Goal: Task Accomplishment & Management: Complete application form

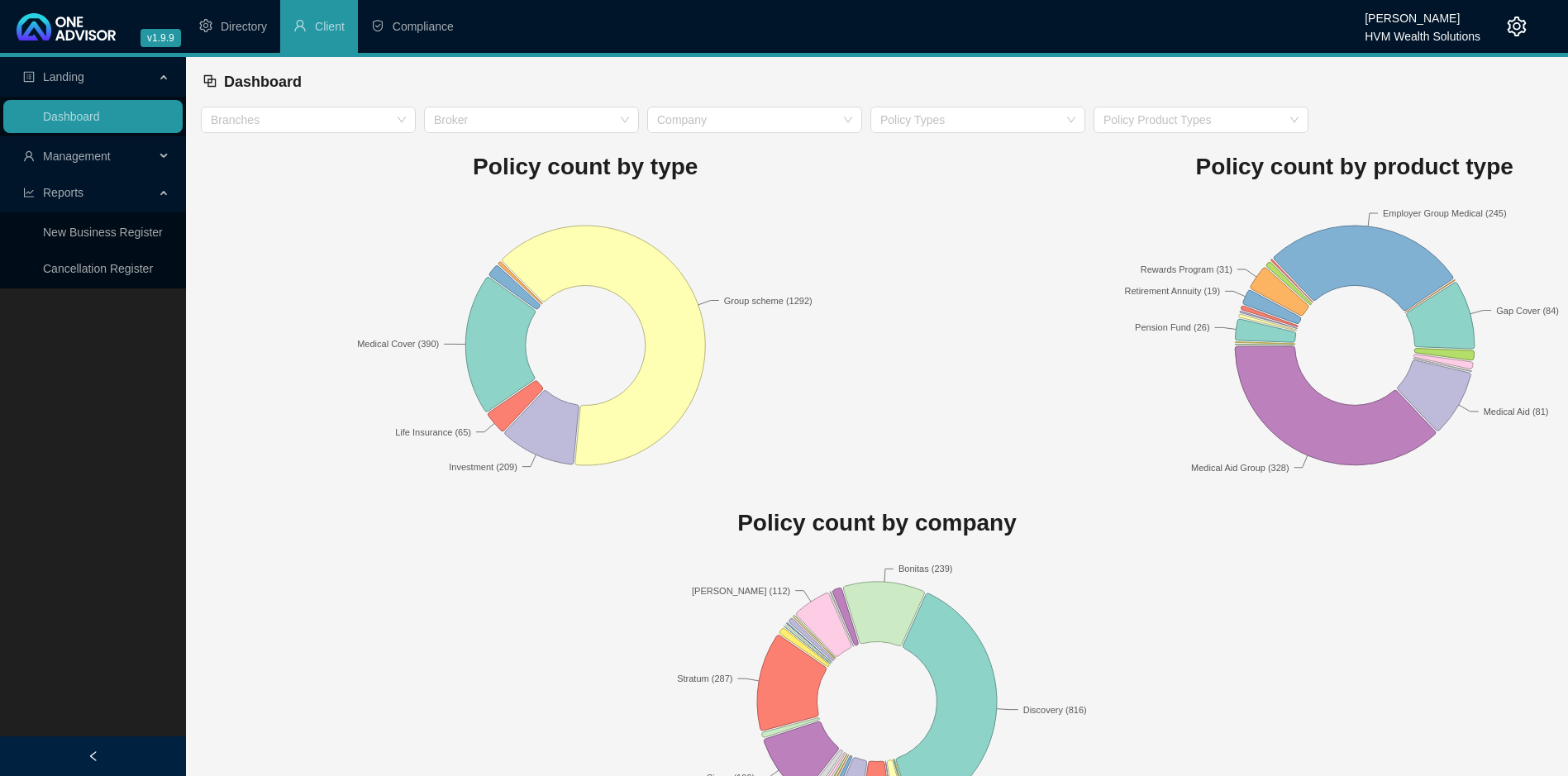
click at [72, 158] on span "Management" at bounding box center [77, 156] width 68 height 13
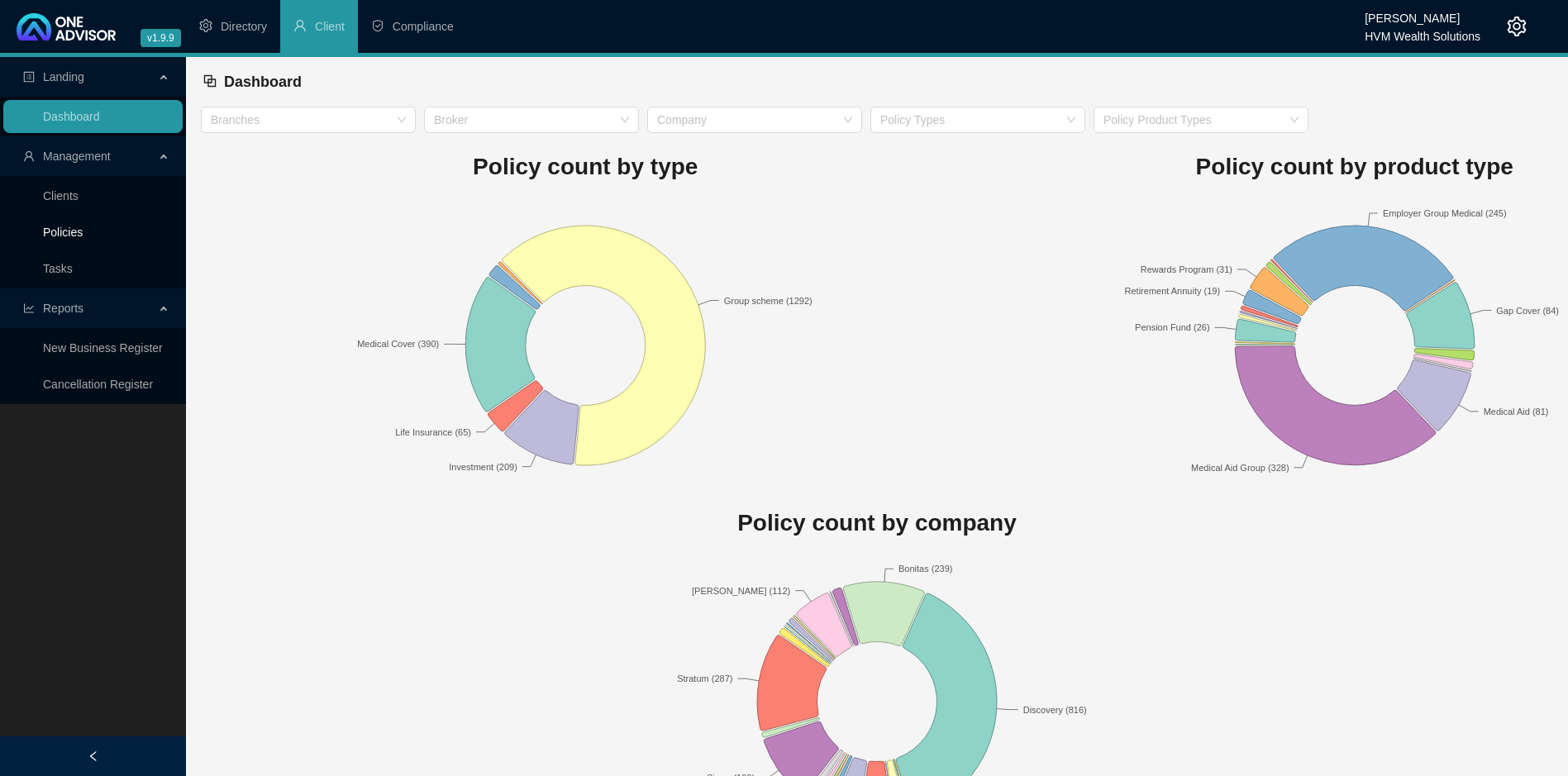
click at [66, 237] on link "Policies" at bounding box center [63, 232] width 40 height 13
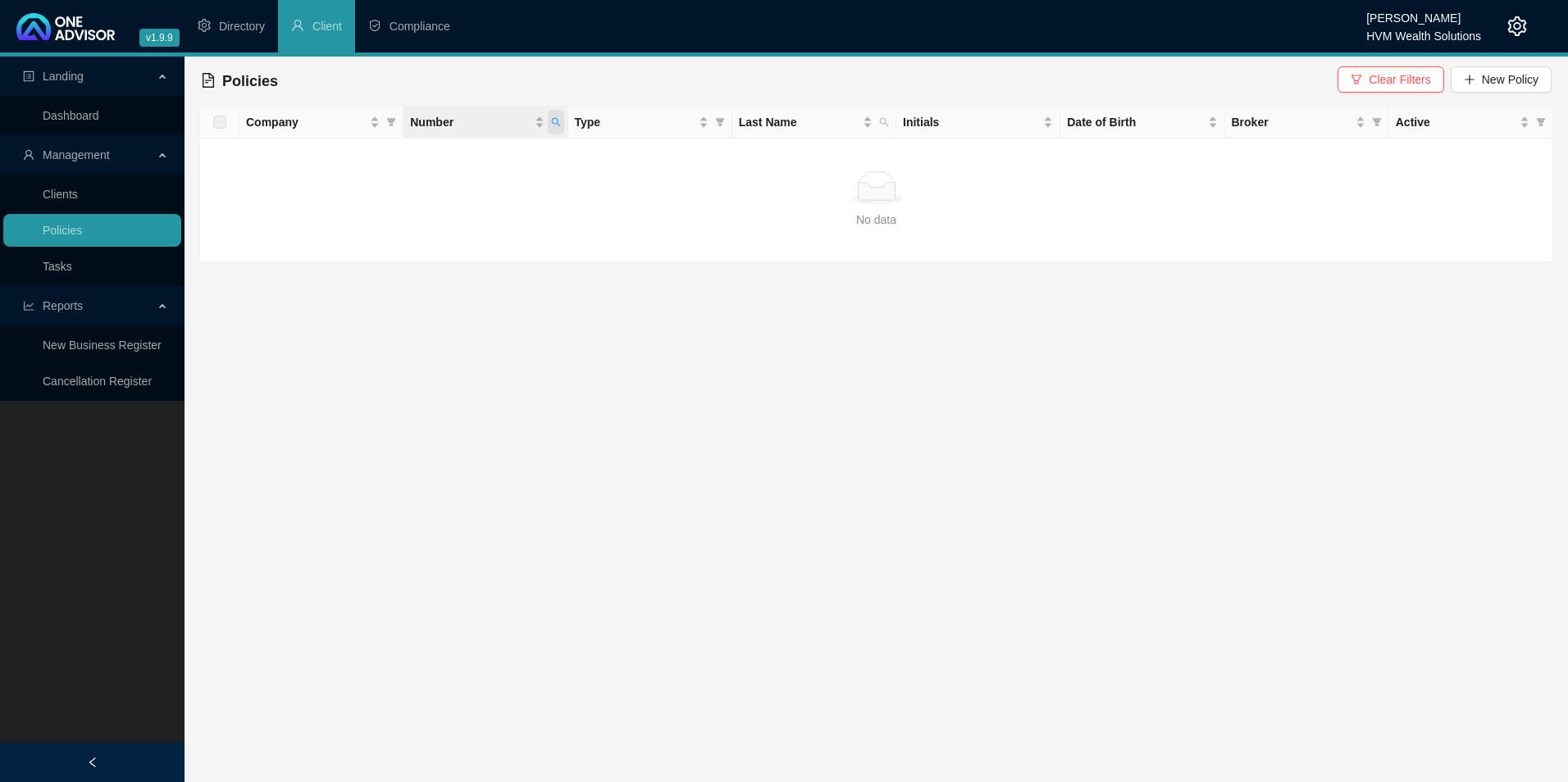
click at [555, 124] on icon "search" at bounding box center [556, 122] width 10 height 10
click at [450, 190] on span "Search" at bounding box center [448, 186] width 36 height 18
click at [555, 122] on icon "search" at bounding box center [556, 122] width 10 height 10
click at [477, 162] on input "107538790" at bounding box center [480, 157] width 154 height 26
type input "1075387"
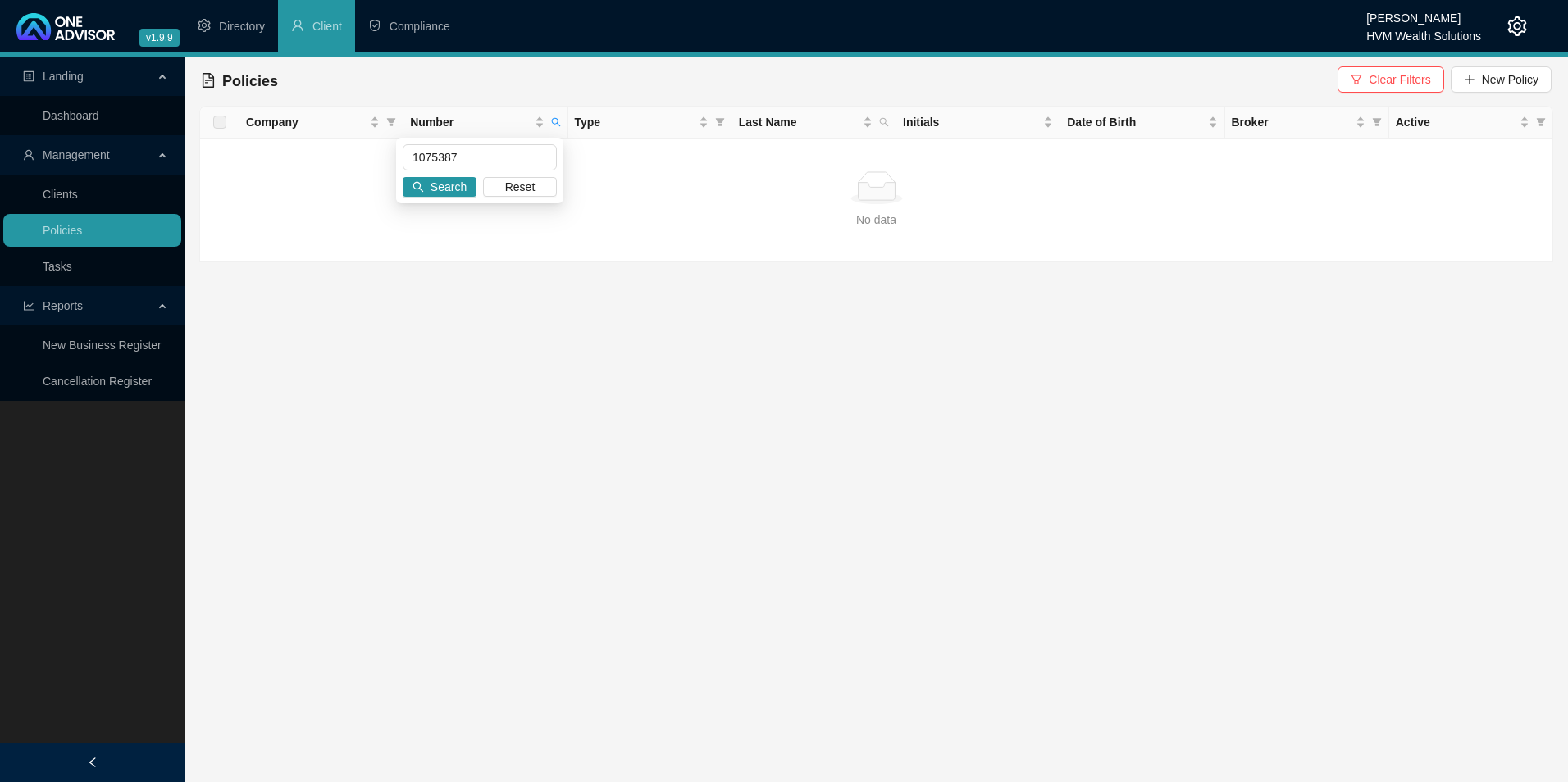
click at [439, 201] on div "1075387 Search Reset" at bounding box center [480, 170] width 167 height 66
click at [443, 190] on span "Search" at bounding box center [448, 186] width 36 height 18
click at [443, 190] on div "No data" at bounding box center [877, 187] width 1326 height 32
click at [1507, 80] on span "New Policy" at bounding box center [1510, 80] width 57 height 18
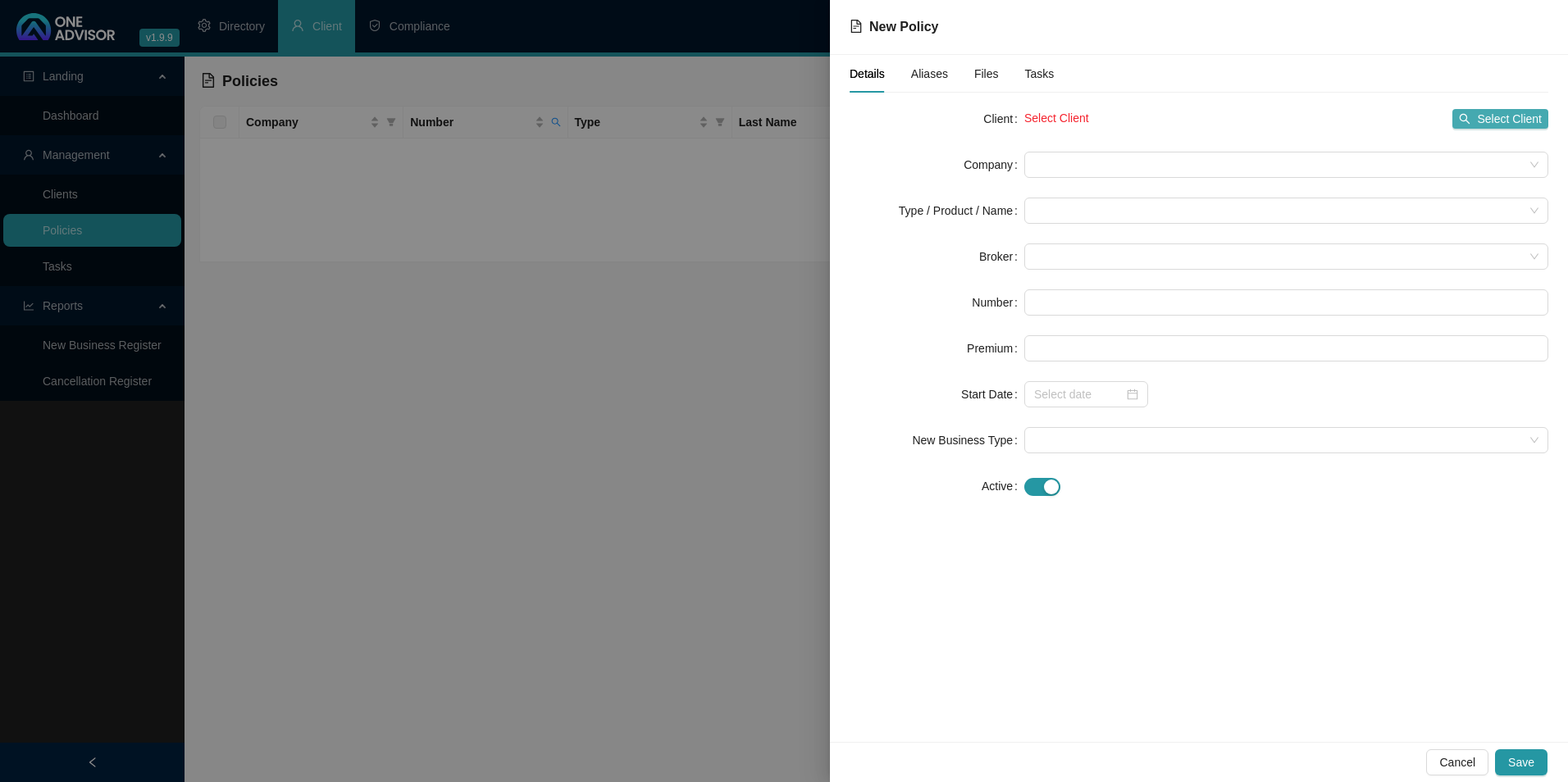
click at [1508, 123] on span "Select Client" at bounding box center [1509, 119] width 65 height 18
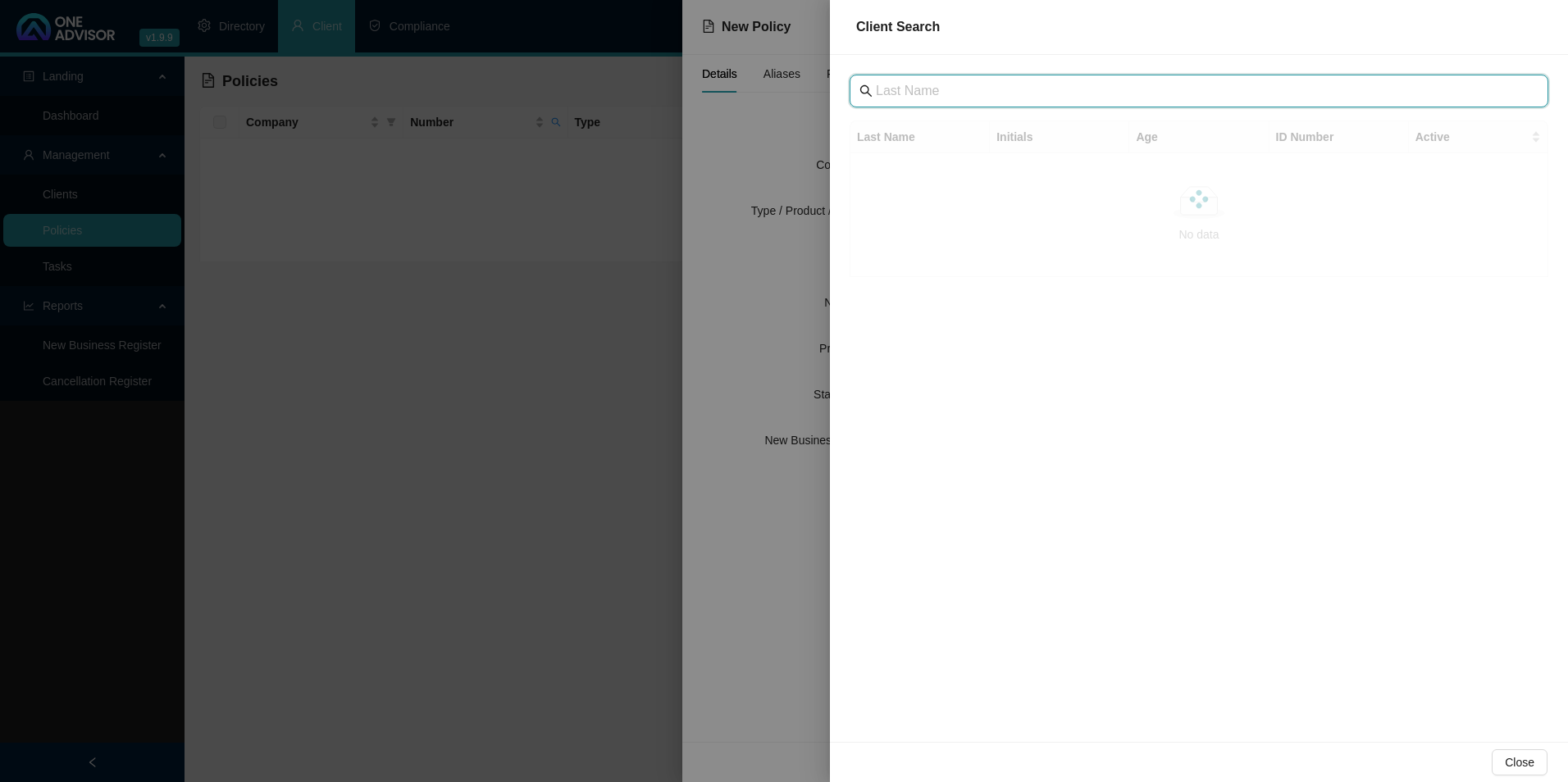
click at [1023, 91] on input "text" at bounding box center [1200, 91] width 649 height 19
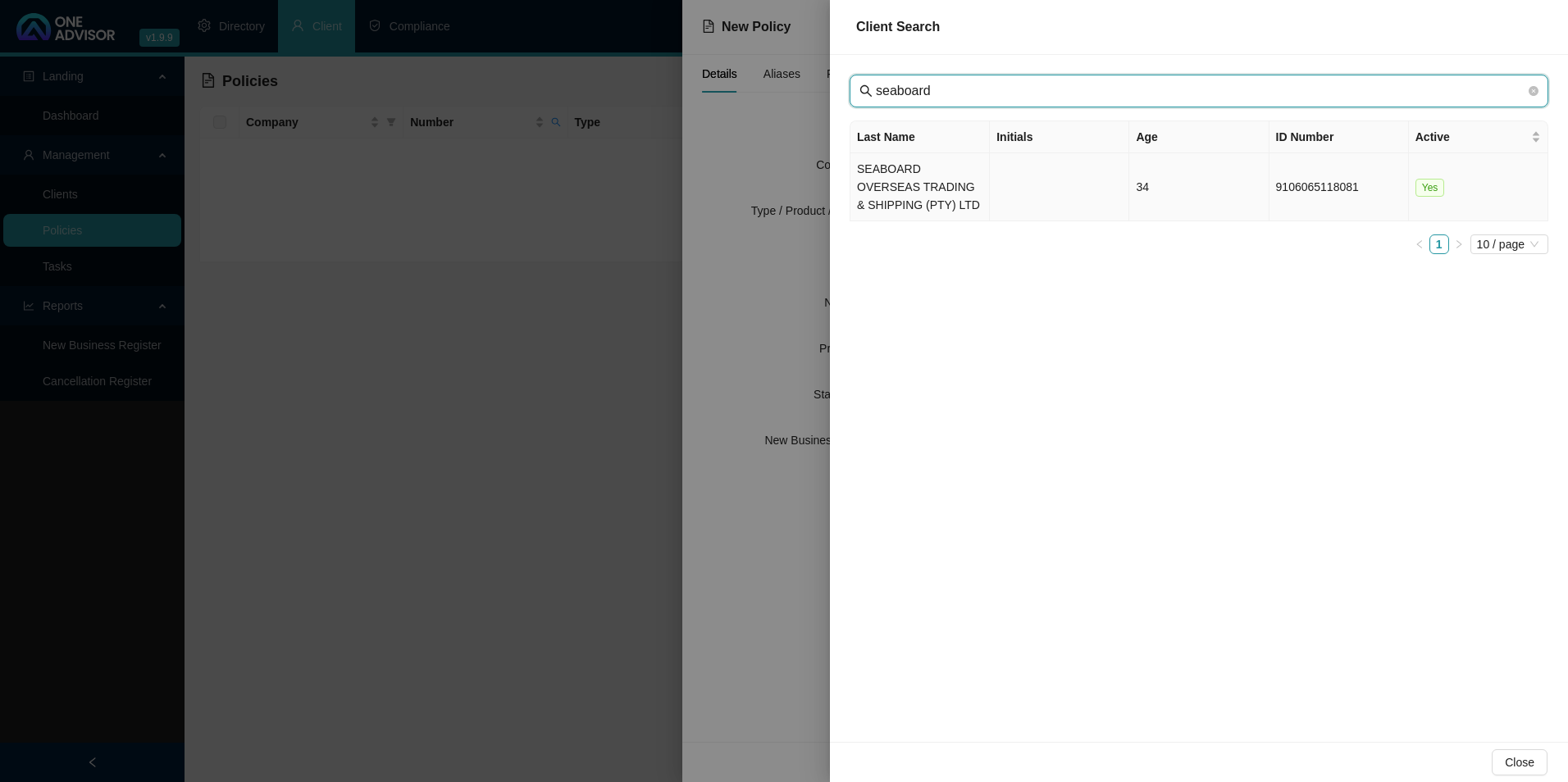
type input "seaboard"
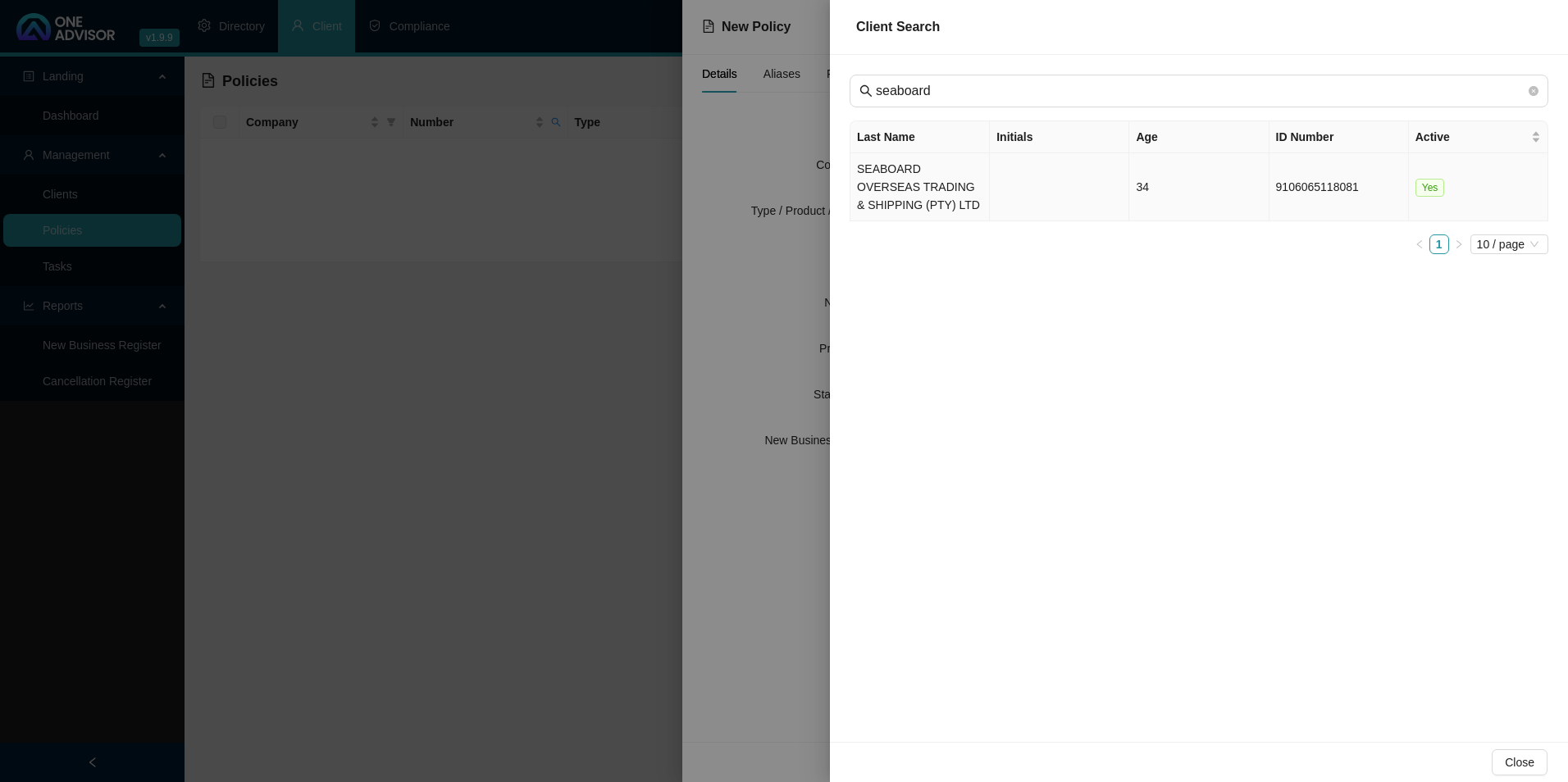
click at [925, 195] on td "SEABOARD OVERSEAS TRADING & SHIPPING (PTY) LTD" at bounding box center [920, 187] width 139 height 68
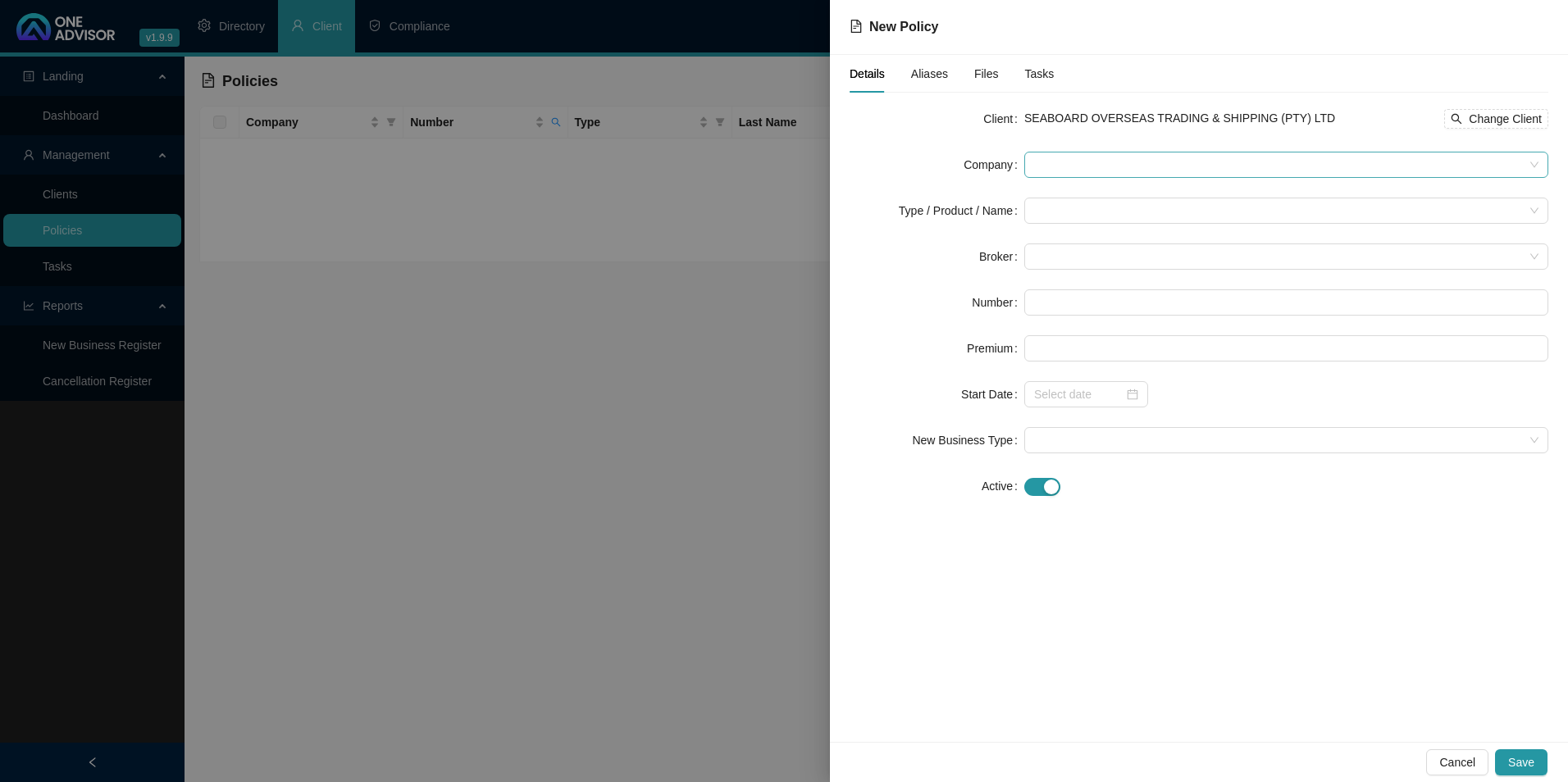
click at [1082, 171] on span at bounding box center [1286, 164] width 505 height 24
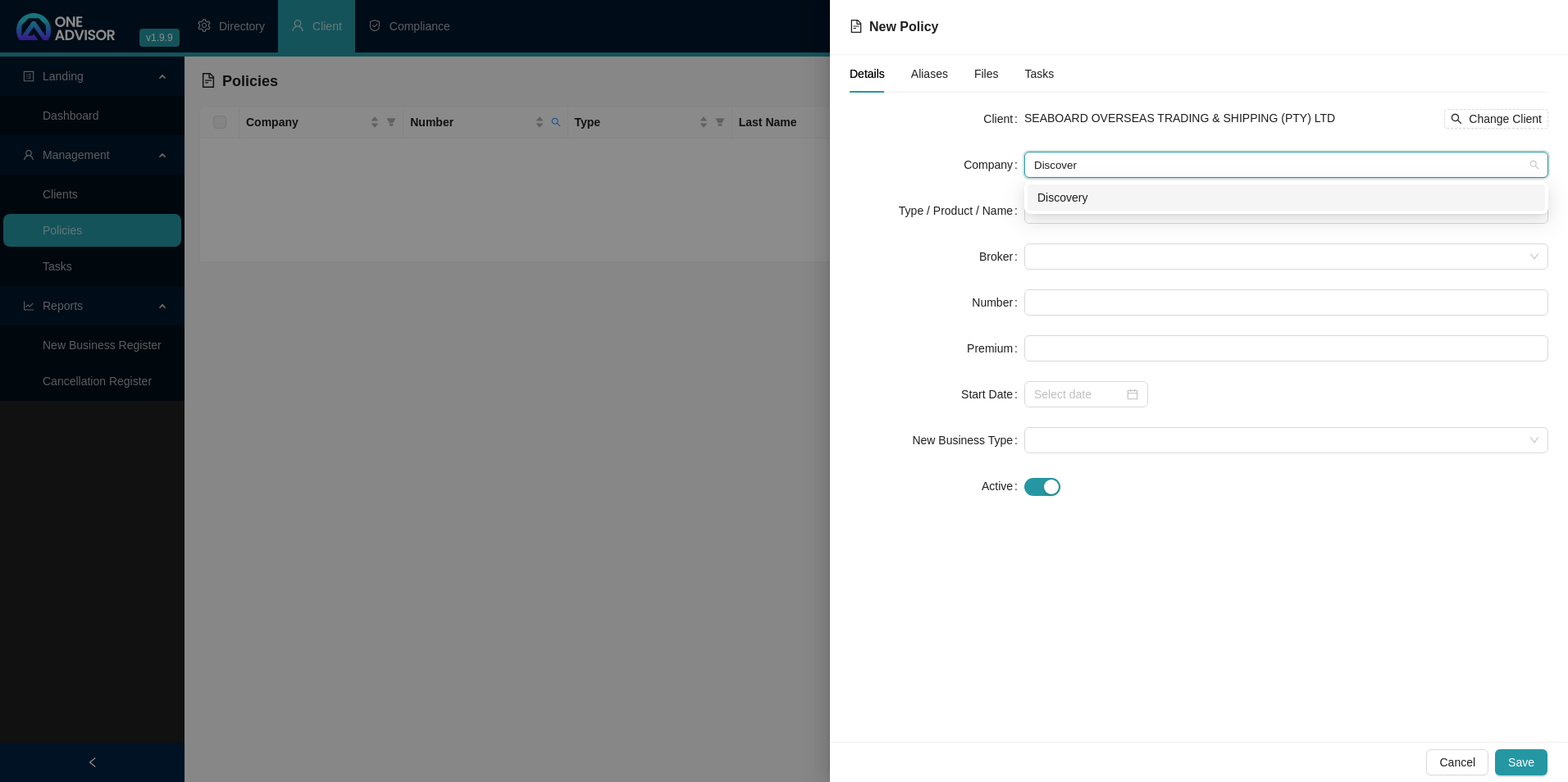
type input "Discovery"
click at [1103, 201] on div "Discovery" at bounding box center [1286, 198] width 498 height 18
click at [1075, 206] on input "search" at bounding box center [1279, 211] width 490 height 24
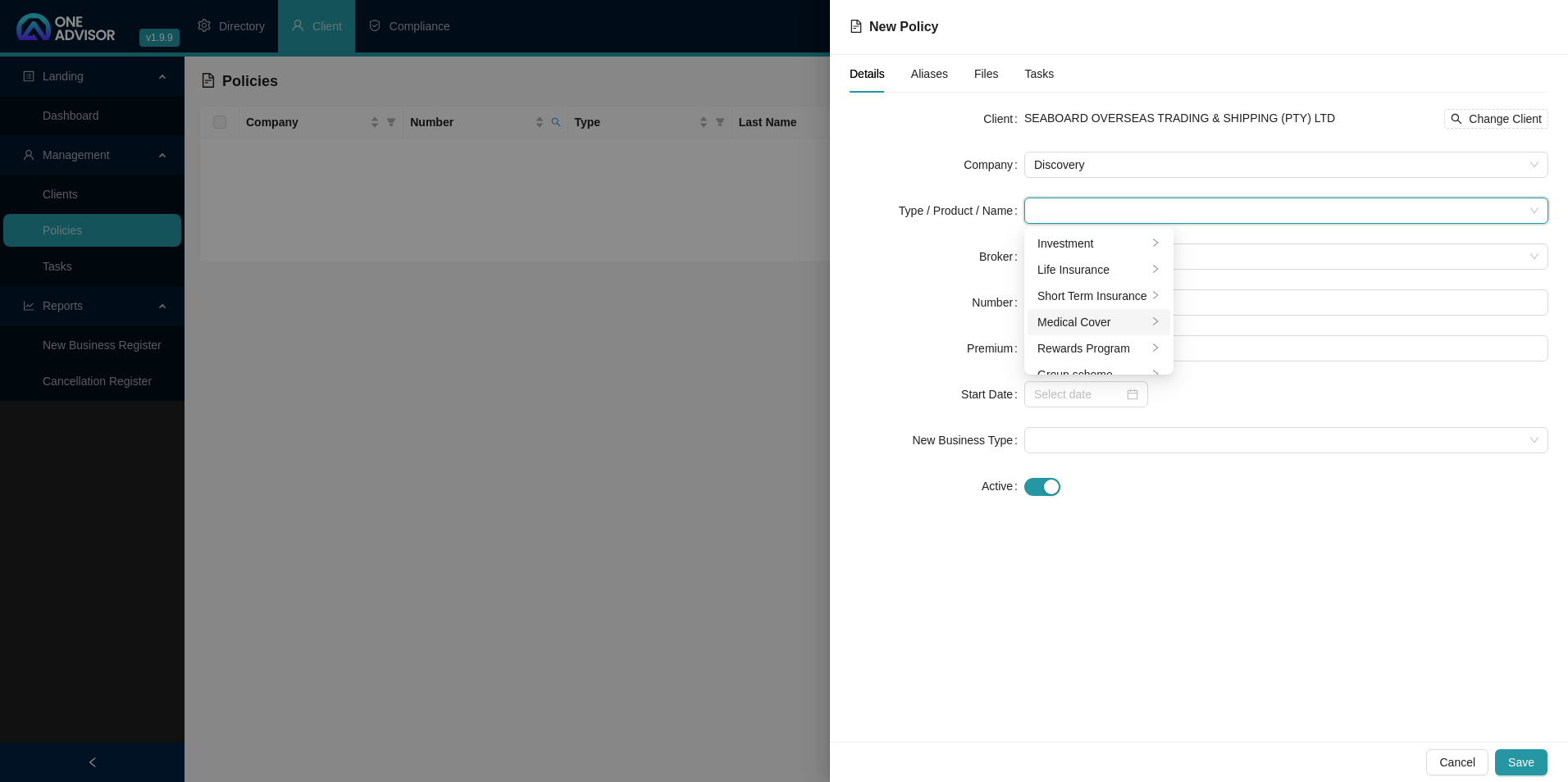
click at [1094, 316] on div "Medical Cover" at bounding box center [1093, 322] width 110 height 18
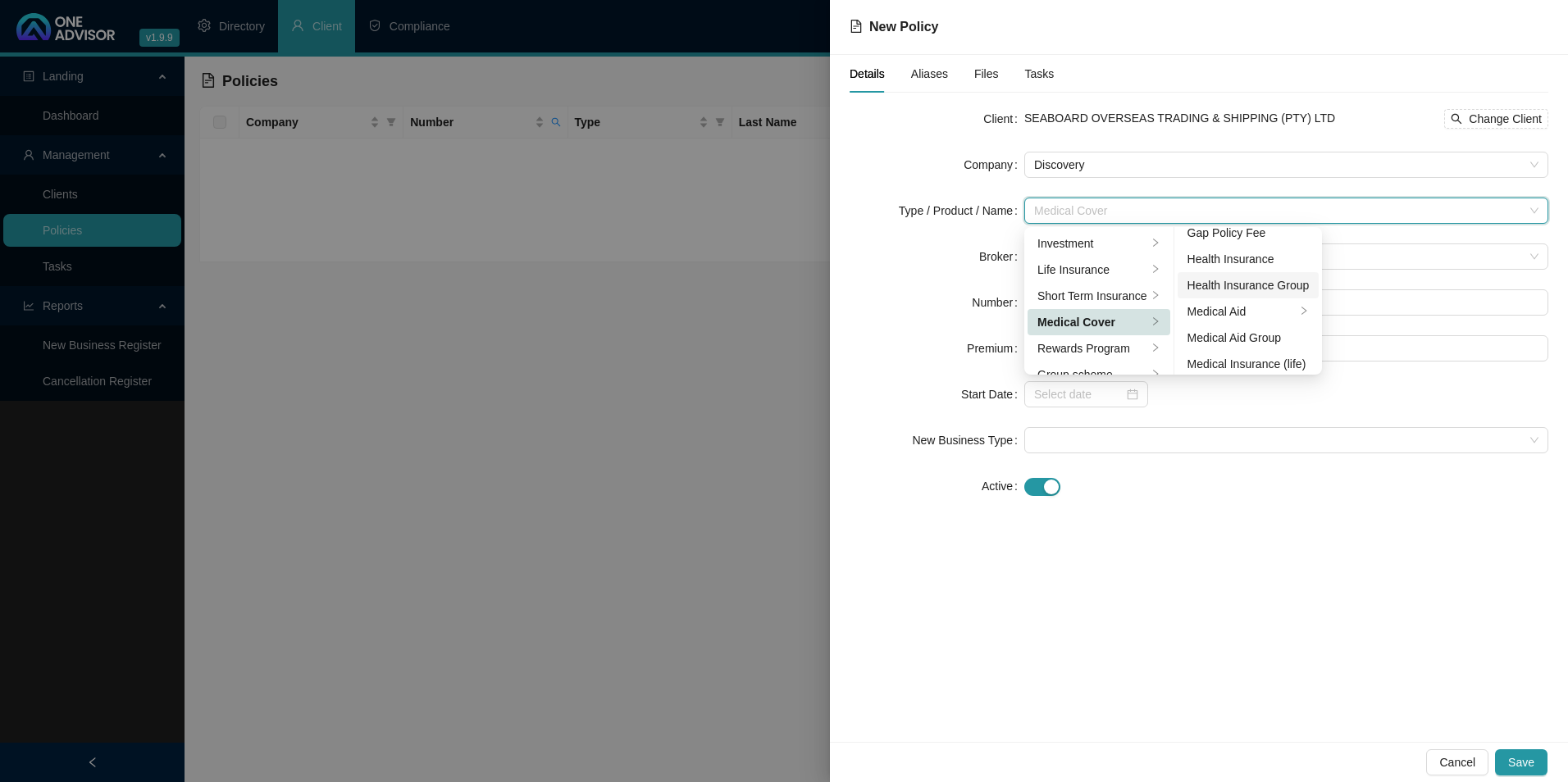
scroll to position [82, 0]
click at [1276, 317] on div "Medical Aid Group" at bounding box center [1249, 318] width 122 height 18
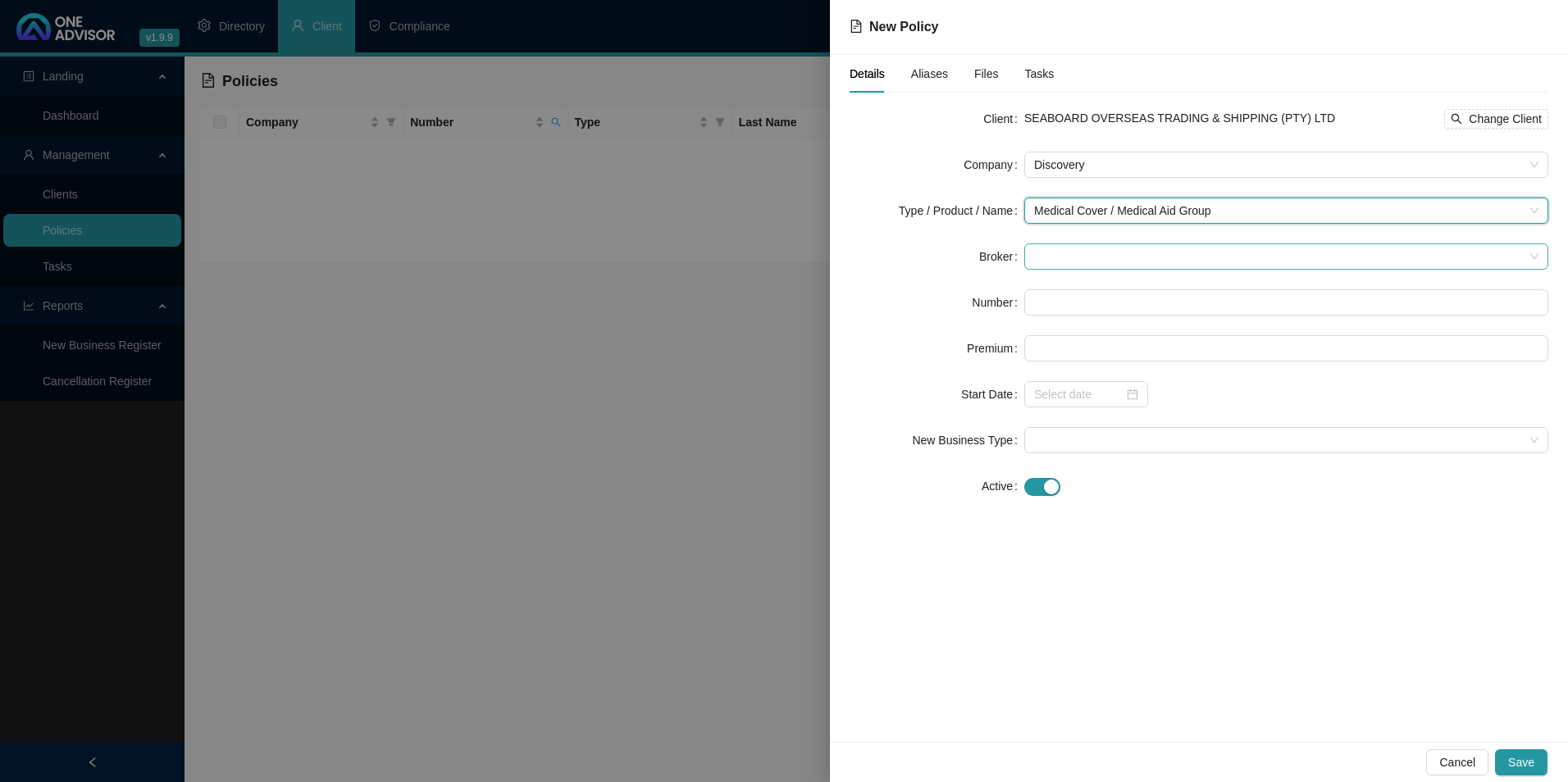
click at [1040, 258] on span at bounding box center [1286, 256] width 505 height 24
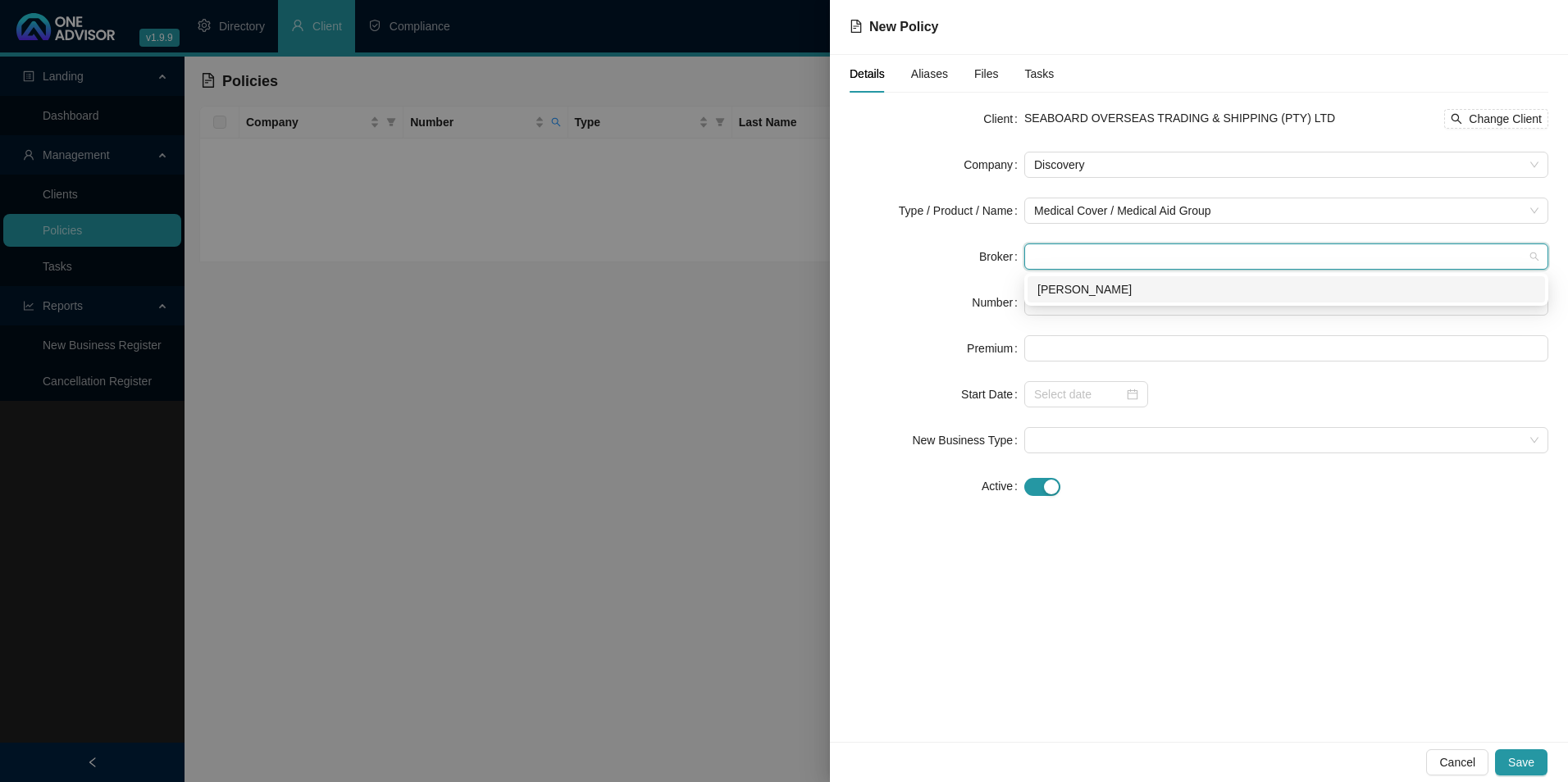
click at [1077, 283] on div "[PERSON_NAME]" at bounding box center [1286, 290] width 498 height 18
click at [1078, 307] on input "text" at bounding box center [1286, 303] width 524 height 26
click at [1074, 304] on input "text" at bounding box center [1286, 303] width 524 height 26
paste input "107538790"
drag, startPoint x: 1048, startPoint y: 311, endPoint x: 1061, endPoint y: 312, distance: 13.0
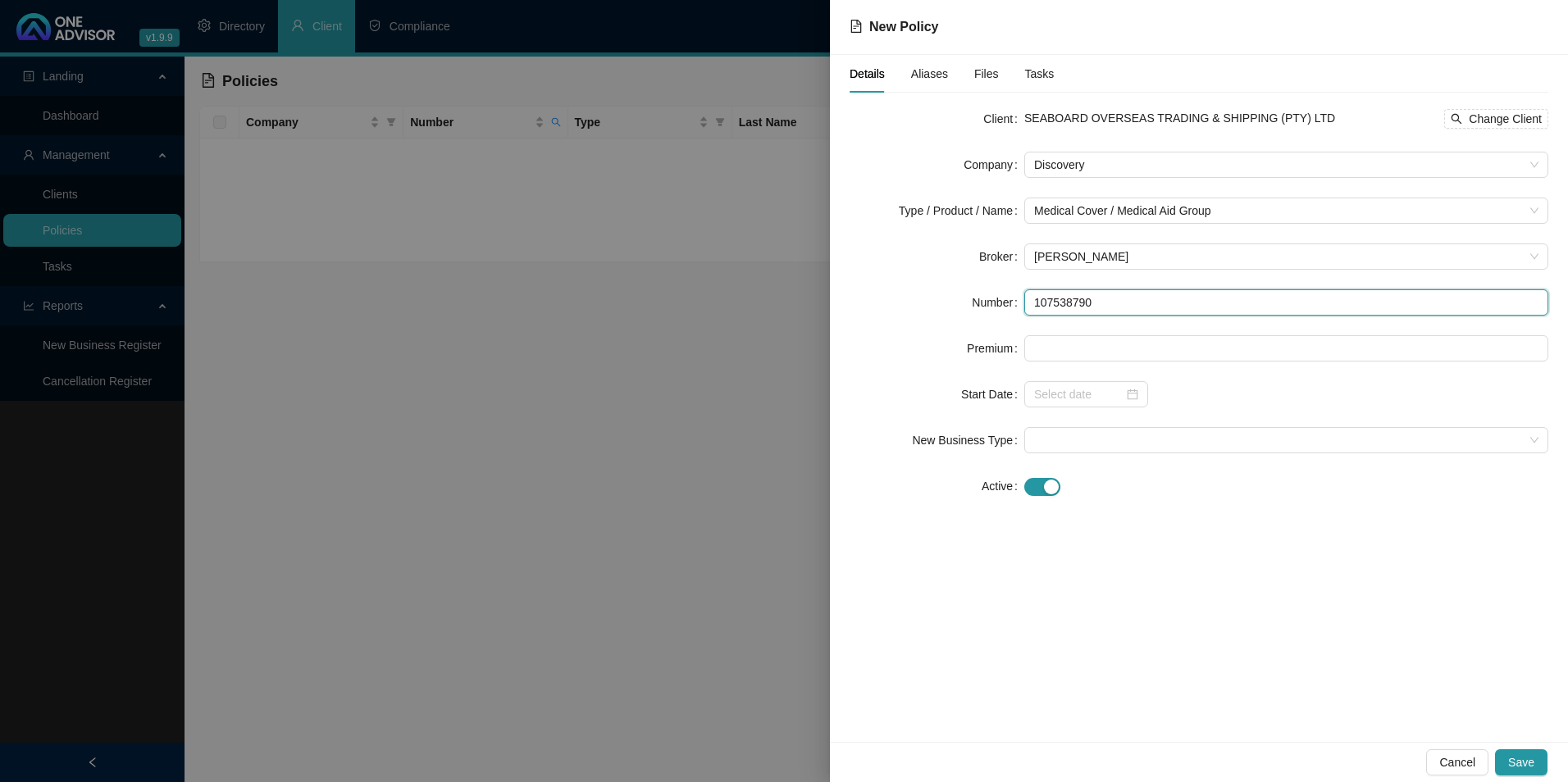
click at [1048, 309] on input "107538790" at bounding box center [1286, 303] width 524 height 26
type input "107538790"
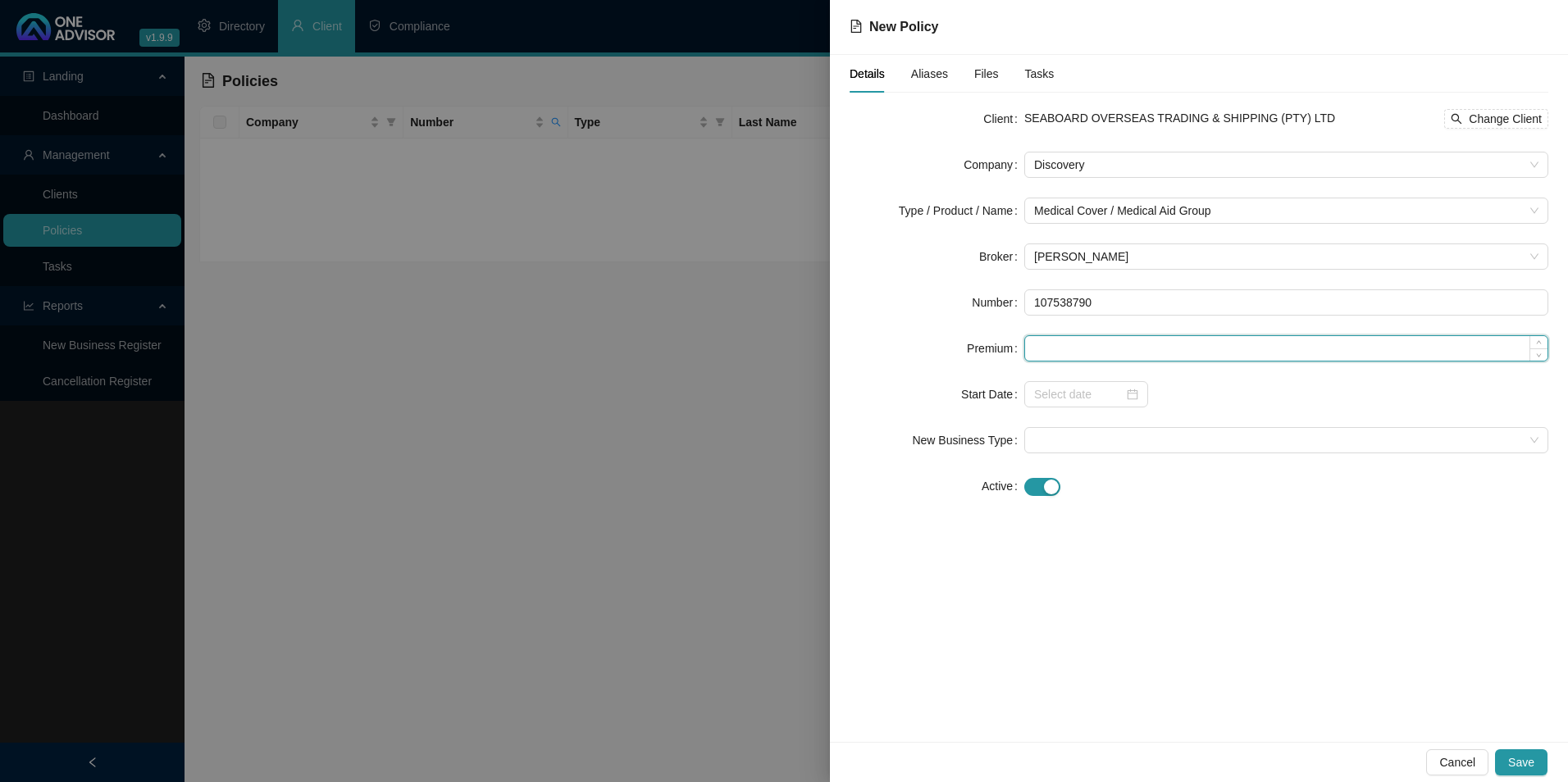
click at [1110, 338] on input at bounding box center [1286, 348] width 522 height 24
click at [1161, 348] on input at bounding box center [1286, 348] width 522 height 24
paste input "5085"
type input "5085.00"
click at [1060, 395] on input at bounding box center [1079, 394] width 89 height 18
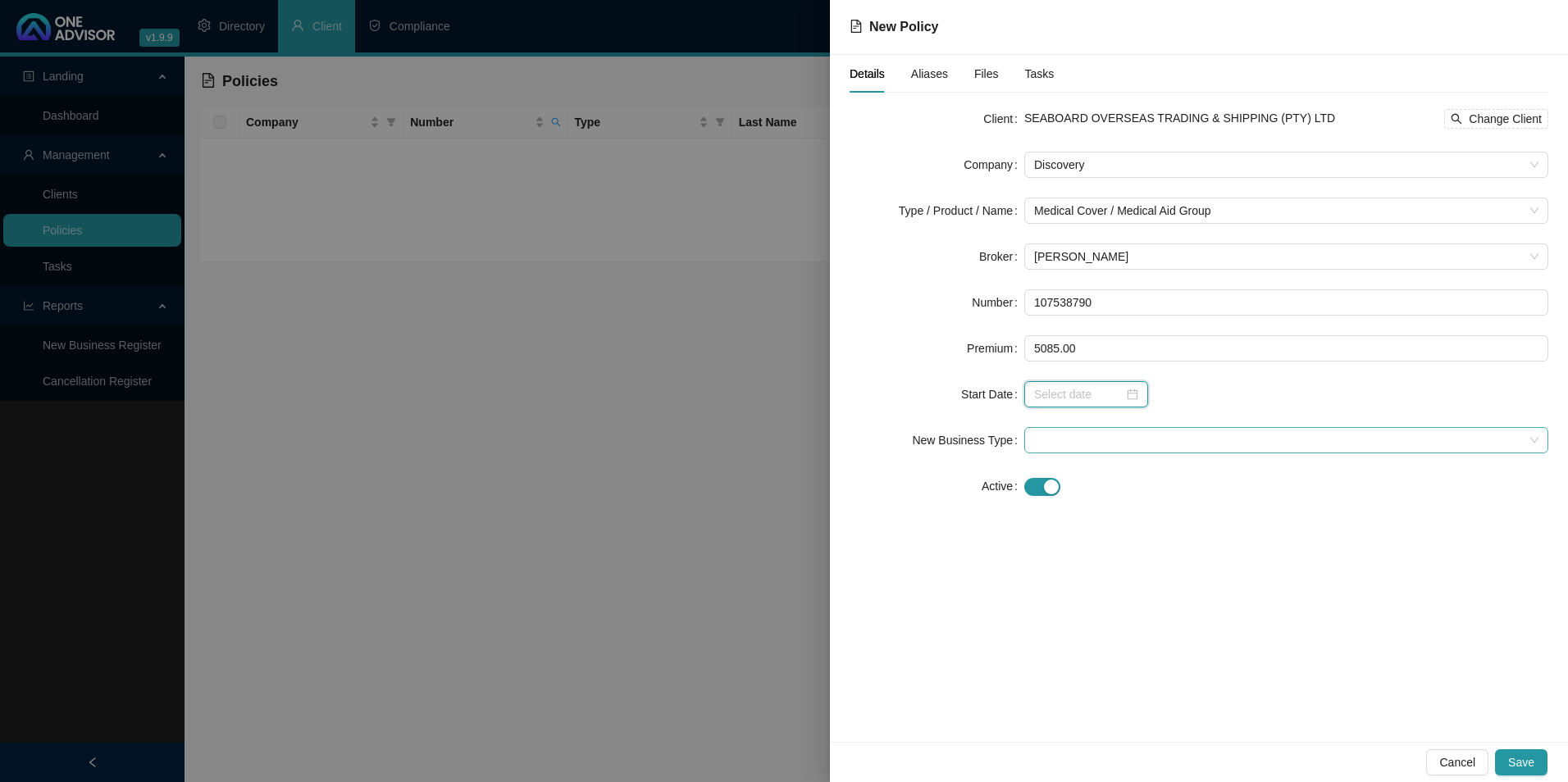
click at [1056, 448] on span at bounding box center [1286, 440] width 505 height 24
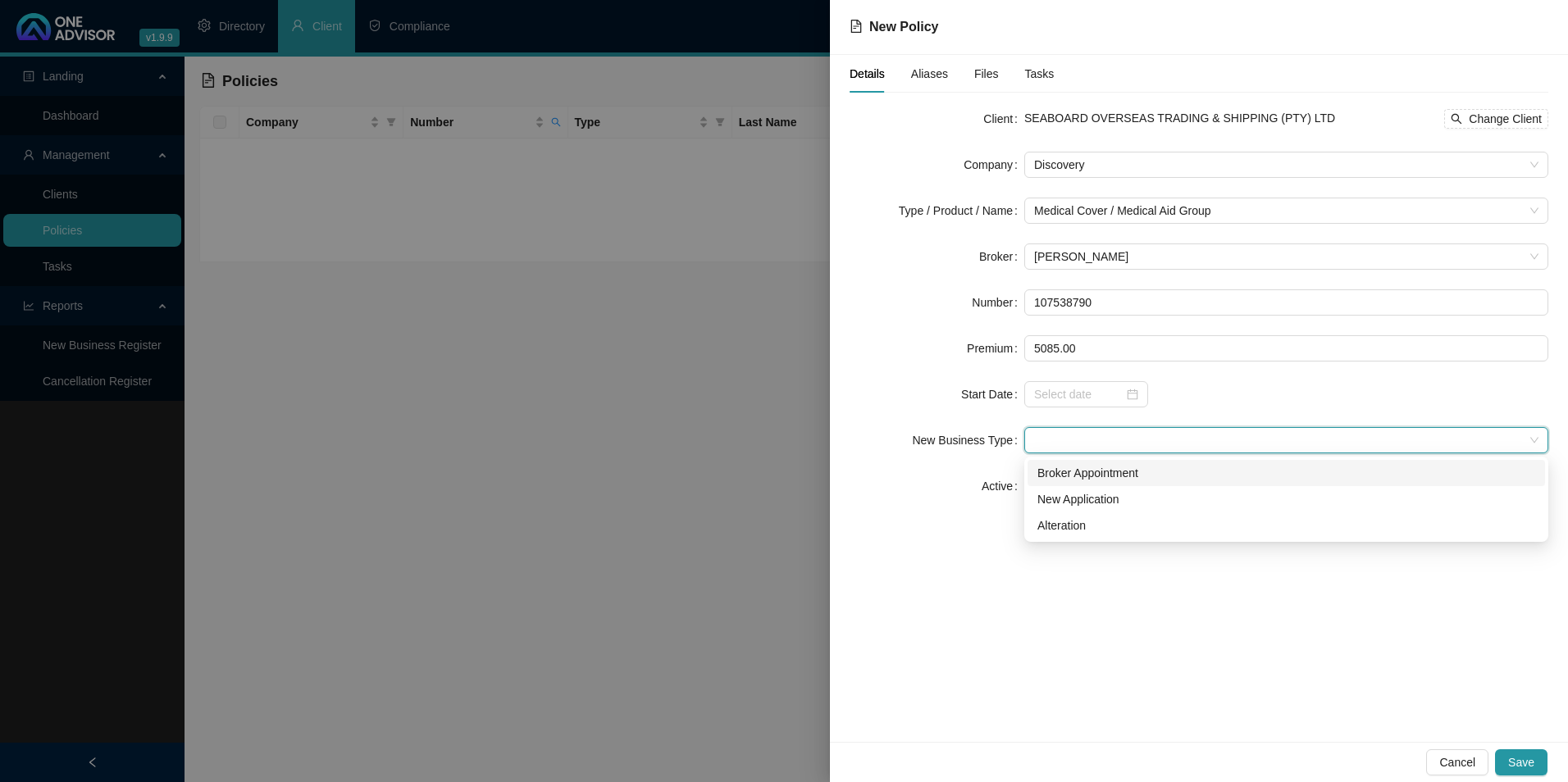
click at [1056, 482] on div "Broker Appointment" at bounding box center [1287, 473] width 518 height 26
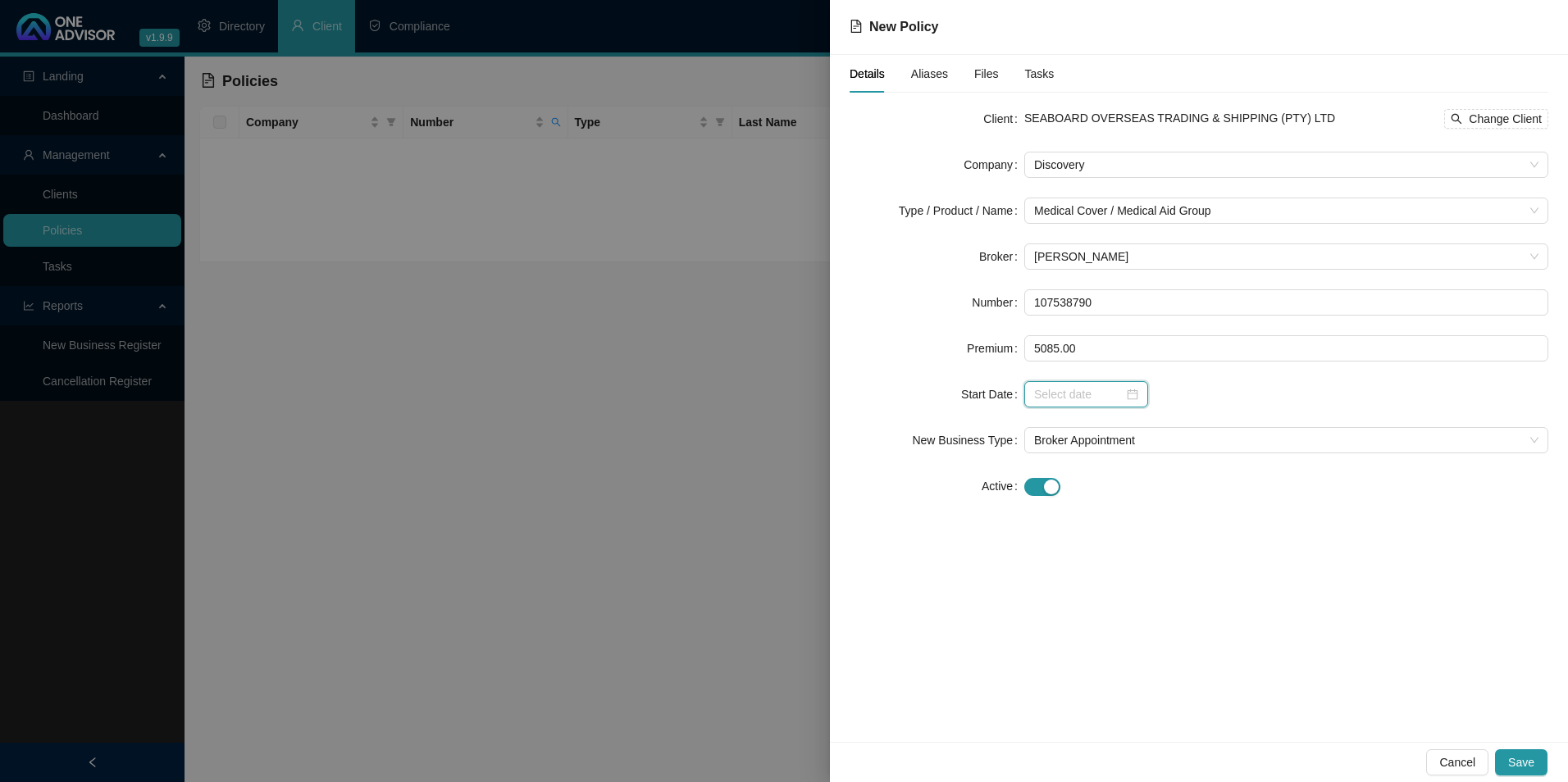
click at [1072, 400] on input at bounding box center [1079, 394] width 89 height 18
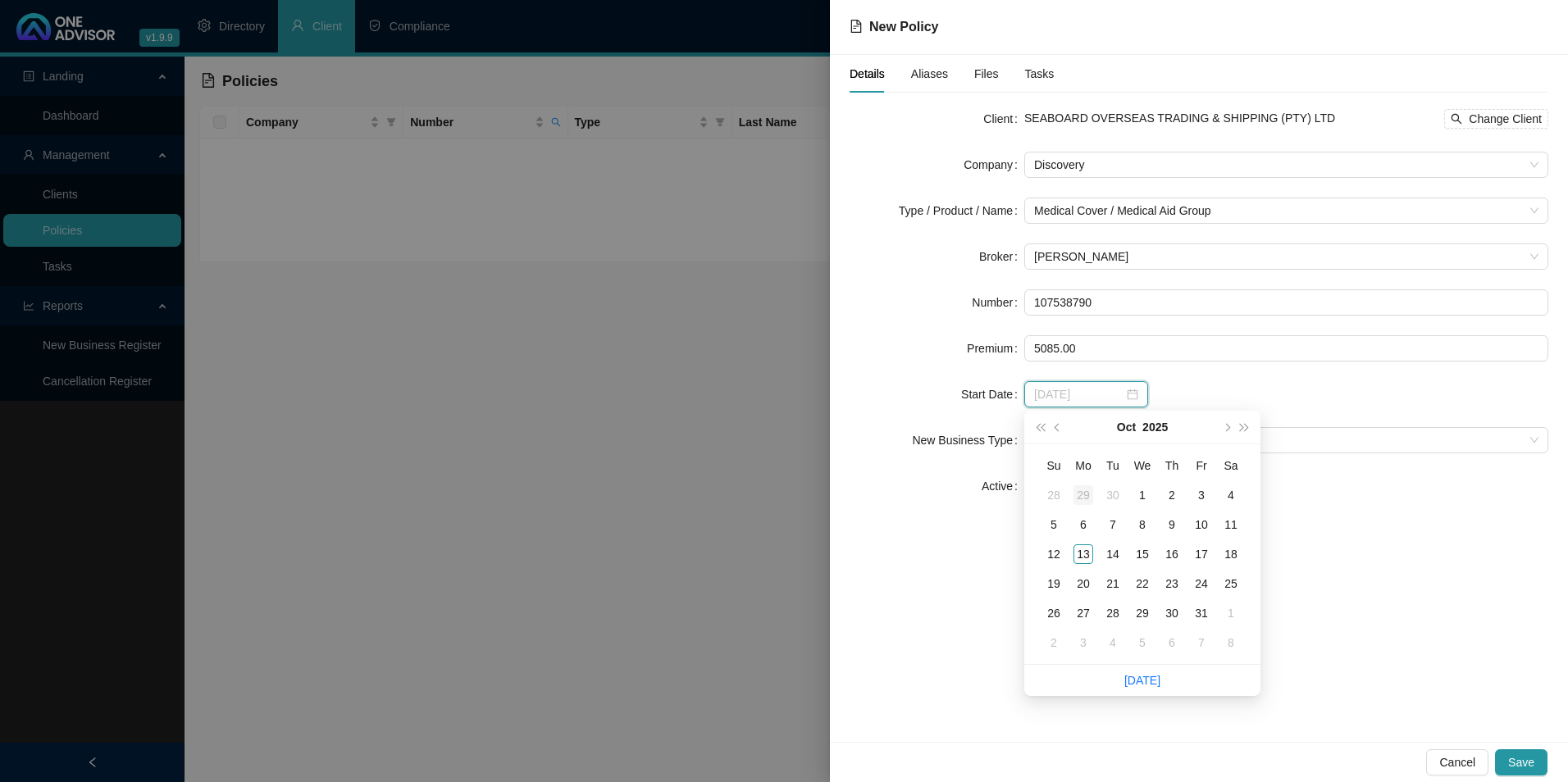
type input "[DATE]"
click at [1042, 432] on button "super-prev-year" at bounding box center [1040, 427] width 18 height 32
type input "[DATE]"
click at [1243, 429] on span "super-next-year" at bounding box center [1244, 427] width 8 height 8
click at [1060, 429] on span "prev-year" at bounding box center [1059, 427] width 8 height 8
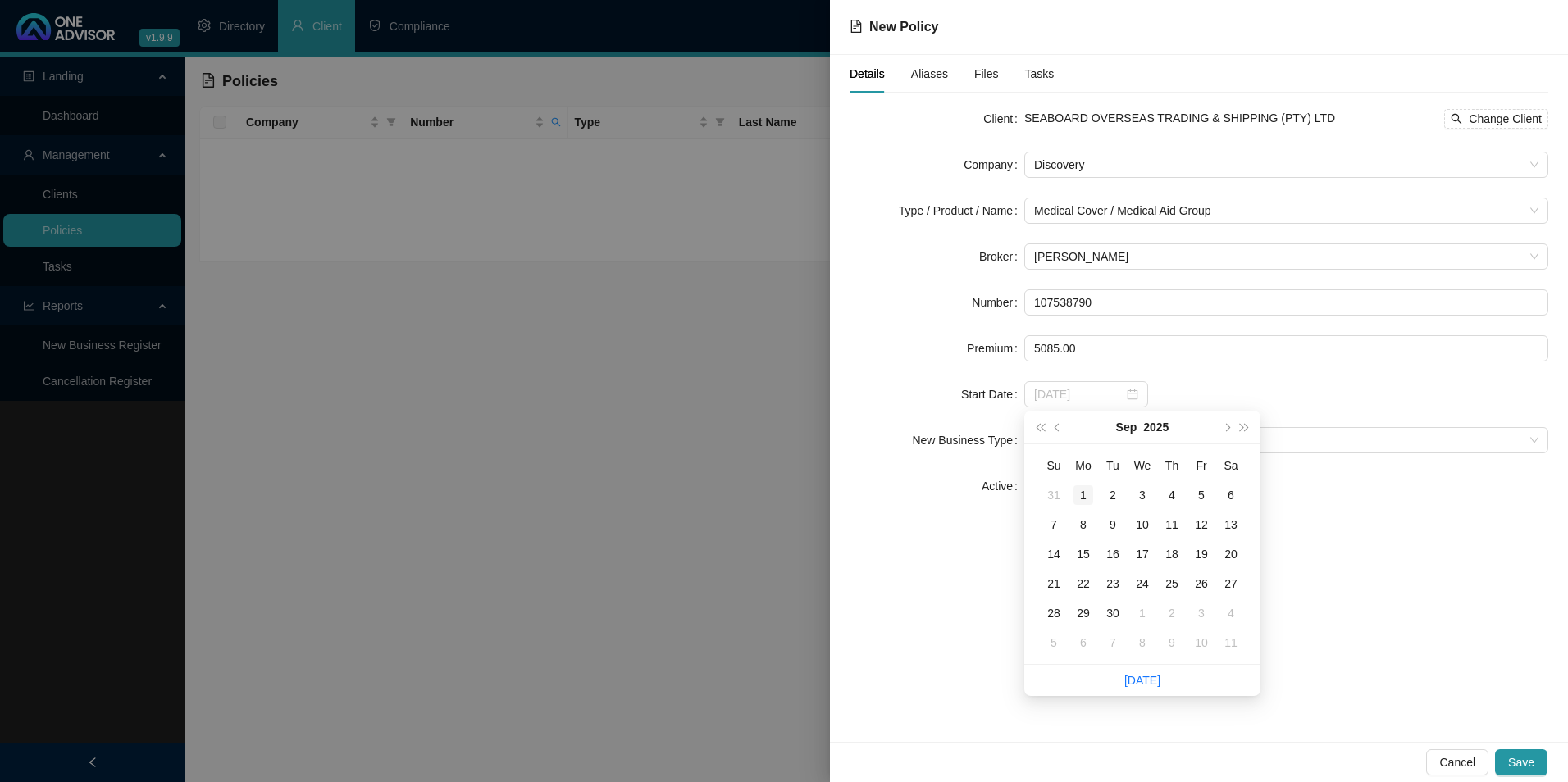
type input "[DATE]"
click at [1088, 500] on div "1" at bounding box center [1083, 495] width 19 height 19
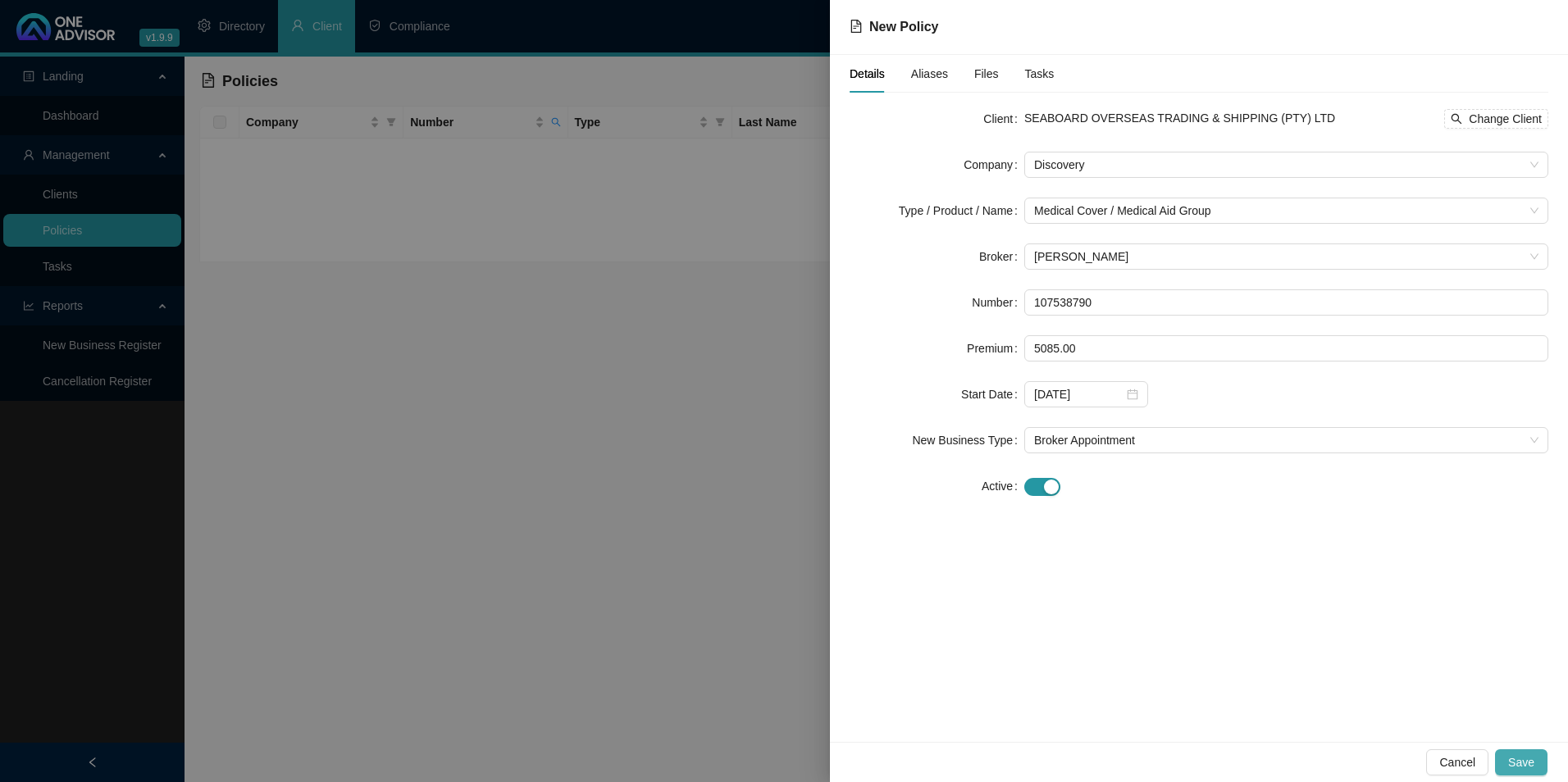
click at [1529, 758] on span "Save" at bounding box center [1522, 763] width 26 height 18
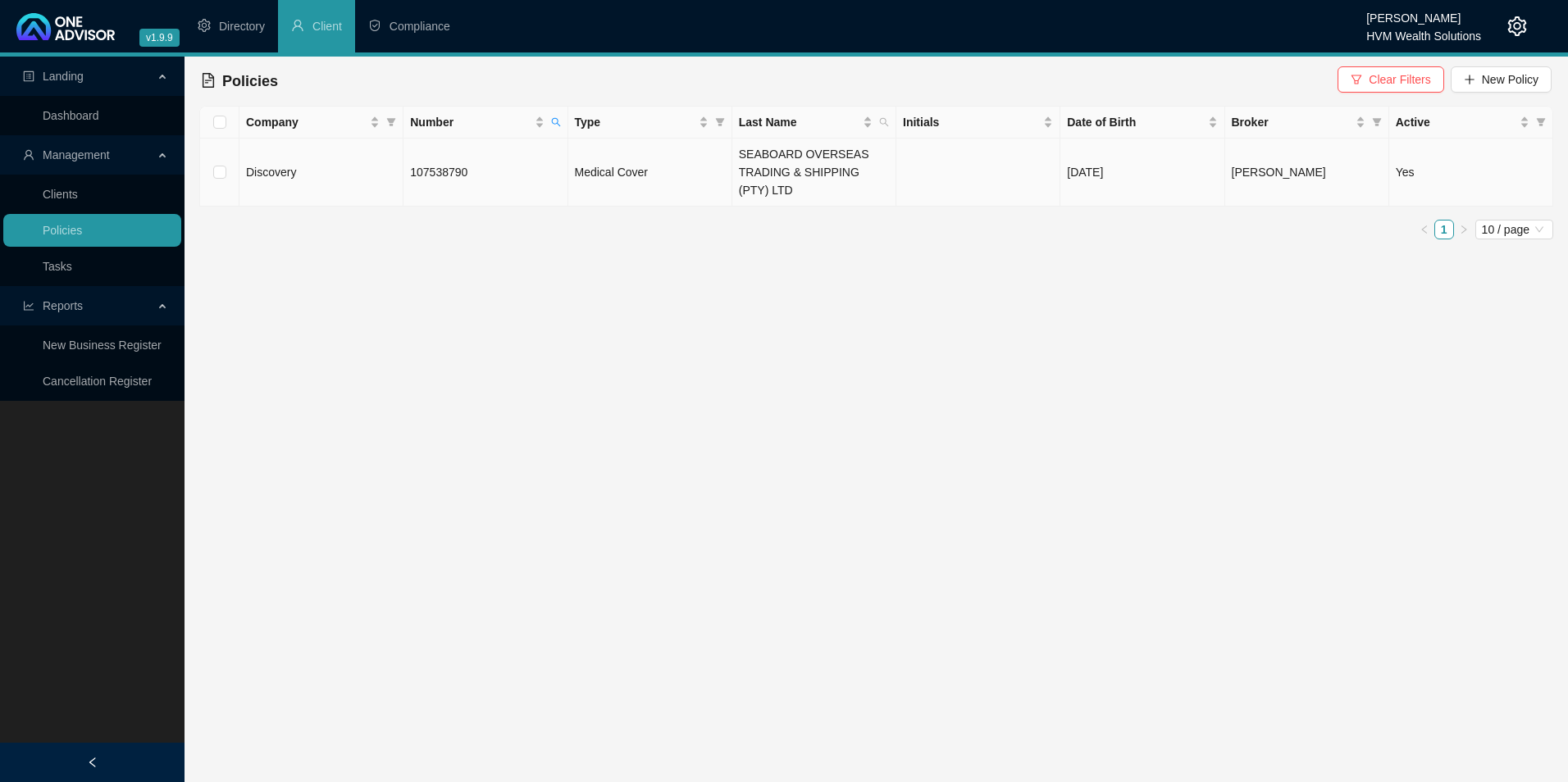
click at [308, 174] on td "Discovery" at bounding box center [321, 172] width 164 height 68
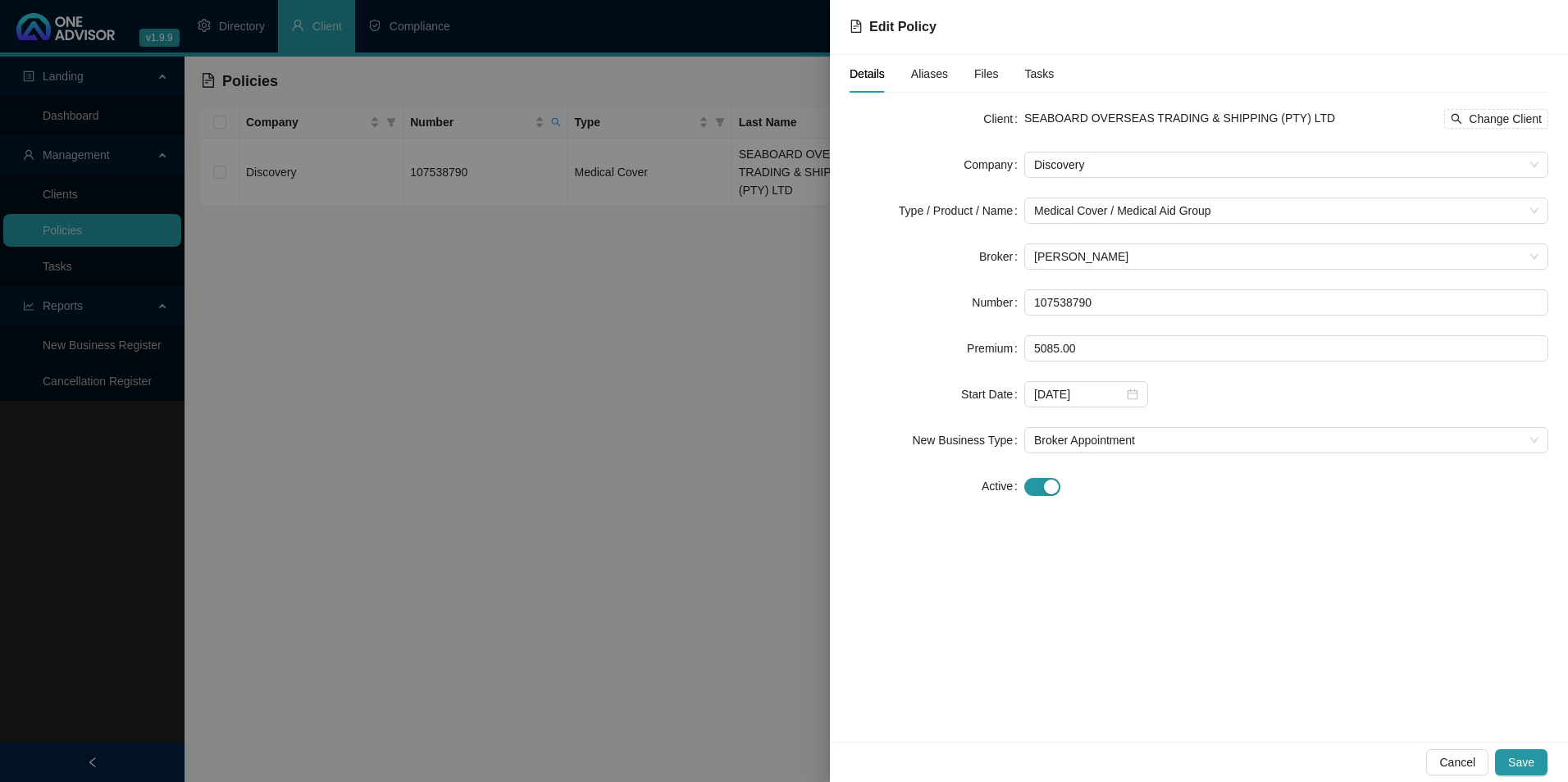
click at [924, 76] on span "Aliases" at bounding box center [930, 73] width 37 height 11
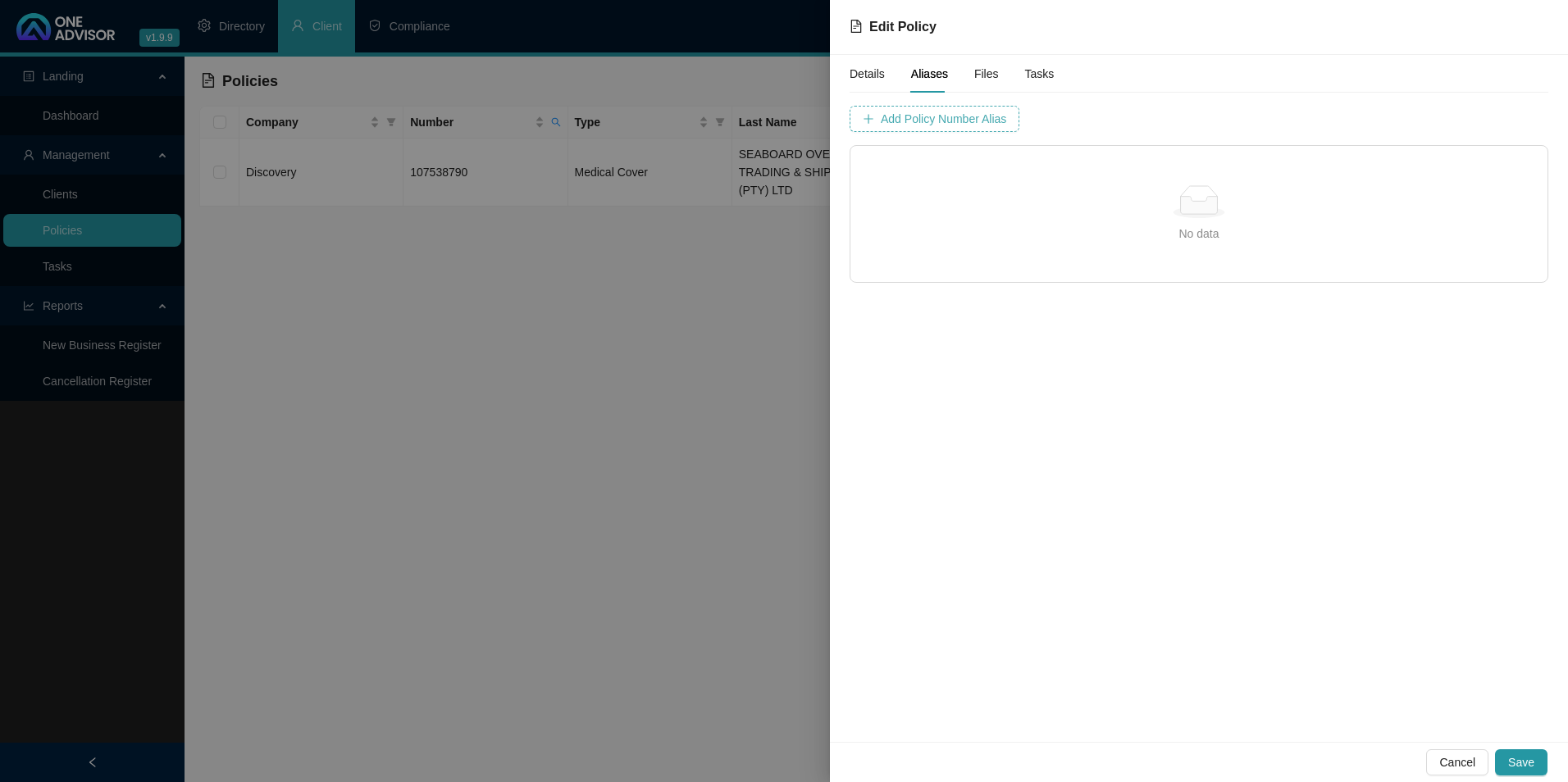
click at [913, 120] on span "Add Policy Number Alias" at bounding box center [943, 119] width 125 height 18
type input "1075387"
click at [1292, 116] on span "Add Policy Number Alias" at bounding box center [1354, 119] width 125 height 18
click at [1529, 760] on span "Save" at bounding box center [1522, 763] width 26 height 18
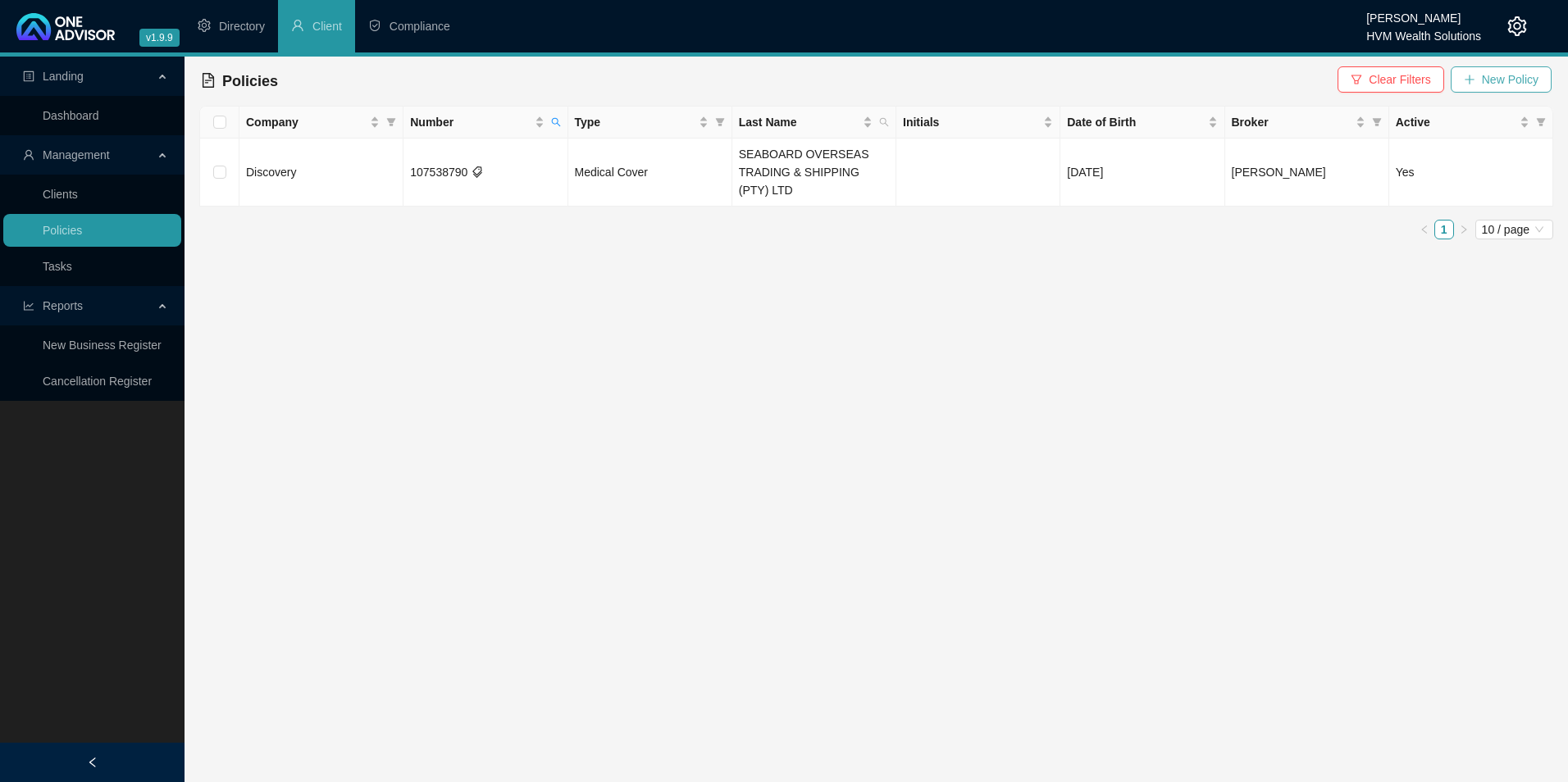
click at [1480, 90] on button "New Policy" at bounding box center [1501, 80] width 101 height 26
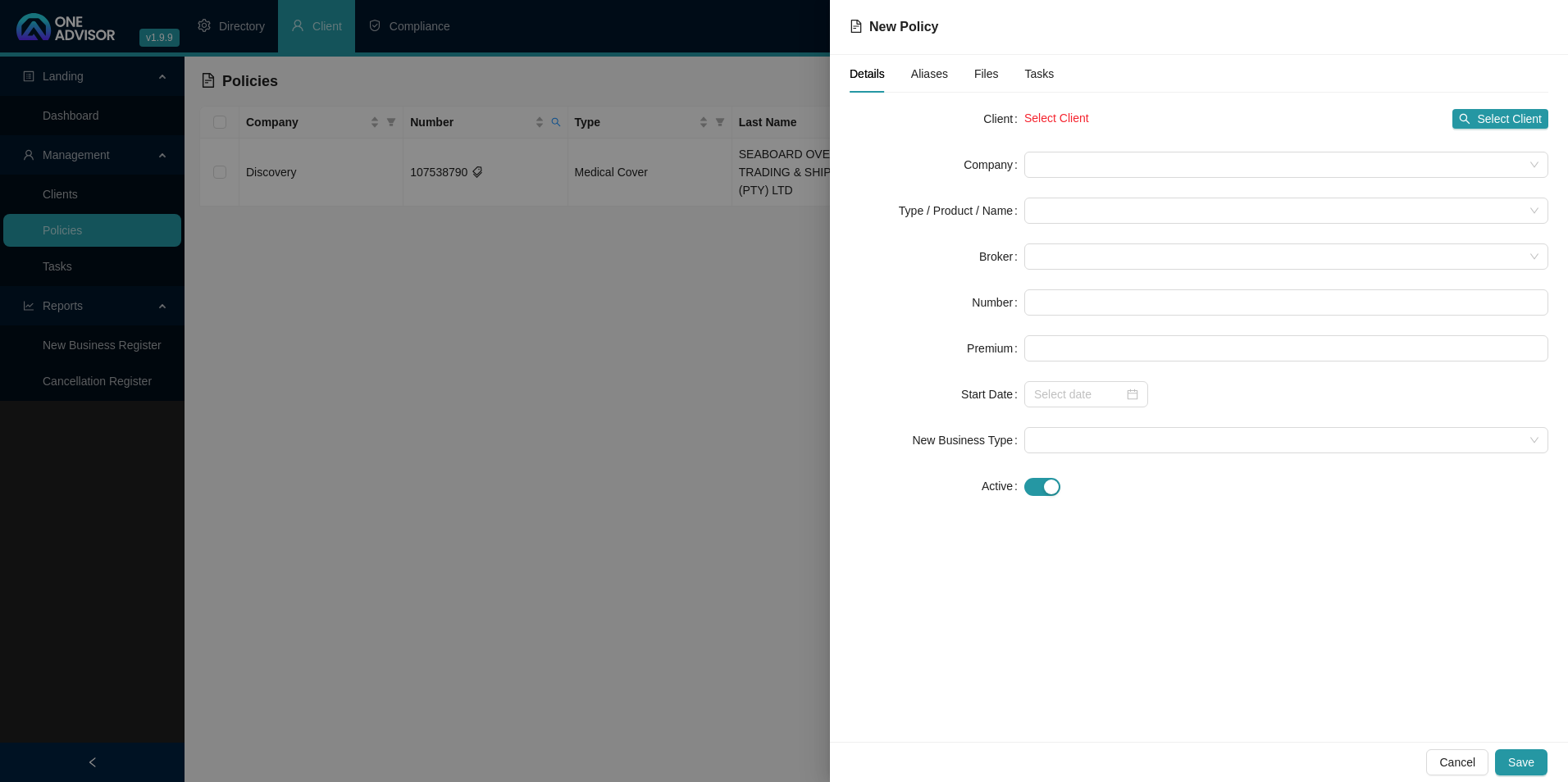
click at [680, 348] on div at bounding box center [784, 391] width 1568 height 782
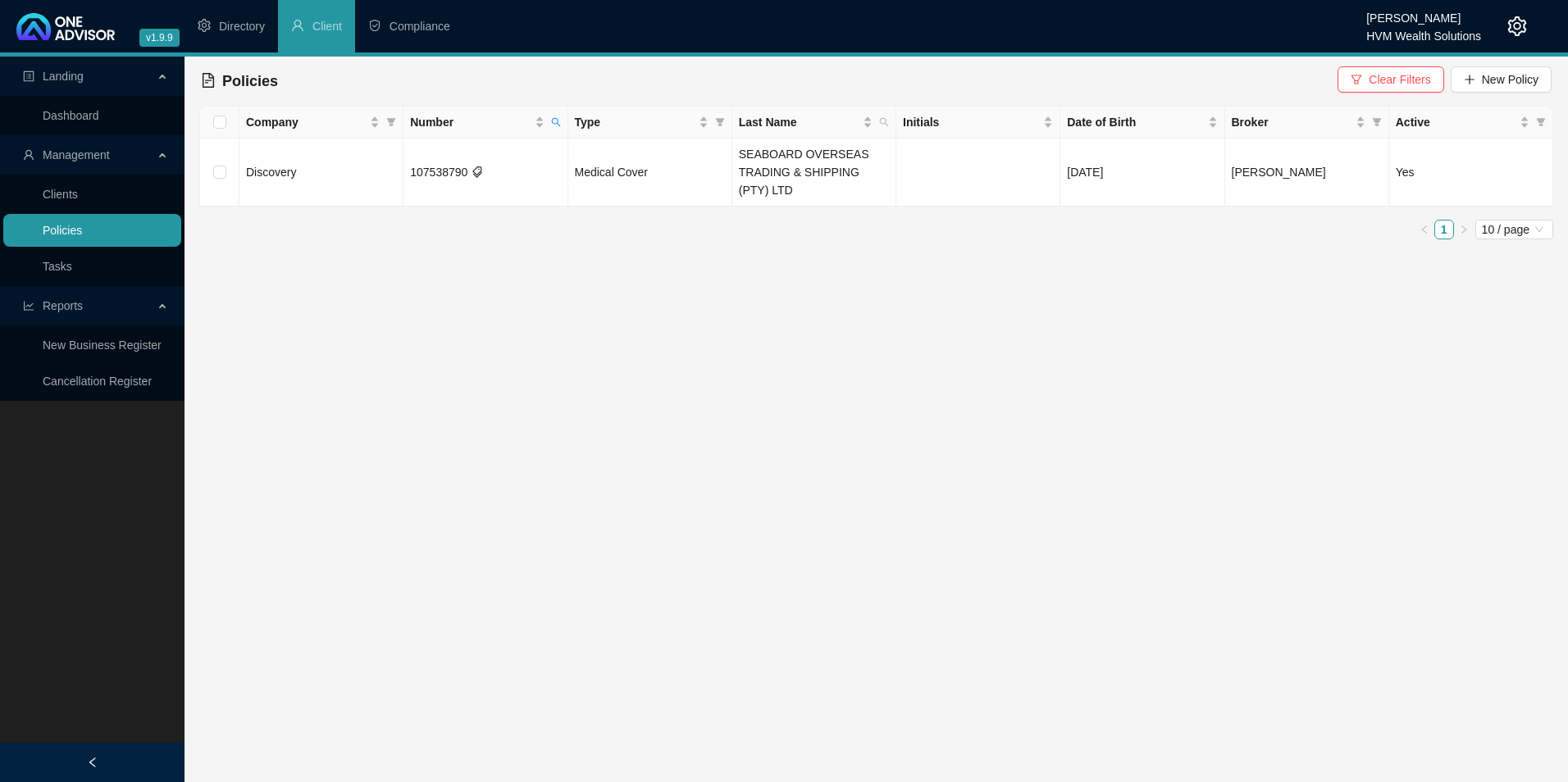
click at [76, 225] on link "Policies" at bounding box center [62, 230] width 39 height 13
click at [562, 123] on span "Number" at bounding box center [556, 122] width 17 height 24
drag, startPoint x: 360, startPoint y: 171, endPoint x: 298, endPoint y: 171, distance: 62.0
click at [298, 171] on body "v1.9.9 [PERSON_NAME] HVM Wealth Solutions Directory Client Compliance Landing D…" at bounding box center [784, 391] width 1568 height 782
paste input "MOLLER"
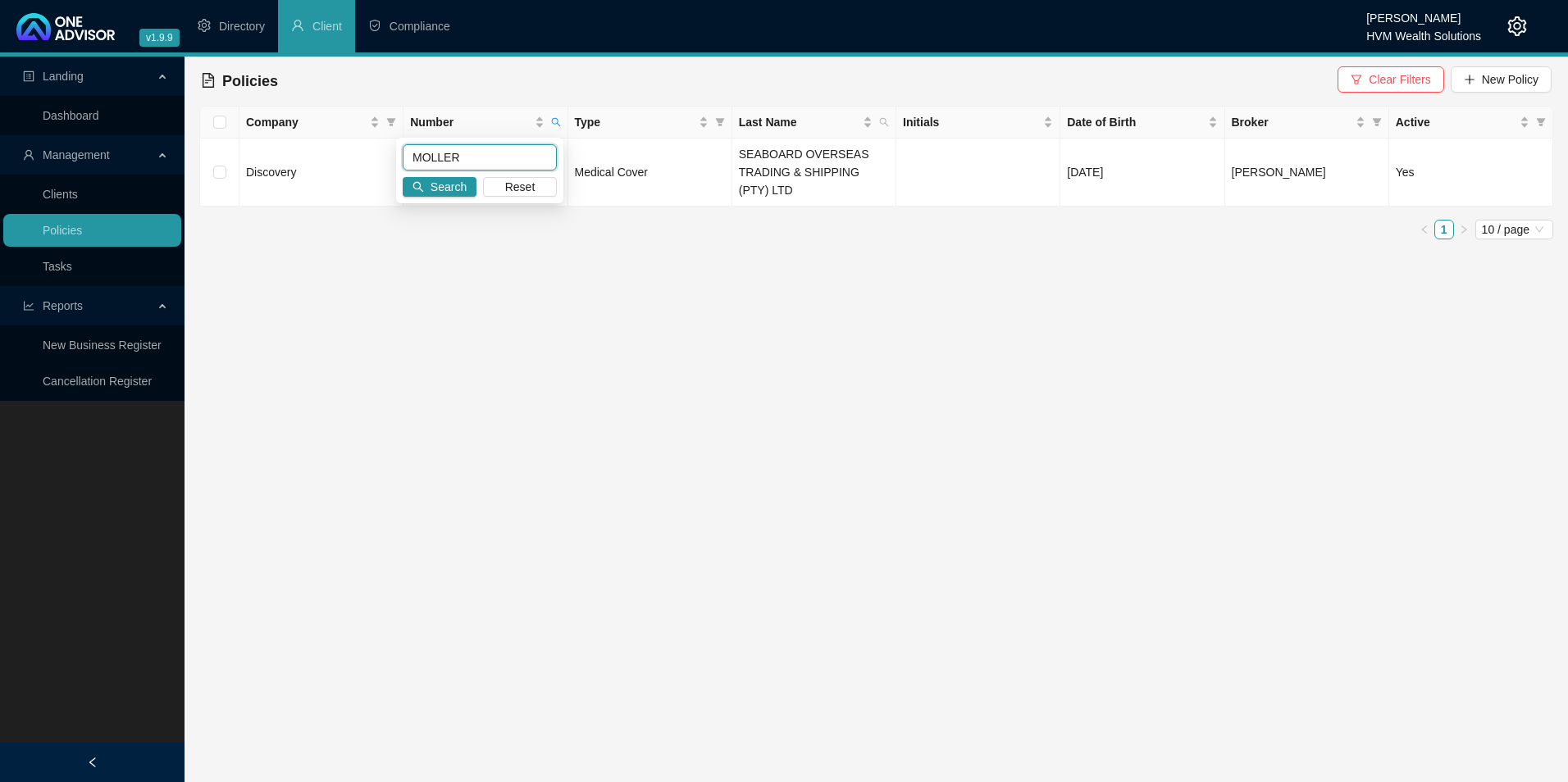
drag, startPoint x: 470, startPoint y: 163, endPoint x: 403, endPoint y: 163, distance: 67.0
click at [403, 163] on input "MOLLER" at bounding box center [480, 157] width 154 height 26
paste input "113285800"
type input "113285800"
click at [452, 186] on span "Search" at bounding box center [448, 186] width 36 height 18
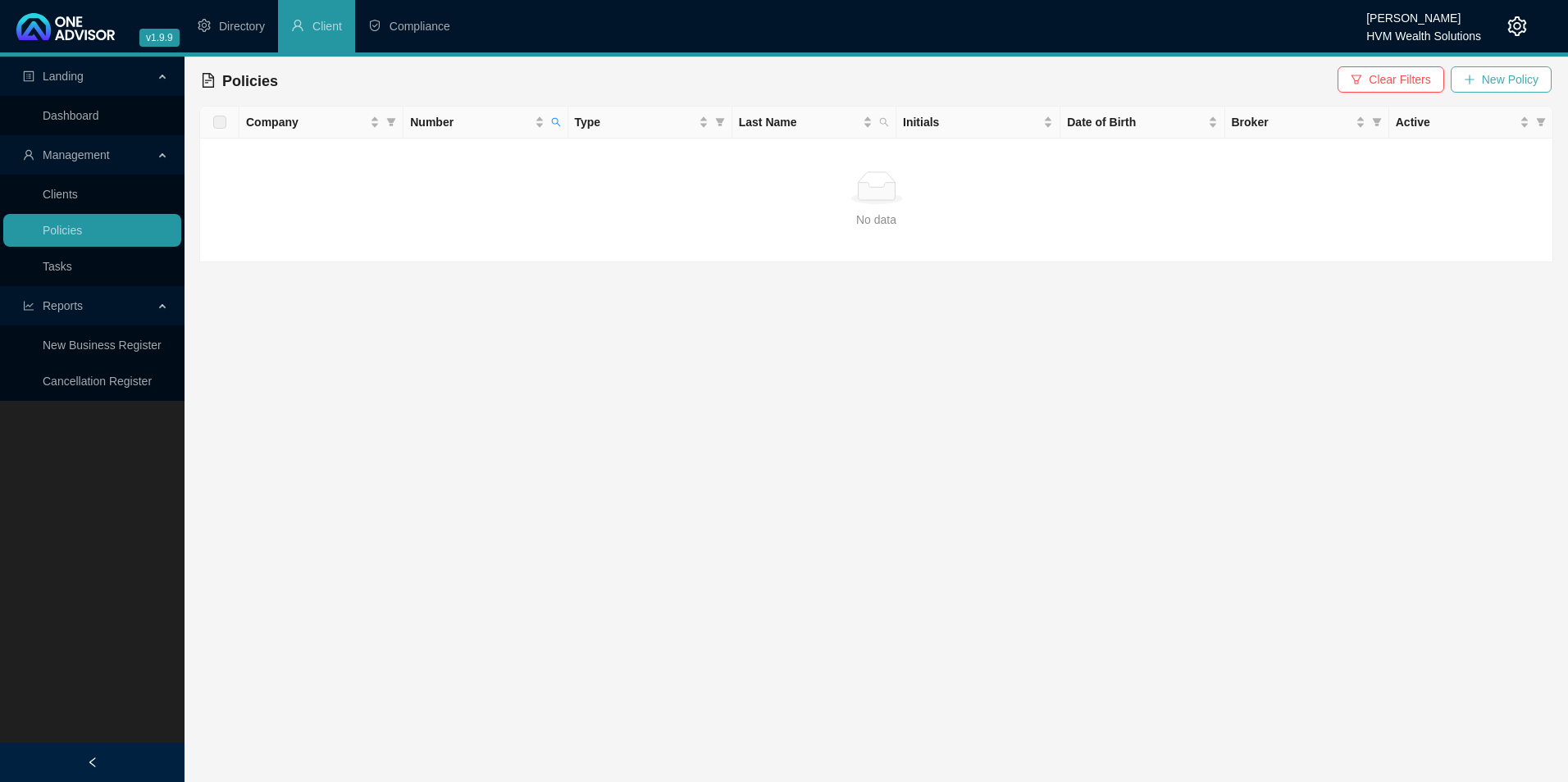
click at [1514, 81] on span "New Policy" at bounding box center [1510, 80] width 57 height 18
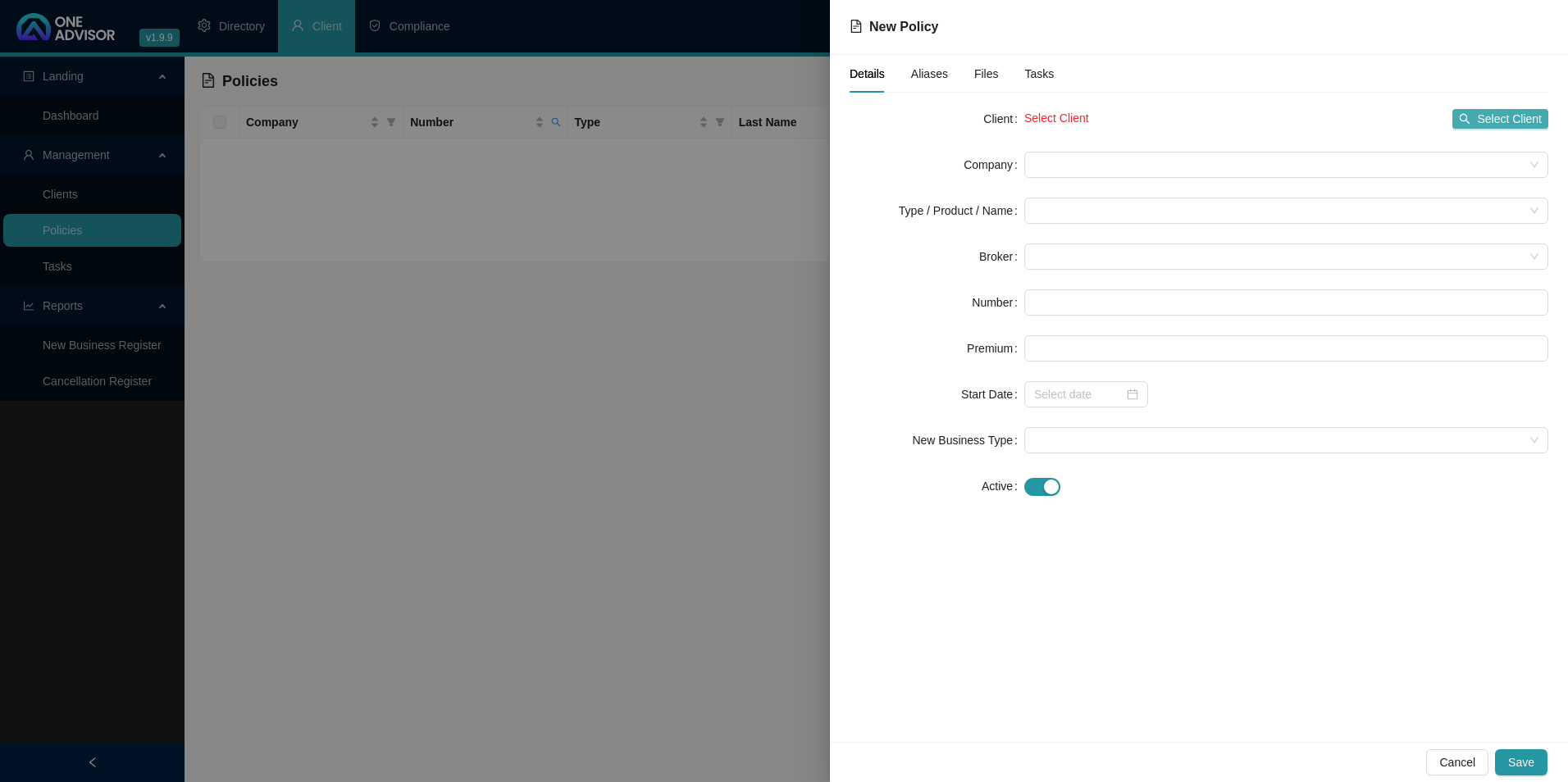
click at [1488, 115] on span "Select Client" at bounding box center [1509, 119] width 65 height 18
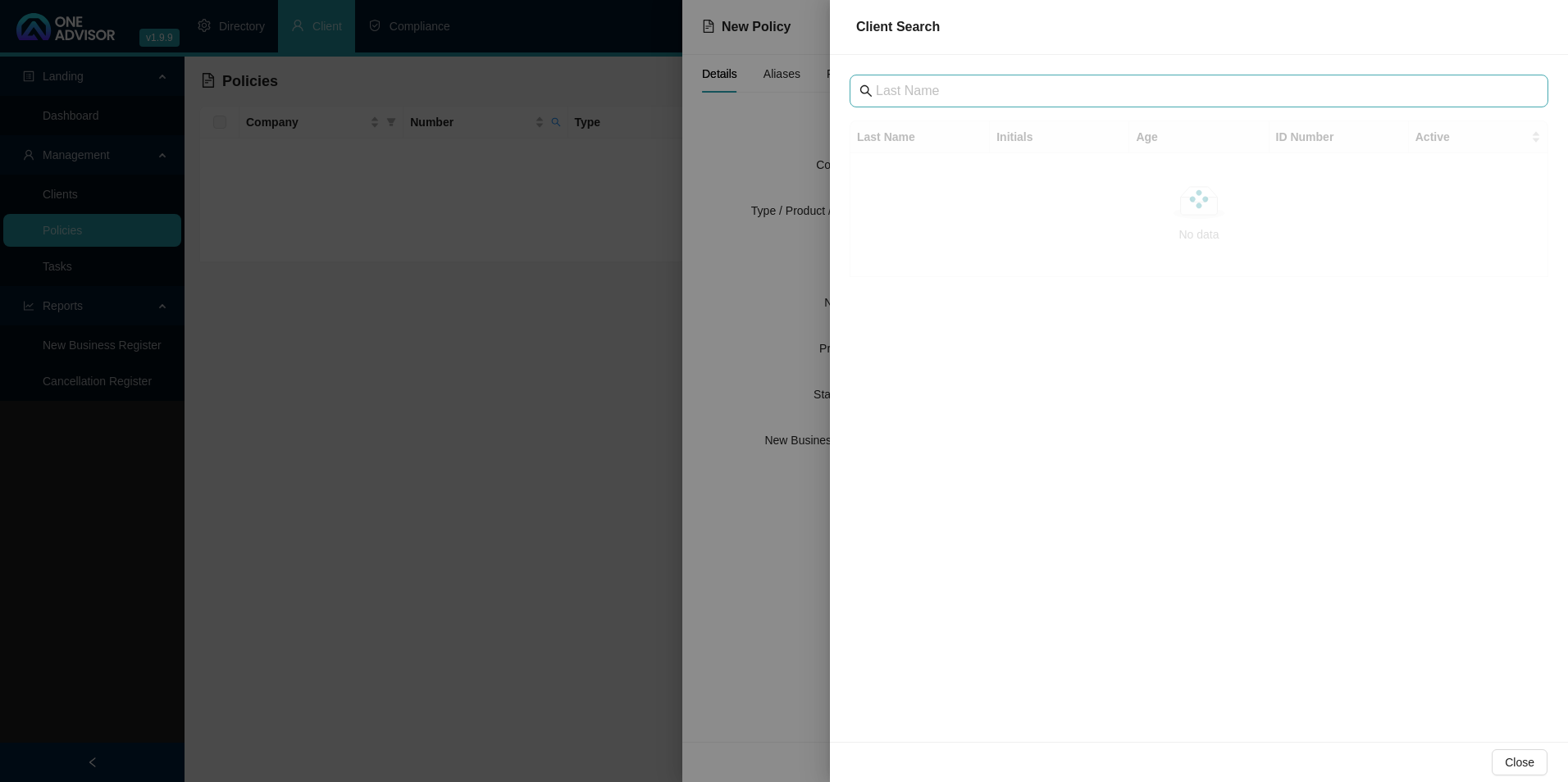
click at [1111, 101] on span at bounding box center [1199, 90] width 699 height 32
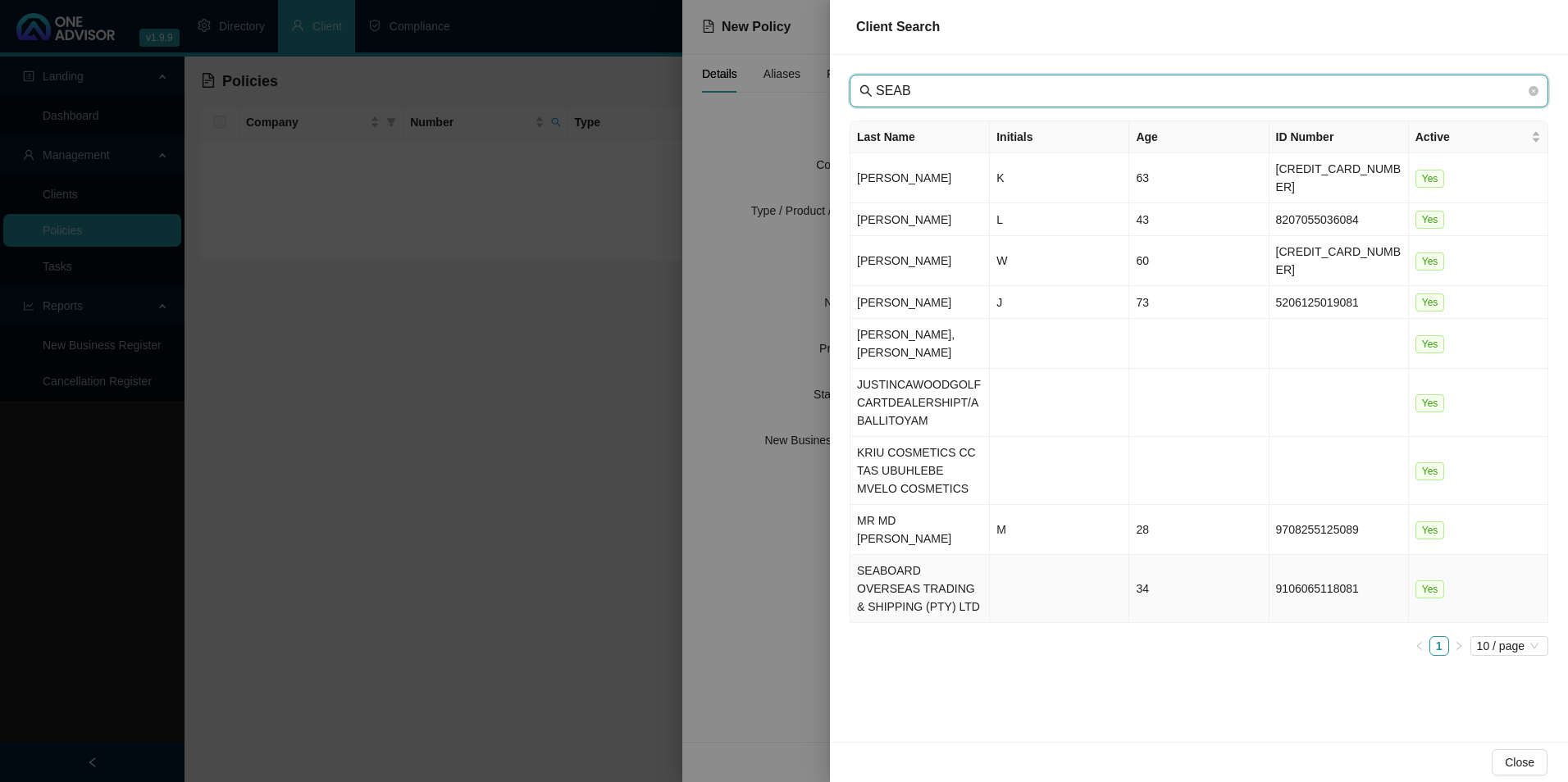
type input "SEAB"
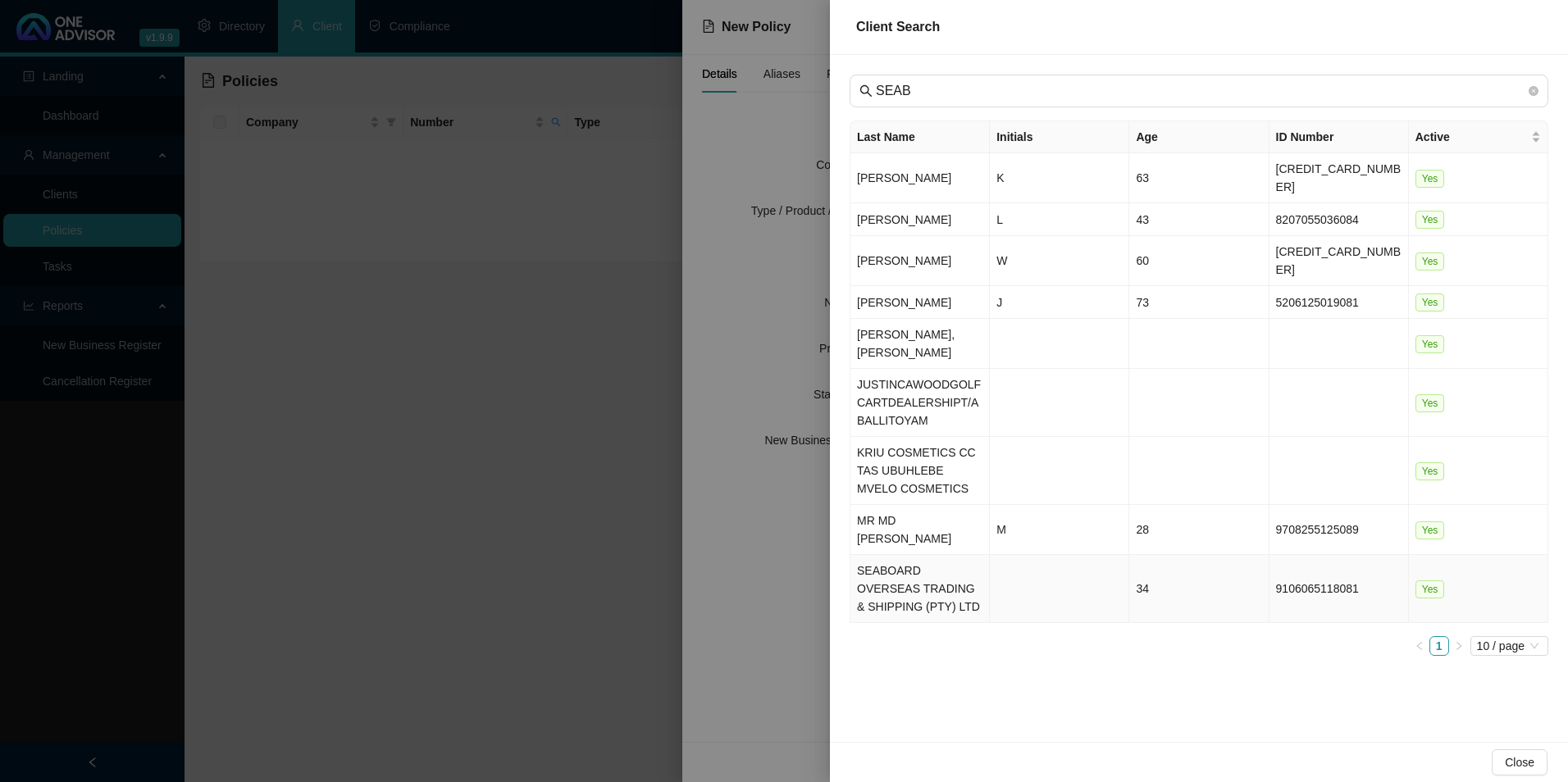
click at [916, 556] on td "SEABOARD OVERSEAS TRADING & SHIPPING (PTY) LTD" at bounding box center [920, 590] width 139 height 68
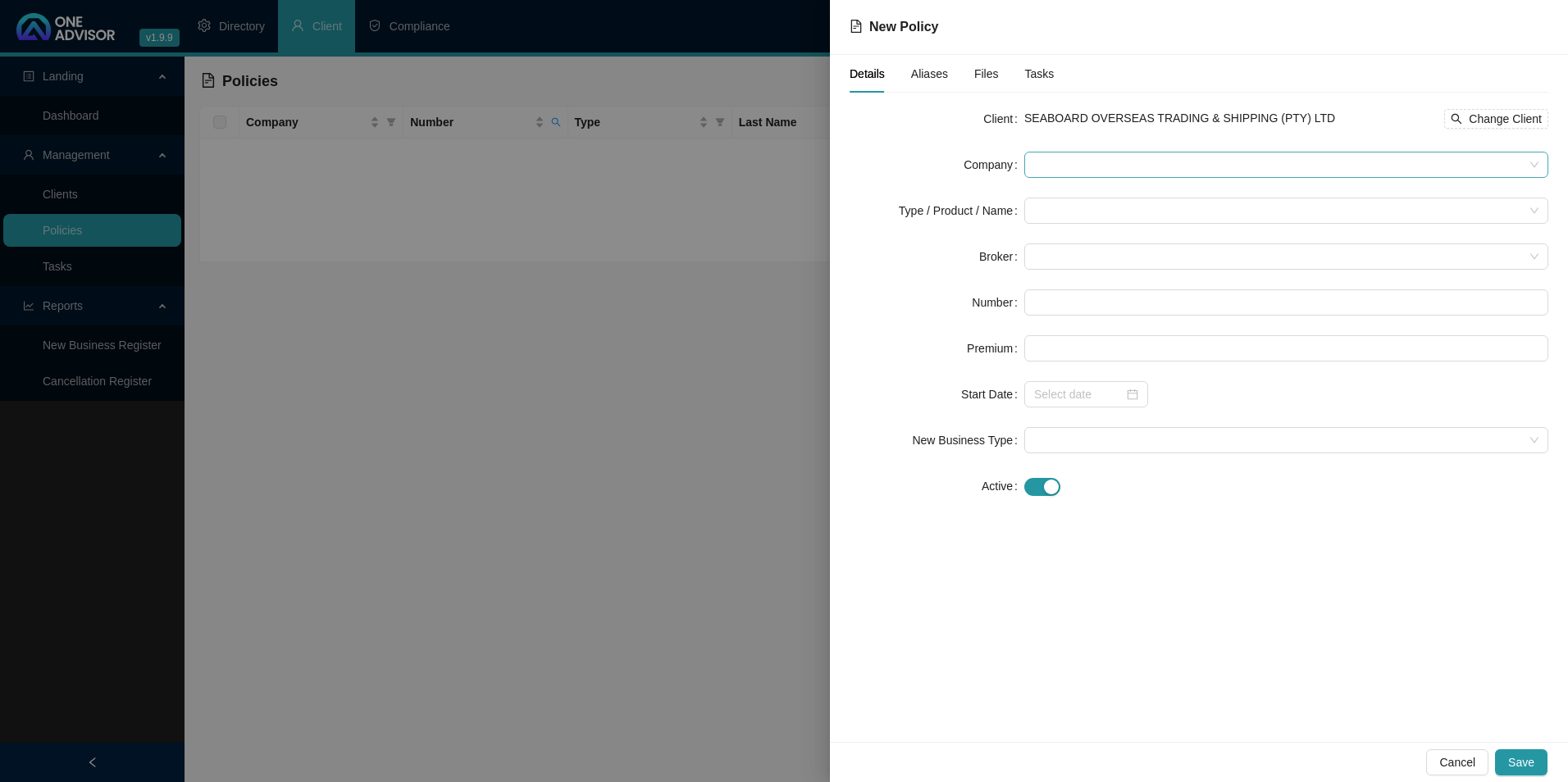
click at [1157, 168] on span at bounding box center [1286, 164] width 505 height 24
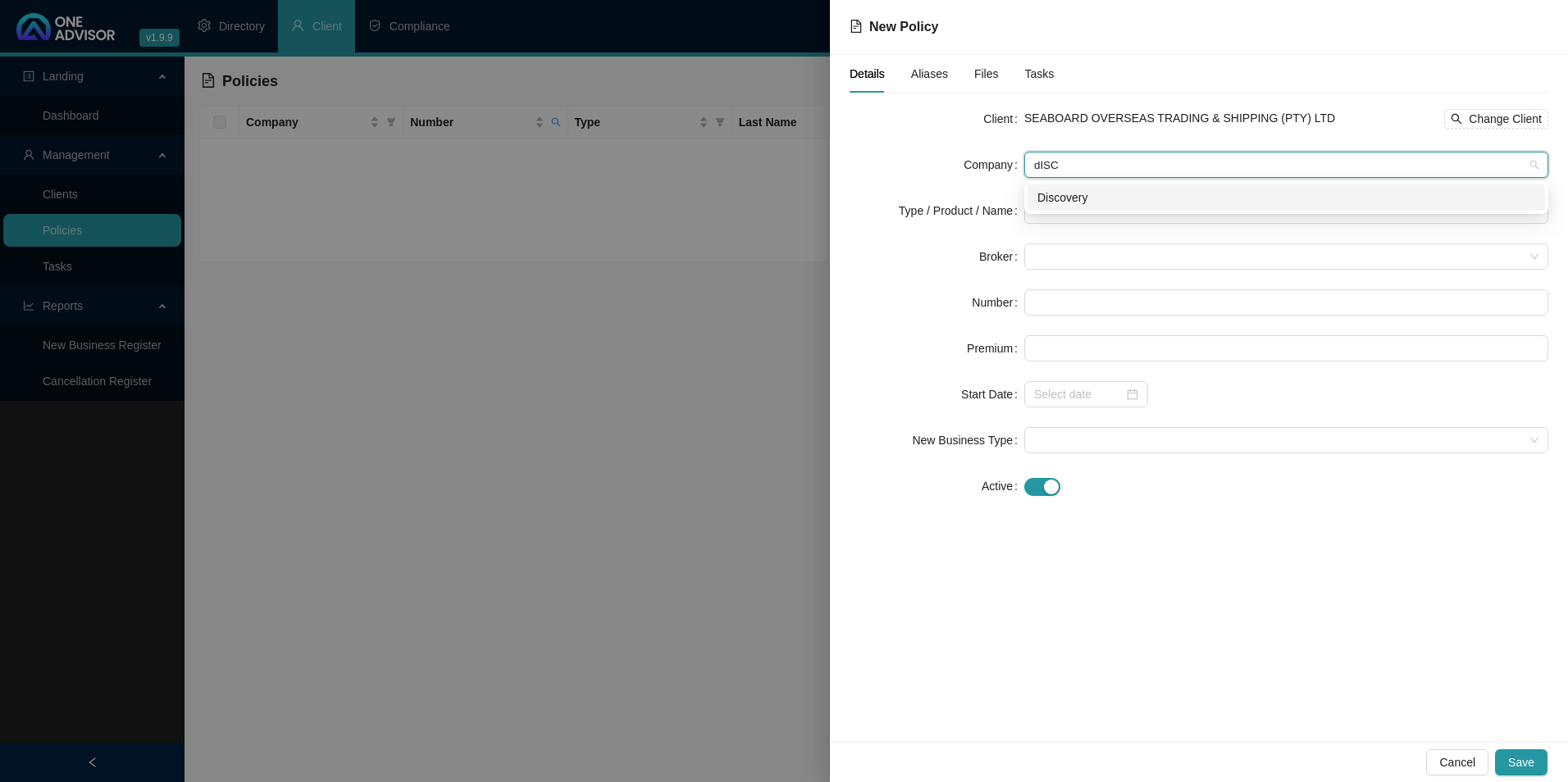
type input "dISCO"
click at [1132, 196] on div "Discovery" at bounding box center [1286, 198] width 498 height 18
click at [1087, 213] on input "search" at bounding box center [1279, 211] width 490 height 24
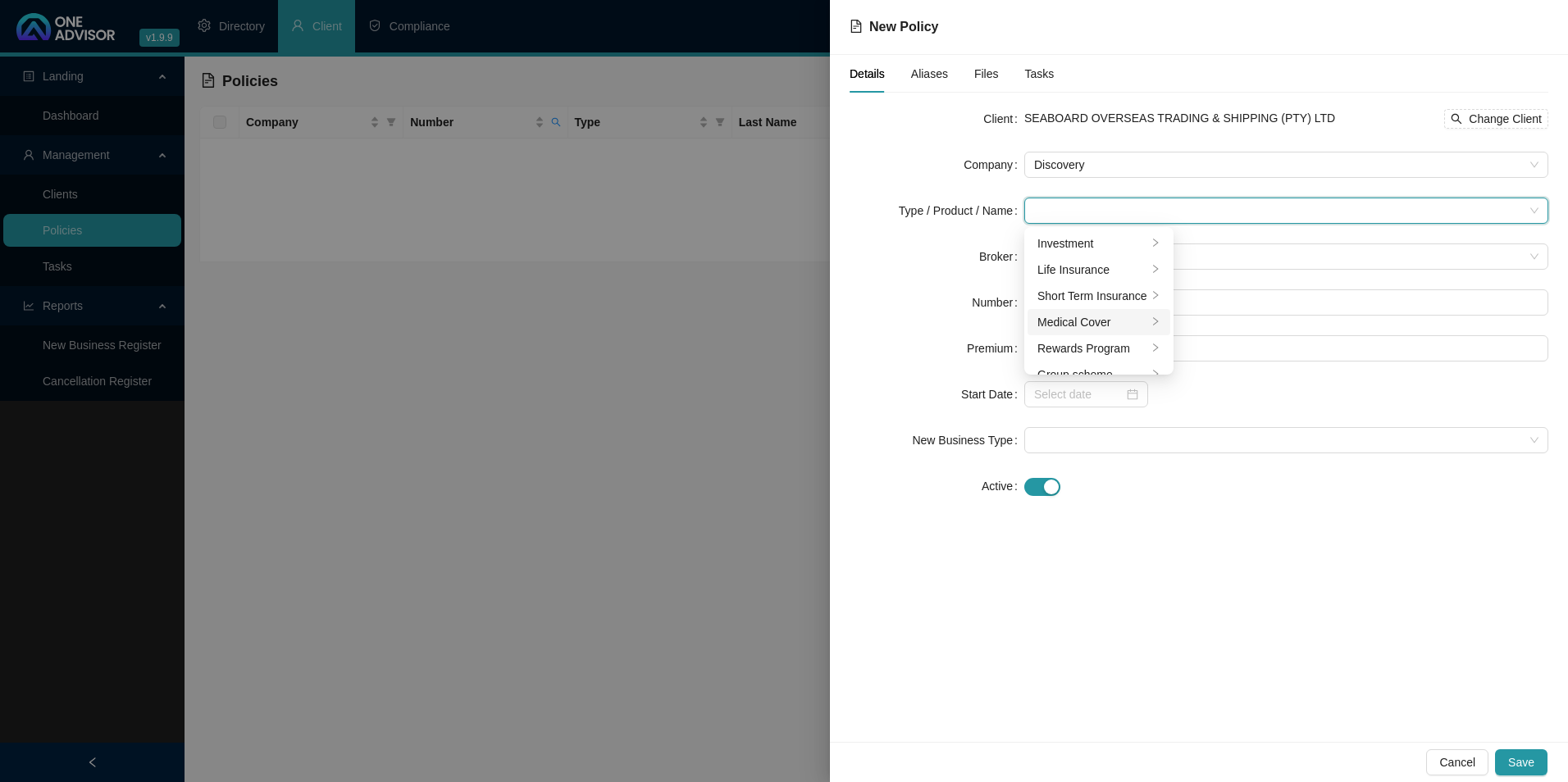
drag, startPoint x: 1082, startPoint y: 317, endPoint x: 1093, endPoint y: 321, distance: 11.7
click at [1082, 318] on div "Medical Cover" at bounding box center [1093, 322] width 110 height 18
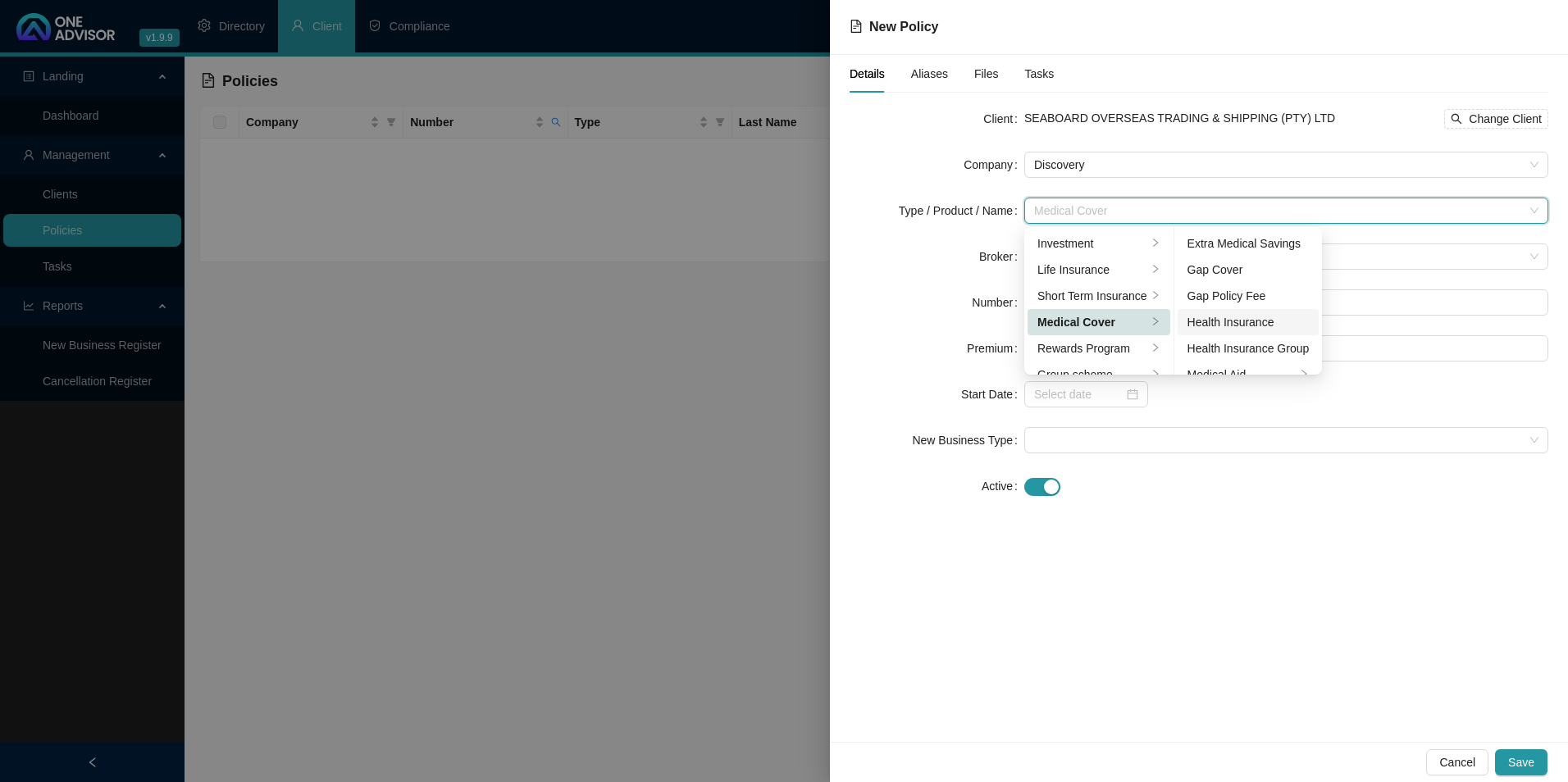
scroll to position [95, 0]
click at [1262, 300] on div "Medical Aid Group" at bounding box center [1249, 305] width 122 height 18
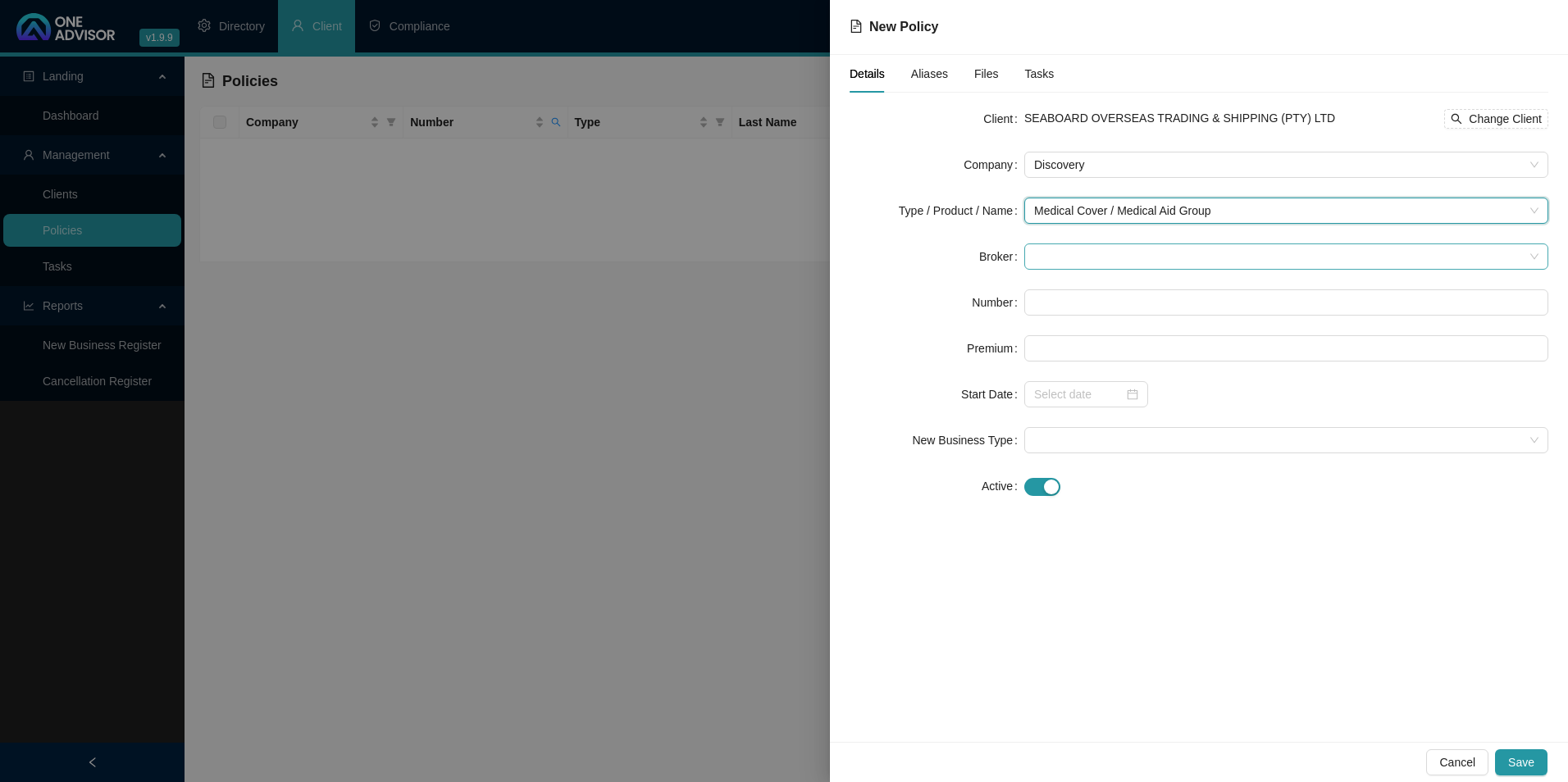
click at [1093, 260] on span at bounding box center [1286, 256] width 505 height 24
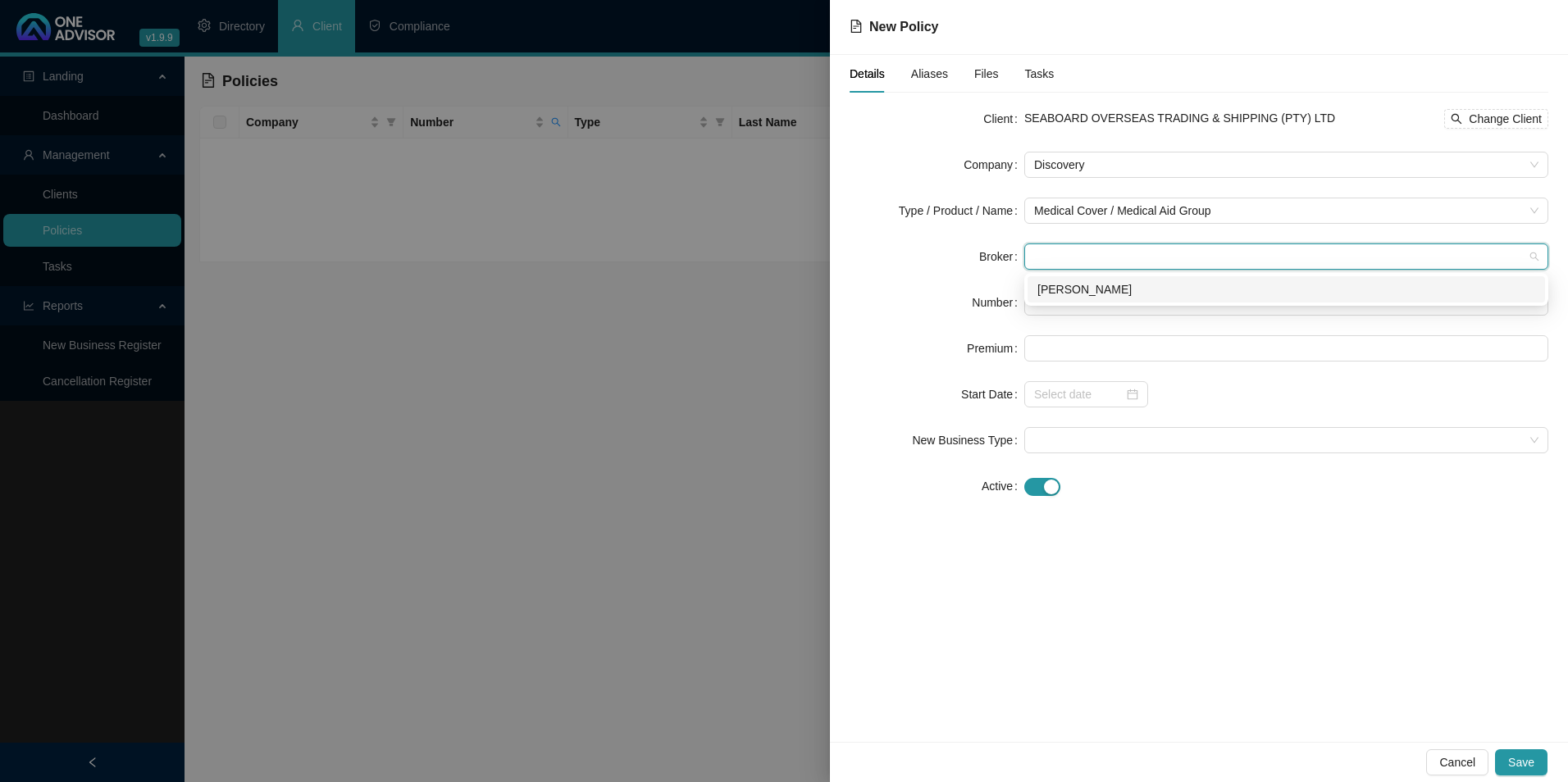
click at [1093, 295] on div "[PERSON_NAME]" at bounding box center [1286, 290] width 498 height 18
click at [1093, 295] on input "text" at bounding box center [1286, 303] width 524 height 26
click at [1091, 304] on input "text" at bounding box center [1286, 303] width 524 height 26
paste input "113285800"
click at [1033, 298] on input "113285800" at bounding box center [1286, 303] width 524 height 26
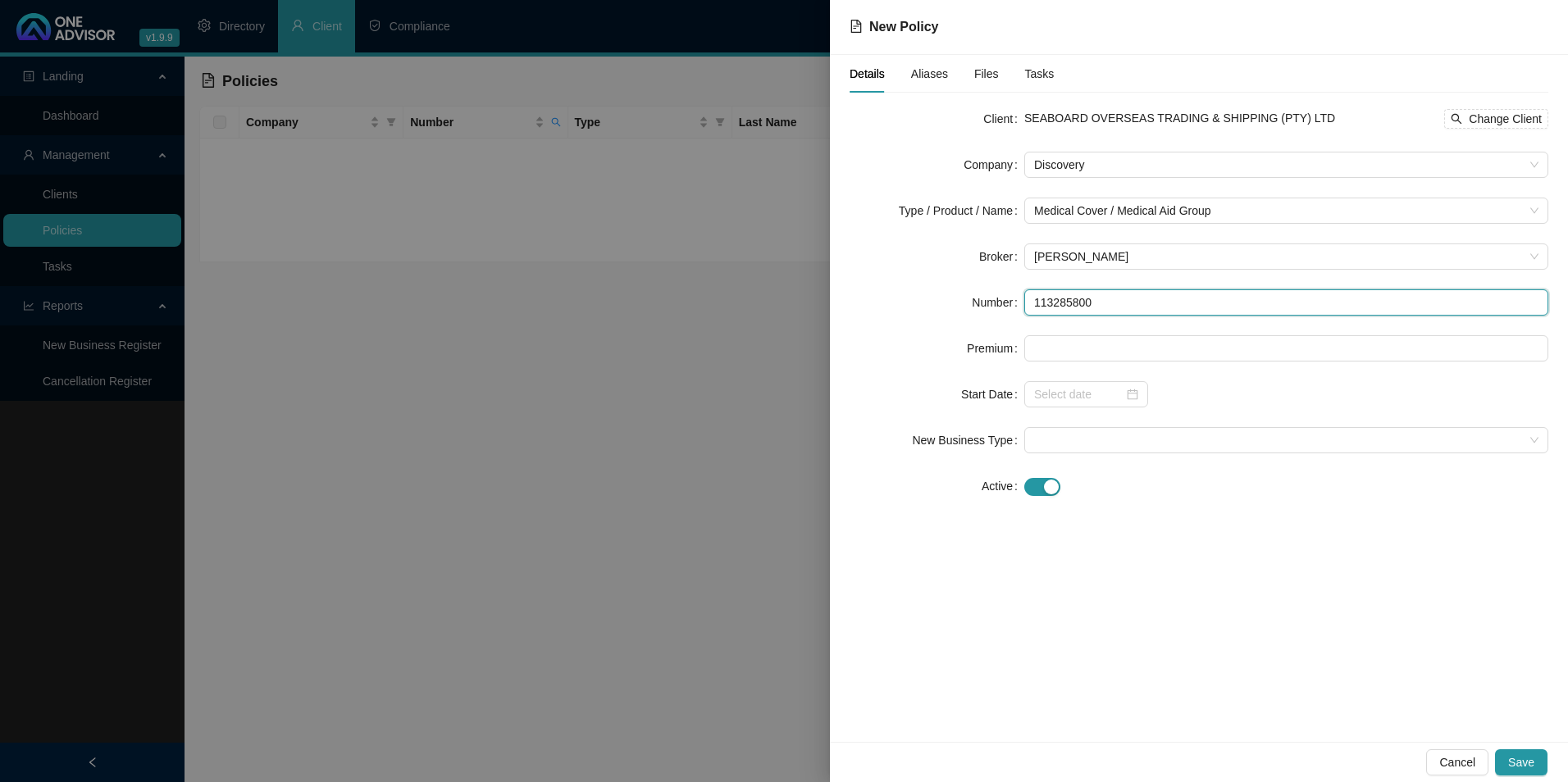
type input "113285800"
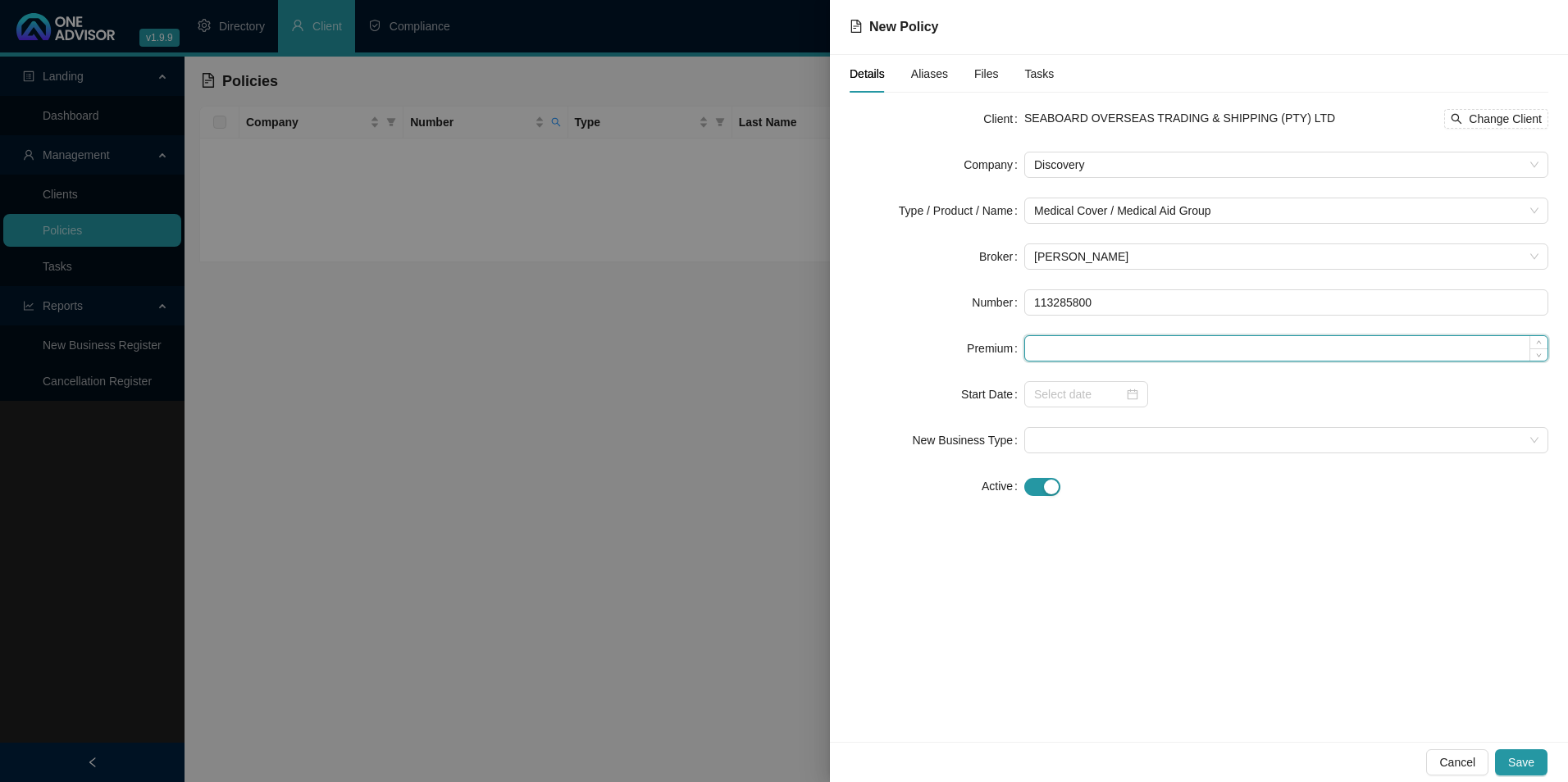
click at [1110, 360] on input at bounding box center [1286, 348] width 522 height 24
paste input "18091"
click at [1079, 405] on div at bounding box center [1087, 394] width 124 height 26
type input "18091.00"
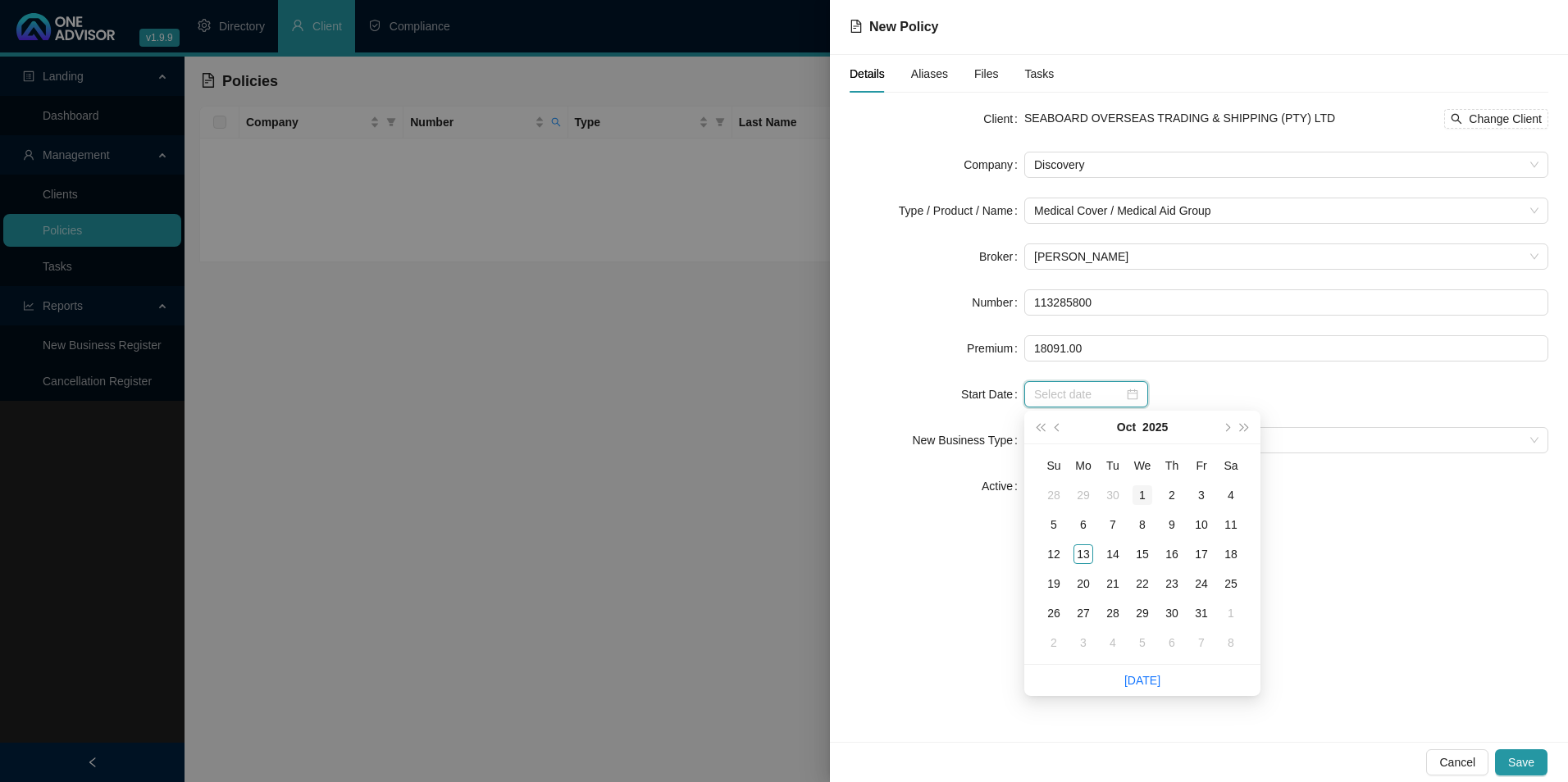
type input "[DATE]"
click at [1058, 432] on button "prev-year" at bounding box center [1058, 427] width 18 height 32
type input "[DATE]"
click at [1092, 496] on div "1" at bounding box center [1083, 495] width 19 height 19
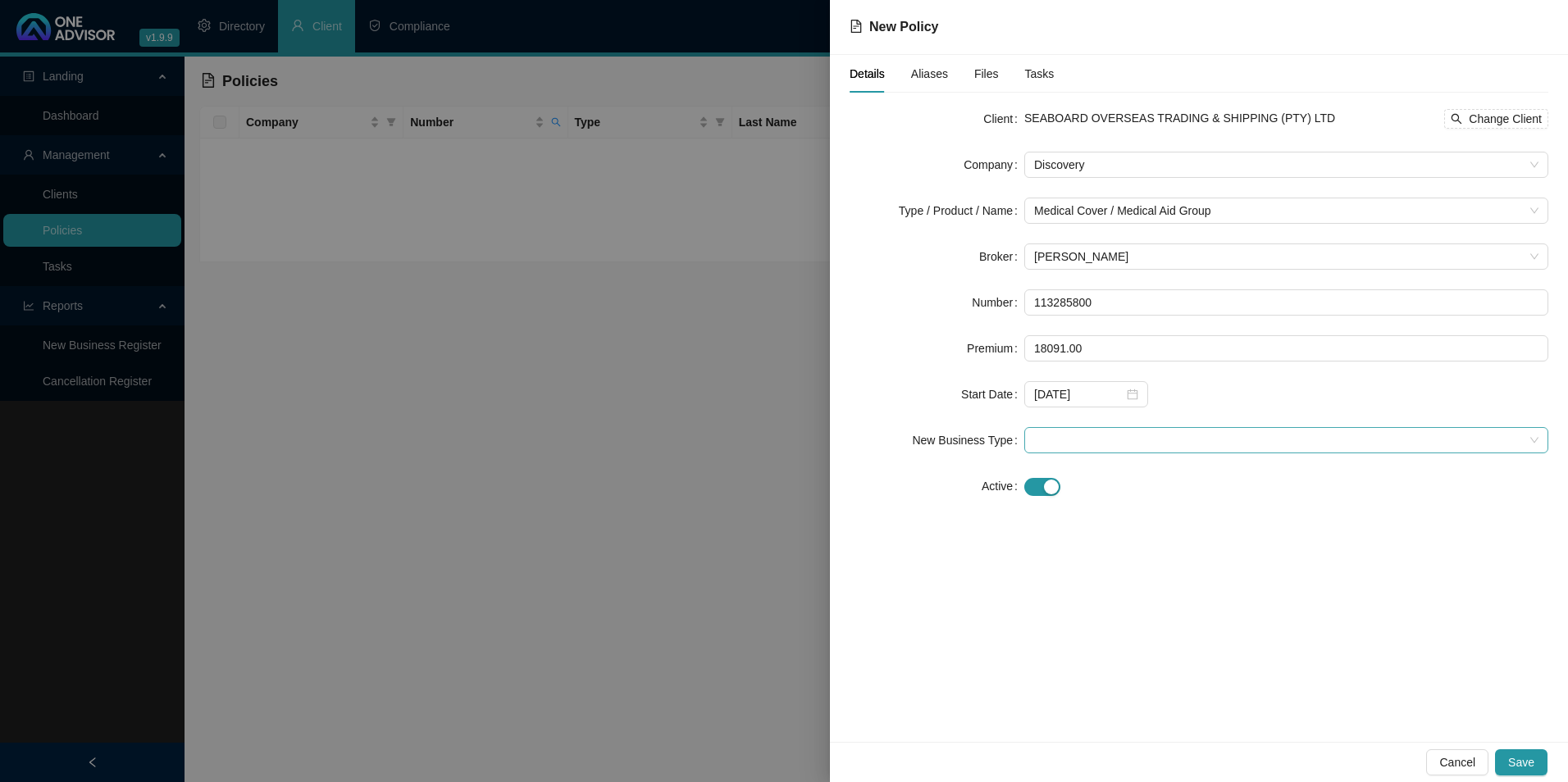
click at [1095, 440] on span at bounding box center [1286, 440] width 505 height 24
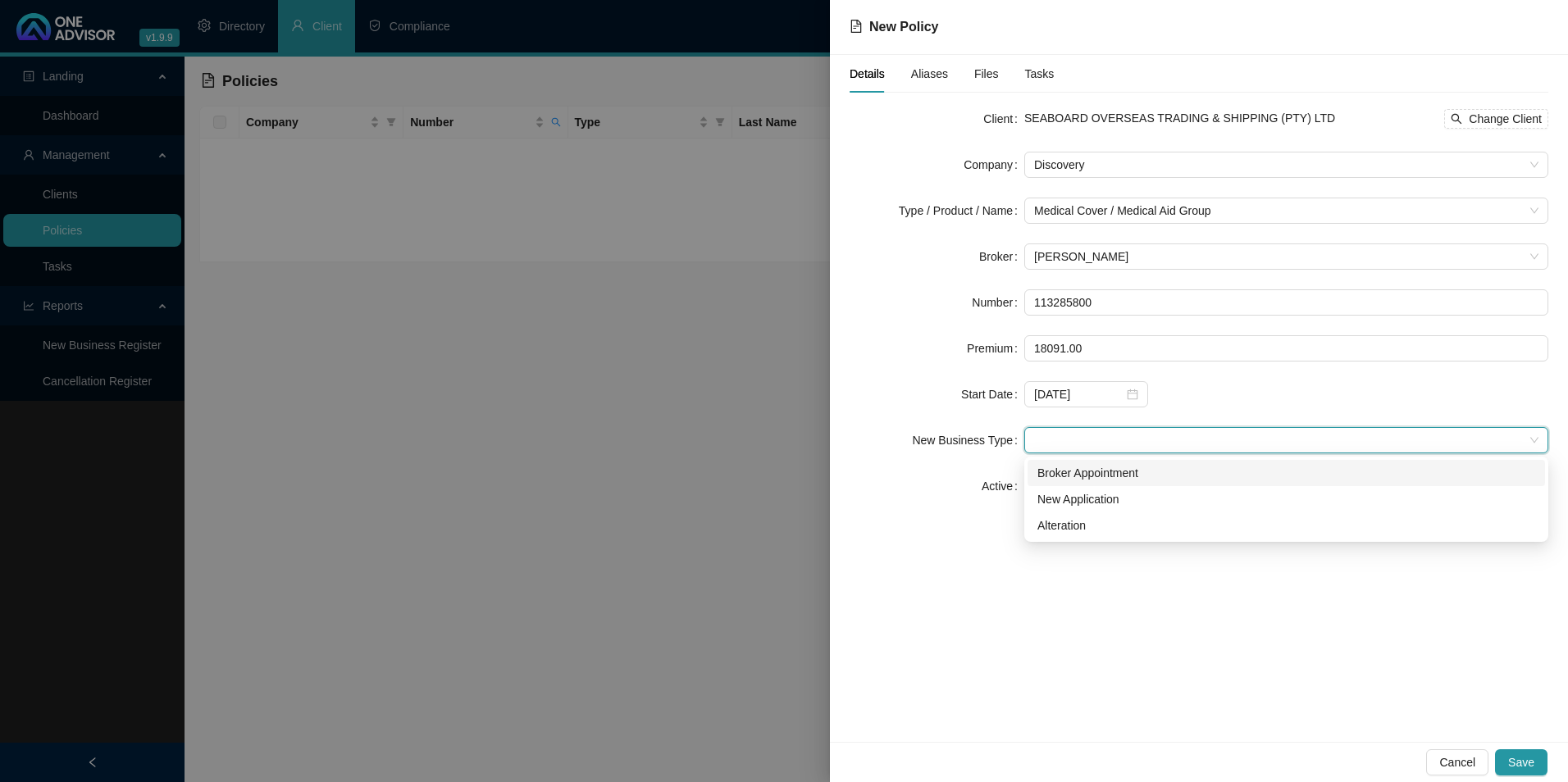
click at [1110, 476] on div "Broker Appointment" at bounding box center [1286, 473] width 498 height 18
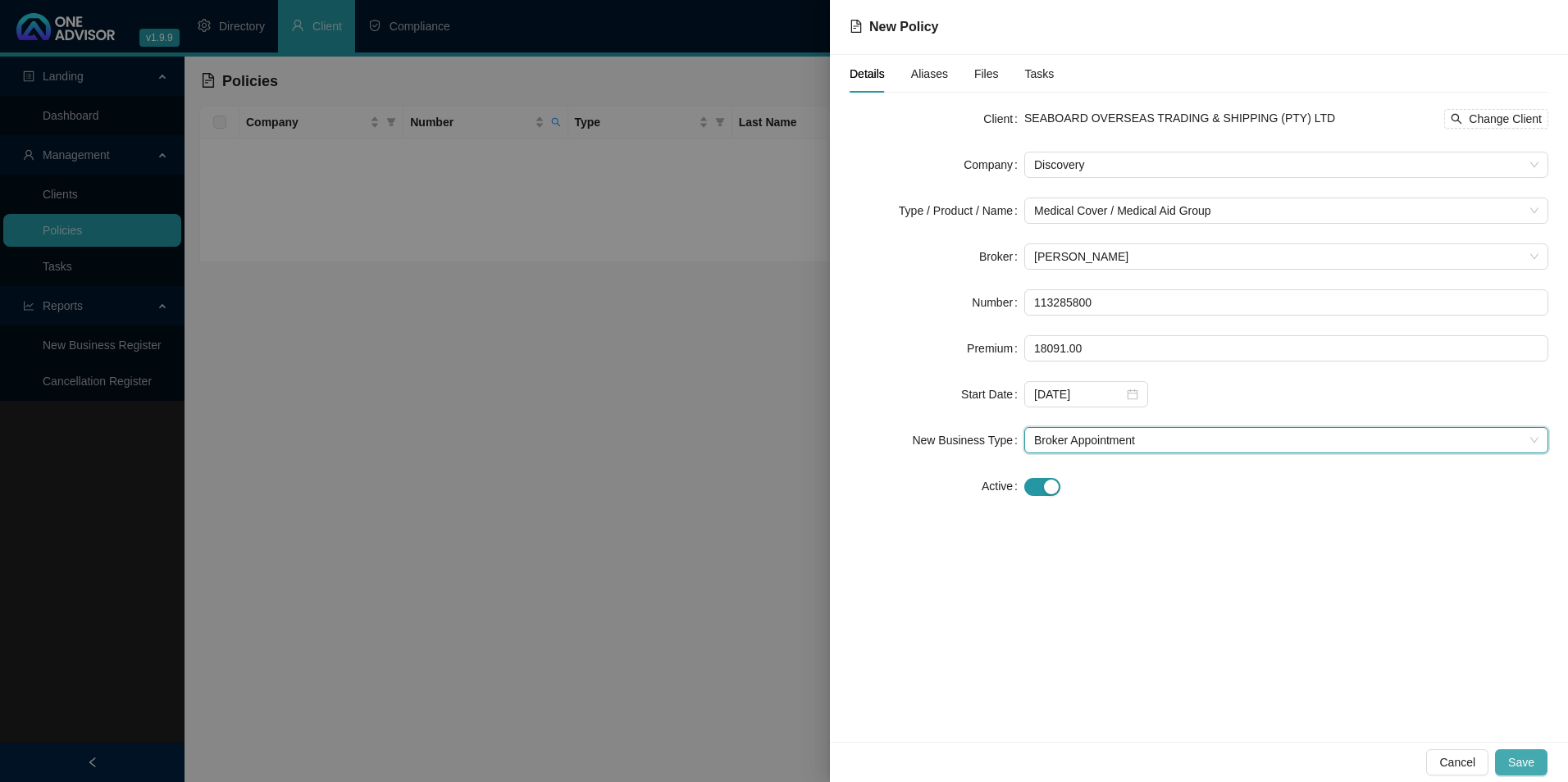
click at [1534, 766] on span "Save" at bounding box center [1522, 763] width 26 height 18
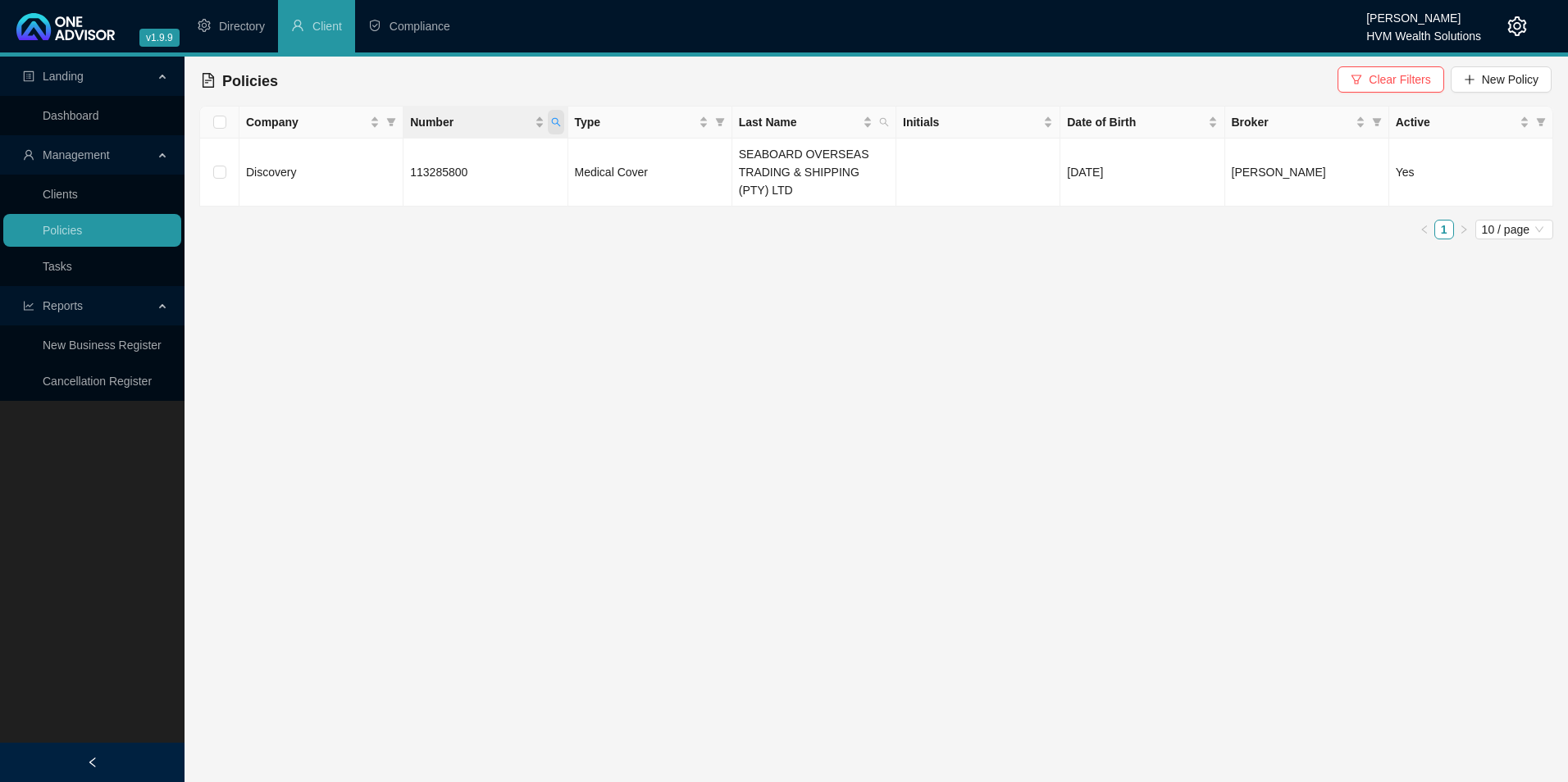
click at [564, 127] on span "Number" at bounding box center [556, 122] width 17 height 24
click at [654, 307] on main "Landing Dashboard Management Clients Policies Tasks Reports New Business Regist…" at bounding box center [784, 420] width 1568 height 726
click at [442, 169] on span "113285800" at bounding box center [439, 171] width 58 height 13
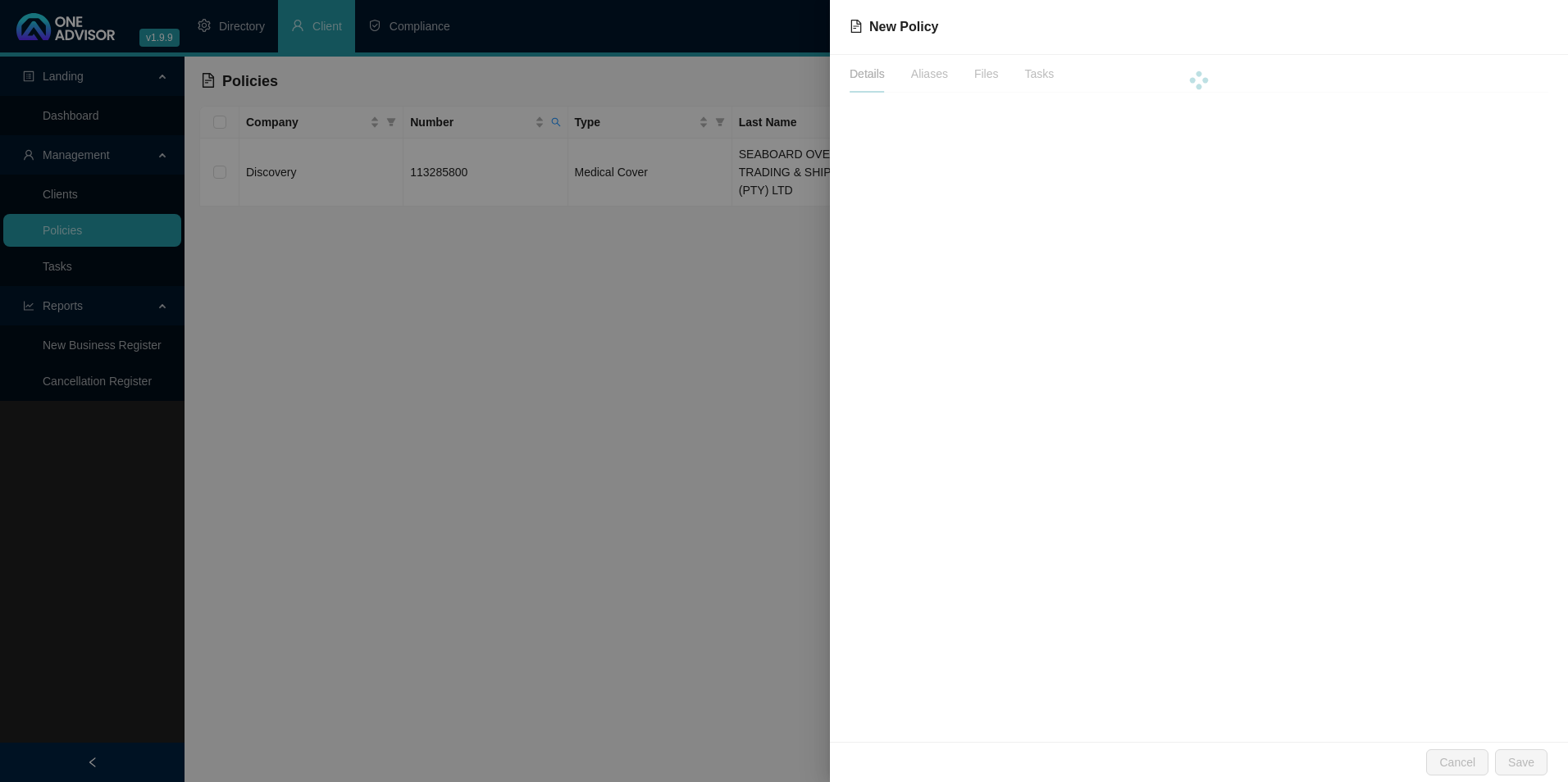
click at [531, 295] on div at bounding box center [784, 391] width 1568 height 782
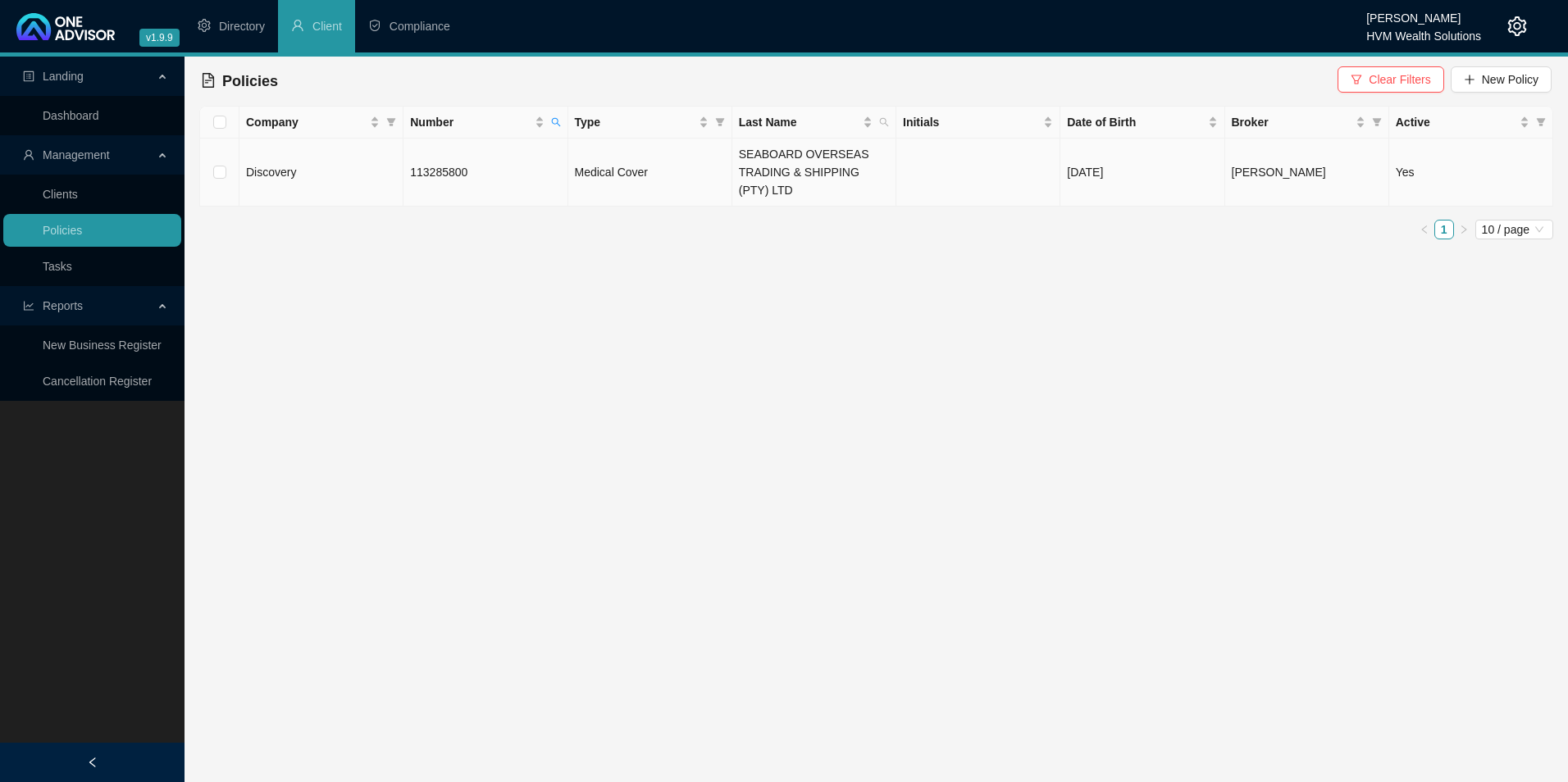
click at [464, 177] on span "113285800" at bounding box center [439, 171] width 58 height 13
click at [269, 175] on span "Discovery" at bounding box center [270, 171] width 50 height 13
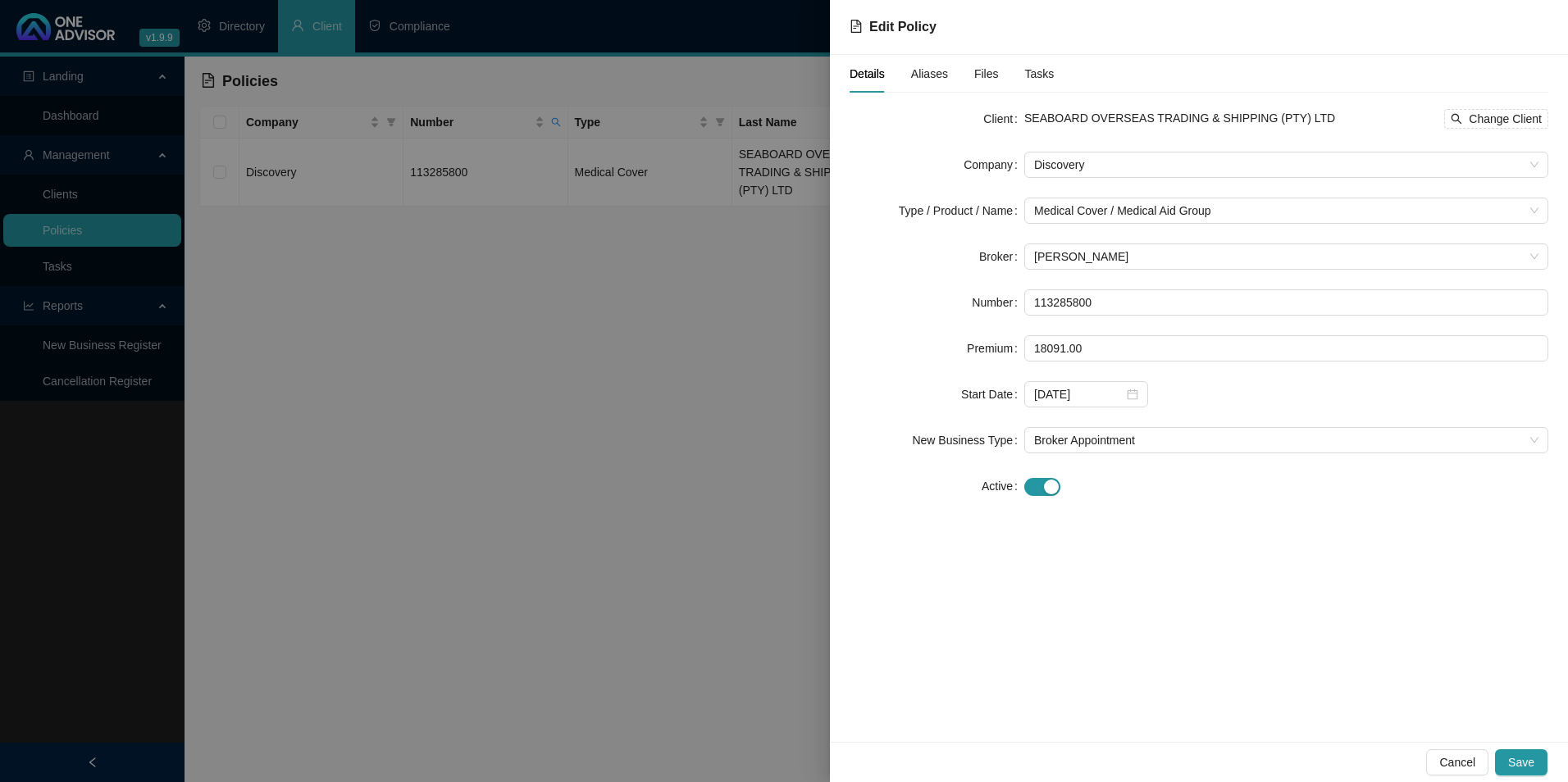
click at [934, 77] on span "Aliases" at bounding box center [930, 73] width 37 height 11
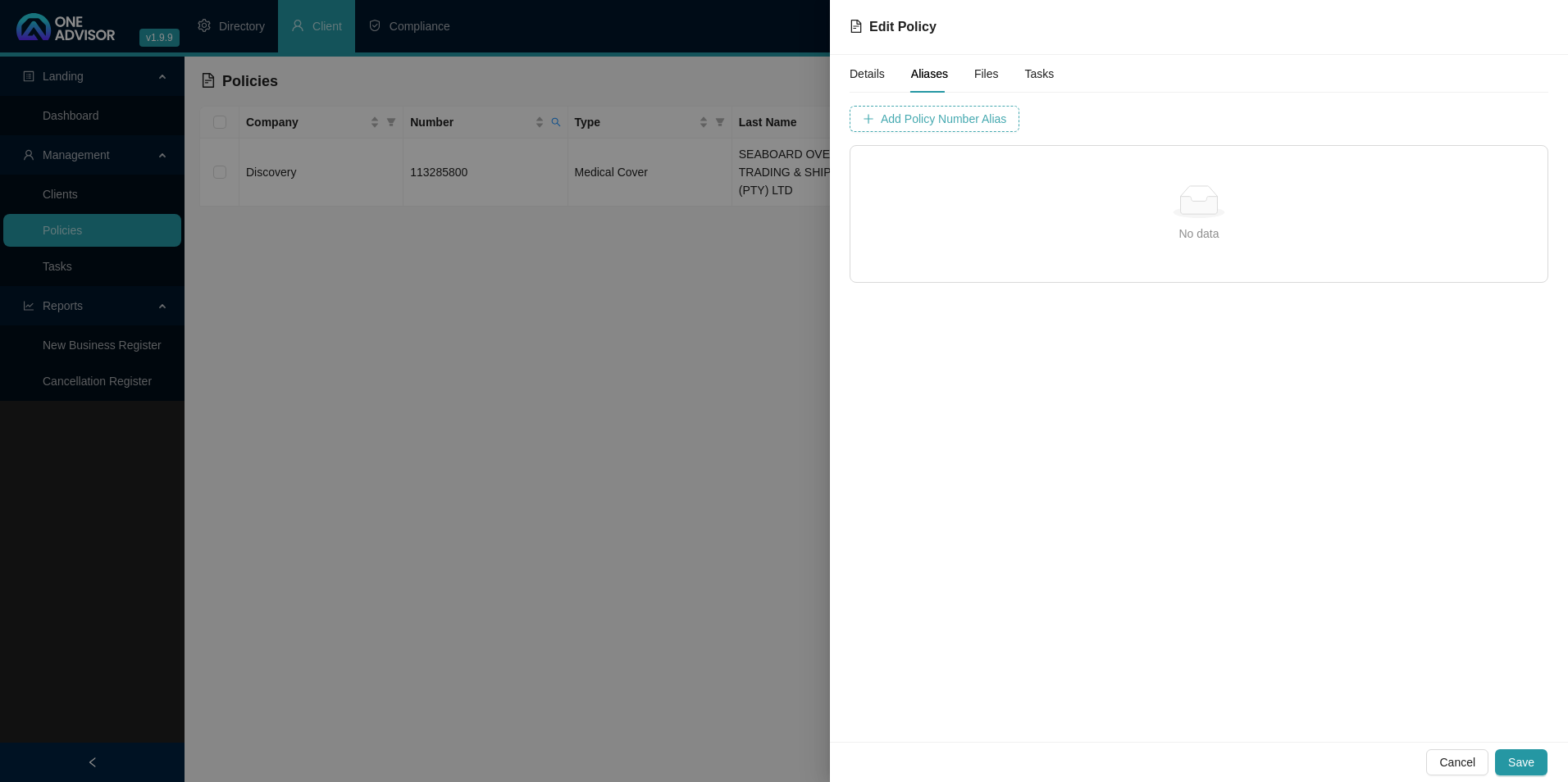
click at [946, 119] on span "Add Policy Number Alias" at bounding box center [943, 119] width 125 height 18
type input "1132858"
click at [1283, 105] on div "Details Aliases Files Tasks Policy Number Alias 1132858 Cancel Add Policy Numbe…" at bounding box center [1199, 169] width 699 height 228
click at [1292, 118] on span "Add Policy Number Alias" at bounding box center [1354, 119] width 125 height 18
click at [1507, 754] on button "Save" at bounding box center [1522, 763] width 52 height 26
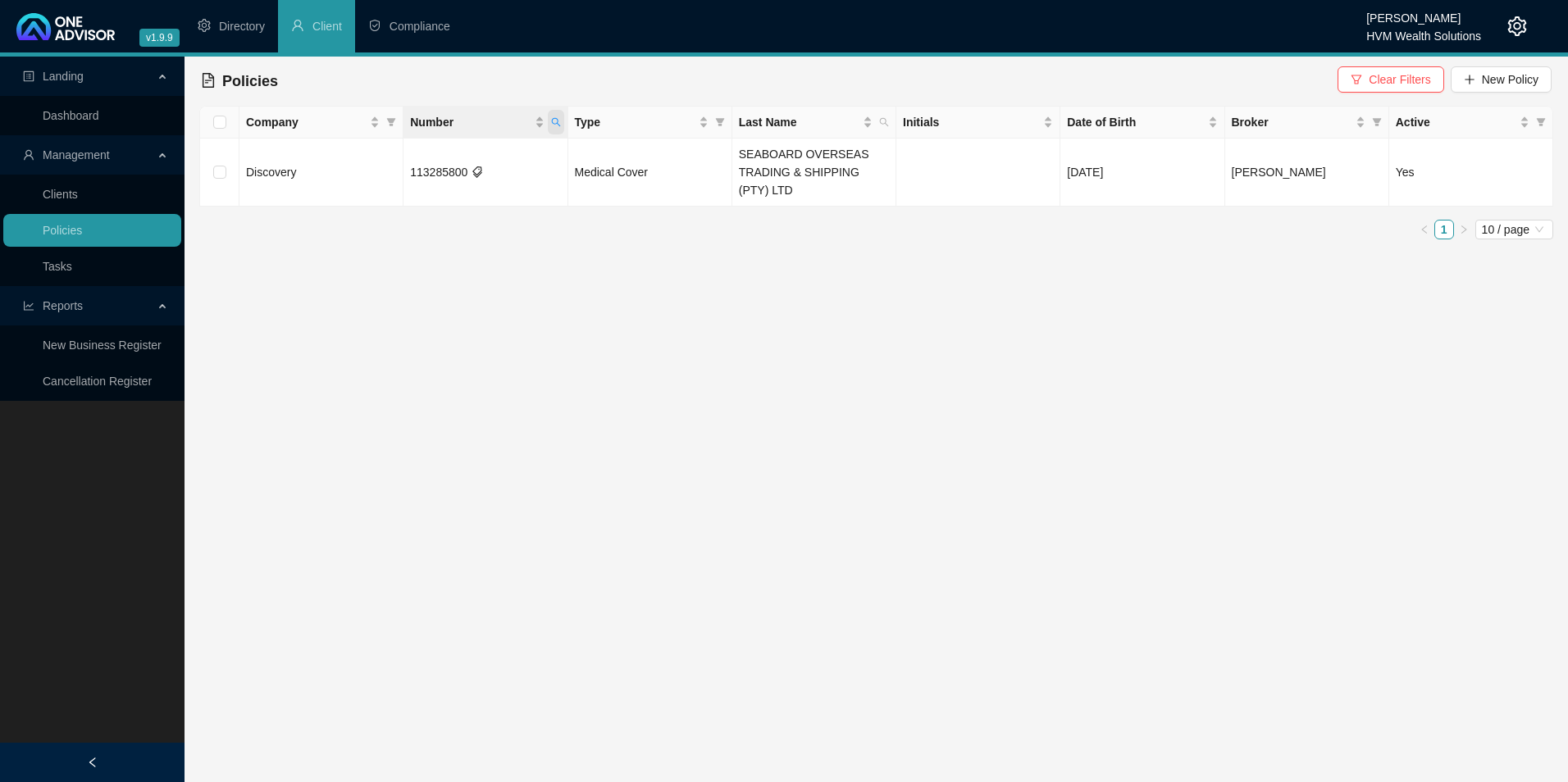
click at [559, 129] on span "Number" at bounding box center [556, 122] width 17 height 24
drag, startPoint x: 494, startPoint y: 161, endPoint x: 367, endPoint y: 155, distance: 127.1
click at [367, 155] on body "v1.9.9 [PERSON_NAME] HVM Wealth Solutions Directory Client Compliance Landing D…" at bounding box center [784, 391] width 1568 height 782
paste input "819174"
type input "118191740"
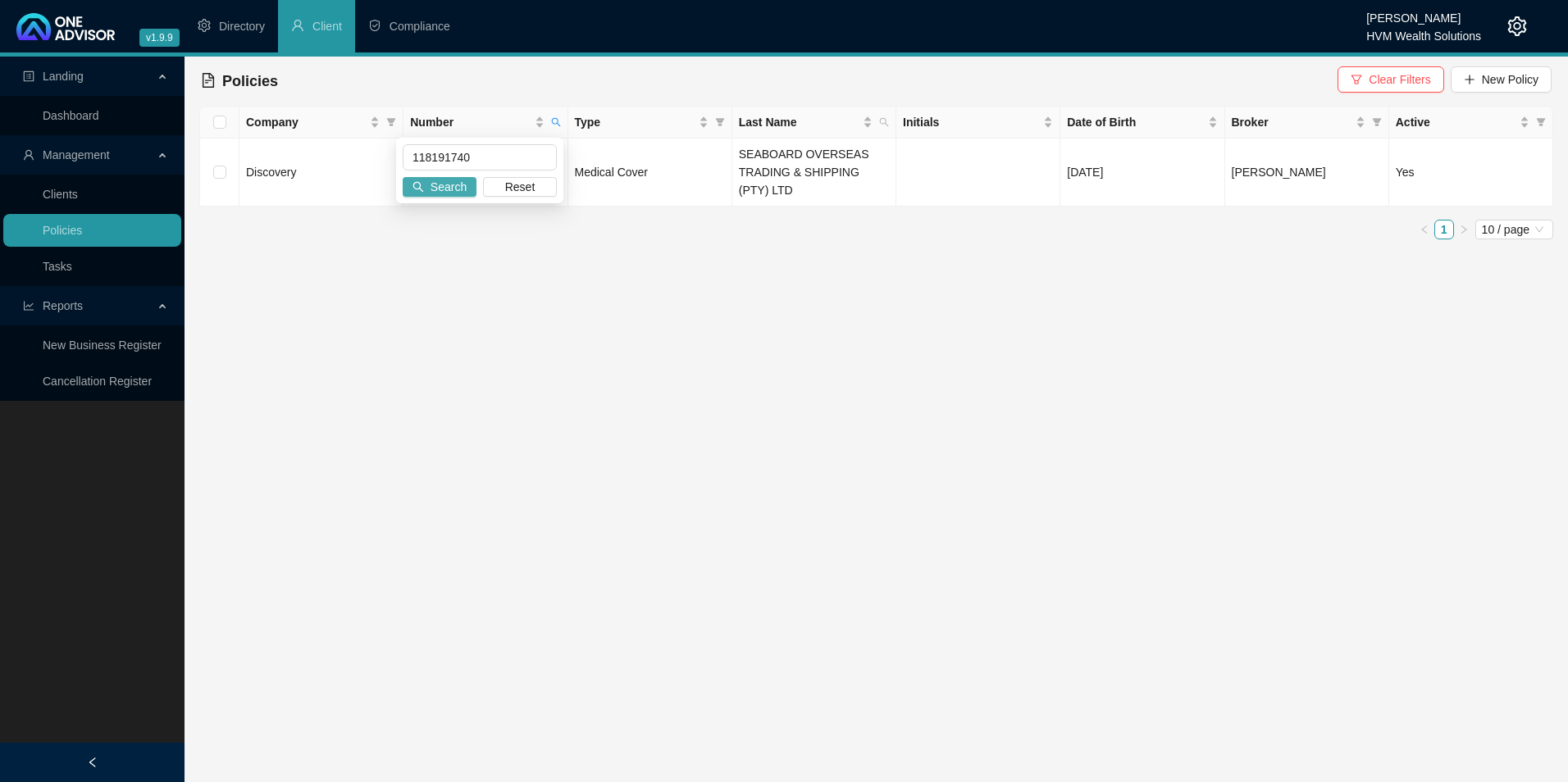
click at [453, 179] on span "Search" at bounding box center [448, 186] width 36 height 18
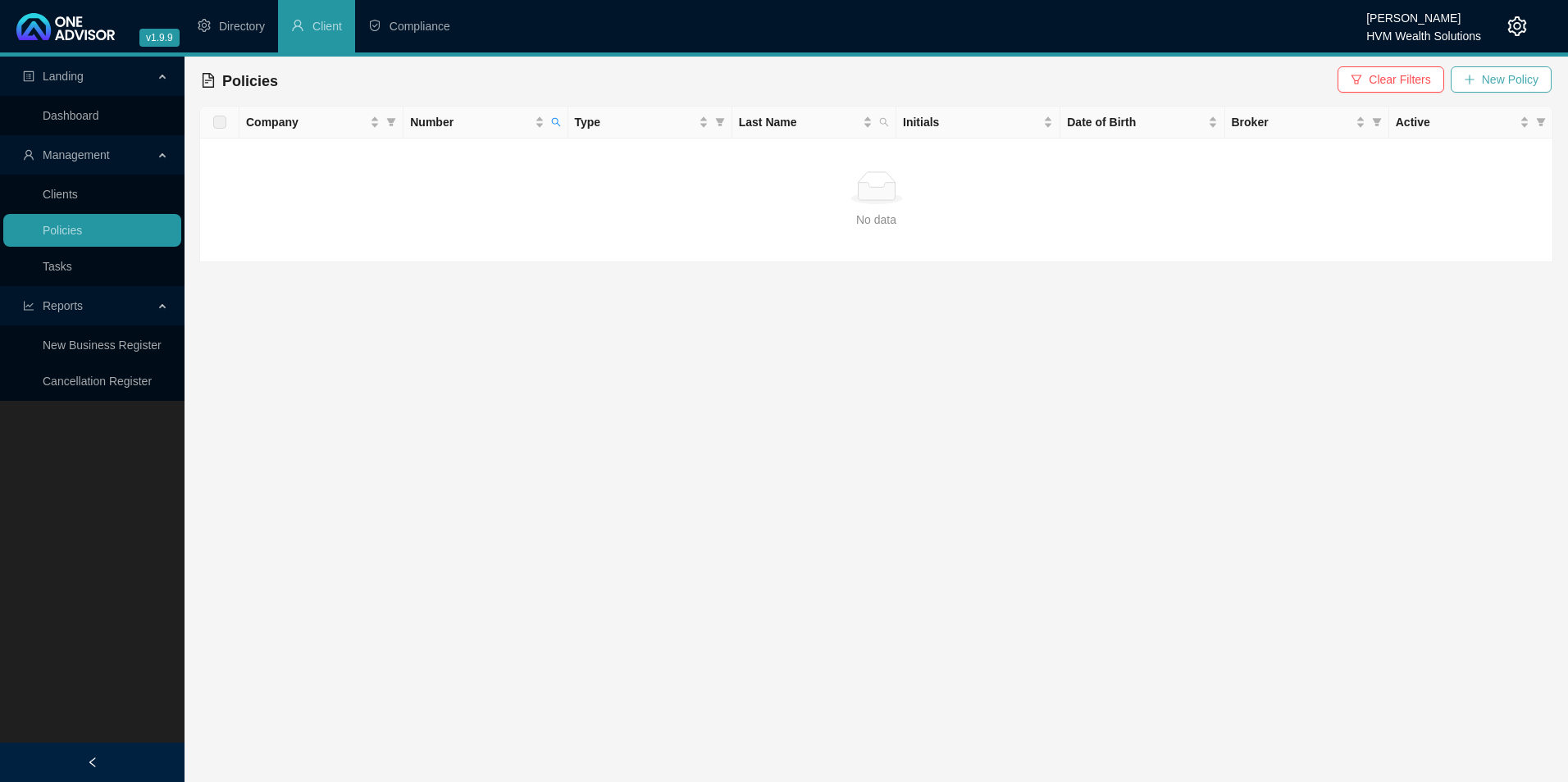
click at [1529, 86] on span "New Policy" at bounding box center [1510, 80] width 57 height 18
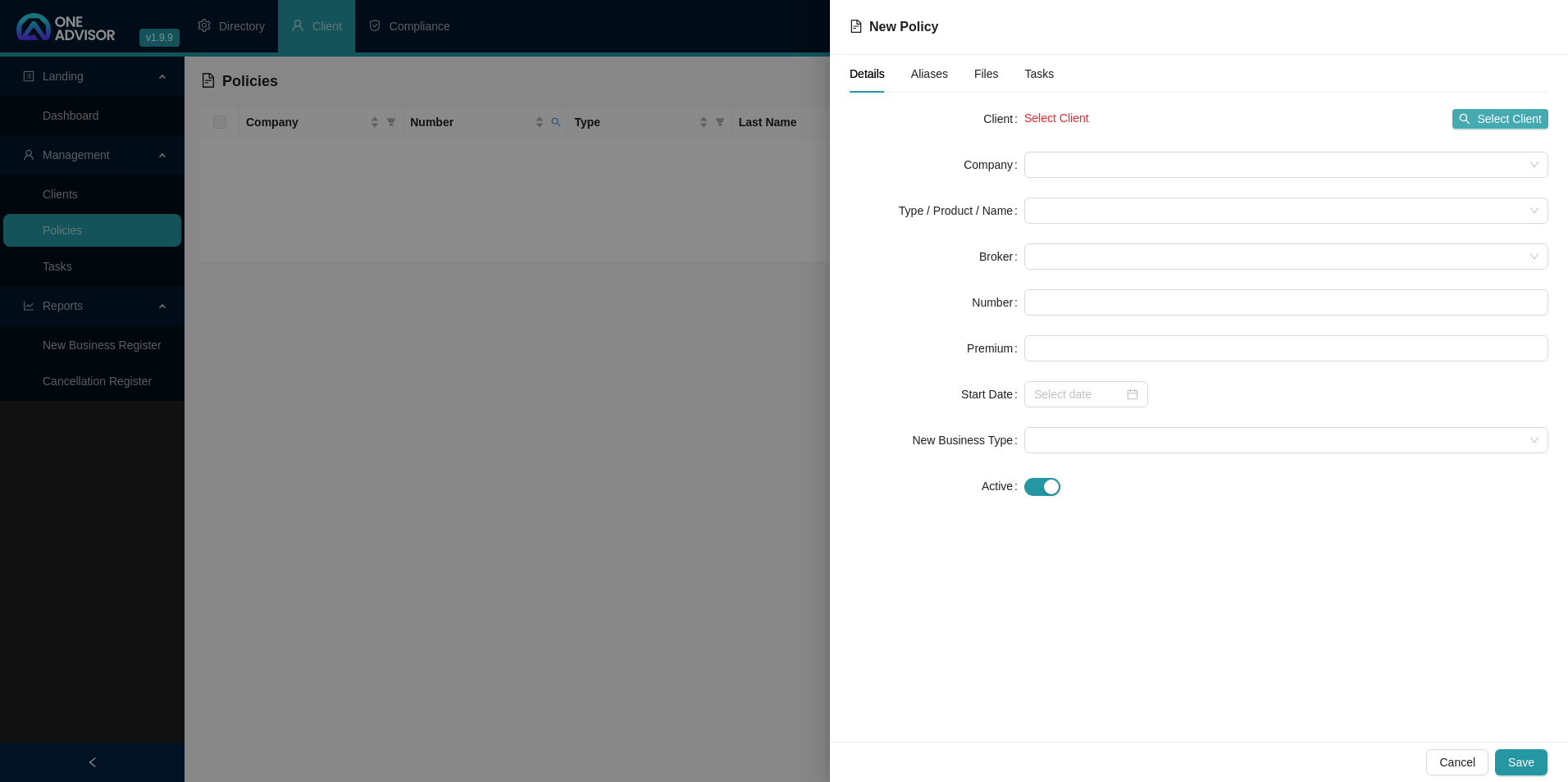
click at [1485, 114] on span "Select Client" at bounding box center [1509, 119] width 65 height 18
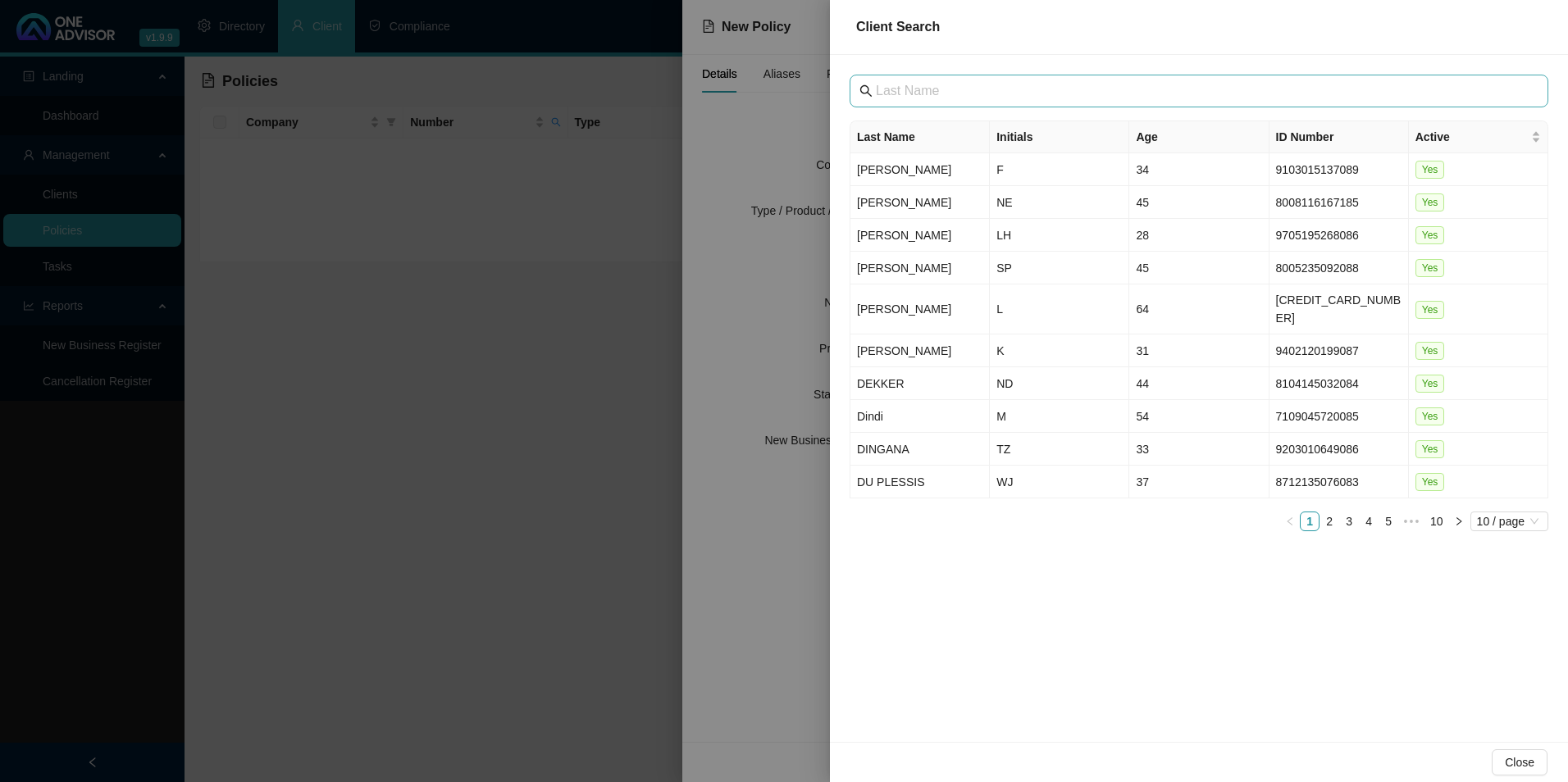
click at [901, 80] on span at bounding box center [1199, 90] width 699 height 32
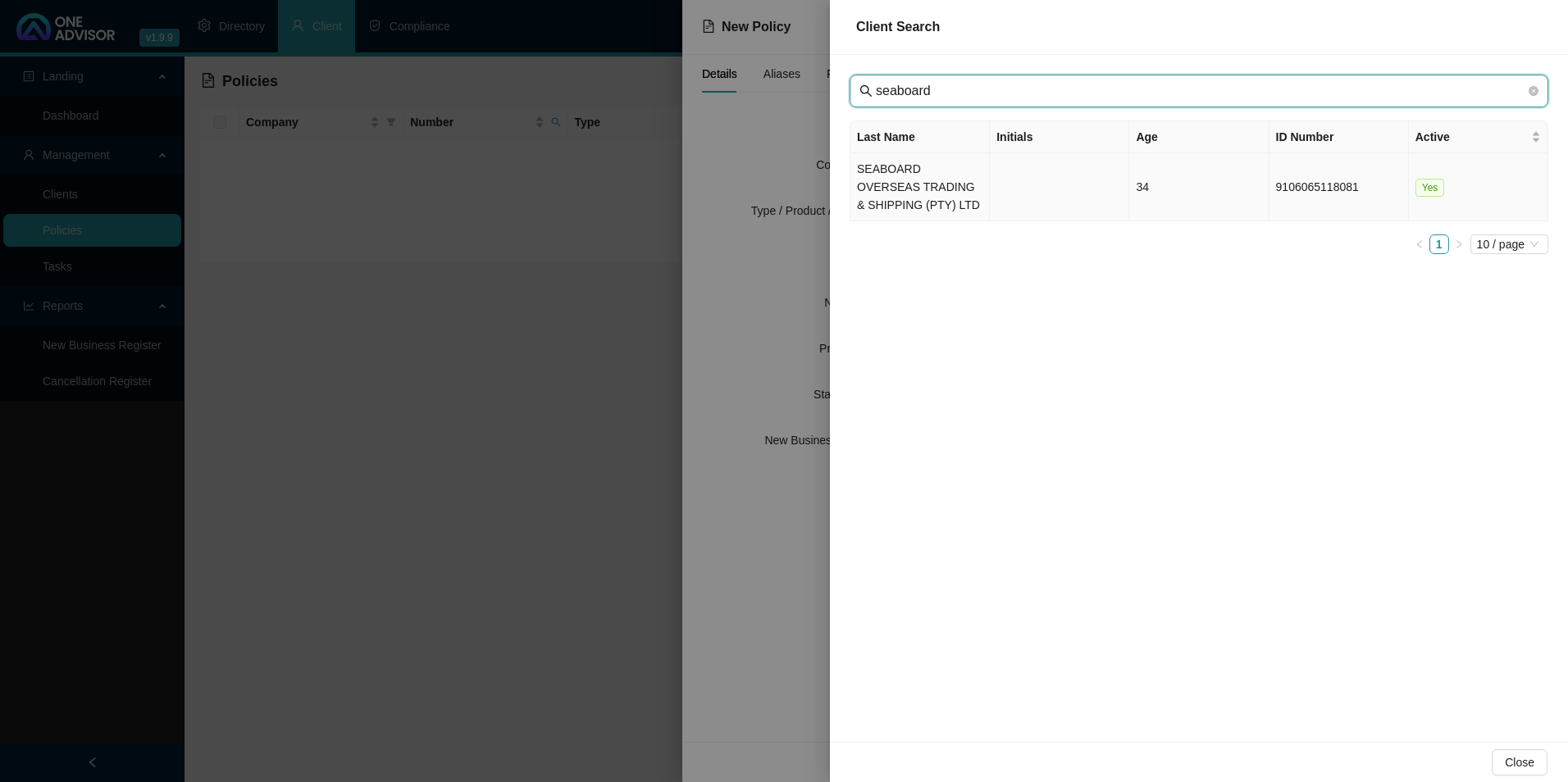
type input "seaboard"
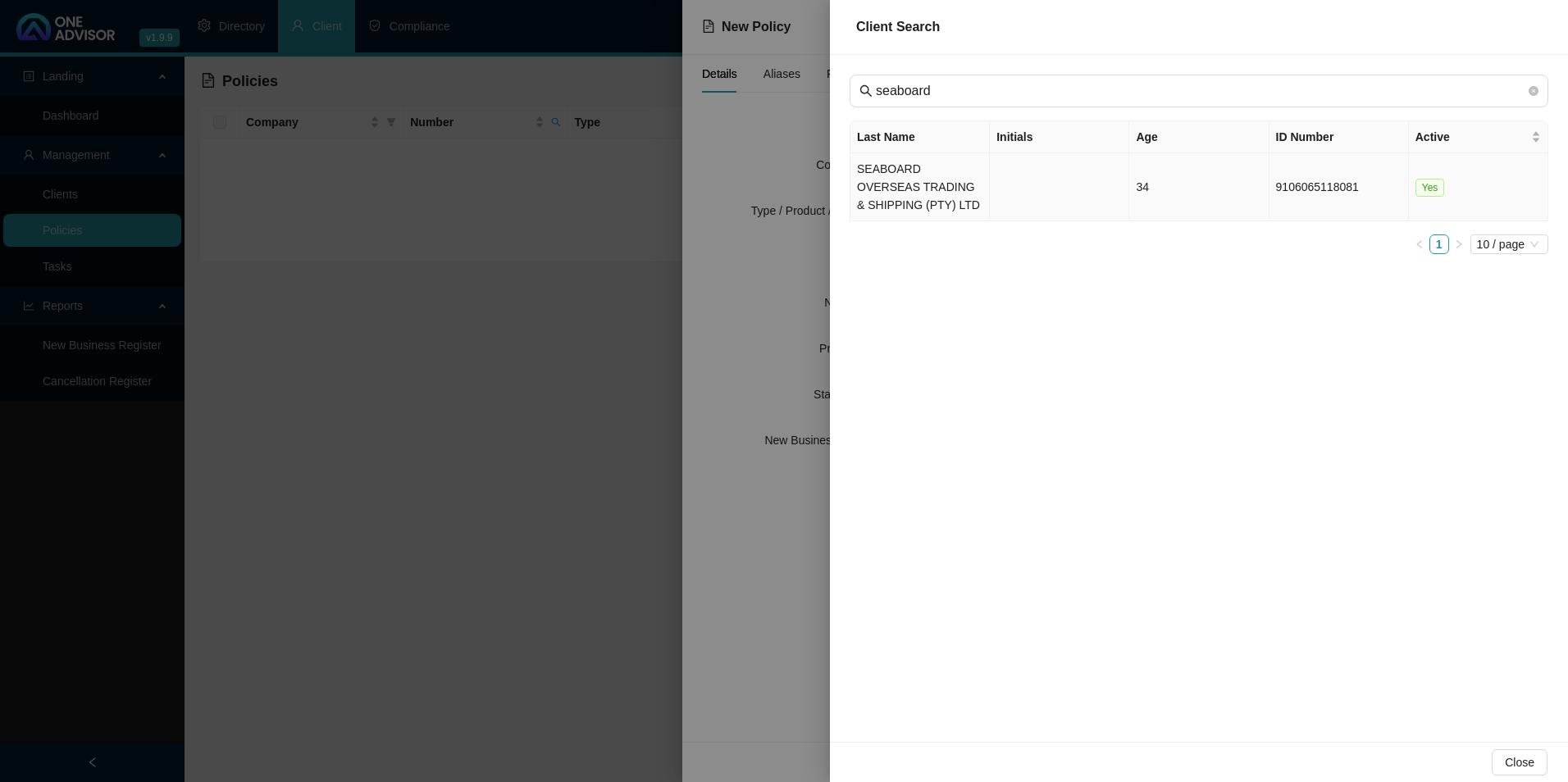
click at [928, 193] on td "SEABOARD OVERSEAS TRADING & SHIPPING (PTY) LTD" at bounding box center [920, 187] width 139 height 68
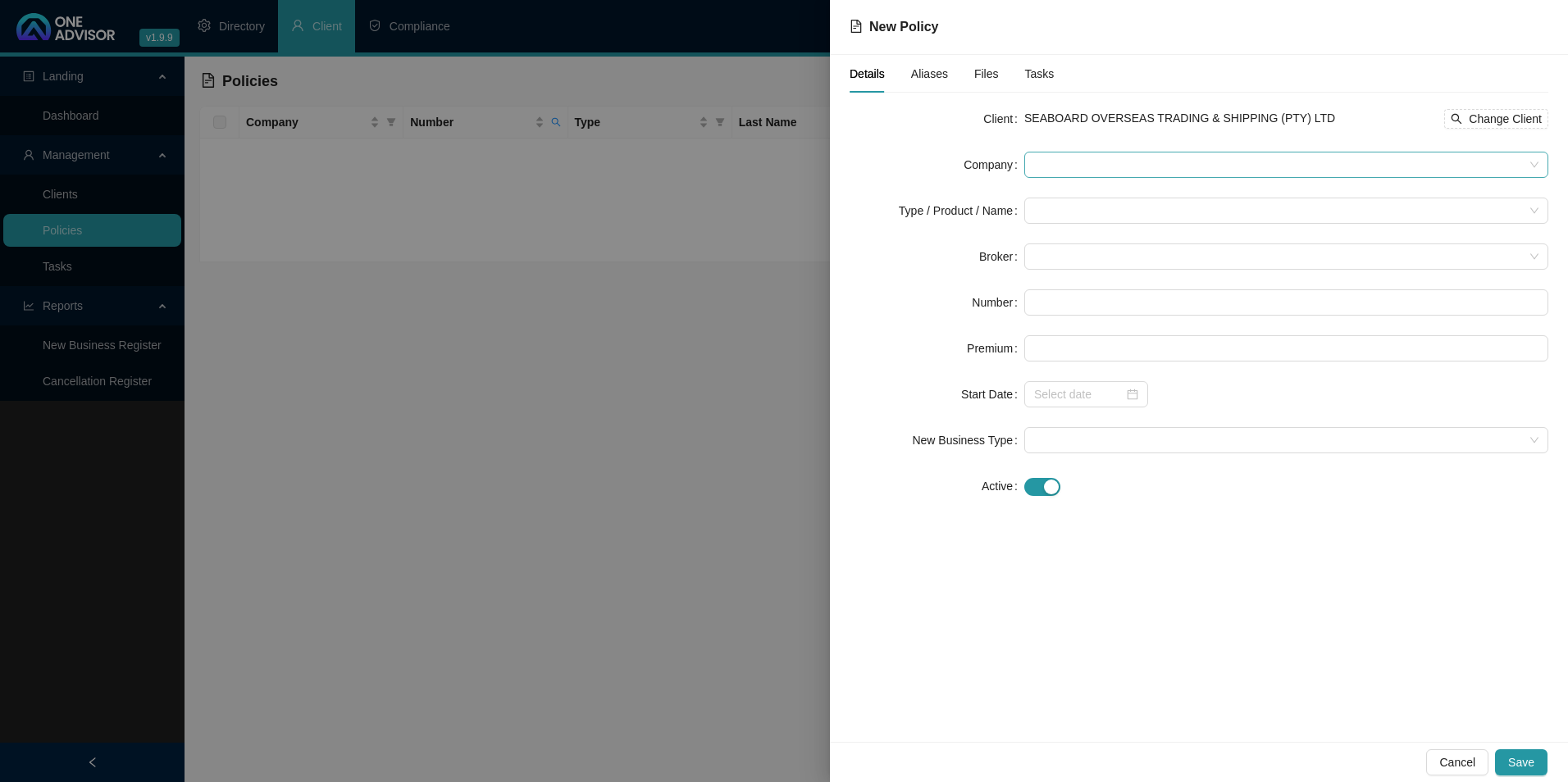
click at [1066, 171] on span at bounding box center [1286, 164] width 505 height 24
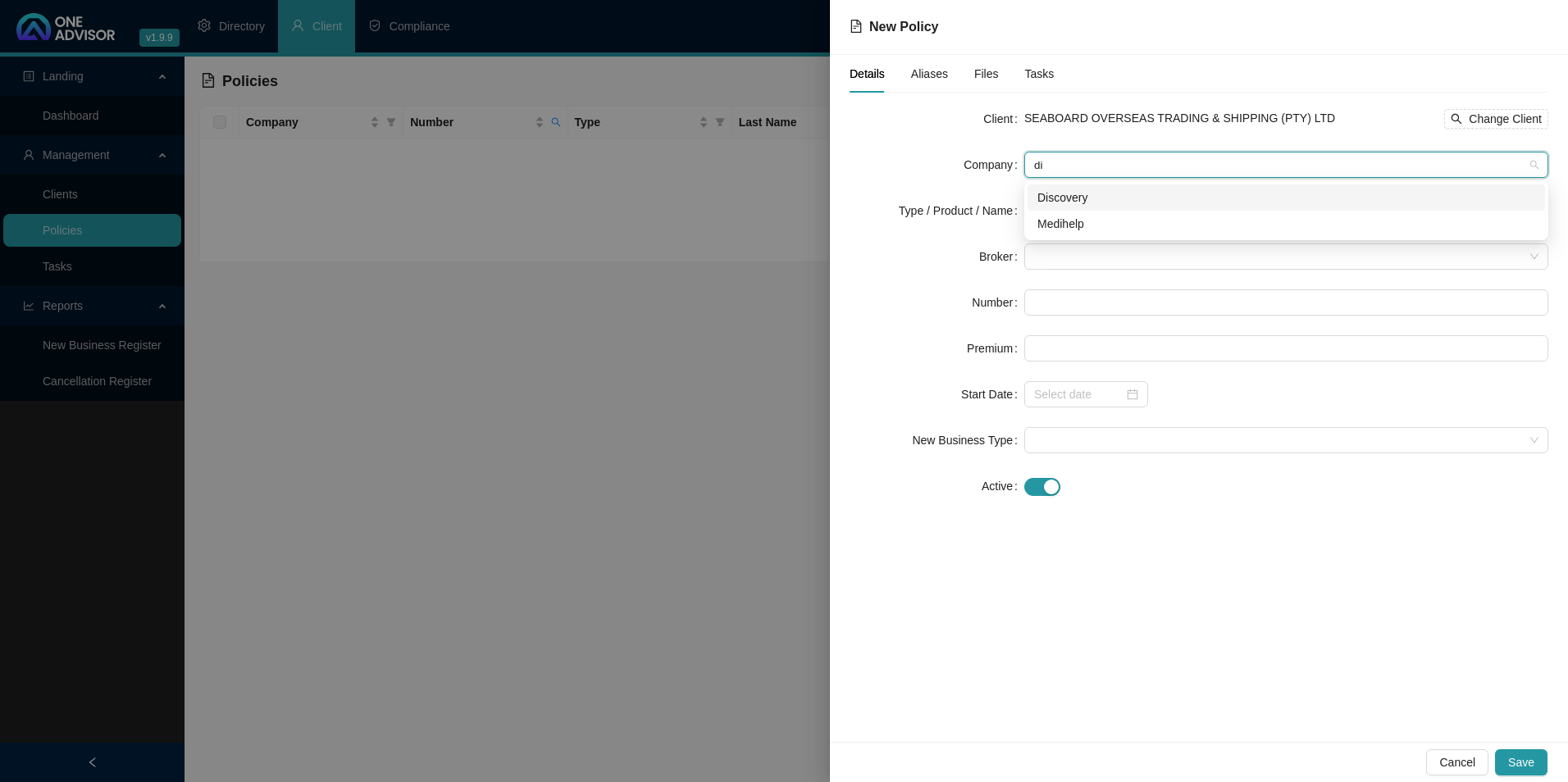
type input "dis"
click at [1080, 196] on div "Discovery" at bounding box center [1286, 198] width 498 height 18
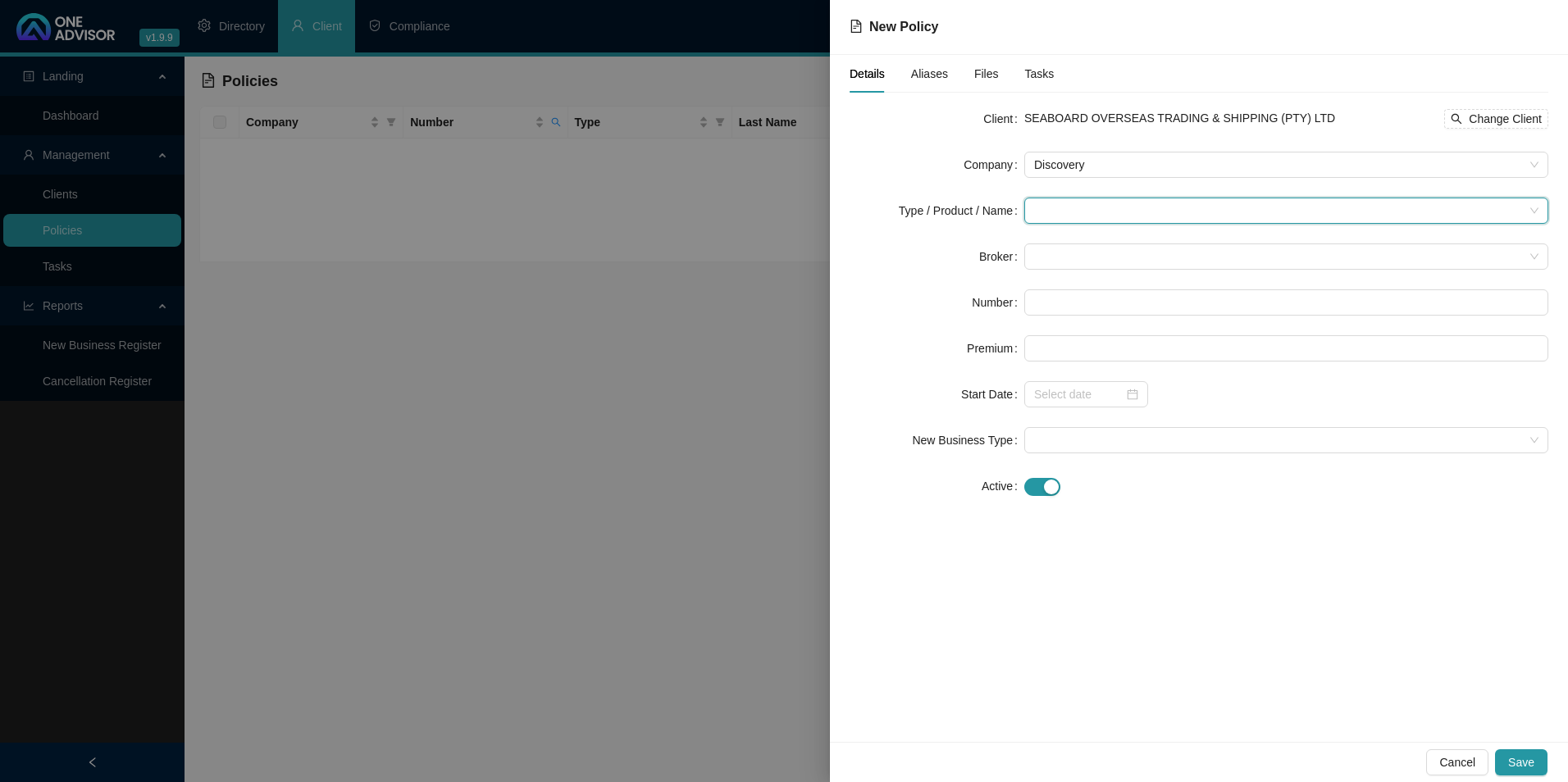
click at [1081, 203] on input "search" at bounding box center [1279, 211] width 490 height 24
click at [1084, 328] on div "Medical Cover" at bounding box center [1093, 322] width 110 height 18
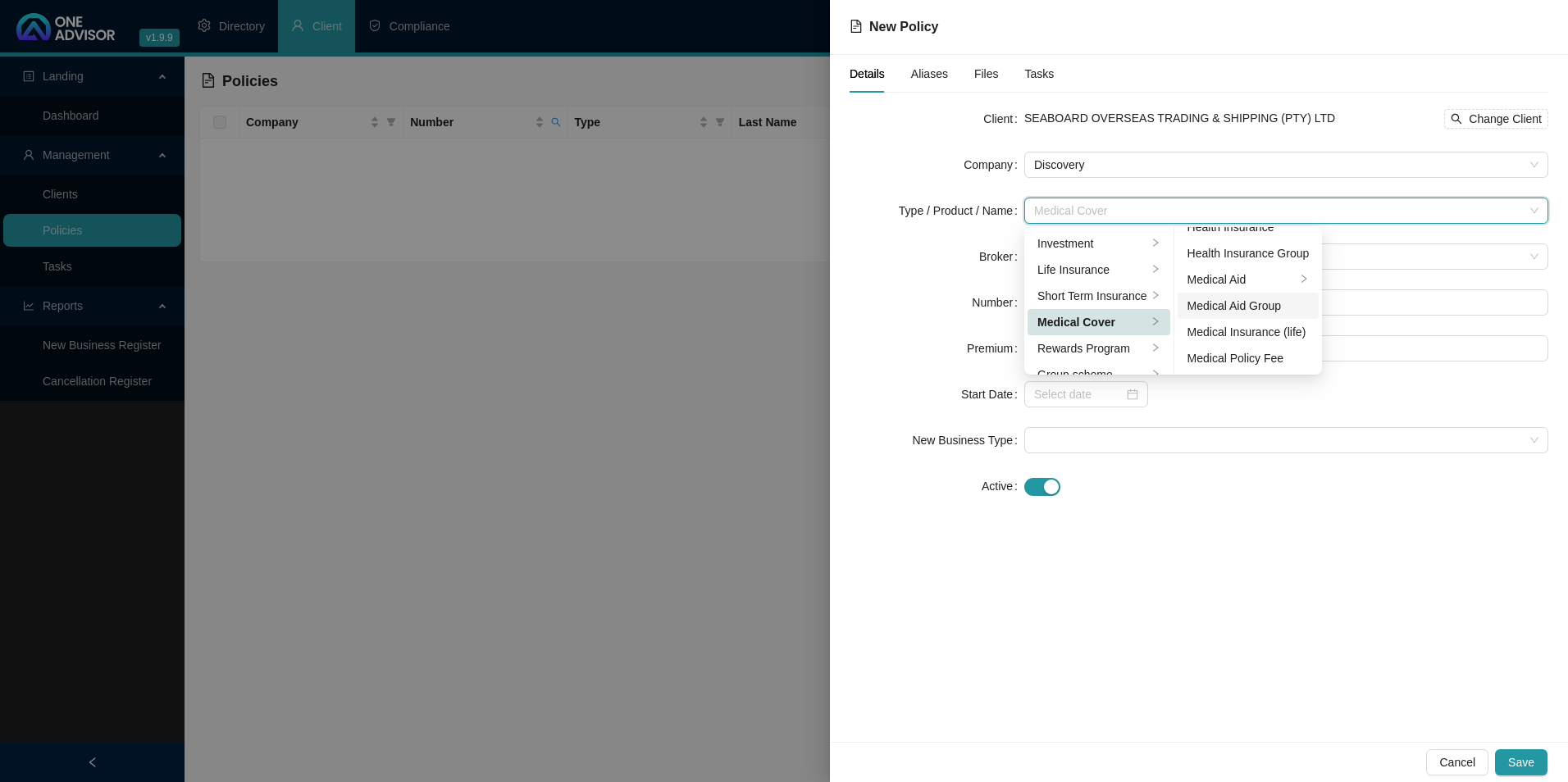
click at [1276, 309] on div "Medical Aid Group" at bounding box center [1249, 305] width 122 height 18
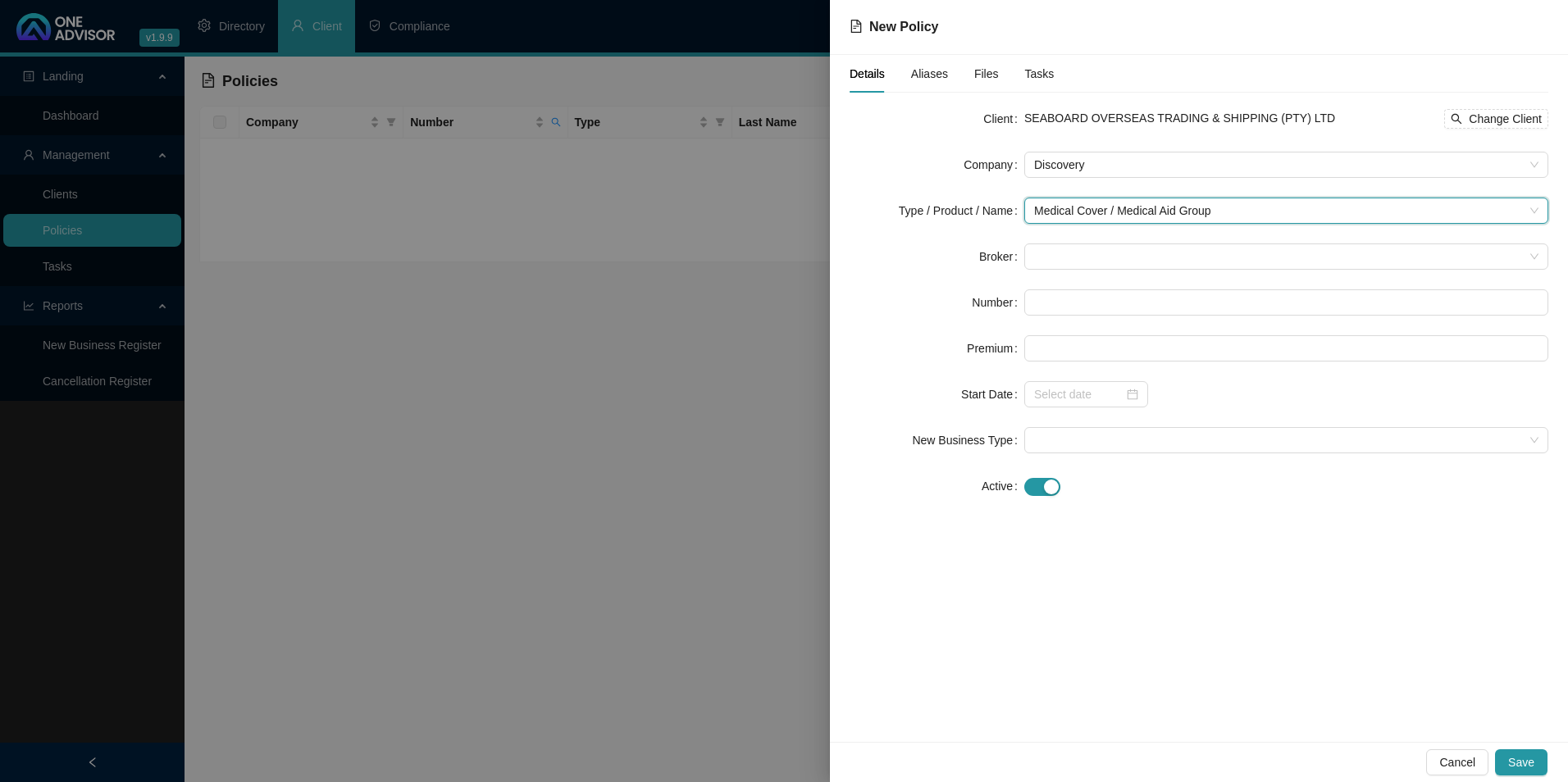
click at [1085, 269] on form "Client SEABOARD OVERSEAS TRADING & SHIPPING (PTY) LTD Change Client Company Dis…" at bounding box center [1199, 303] width 699 height 394
click at [1082, 258] on span at bounding box center [1286, 256] width 505 height 24
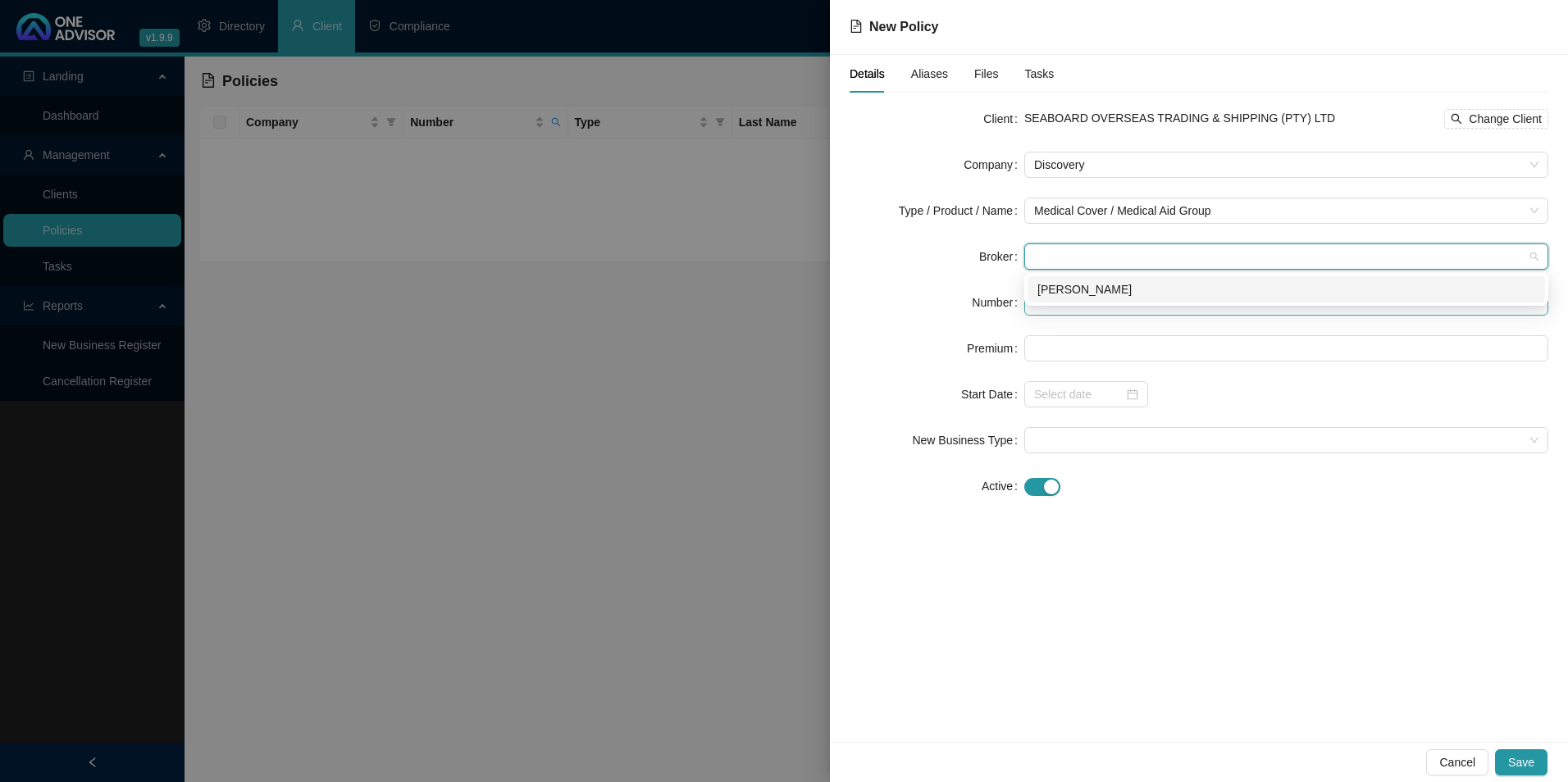
click at [1075, 299] on div "[PERSON_NAME]" at bounding box center [1287, 290] width 518 height 26
click at [1064, 302] on input "text" at bounding box center [1286, 303] width 524 height 26
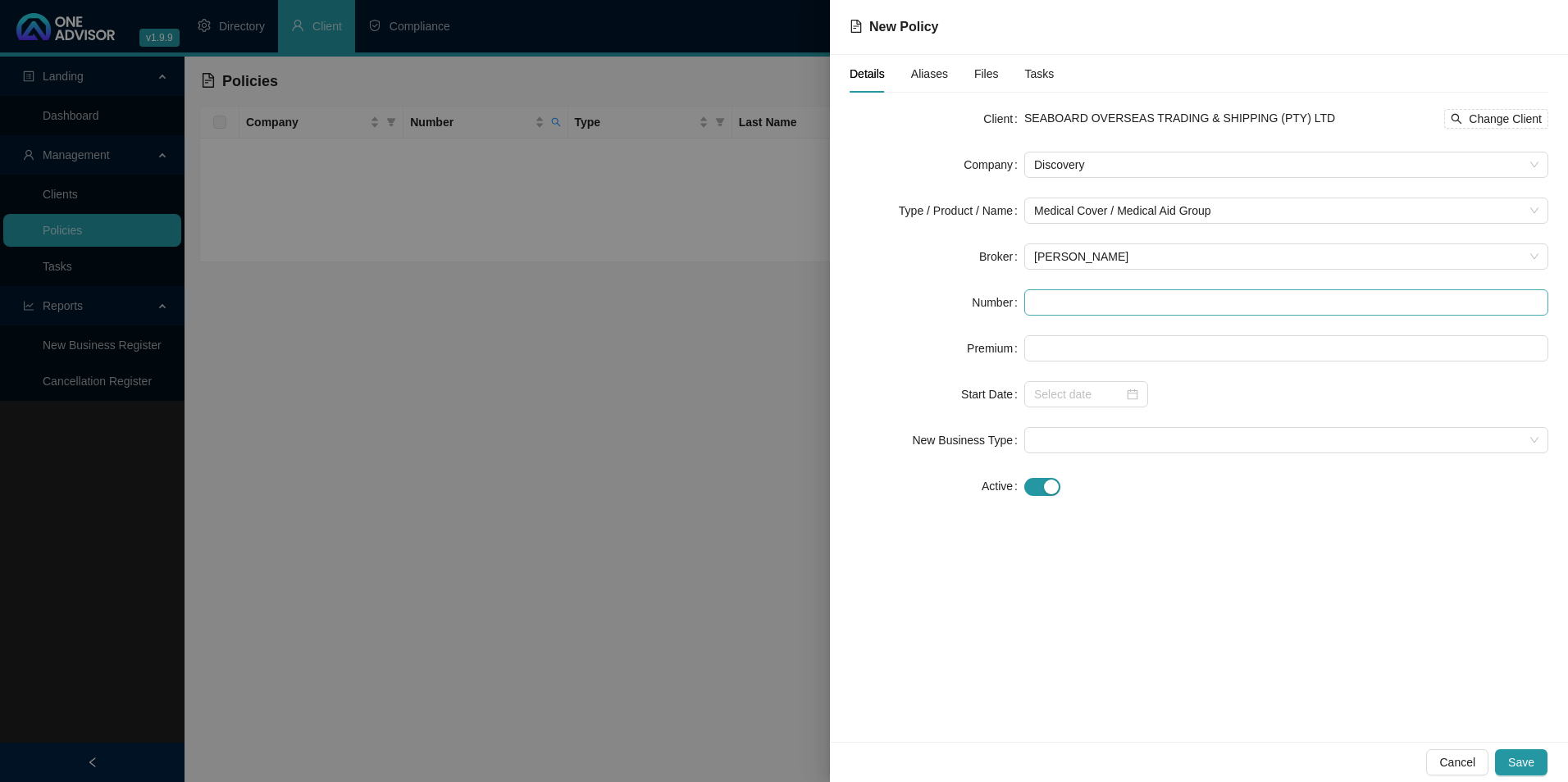
drag, startPoint x: 1106, startPoint y: 321, endPoint x: 1096, endPoint y: 311, distance: 14.1
click at [1106, 321] on form "Client SEABOARD OVERSEAS TRADING & SHIPPING (PTY) LTD Change Client Company Dis…" at bounding box center [1199, 303] width 699 height 394
paste input "118191740"
click at [1036, 305] on input "118191740" at bounding box center [1286, 303] width 524 height 26
type input "118191740"
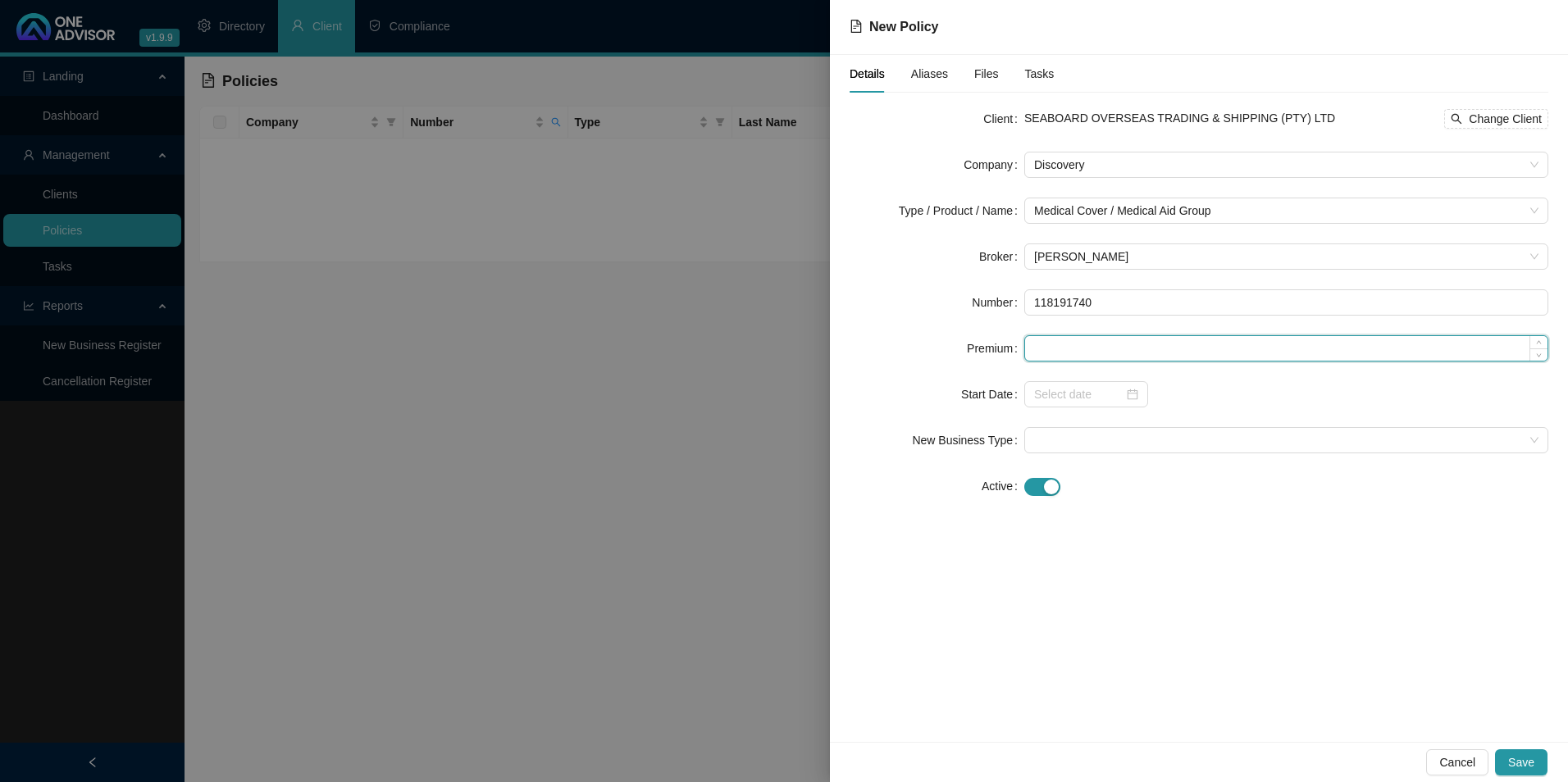
click at [1088, 346] on input at bounding box center [1286, 348] width 522 height 24
click at [1144, 343] on input at bounding box center [1286, 348] width 522 height 24
paste input "3687"
type input "3687.00"
click at [1090, 395] on input at bounding box center [1079, 394] width 89 height 18
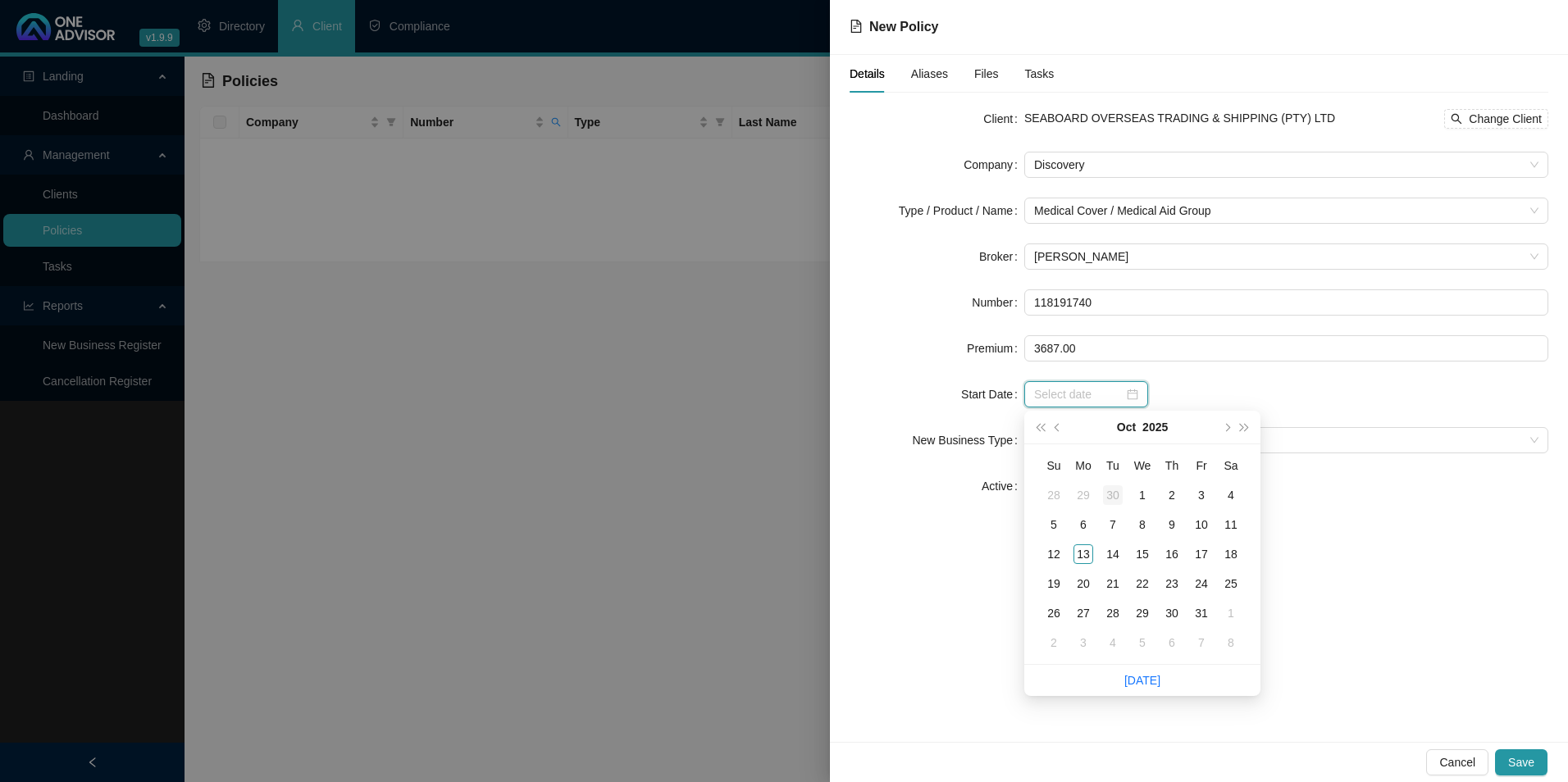
type input "[DATE]"
click at [1057, 429] on span "prev-year" at bounding box center [1059, 427] width 8 height 8
type input "[DATE]"
click at [1086, 491] on div "1" at bounding box center [1083, 495] width 19 height 19
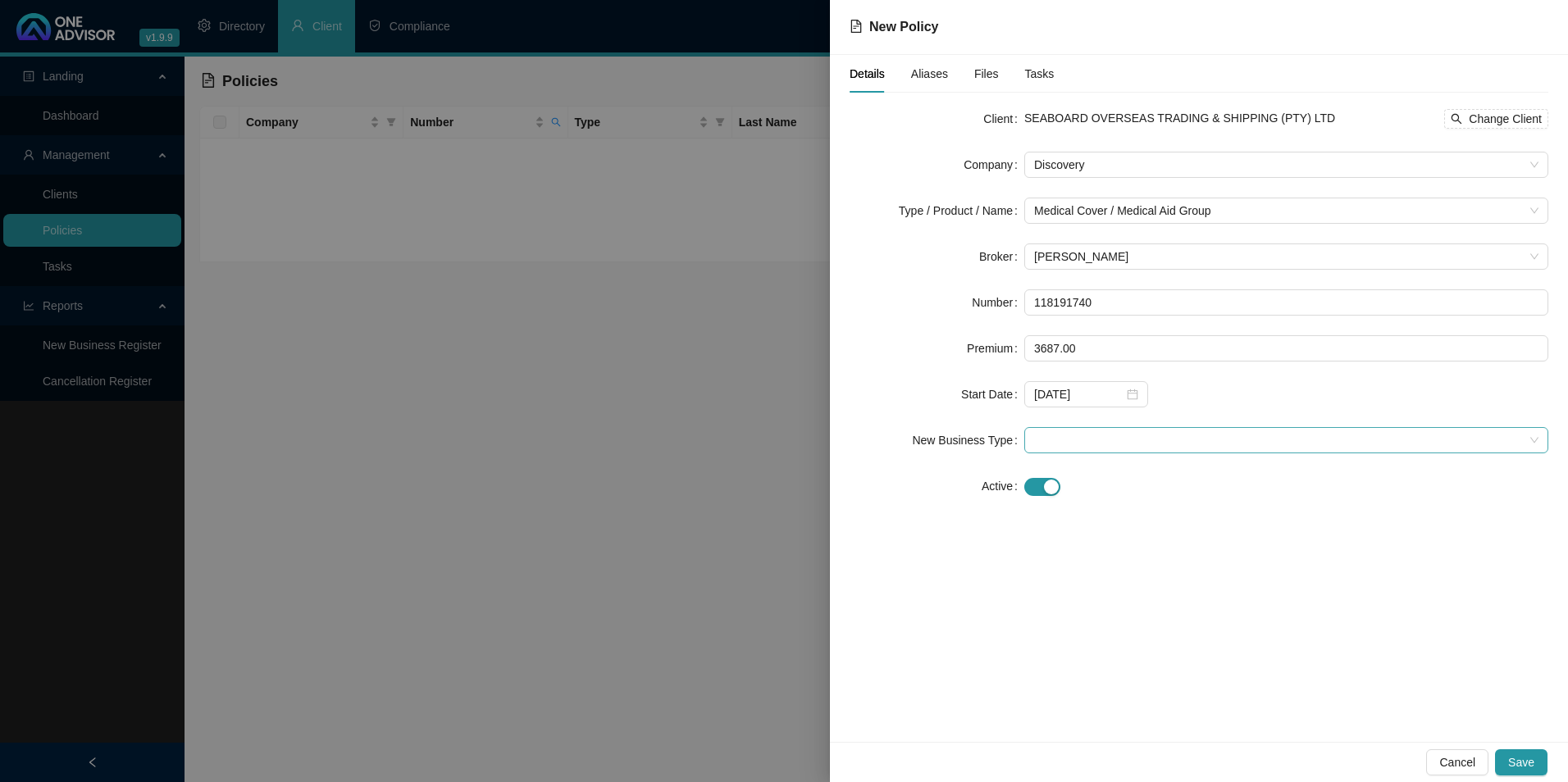
click at [1091, 434] on span at bounding box center [1286, 440] width 505 height 24
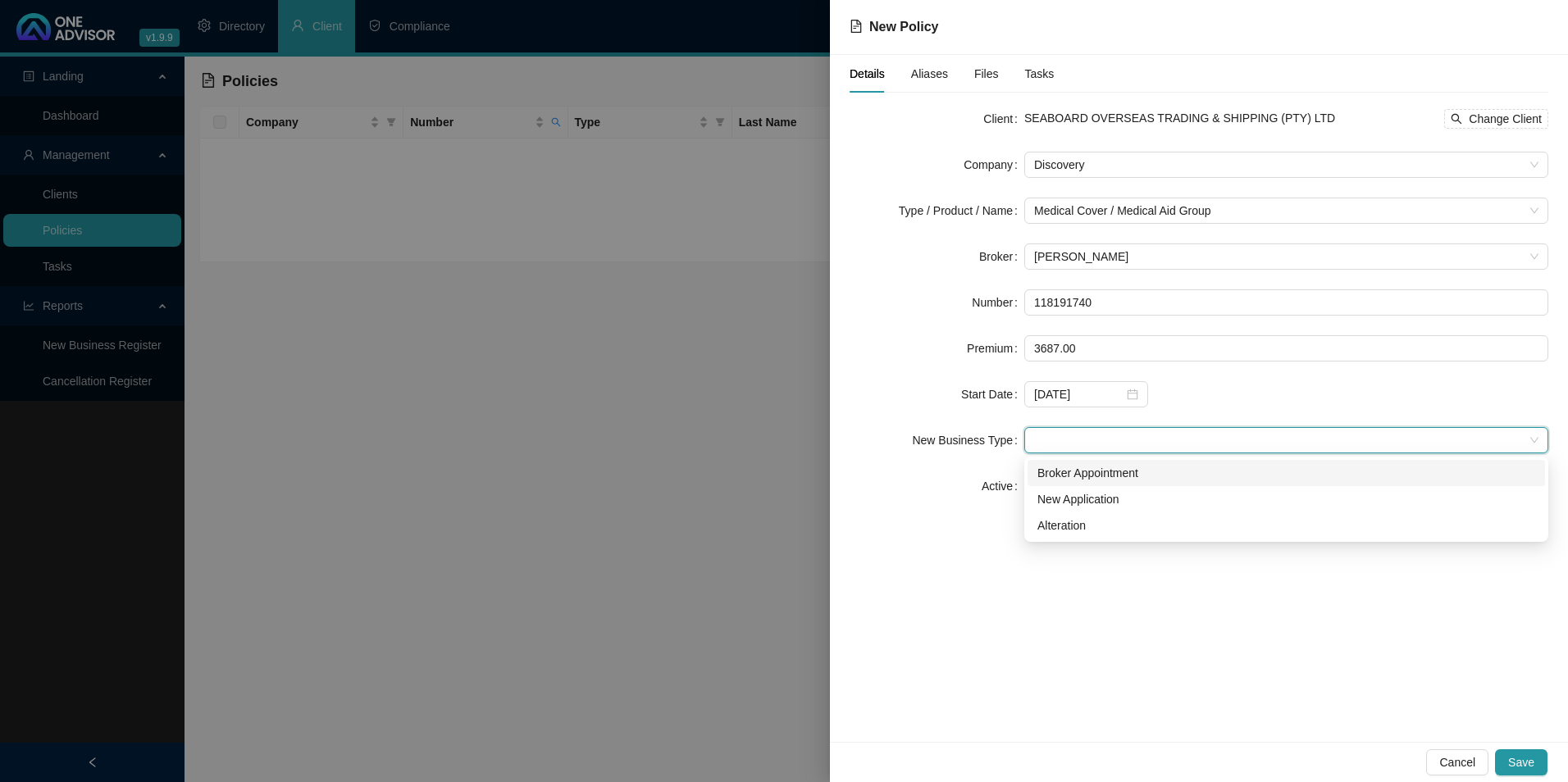
click at [1110, 478] on div "Broker Appointment" at bounding box center [1286, 473] width 498 height 18
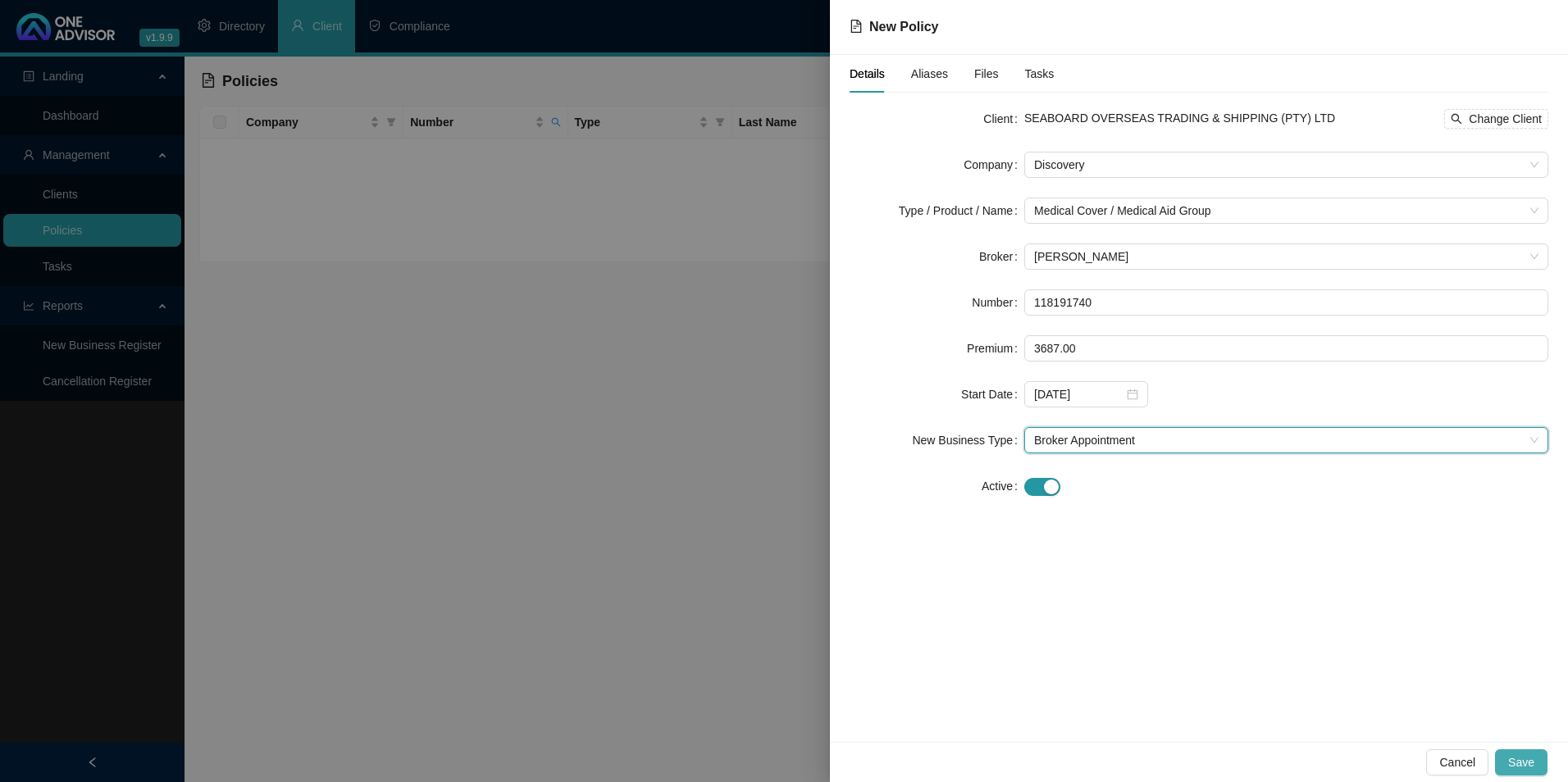
click at [1523, 758] on span "Save" at bounding box center [1522, 763] width 26 height 18
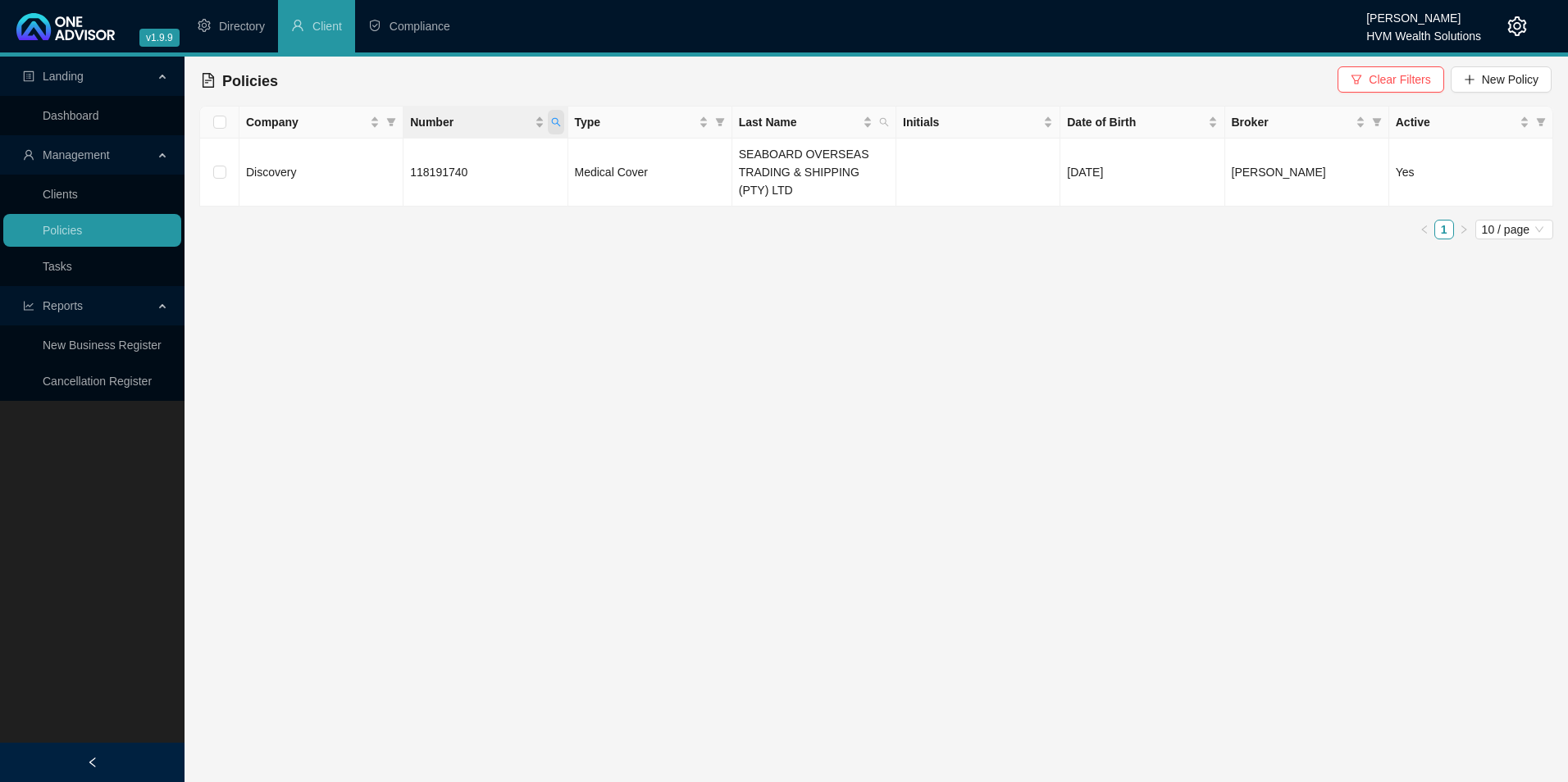
click at [559, 124] on icon "search" at bounding box center [556, 122] width 10 height 10
drag, startPoint x: 470, startPoint y: 160, endPoint x: 381, endPoint y: 157, distance: 89.1
click at [381, 157] on body "v1.9.9 [PERSON_NAME] HVM Wealth Solutions Directory Client Compliance Landing D…" at bounding box center [784, 391] width 1568 height 782
click at [550, 254] on main "Landing Dashboard Management Clients Policies Tasks Reports New Business Regist…" at bounding box center [784, 420] width 1568 height 726
click at [439, 172] on span "118191740" at bounding box center [439, 171] width 58 height 13
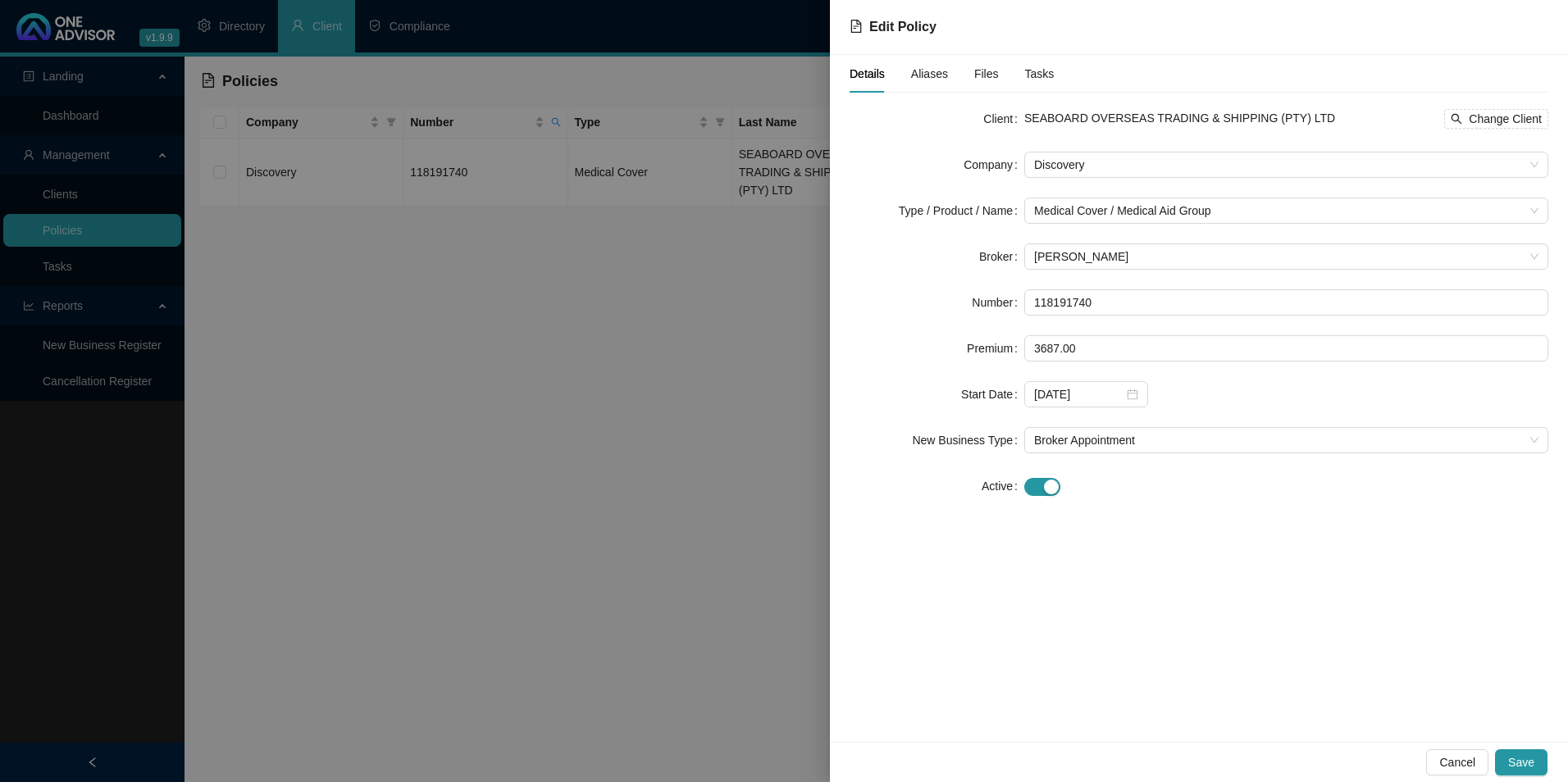
click at [920, 76] on span "Aliases" at bounding box center [930, 73] width 37 height 11
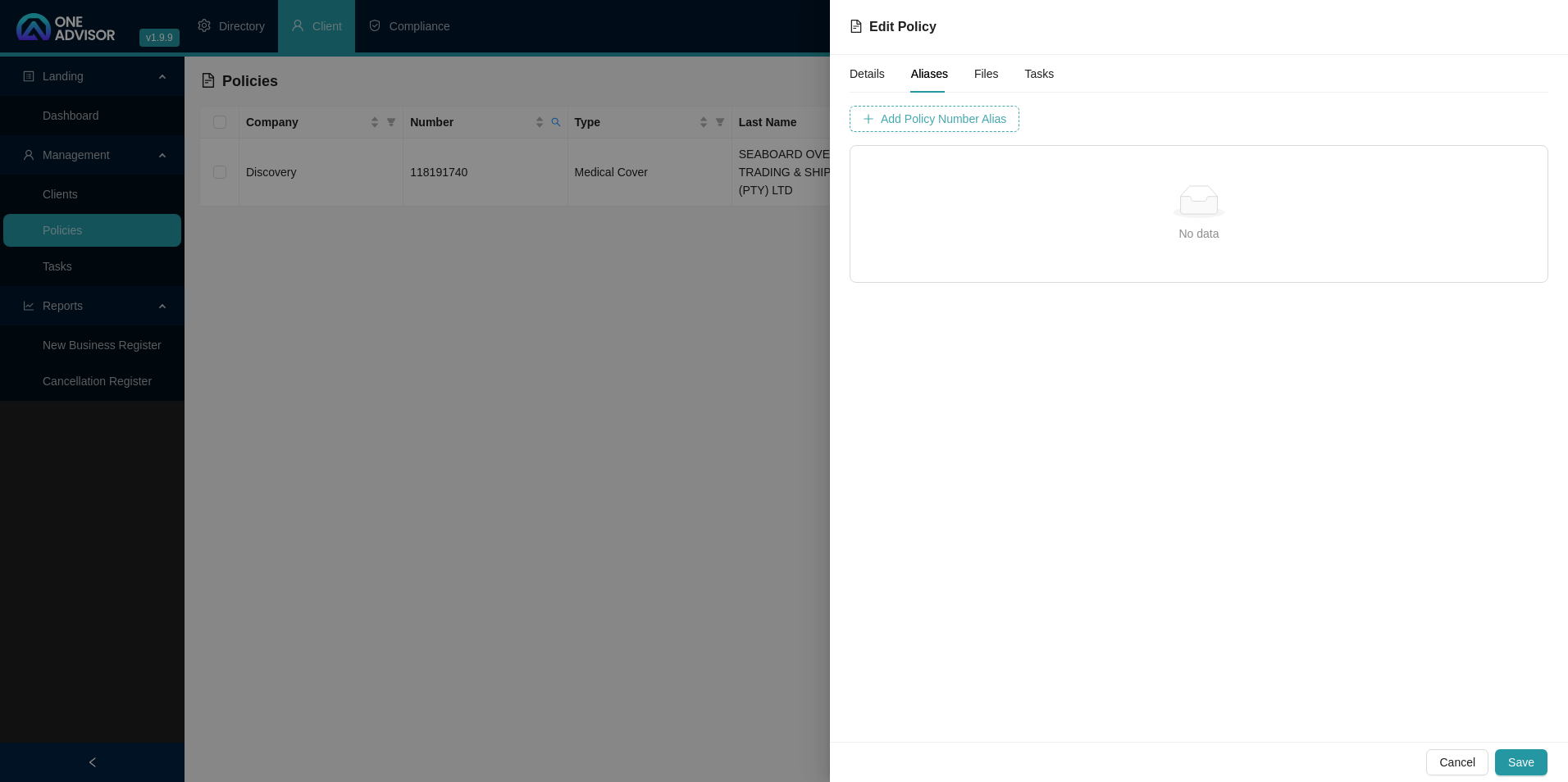
click at [964, 124] on span "Add Policy Number Alias" at bounding box center [943, 119] width 125 height 18
type input "1181917"
drag, startPoint x: 1046, startPoint y: 116, endPoint x: 1087, endPoint y: 254, distance: 144.0
click at [1087, 254] on div "No data No data" at bounding box center [1199, 214] width 697 height 136
click at [1298, 110] on span "Add Policy Number Alias" at bounding box center [1354, 119] width 125 height 18
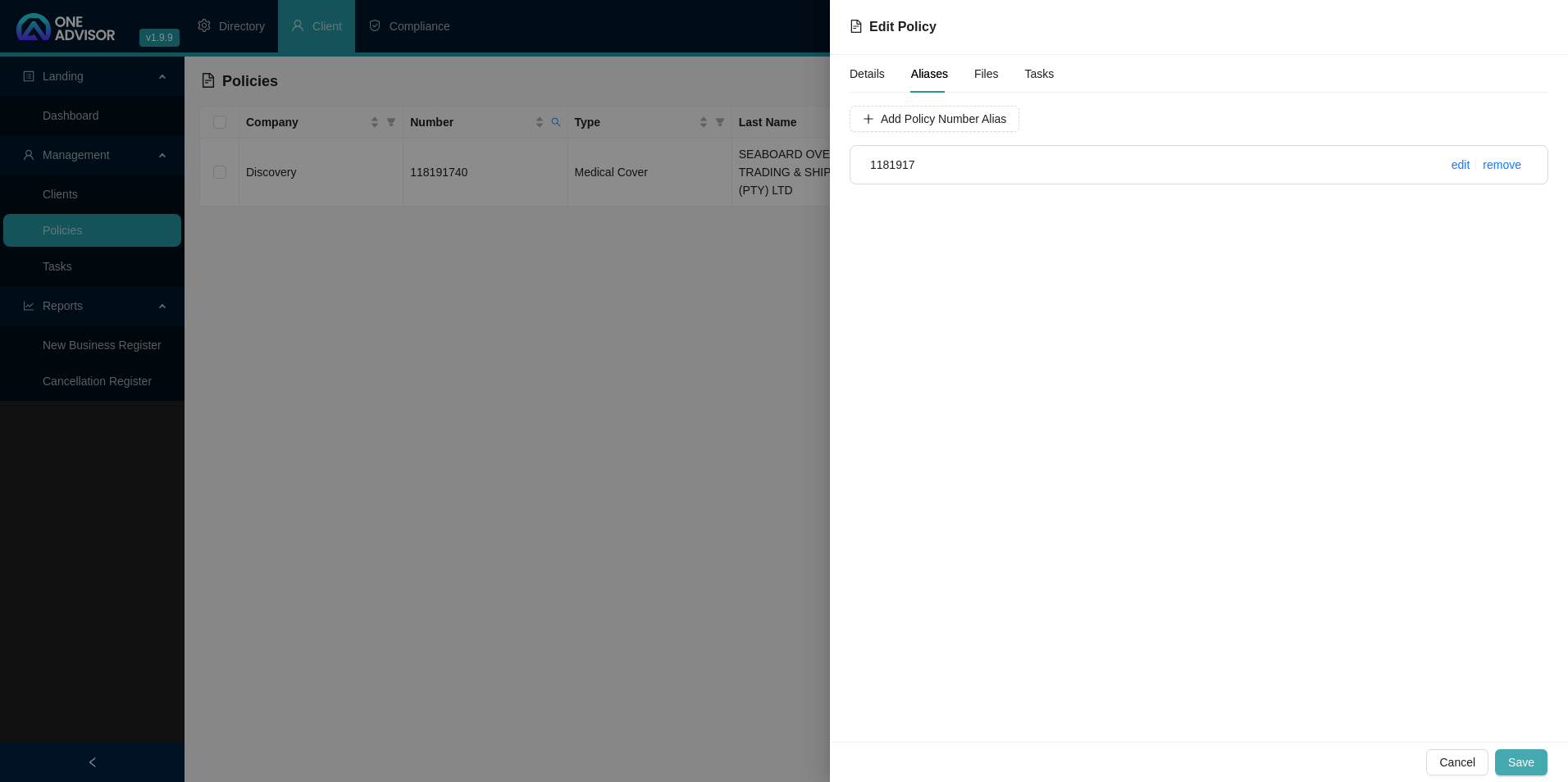
click at [1534, 765] on span "Save" at bounding box center [1522, 763] width 26 height 18
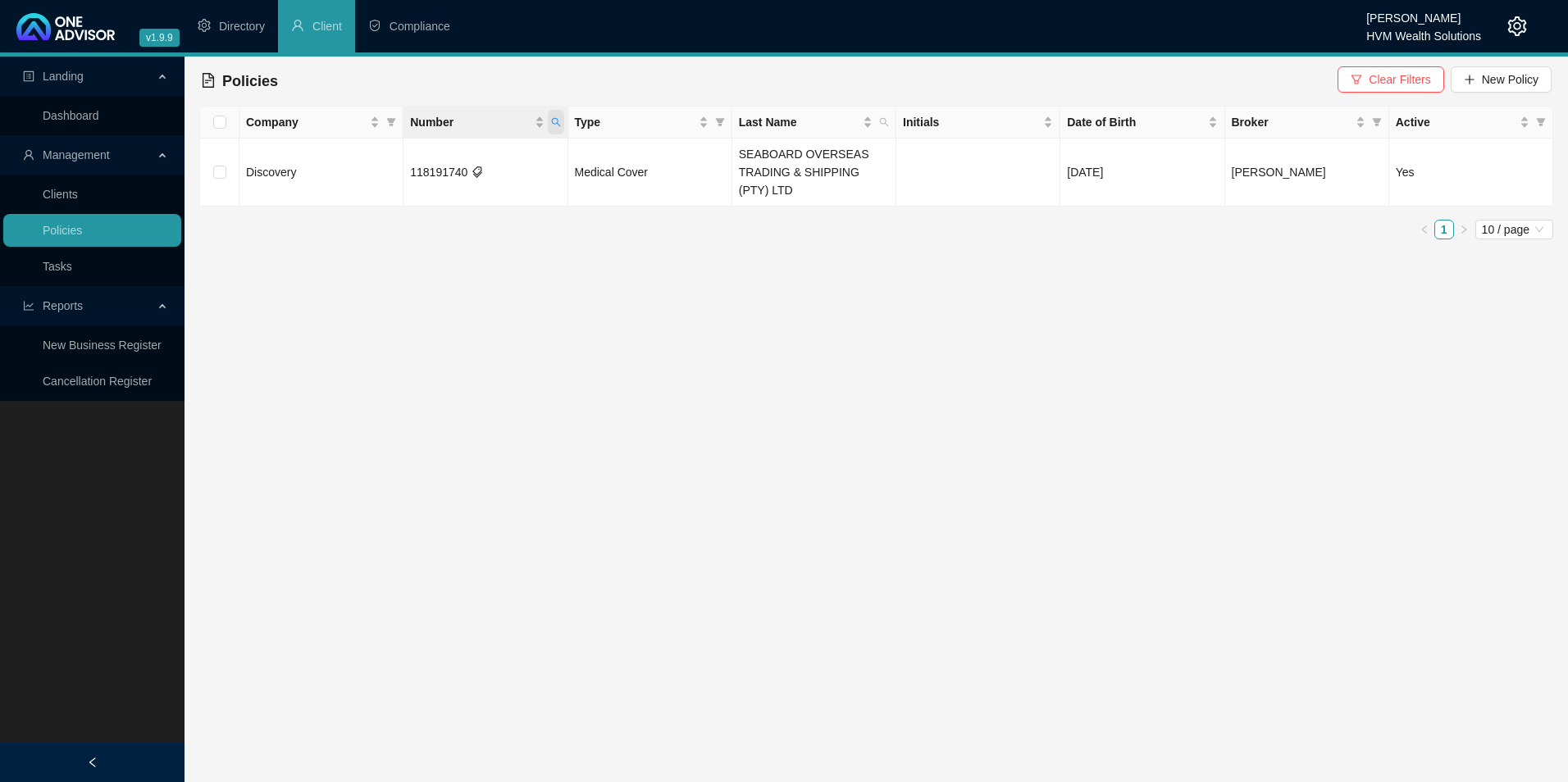
click at [555, 123] on icon "search" at bounding box center [556, 122] width 10 height 10
drag, startPoint x: 485, startPoint y: 154, endPoint x: 474, endPoint y: 156, distance: 11.2
click at [474, 155] on input "118191740" at bounding box center [480, 157] width 154 height 26
drag, startPoint x: 474, startPoint y: 156, endPoint x: 400, endPoint y: 157, distance: 74.0
click at [400, 157] on div "118191740 Search Reset" at bounding box center [480, 170] width 167 height 66
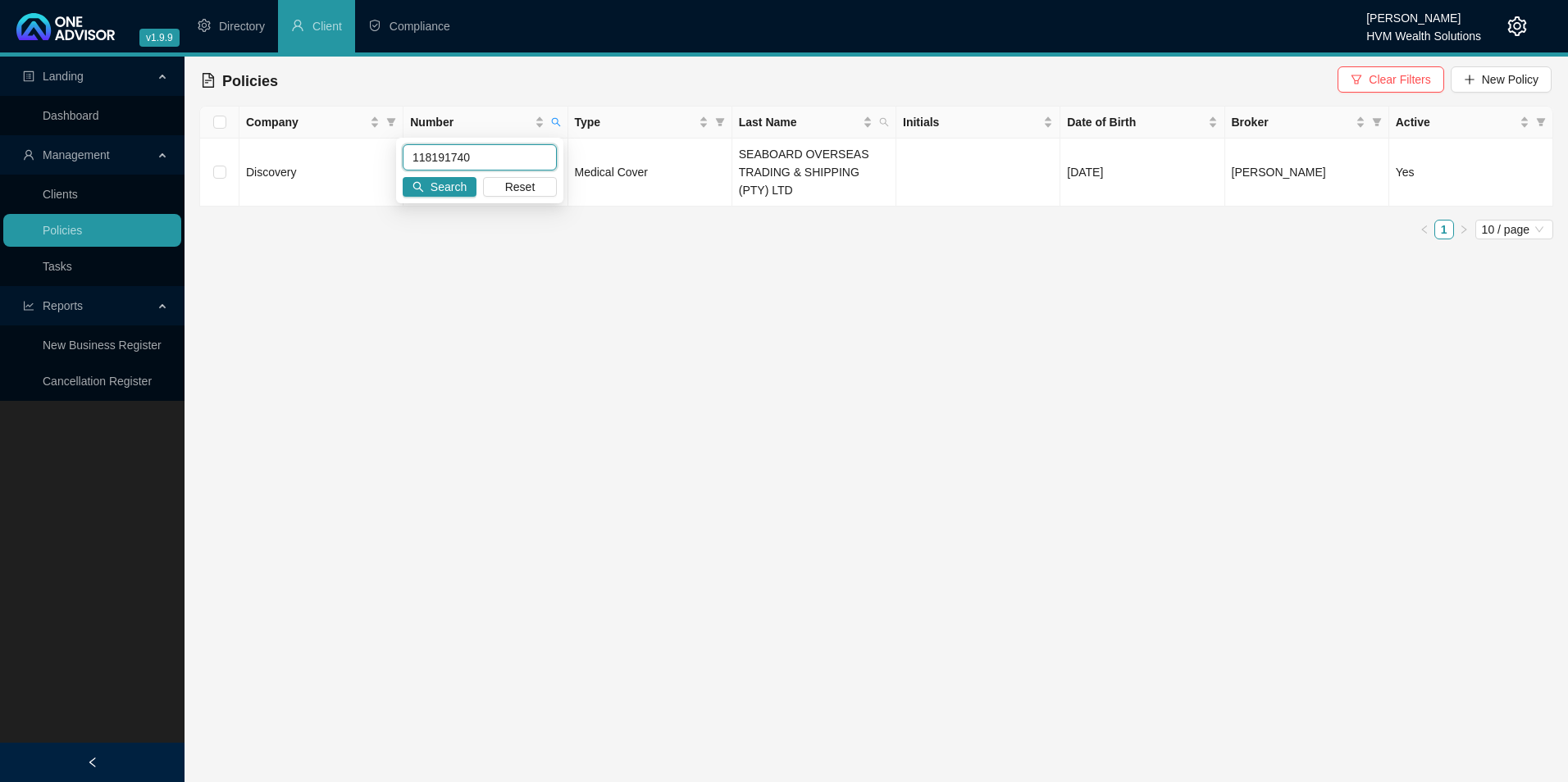
paste input "POL-508490-S3B3J"
type input "POL-508490-S3B3J0"
click at [458, 201] on div "POL-508490-S3B3J0 Search Reset" at bounding box center [480, 170] width 167 height 66
click at [455, 188] on span "Search" at bounding box center [448, 186] width 36 height 18
click at [1516, 78] on span "New Policy" at bounding box center [1510, 80] width 57 height 18
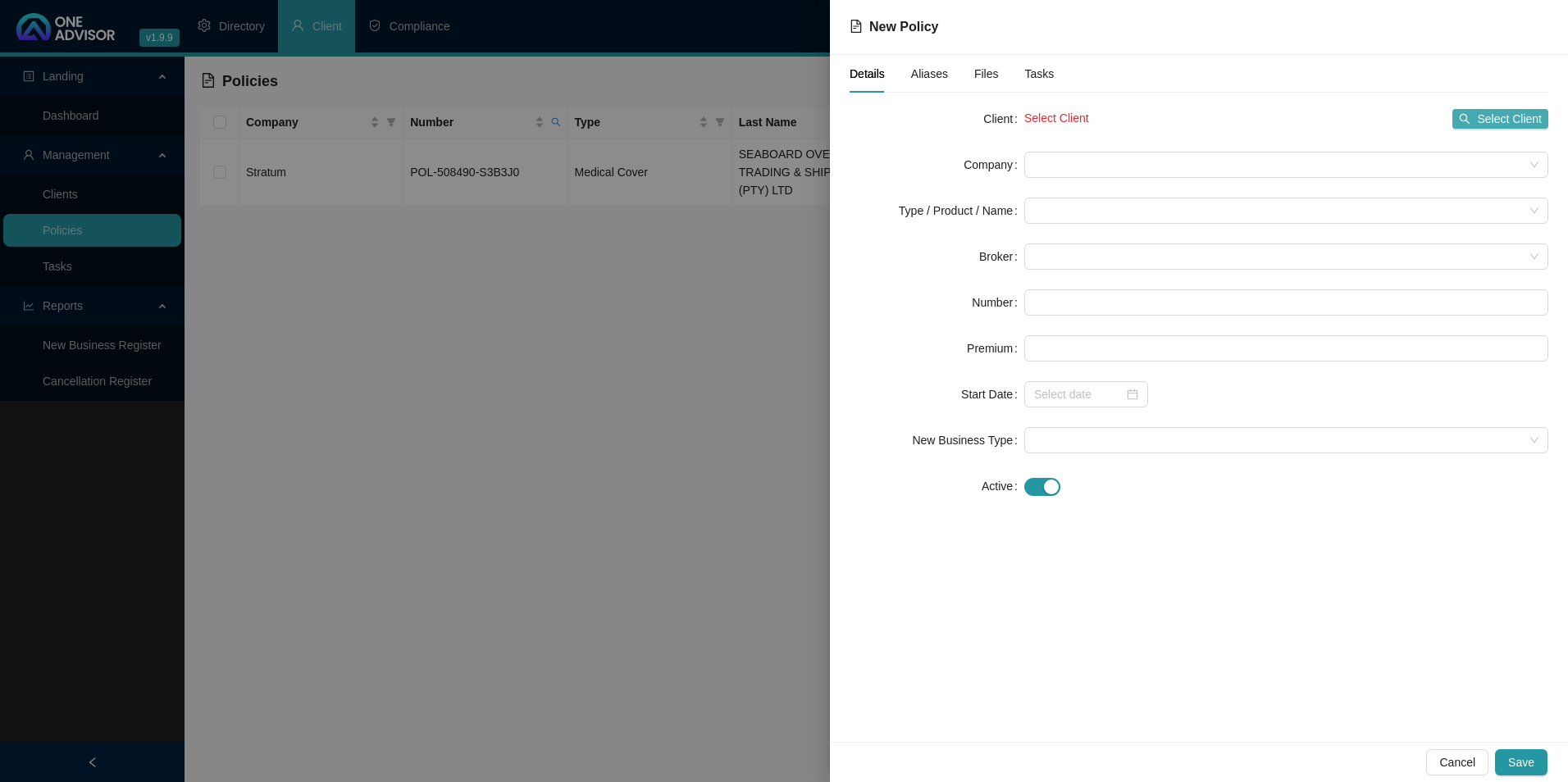
click at [1528, 116] on span "Select Client" at bounding box center [1509, 119] width 65 height 18
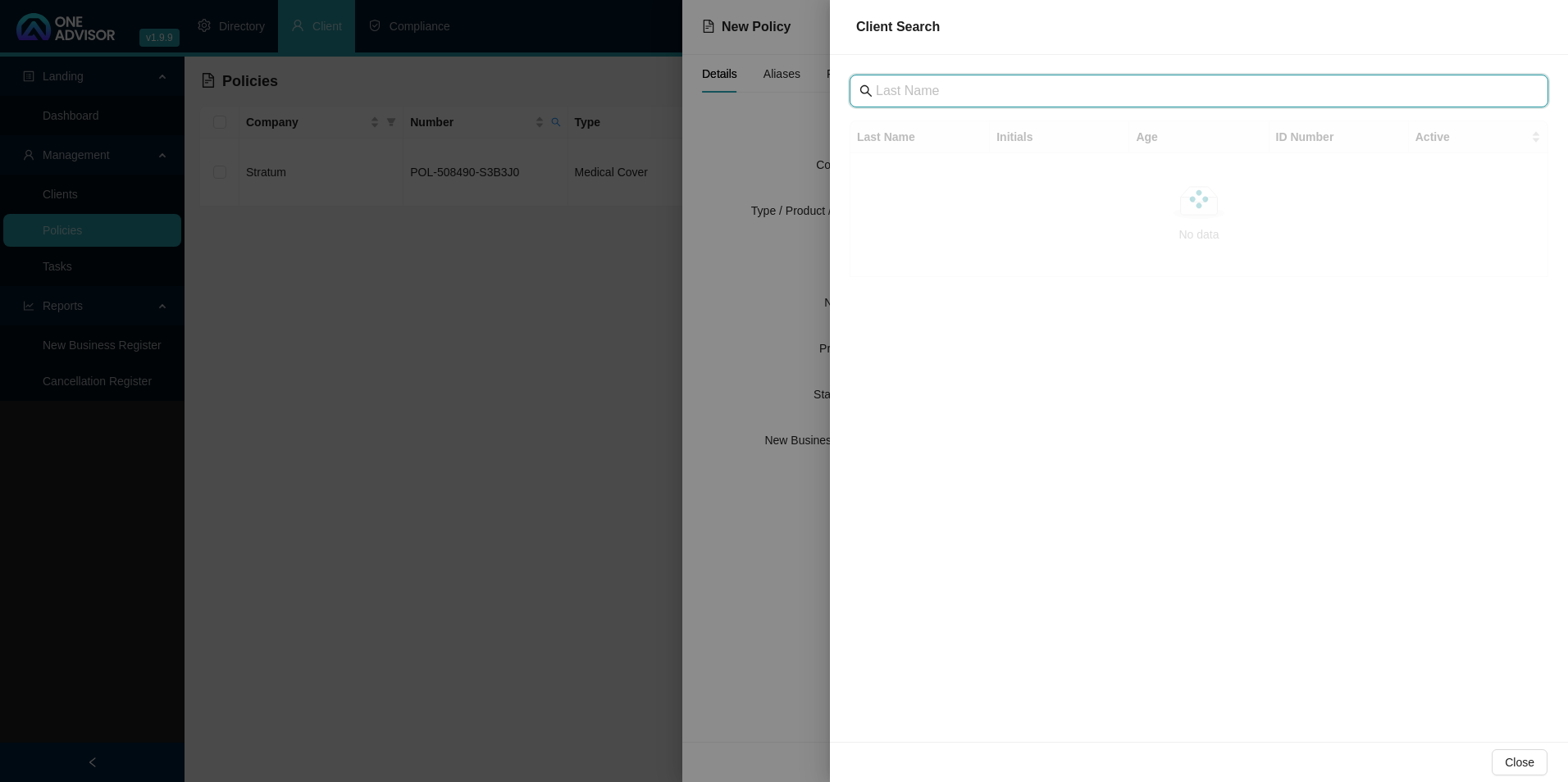
click at [925, 88] on input "text" at bounding box center [1200, 91] width 649 height 19
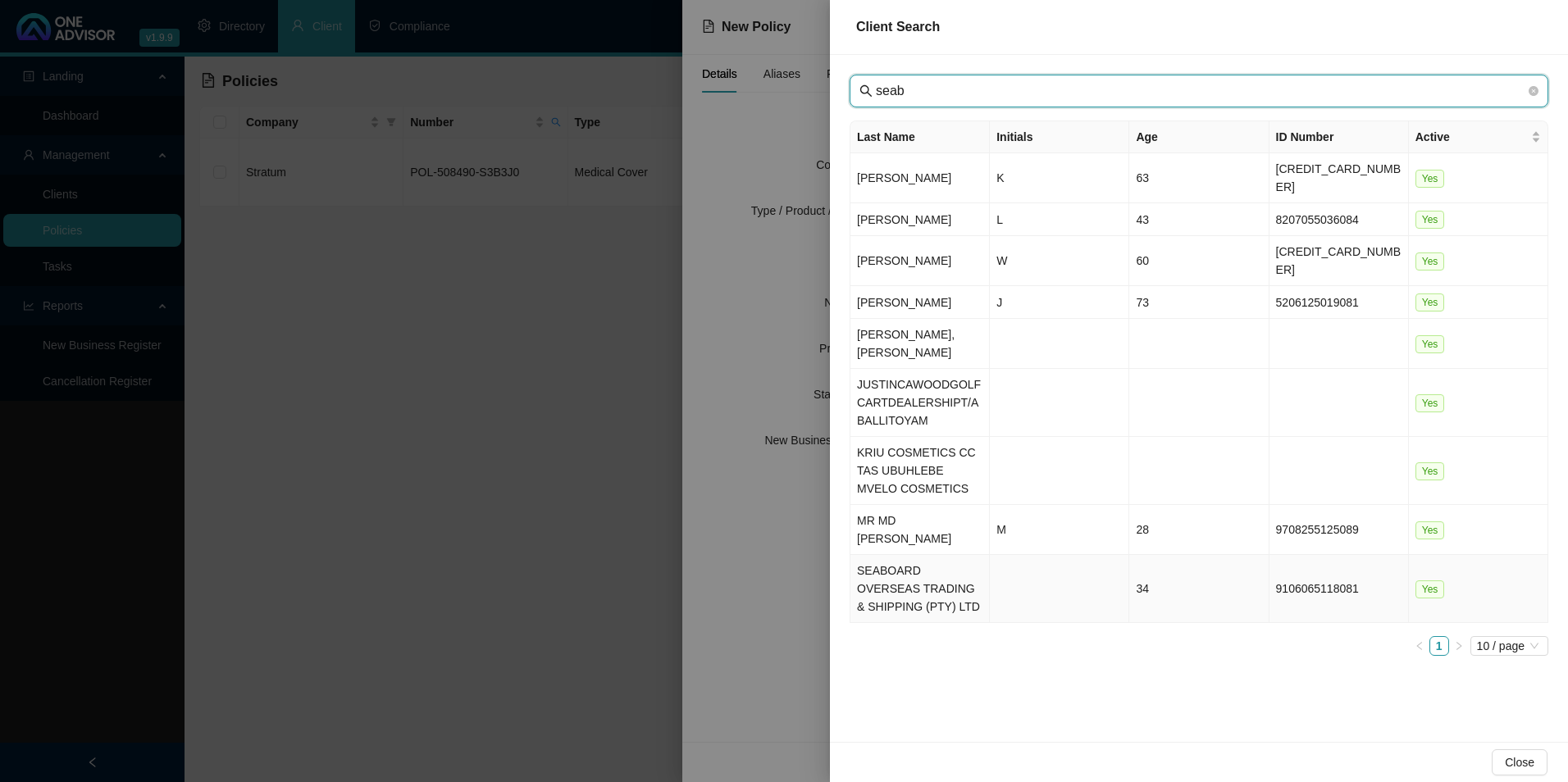
type input "seab"
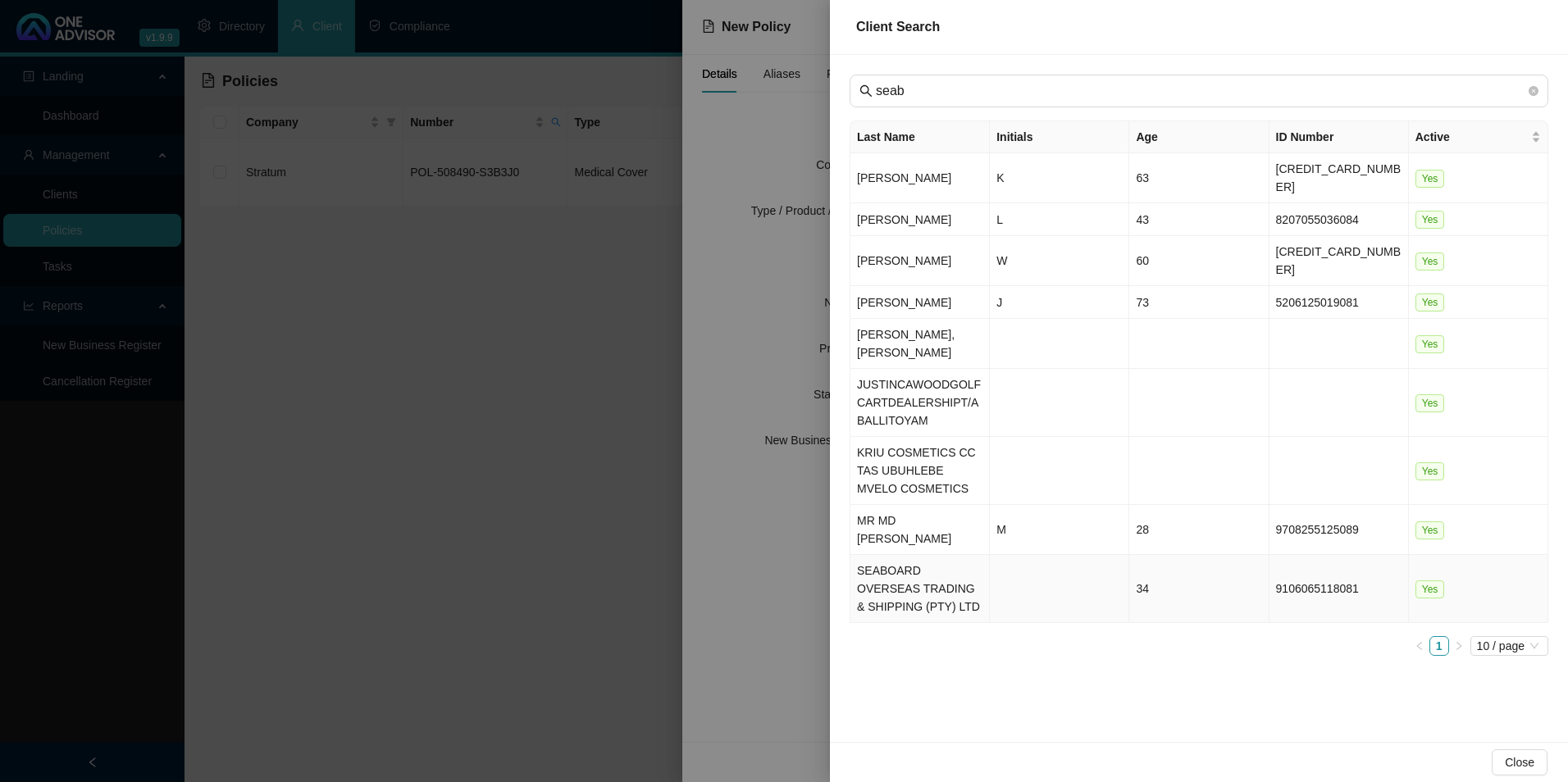
click at [930, 555] on td "SEABOARD OVERSEAS TRADING & SHIPPING (PTY) LTD" at bounding box center [920, 590] width 139 height 68
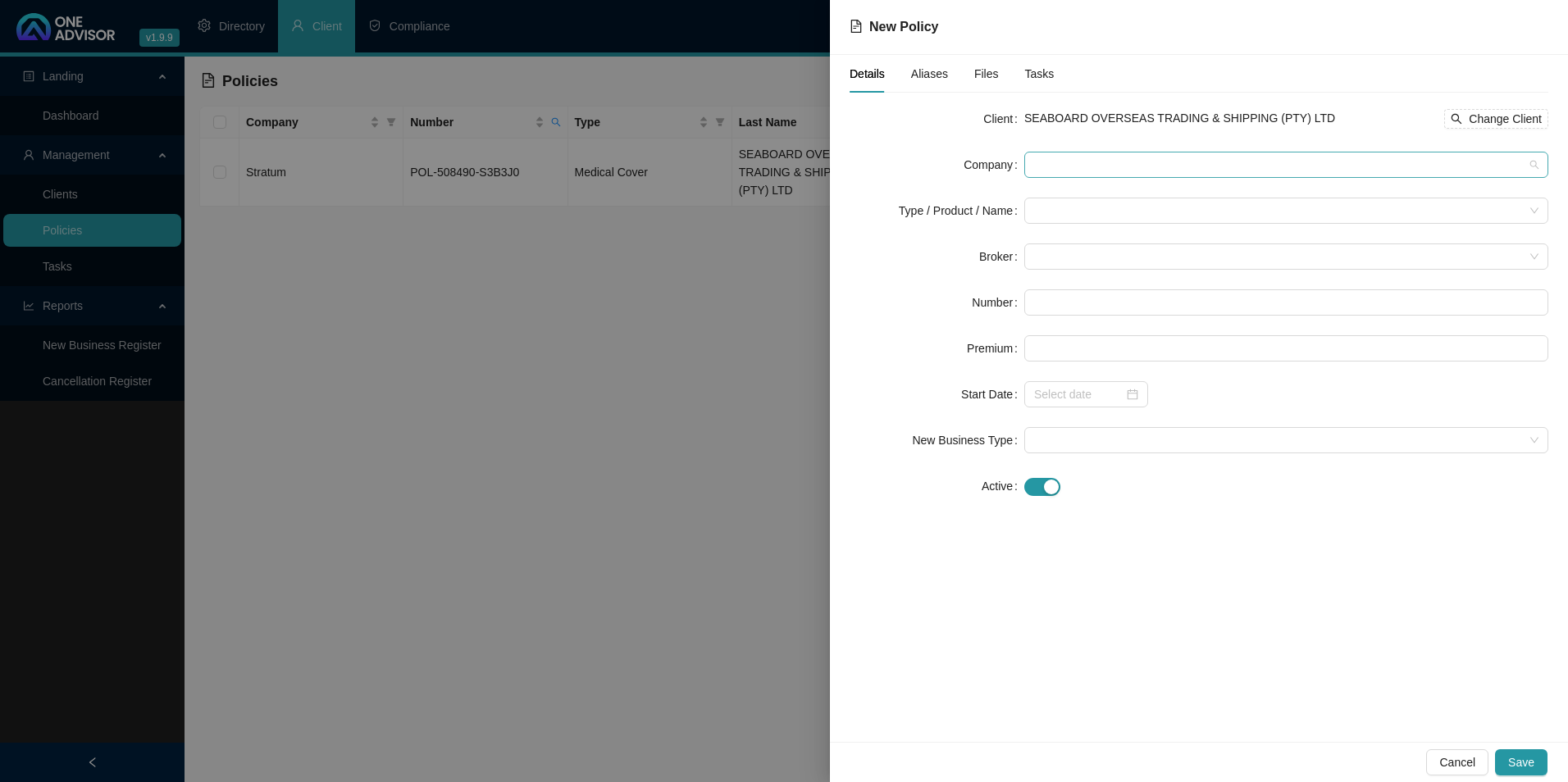
click at [1119, 162] on span at bounding box center [1286, 164] width 505 height 24
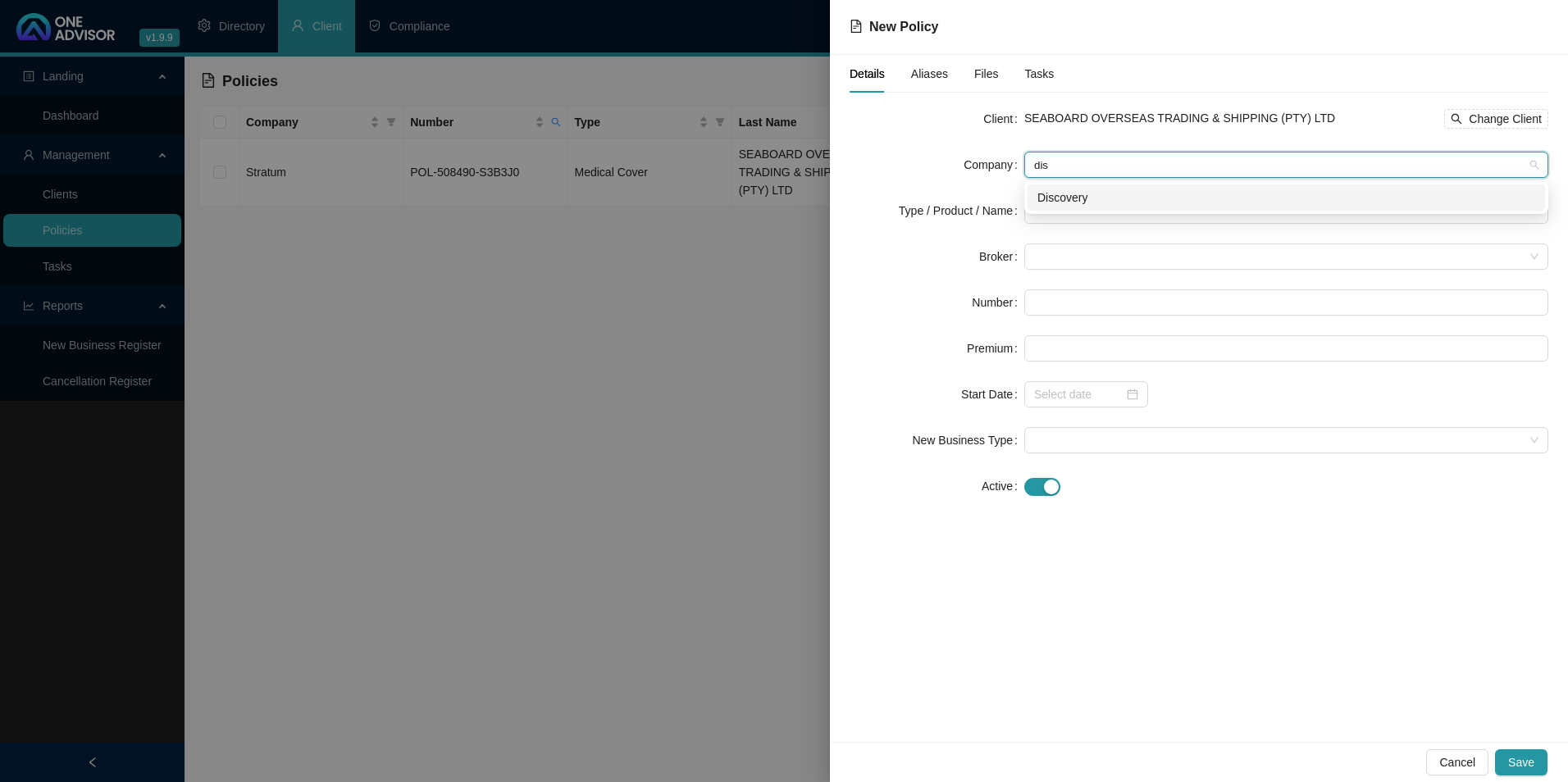
type input "disc"
click at [1082, 203] on div "Discovery" at bounding box center [1286, 198] width 498 height 18
click at [1077, 213] on input "search" at bounding box center [1279, 211] width 490 height 24
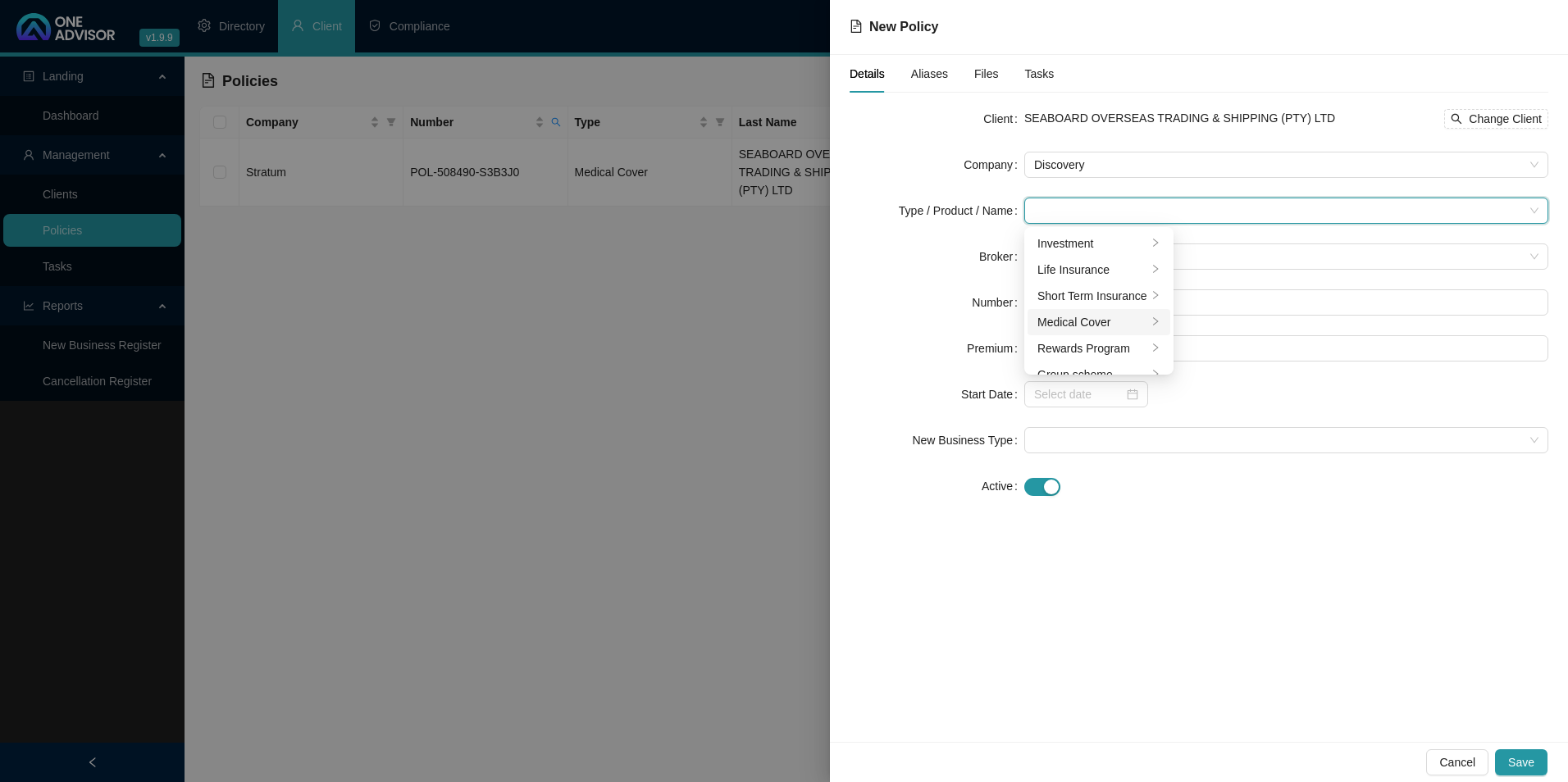
click at [1068, 318] on div "Medical Cover" at bounding box center [1093, 322] width 110 height 18
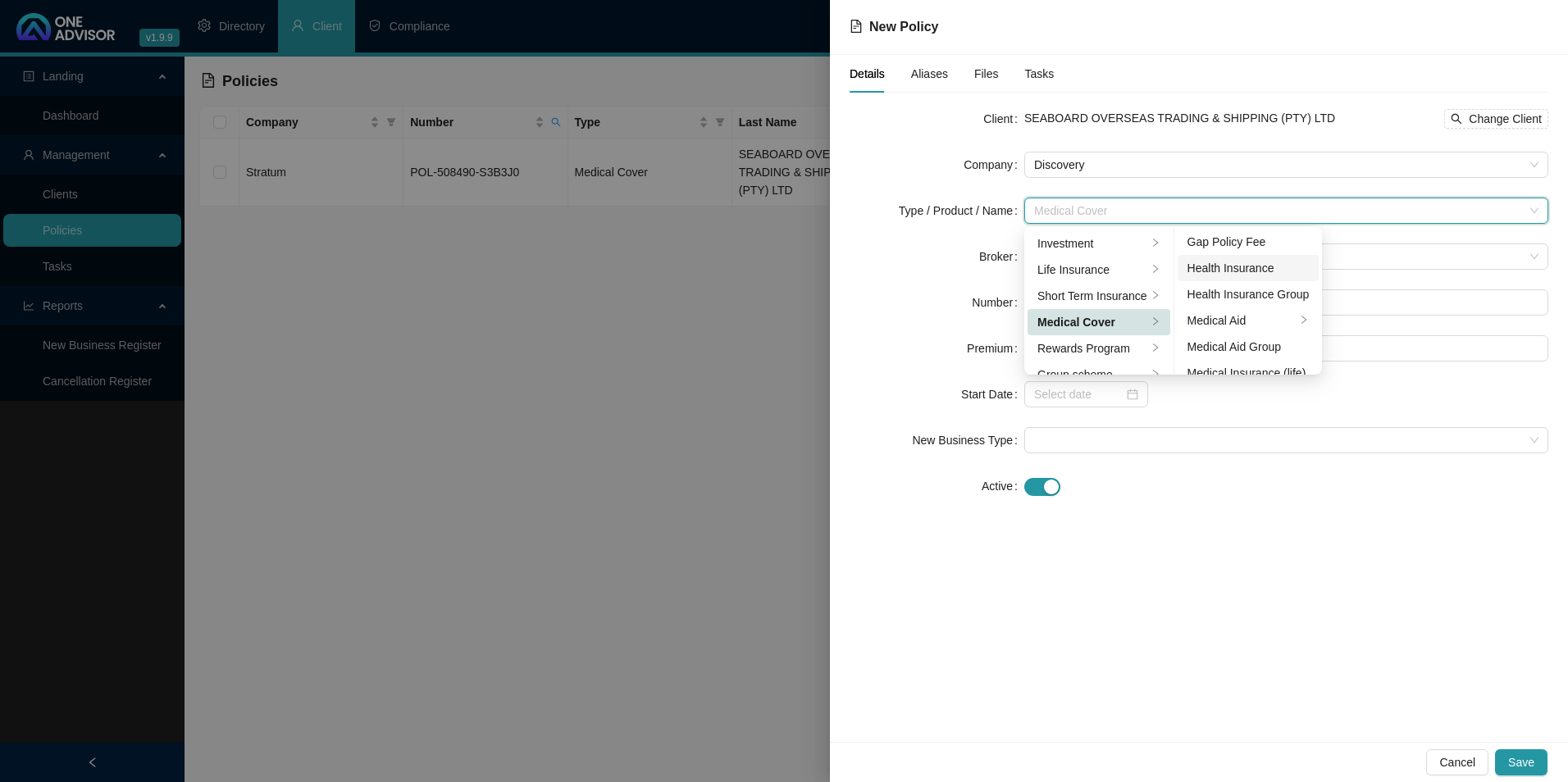
scroll to position [82, 0]
click at [1285, 328] on li "Medical Aid Group" at bounding box center [1249, 319] width 142 height 26
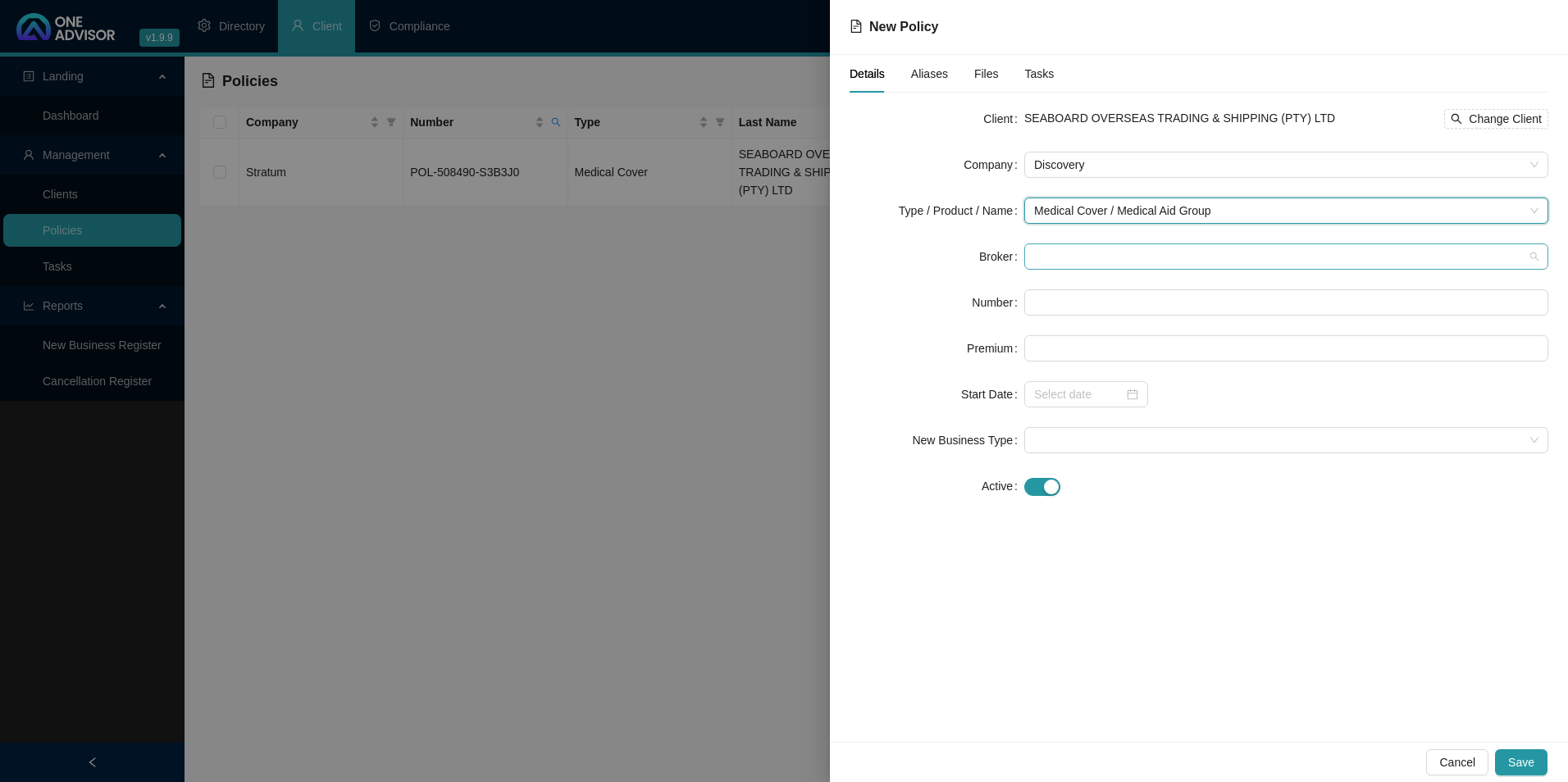
click at [1069, 255] on span at bounding box center [1286, 256] width 505 height 24
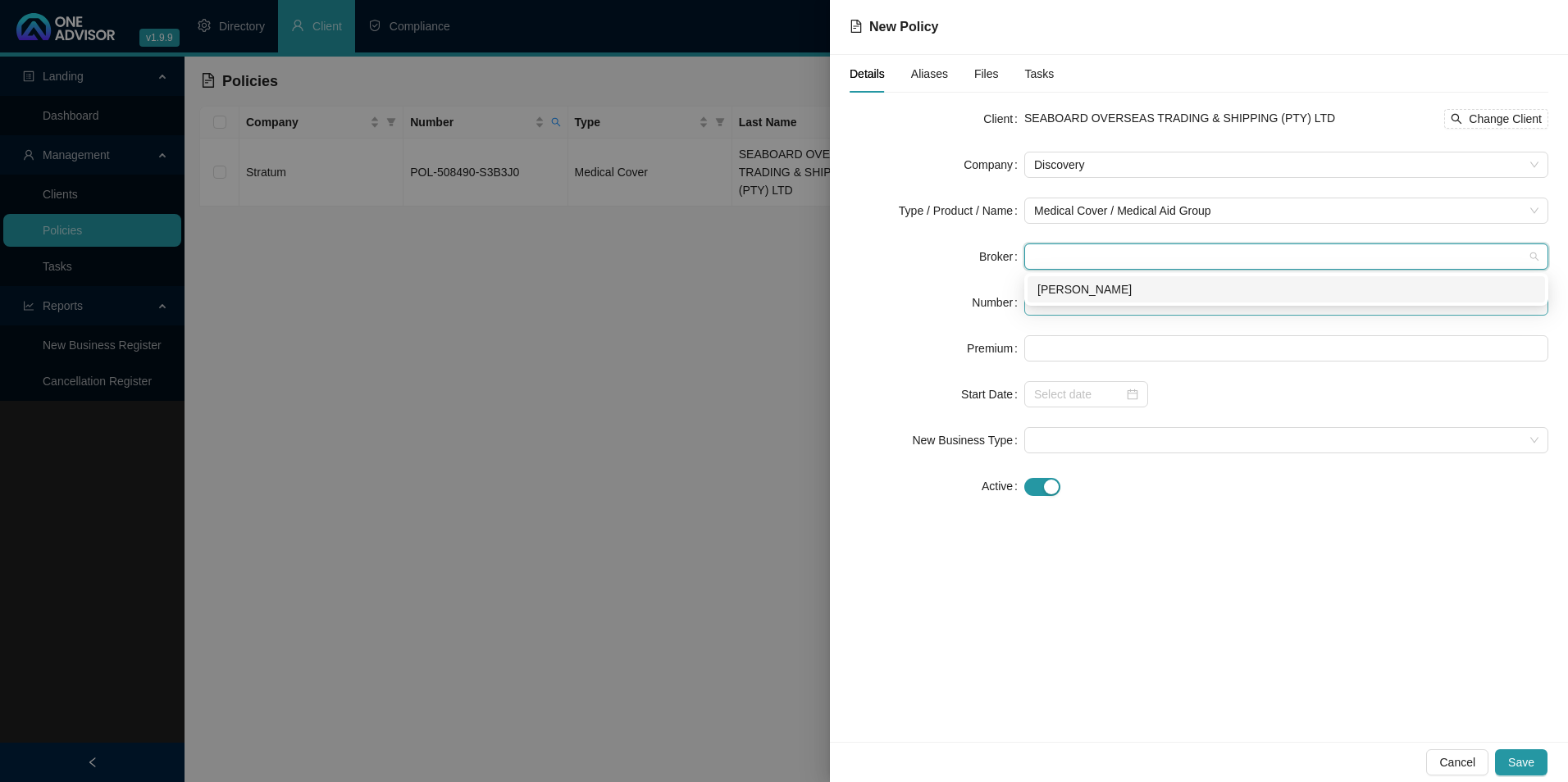
click at [1075, 294] on div "[PERSON_NAME]" at bounding box center [1286, 290] width 498 height 18
click at [1082, 311] on input "text" at bounding box center [1286, 303] width 524 height 26
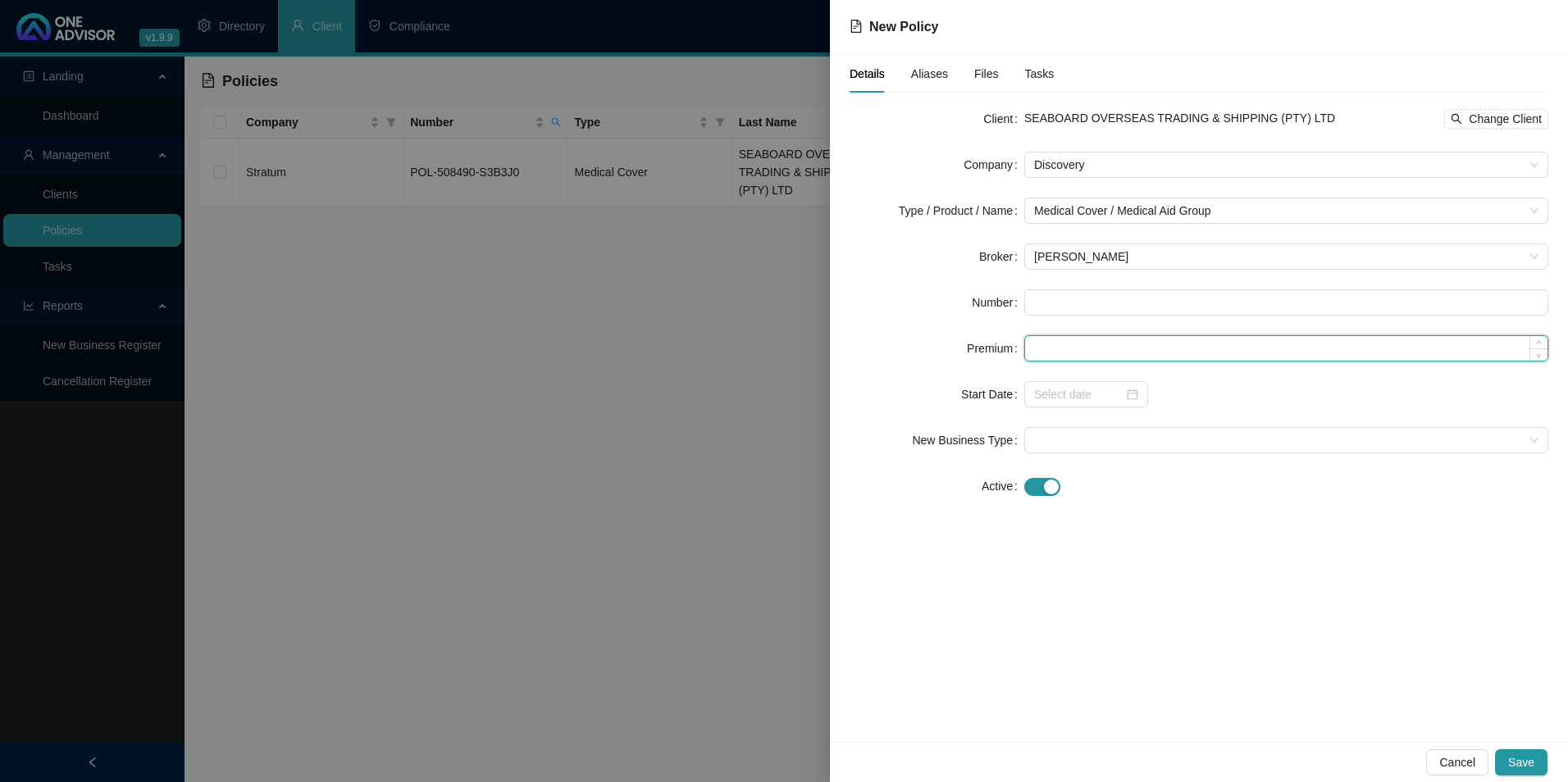
click at [1068, 357] on input at bounding box center [1286, 348] width 522 height 24
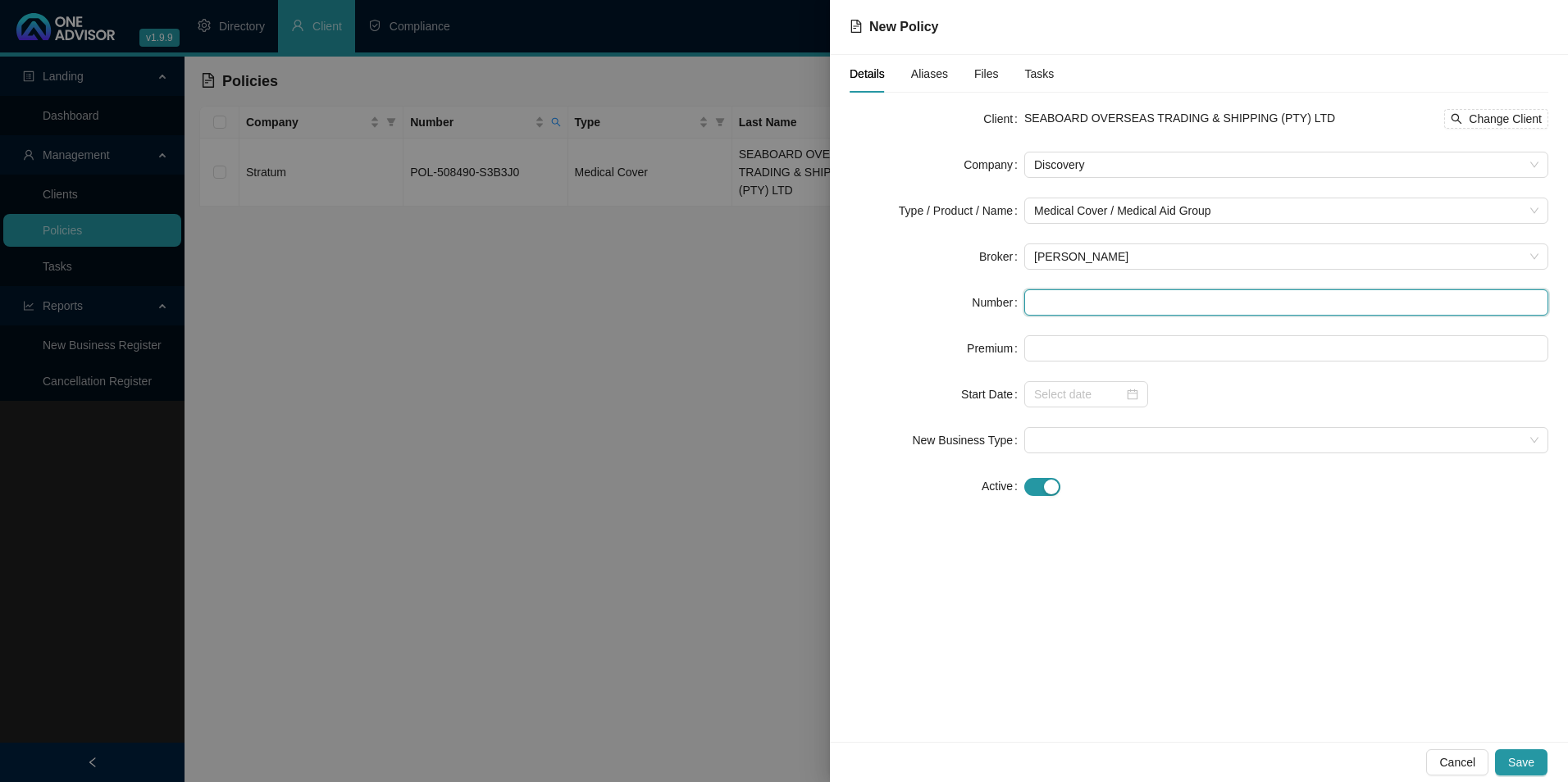
click at [1081, 302] on input "text" at bounding box center [1286, 303] width 524 height 26
paste input "5085"
type input "5085"
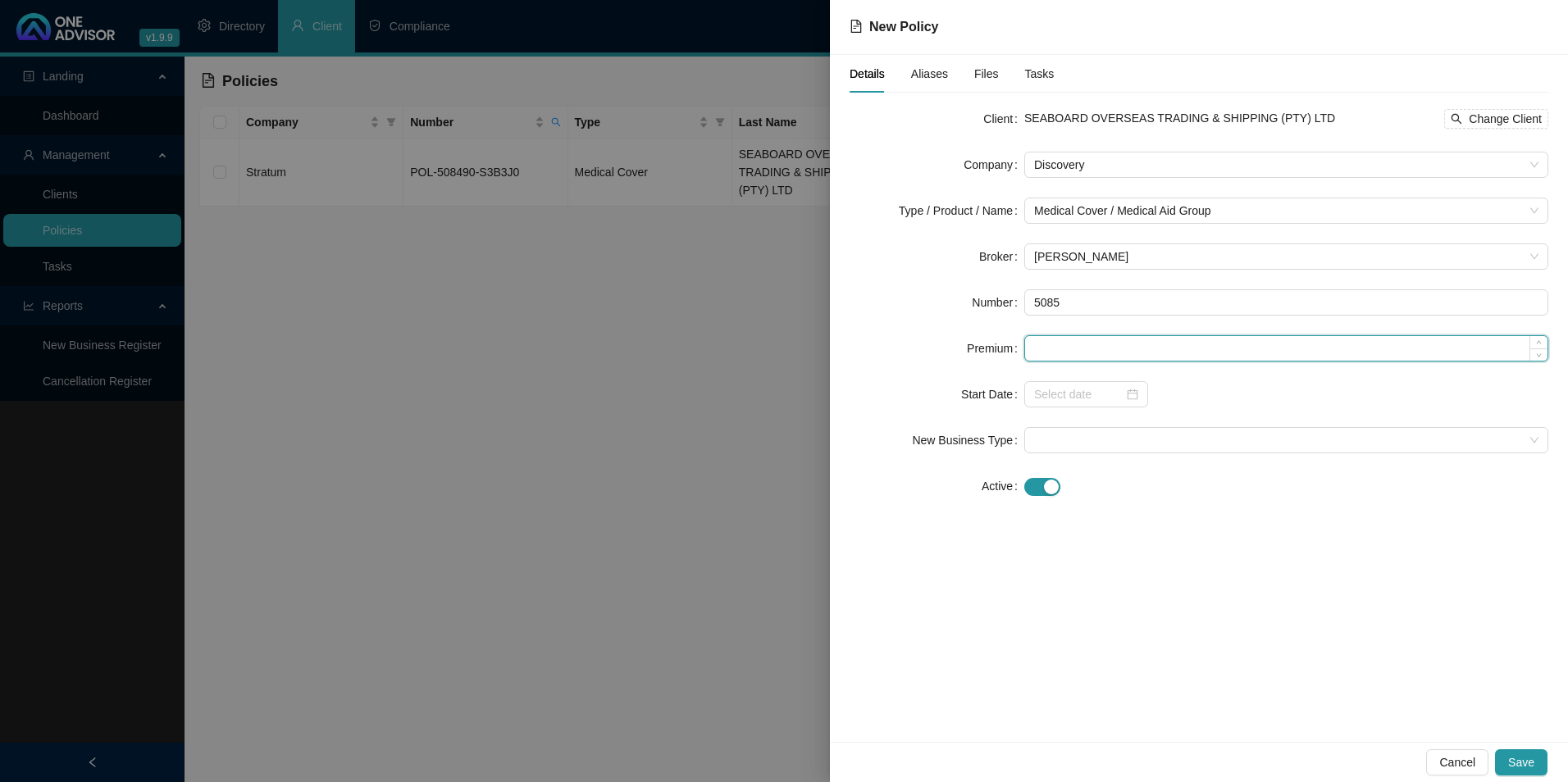
click at [1093, 360] on input at bounding box center [1286, 348] width 522 height 24
paste input "5085"
type input "5085.00"
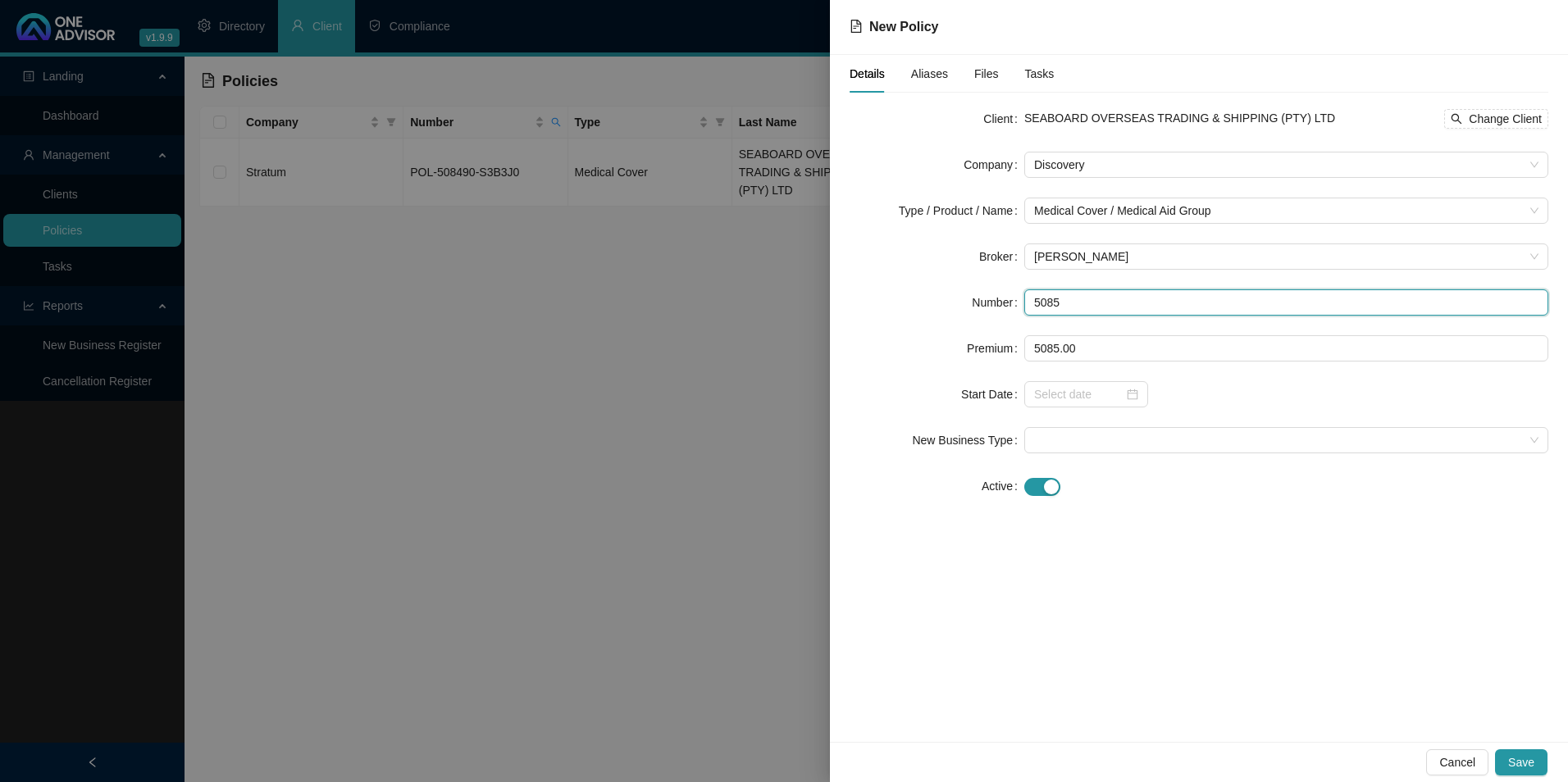
drag, startPoint x: 1080, startPoint y: 298, endPoint x: 999, endPoint y: 308, distance: 81.6
click at [999, 308] on div "Number 5085" at bounding box center [1199, 303] width 699 height 26
paste input "127228640"
click at [1055, 300] on input "127228640" at bounding box center [1286, 303] width 524 height 26
type input "127228640"
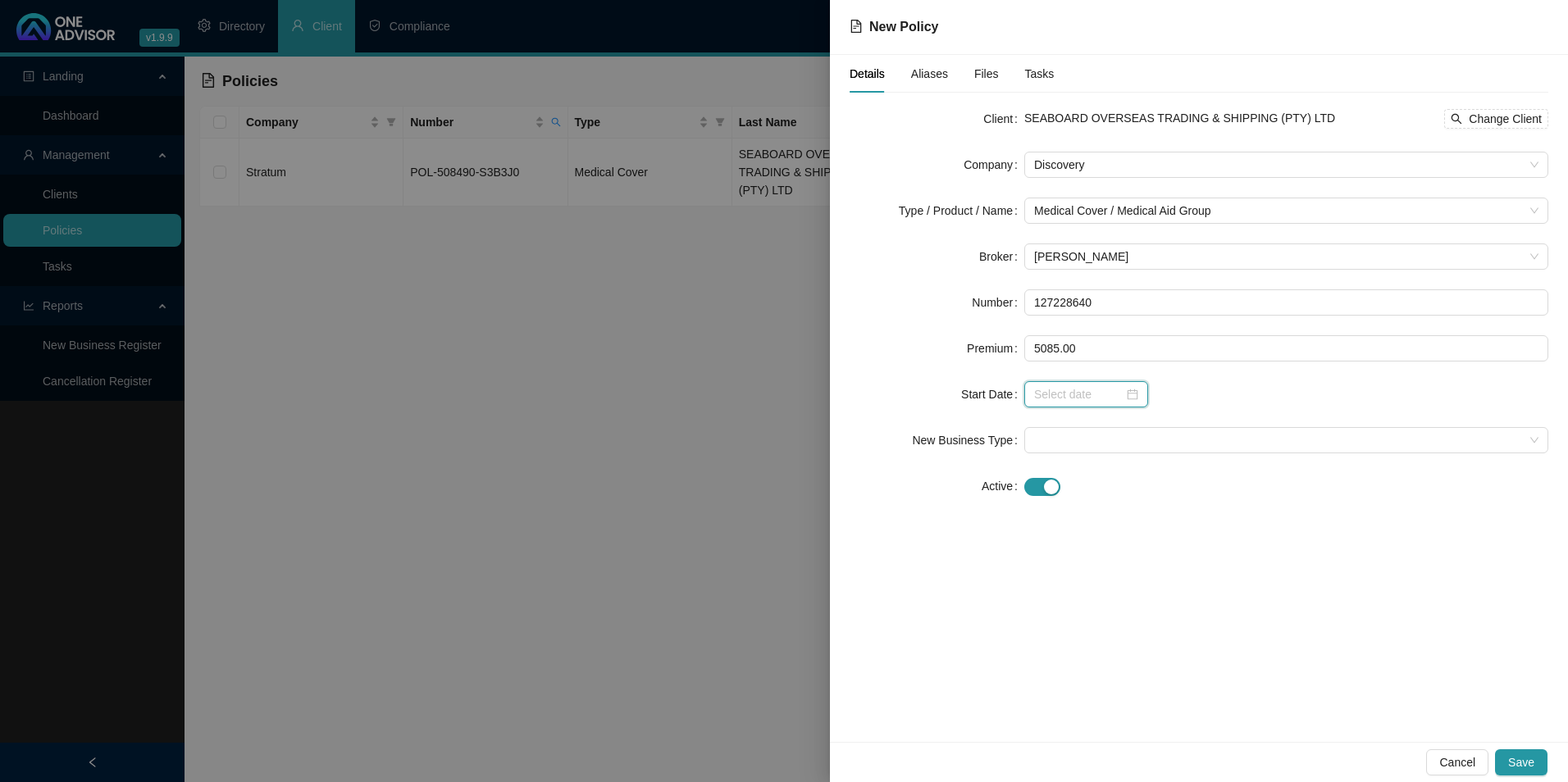
click at [1096, 400] on input at bounding box center [1079, 394] width 89 height 18
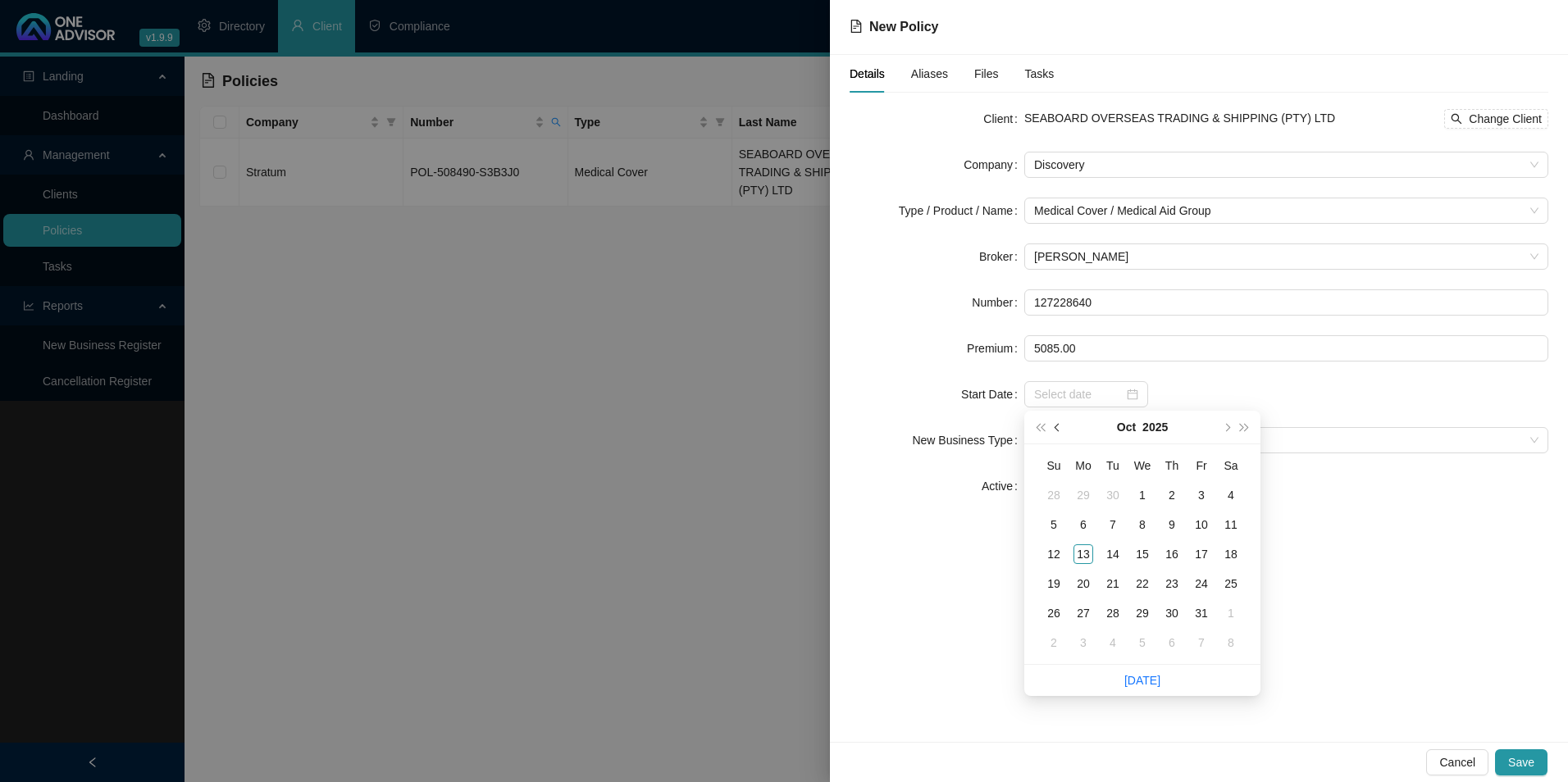
click at [1062, 429] on button "prev-year" at bounding box center [1058, 427] width 18 height 32
click at [1099, 493] on td "2" at bounding box center [1113, 495] width 30 height 30
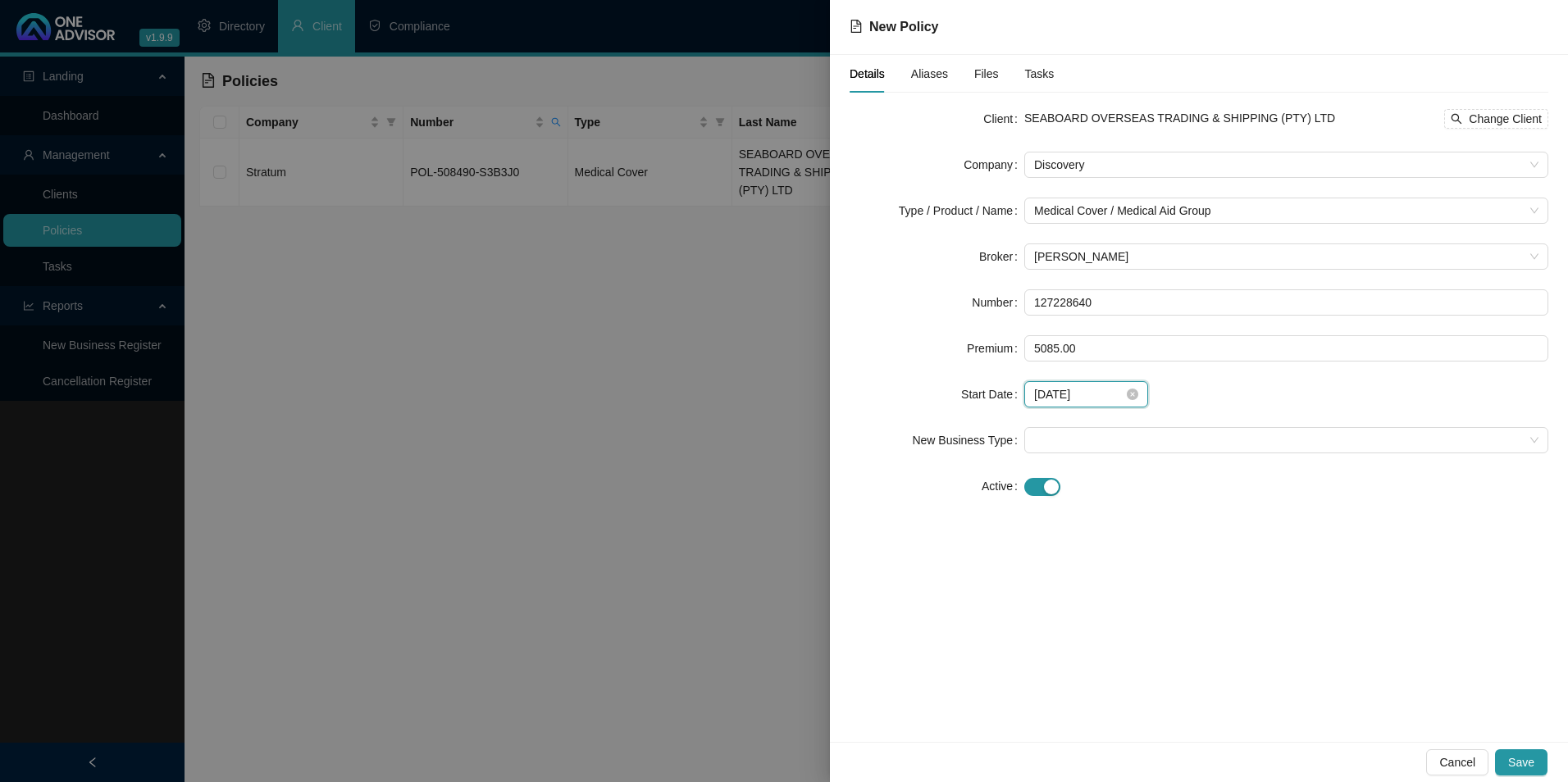
click at [1071, 390] on input "[DATE]" at bounding box center [1079, 394] width 89 height 18
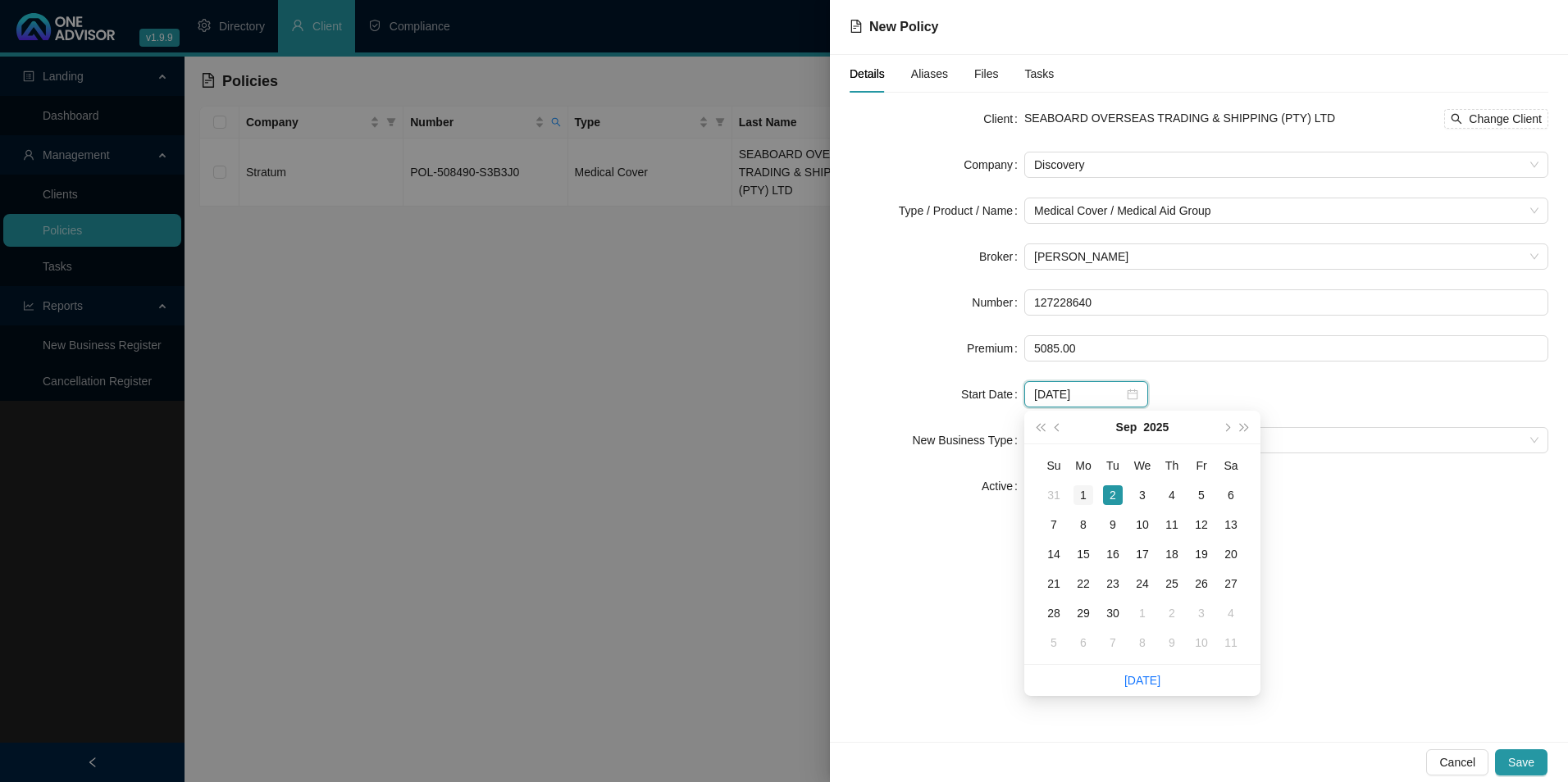
type input "[DATE]"
click at [1083, 487] on div "1" at bounding box center [1083, 495] width 19 height 19
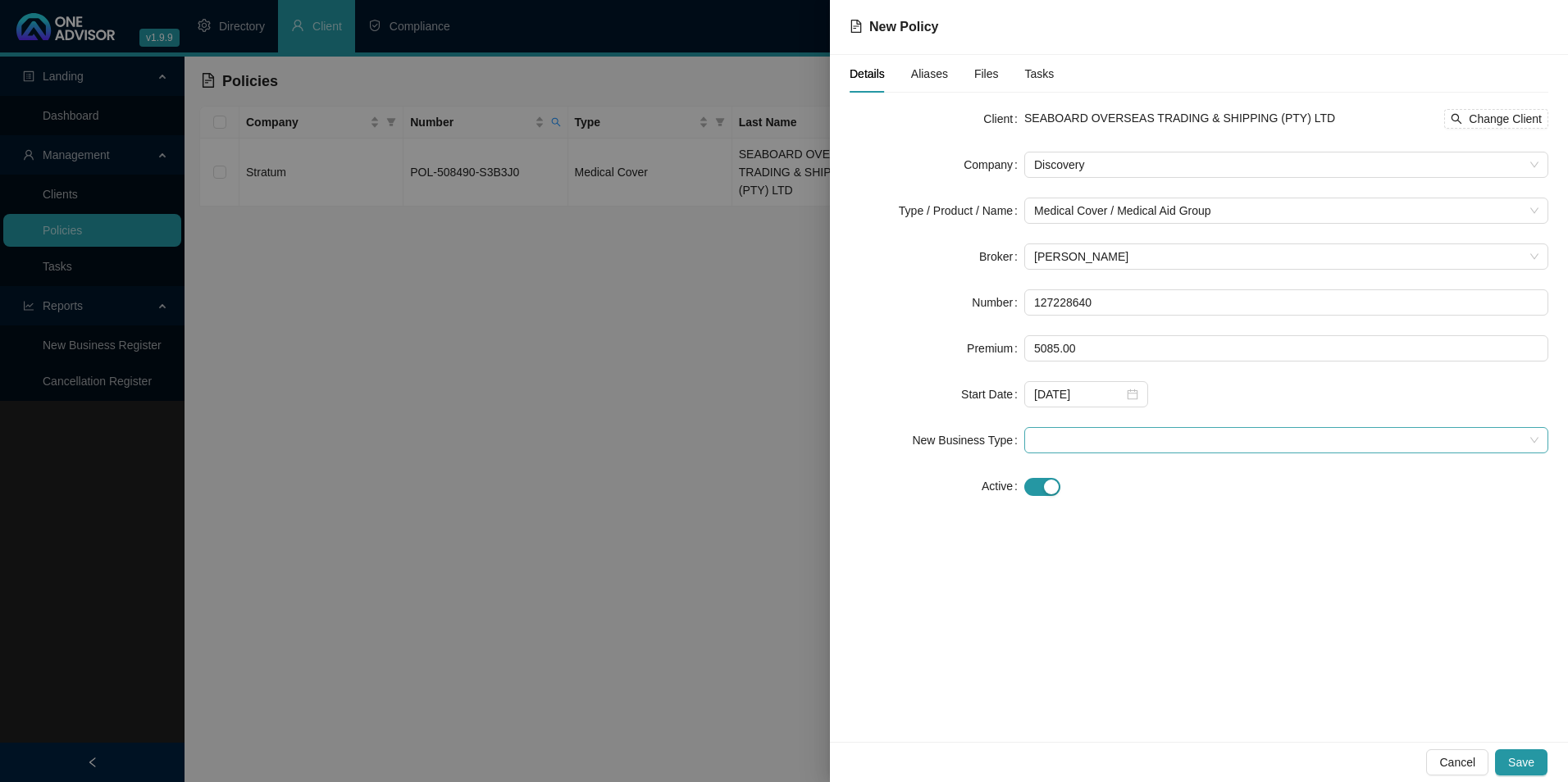
click at [1124, 436] on span at bounding box center [1286, 440] width 505 height 24
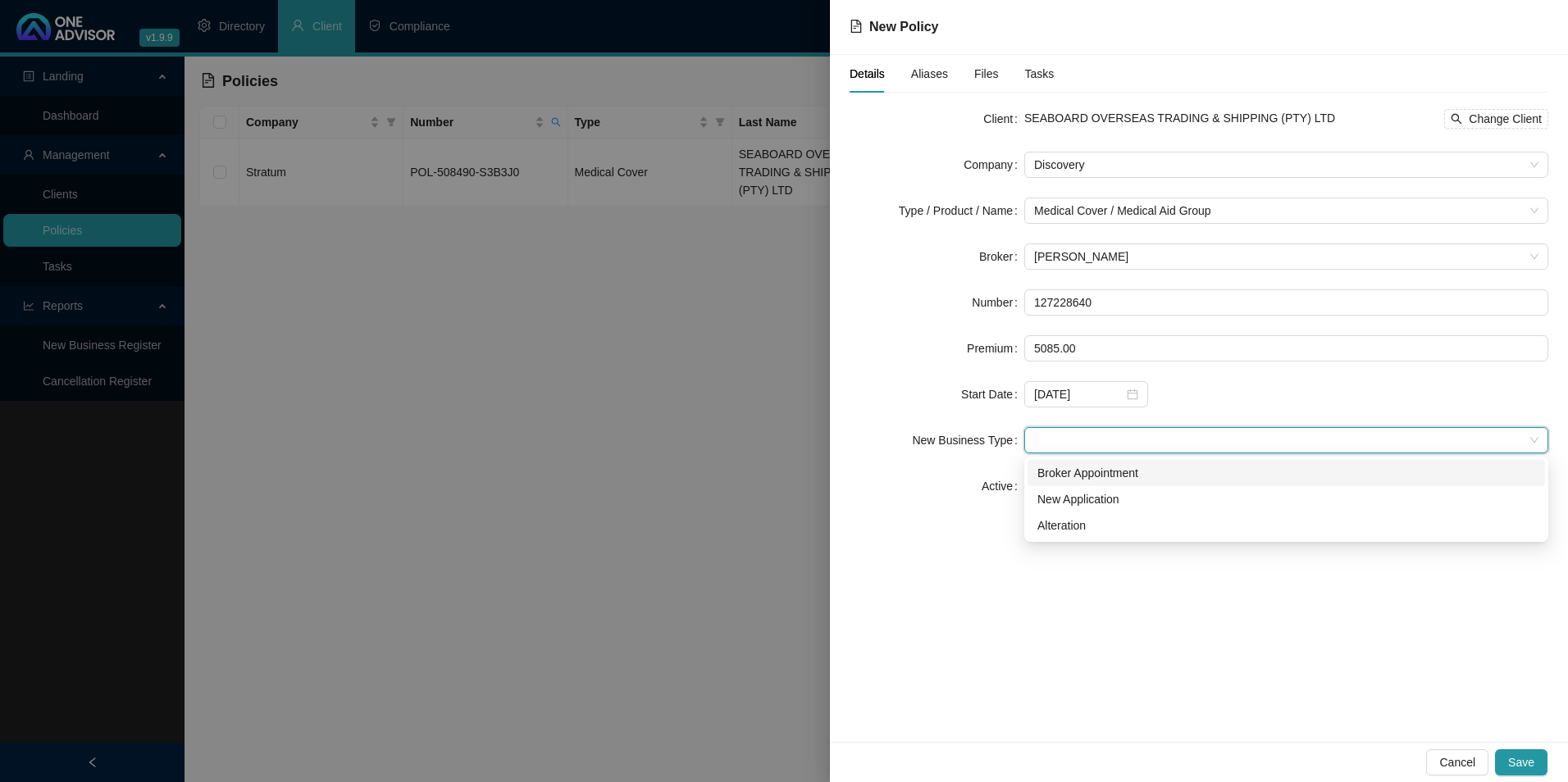
click at [1117, 477] on div "Broker Appointment" at bounding box center [1286, 473] width 498 height 18
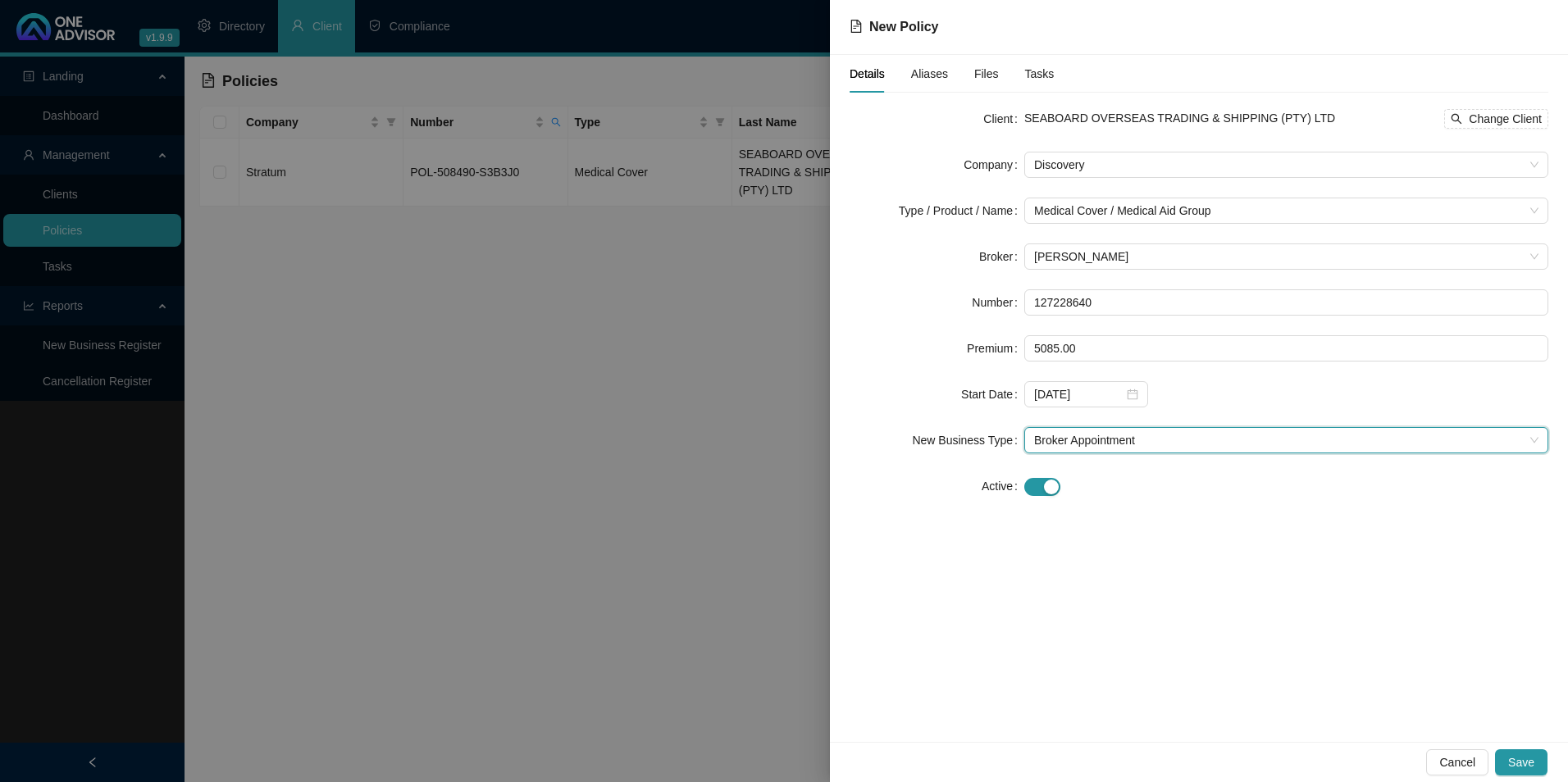
click at [926, 68] on span "Aliases" at bounding box center [930, 73] width 37 height 11
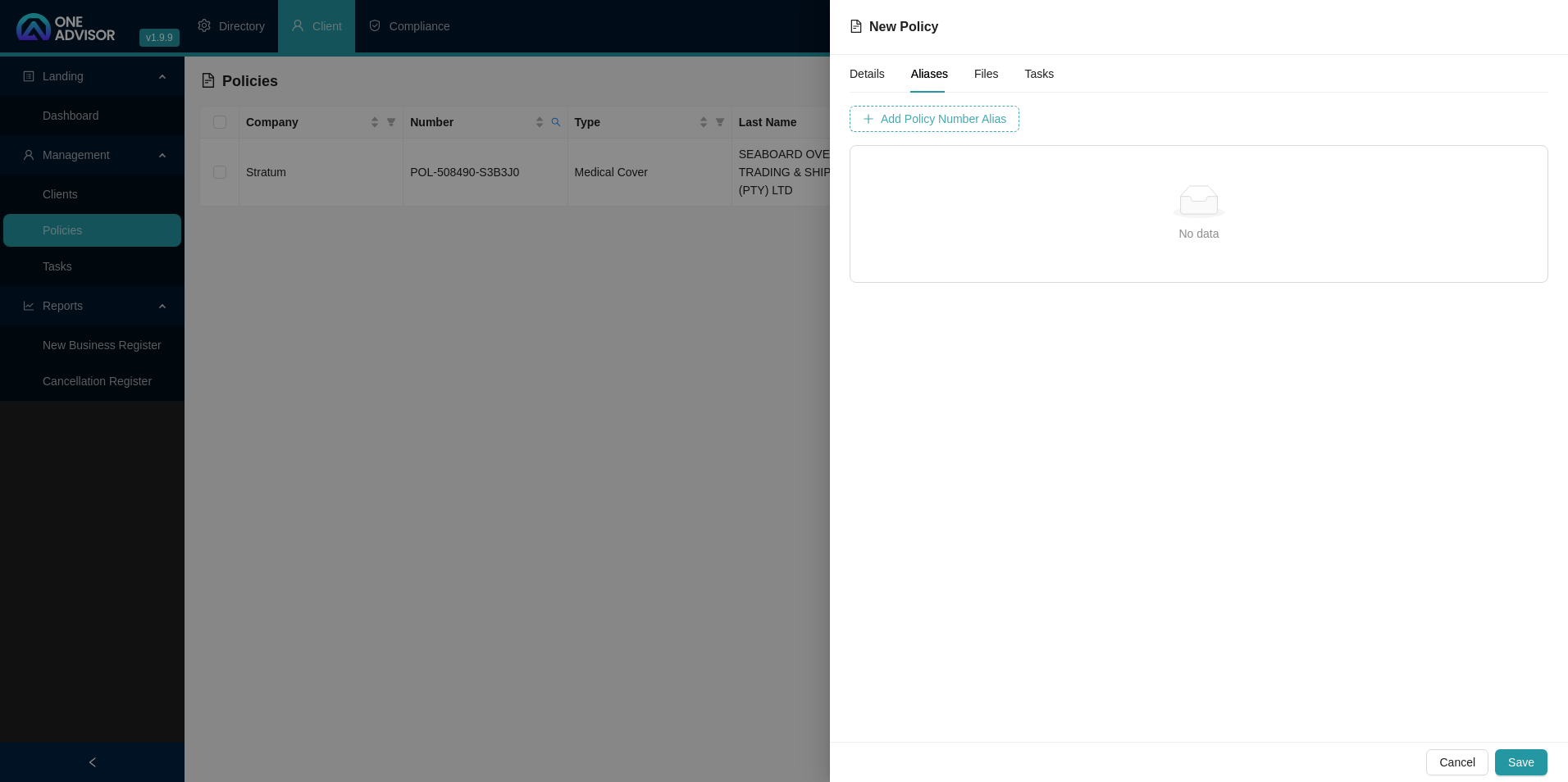
click at [969, 118] on span "Add Policy Number Alias" at bounding box center [943, 119] width 125 height 18
type input "1398816"
click at [1033, 118] on input "1398816" at bounding box center [1115, 119] width 164 height 26
drag, startPoint x: 973, startPoint y: 118, endPoint x: 1000, endPoint y: 132, distance: 30.4
click at [1033, 117] on input "1398816" at bounding box center [1115, 119] width 164 height 26
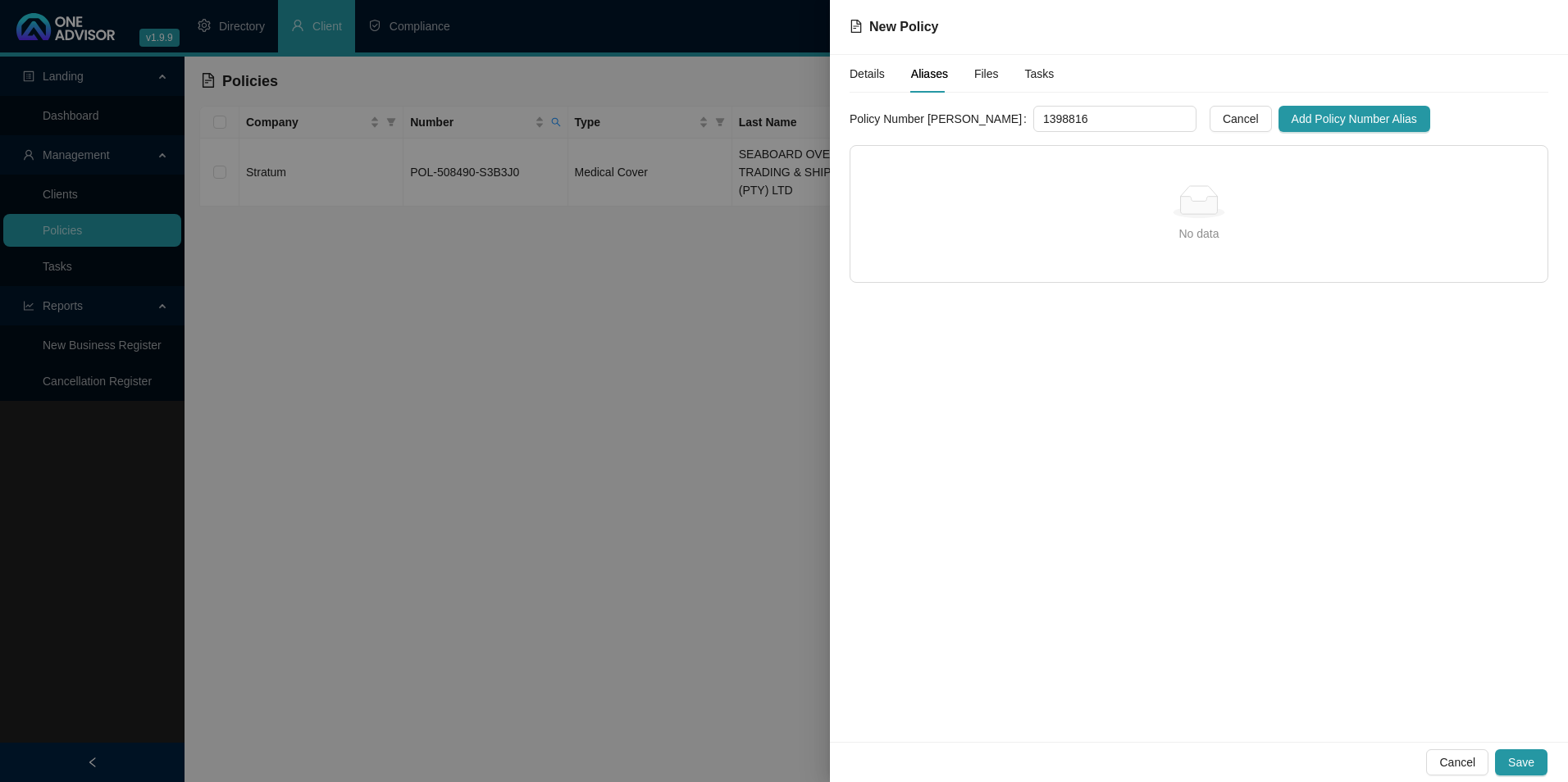
drag, startPoint x: 1023, startPoint y: 127, endPoint x: 912, endPoint y: 127, distance: 111.0
click at [925, 123] on div "Policy Number [PERSON_NAME] 1398816" at bounding box center [1023, 119] width 347 height 26
click at [1033, 118] on input "text" at bounding box center [1115, 119] width 164 height 26
paste input "1272286"
type input "1272286"
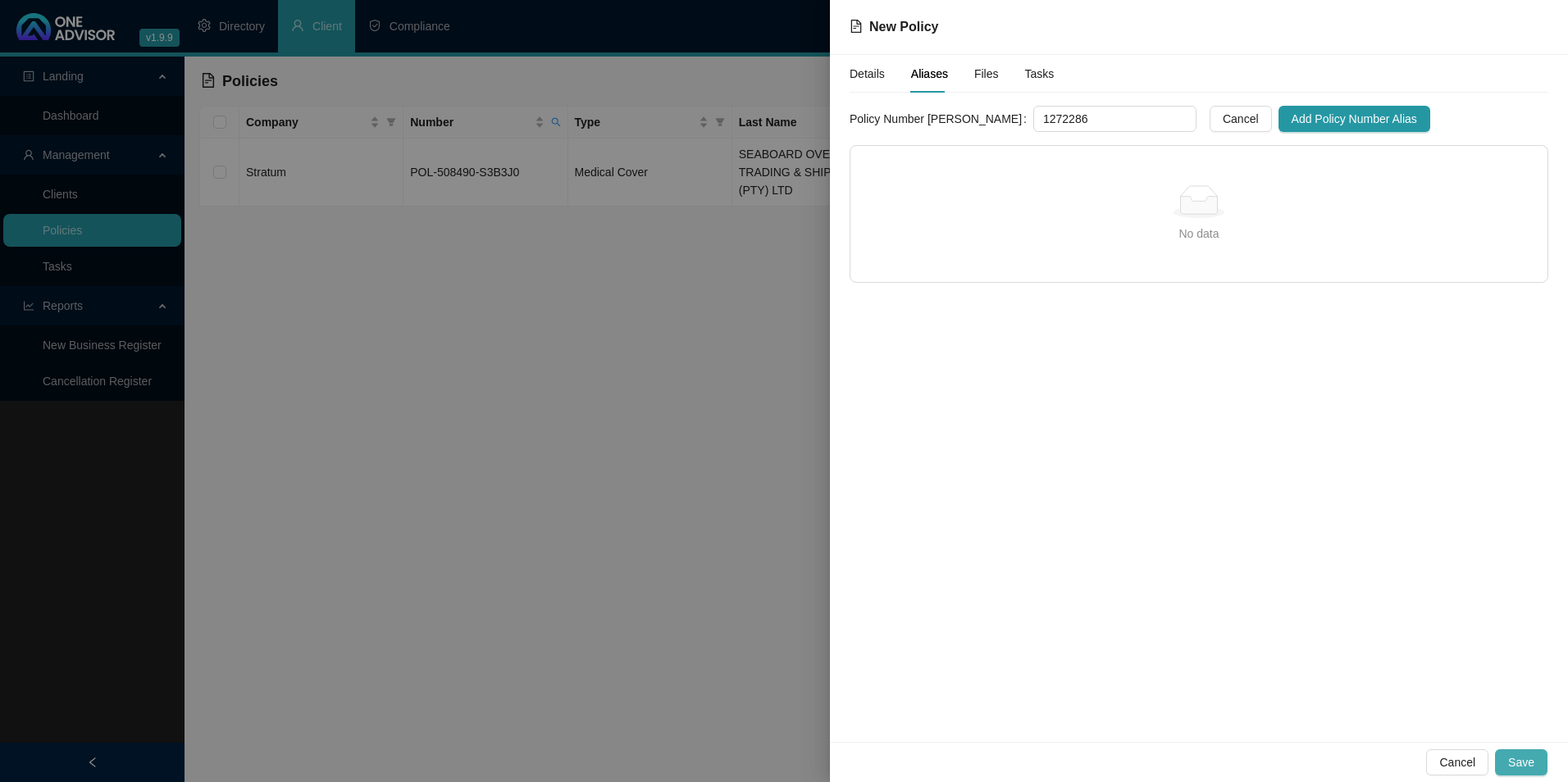
click at [1534, 767] on span "Save" at bounding box center [1522, 763] width 26 height 18
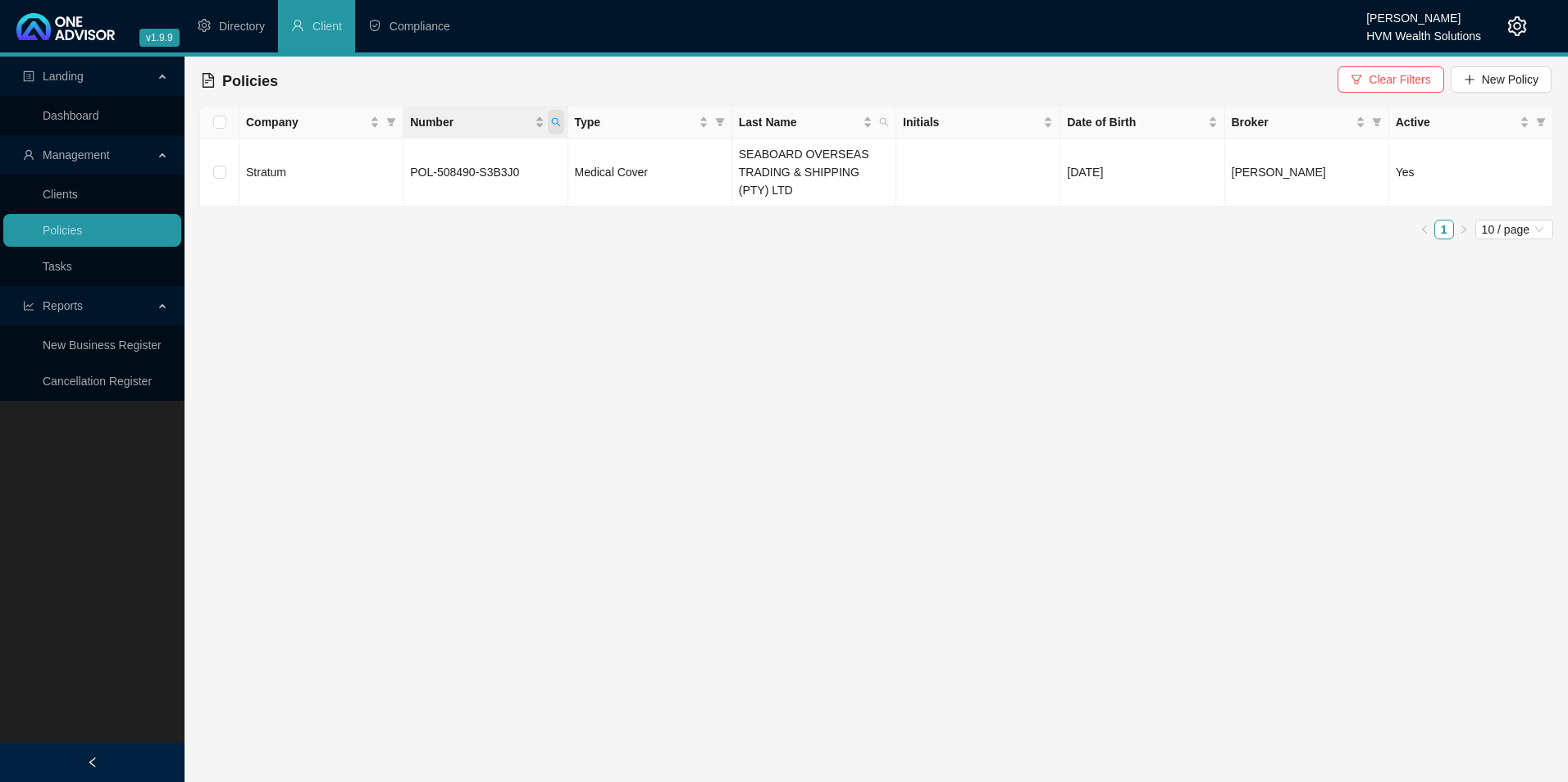
drag, startPoint x: 555, startPoint y: 121, endPoint x: 554, endPoint y: 129, distance: 8.1
click at [555, 121] on icon "search" at bounding box center [556, 122] width 10 height 10
drag, startPoint x: 542, startPoint y: 156, endPoint x: 323, endPoint y: 154, distance: 219.0
click at [323, 154] on body "v1.9.9 [PERSON_NAME] HVM Wealth Solutions Directory Client Compliance Landing D…" at bounding box center [784, 391] width 1568 height 782
paste input "1181917"
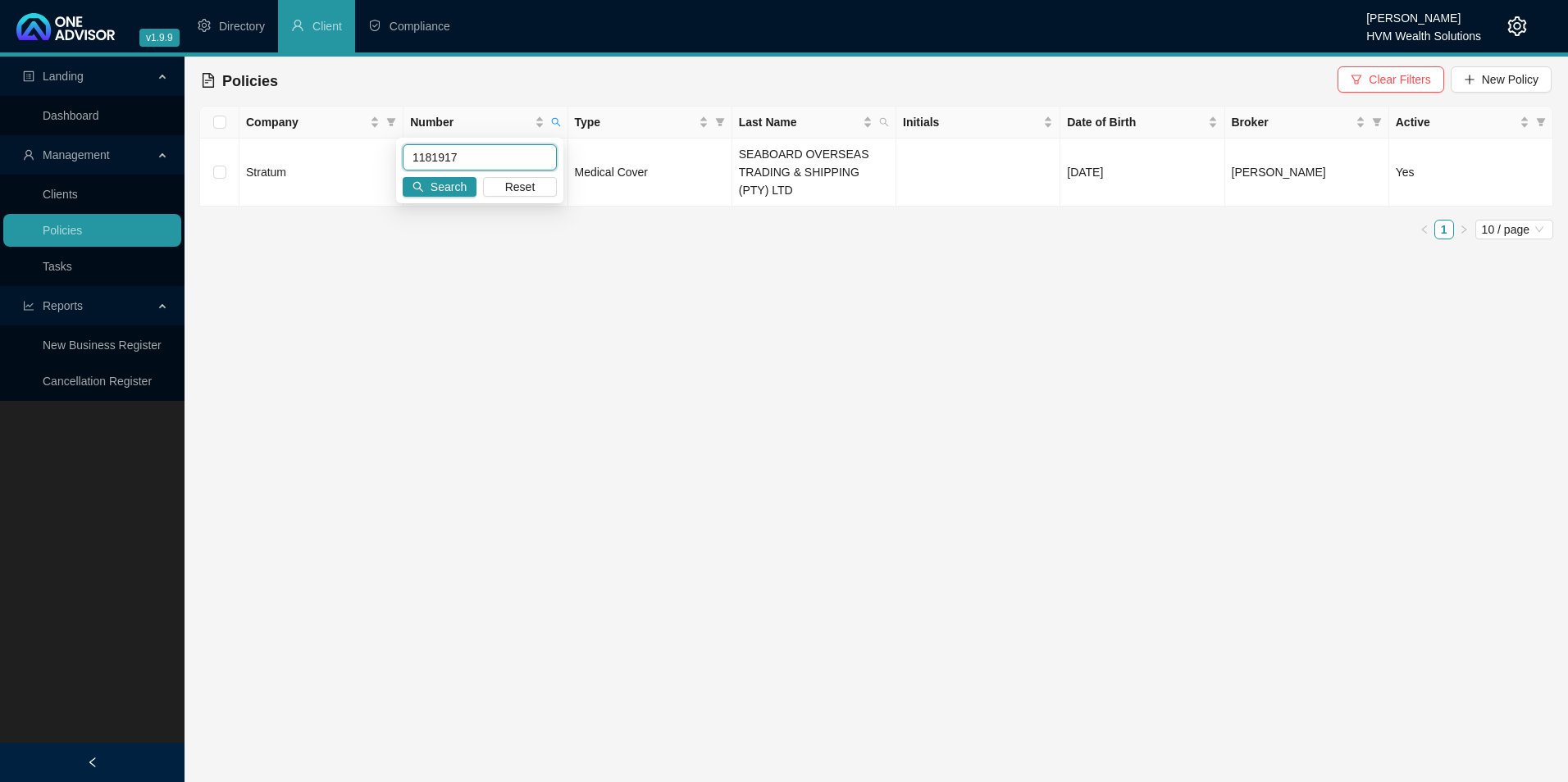
click at [438, 170] on input "1181917" at bounding box center [480, 157] width 154 height 26
click at [444, 189] on span "Search" at bounding box center [448, 186] width 36 height 18
click at [551, 124] on icon "search" at bounding box center [556, 122] width 10 height 10
drag, startPoint x: 468, startPoint y: 162, endPoint x: 426, endPoint y: 159, distance: 42.1
click at [426, 159] on input "1181917" at bounding box center [480, 157] width 154 height 26
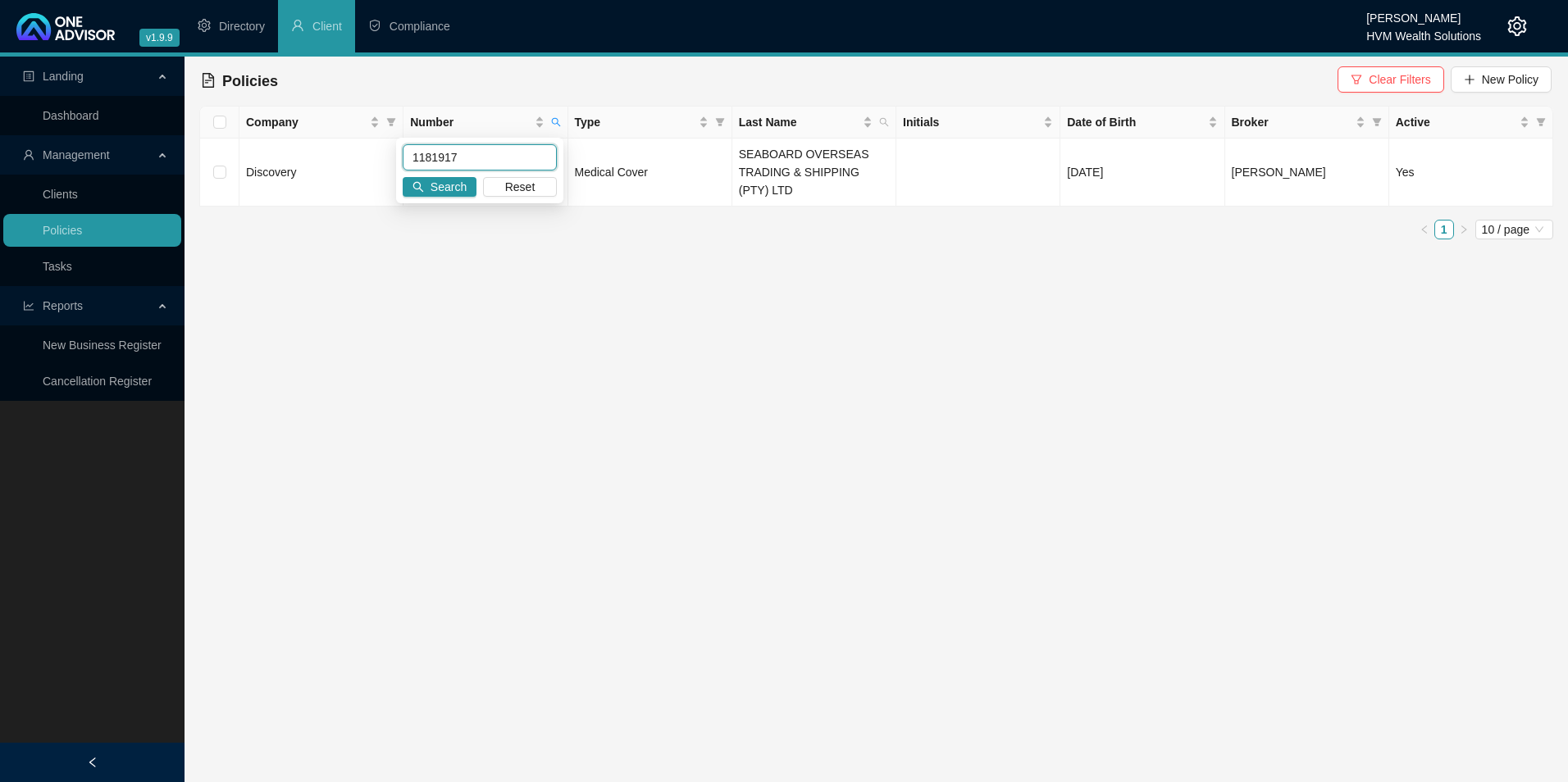
drag, startPoint x: 416, startPoint y: 157, endPoint x: 401, endPoint y: 158, distance: 15.0
click at [415, 156] on input "1181917" at bounding box center [480, 157] width 154 height 26
drag, startPoint x: 511, startPoint y: 161, endPoint x: 382, endPoint y: 159, distance: 129.0
click at [382, 159] on body "v1.9.9 [PERSON_NAME] HVM Wealth Solutions Directory Client Compliance Landing D…" at bounding box center [784, 391] width 1568 height 782
paste input "32858"
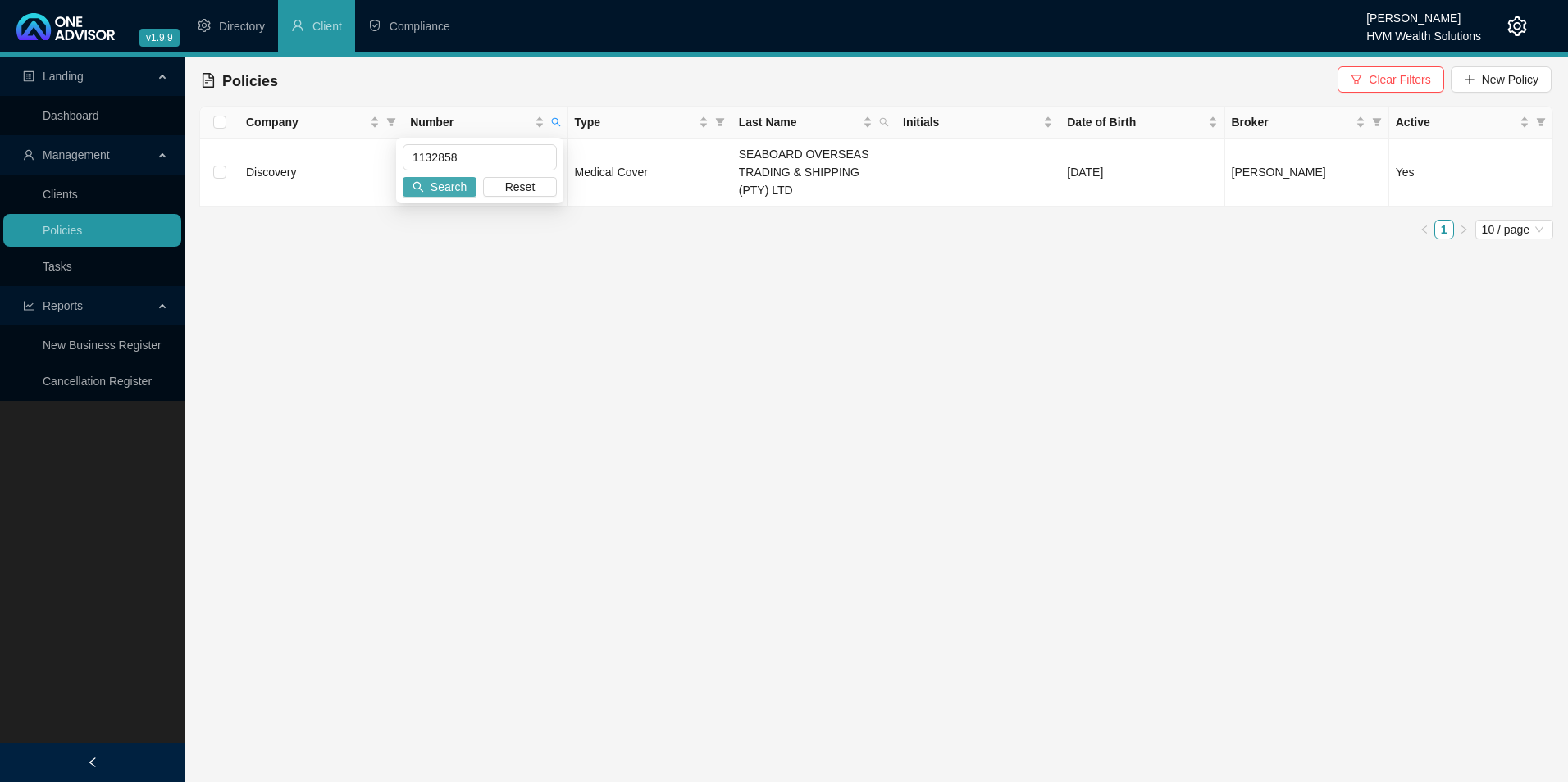
click at [466, 194] on button "Search" at bounding box center [439, 186] width 74 height 19
click at [556, 125] on icon "search" at bounding box center [556, 122] width 10 height 10
drag, startPoint x: 508, startPoint y: 160, endPoint x: 354, endPoint y: 157, distance: 154.0
click at [327, 158] on body "v1.9.9 [PERSON_NAME] HVM Wealth Solutions Directory Client Compliance Landing D…" at bounding box center [784, 391] width 1568 height 782
paste input "272286"
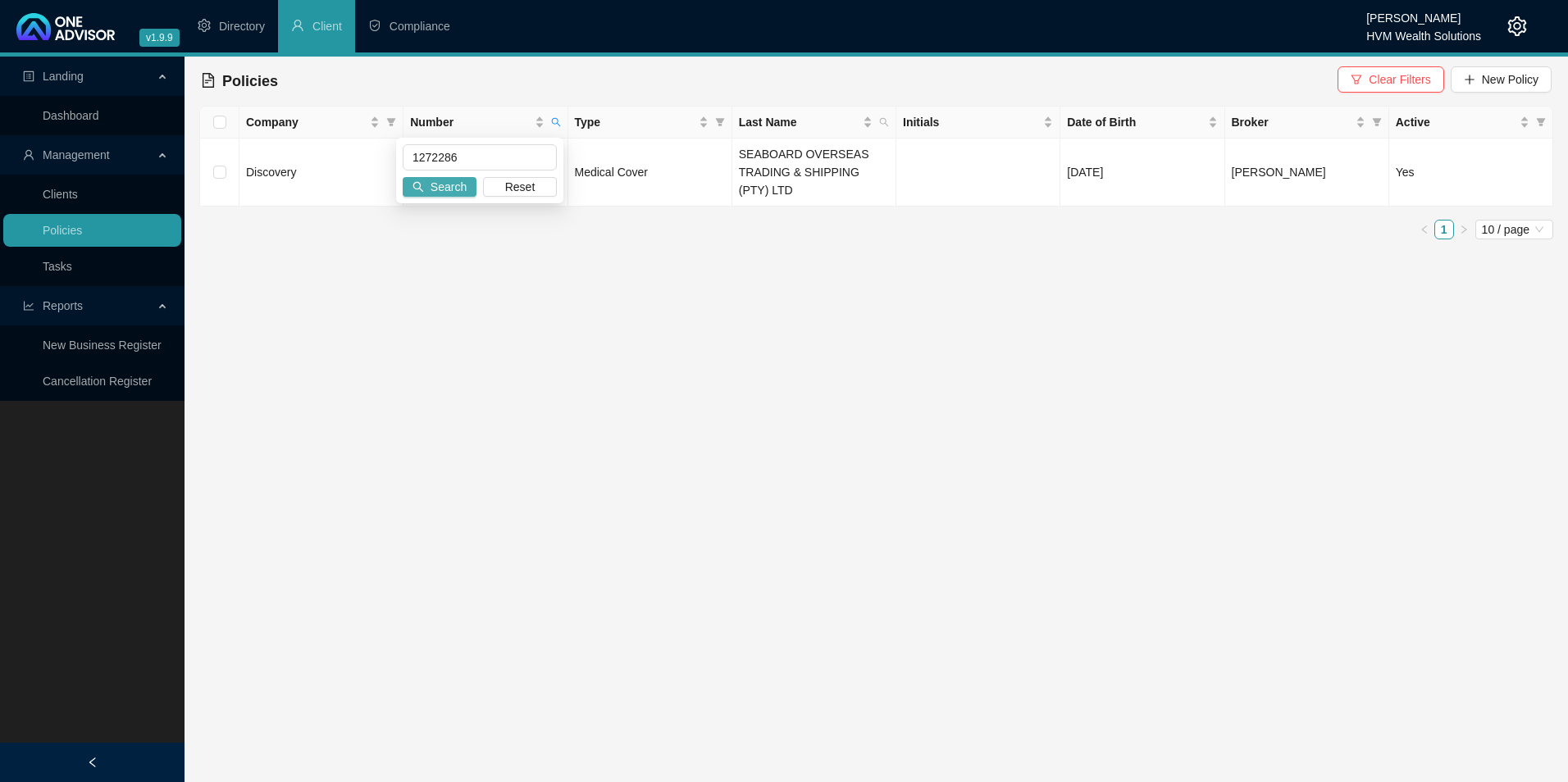
click at [453, 183] on span "Search" at bounding box center [448, 186] width 36 height 18
click at [551, 118] on icon "search" at bounding box center [556, 122] width 10 height 10
drag, startPoint x: 466, startPoint y: 153, endPoint x: 320, endPoint y: 153, distance: 146.0
click at [320, 153] on body "v1.9.9 [PERSON_NAME] HVM Wealth Solutions Directory Client Compliance Landing D…" at bounding box center [784, 391] width 1568 height 782
paste input "39881670"
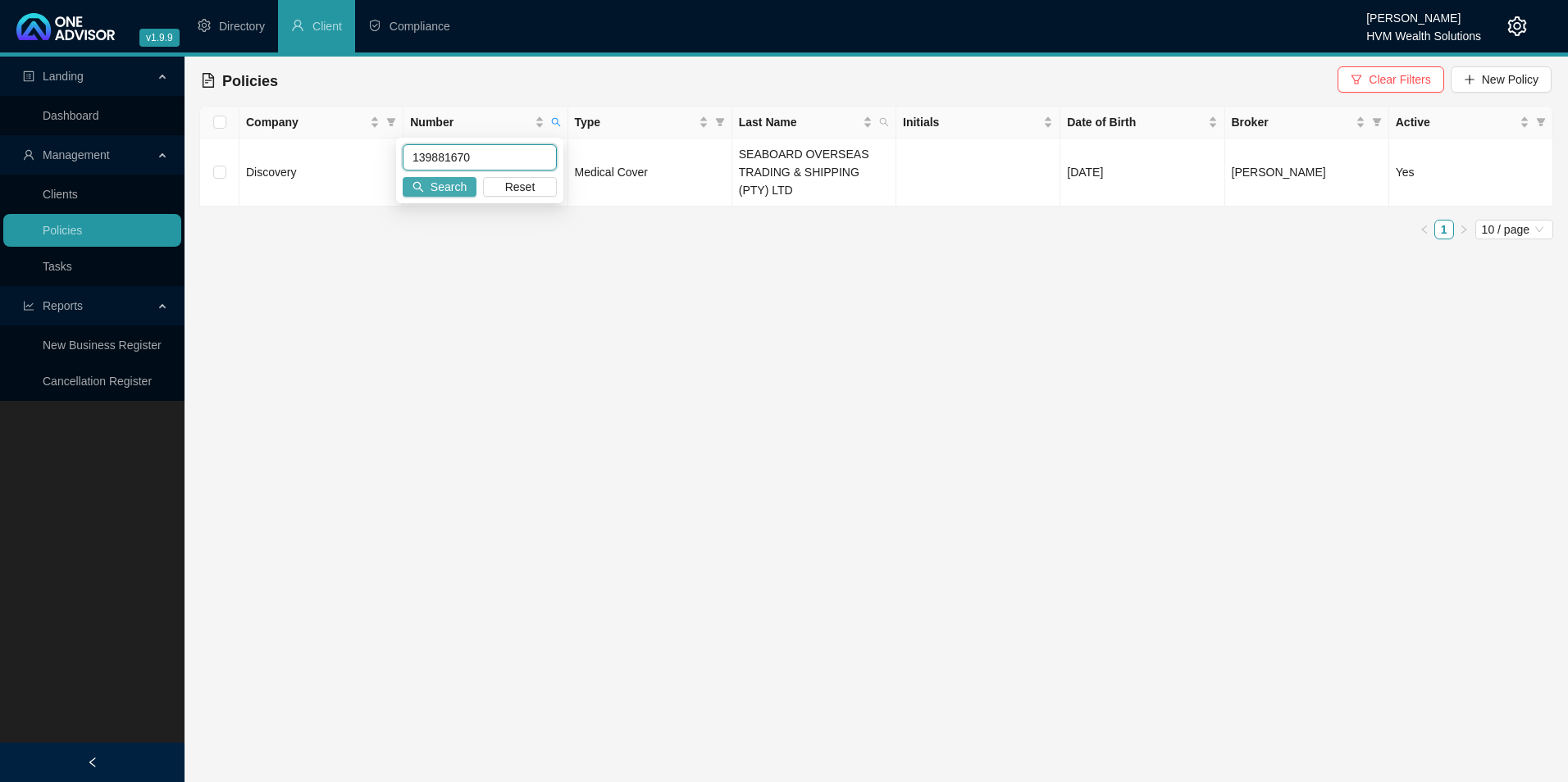
type input "139881670"
click at [452, 178] on span "Search" at bounding box center [448, 186] width 36 height 18
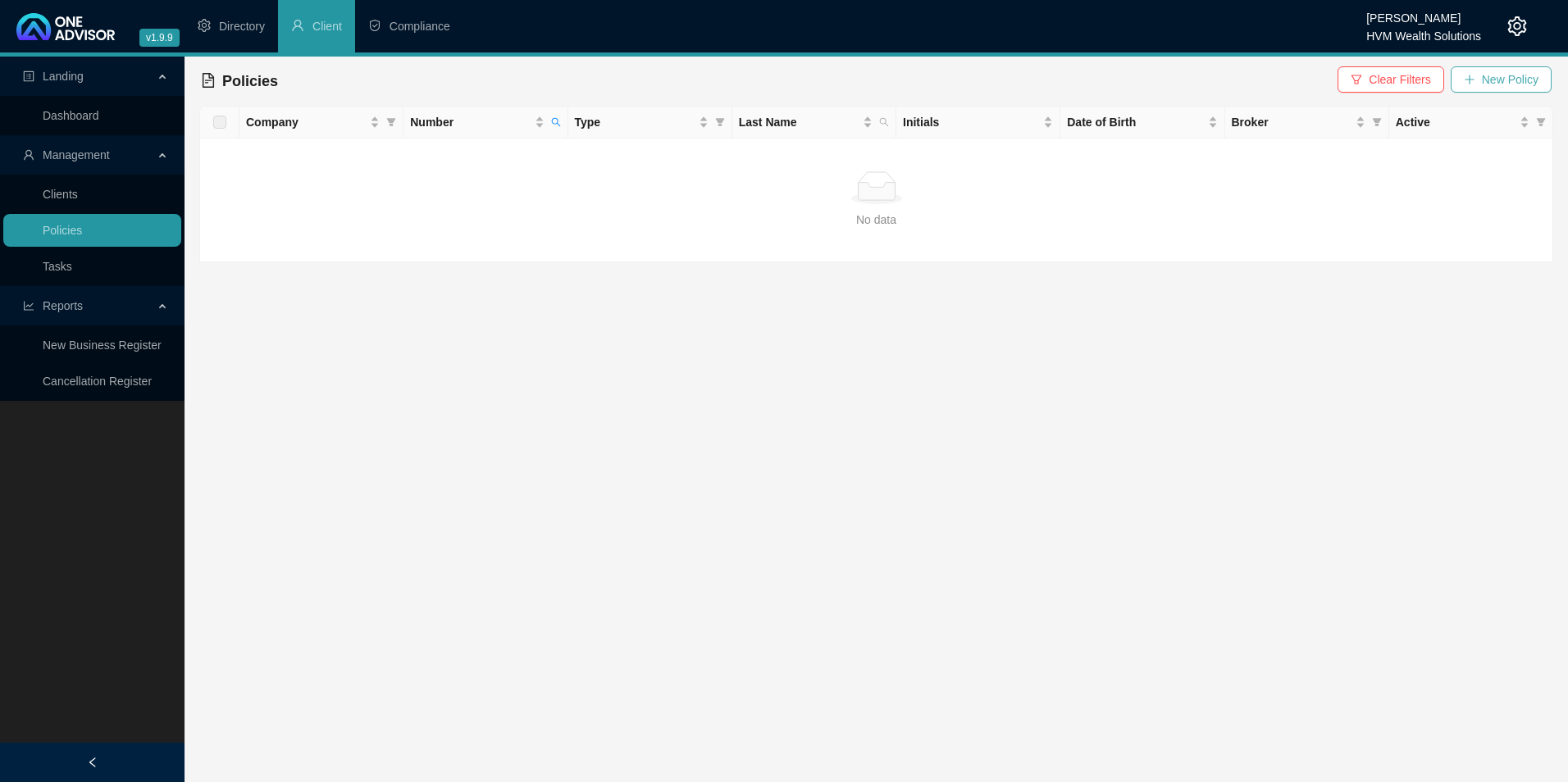
click at [1500, 79] on span "New Policy" at bounding box center [1510, 80] width 57 height 18
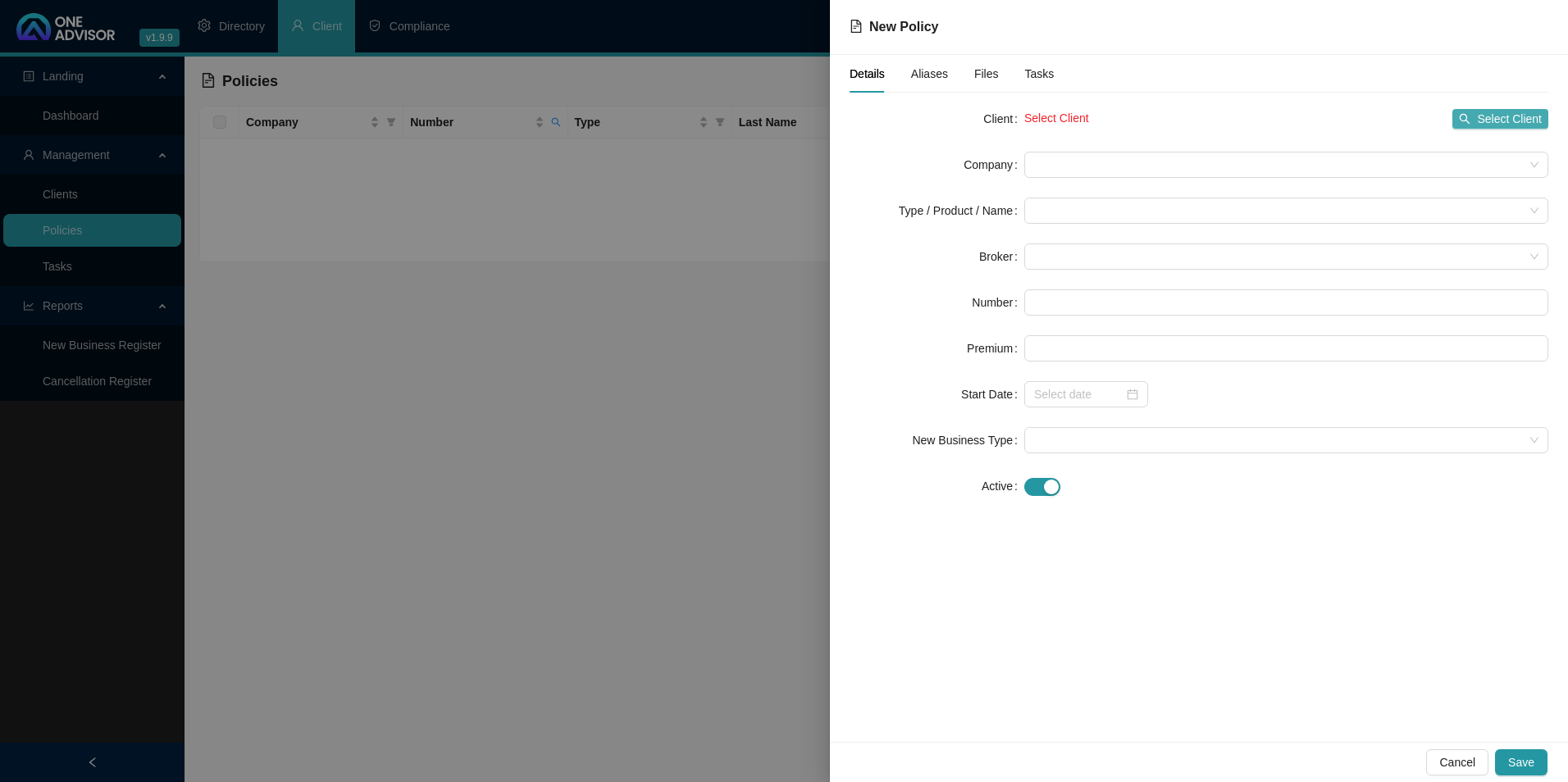
click at [1499, 112] on span "Select Client" at bounding box center [1509, 119] width 65 height 18
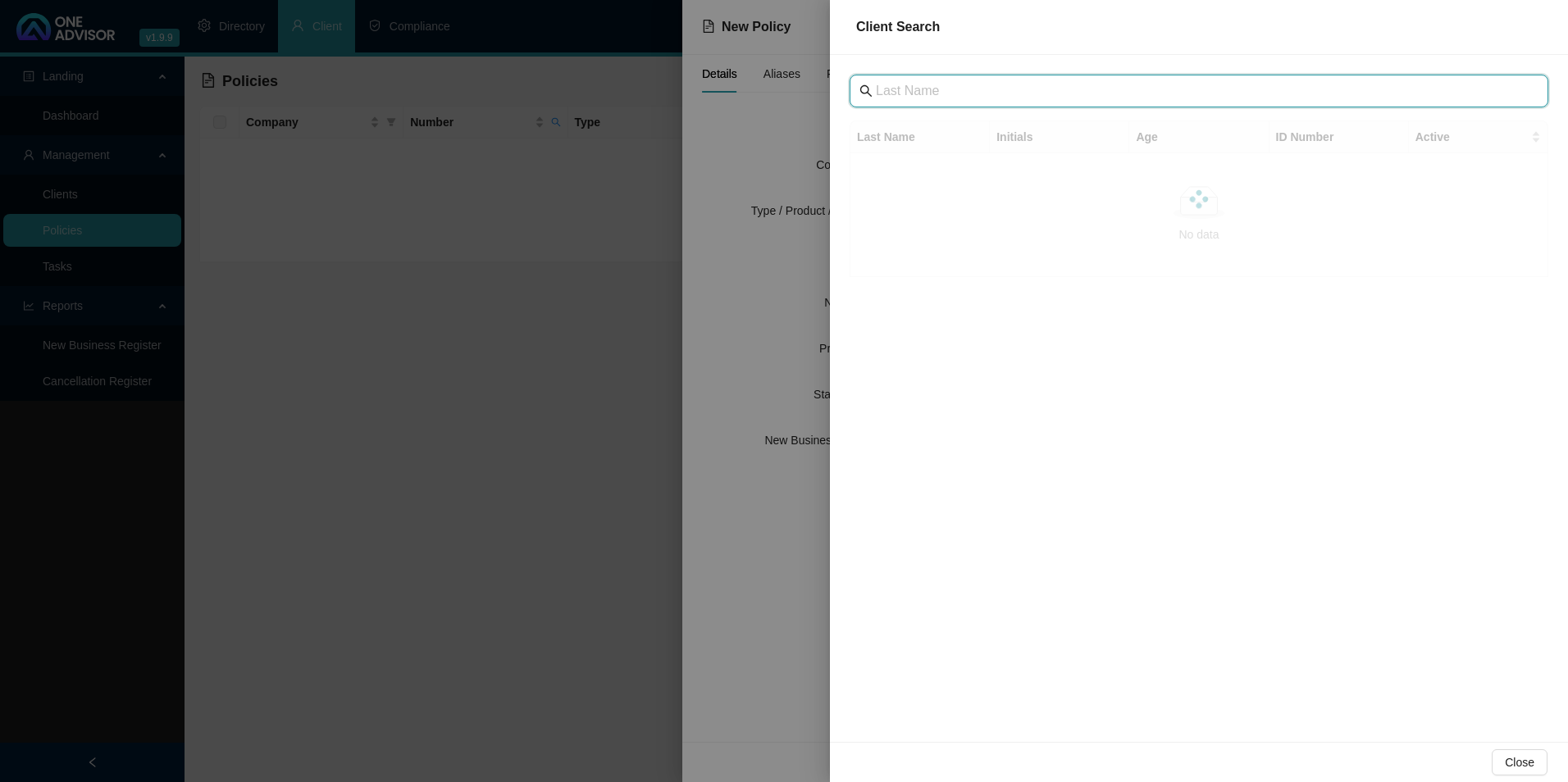
click at [961, 97] on input "text" at bounding box center [1200, 91] width 649 height 19
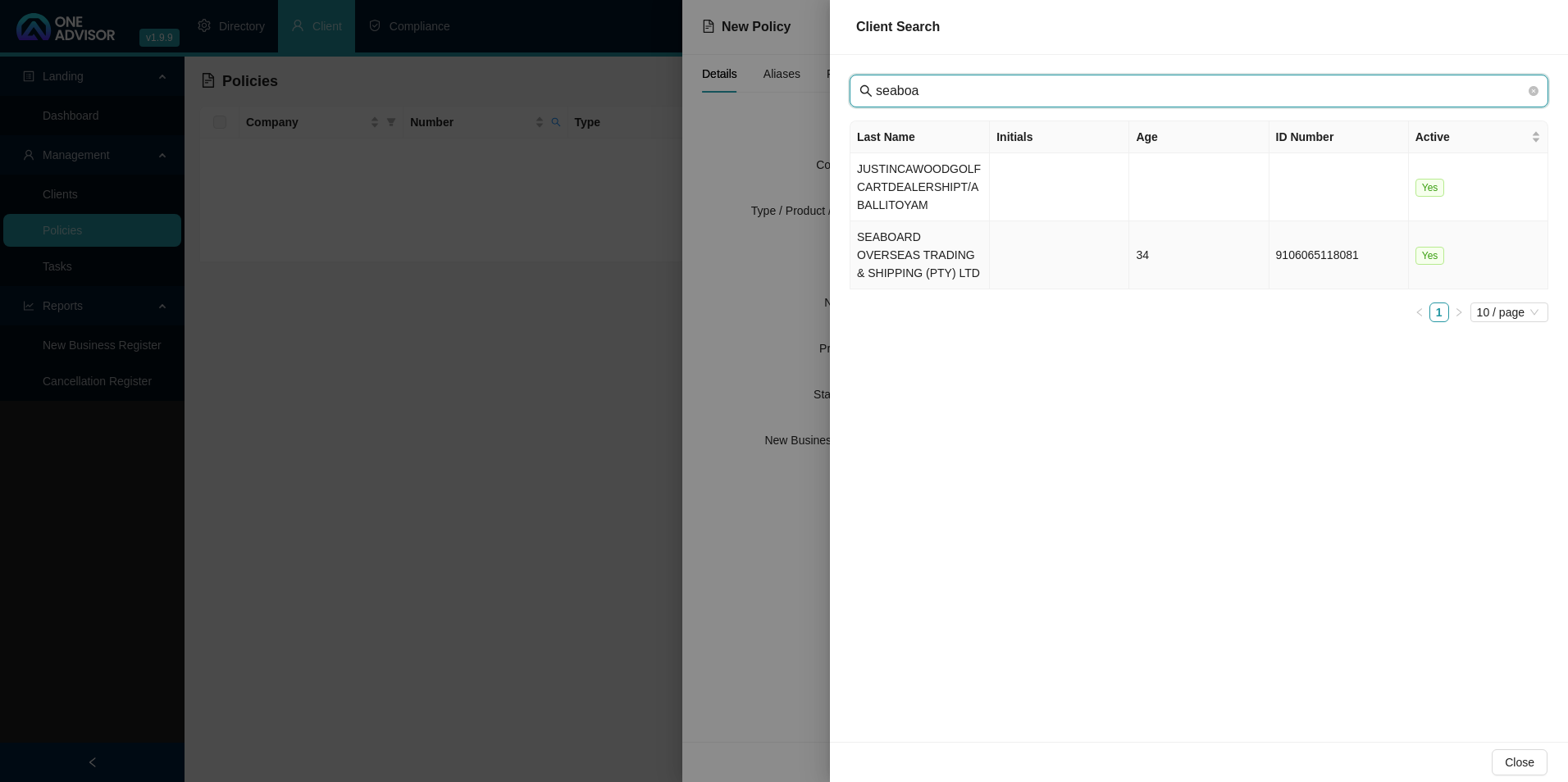
type input "seaboa"
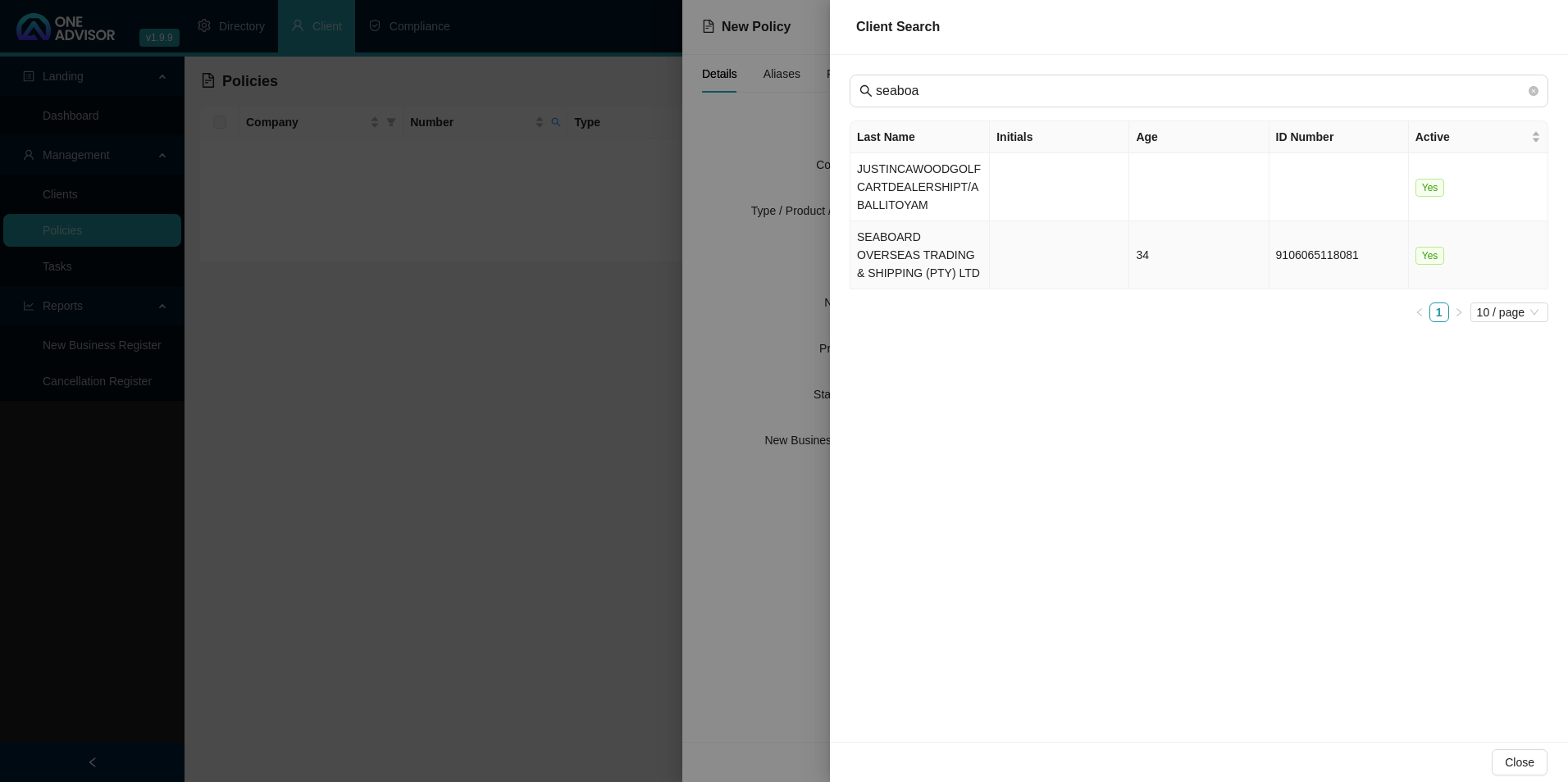
click at [923, 248] on td "SEABOARD OVERSEAS TRADING & SHIPPING (PTY) LTD" at bounding box center [920, 255] width 139 height 68
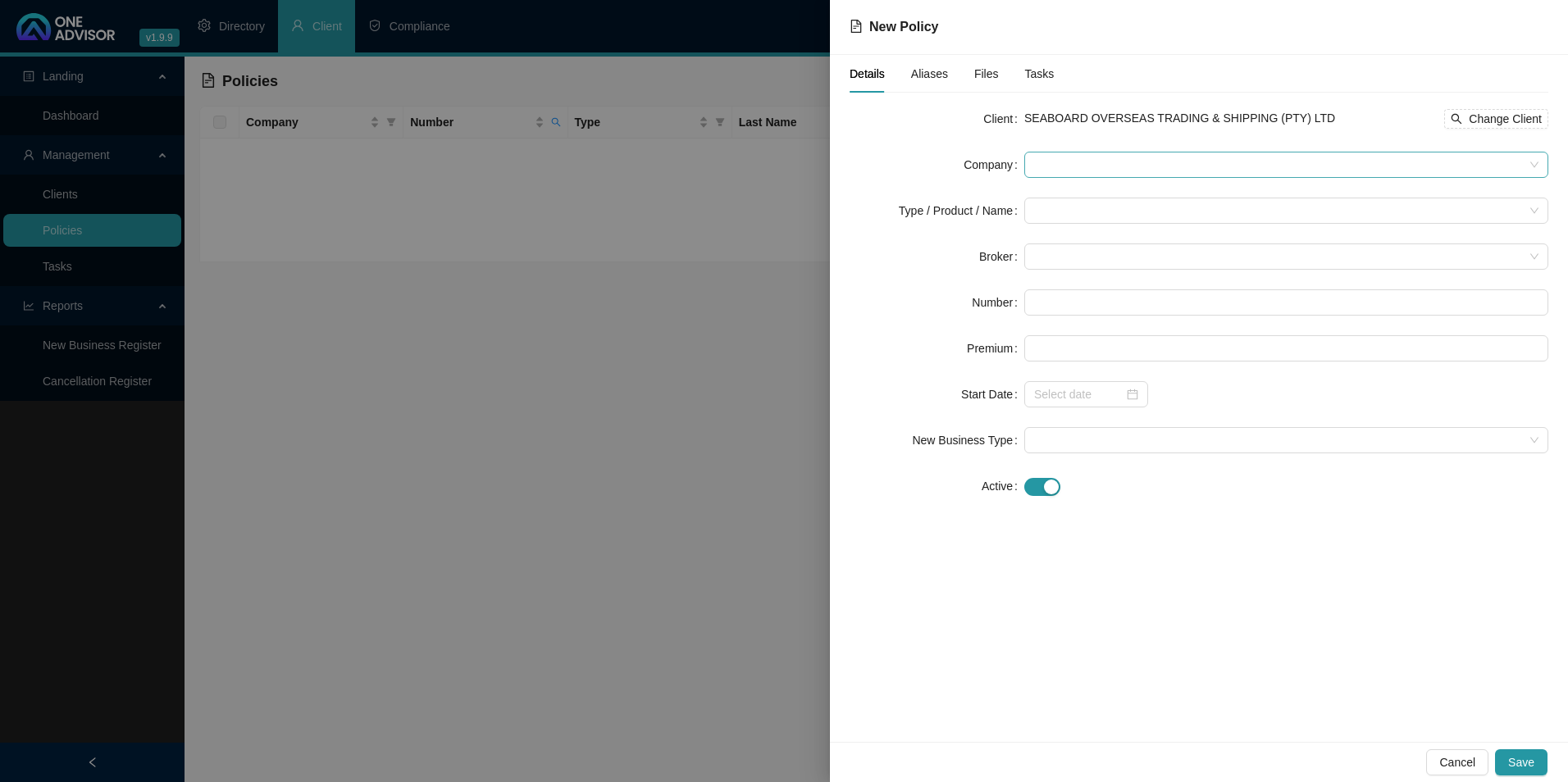
click at [1185, 177] on span at bounding box center [1286, 164] width 505 height 24
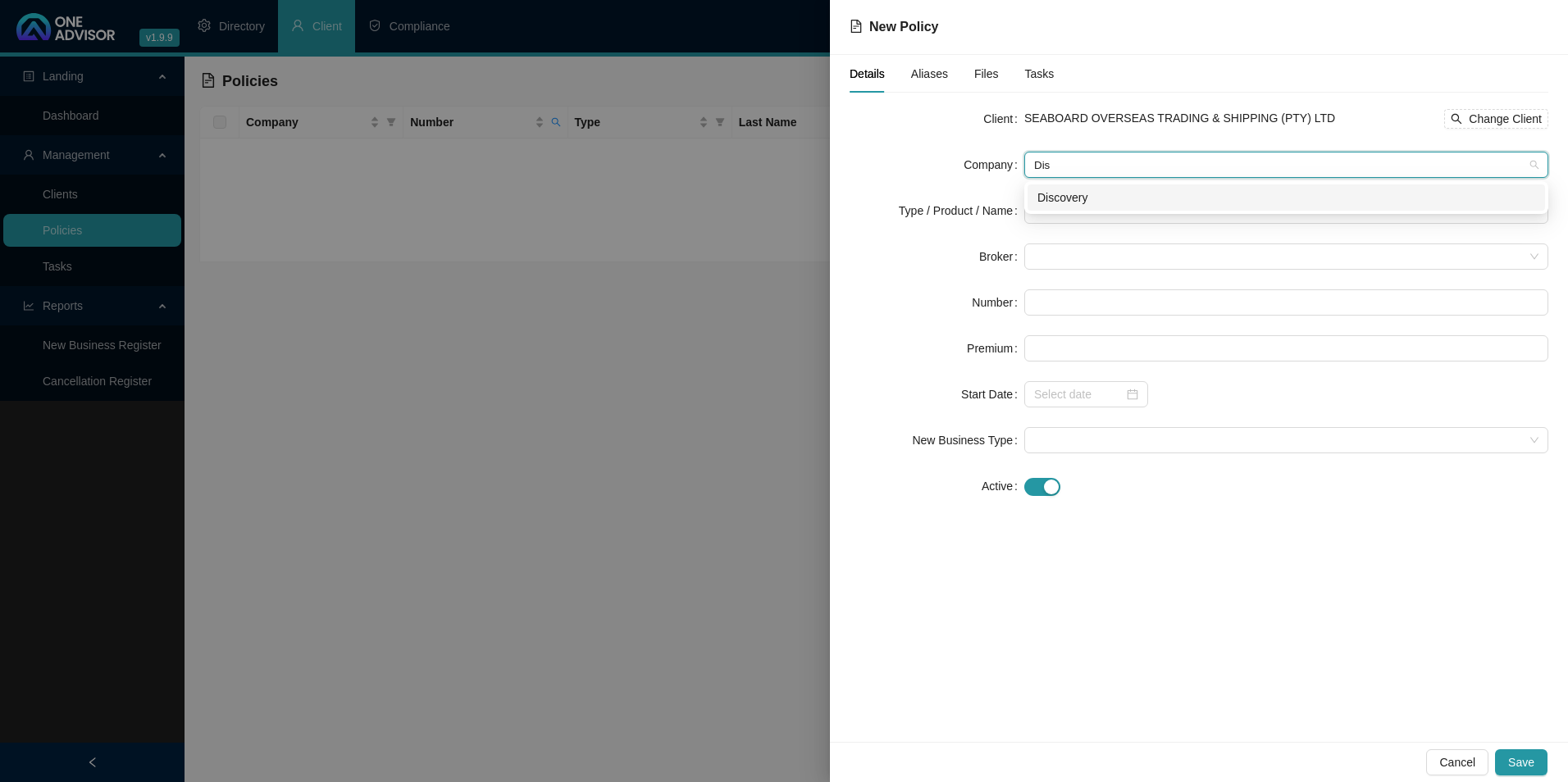
type input "Disc"
click at [1174, 191] on div "Discovery" at bounding box center [1286, 198] width 498 height 18
click at [1099, 213] on input "search" at bounding box center [1279, 211] width 490 height 24
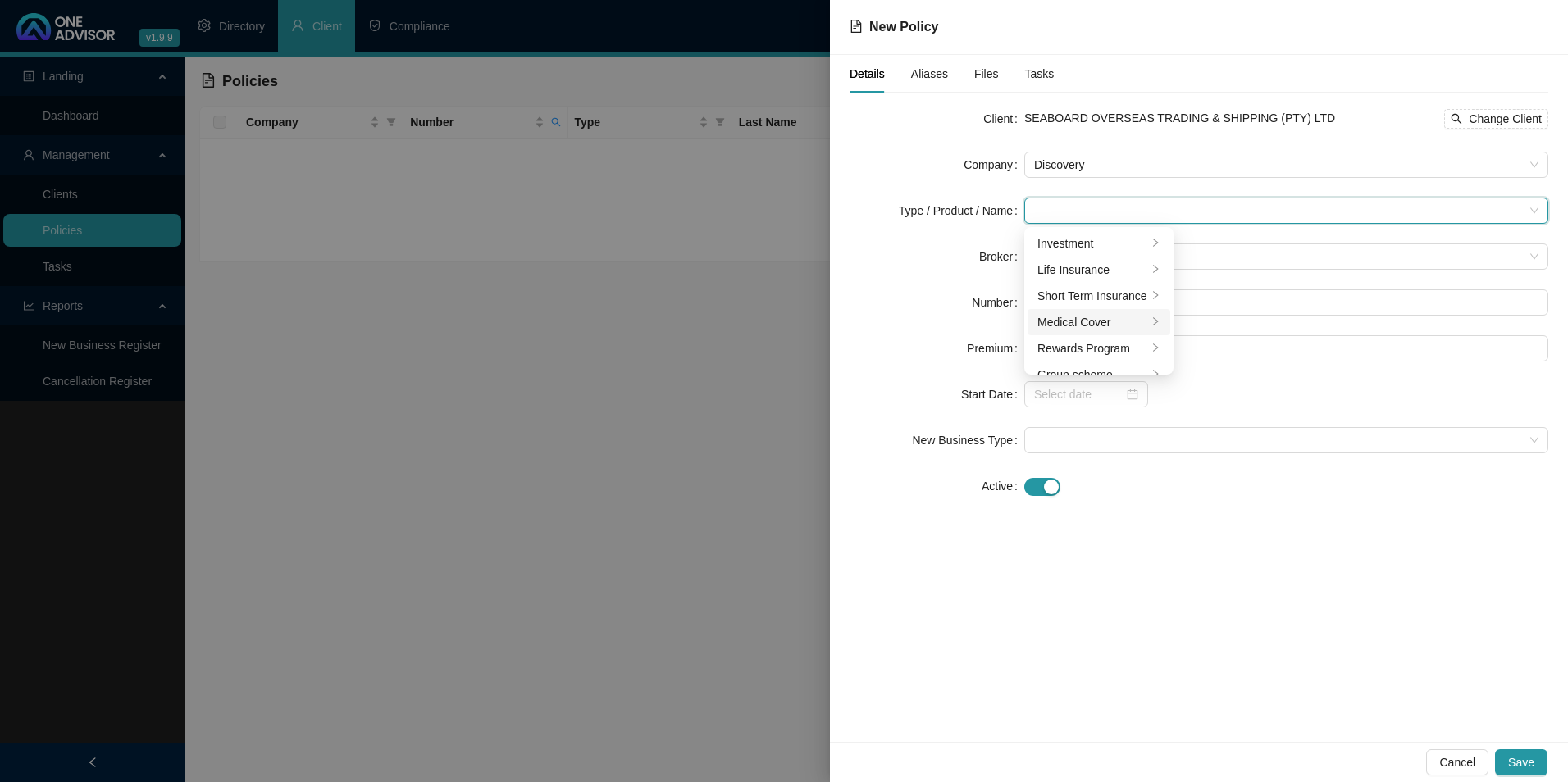
click at [1077, 328] on div "Medical Cover" at bounding box center [1093, 322] width 110 height 18
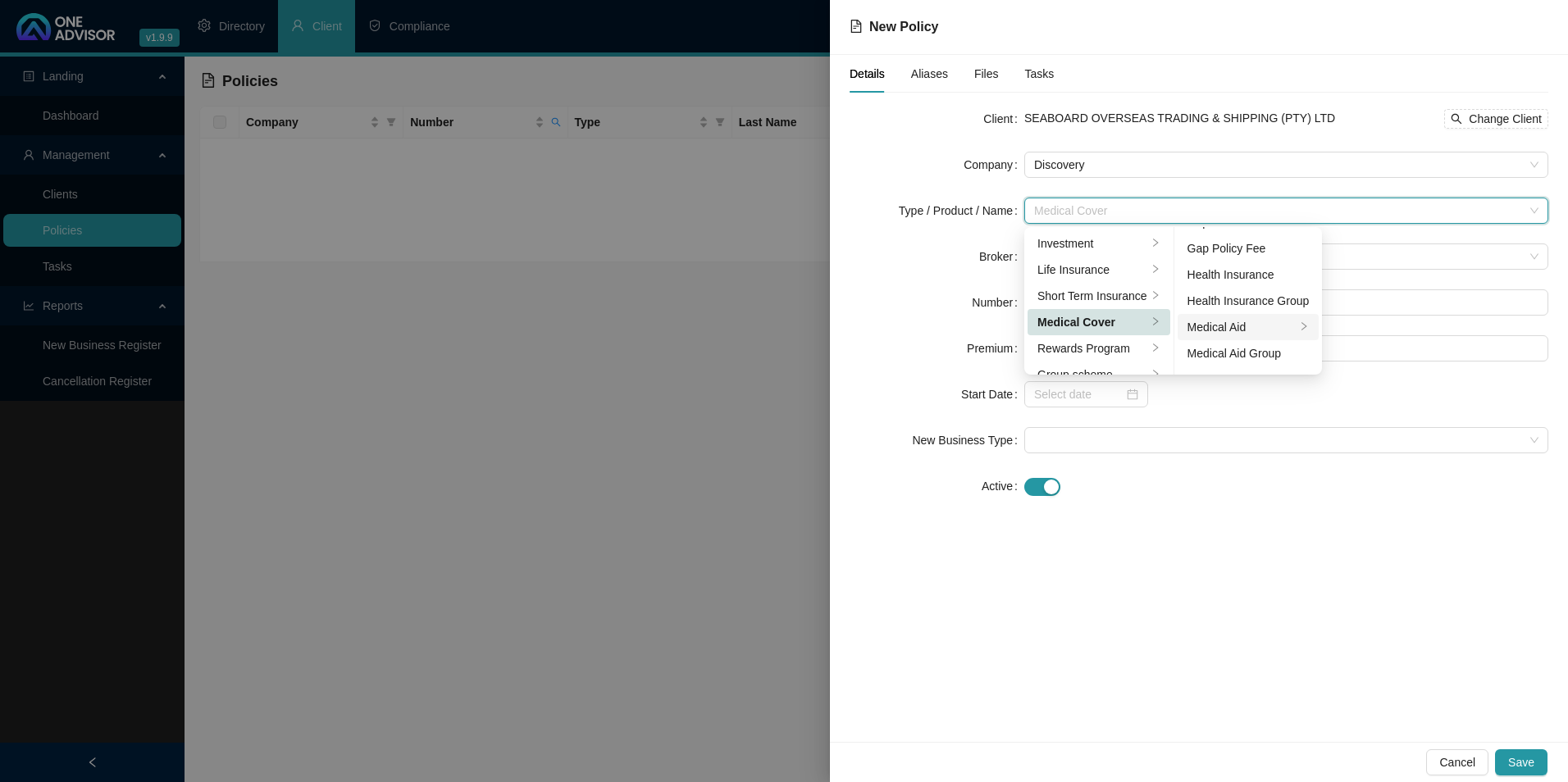
scroll to position [95, 0]
click at [1271, 308] on div "Medical Aid Group" at bounding box center [1249, 305] width 122 height 18
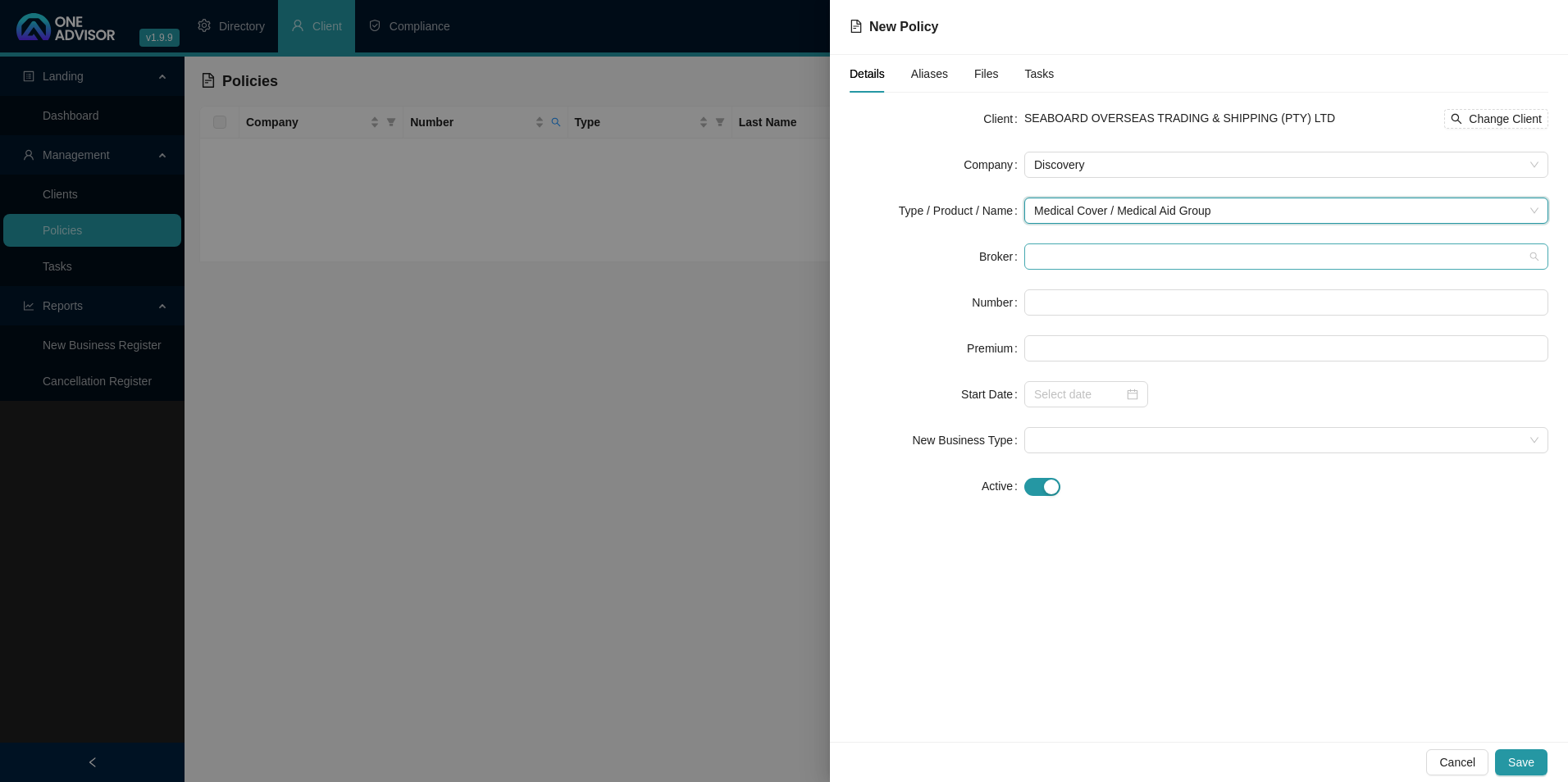
click at [1060, 262] on span at bounding box center [1286, 256] width 505 height 24
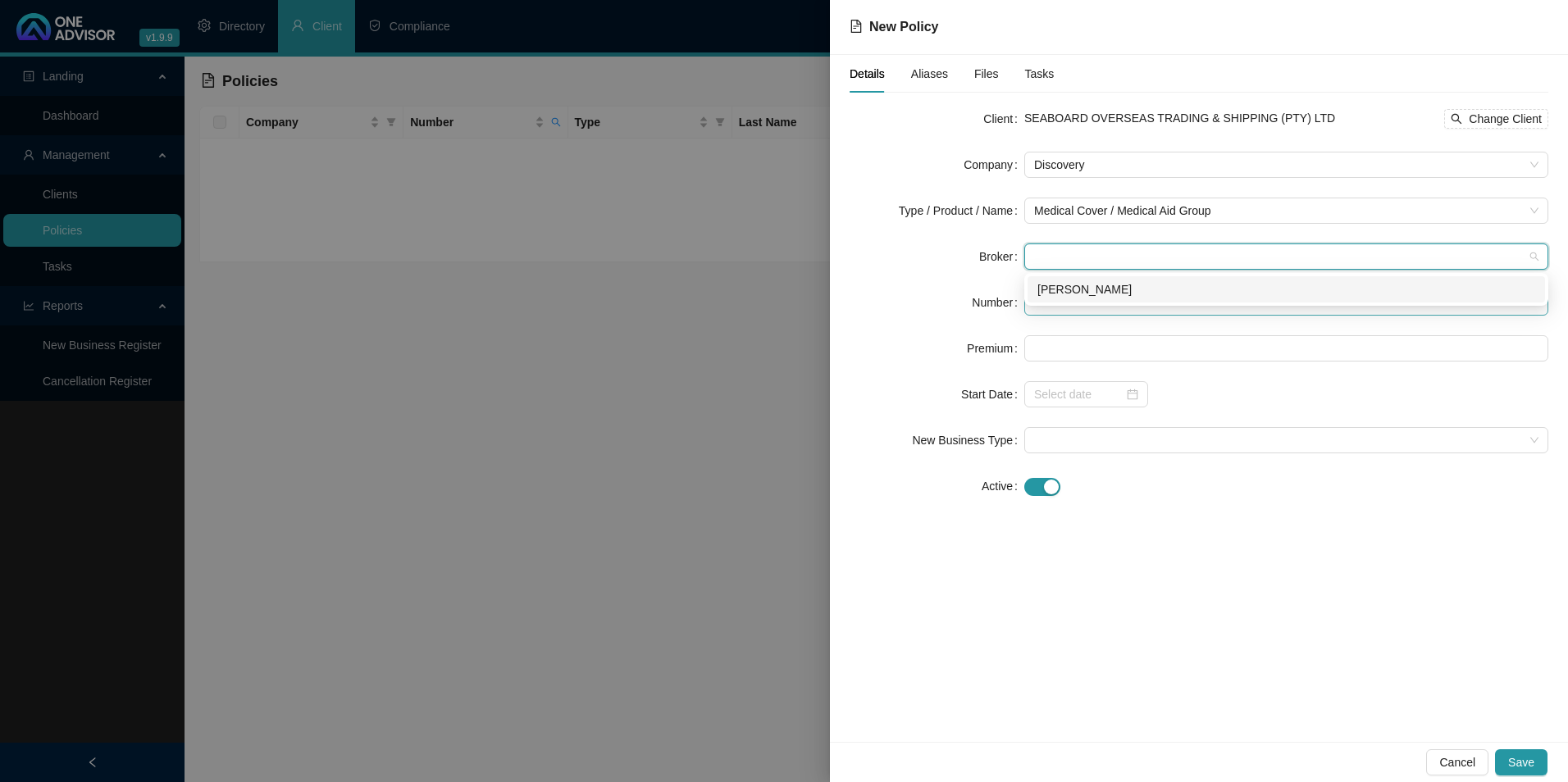
click at [1070, 293] on div "[PERSON_NAME]" at bounding box center [1286, 290] width 498 height 18
click at [1067, 308] on input "text" at bounding box center [1286, 303] width 524 height 26
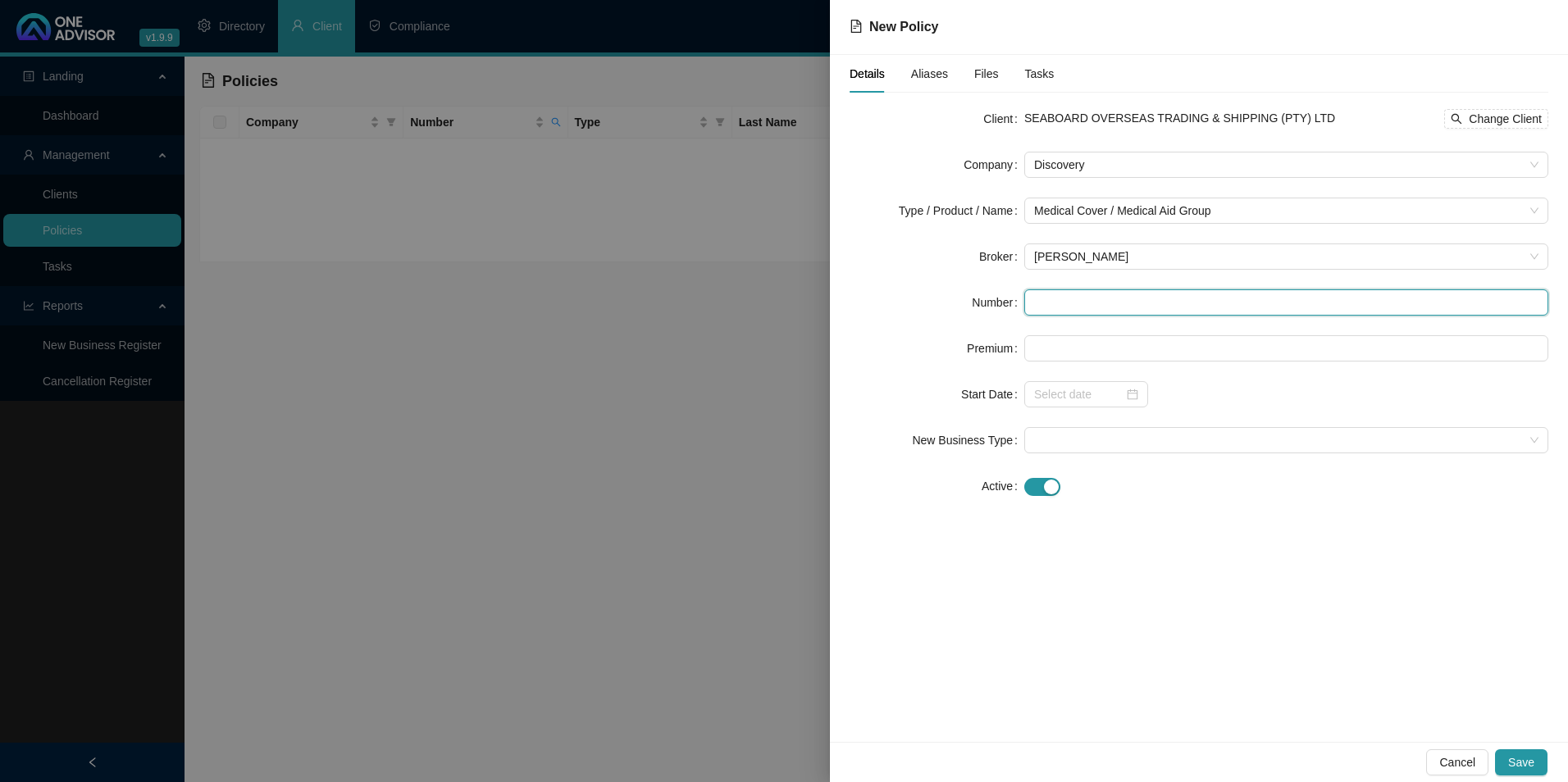
click at [1186, 299] on input "text" at bounding box center [1286, 303] width 524 height 26
paste input "139881670"
type input "139881670"
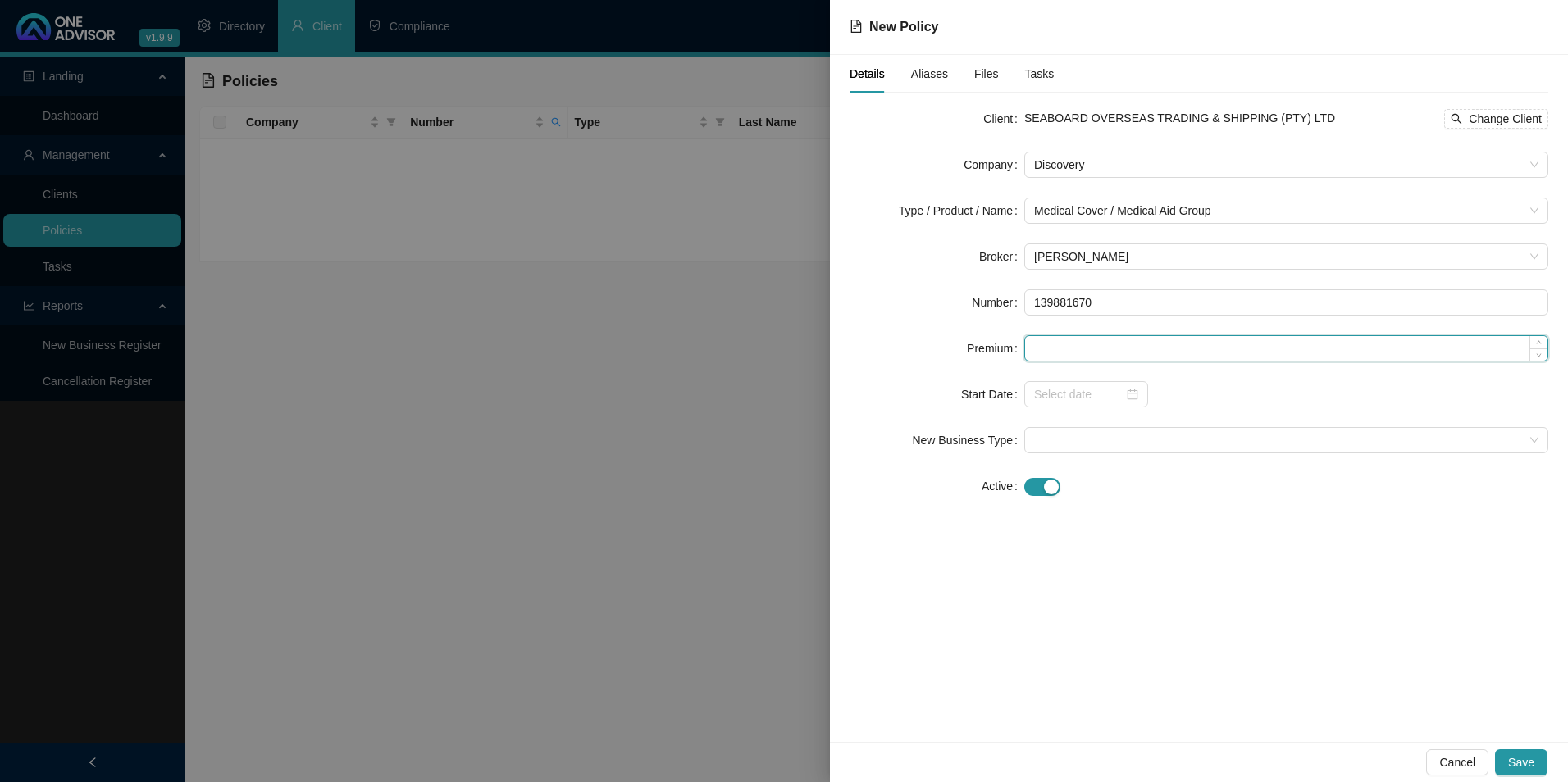
click at [1042, 348] on input at bounding box center [1286, 348] width 522 height 24
click at [1085, 347] on input at bounding box center [1286, 348] width 522 height 24
paste input "11251"
type input "11251.00"
click at [1088, 397] on input at bounding box center [1079, 394] width 89 height 18
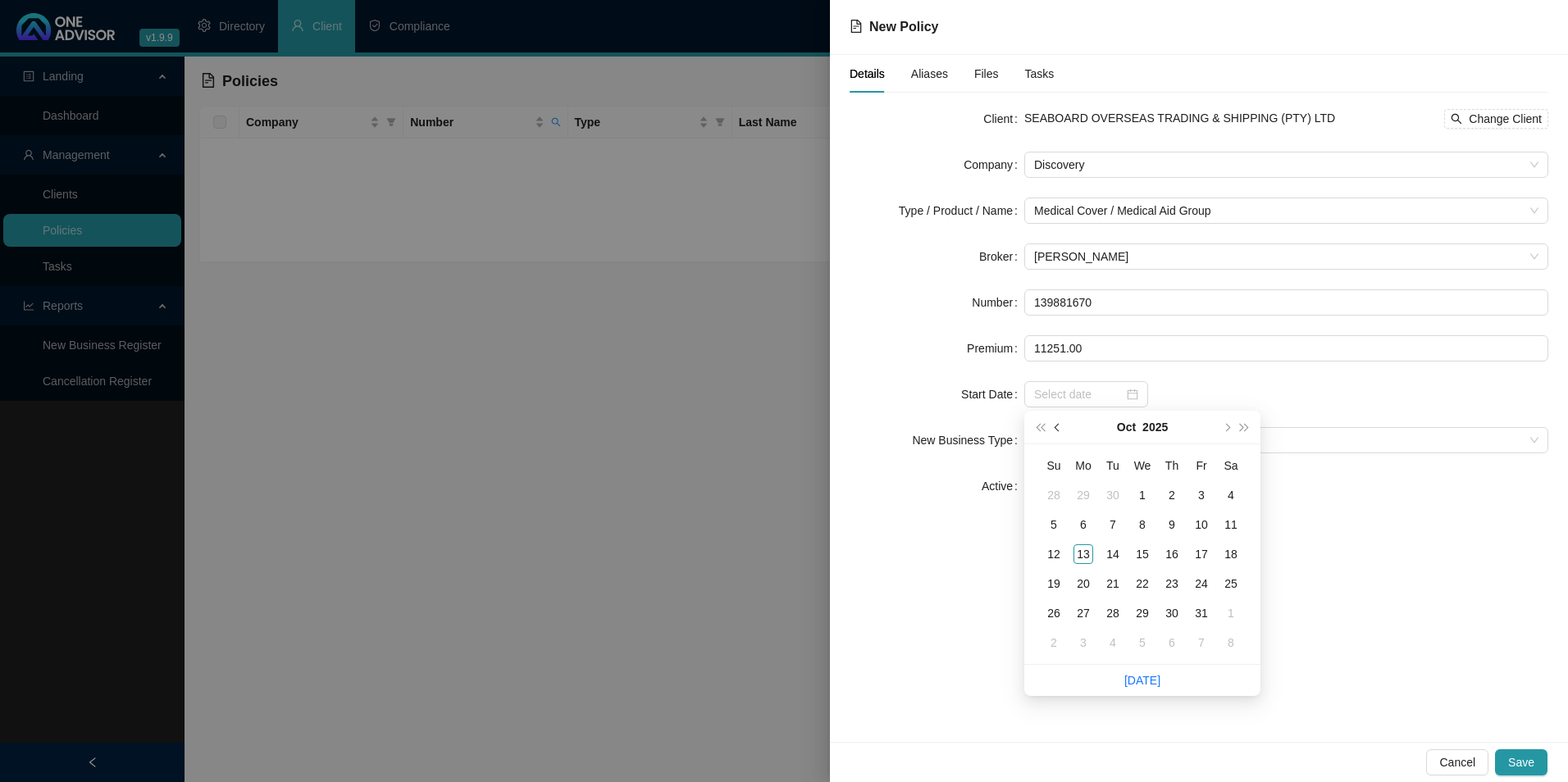
click at [1056, 425] on button "prev-year" at bounding box center [1058, 427] width 18 height 32
type input "[DATE]"
click at [1088, 497] on div "1" at bounding box center [1083, 495] width 19 height 19
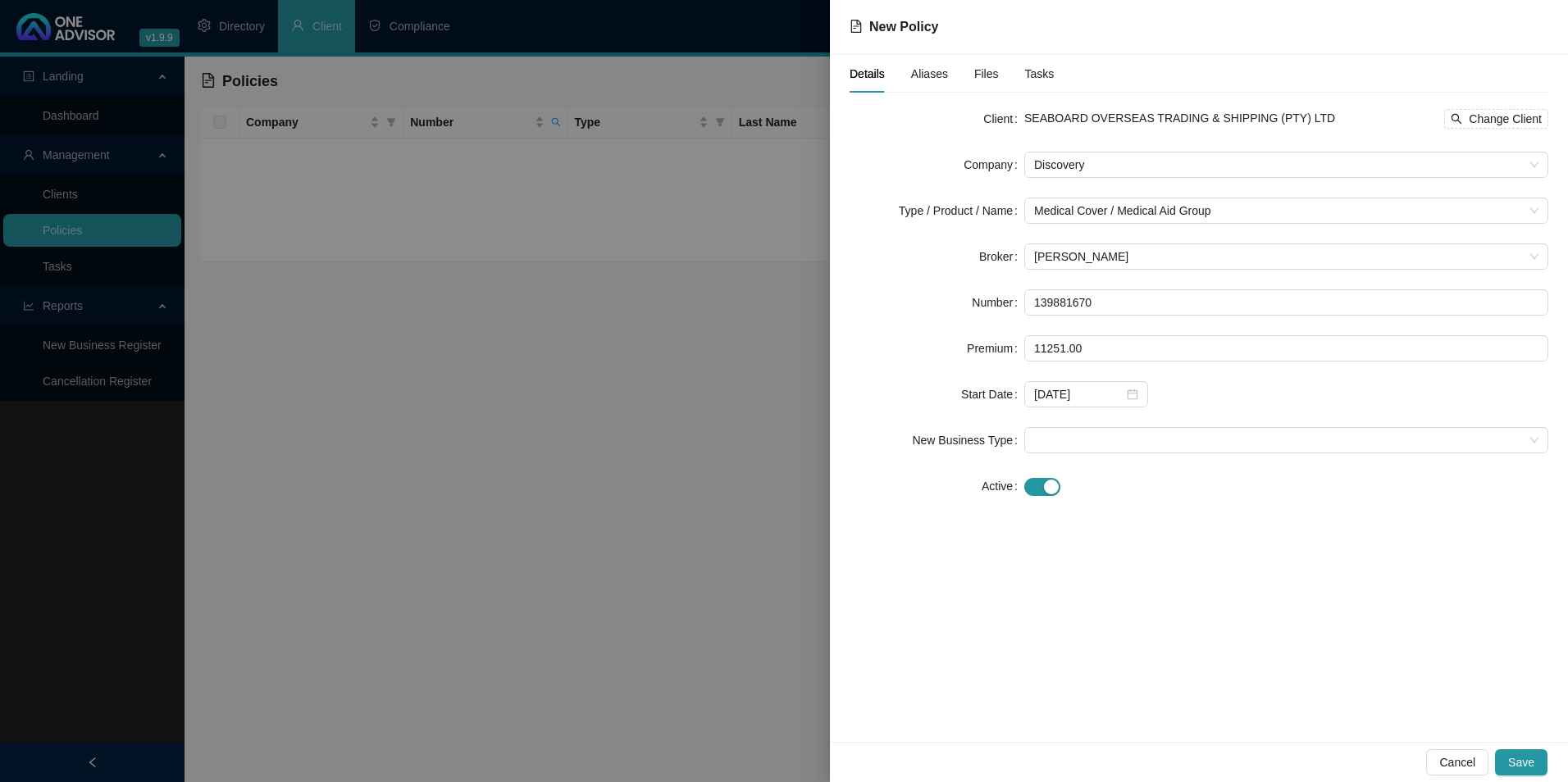
click at [1101, 423] on form "Client SEABOARD OVERSEAS TRADING & SHIPPING (PTY) LTD Change Client Company Dis…" at bounding box center [1199, 303] width 699 height 394
click at [1096, 441] on span at bounding box center [1286, 440] width 505 height 24
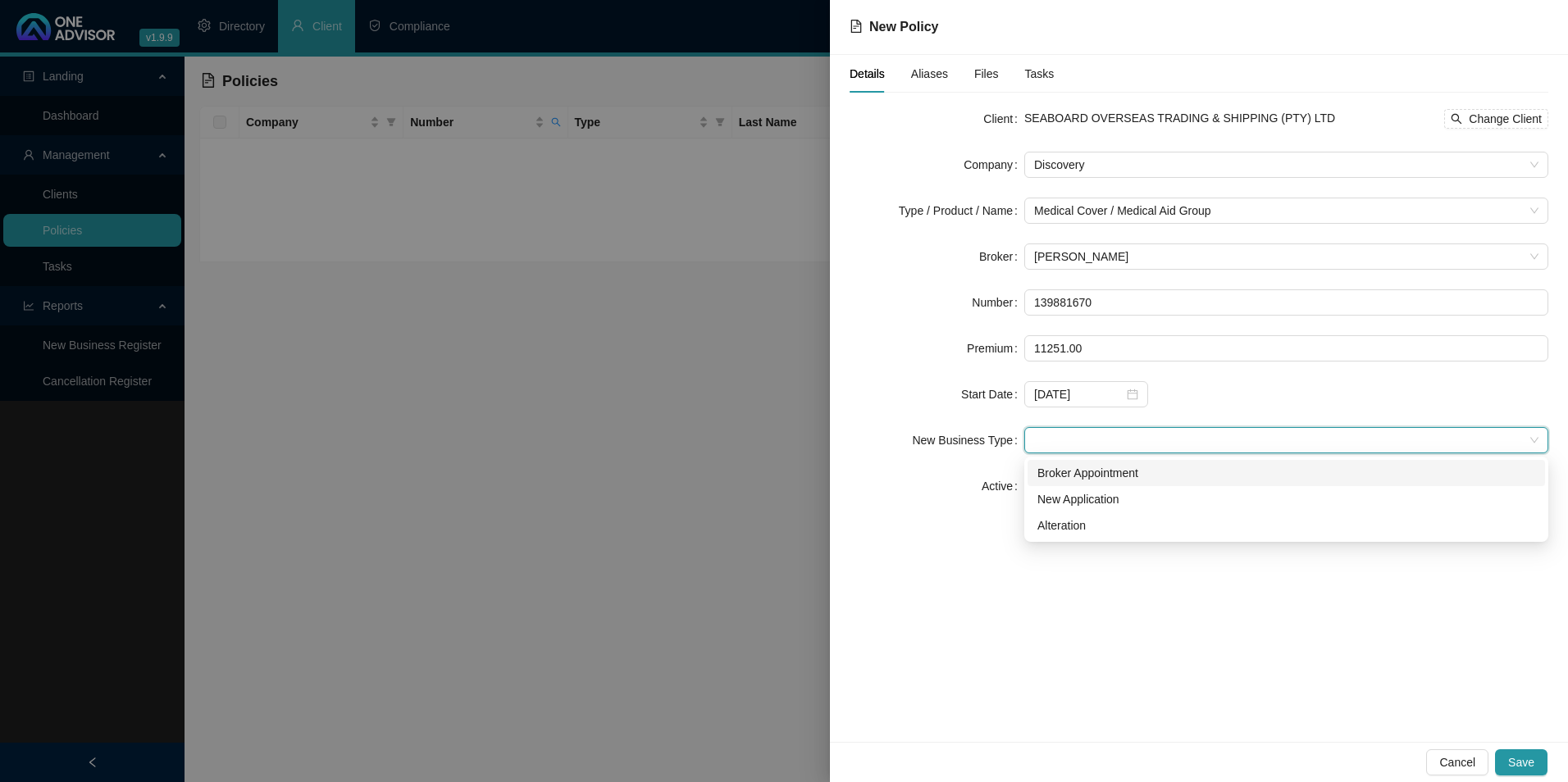
click at [1097, 478] on div "Broker Appointment" at bounding box center [1286, 473] width 498 height 18
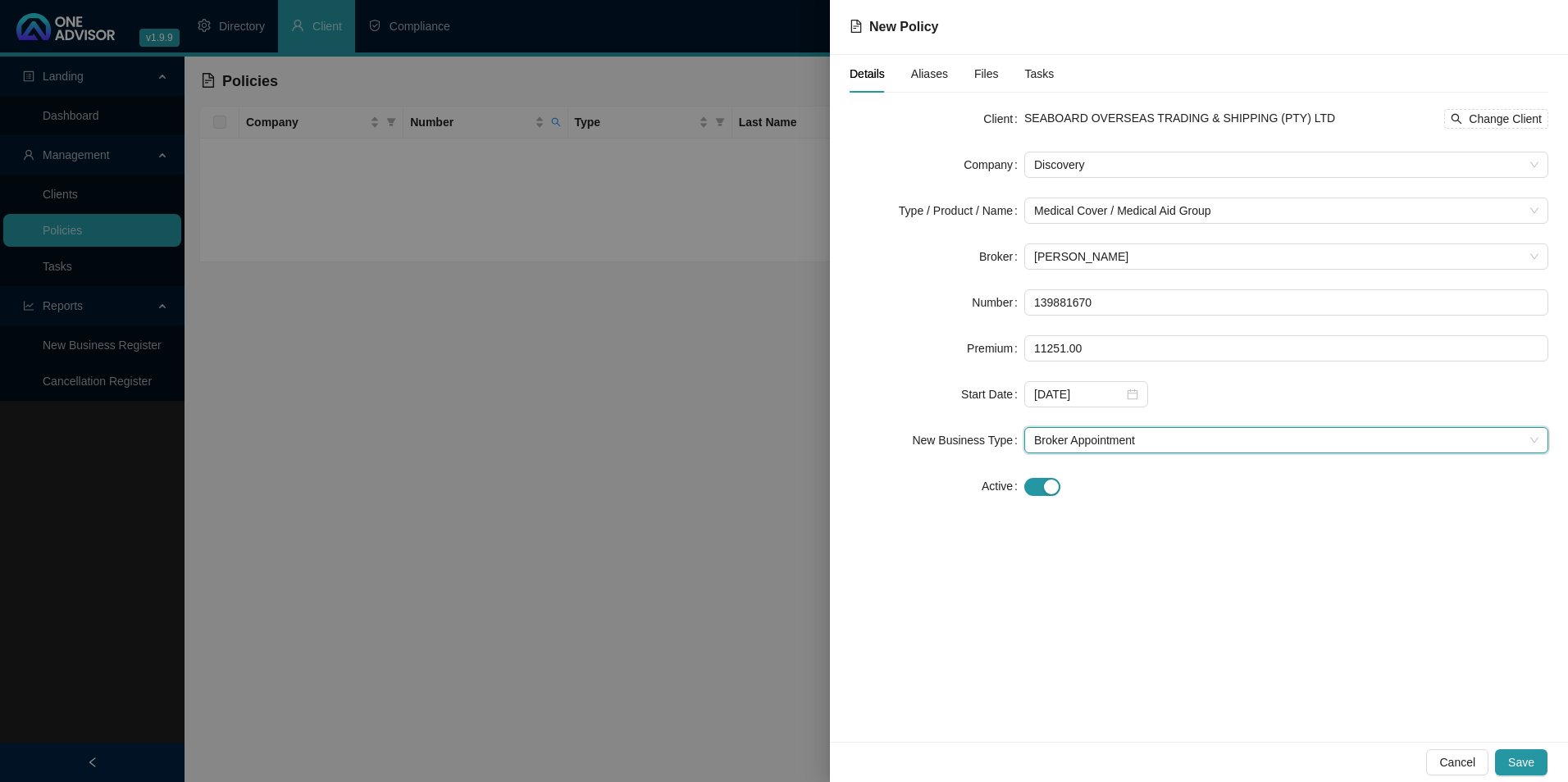
click at [953, 74] on div "Details Aliases Files Tasks" at bounding box center [951, 73] width 204 height 38
click at [914, 75] on span "Aliases" at bounding box center [930, 73] width 37 height 11
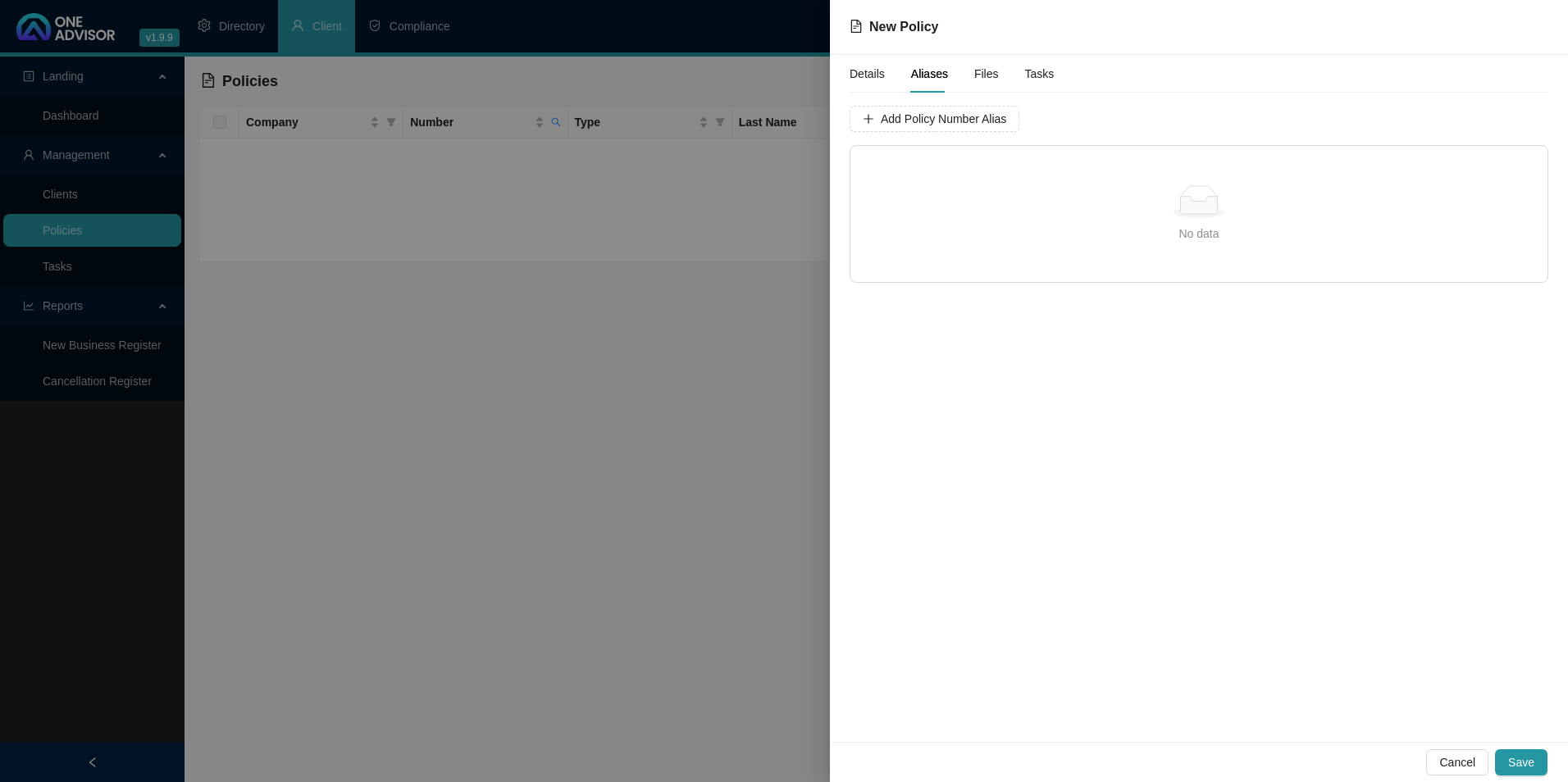
click at [938, 134] on div "Add Policy Number Alias No data No data" at bounding box center [1199, 194] width 699 height 177
click at [934, 115] on span "Add Policy Number Alias" at bounding box center [943, 119] width 125 height 18
type input "1398816"
click at [1516, 762] on span "Save" at bounding box center [1522, 763] width 26 height 18
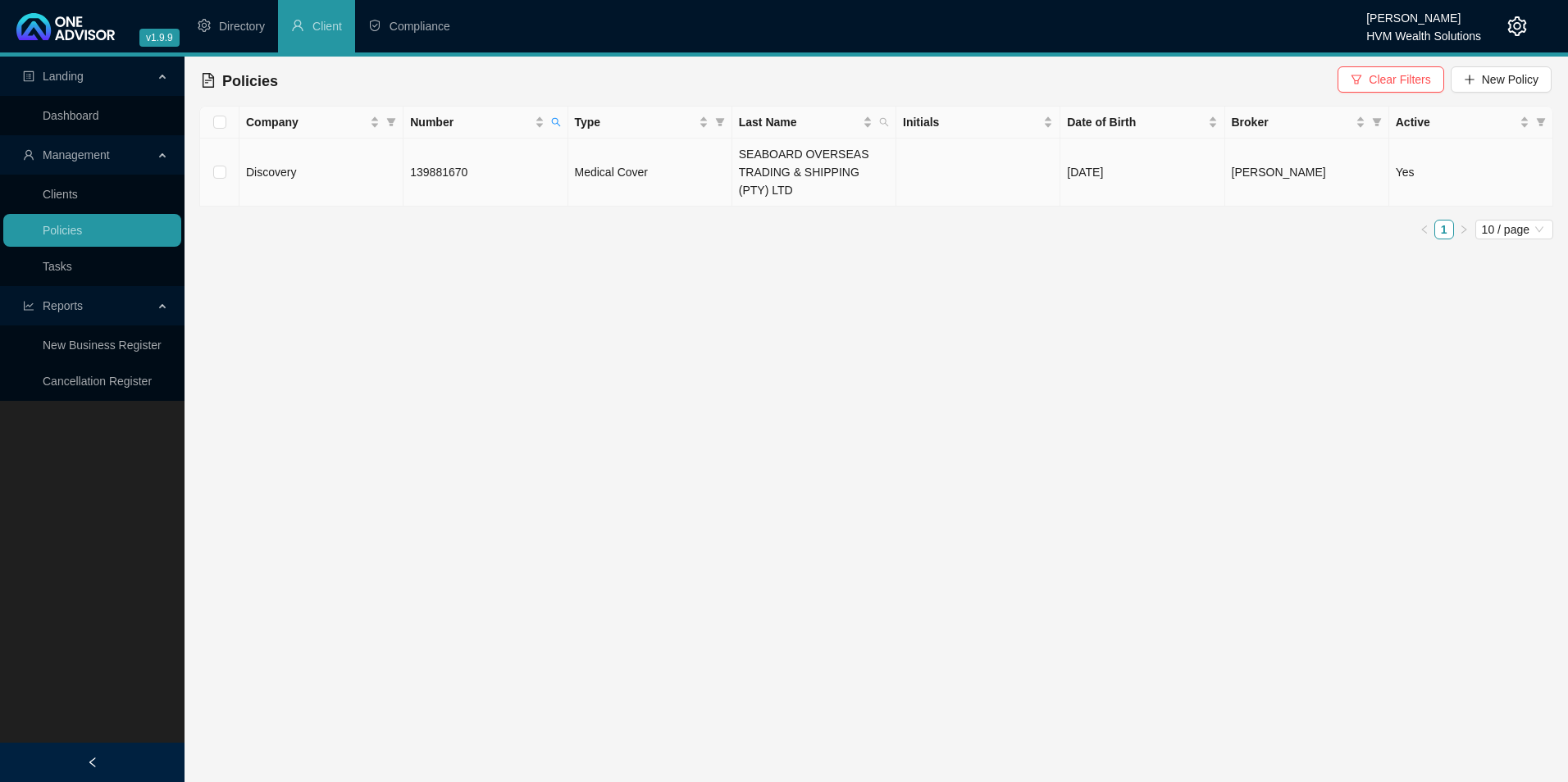
click at [439, 174] on span "139881670" at bounding box center [439, 171] width 58 height 13
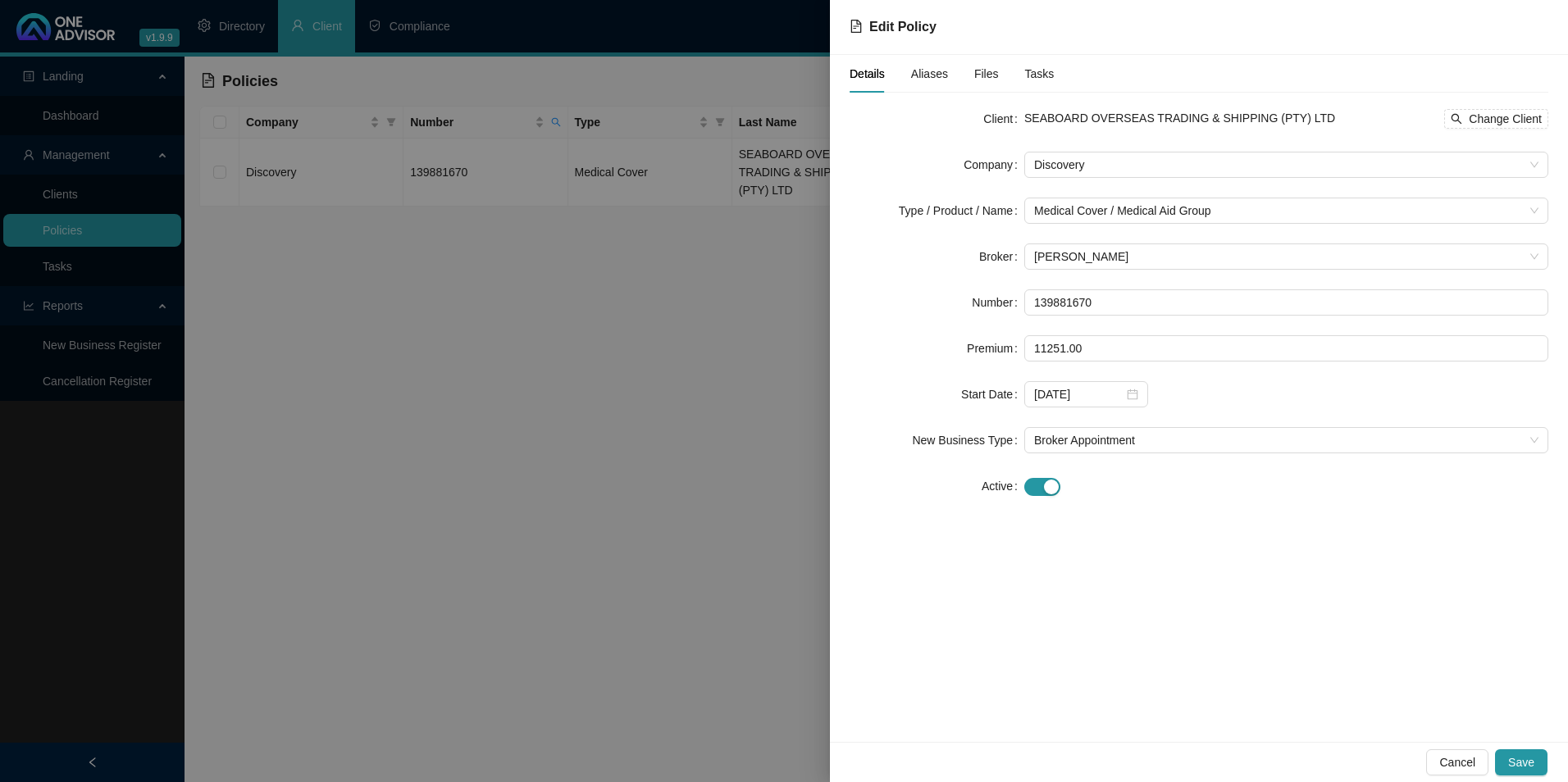
click at [937, 85] on div "Aliases" at bounding box center [930, 73] width 37 height 38
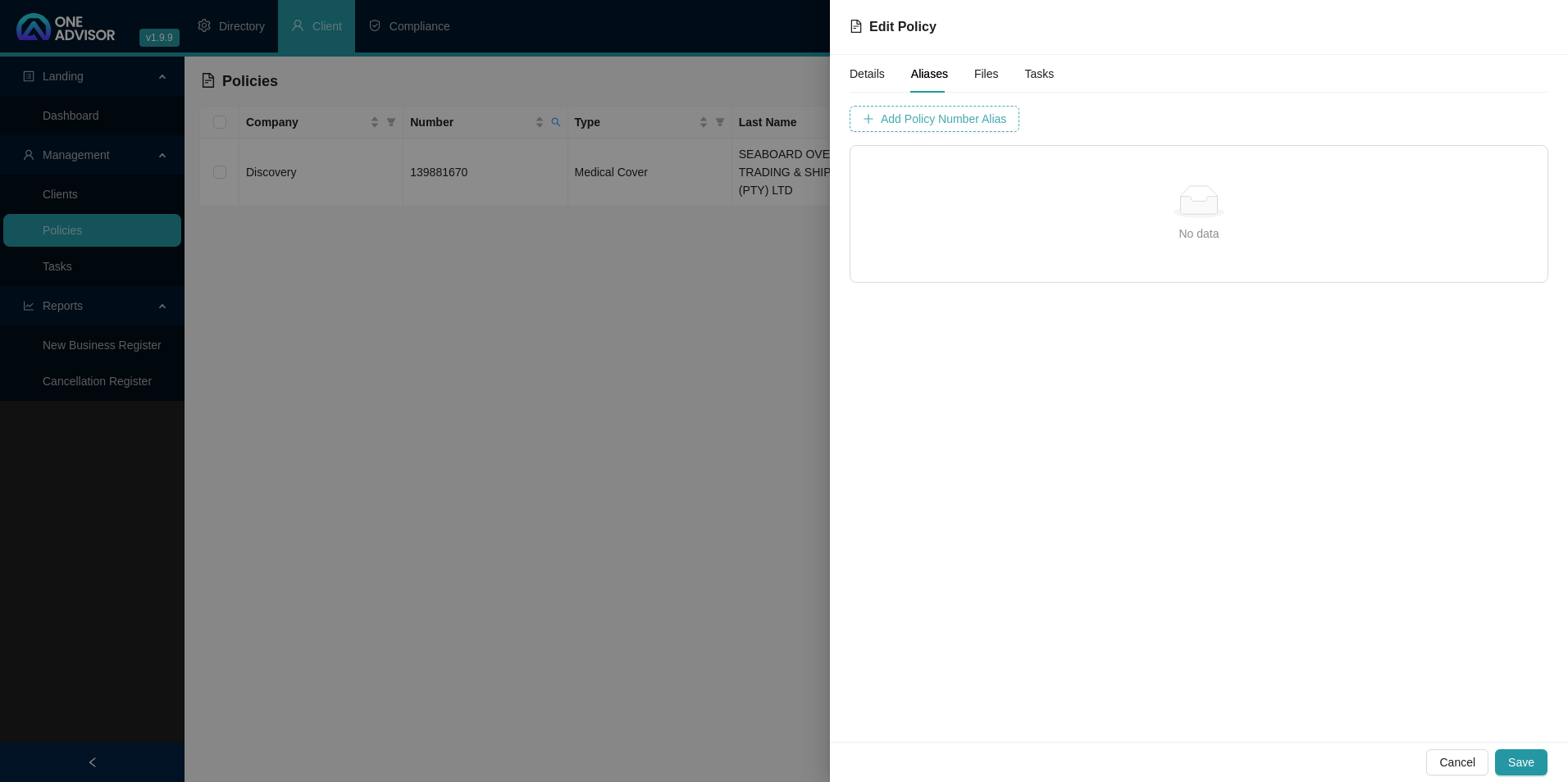
click at [963, 118] on span "Add Policy Number Alias" at bounding box center [943, 119] width 125 height 18
type input "1398816"
click at [1292, 124] on span "Add Policy Number Alias" at bounding box center [1354, 119] width 125 height 18
click at [1527, 765] on span "Save" at bounding box center [1522, 763] width 26 height 18
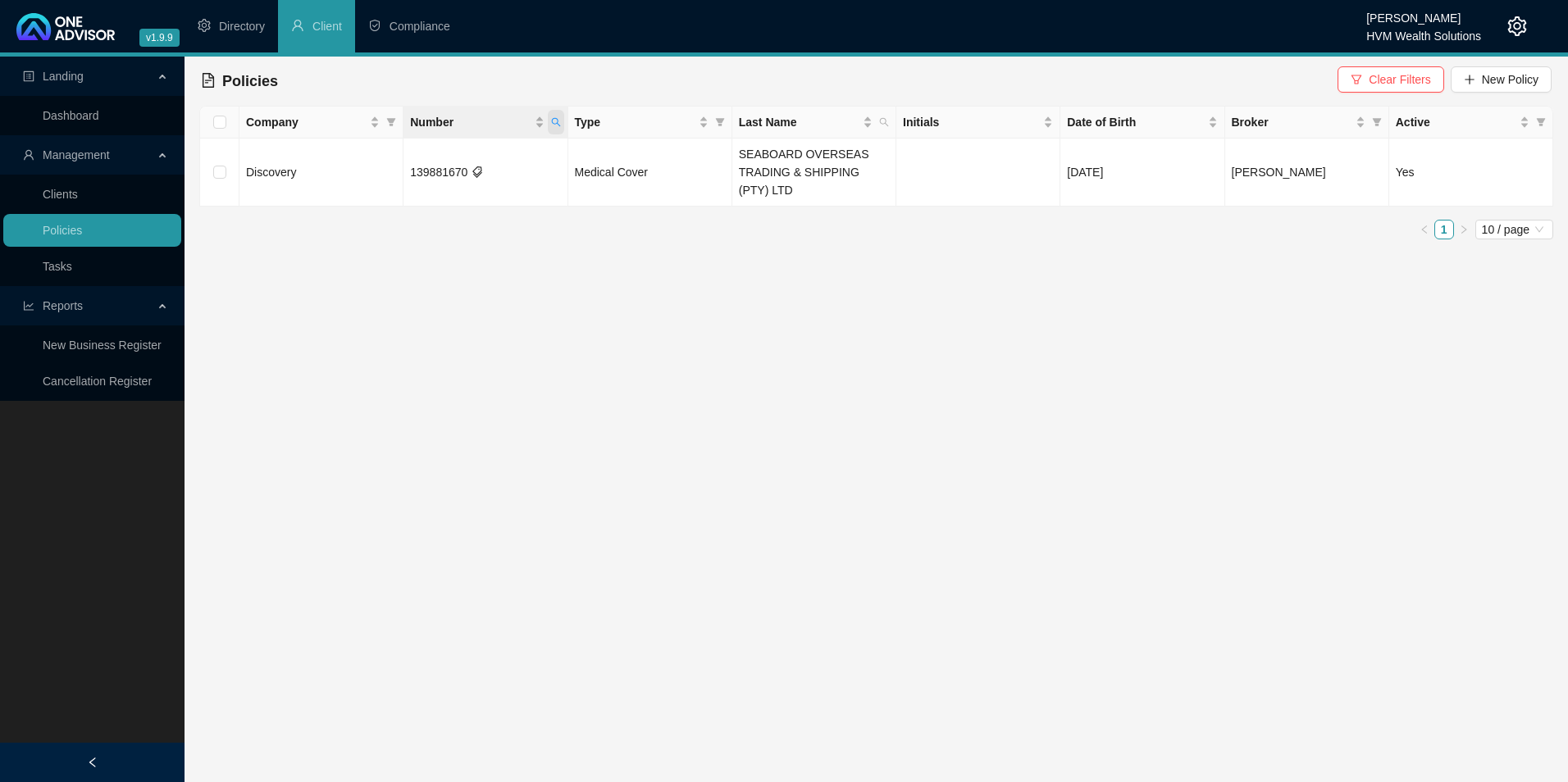
click at [552, 124] on icon "search" at bounding box center [556, 122] width 10 height 10
click at [553, 124] on icon "search" at bounding box center [556, 122] width 10 height 10
click at [606, 318] on main "Landing Dashboard Management Clients Policies Tasks Reports New Business Regist…" at bounding box center [784, 420] width 1568 height 726
click at [1529, 77] on span "New Policy" at bounding box center [1510, 80] width 57 height 18
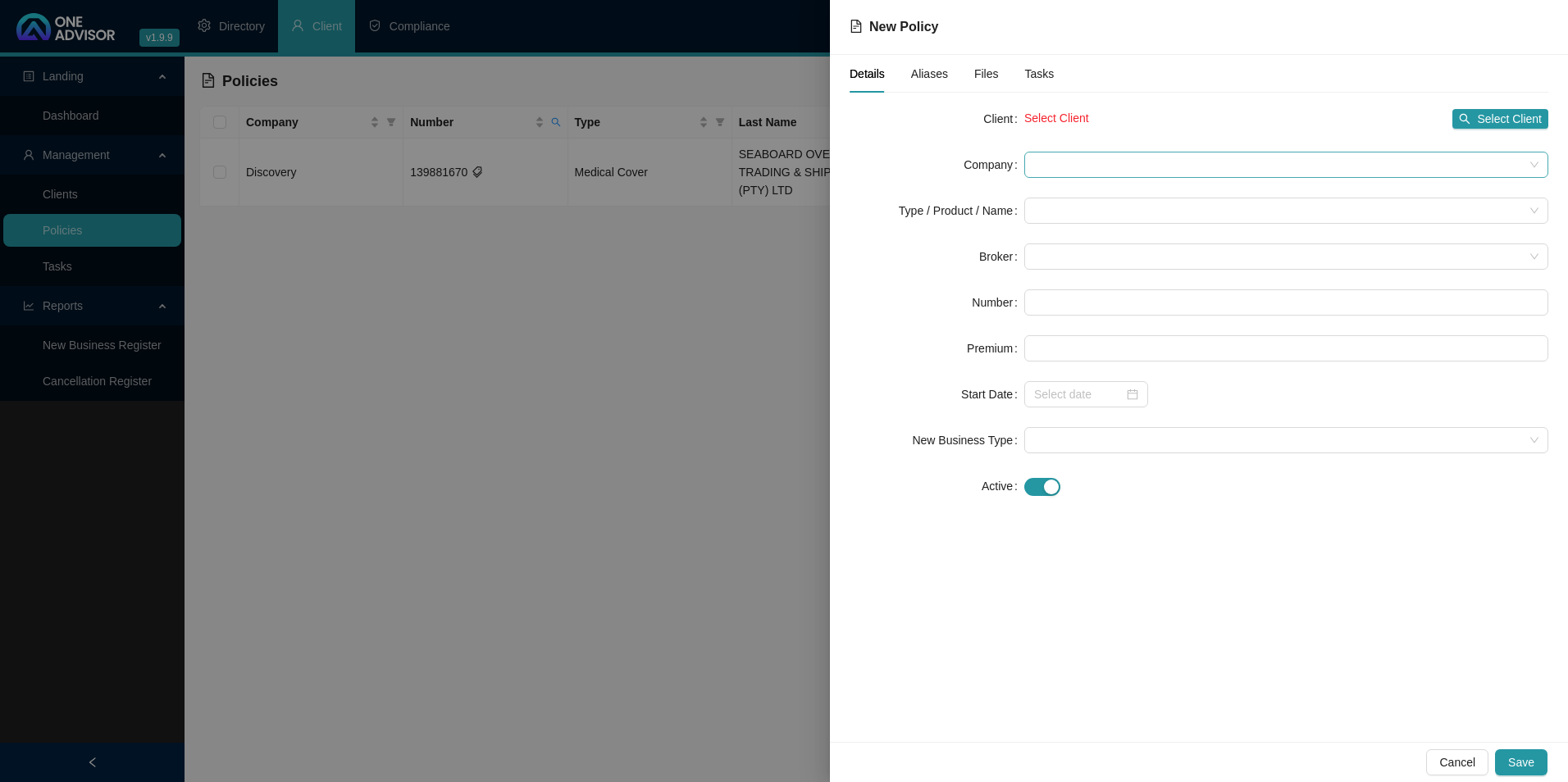
click at [1073, 163] on span at bounding box center [1286, 164] width 505 height 24
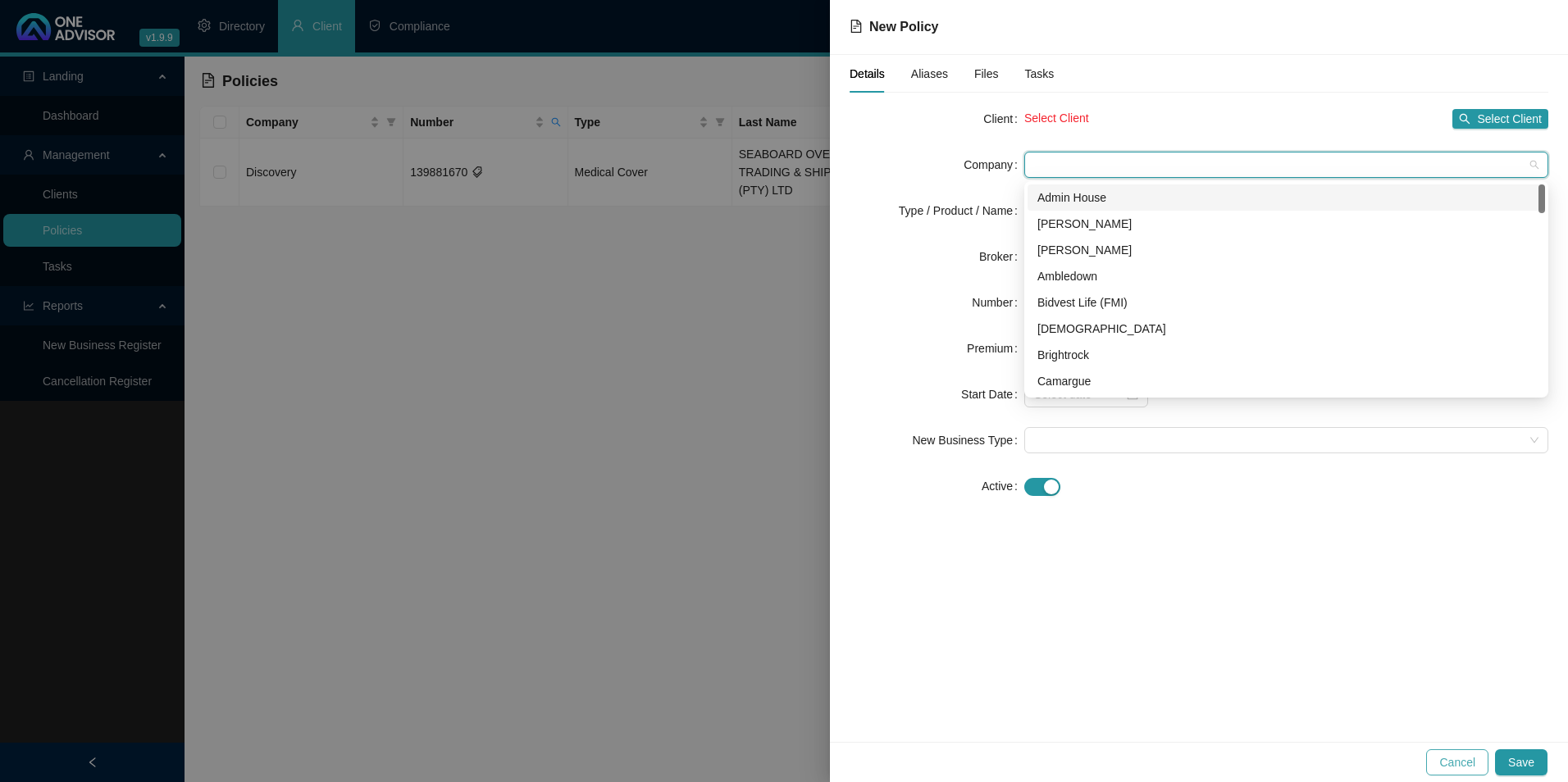
click at [1460, 758] on span "Cancel" at bounding box center [1457, 763] width 36 height 18
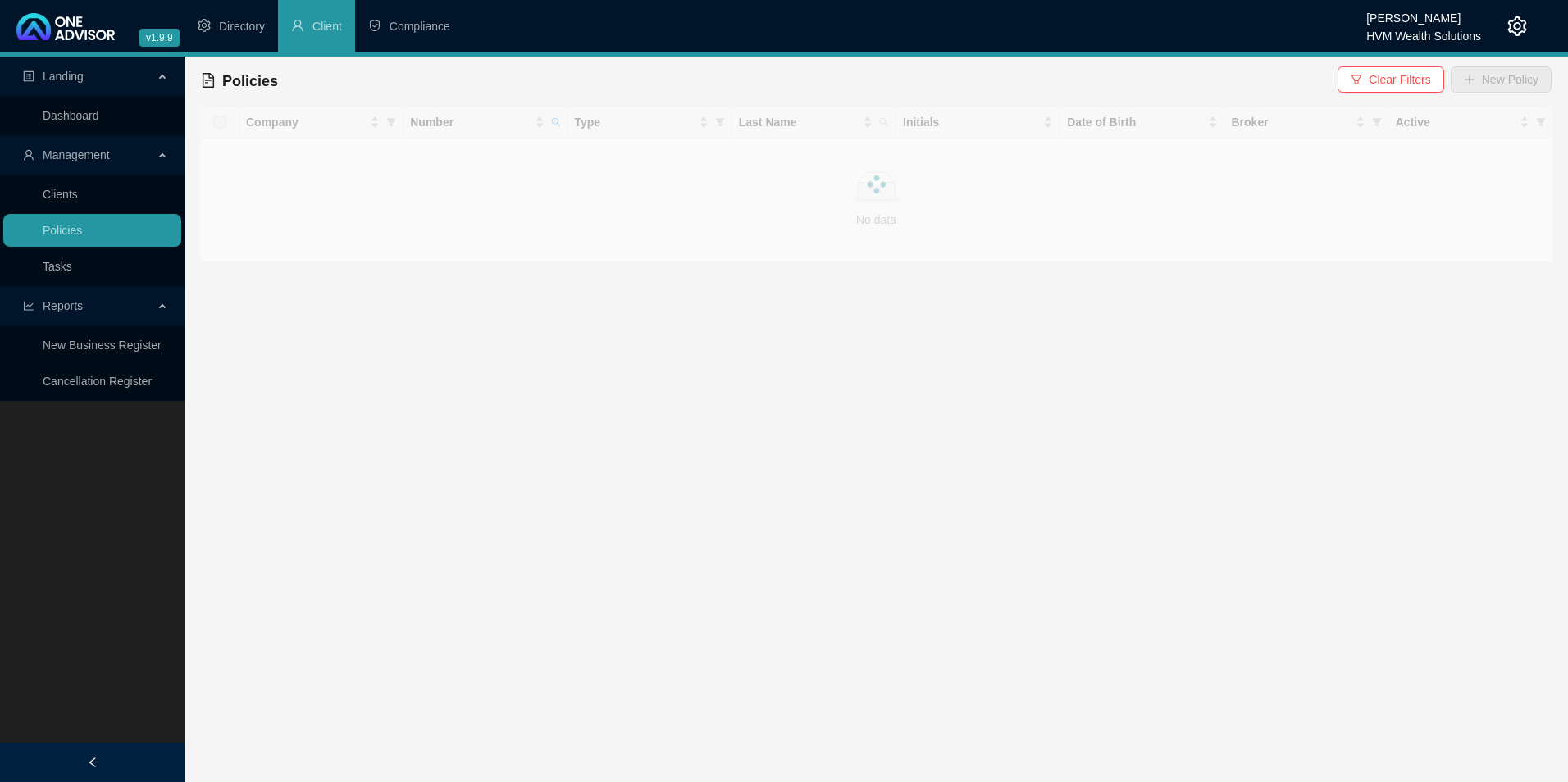
click at [556, 117] on div at bounding box center [877, 184] width 1354 height 157
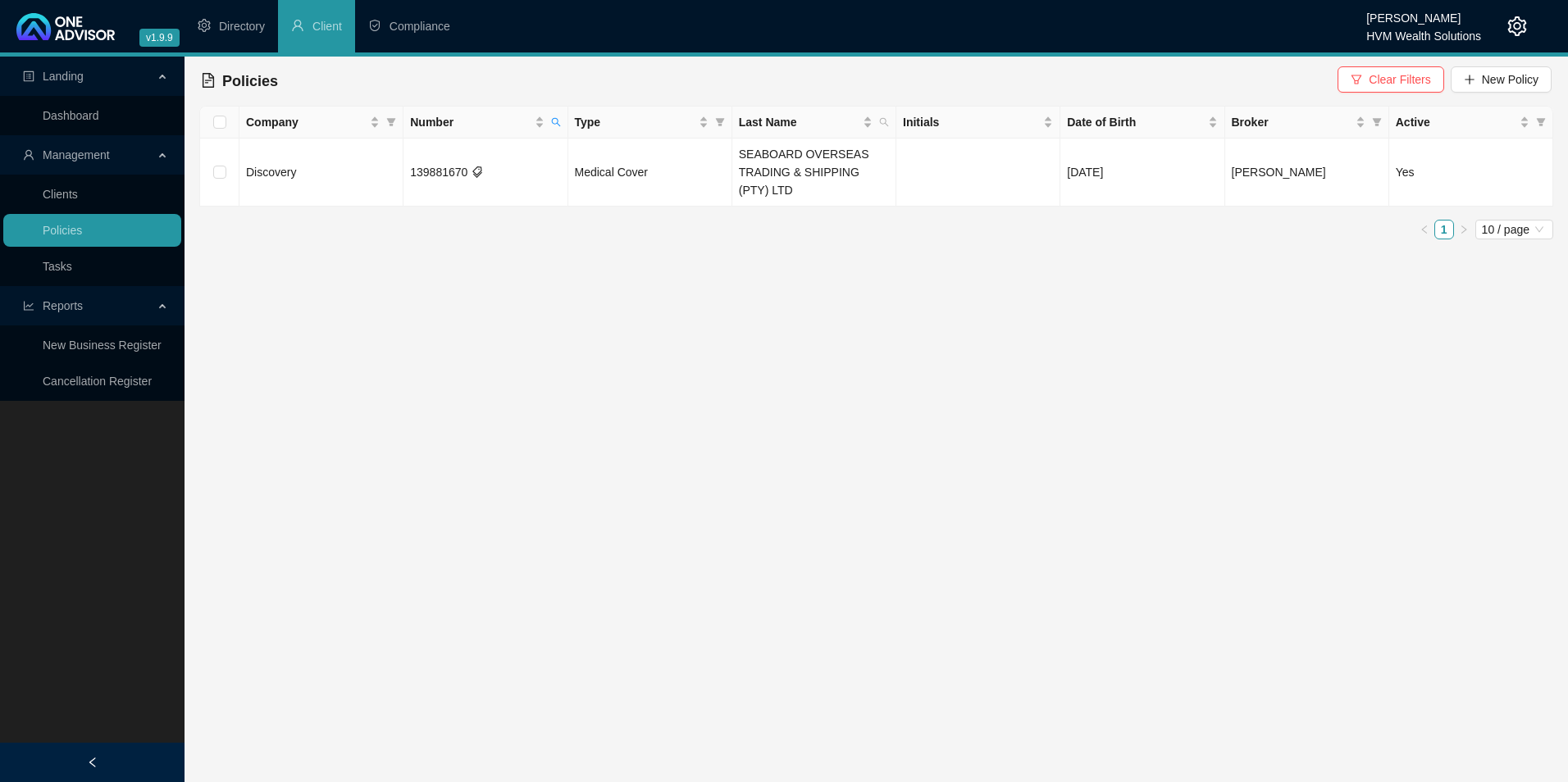
click at [557, 125] on icon "search" at bounding box center [556, 122] width 10 height 10
drag, startPoint x: 481, startPoint y: 157, endPoint x: 346, endPoint y: 157, distance: 135.0
click at [346, 157] on body "v1.9.9 [PERSON_NAME] HVM Wealth Solutions Directory Client Compliance Landing D…" at bounding box center [784, 391] width 1568 height 782
paste input "14679468"
click at [438, 164] on input "146794680" at bounding box center [480, 157] width 154 height 26
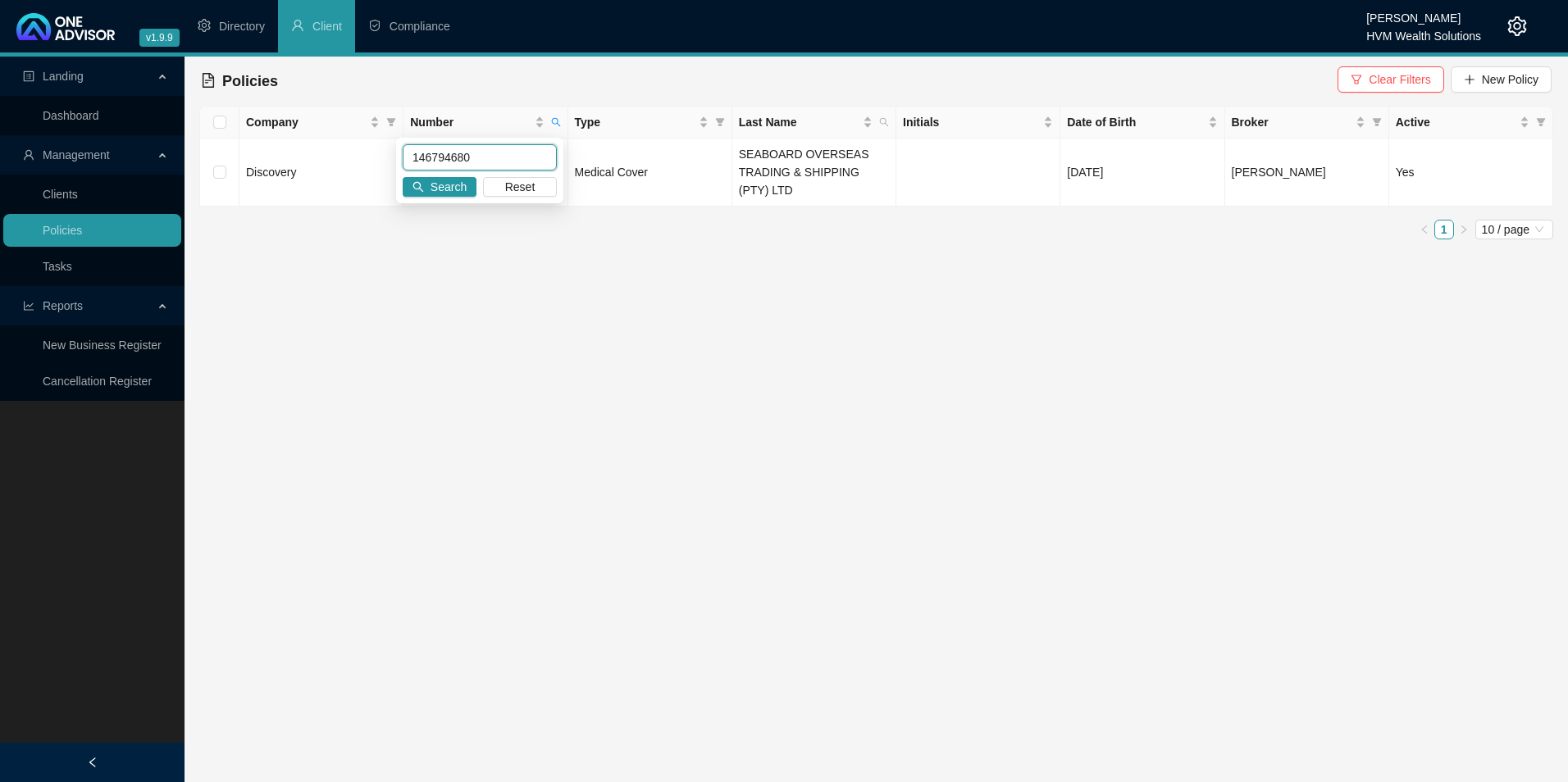
click at [456, 160] on input "146794680" at bounding box center [480, 157] width 154 height 26
type input "146794680"
click at [453, 190] on span "Search" at bounding box center [448, 186] width 36 height 18
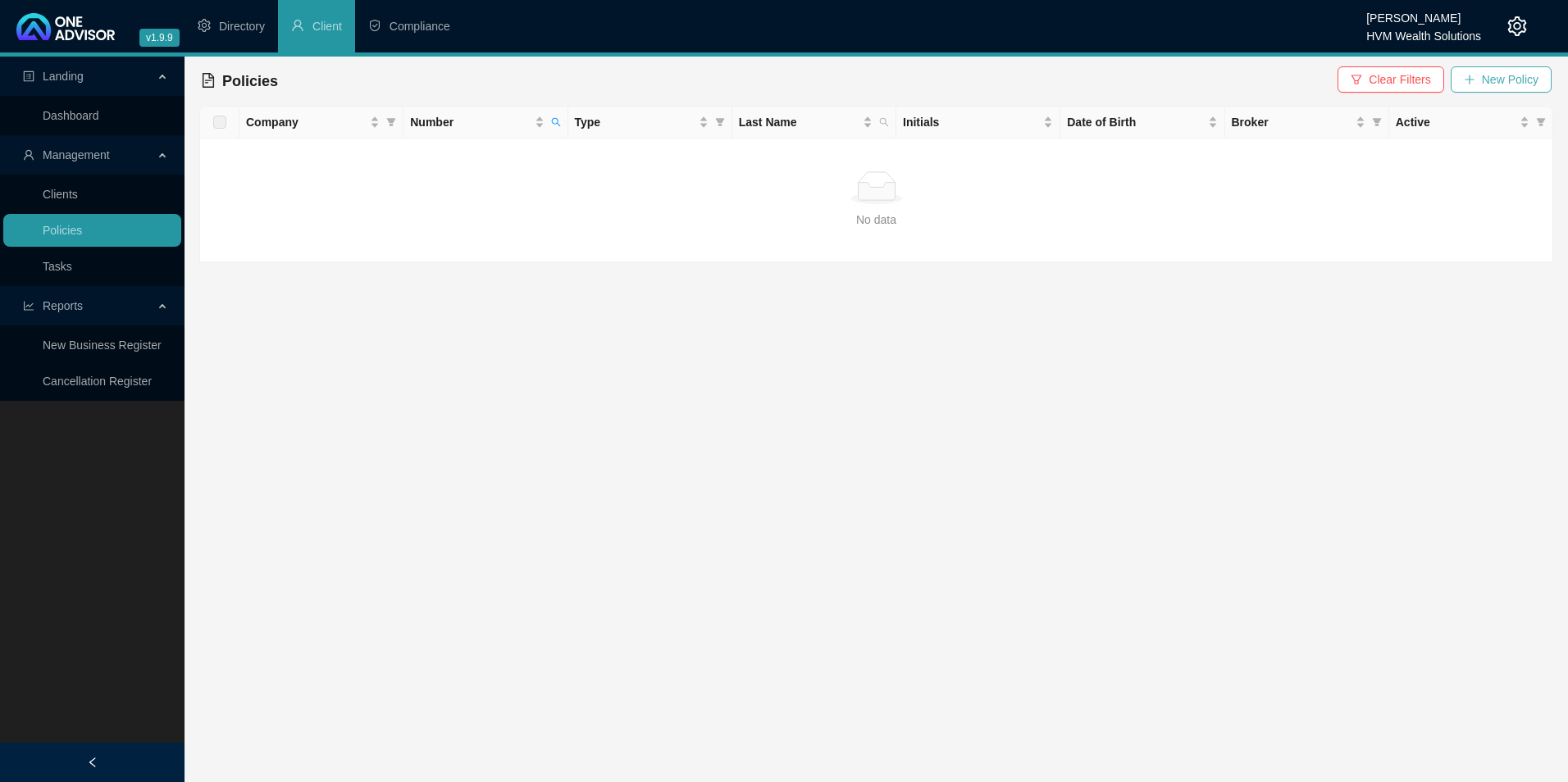
click at [1508, 78] on span "New Policy" at bounding box center [1510, 80] width 57 height 18
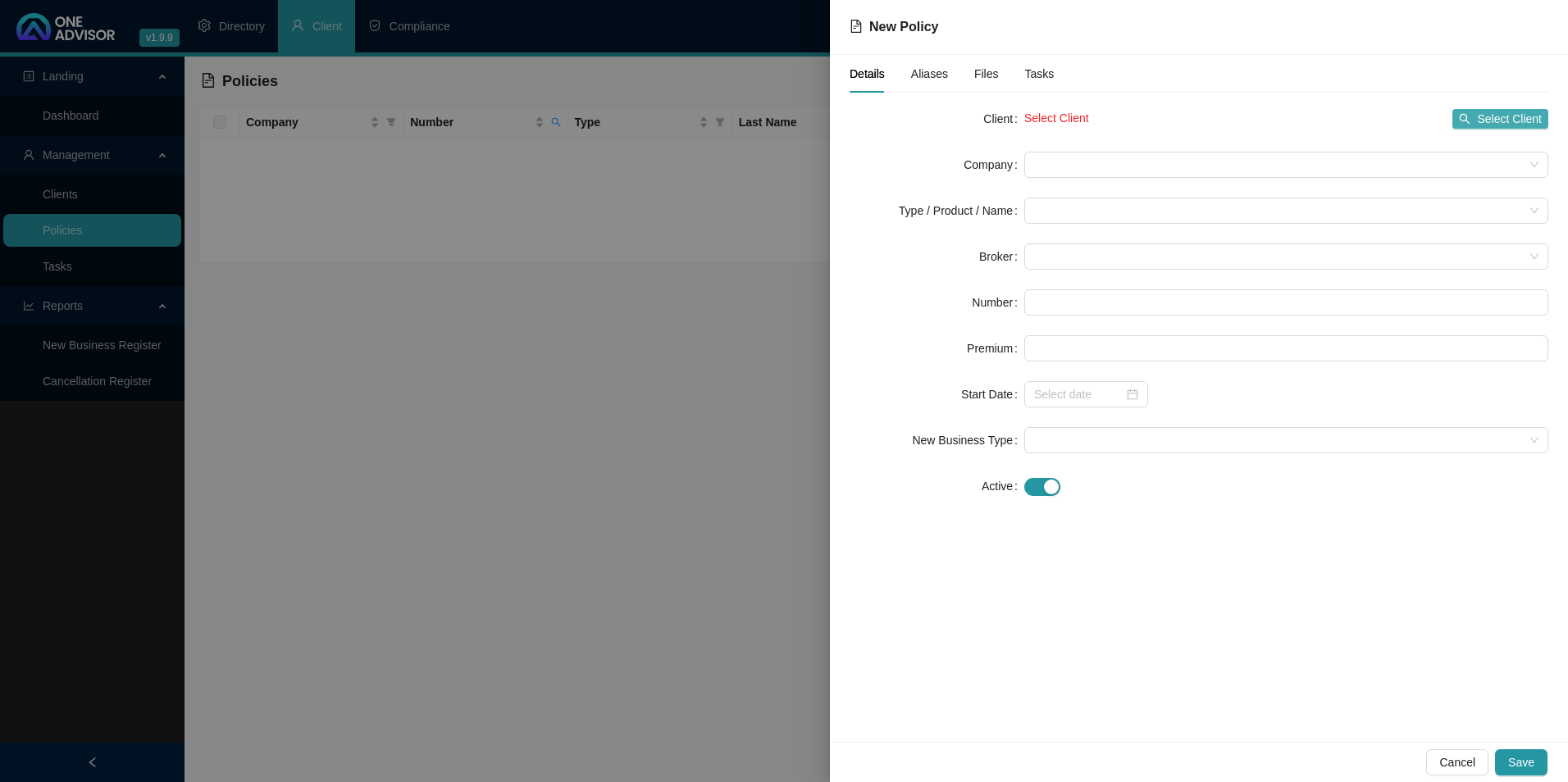
click at [1533, 122] on span "Select Client" at bounding box center [1509, 119] width 65 height 18
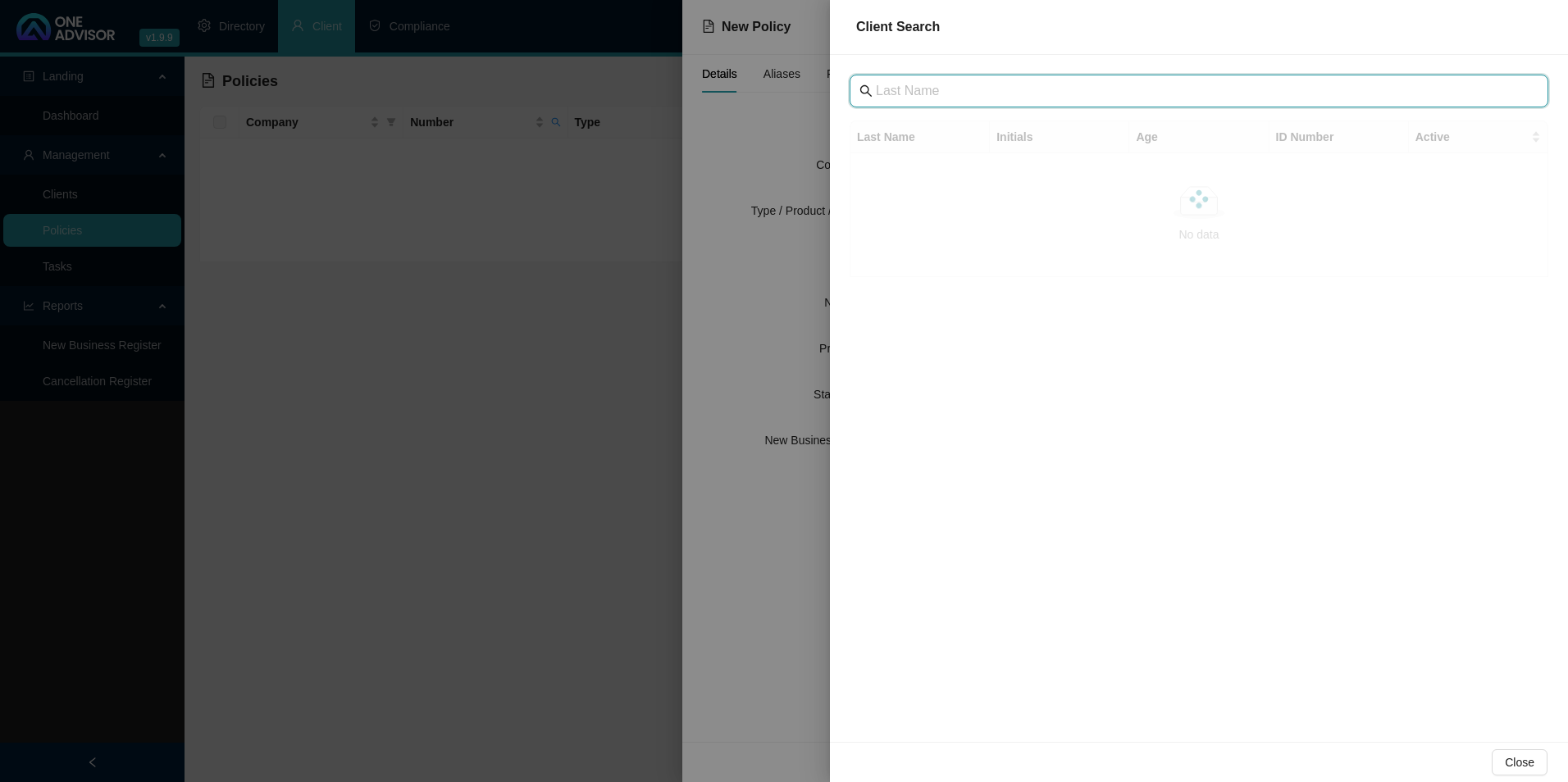
click at [977, 91] on input "text" at bounding box center [1200, 91] width 649 height 19
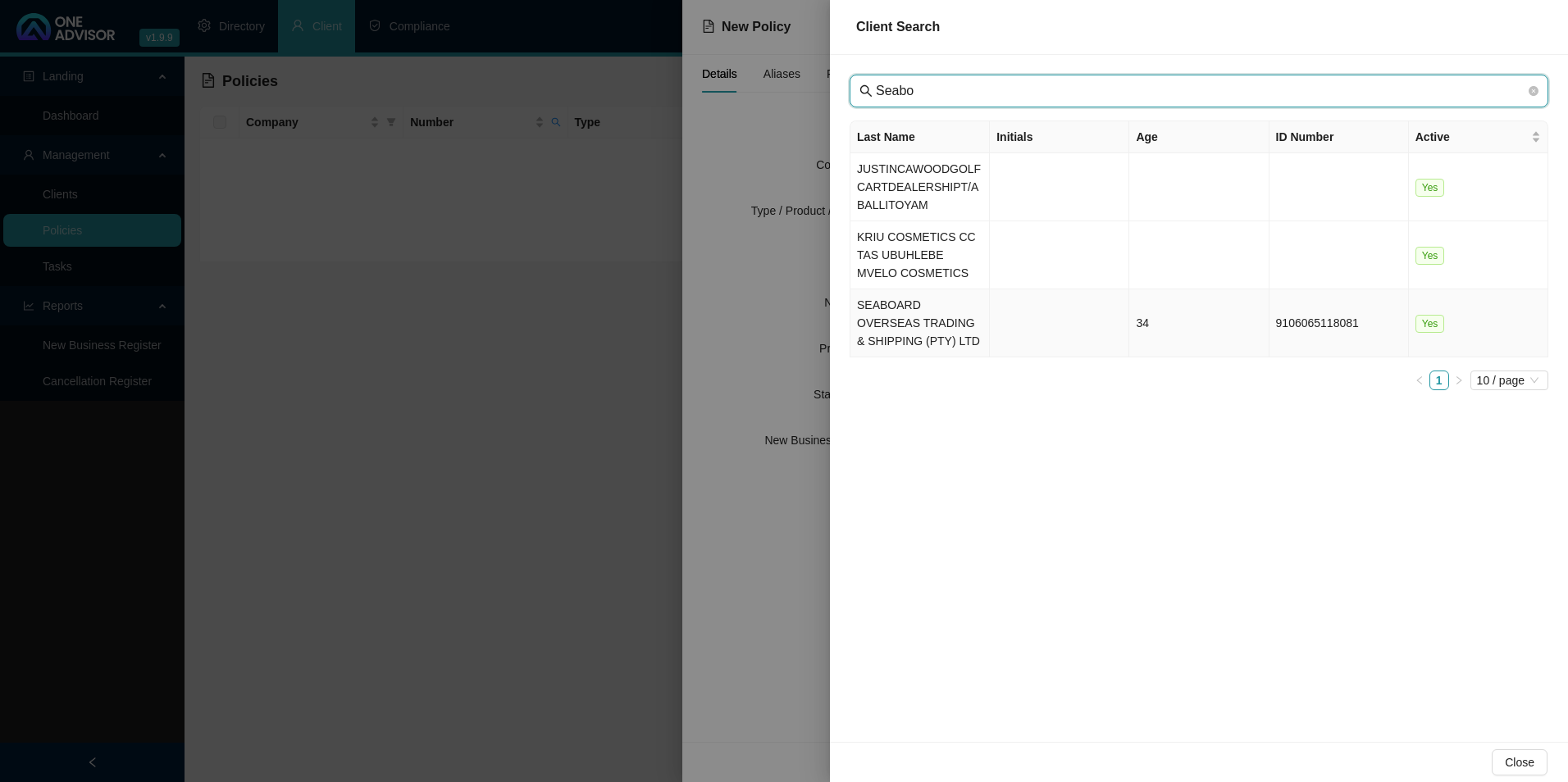
type input "Seabo"
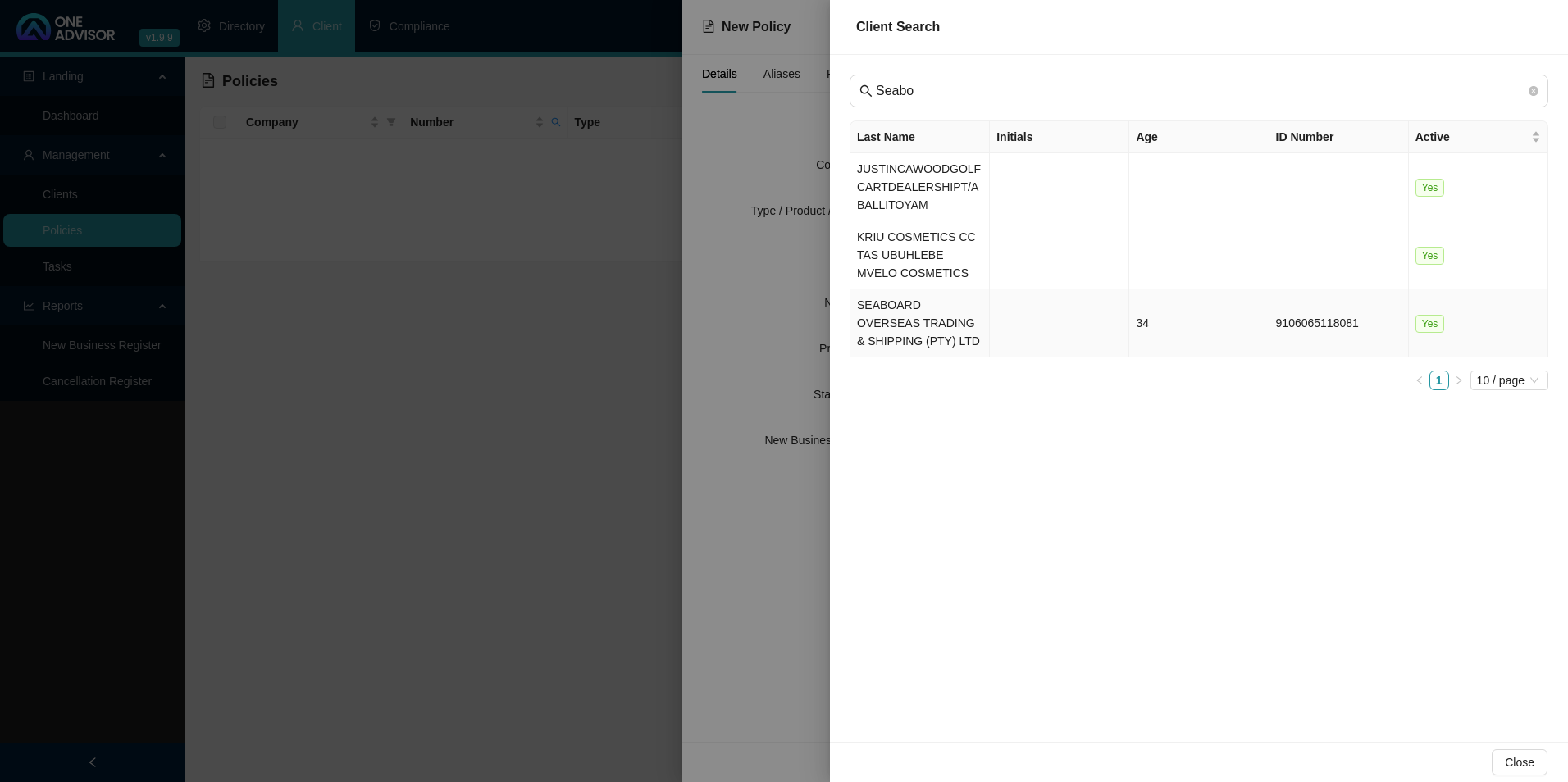
click at [922, 338] on td "SEABOARD OVERSEAS TRADING & SHIPPING (PTY) LTD" at bounding box center [920, 324] width 139 height 68
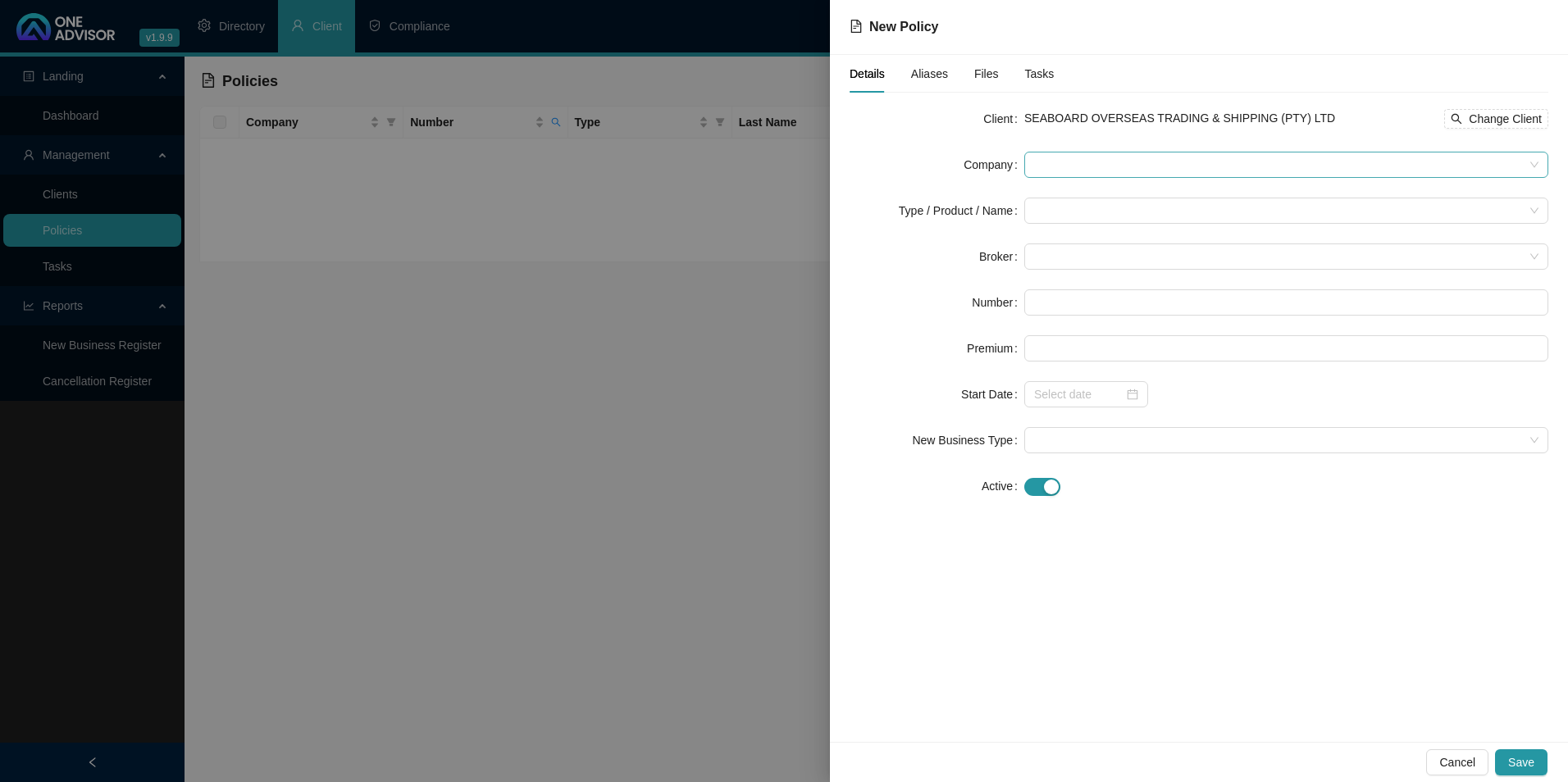
click at [1088, 173] on span at bounding box center [1286, 164] width 505 height 24
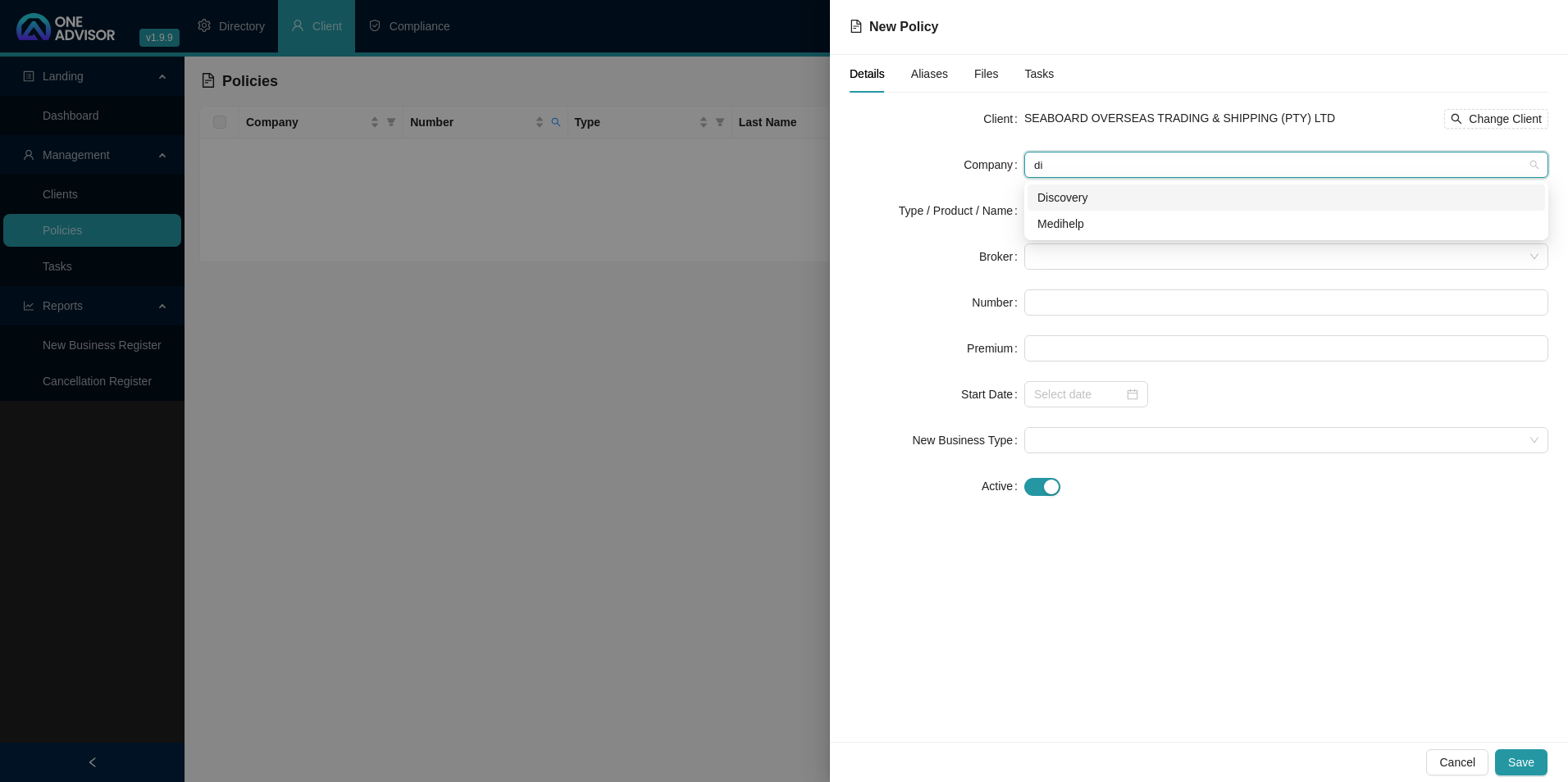
type input "dis"
click at [1078, 206] on div "Discovery" at bounding box center [1287, 198] width 518 height 26
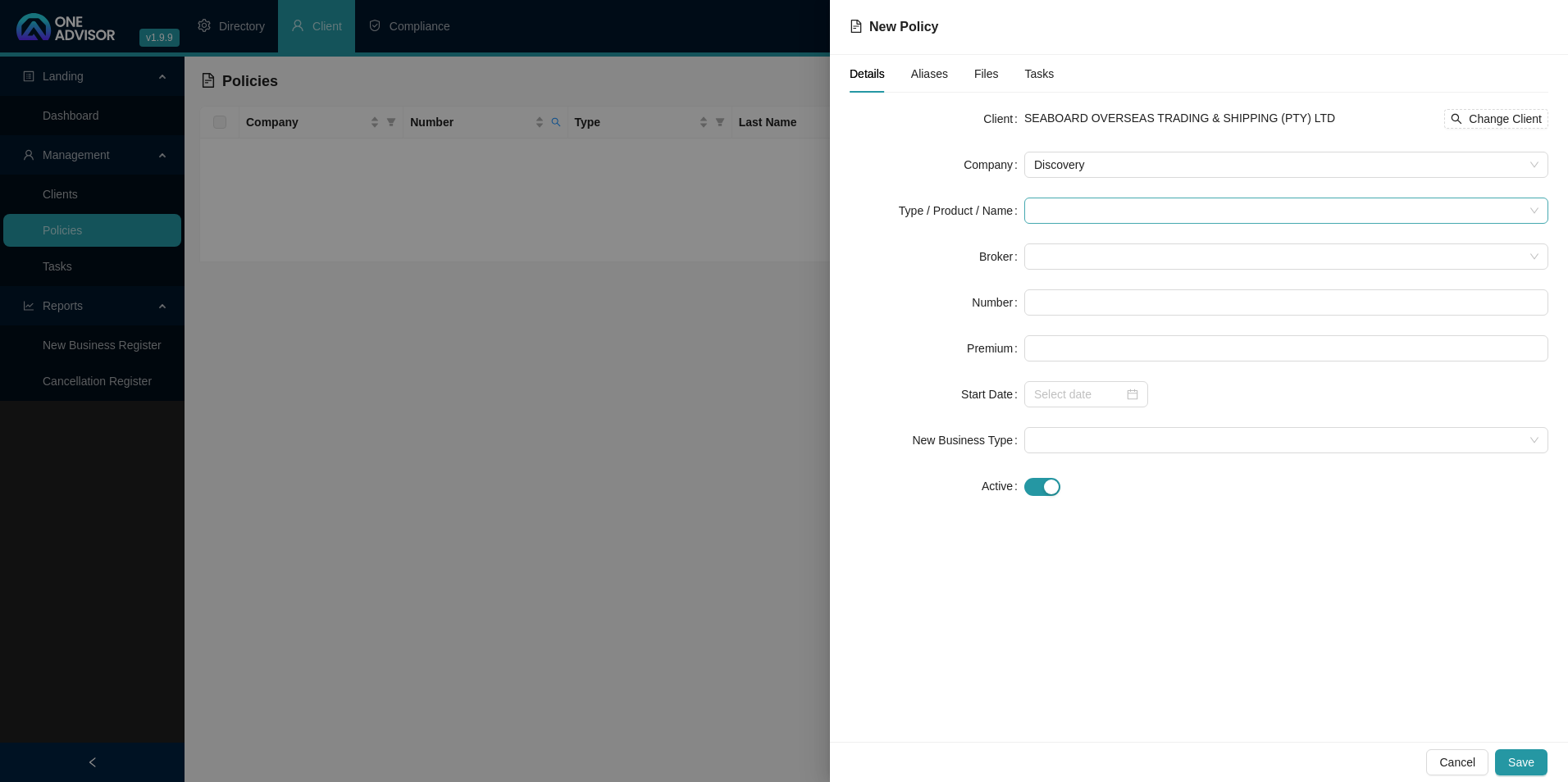
click at [1088, 211] on input "search" at bounding box center [1279, 211] width 490 height 24
click at [1083, 325] on div "Medical Cover" at bounding box center [1093, 322] width 110 height 18
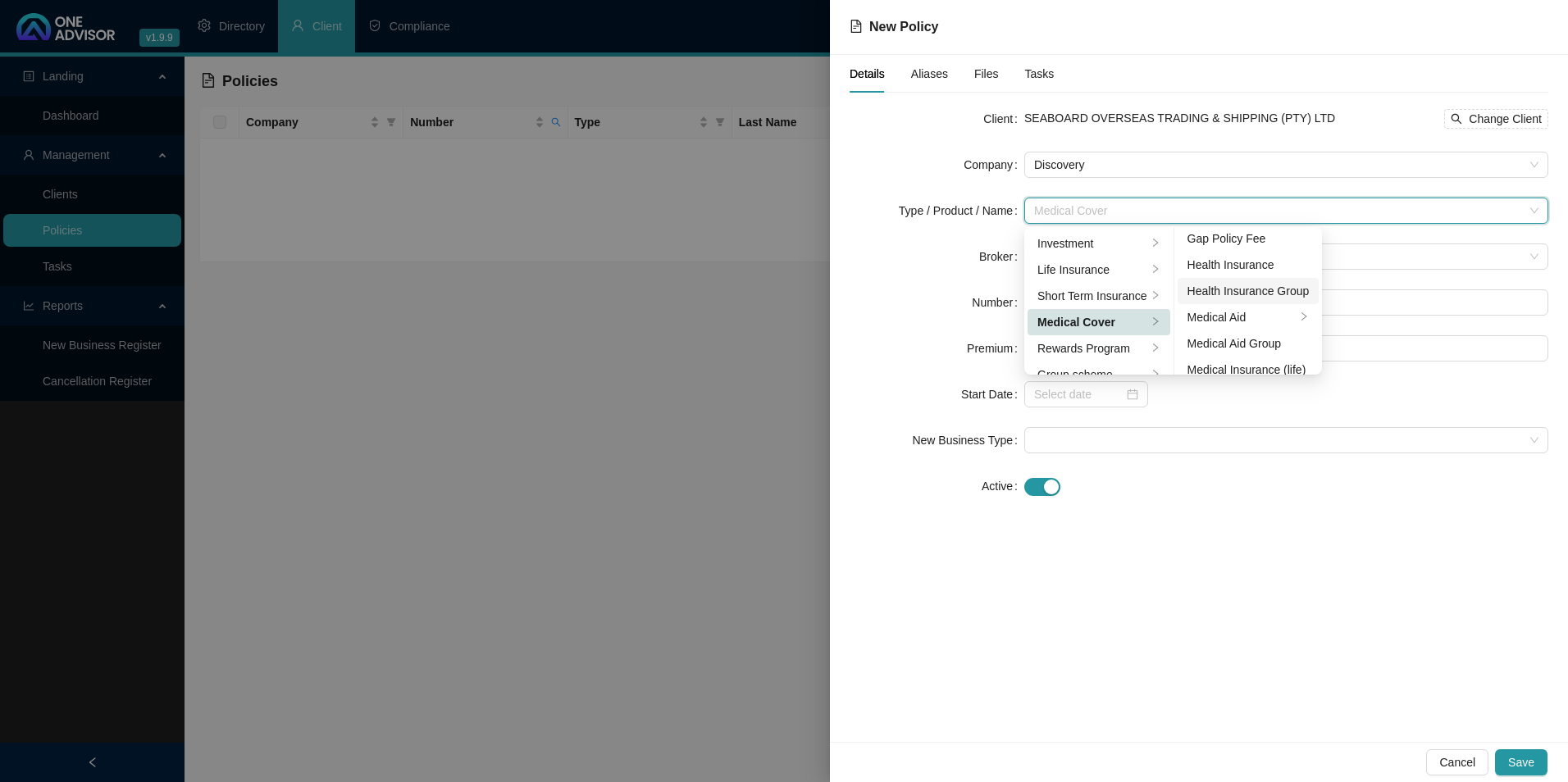
scroll to position [82, 0]
click at [1235, 313] on div "Medical Aid Group" at bounding box center [1249, 318] width 122 height 18
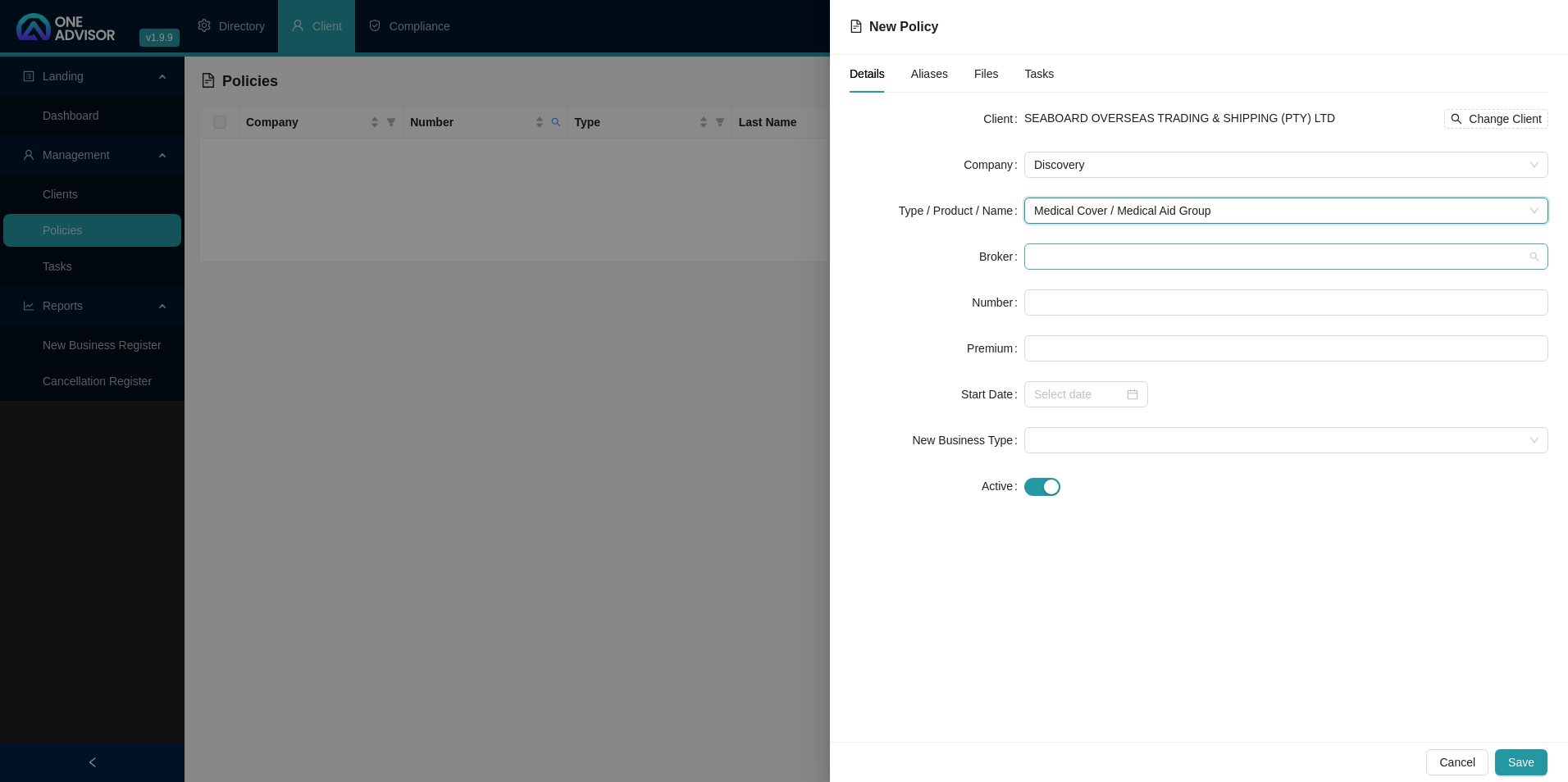
click at [1105, 255] on span at bounding box center [1286, 256] width 505 height 24
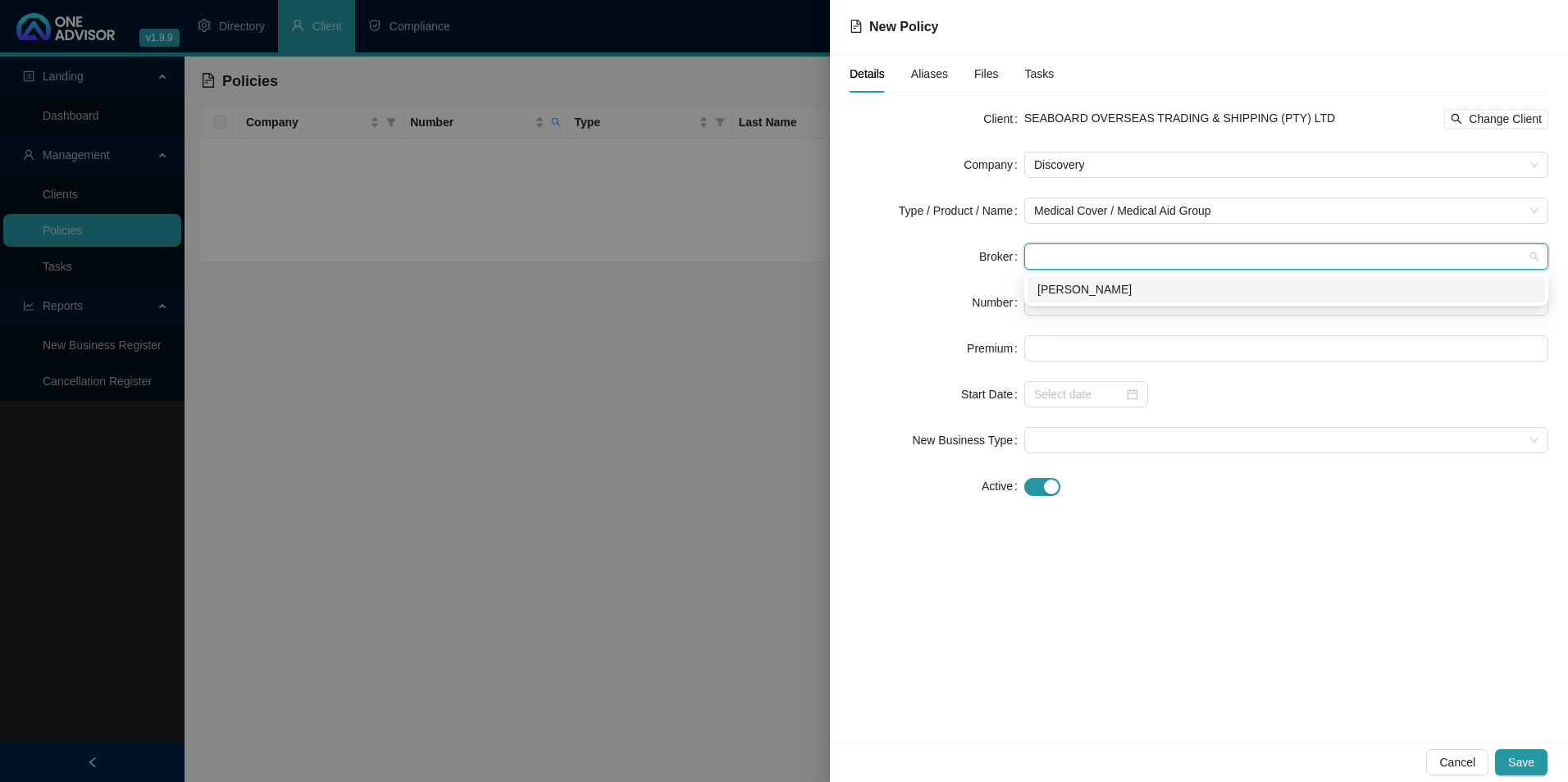
click at [1099, 290] on div "[PERSON_NAME]" at bounding box center [1286, 290] width 498 height 18
click at [1078, 302] on input "text" at bounding box center [1286, 303] width 524 height 26
click at [1137, 291] on input "text" at bounding box center [1286, 303] width 524 height 26
paste input "146794680"
click at [1047, 297] on input "146794680" at bounding box center [1286, 303] width 524 height 26
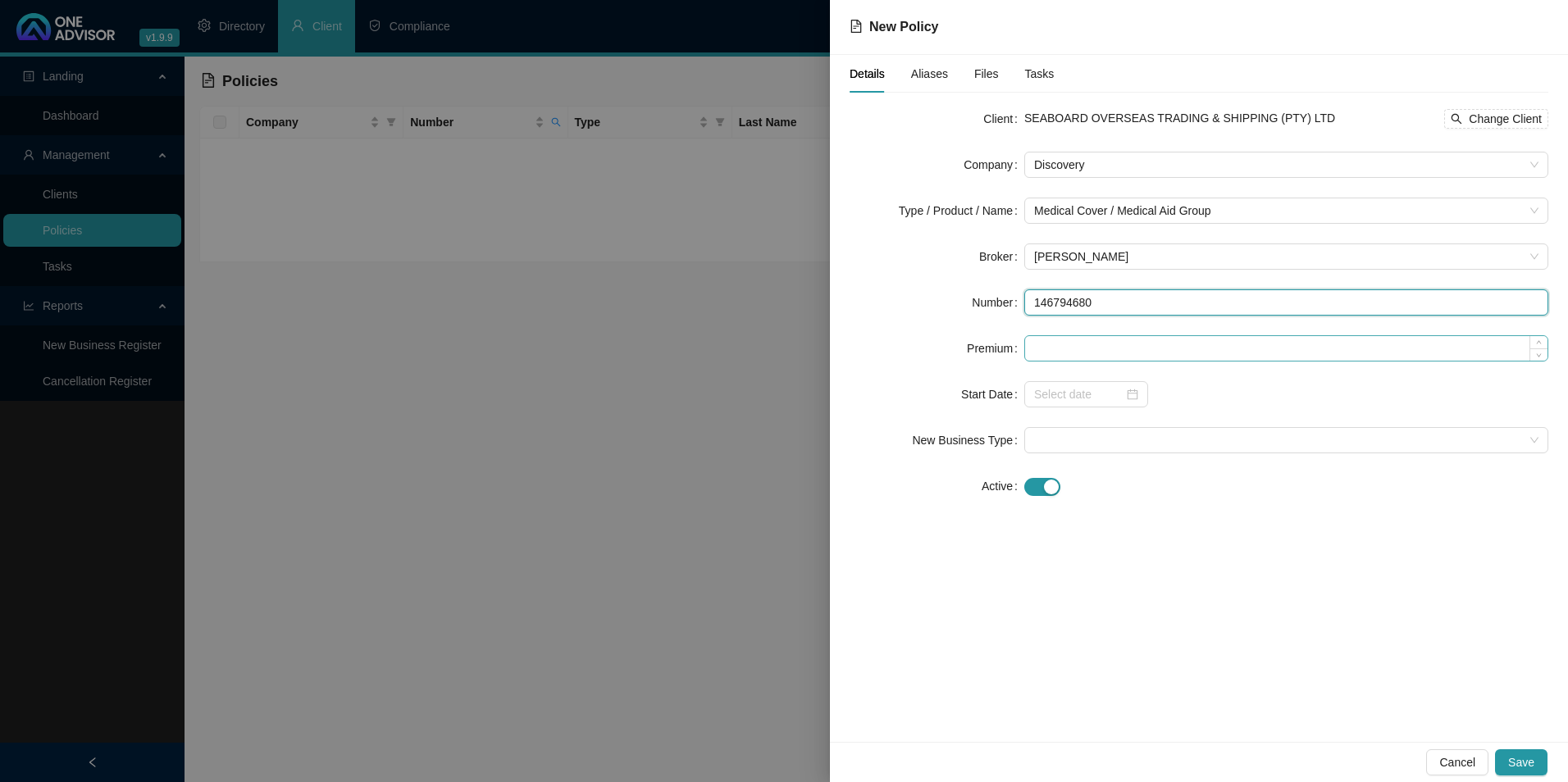
type input "146794680"
click at [1049, 351] on input at bounding box center [1286, 348] width 522 height 24
click at [1058, 358] on input at bounding box center [1286, 348] width 522 height 24
paste input "5330"
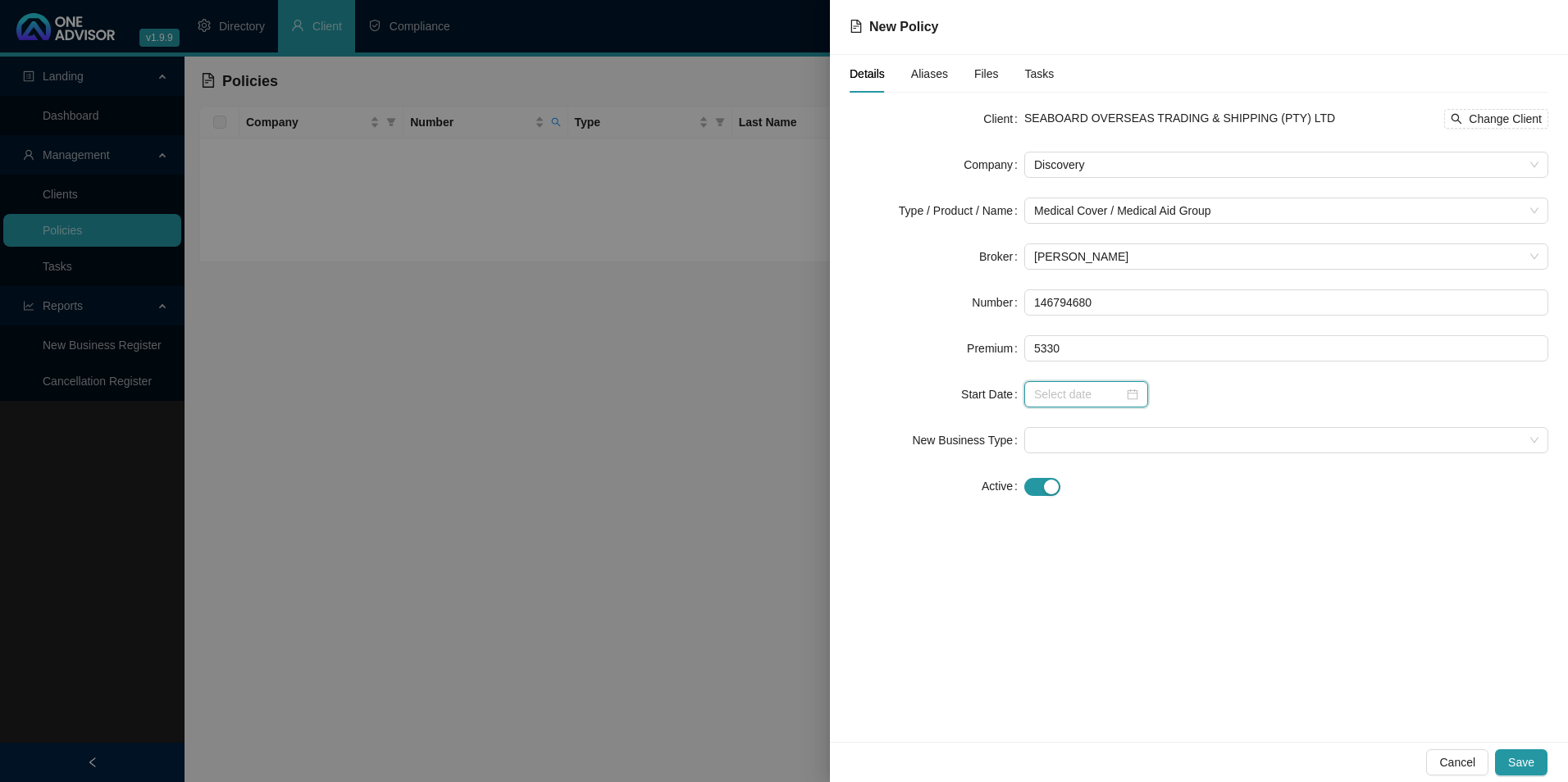
type input "5330.00"
click at [1088, 391] on input at bounding box center [1079, 394] width 89 height 18
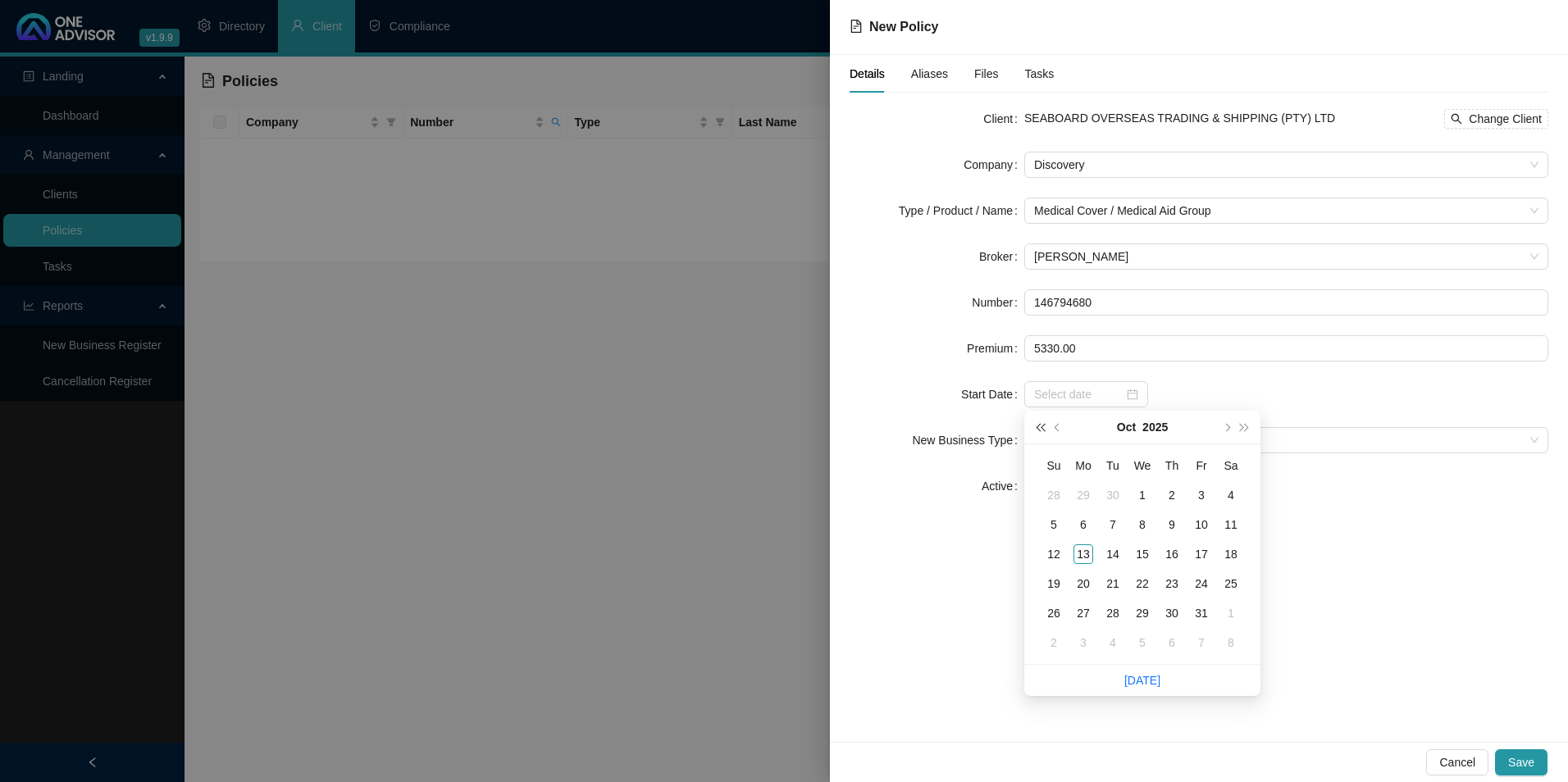
click at [1048, 425] on button "super-prev-year" at bounding box center [1040, 427] width 18 height 32
click at [1058, 428] on span "prev-year" at bounding box center [1059, 427] width 8 height 8
click at [1245, 425] on span "super-next-year" at bounding box center [1244, 427] width 8 height 8
type input "[DATE]"
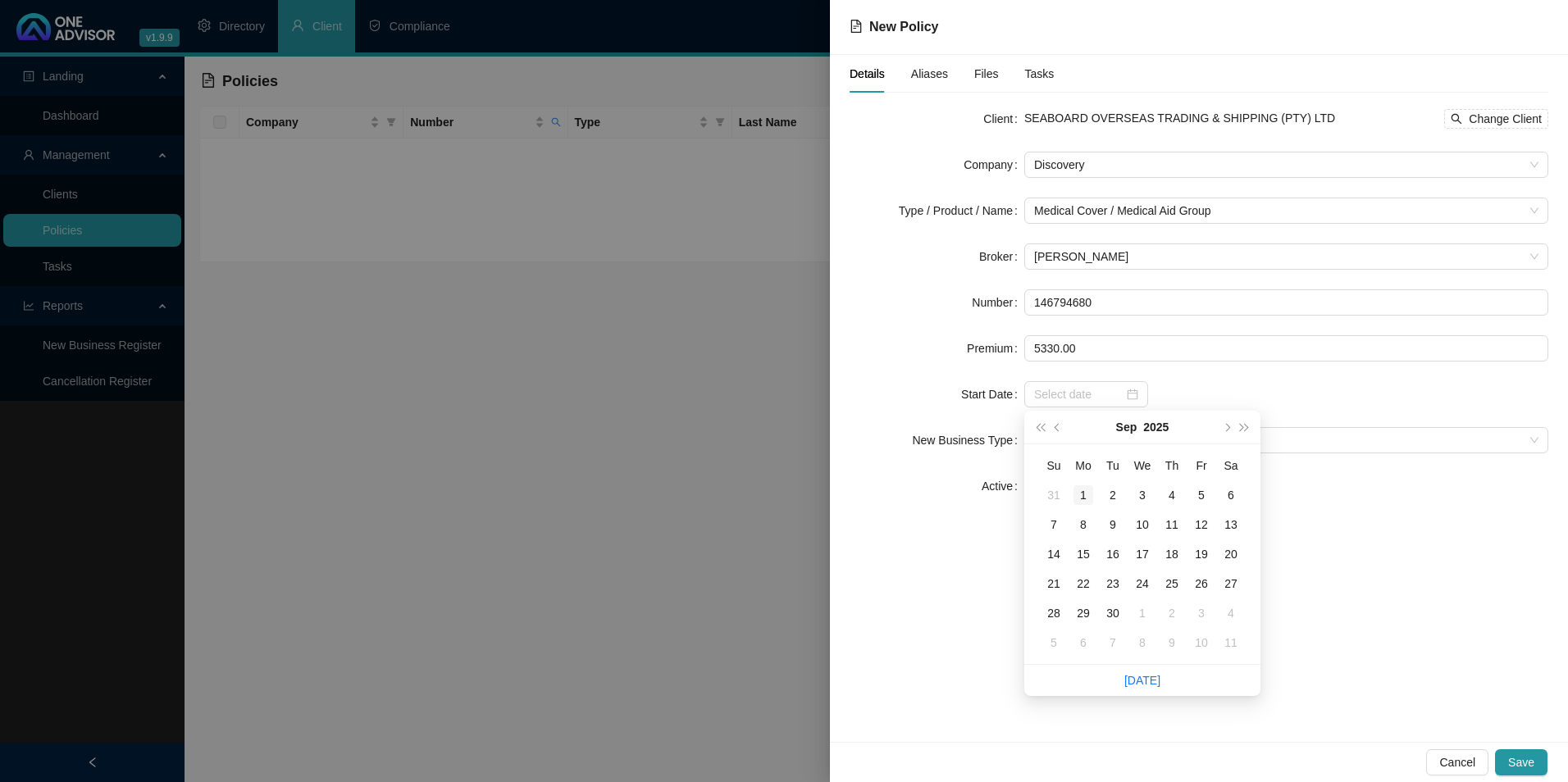
type input "[DATE]"
click at [1088, 492] on div "1" at bounding box center [1083, 495] width 19 height 19
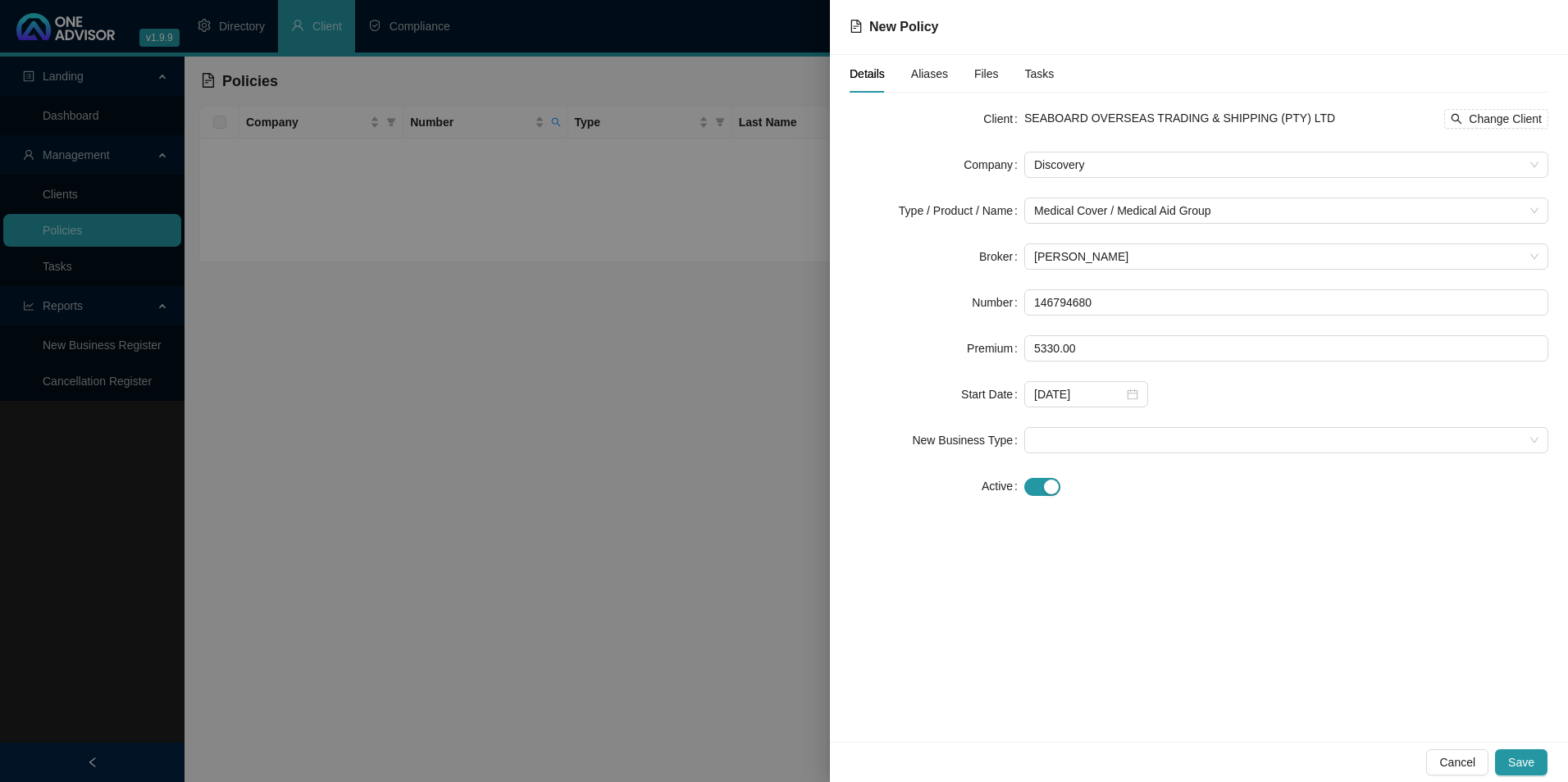
click at [1074, 456] on form "Client SEABOARD OVERSEAS TRADING & SHIPPING (PTY) LTD Change Client Company Dis…" at bounding box center [1199, 303] width 699 height 394
click at [1074, 442] on span at bounding box center [1286, 440] width 505 height 24
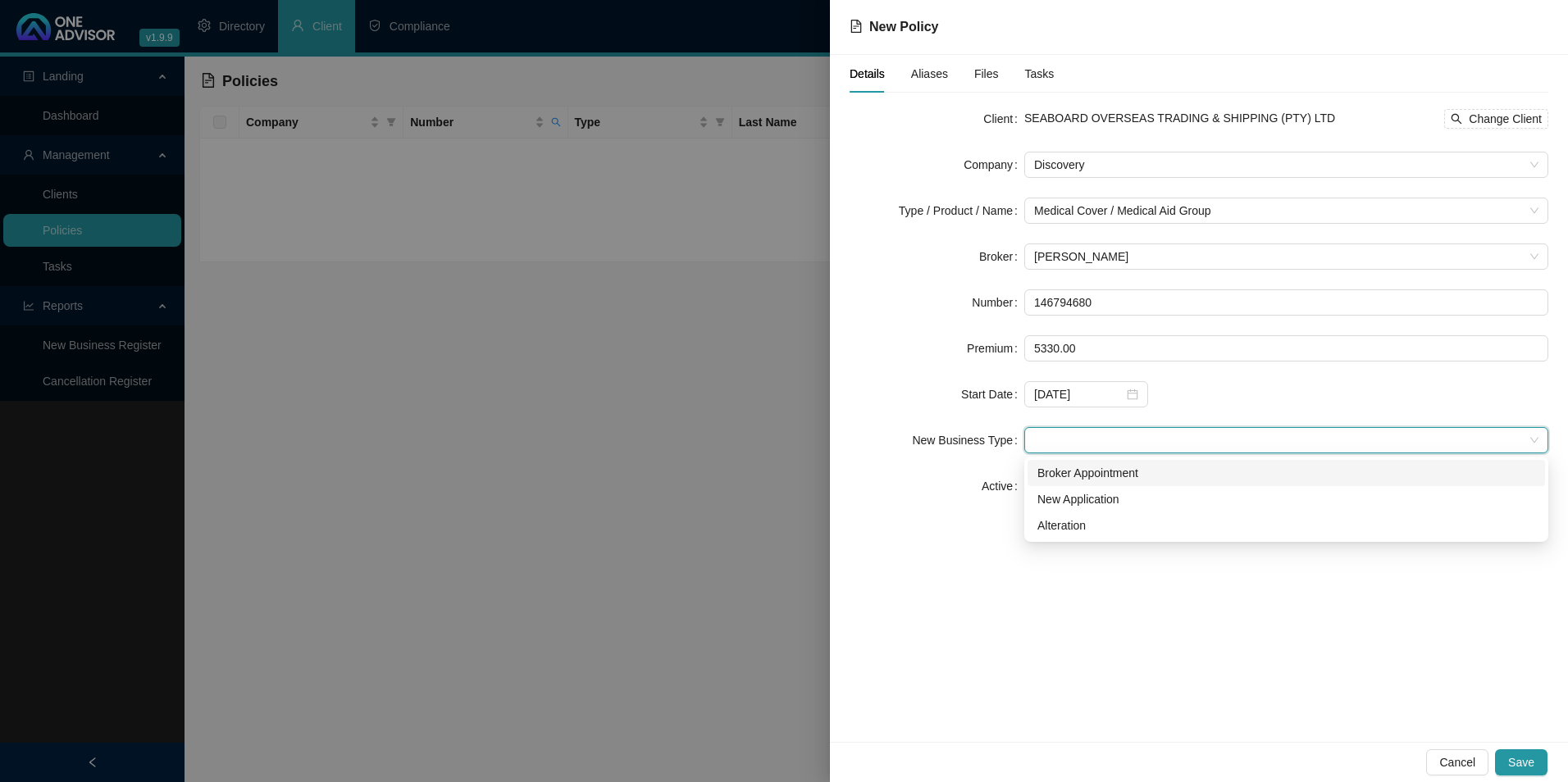
click at [1097, 478] on div "Broker Appointment" at bounding box center [1286, 473] width 498 height 18
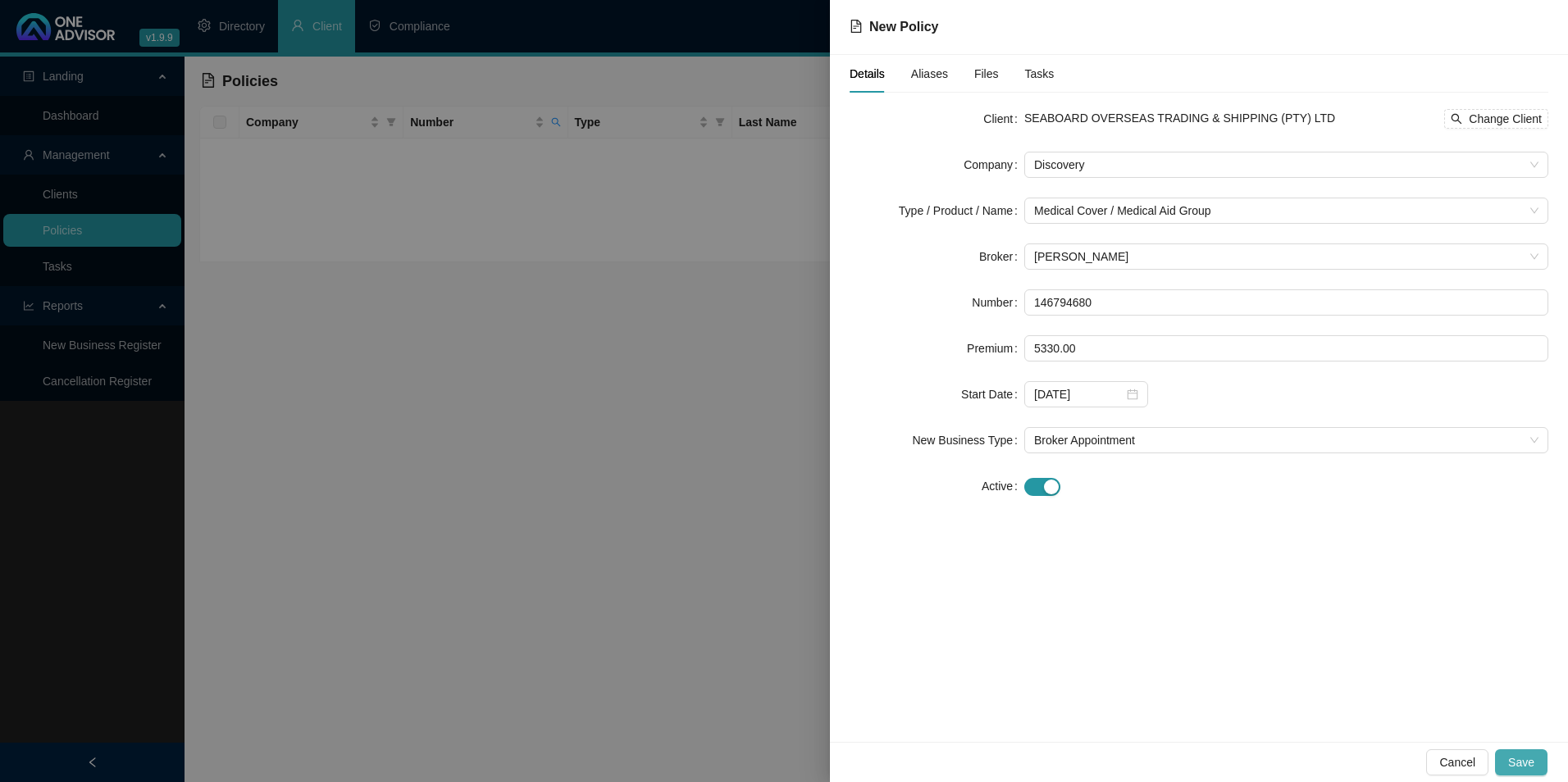
click at [1523, 767] on span "Save" at bounding box center [1522, 763] width 26 height 18
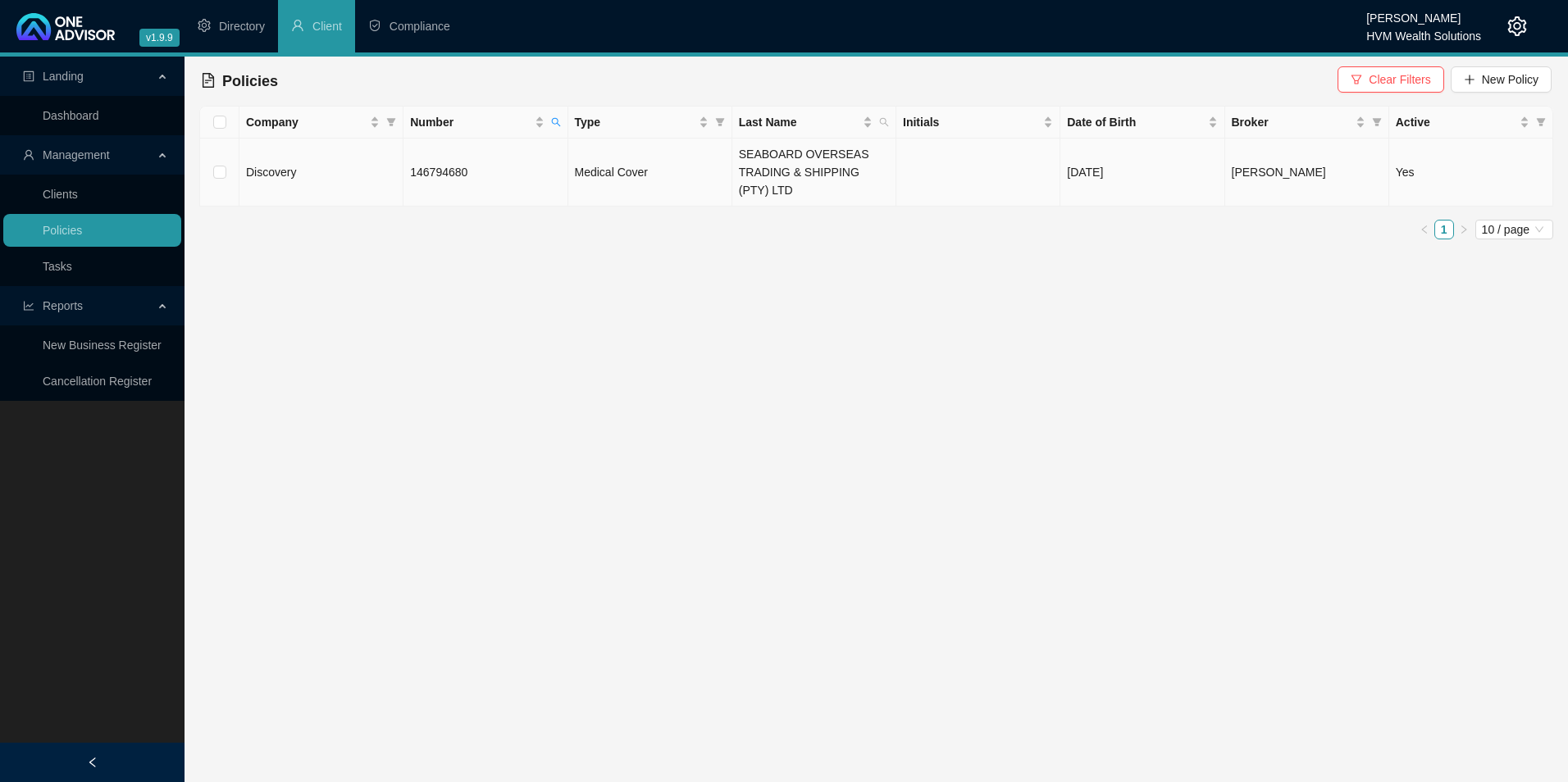
click at [650, 165] on td "Medical Cover" at bounding box center [650, 172] width 164 height 68
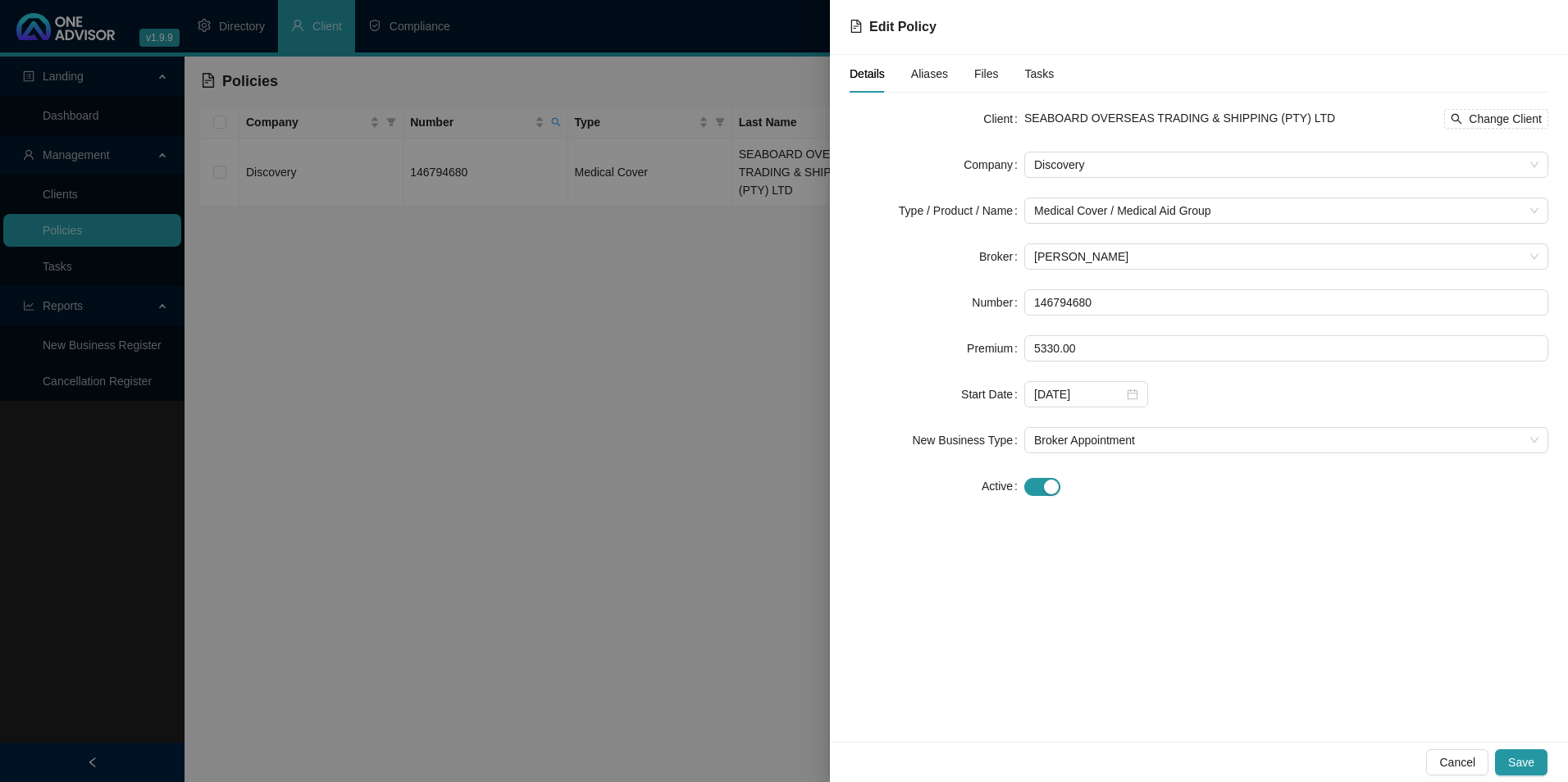
click at [946, 72] on div "Details Aliases Files Tasks" at bounding box center [951, 73] width 204 height 38
click at [925, 71] on span "Aliases" at bounding box center [930, 73] width 37 height 11
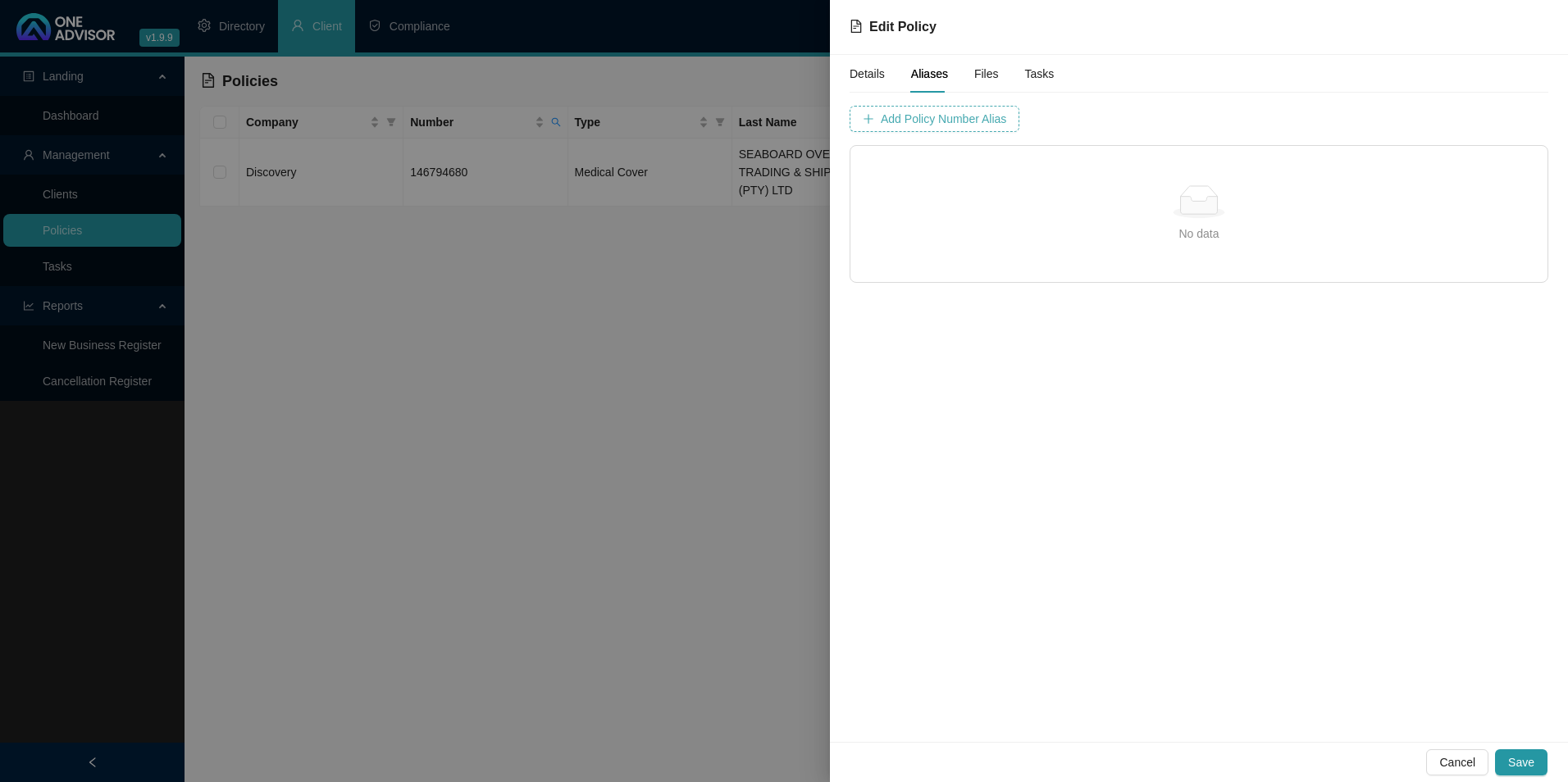
click at [984, 122] on span "Add Policy Number Alias" at bounding box center [943, 119] width 125 height 18
type input "1467946"
click at [1292, 121] on span "Add Policy Number Alias" at bounding box center [1354, 119] width 125 height 18
click at [1531, 765] on span "Save" at bounding box center [1522, 763] width 26 height 18
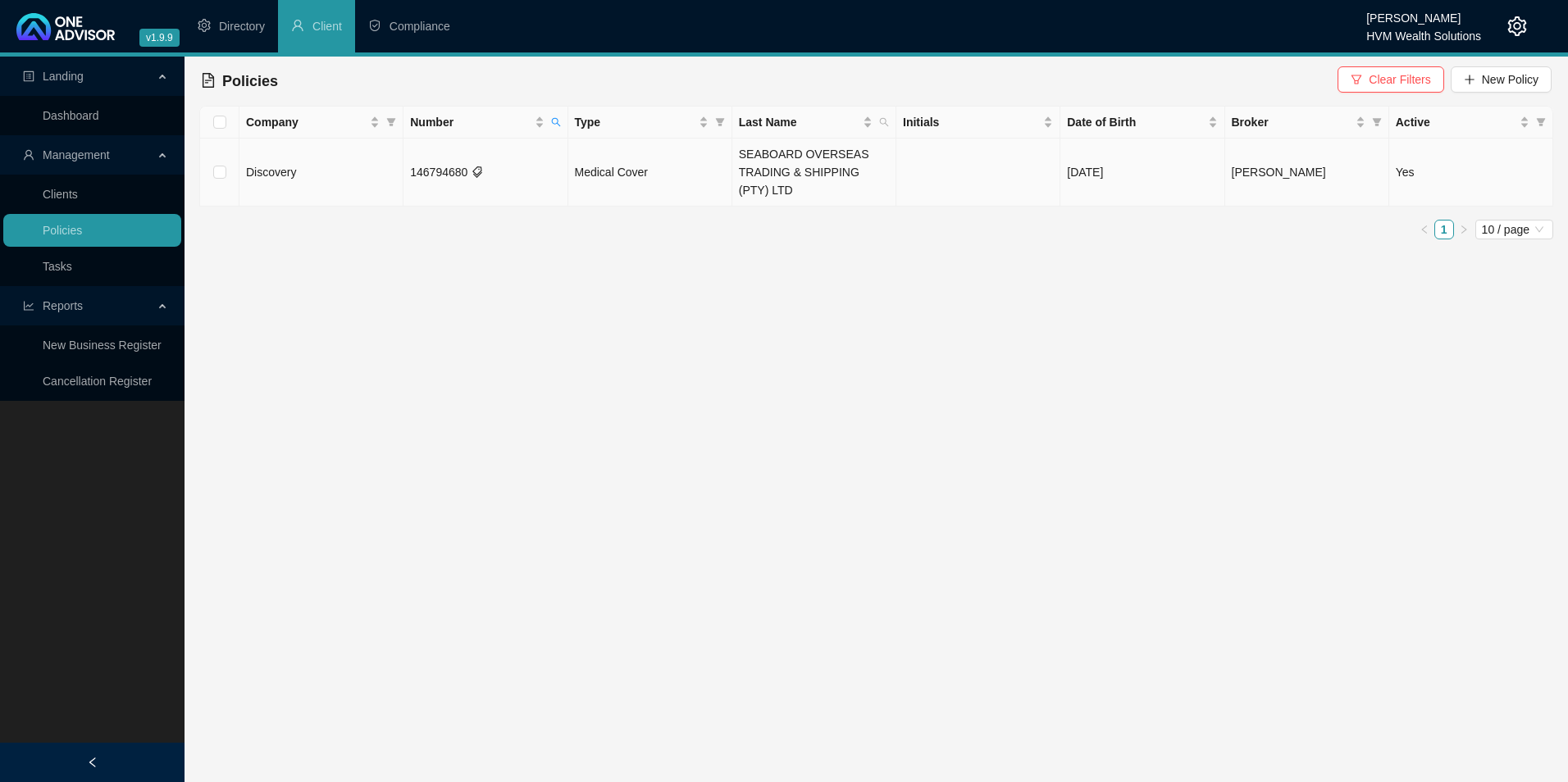
click at [545, 171] on td "146794680" at bounding box center [485, 172] width 164 height 68
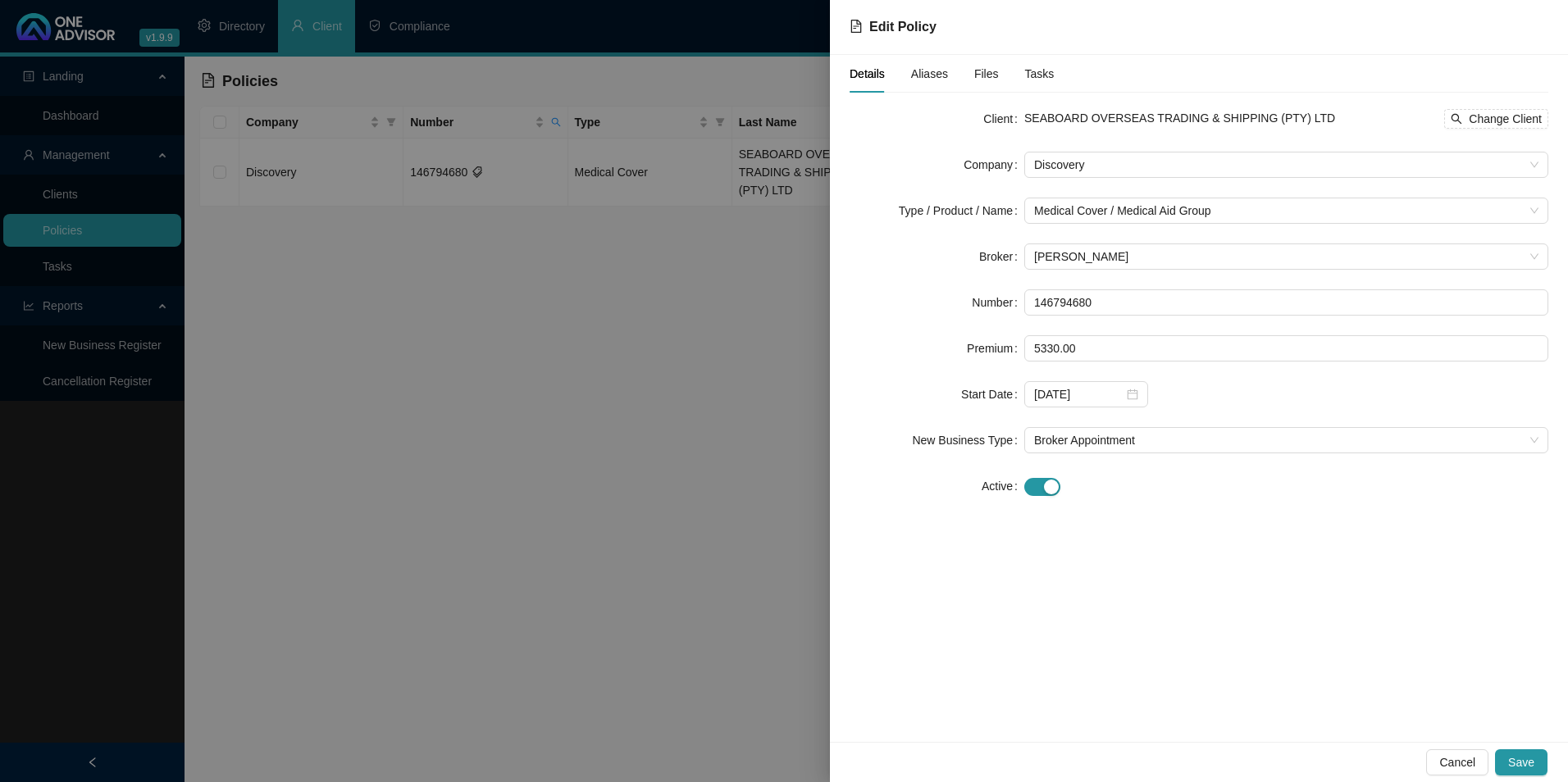
click at [904, 76] on div "Details Aliases Files Tasks" at bounding box center [951, 73] width 204 height 38
click at [921, 74] on span "Aliases" at bounding box center [930, 73] width 37 height 11
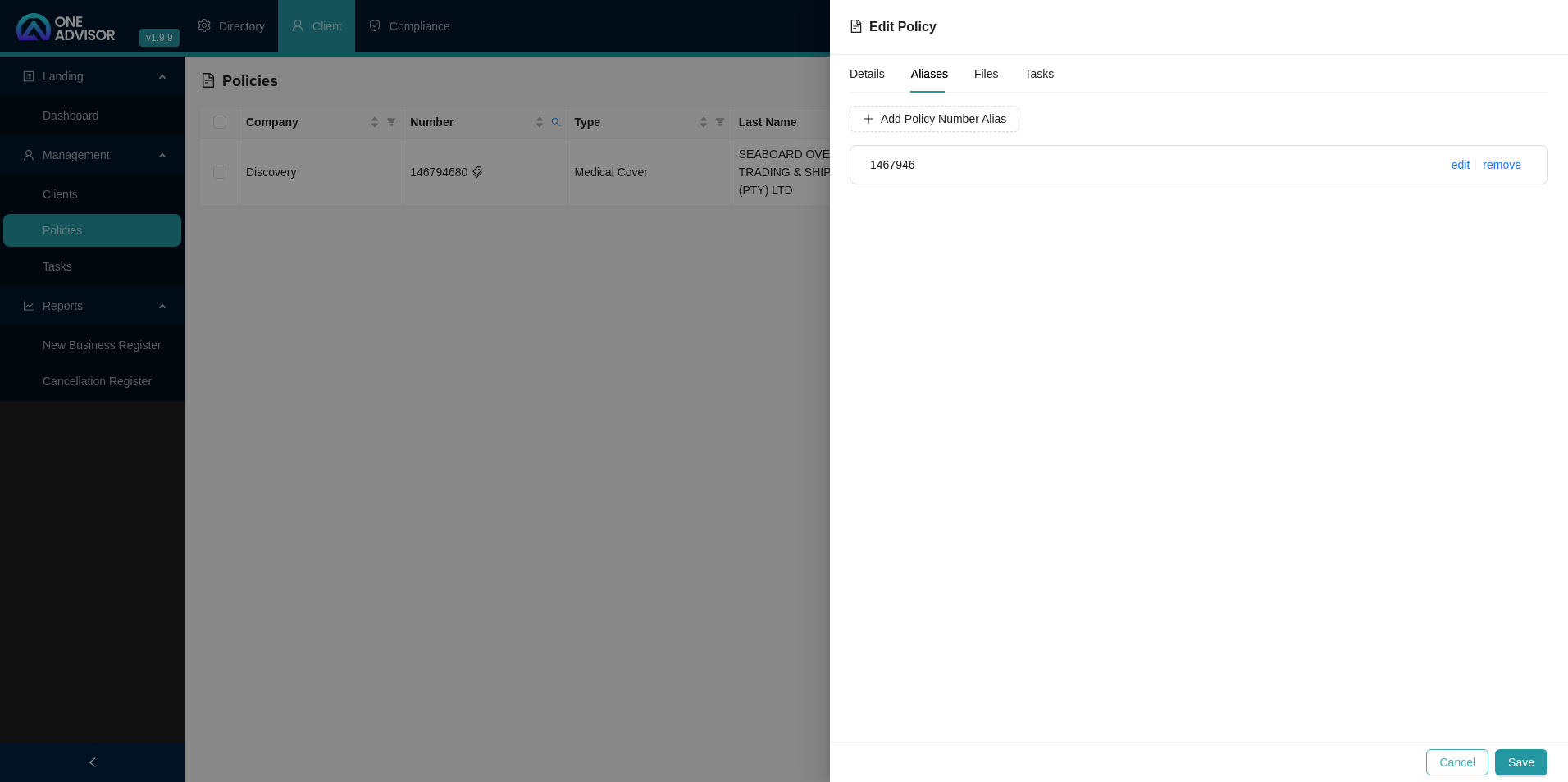
click at [1471, 765] on span "Cancel" at bounding box center [1457, 763] width 36 height 18
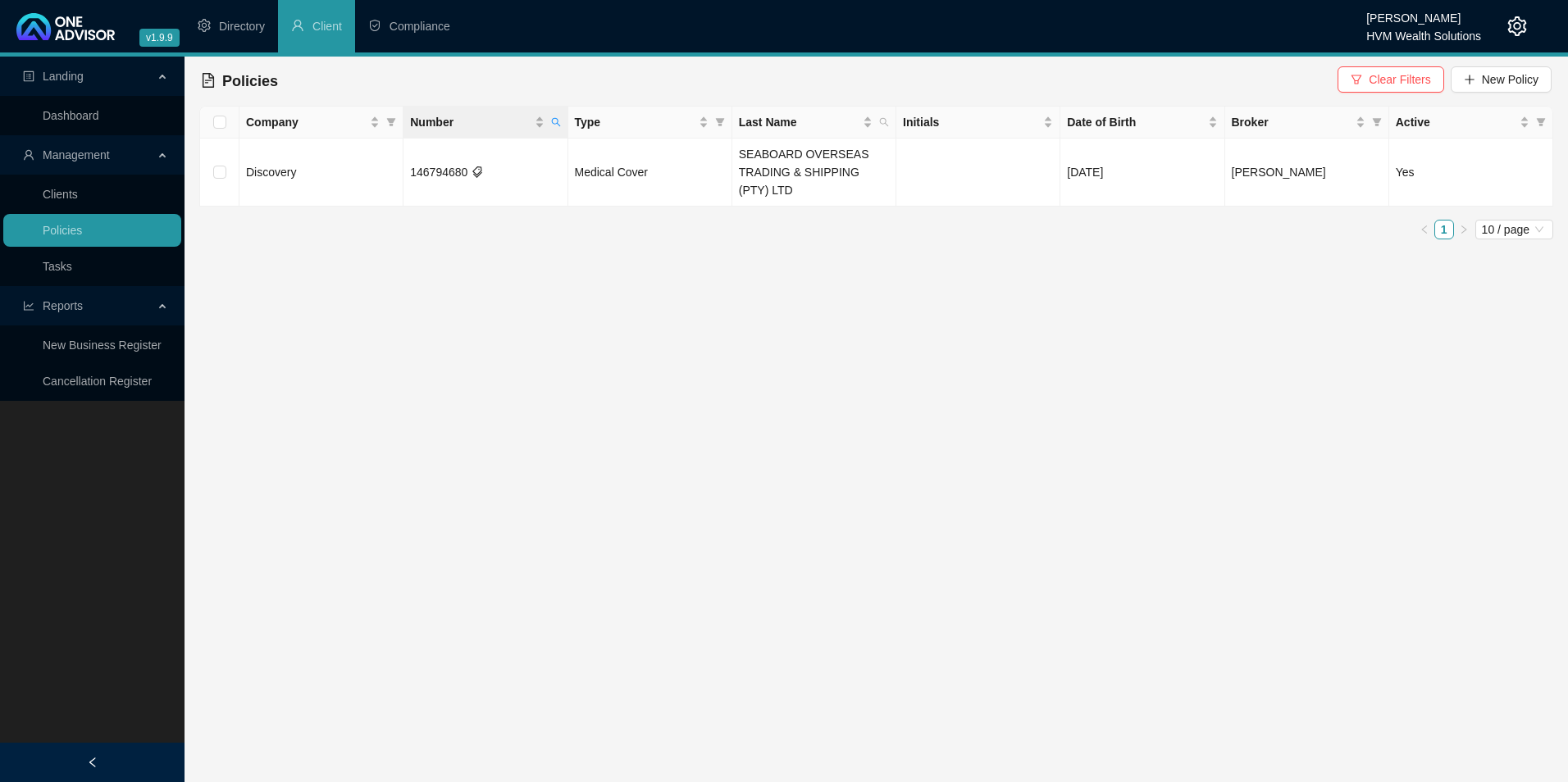
click at [565, 121] on th "Number" at bounding box center [485, 122] width 164 height 32
click at [563, 119] on span at bounding box center [556, 122] width 17 height 24
drag, startPoint x: 487, startPoint y: 160, endPoint x: 337, endPoint y: 150, distance: 150.3
click at [337, 150] on body "v1.9.9 [PERSON_NAME] HVM Wealth Solutions Directory Client Compliance Landing D…" at bounding box center [784, 391] width 1568 height 782
paste input "AFORBD5155"
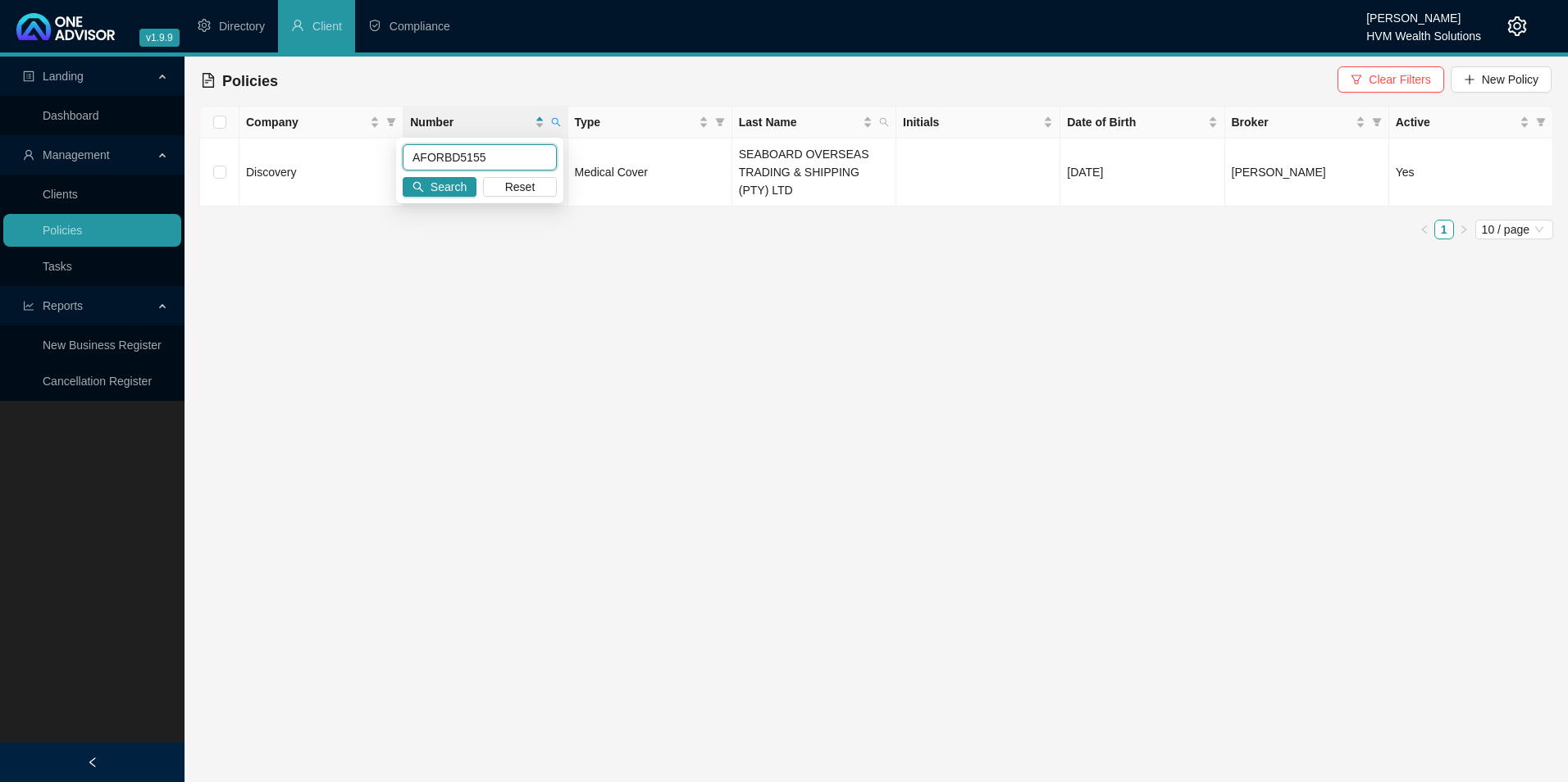
click at [433, 156] on input "AFORBD5155" at bounding box center [480, 157] width 154 height 26
type input "AFORBD5155"
click at [462, 183] on span "Search" at bounding box center [448, 186] width 36 height 18
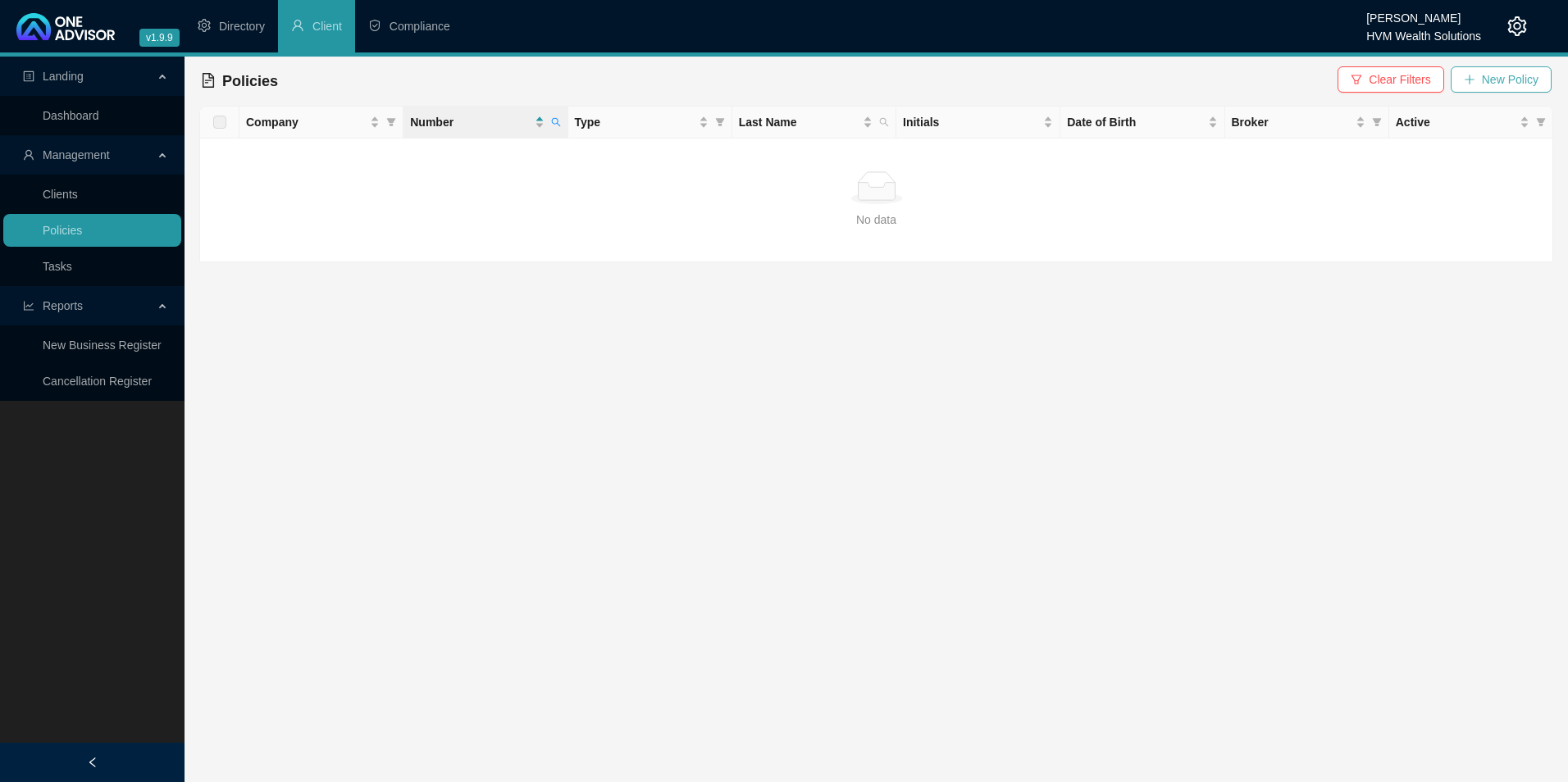
click at [1535, 77] on span "New Policy" at bounding box center [1510, 80] width 57 height 18
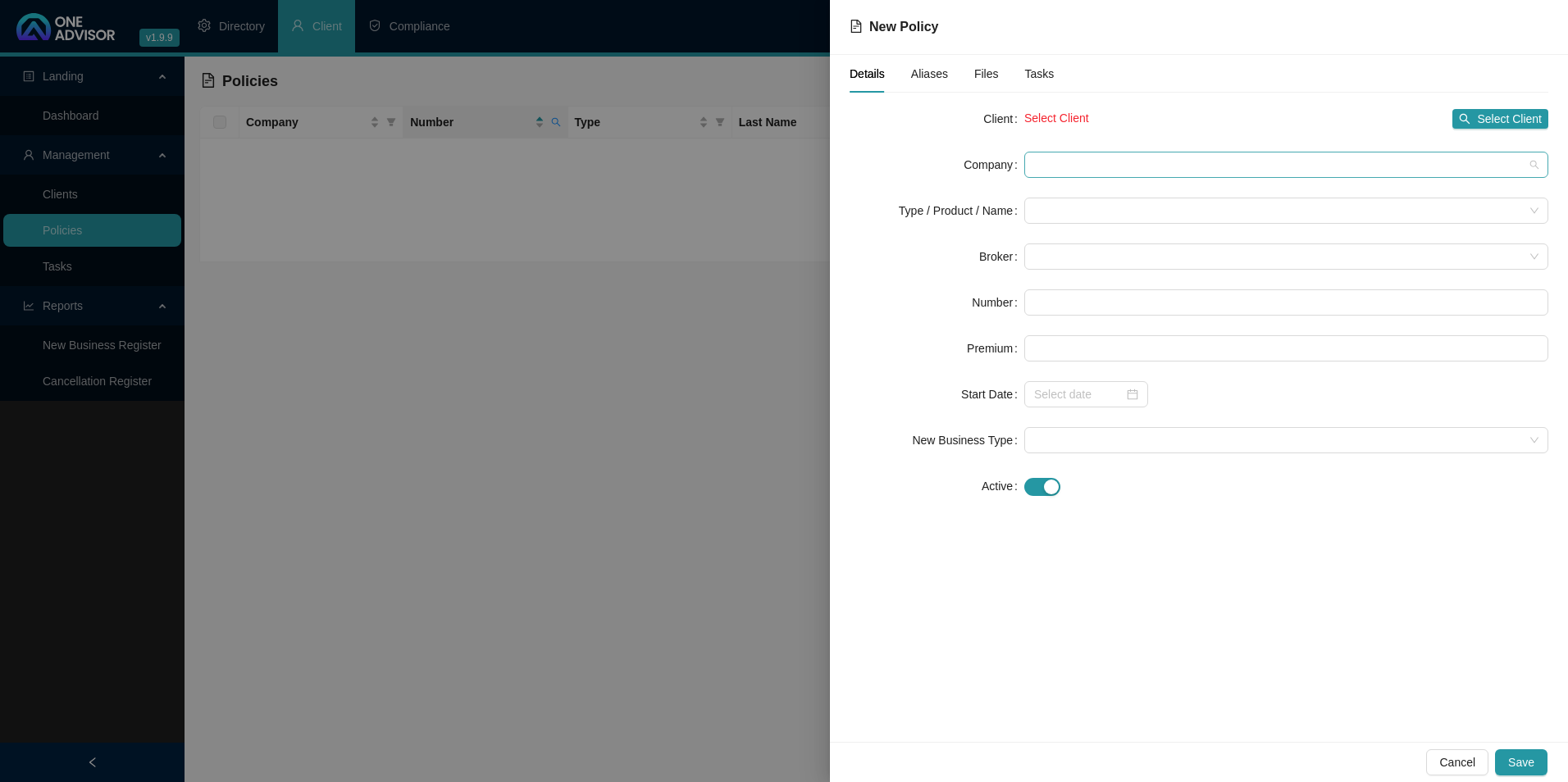
click at [1086, 164] on span at bounding box center [1286, 164] width 505 height 24
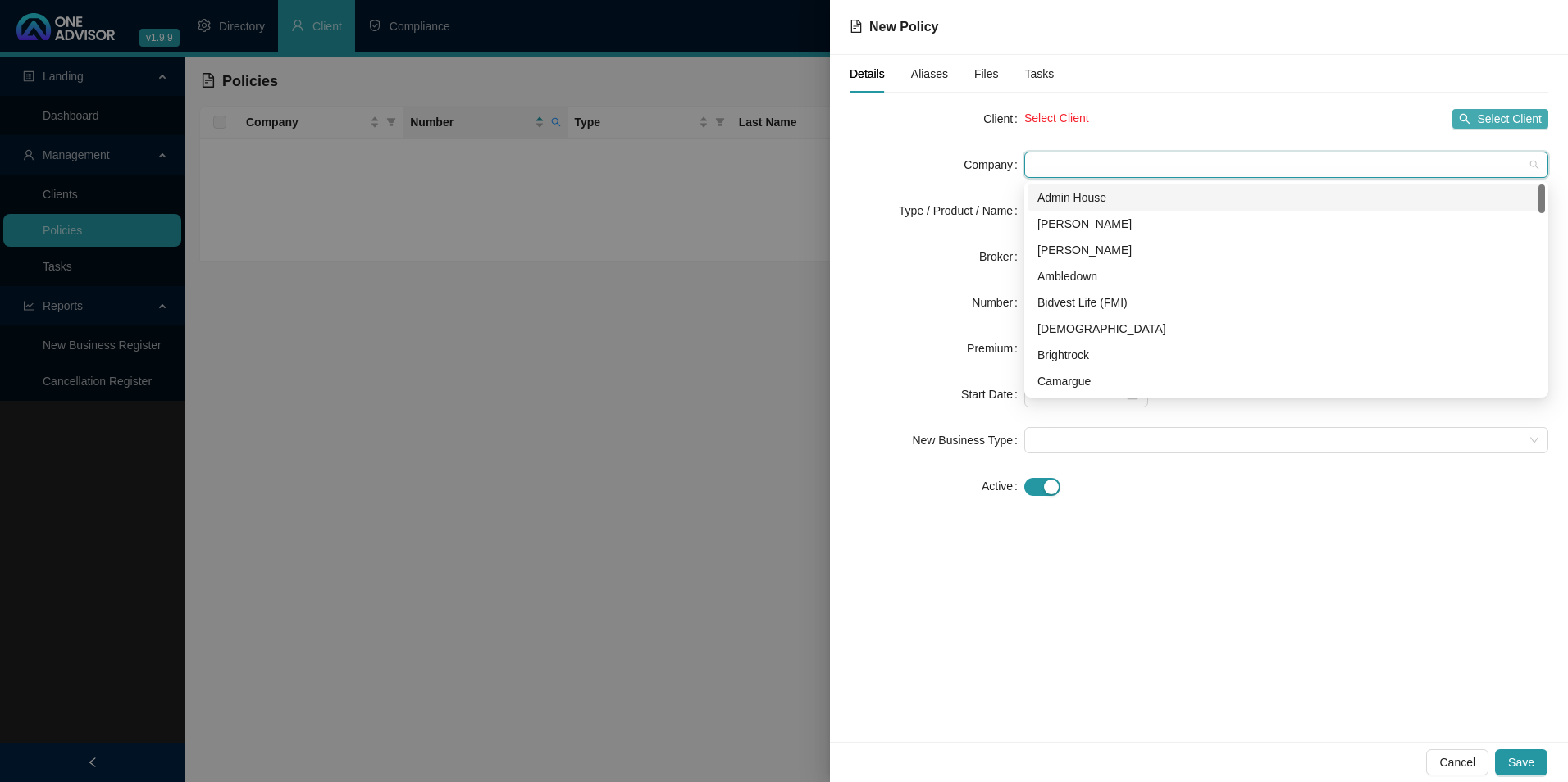
click at [1513, 119] on span "Select Client" at bounding box center [1509, 119] width 65 height 18
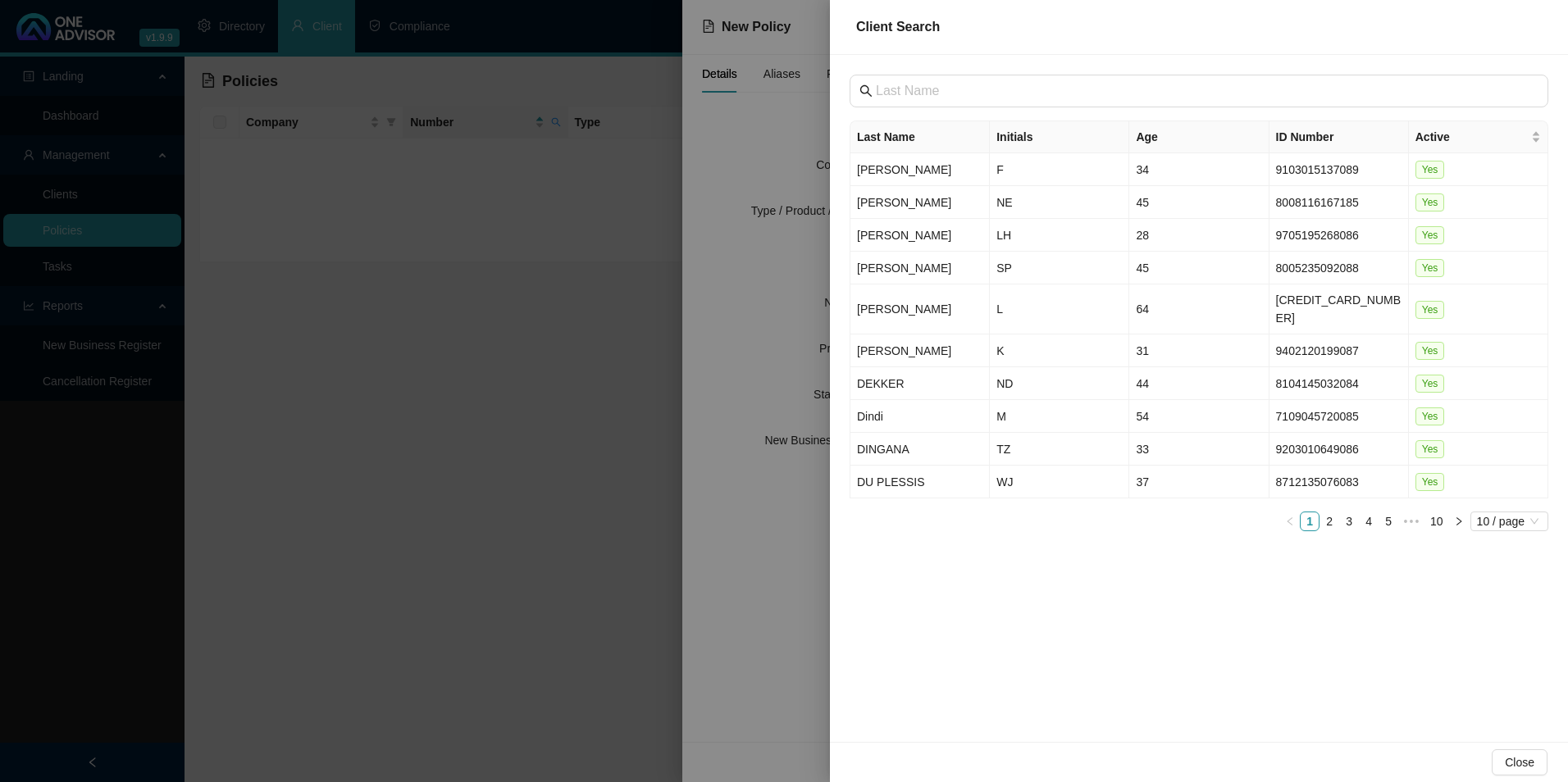
click at [994, 113] on div "Last Name Initials Age ID Number Active [PERSON_NAME] F 34 9103015137089 Yes [P…" at bounding box center [1200, 399] width 738 height 688
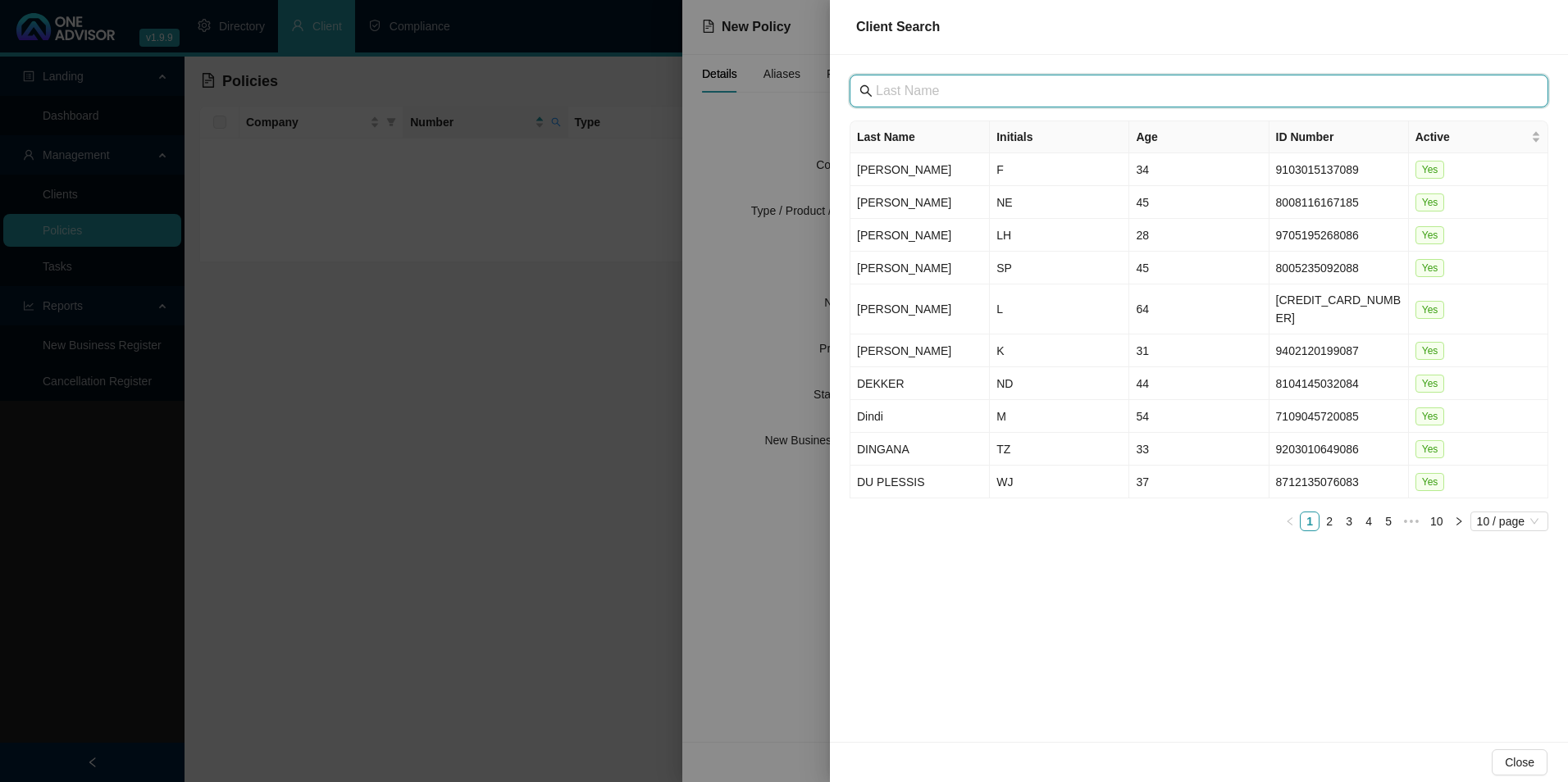
click at [948, 94] on input "text" at bounding box center [1200, 91] width 649 height 19
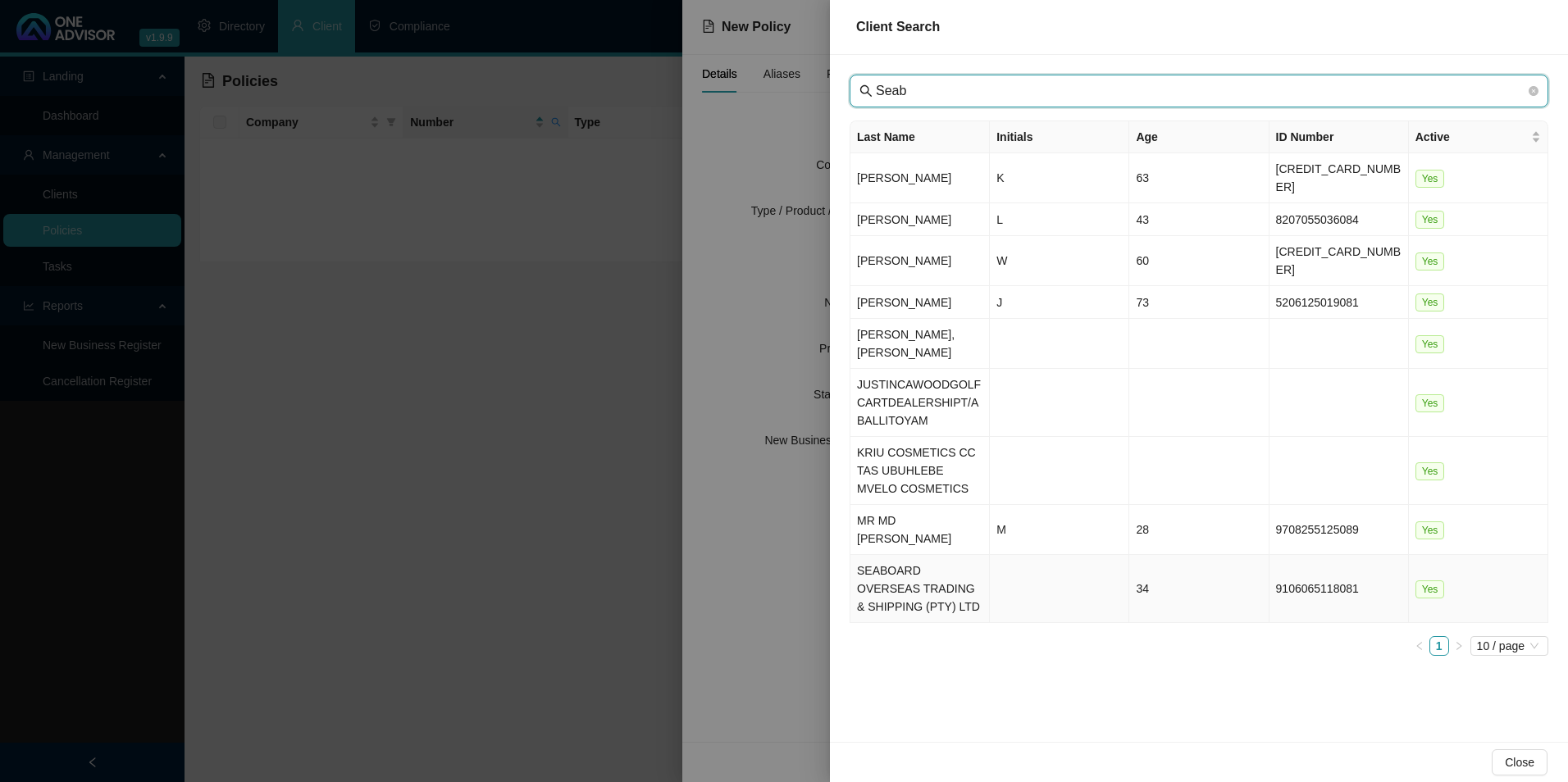
type input "Seab"
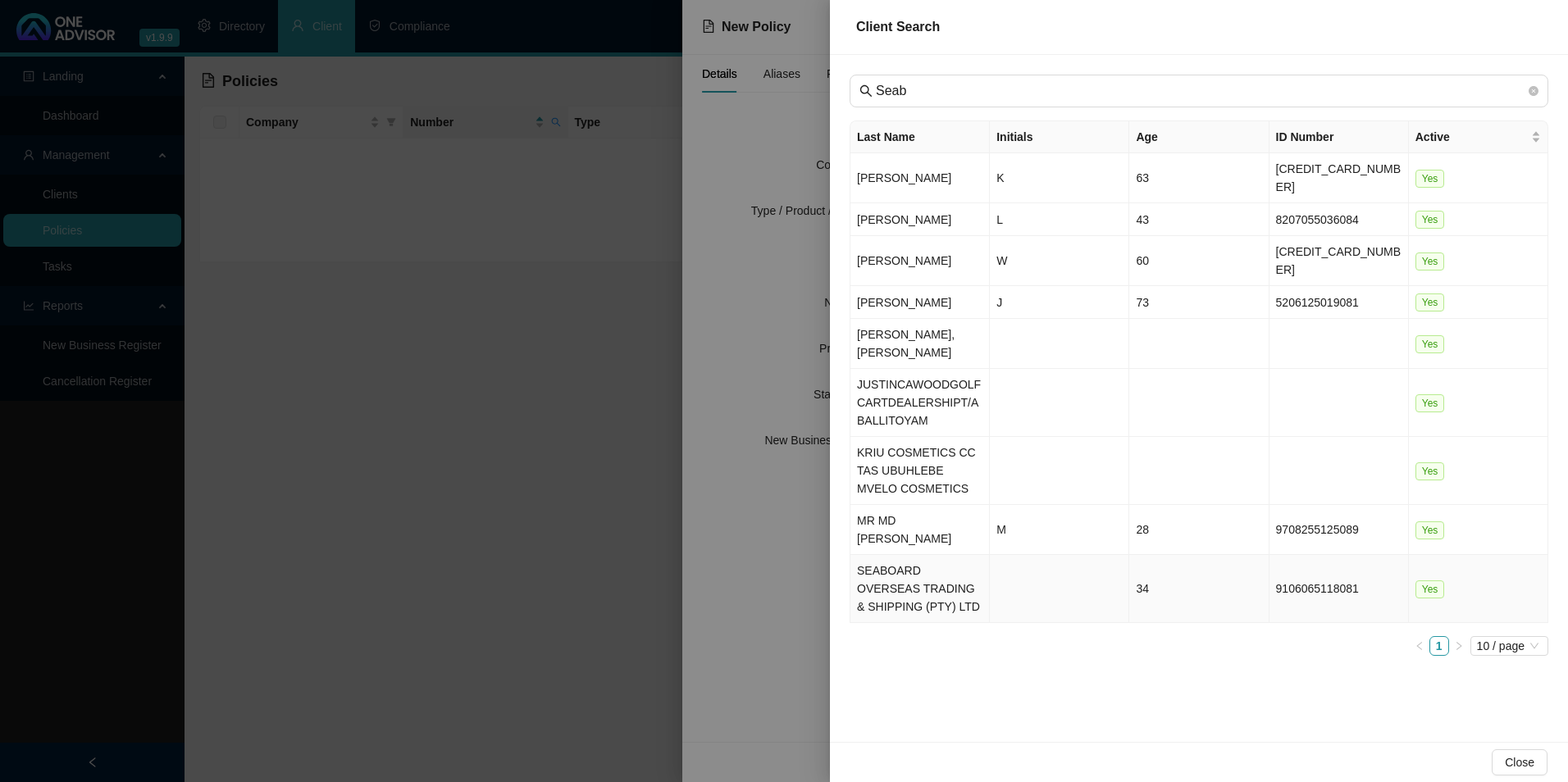
click at [925, 555] on td "SEABOARD OVERSEAS TRADING & SHIPPING (PTY) LTD" at bounding box center [920, 590] width 139 height 68
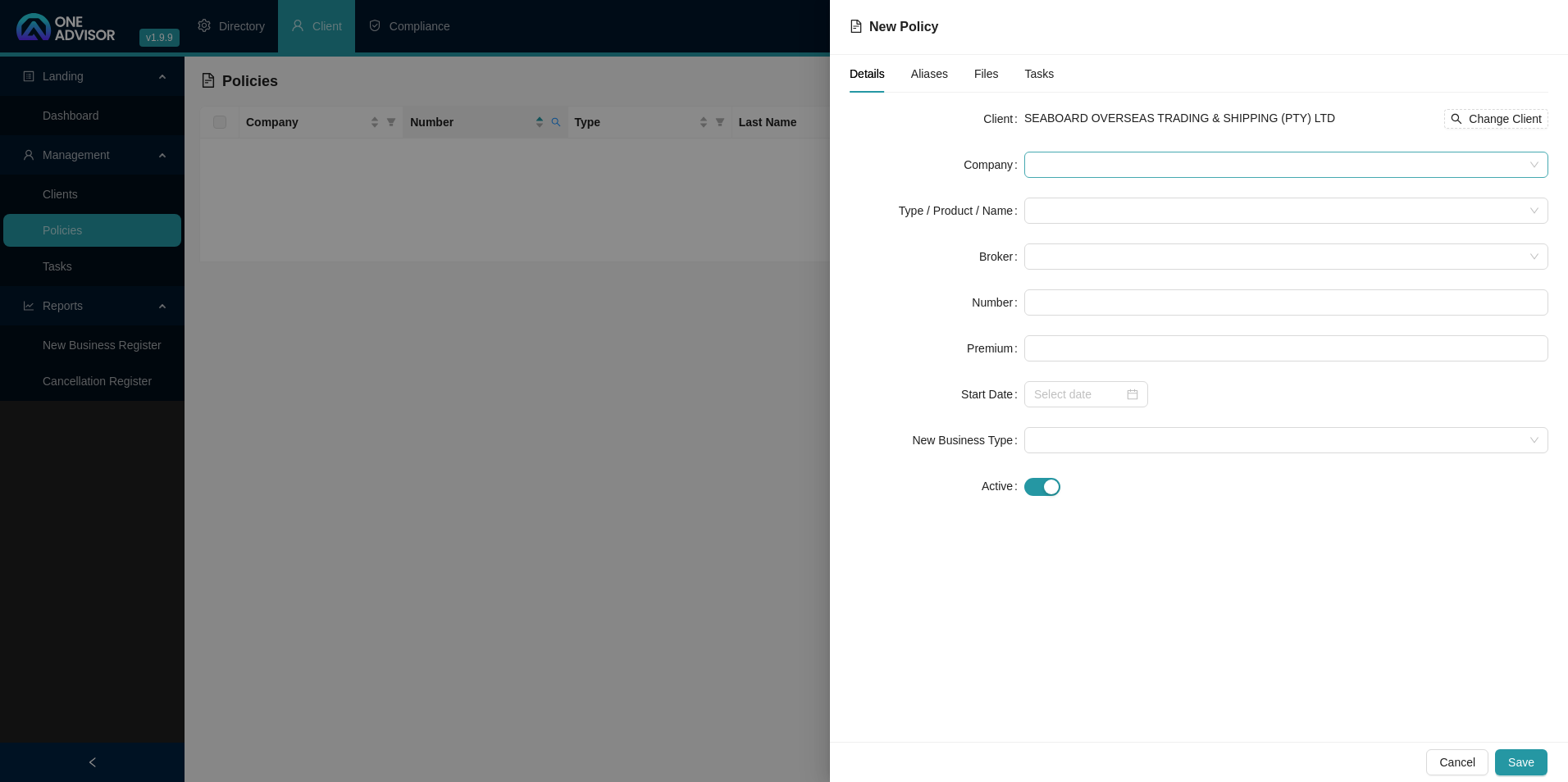
click at [1141, 157] on span at bounding box center [1286, 164] width 505 height 24
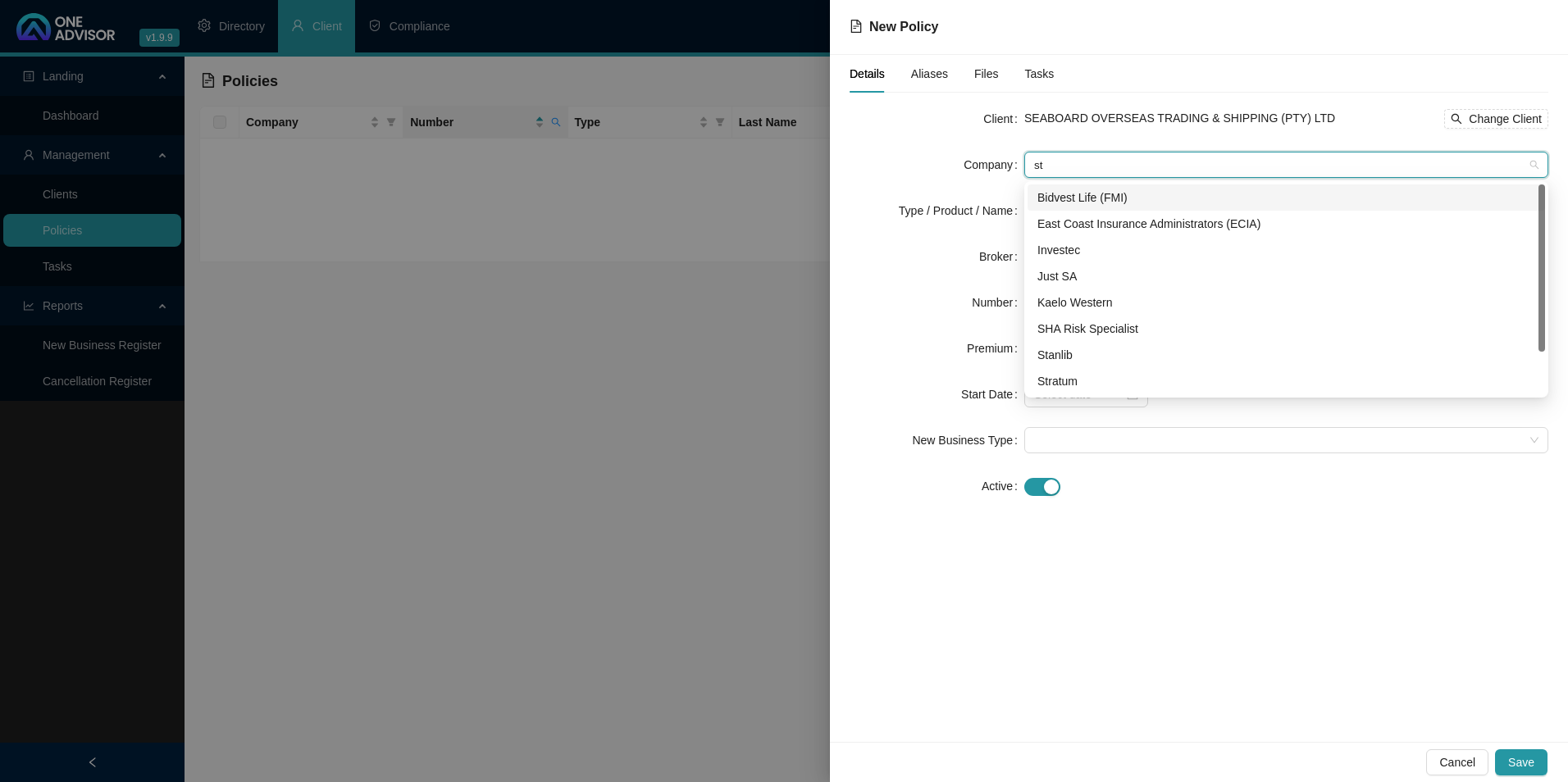
type input "str"
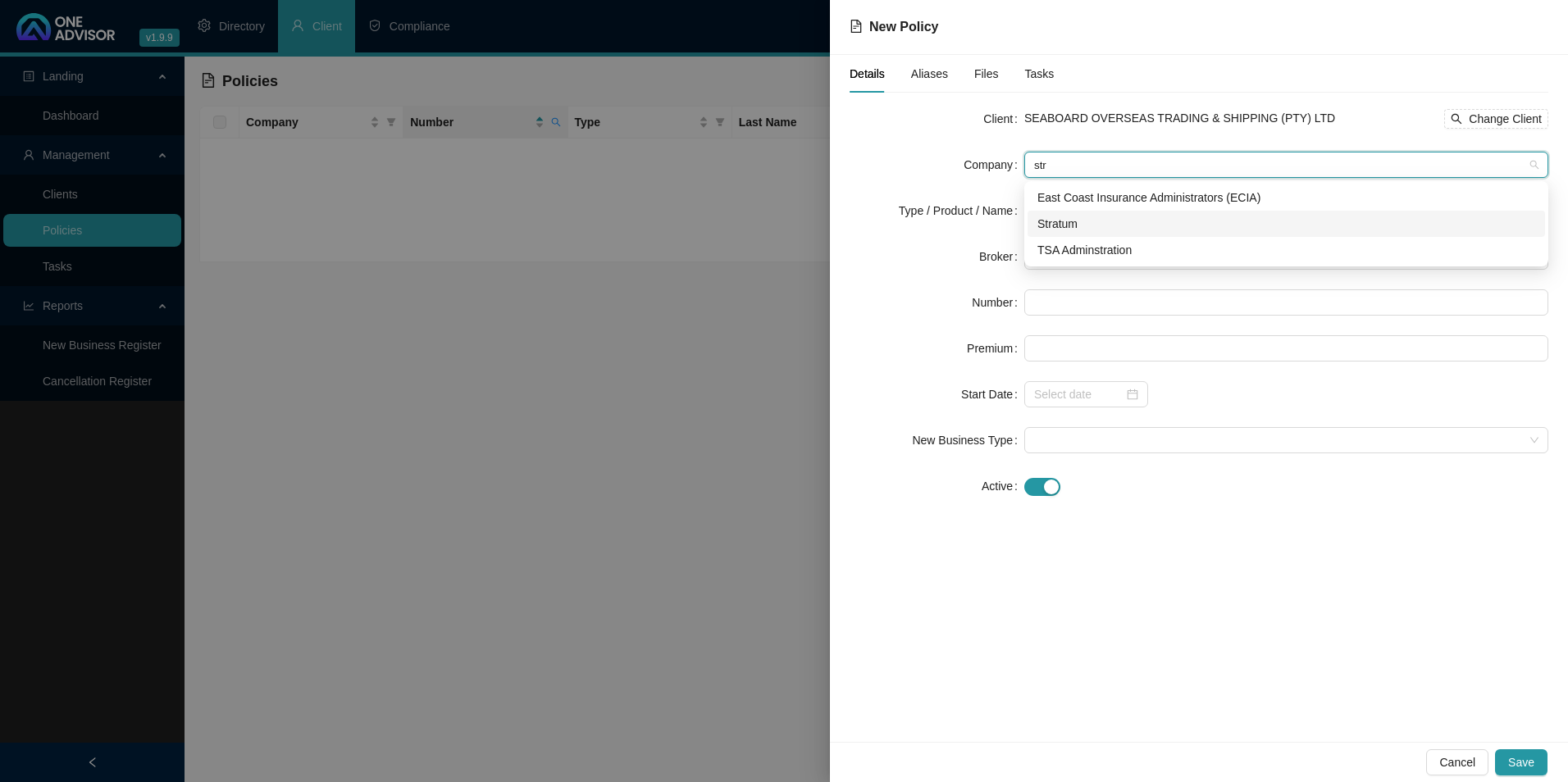
click at [1101, 222] on div "Stratum" at bounding box center [1286, 224] width 498 height 18
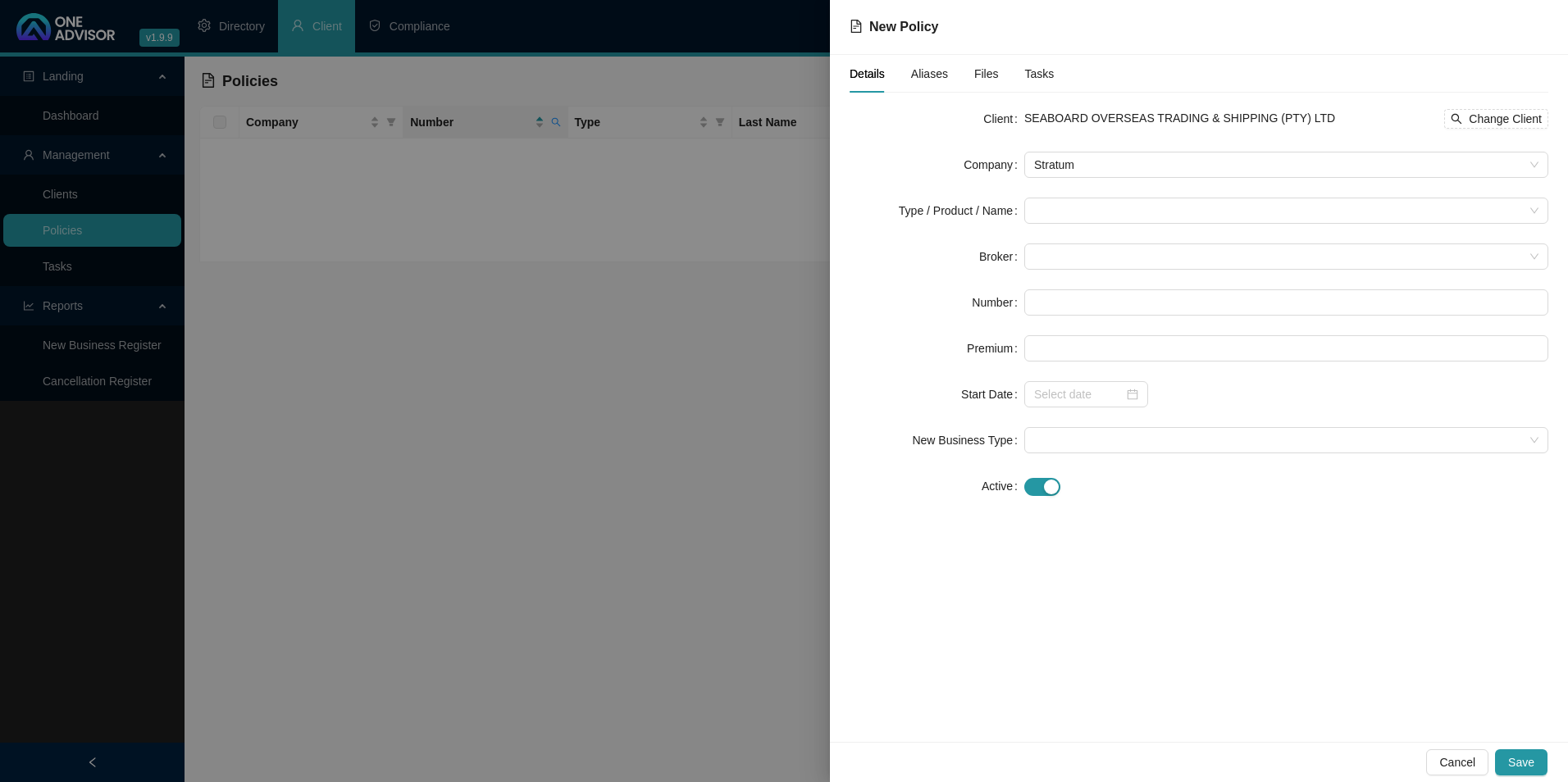
click at [1102, 227] on form "Client SEABOARD OVERSEAS TRADING & SHIPPING (PTY) LTD Change Client Company Str…" at bounding box center [1199, 303] width 699 height 394
click at [1098, 208] on input "search" at bounding box center [1279, 211] width 490 height 24
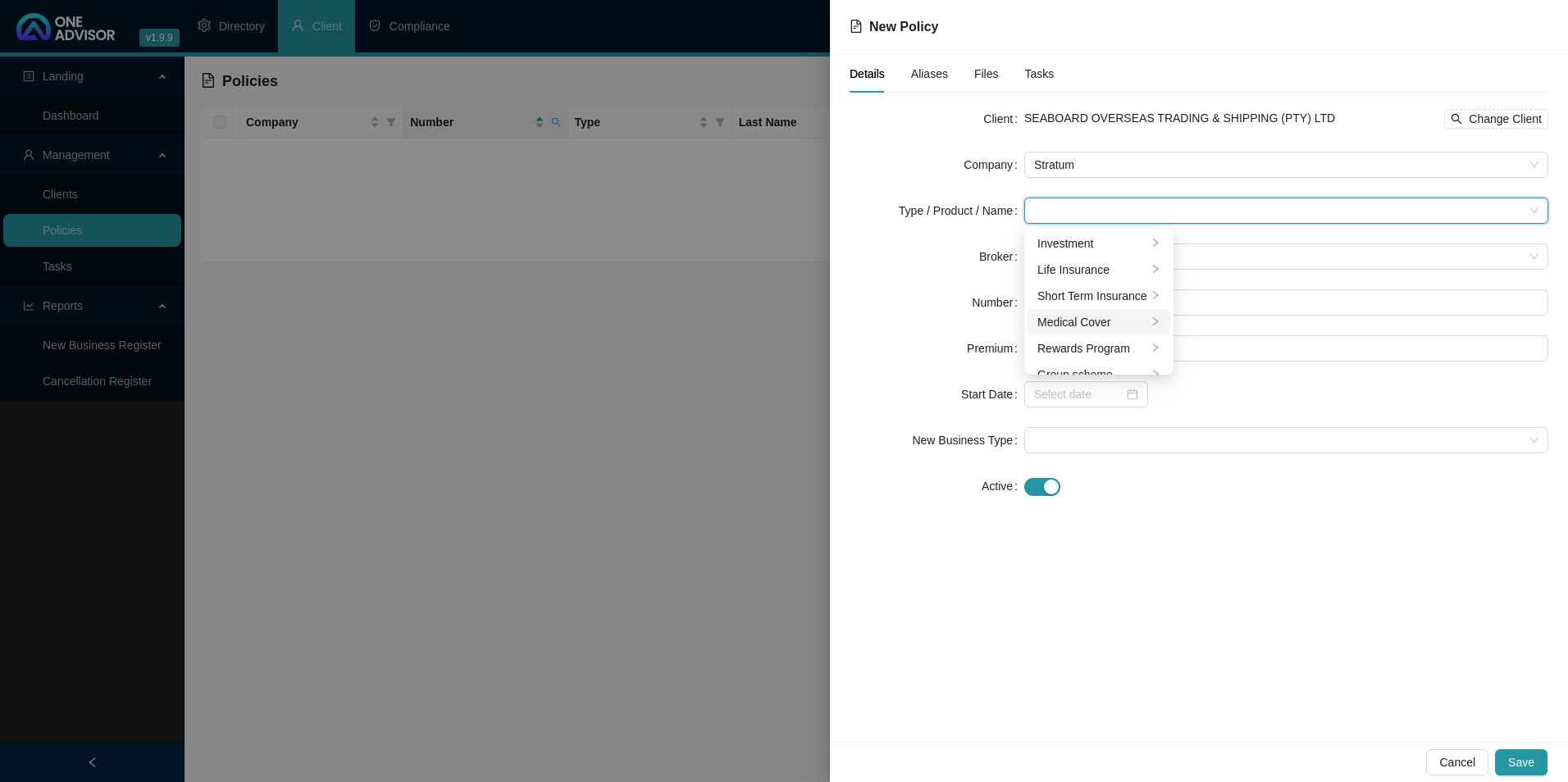
click at [1083, 329] on div "Medical Cover" at bounding box center [1093, 322] width 110 height 18
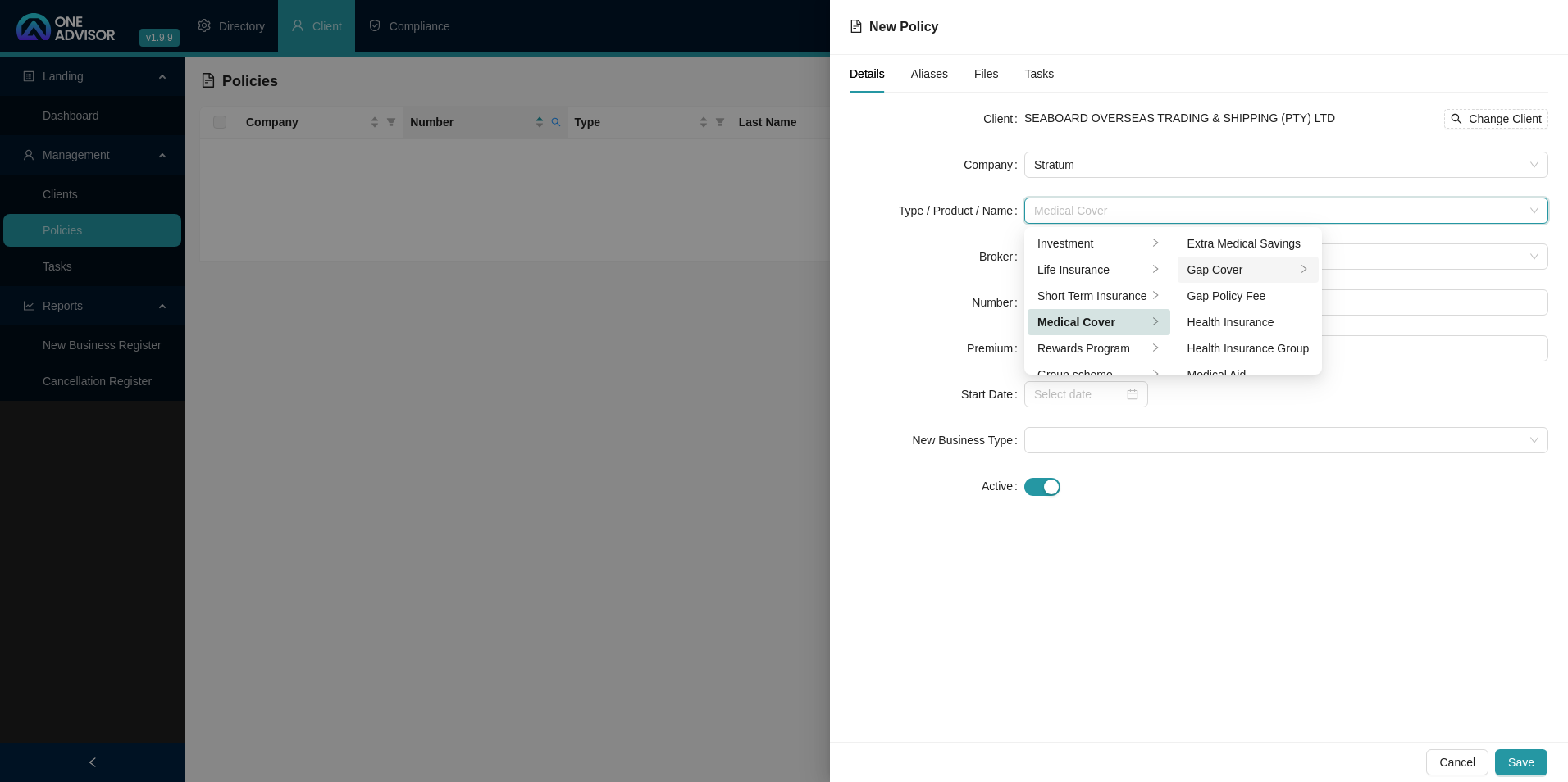
click at [1255, 268] on div "Gap Cover" at bounding box center [1242, 269] width 109 height 18
click at [1227, 517] on div "Client SEABOARD OVERSEAS TRADING & SHIPPING (PTY) LTD Change Client Company Str…" at bounding box center [1199, 312] width 699 height 413
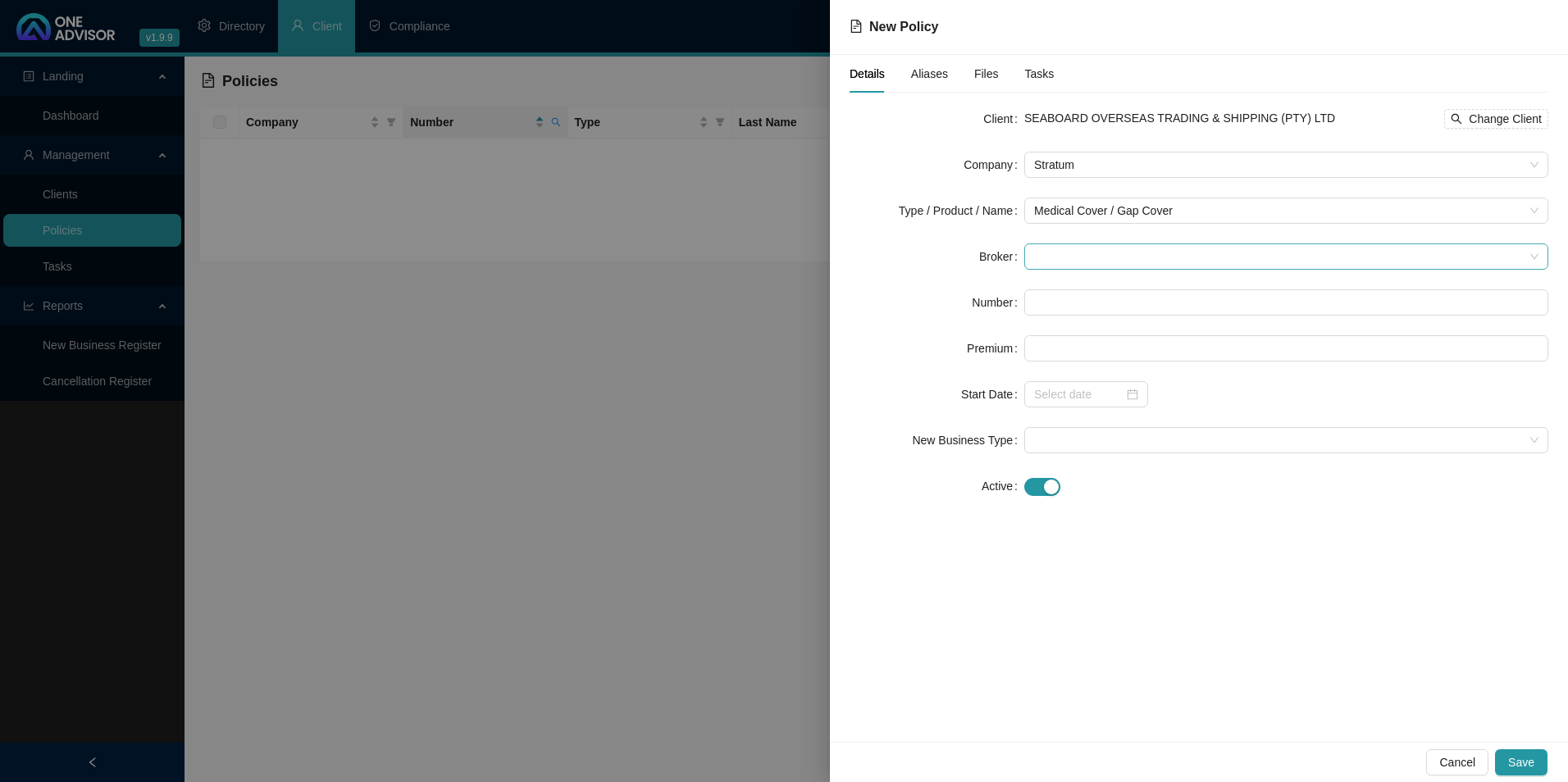
click at [1138, 262] on span at bounding box center [1286, 256] width 505 height 24
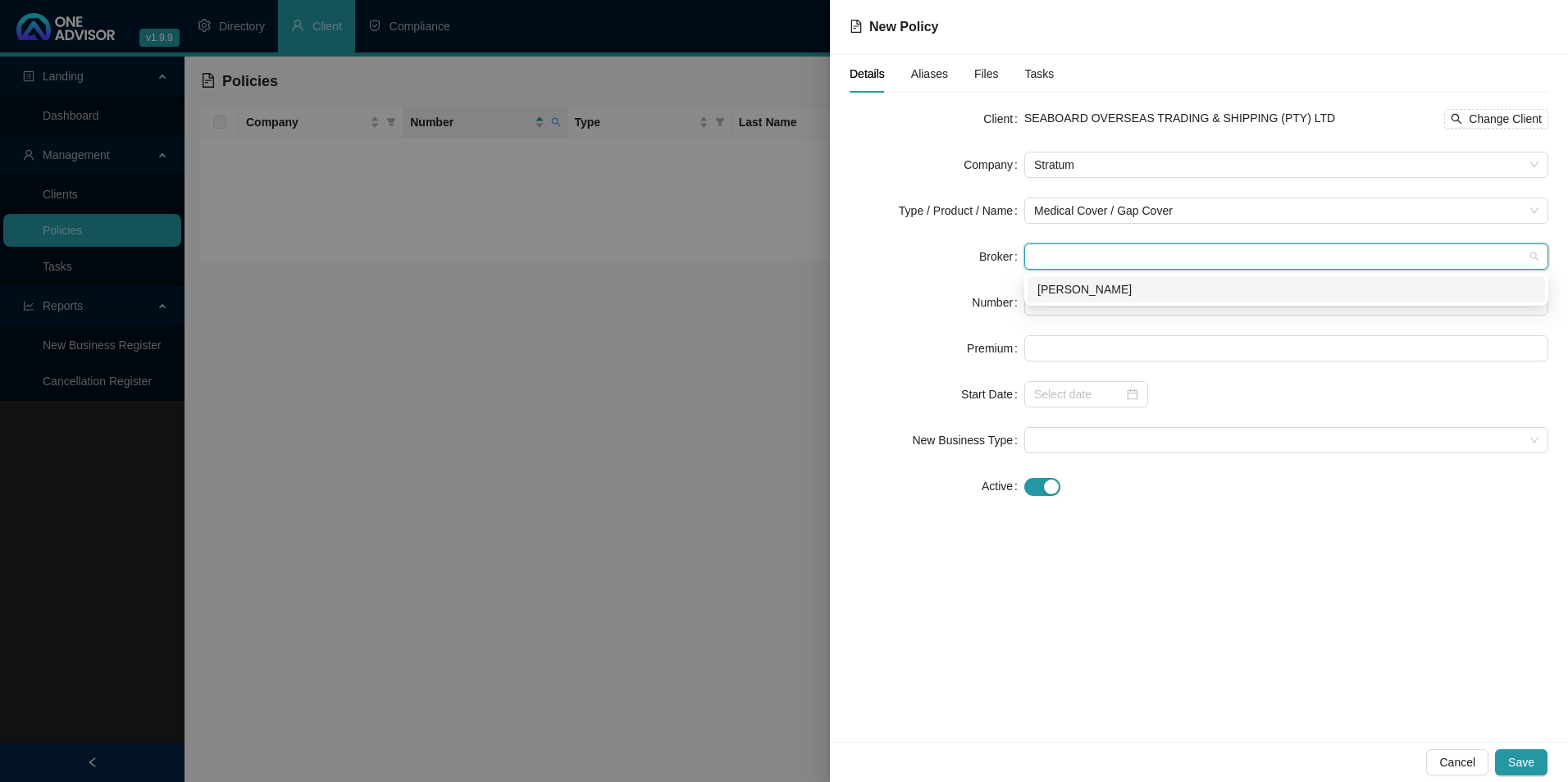
click at [1120, 284] on div "[PERSON_NAME]" at bounding box center [1286, 290] width 498 height 18
click at [1103, 303] on input "text" at bounding box center [1286, 303] width 524 height 26
click at [1170, 302] on input "text" at bounding box center [1286, 303] width 524 height 26
paste input "AFORBD5155"
type input "AFORBD5155"
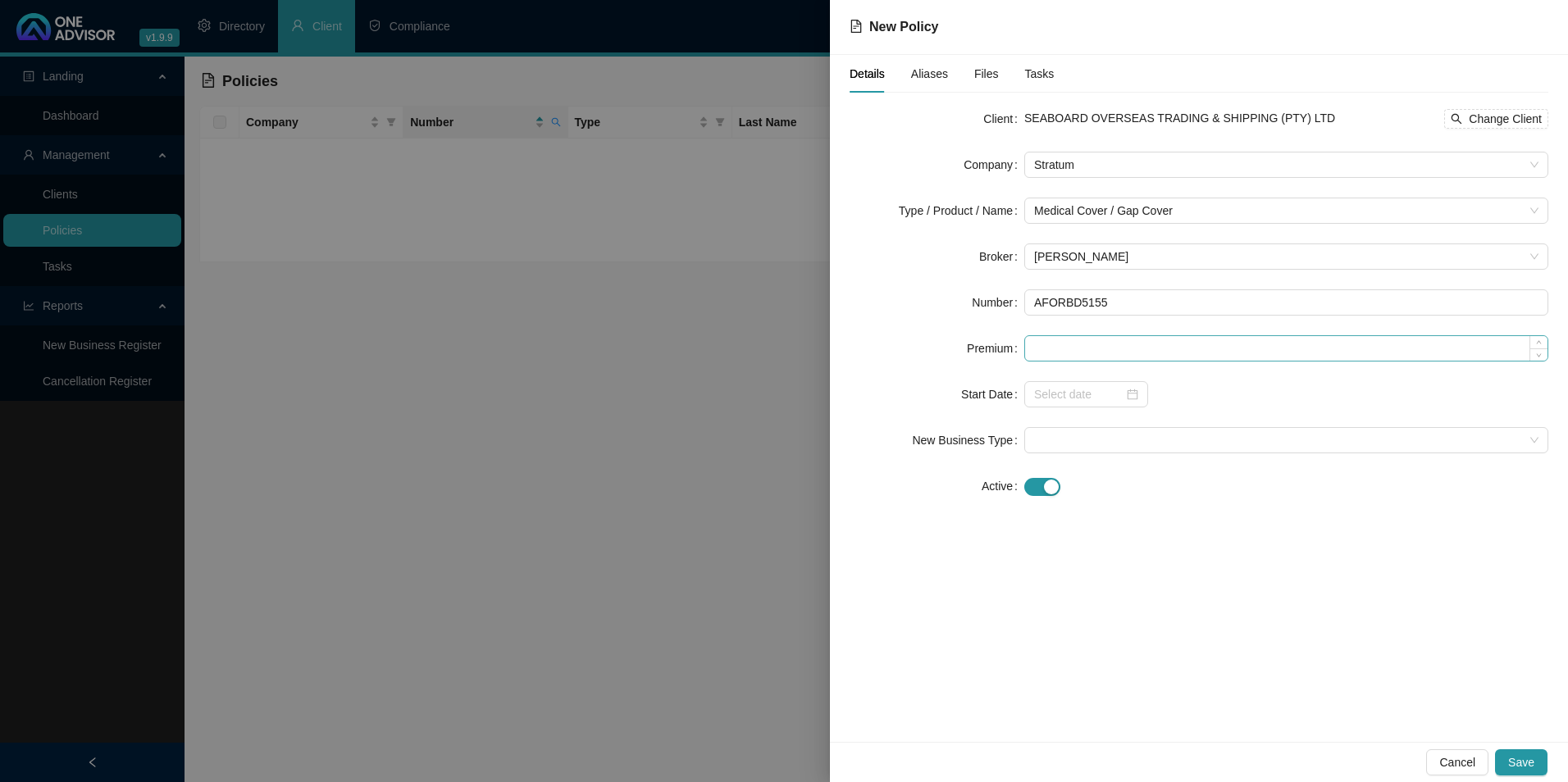
click at [1025, 342] on div at bounding box center [1286, 348] width 524 height 26
click at [1043, 345] on input at bounding box center [1286, 348] width 522 height 24
click at [1112, 347] on input at bounding box center [1286, 348] width 522 height 24
type input "440.00"
click at [1067, 391] on input at bounding box center [1079, 394] width 89 height 18
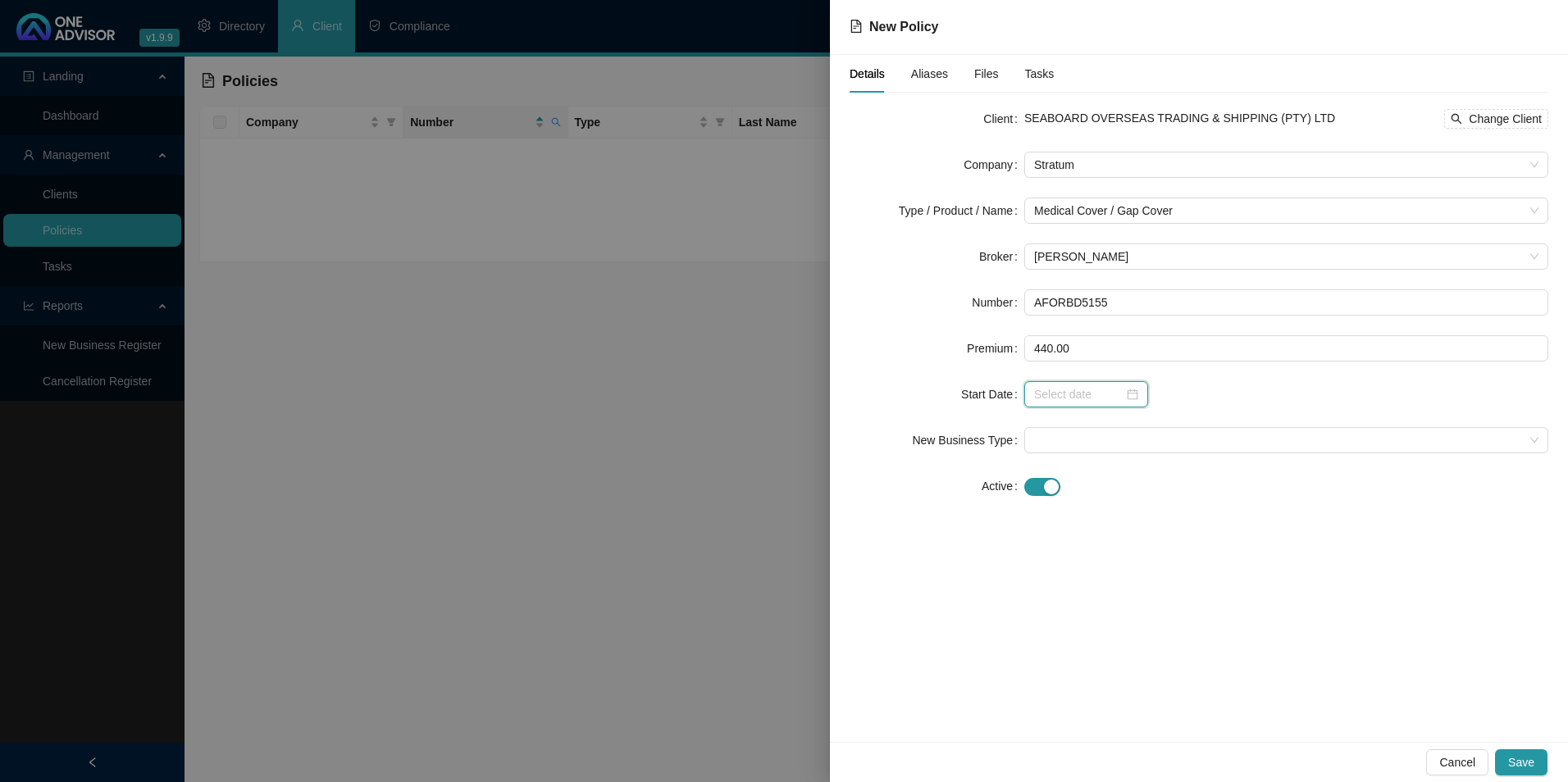
click at [1089, 394] on input at bounding box center [1079, 394] width 89 height 18
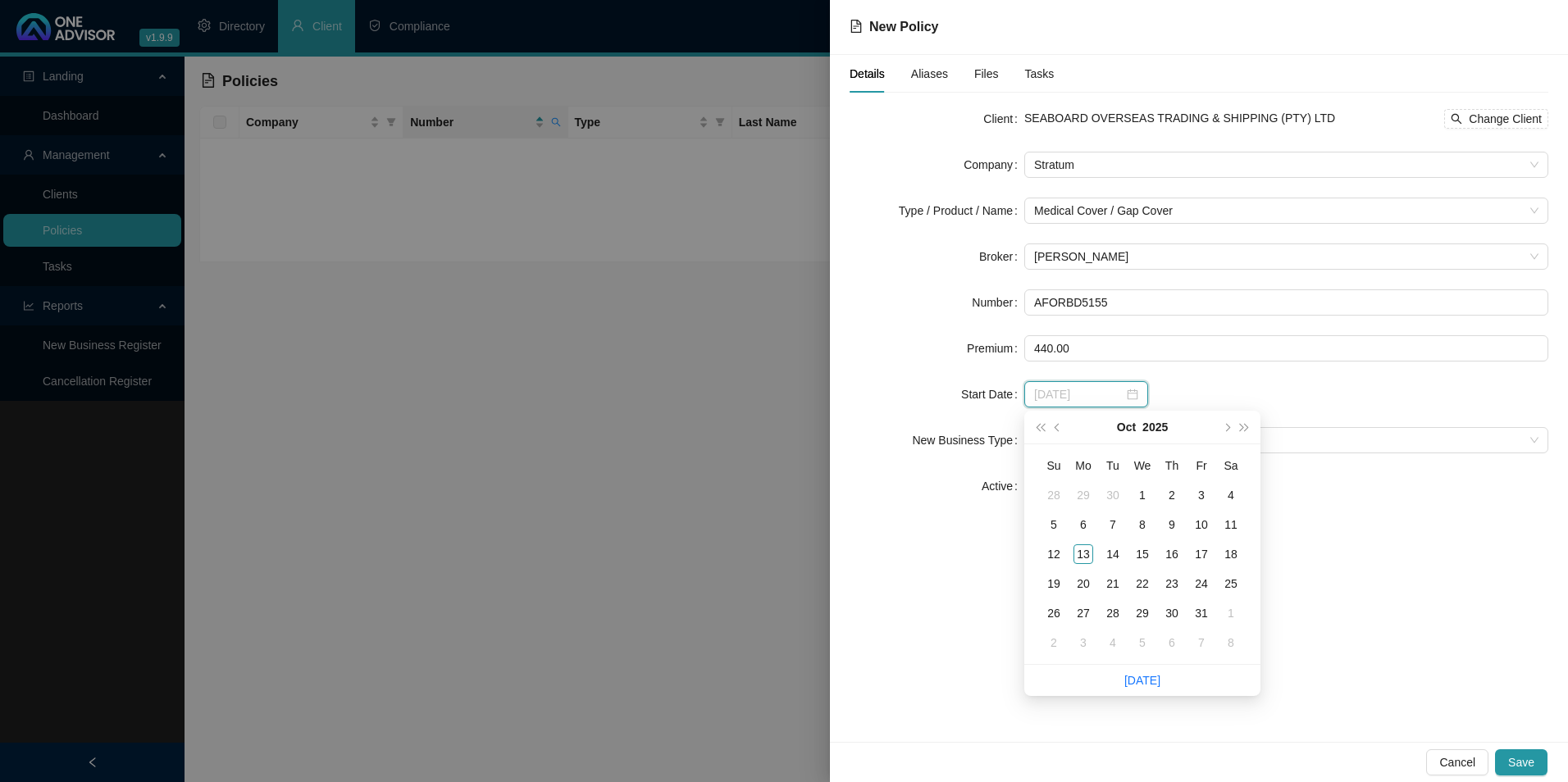
type input "[DATE]"
click at [1055, 429] on button "prev-year" at bounding box center [1058, 427] width 18 height 32
type input "[DATE]"
click at [1095, 494] on td "1" at bounding box center [1084, 495] width 30 height 30
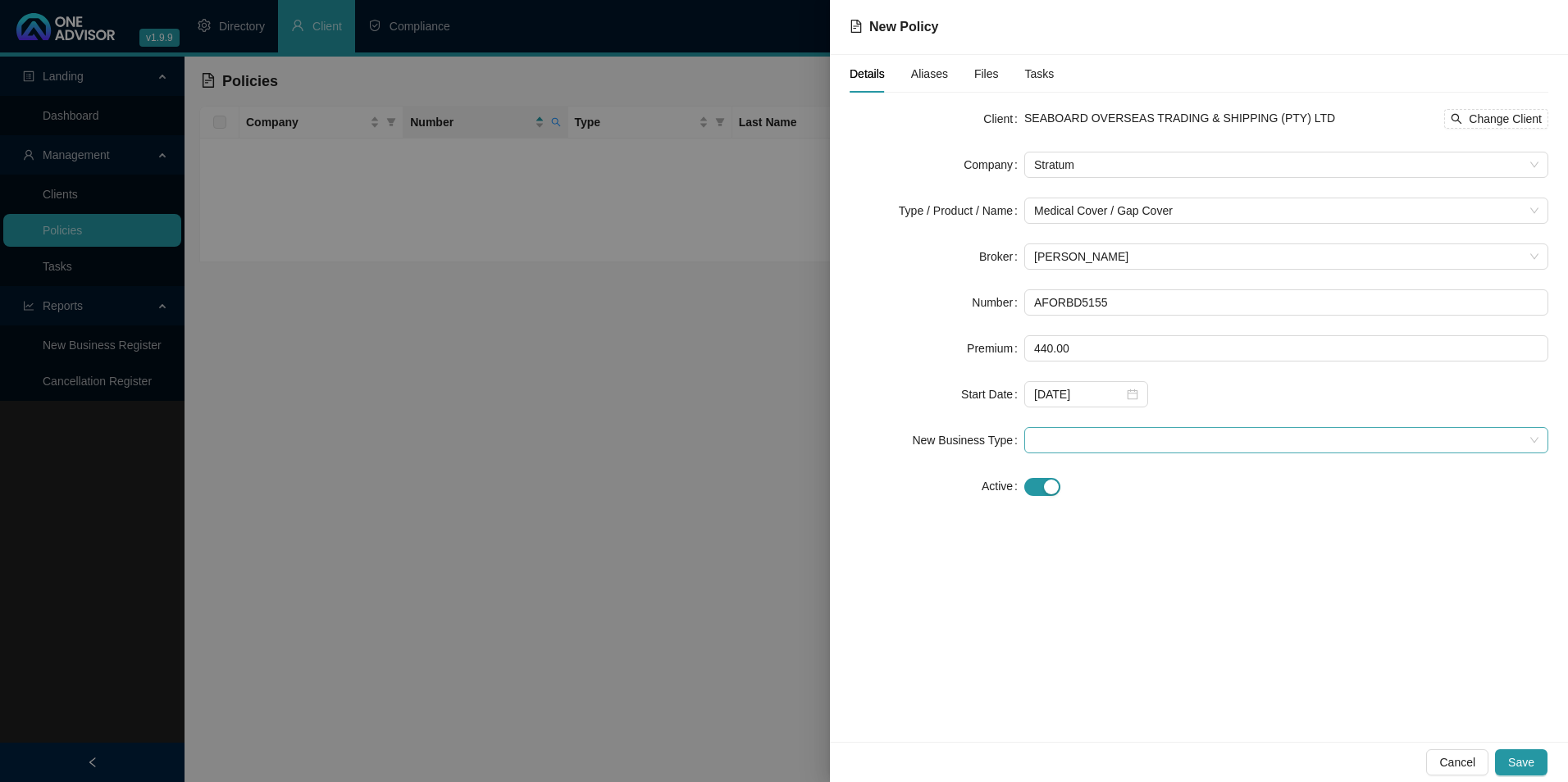
click at [1100, 435] on span at bounding box center [1286, 440] width 505 height 24
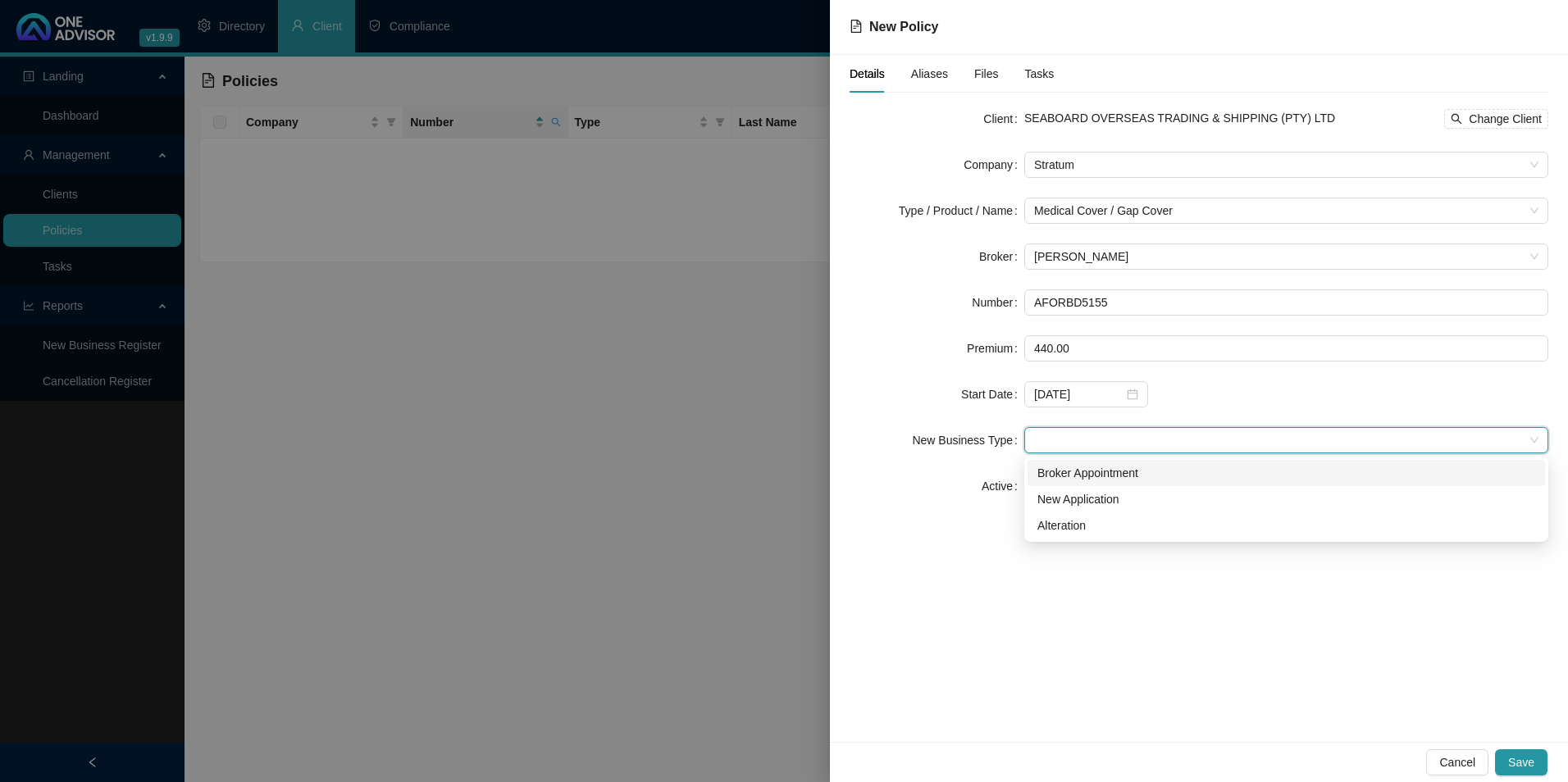
click at [1085, 475] on div "Broker Appointment" at bounding box center [1286, 473] width 498 height 18
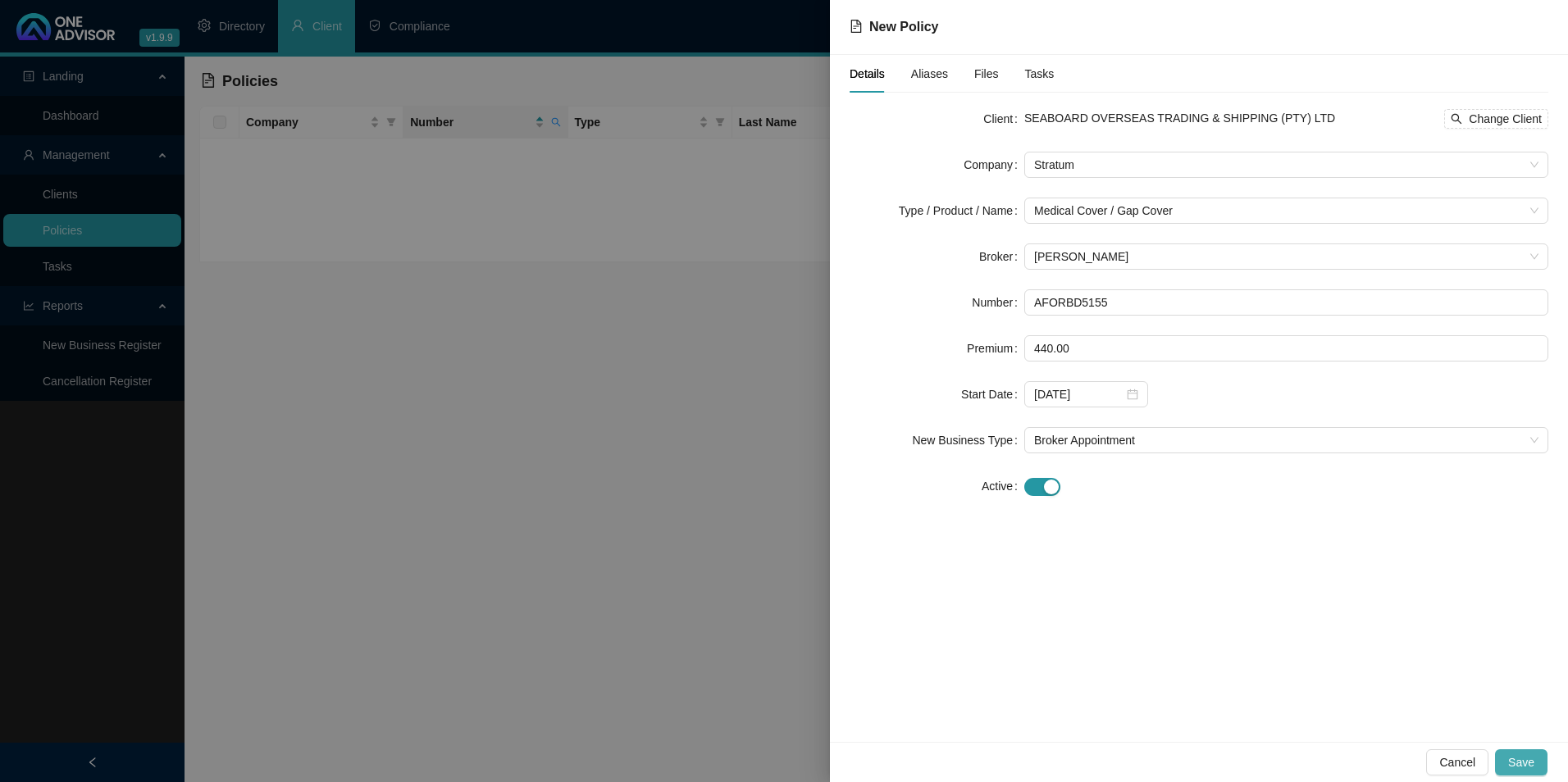
click at [1516, 769] on button "Save" at bounding box center [1522, 763] width 52 height 26
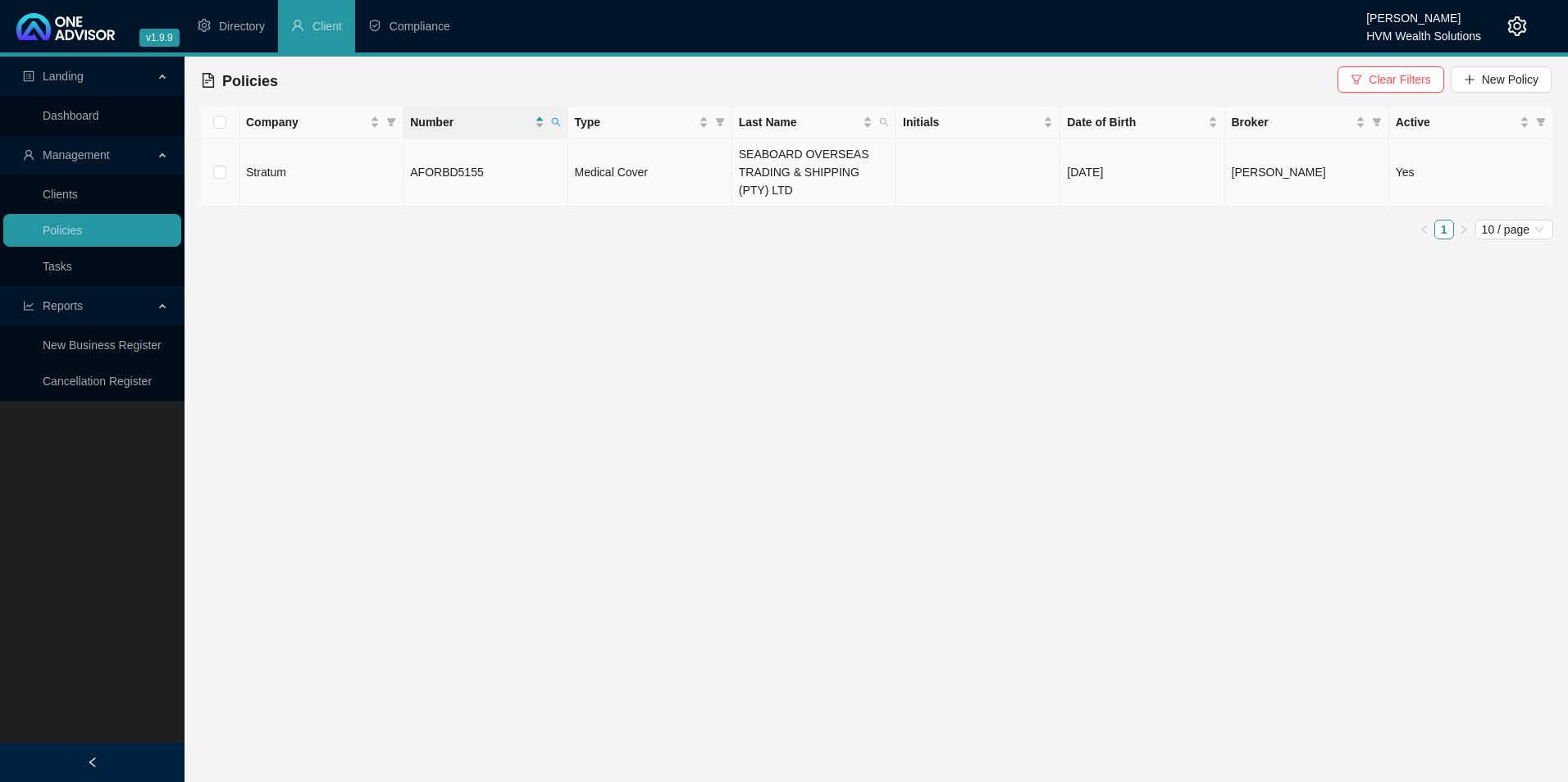
click at [459, 167] on span "AFORBD5155" at bounding box center [446, 171] width 73 height 13
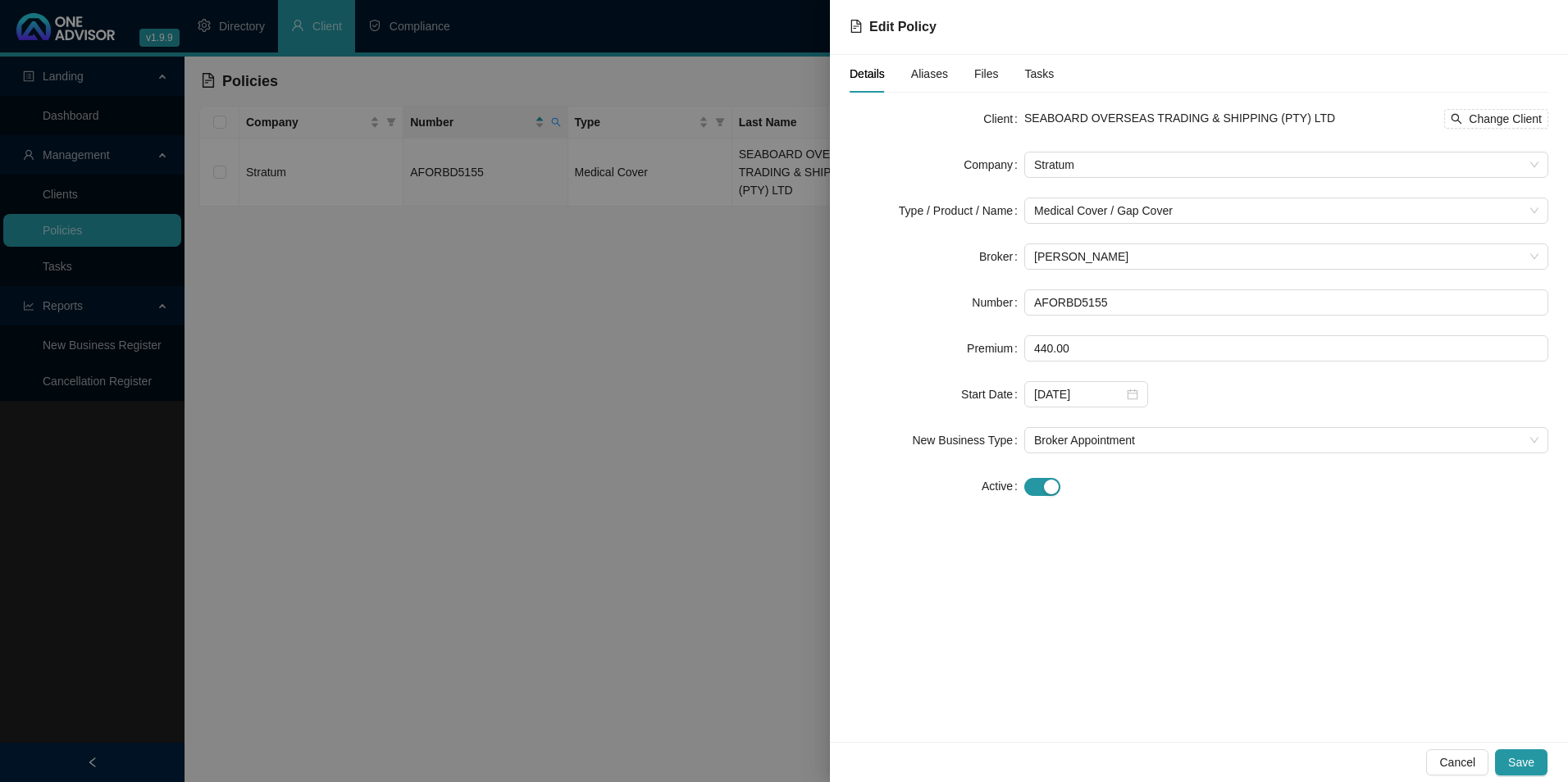
click at [927, 76] on span "Aliases" at bounding box center [930, 73] width 37 height 11
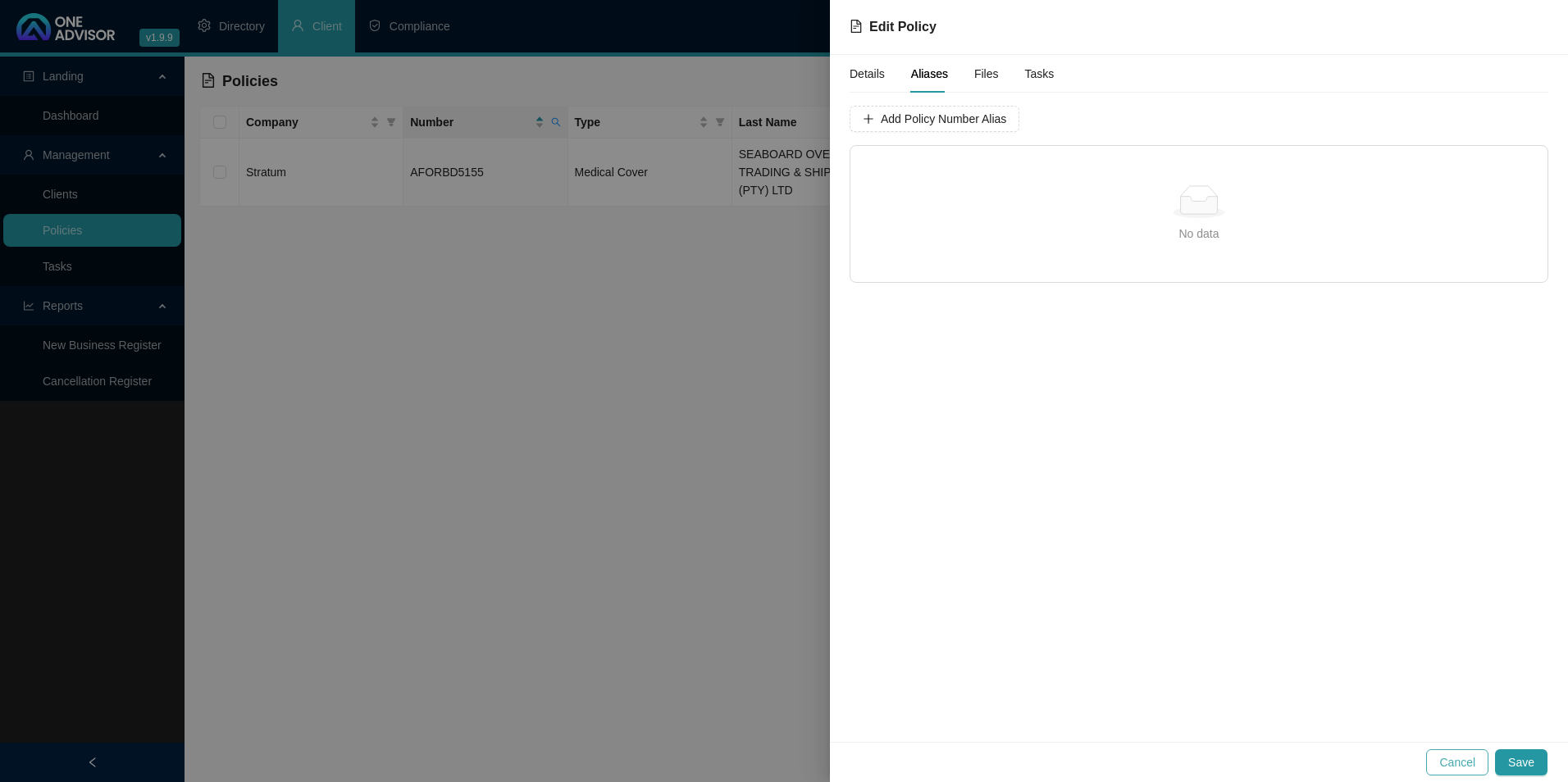
click at [1460, 766] on span "Cancel" at bounding box center [1457, 763] width 36 height 18
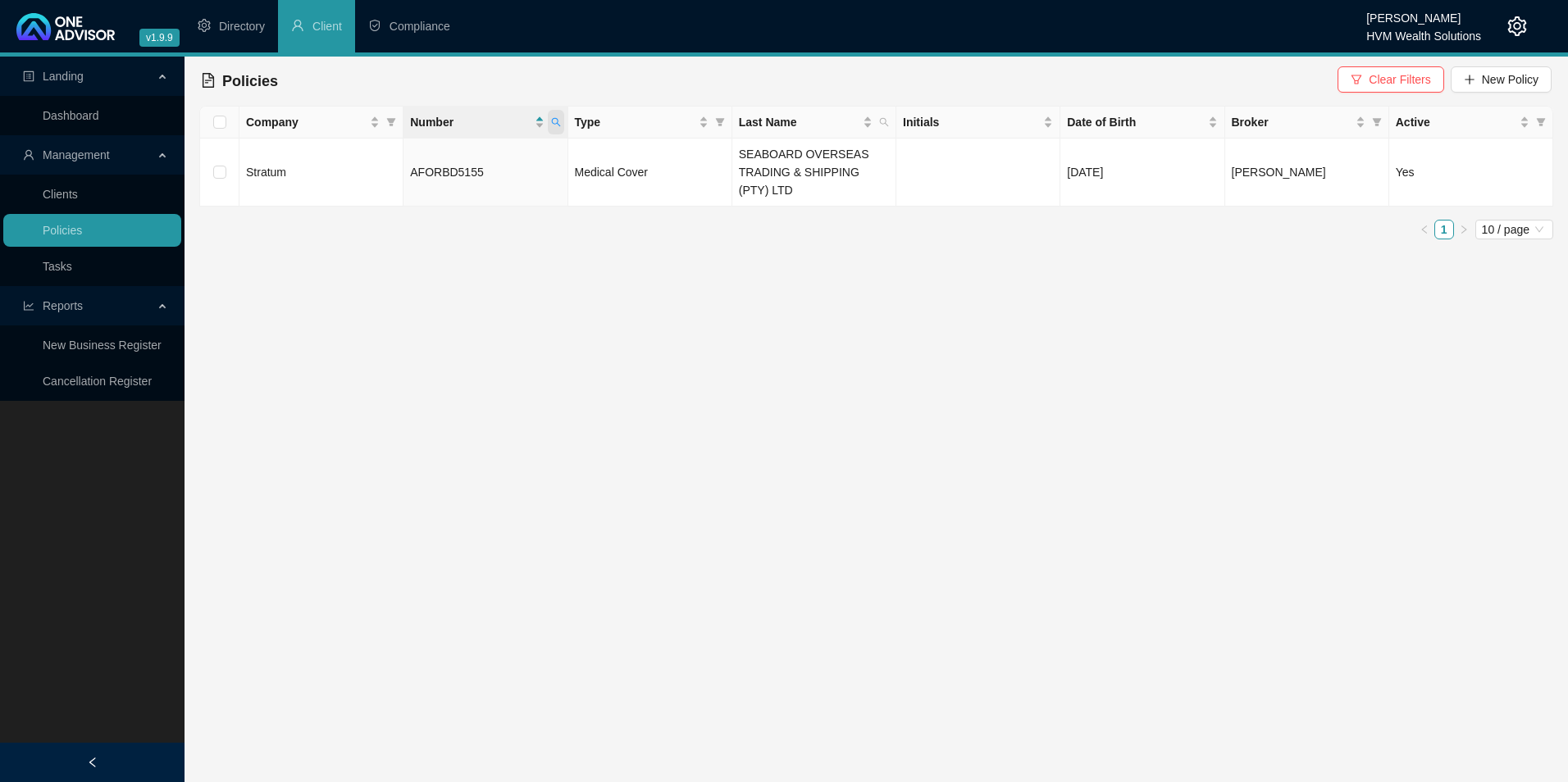
drag, startPoint x: 548, startPoint y: 122, endPoint x: 549, endPoint y: 132, distance: 10.0
click at [548, 122] on span at bounding box center [556, 122] width 17 height 24
drag, startPoint x: 483, startPoint y: 158, endPoint x: 337, endPoint y: 153, distance: 146.1
click at [337, 153] on body "v1.9.9 [PERSON_NAME] HVM Wealth Solutions Directory Client Compliance Landing D…" at bounding box center [784, 391] width 1568 height 782
paste input "175875852"
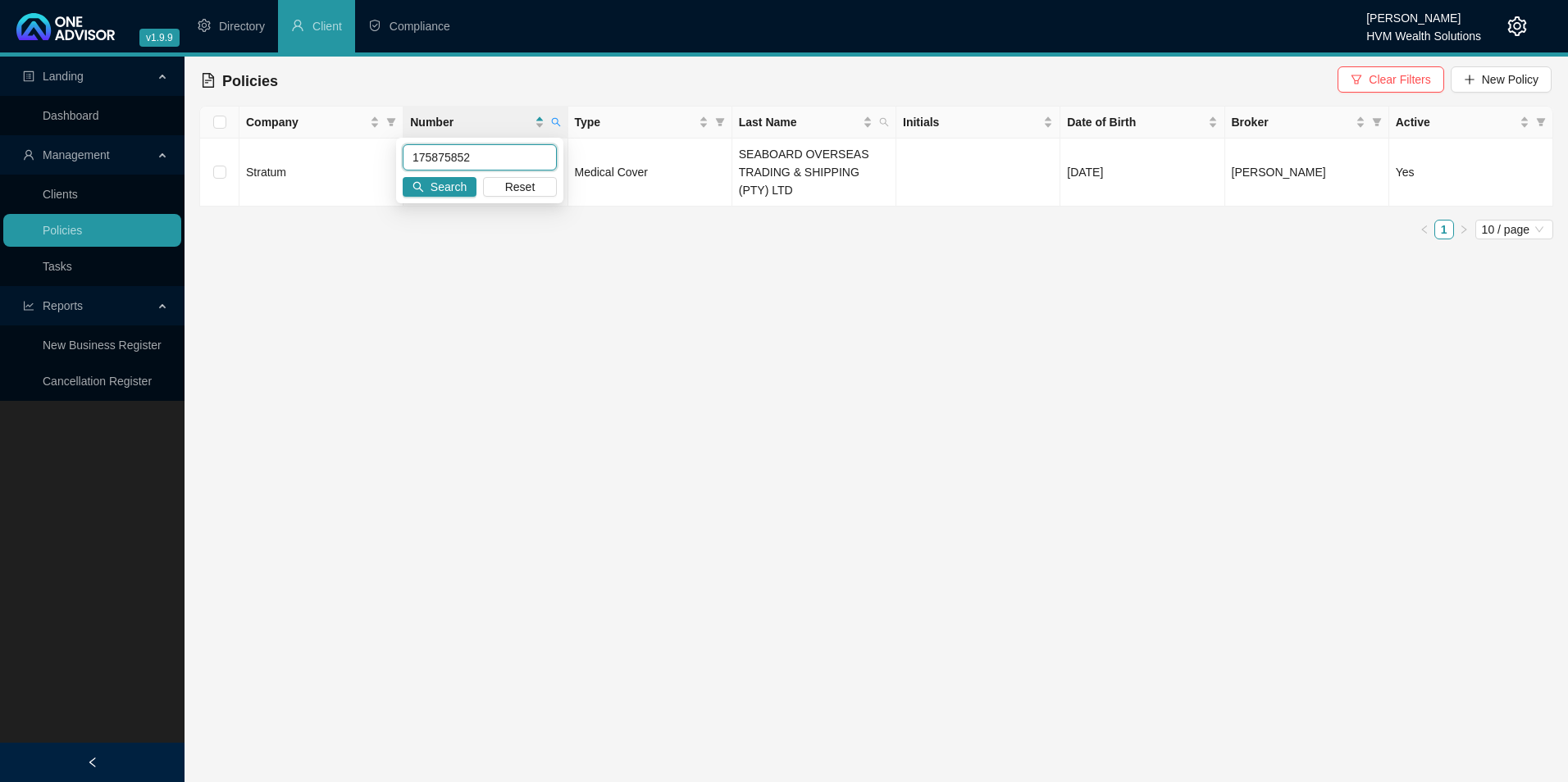
click at [438, 160] on input "175875852" at bounding box center [480, 157] width 154 height 26
type input "175875852"
click at [458, 201] on div "175875852 Search Reset" at bounding box center [480, 170] width 167 height 66
click at [456, 190] on span "Search" at bounding box center [448, 186] width 36 height 18
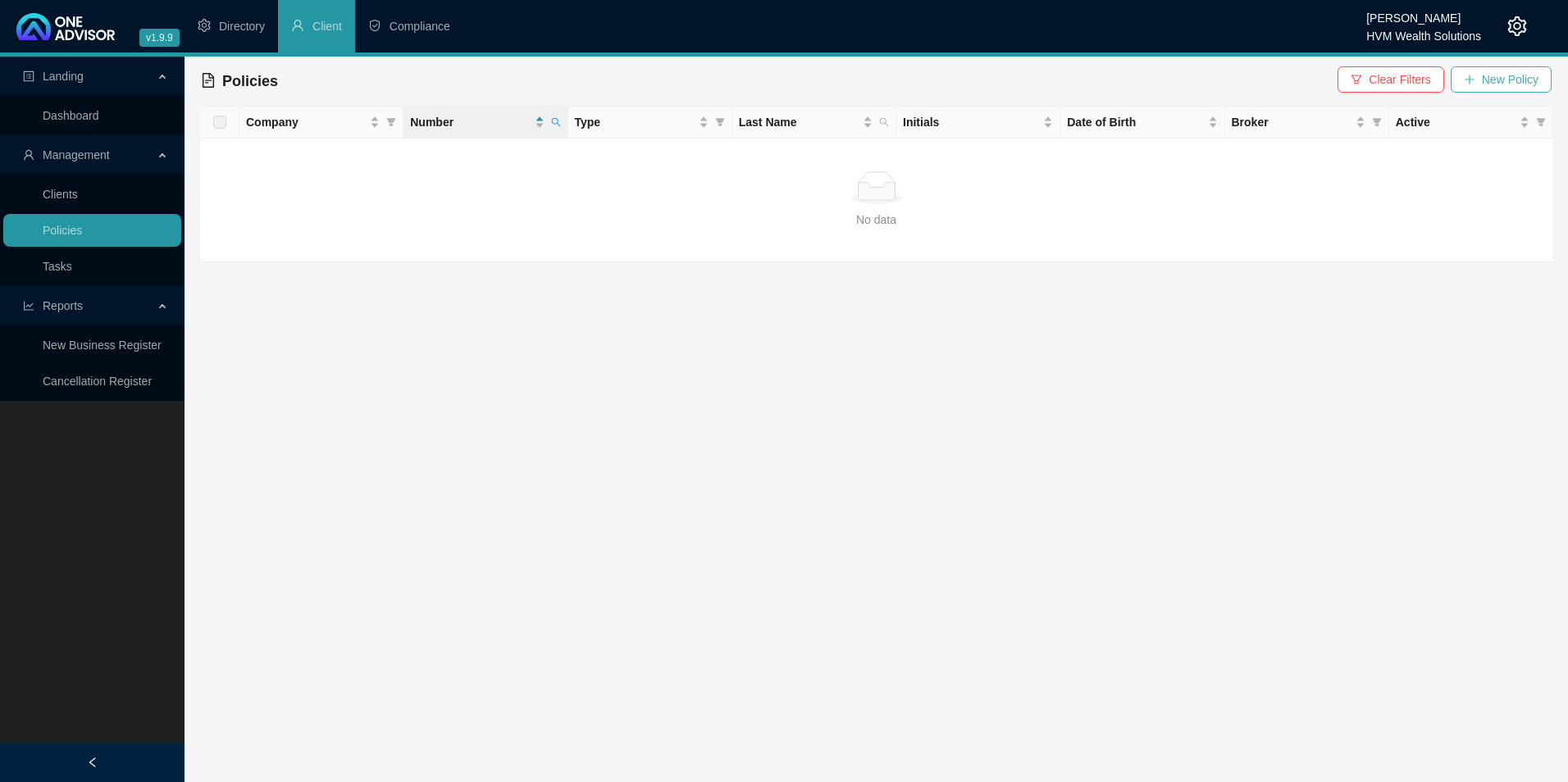
click at [1466, 82] on icon "plus" at bounding box center [1469, 79] width 11 height 11
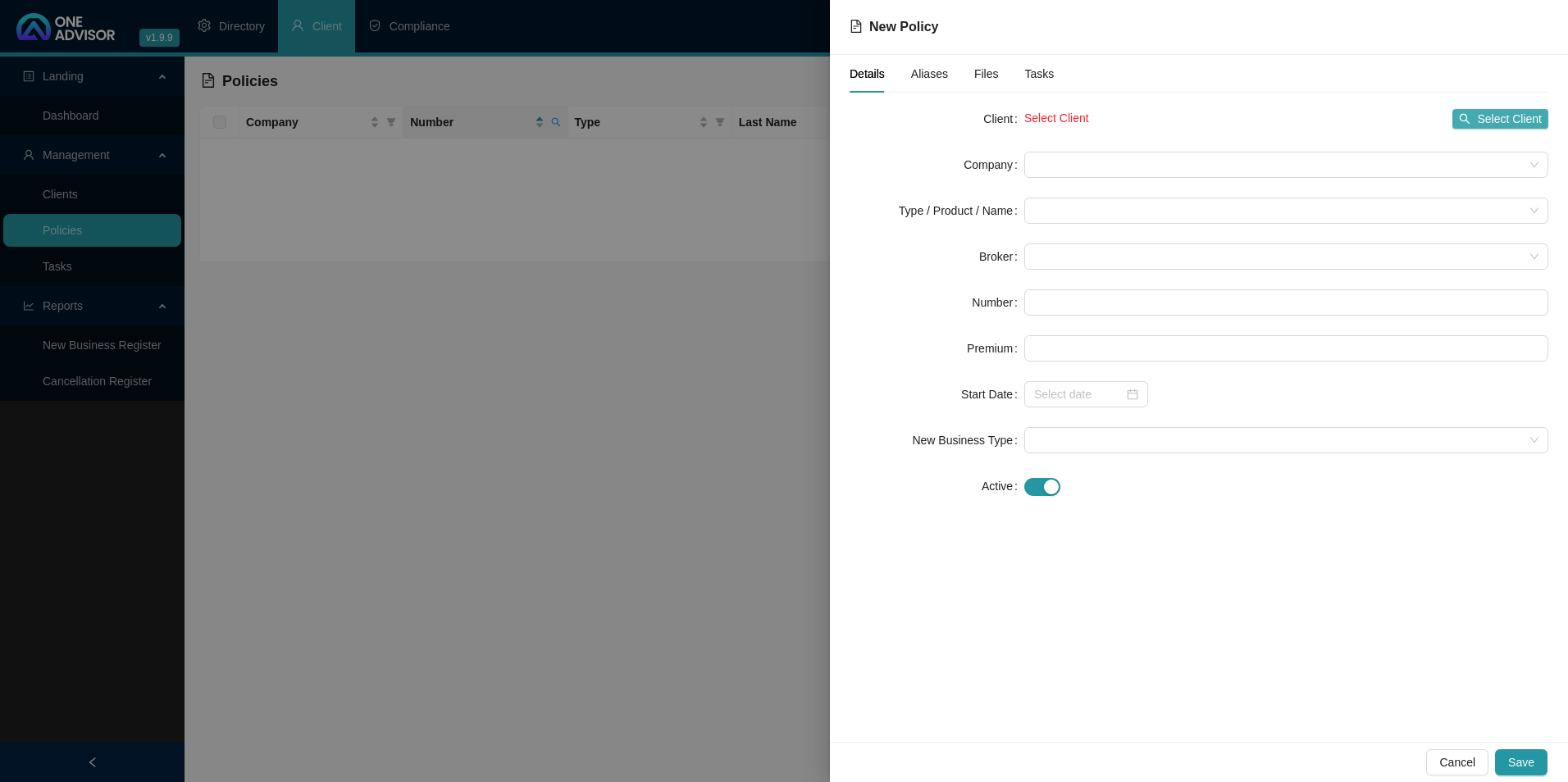
click at [1525, 122] on span "Select Client" at bounding box center [1509, 119] width 65 height 18
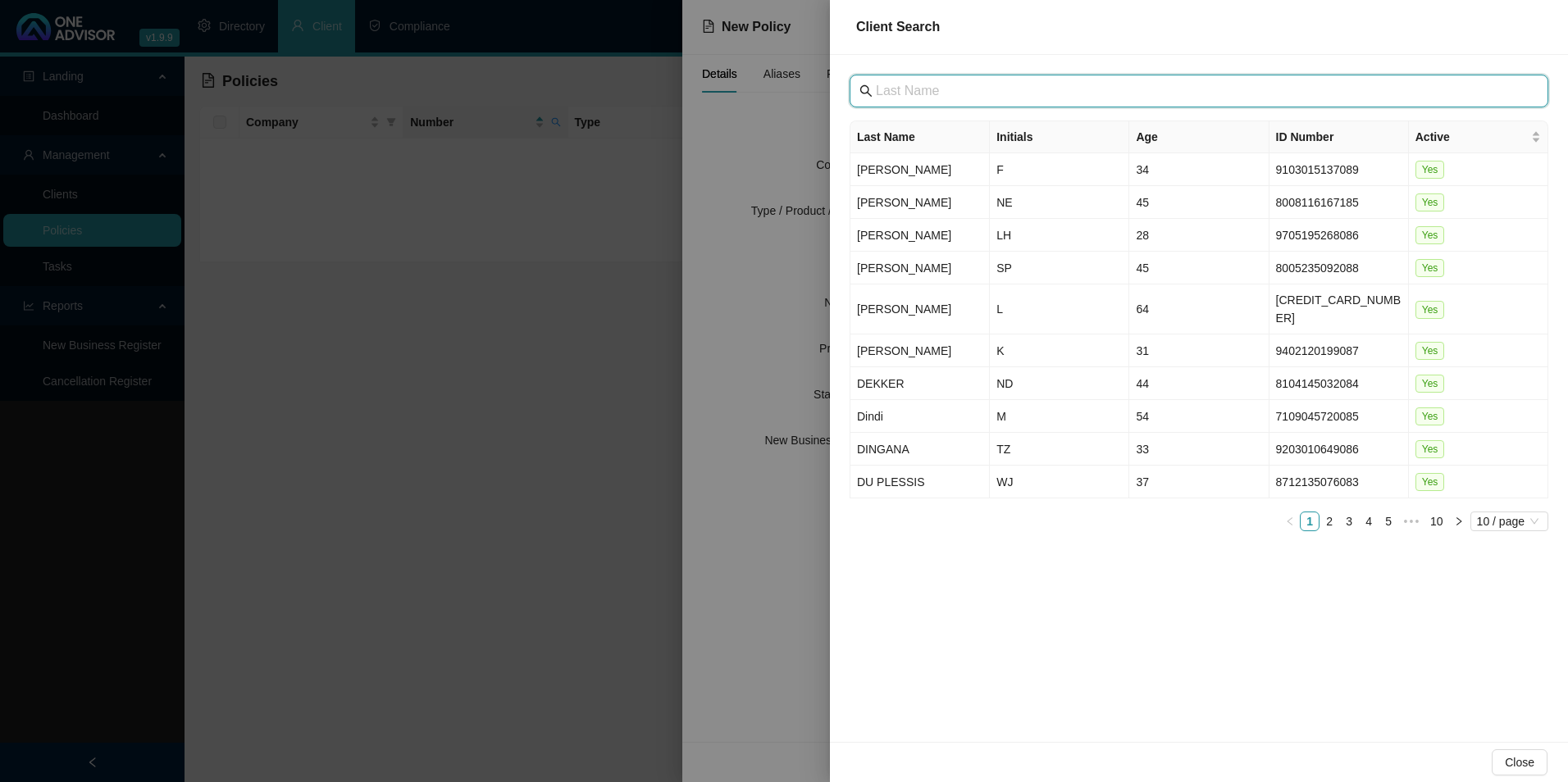
click at [970, 85] on input "text" at bounding box center [1200, 91] width 649 height 19
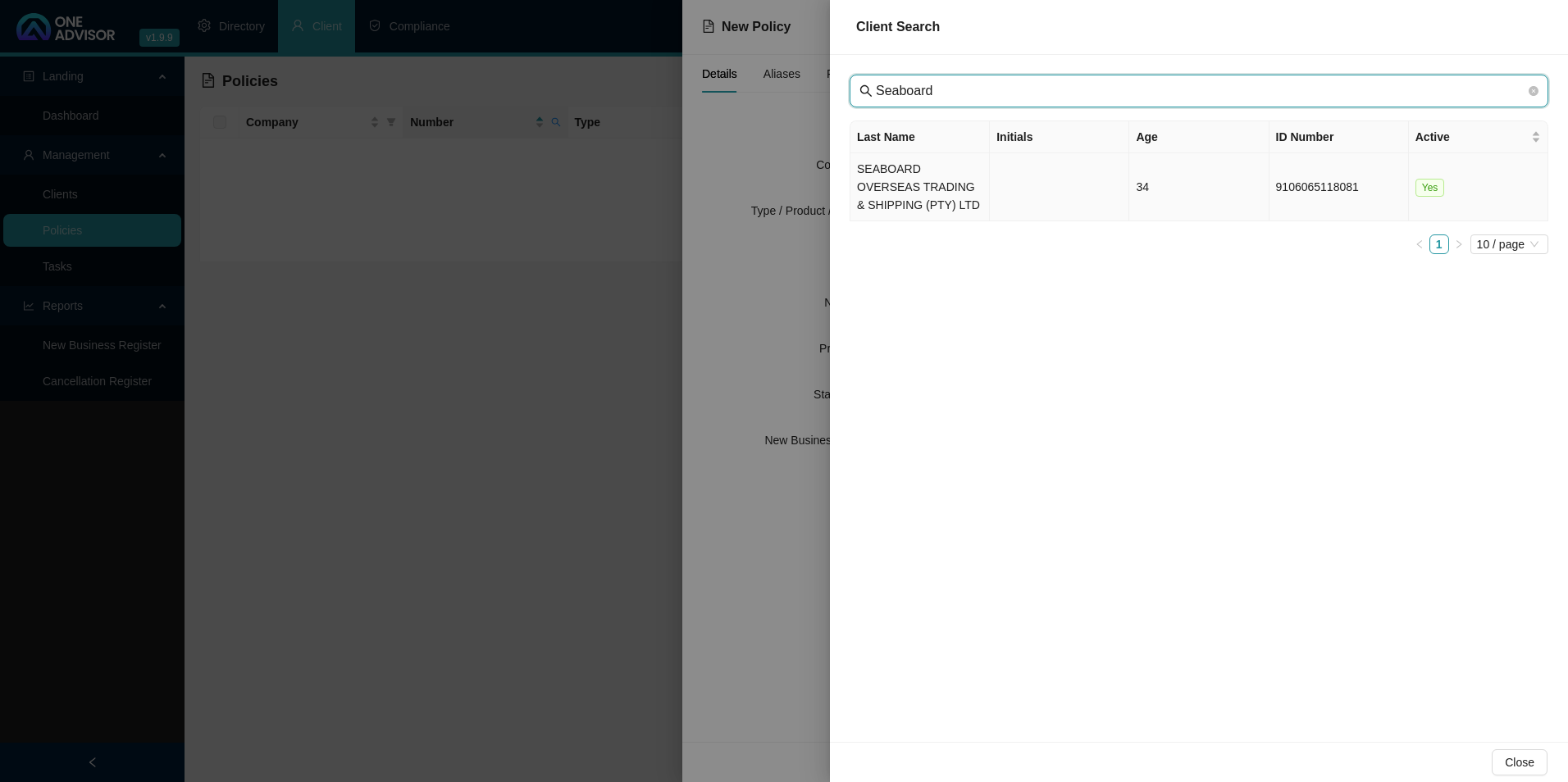
type input "Seaboard"
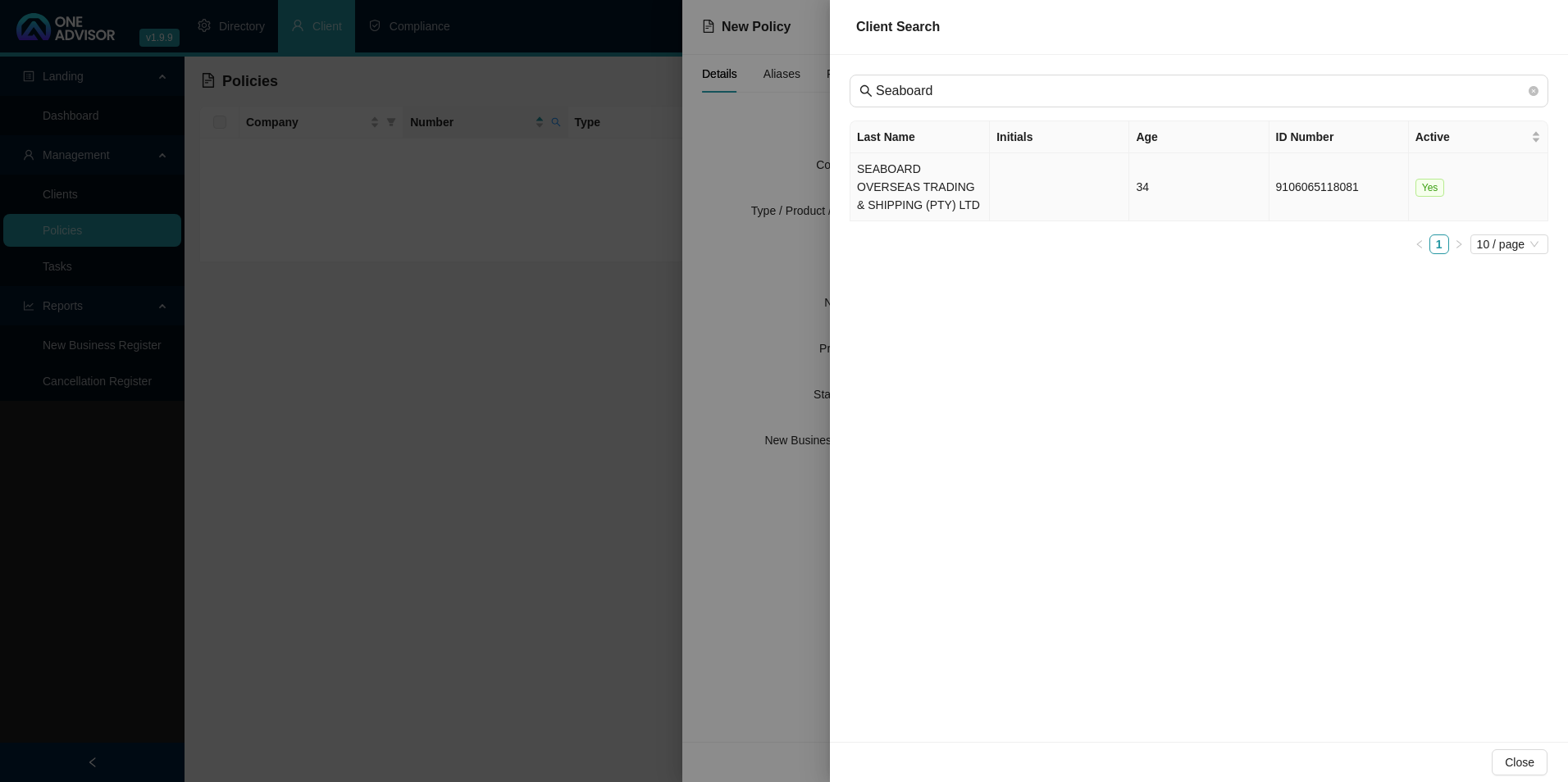
click at [942, 167] on td "SEABOARD OVERSEAS TRADING & SHIPPING (PTY) LTD" at bounding box center [920, 187] width 139 height 68
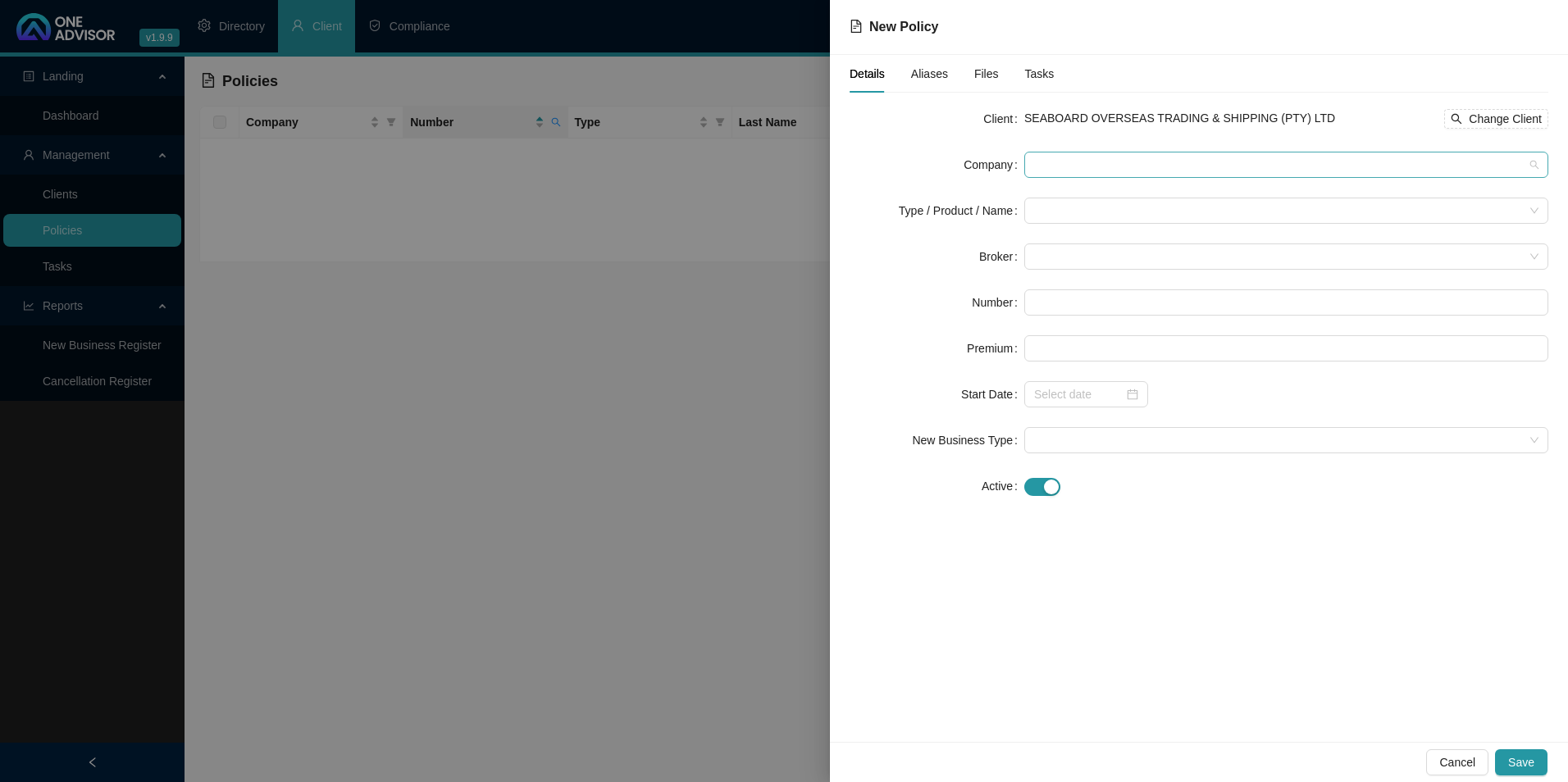
click at [1144, 164] on span at bounding box center [1286, 164] width 505 height 24
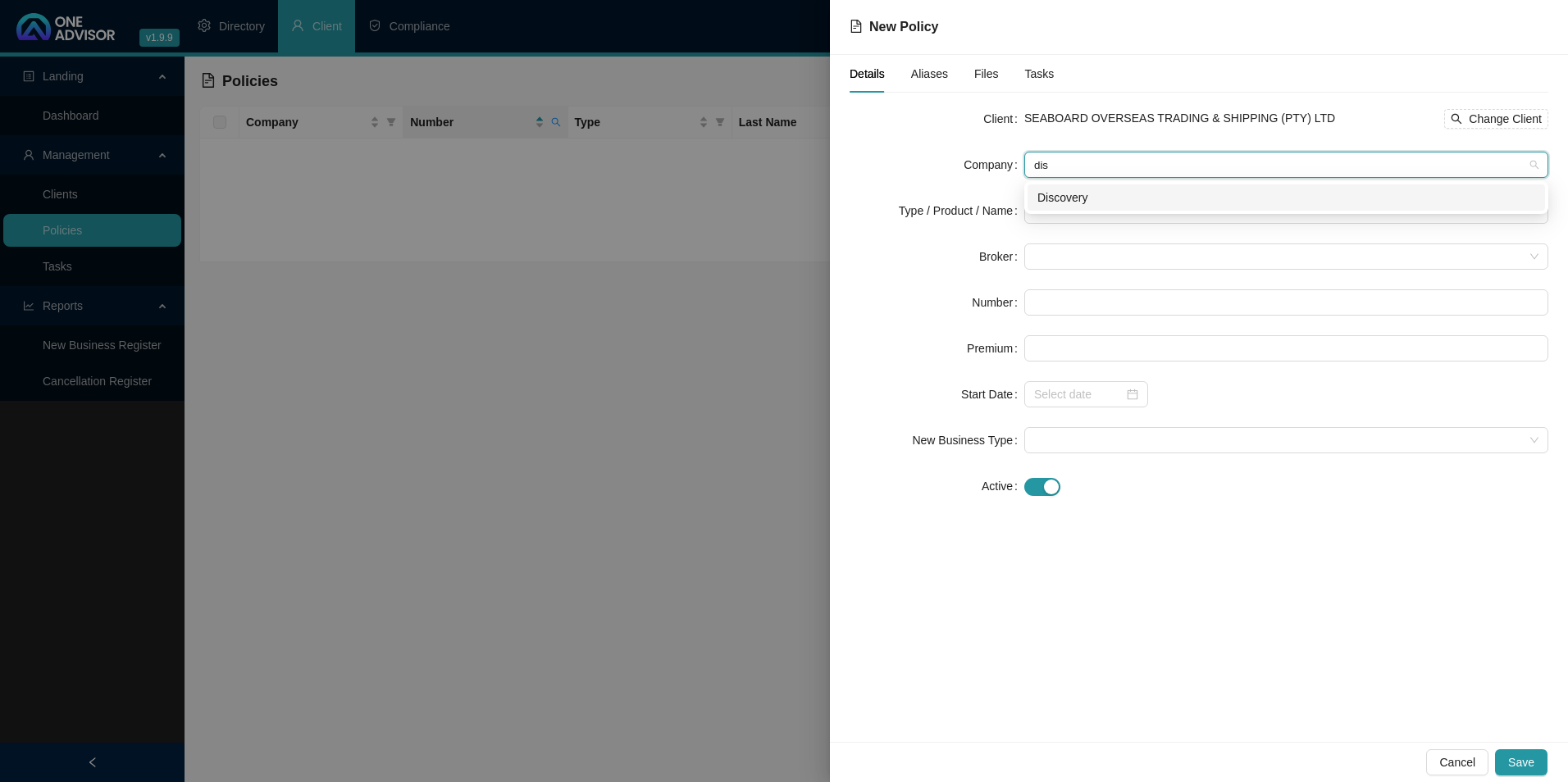
type input "disc"
click at [1178, 196] on div "Discovery" at bounding box center [1286, 198] width 498 height 18
click at [1151, 215] on input "search" at bounding box center [1279, 211] width 490 height 24
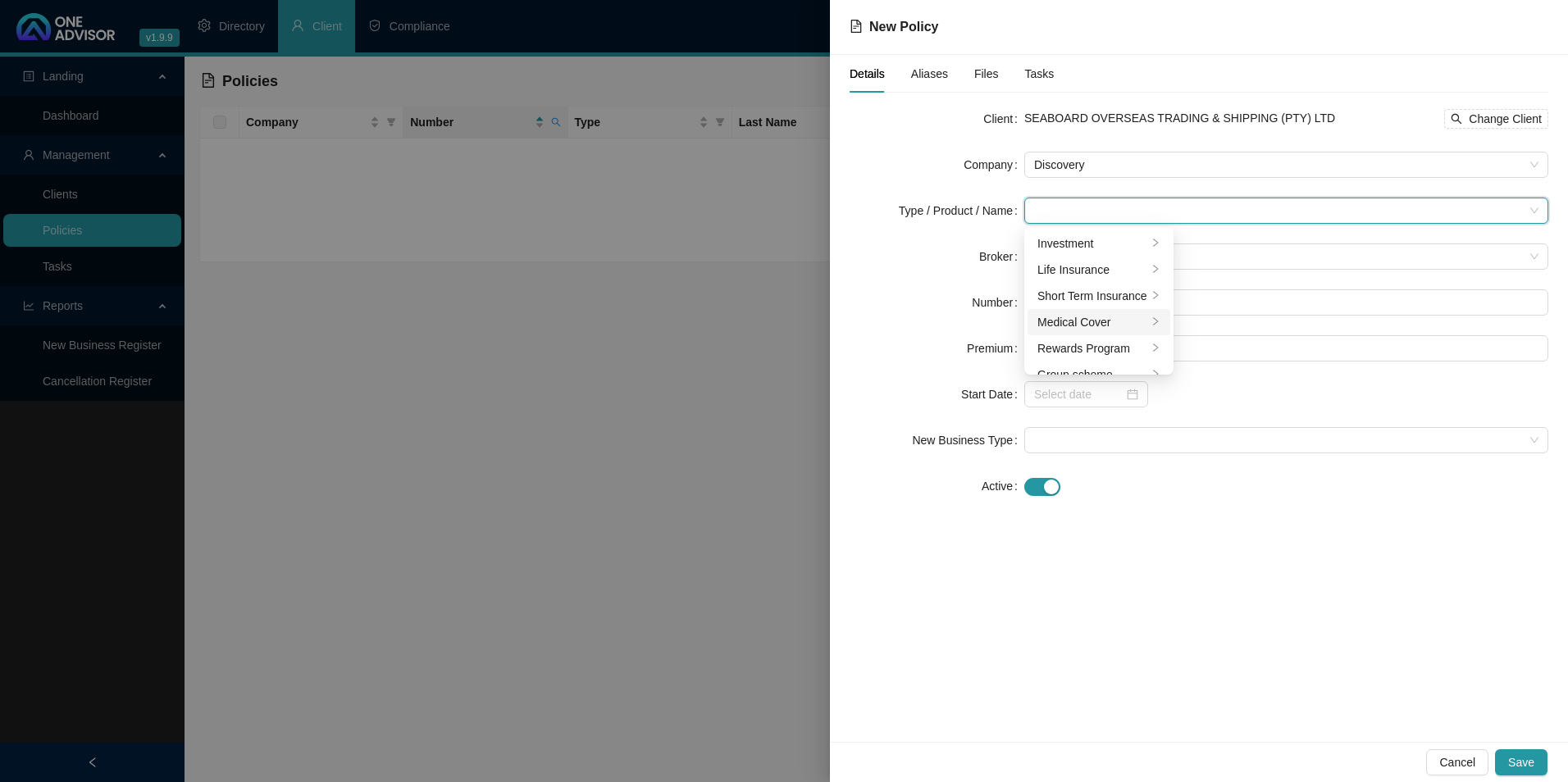
click at [1080, 329] on div "Medical Cover" at bounding box center [1093, 322] width 110 height 18
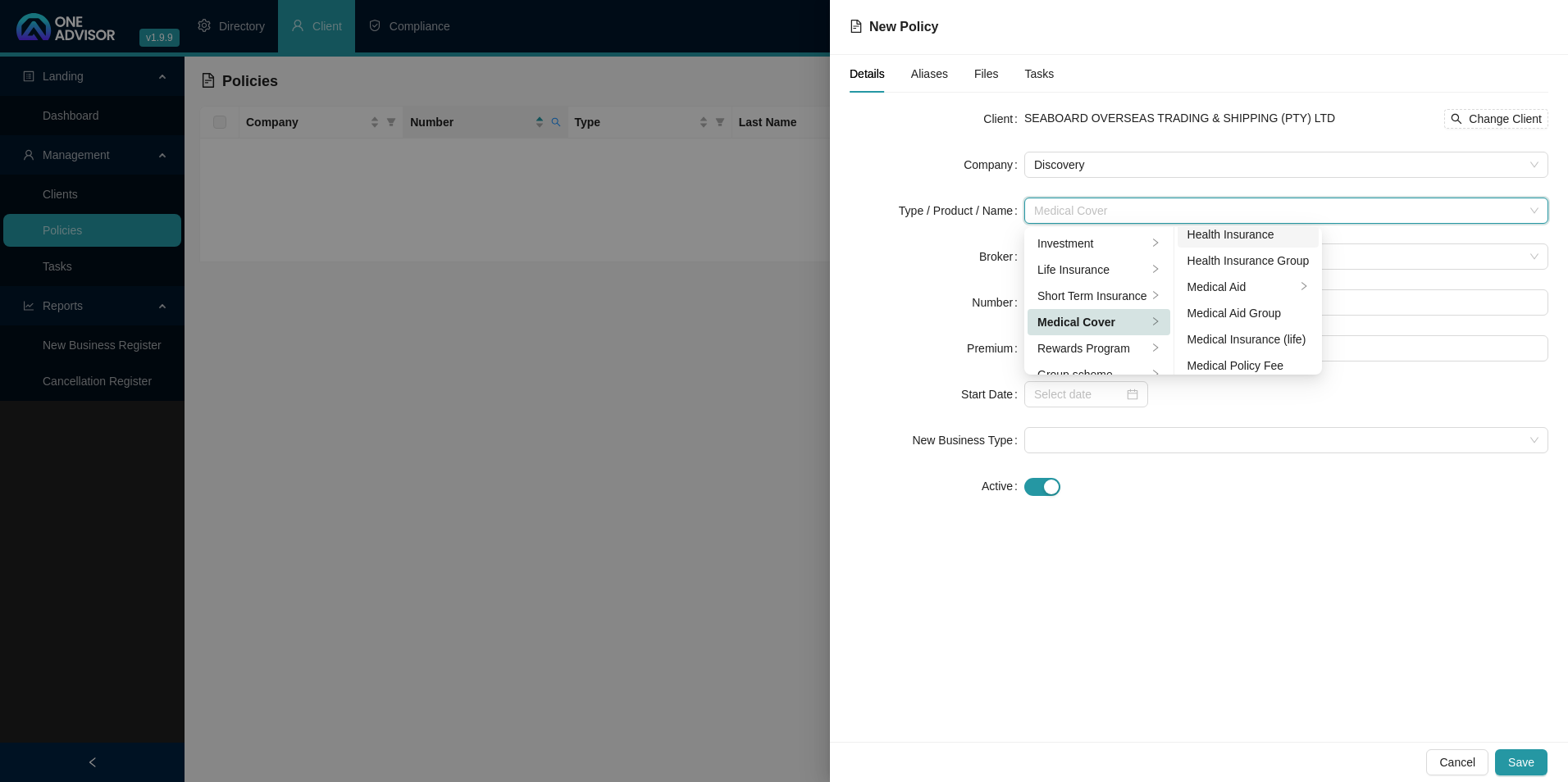
scroll to position [95, 0]
click at [1266, 308] on div "Medical Aid Group" at bounding box center [1249, 305] width 122 height 18
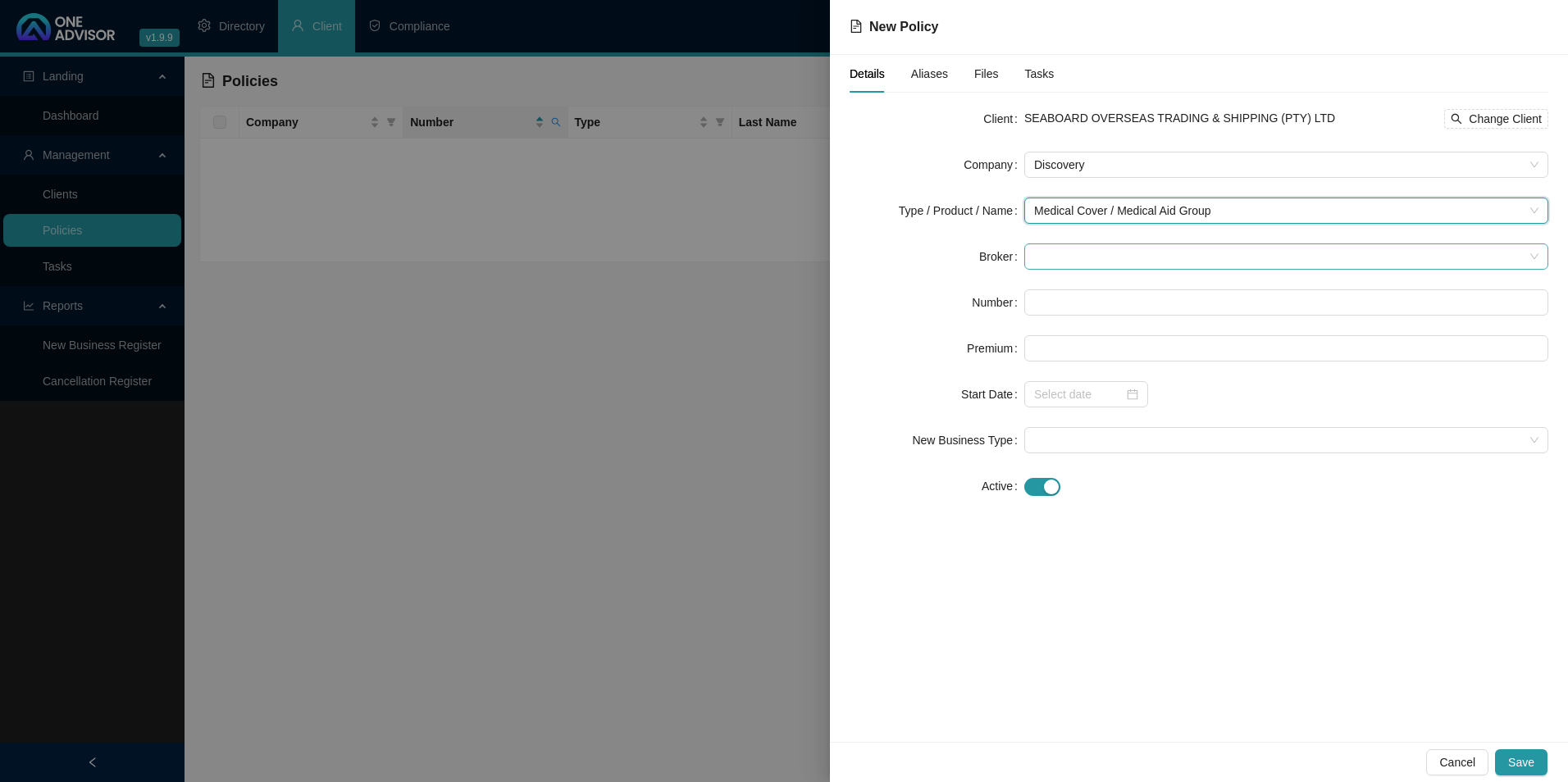
click at [1155, 265] on span at bounding box center [1286, 256] width 505 height 24
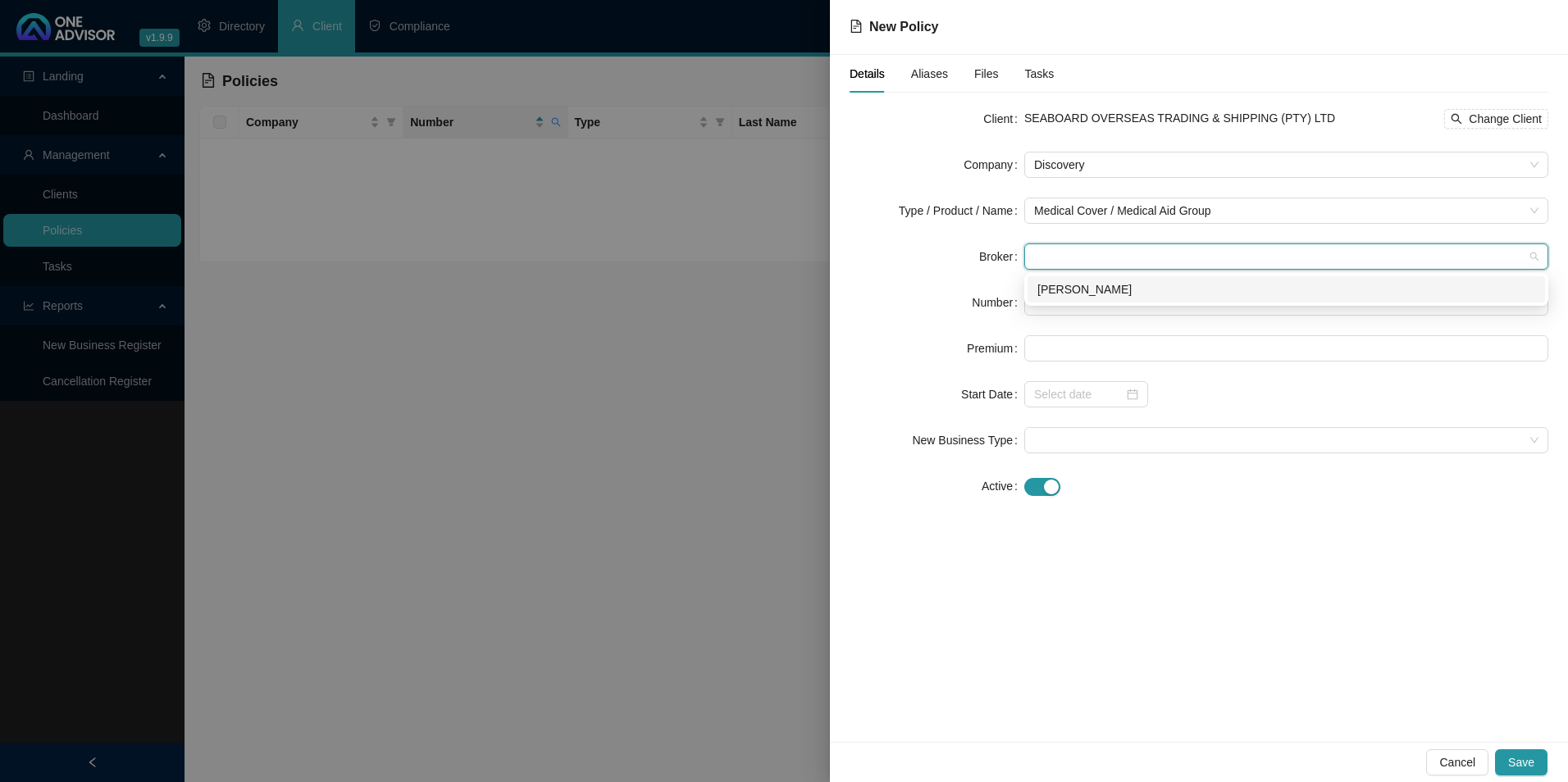
click at [1152, 299] on div "[PERSON_NAME]" at bounding box center [1287, 290] width 518 height 26
click at [1109, 307] on input "text" at bounding box center [1286, 303] width 524 height 26
click at [1093, 297] on input "text" at bounding box center [1286, 303] width 524 height 26
paste input "175875852"
click at [1054, 292] on input "175875852" at bounding box center [1286, 303] width 524 height 26
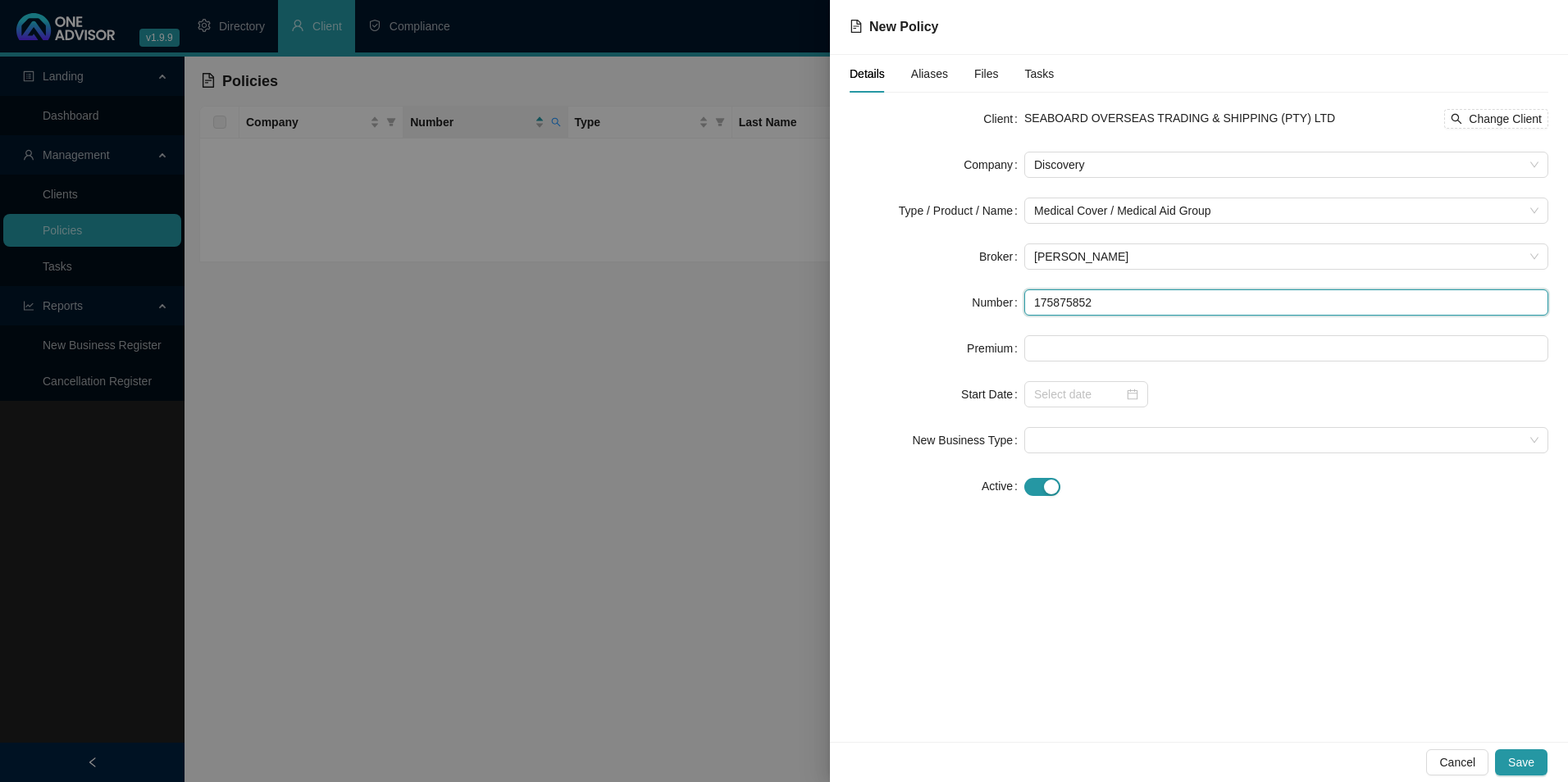
type input "175875852"
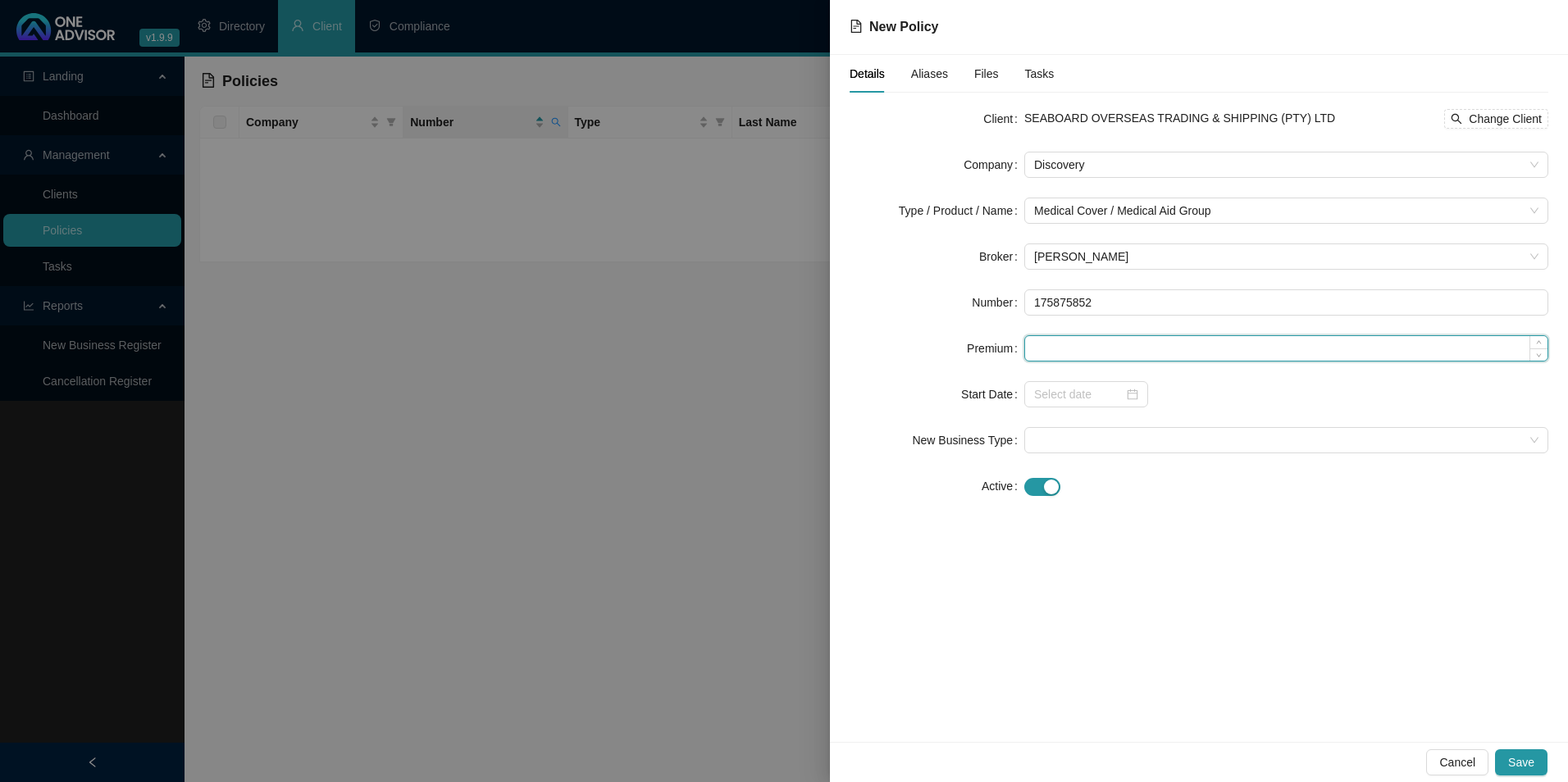
click at [1044, 344] on input at bounding box center [1286, 348] width 522 height 24
paste input "9507"
type input "9507.00"
click at [1078, 400] on input at bounding box center [1079, 394] width 89 height 18
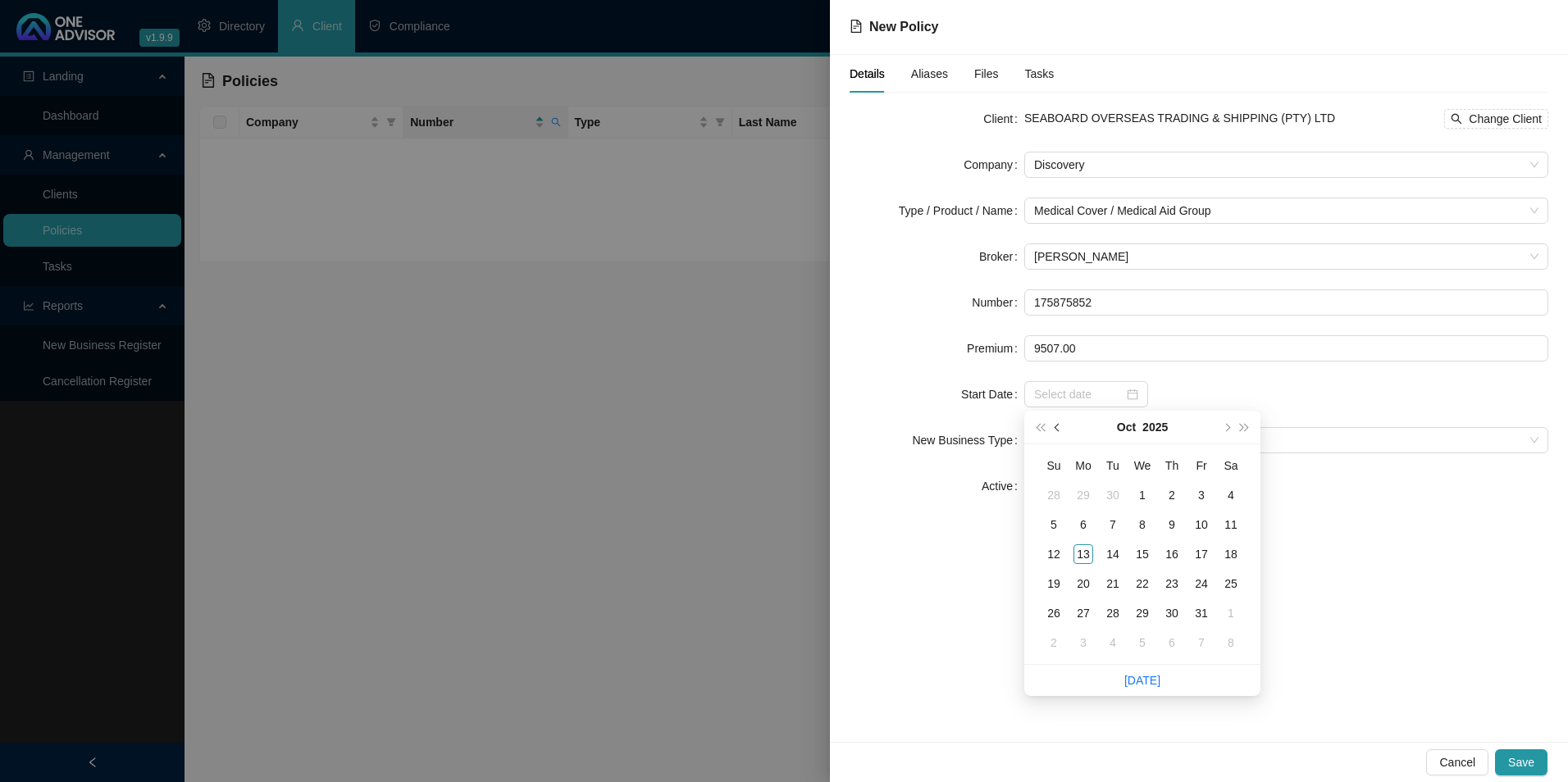
click at [1057, 428] on span "prev-year" at bounding box center [1059, 427] width 8 height 8
type input "[DATE]"
click at [1094, 493] on td "1" at bounding box center [1084, 495] width 30 height 30
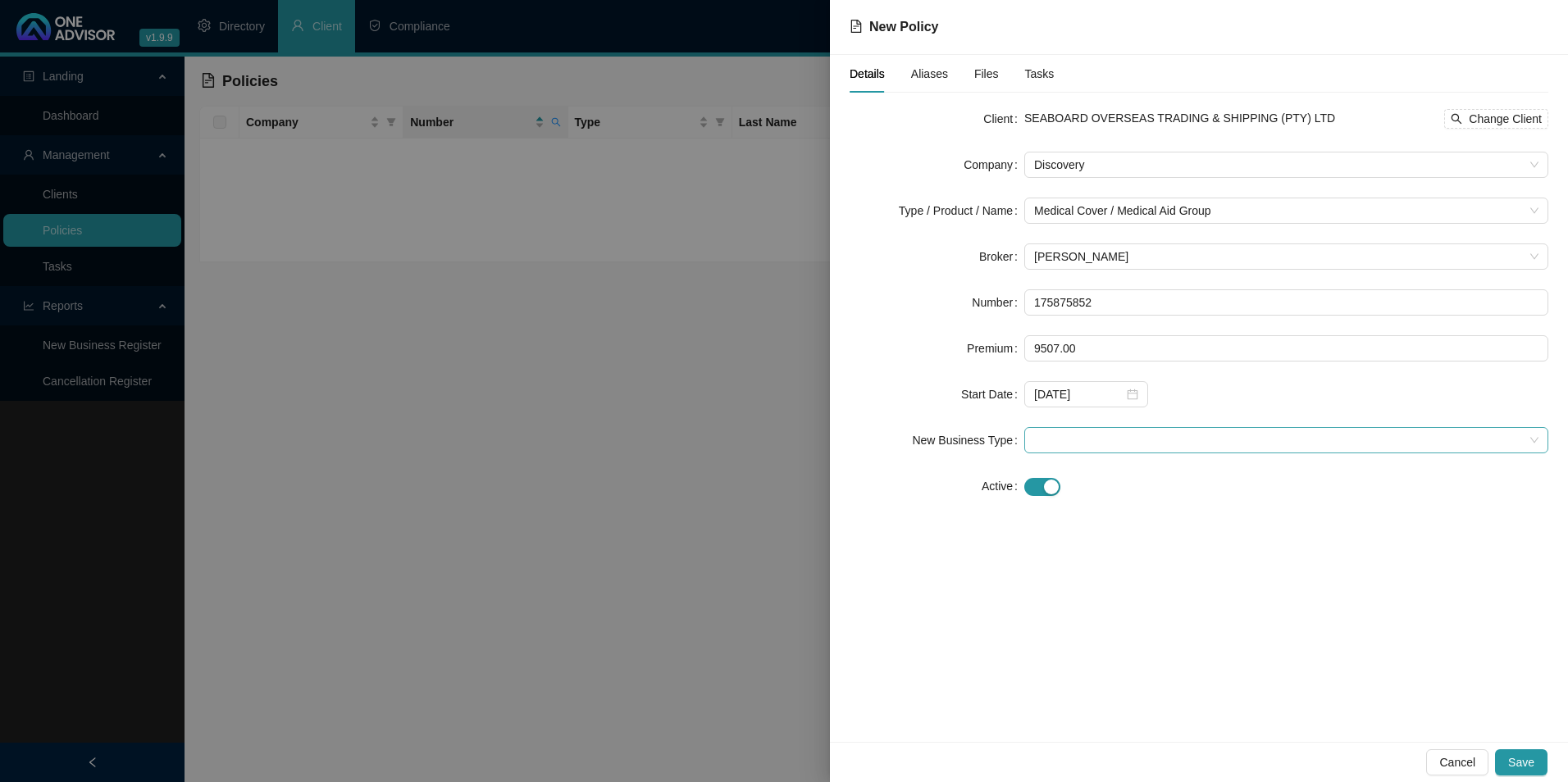
click at [1110, 442] on span at bounding box center [1286, 440] width 505 height 24
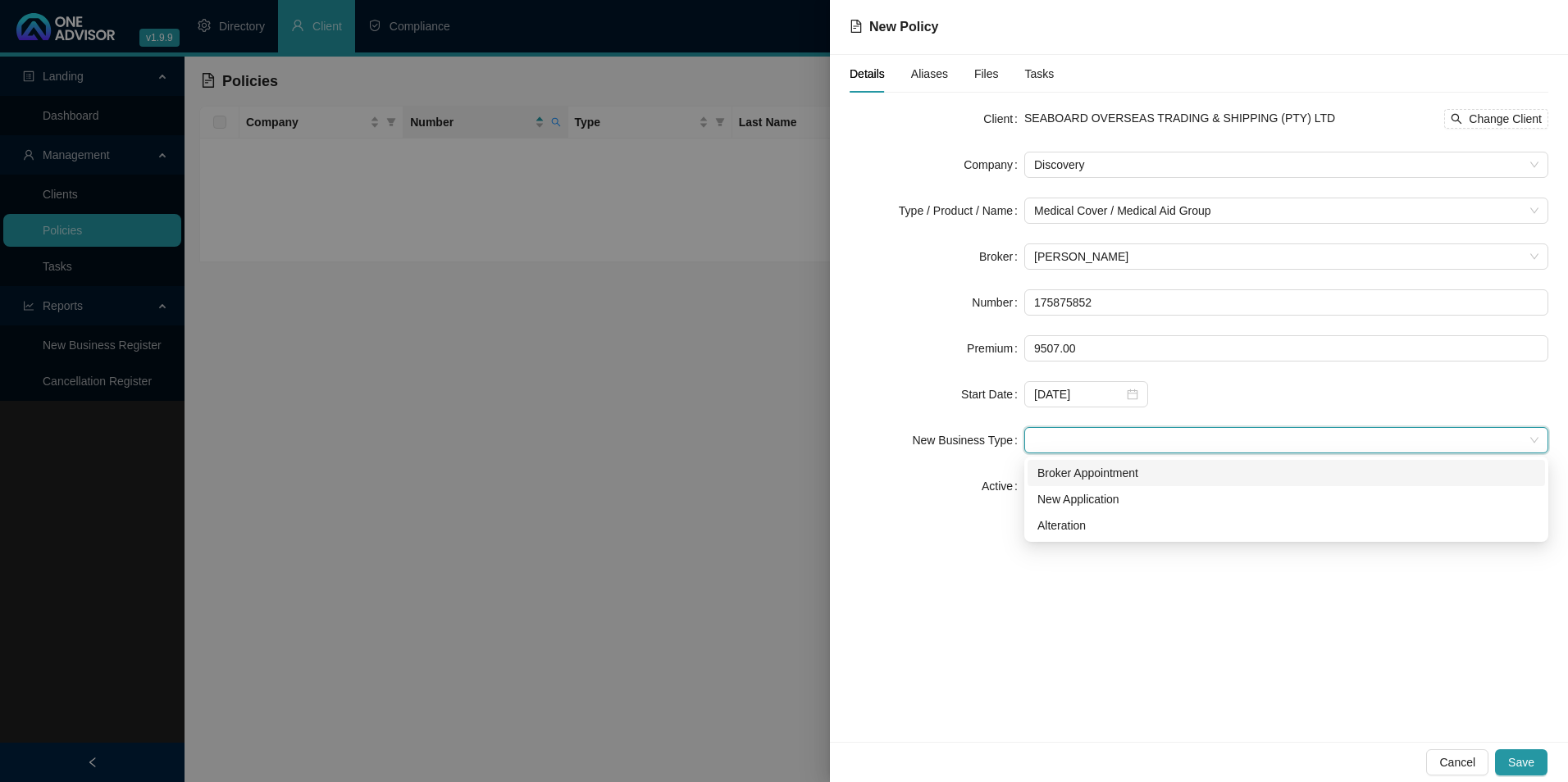
drag, startPoint x: 1110, startPoint y: 471, endPoint x: 1157, endPoint y: 499, distance: 54.7
click at [1110, 470] on div "Broker Appointment" at bounding box center [1286, 473] width 498 height 18
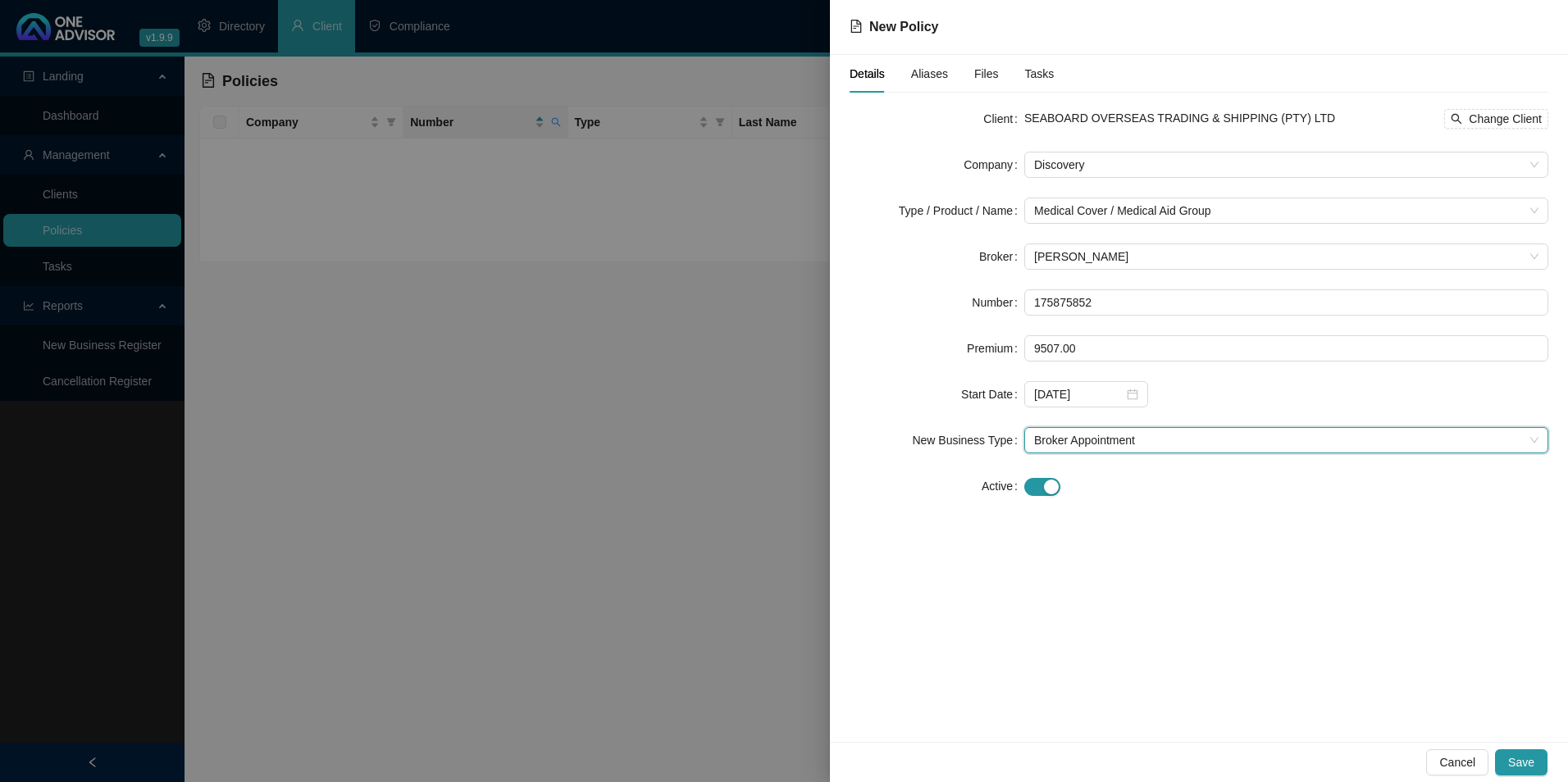
click at [912, 78] on span "Aliases" at bounding box center [930, 73] width 37 height 11
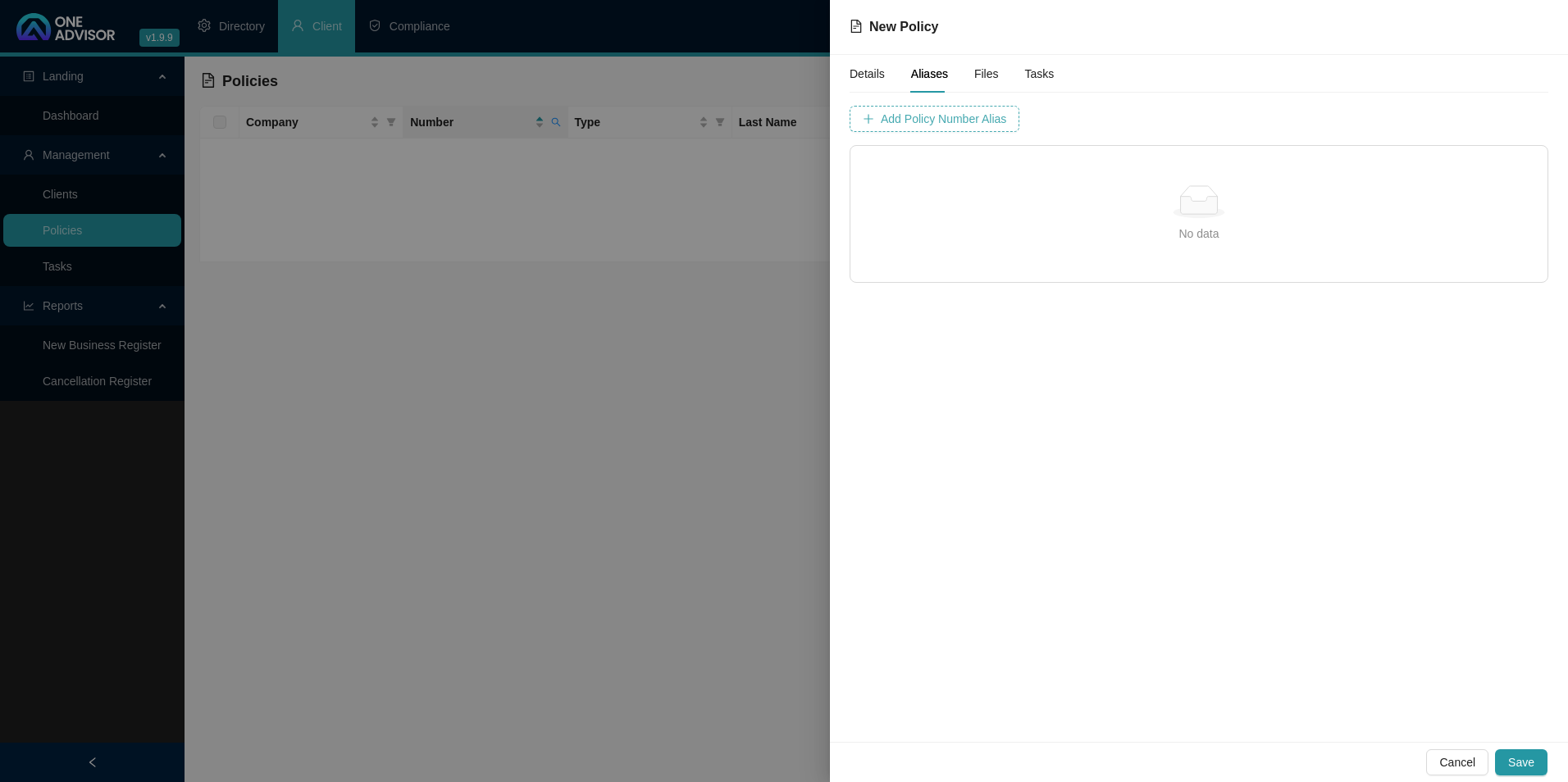
click at [956, 127] on span "Add Policy Number Alias" at bounding box center [943, 119] width 125 height 18
drag, startPoint x: 1048, startPoint y: 102, endPoint x: 1019, endPoint y: 123, distance: 35.8
click at [1033, 123] on input "text" at bounding box center [1115, 119] width 164 height 26
paste input "1758758"
type input "1758758"
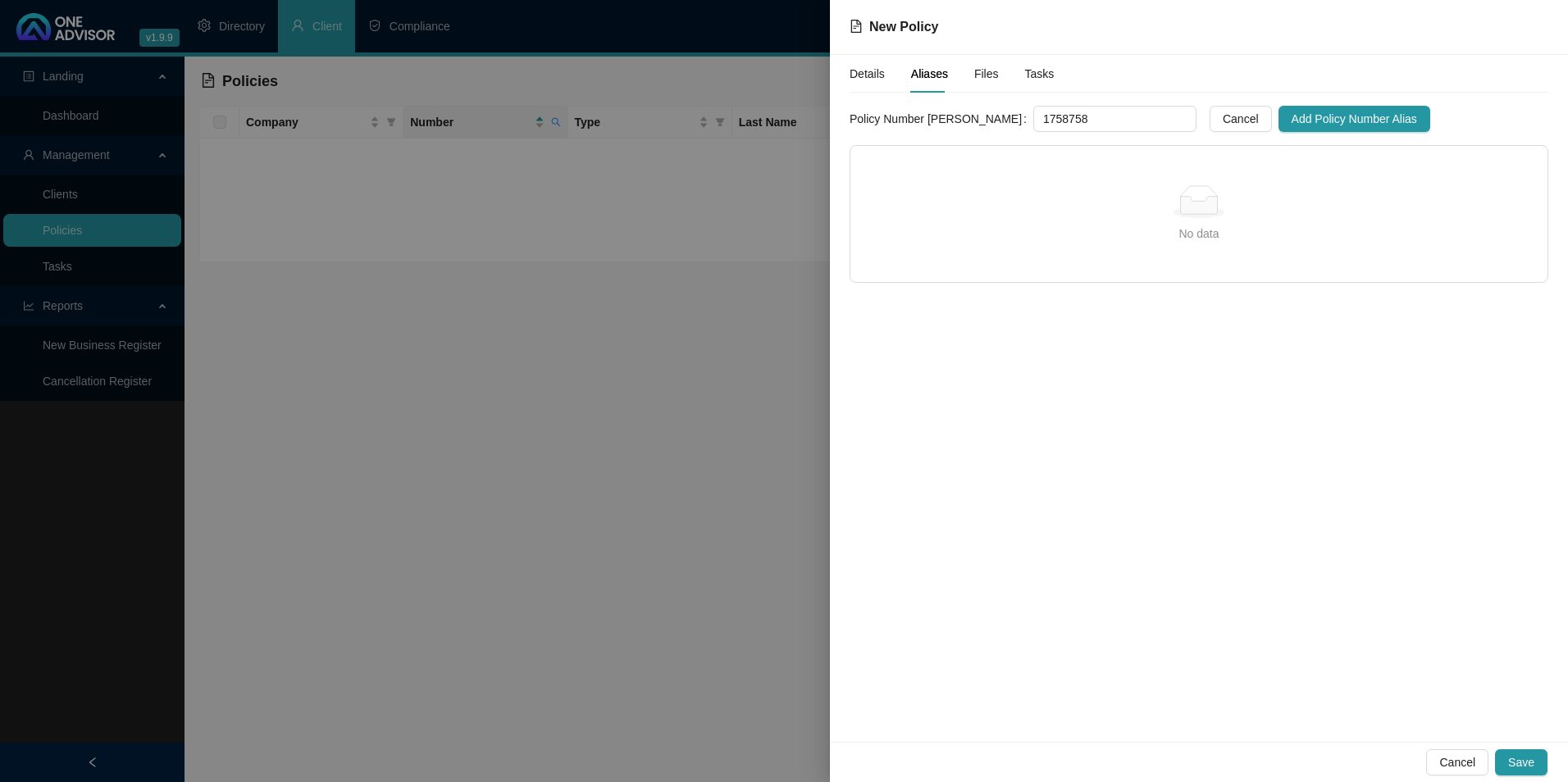
click at [1274, 104] on div "Details Aliases Files Tasks Policy Number Alias 1758758 Cancel Add Policy Numbe…" at bounding box center [1199, 169] width 699 height 228
click at [1292, 117] on span "Add Policy Number Alias" at bounding box center [1354, 119] width 125 height 18
click at [1525, 754] on span "Save" at bounding box center [1522, 763] width 26 height 18
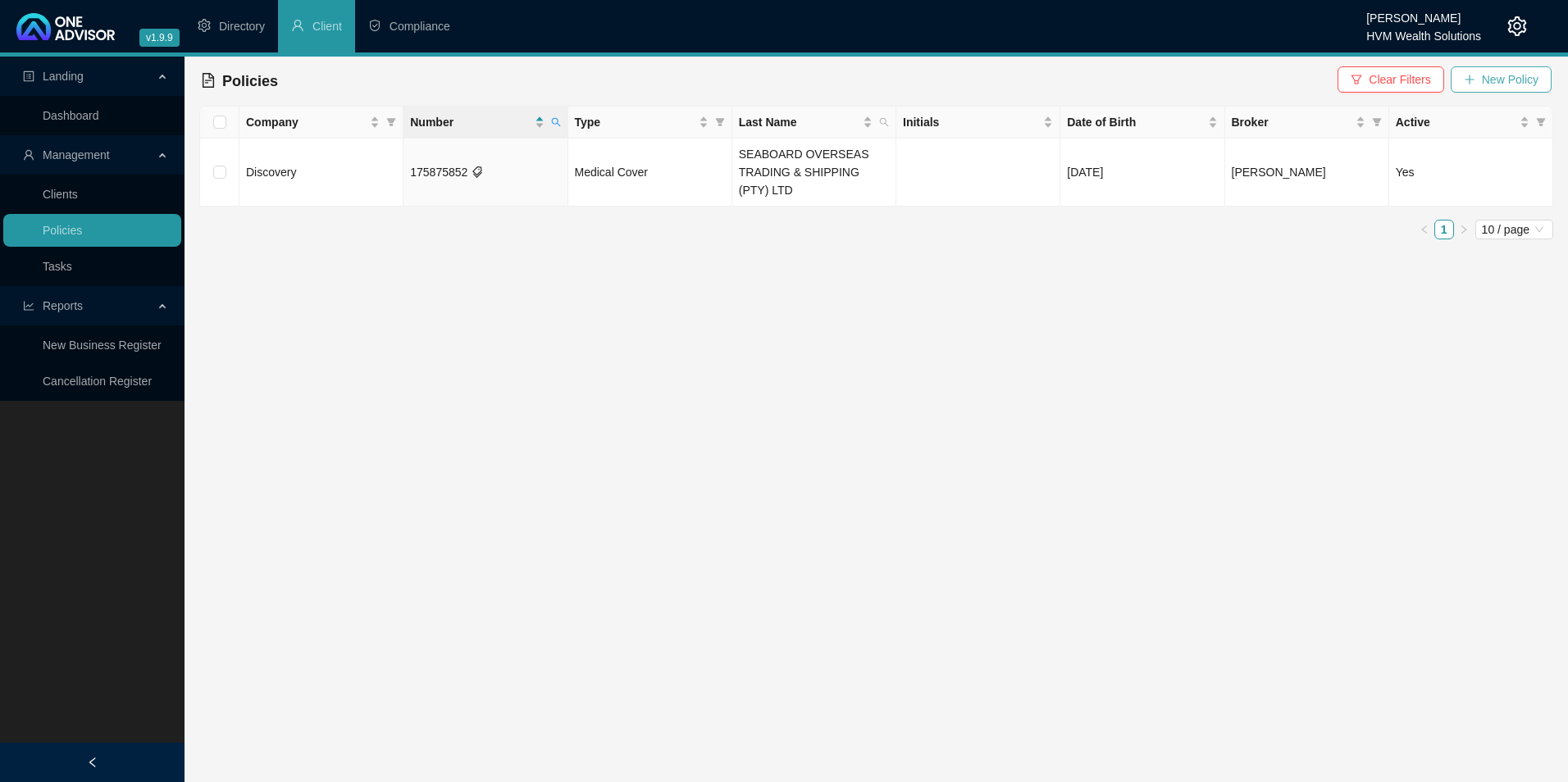
click at [1503, 68] on button "New Policy" at bounding box center [1501, 80] width 101 height 26
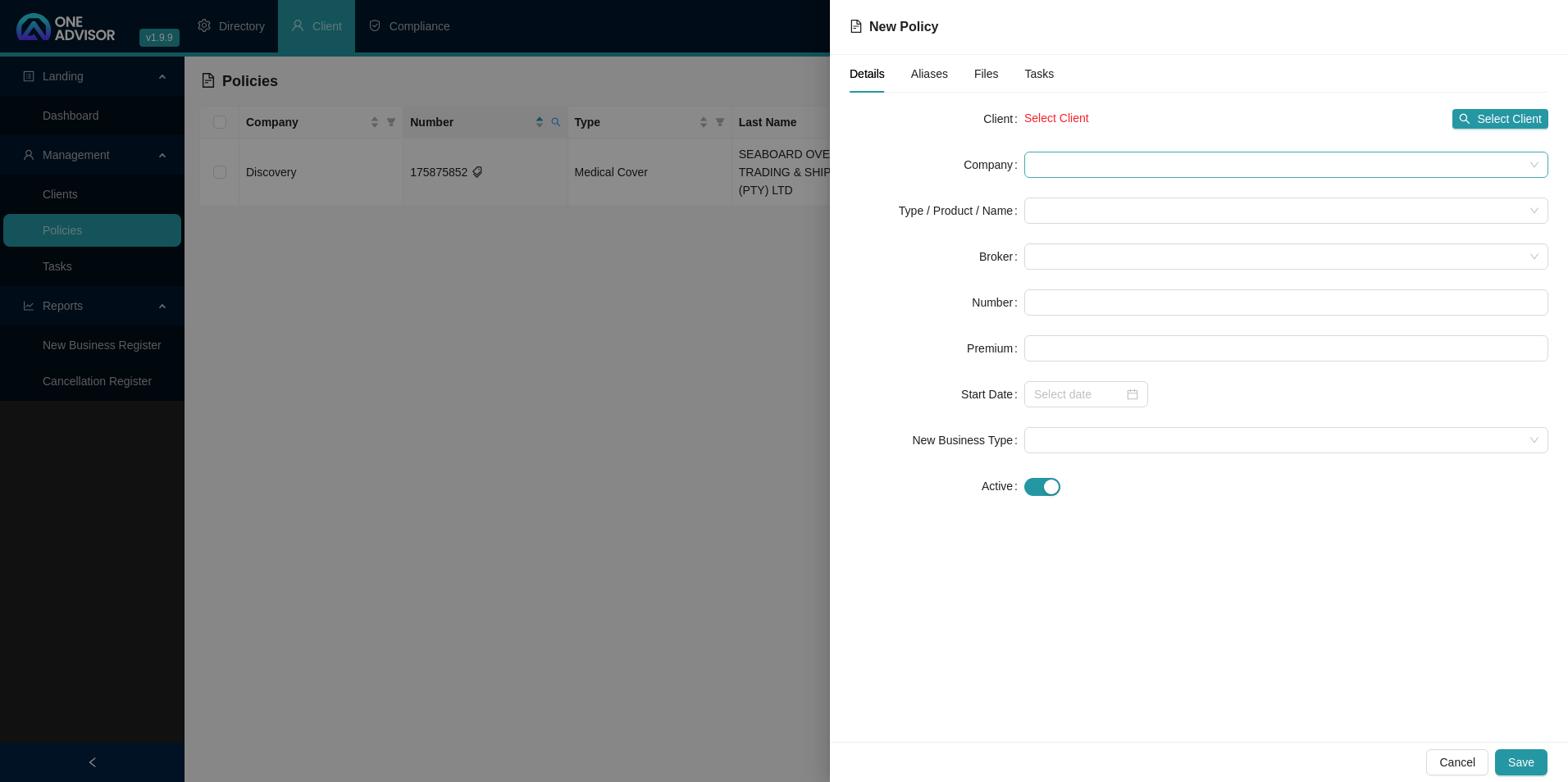
click at [1123, 166] on span at bounding box center [1286, 164] width 505 height 24
drag, startPoint x: 1122, startPoint y: 165, endPoint x: 676, endPoint y: 291, distance: 463.5
click at [676, 290] on div at bounding box center [784, 391] width 1568 height 782
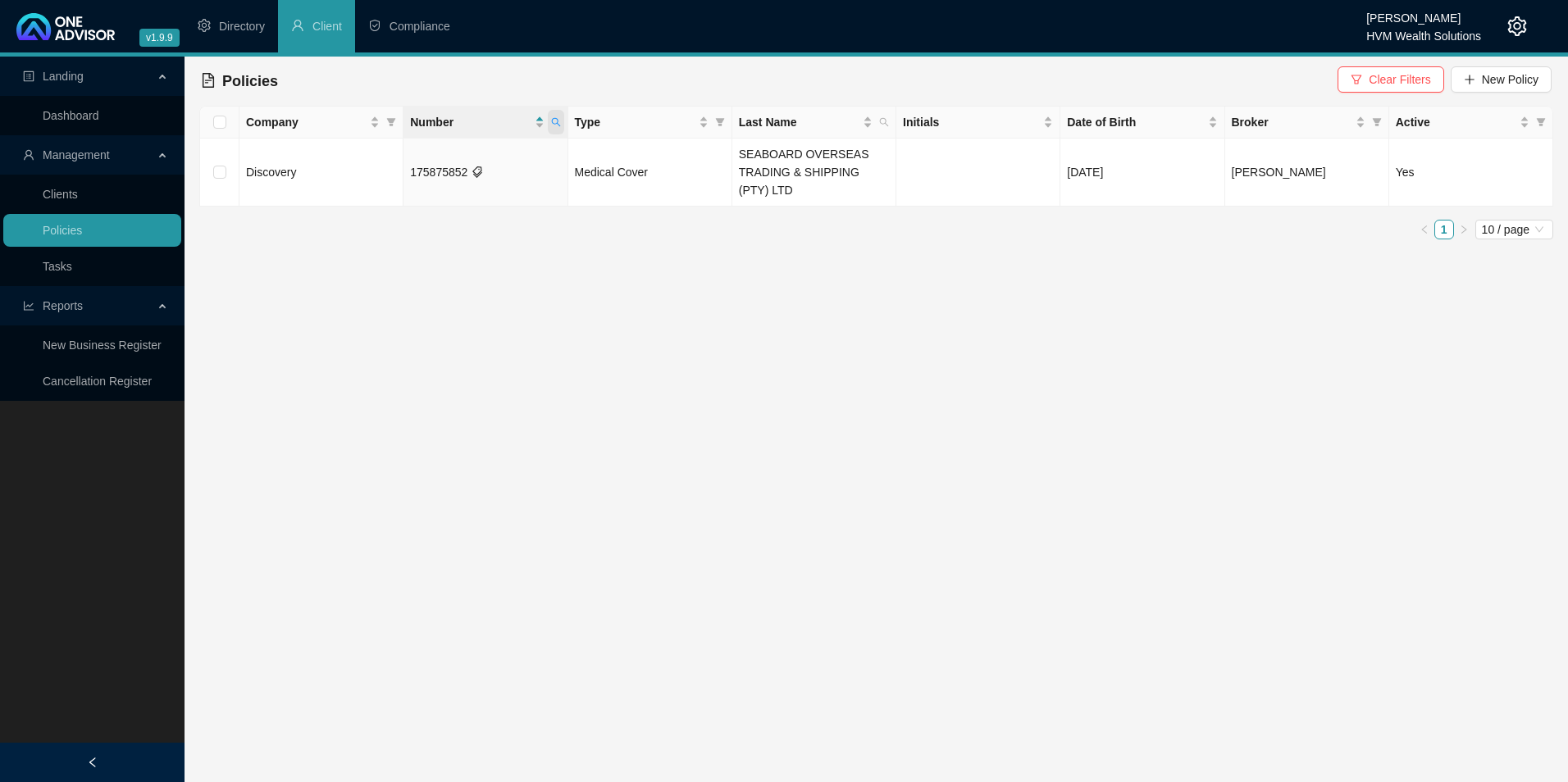
click at [559, 124] on icon "search" at bounding box center [556, 122] width 10 height 10
drag, startPoint x: 485, startPoint y: 164, endPoint x: 403, endPoint y: 160, distance: 82.1
click at [403, 160] on input "175875852" at bounding box center [480, 157] width 154 height 26
paste input "AFORBD5431"
click at [435, 160] on input "AFORBD5431" at bounding box center [480, 157] width 154 height 26
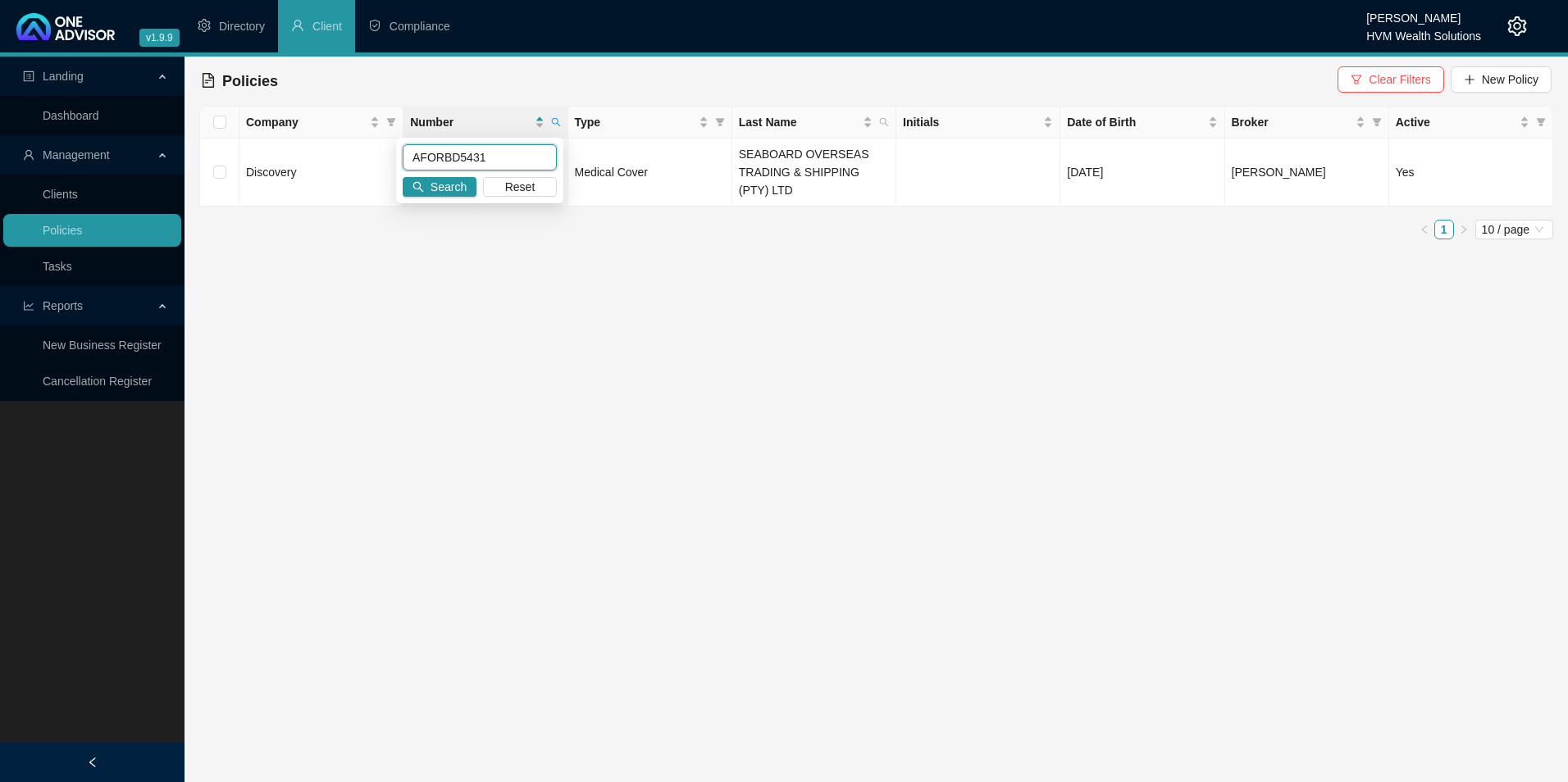
click at [447, 163] on input "AFORBD5431" at bounding box center [480, 157] width 154 height 26
click at [436, 191] on span "Search" at bounding box center [448, 186] width 36 height 18
click at [556, 125] on icon "search" at bounding box center [556, 122] width 10 height 10
drag, startPoint x: 484, startPoint y: 157, endPoint x: 374, endPoint y: 160, distance: 110.0
click at [376, 160] on body "v1.9.9 [PERSON_NAME] HVM Wealth Solutions Directory Client Compliance Landing D…" at bounding box center [784, 391] width 1568 height 782
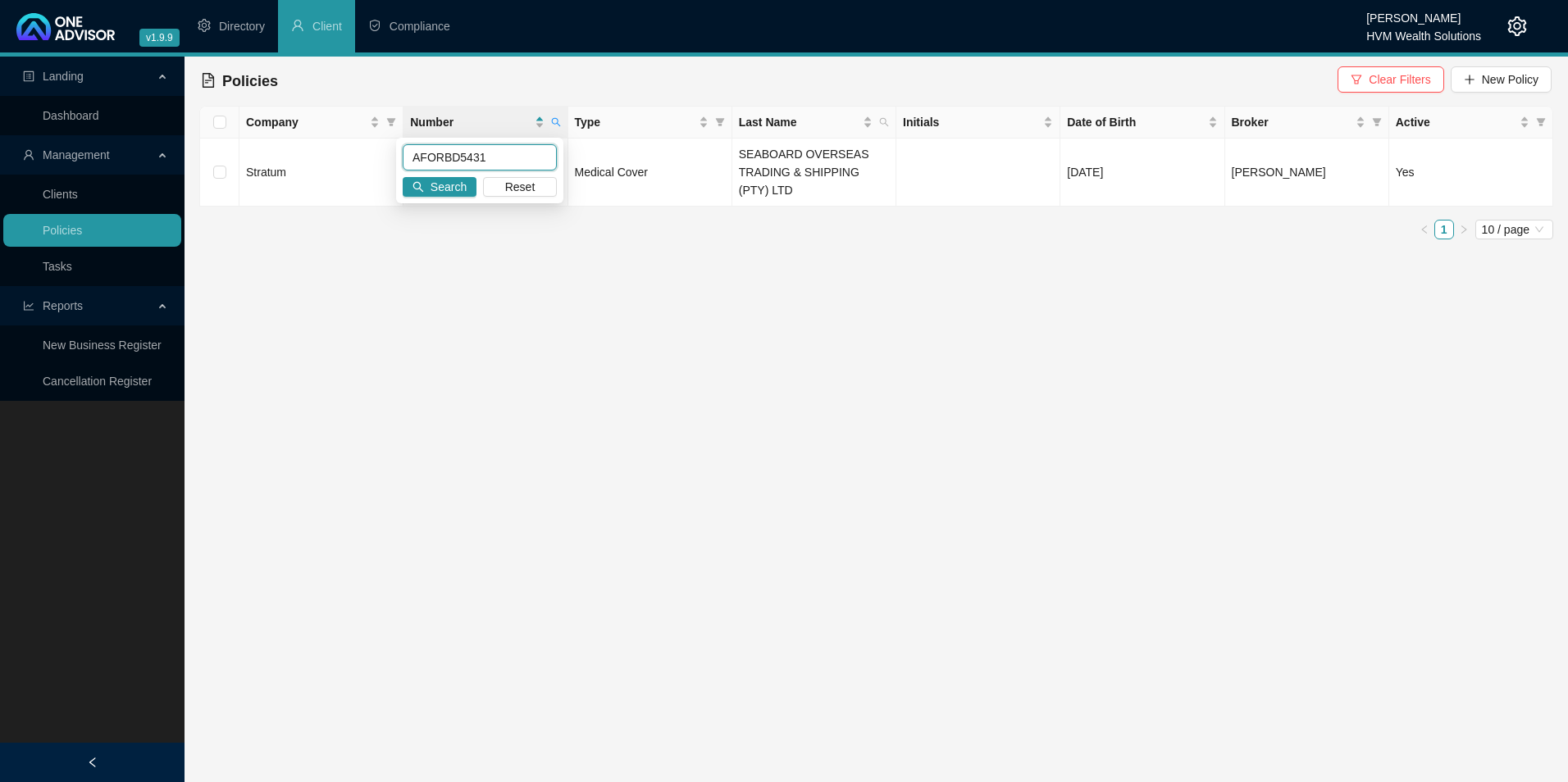
paste input "155"
click at [457, 200] on div "AFORBD5155 Search Reset" at bounding box center [480, 170] width 167 height 66
click at [458, 189] on span "Search" at bounding box center [448, 186] width 36 height 18
click at [563, 121] on span at bounding box center [556, 122] width 17 height 24
drag, startPoint x: 482, startPoint y: 159, endPoint x: 406, endPoint y: 150, distance: 76.5
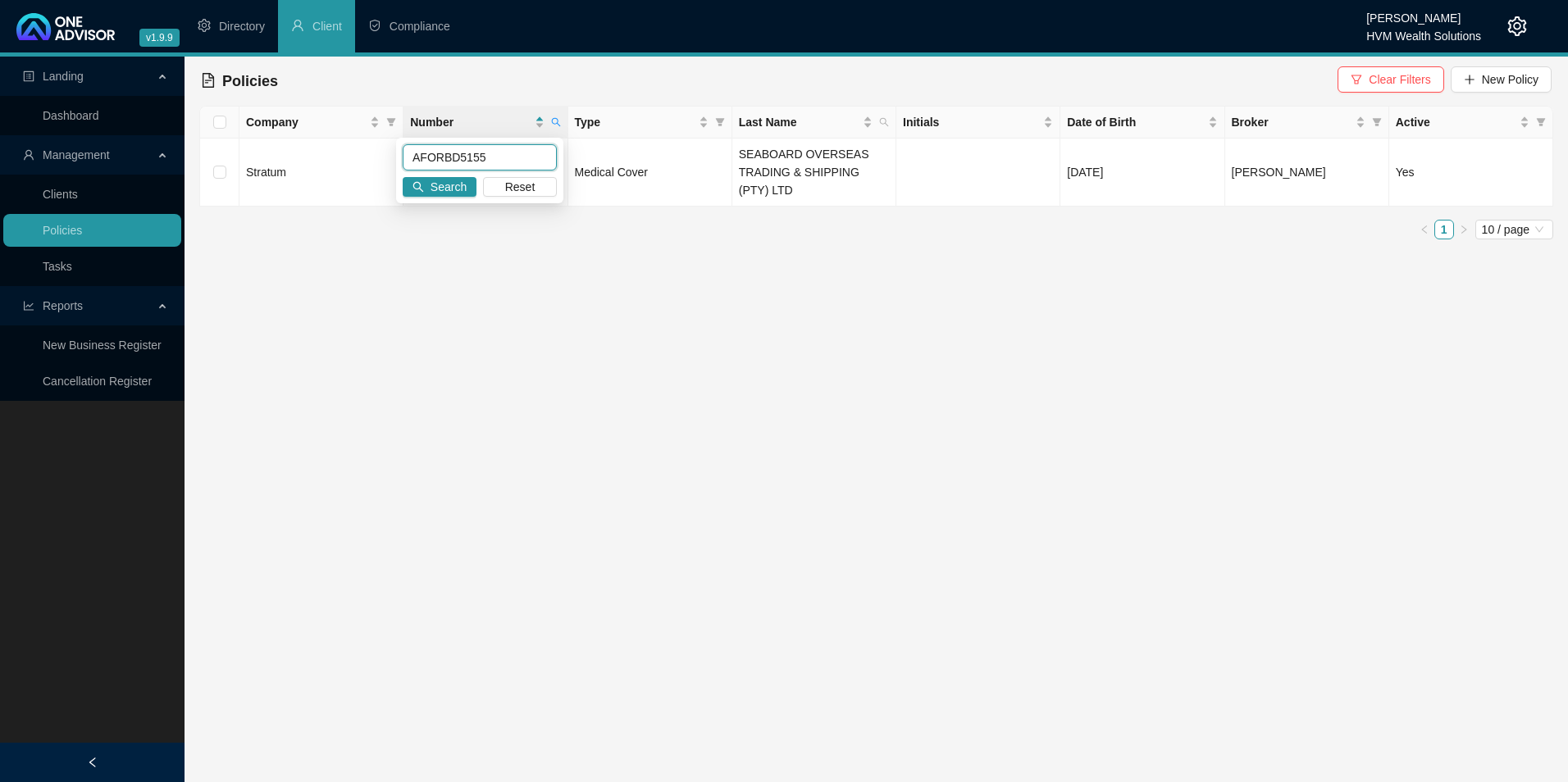
click at [406, 150] on input "AFORBD5155" at bounding box center [480, 157] width 154 height 26
paste input "178924230"
type input "178924230"
click at [452, 184] on span "Search" at bounding box center [448, 186] width 36 height 18
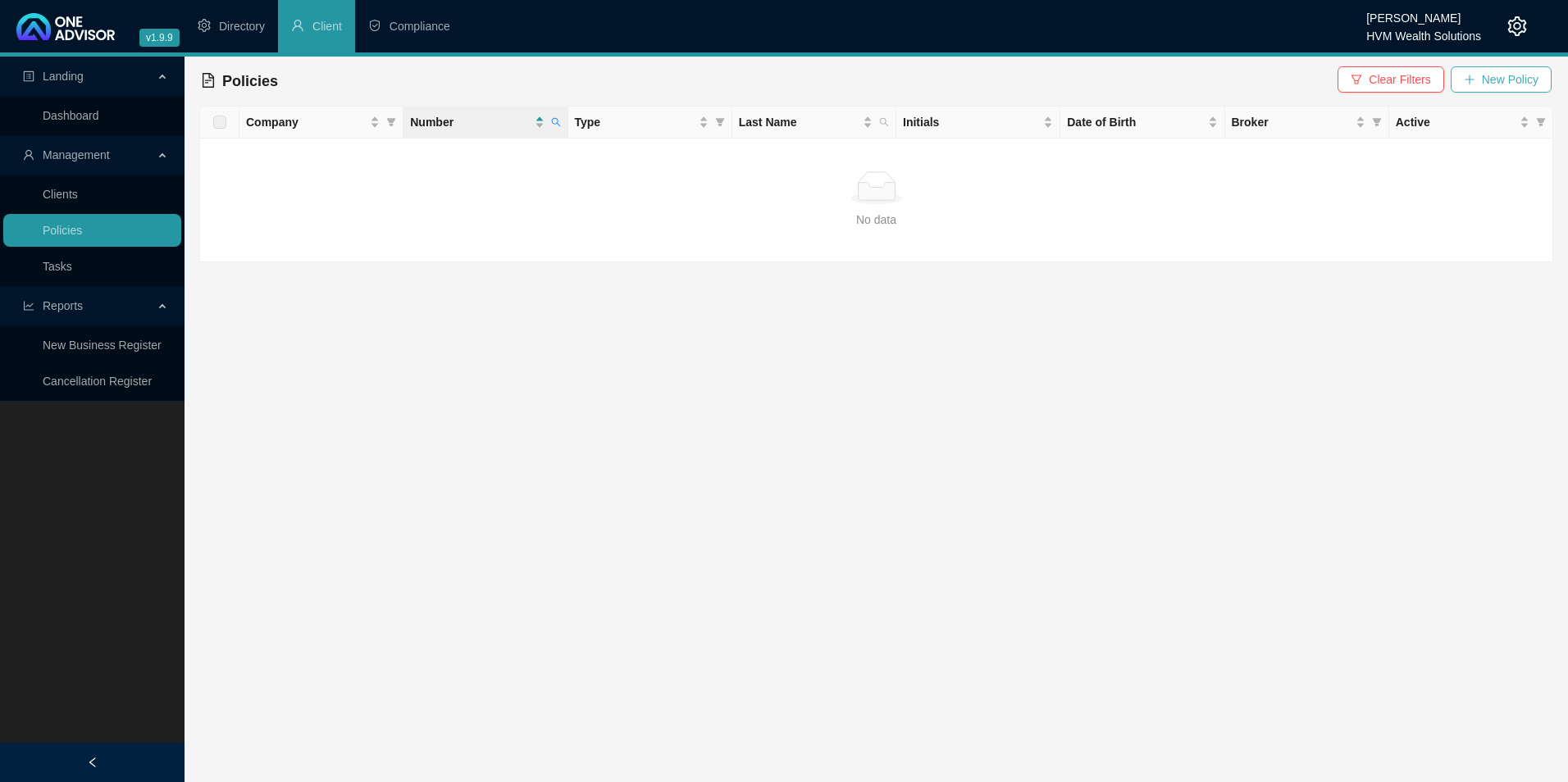
click at [1516, 80] on span "New Policy" at bounding box center [1510, 80] width 57 height 18
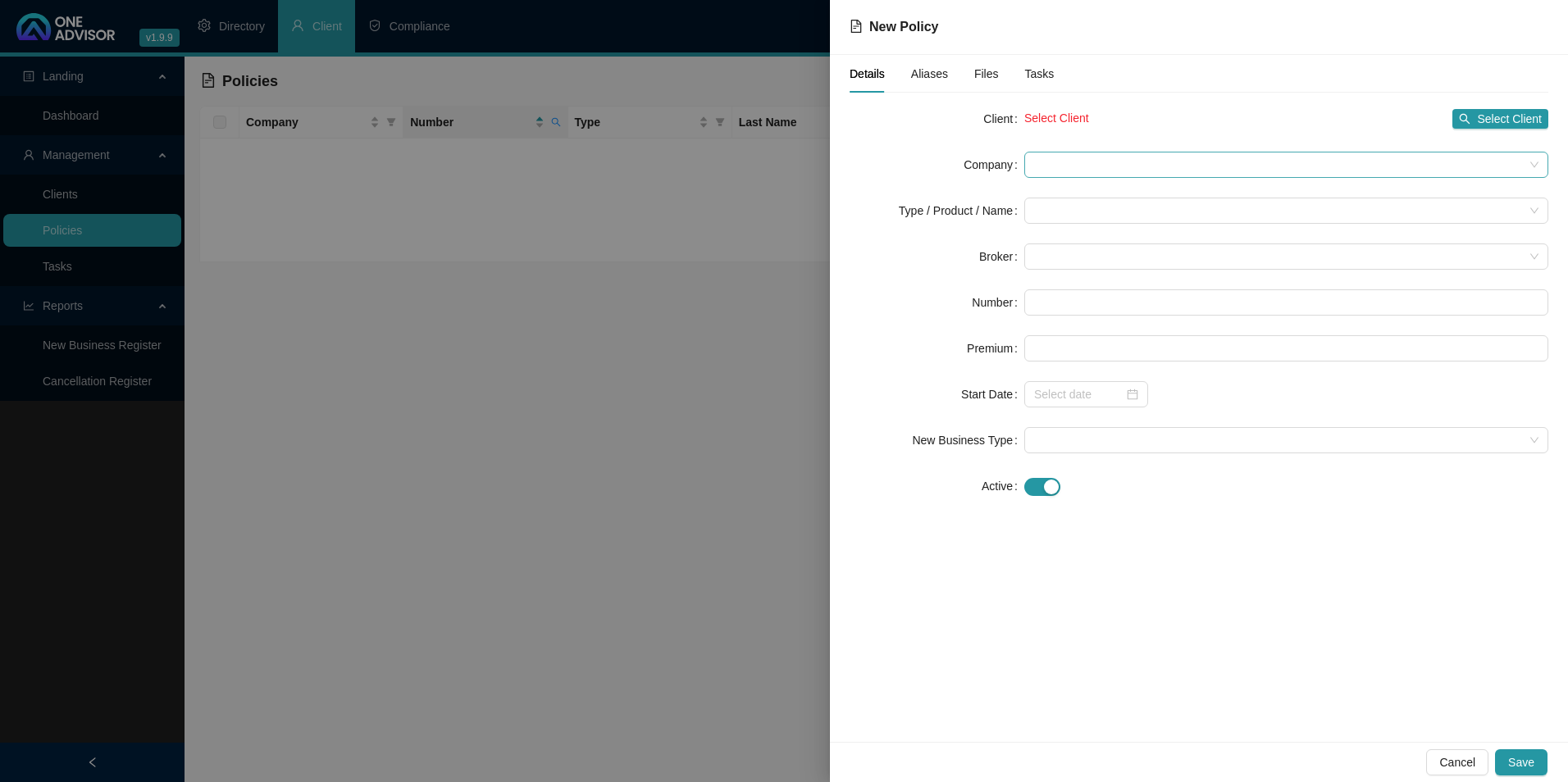
click at [1176, 164] on span at bounding box center [1286, 164] width 505 height 24
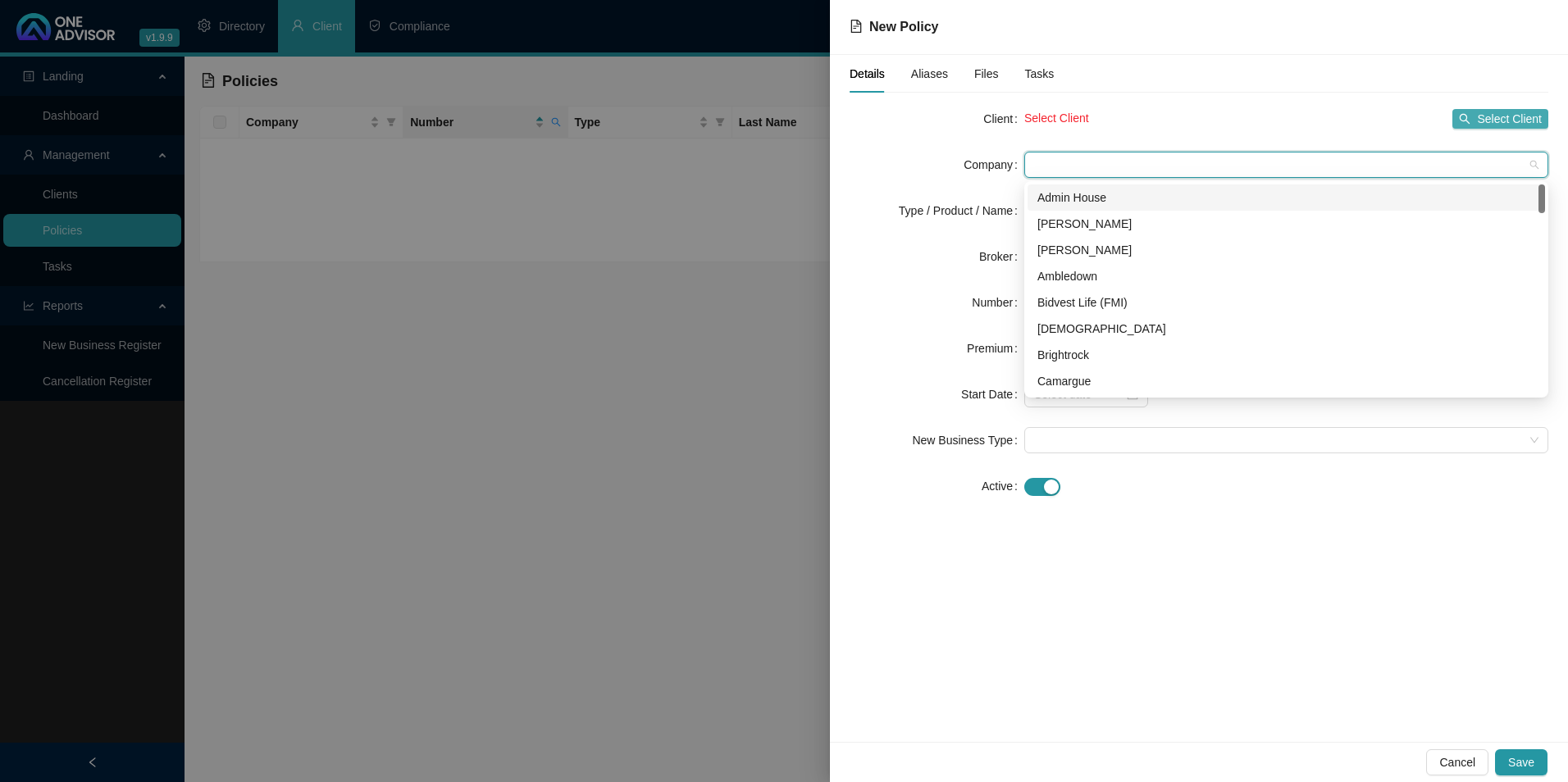
click at [1503, 114] on span "Select Client" at bounding box center [1509, 119] width 65 height 18
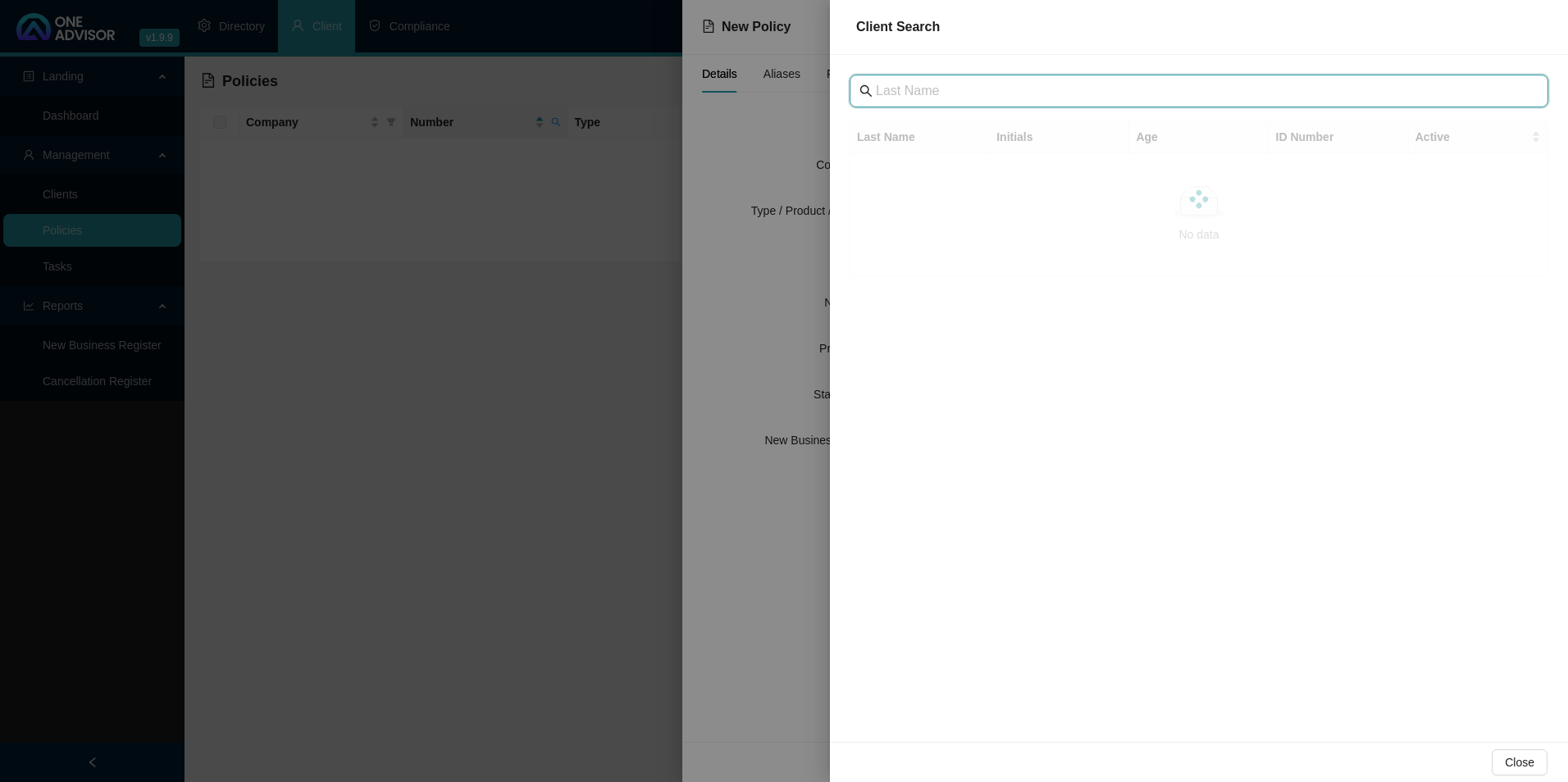
click at [972, 100] on input "text" at bounding box center [1200, 91] width 649 height 19
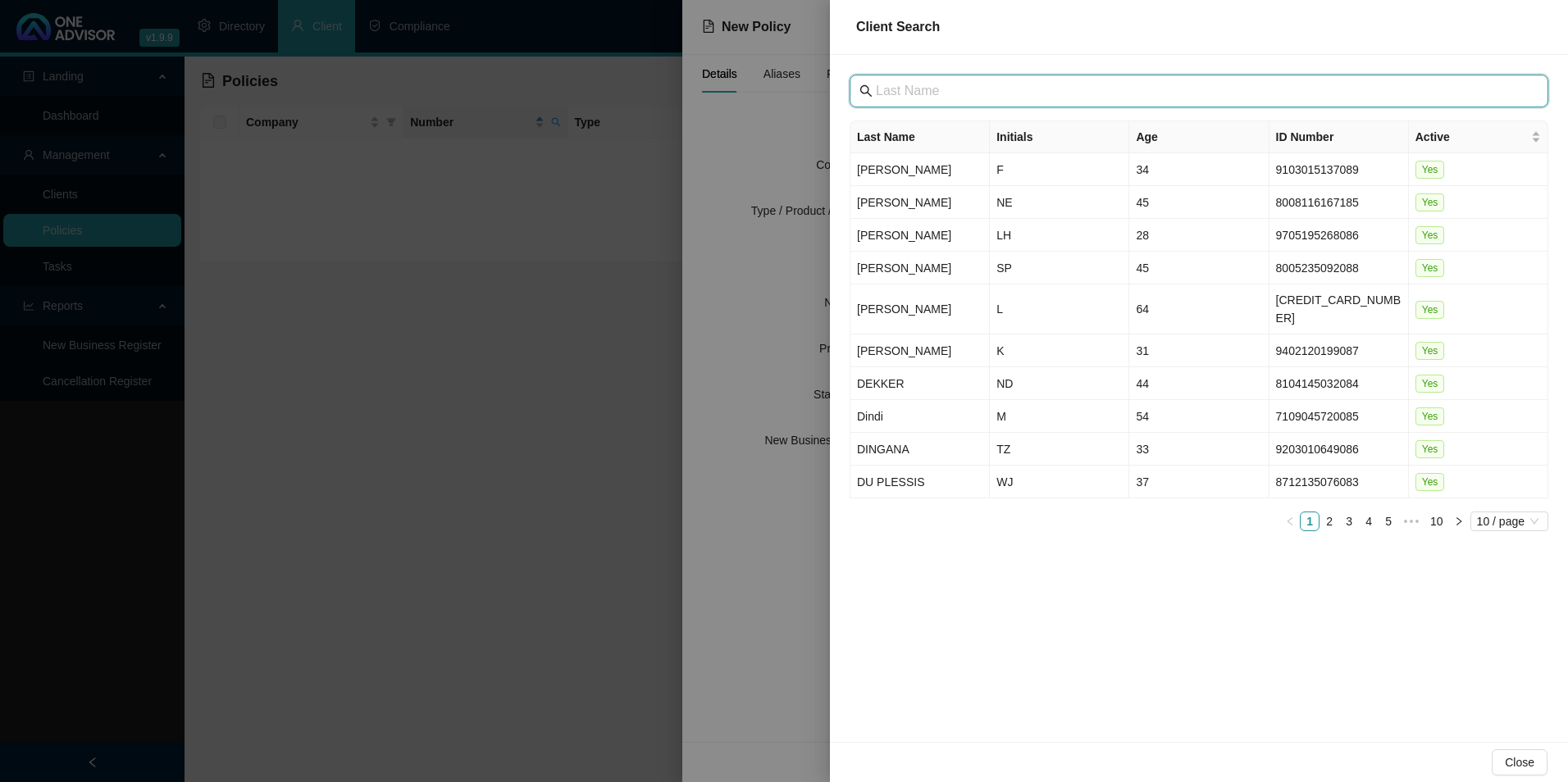
click at [969, 94] on input "text" at bounding box center [1200, 91] width 649 height 19
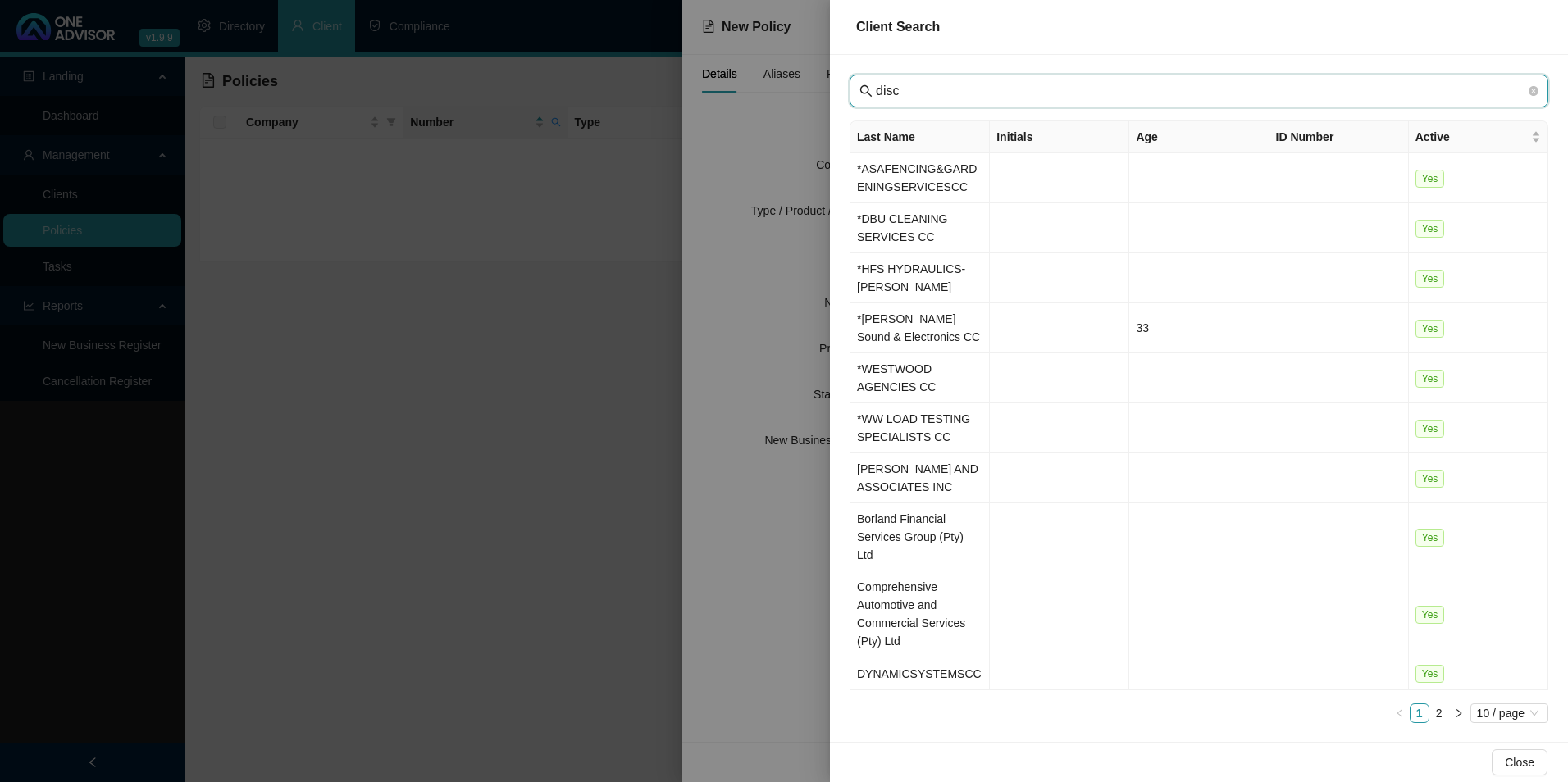
drag, startPoint x: 923, startPoint y: 88, endPoint x: 748, endPoint y: 85, distance: 175.0
click at [748, 85] on div "Client Search disc Last Name Initials Age ID Number Active *ASAFENCING&GARDENIN…" at bounding box center [784, 391] width 1568 height 782
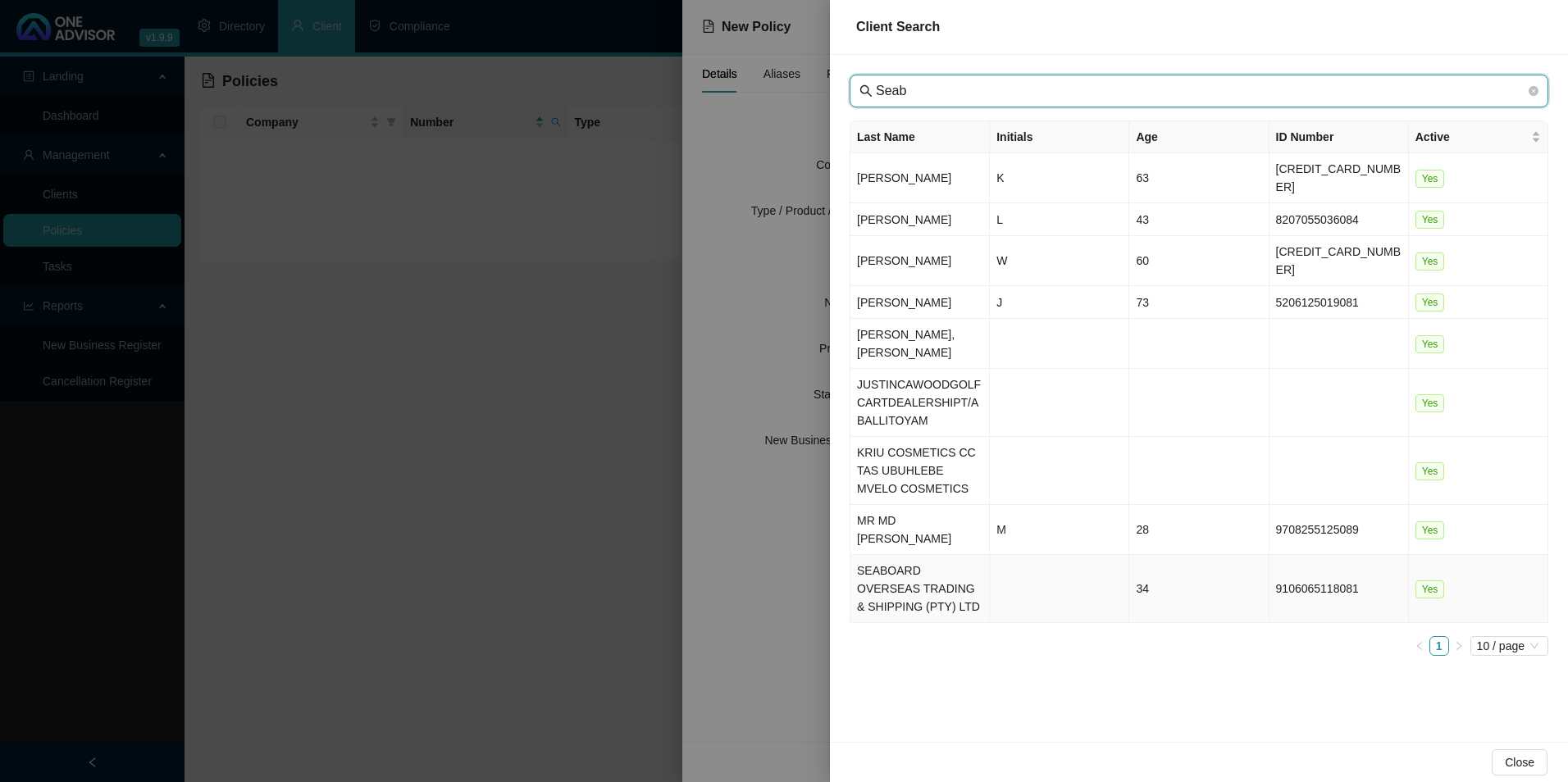
type input "Seab"
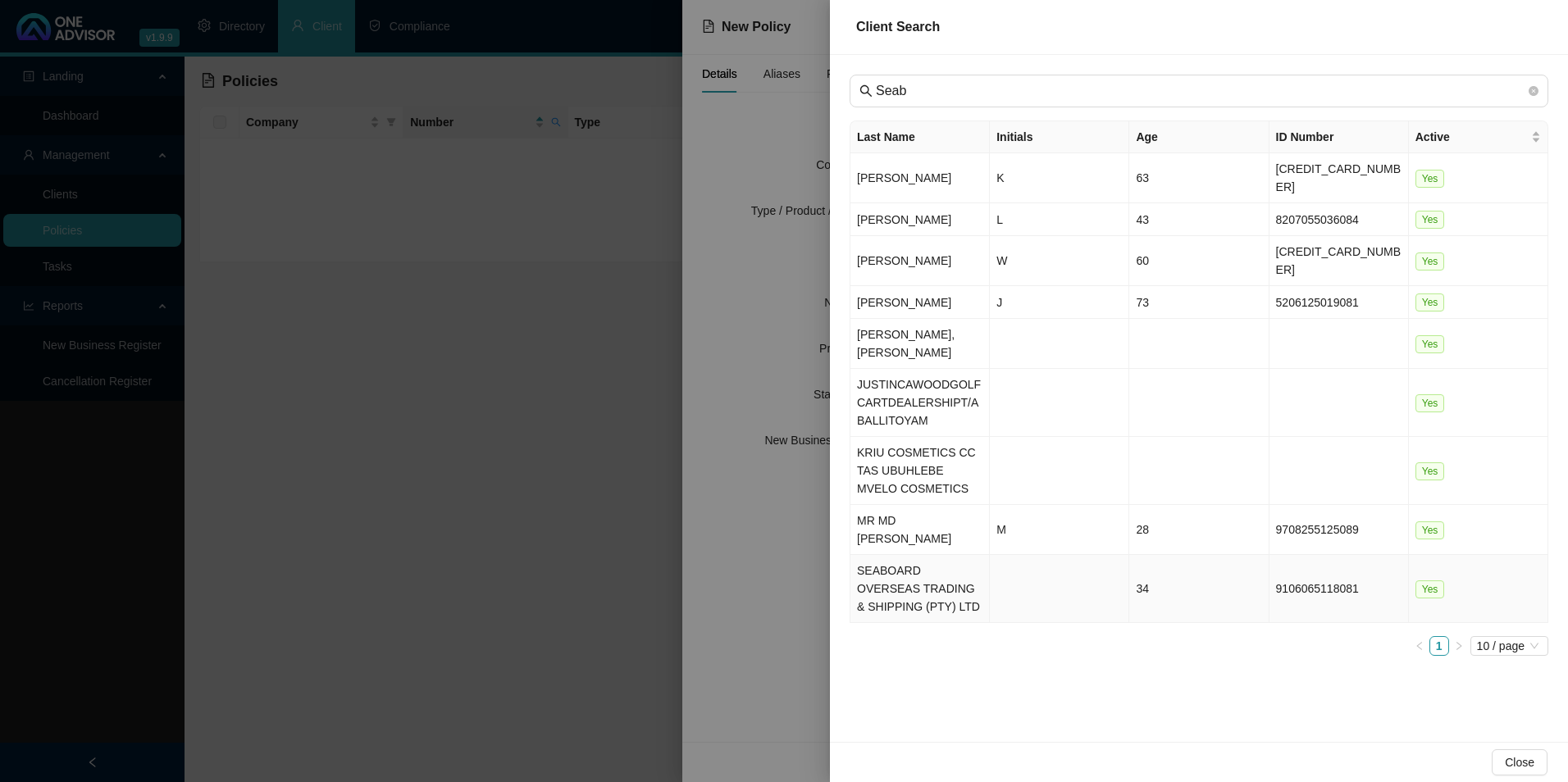
click at [919, 562] on td "SEABOARD OVERSEAS TRADING & SHIPPING (PTY) LTD" at bounding box center [920, 590] width 139 height 68
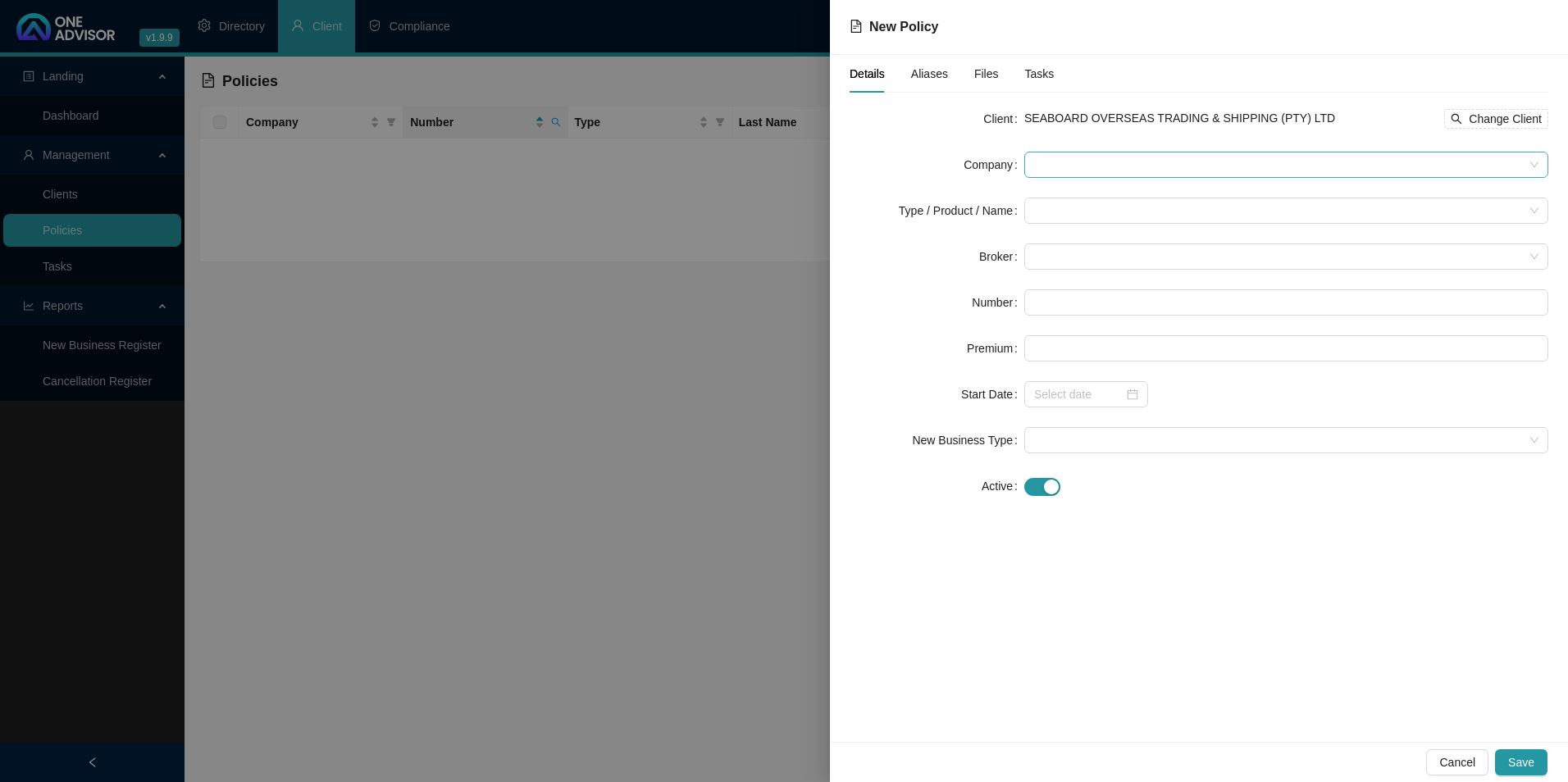
click at [1189, 164] on span at bounding box center [1286, 164] width 505 height 24
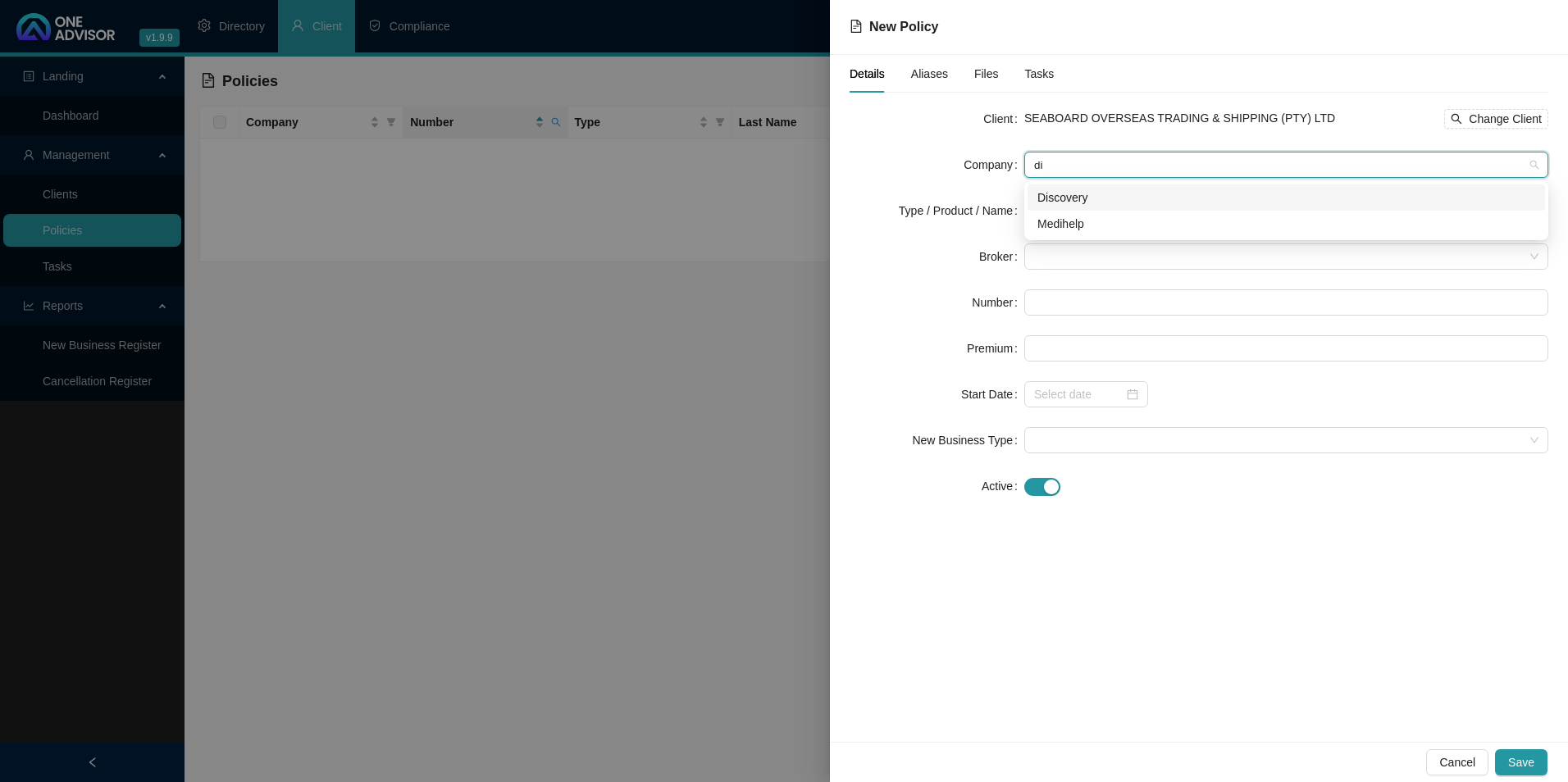
type input "dis"
click at [1135, 194] on div "Discovery" at bounding box center [1286, 198] width 498 height 18
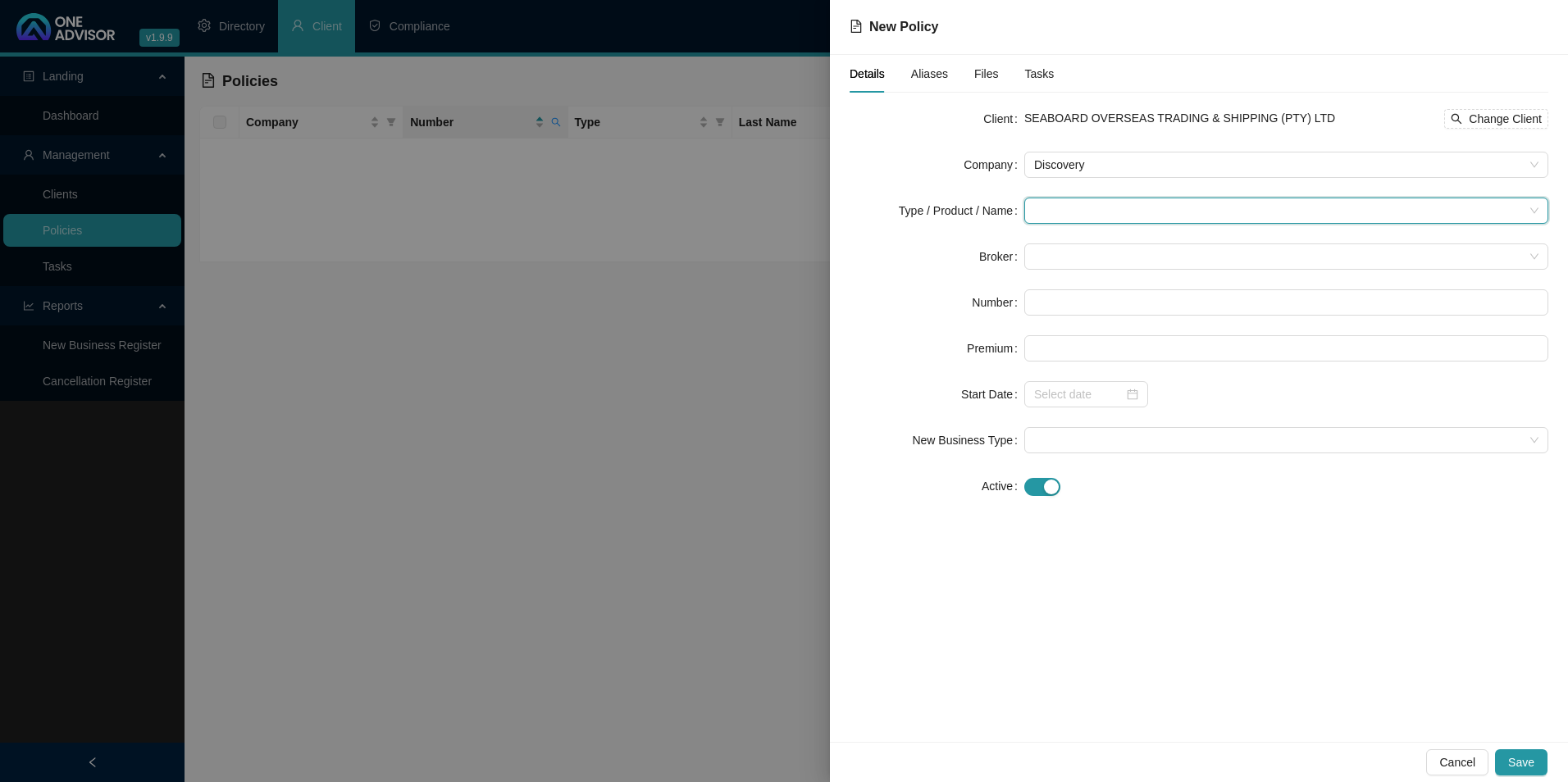
click at [1102, 220] on input "search" at bounding box center [1279, 211] width 490 height 24
click at [1072, 324] on div "Medical Cover" at bounding box center [1093, 322] width 110 height 18
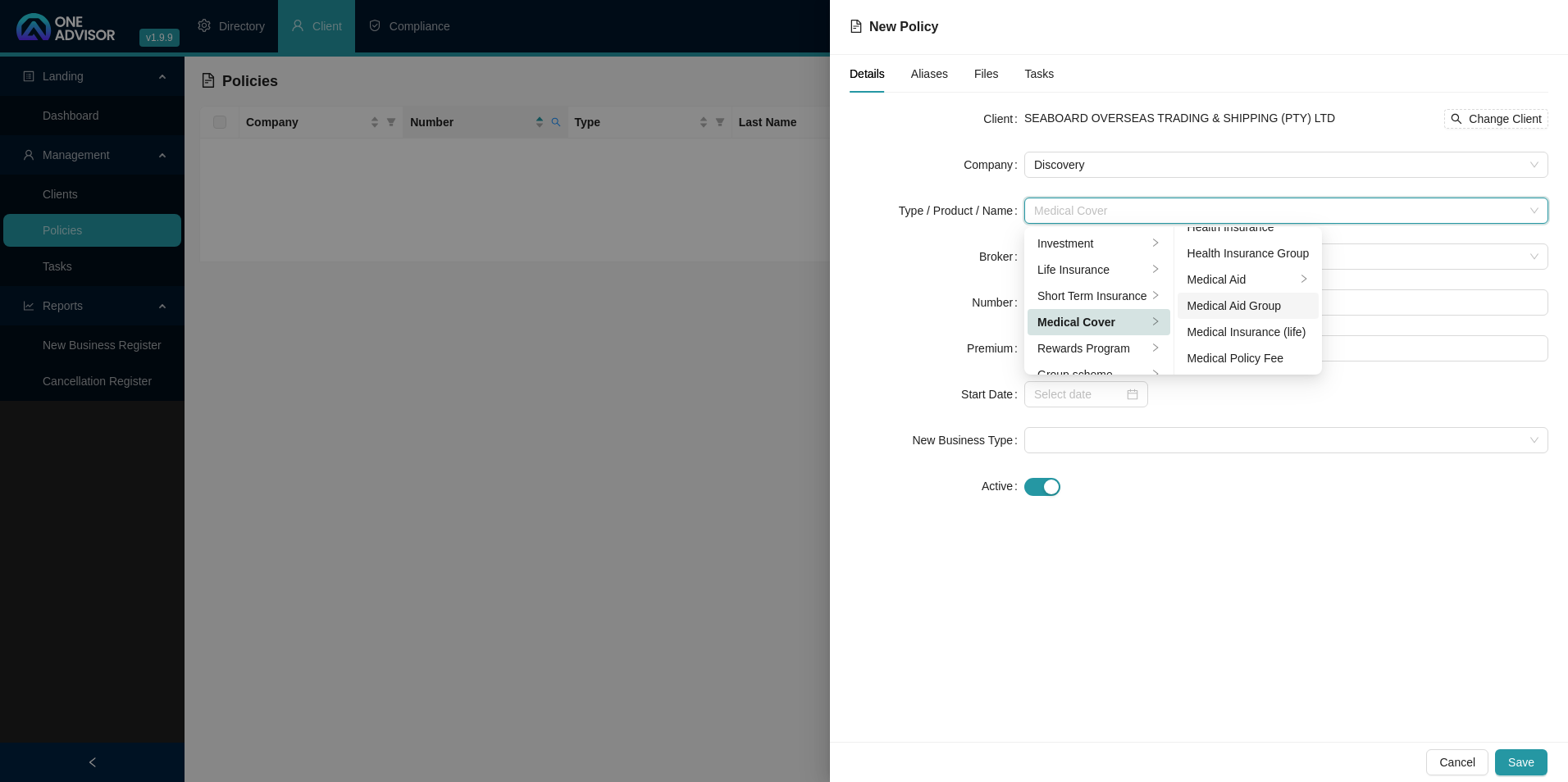
click at [1264, 302] on div "Medical Aid Group" at bounding box center [1249, 305] width 122 height 18
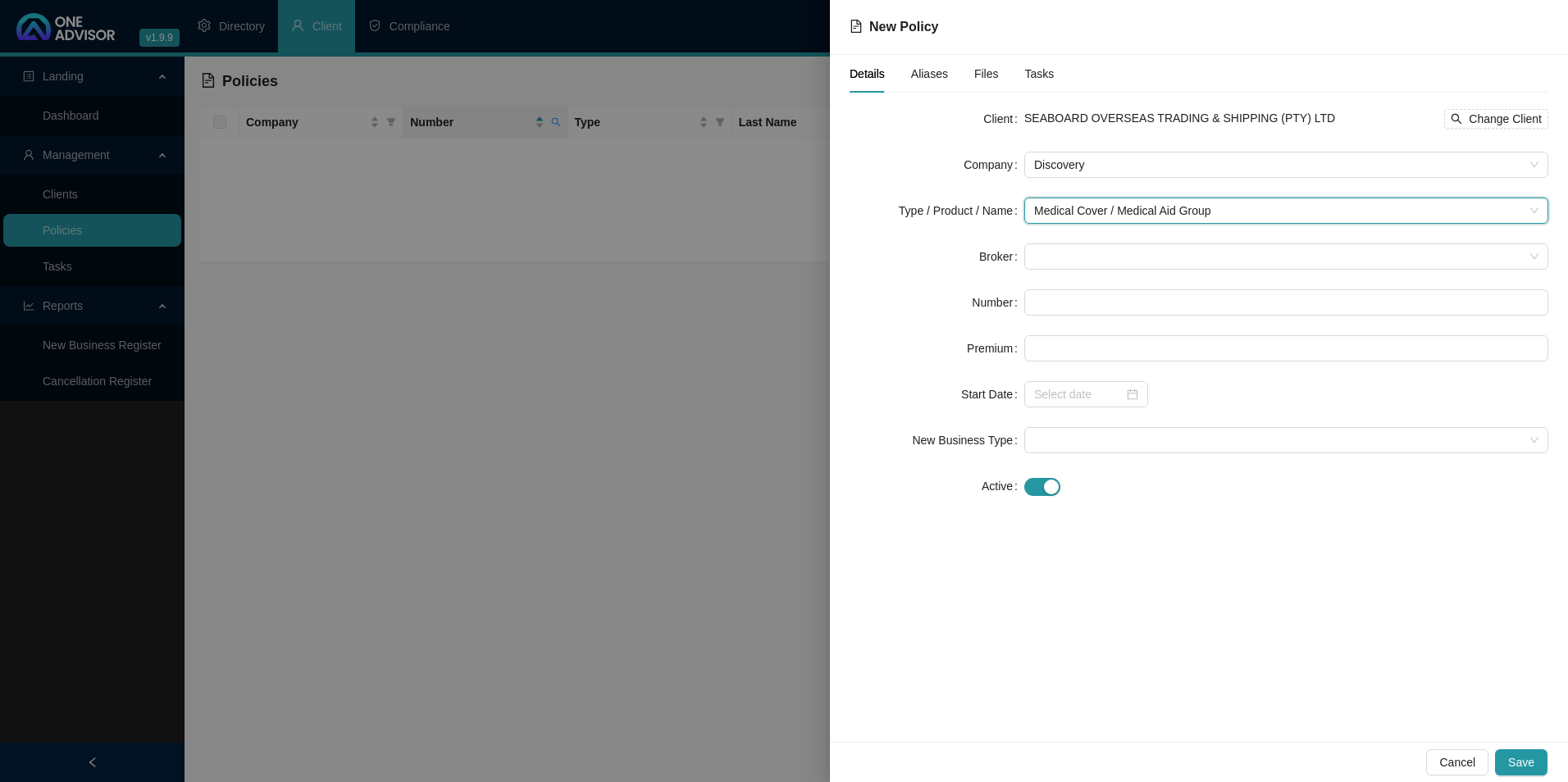
click at [995, 248] on label "Broker" at bounding box center [1002, 256] width 46 height 26
click at [1037, 255] on span at bounding box center [1286, 256] width 505 height 24
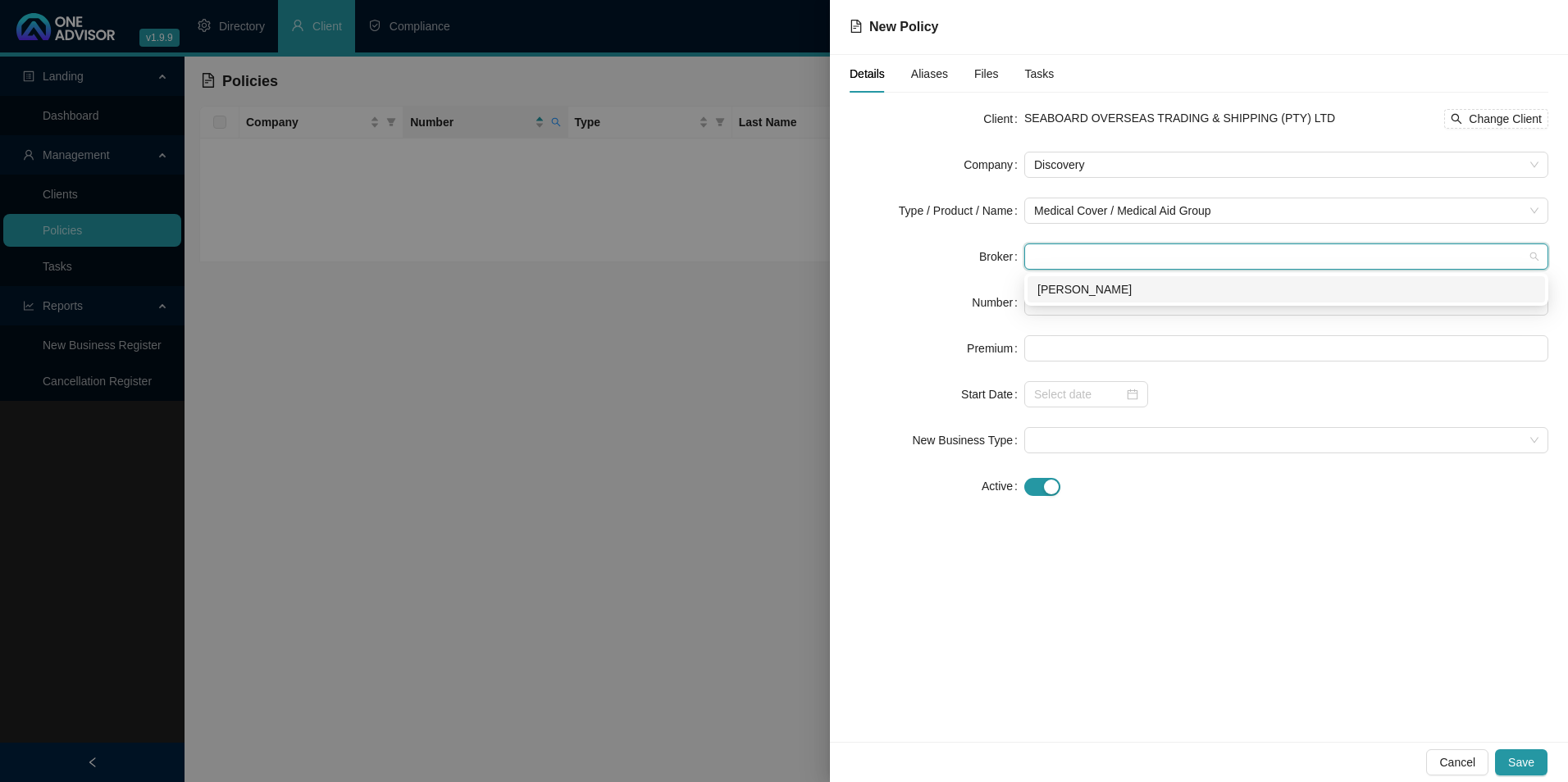
click at [1072, 289] on div "[PERSON_NAME]" at bounding box center [1286, 290] width 498 height 18
click at [1084, 293] on input "text" at bounding box center [1286, 303] width 524 height 26
paste input "178924230"
type input "178924230"
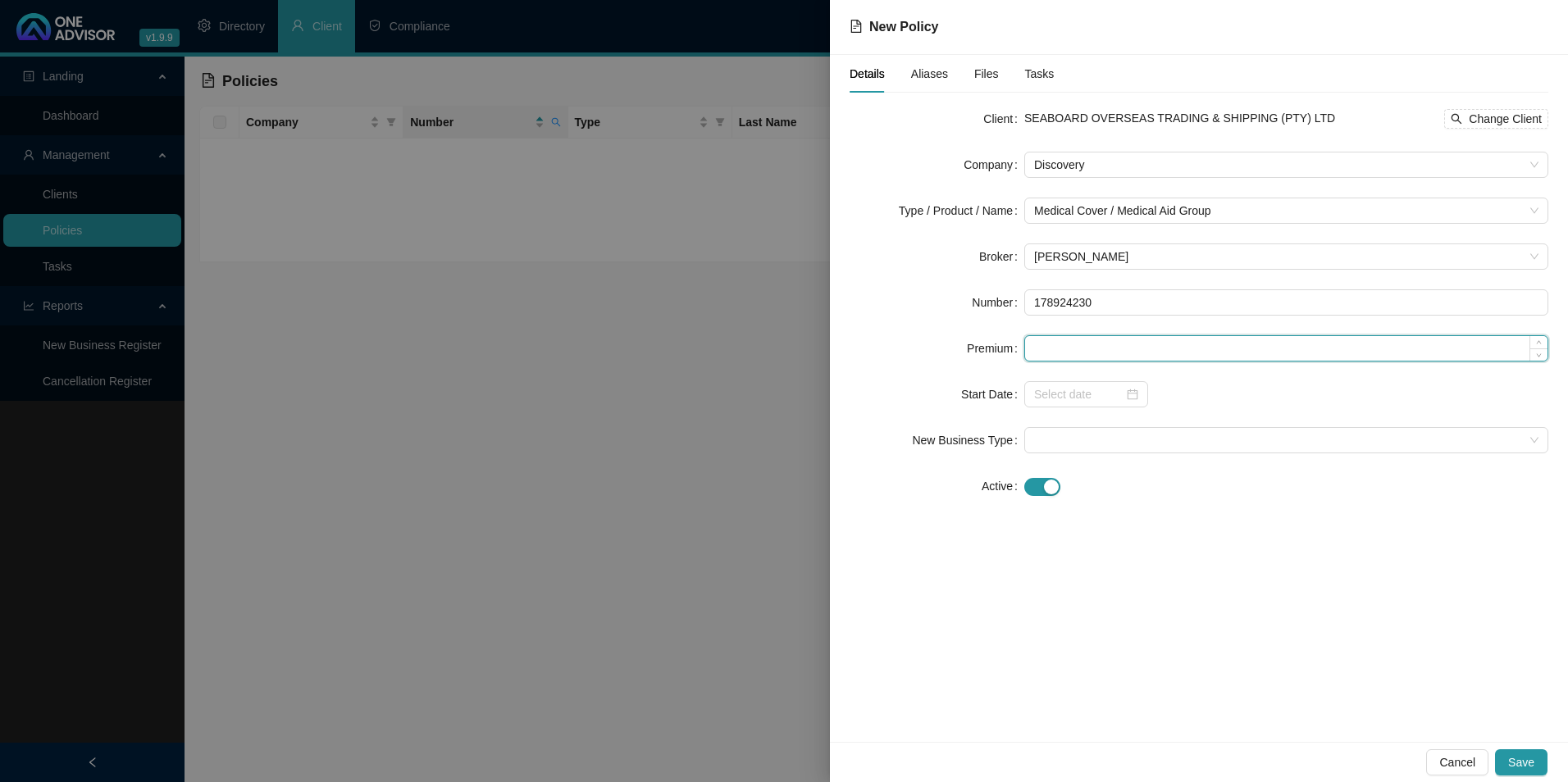
click at [1111, 353] on input at bounding box center [1286, 348] width 522 height 24
click at [1068, 349] on input at bounding box center [1286, 348] width 522 height 24
paste input "3797"
type input "3797.00"
click at [1078, 402] on input at bounding box center [1079, 394] width 89 height 18
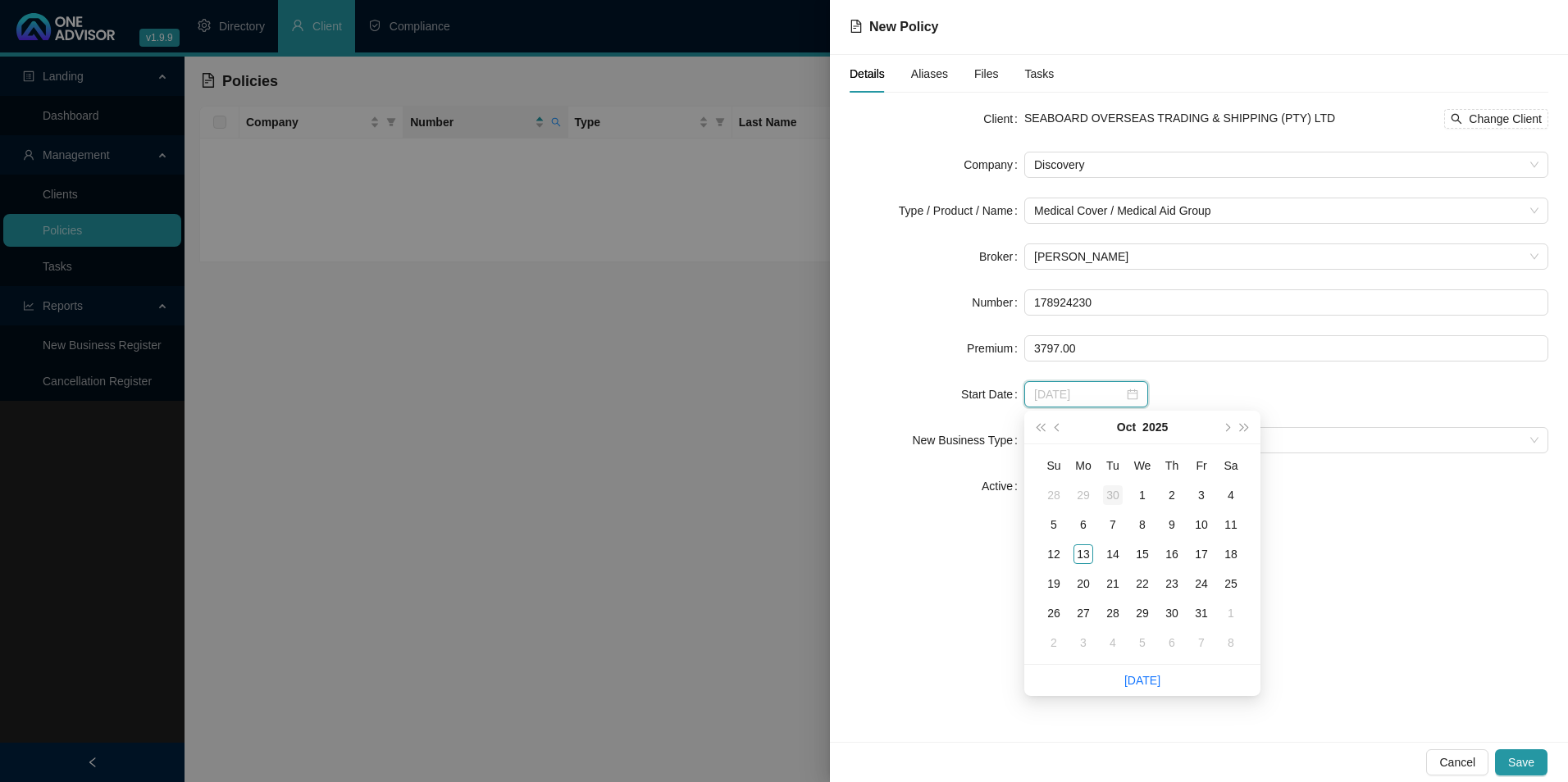
type input "[DATE]"
click at [1057, 428] on span "prev-year" at bounding box center [1059, 427] width 8 height 8
type input "[DATE]"
click at [1088, 493] on div "1" at bounding box center [1083, 495] width 19 height 19
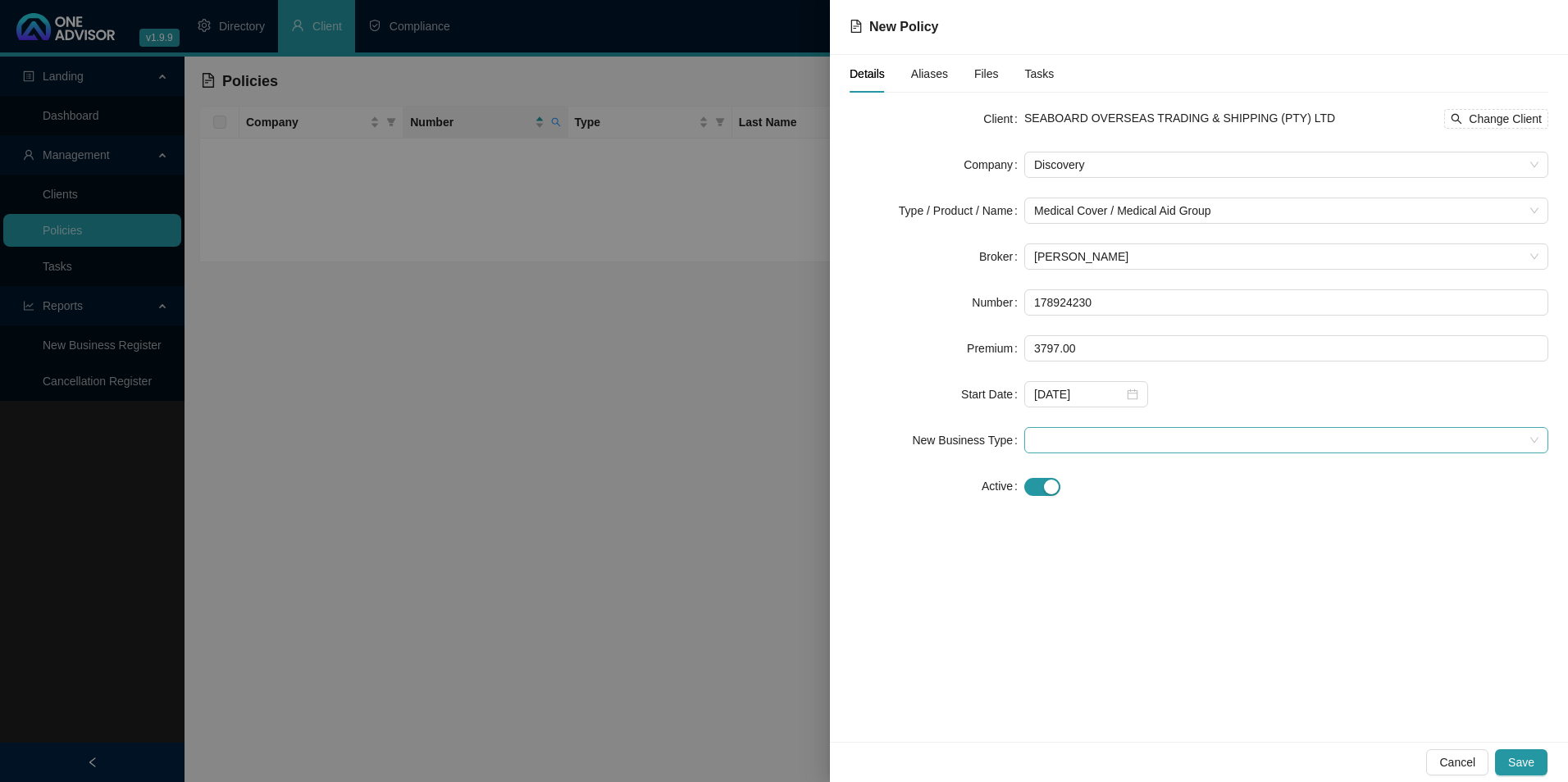
click at [1098, 439] on span at bounding box center [1286, 440] width 505 height 24
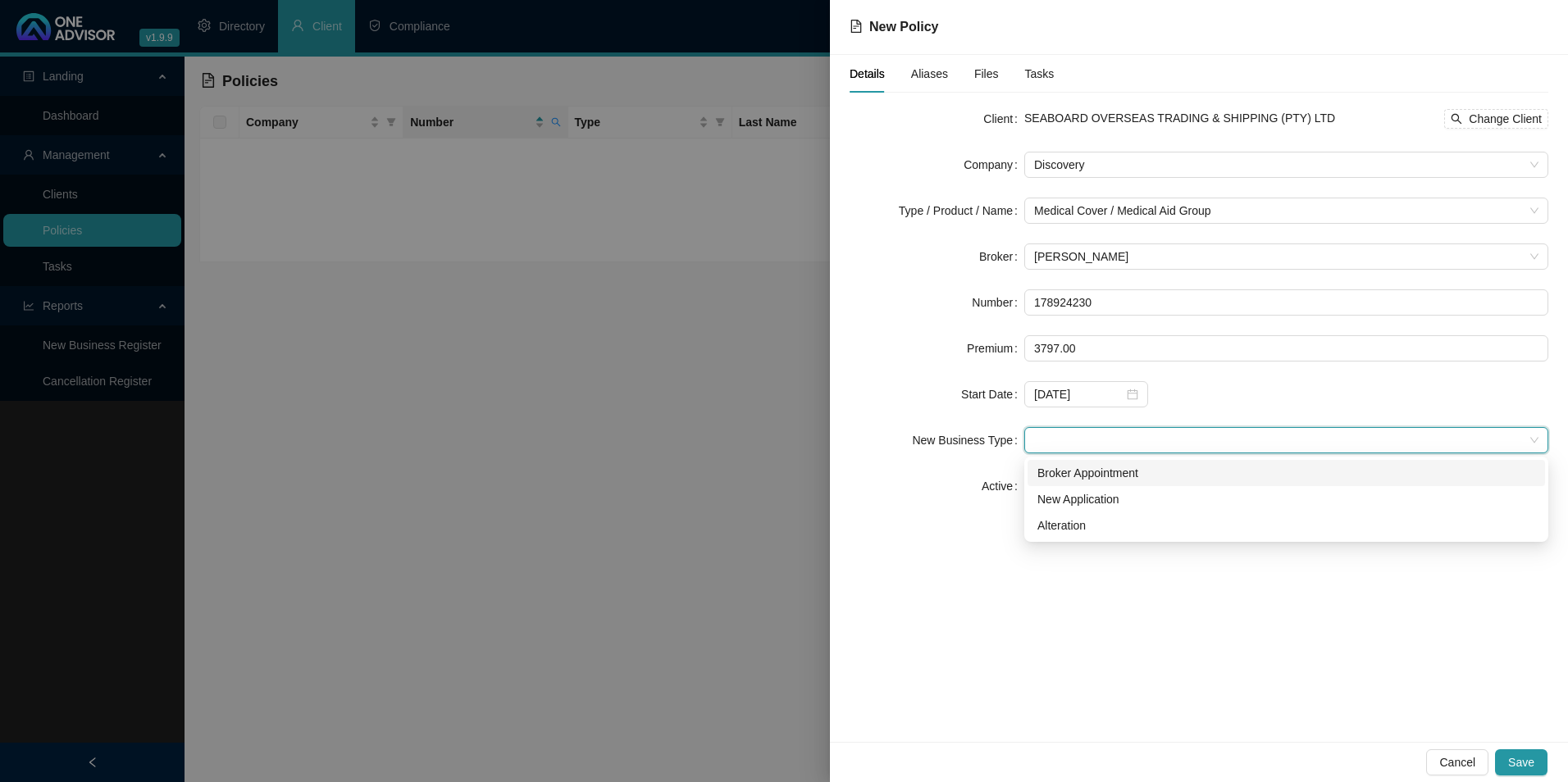
click at [1113, 471] on div "Broker Appointment" at bounding box center [1286, 473] width 498 height 18
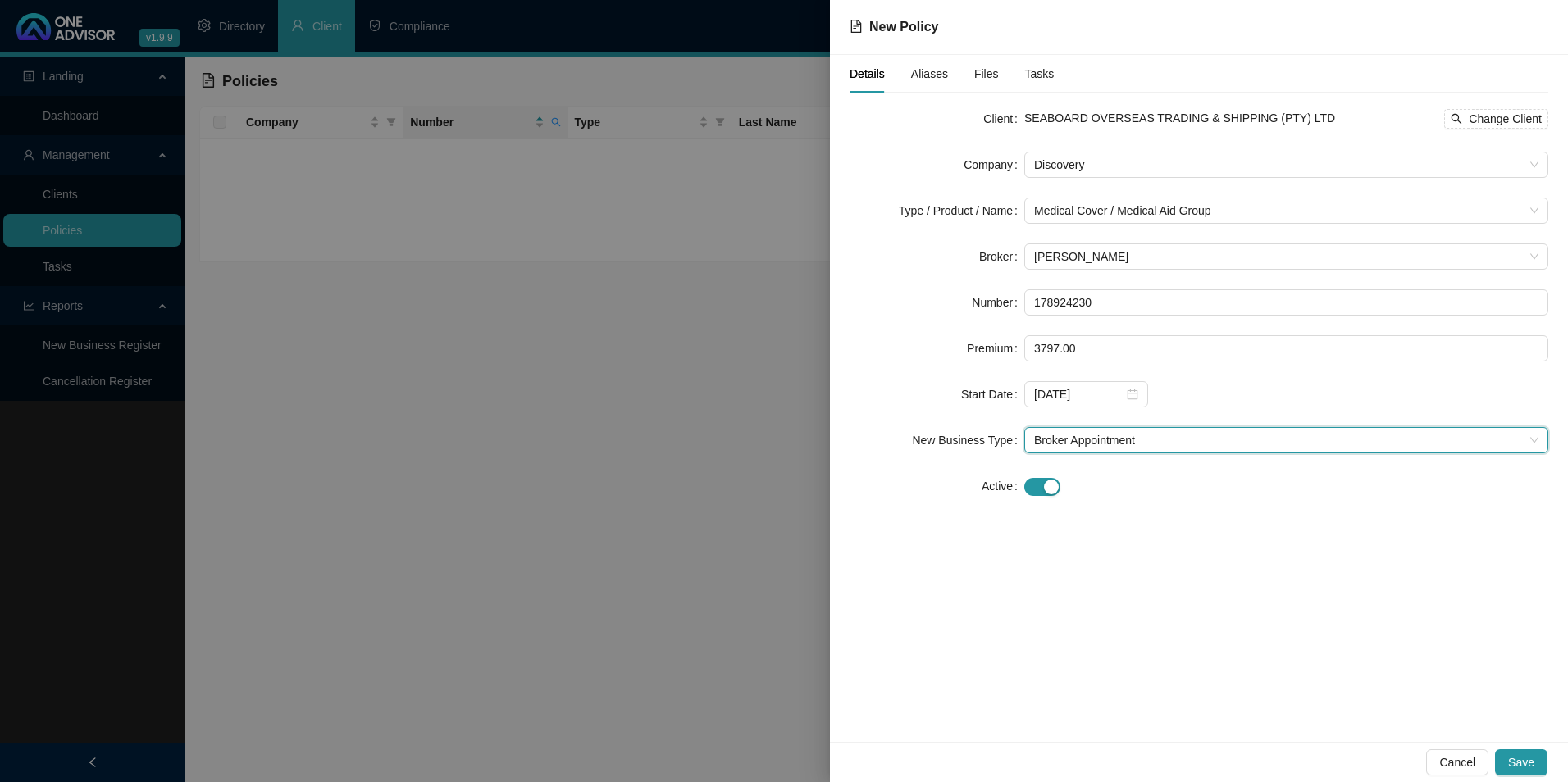
click at [928, 69] on span "Aliases" at bounding box center [930, 73] width 37 height 11
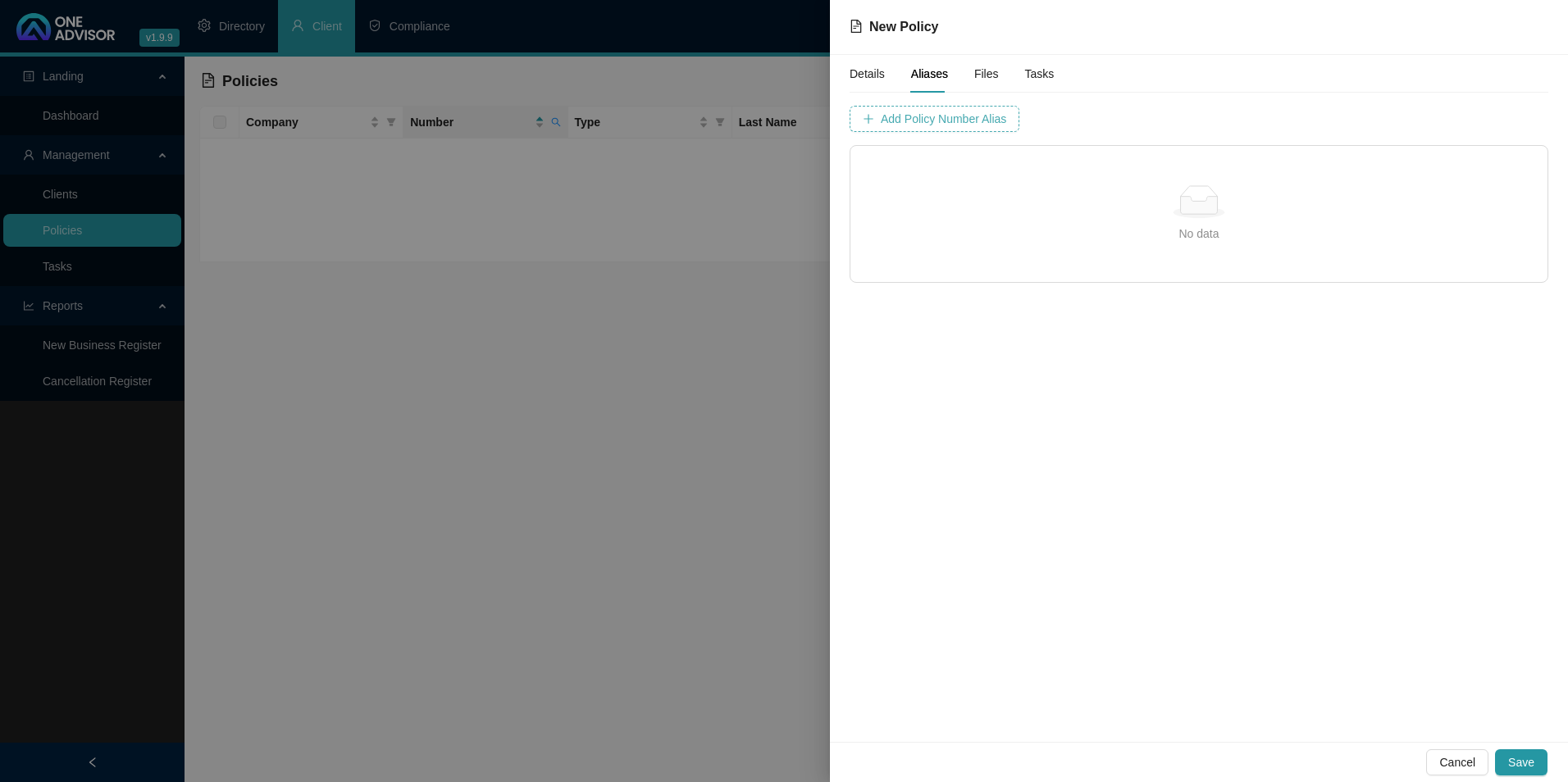
click at [978, 129] on button "Add Policy Number Alias" at bounding box center [934, 119] width 170 height 26
type input "1789242"
click at [1525, 753] on button "Save" at bounding box center [1522, 763] width 52 height 26
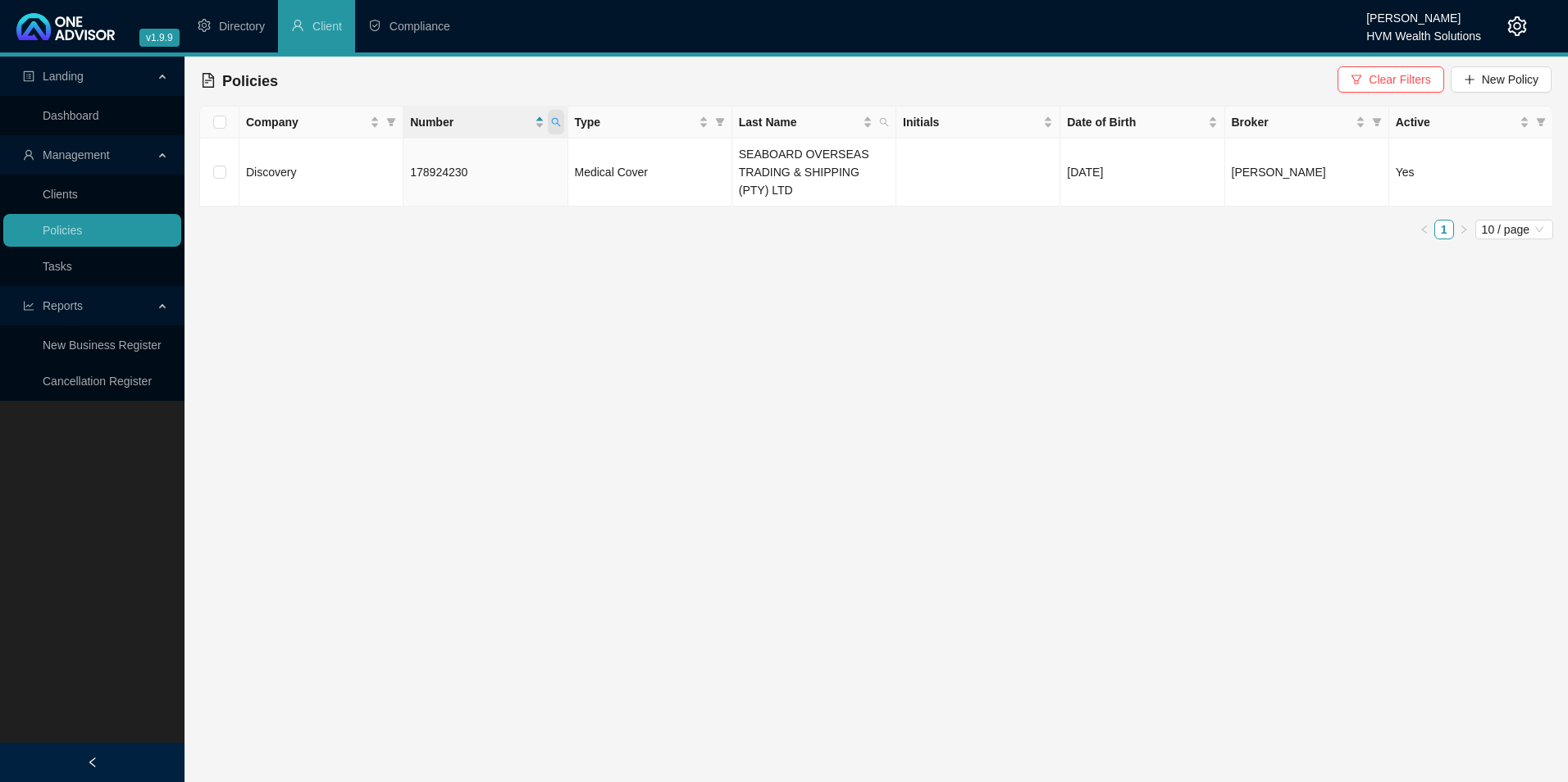
click at [556, 125] on icon "search" at bounding box center [556, 122] width 10 height 10
click at [477, 227] on ul "1 10 / page" at bounding box center [877, 229] width 1354 height 19
click at [475, 175] on td "178924230" at bounding box center [485, 172] width 164 height 68
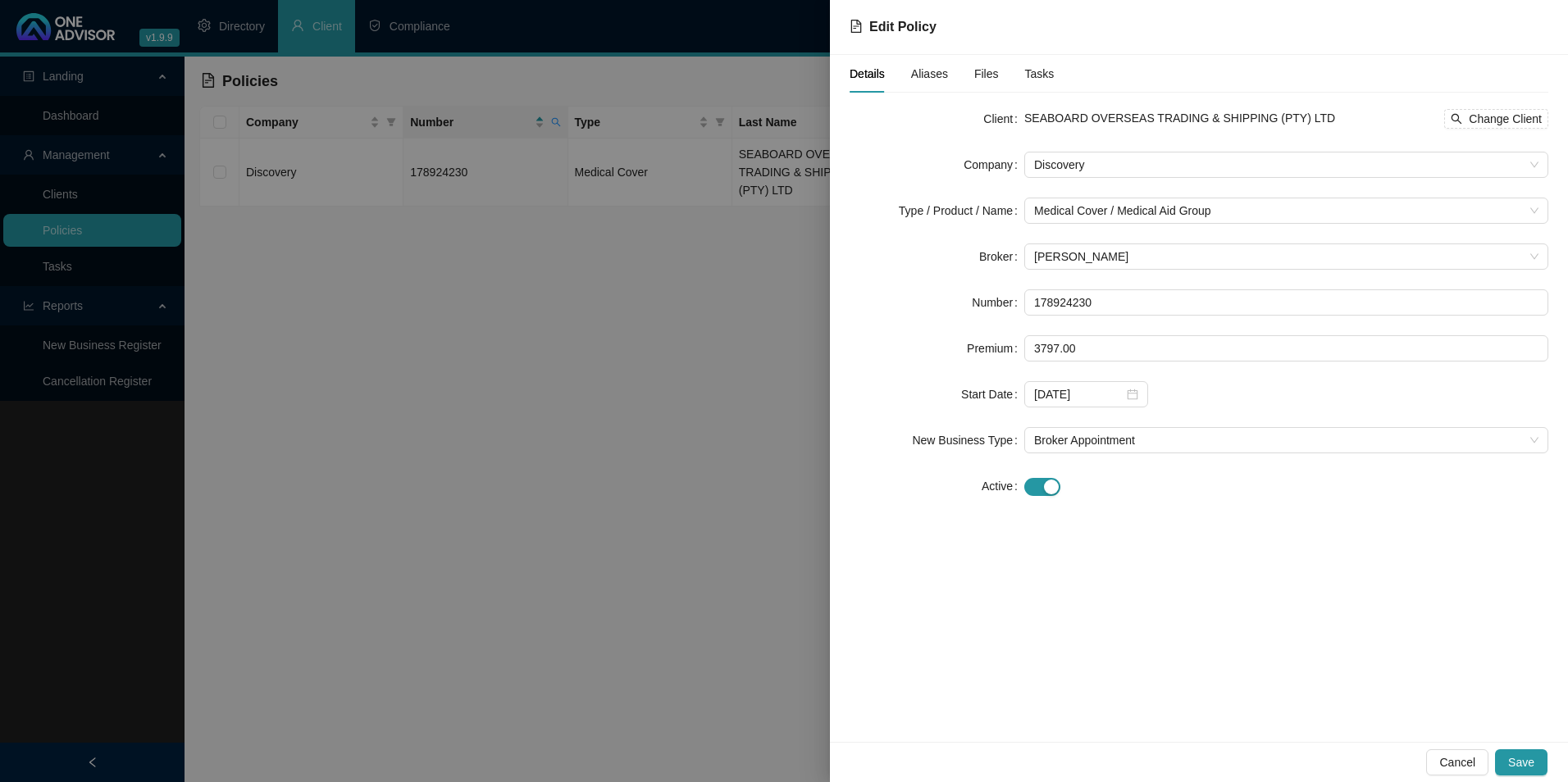
click at [934, 72] on span "Aliases" at bounding box center [930, 73] width 37 height 11
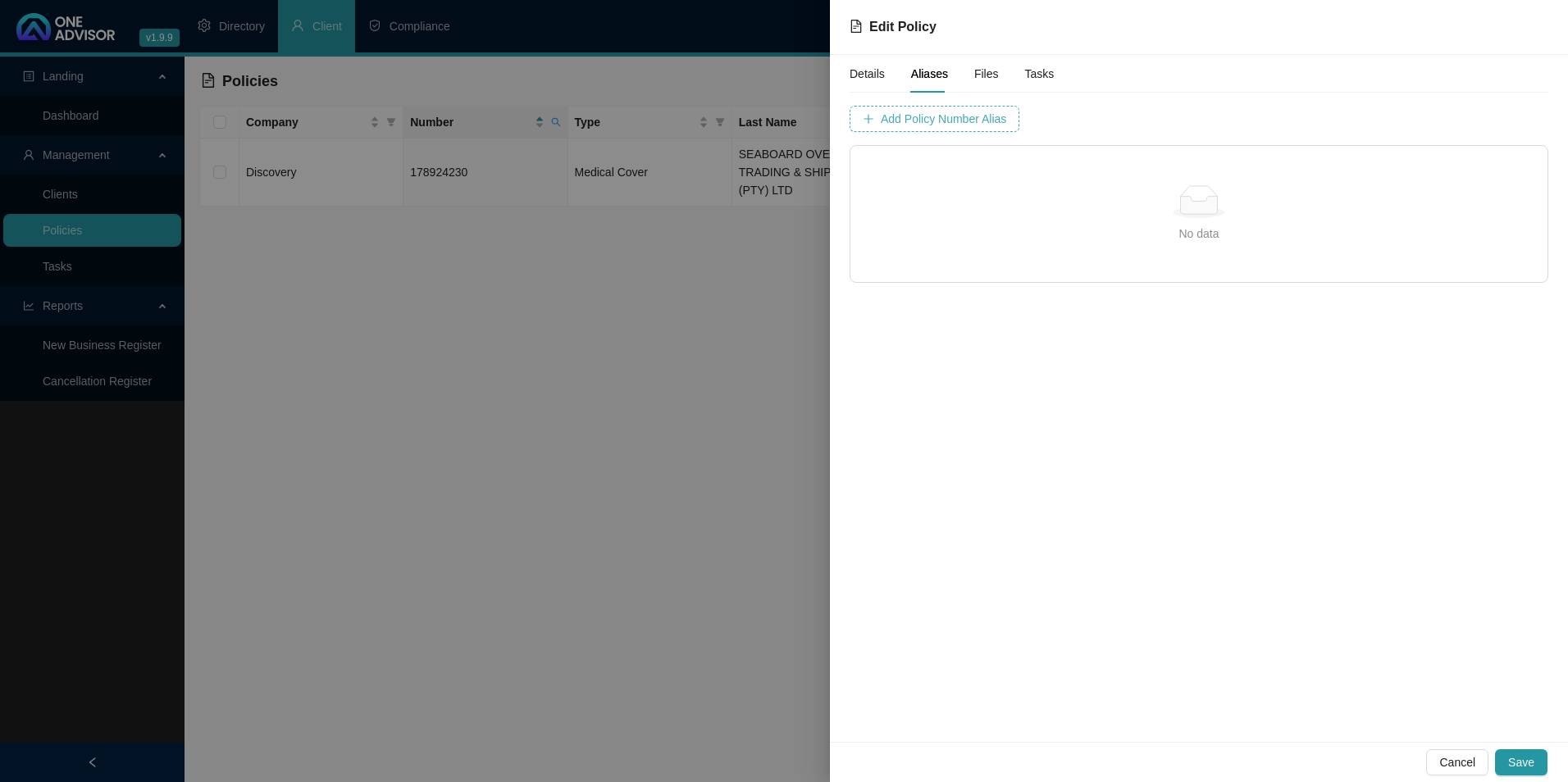
click at [988, 115] on span "Add Policy Number Alias" at bounding box center [943, 119] width 125 height 18
type input "1789242"
click at [1279, 129] on button "Add Policy Number Alias" at bounding box center [1354, 119] width 151 height 26
click at [1530, 759] on span "Save" at bounding box center [1522, 763] width 26 height 18
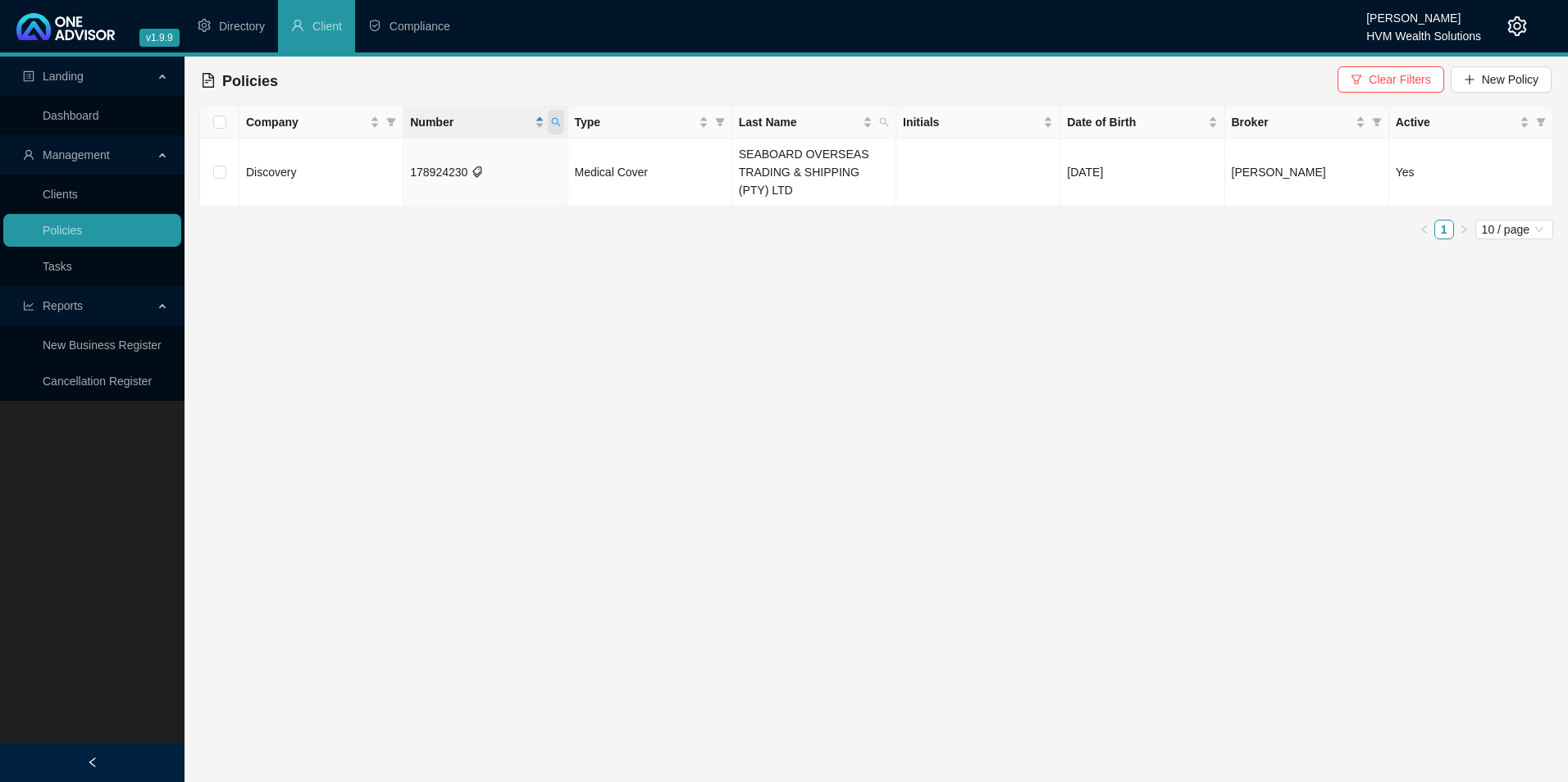
click at [554, 121] on icon "search" at bounding box center [556, 122] width 10 height 10
drag, startPoint x: 489, startPoint y: 153, endPoint x: 349, endPoint y: 152, distance: 140.0
click at [349, 152] on body "v1.9.9 [PERSON_NAME] HVM Wealth Solutions Directory Client Compliance Landing D…" at bounding box center [784, 391] width 1568 height 782
paste input "211150681"
type input "211150681"
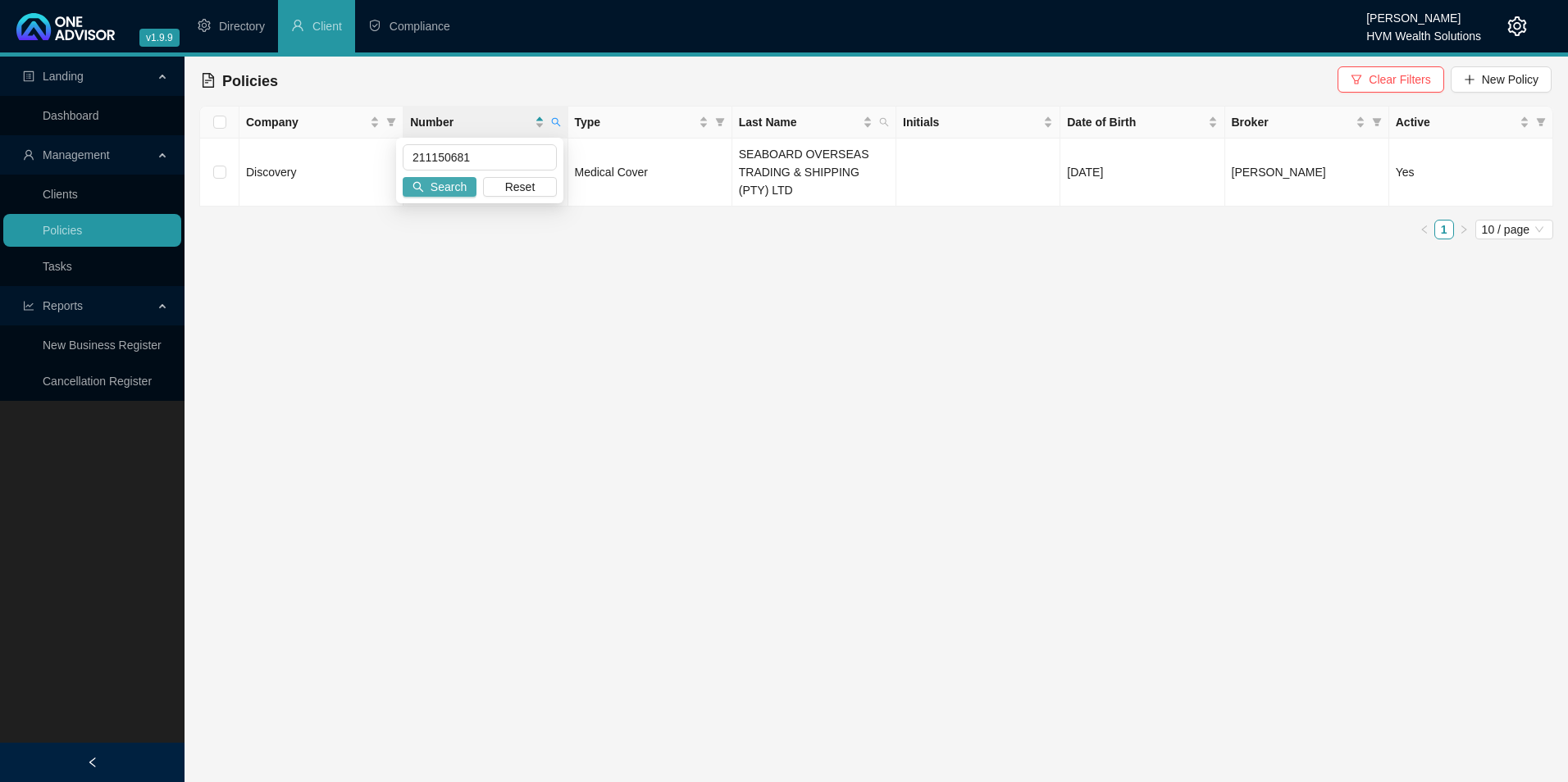
click at [449, 185] on span "Search" at bounding box center [448, 186] width 36 height 18
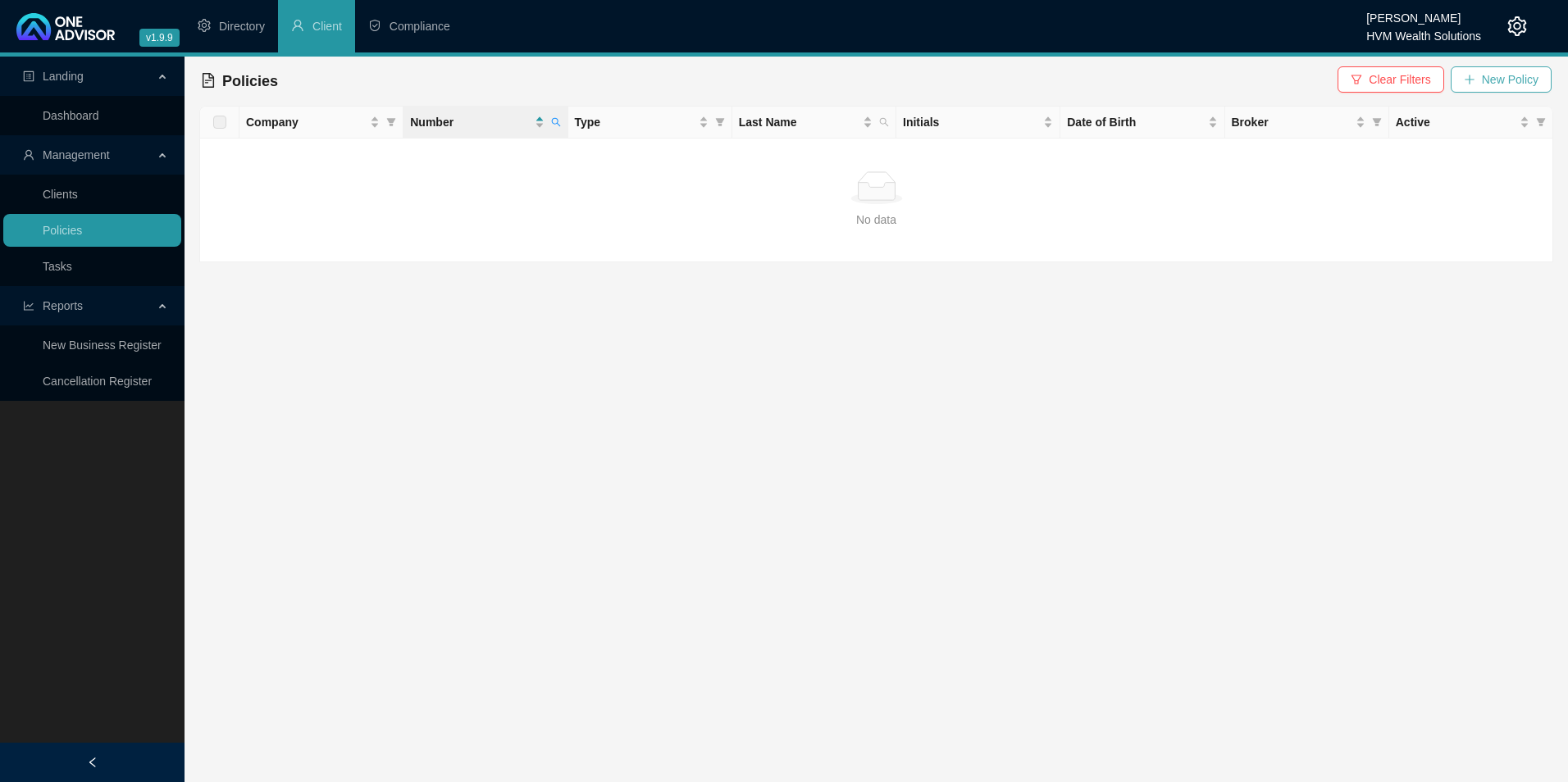
click at [1515, 83] on span "New Policy" at bounding box center [1510, 80] width 57 height 18
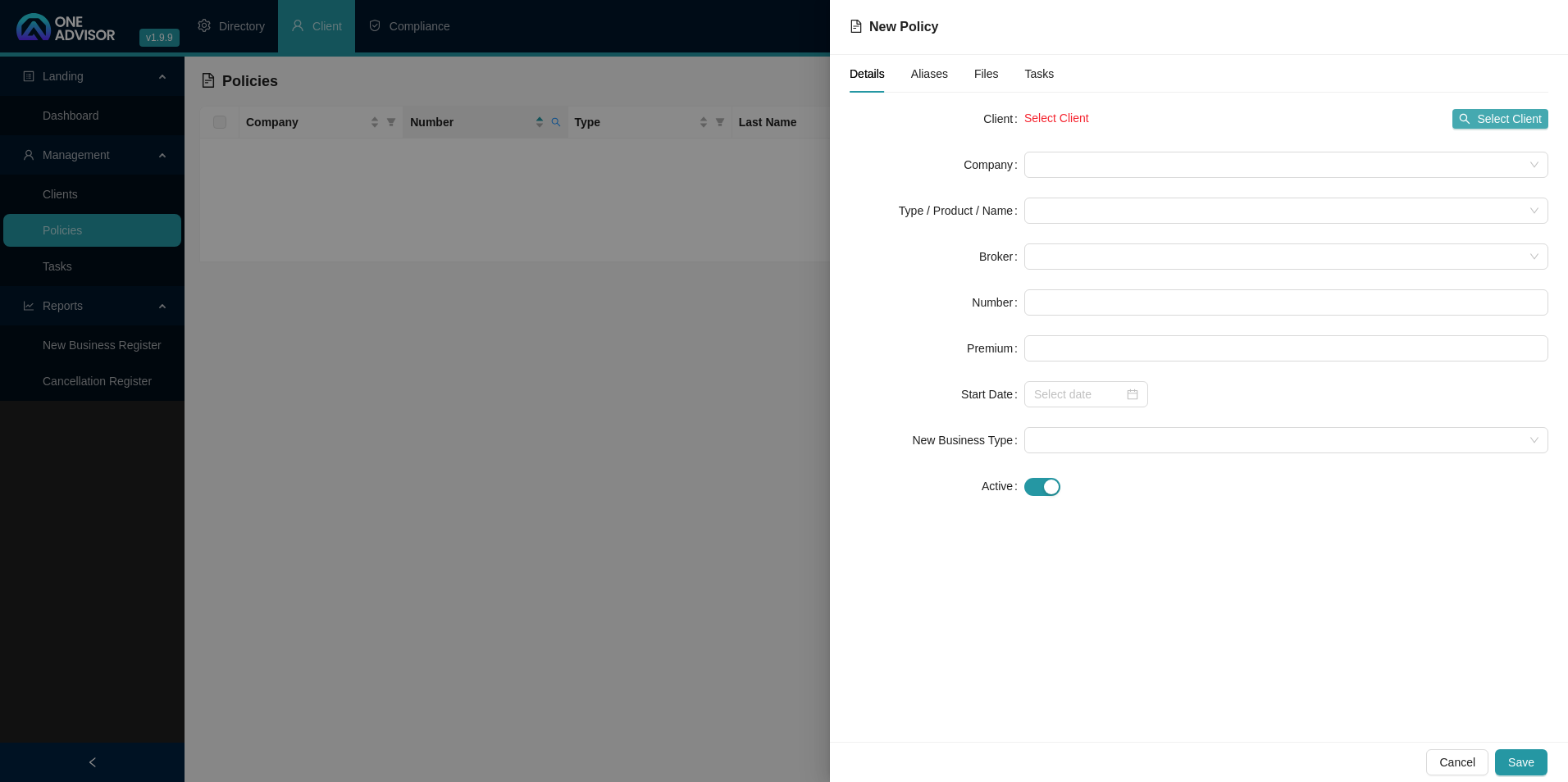
click at [1475, 117] on button "Select Client" at bounding box center [1501, 119] width 96 height 19
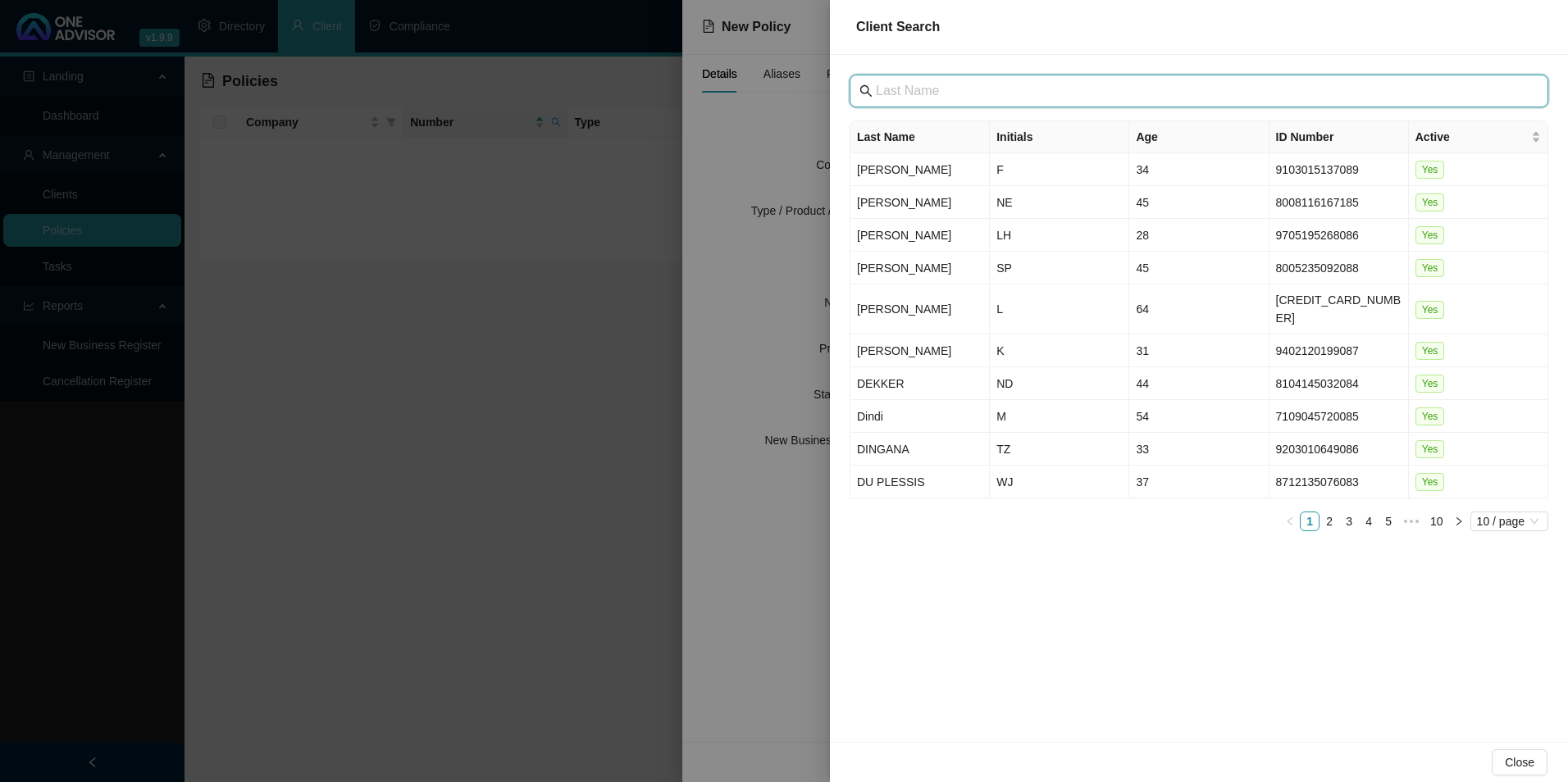
click at [943, 99] on input "text" at bounding box center [1200, 91] width 649 height 19
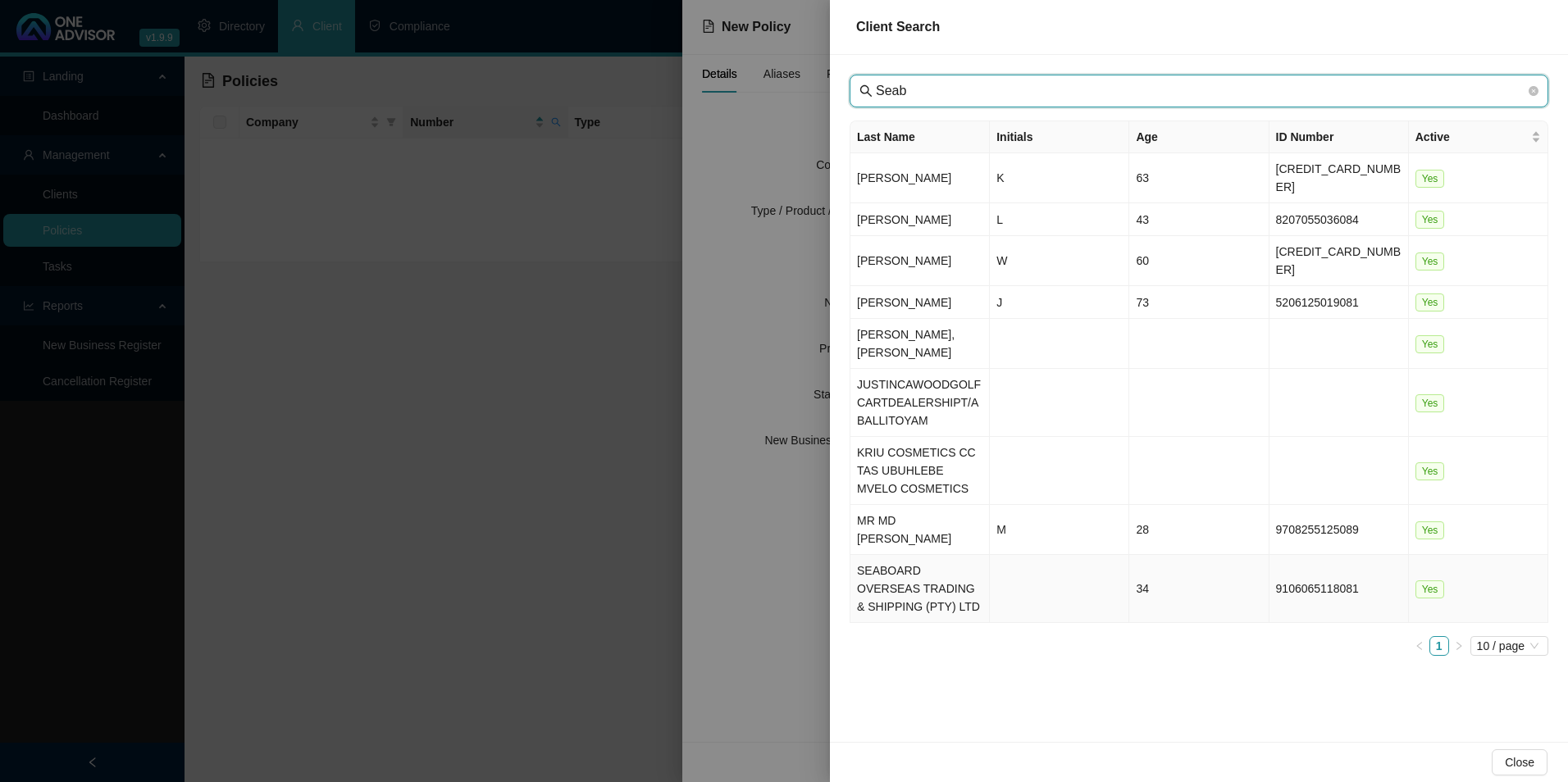
type input "Seab"
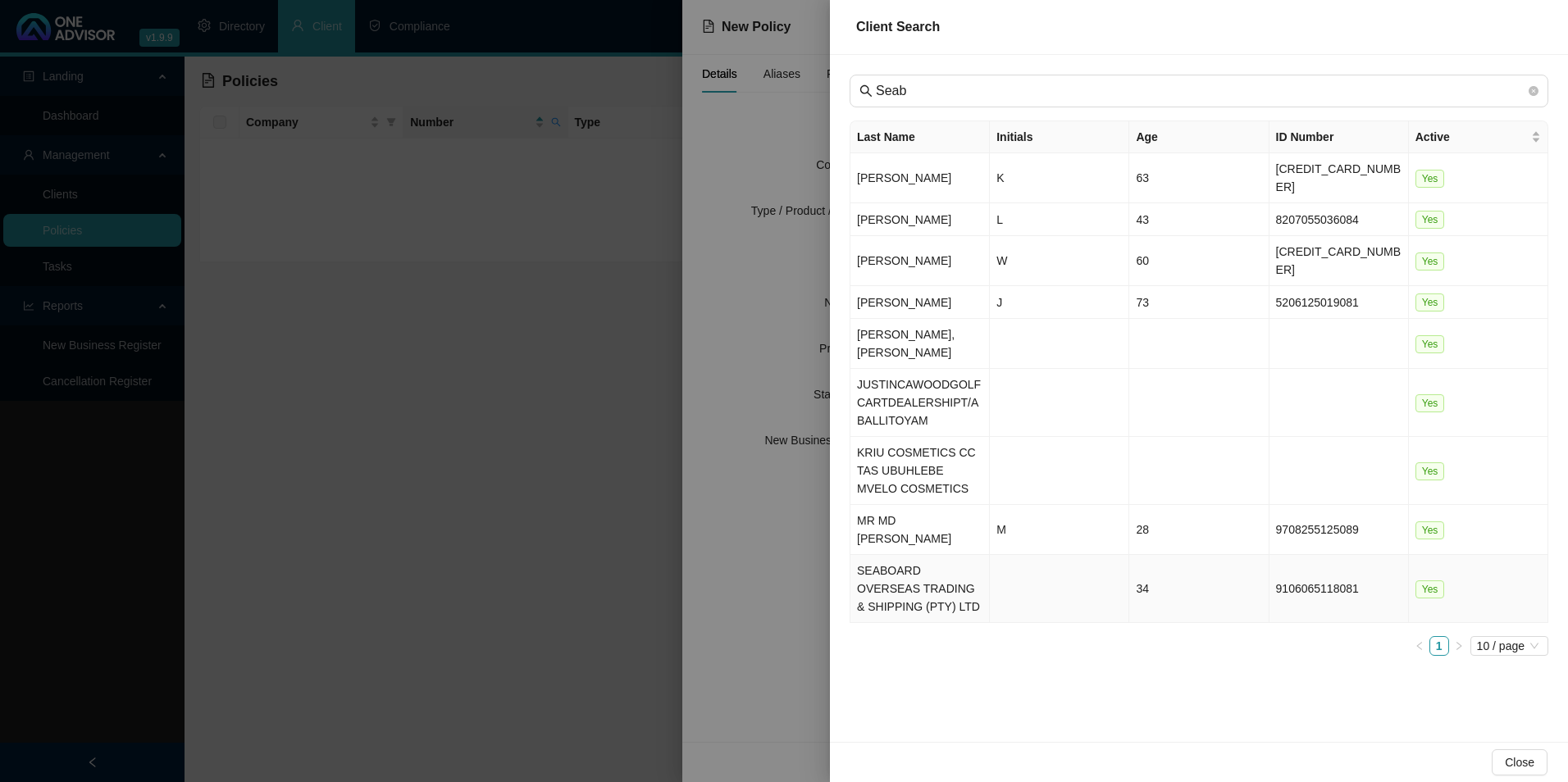
click at [901, 555] on td "SEABOARD OVERSEAS TRADING & SHIPPING (PTY) LTD" at bounding box center [920, 590] width 139 height 68
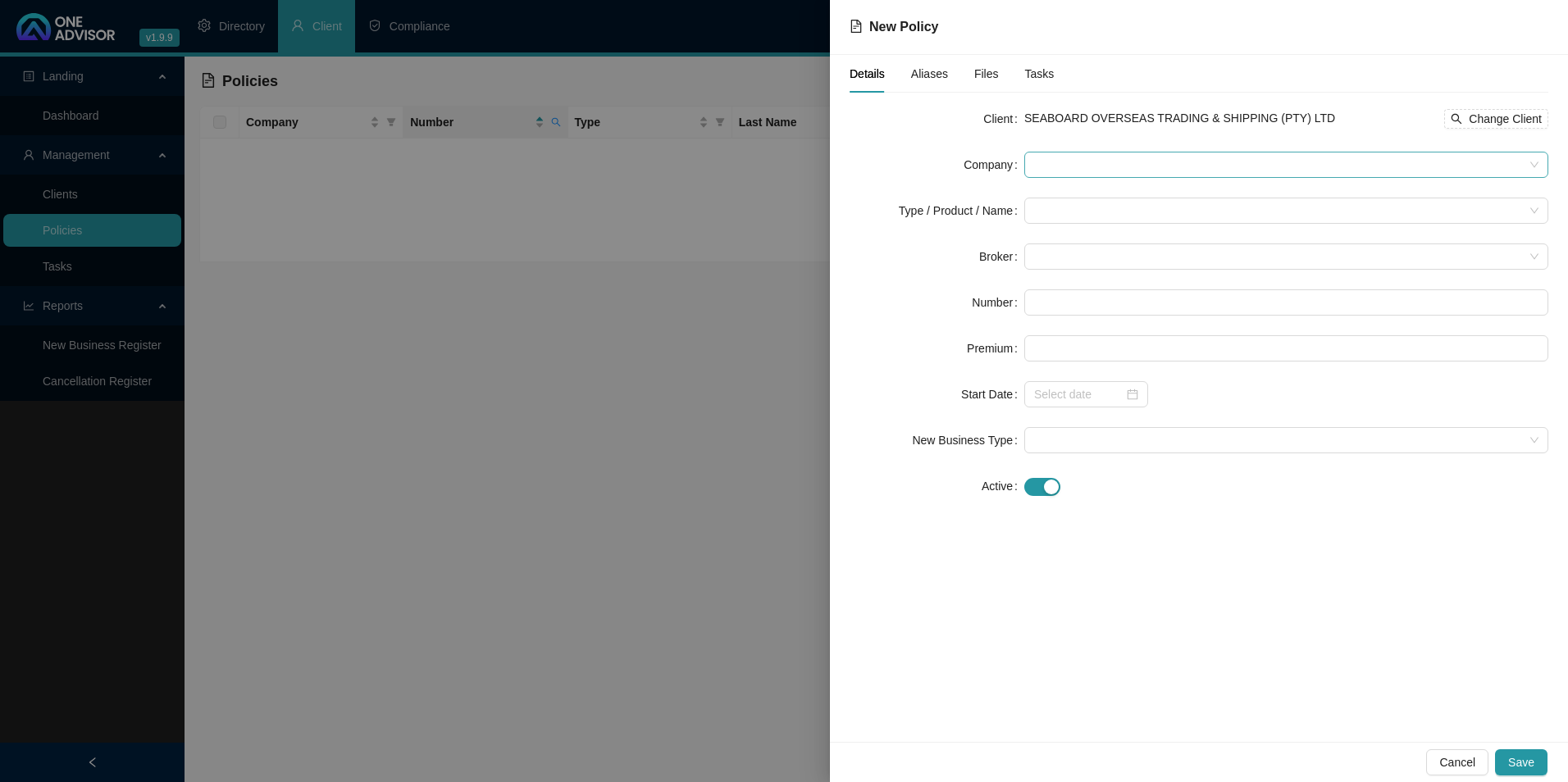
click at [1212, 164] on span at bounding box center [1286, 164] width 505 height 24
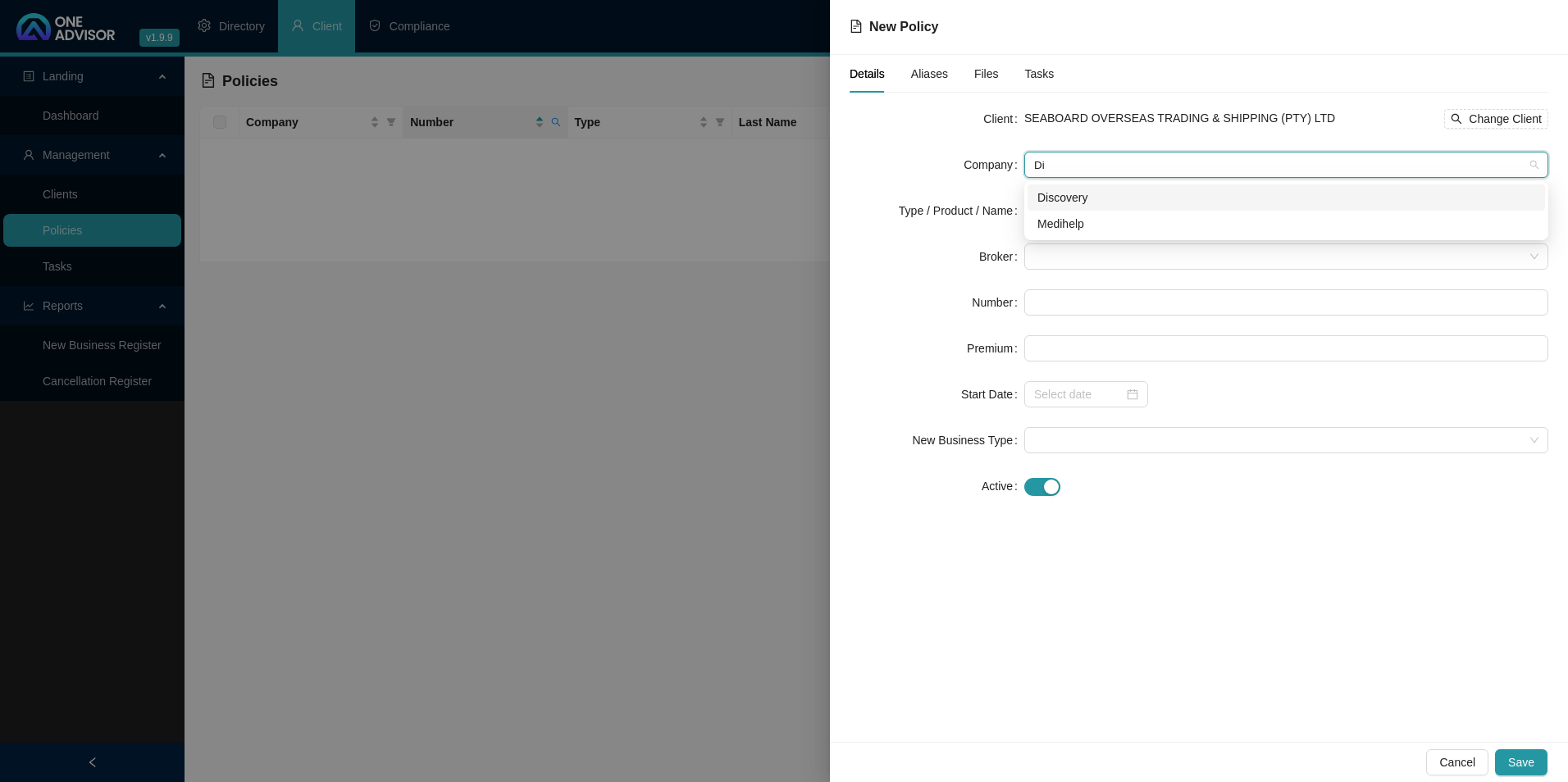
type input "Dis"
click at [1120, 201] on div "Discovery" at bounding box center [1286, 198] width 498 height 18
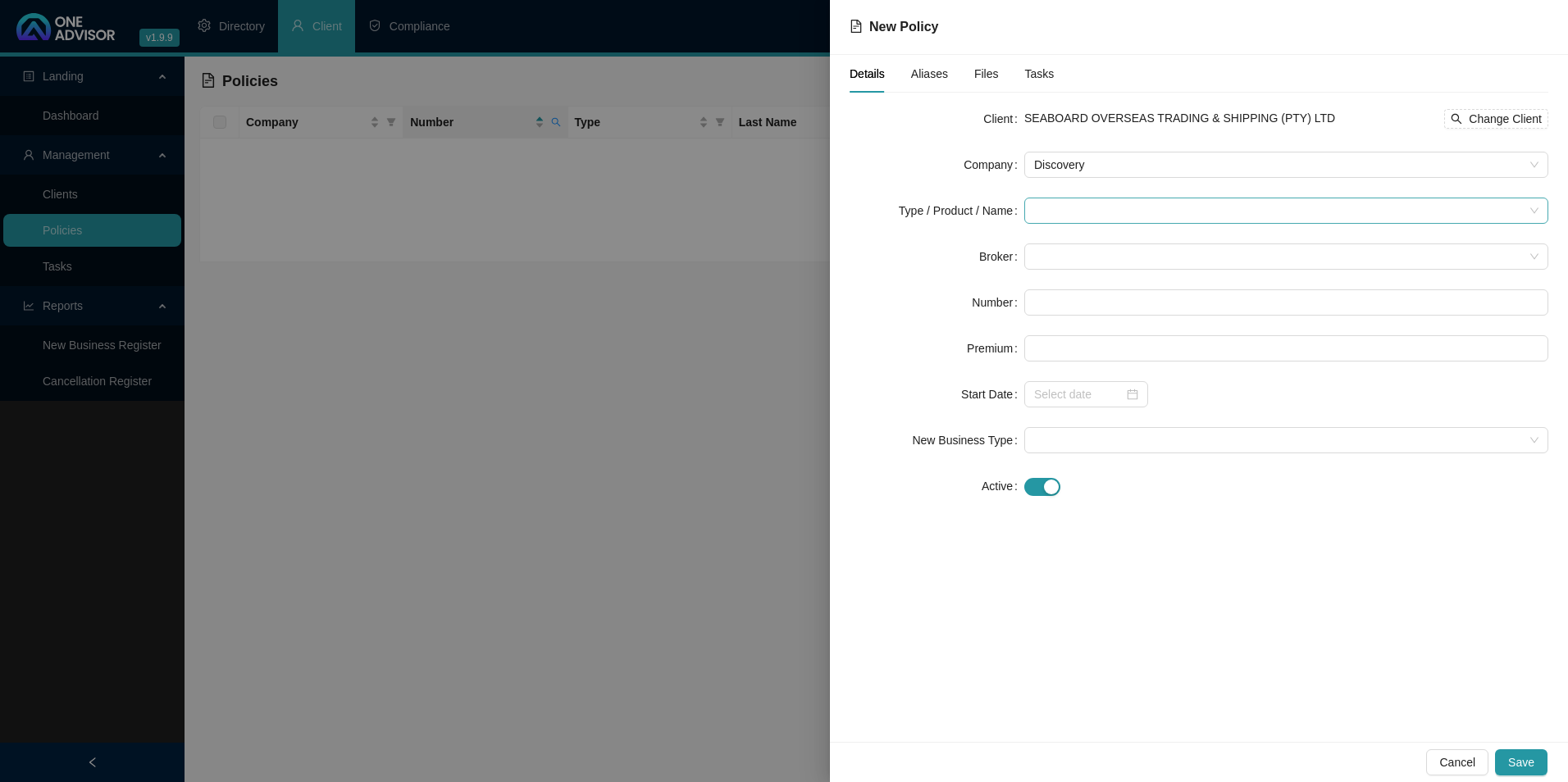
click at [1107, 220] on input "search" at bounding box center [1279, 211] width 490 height 24
click at [1088, 333] on li "Medical Cover" at bounding box center [1099, 322] width 143 height 26
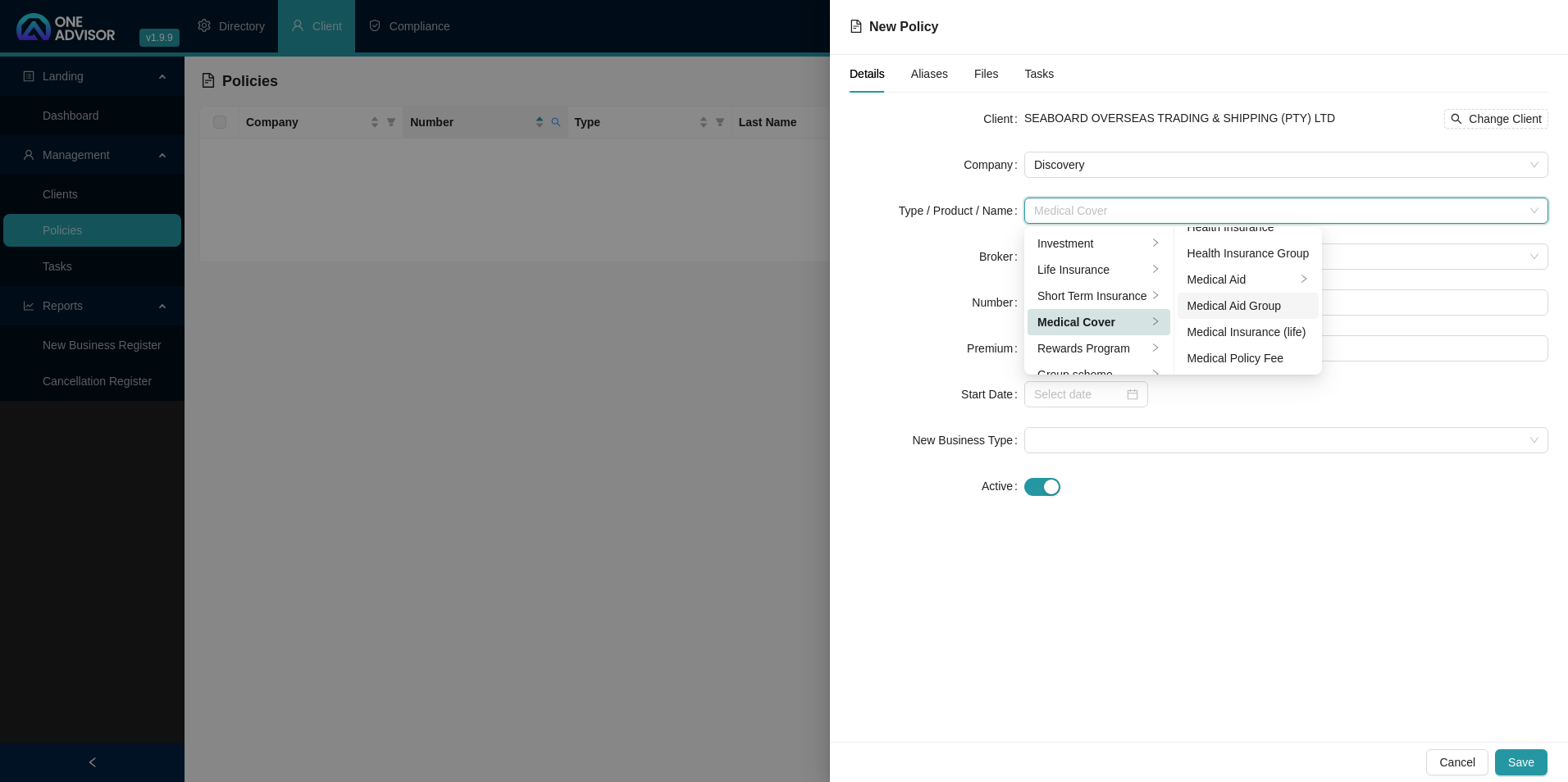
click at [1284, 311] on div "Medical Aid Group" at bounding box center [1249, 305] width 122 height 18
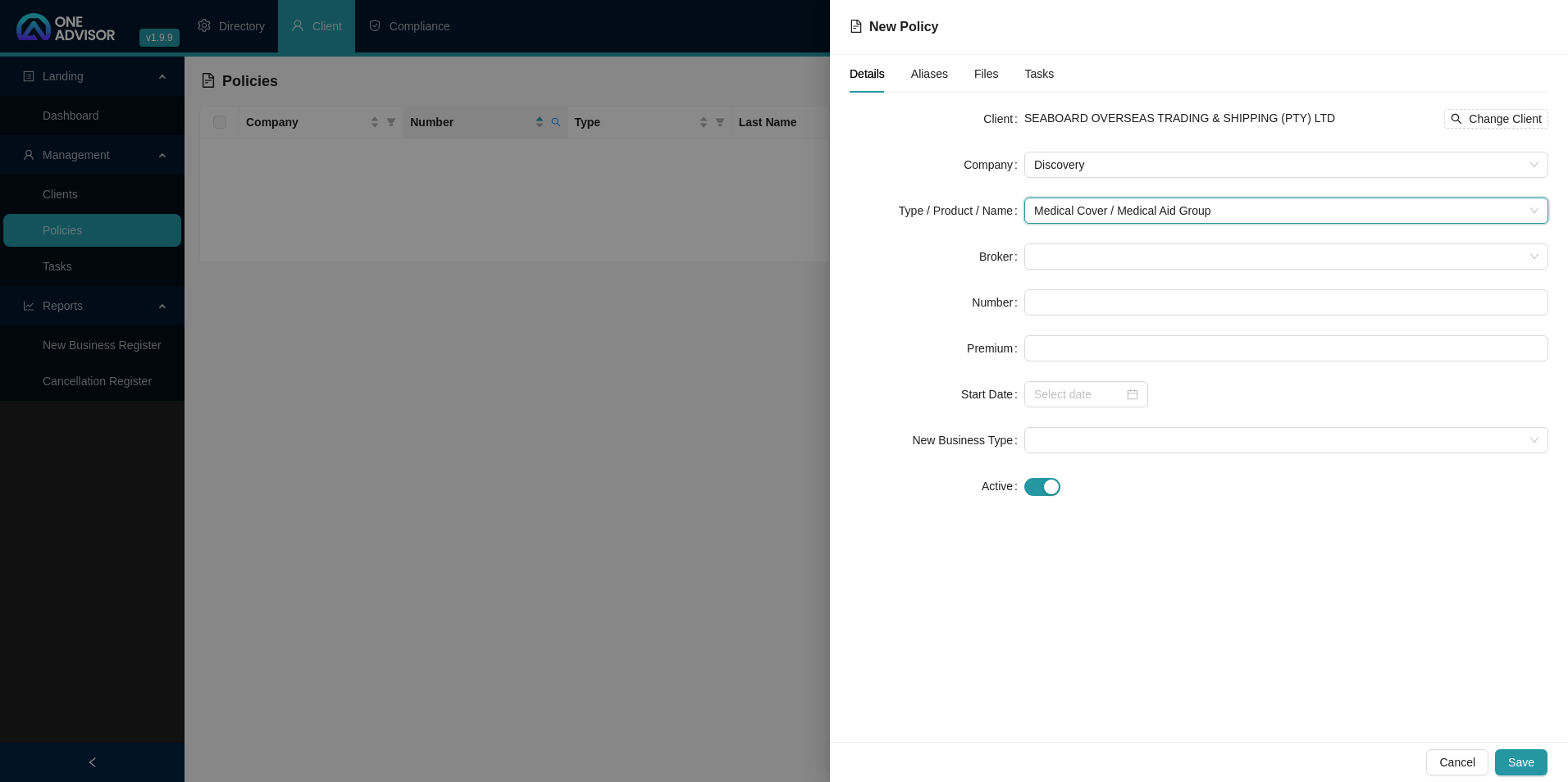
click at [1124, 242] on form "Client SEABOARD OVERSEAS TRADING & SHIPPING (PTY) LTD Change Client Company Dis…" at bounding box center [1199, 303] width 699 height 394
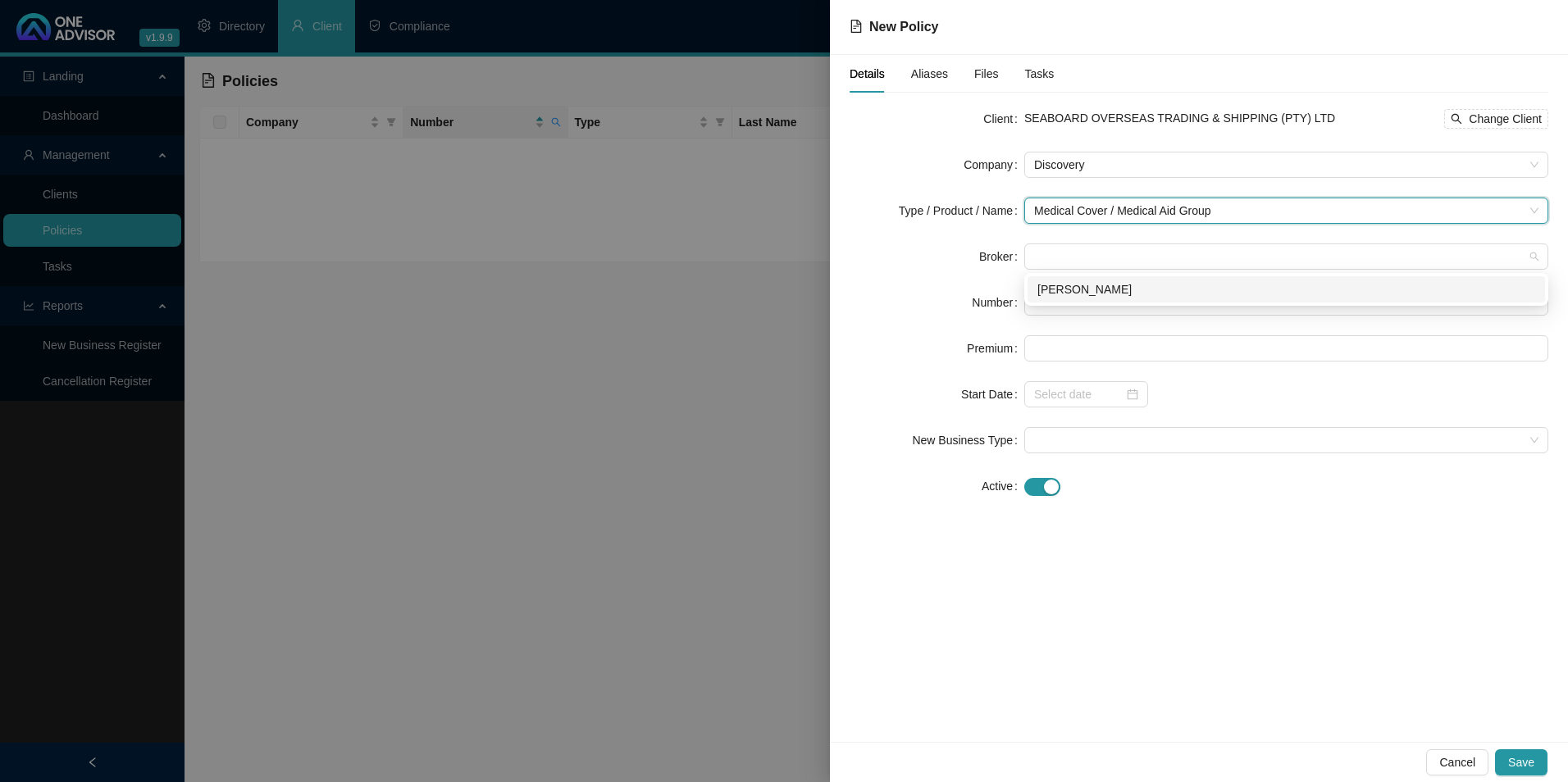
click at [1134, 295] on div "[PERSON_NAME]" at bounding box center [1286, 290] width 498 height 18
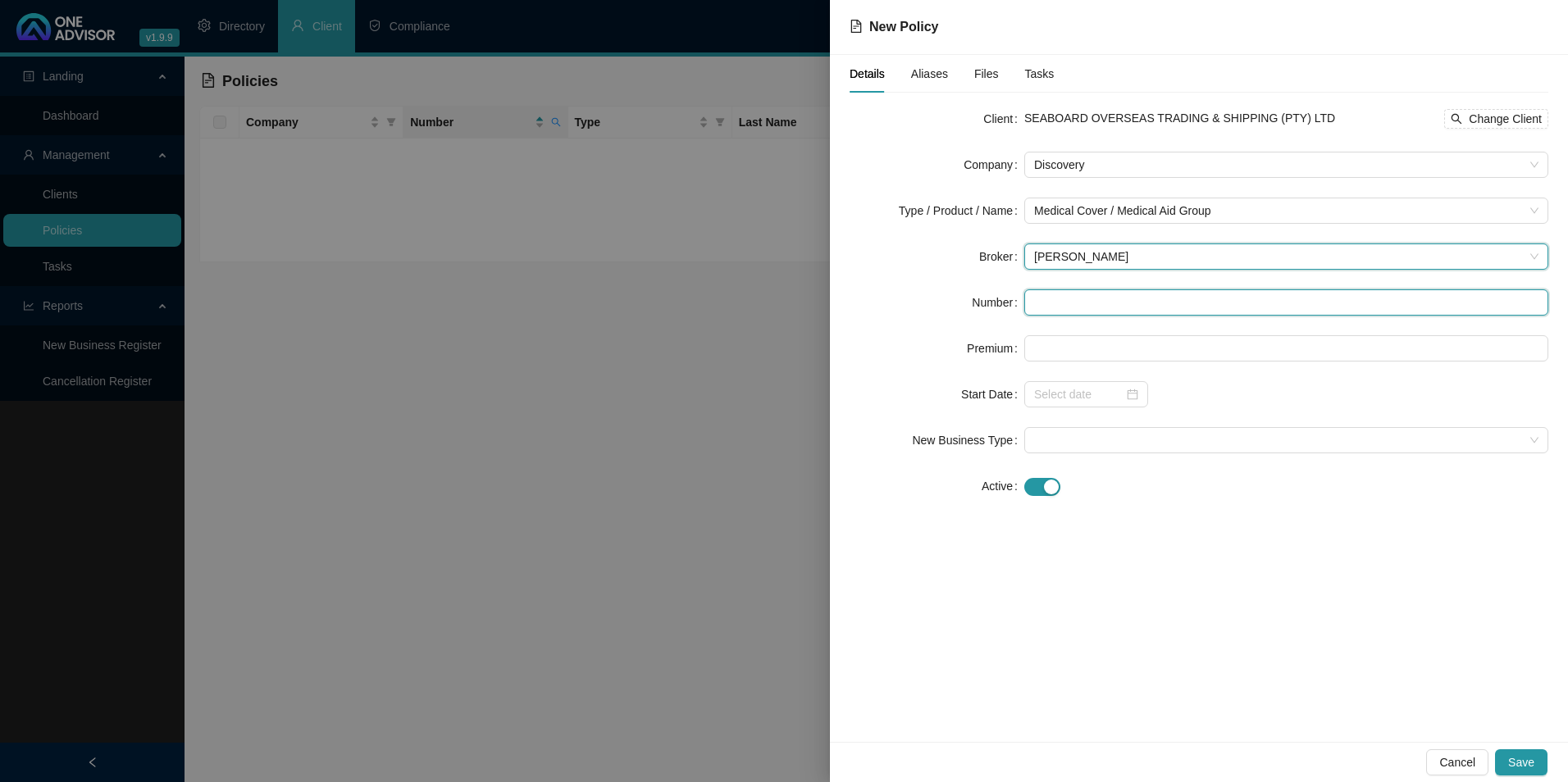
click at [1114, 300] on input "text" at bounding box center [1286, 303] width 524 height 26
click at [1134, 309] on input "text" at bounding box center [1286, 303] width 524 height 26
paste input "211150681"
click at [1065, 311] on input "211150681" at bounding box center [1286, 303] width 524 height 26
click at [1061, 302] on input "211150681" at bounding box center [1286, 303] width 524 height 26
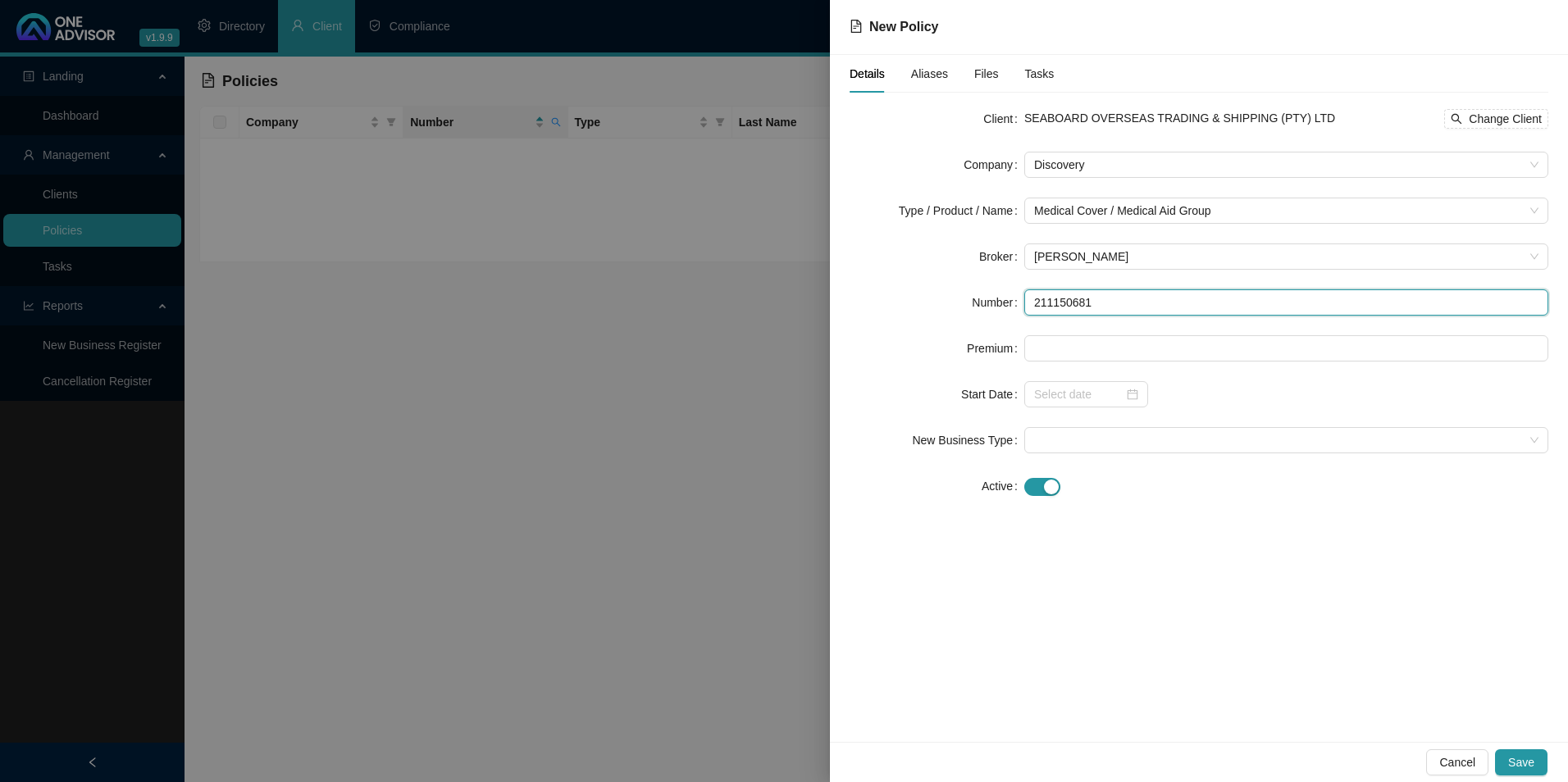
type input "211150681"
click at [1091, 362] on form "Client SEABOARD OVERSEAS TRADING & SHIPPING (PTY) LTD Change Client Company Dis…" at bounding box center [1199, 303] width 699 height 394
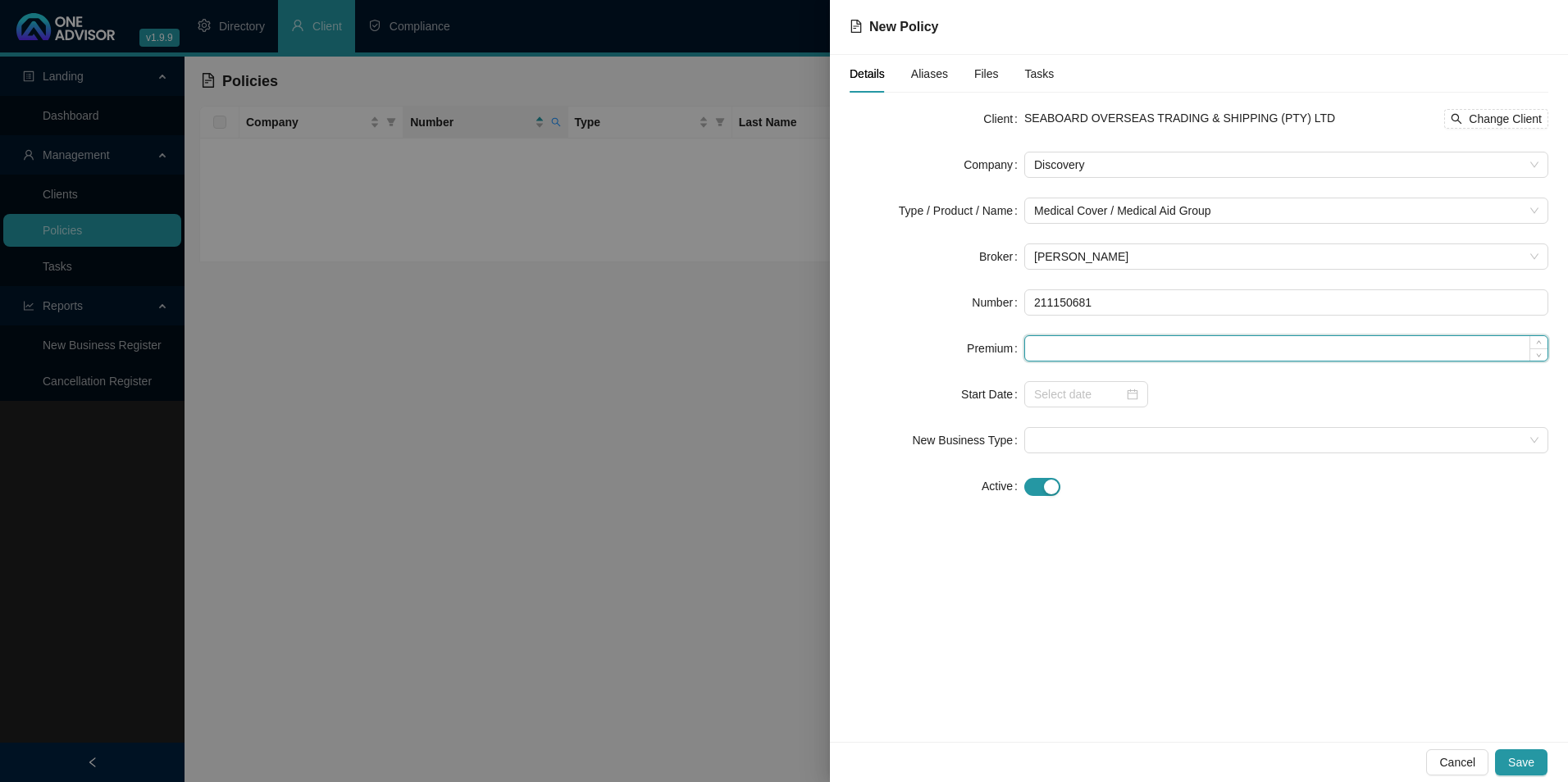
click at [1091, 353] on input at bounding box center [1286, 348] width 522 height 24
paste input "2822"
type input "2822.00"
click at [1098, 402] on input at bounding box center [1079, 394] width 89 height 18
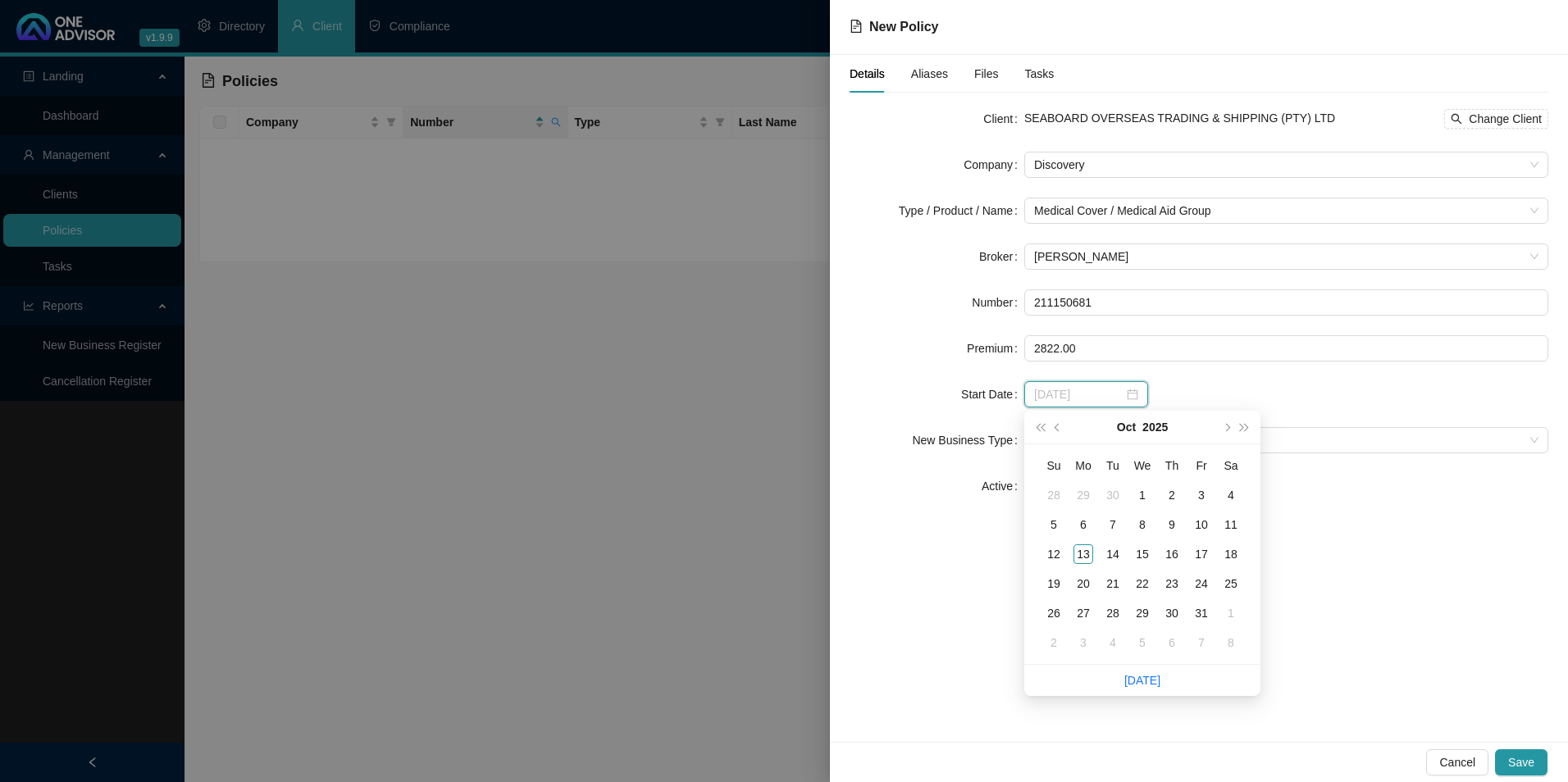
type input "[DATE]"
click at [1053, 429] on button "prev-year" at bounding box center [1058, 427] width 18 height 32
type input "[DATE]"
click at [1081, 492] on div "1" at bounding box center [1083, 495] width 19 height 19
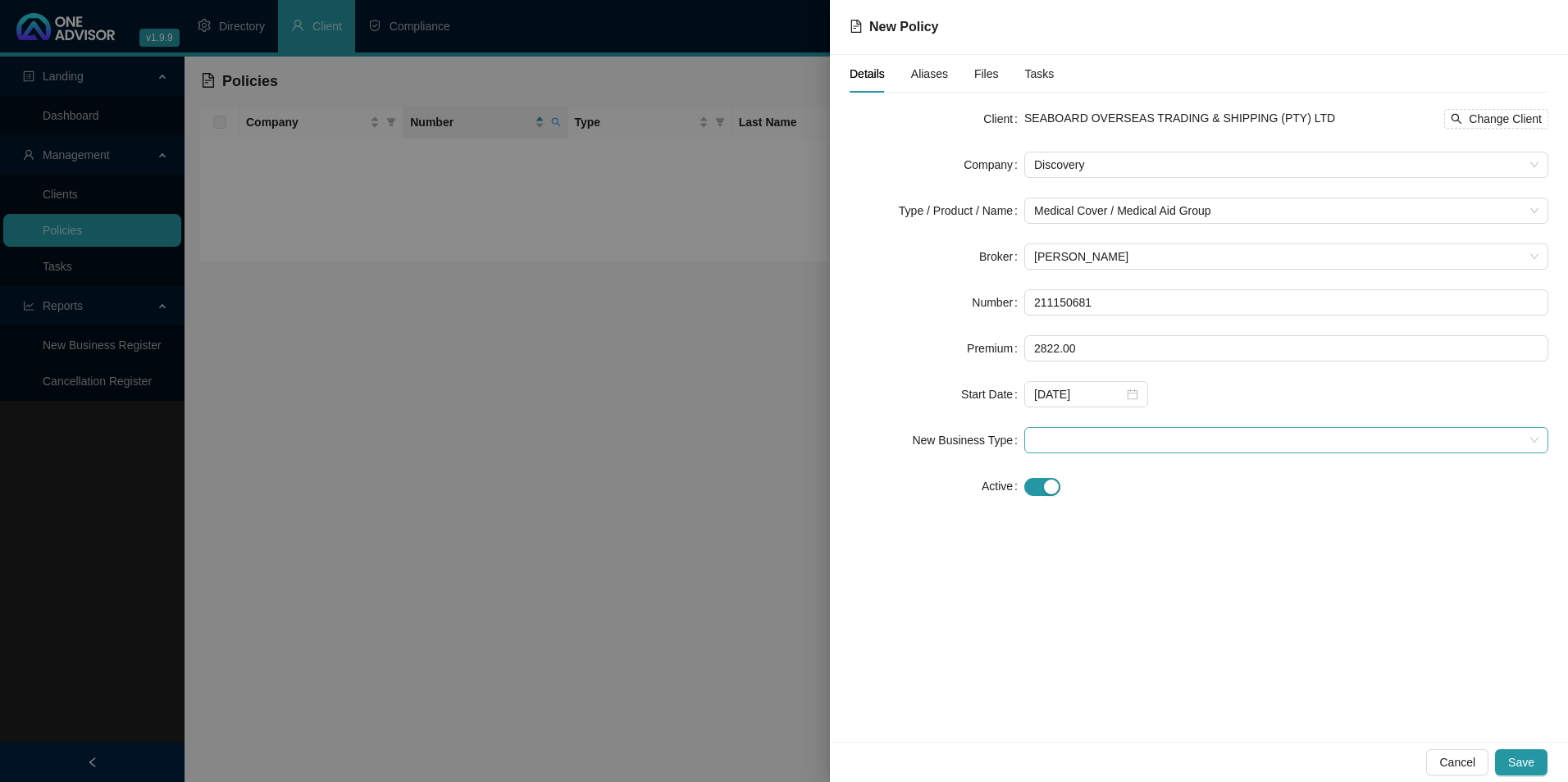
click at [1096, 432] on span at bounding box center [1286, 440] width 505 height 24
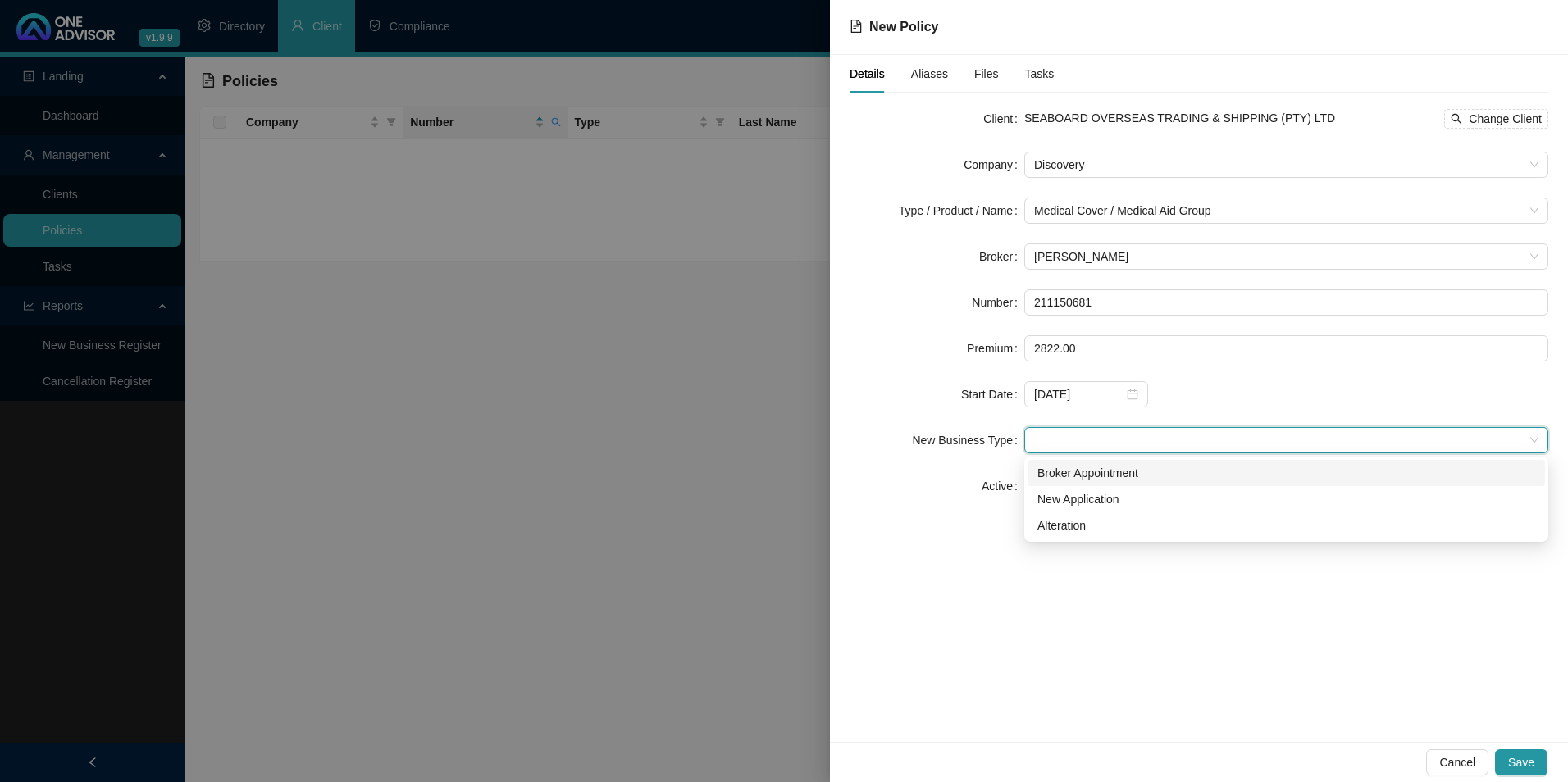
click at [1102, 474] on div "Broker Appointment" at bounding box center [1286, 473] width 498 height 18
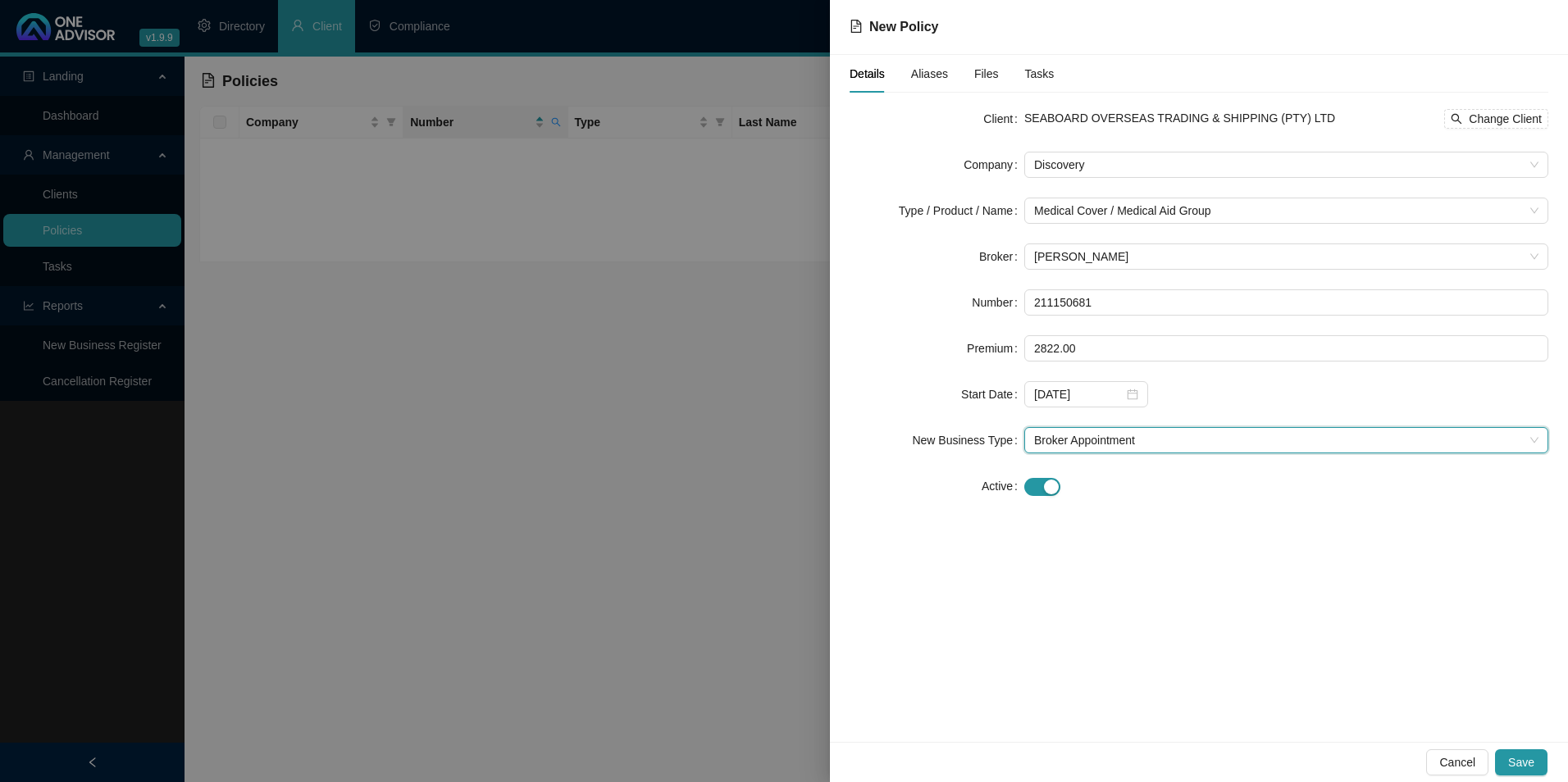
click at [919, 85] on div "Aliases" at bounding box center [930, 73] width 37 height 38
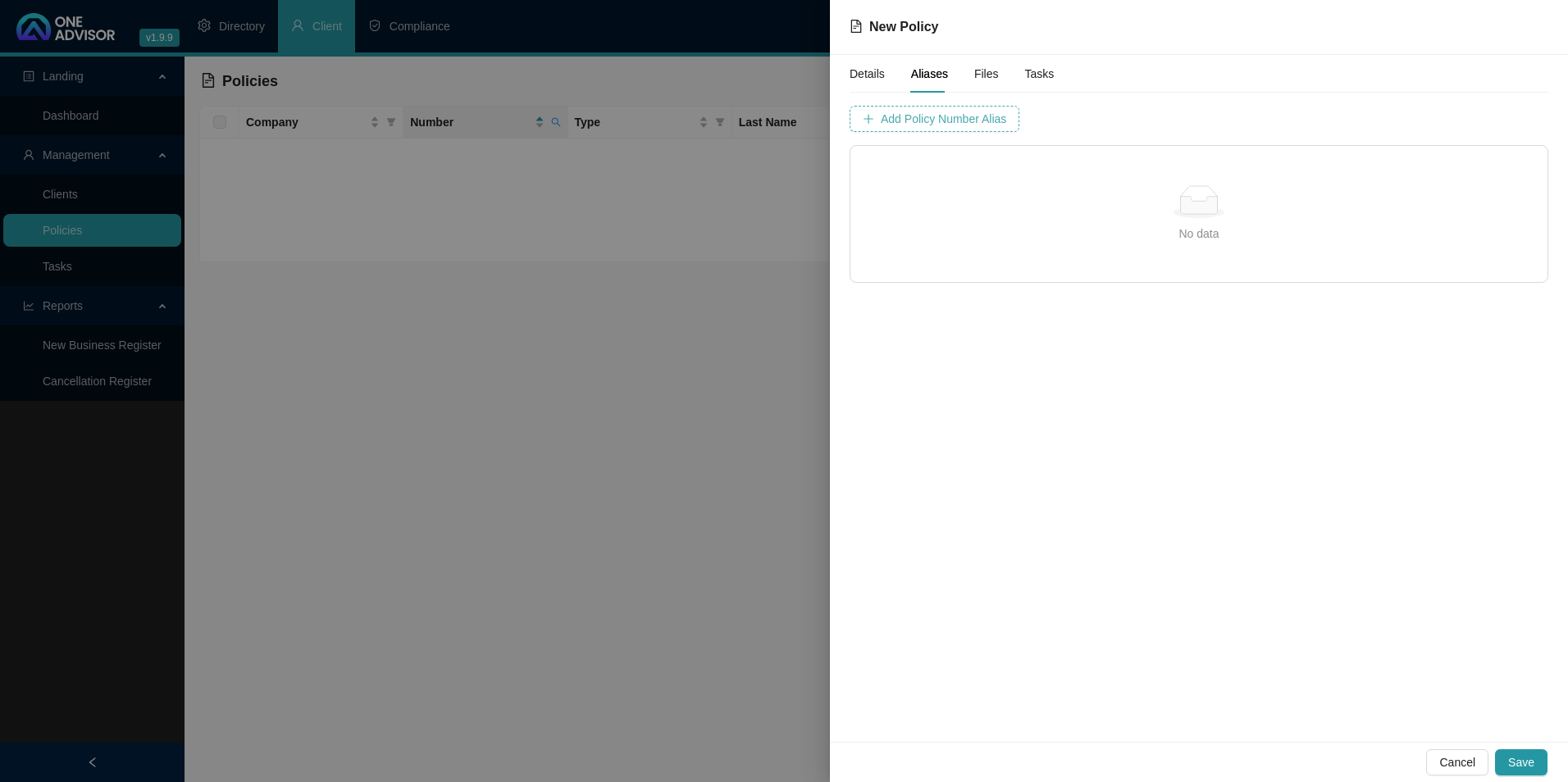
click at [938, 114] on span "Add Policy Number Alias" at bounding box center [943, 119] width 125 height 18
drag, startPoint x: 991, startPoint y: 123, endPoint x: 914, endPoint y: 123, distance: 77.0
click at [914, 123] on div "Policy Number Alias 2481221" at bounding box center [1023, 119] width 347 height 26
paste input "111506"
type input "2111506"
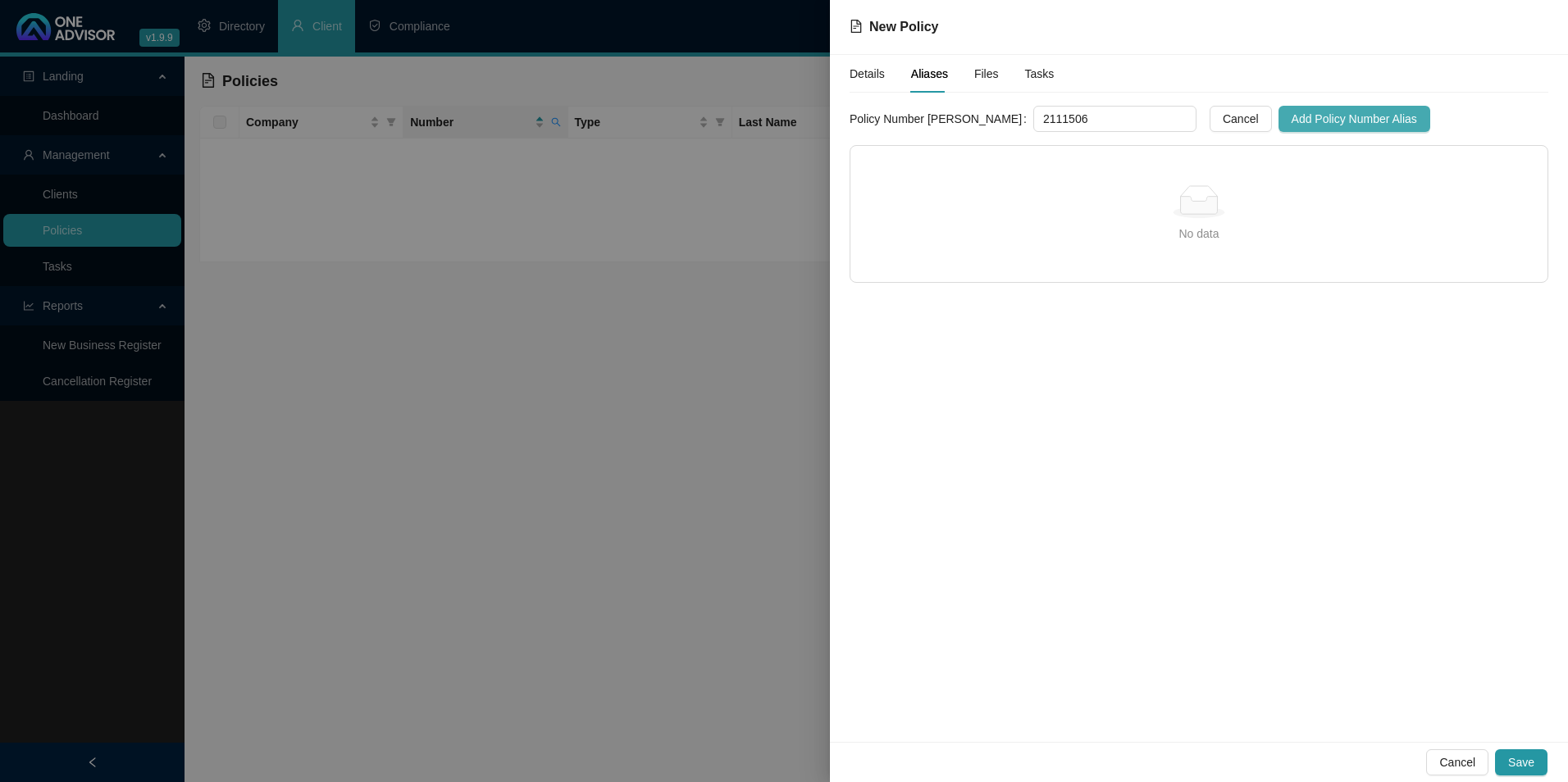
click at [1315, 114] on span "Add Policy Number Alias" at bounding box center [1354, 119] width 125 height 18
click at [1527, 765] on span "Save" at bounding box center [1522, 763] width 26 height 18
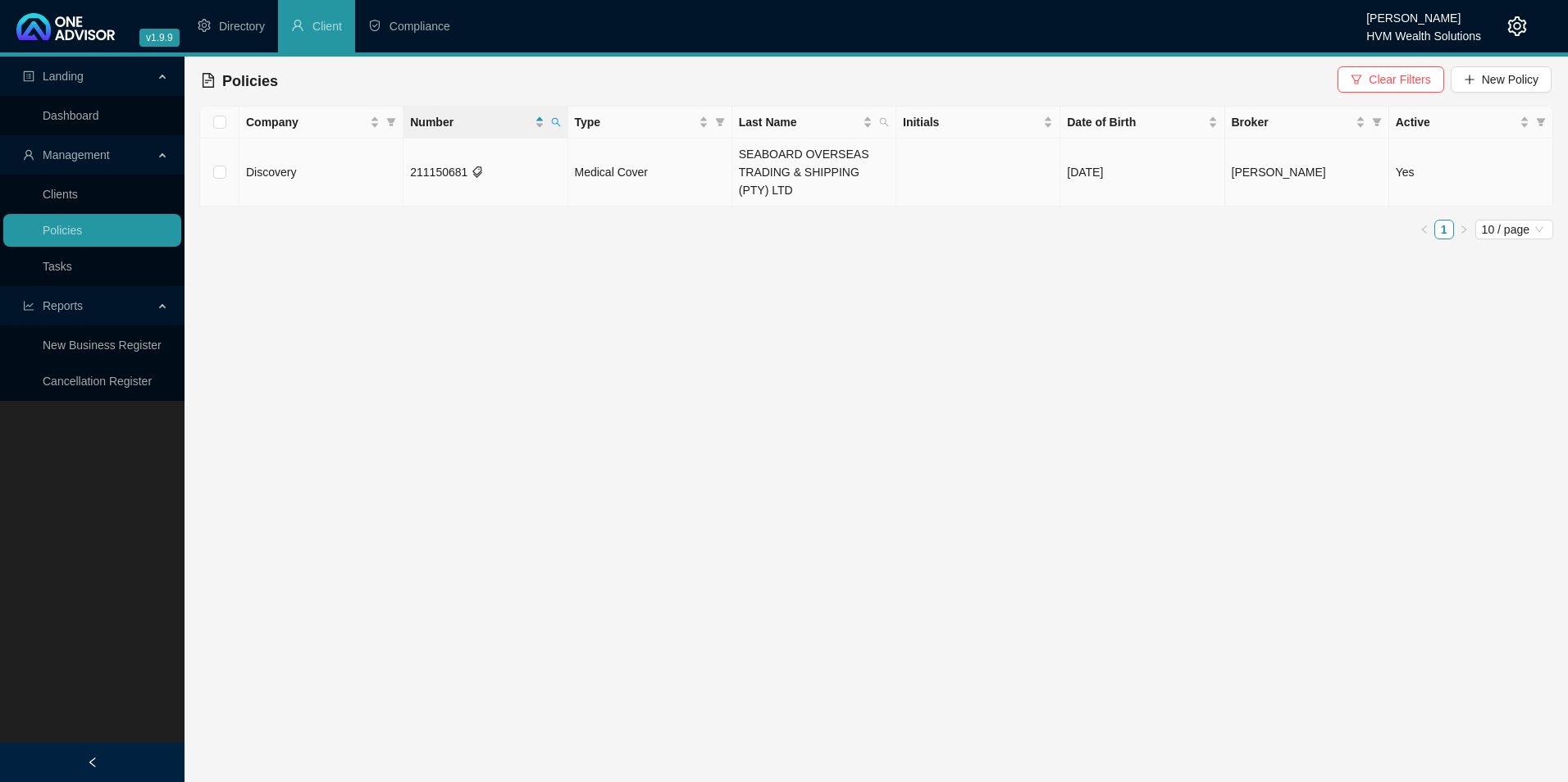
click at [718, 186] on td "Medical Cover" at bounding box center [650, 172] width 164 height 68
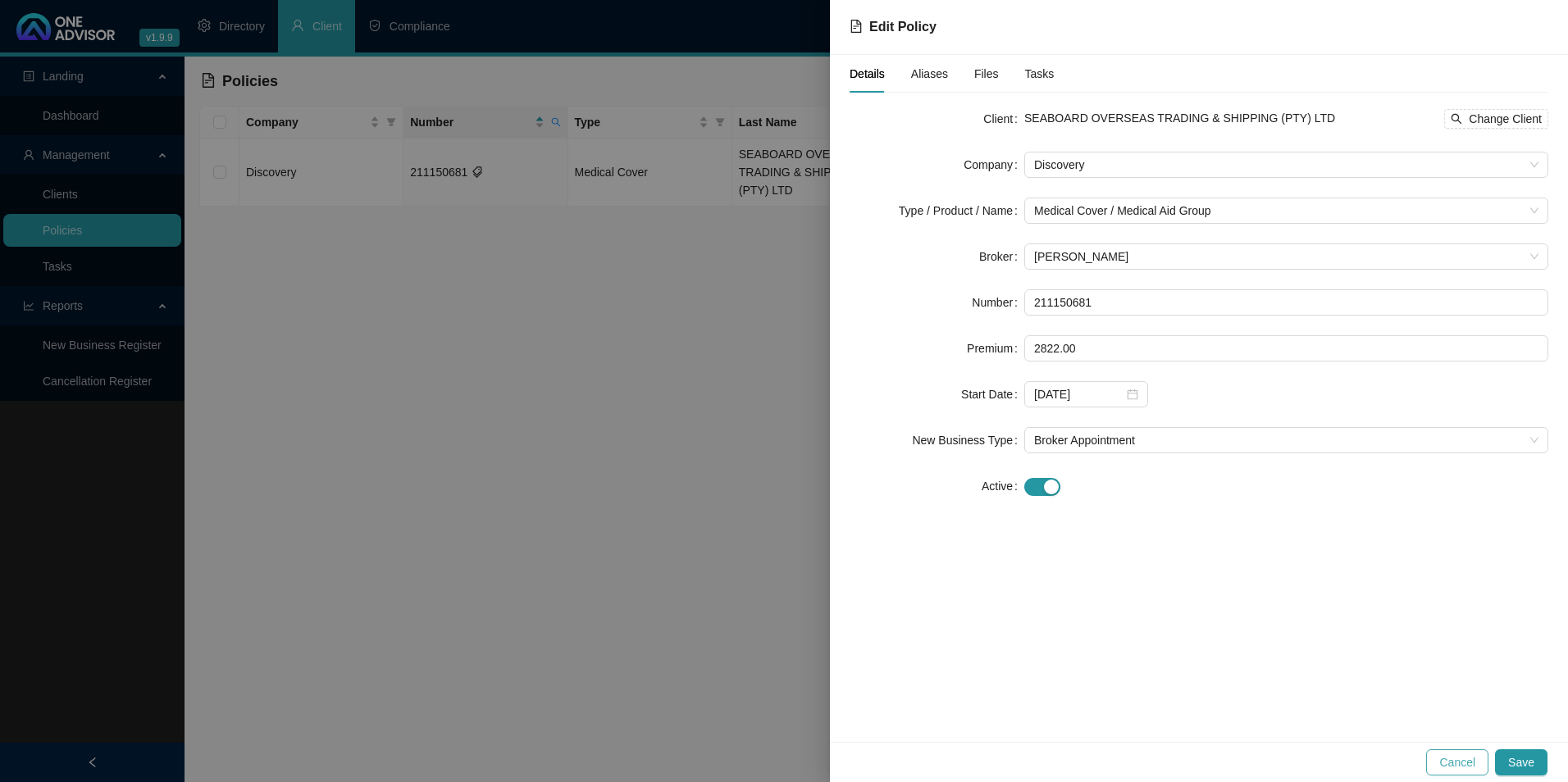
click at [1466, 756] on span "Cancel" at bounding box center [1457, 763] width 36 height 18
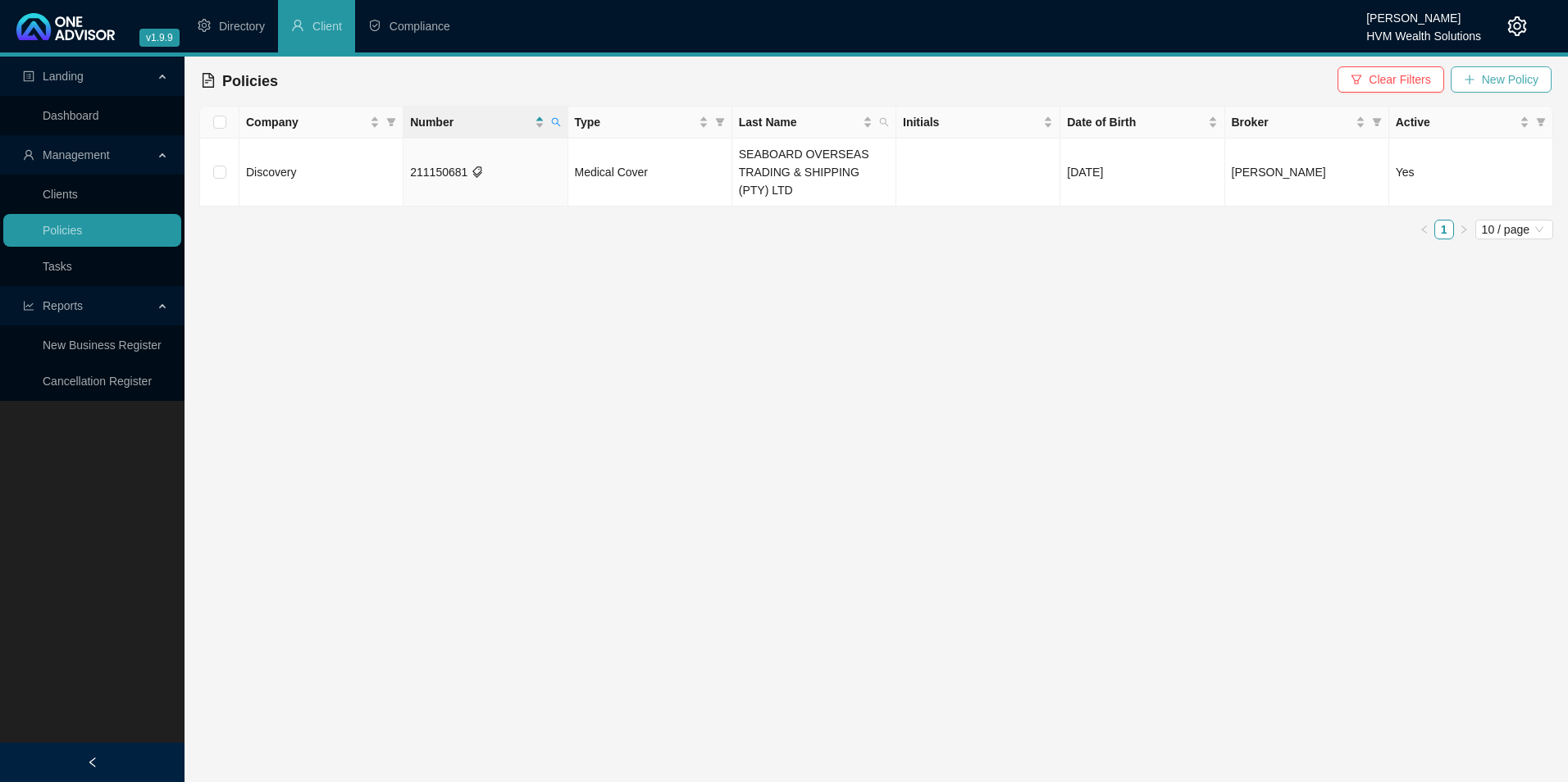
click at [1488, 83] on span "New Policy" at bounding box center [1510, 80] width 57 height 18
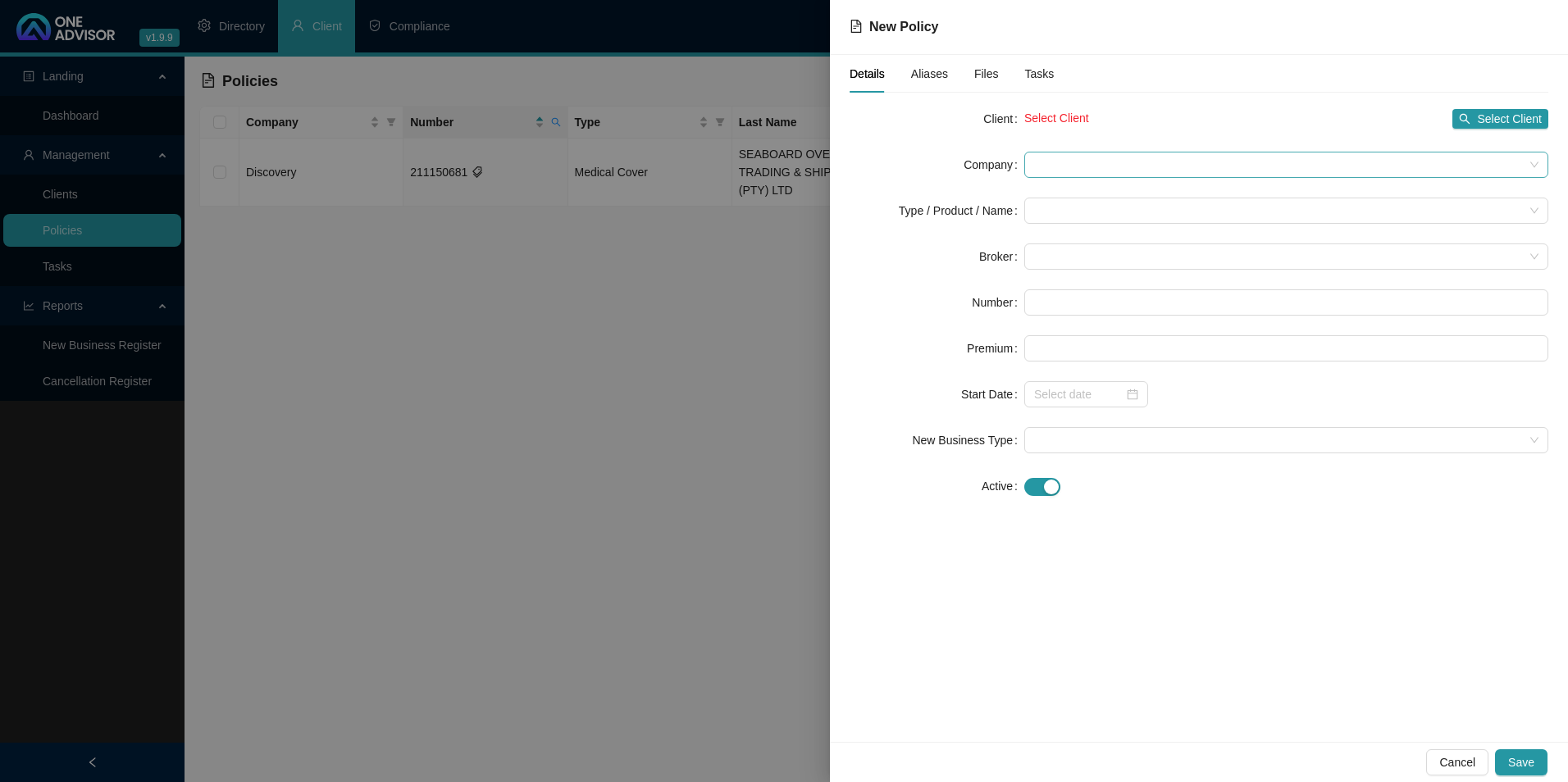
click at [1180, 163] on span at bounding box center [1286, 164] width 505 height 24
drag, startPoint x: 1180, startPoint y: 165, endPoint x: 1040, endPoint y: 170, distance: 140.1
click at [1040, 170] on span at bounding box center [1286, 164] width 505 height 24
drag, startPoint x: 1040, startPoint y: 170, endPoint x: 668, endPoint y: 332, distance: 405.7
click at [668, 332] on div at bounding box center [784, 391] width 1568 height 782
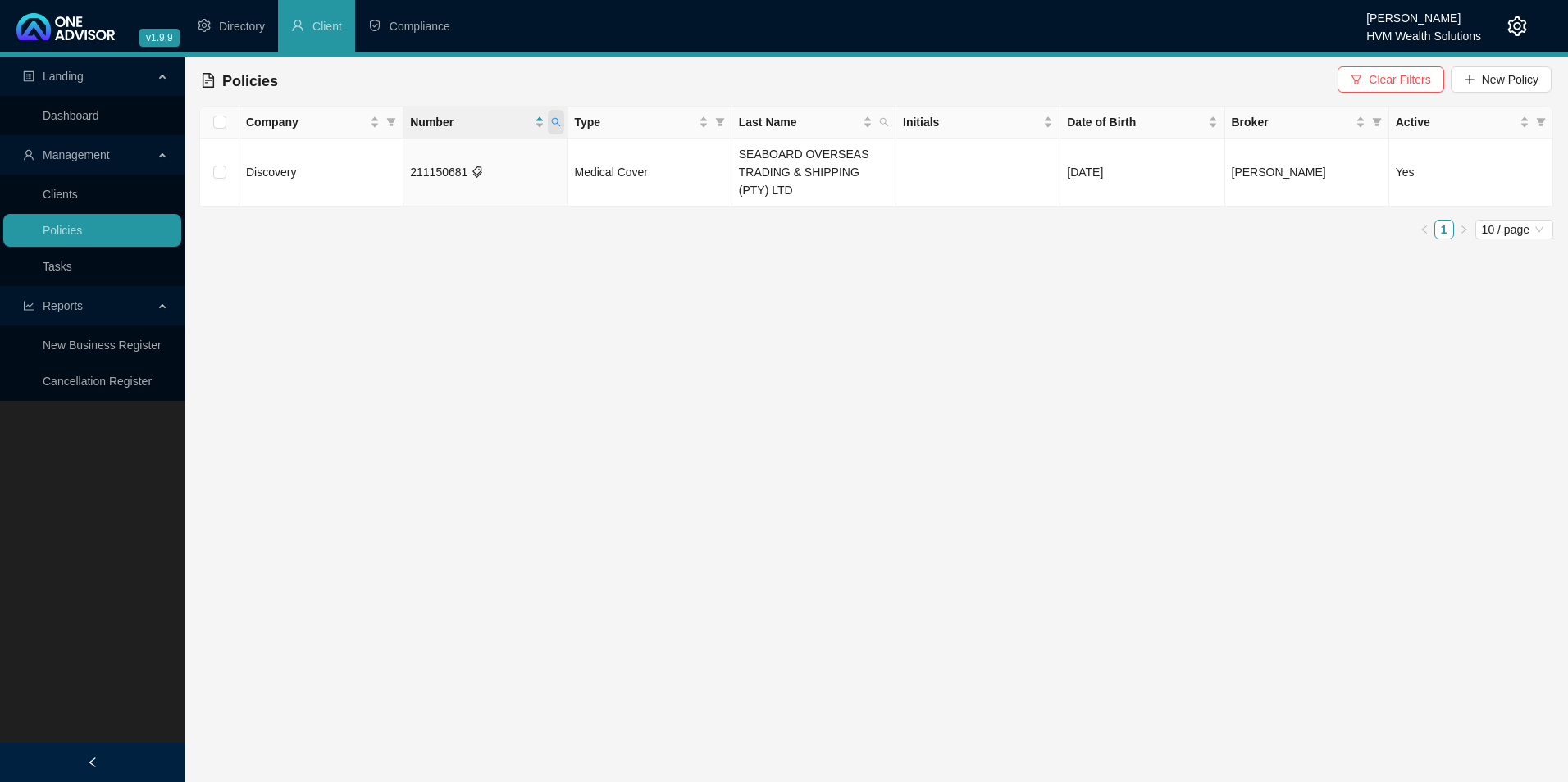
click at [564, 122] on span at bounding box center [556, 122] width 17 height 24
drag, startPoint x: 492, startPoint y: 154, endPoint x: 332, endPoint y: 150, distance: 160.0
click at [332, 150] on body "v1.9.9 [PERSON_NAME] HVM Wealth Solutions Directory Client Compliance Landing D…" at bounding box center [784, 391] width 1568 height 782
paste input "248122162"
click at [435, 159] on input "248122162" at bounding box center [480, 157] width 154 height 26
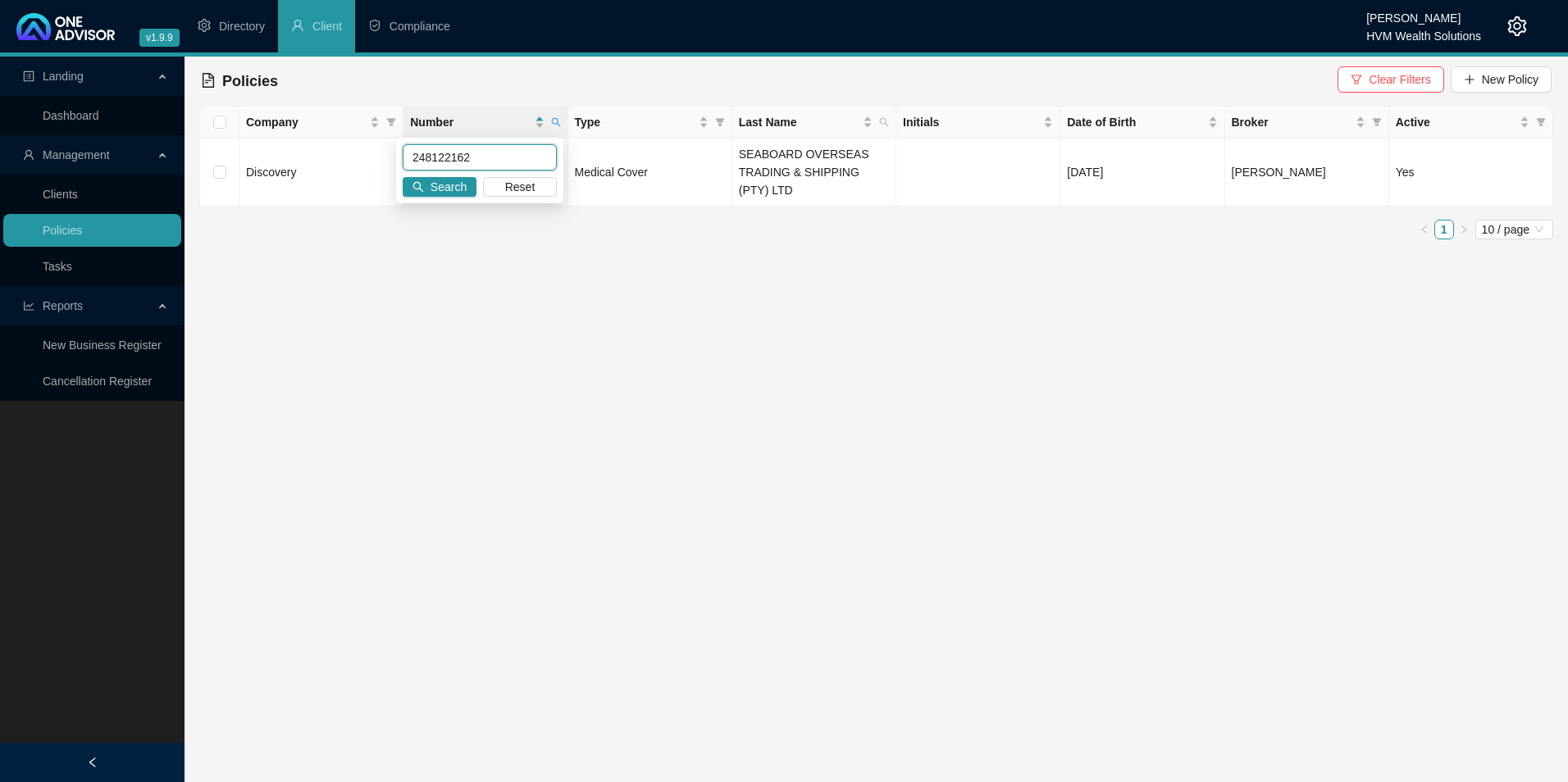
type input "248122162"
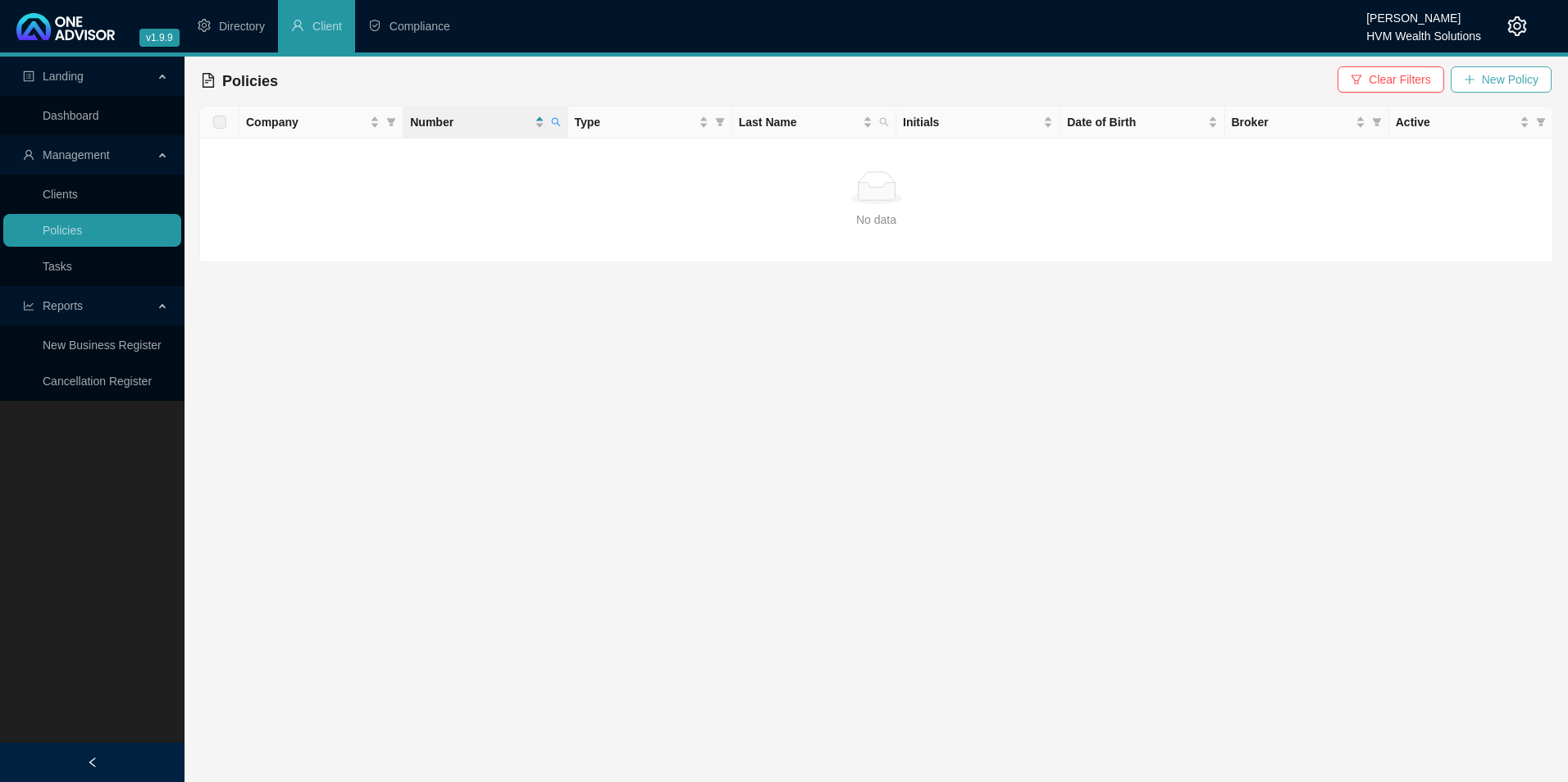
click at [1515, 73] on span "New Policy" at bounding box center [1510, 80] width 57 height 18
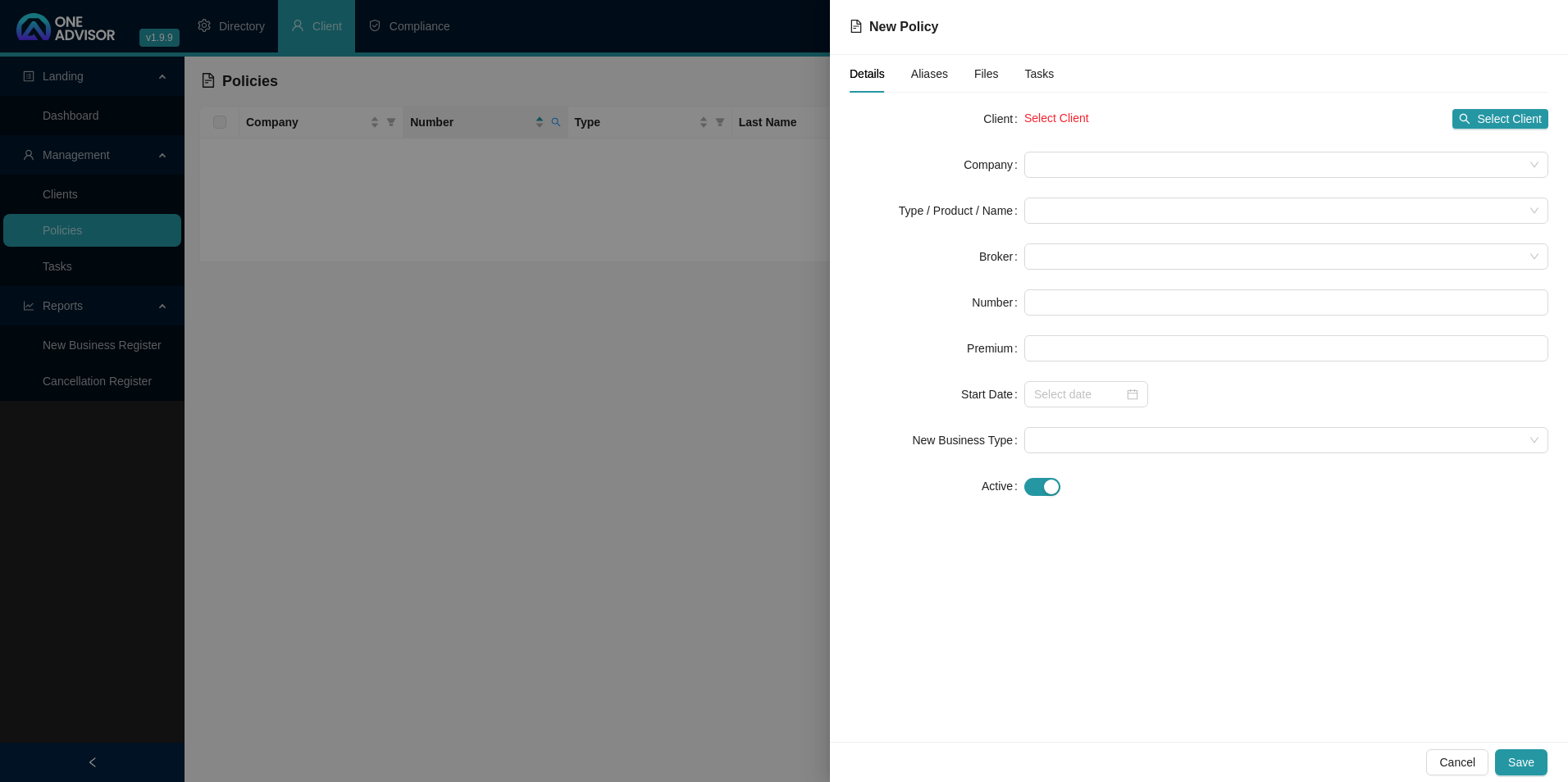
click at [1554, 122] on div "Details Aliases Files Tasks Client Select Client Select Client Company Type / P…" at bounding box center [1200, 399] width 738 height 688
click at [1511, 122] on span "Select Client" at bounding box center [1509, 119] width 65 height 18
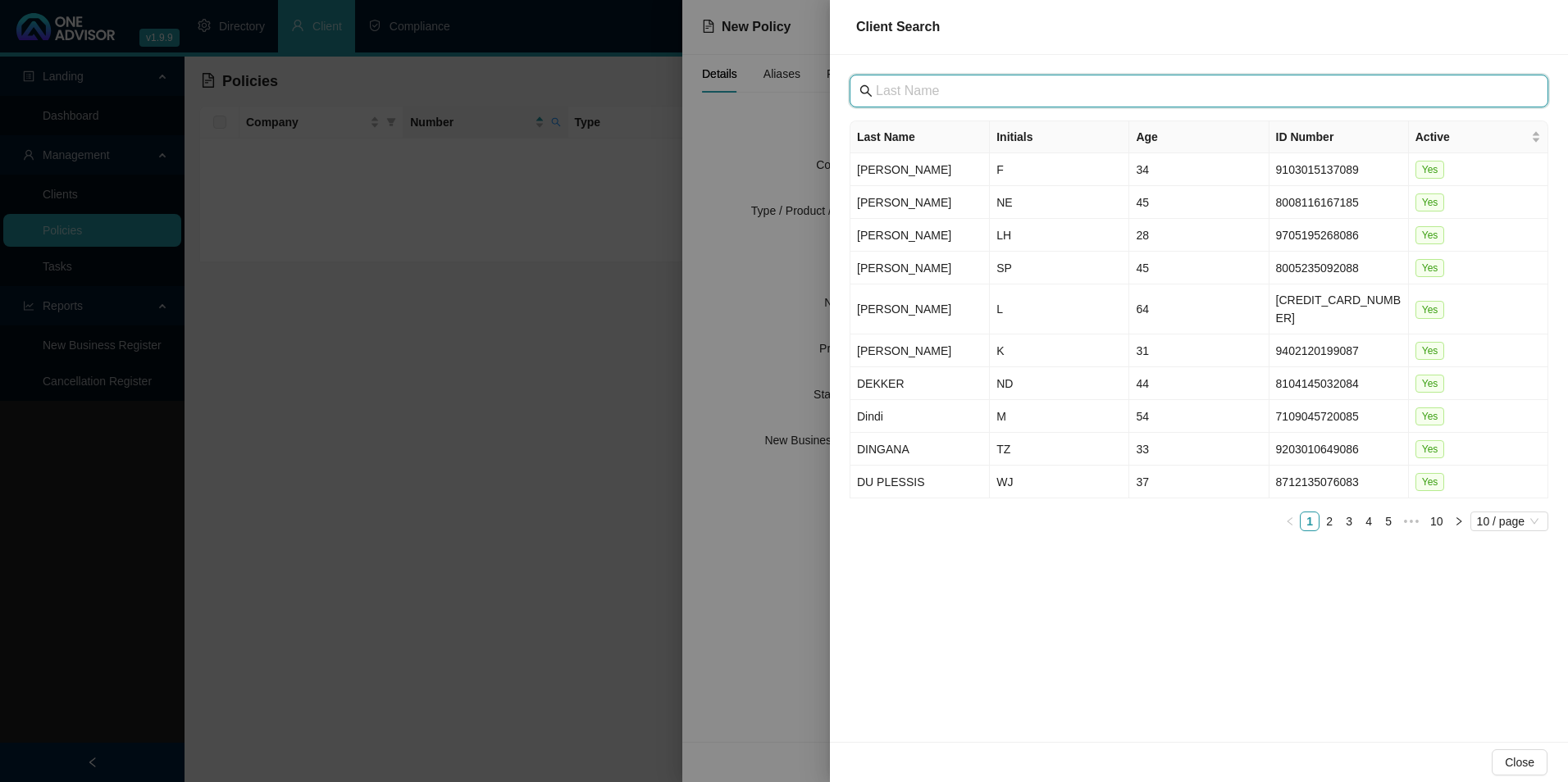
click at [1105, 92] on input "text" at bounding box center [1200, 91] width 649 height 19
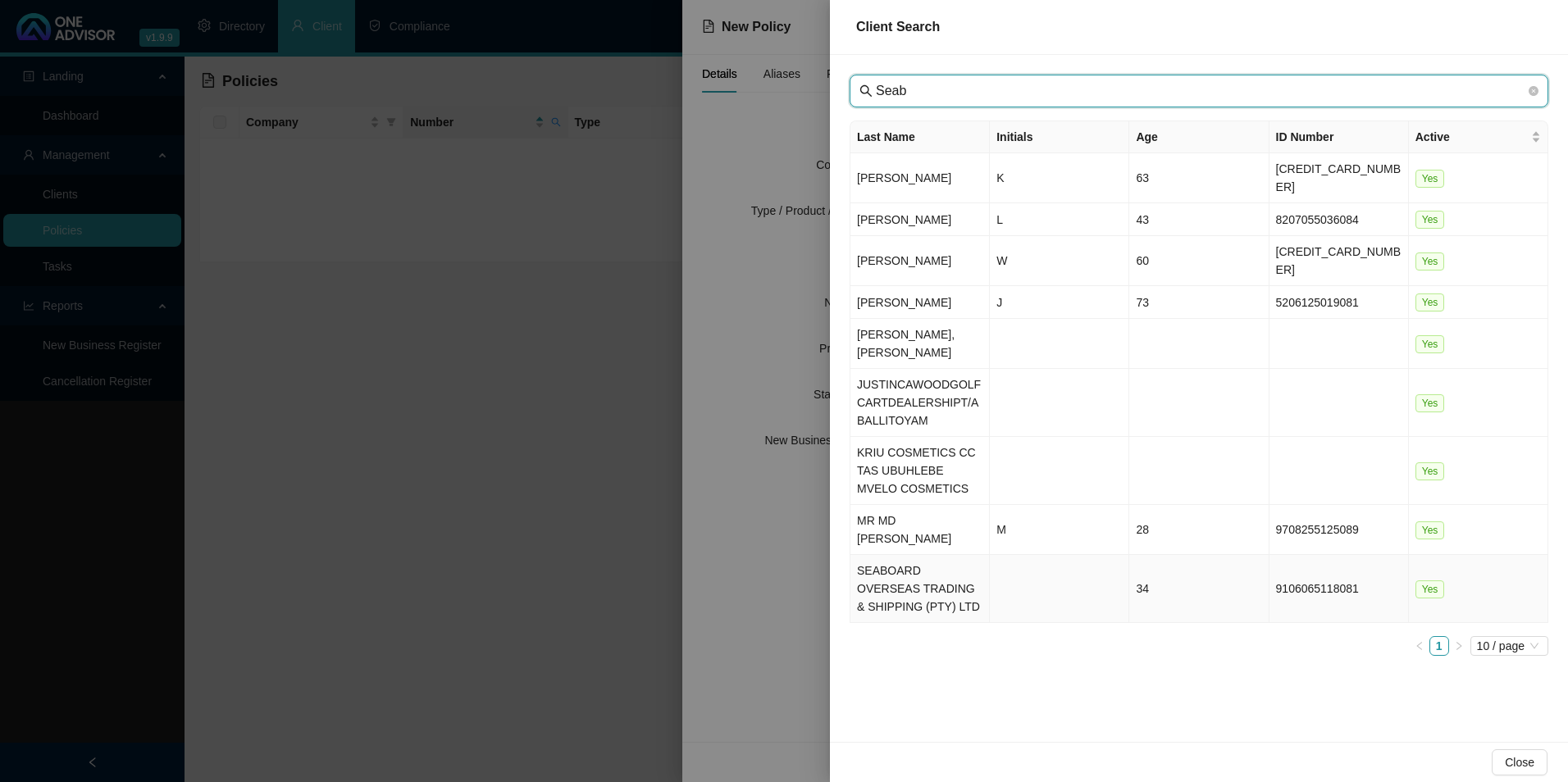
type input "Seab"
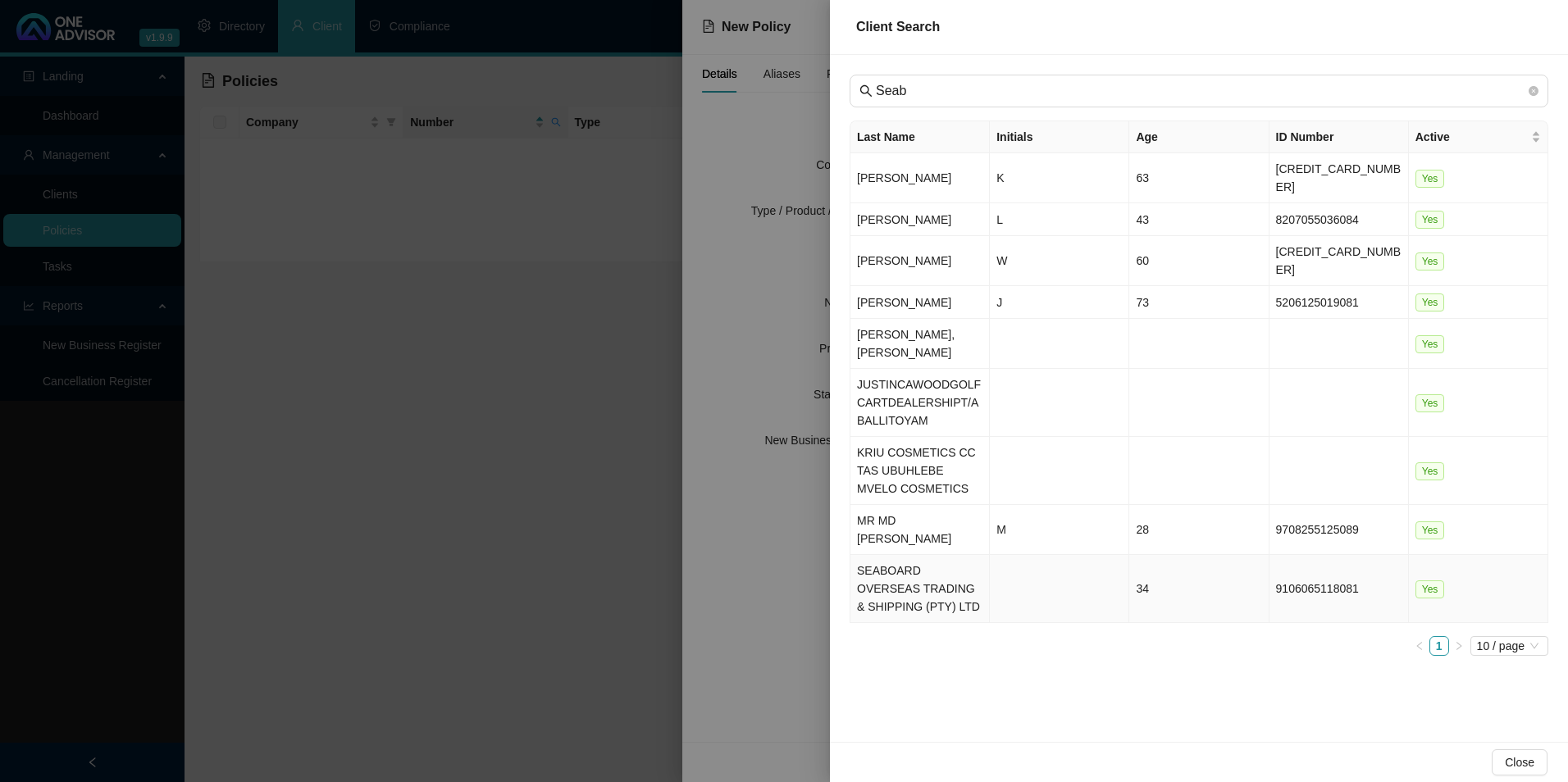
click at [899, 558] on td "SEABOARD OVERSEAS TRADING & SHIPPING (PTY) LTD" at bounding box center [920, 590] width 139 height 68
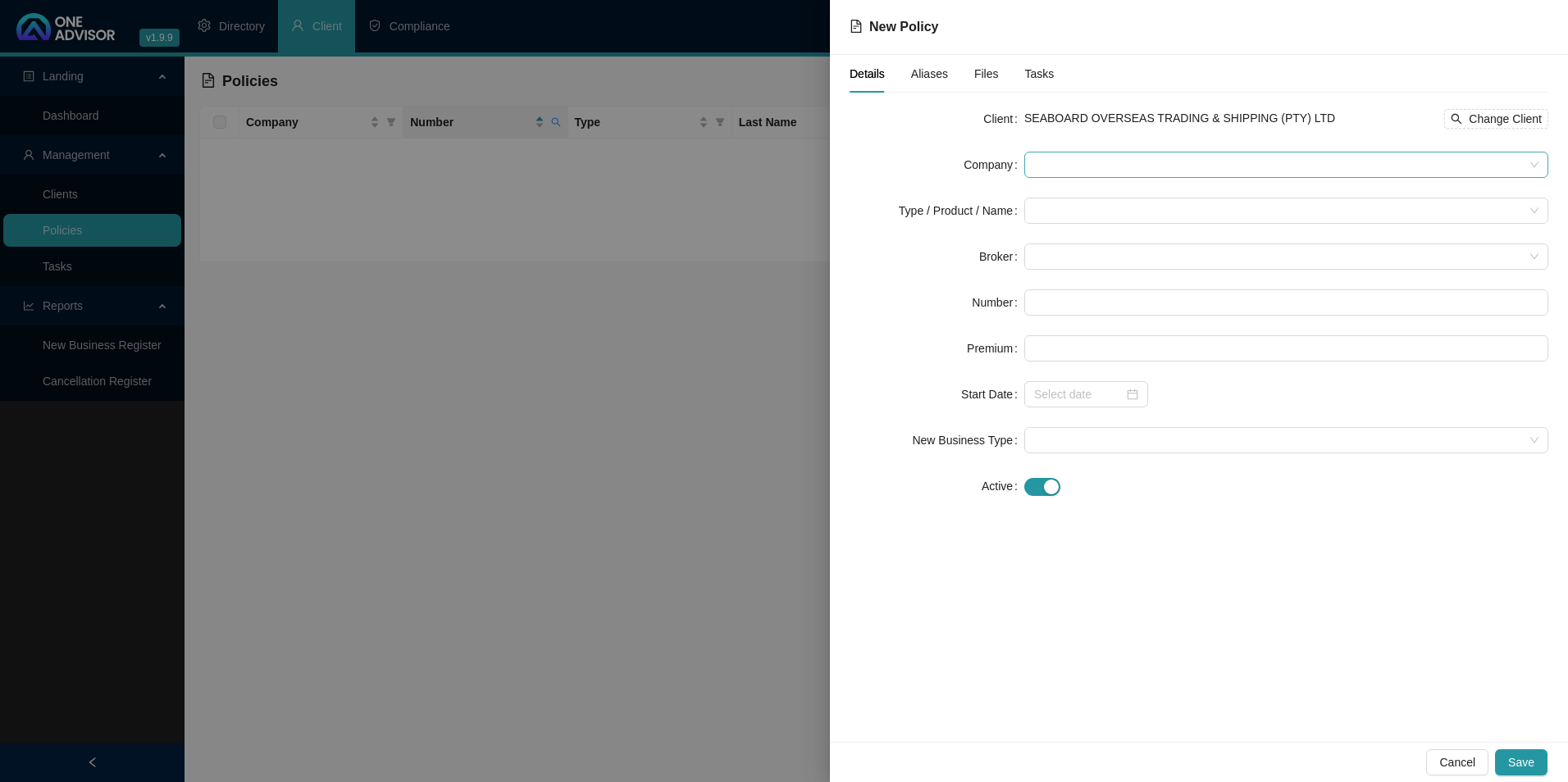
click at [1122, 171] on span at bounding box center [1286, 164] width 505 height 24
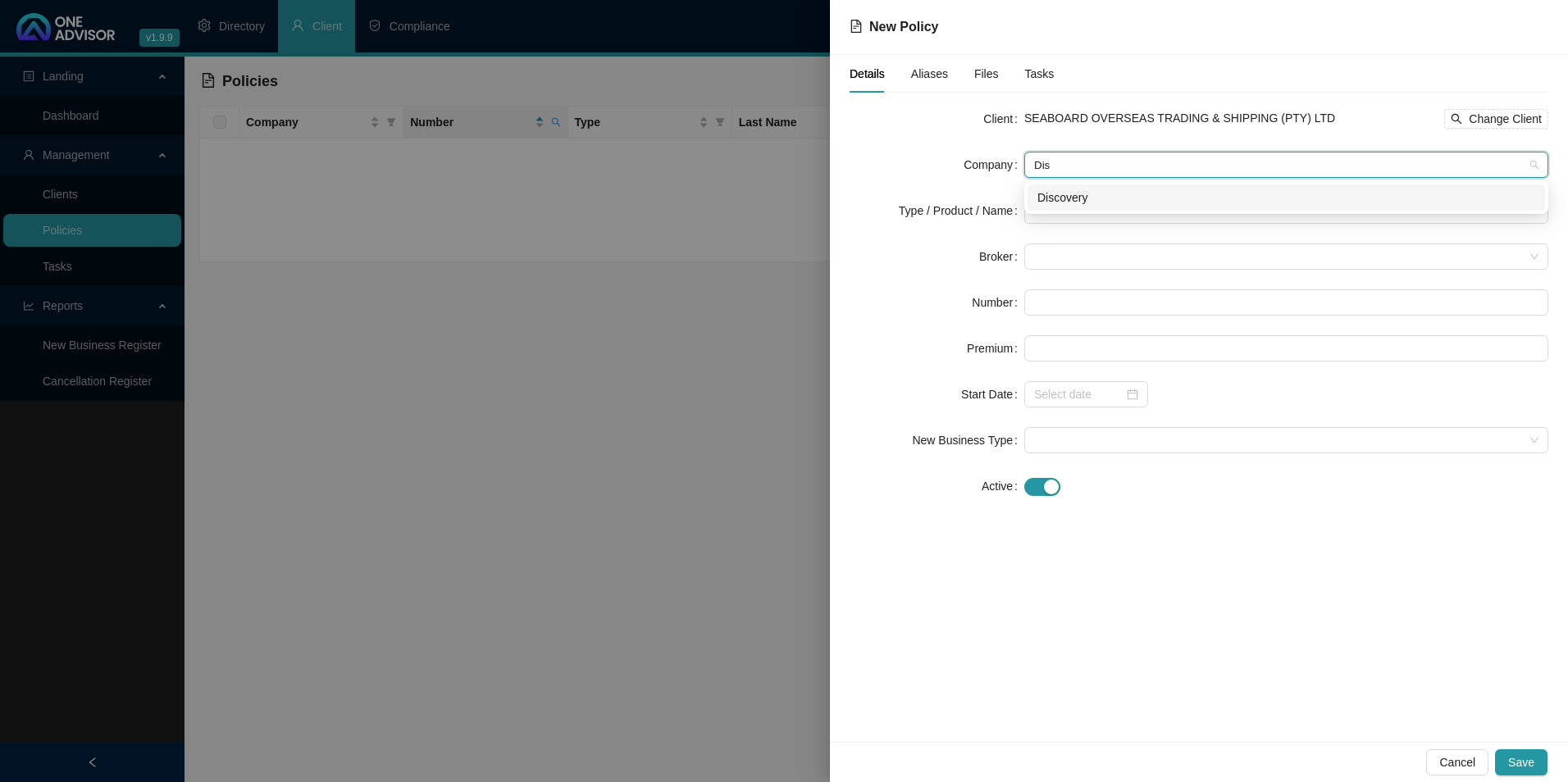
type input "Disc"
click at [1144, 202] on div "Discovery" at bounding box center [1286, 198] width 498 height 18
click at [1095, 214] on input "search" at bounding box center [1279, 211] width 490 height 24
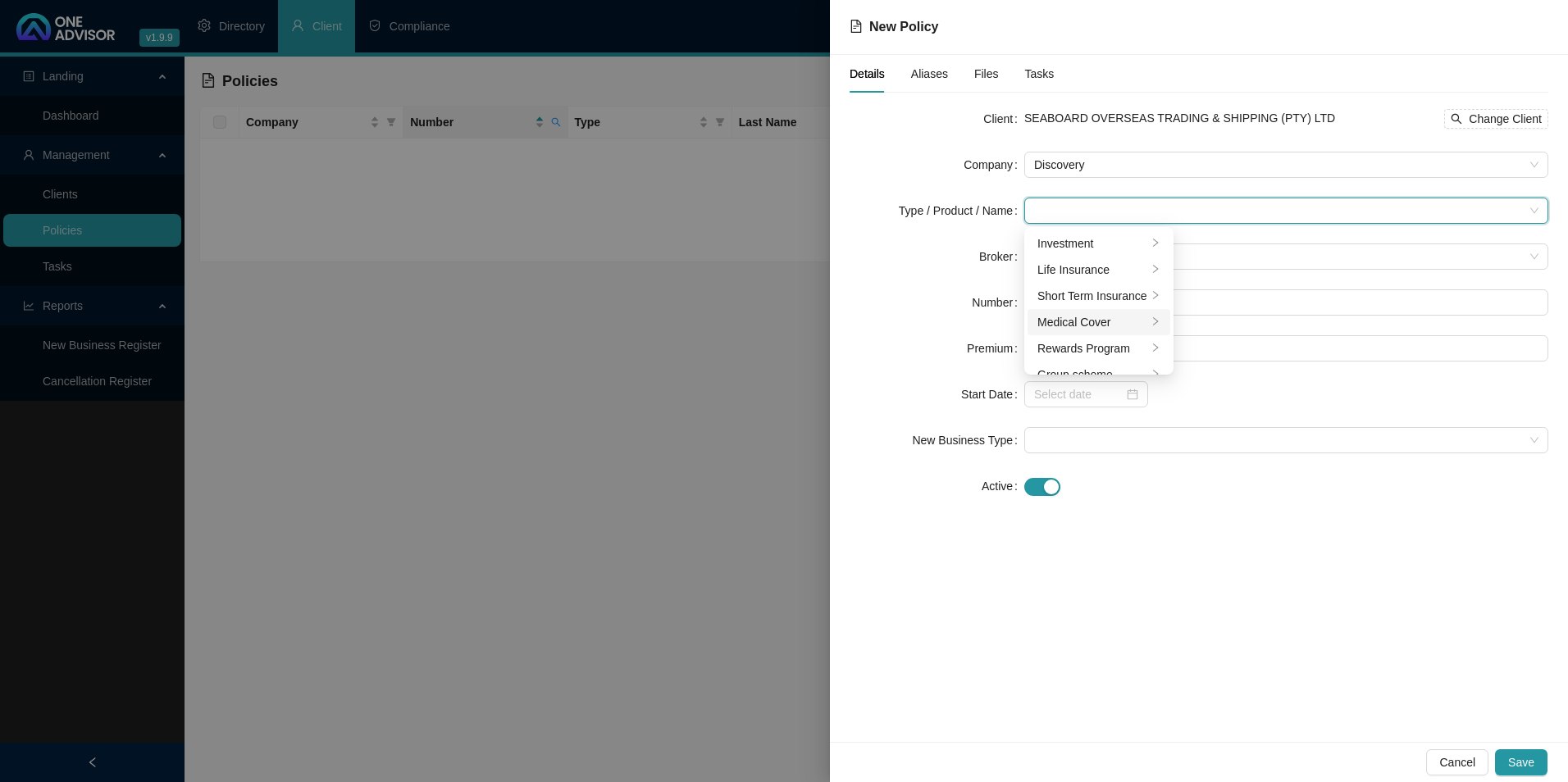
click at [1096, 324] on div "Medical Cover" at bounding box center [1093, 322] width 110 height 18
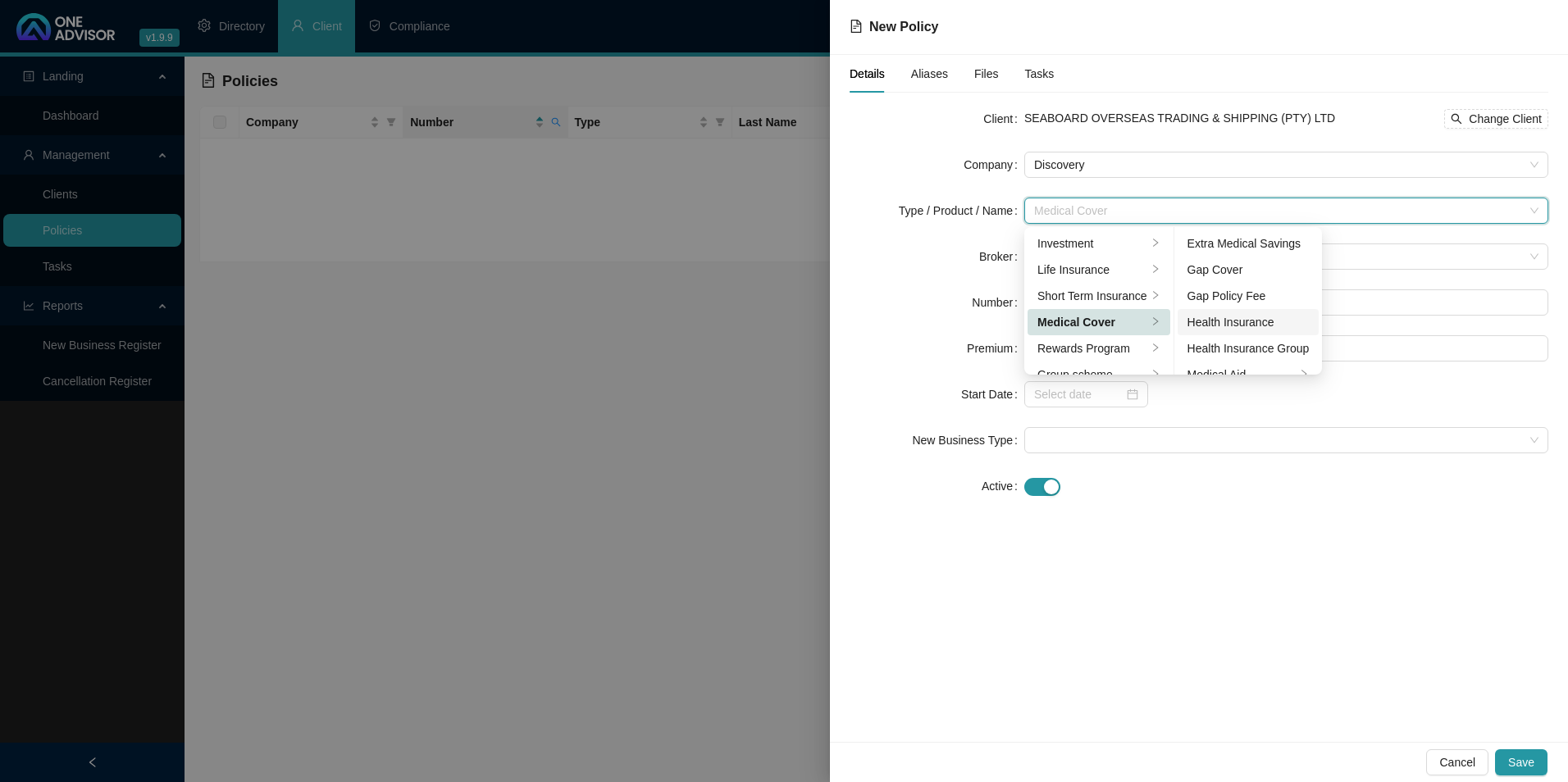
scroll to position [82, 0]
click at [1272, 322] on div "Medical Aid Group" at bounding box center [1249, 318] width 122 height 18
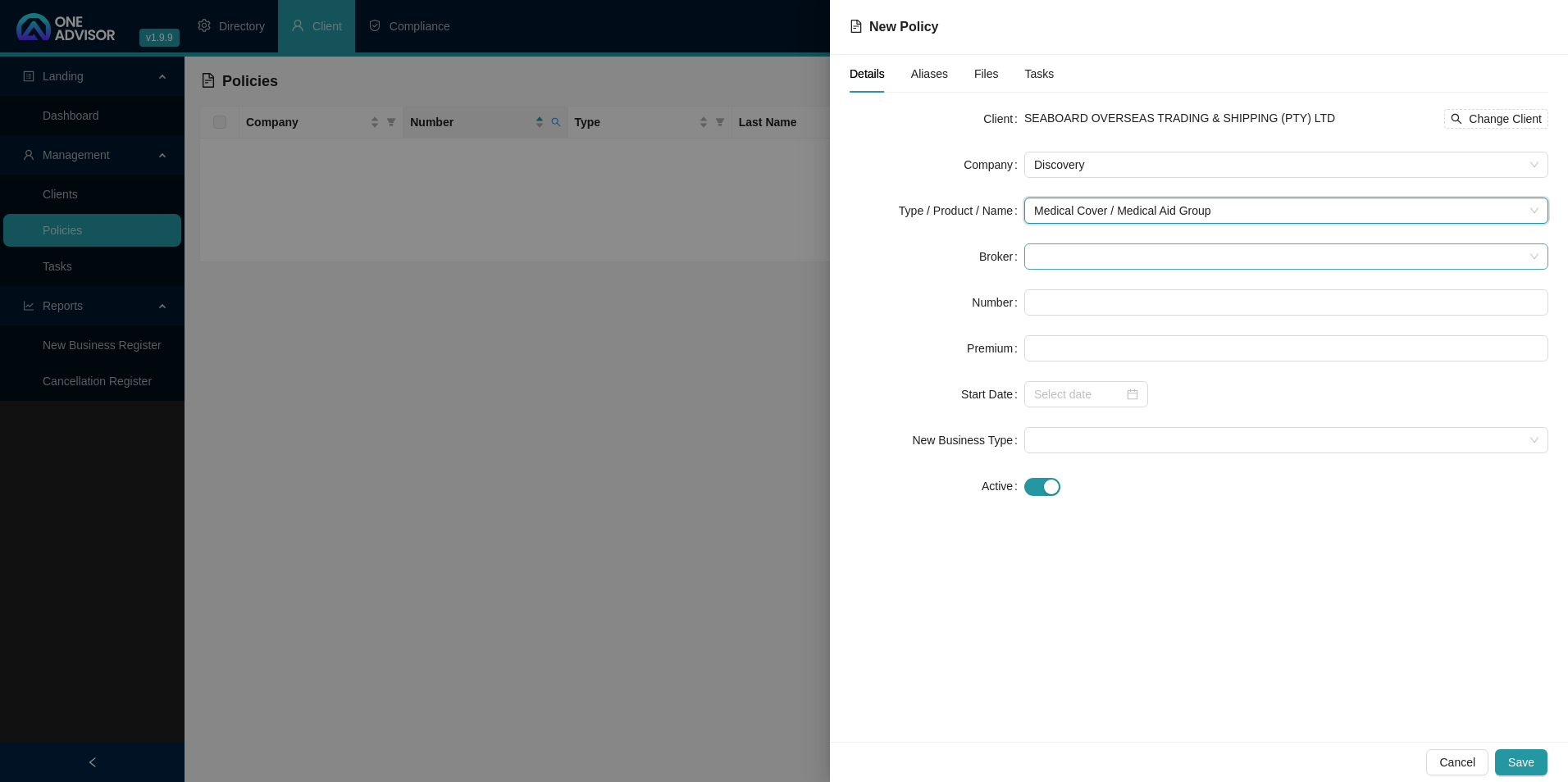
click at [1121, 259] on span at bounding box center [1286, 256] width 505 height 24
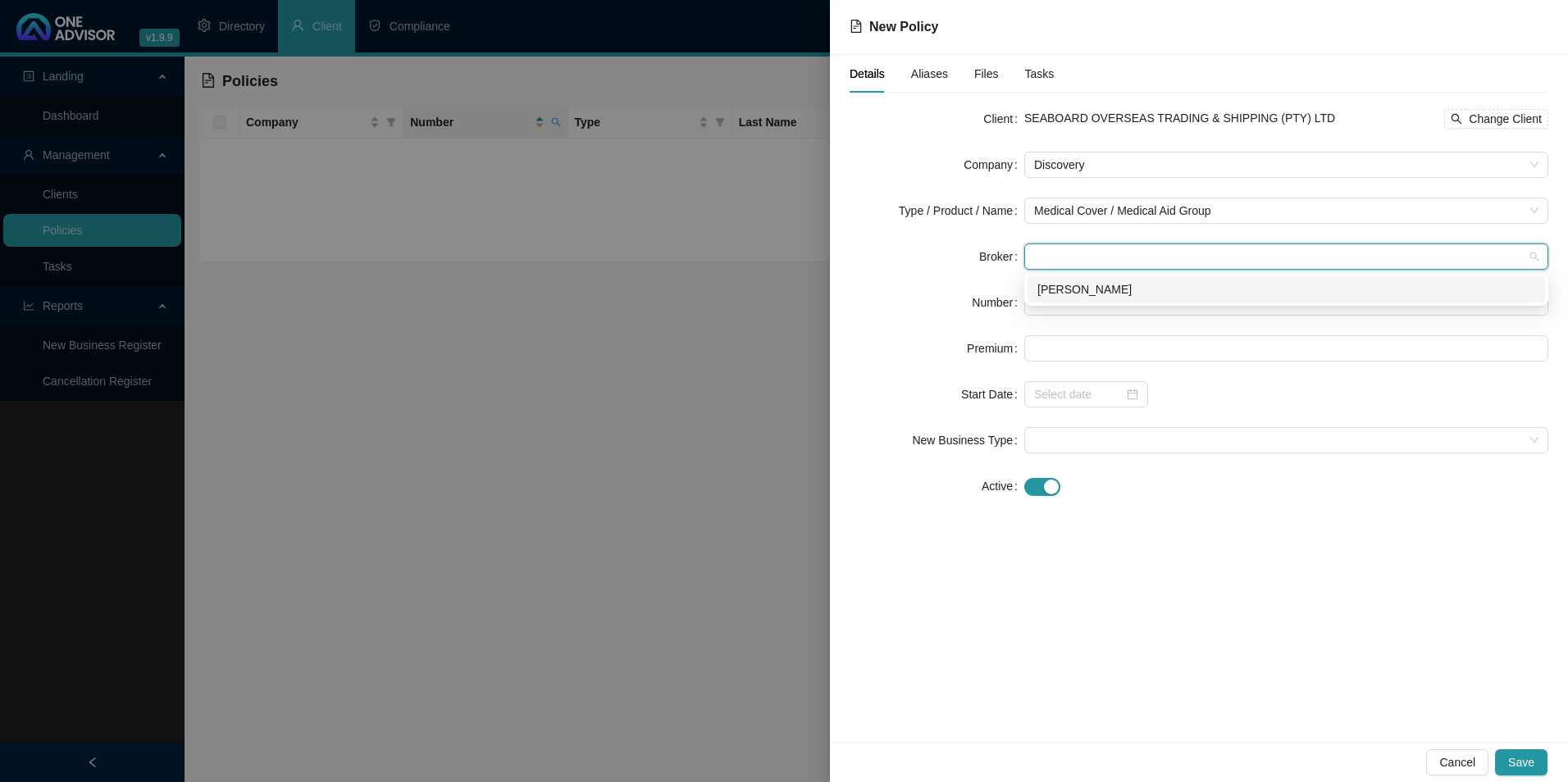
click at [1116, 299] on div "[PERSON_NAME]" at bounding box center [1287, 290] width 518 height 26
click at [1115, 299] on input "text" at bounding box center [1286, 303] width 524 height 26
click at [1116, 293] on input "text" at bounding box center [1286, 303] width 524 height 26
paste input "248122162"
click at [1049, 299] on input "248122162" at bounding box center [1286, 303] width 524 height 26
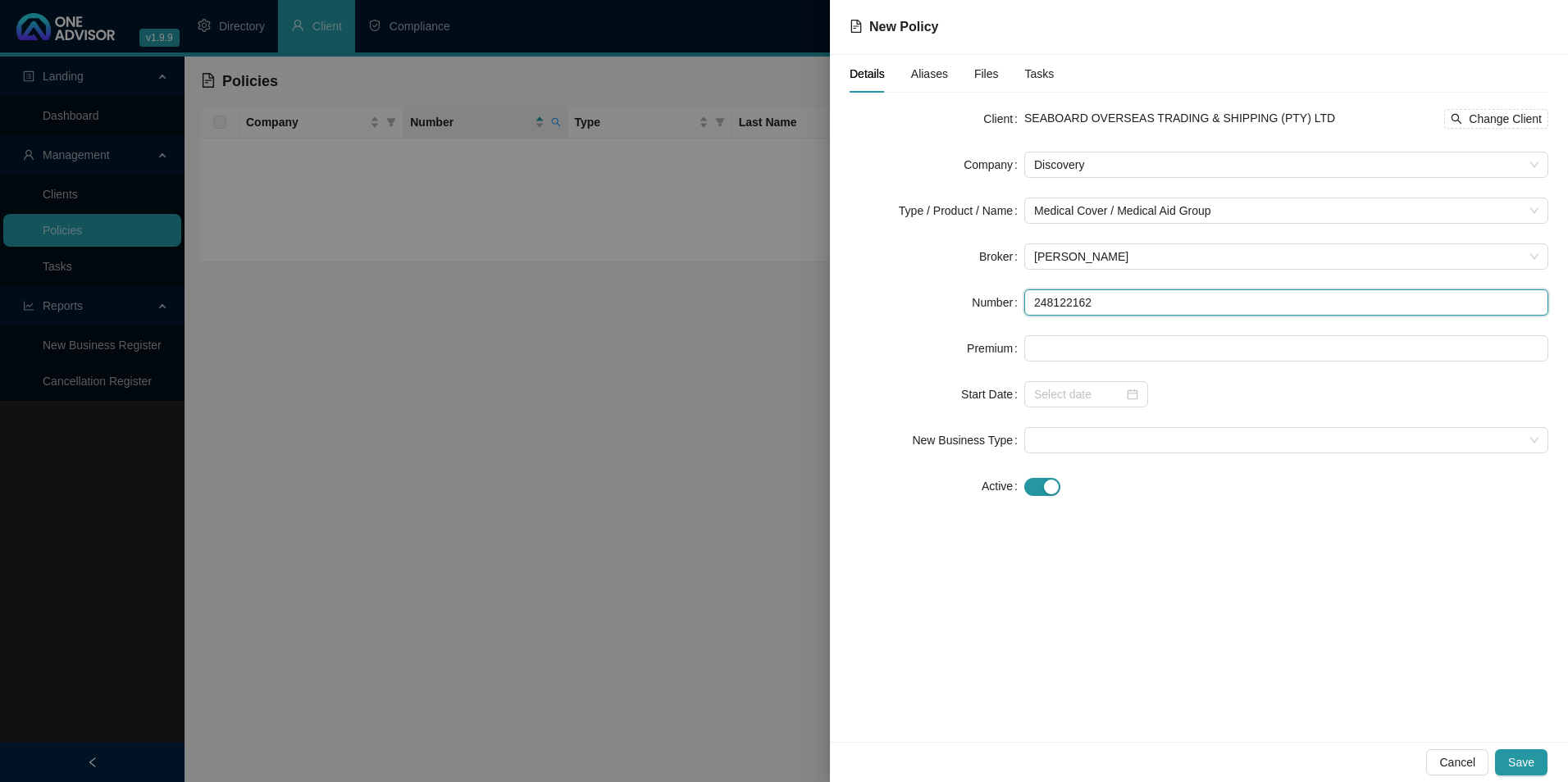
type input "248122162"
click at [1106, 332] on form "Client SEABOARD OVERSEAS TRADING & SHIPPING (PTY) LTD Change Client Company Dis…" at bounding box center [1199, 303] width 699 height 394
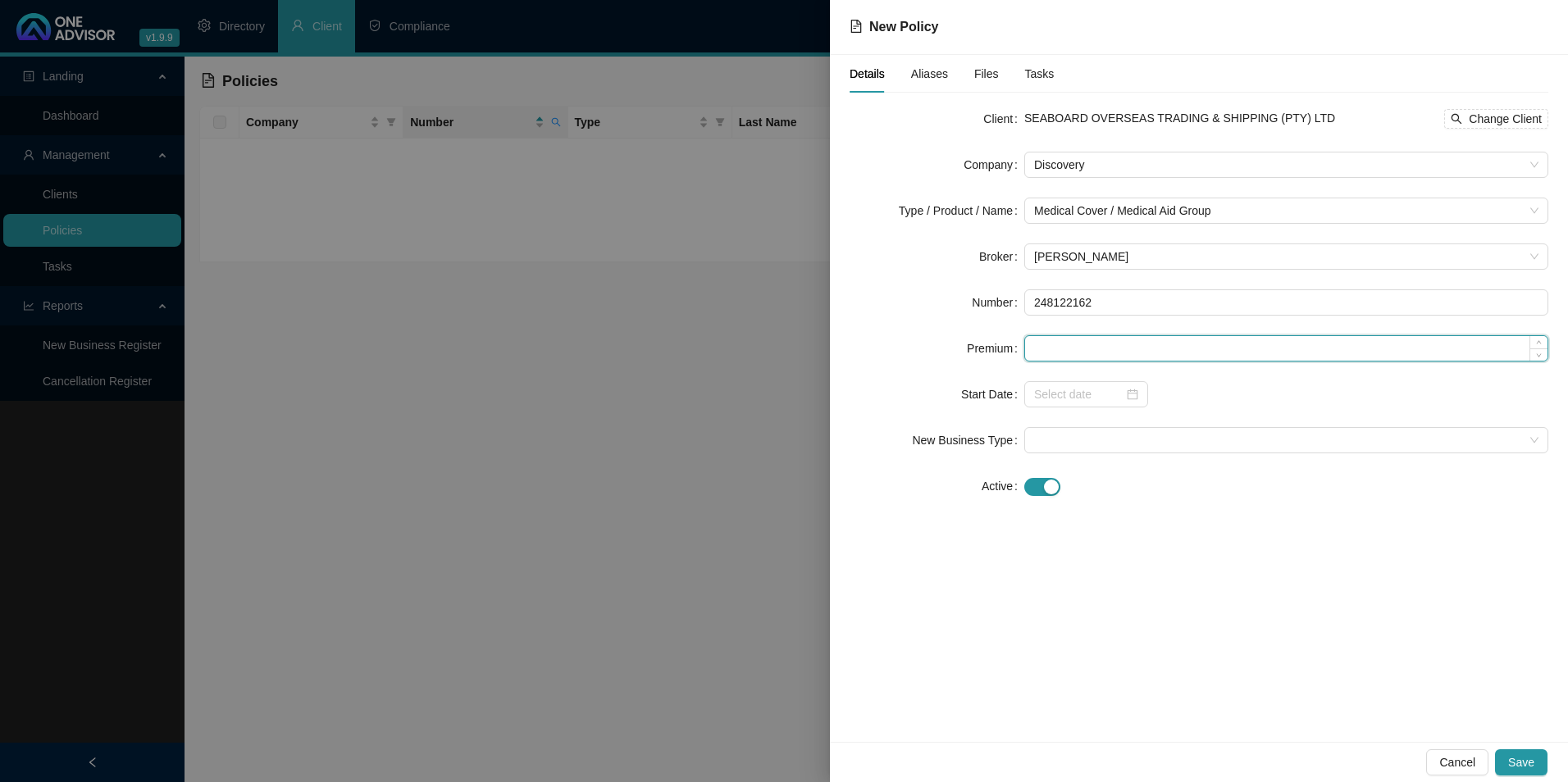
paste input "13563"
type input "13563.00"
click at [1060, 387] on input at bounding box center [1079, 394] width 89 height 18
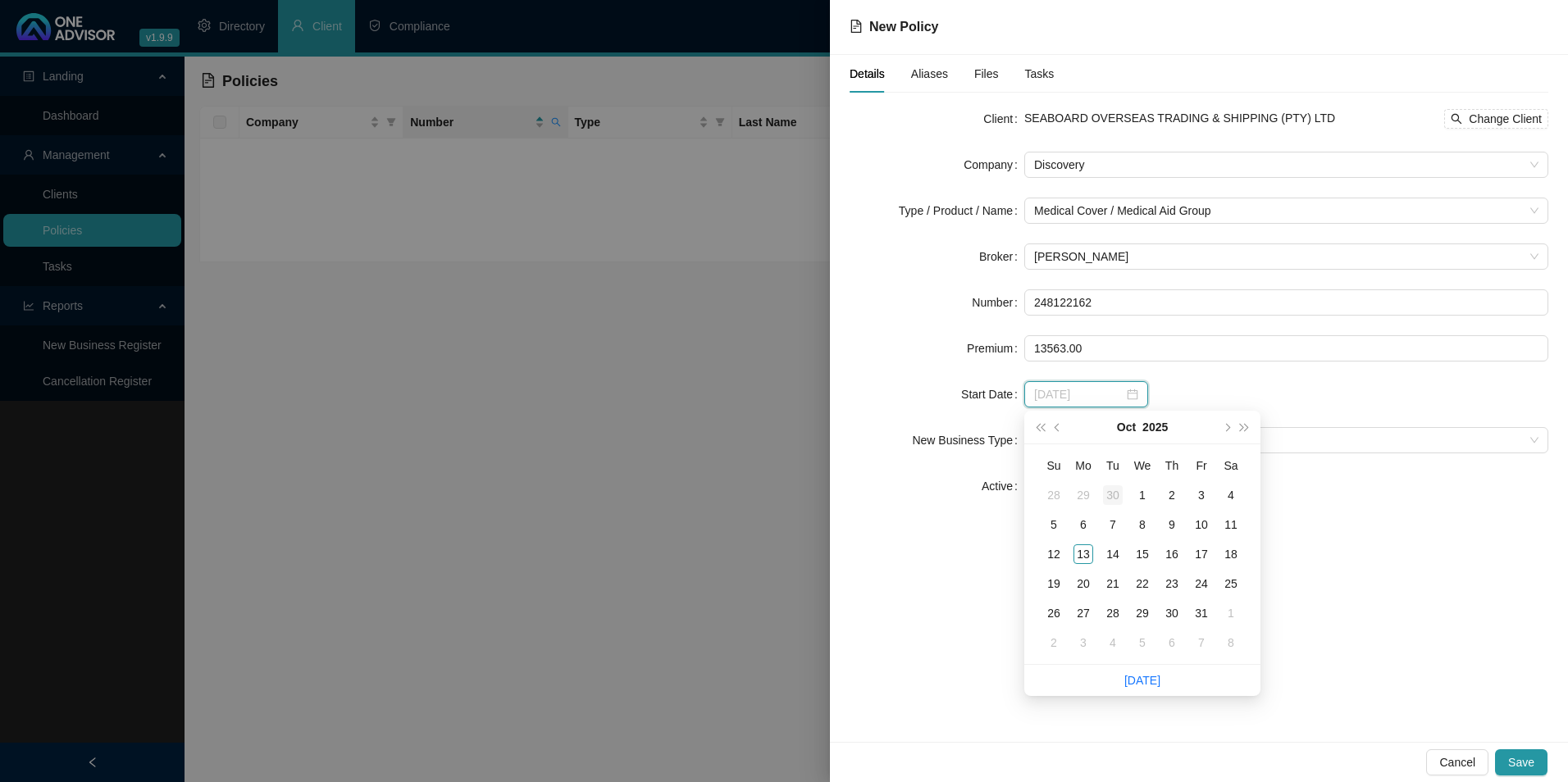
type input "[DATE]"
click at [1058, 421] on button "prev-year" at bounding box center [1058, 427] width 18 height 32
type input "[DATE]"
click at [1082, 492] on div "1" at bounding box center [1083, 495] width 19 height 19
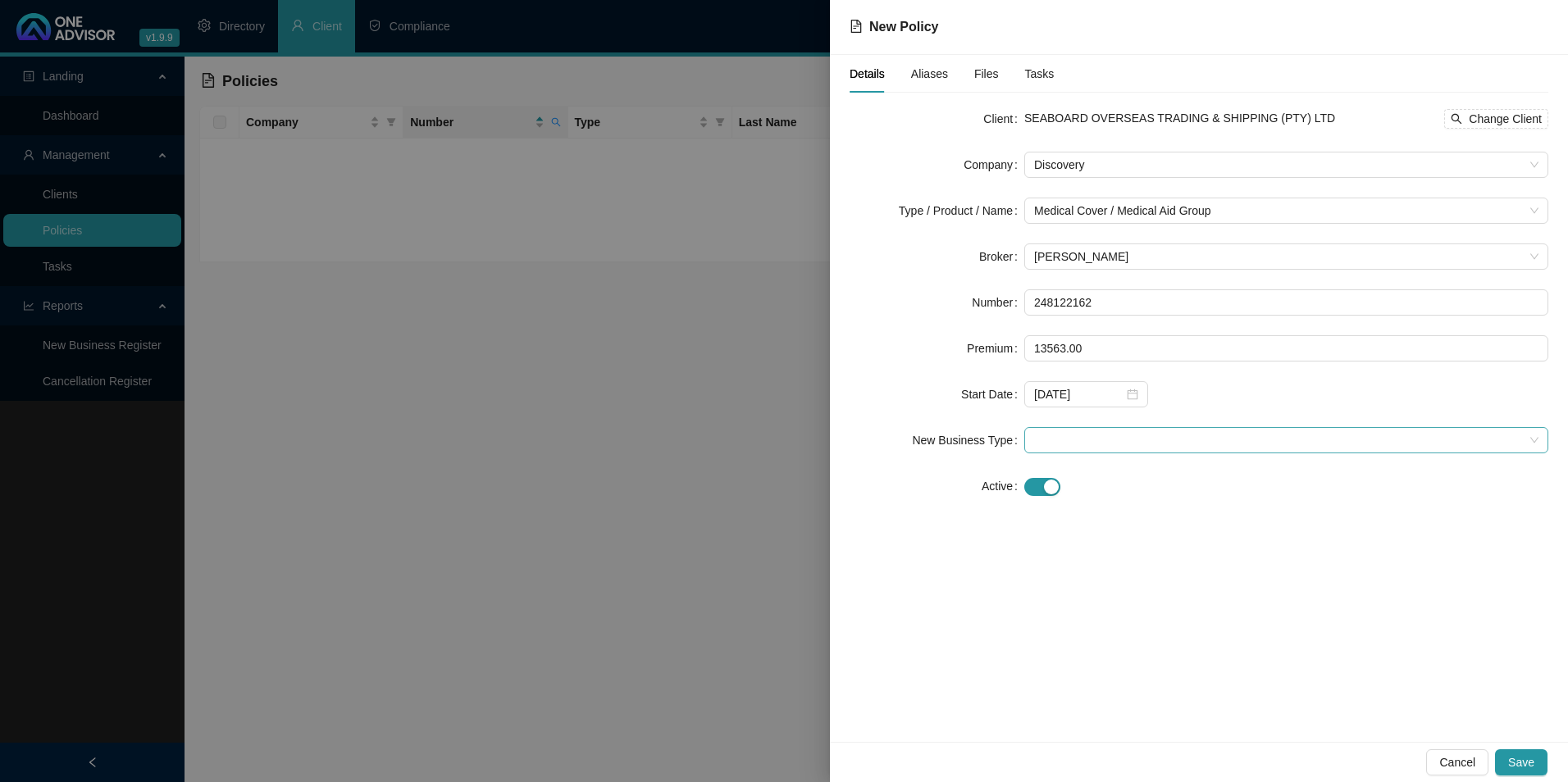
click at [1135, 443] on span at bounding box center [1286, 440] width 505 height 24
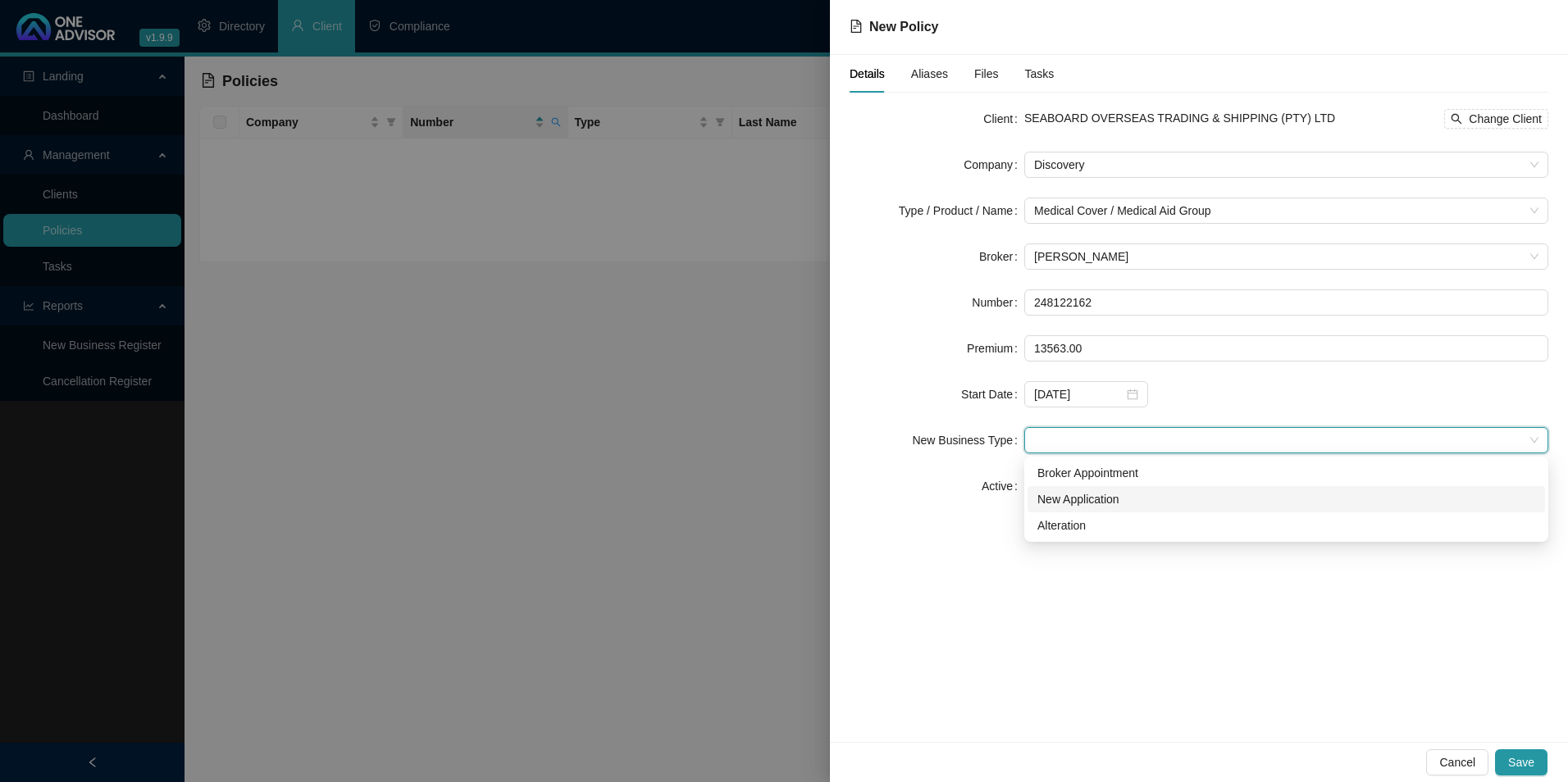
click at [1110, 488] on div "New Application" at bounding box center [1287, 499] width 518 height 26
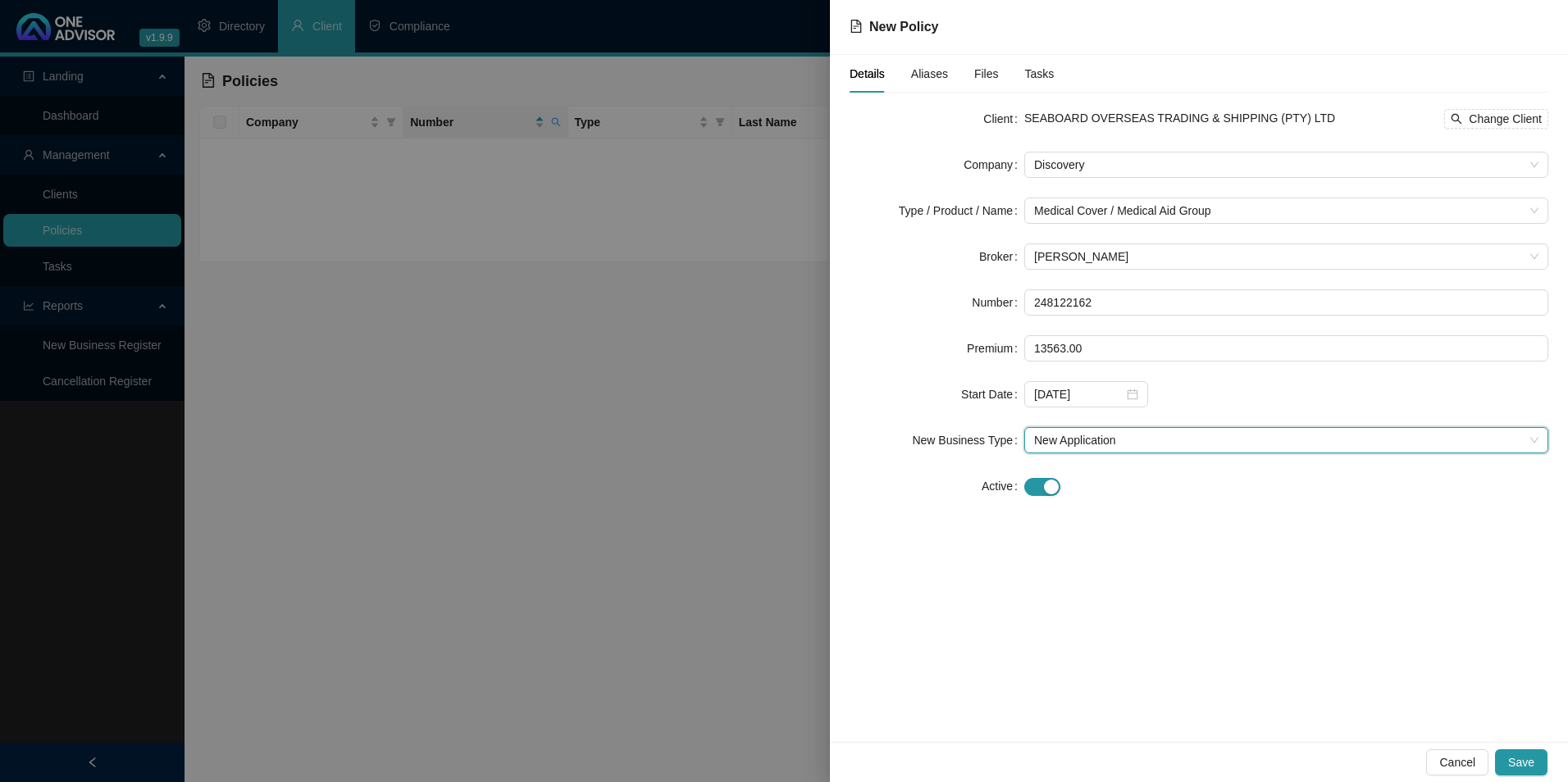
click at [1110, 436] on span "New Application" at bounding box center [1286, 440] width 505 height 24
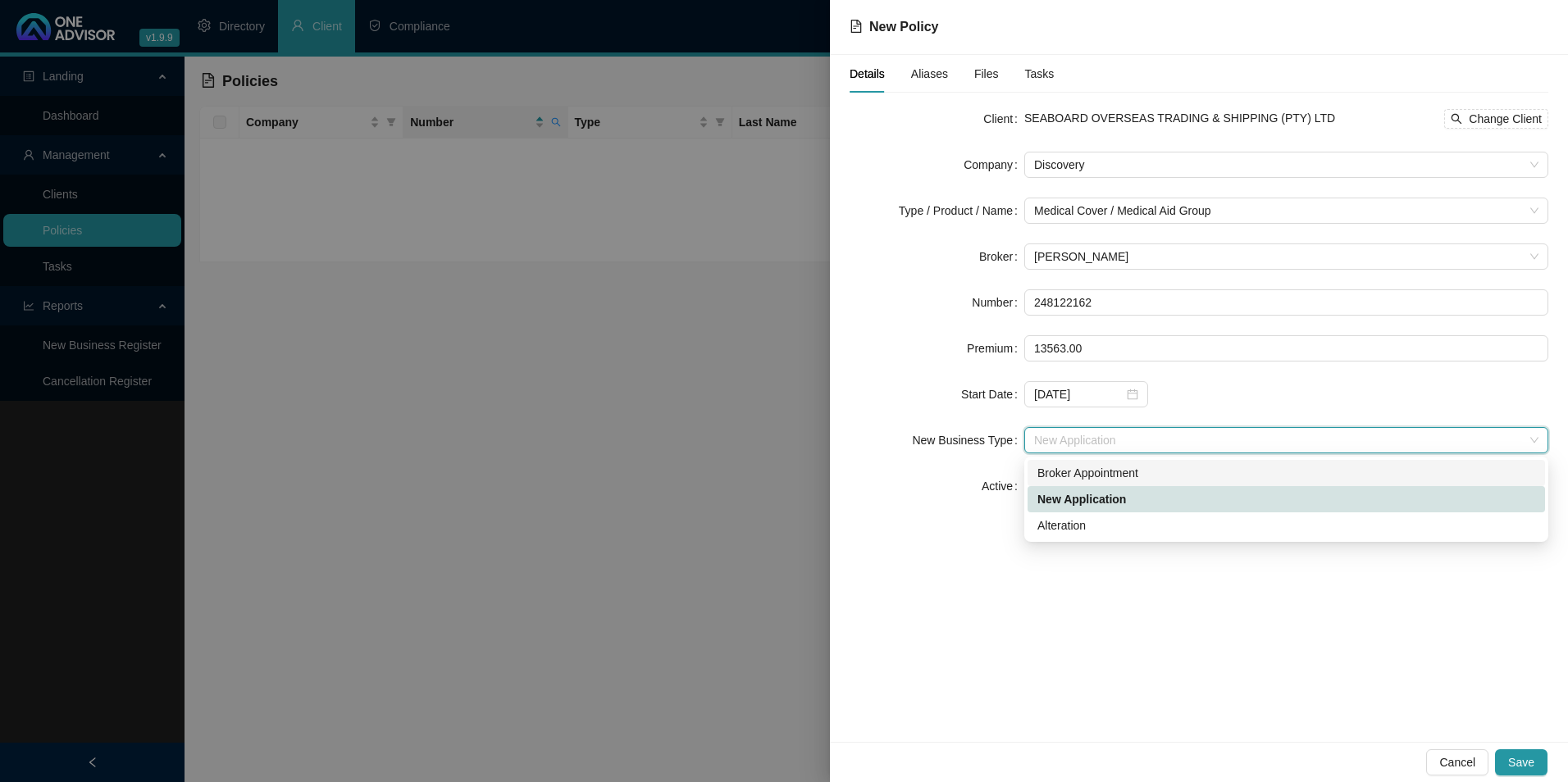
click at [1107, 465] on div "Broker Appointment" at bounding box center [1286, 473] width 498 height 18
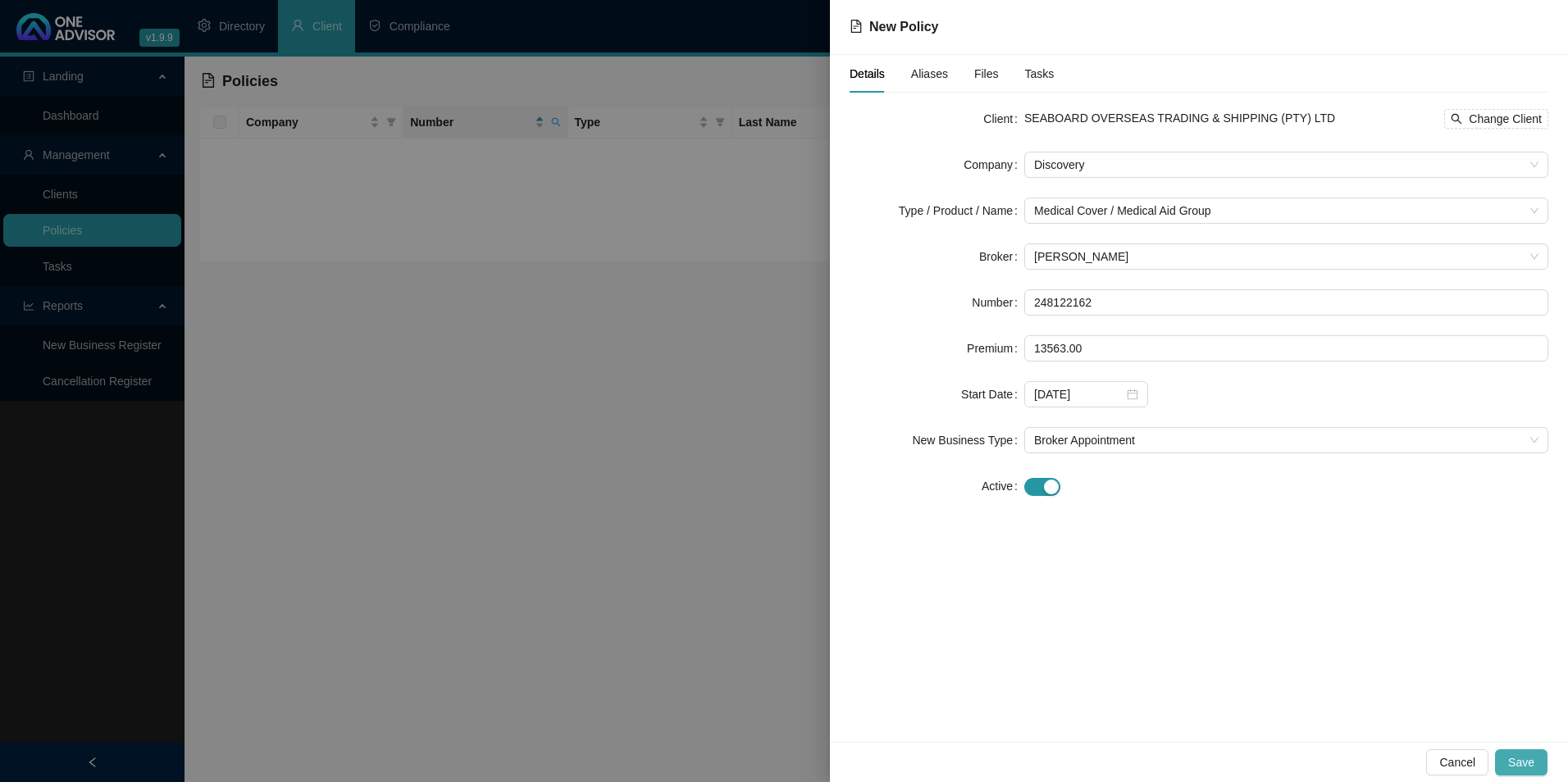
click at [1534, 758] on span "Save" at bounding box center [1522, 763] width 26 height 18
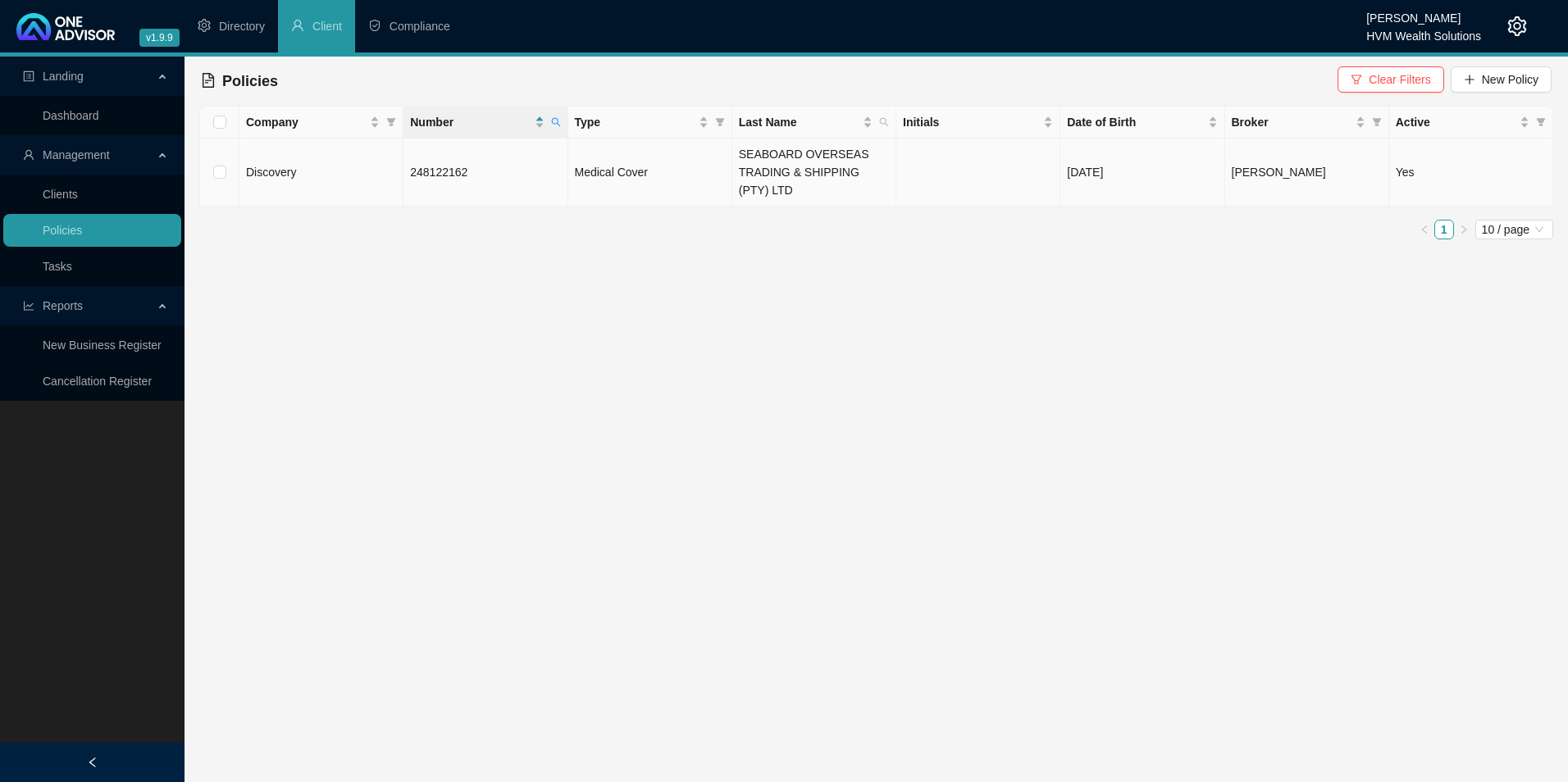
click at [496, 174] on td "248122162" at bounding box center [485, 172] width 164 height 68
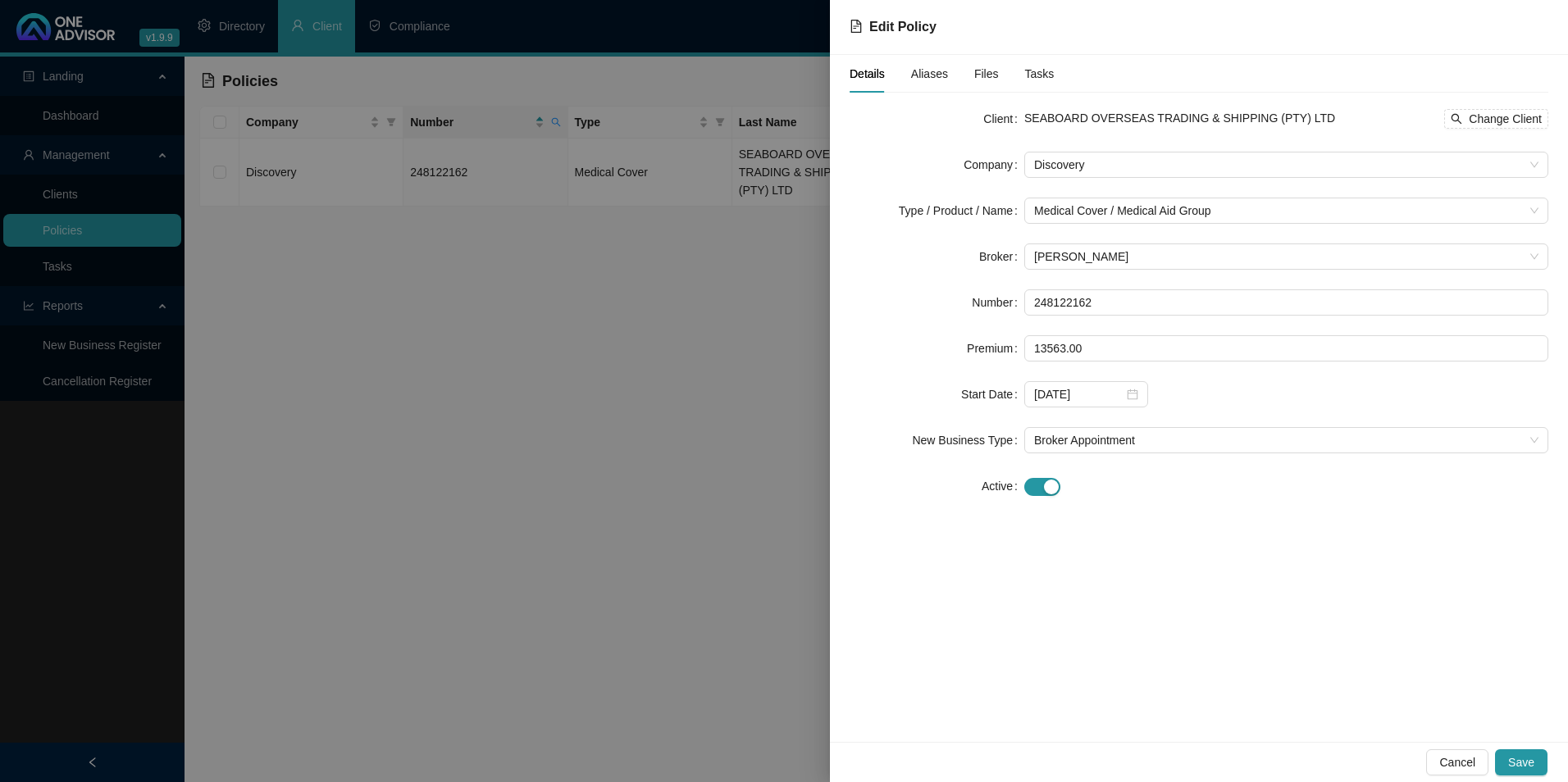
click at [945, 76] on div "Details Aliases Files Tasks" at bounding box center [951, 73] width 204 height 38
click at [925, 78] on span "Aliases" at bounding box center [930, 73] width 37 height 11
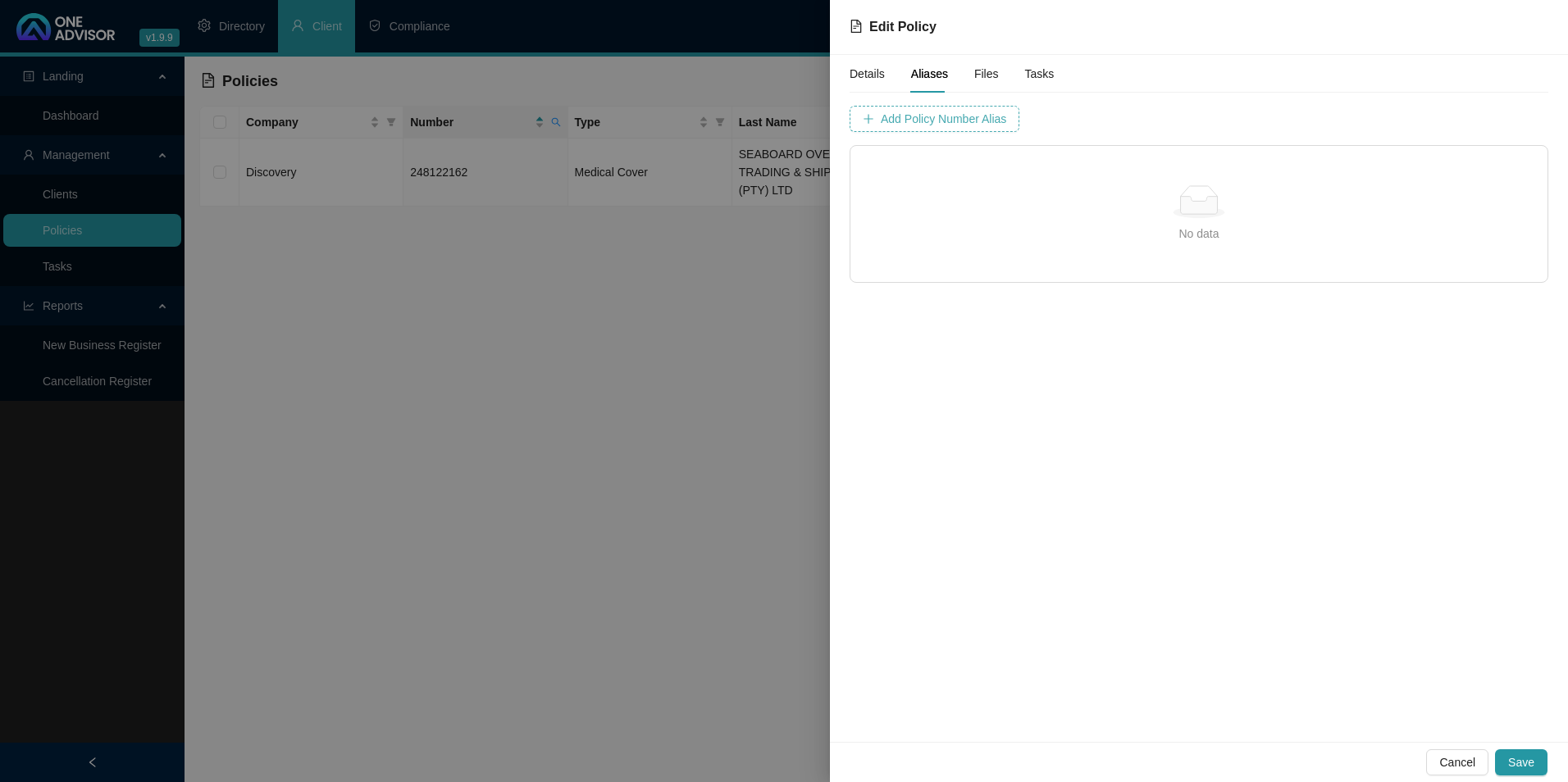
click at [941, 118] on span "Add Policy Number Alias" at bounding box center [943, 119] width 125 height 18
click at [1017, 94] on div "Details Aliases Files Tasks Policy Number Alias Cancel Add Policy Number Alias …" at bounding box center [1199, 169] width 699 height 228
paste input "2481221"
type input "2481221"
click at [1292, 126] on span "Add Policy Number Alias" at bounding box center [1354, 119] width 125 height 18
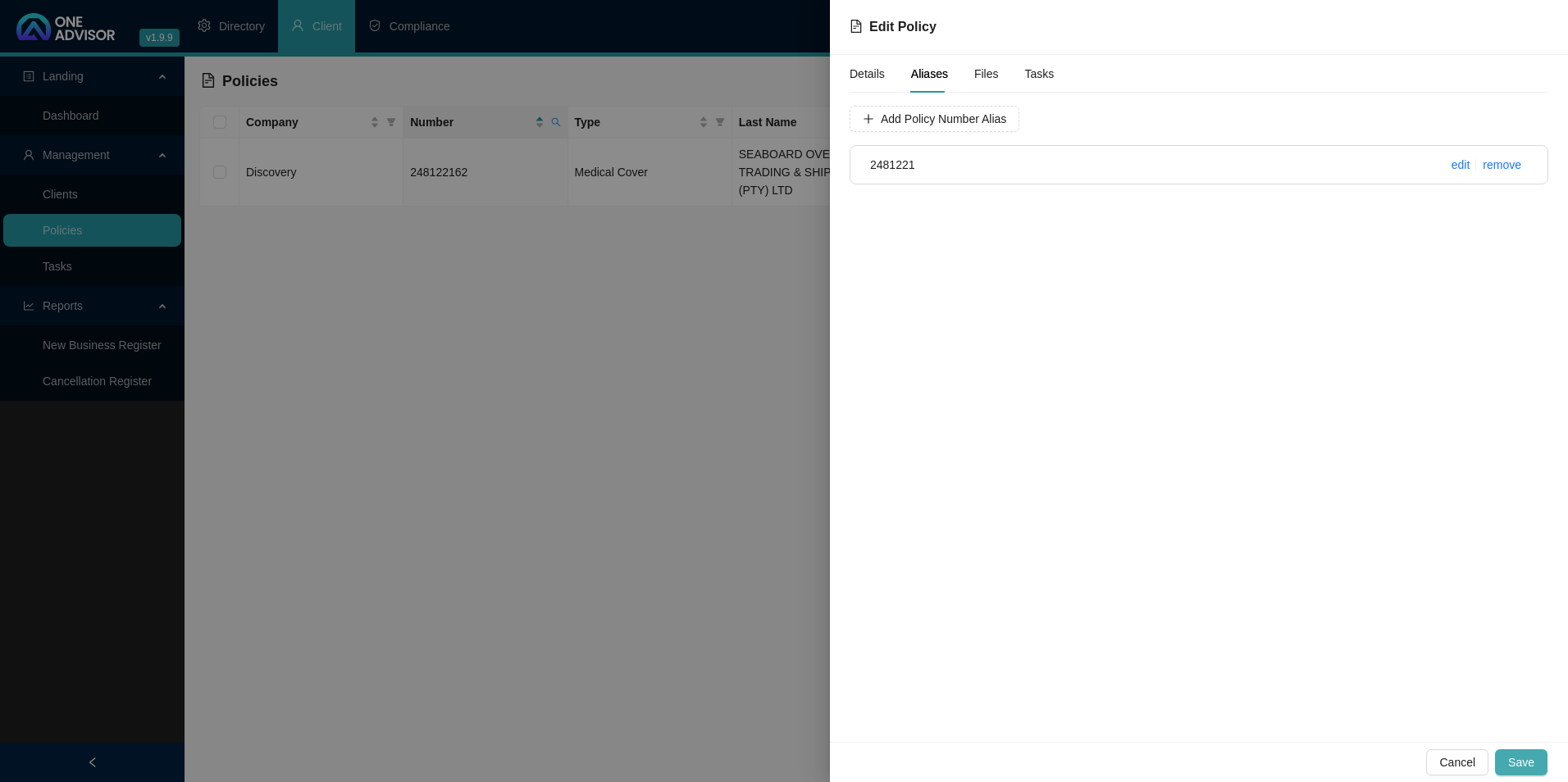
click at [1540, 761] on button "Save" at bounding box center [1522, 763] width 52 height 26
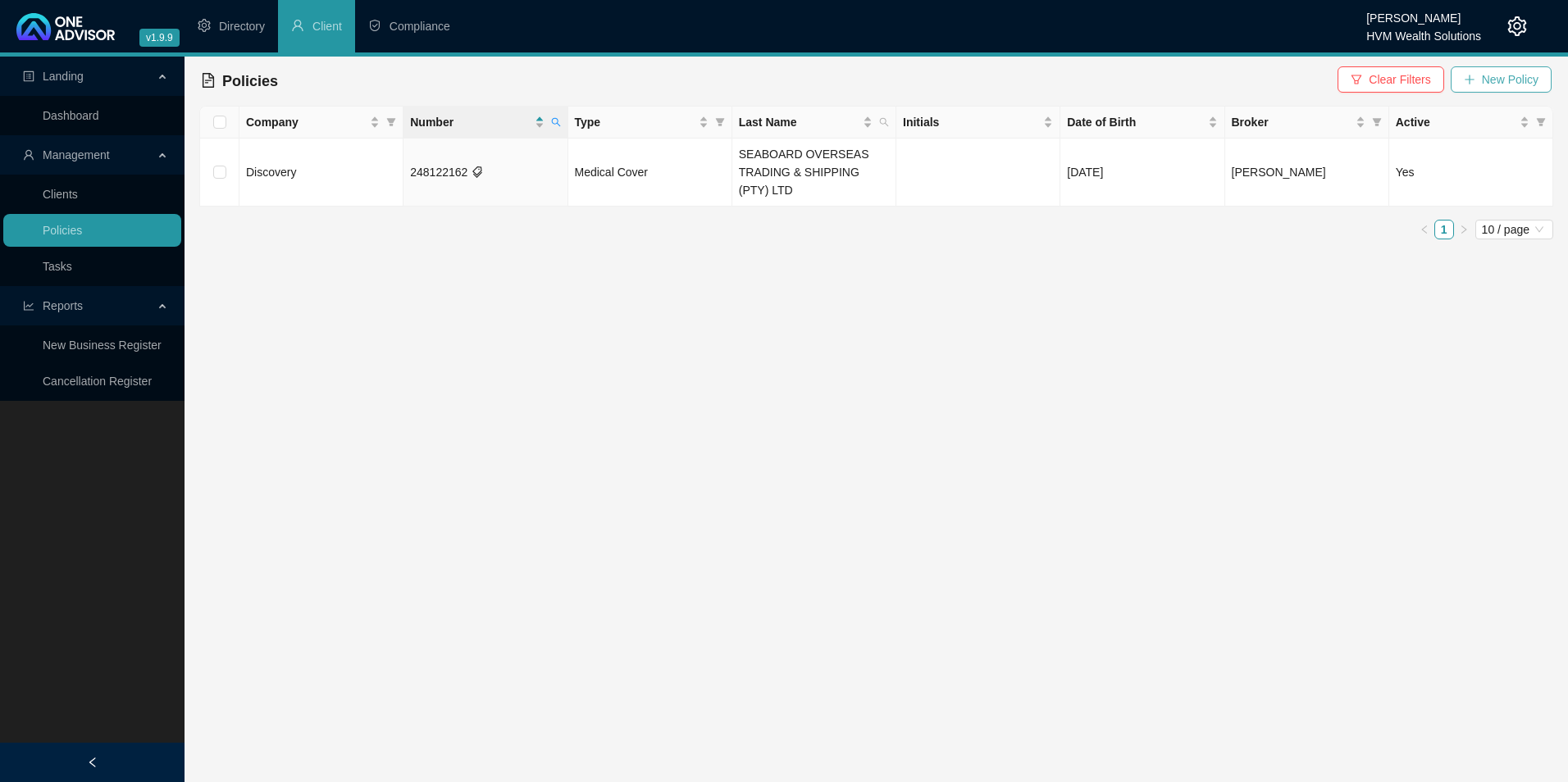
click at [1520, 78] on span "New Policy" at bounding box center [1510, 80] width 57 height 18
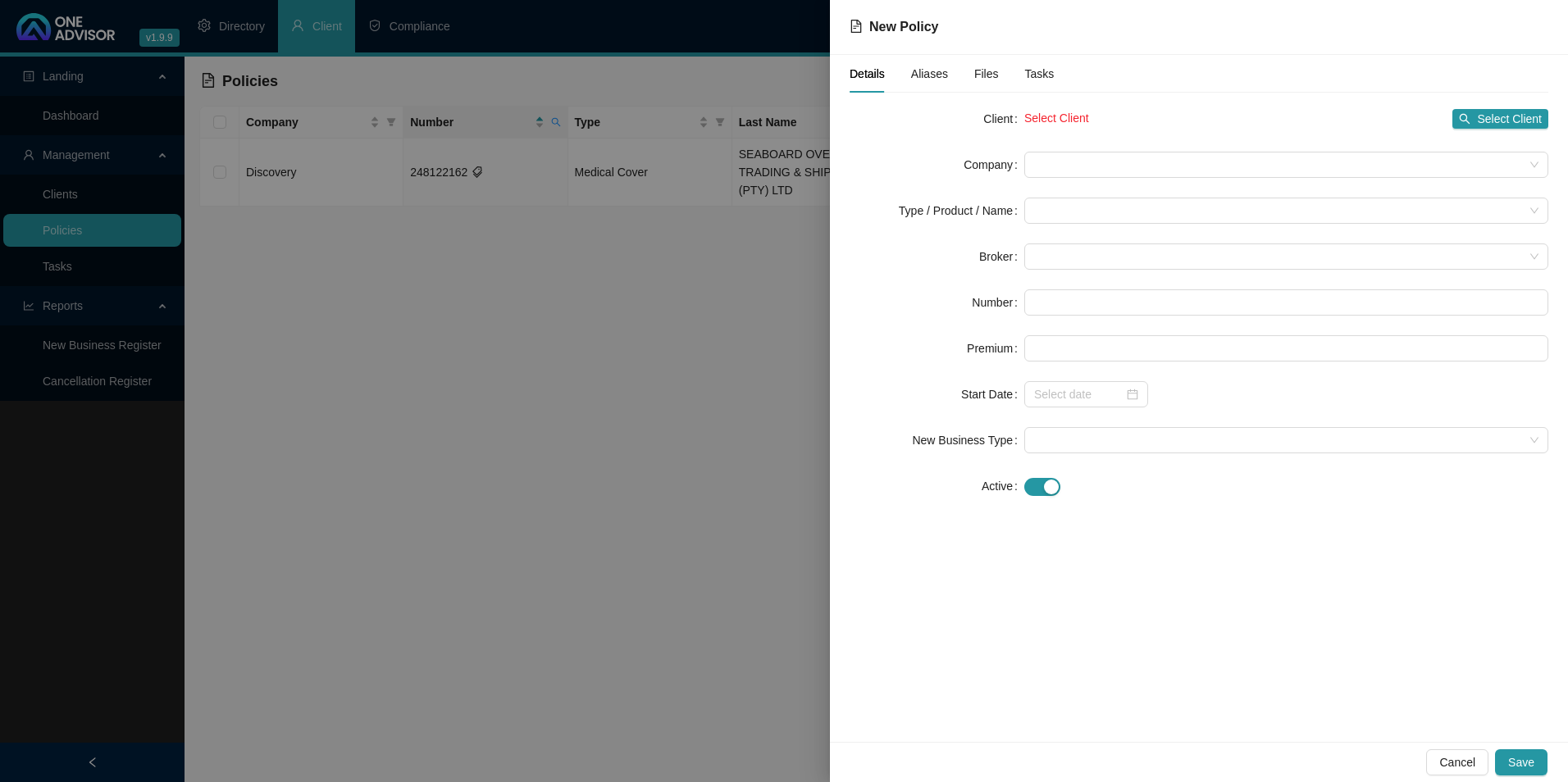
click at [616, 349] on div at bounding box center [784, 391] width 1568 height 782
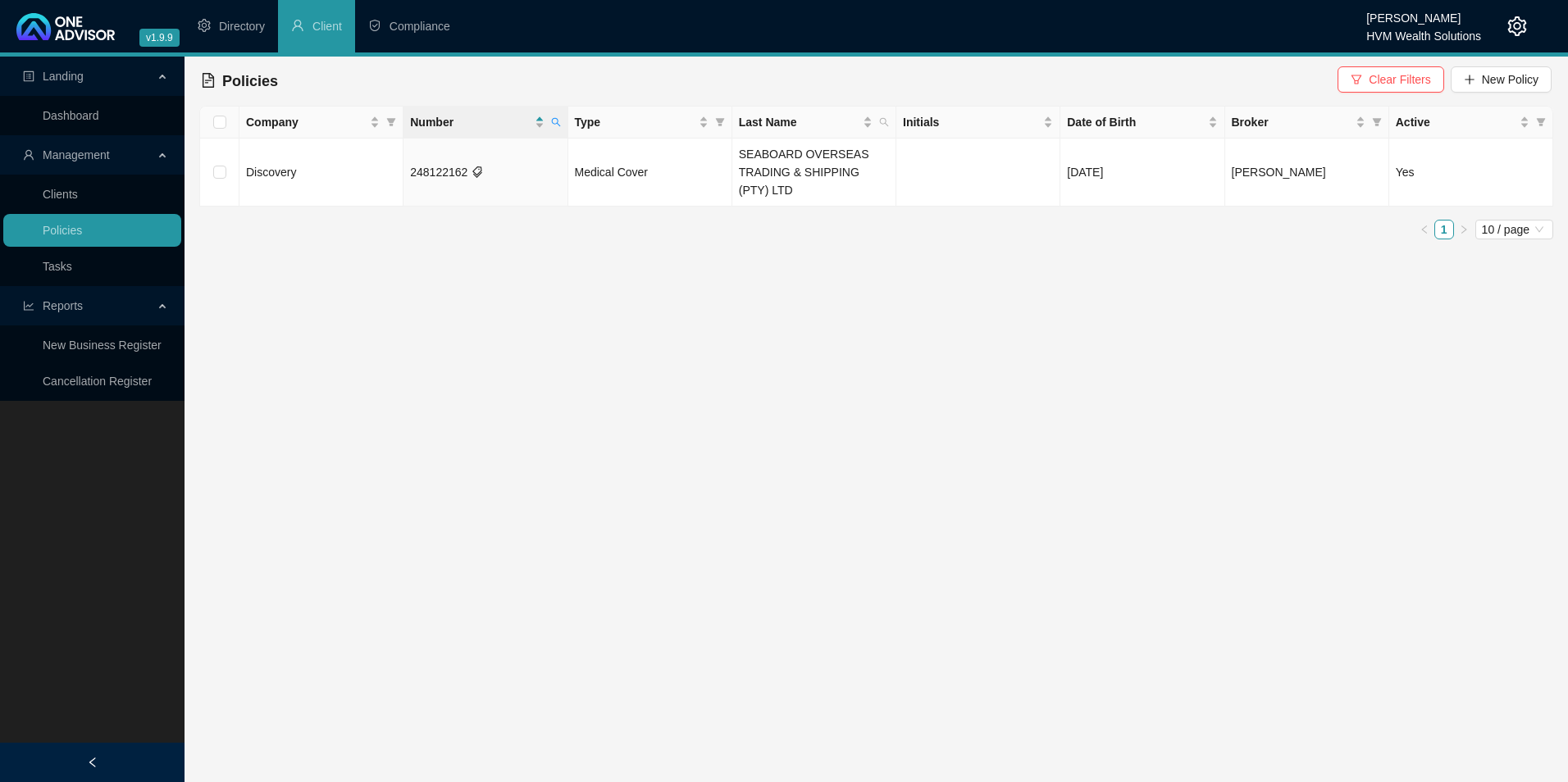
click at [528, 119] on span "Number" at bounding box center [471, 122] width 121 height 18
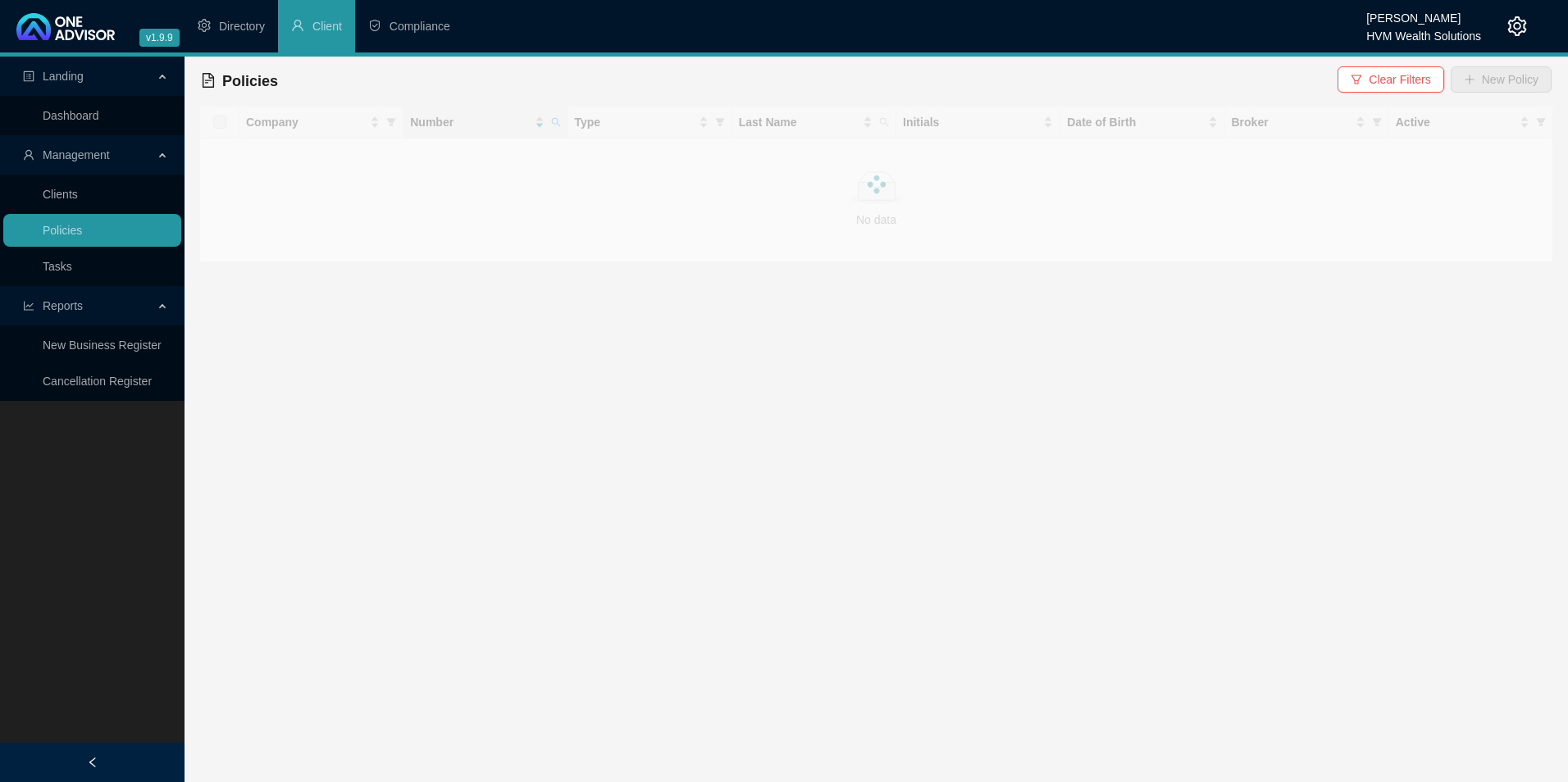
click at [556, 115] on div at bounding box center [877, 184] width 1354 height 157
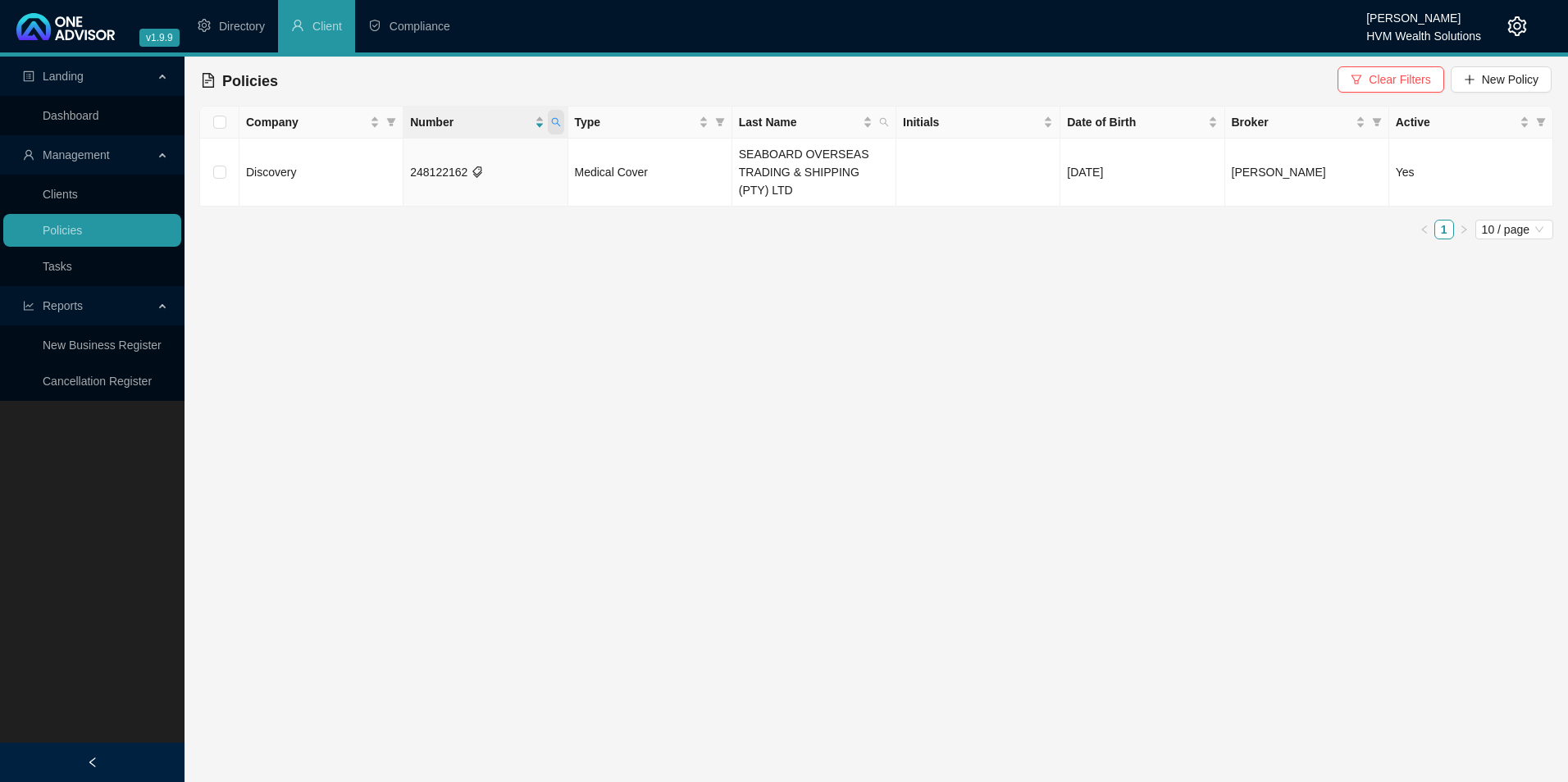
click at [556, 122] on icon "search" at bounding box center [556, 122] width 10 height 10
drag, startPoint x: 484, startPoint y: 156, endPoint x: 385, endPoint y: 157, distance: 99.0
click at [382, 153] on body "v1.9.9 [PERSON_NAME] HVM Wealth Solutions Directory Client Compliance Landing D…" at bounding box center [784, 391] width 1568 height 782
paste input "265385611"
click at [439, 160] on input "265385611" at bounding box center [480, 157] width 154 height 26
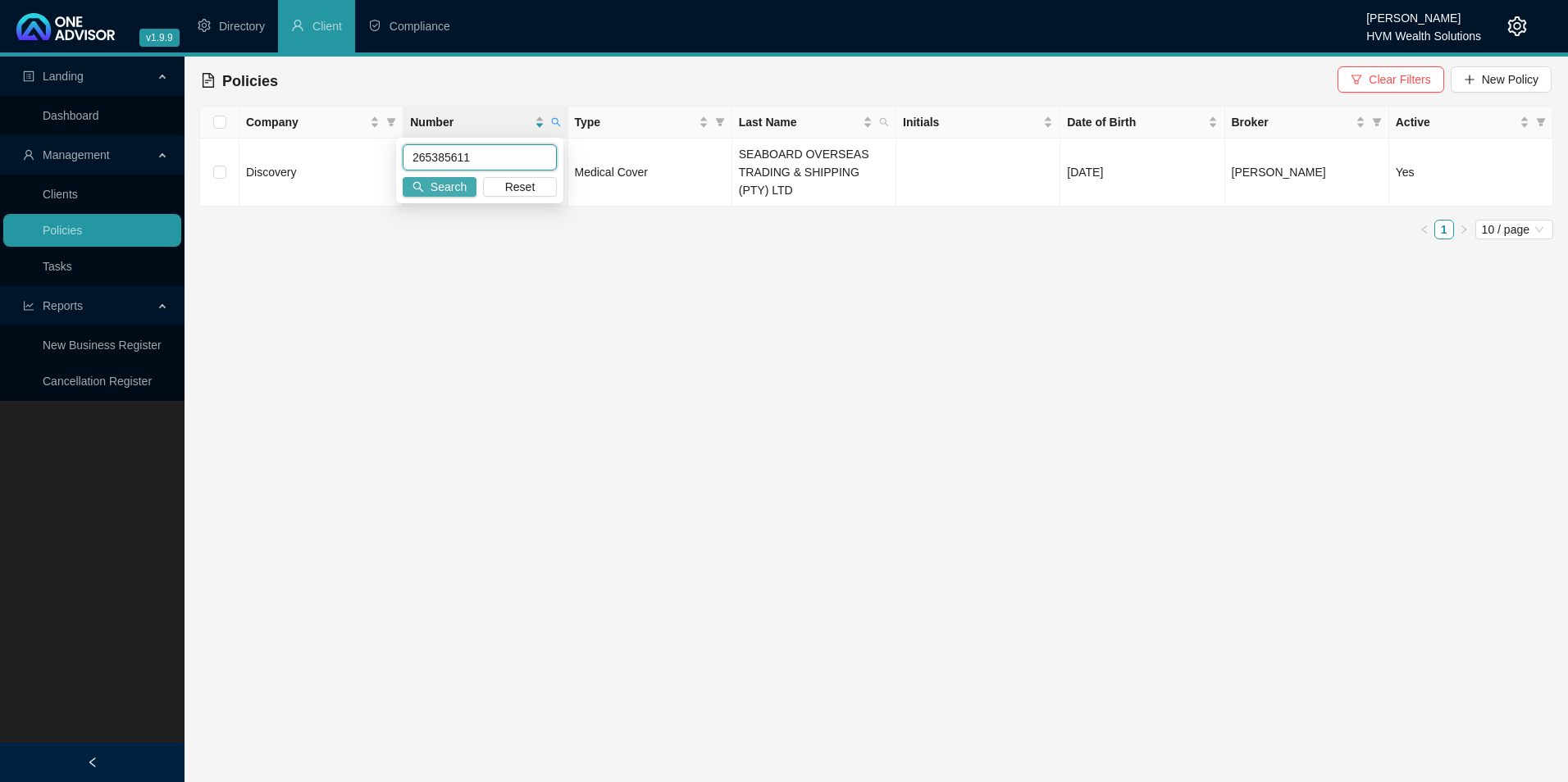
type input "265385611"
click at [429, 189] on button "Search" at bounding box center [439, 186] width 74 height 19
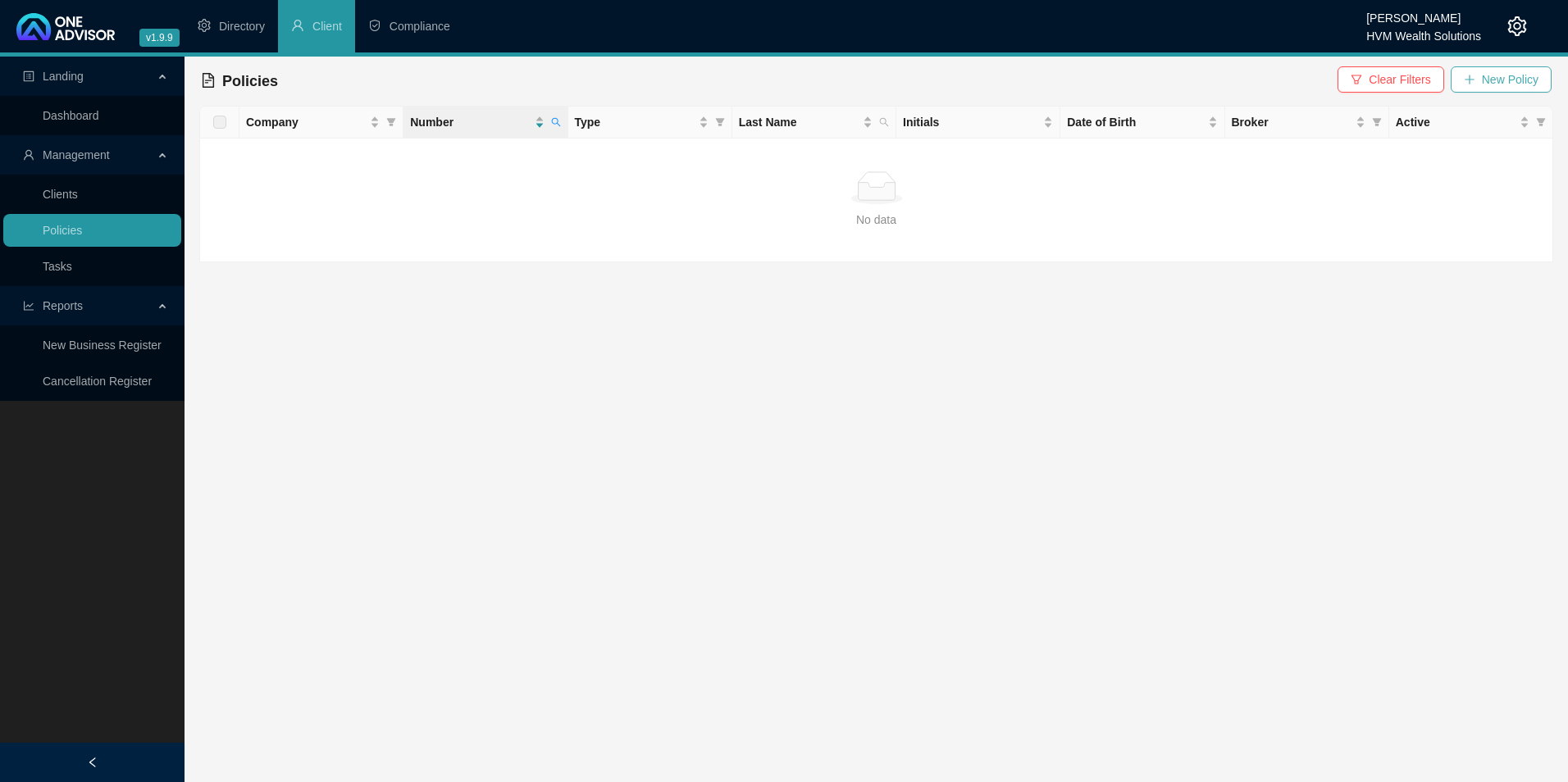
click at [1528, 77] on span "New Policy" at bounding box center [1510, 80] width 57 height 18
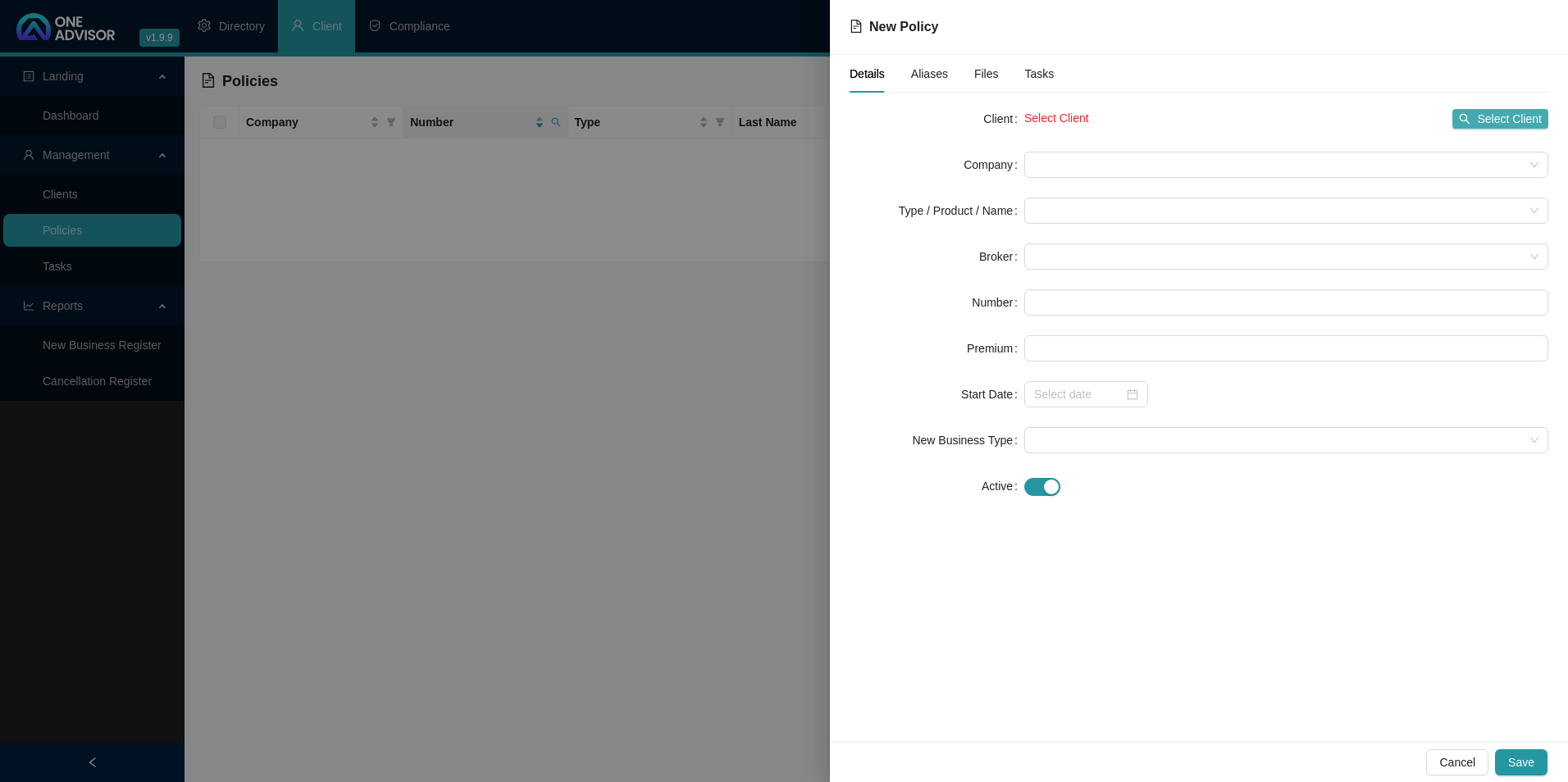
click at [1532, 122] on span "Select Client" at bounding box center [1509, 119] width 65 height 18
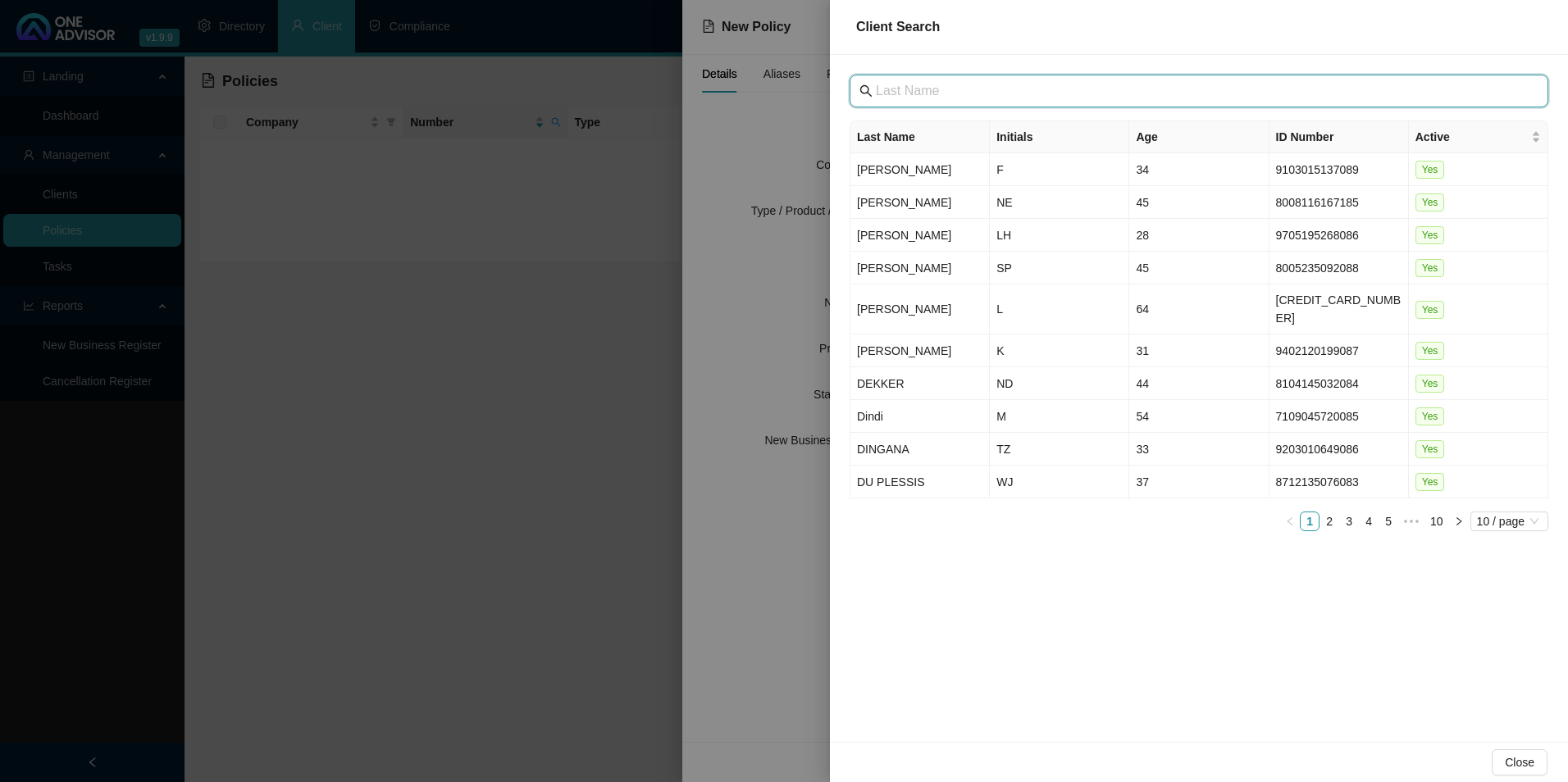
click at [1080, 88] on input "text" at bounding box center [1200, 91] width 649 height 19
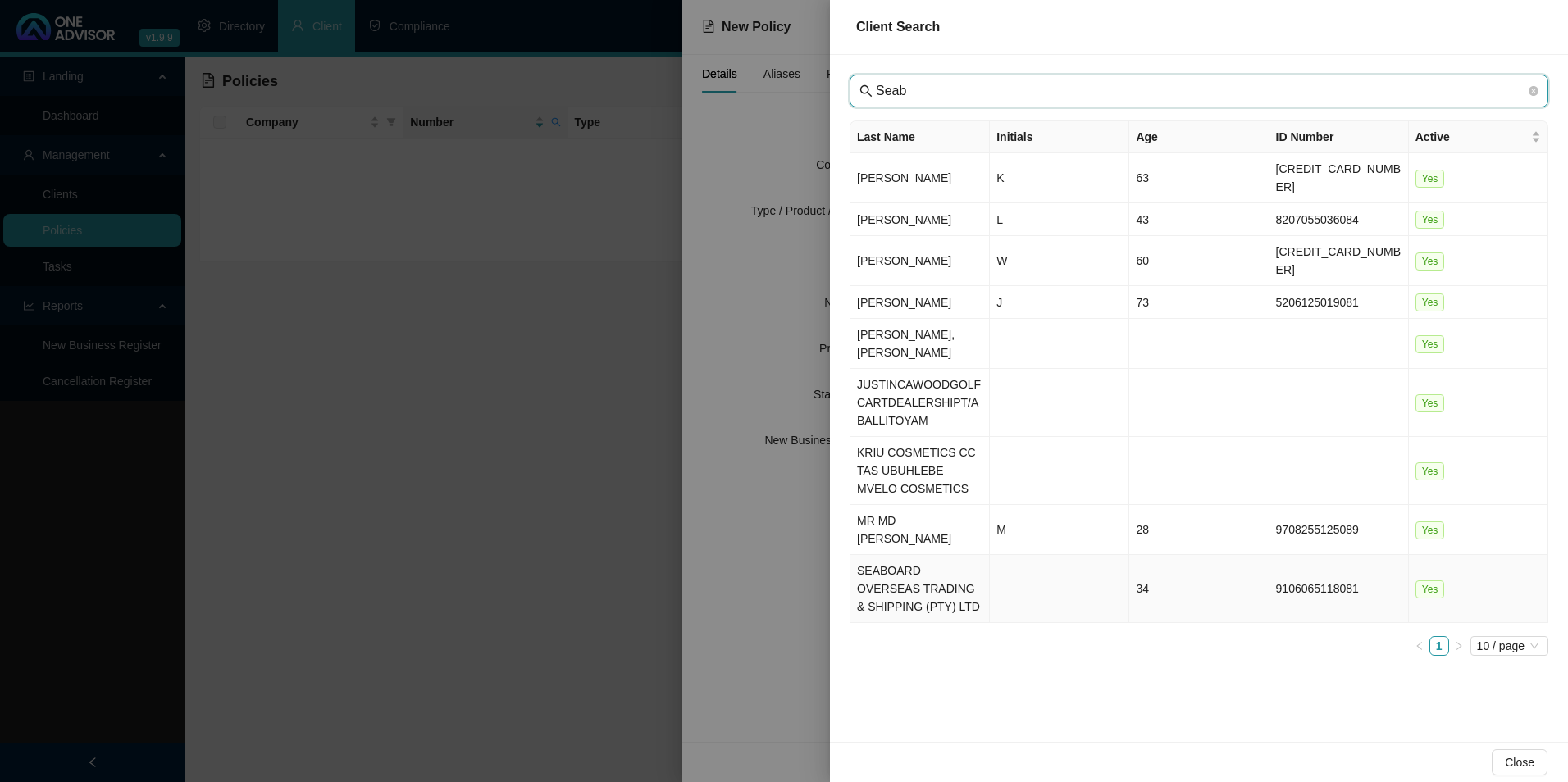
type input "Seab"
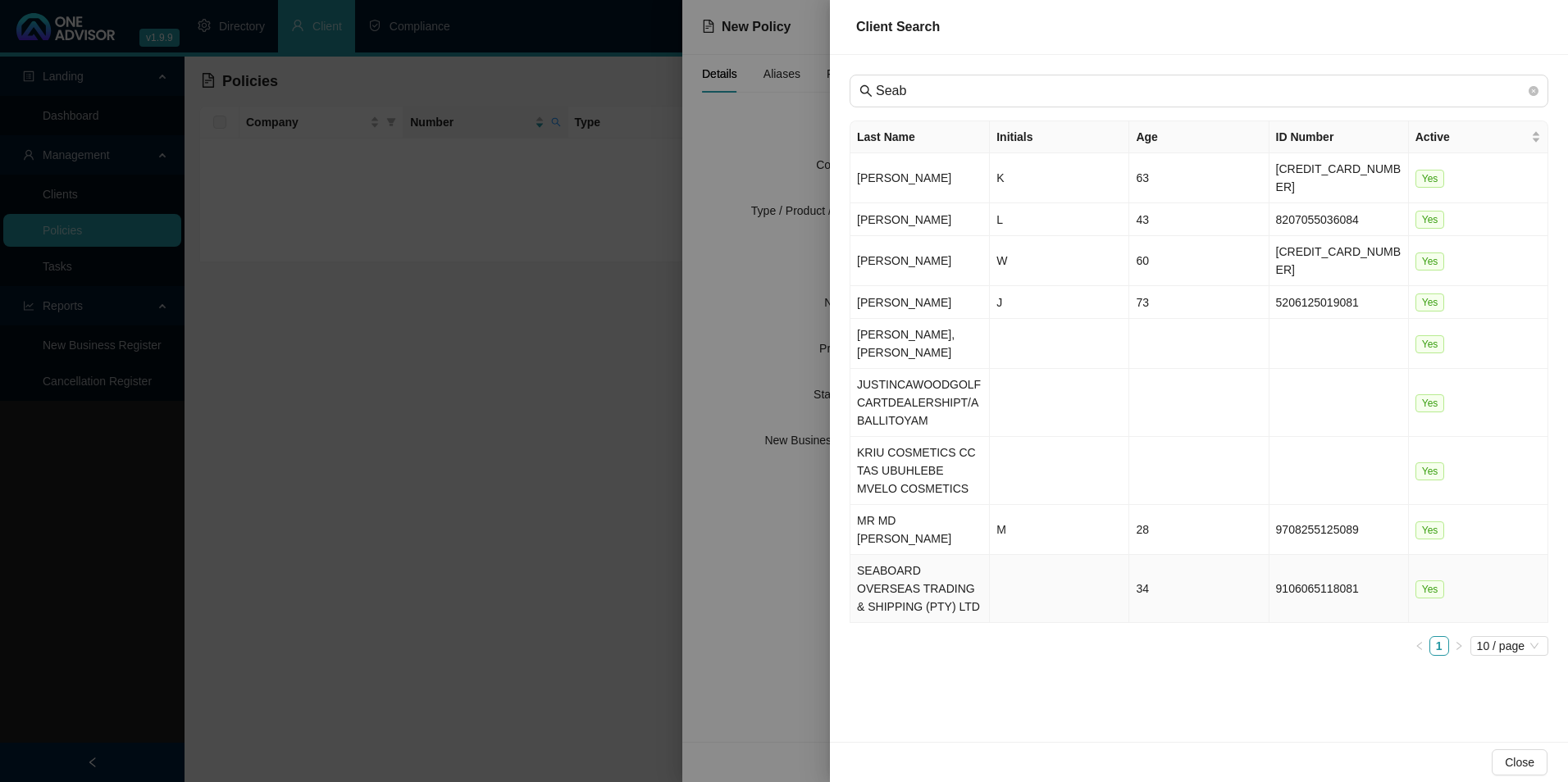
click at [925, 555] on td "SEABOARD OVERSEAS TRADING & SHIPPING (PTY) LTD" at bounding box center [920, 590] width 139 height 68
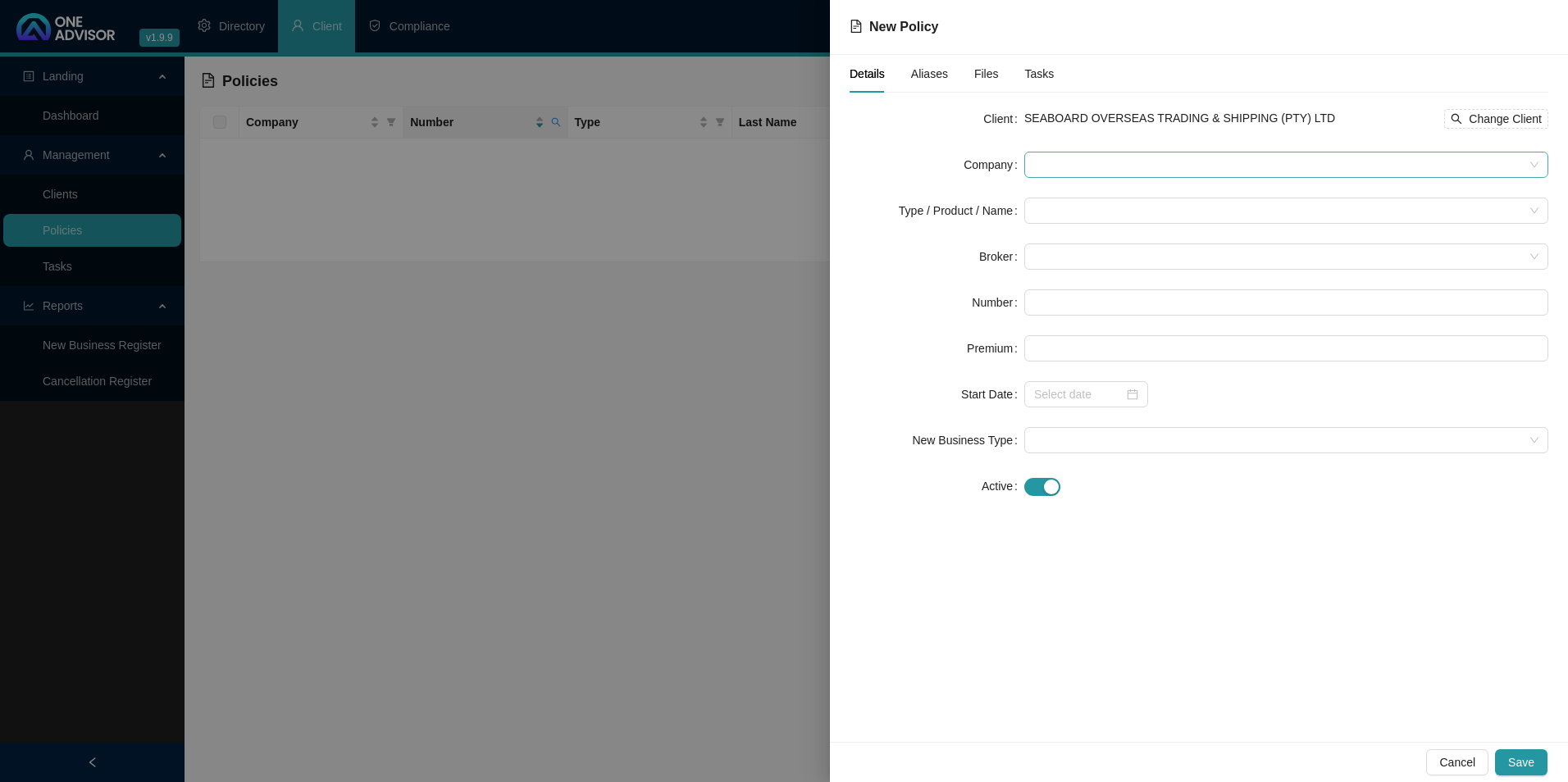
click at [1098, 162] on span at bounding box center [1286, 164] width 505 height 24
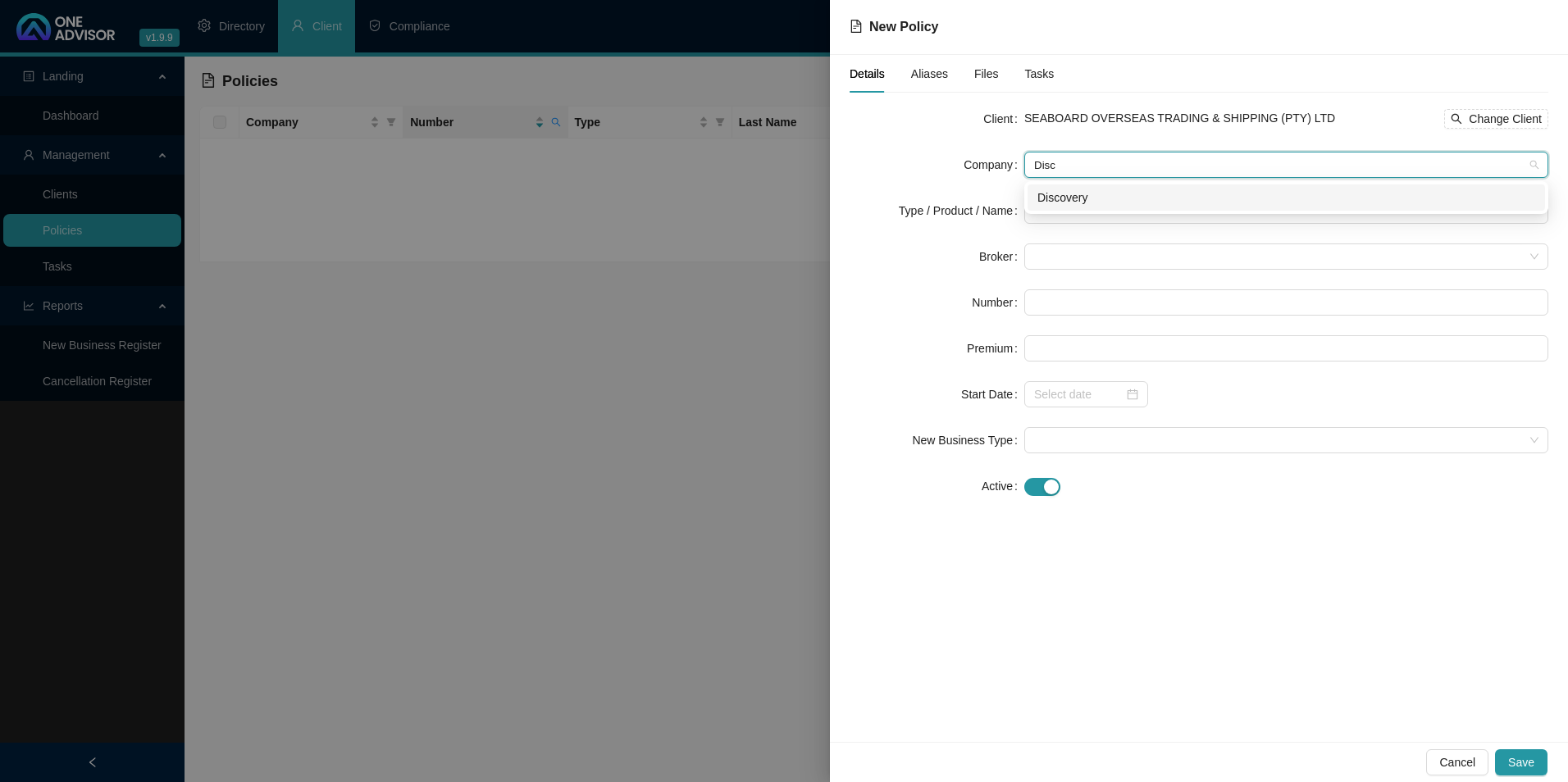
type input "Disco"
click at [1062, 204] on div "Discovery" at bounding box center [1286, 198] width 498 height 18
click at [1067, 203] on input "search" at bounding box center [1279, 211] width 490 height 24
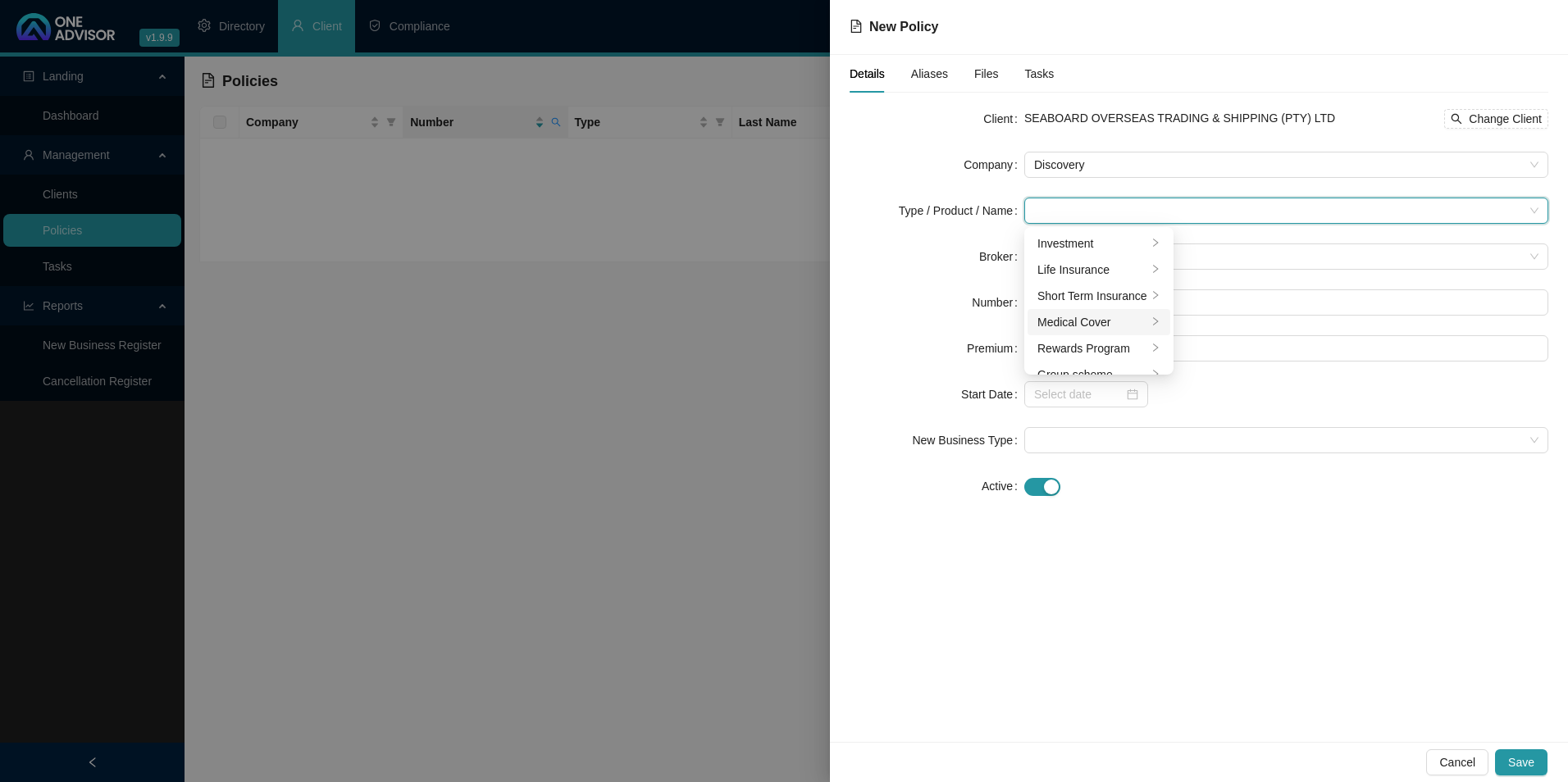
click at [1072, 325] on div "Medical Cover" at bounding box center [1093, 322] width 110 height 18
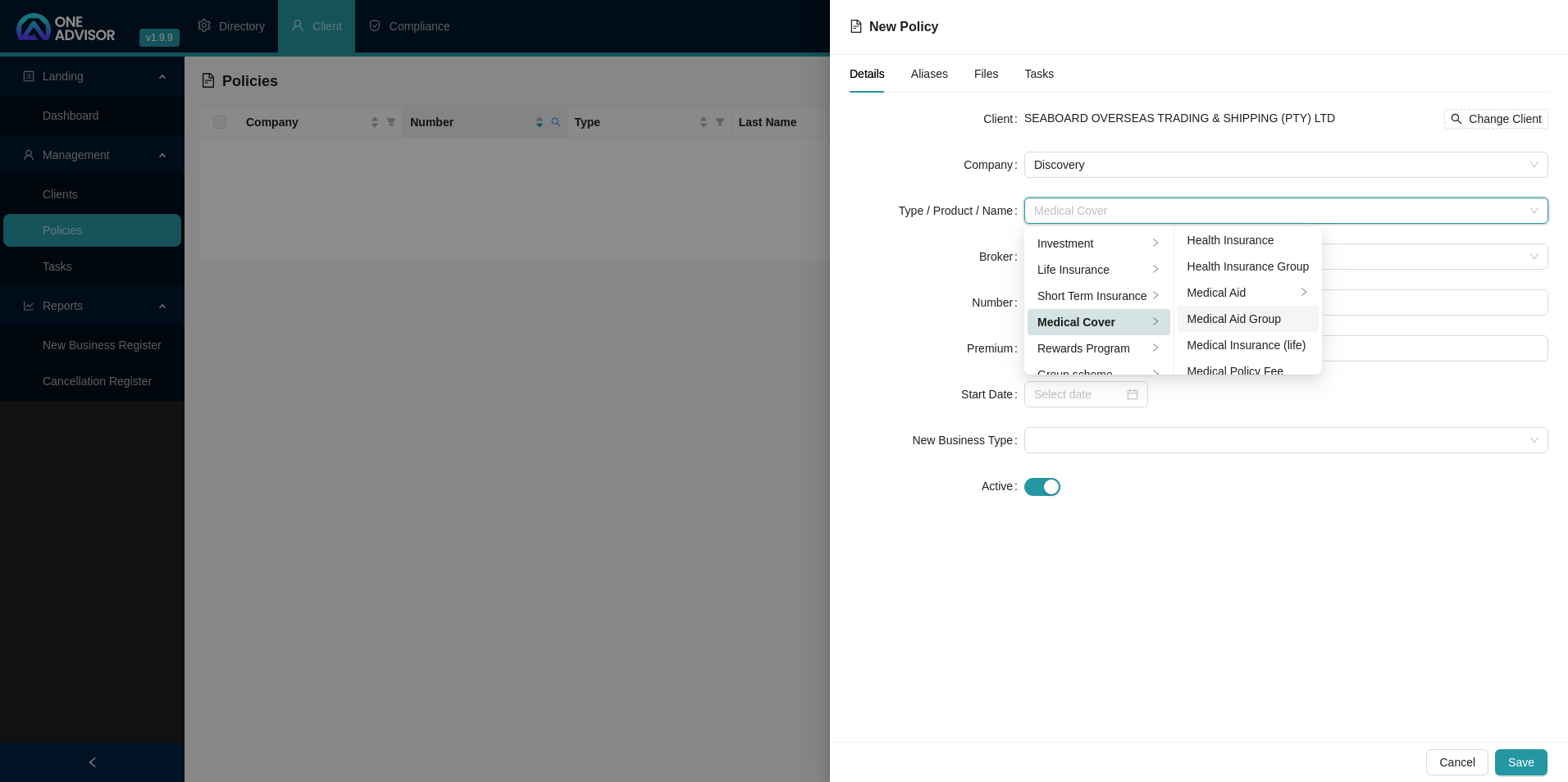
click at [1284, 329] on li "Medical Aid Group" at bounding box center [1249, 319] width 142 height 26
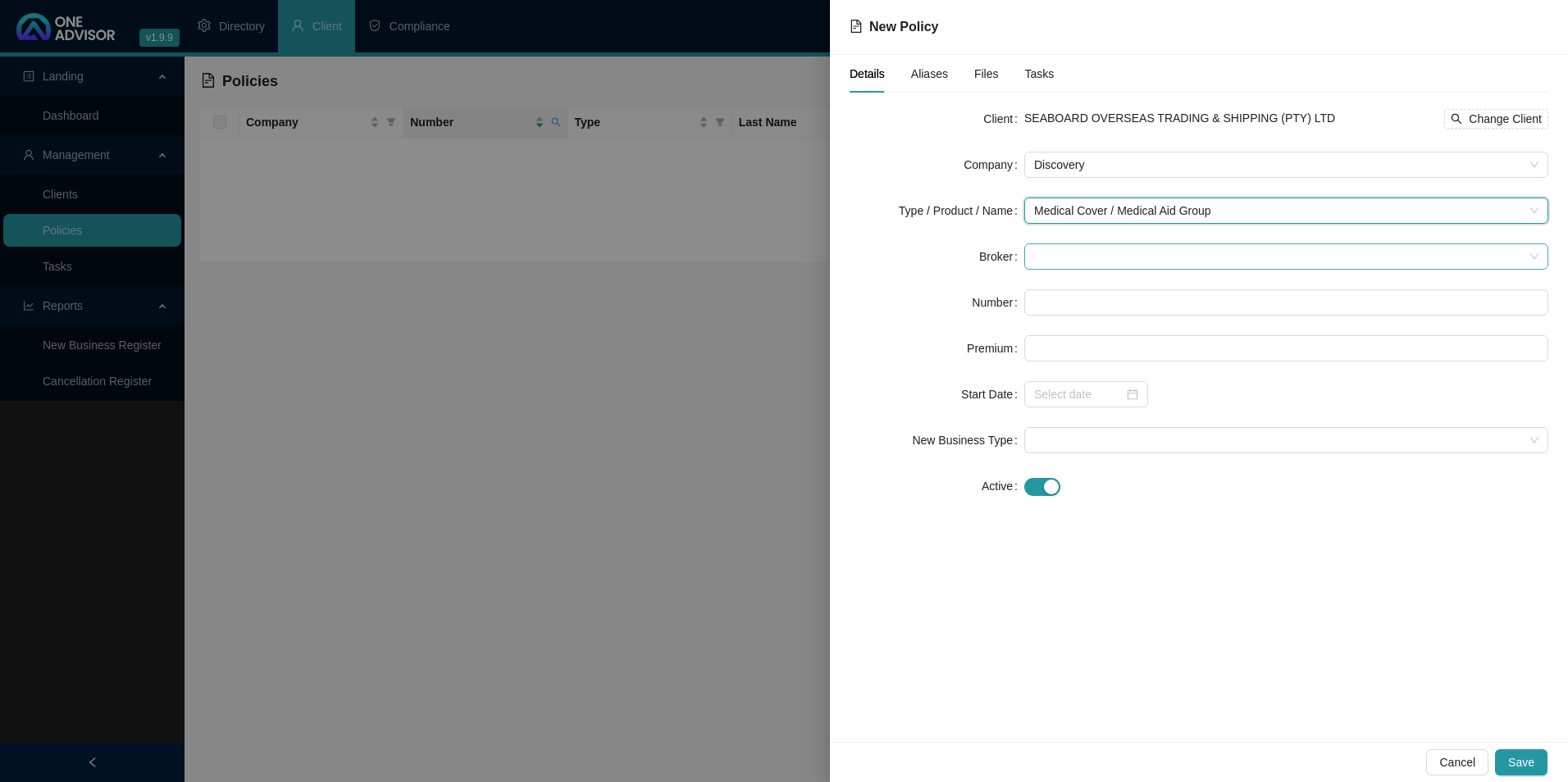
click at [1127, 244] on span at bounding box center [1286, 256] width 505 height 24
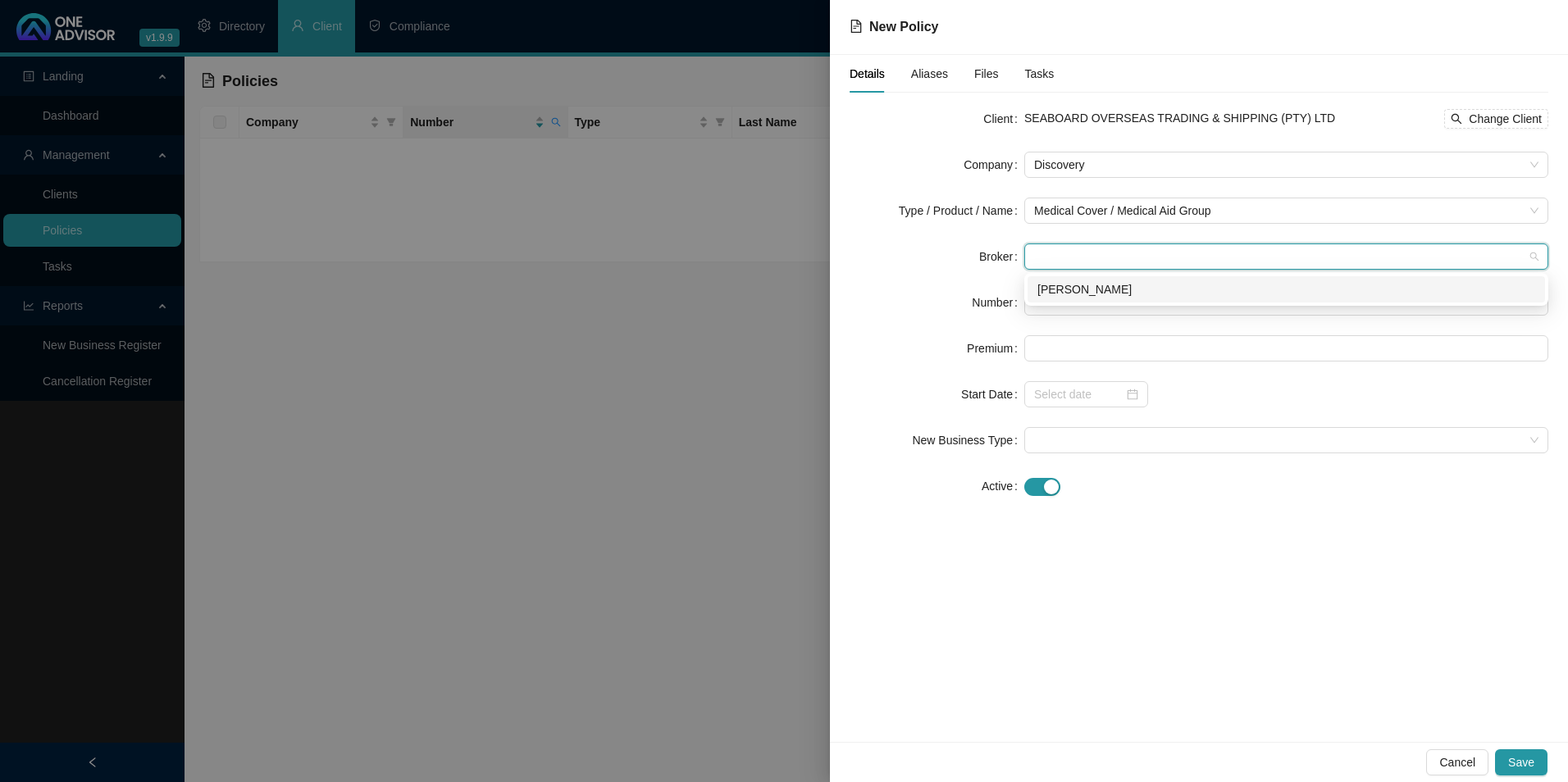
click at [1146, 295] on div "[PERSON_NAME]" at bounding box center [1286, 290] width 498 height 18
click at [1109, 298] on input "text" at bounding box center [1286, 303] width 524 height 26
click at [1078, 301] on input "text" at bounding box center [1286, 303] width 524 height 26
click at [1132, 304] on input "text" at bounding box center [1286, 303] width 524 height 26
paste input "265385611"
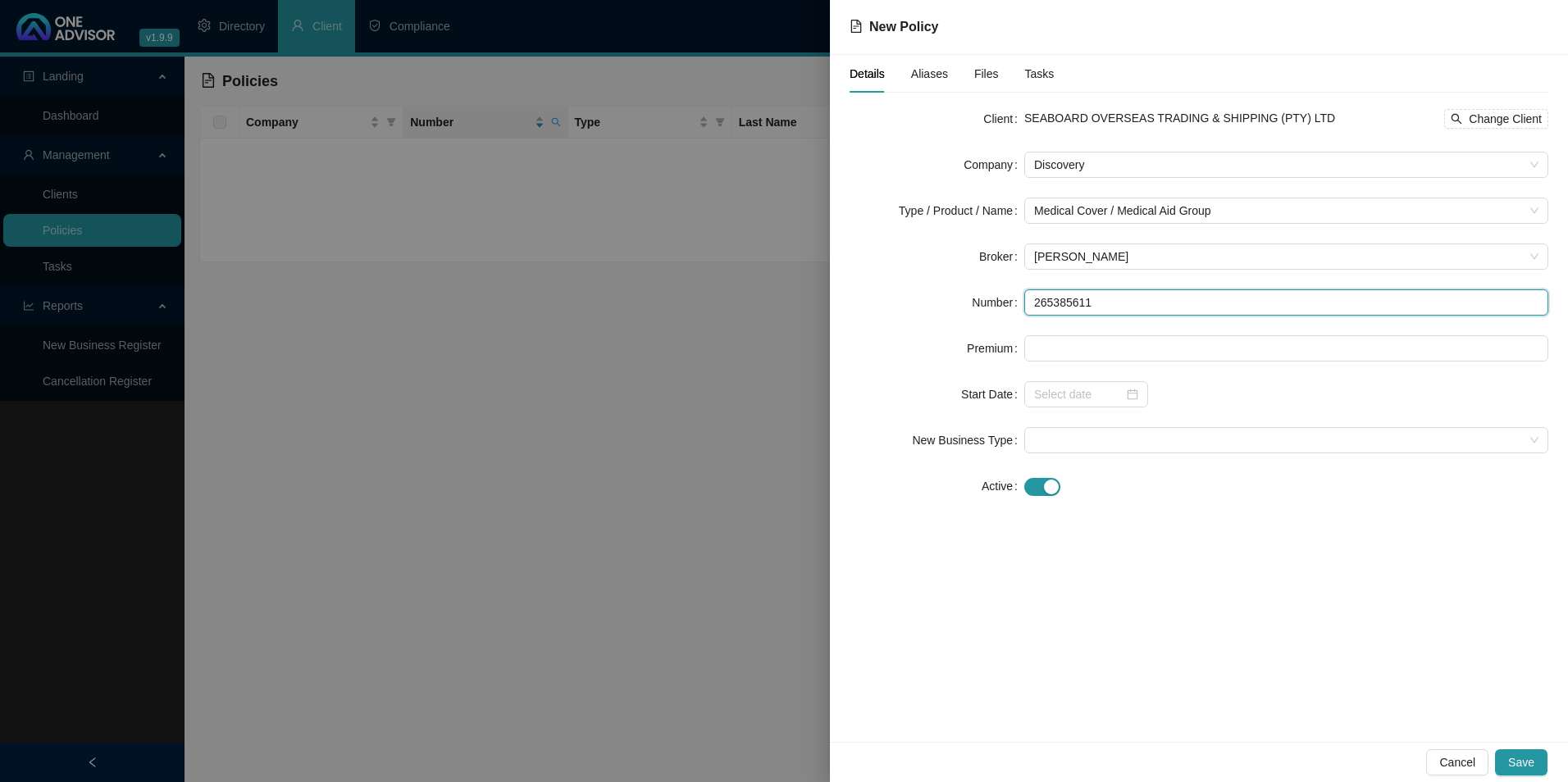
click at [1062, 306] on input "265385611" at bounding box center [1286, 303] width 524 height 26
type input "265385611"
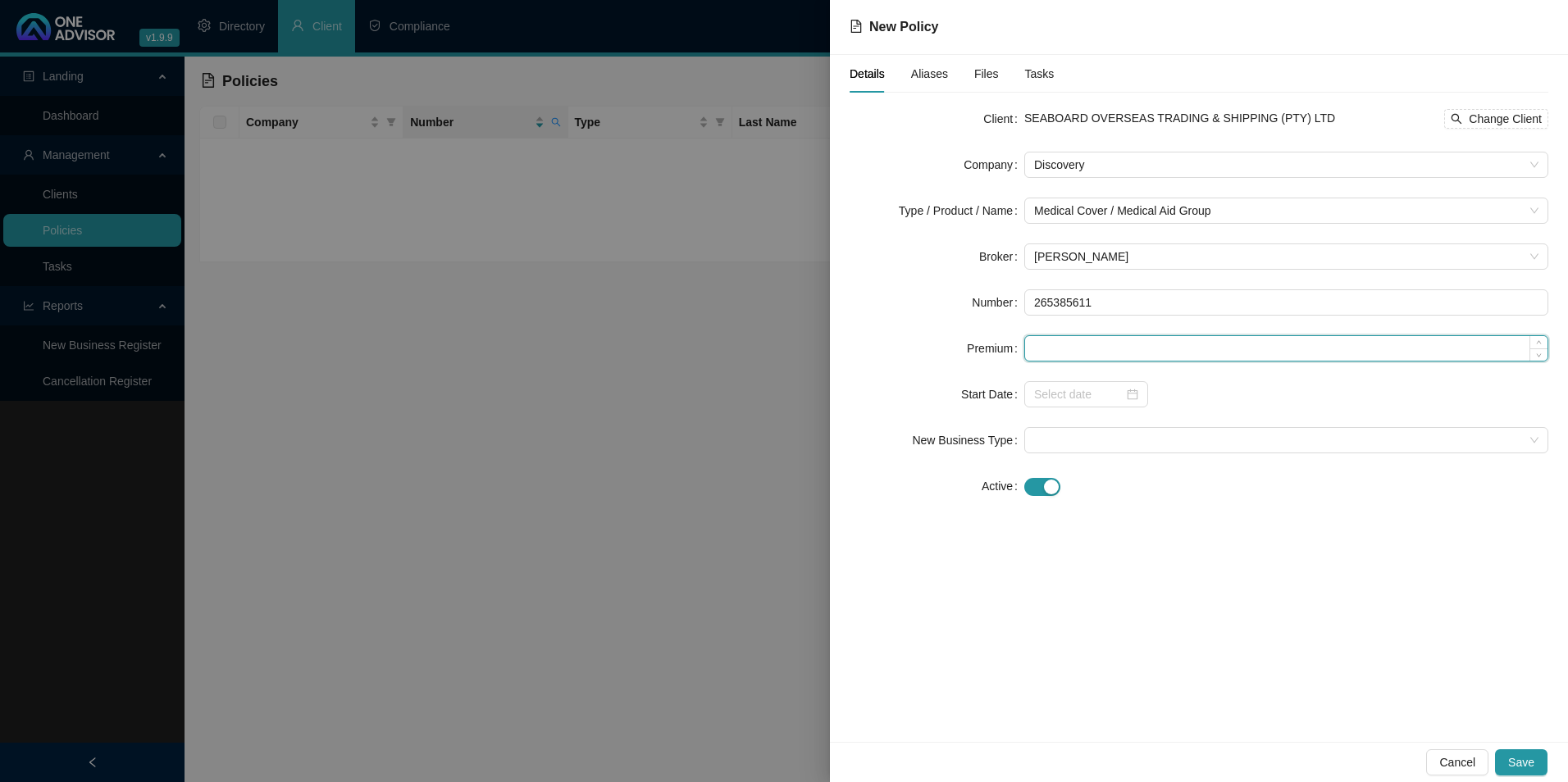
click at [1063, 356] on input at bounding box center [1286, 348] width 522 height 24
click at [1068, 337] on input at bounding box center [1286, 348] width 522 height 24
paste input "8360"
type input "8360.00"
click at [1066, 387] on input at bounding box center [1079, 394] width 89 height 18
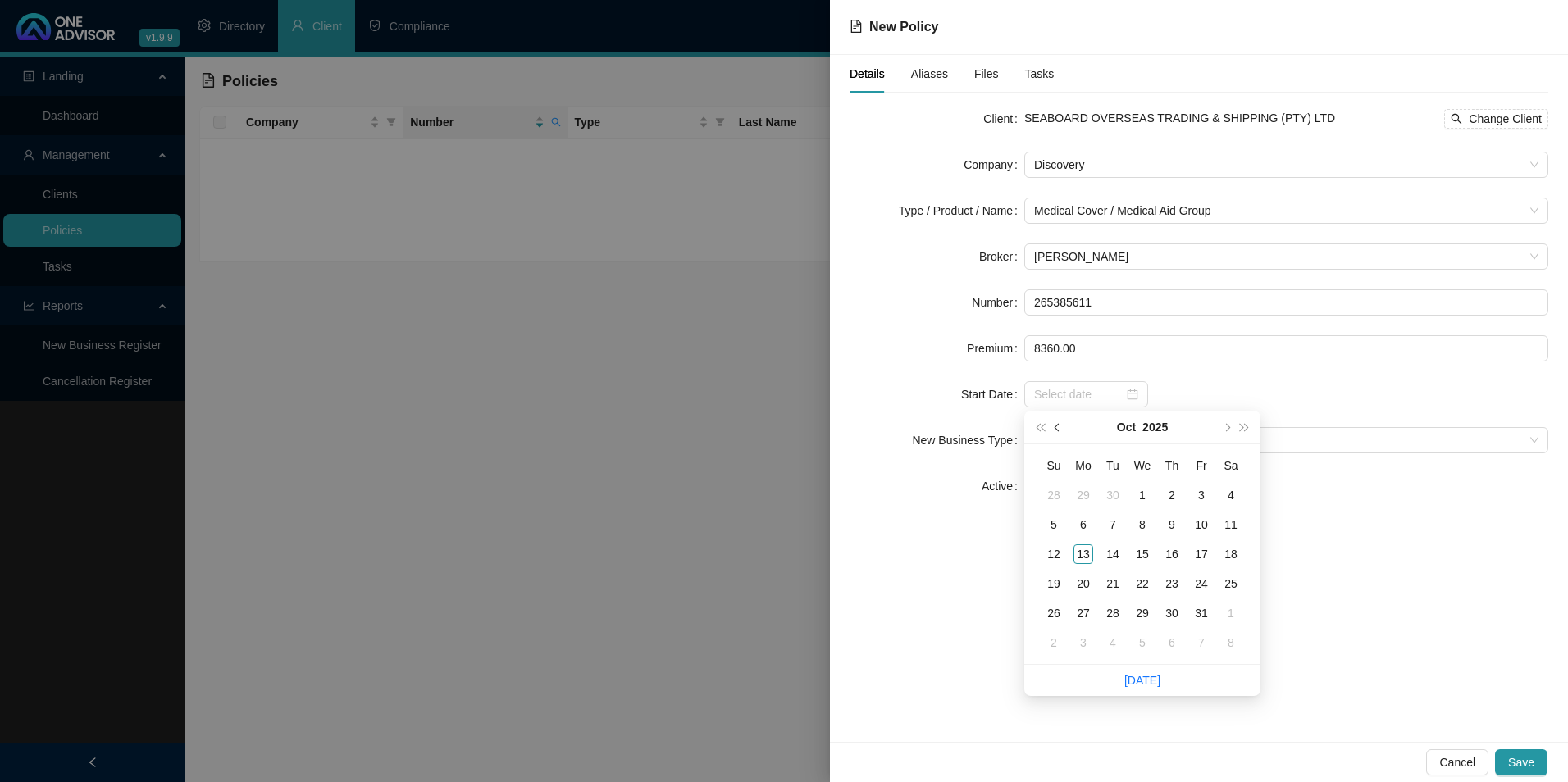
click at [1060, 434] on button "prev-year" at bounding box center [1058, 427] width 18 height 32
type input "[DATE]"
click at [1081, 492] on div "1" at bounding box center [1083, 495] width 19 height 19
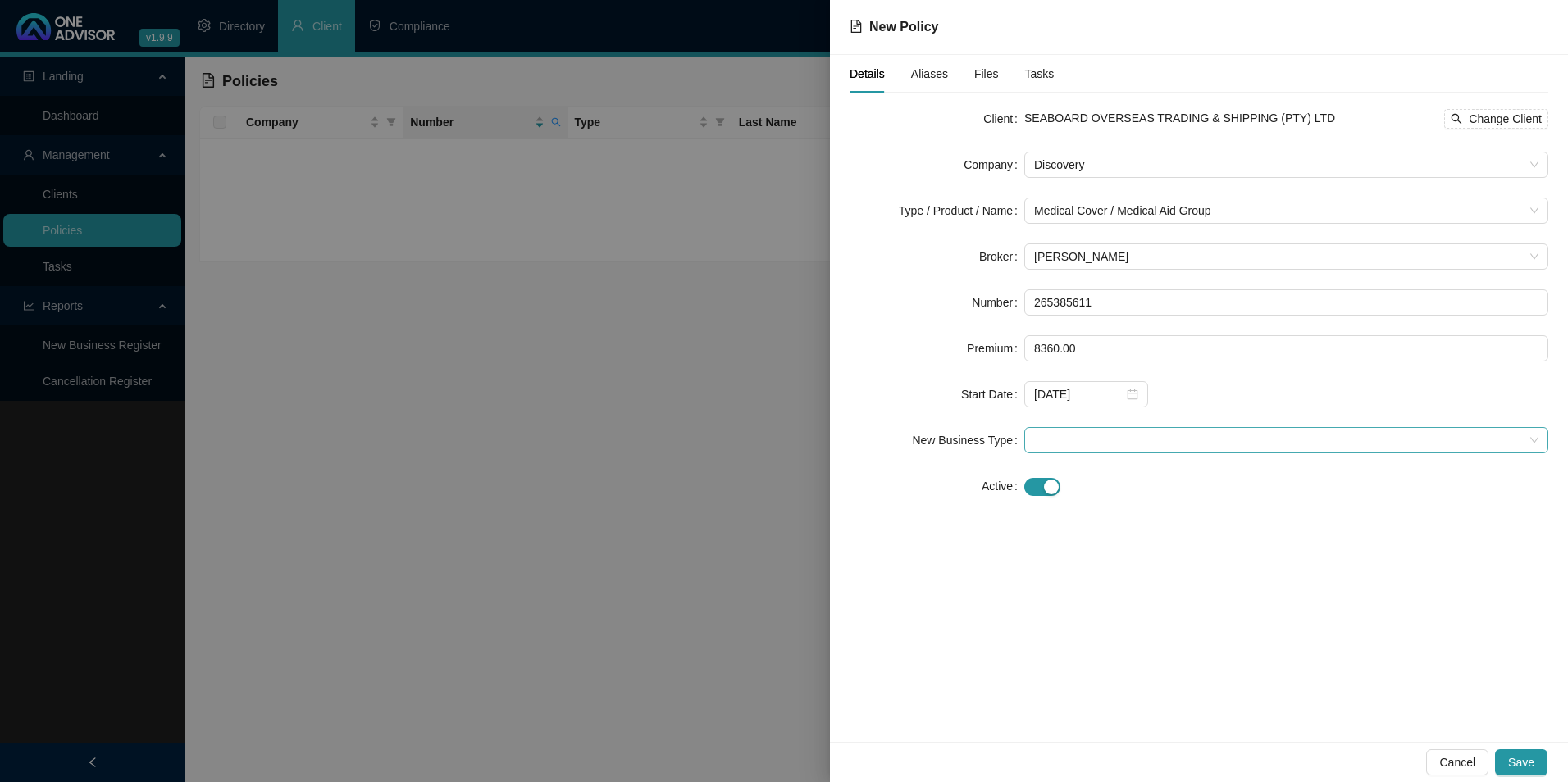
click at [1116, 437] on span at bounding box center [1286, 440] width 505 height 24
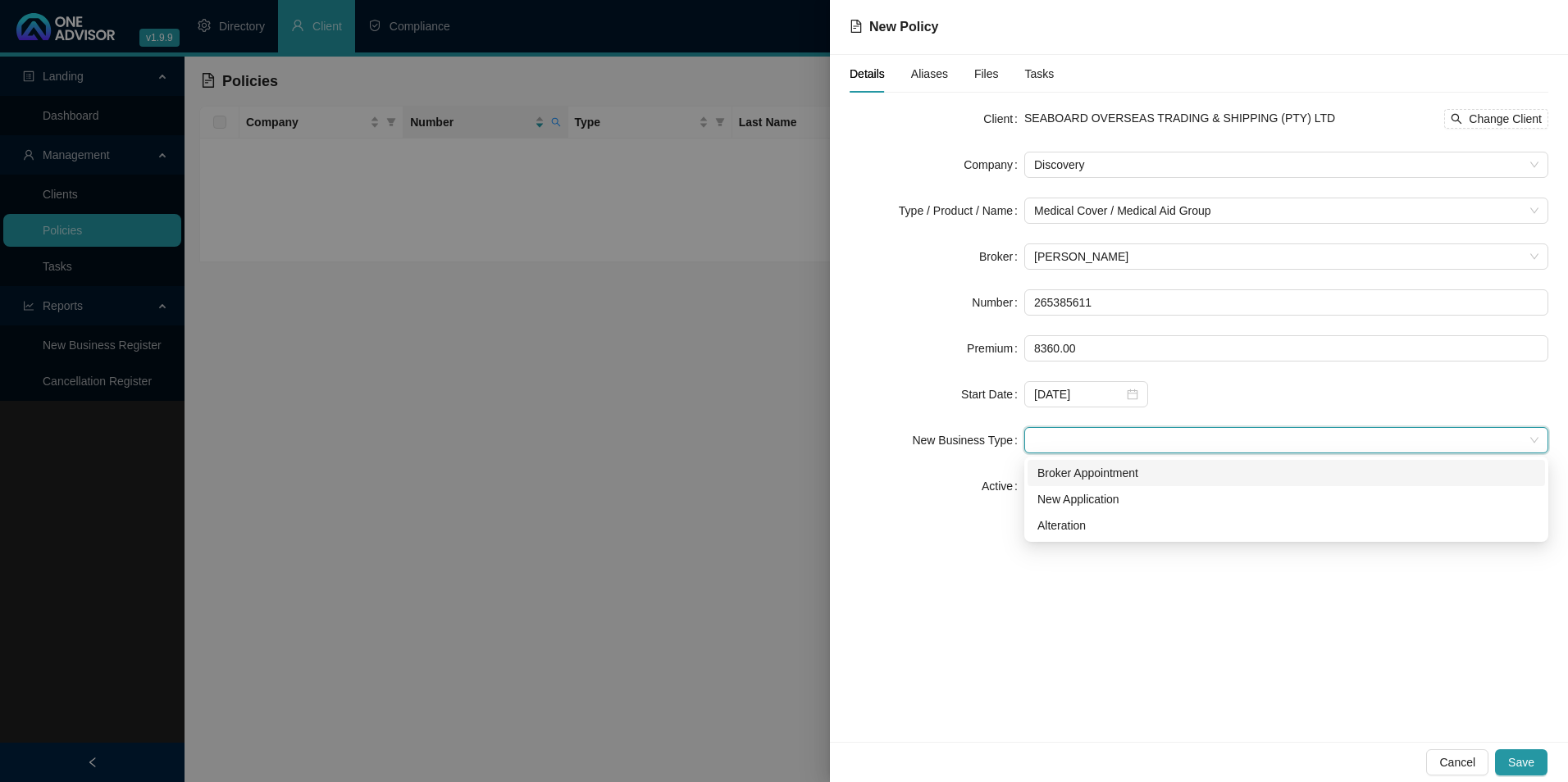
click at [1102, 477] on div "Broker Appointment" at bounding box center [1286, 473] width 498 height 18
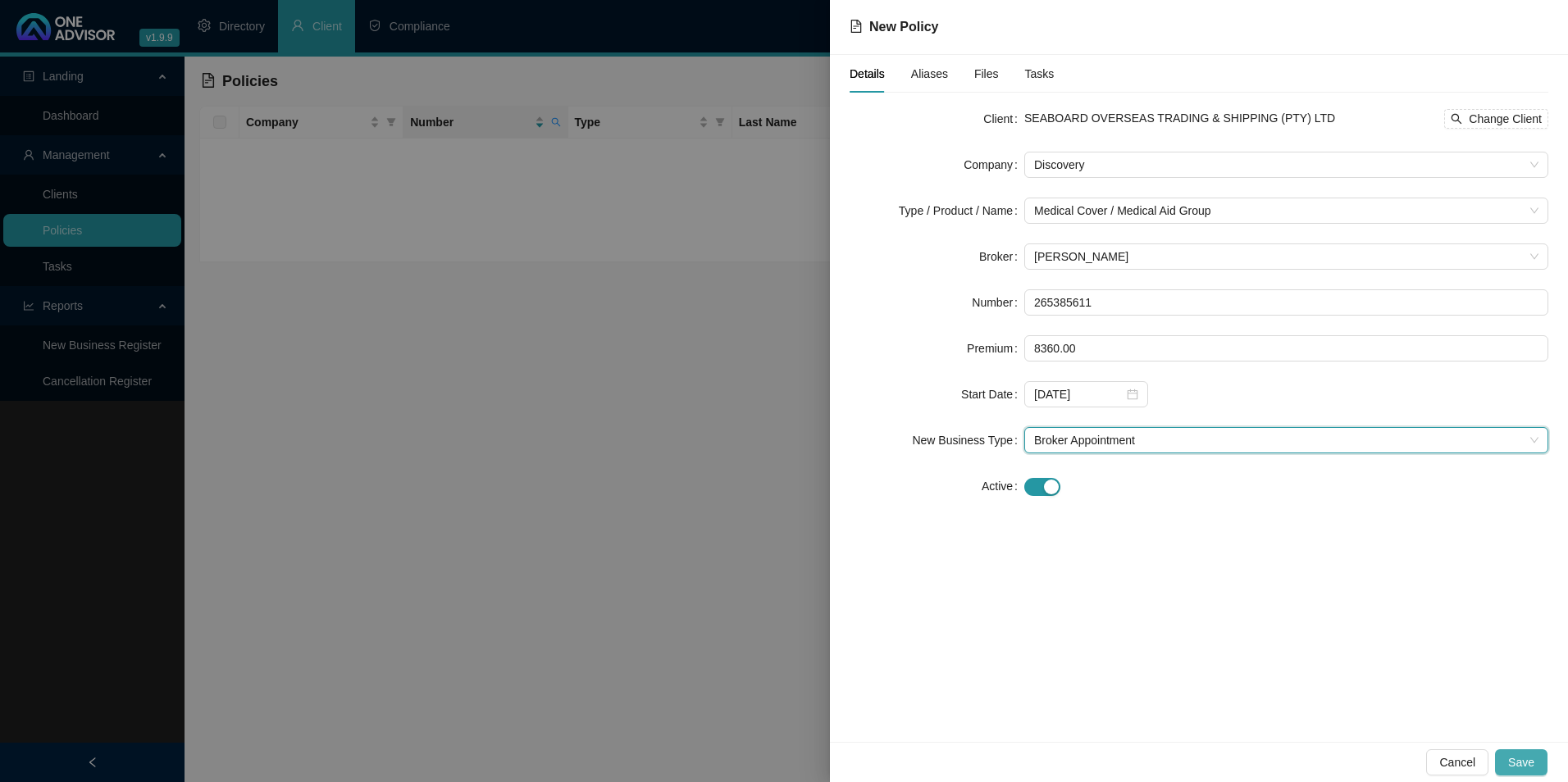
click at [1533, 767] on span "Save" at bounding box center [1522, 763] width 26 height 18
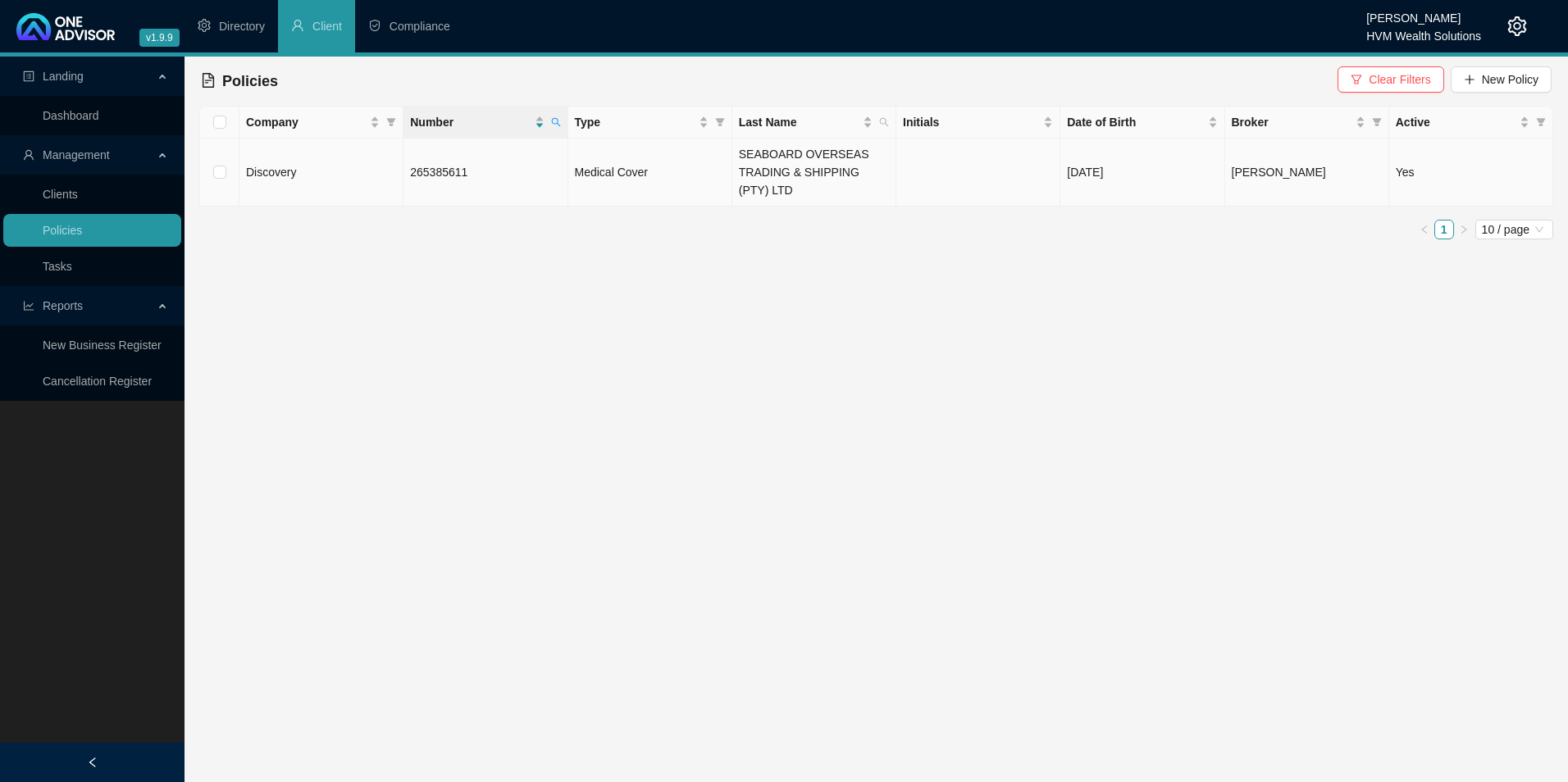
click at [531, 168] on td "265385611" at bounding box center [485, 172] width 164 height 68
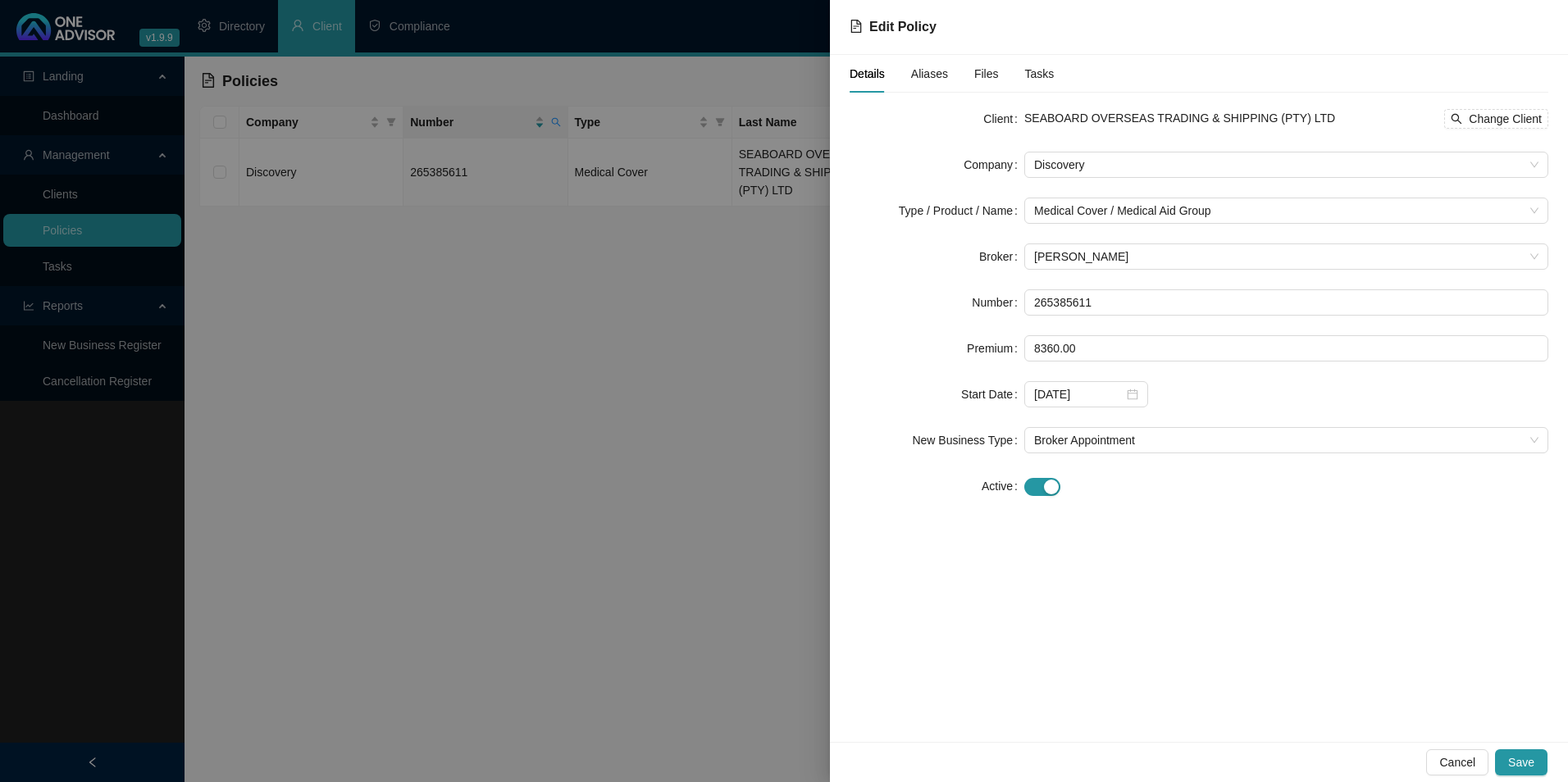
click at [930, 75] on span "Aliases" at bounding box center [930, 73] width 37 height 11
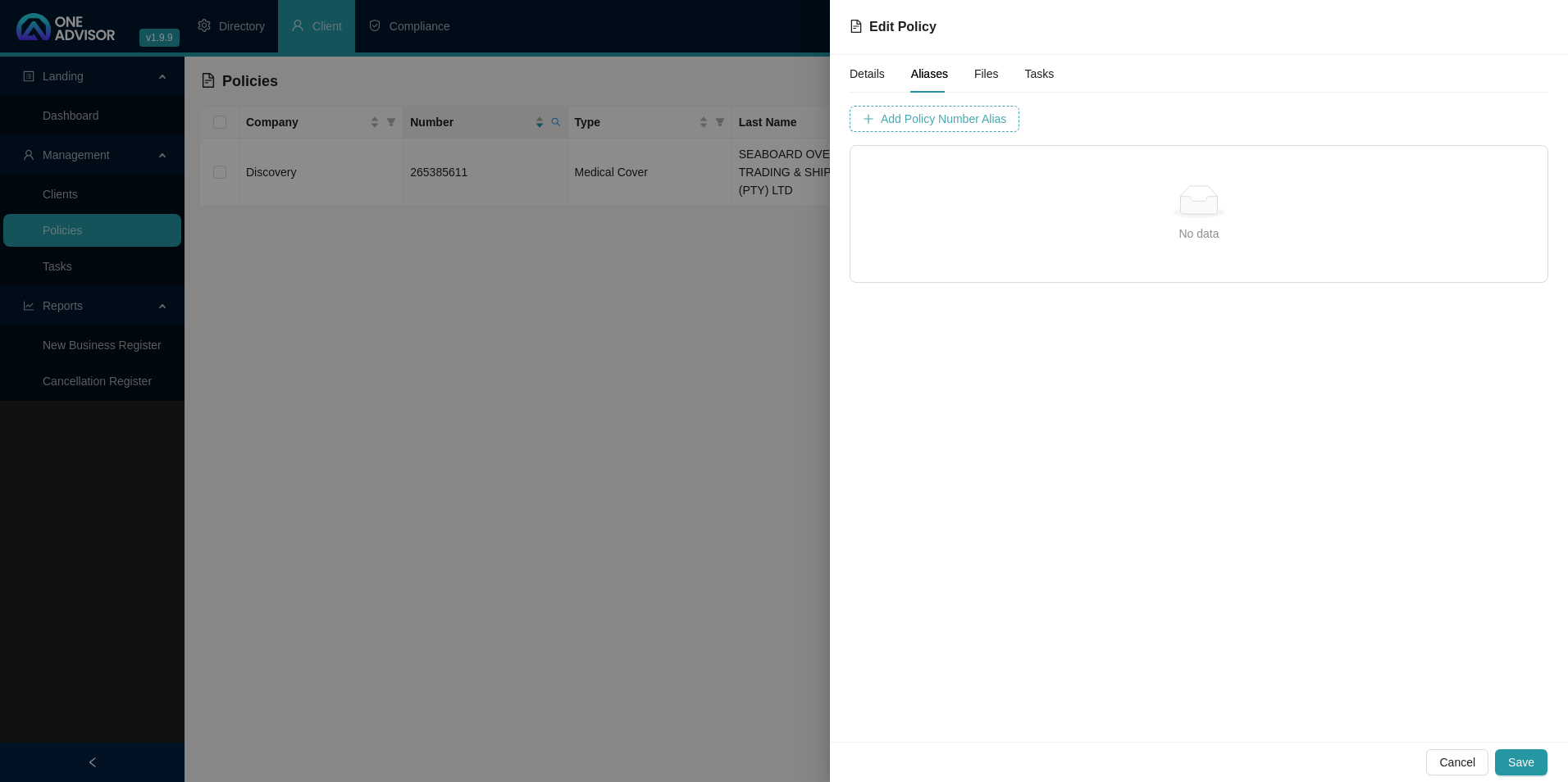
click at [970, 115] on span "Add Policy Number Alias" at bounding box center [943, 119] width 125 height 18
type input "2653856"
click at [1292, 116] on span "Add Policy Number Alias" at bounding box center [1354, 119] width 125 height 18
click at [1507, 758] on button "Save" at bounding box center [1522, 763] width 52 height 26
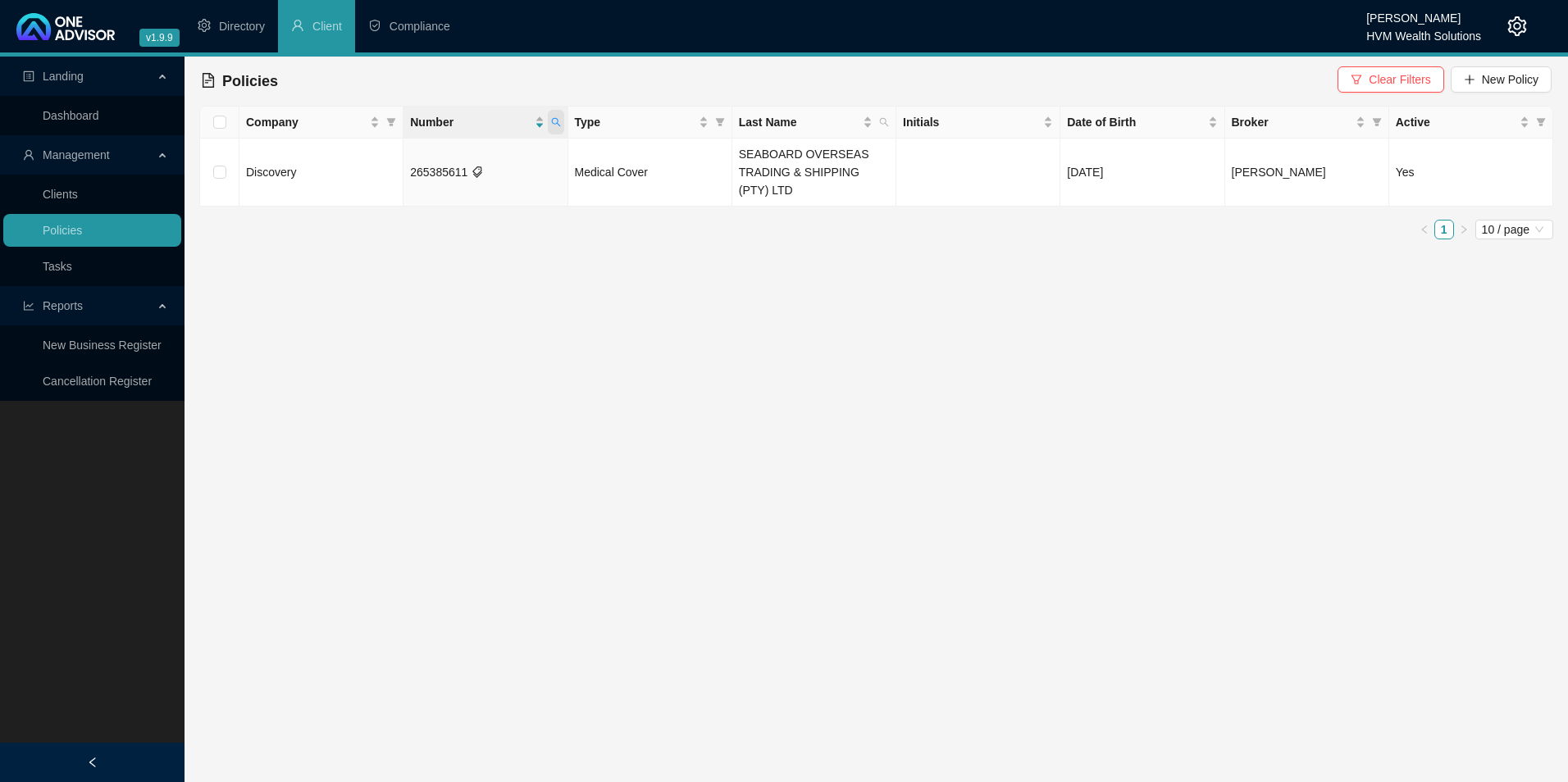
click at [556, 124] on icon "search" at bounding box center [556, 122] width 10 height 10
drag, startPoint x: 489, startPoint y: 157, endPoint x: 392, endPoint y: 160, distance: 97.0
click at [392, 160] on body "v1.9.9 [PERSON_NAME] HVM Wealth Solutions Directory Client Compliance Landing D…" at bounding box center [784, 391] width 1568 height 782
paste input "90693580"
type input "290693580"
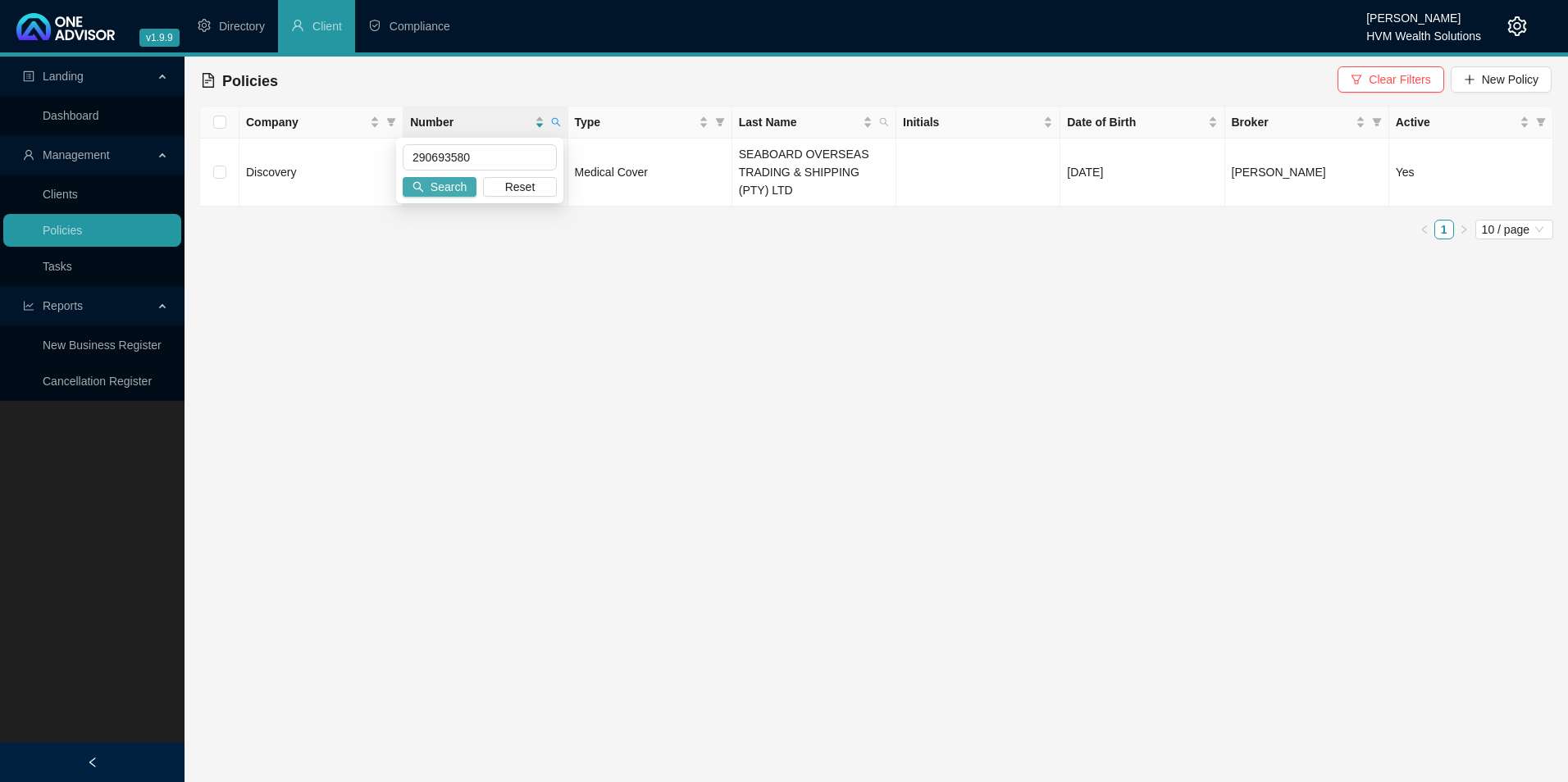
click at [458, 186] on span "Search" at bounding box center [448, 186] width 36 height 18
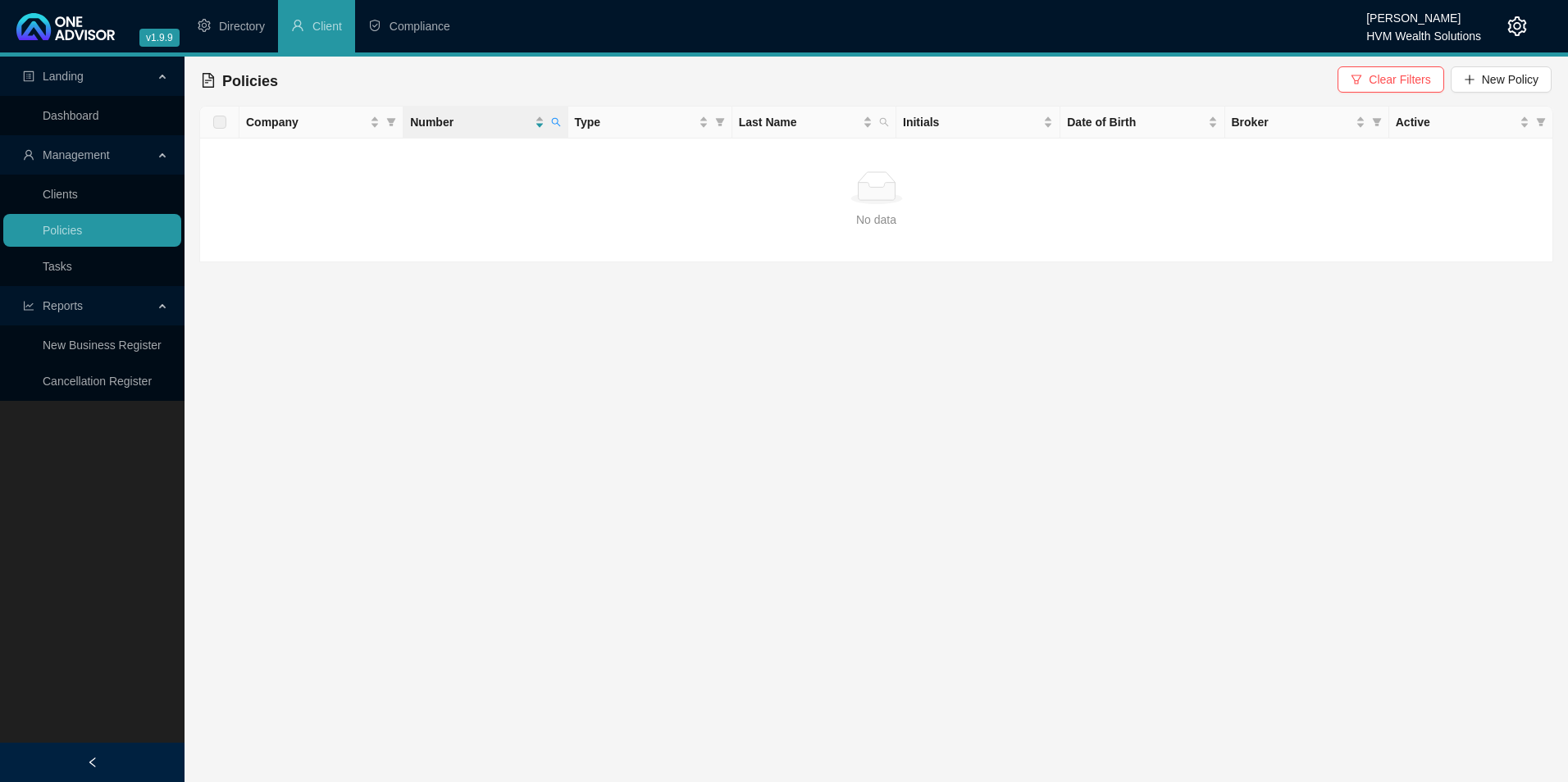
click at [1494, 93] on span "Clear Filters New Policy" at bounding box center [1445, 81] width 214 height 30
click at [1494, 81] on span "New Policy" at bounding box center [1510, 80] width 57 height 18
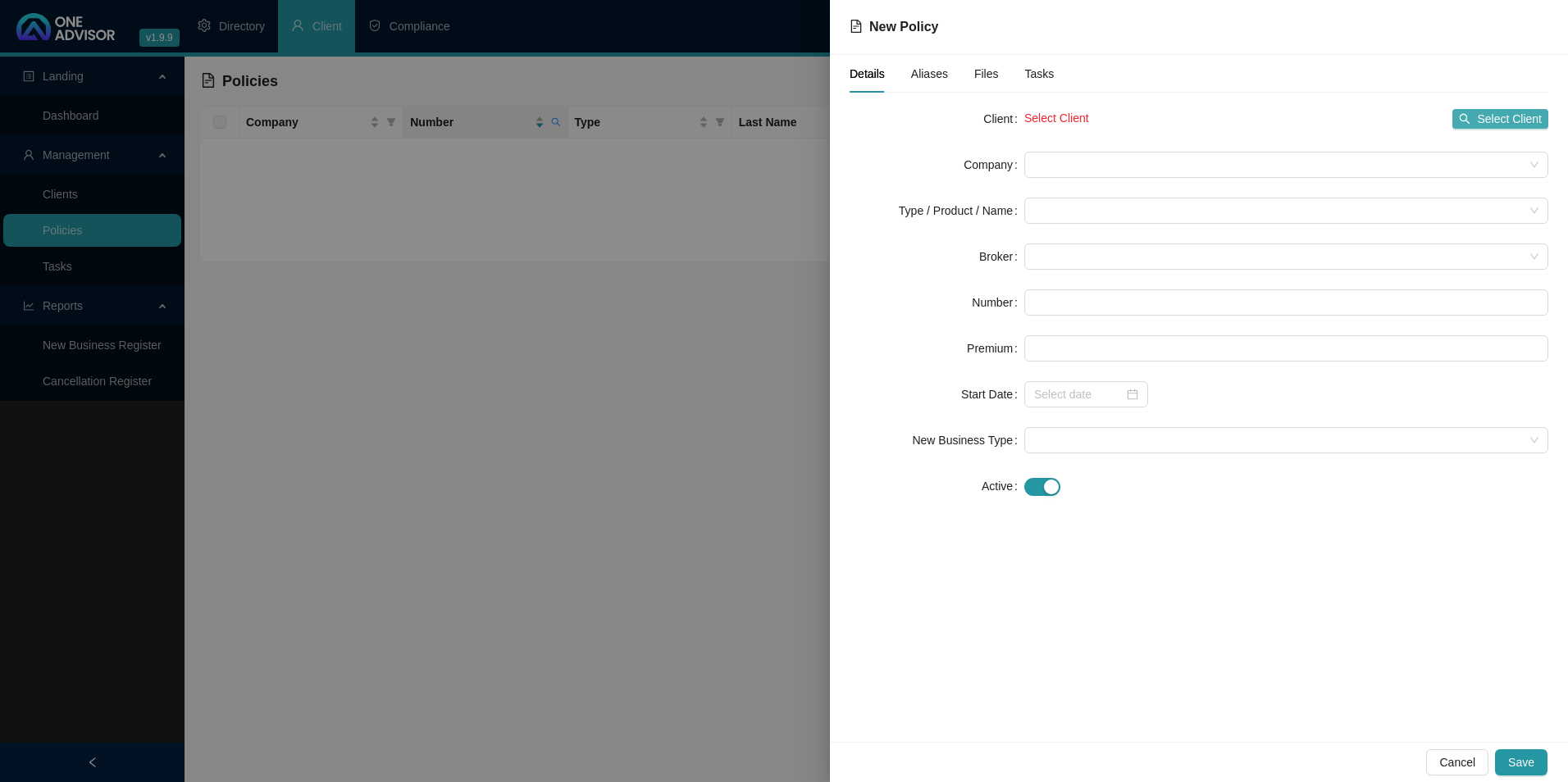
click at [1467, 120] on icon "search" at bounding box center [1465, 118] width 11 height 11
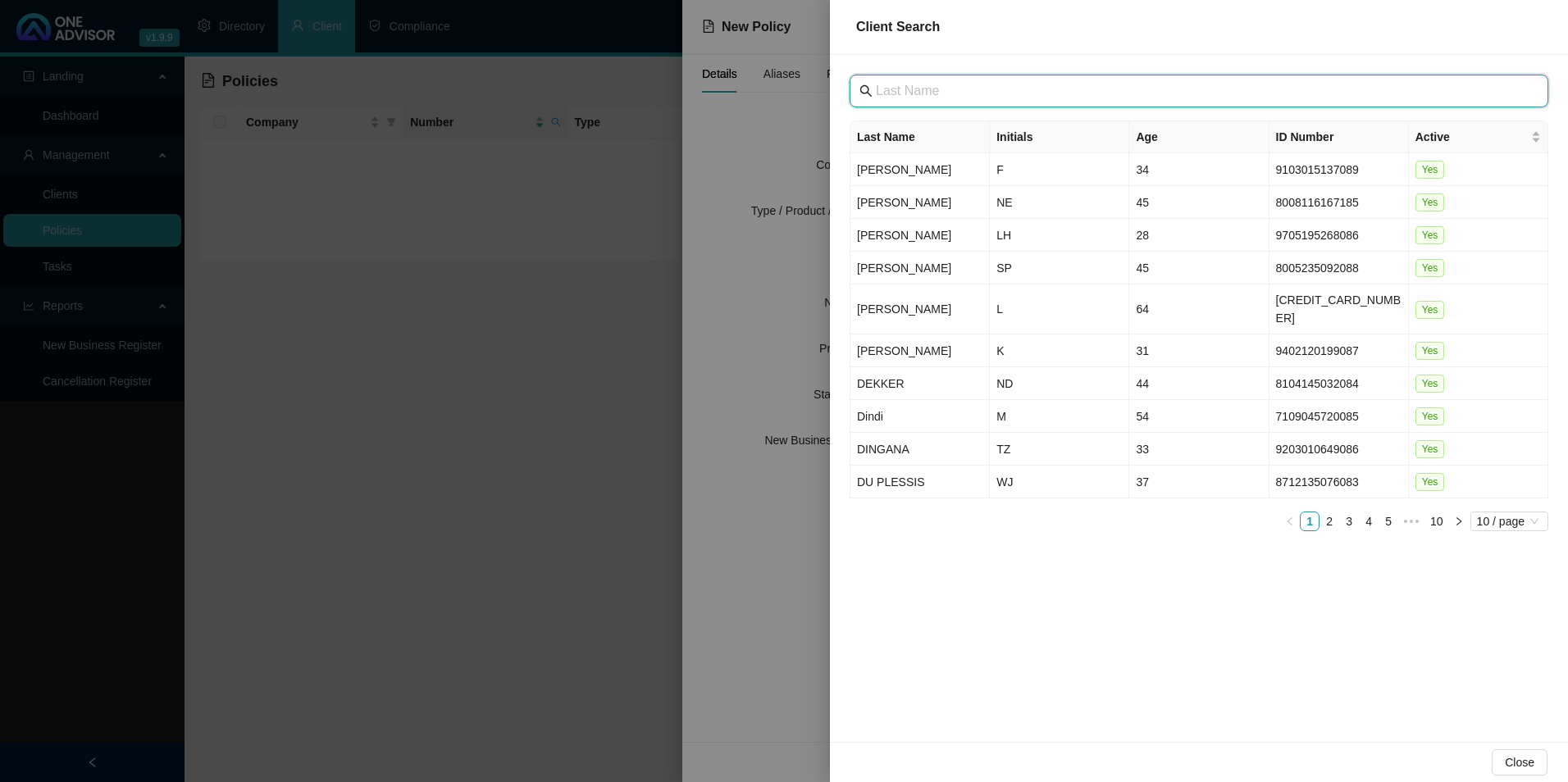
click at [941, 100] on input "text" at bounding box center [1200, 91] width 649 height 19
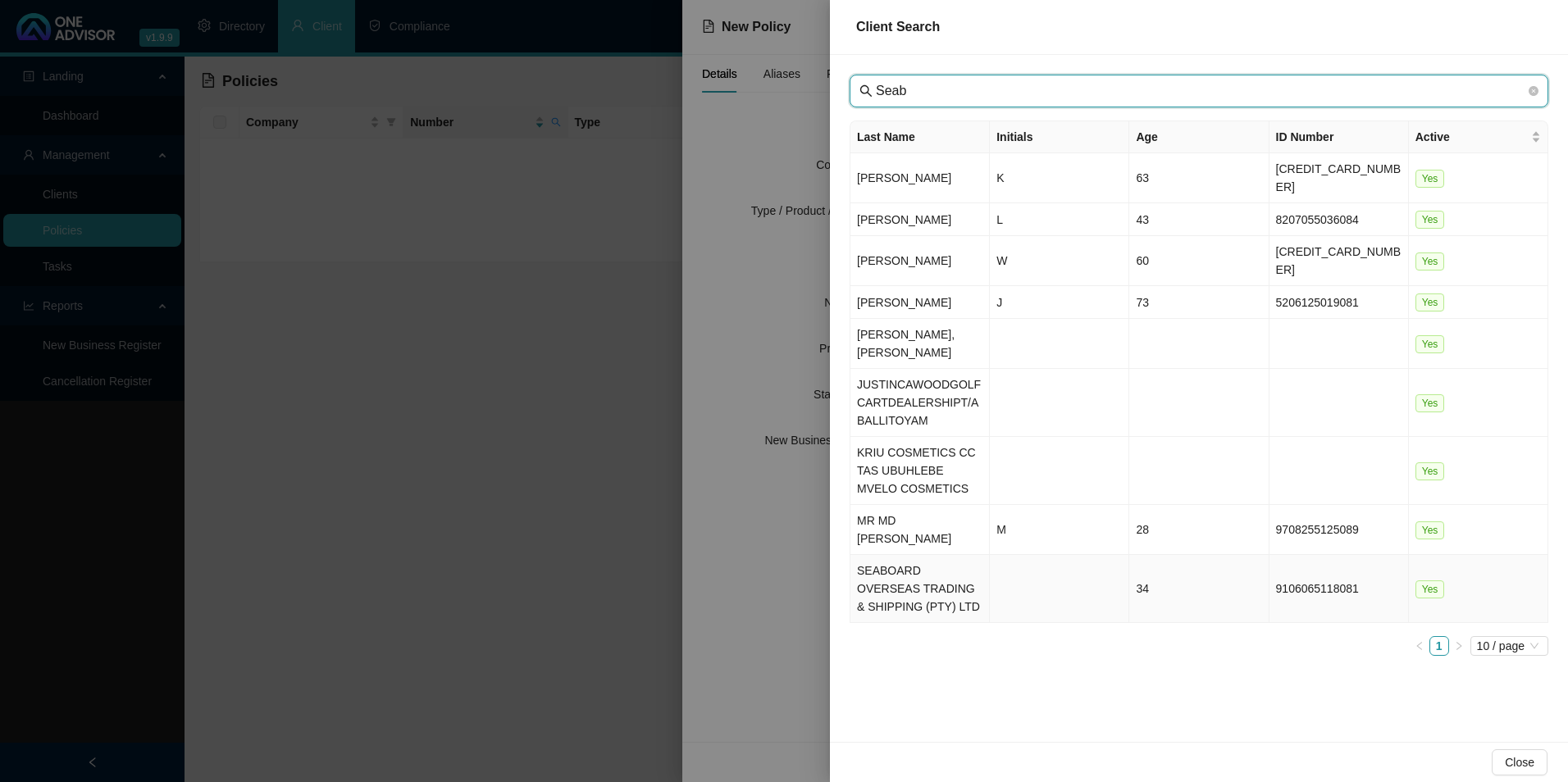
type input "Seab"
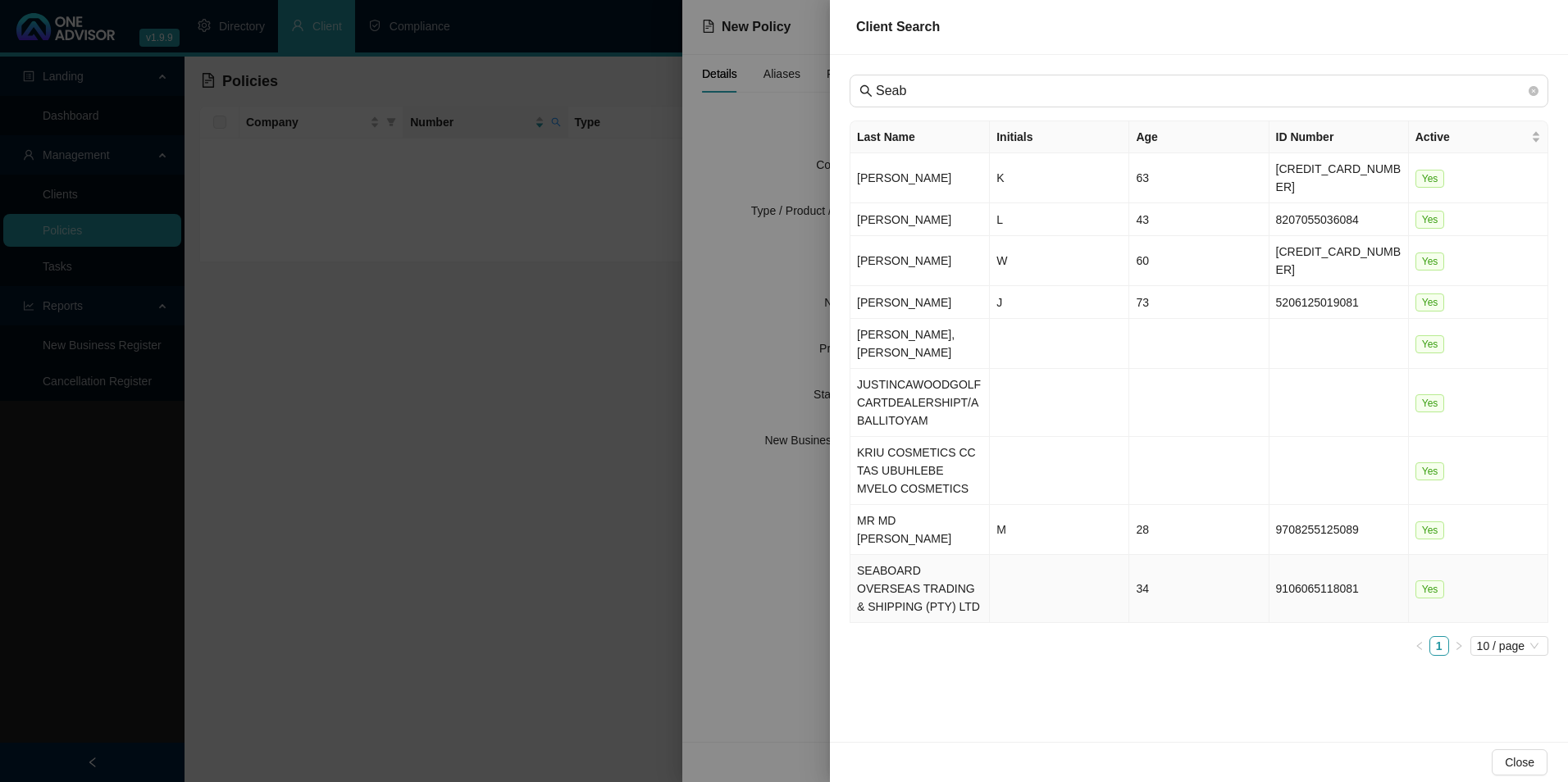
click at [931, 555] on td "SEABOARD OVERSEAS TRADING & SHIPPING (PTY) LTD" at bounding box center [920, 590] width 139 height 68
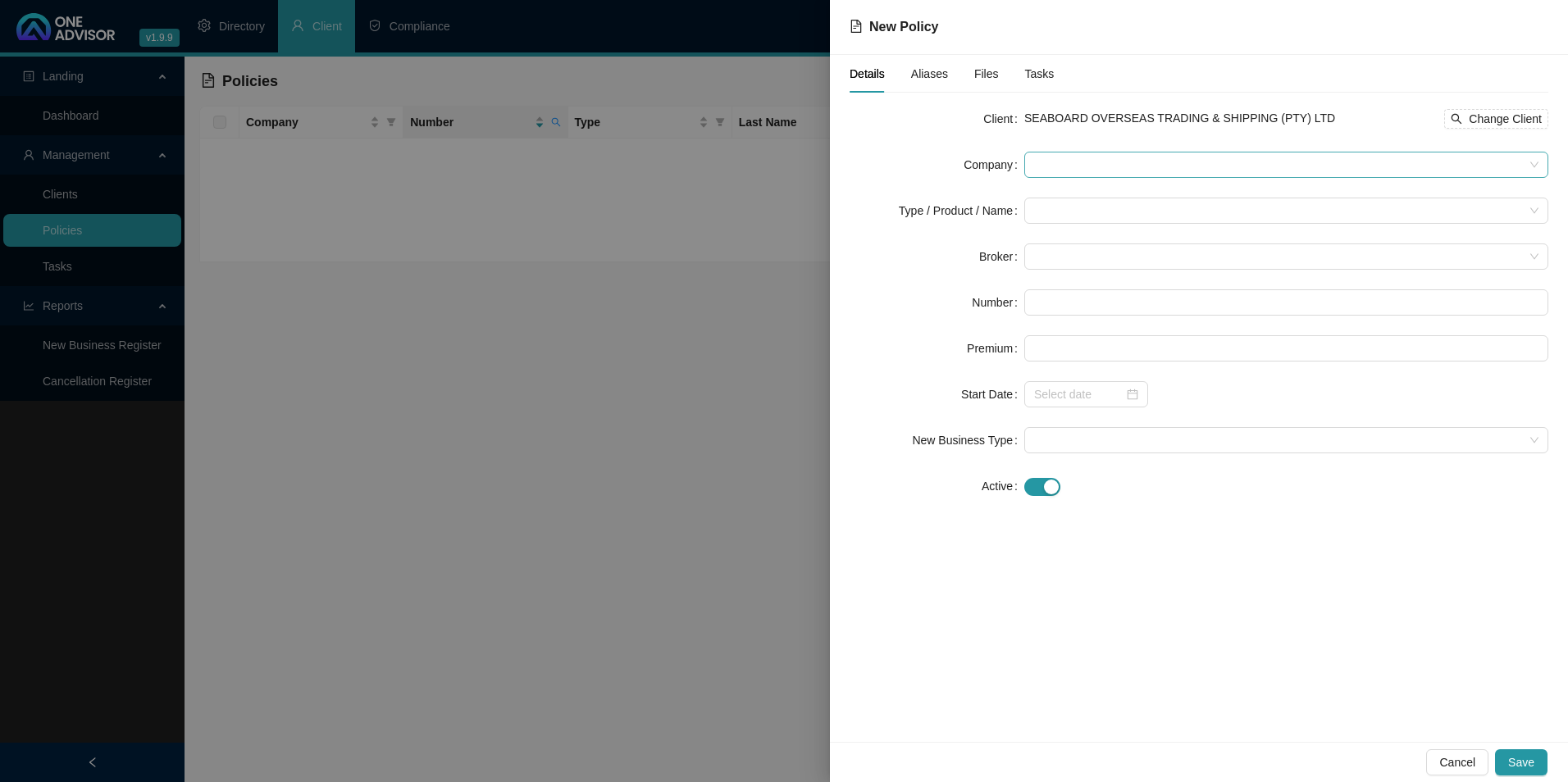
click at [1219, 164] on span at bounding box center [1286, 164] width 505 height 24
click at [1106, 164] on span at bounding box center [1286, 164] width 505 height 24
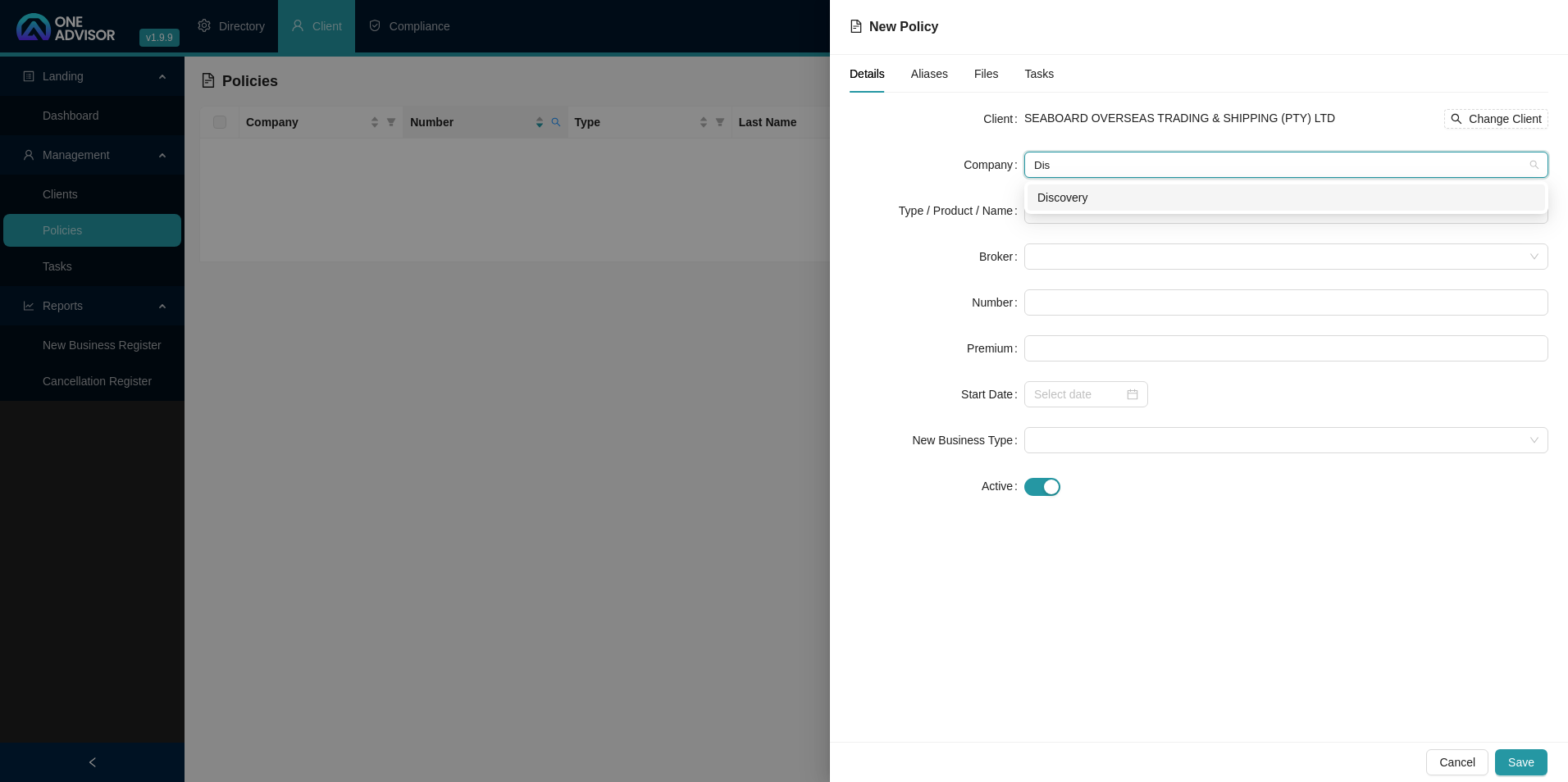
type input "Disc"
click at [1095, 196] on div "Discovery" at bounding box center [1286, 198] width 498 height 18
click at [1060, 213] on input "search" at bounding box center [1279, 211] width 490 height 24
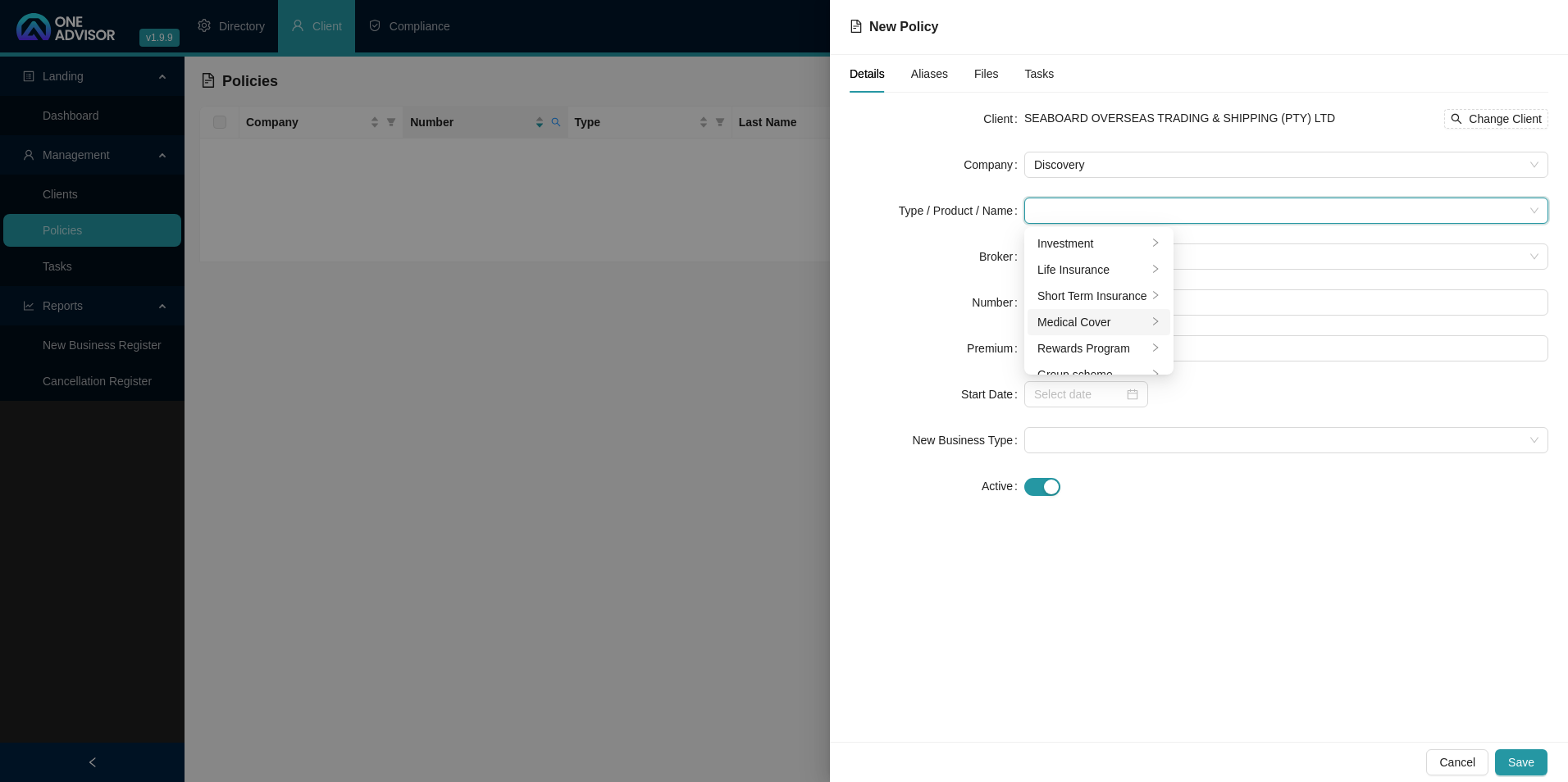
click at [1090, 320] on div "Medical Cover" at bounding box center [1093, 322] width 110 height 18
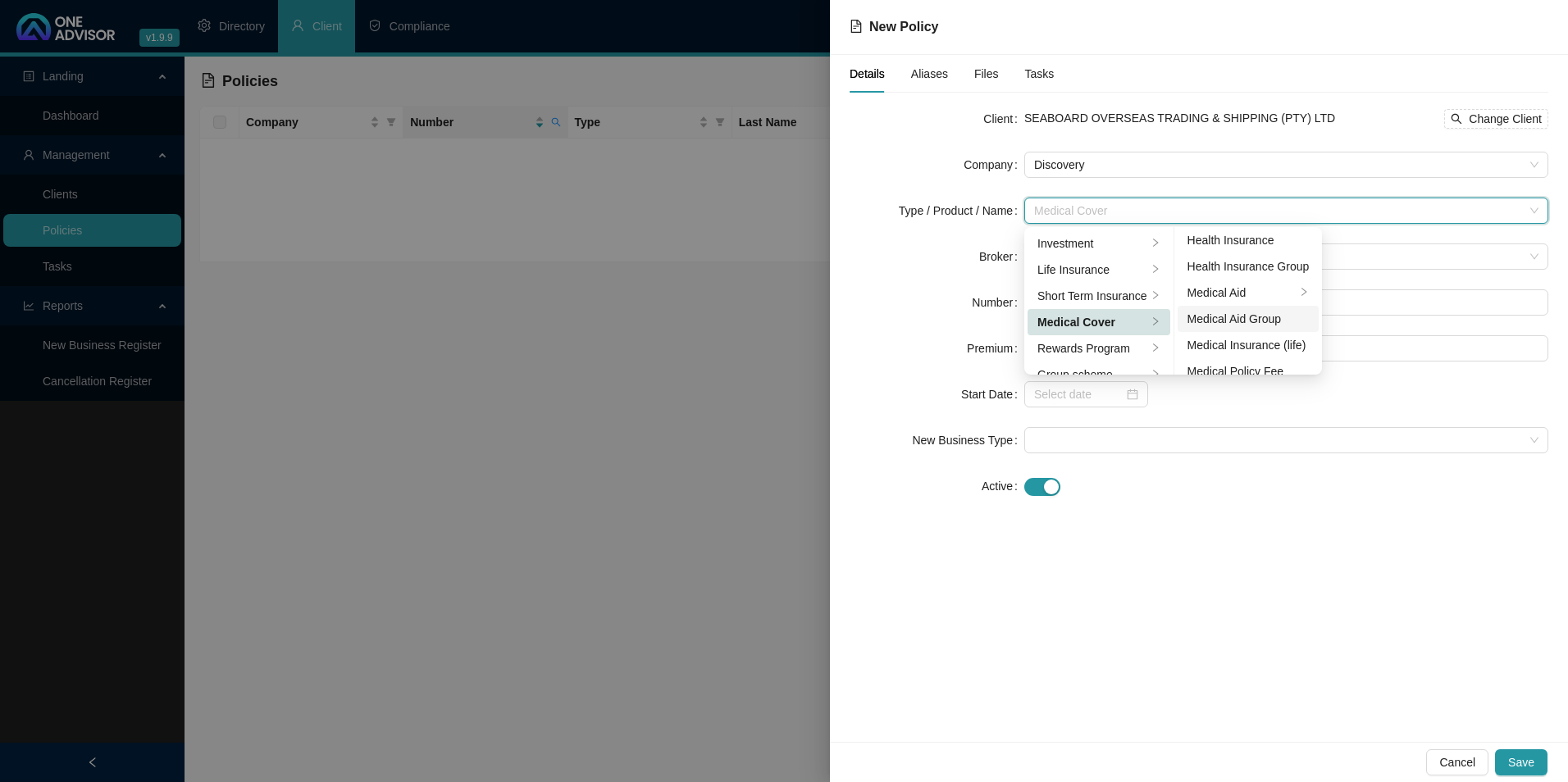
click at [1253, 321] on div "Medical Aid Group" at bounding box center [1249, 318] width 122 height 18
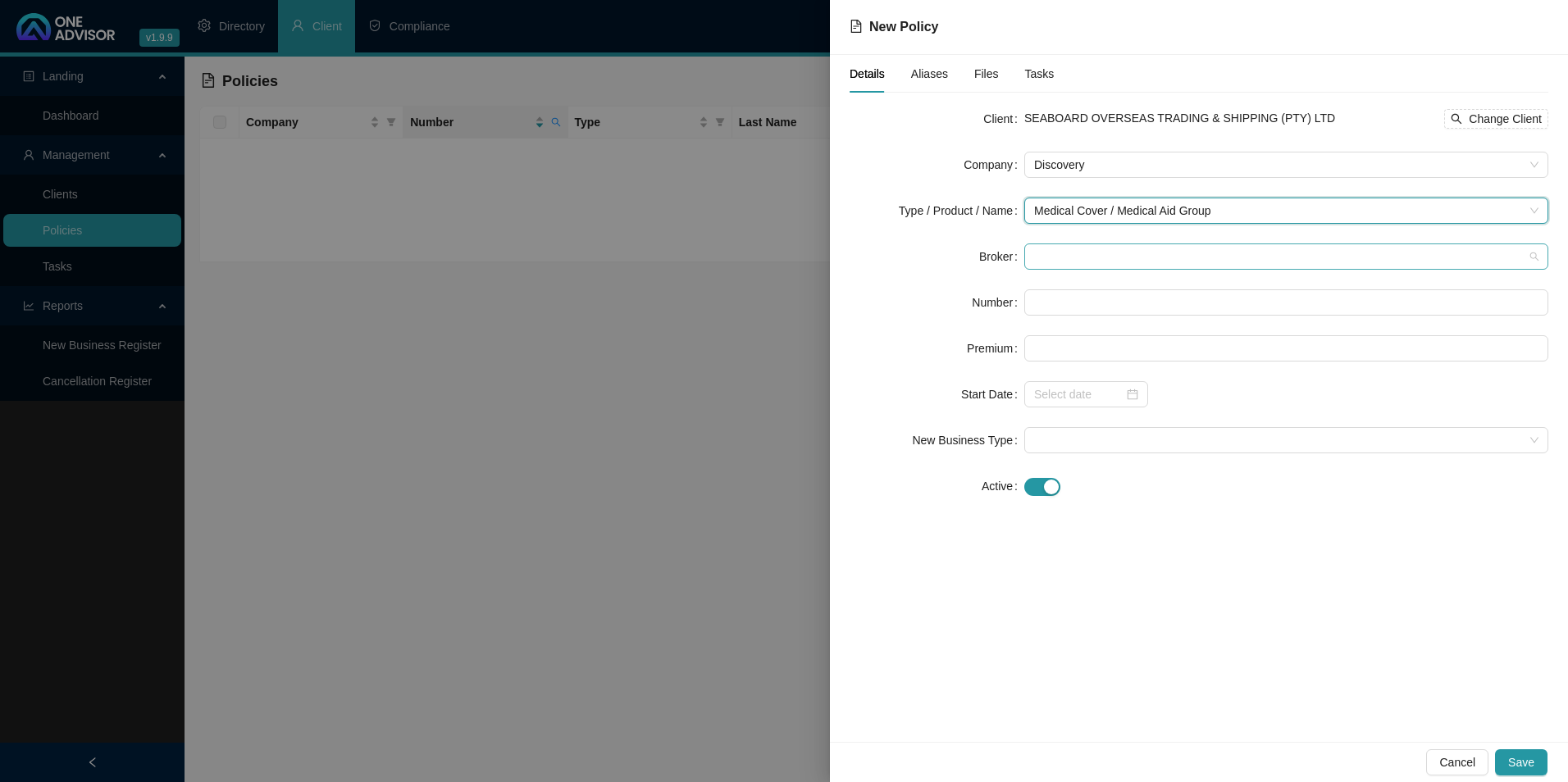
click at [1134, 255] on span at bounding box center [1286, 256] width 505 height 24
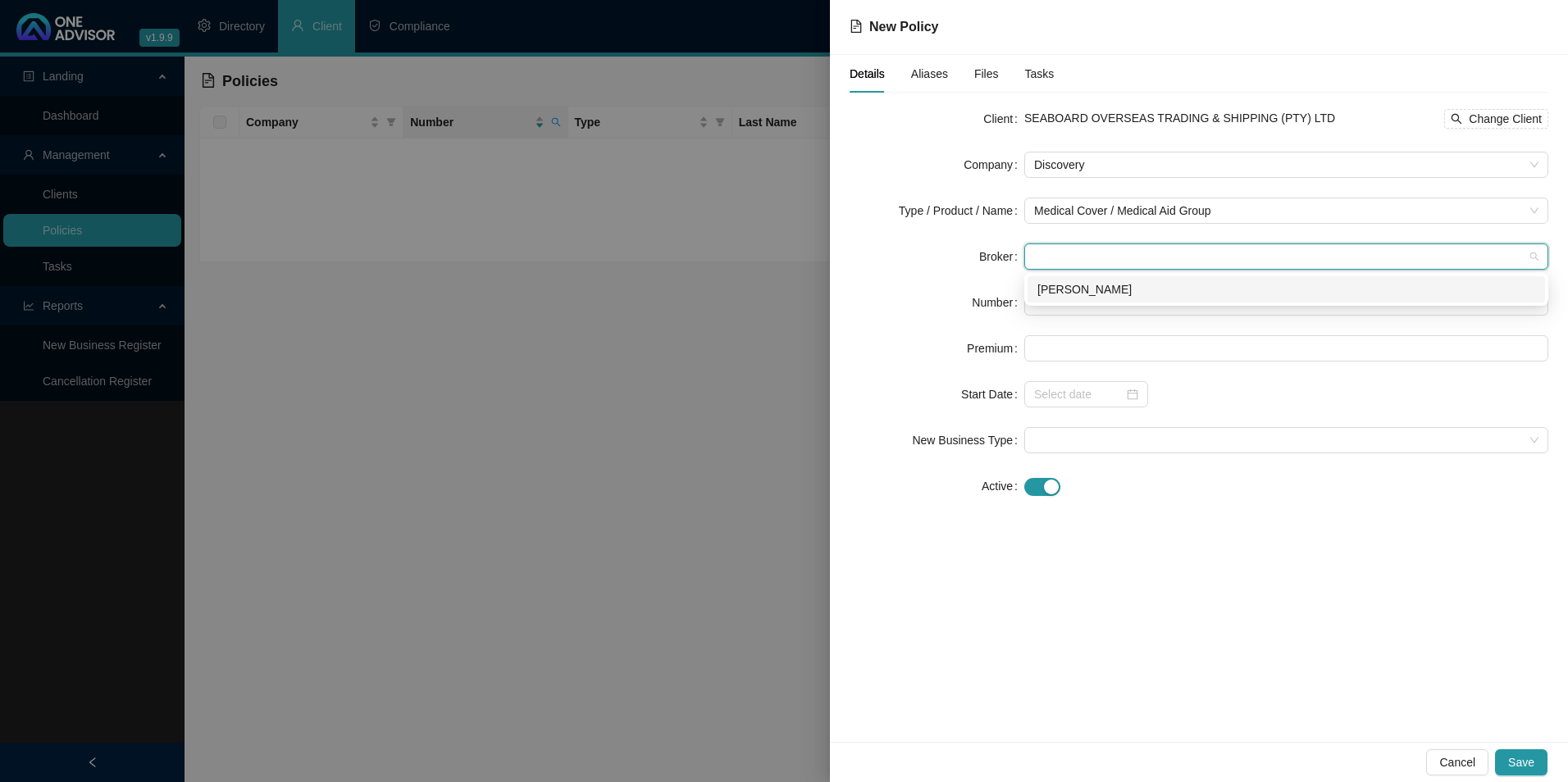
click at [1127, 295] on div "[PERSON_NAME]" at bounding box center [1286, 290] width 498 height 18
click at [1107, 308] on input "text" at bounding box center [1286, 303] width 524 height 26
click at [1102, 298] on input "text" at bounding box center [1286, 303] width 524 height 26
paste input "290693580"
type input "290693580"
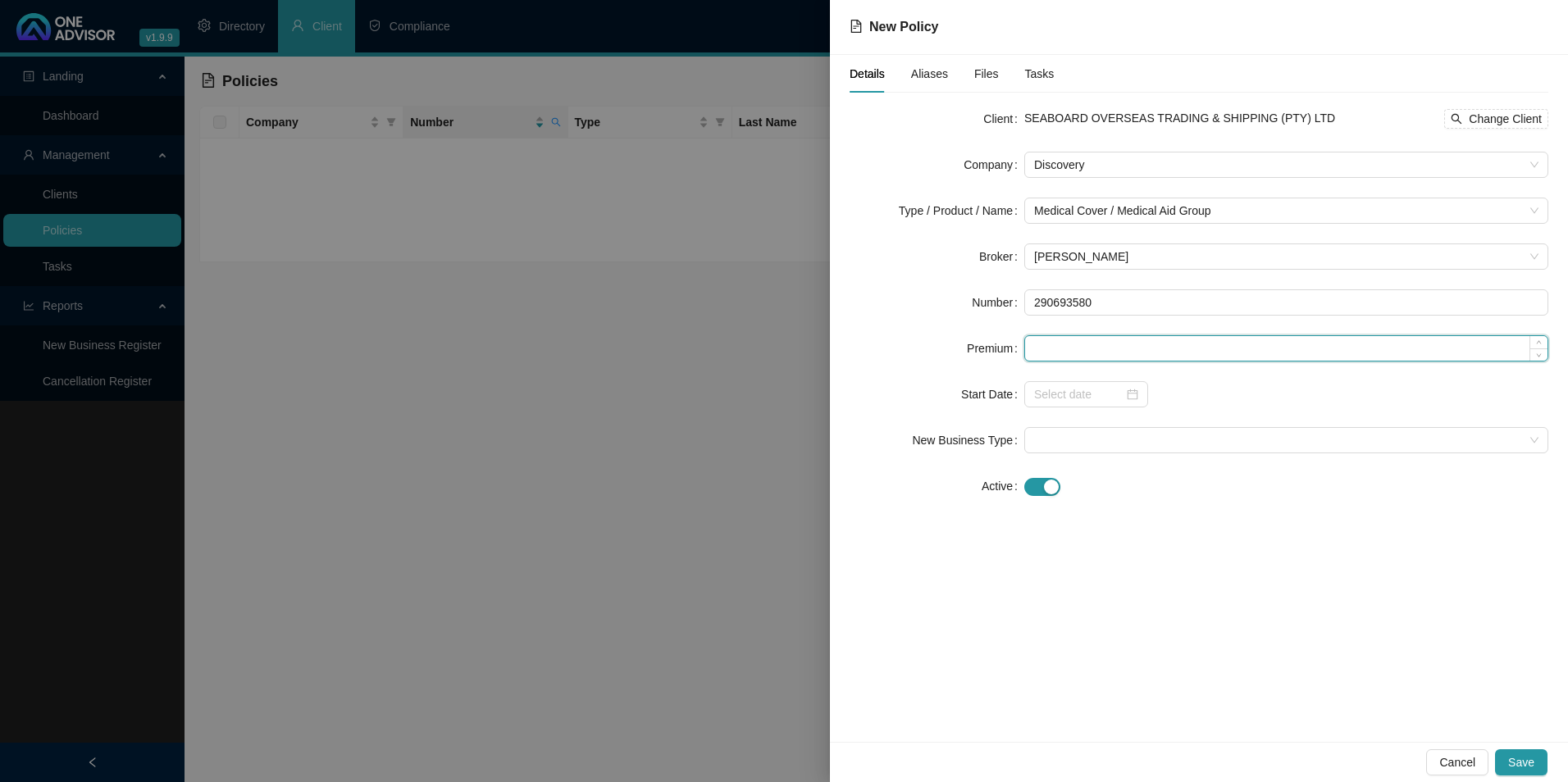
click at [1103, 356] on input at bounding box center [1286, 348] width 522 height 24
drag, startPoint x: 1138, startPoint y: 346, endPoint x: 1134, endPoint y: 353, distance: 8.1
click at [1138, 346] on input at bounding box center [1286, 348] width 522 height 24
paste input "3797"
type input "3797.00"
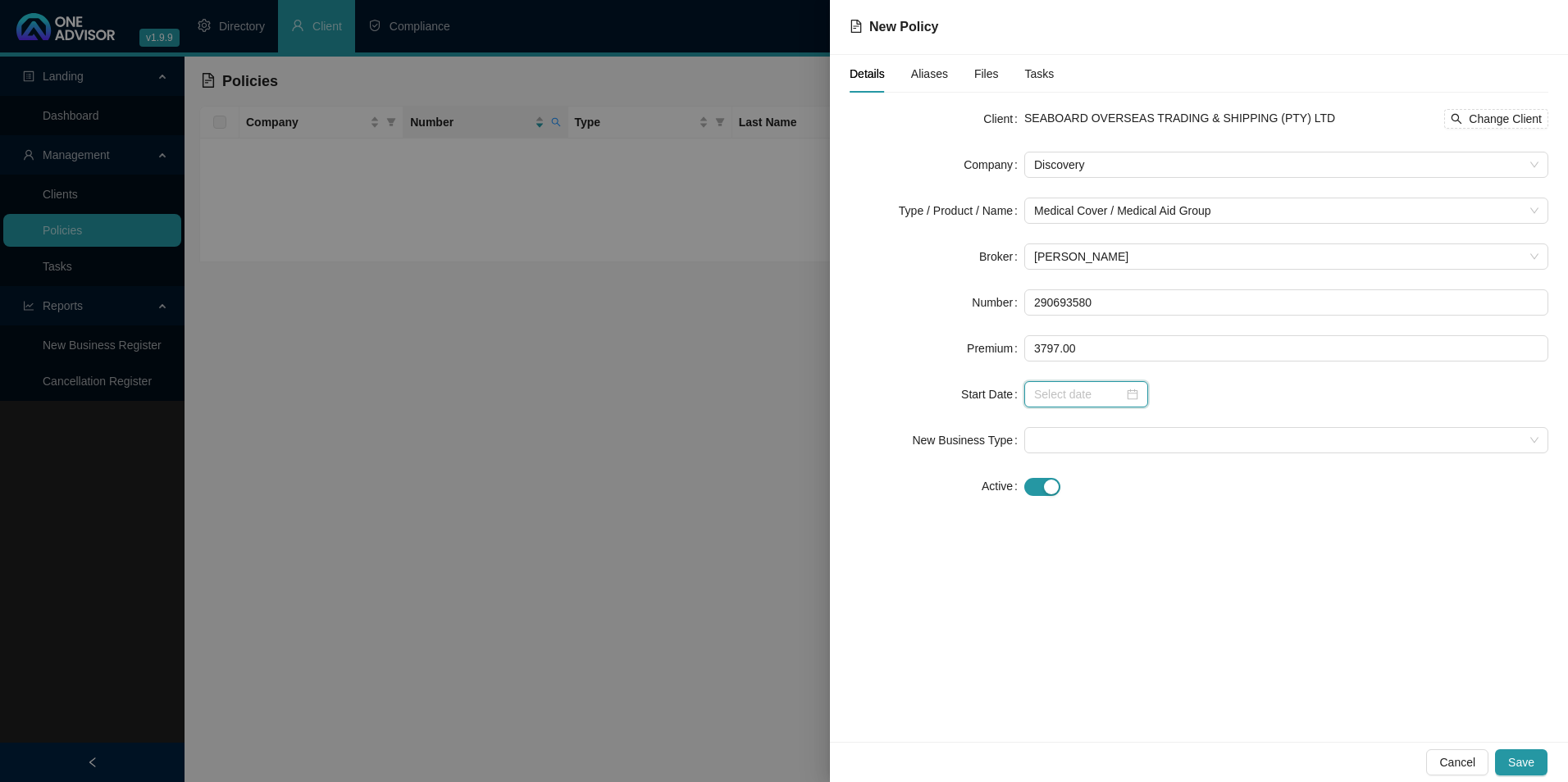
click at [1094, 395] on input at bounding box center [1079, 394] width 89 height 18
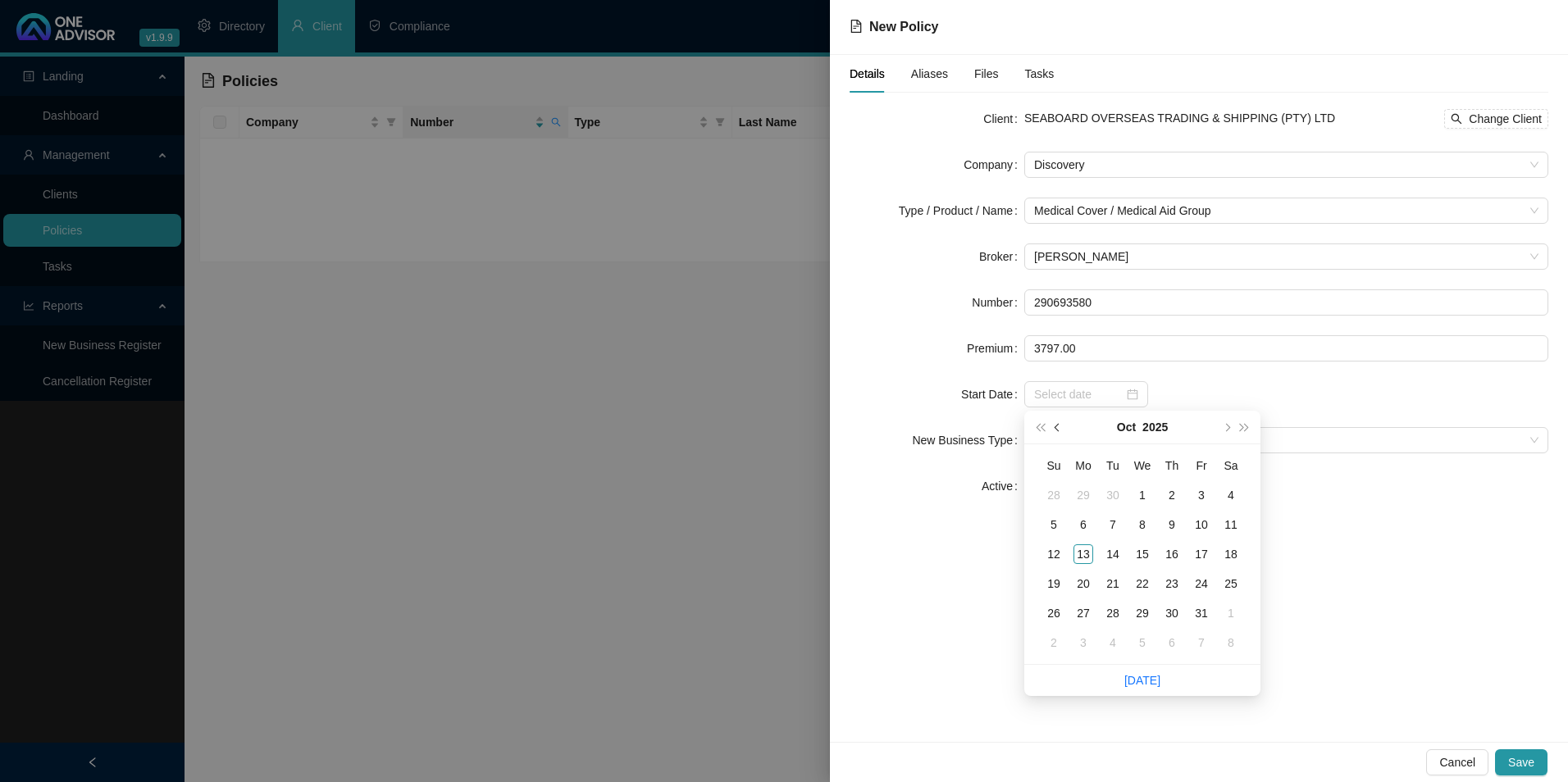
click at [1060, 423] on button "prev-year" at bounding box center [1058, 427] width 18 height 32
type input "[DATE]"
click at [1084, 486] on div "1" at bounding box center [1083, 495] width 19 height 19
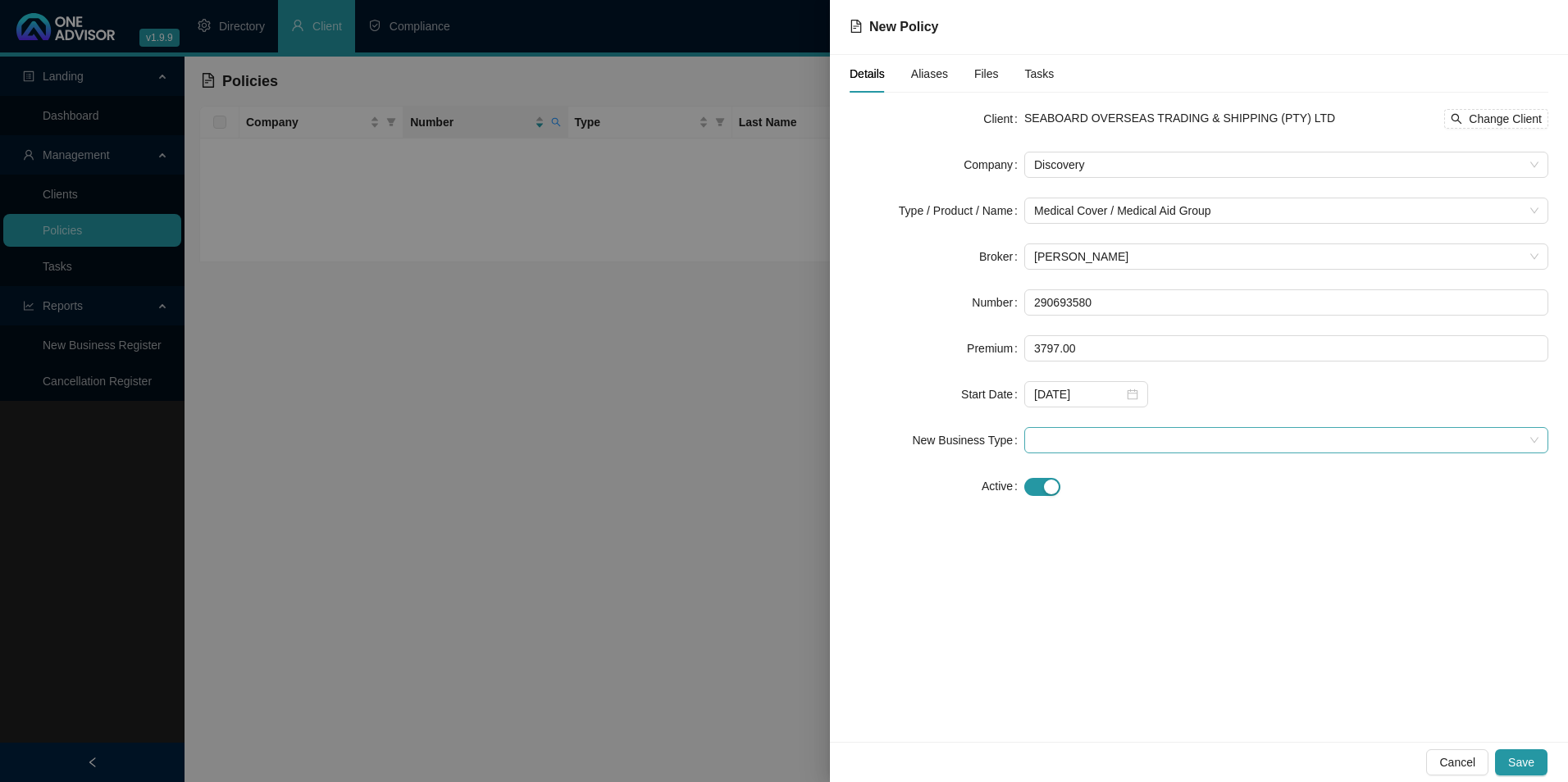
click at [1165, 437] on span at bounding box center [1286, 440] width 505 height 24
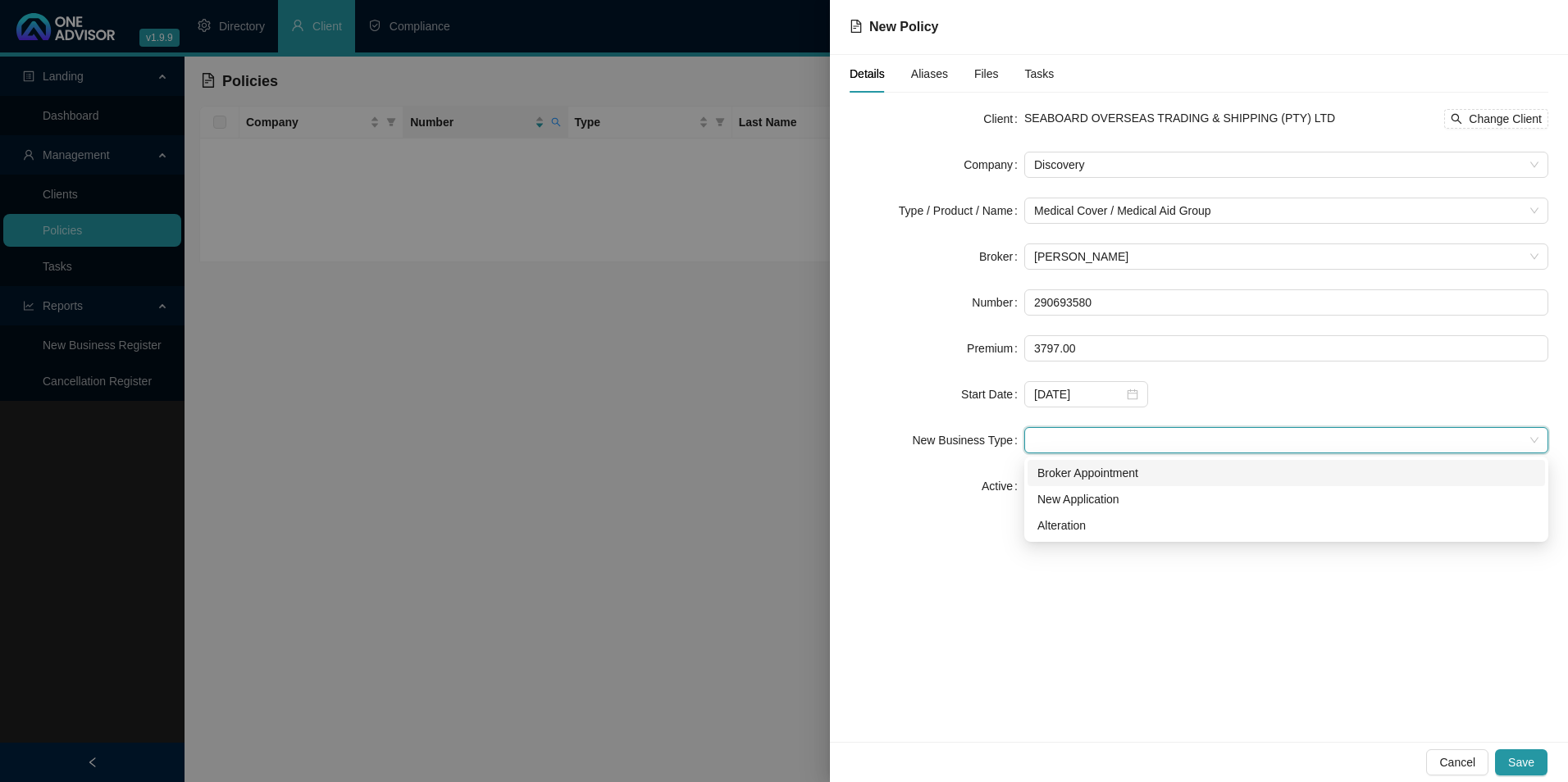
click at [1103, 471] on div "Broker Appointment" at bounding box center [1286, 473] width 498 height 18
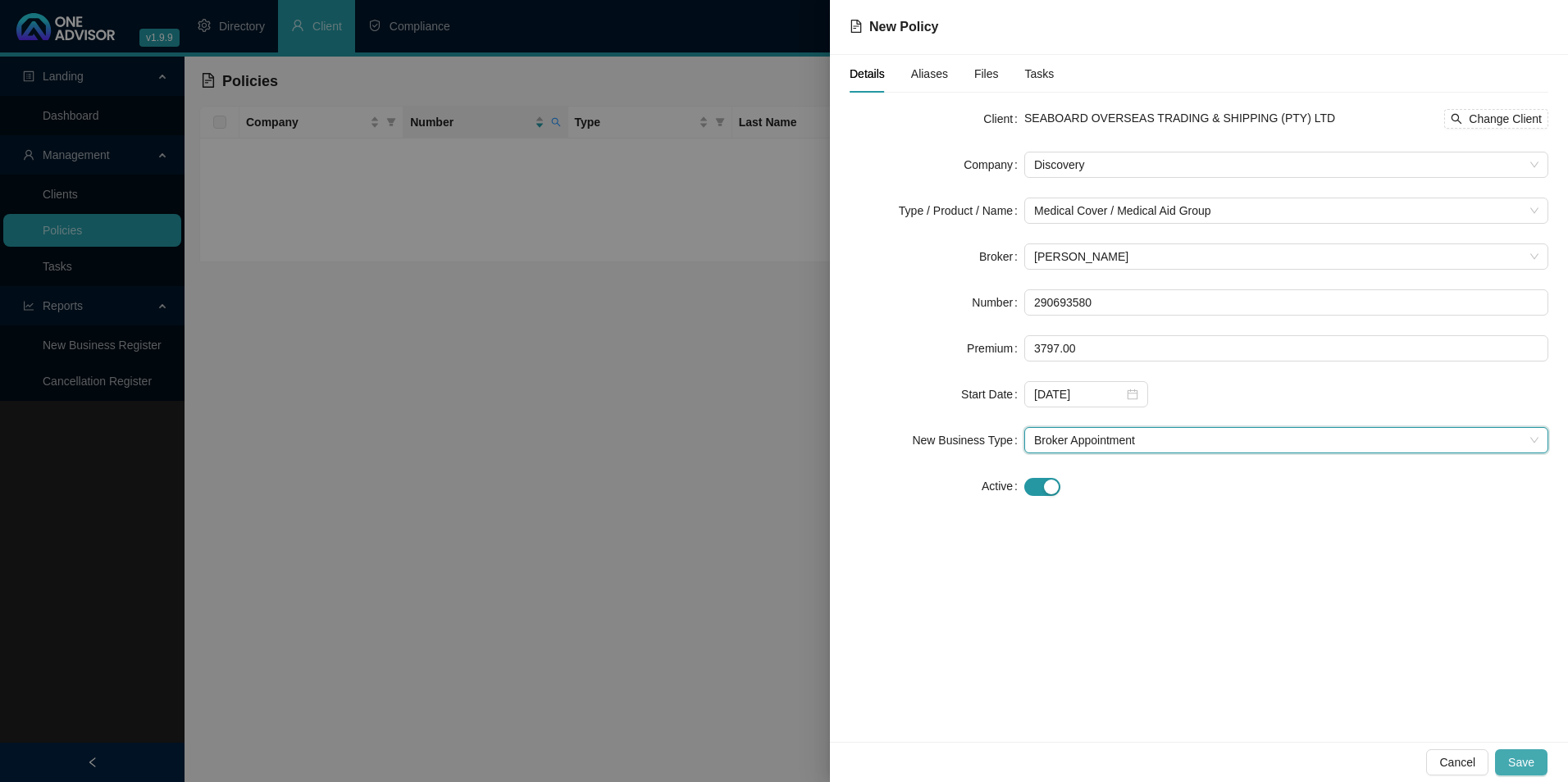
click at [1527, 754] on span "Save" at bounding box center [1522, 763] width 26 height 18
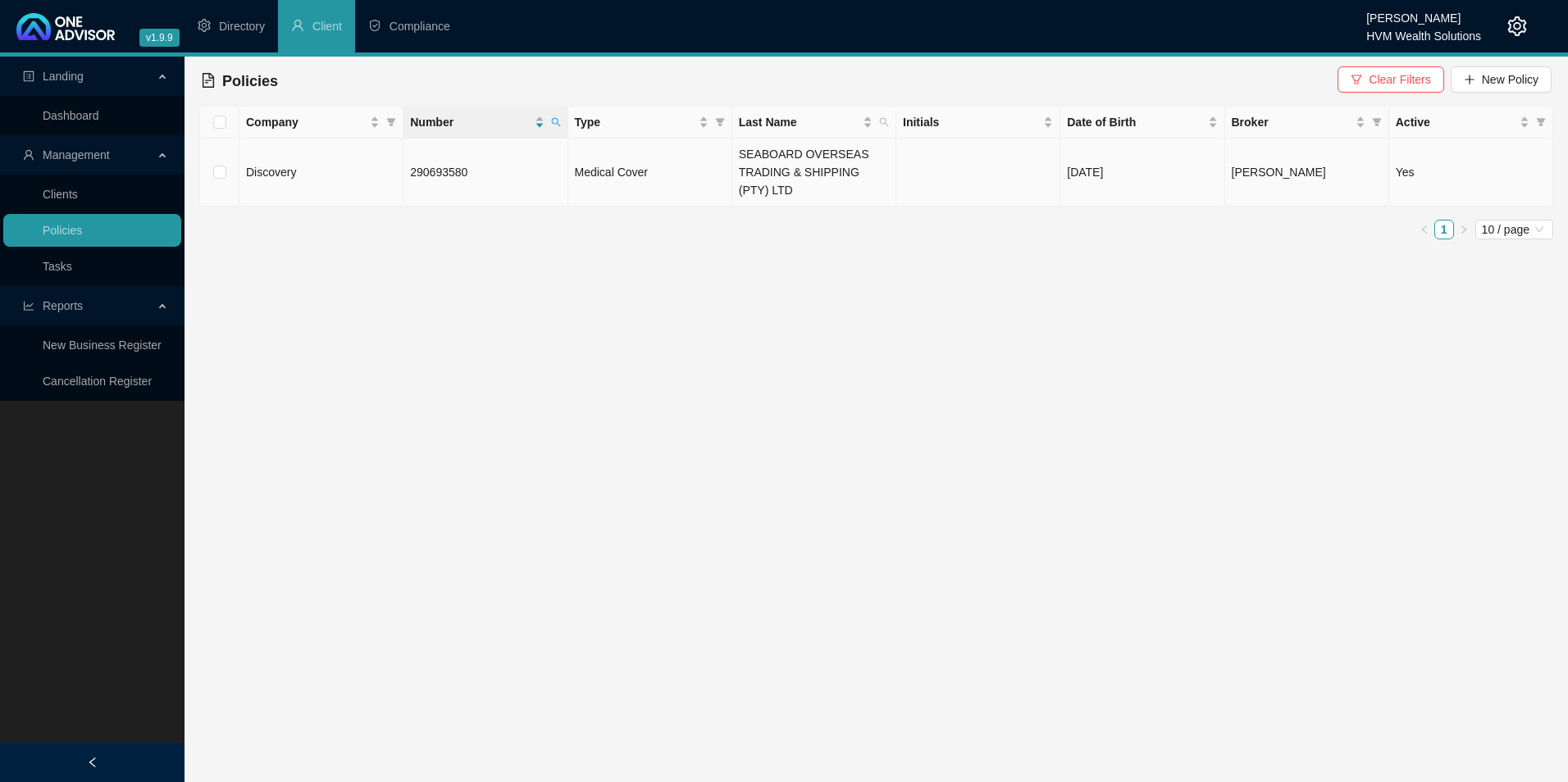
click at [488, 169] on td "290693580" at bounding box center [485, 172] width 164 height 68
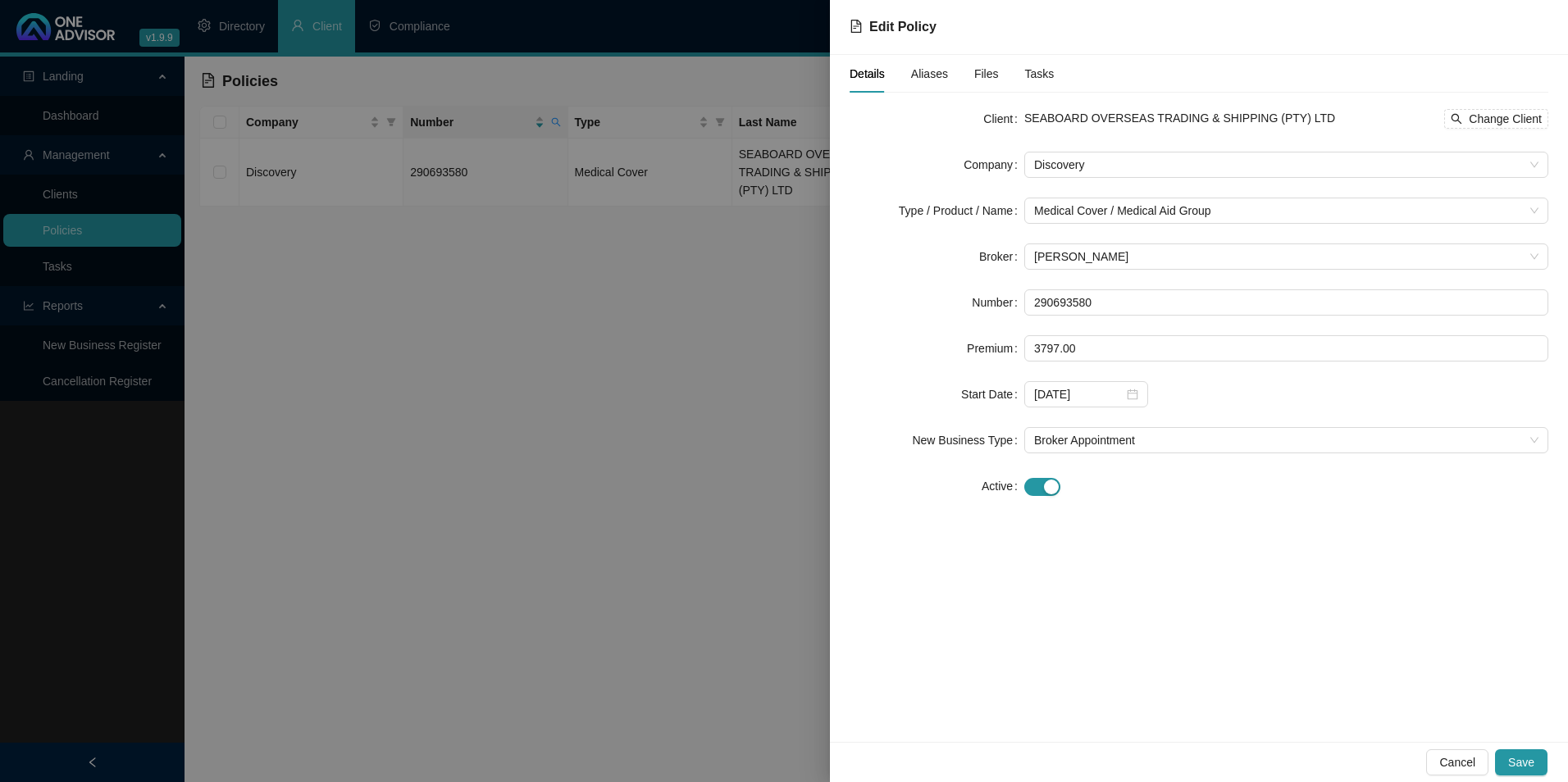
click at [934, 80] on span "Aliases" at bounding box center [930, 73] width 37 height 11
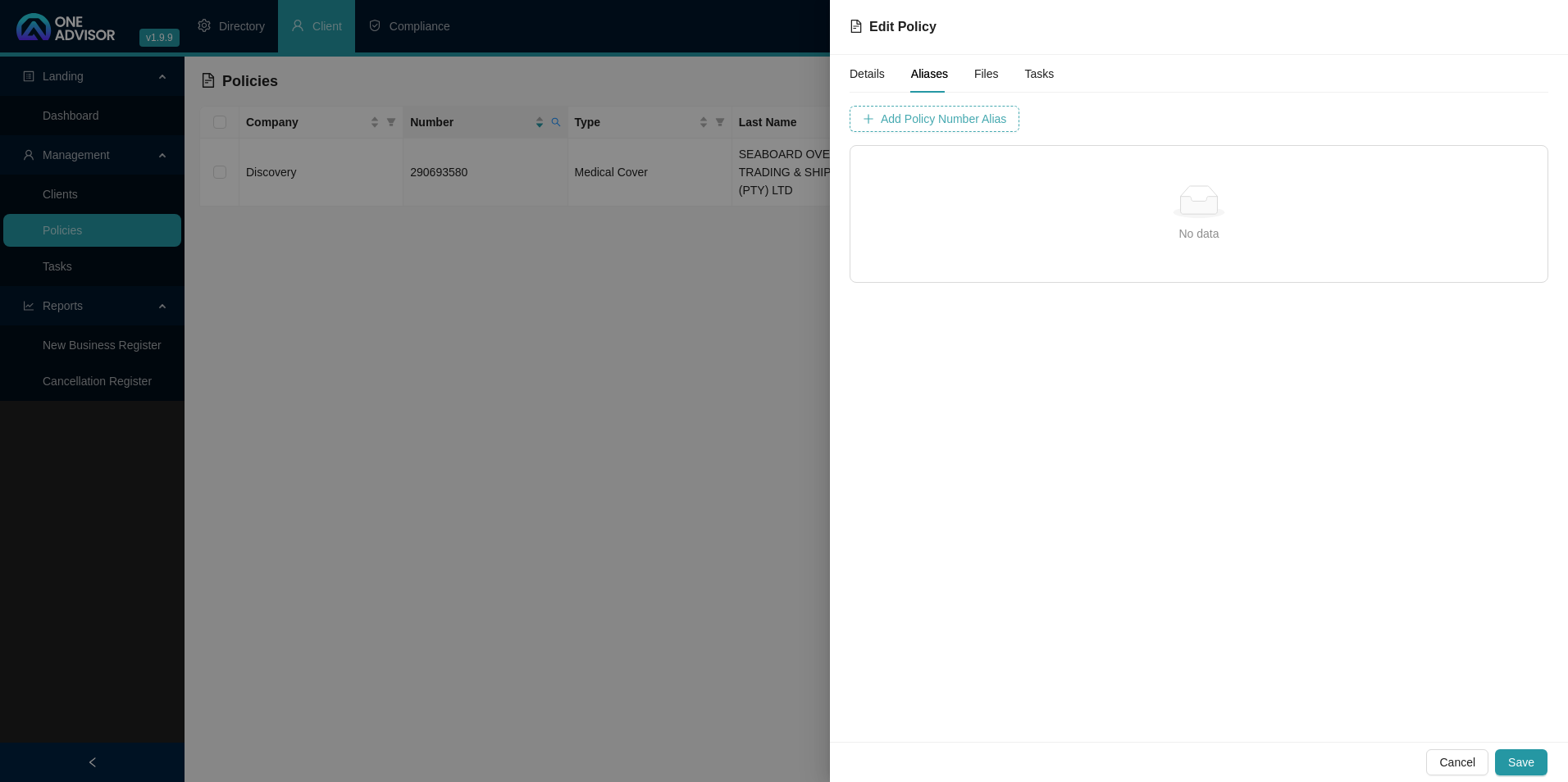
click at [959, 117] on span "Add Policy Number Alias" at bounding box center [943, 119] width 125 height 18
type input "2906935"
click at [1331, 107] on button "Add Policy Number Alias" at bounding box center [1354, 119] width 151 height 26
click at [1512, 761] on span "Save" at bounding box center [1522, 763] width 26 height 18
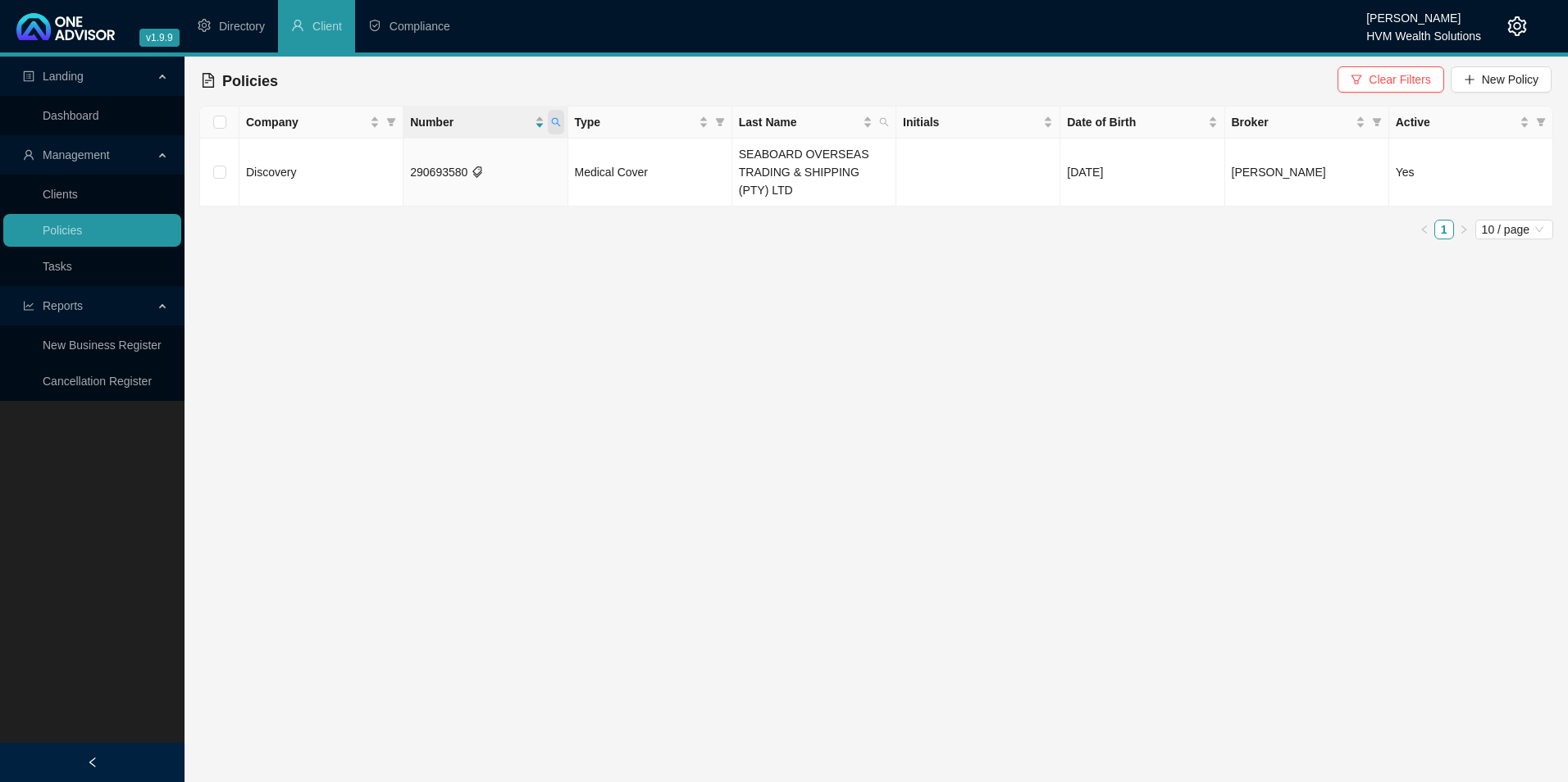
click at [549, 120] on span at bounding box center [556, 122] width 17 height 24
drag, startPoint x: 479, startPoint y: 154, endPoint x: 403, endPoint y: 152, distance: 76.0
click at [403, 152] on input "290693580" at bounding box center [480, 157] width 154 height 26
paste input "333144512"
click at [441, 152] on input "333144512" at bounding box center [480, 157] width 154 height 26
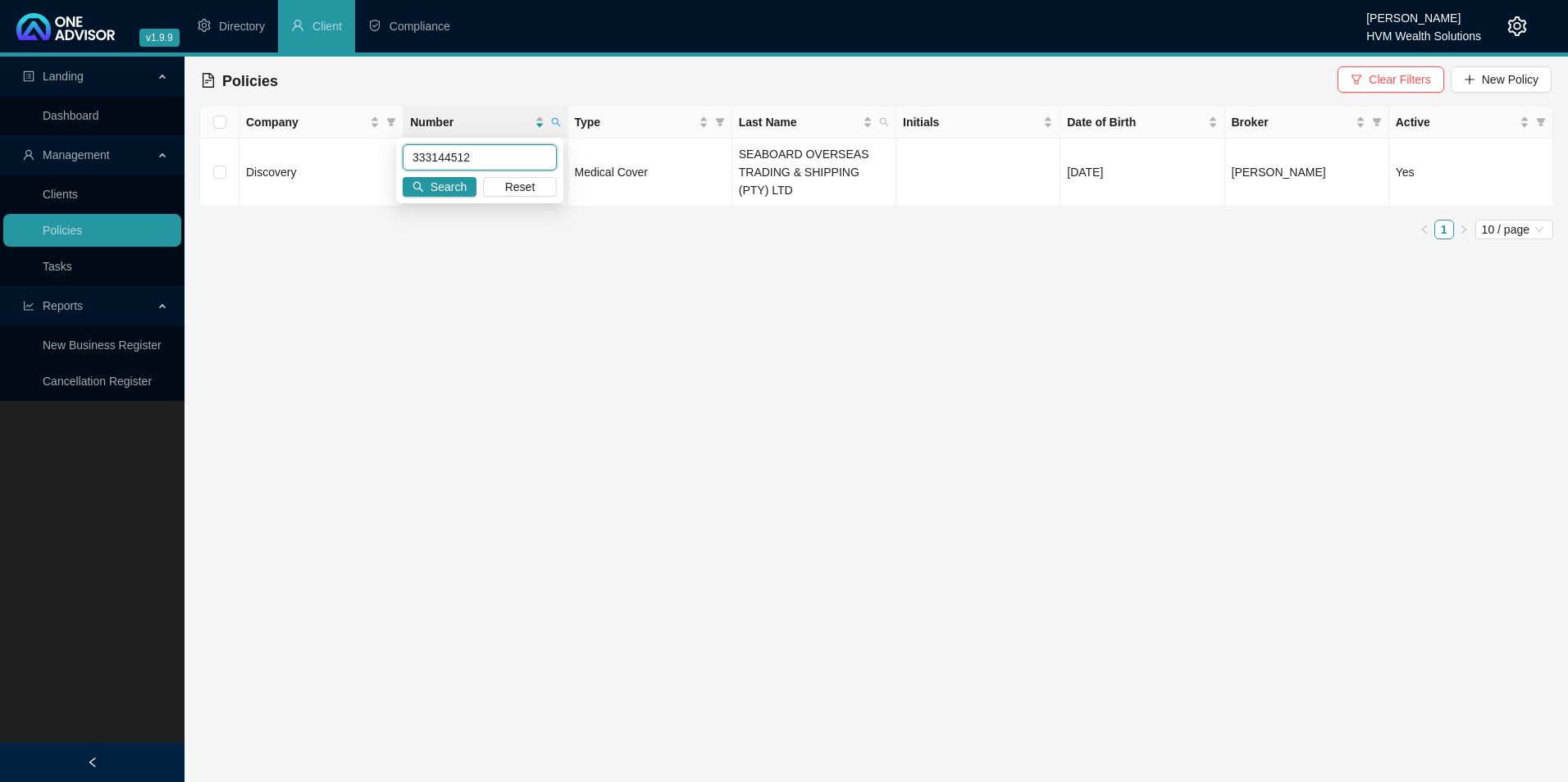
click at [439, 156] on input "333144512" at bounding box center [480, 157] width 154 height 26
type input "333144512"
click at [439, 185] on span "Search" at bounding box center [448, 186] width 36 height 18
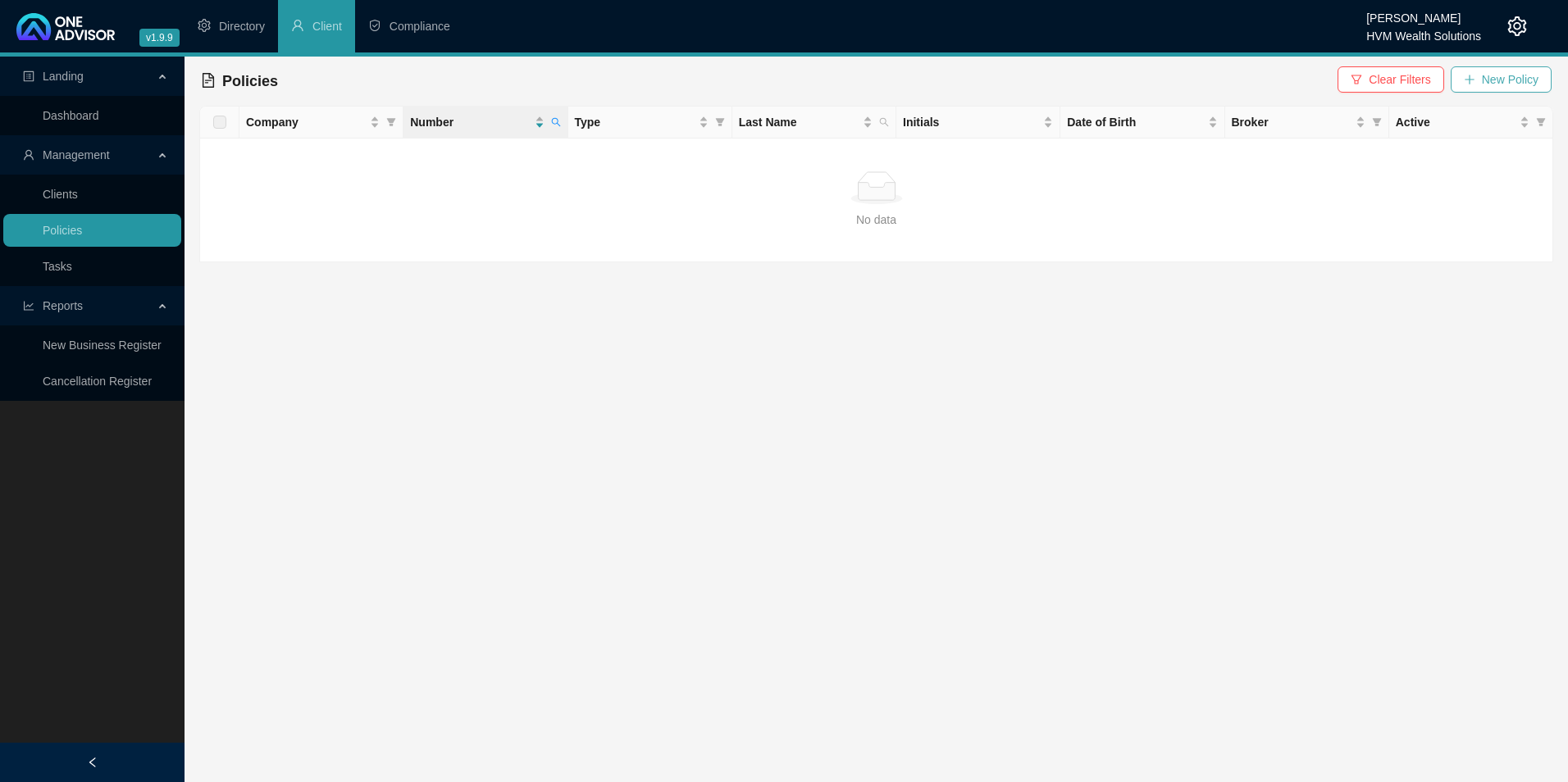
click at [1486, 89] on button "New Policy" at bounding box center [1501, 80] width 101 height 26
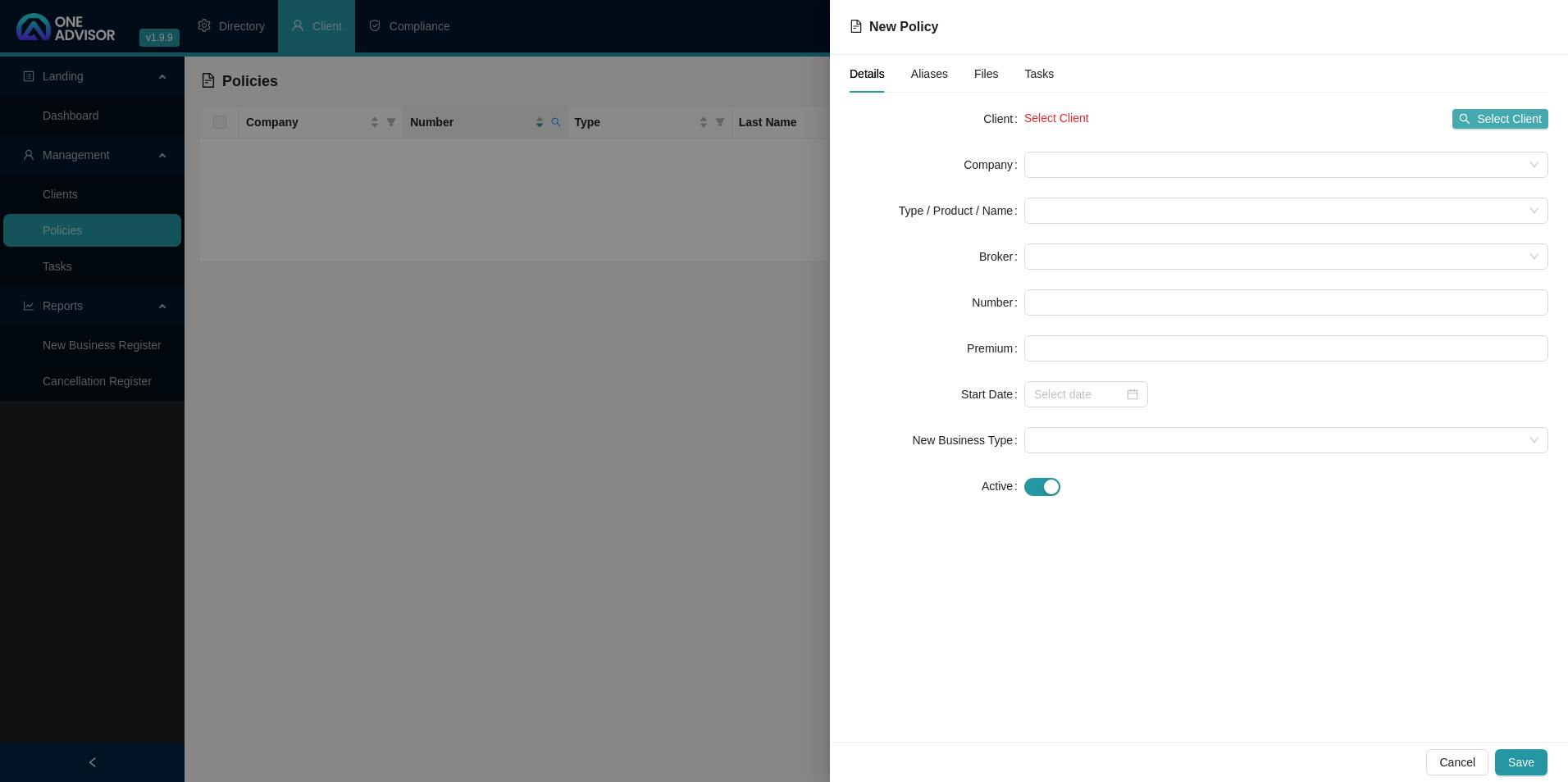
click at [1468, 115] on icon "search" at bounding box center [1466, 119] width 10 height 10
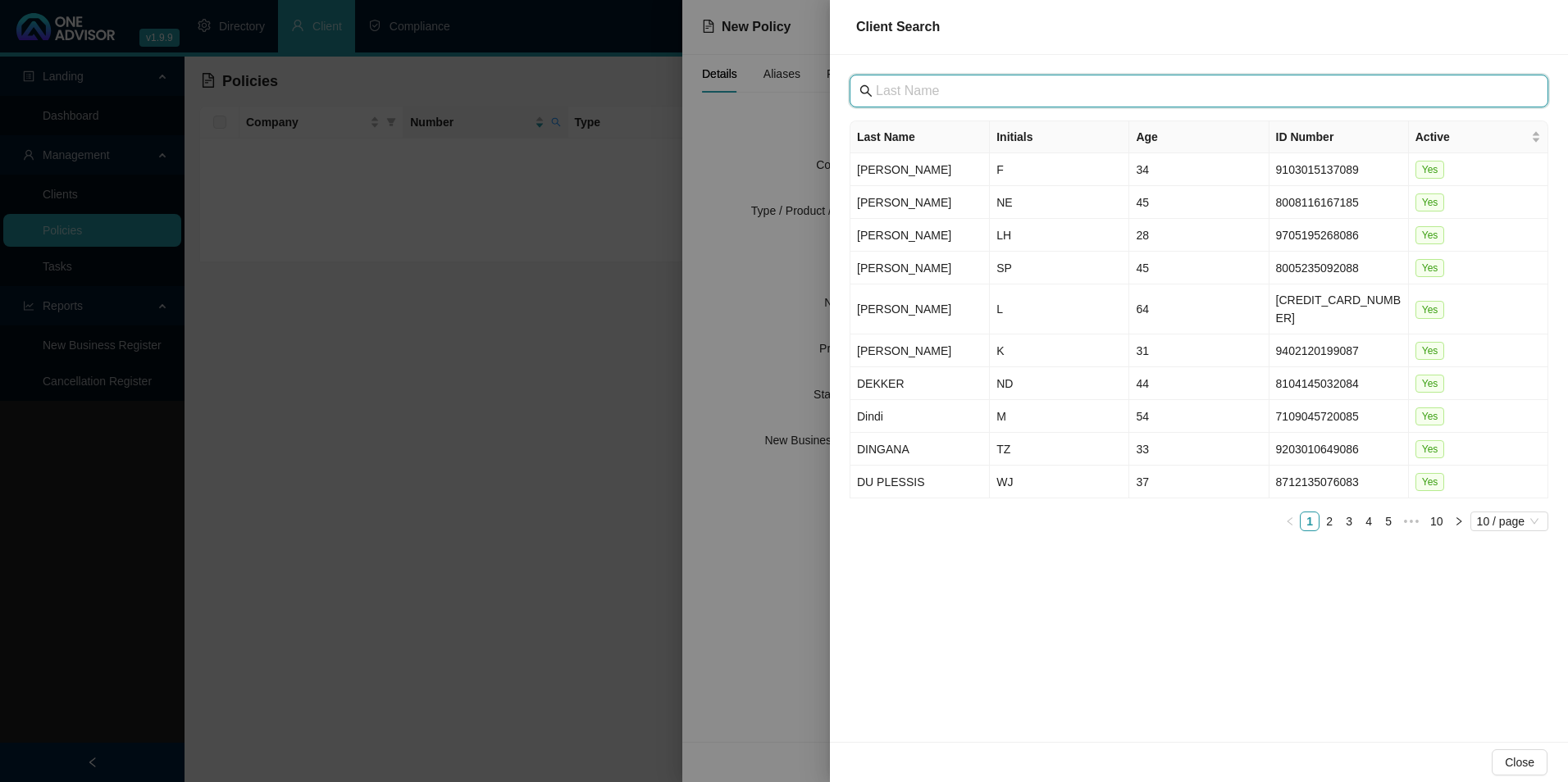
click at [974, 84] on input "text" at bounding box center [1200, 91] width 649 height 19
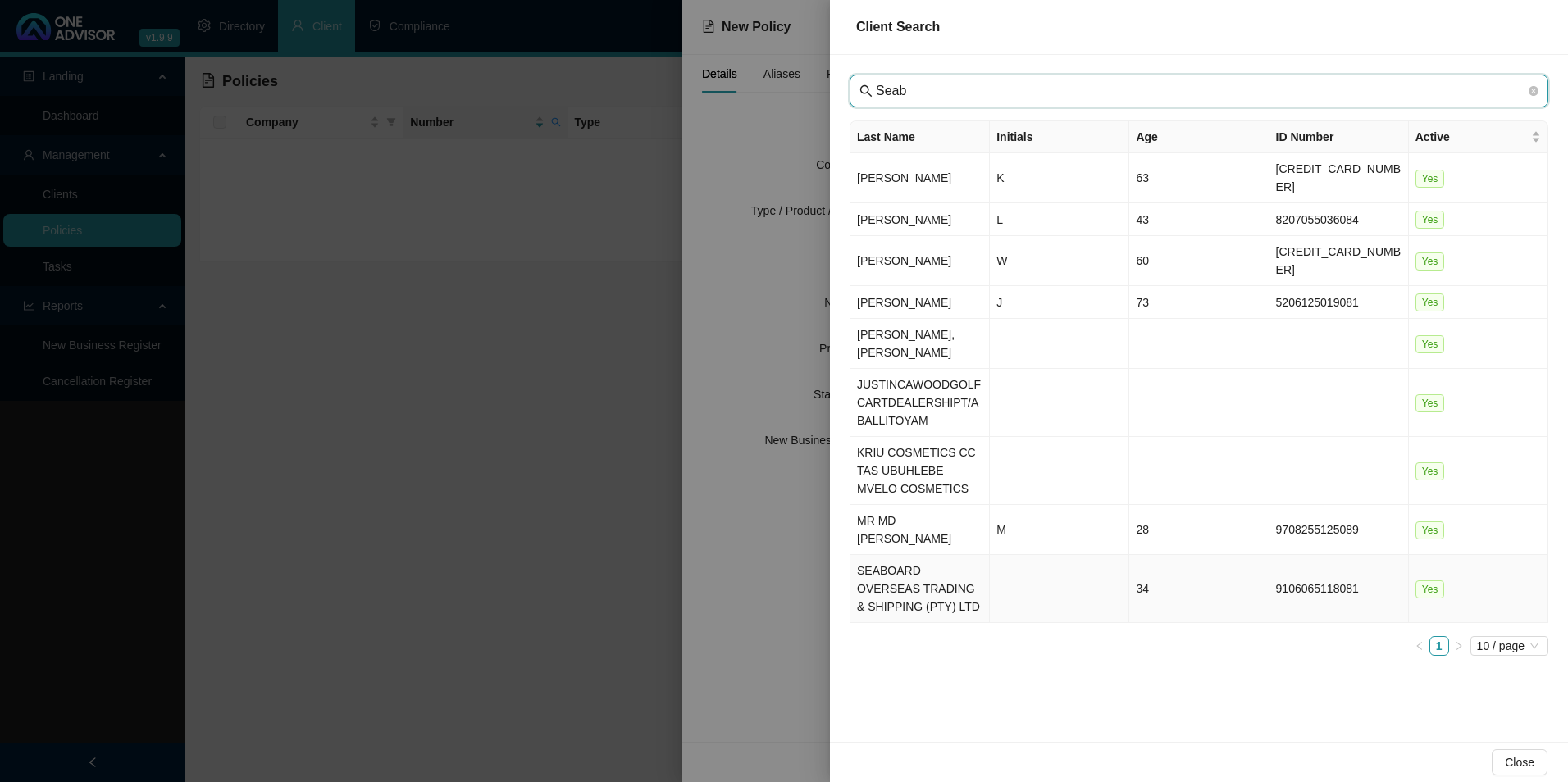
type input "Seab"
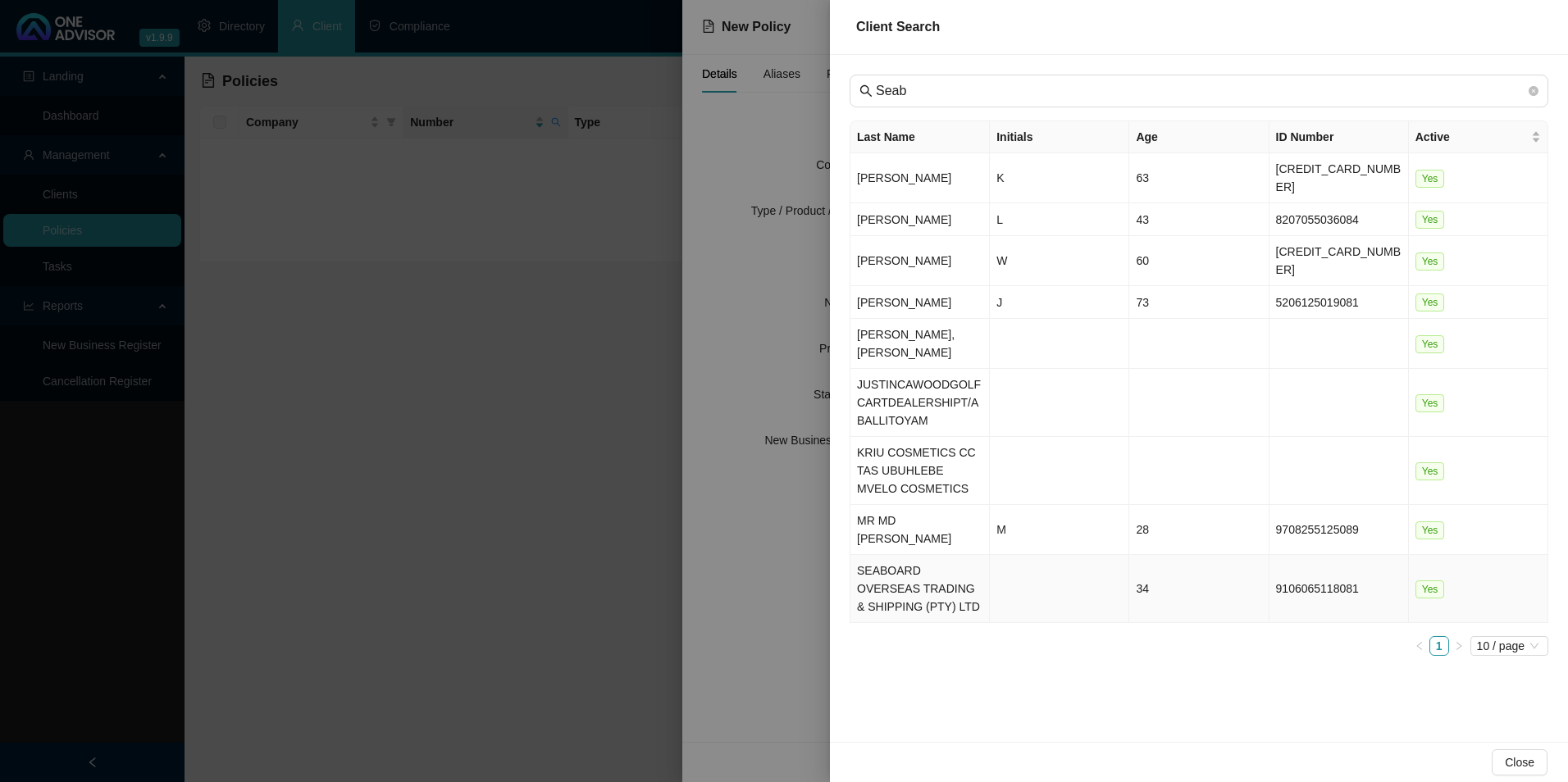
click at [930, 568] on td "SEABOARD OVERSEAS TRADING & SHIPPING (PTY) LTD" at bounding box center [920, 590] width 139 height 68
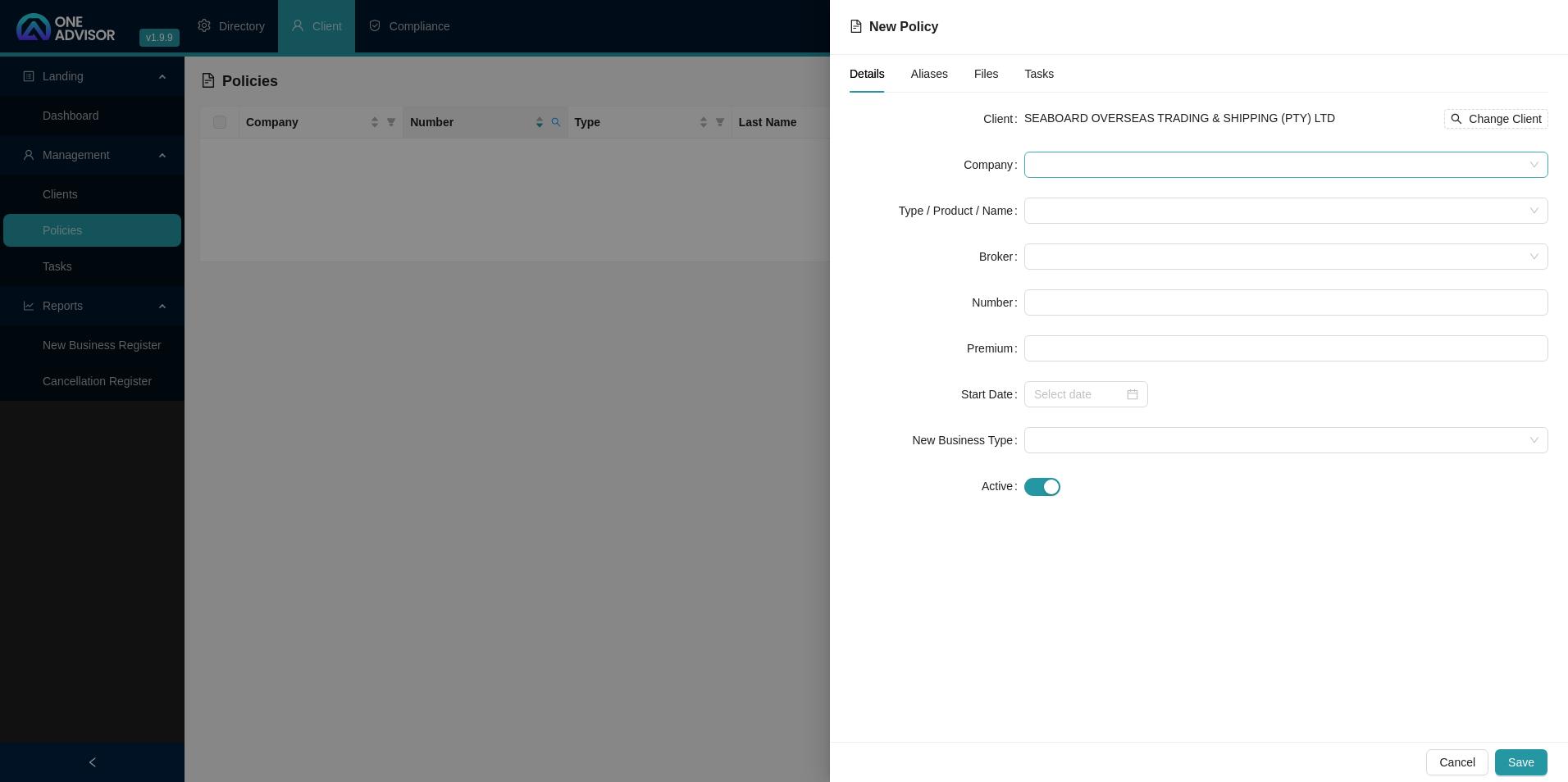
click at [1087, 158] on span at bounding box center [1286, 164] width 505 height 24
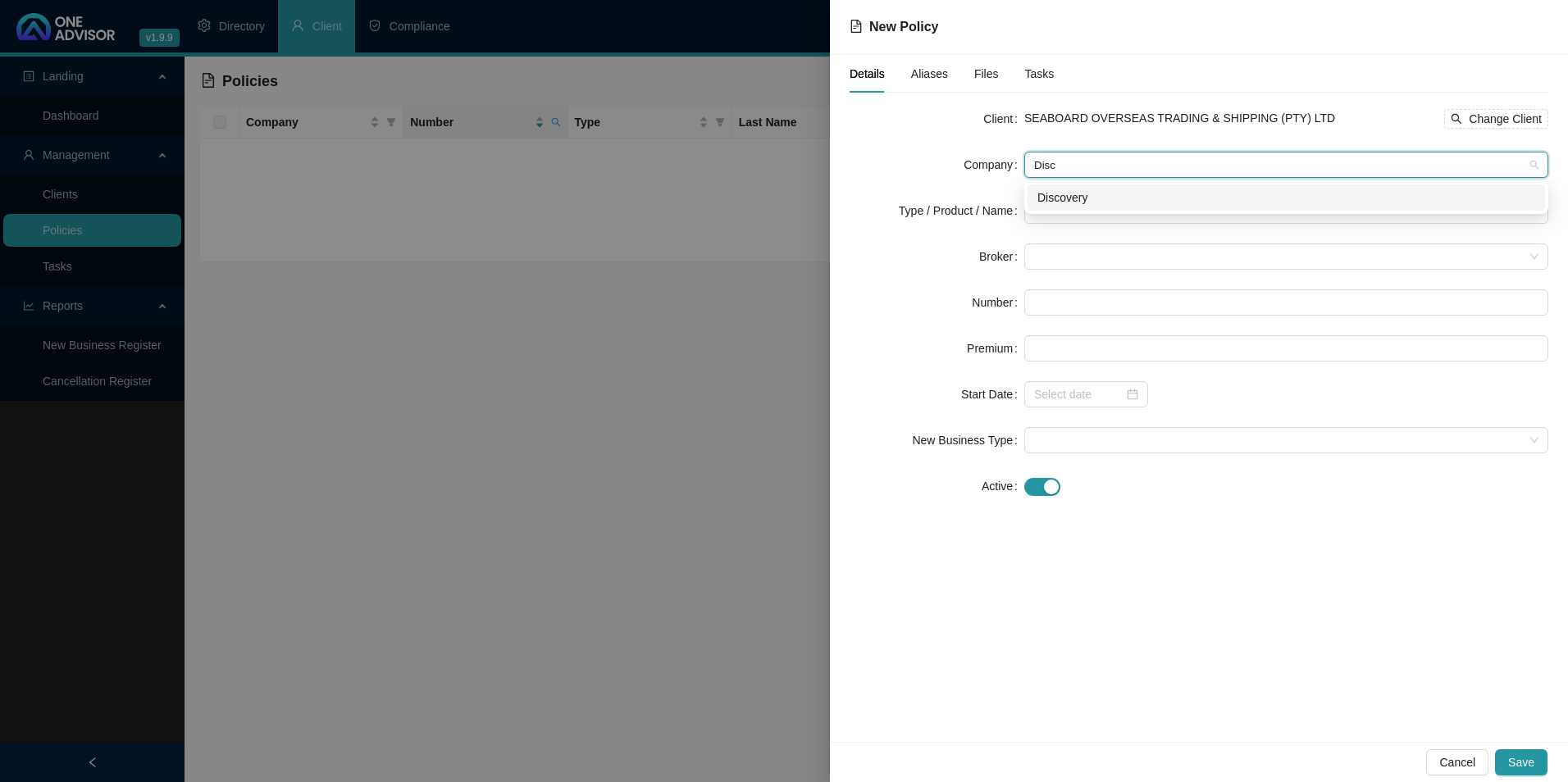
type input "Disc"
click at [1164, 213] on div "ca9da0d6-1796-4a38-8a0f-ca1ec18e8dd0 Discovery" at bounding box center [1286, 197] width 524 height 32
click at [1125, 196] on div "Discovery" at bounding box center [1286, 198] width 498 height 18
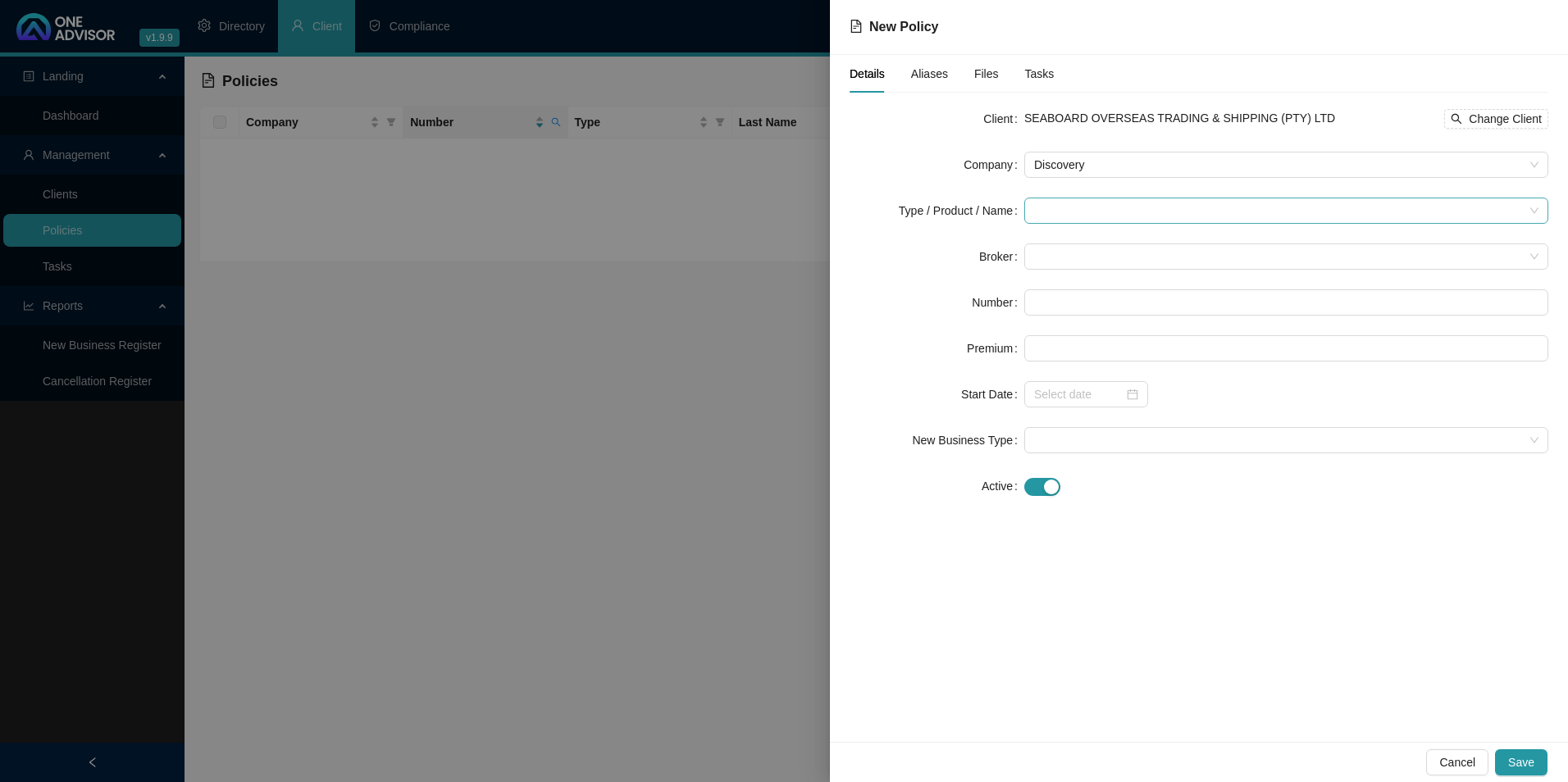
click at [1156, 221] on input "search" at bounding box center [1279, 211] width 490 height 24
click at [1054, 328] on div "Medical Cover" at bounding box center [1093, 322] width 110 height 18
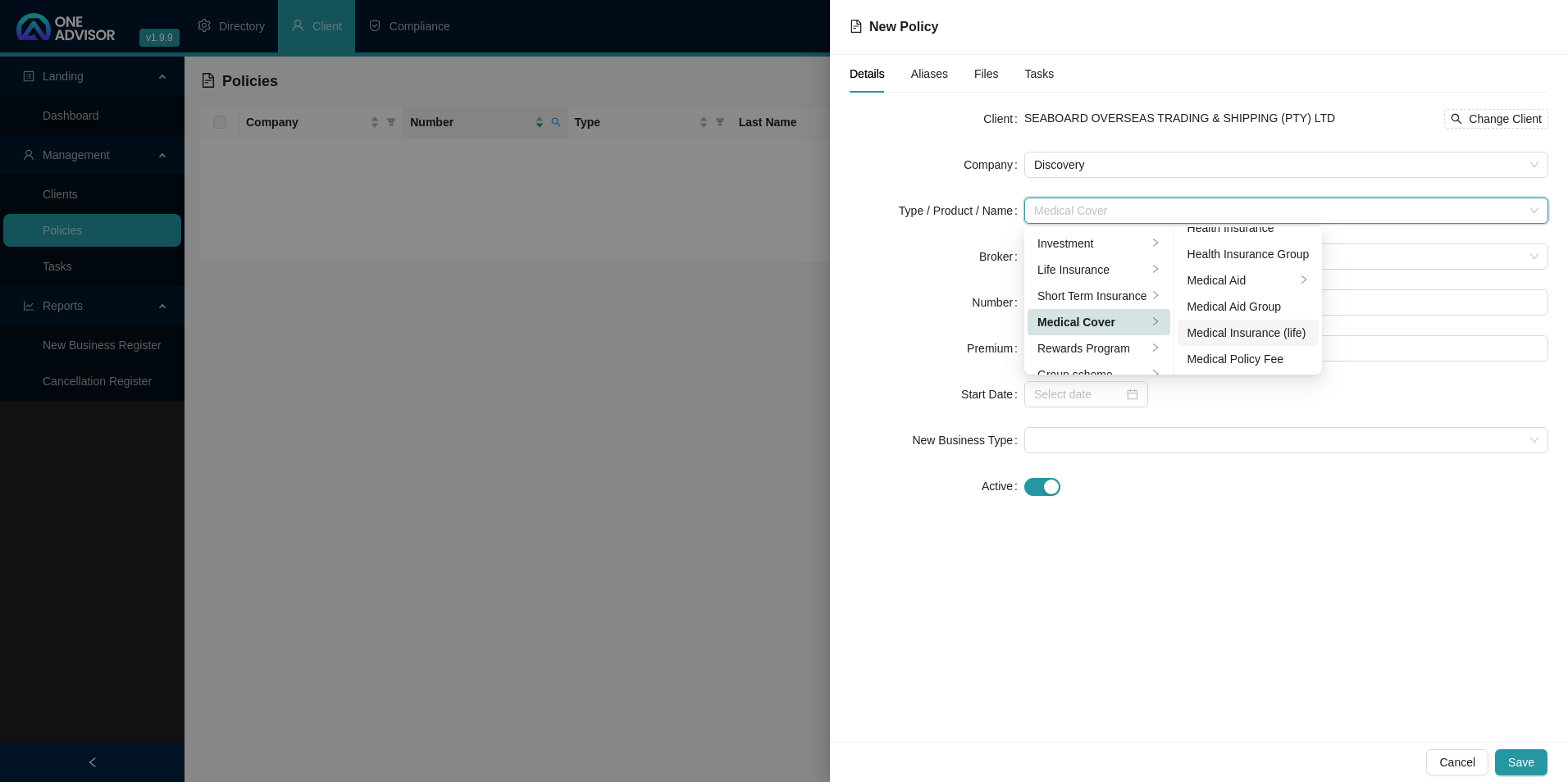
scroll to position [95, 0]
click at [1258, 304] on div "Medical Aid Group" at bounding box center [1249, 305] width 122 height 18
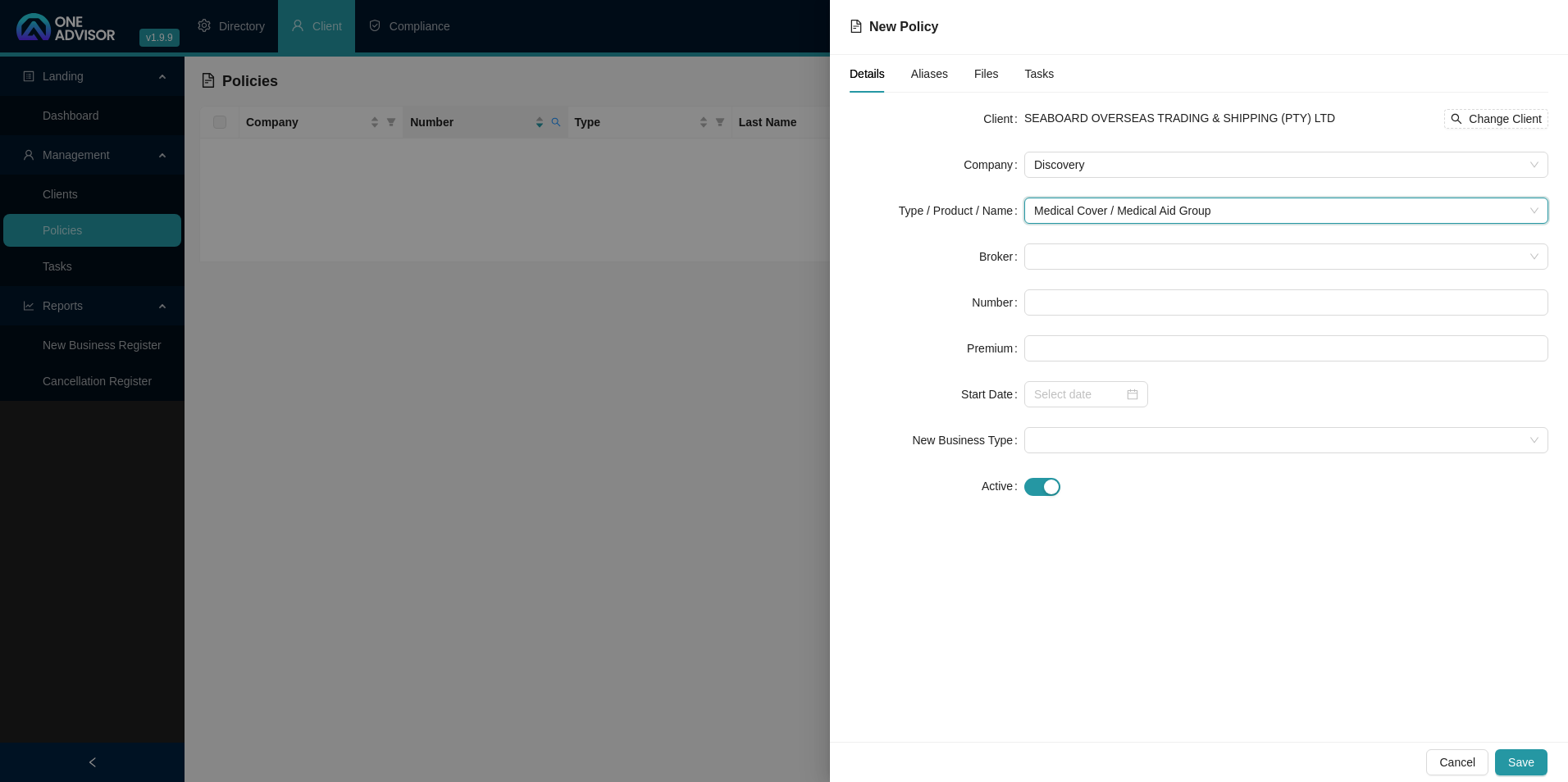
click at [1154, 269] on form "Client SEABOARD OVERSEAS TRADING & SHIPPING (PTY) LTD Change Client Company Dis…" at bounding box center [1199, 303] width 699 height 394
click at [1152, 254] on span at bounding box center [1286, 256] width 505 height 24
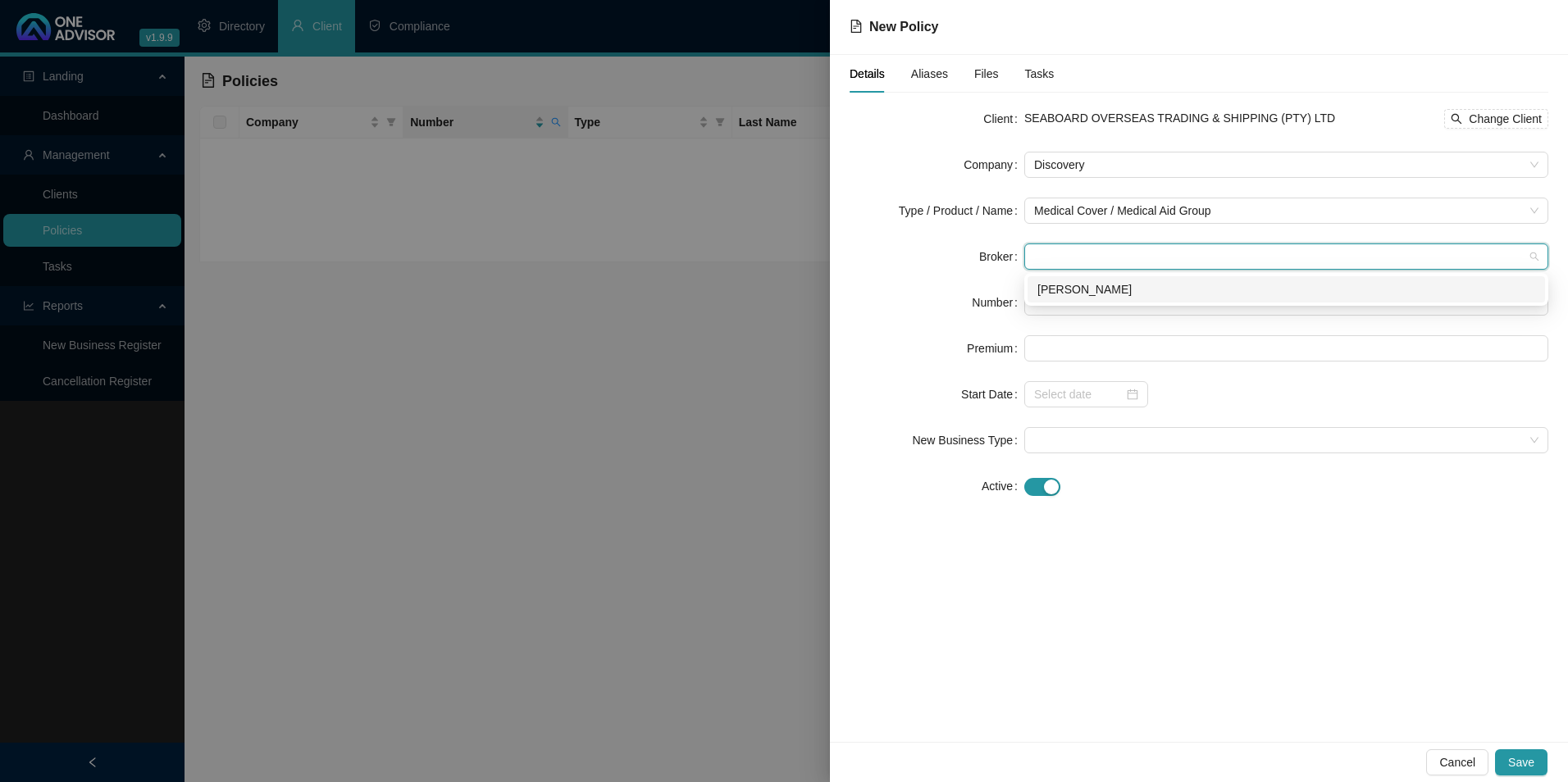
click at [1103, 293] on div "[PERSON_NAME]" at bounding box center [1286, 290] width 498 height 18
click at [1091, 298] on input "text" at bounding box center [1286, 303] width 524 height 26
click at [1177, 301] on input "text" at bounding box center [1286, 303] width 524 height 26
paste input "333144512"
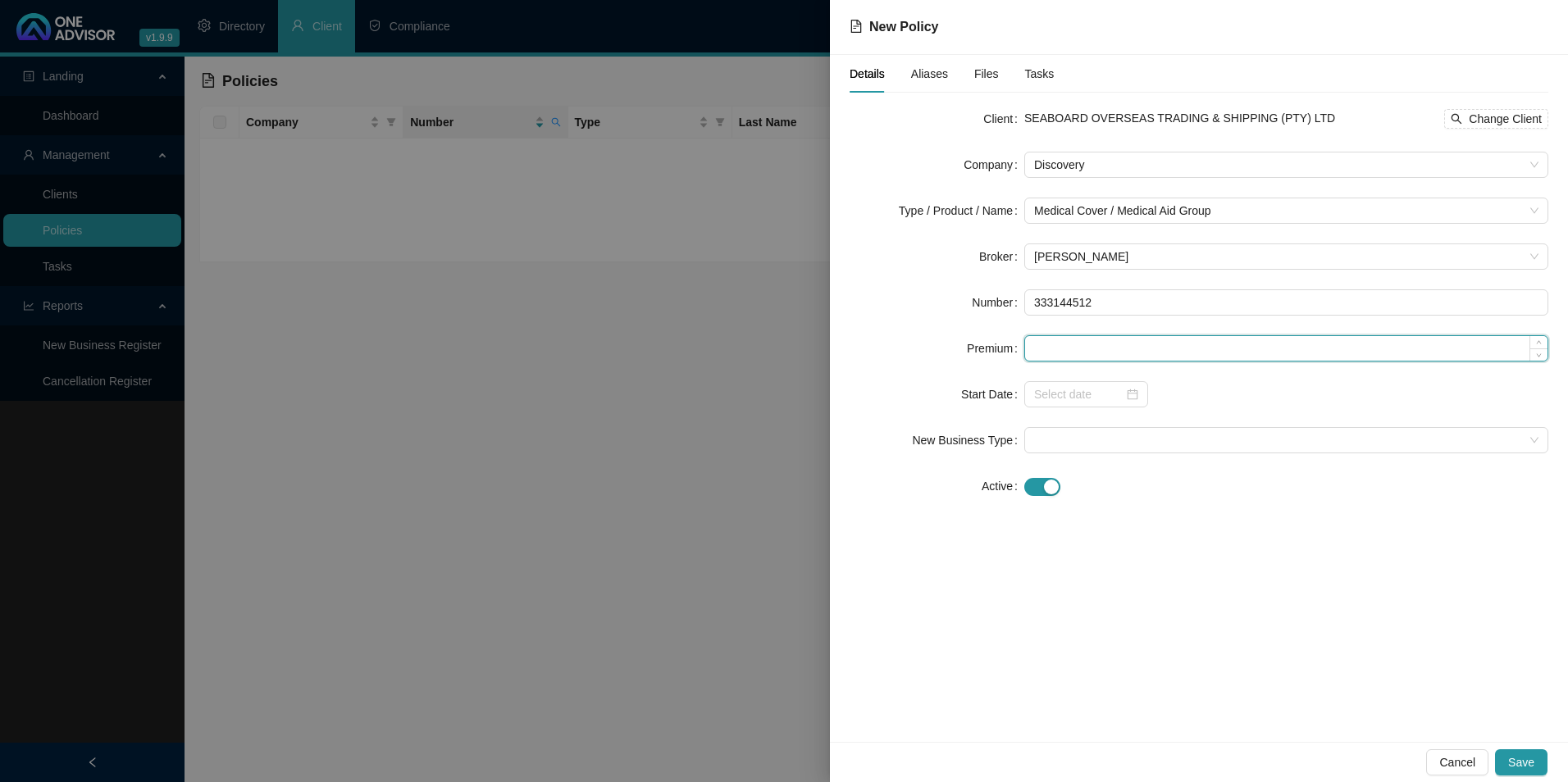
click at [1131, 341] on input at bounding box center [1286, 348] width 522 height 24
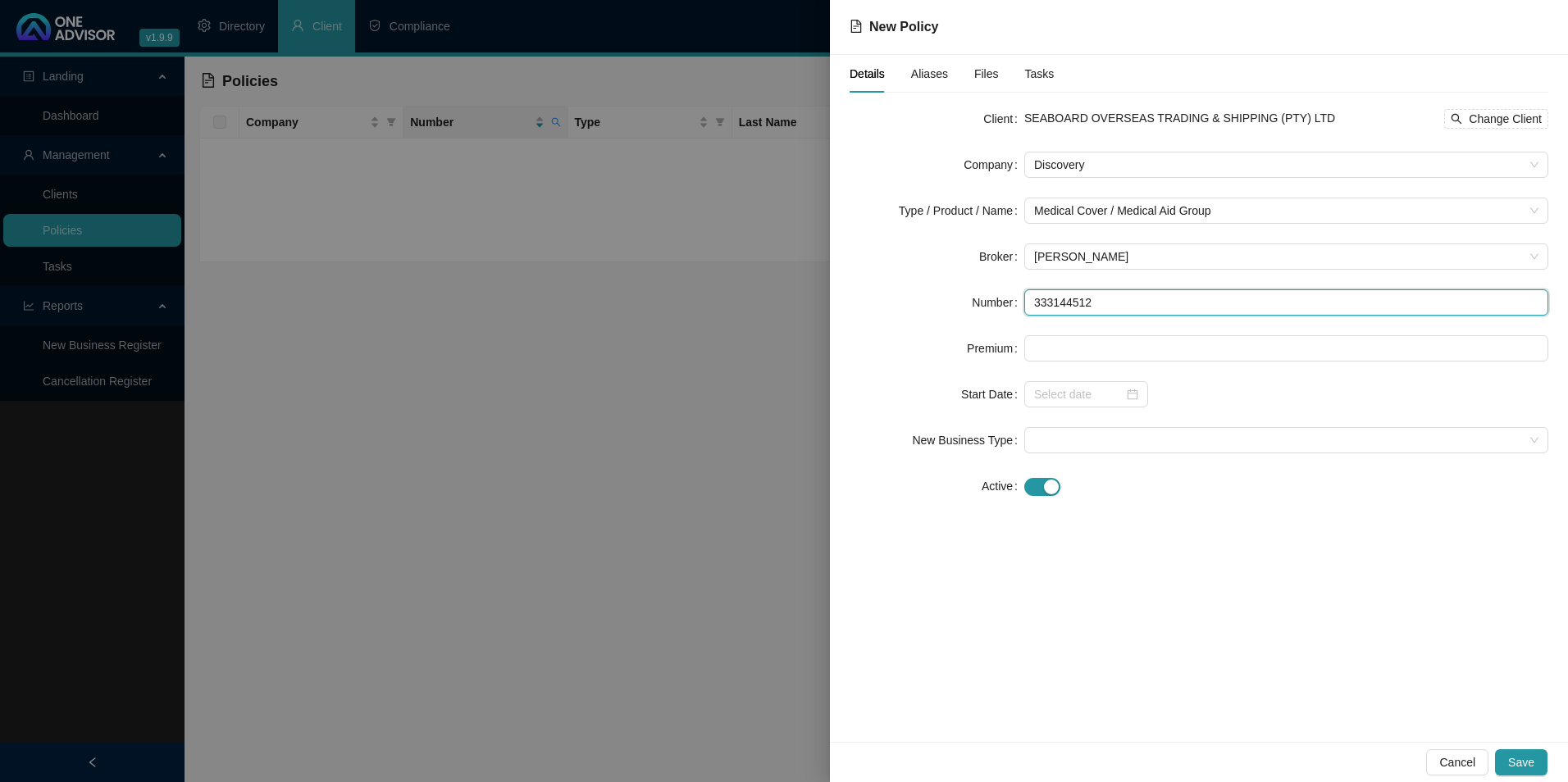
click at [1060, 304] on input "333144512" at bounding box center [1286, 303] width 524 height 26
type input "333144512"
click at [1104, 369] on form "Client SEABOARD OVERSEAS TRADING & SHIPPING (PTY) LTD Change Client Company Dis…" at bounding box center [1199, 303] width 699 height 394
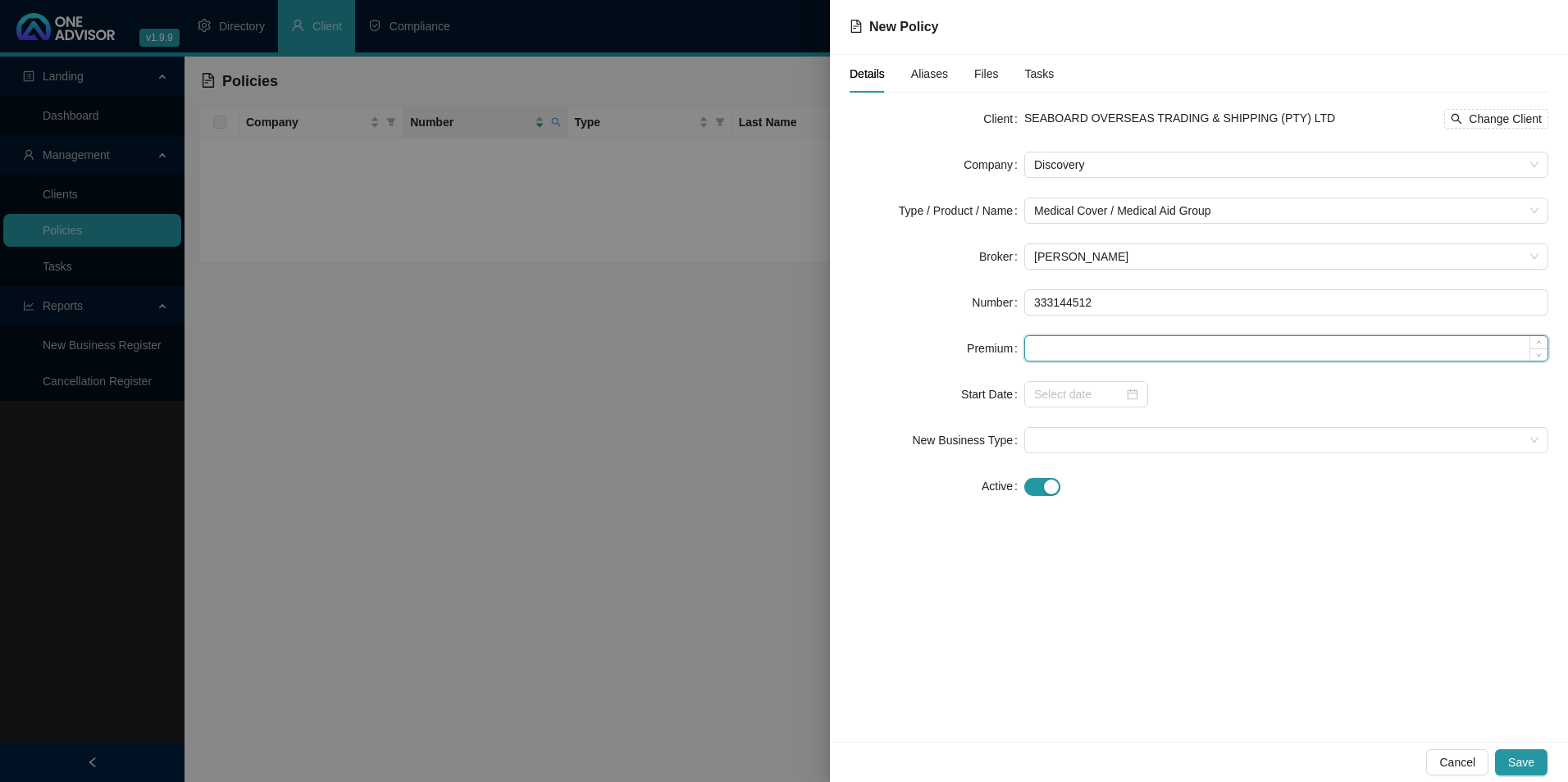
click at [1098, 336] on input at bounding box center [1286, 348] width 522 height 24
paste input "3797"
click at [1137, 401] on div at bounding box center [1087, 394] width 124 height 26
type input "3797.00"
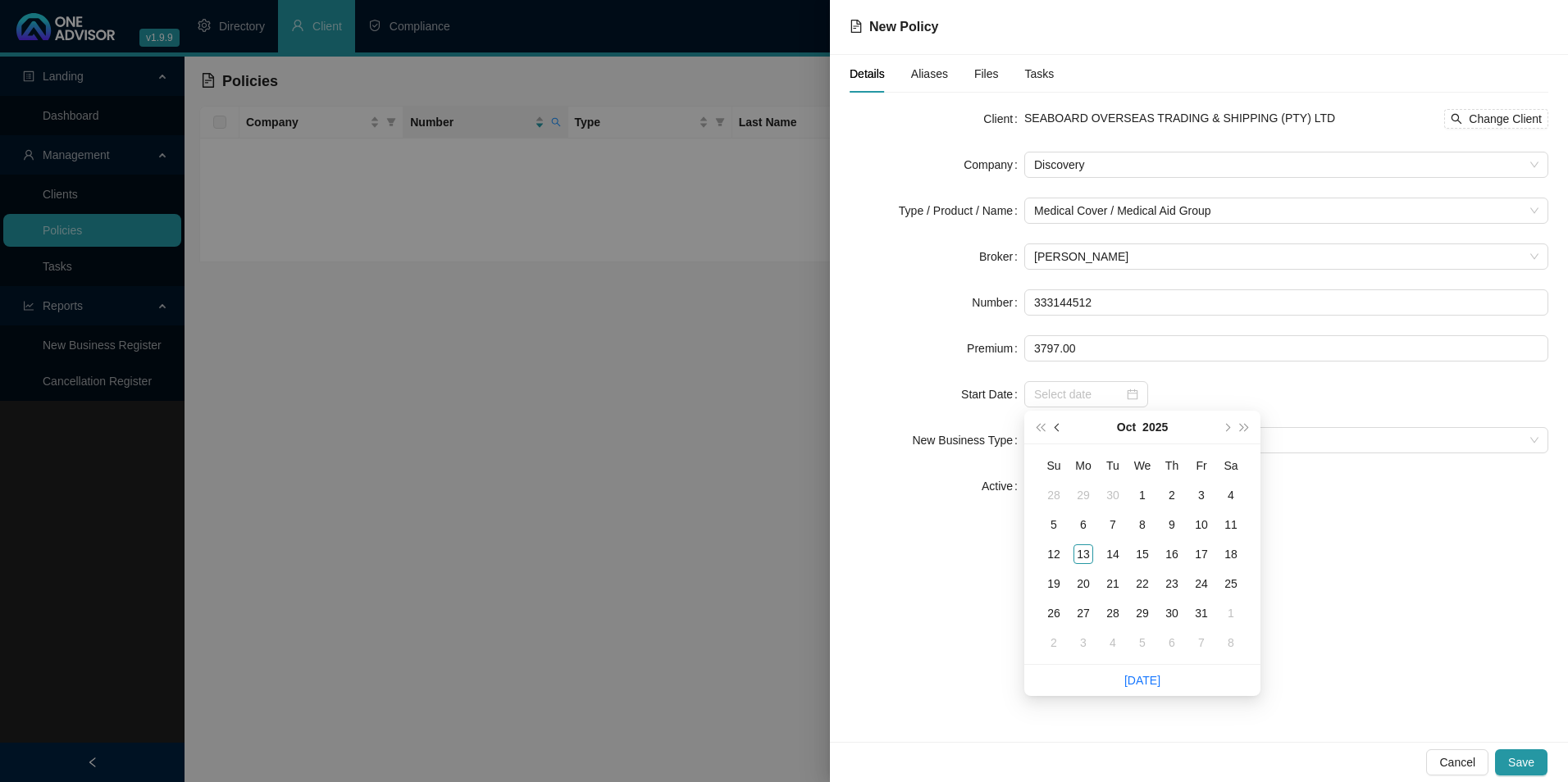
click at [1061, 427] on span "prev-year" at bounding box center [1059, 427] width 8 height 8
type input "[DATE]"
click at [1092, 493] on div "1" at bounding box center [1083, 495] width 19 height 19
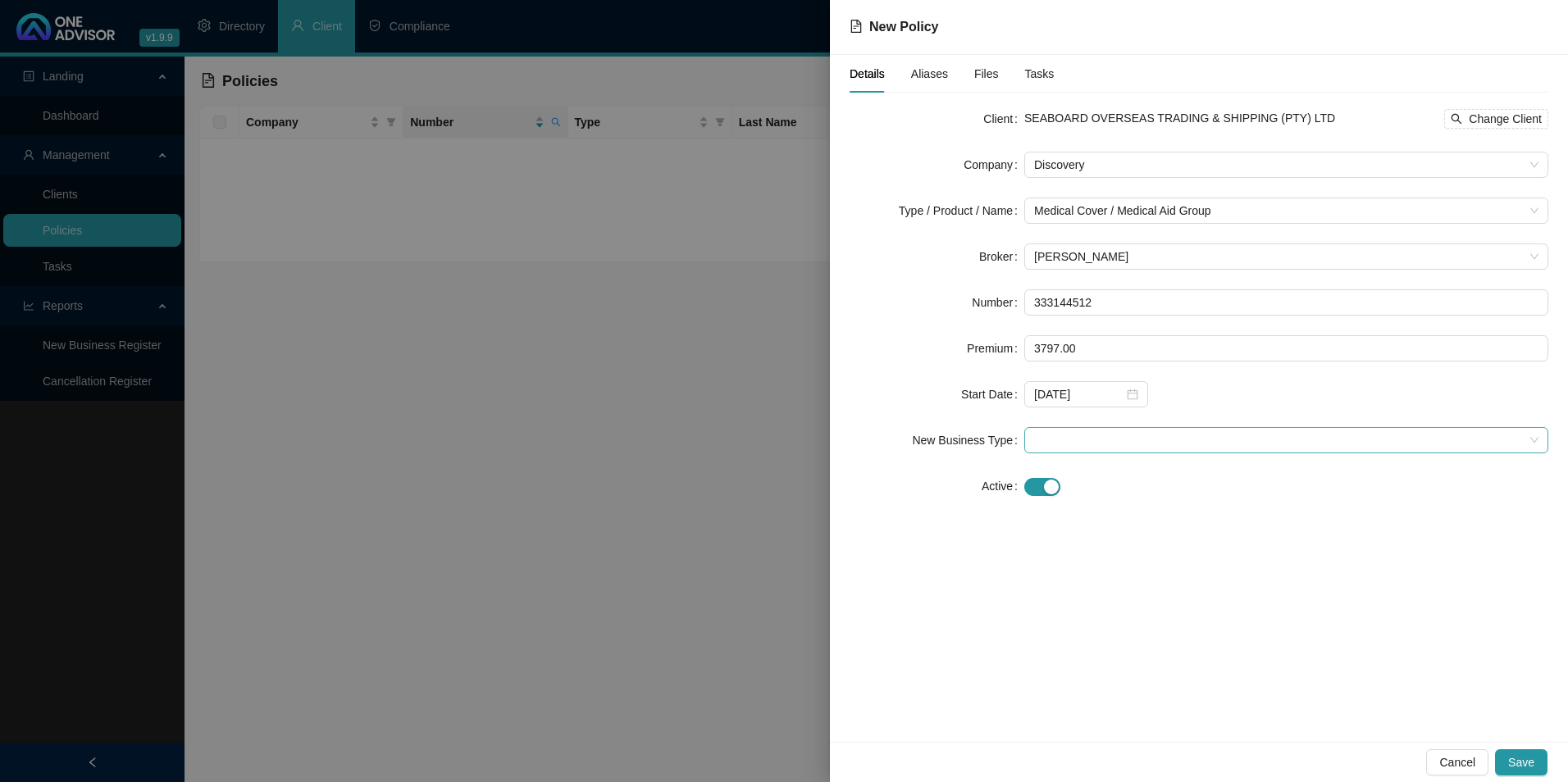
click at [1086, 443] on span at bounding box center [1286, 440] width 505 height 24
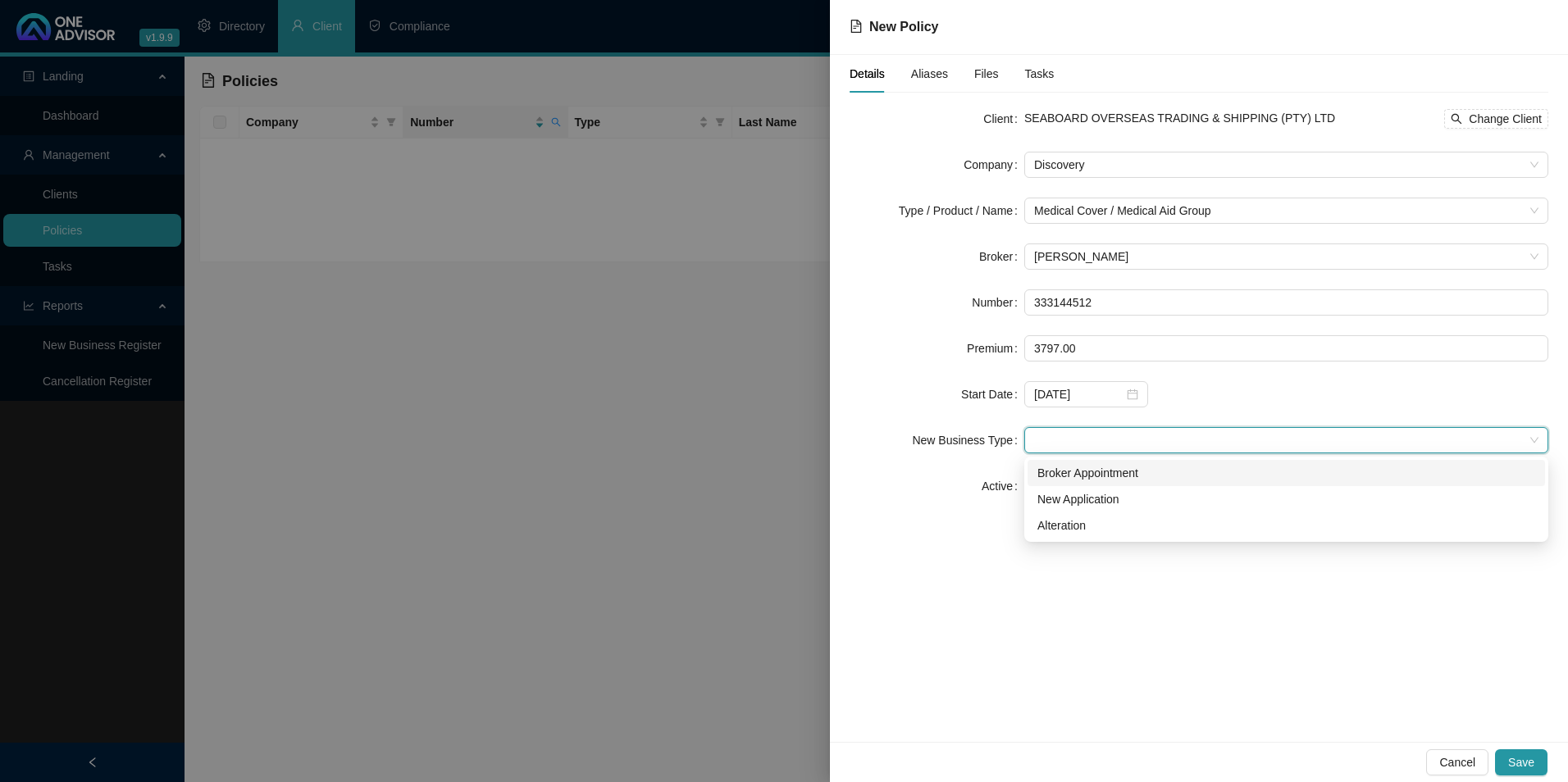
click at [1107, 476] on div "Broker Appointment" at bounding box center [1286, 473] width 498 height 18
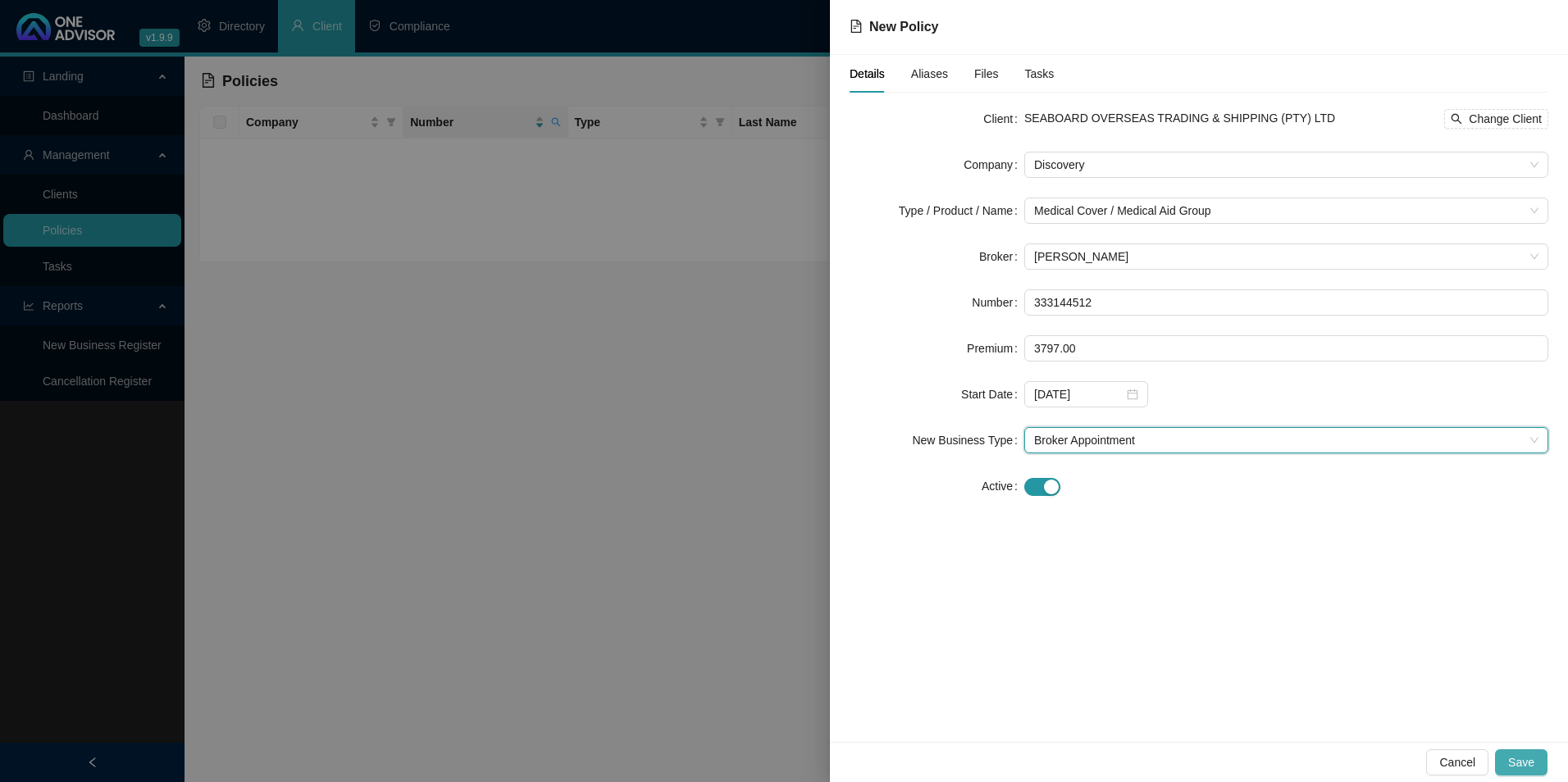
click at [1523, 759] on span "Save" at bounding box center [1522, 763] width 26 height 18
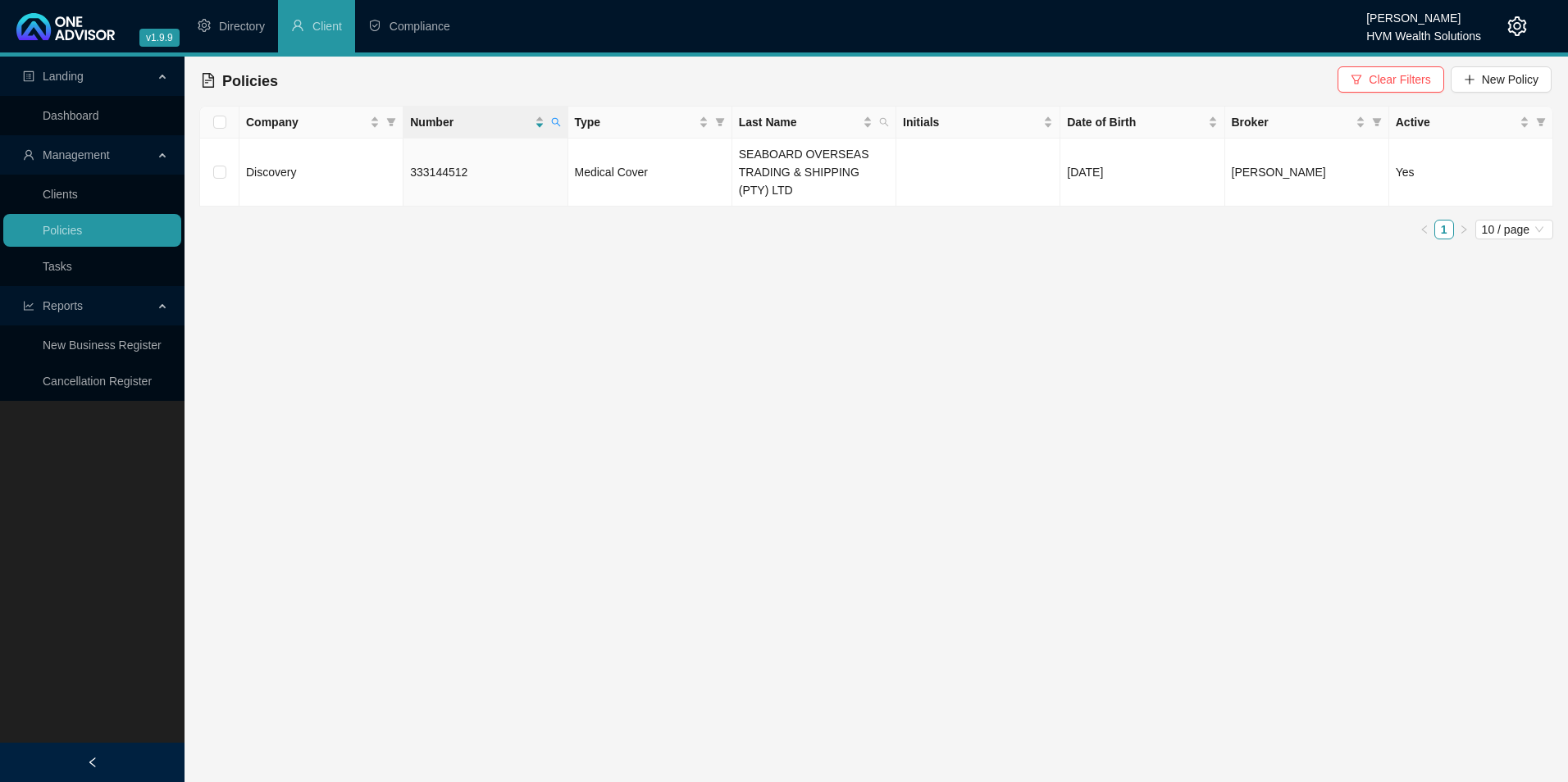
click at [858, 84] on div "Policies Clear Filters New Policy" at bounding box center [877, 80] width 1351 height 36
click at [502, 171] on td "333144512" at bounding box center [485, 172] width 164 height 68
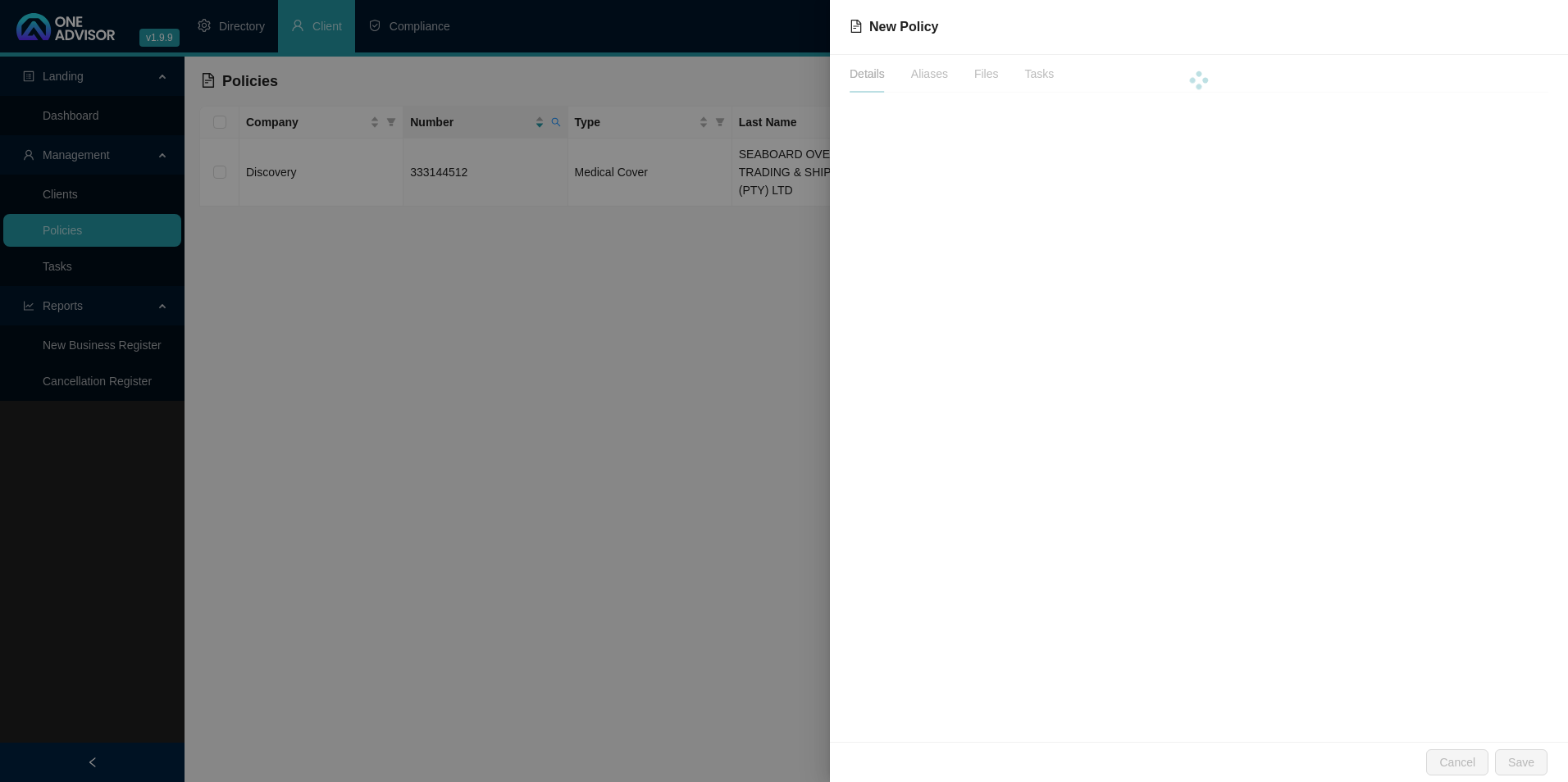
click at [920, 71] on div at bounding box center [1199, 80] width 699 height 51
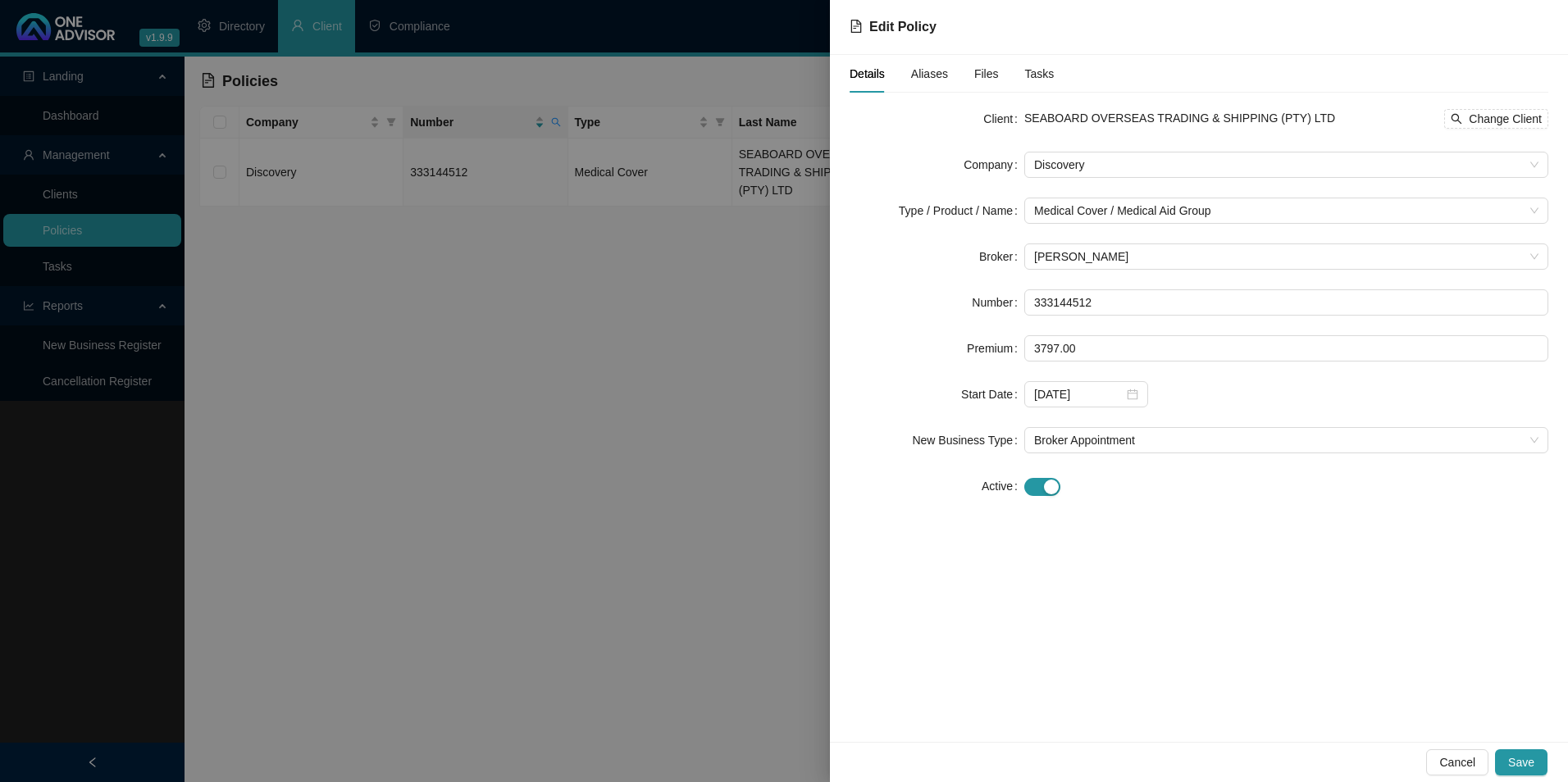
click at [924, 73] on span "Aliases" at bounding box center [930, 73] width 37 height 11
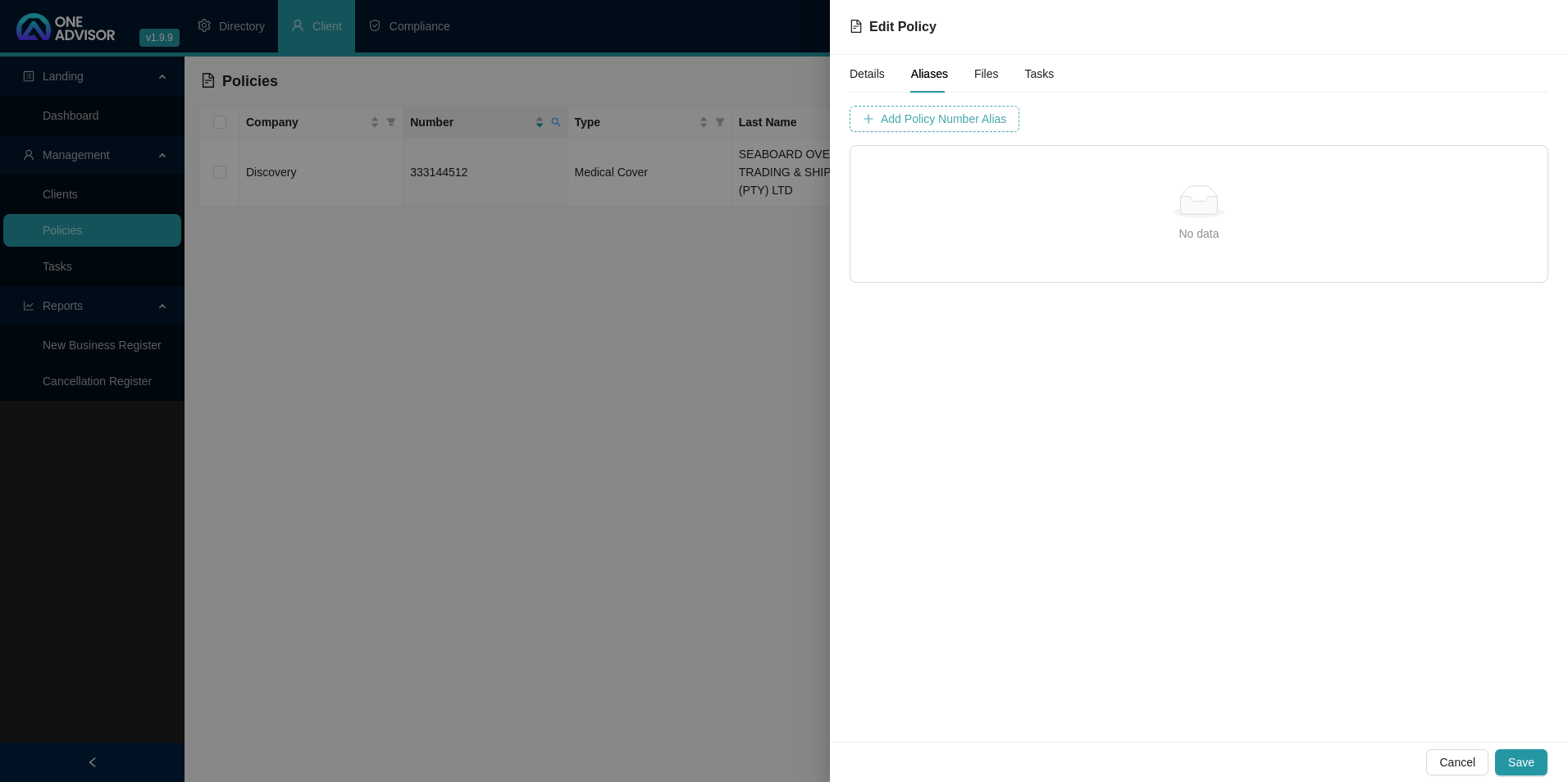
click at [936, 110] on span "Add Policy Number Alias" at bounding box center [943, 119] width 125 height 18
type input "3331445"
click at [1292, 116] on span "Add Policy Number Alias" at bounding box center [1354, 119] width 125 height 18
click at [1546, 766] on button "Save" at bounding box center [1522, 763] width 52 height 26
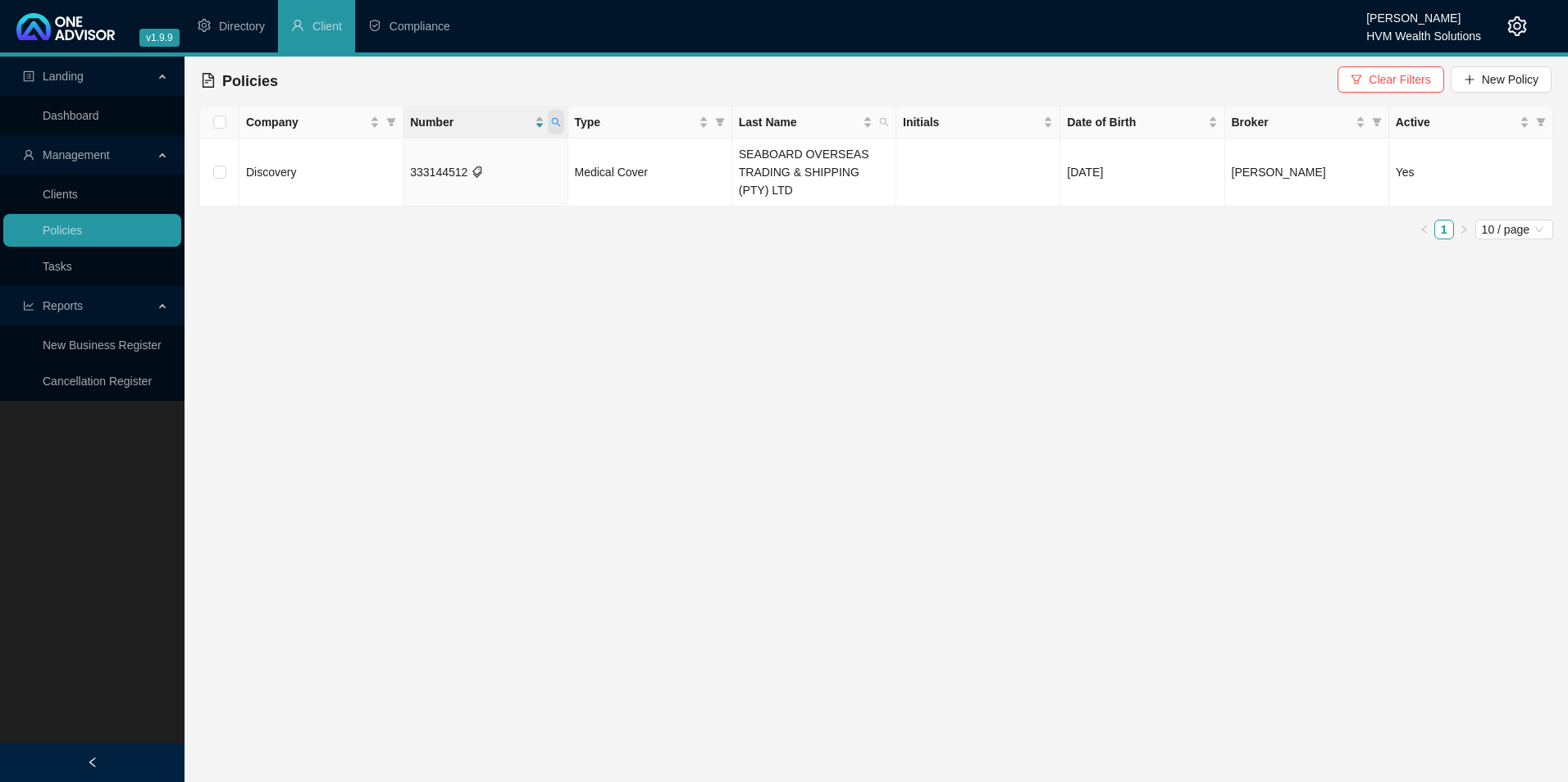
click at [557, 119] on icon "search" at bounding box center [556, 122] width 9 height 9
drag, startPoint x: 480, startPoint y: 160, endPoint x: 348, endPoint y: 157, distance: 132.0
click at [348, 157] on body "v1.9.9 [PERSON_NAME] HVM Wealth Solutions Directory Client Compliance Landing D…" at bounding box center [784, 391] width 1568 height 782
paste input "46577670"
type input "346577670"
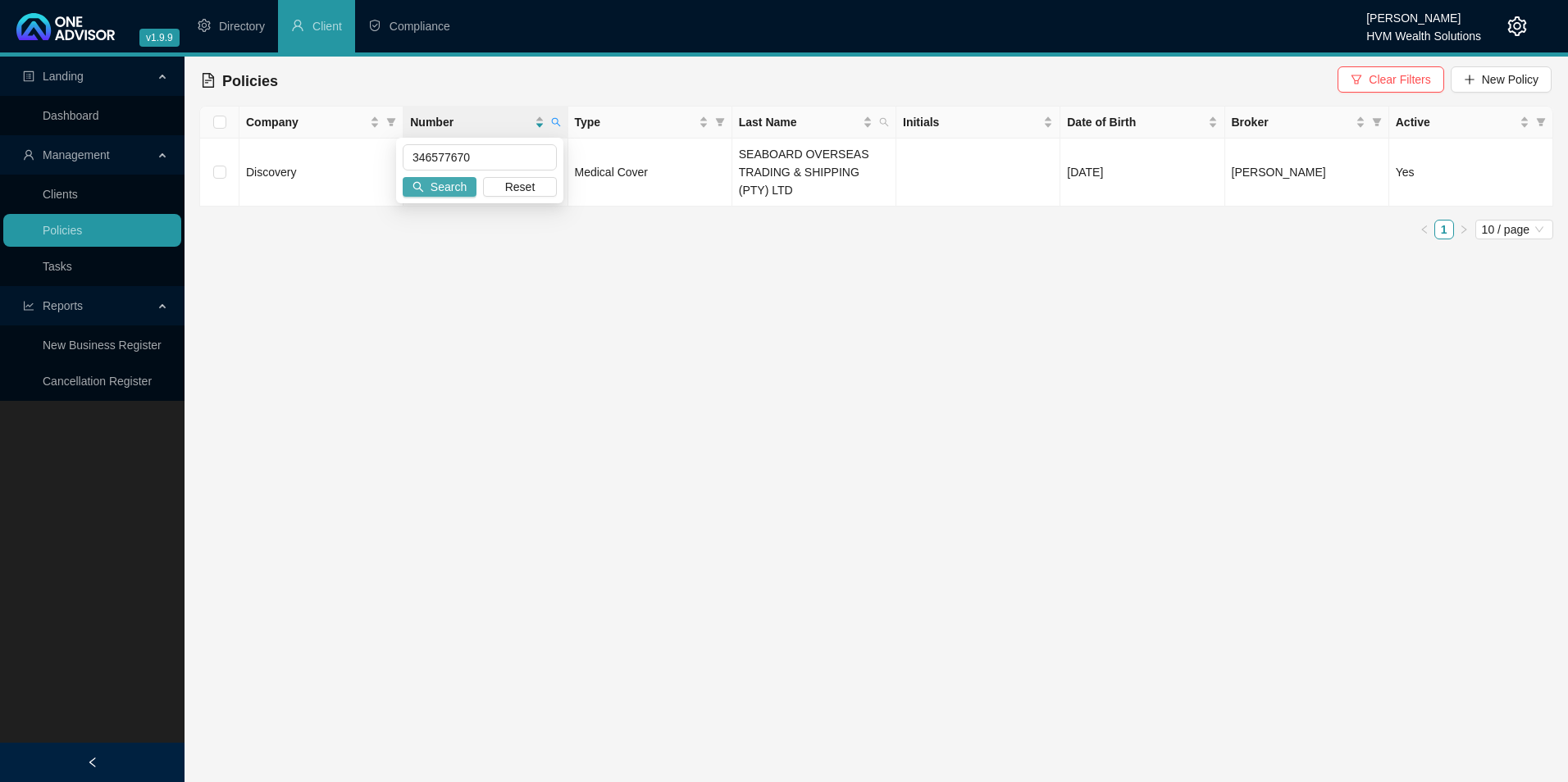
click at [462, 192] on span "Search" at bounding box center [448, 186] width 36 height 18
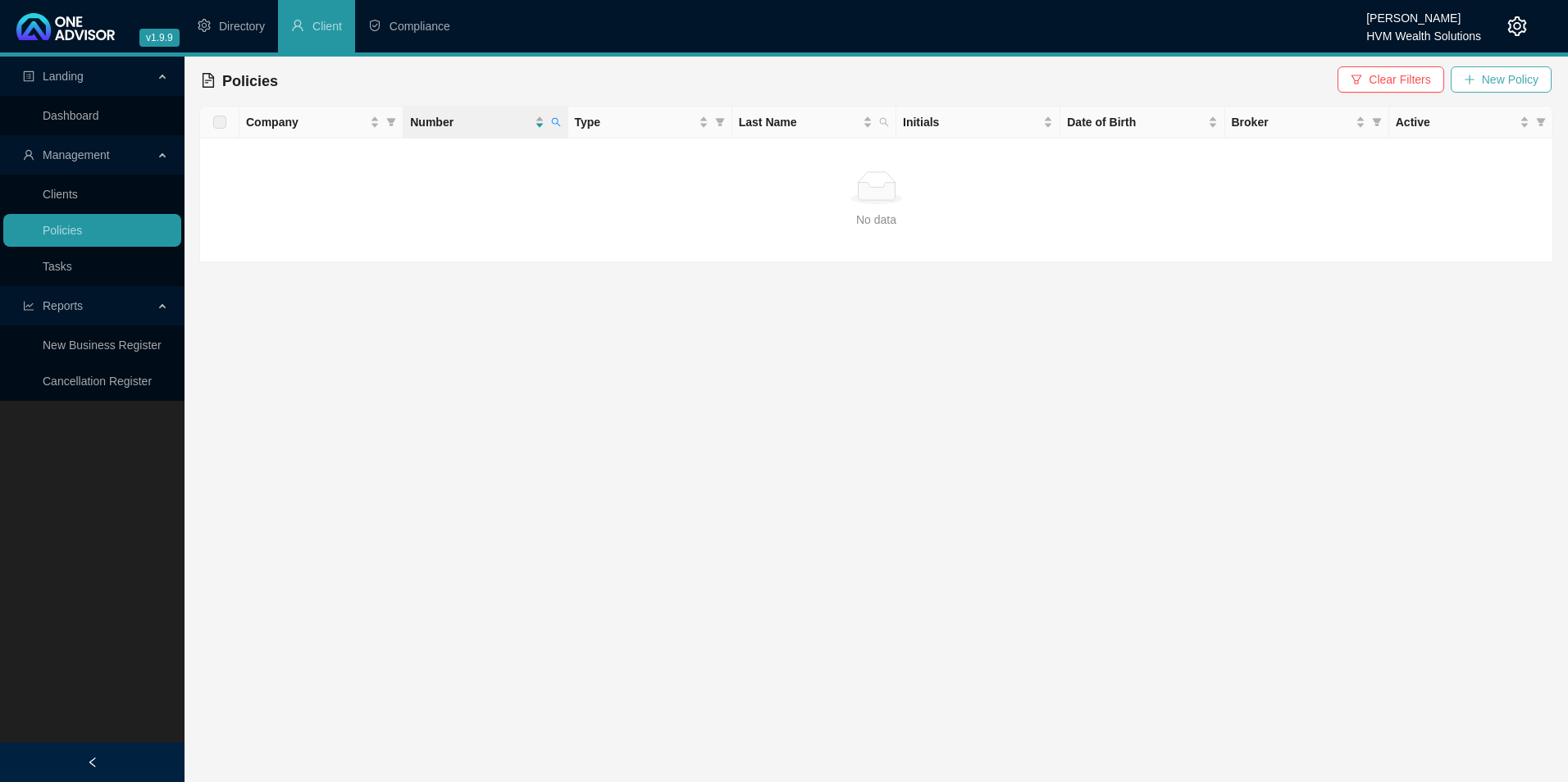
click at [1489, 84] on span "New Policy" at bounding box center [1510, 80] width 57 height 18
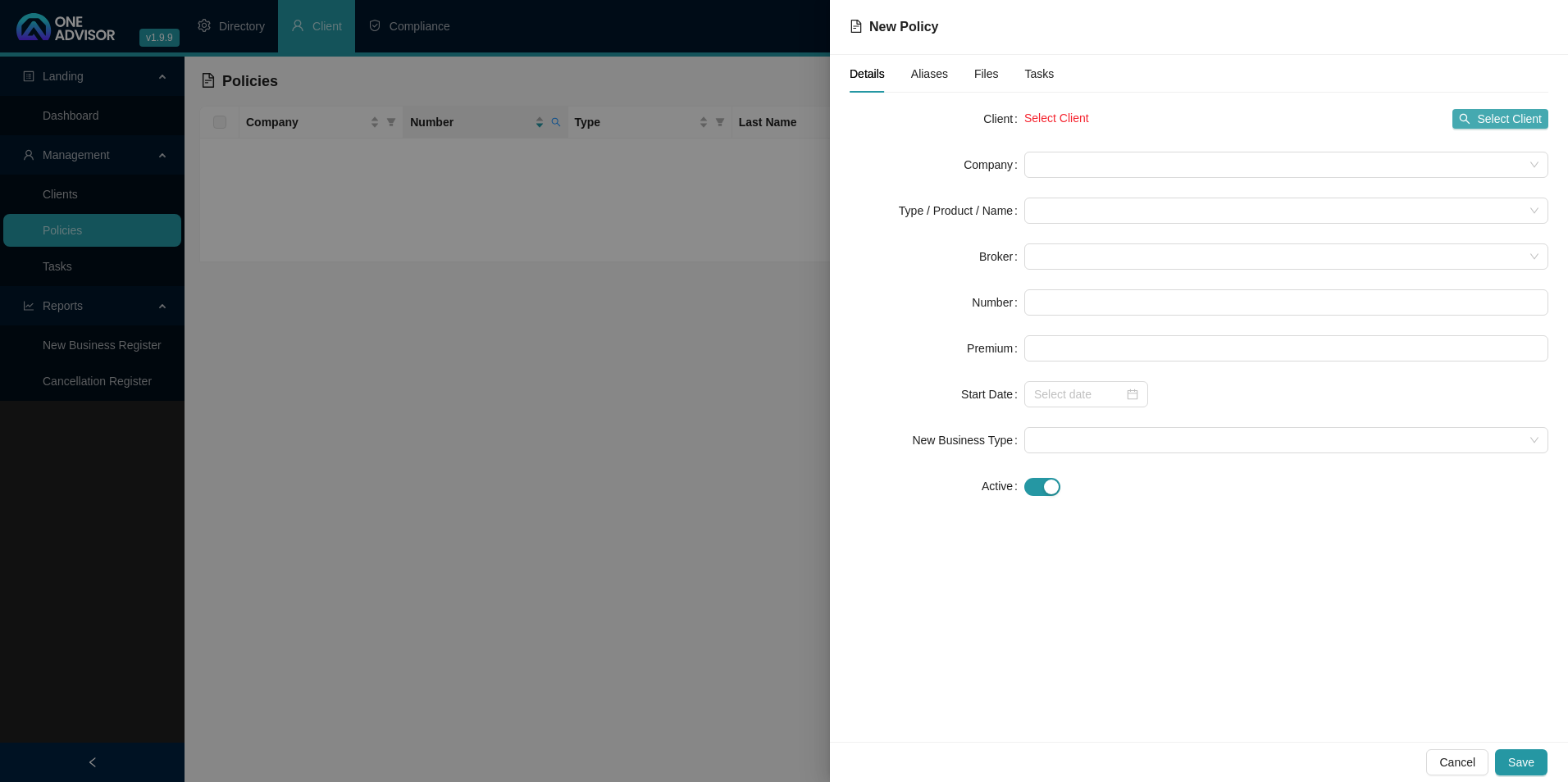
click at [1466, 121] on icon "search" at bounding box center [1466, 119] width 10 height 10
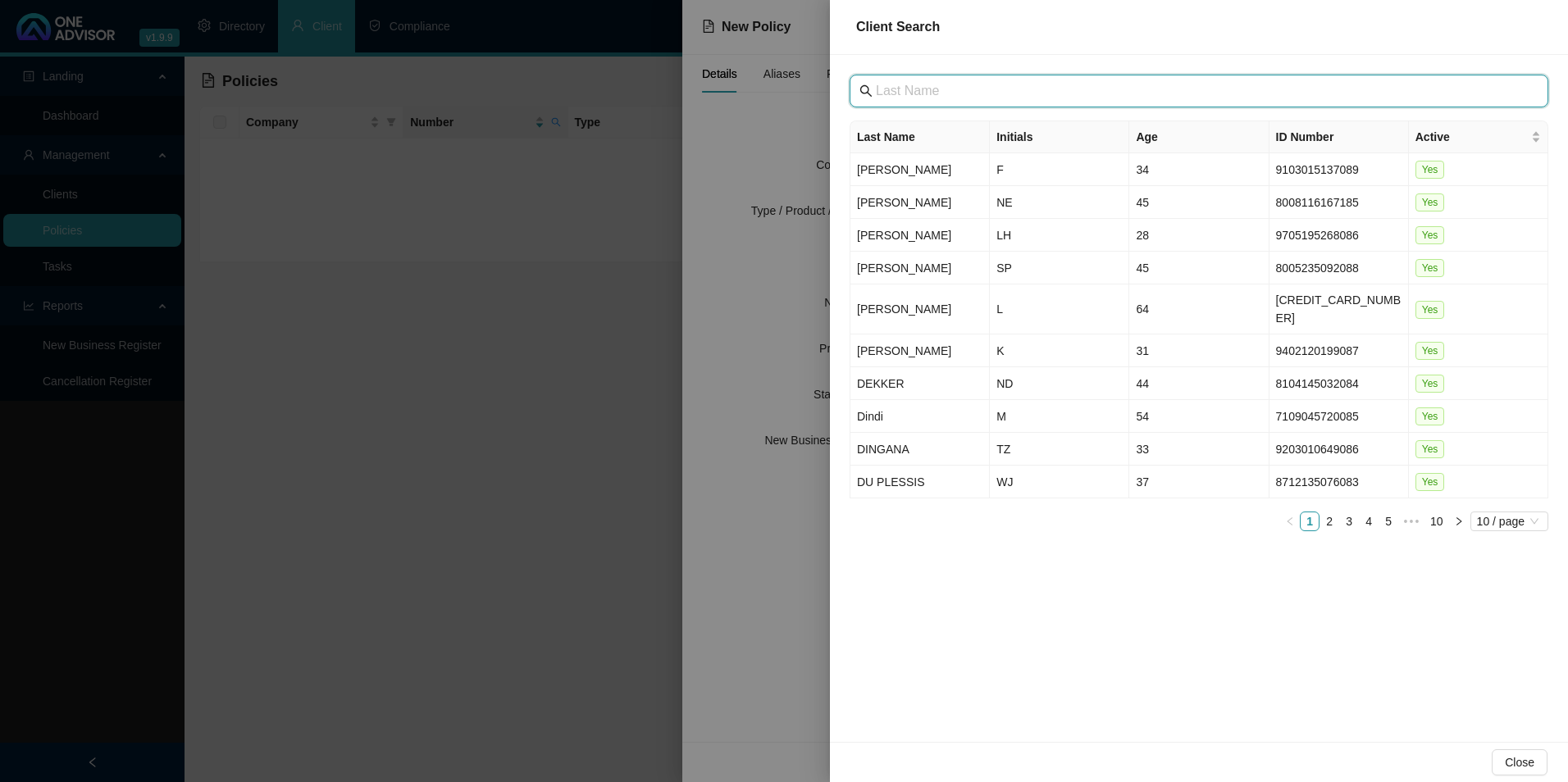
click at [1021, 94] on input "text" at bounding box center [1200, 91] width 649 height 19
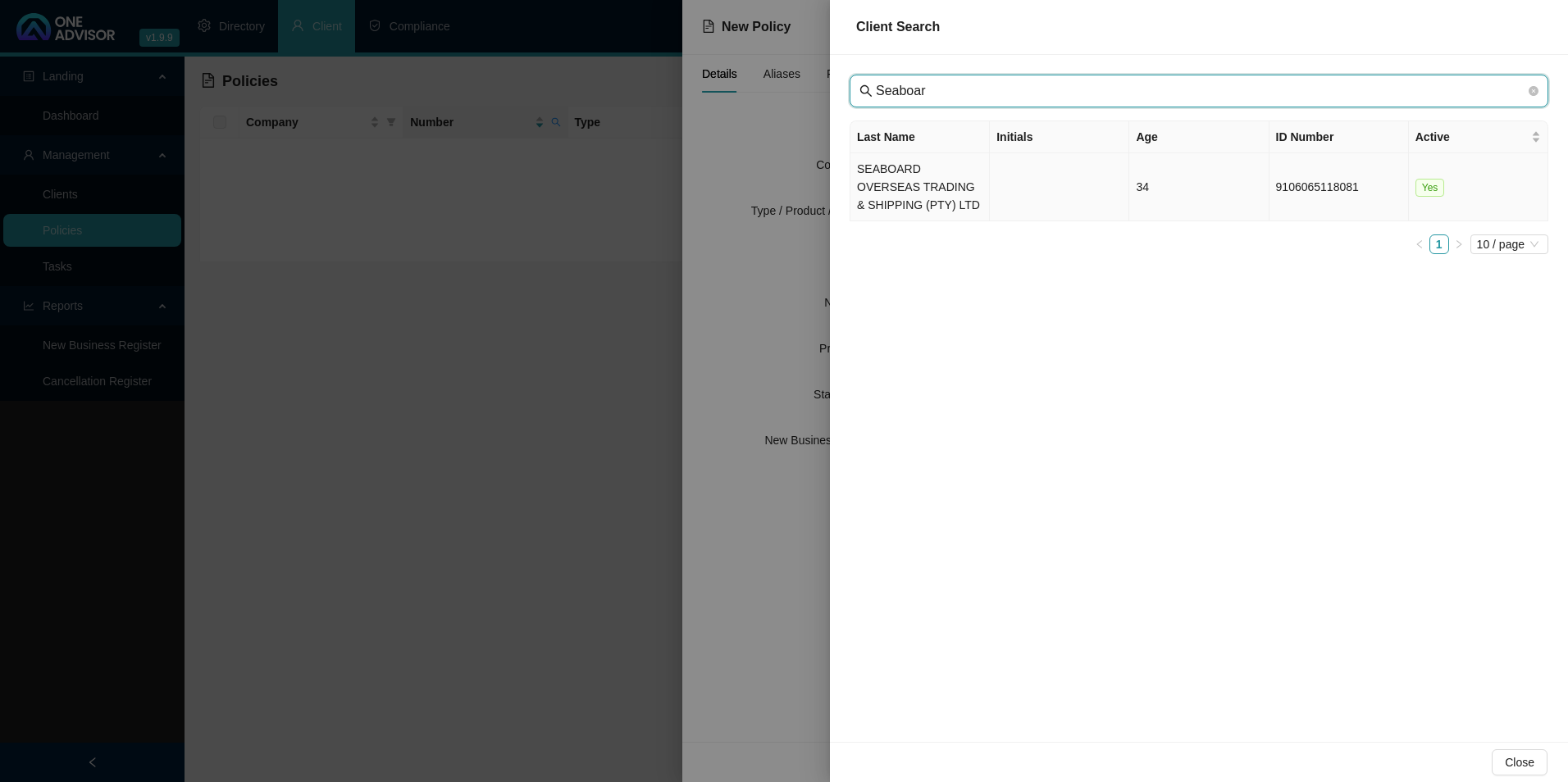
type input "Seaboar"
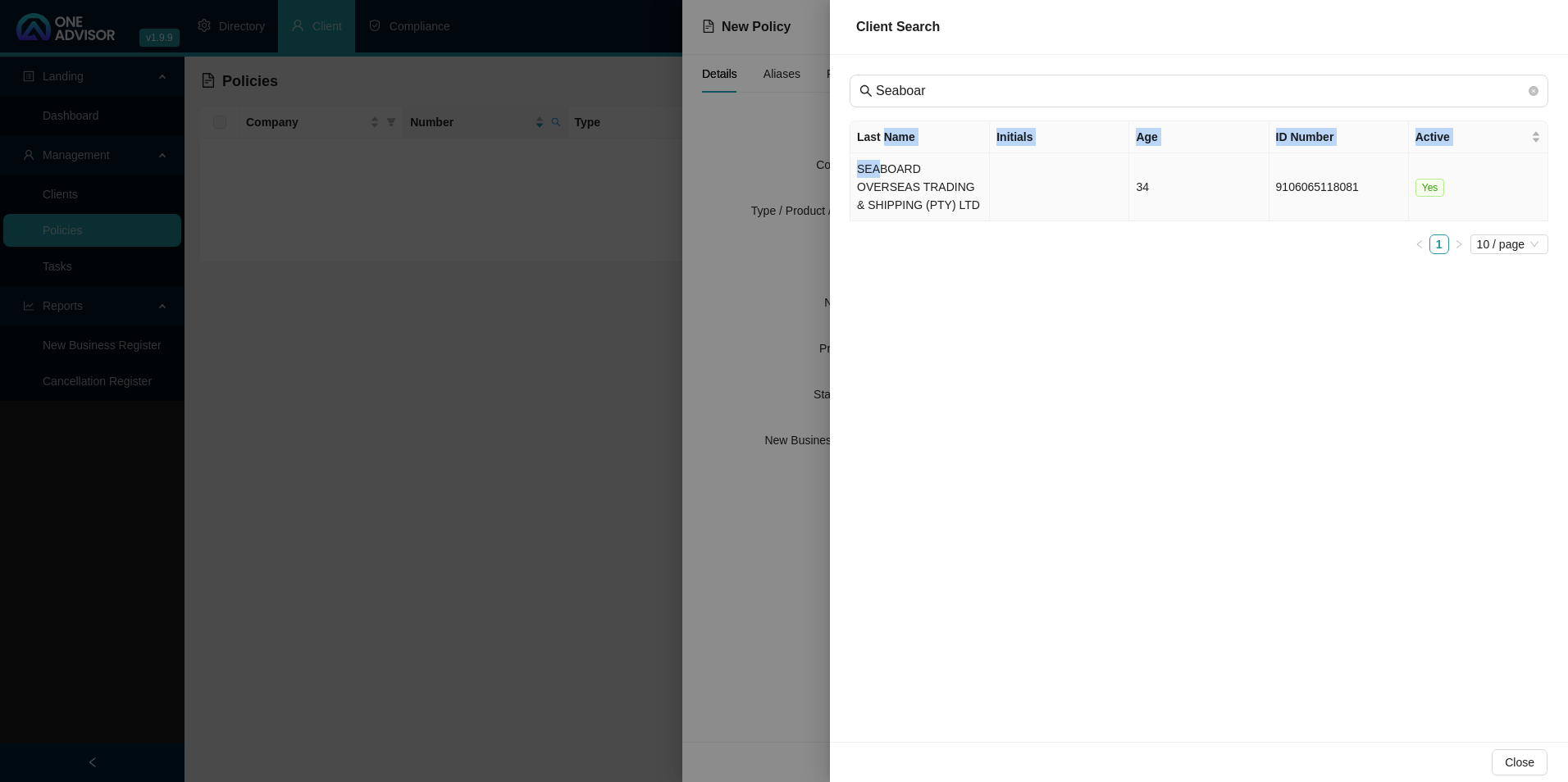
click at [879, 159] on table "Last Name Initials Age ID Number Active SEABOARD OVERSEAS TRADING & SHIPPING (P…" at bounding box center [1200, 171] width 698 height 100
drag, startPoint x: 879, startPoint y: 159, endPoint x: 899, endPoint y: 182, distance: 30.5
click at [899, 177] on td "SEABOARD OVERSEAS TRADING & SHIPPING (PTY) LTD" at bounding box center [920, 187] width 139 height 68
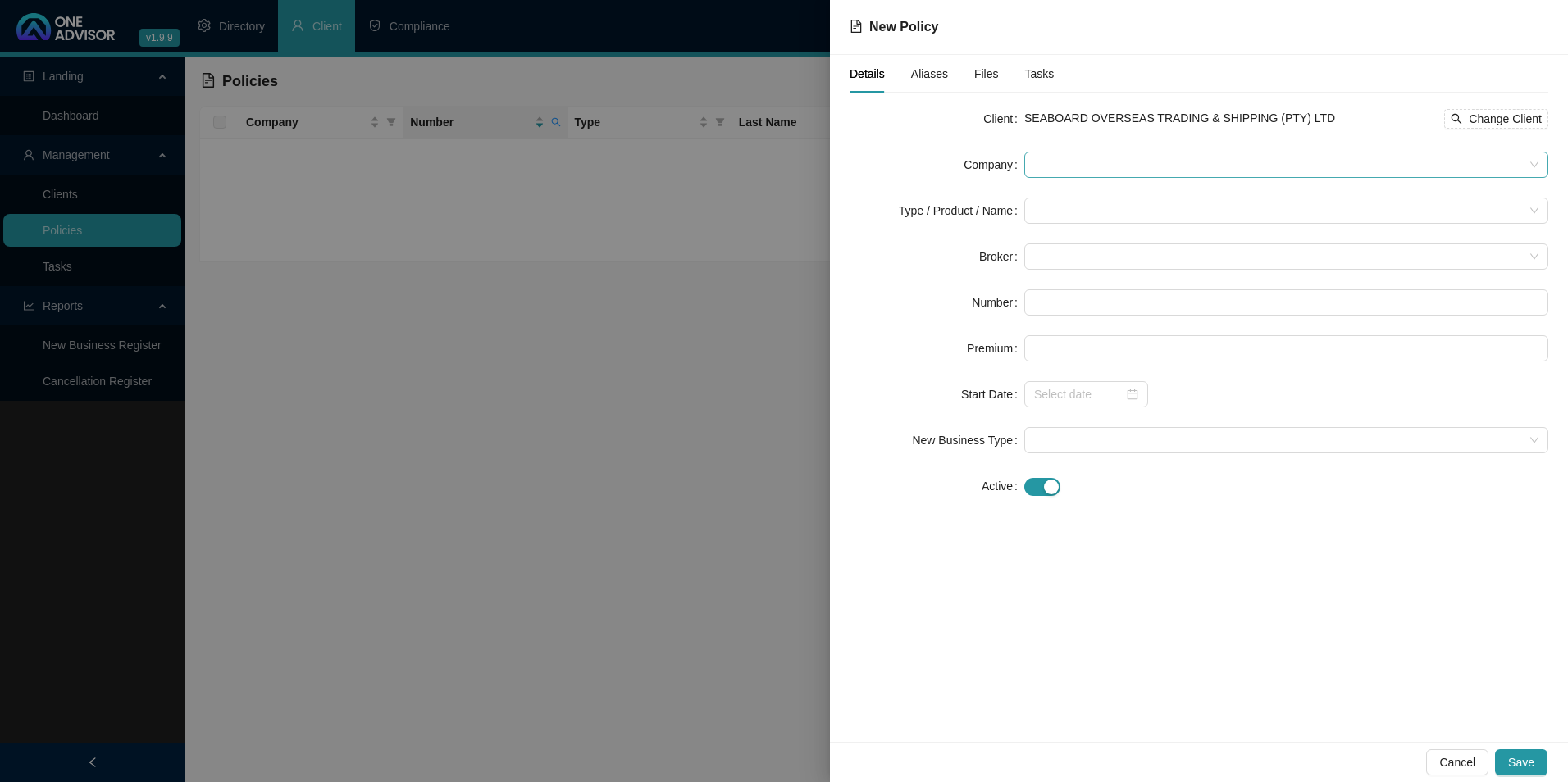
click at [1199, 157] on span at bounding box center [1286, 164] width 505 height 24
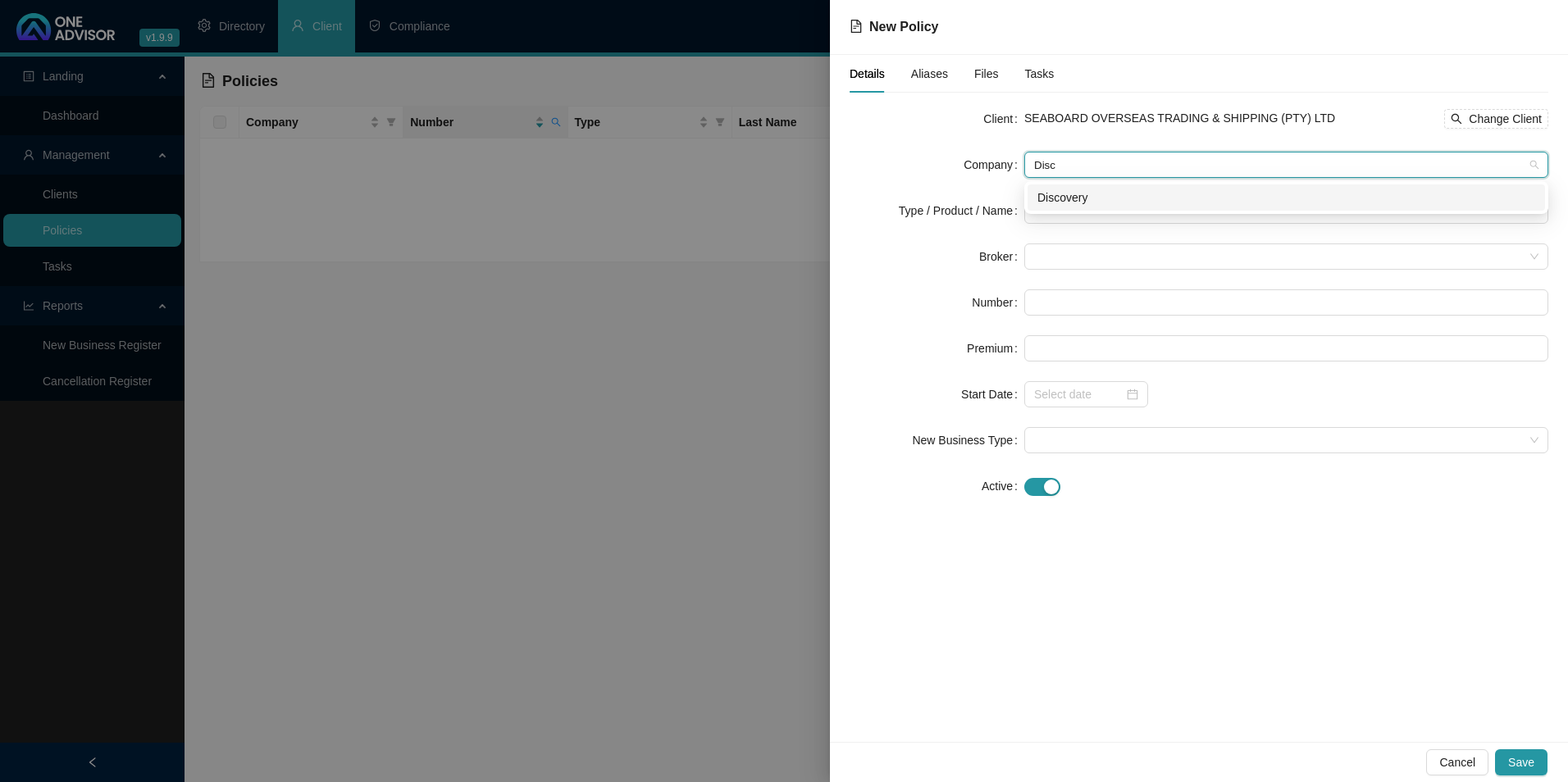
type input "Disco"
click at [1067, 189] on div "Discovery" at bounding box center [1286, 198] width 498 height 18
click at [1070, 207] on input "search" at bounding box center [1279, 211] width 490 height 24
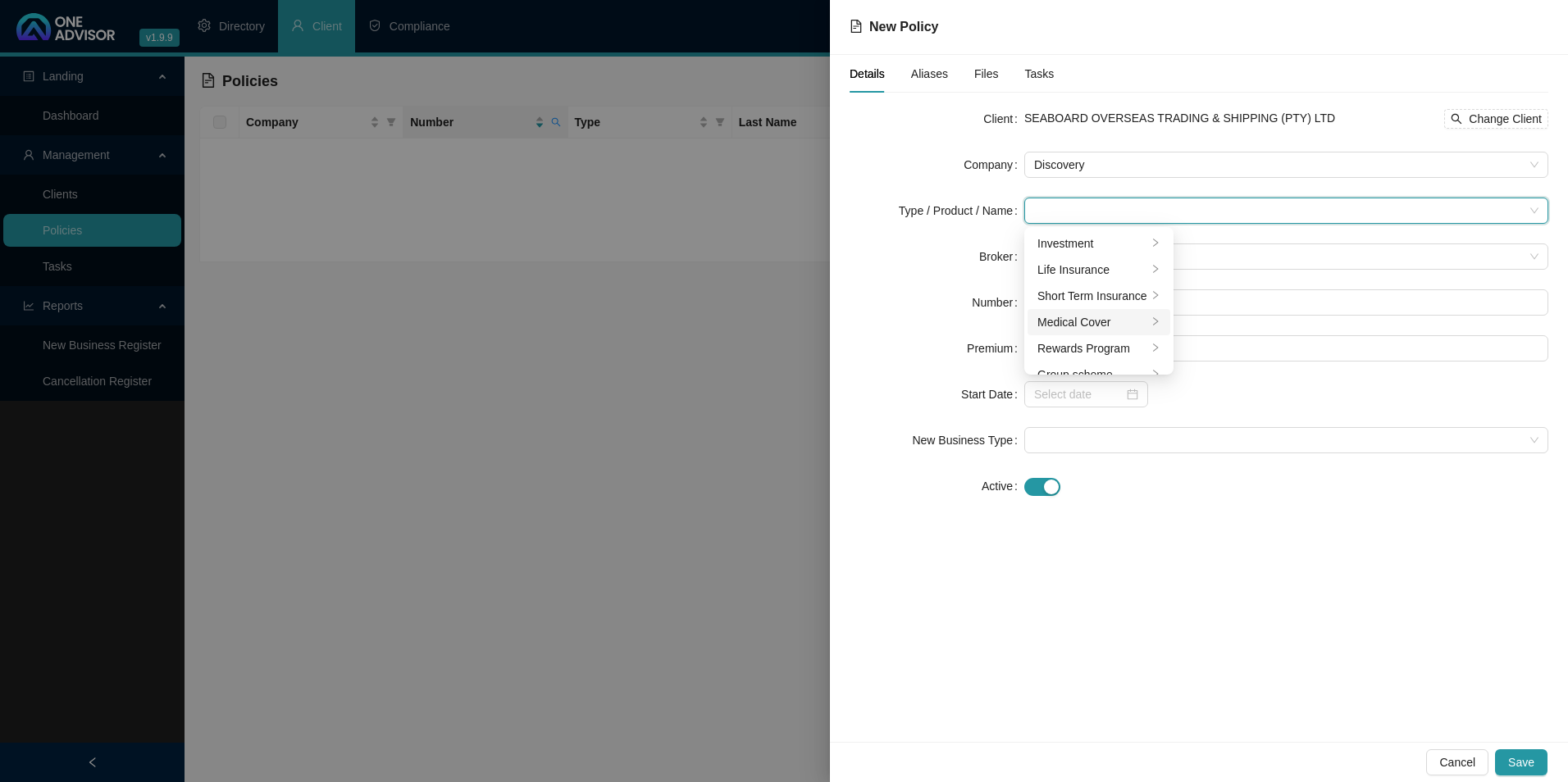
click at [1076, 321] on div "Medical Cover" at bounding box center [1093, 322] width 110 height 18
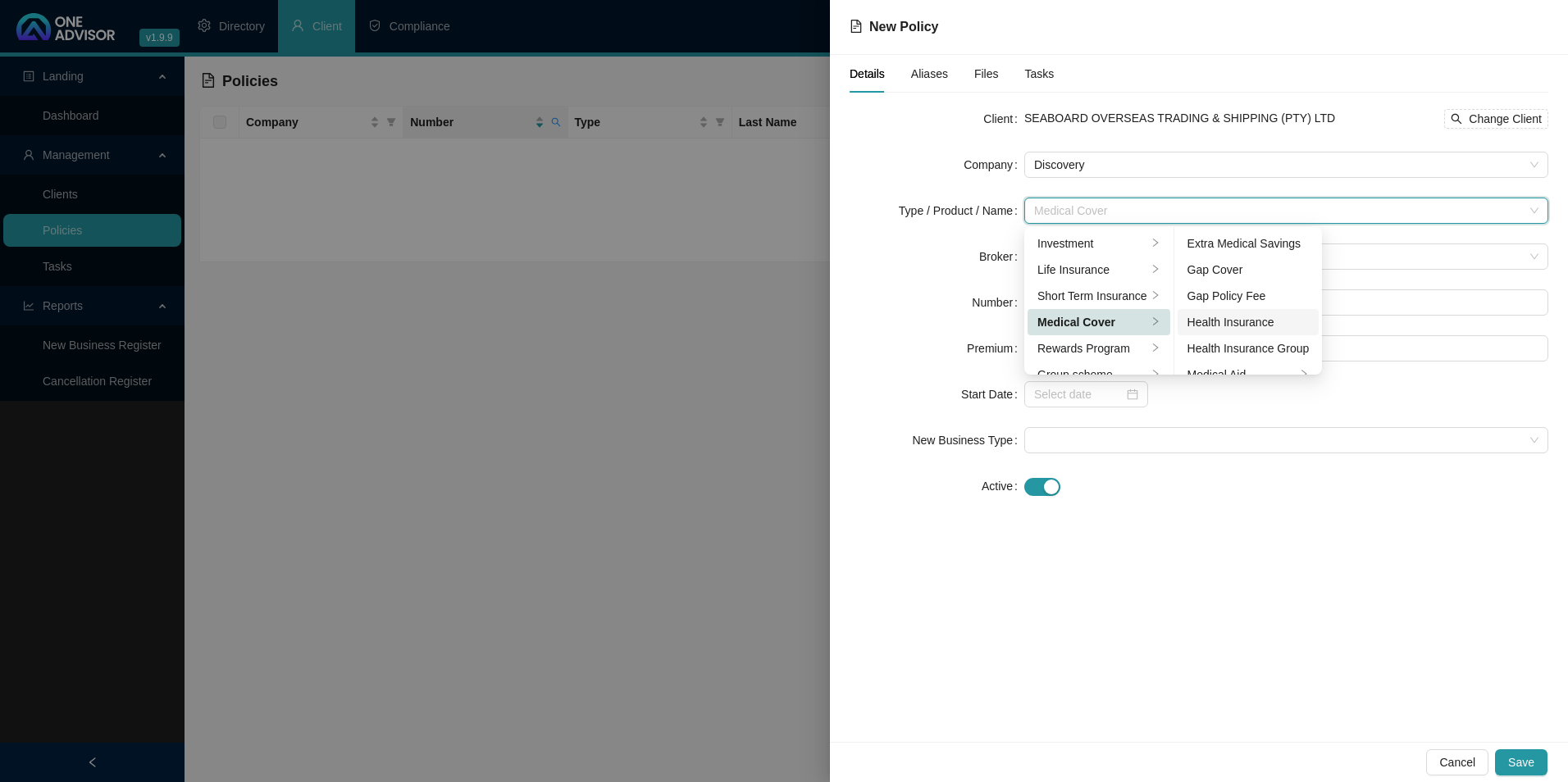
scroll to position [82, 0]
click at [1248, 325] on div "Medical Aid Group" at bounding box center [1249, 318] width 122 height 18
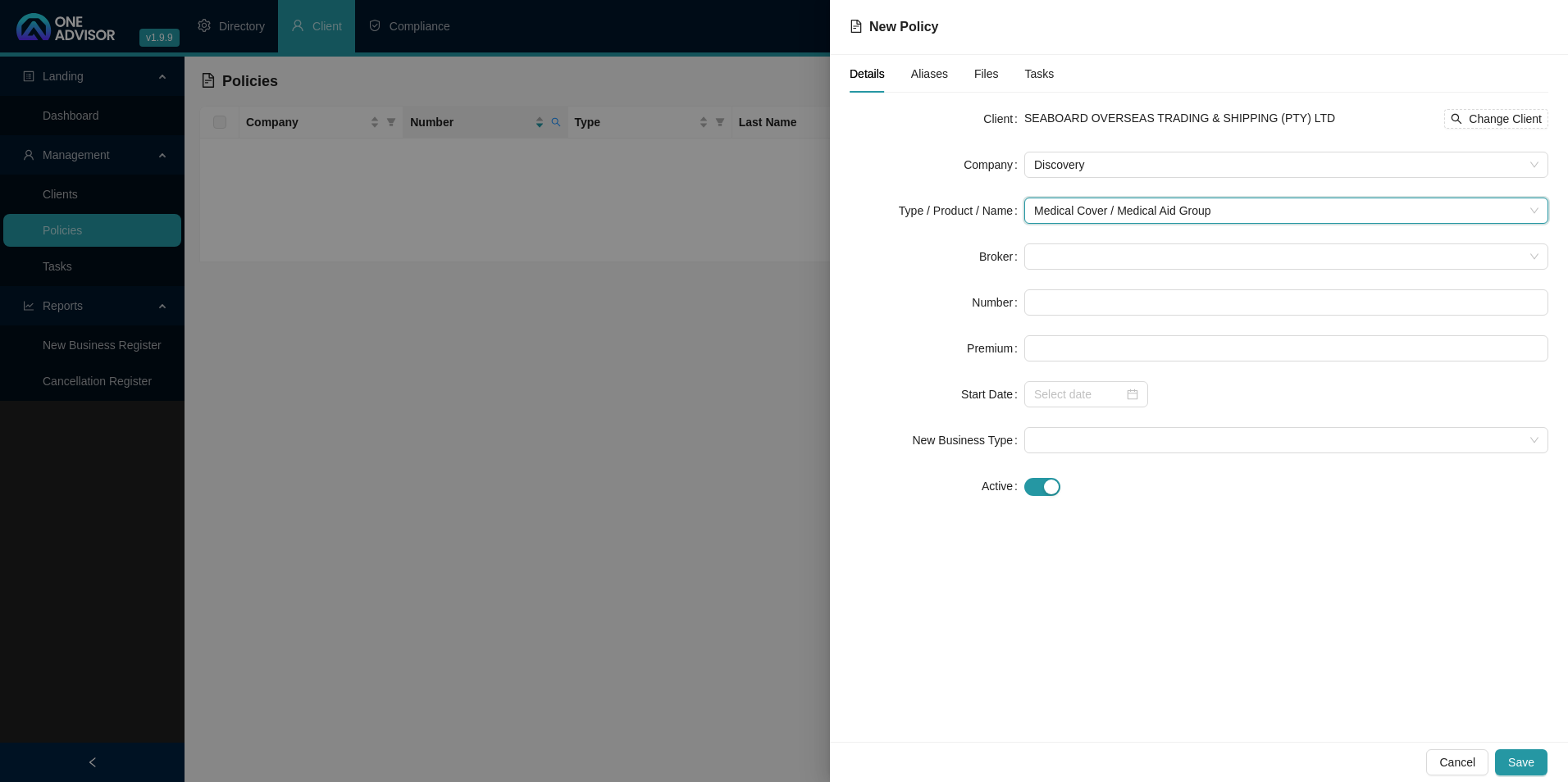
click at [1133, 240] on form "Client SEABOARD OVERSEAS TRADING & SHIPPING (PTY) LTD Change Client Company Dis…" at bounding box center [1199, 303] width 699 height 394
click at [1143, 255] on span at bounding box center [1286, 256] width 505 height 24
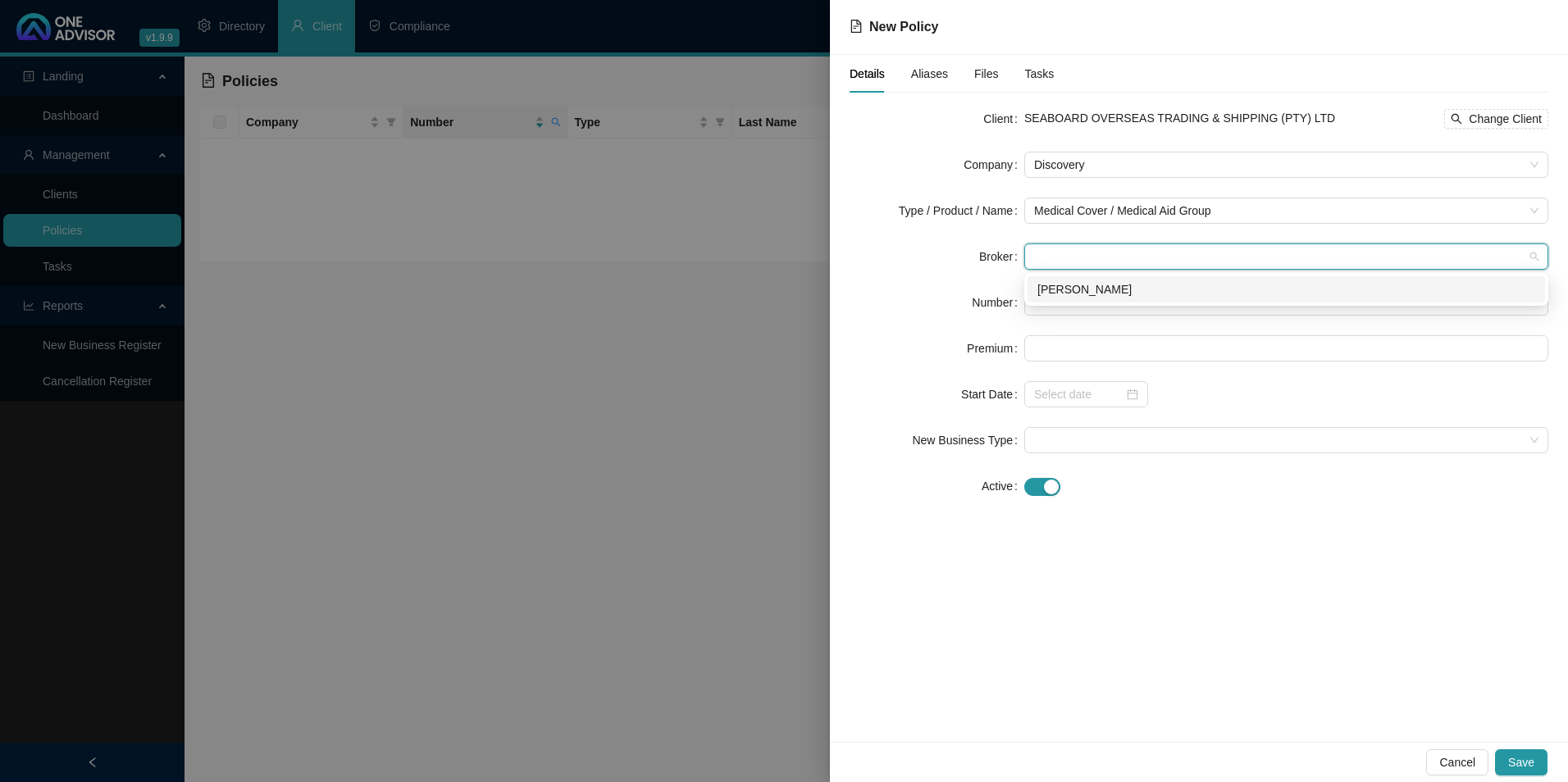
click at [1122, 285] on div "[PERSON_NAME]" at bounding box center [1286, 290] width 498 height 18
click at [1082, 301] on input "text" at bounding box center [1286, 303] width 524 height 26
paste input "346577670"
type input "346577670"
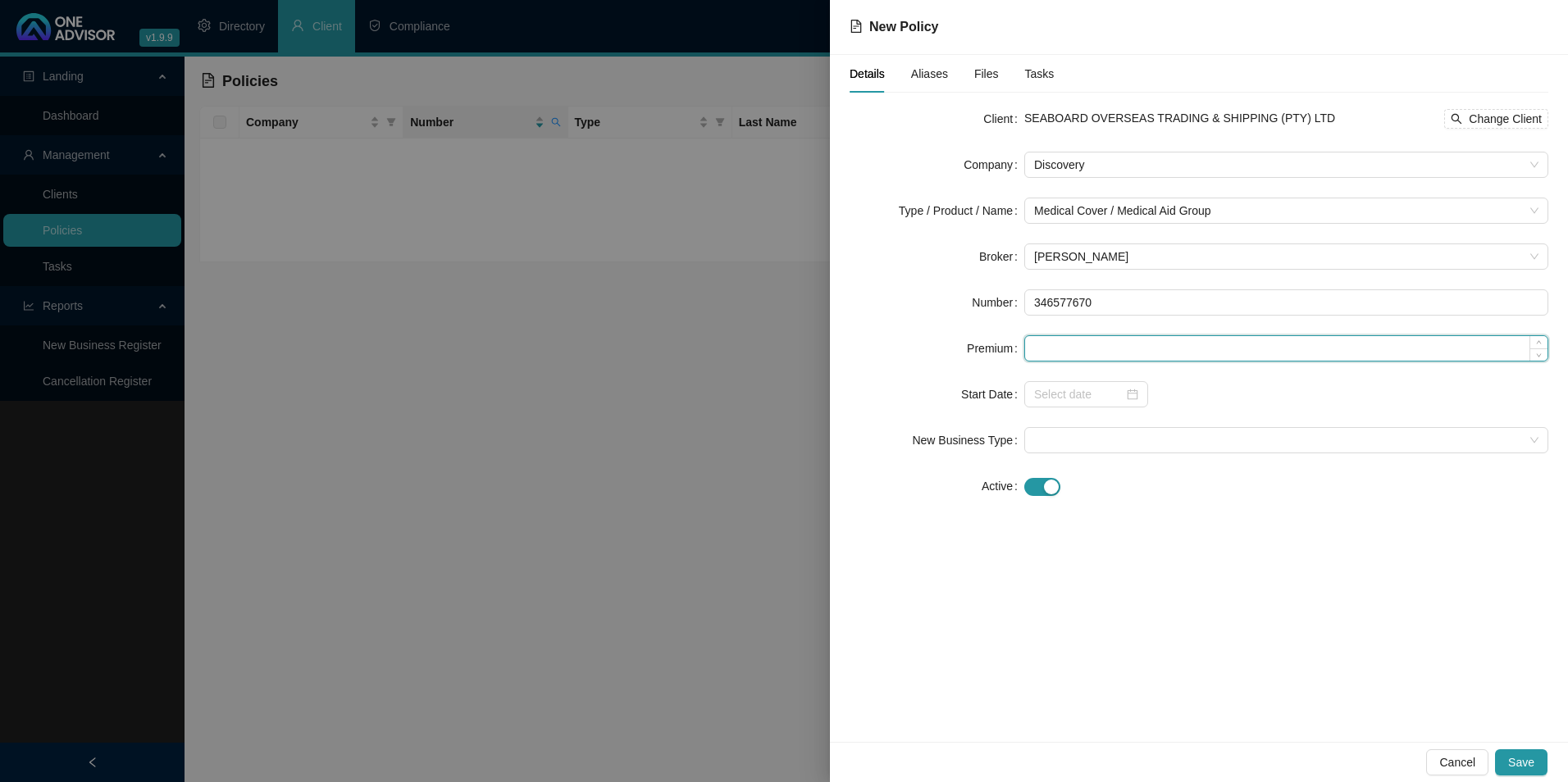
click at [1108, 353] on input at bounding box center [1286, 348] width 522 height 24
click at [1131, 353] on input at bounding box center [1286, 348] width 522 height 24
paste input "18091"
type input "18091.00"
click at [1068, 399] on input at bounding box center [1079, 394] width 89 height 18
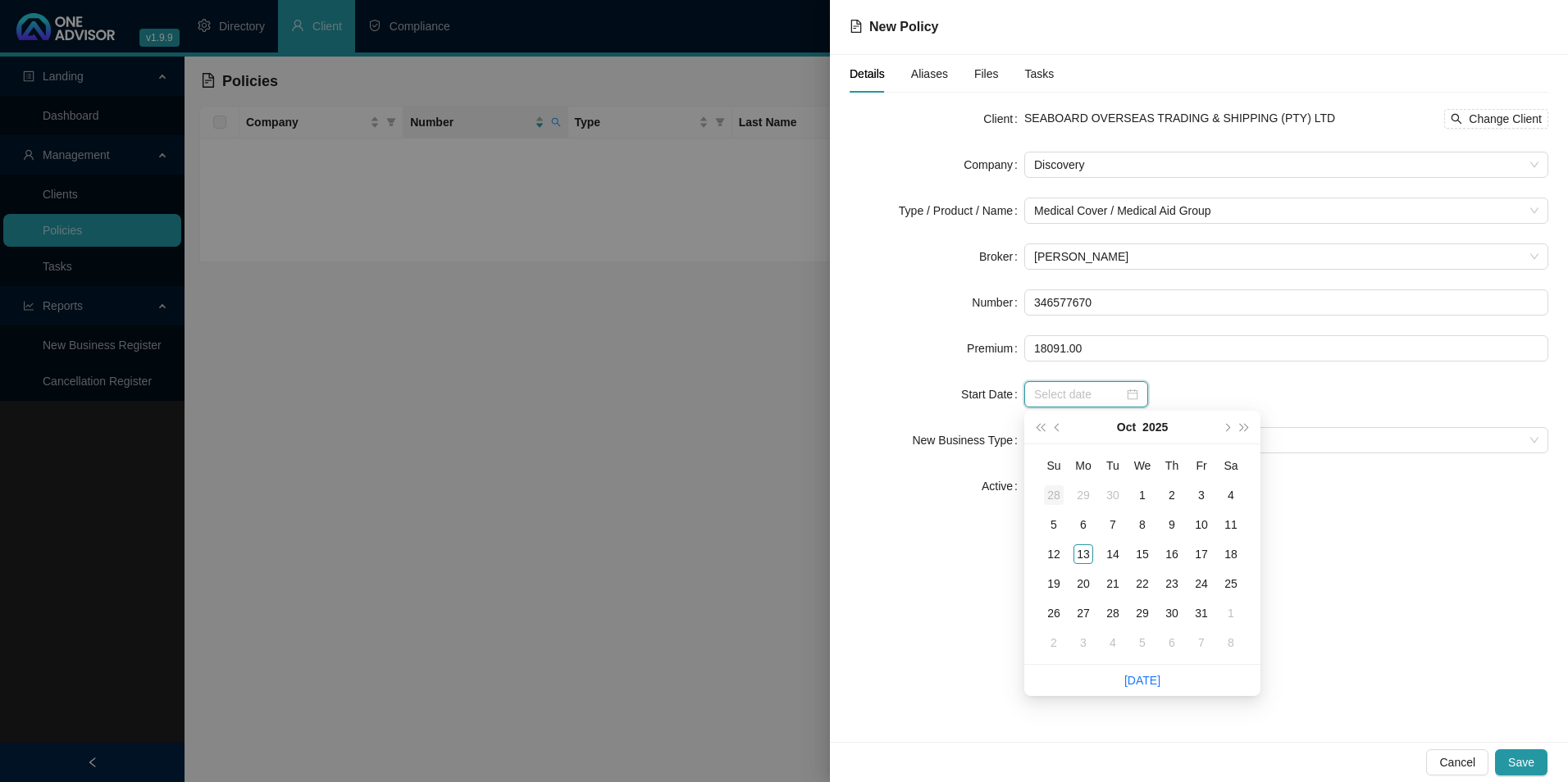
type input "[DATE]"
click at [1057, 427] on span "prev-year" at bounding box center [1059, 427] width 8 height 8
type input "[DATE]"
click at [1079, 494] on div "1" at bounding box center [1083, 495] width 19 height 19
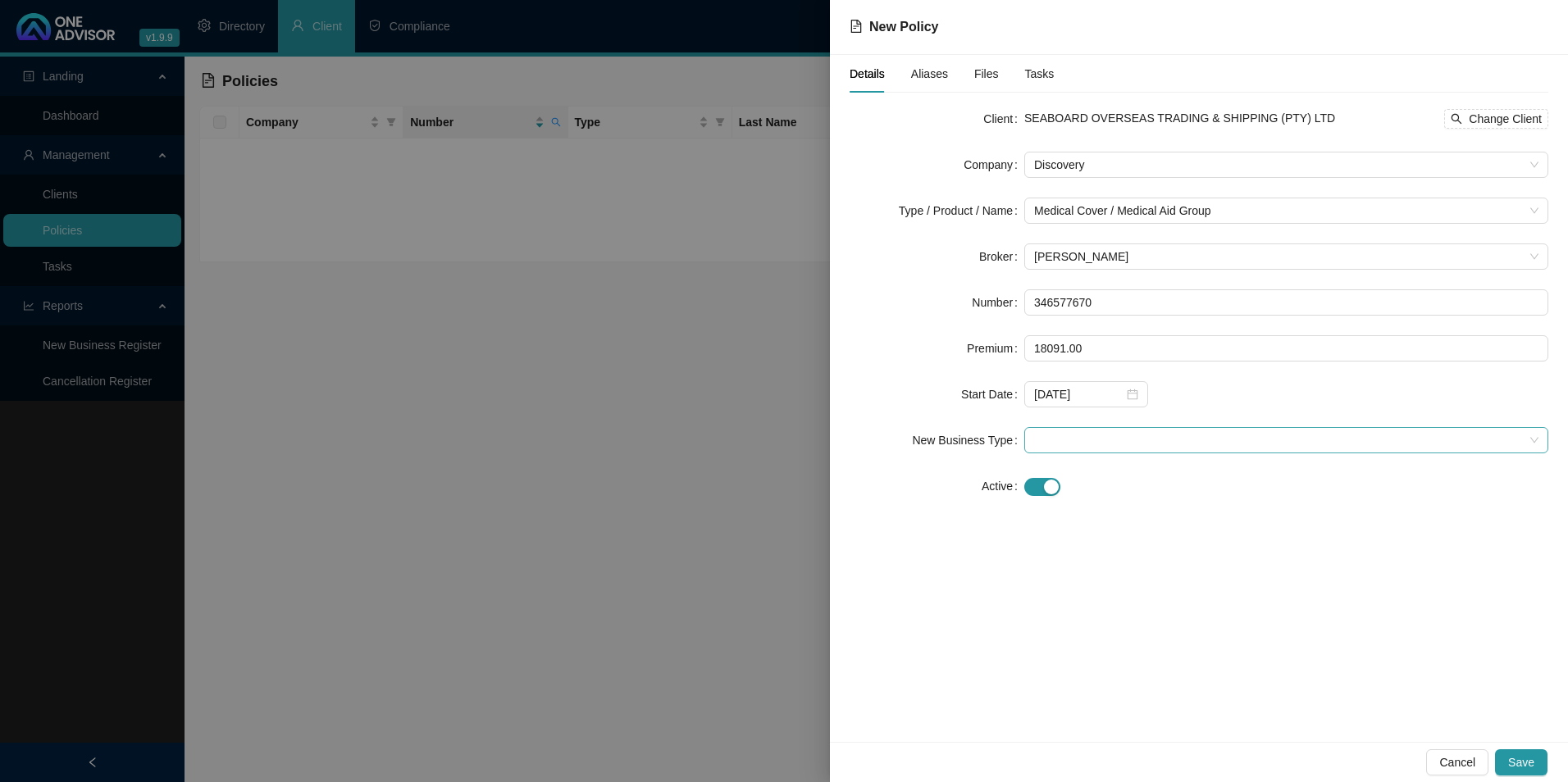
click at [1087, 439] on span at bounding box center [1286, 440] width 505 height 24
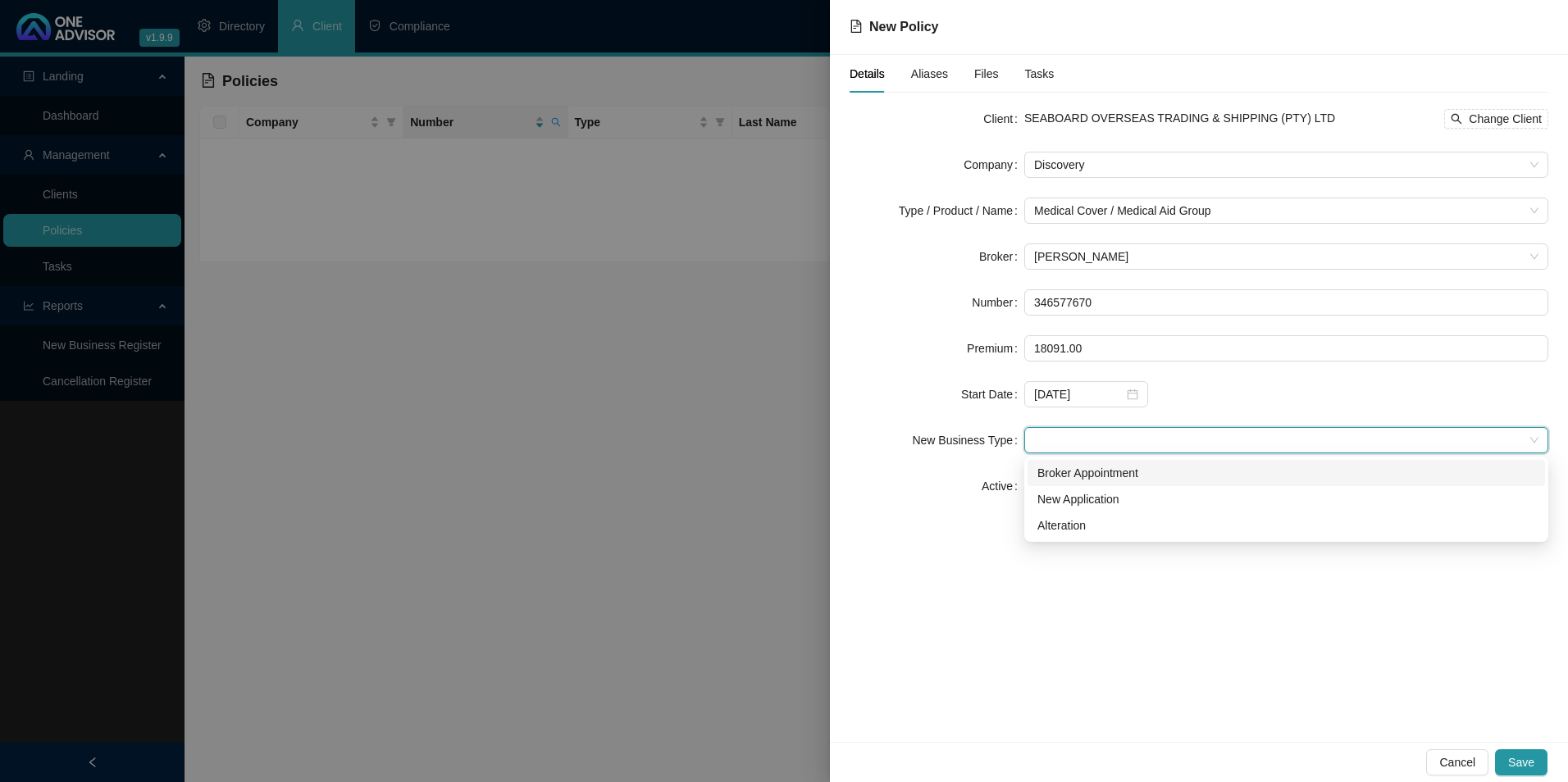
click at [1082, 474] on div "Broker Appointment" at bounding box center [1286, 473] width 498 height 18
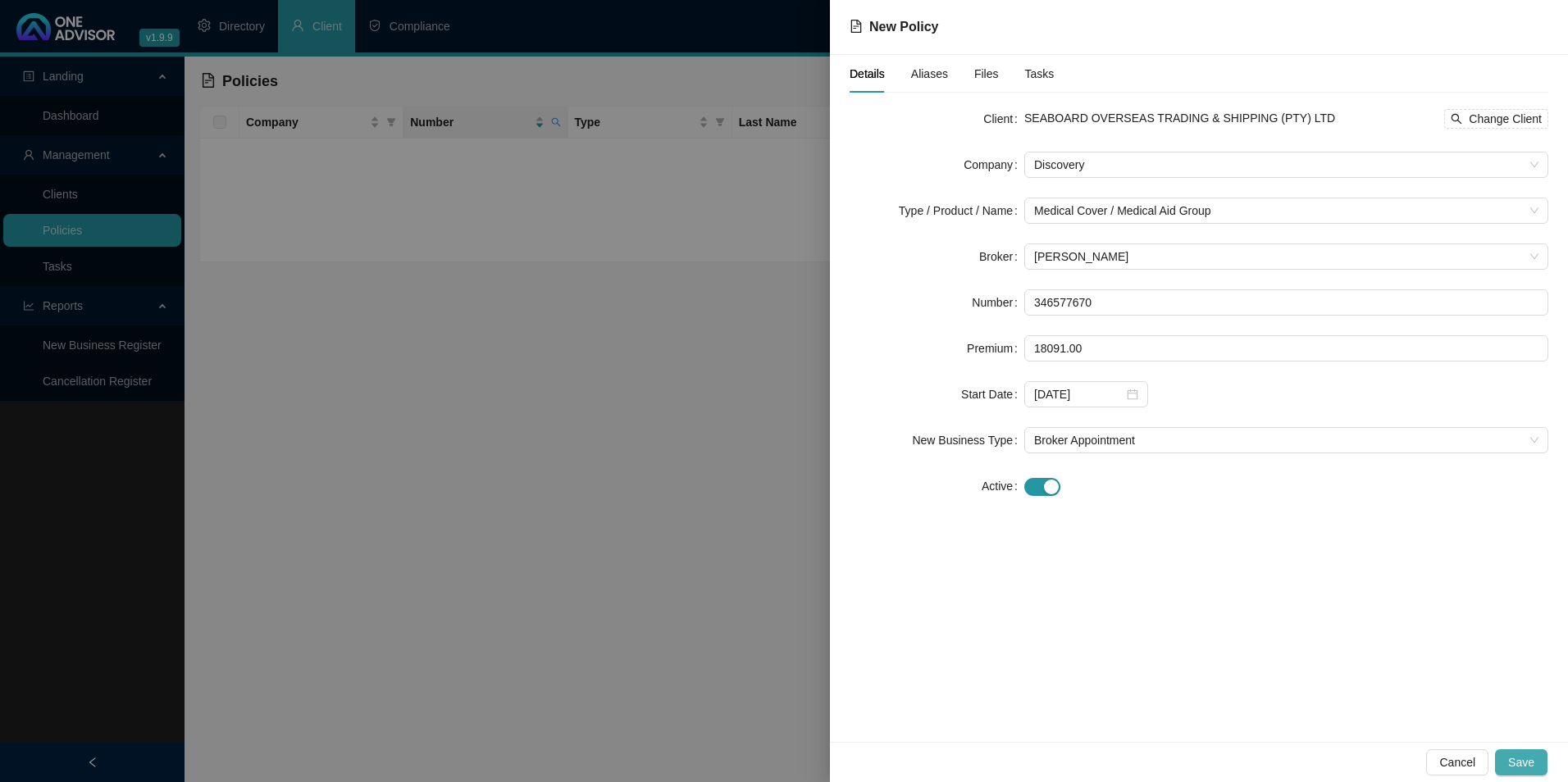
click at [1538, 753] on button "Save" at bounding box center [1522, 763] width 52 height 26
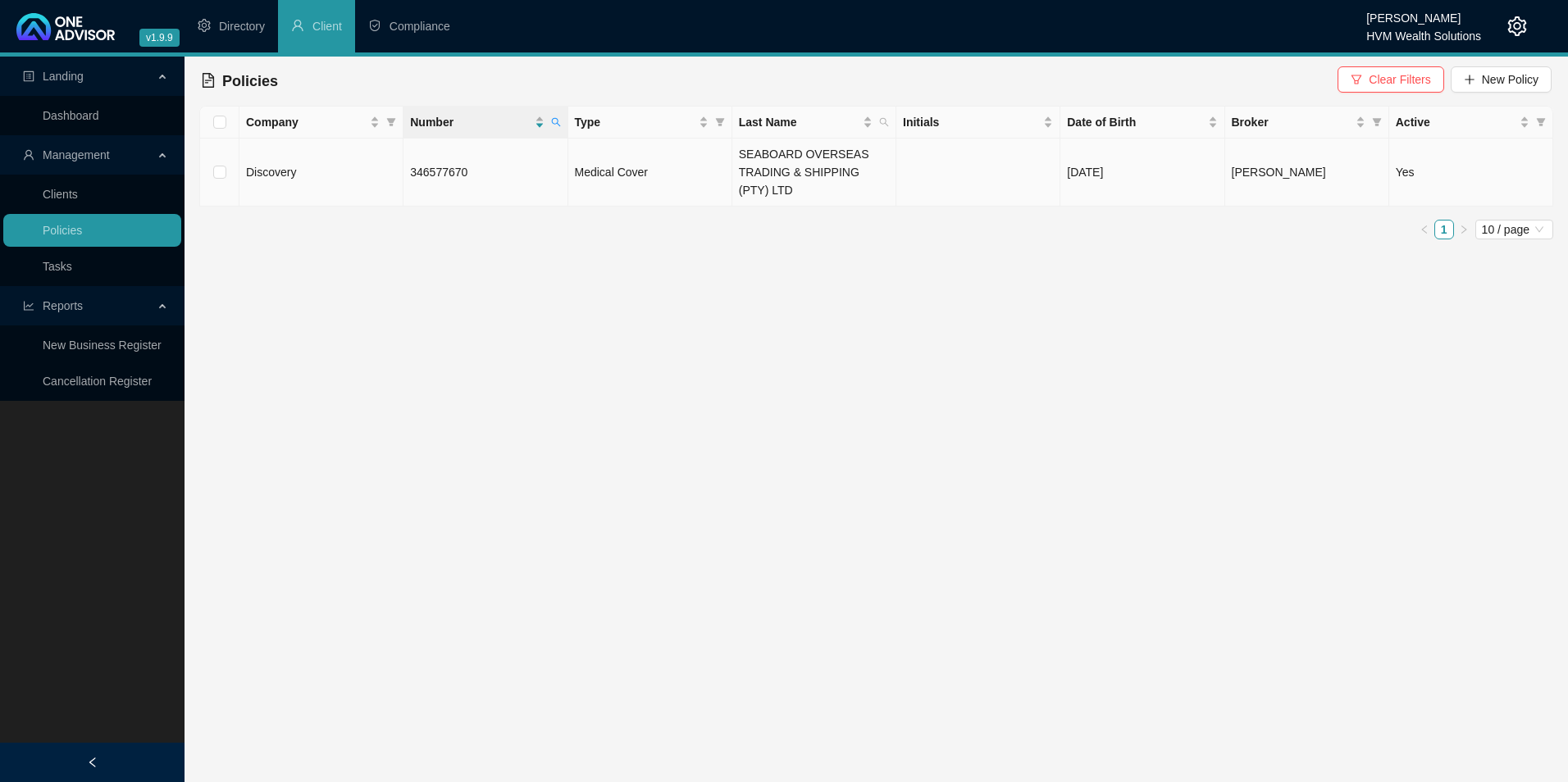
click at [500, 192] on td "346577670" at bounding box center [485, 172] width 164 height 68
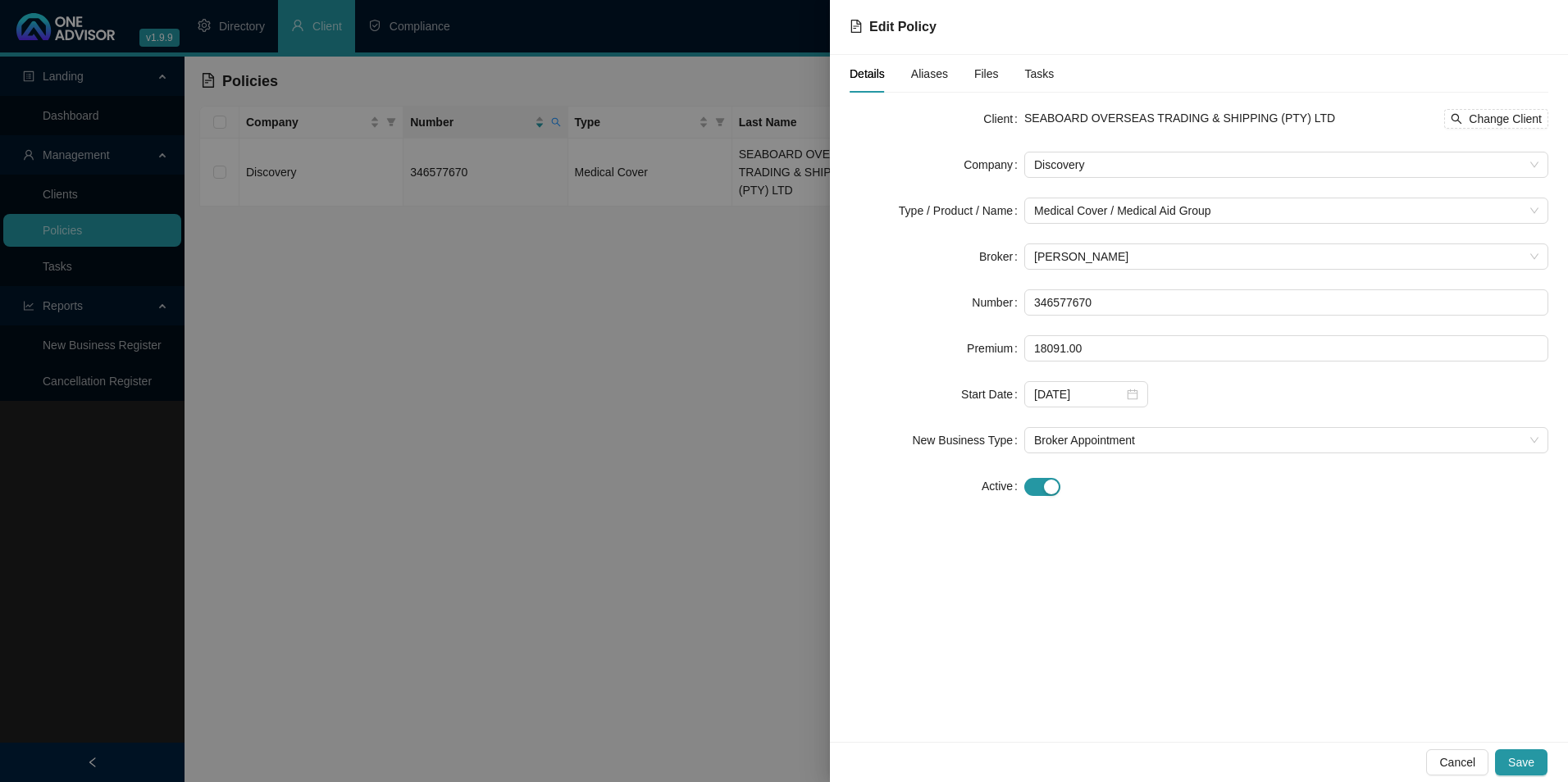
click at [931, 72] on span "Aliases" at bounding box center [930, 73] width 37 height 11
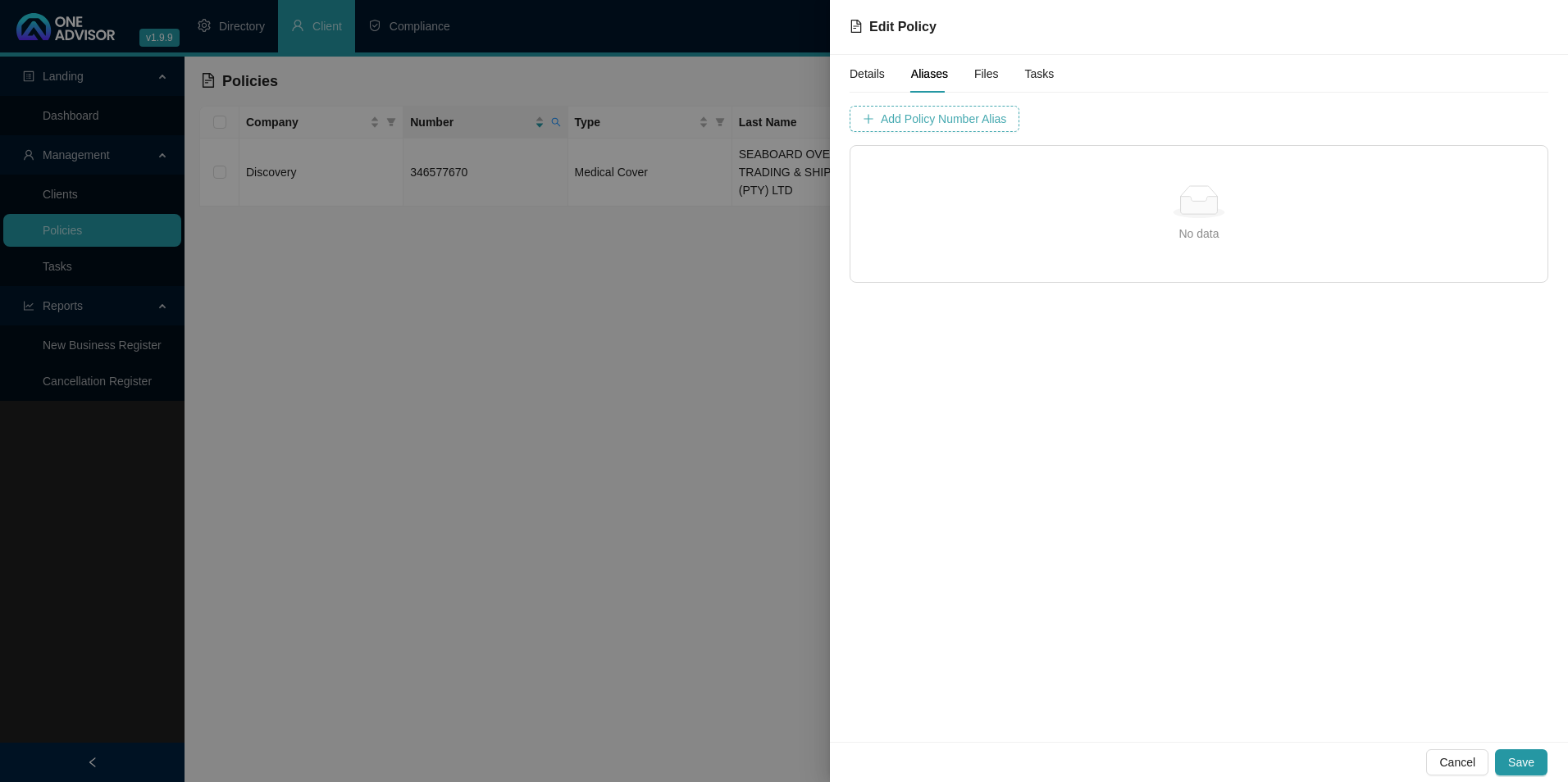
click at [969, 123] on span "Add Policy Number Alias" at bounding box center [943, 119] width 125 height 18
type input "3465776"
click at [1313, 121] on span "Add Policy Number Alias" at bounding box center [1354, 119] width 125 height 18
click at [1539, 750] on button "Save" at bounding box center [1522, 763] width 52 height 26
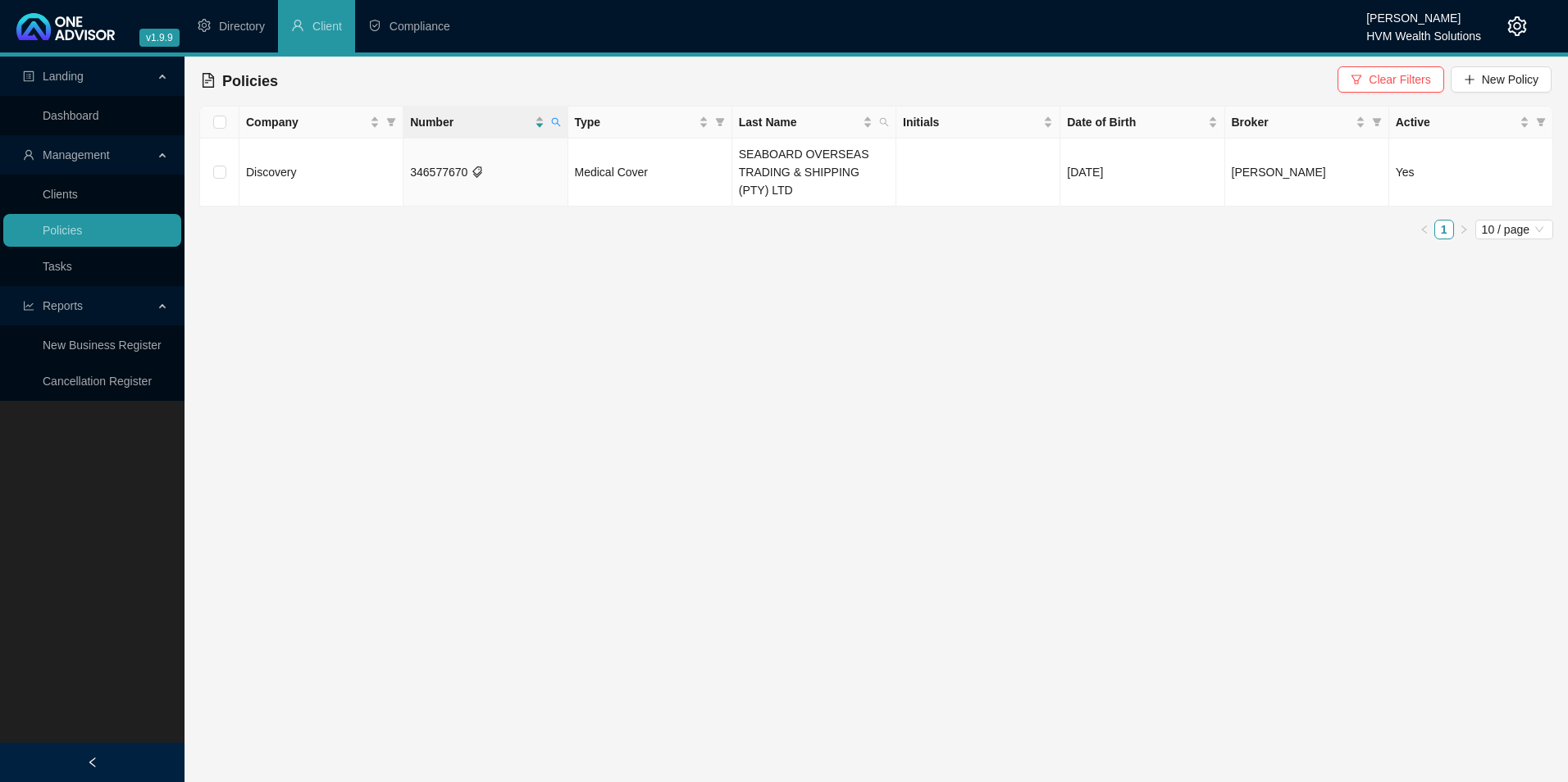
drag, startPoint x: 553, startPoint y: 118, endPoint x: 565, endPoint y: 139, distance: 24.2
click at [553, 118] on icon "search" at bounding box center [556, 122] width 10 height 10
drag, startPoint x: 510, startPoint y: 163, endPoint x: 374, endPoint y: 162, distance: 136.0
click at [374, 162] on body "v1.9.9 [PERSON_NAME] HVM Wealth Solutions Directory Client Compliance Landing D…" at bounding box center [784, 391] width 1568 height 782
paste input "AFORBD5457"
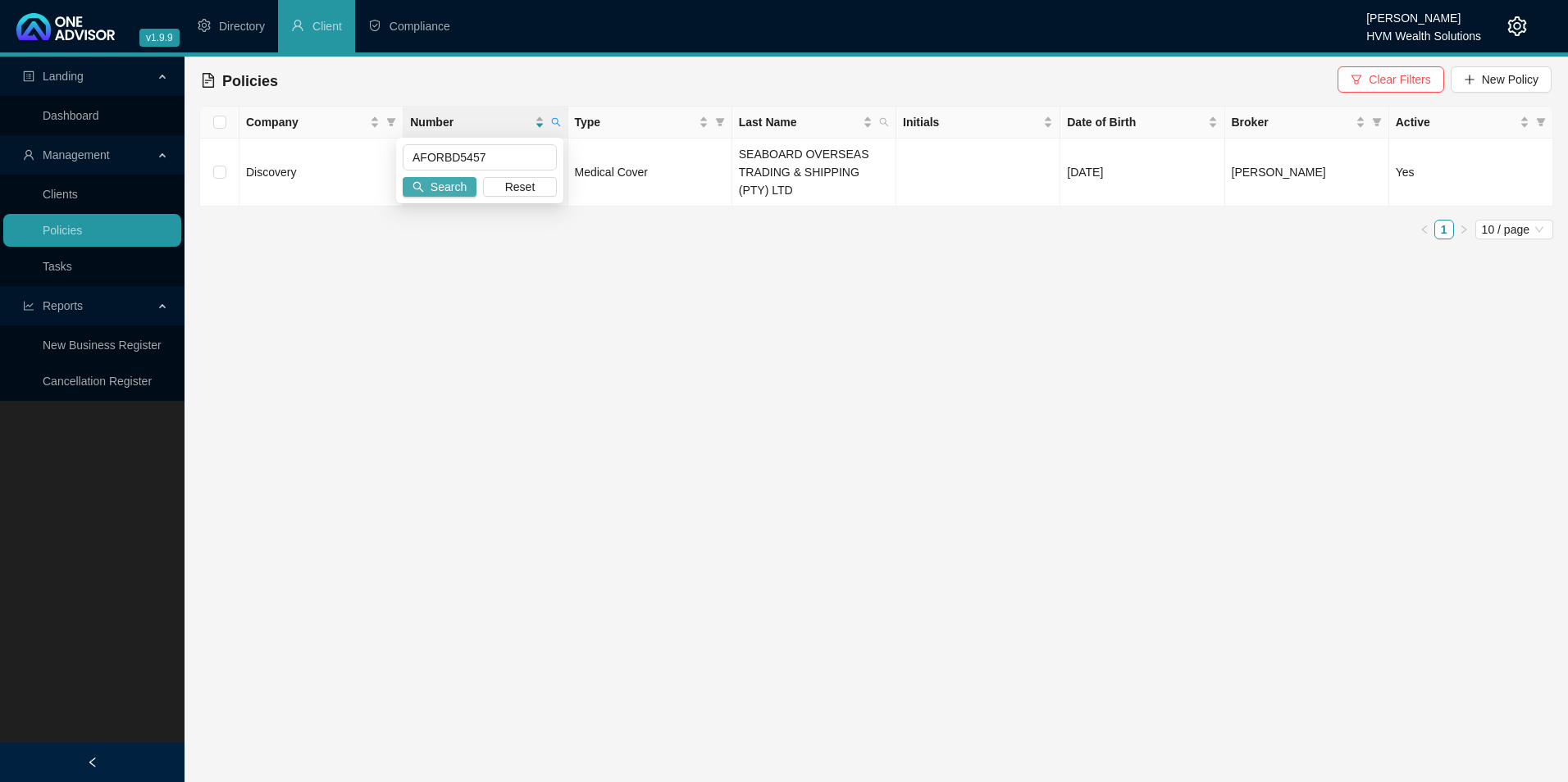
click at [457, 192] on span "Search" at bounding box center [448, 186] width 36 height 18
click at [555, 125] on icon "search" at bounding box center [556, 122] width 10 height 10
drag, startPoint x: 464, startPoint y: 158, endPoint x: 412, endPoint y: 161, distance: 52.1
click at [412, 161] on input "AFORBD5457" at bounding box center [480, 157] width 154 height 26
paste input "035374200"
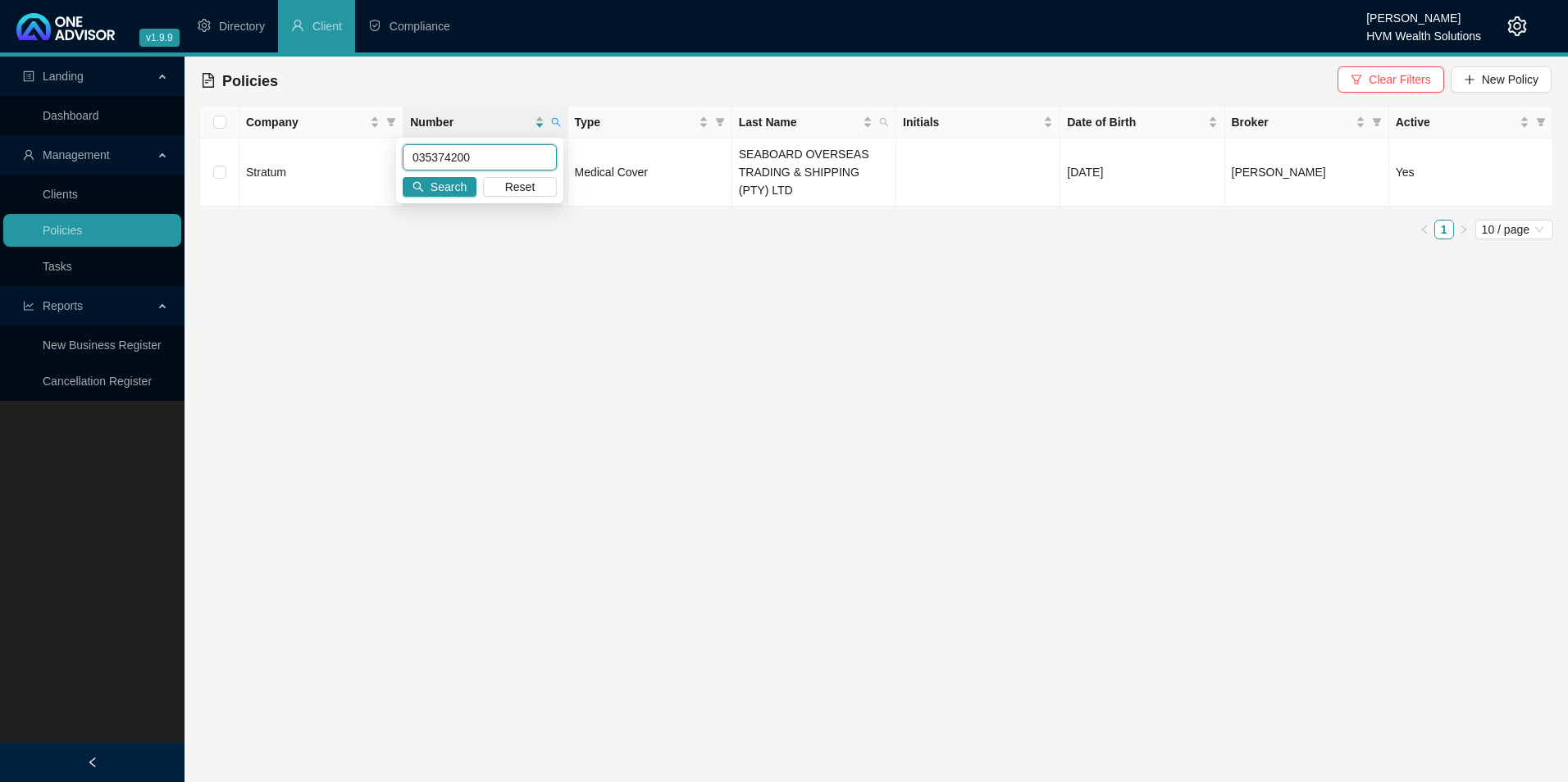
type input "035374200"
click at [457, 171] on div "035374200 Search Reset" at bounding box center [480, 170] width 167 height 66
click at [457, 177] on button "Search" at bounding box center [439, 186] width 74 height 19
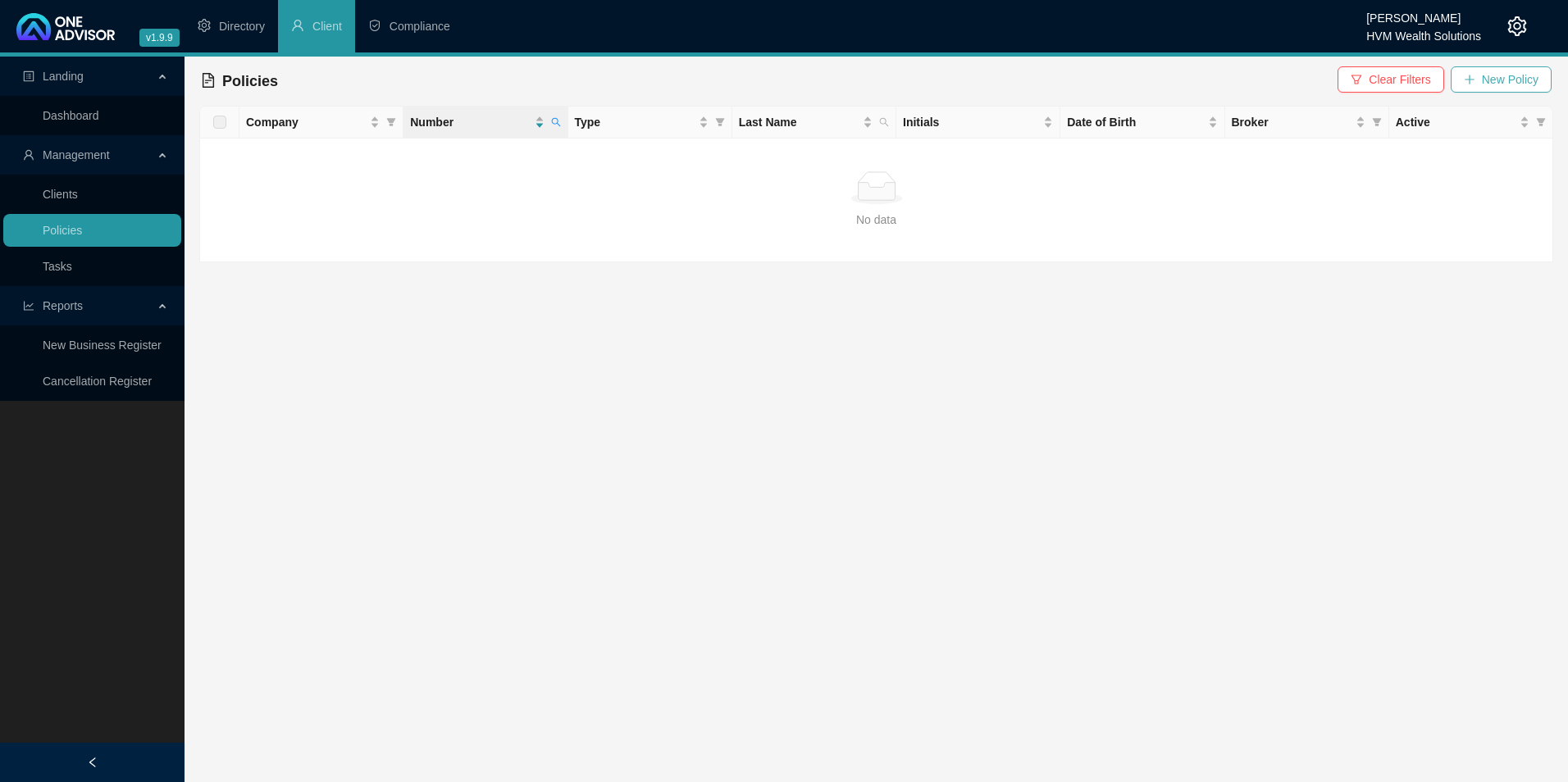
click at [1519, 79] on span "New Policy" at bounding box center [1510, 80] width 57 height 18
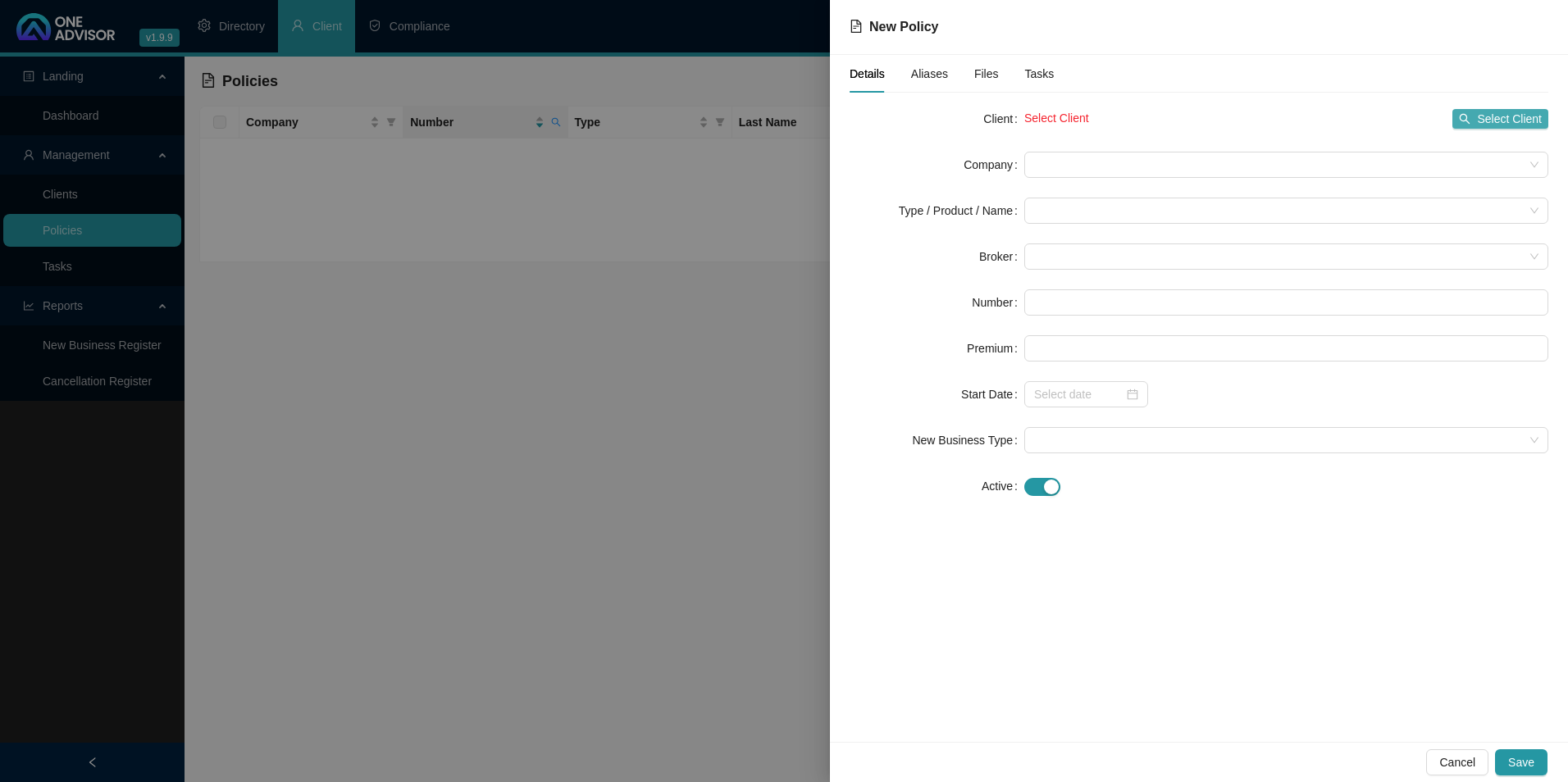
click at [1501, 118] on span "Select Client" at bounding box center [1509, 119] width 65 height 18
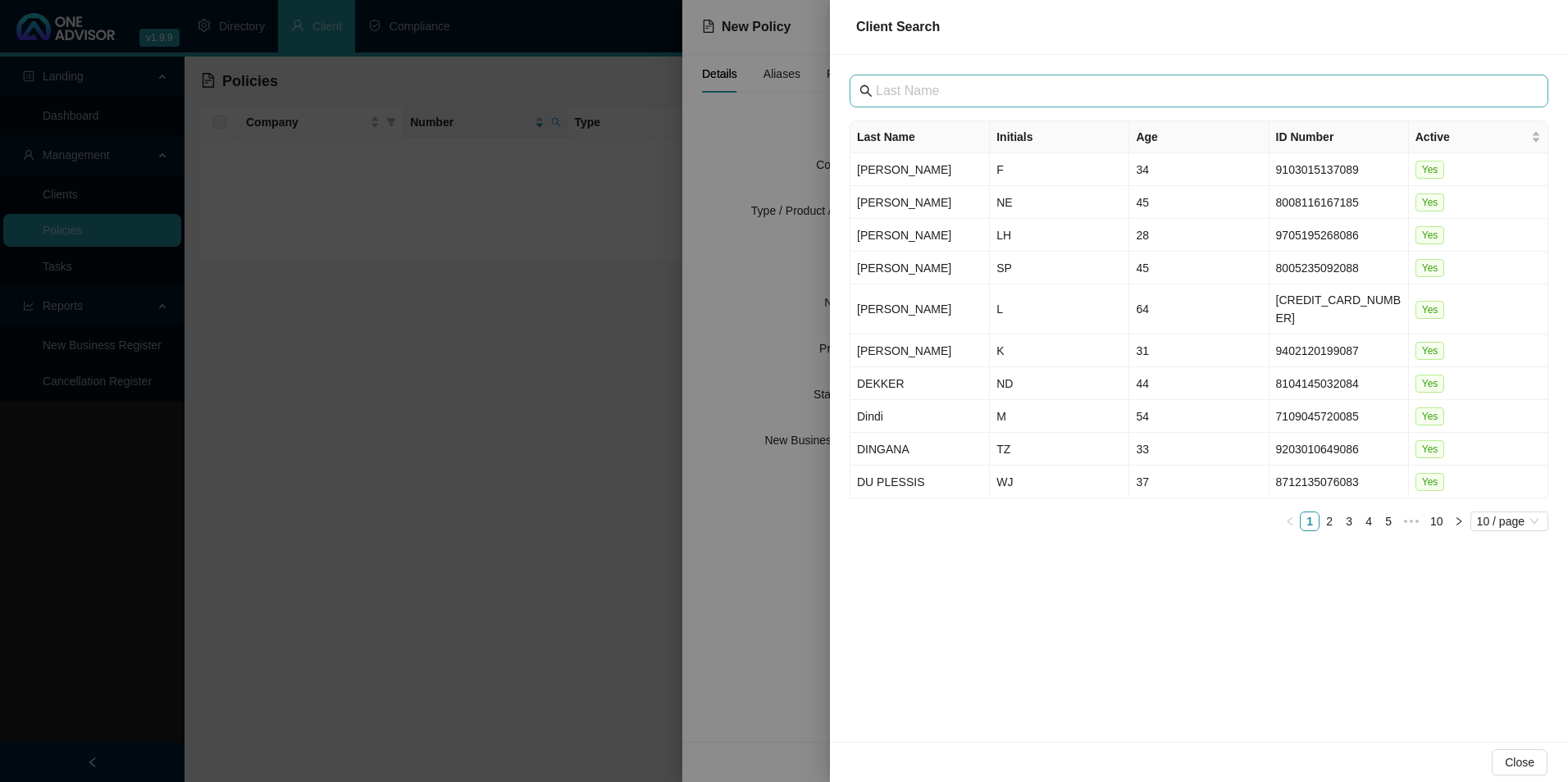
click at [1057, 101] on span at bounding box center [1199, 90] width 699 height 32
click at [1047, 89] on input "text" at bounding box center [1200, 91] width 649 height 19
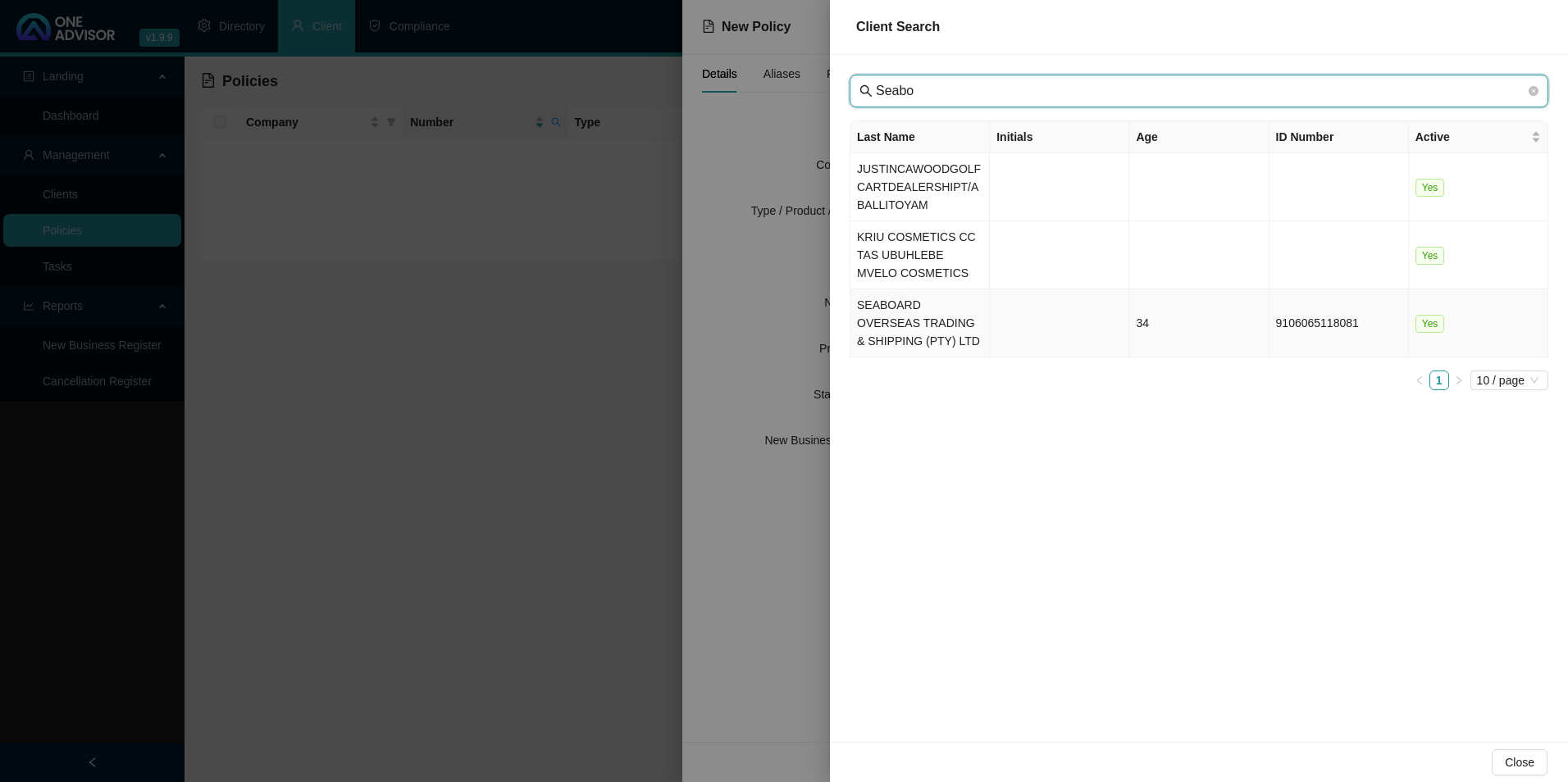
type input "Seabo"
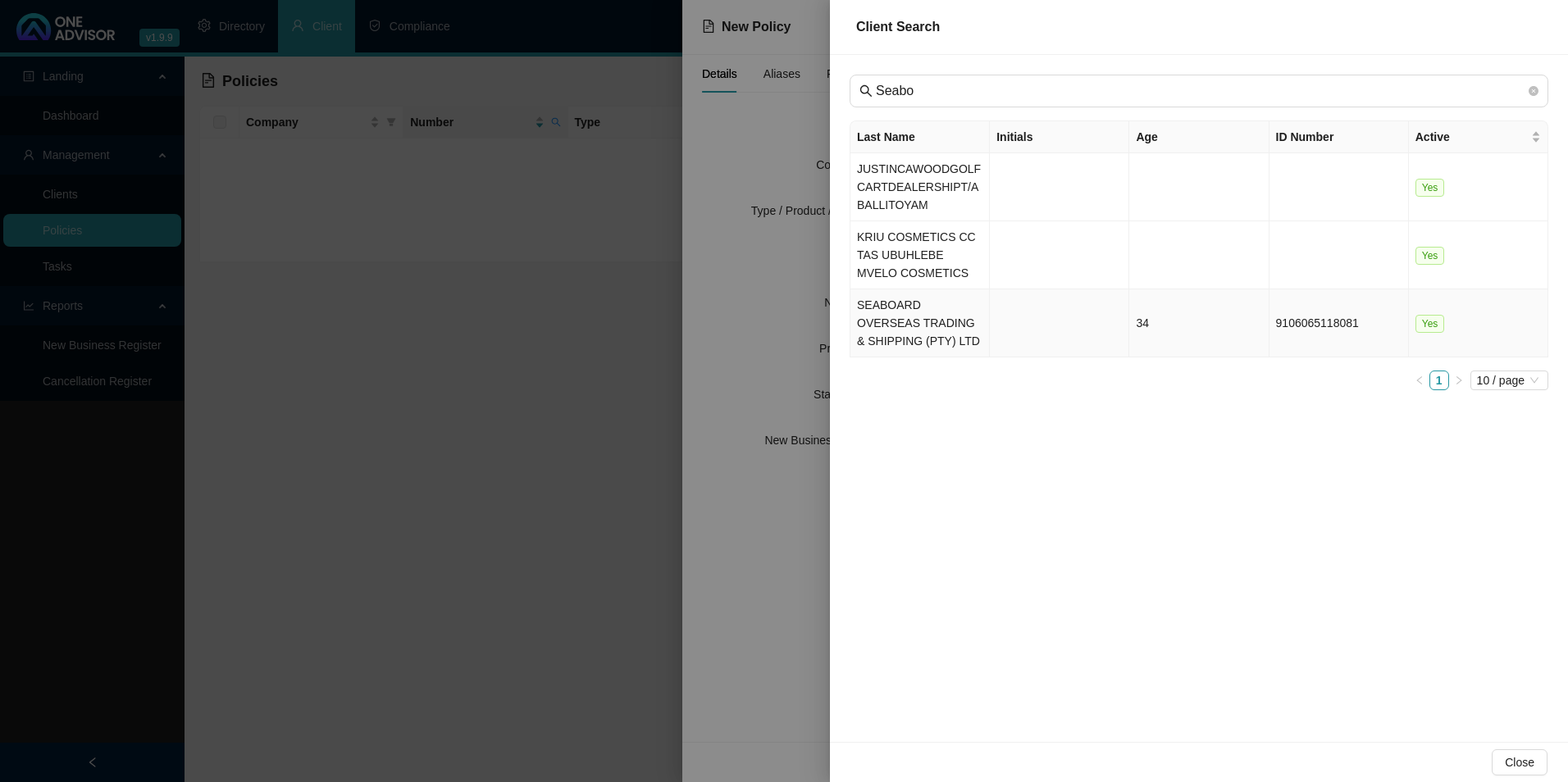
click at [919, 326] on td "SEABOARD OVERSEAS TRADING & SHIPPING (PTY) LTD" at bounding box center [920, 324] width 139 height 68
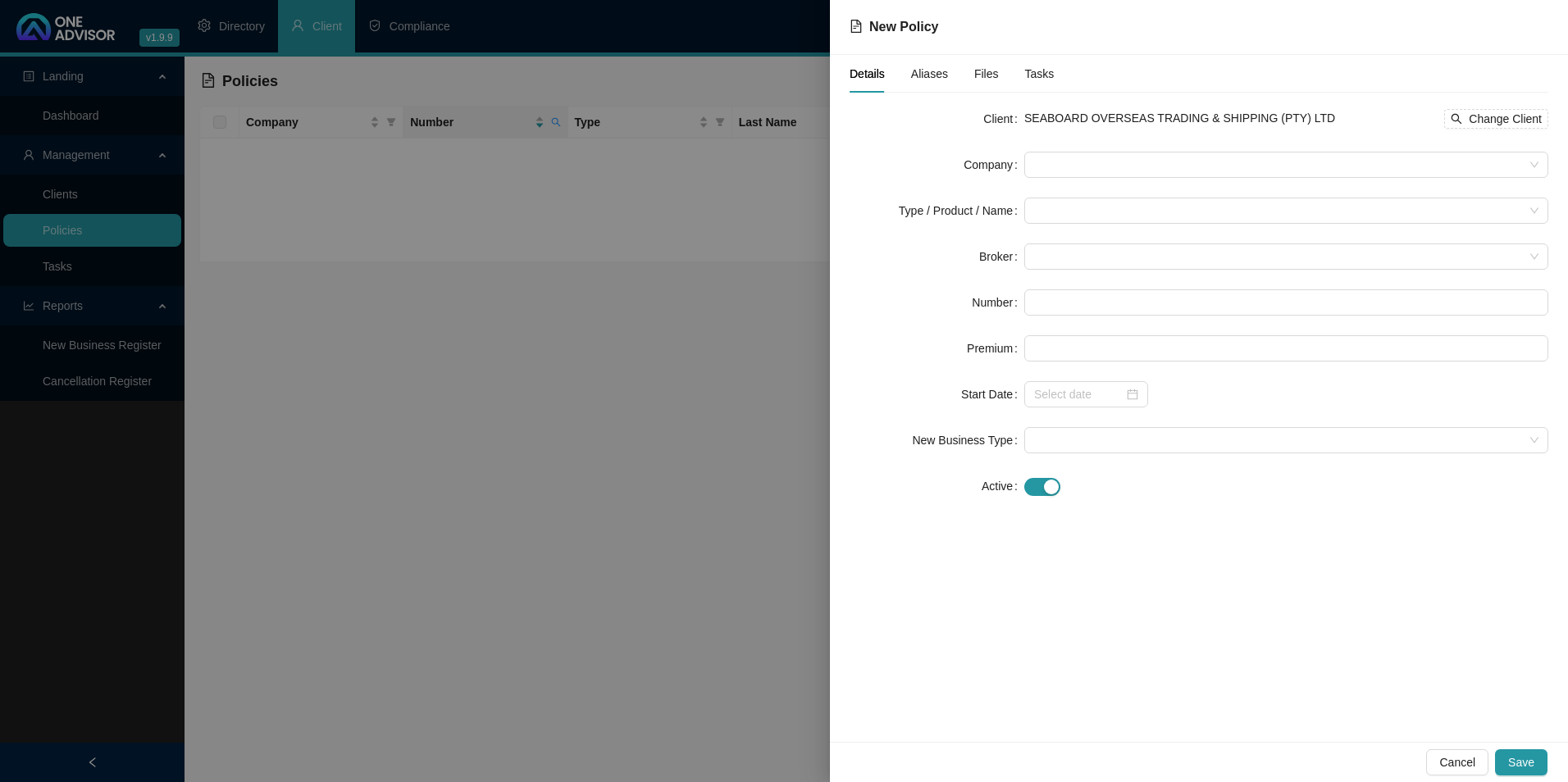
click at [1072, 178] on form "Client SEABOARD OVERSEAS TRADING & SHIPPING (PTY) LTD Change Client Company Typ…" at bounding box center [1199, 303] width 699 height 394
click at [1072, 150] on form "Client SEABOARD OVERSEAS TRADING & SHIPPING (PTY) LTD Change Client Company Typ…" at bounding box center [1199, 303] width 699 height 394
click at [1071, 157] on span at bounding box center [1286, 164] width 505 height 24
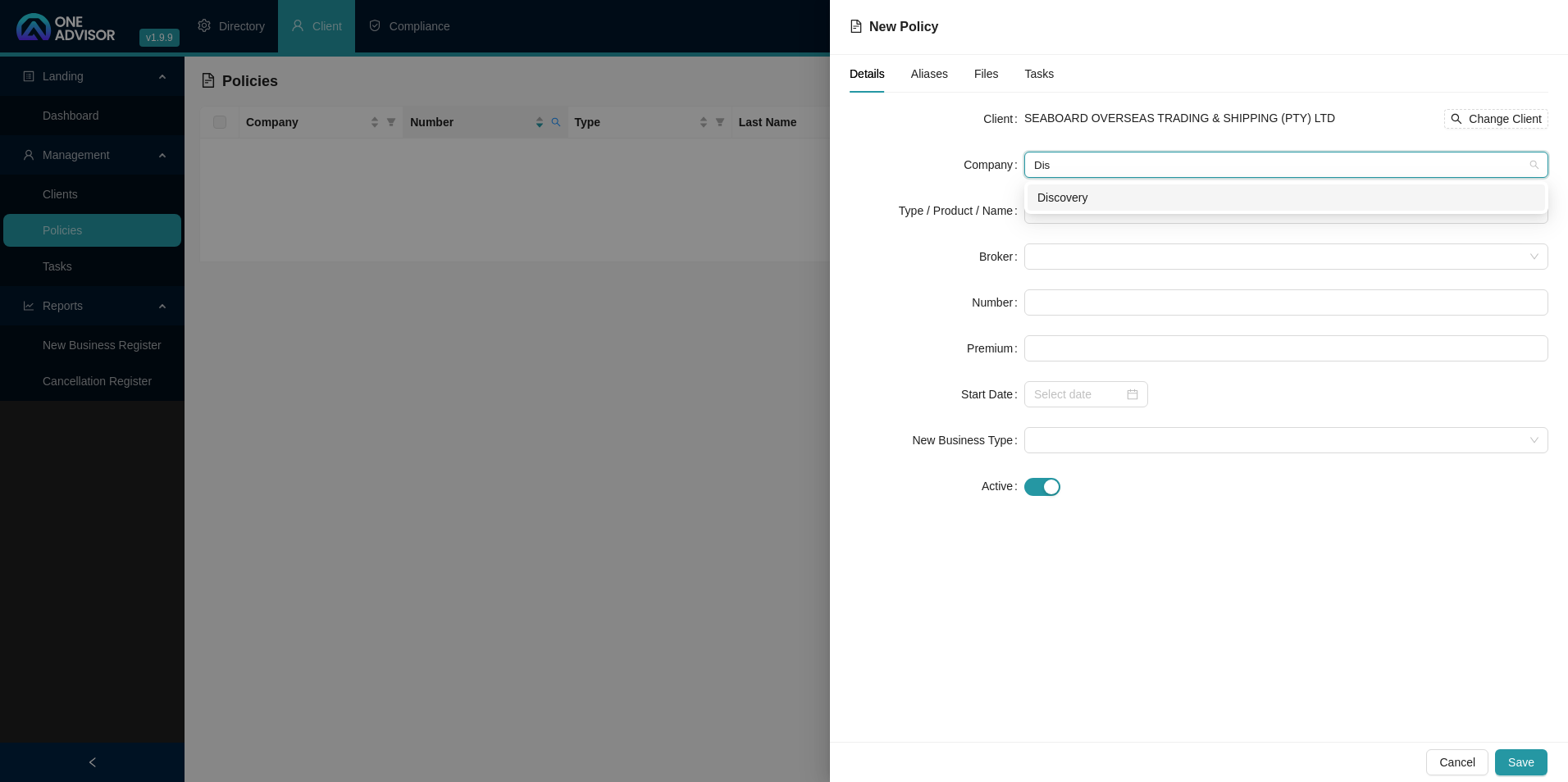
type input "Disc"
click at [1091, 199] on div "Discovery" at bounding box center [1286, 198] width 498 height 18
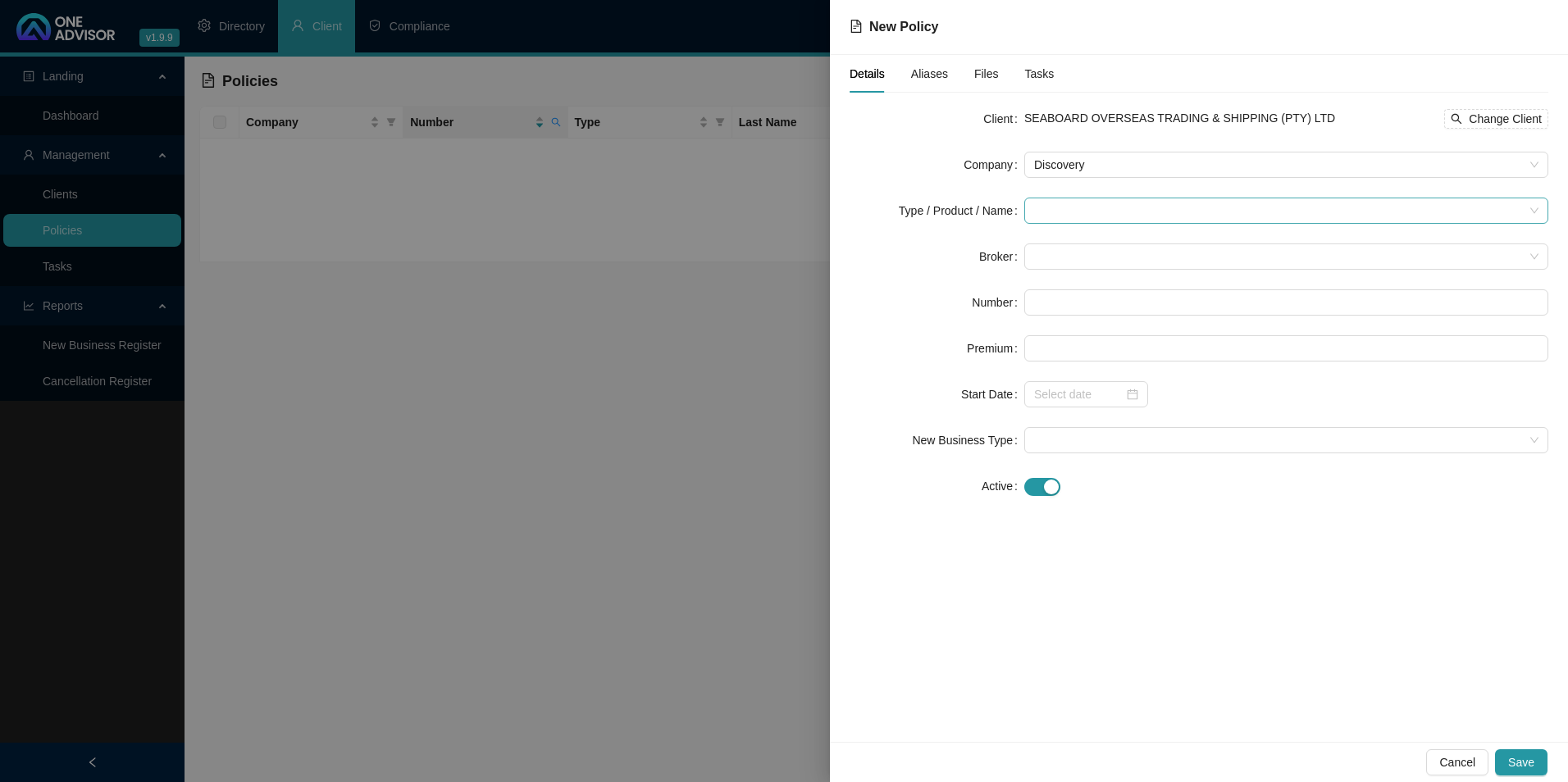
click at [1174, 208] on input "search" at bounding box center [1279, 211] width 490 height 24
click at [1066, 314] on div "Medical Cover" at bounding box center [1093, 322] width 110 height 18
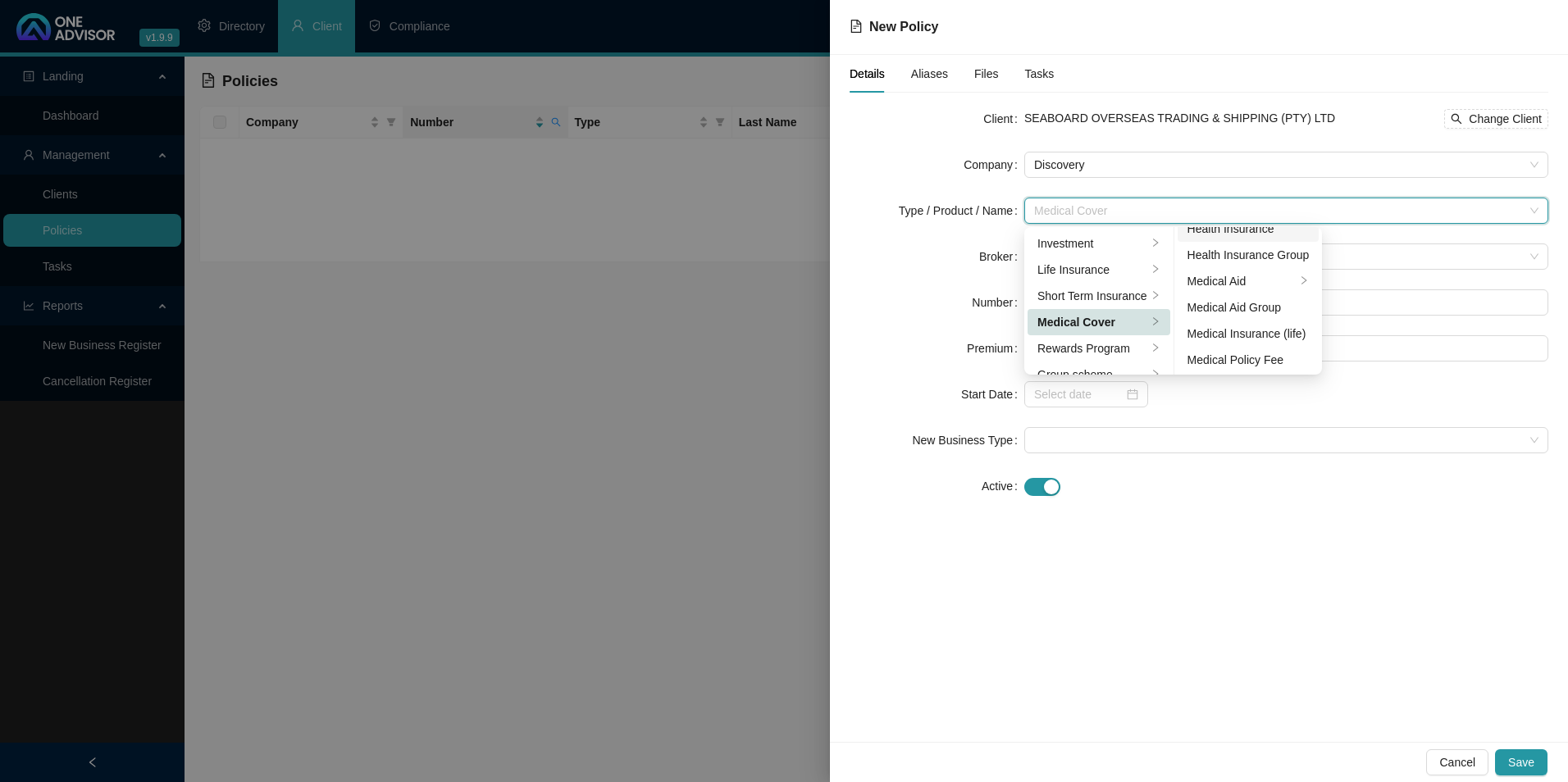
scroll to position [95, 0]
click at [1264, 305] on div "Medical Aid Group" at bounding box center [1249, 305] width 122 height 18
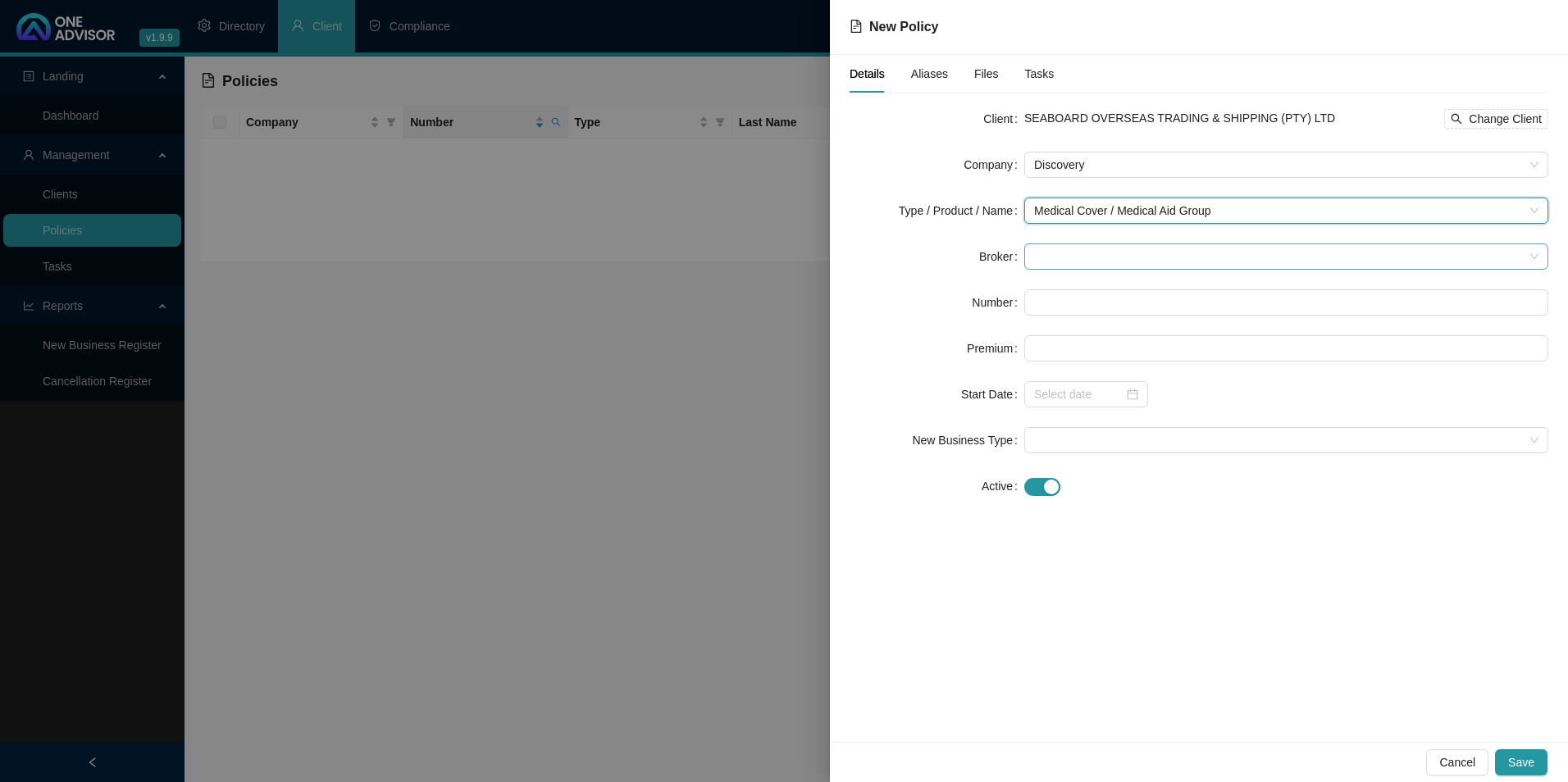
click at [1084, 261] on span at bounding box center [1286, 256] width 505 height 24
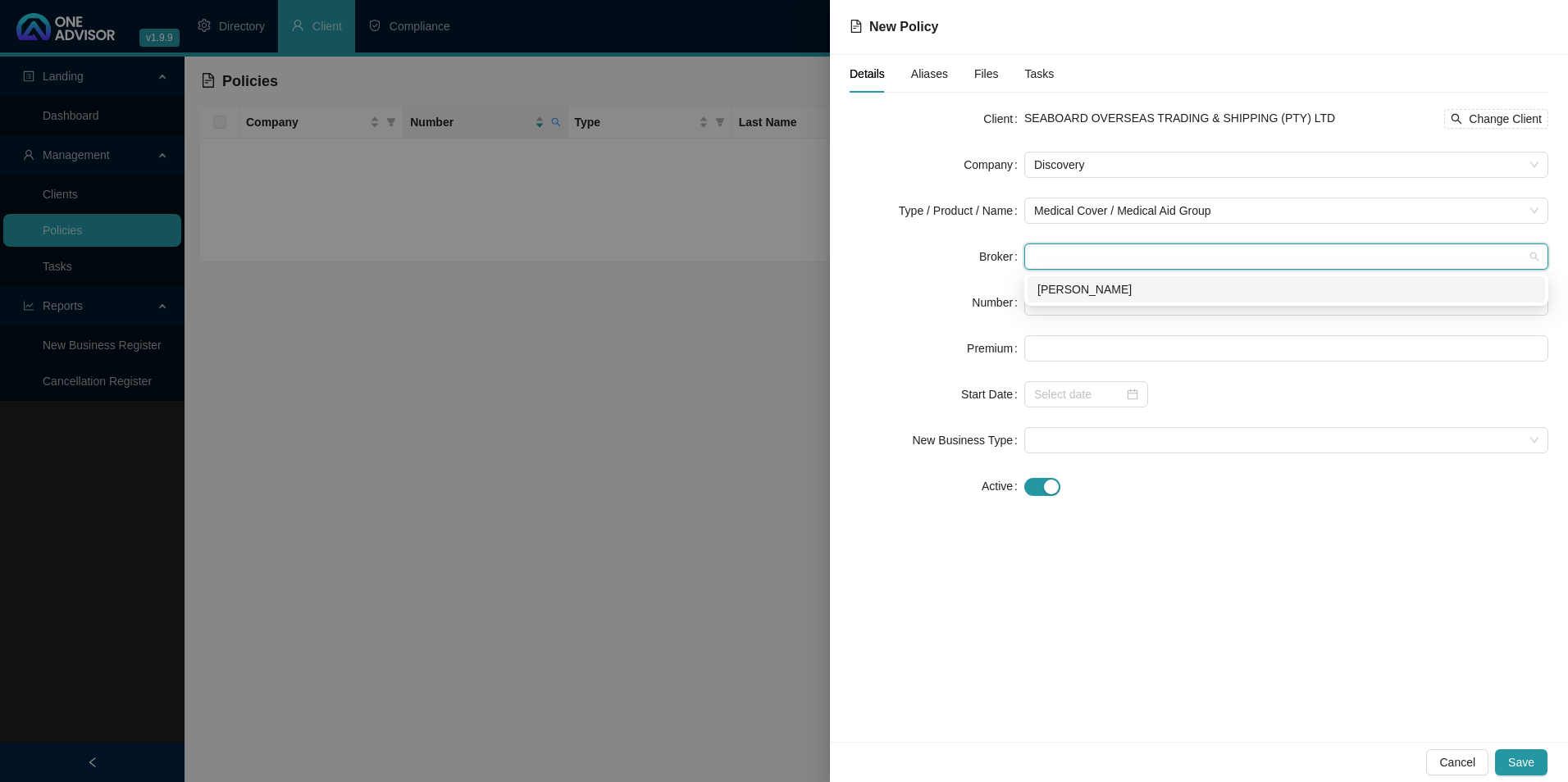
click at [1083, 290] on div "[PERSON_NAME]" at bounding box center [1286, 290] width 498 height 18
click at [1073, 307] on input "text" at bounding box center [1286, 303] width 524 height 26
click at [1077, 295] on input "text" at bounding box center [1286, 303] width 524 height 26
paste input "035374200"
click at [1056, 302] on input "035374200" at bounding box center [1286, 303] width 524 height 26
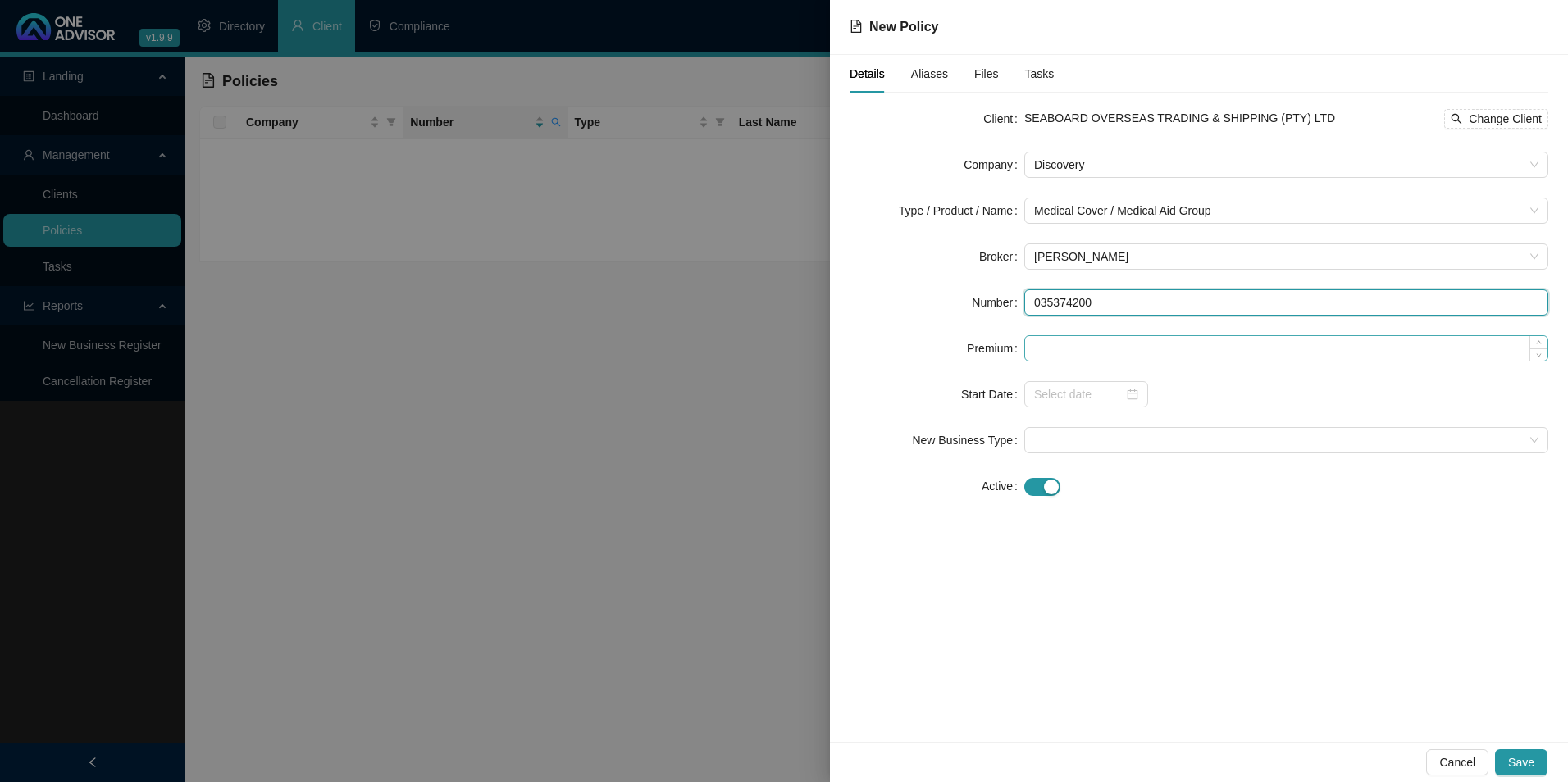
type input "035374200"
click at [1116, 342] on input at bounding box center [1286, 348] width 522 height 24
click at [1151, 345] on input at bounding box center [1286, 348] width 522 height 24
paste input "11746"
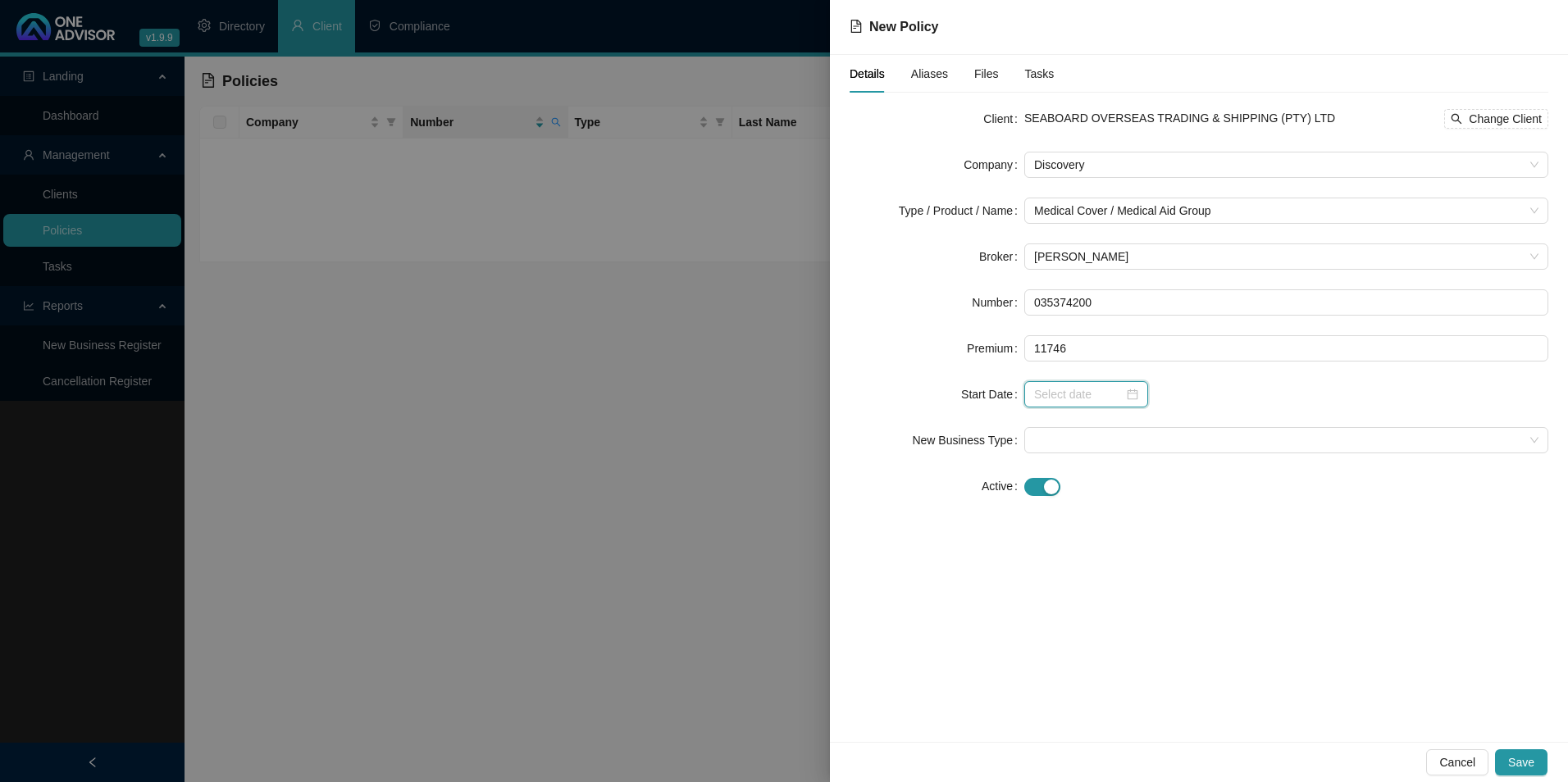
type input "11746.00"
click at [1080, 400] on input at bounding box center [1079, 394] width 89 height 18
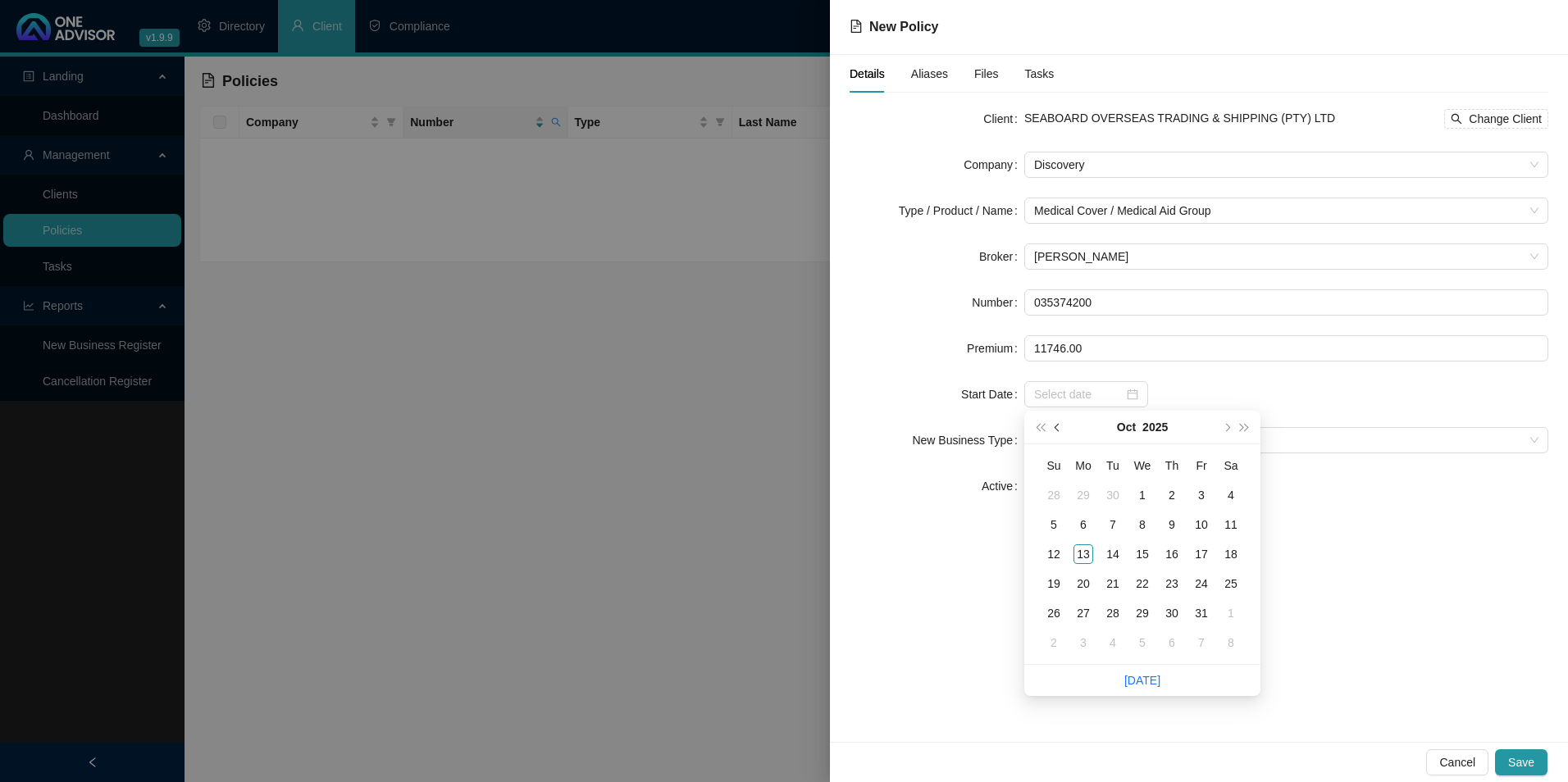
click at [1059, 425] on span "prev-year" at bounding box center [1059, 427] width 8 height 8
type input "[DATE]"
click at [1088, 494] on div "1" at bounding box center [1083, 495] width 19 height 19
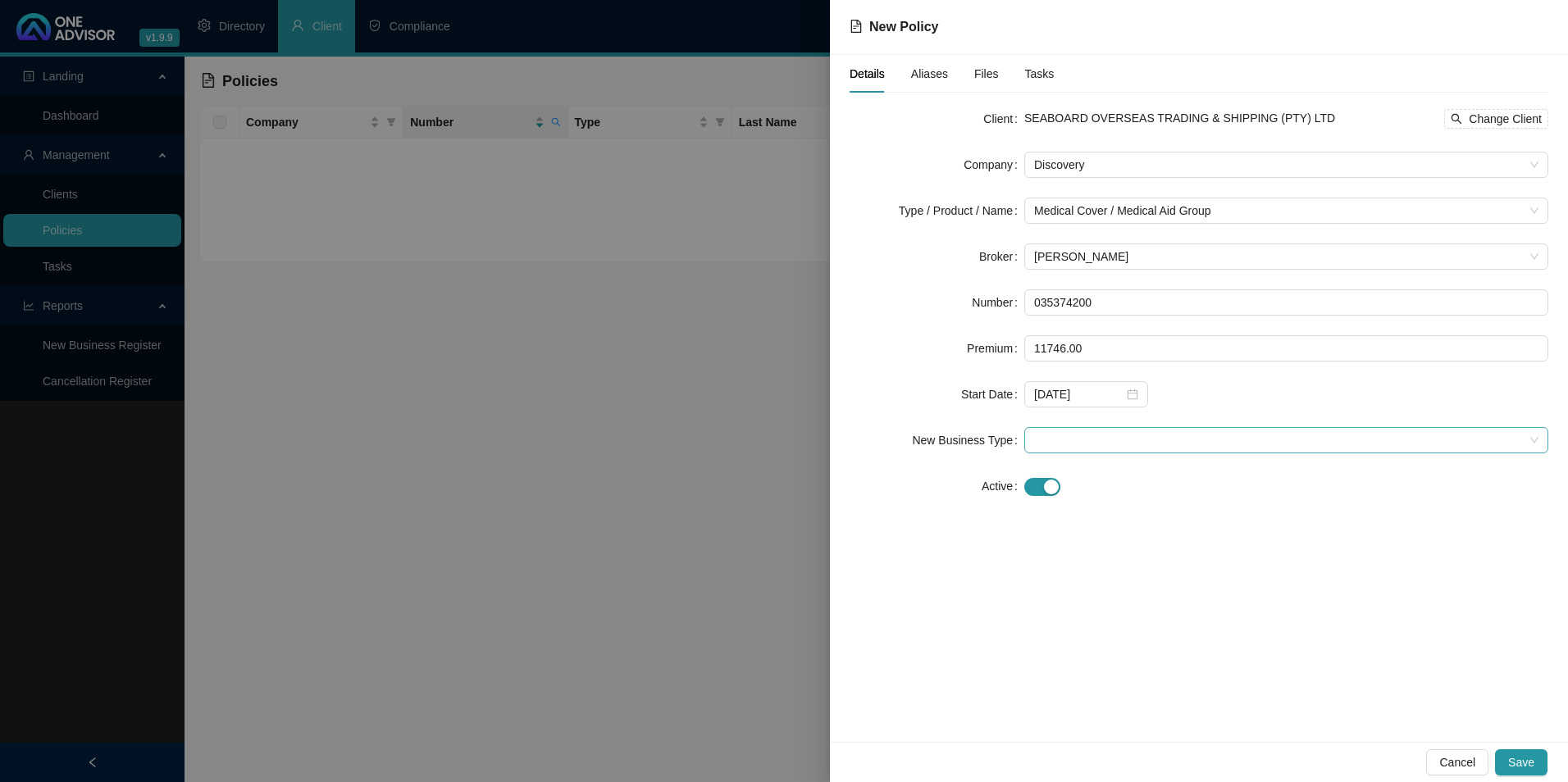
click at [1075, 440] on span at bounding box center [1286, 440] width 505 height 24
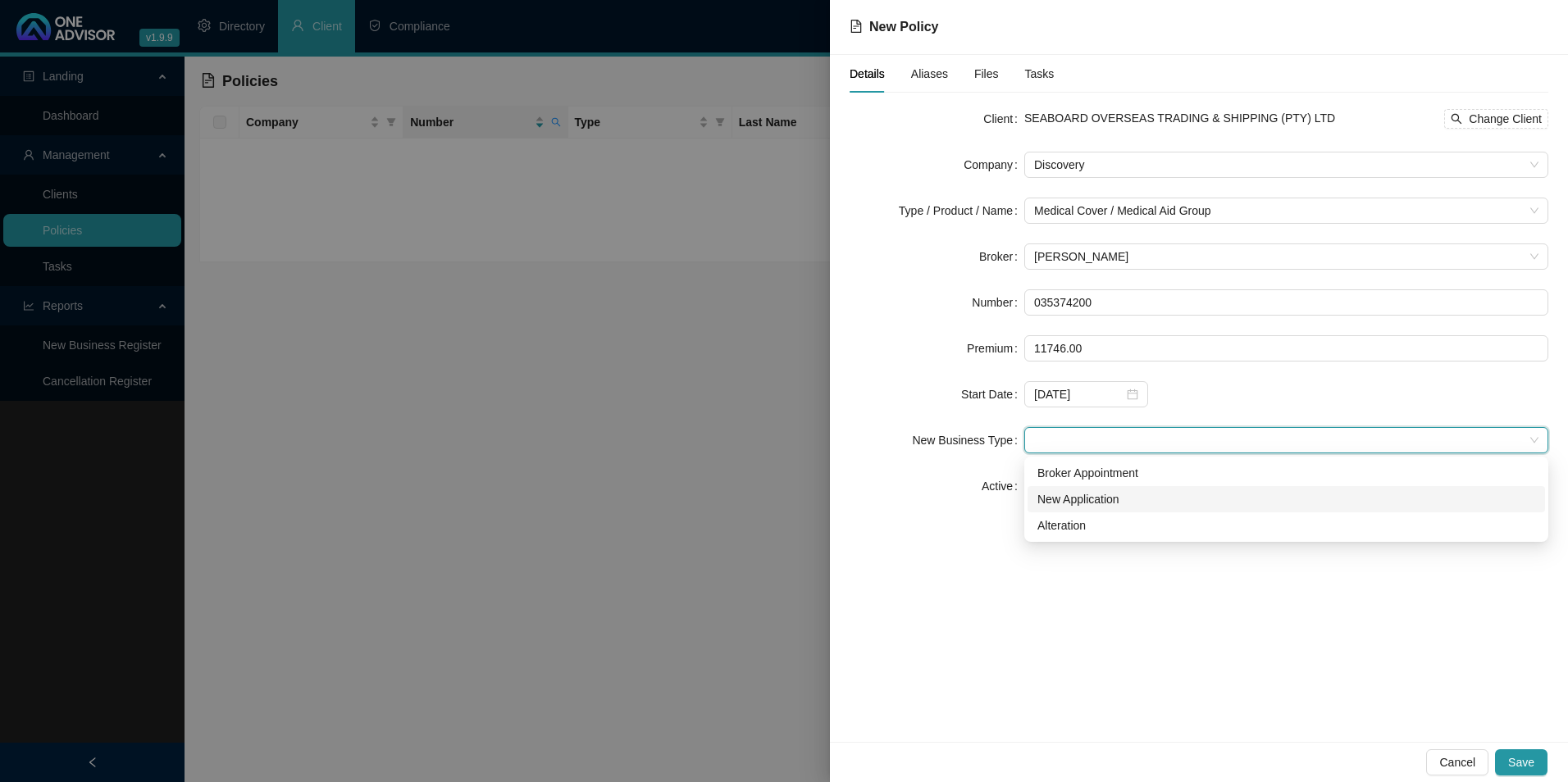
click at [1081, 481] on div "Broker Appointment" at bounding box center [1286, 473] width 498 height 18
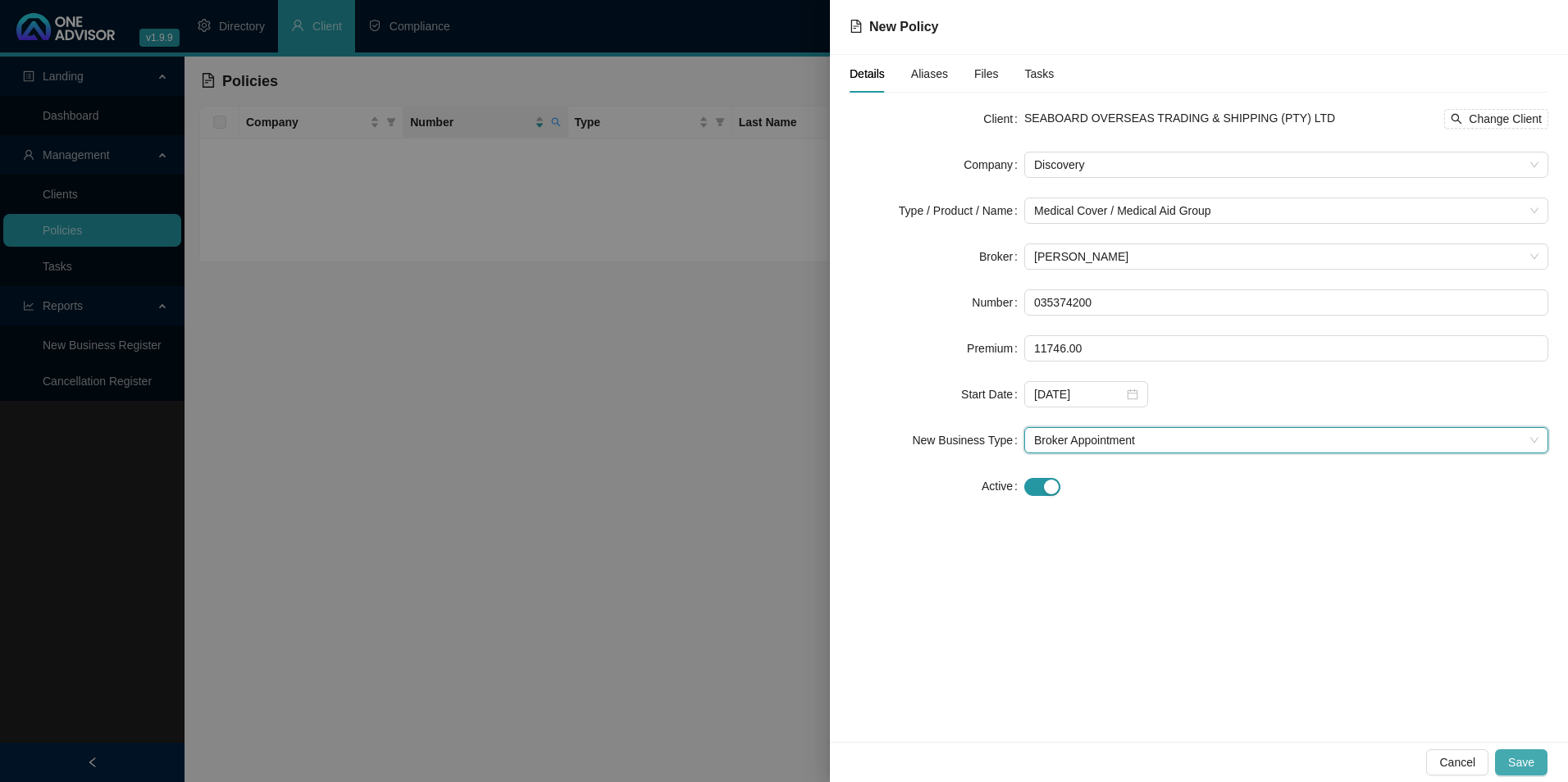
click at [1522, 765] on span "Save" at bounding box center [1522, 763] width 26 height 18
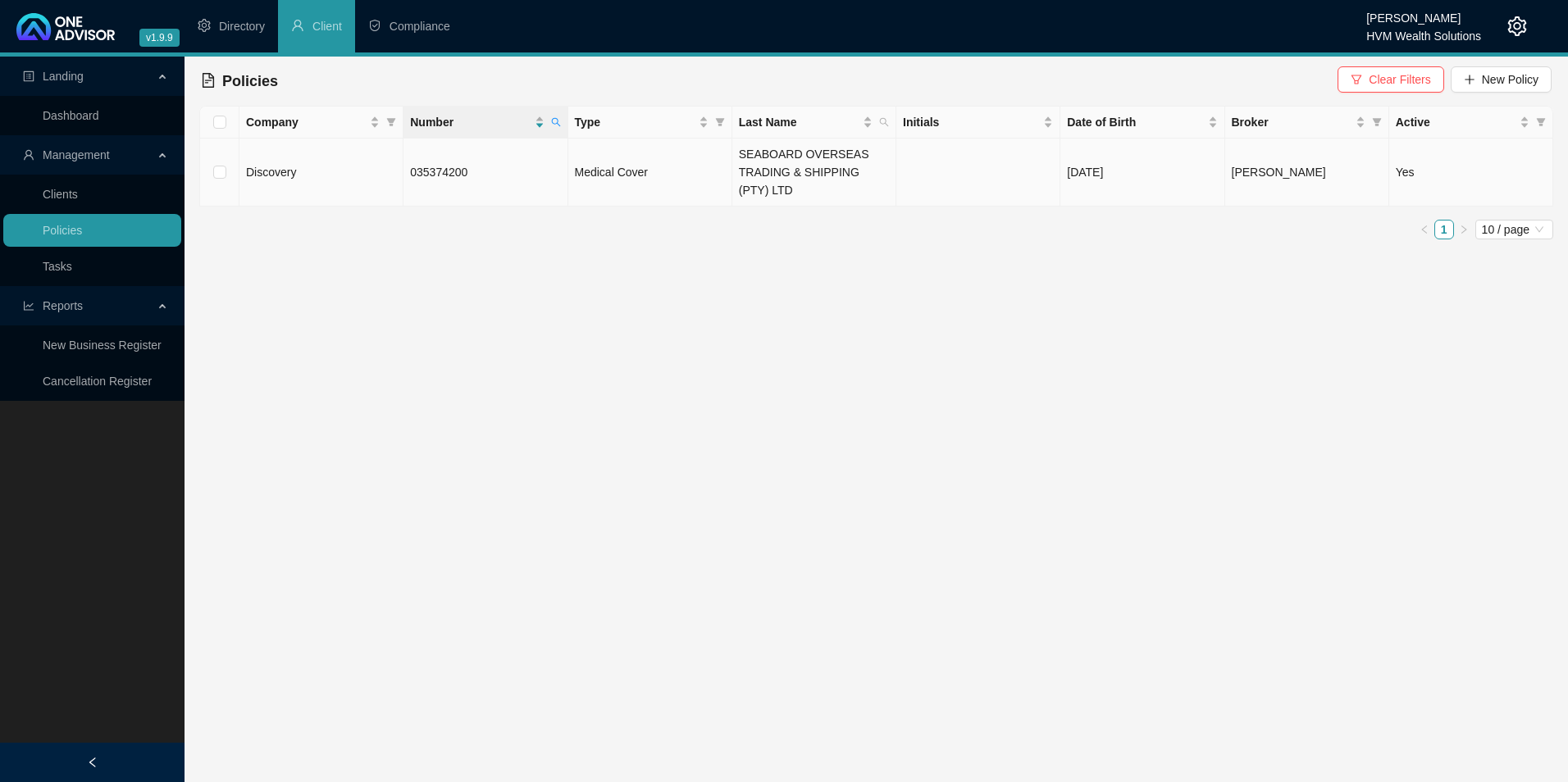
click at [430, 183] on td "035374200" at bounding box center [485, 172] width 164 height 68
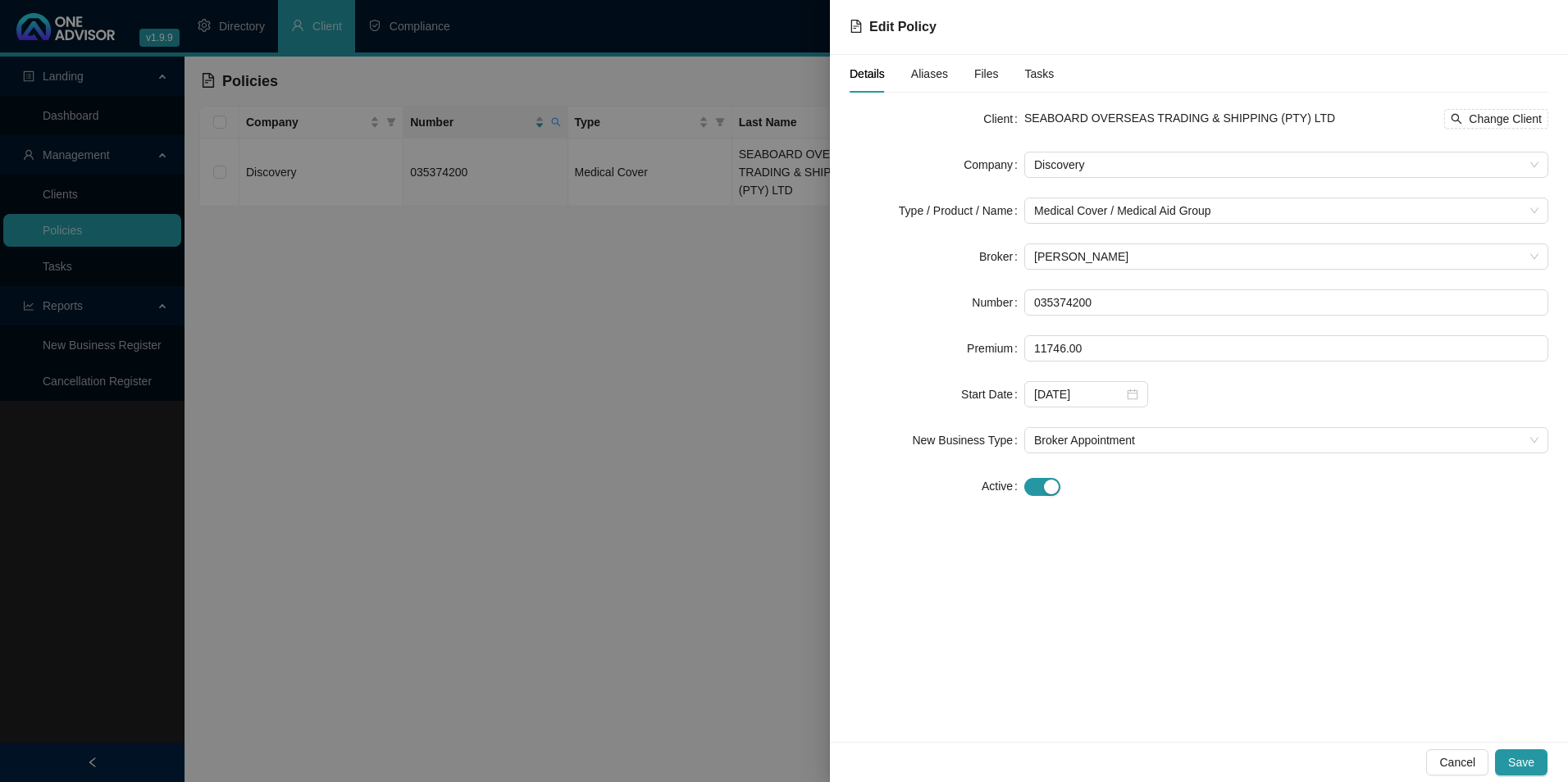
click at [929, 77] on span "Aliases" at bounding box center [930, 73] width 37 height 11
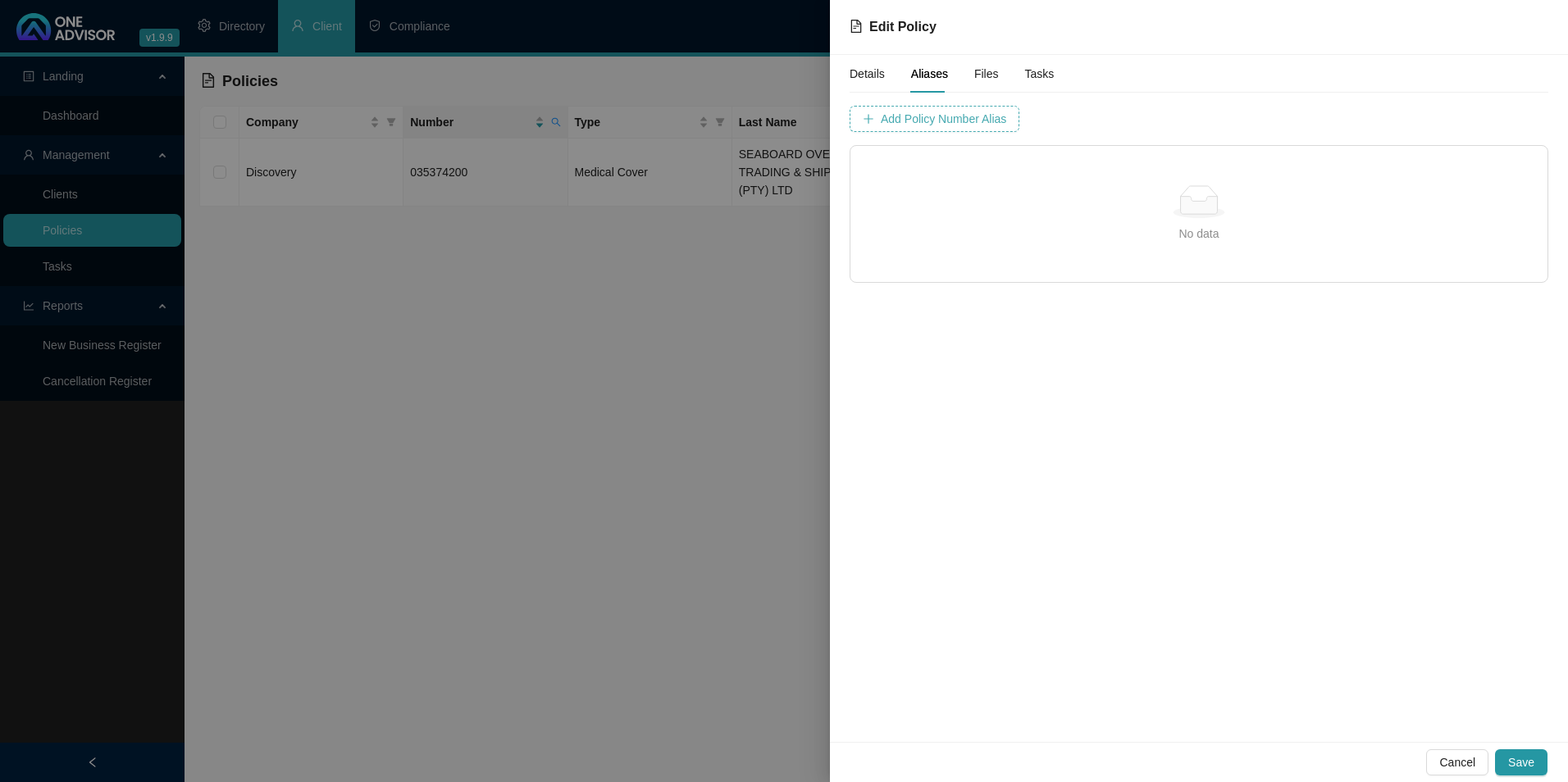
click at [964, 122] on span "Add Policy Number Alias" at bounding box center [943, 119] width 125 height 18
type input "3537420"
click at [1292, 121] on span "Add Policy Number Alias" at bounding box center [1354, 119] width 125 height 18
click at [1538, 756] on button "Save" at bounding box center [1522, 763] width 52 height 26
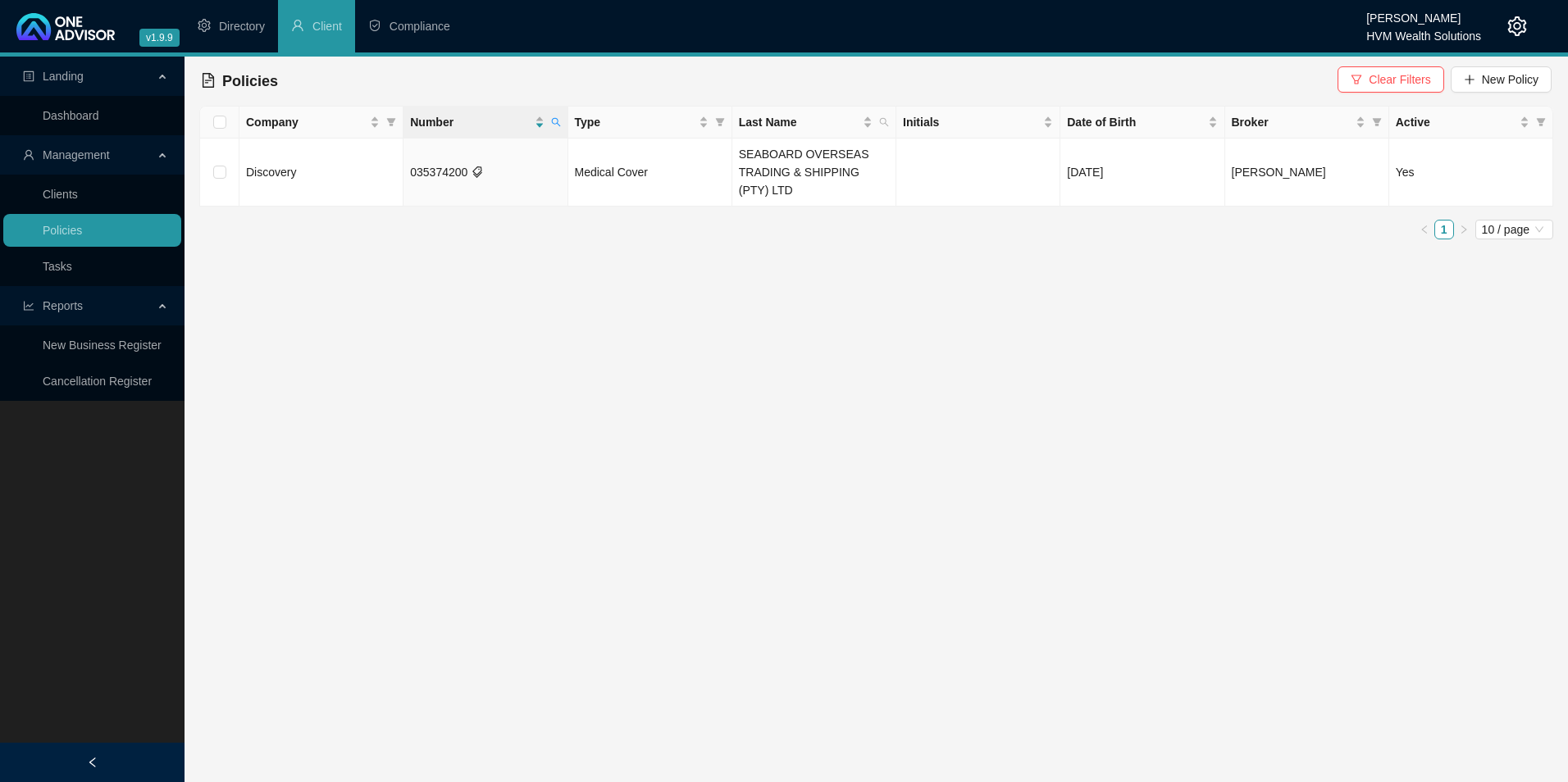
click at [1467, 540] on main "Landing Dashboard Management Clients Policies Tasks Reports New Business Regist…" at bounding box center [784, 420] width 1568 height 726
click at [549, 119] on span at bounding box center [556, 122] width 17 height 24
drag, startPoint x: 501, startPoint y: 157, endPoint x: 373, endPoint y: 157, distance: 128.0
click at [373, 157] on body "v1.9.9 [PERSON_NAME] HVM Wealth Solutions Directory Client Compliance Landing D…" at bounding box center [784, 391] width 1568 height 782
paste input "AFORBD5039"
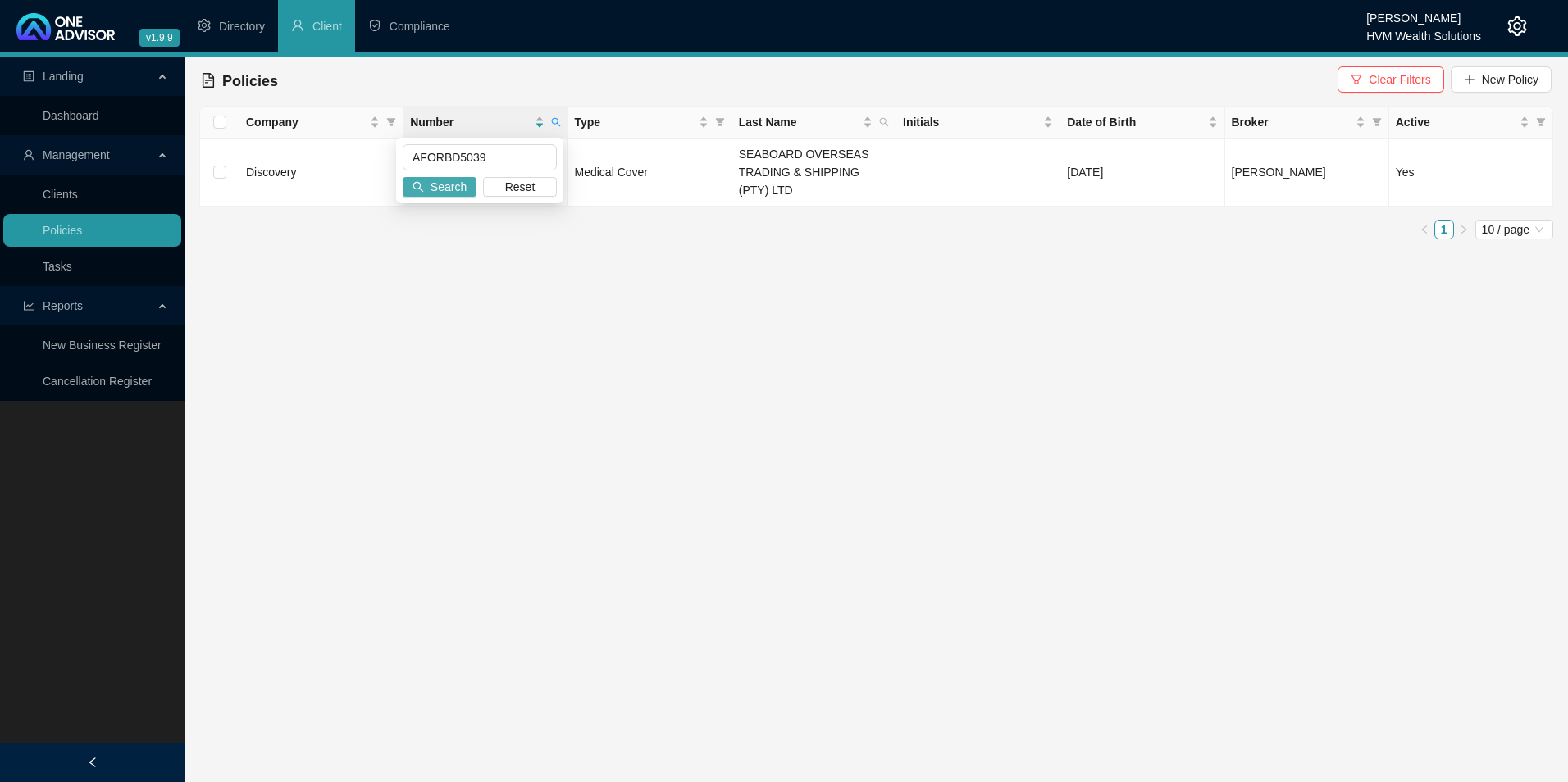
click at [465, 193] on span "Search" at bounding box center [448, 186] width 36 height 18
click at [562, 122] on span at bounding box center [556, 122] width 17 height 24
drag, startPoint x: 500, startPoint y: 166, endPoint x: 334, endPoint y: 152, distance: 166.6
click at [328, 149] on body "v1.9.9 [PERSON_NAME] HVM Wealth Solutions Directory Client Compliance Landing D…" at bounding box center [784, 391] width 1568 height 782
paste input "355107181"
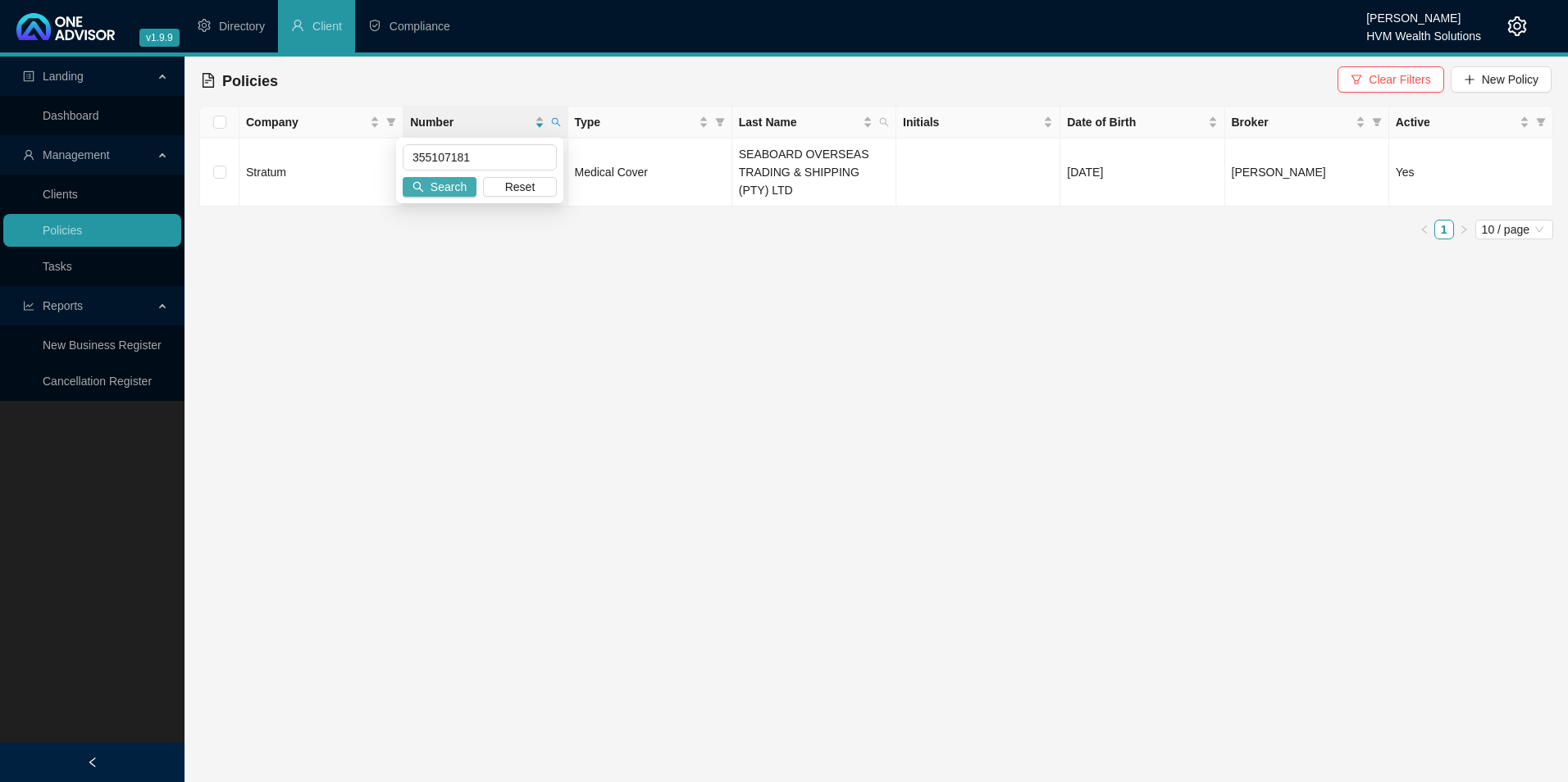
click at [458, 185] on span "Search" at bounding box center [448, 186] width 36 height 18
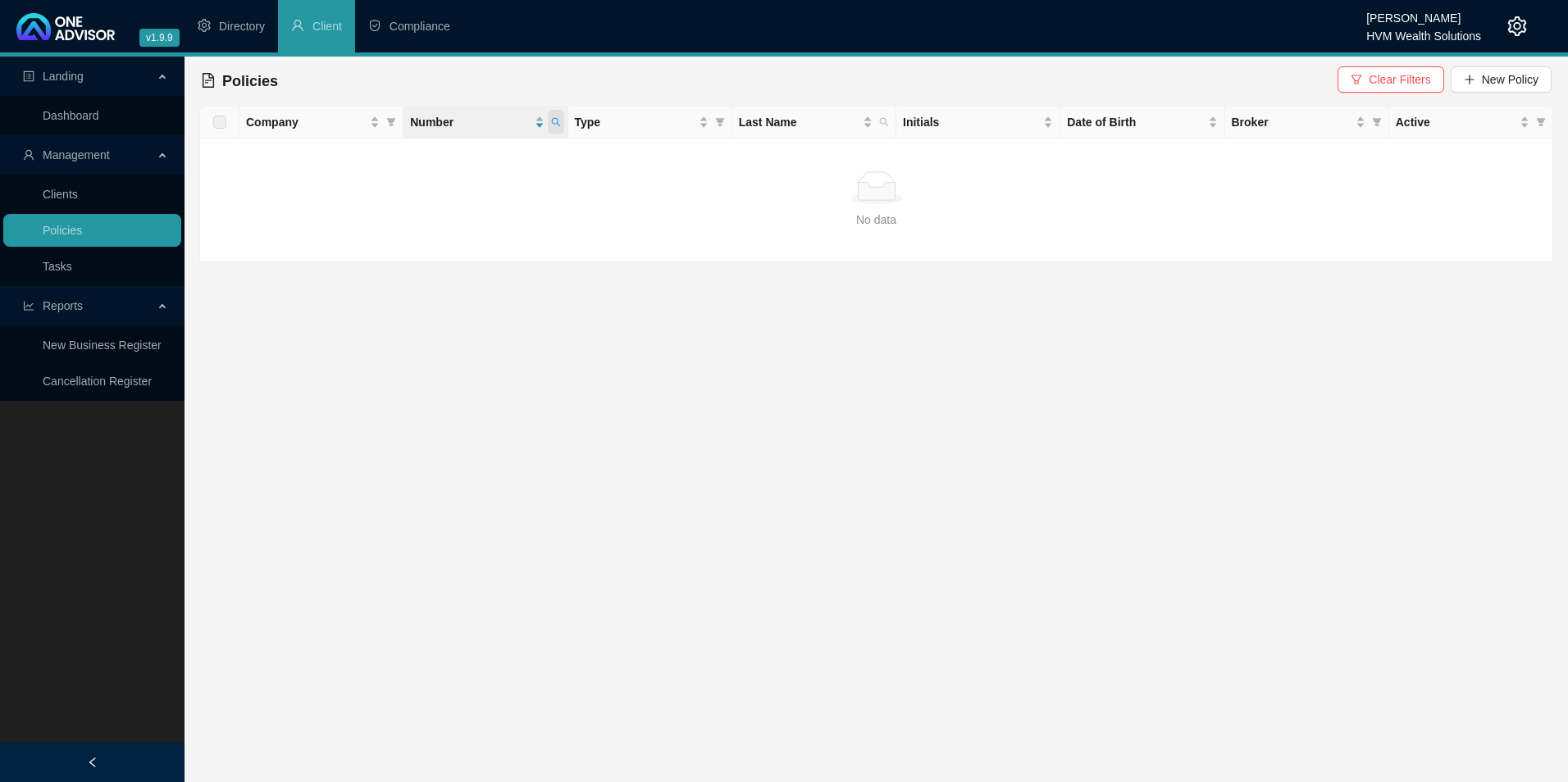
click at [551, 111] on span at bounding box center [556, 122] width 17 height 24
click at [430, 166] on input "355107181" at bounding box center [480, 157] width 154 height 26
type input "355107181"
click at [1483, 75] on span "New Policy" at bounding box center [1510, 80] width 57 height 18
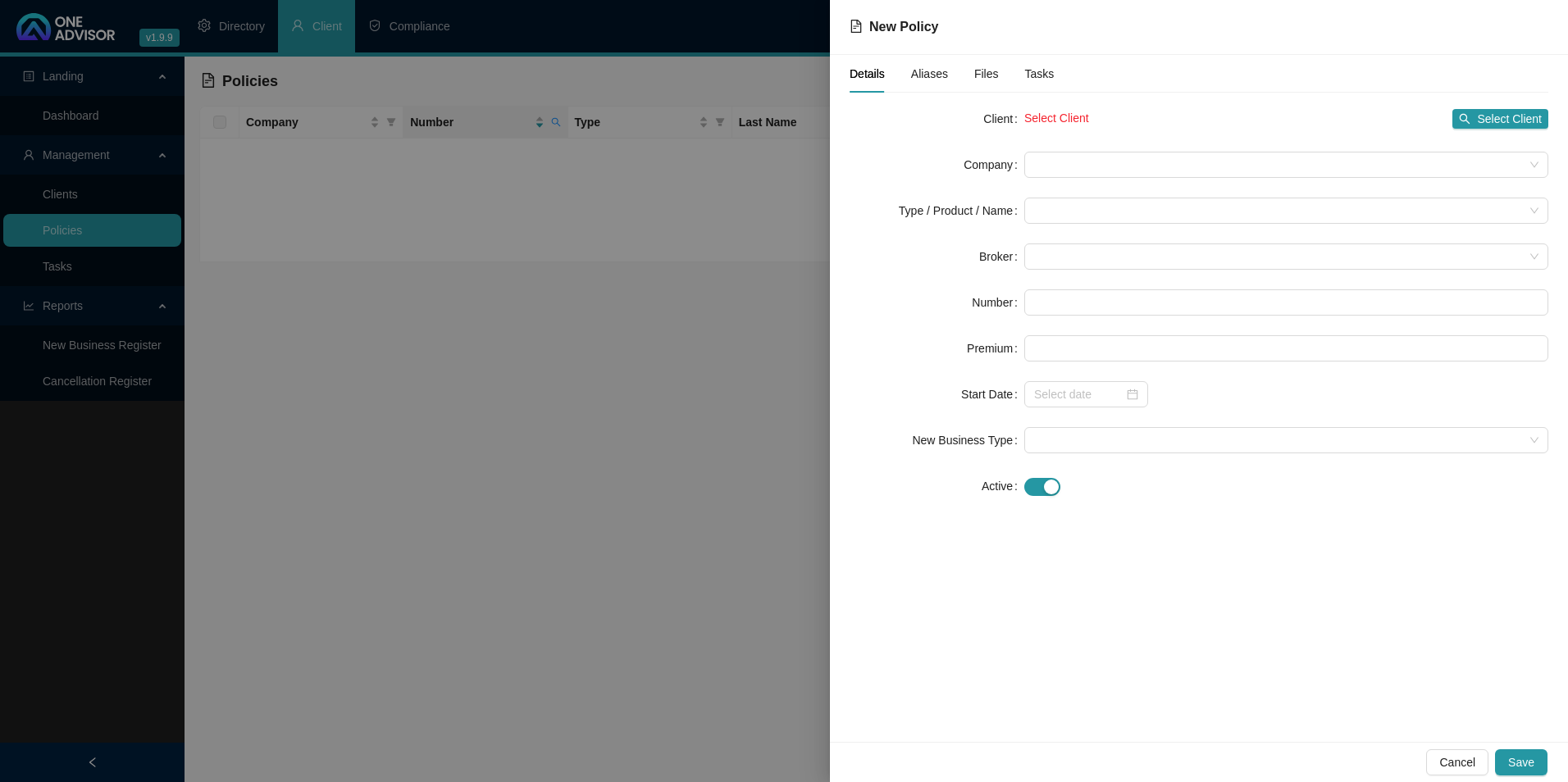
click at [1034, 150] on form "Client Select Client Select Client Company Type / Product / Name Broker Number …" at bounding box center [1199, 303] width 699 height 394
click at [1040, 167] on span at bounding box center [1286, 164] width 505 height 24
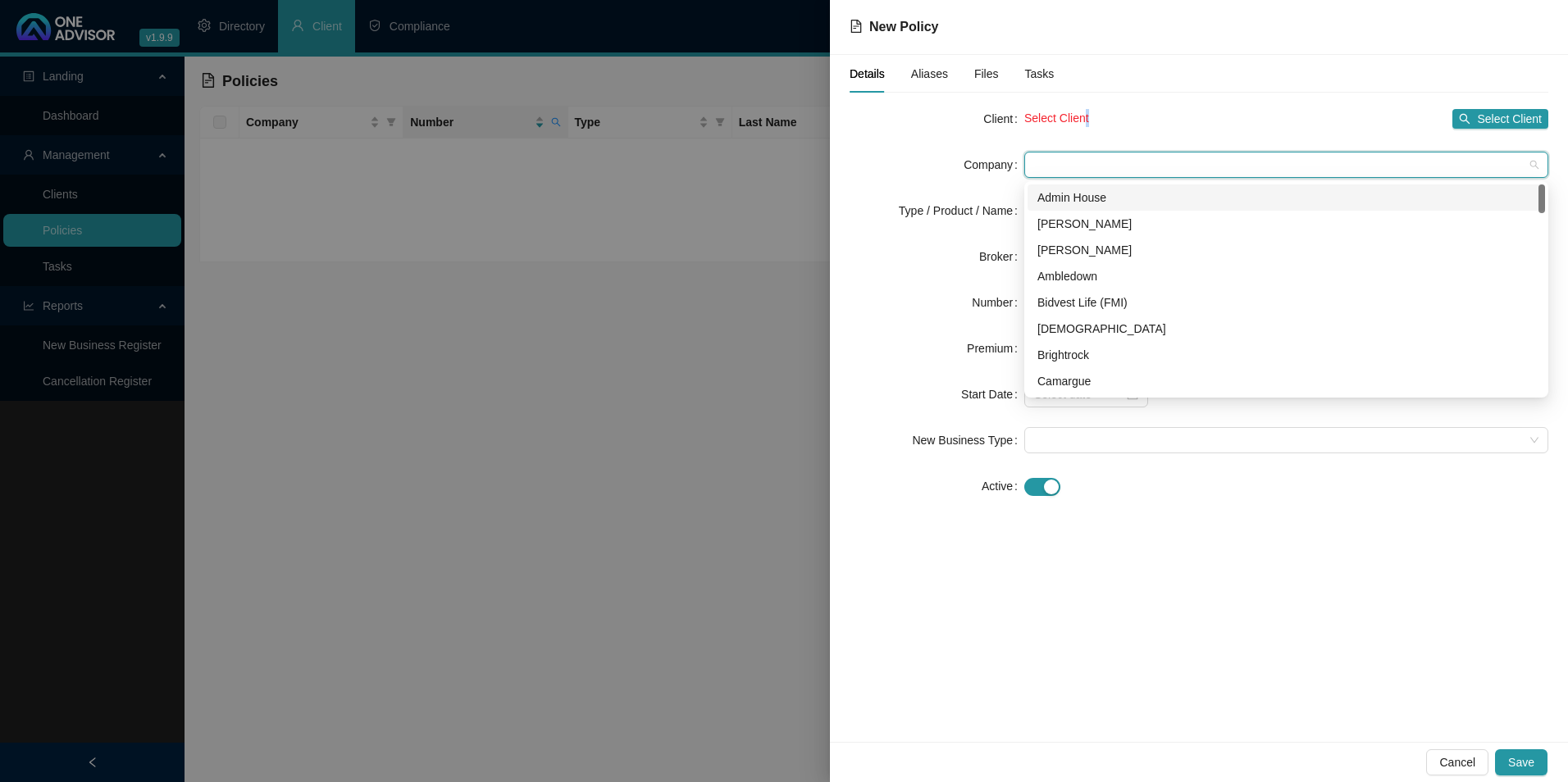
click at [1085, 129] on div "Select Client Select Client" at bounding box center [1286, 119] width 524 height 26
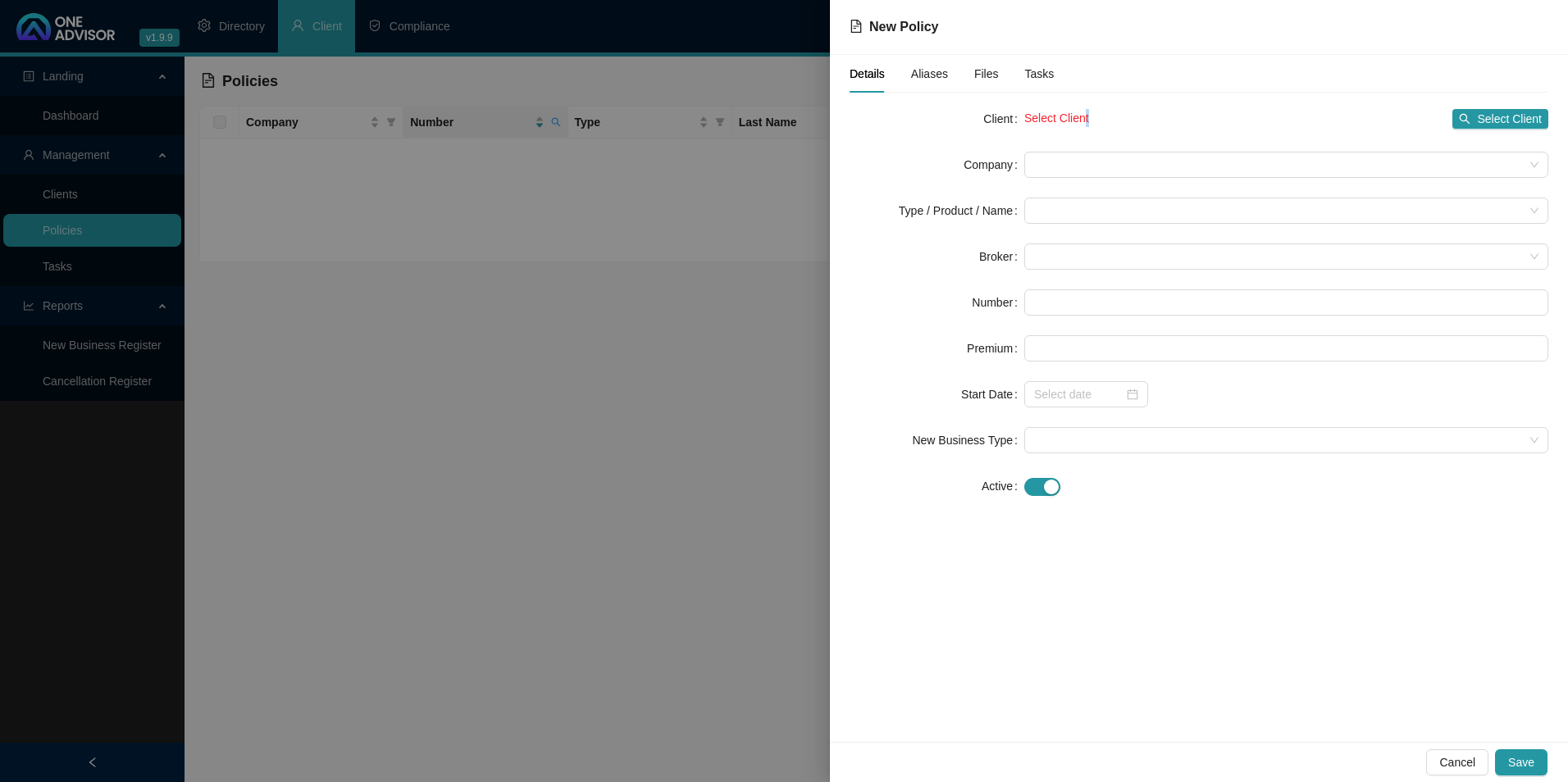
click at [1551, 120] on div "Details Aliases Files Tasks Client Select Client Select Client Company Type / P…" at bounding box center [1200, 399] width 738 height 688
click at [1531, 120] on span "Select Client" at bounding box center [1509, 119] width 65 height 18
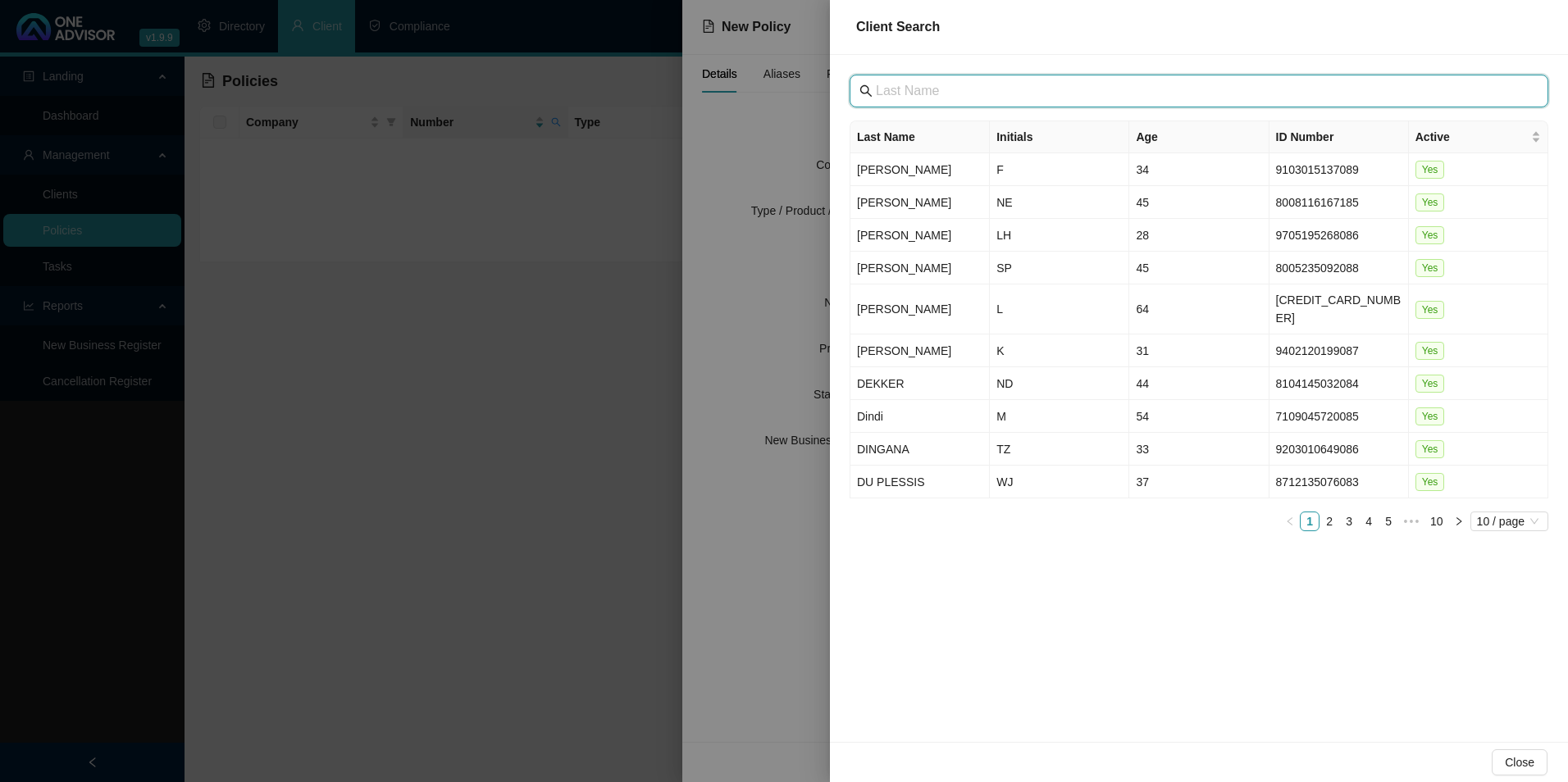
click at [969, 90] on input "text" at bounding box center [1200, 91] width 649 height 19
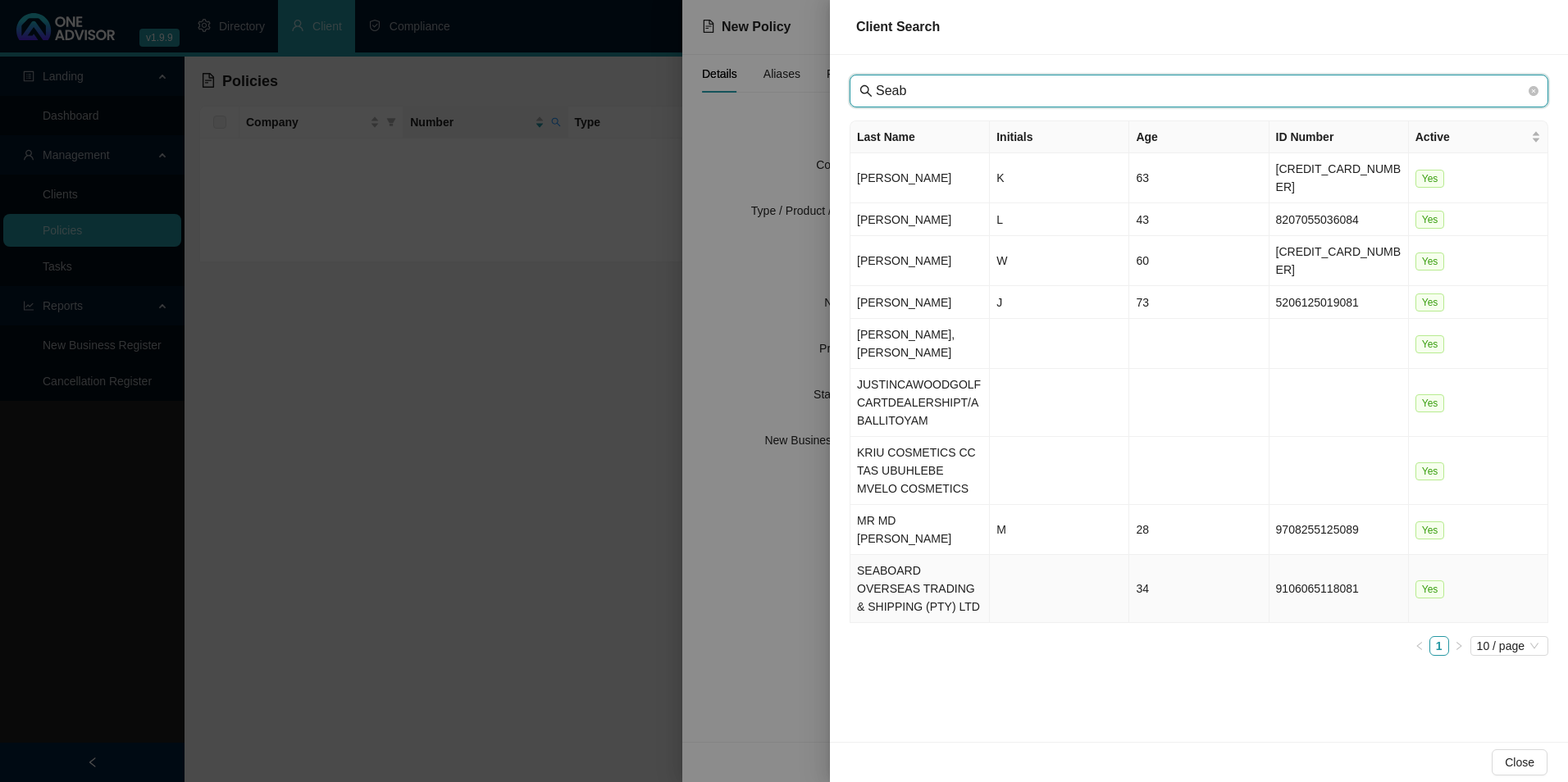
type input "Seab"
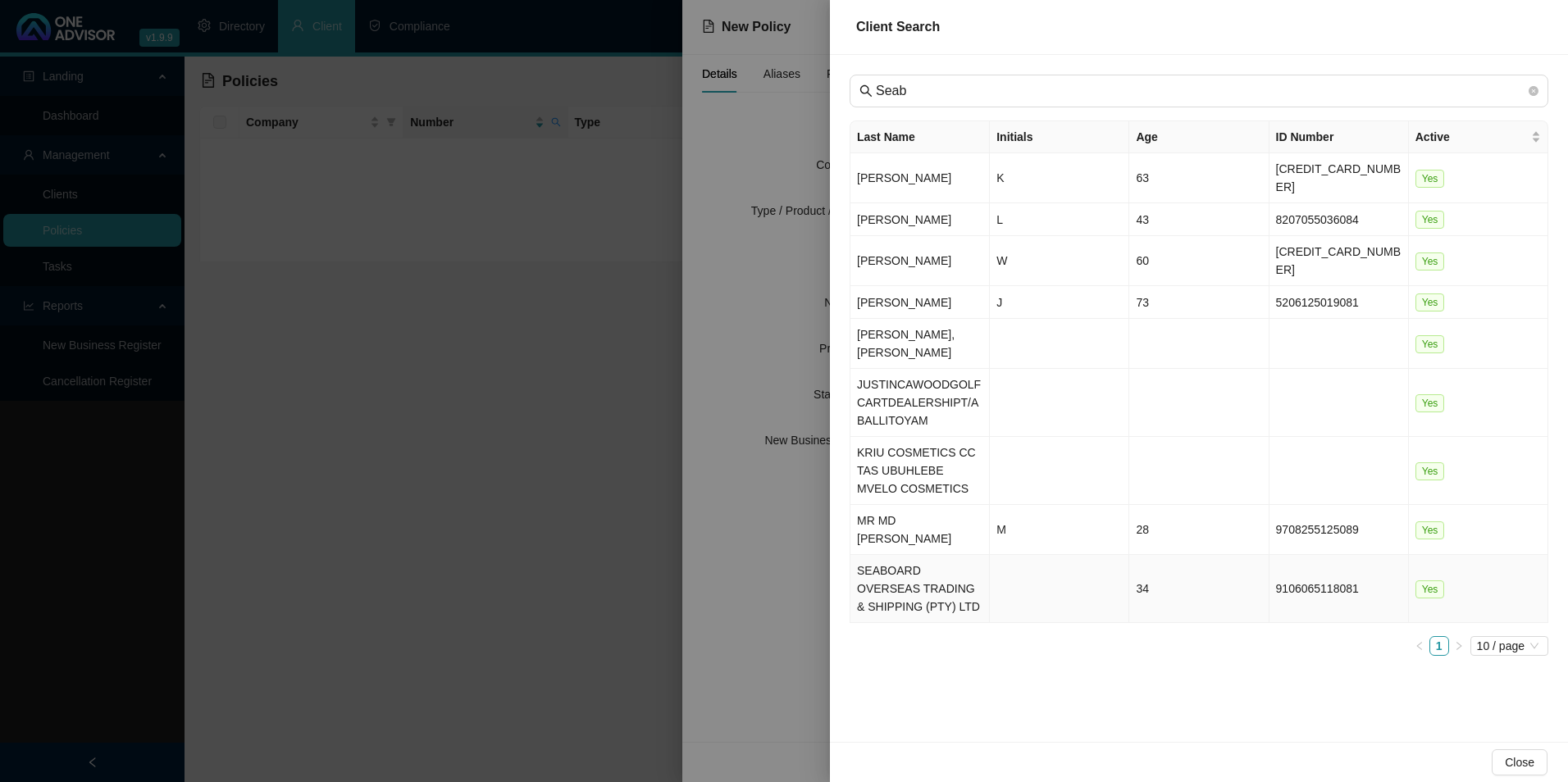
click at [914, 555] on td "SEABOARD OVERSEAS TRADING & SHIPPING (PTY) LTD" at bounding box center [920, 590] width 139 height 68
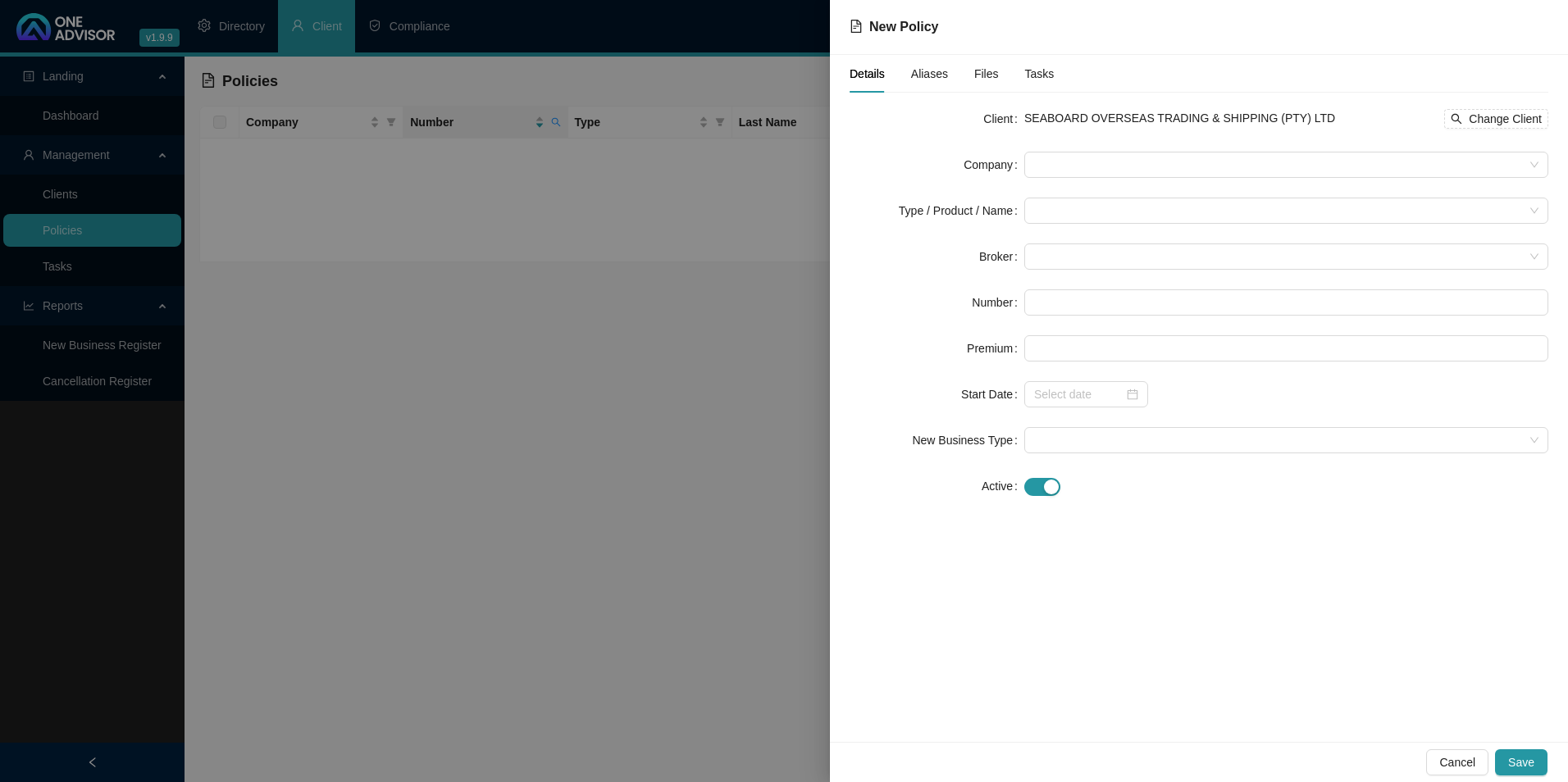
click at [1220, 148] on form "Client SEABOARD OVERSEAS TRADING & SHIPPING (PTY) LTD Change Client Company Typ…" at bounding box center [1199, 303] width 699 height 394
click at [1186, 181] on form "Client SEABOARD OVERSEAS TRADING & SHIPPING (PTY) LTD Change Client Company Typ…" at bounding box center [1199, 303] width 699 height 394
click at [1155, 160] on span at bounding box center [1286, 164] width 505 height 24
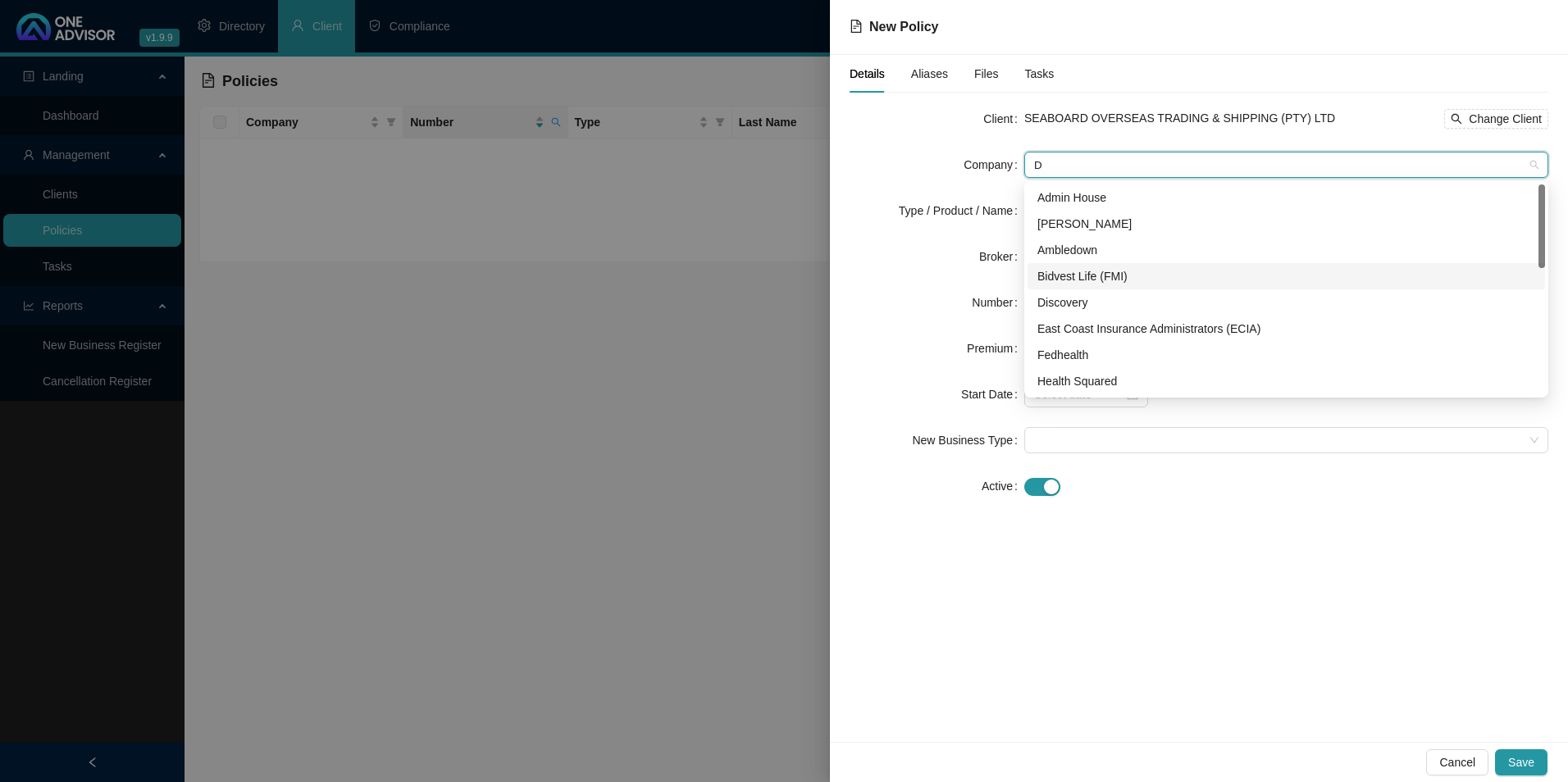
type input "D"
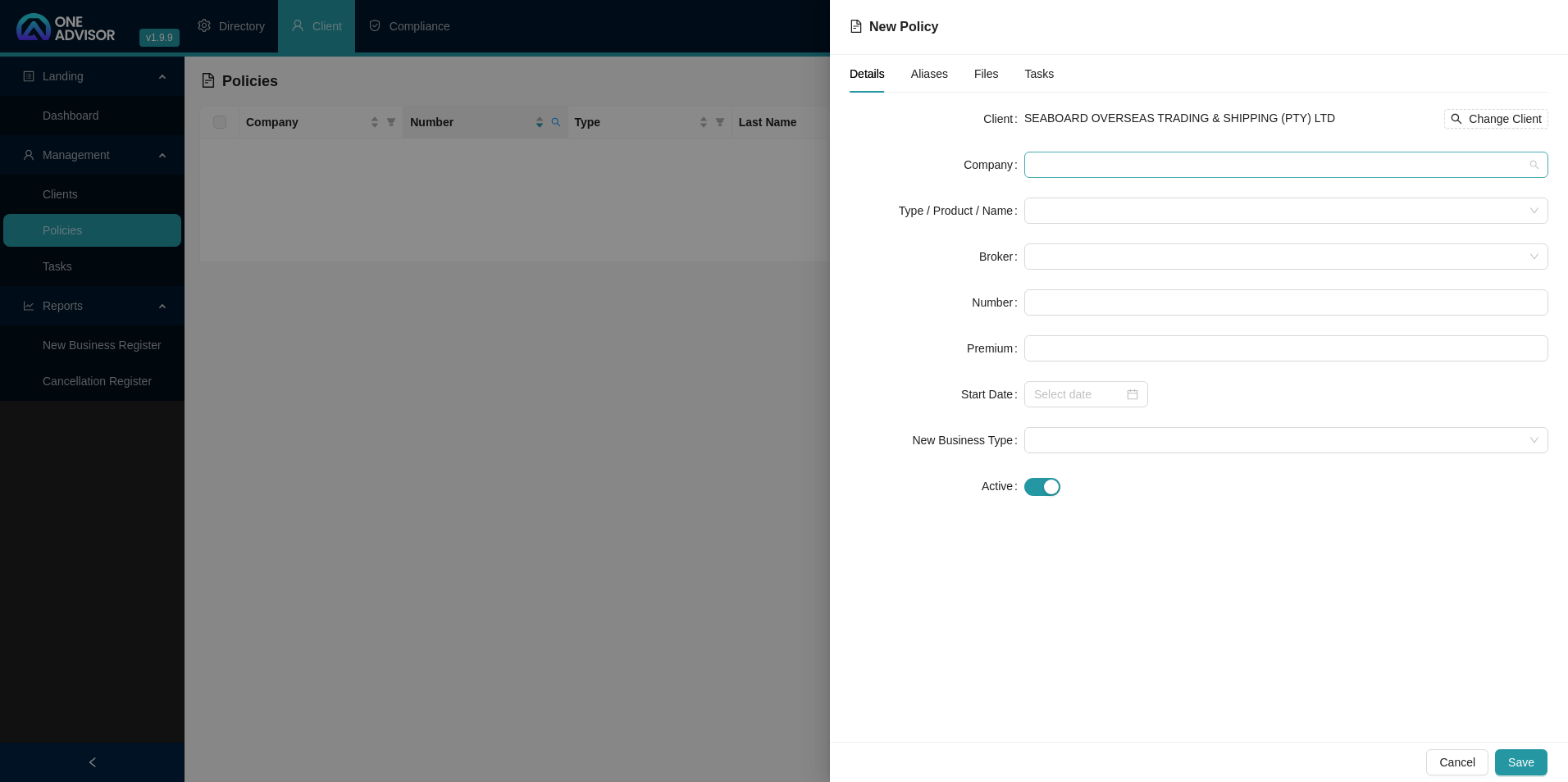
click at [1178, 169] on span at bounding box center [1286, 164] width 505 height 24
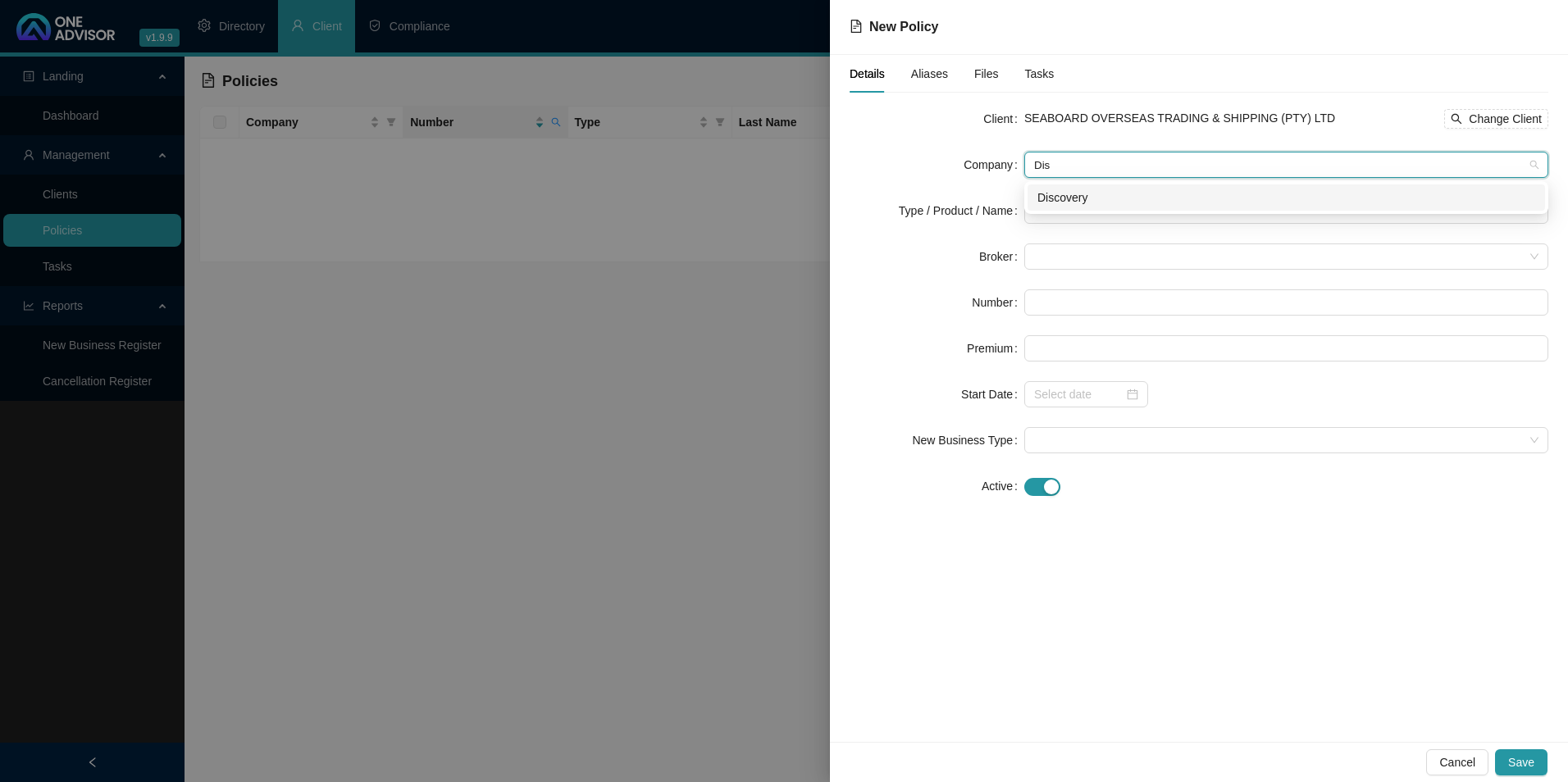
type input "Disc"
click at [1110, 193] on div "Discovery" at bounding box center [1286, 198] width 498 height 18
click at [1088, 209] on input "search" at bounding box center [1279, 211] width 490 height 24
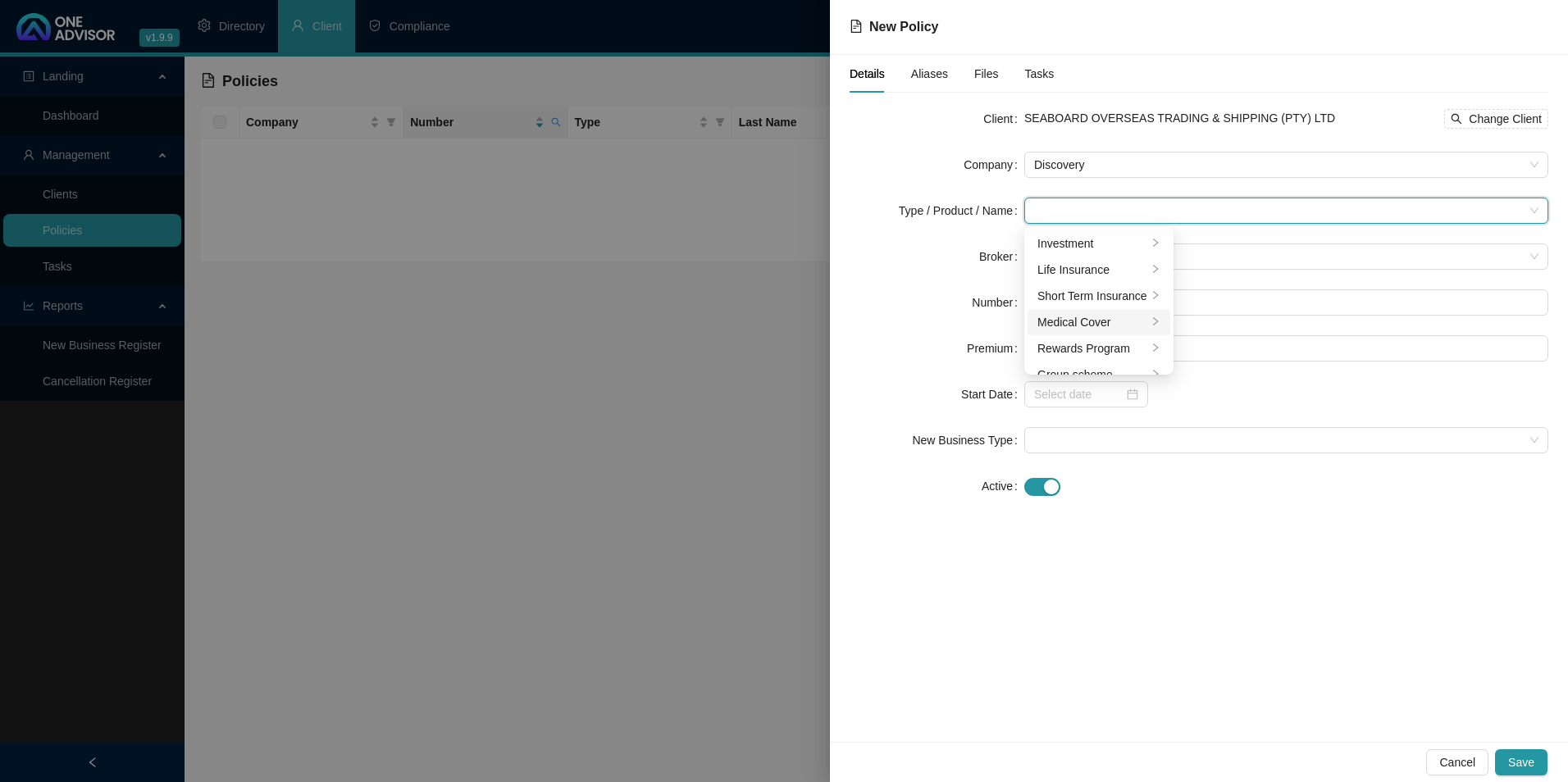
click at [1096, 325] on div "Medical Cover" at bounding box center [1093, 322] width 110 height 18
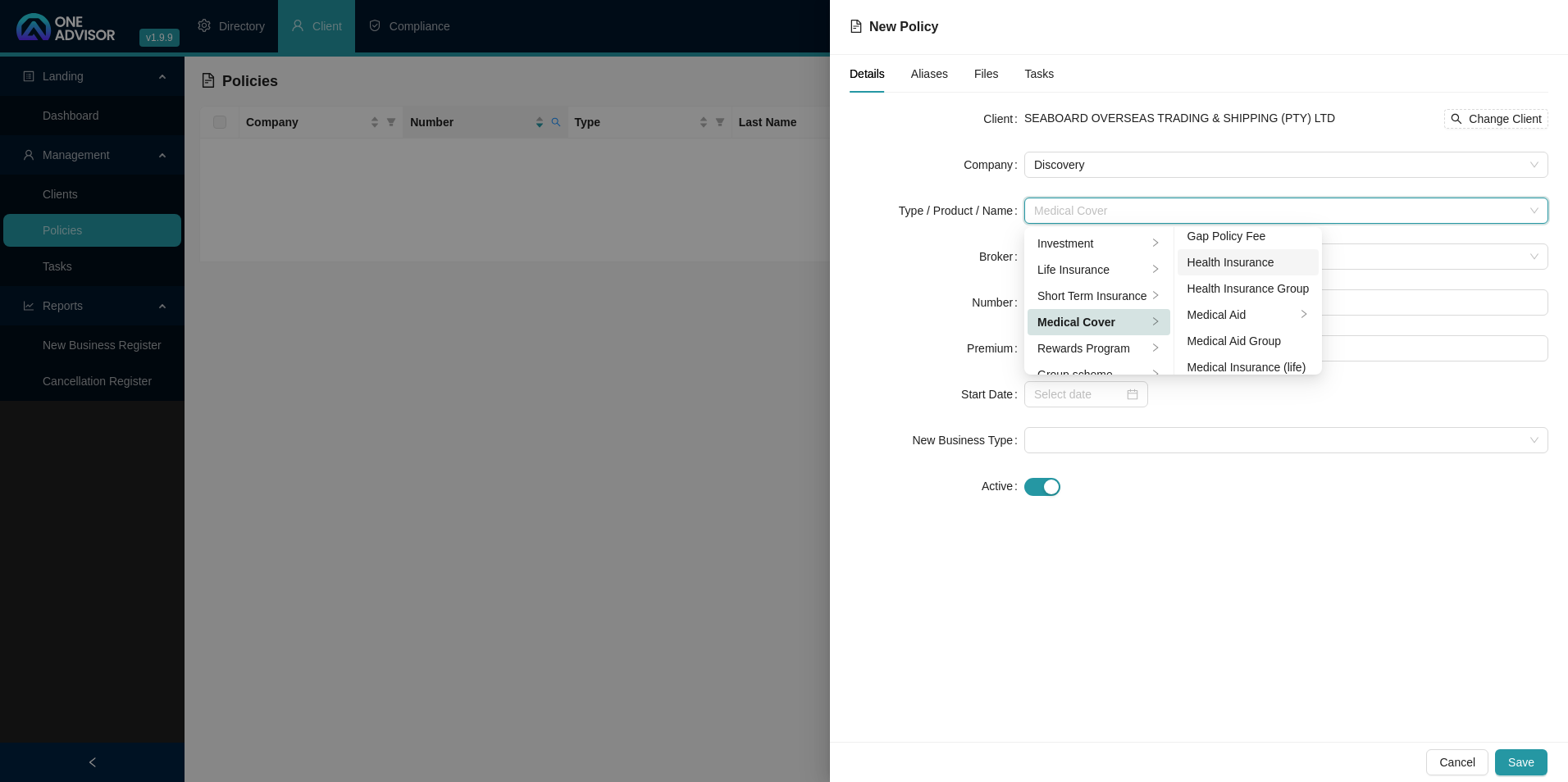
scroll to position [82, 0]
click at [1261, 317] on div "Medical Aid Group" at bounding box center [1249, 318] width 122 height 18
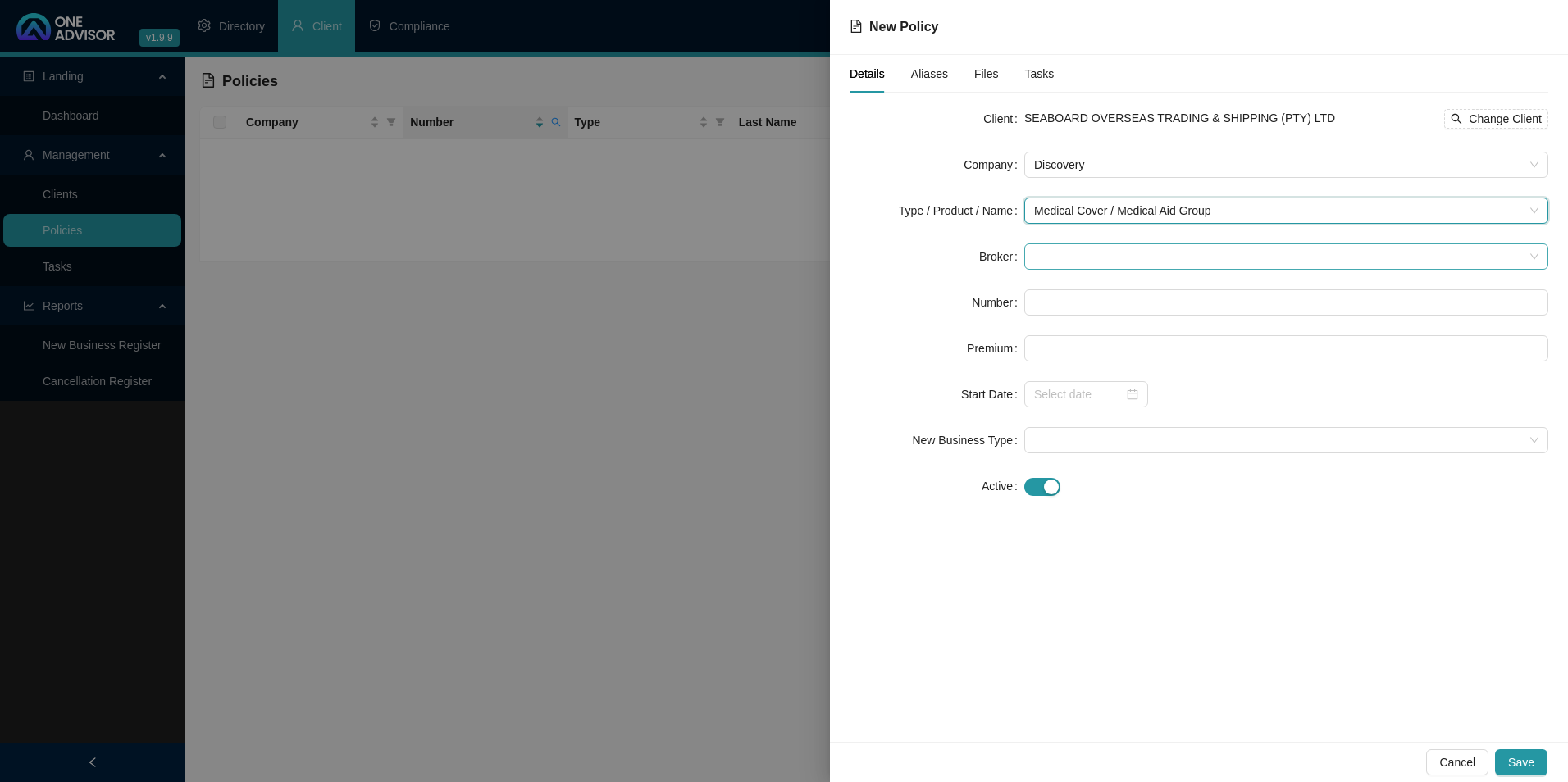
click at [1148, 263] on span at bounding box center [1286, 256] width 505 height 24
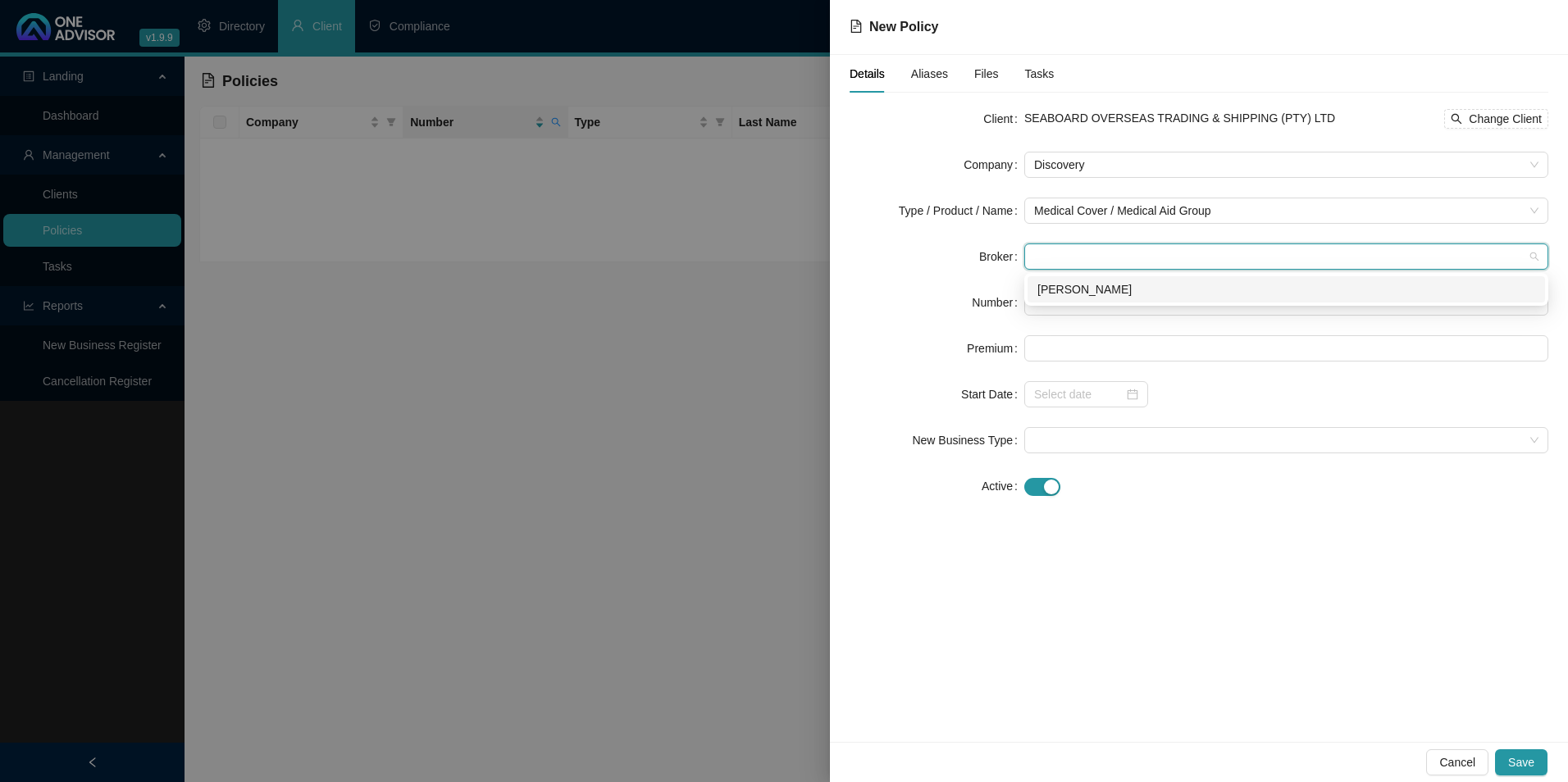
click at [1129, 296] on div "[PERSON_NAME]" at bounding box center [1286, 290] width 498 height 18
click at [1108, 304] on input "text" at bounding box center [1286, 303] width 524 height 26
click at [1088, 296] on input "text" at bounding box center [1286, 303] width 524 height 26
paste input "355107181"
type input "355107181"
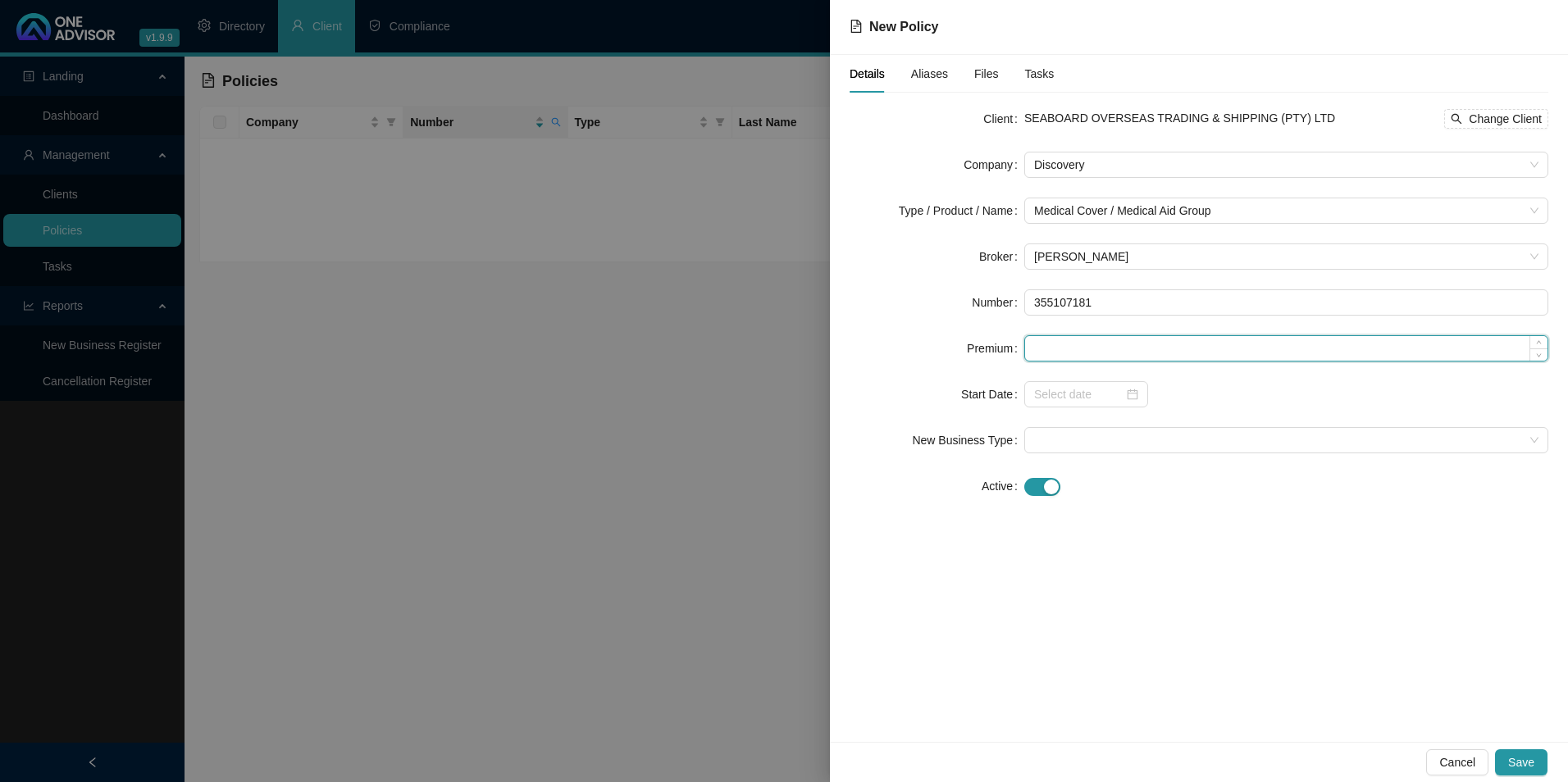
click at [1061, 341] on input at bounding box center [1286, 348] width 522 height 24
click at [1156, 332] on form "Client SEABOARD OVERSEAS TRADING & SHIPPING (PTY) LTD Change Client Company Dis…" at bounding box center [1199, 303] width 699 height 394
drag, startPoint x: 1156, startPoint y: 332, endPoint x: 1145, endPoint y: 346, distance: 17.8
click at [1145, 346] on input at bounding box center [1286, 348] width 522 height 24
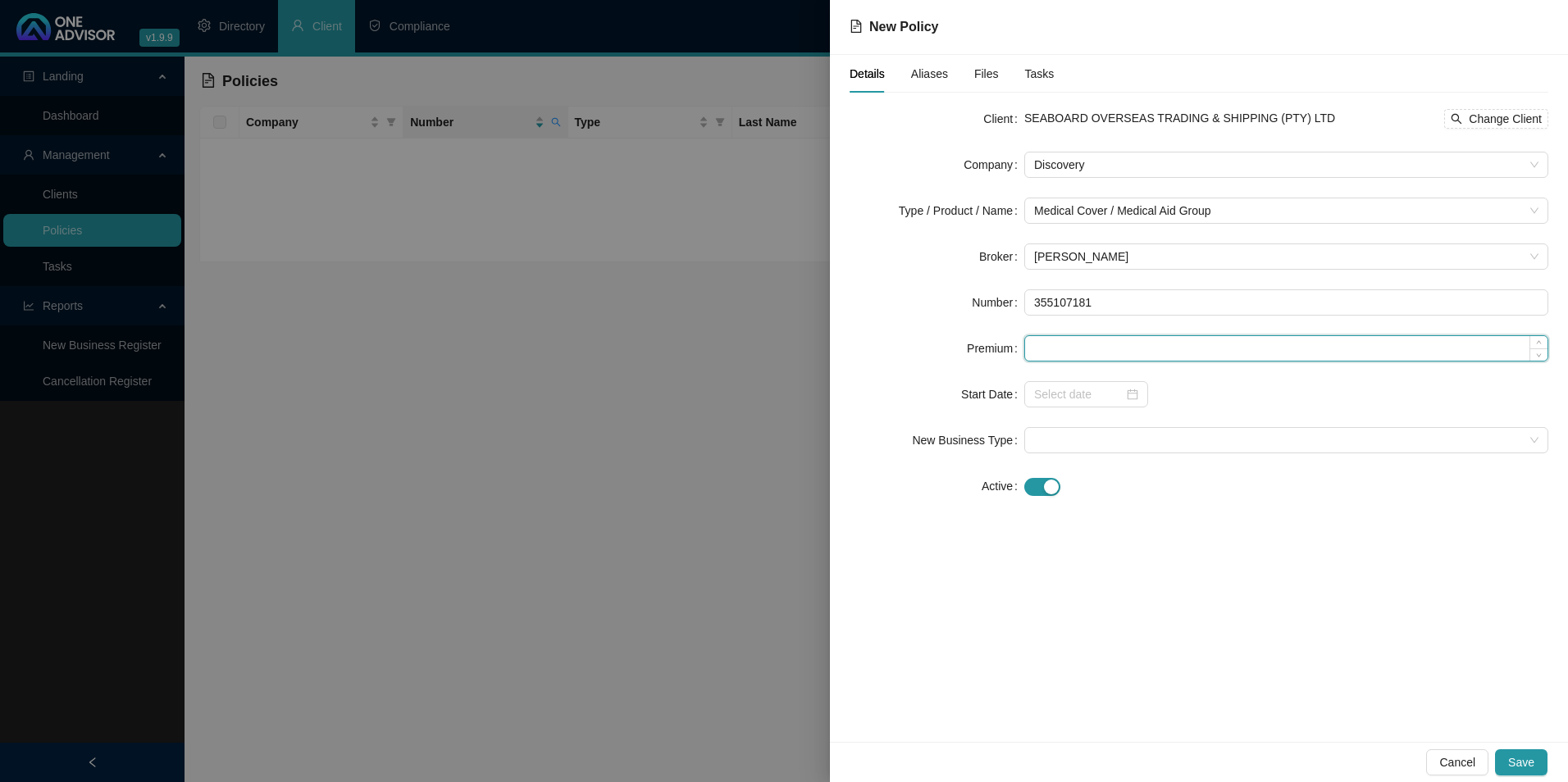
paste input "10539"
click at [1092, 403] on div at bounding box center [1087, 394] width 124 height 26
type input "10539.00"
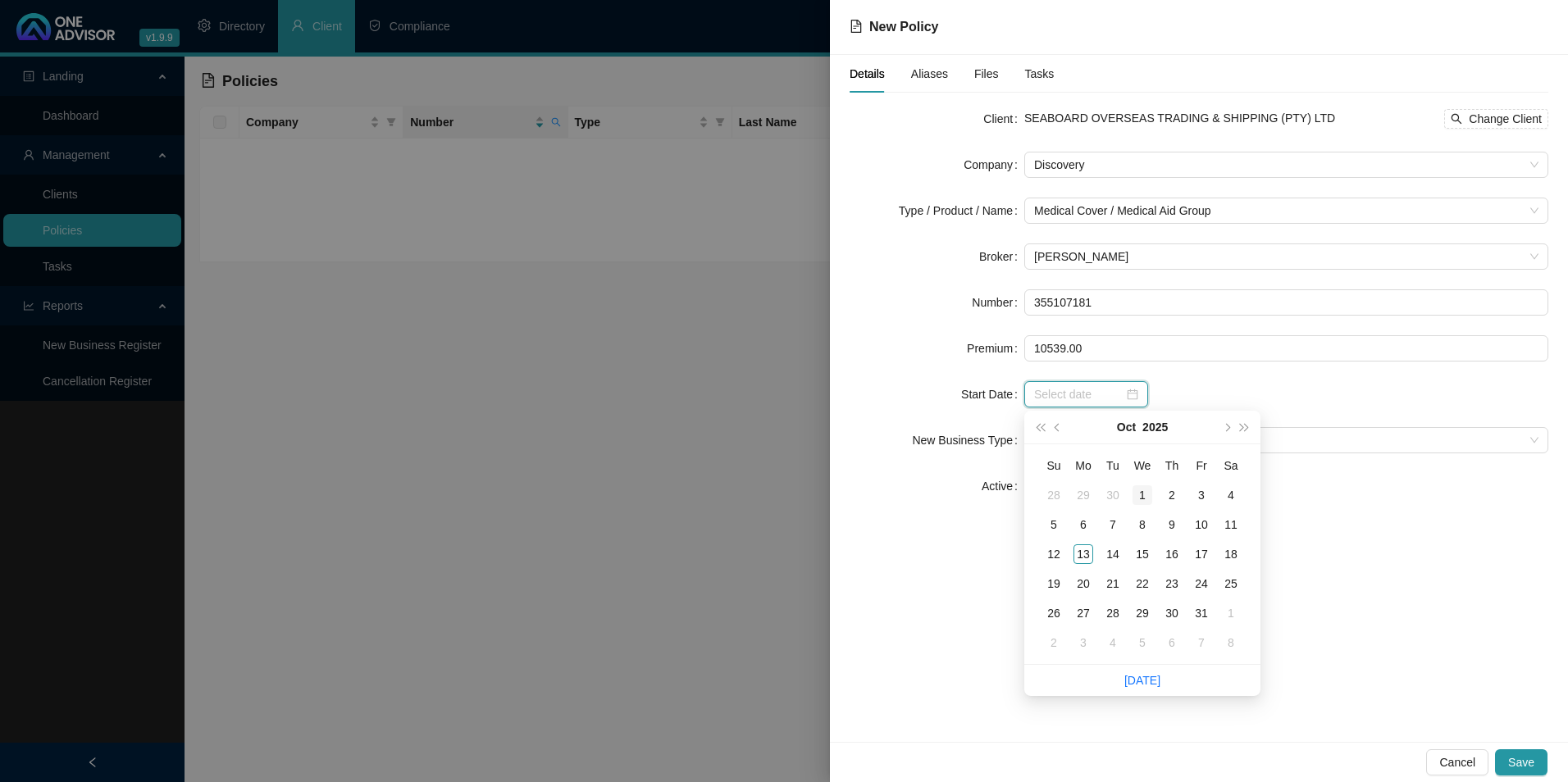
type input "[DATE]"
click at [1059, 422] on button "prev-year" at bounding box center [1058, 427] width 18 height 32
type input "[DATE]"
click at [1088, 491] on div "1" at bounding box center [1083, 495] width 19 height 19
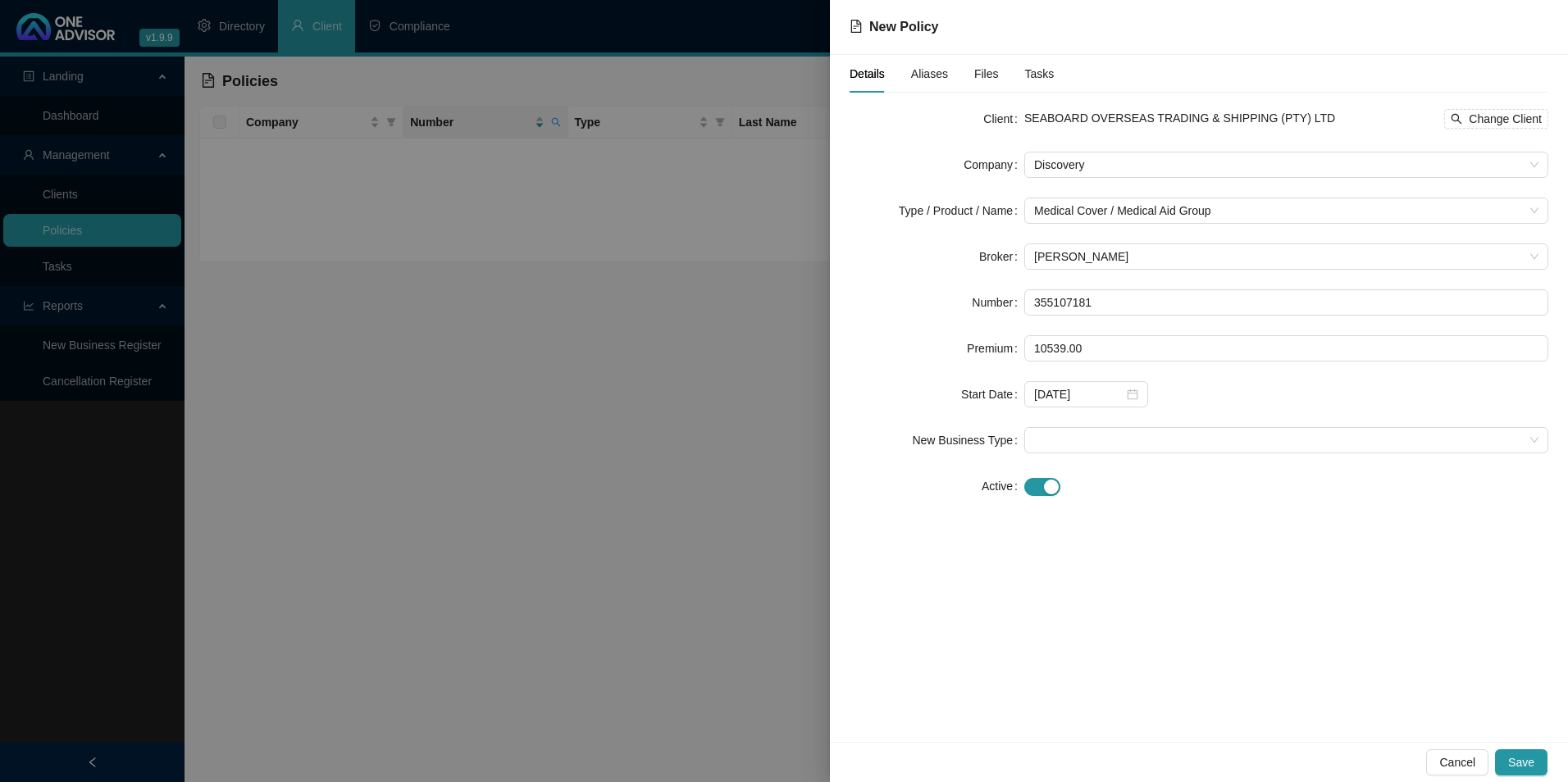
click at [1096, 418] on form "Client SEABOARD OVERSEAS TRADING & SHIPPING (PTY) LTD Change Client Company Dis…" at bounding box center [1199, 303] width 699 height 394
click at [1096, 450] on span at bounding box center [1286, 440] width 505 height 24
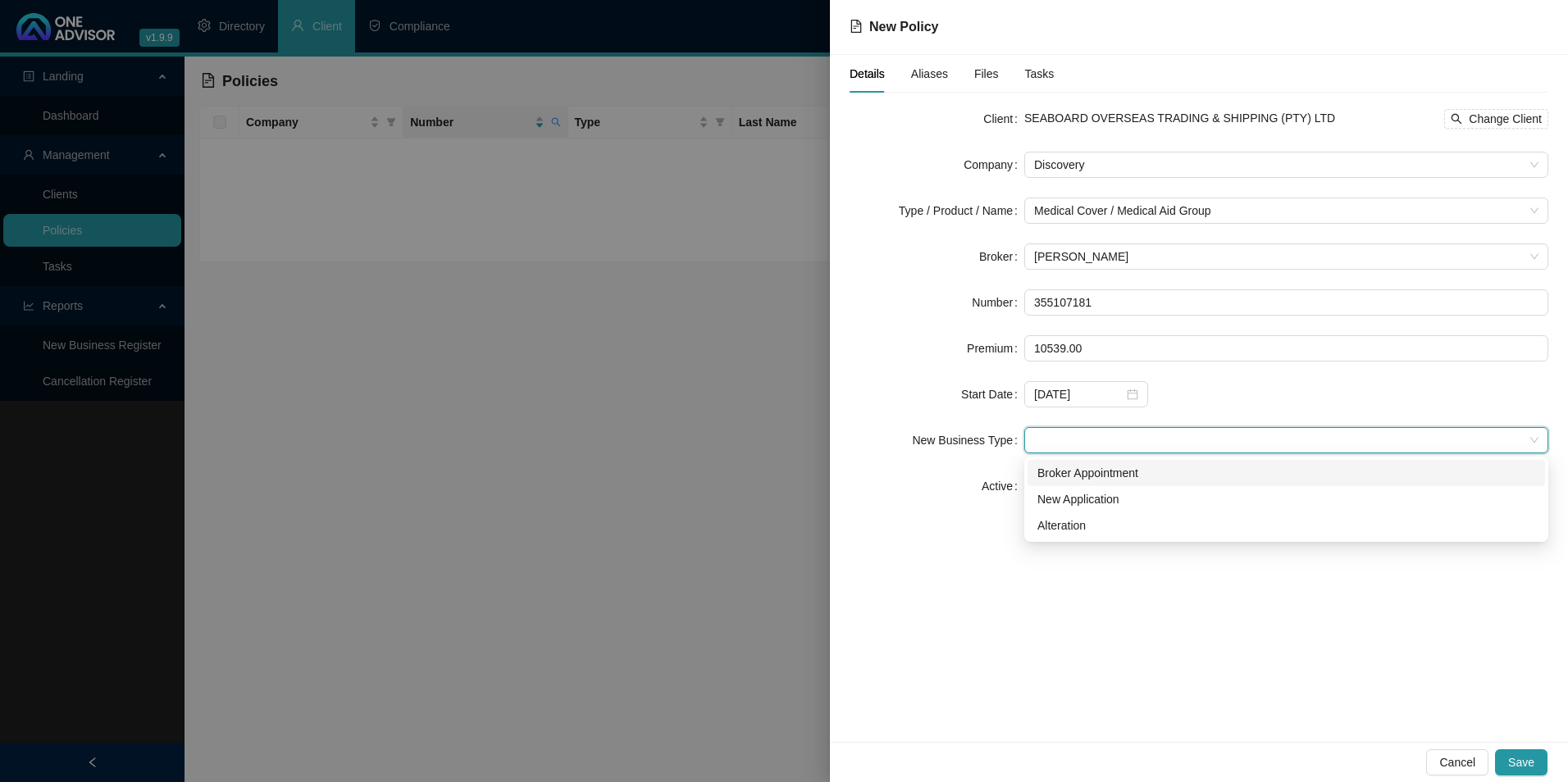
click at [1096, 482] on div "Broker Appointment" at bounding box center [1287, 473] width 518 height 26
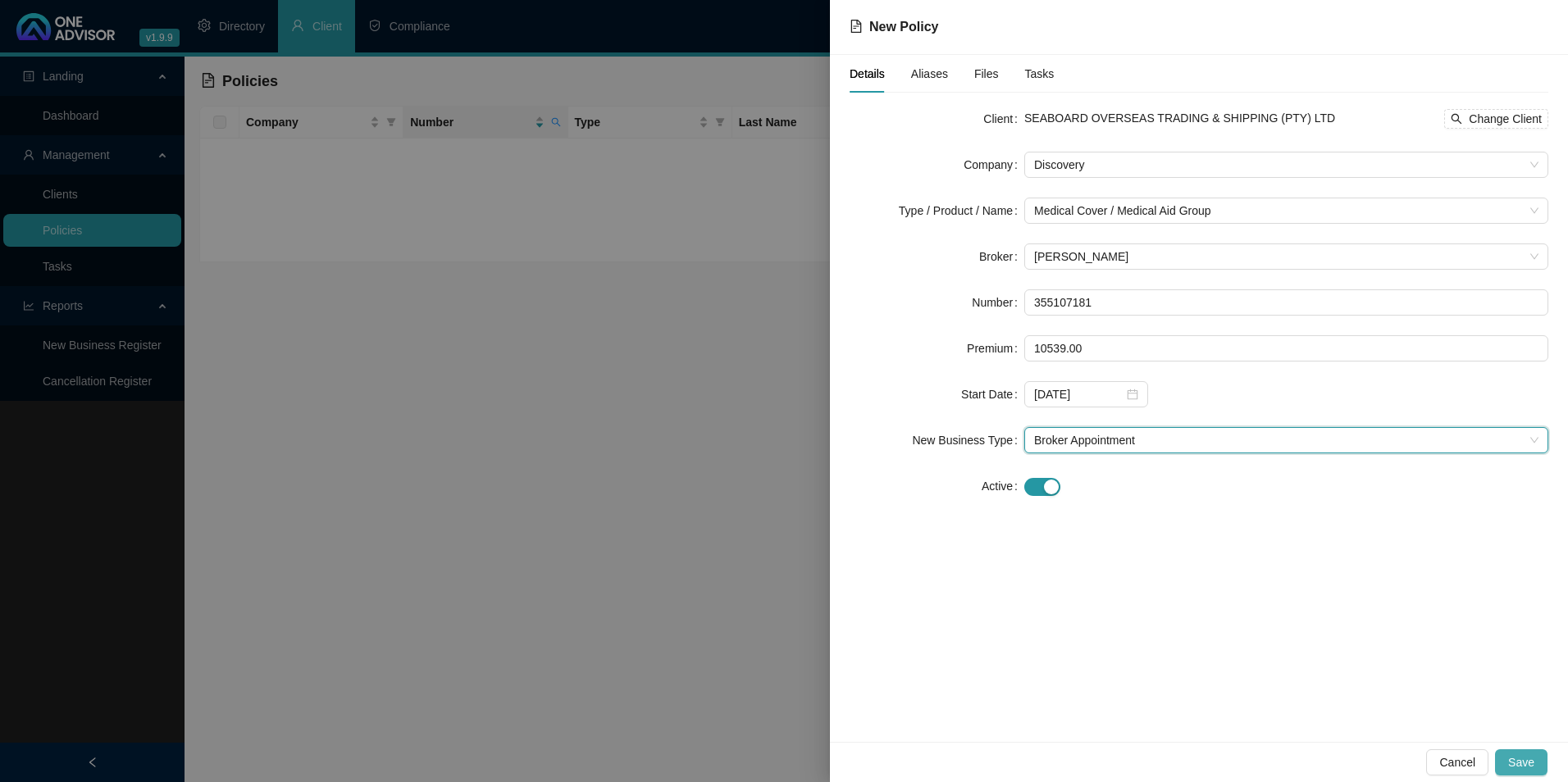
click at [1518, 766] on span "Save" at bounding box center [1522, 763] width 26 height 18
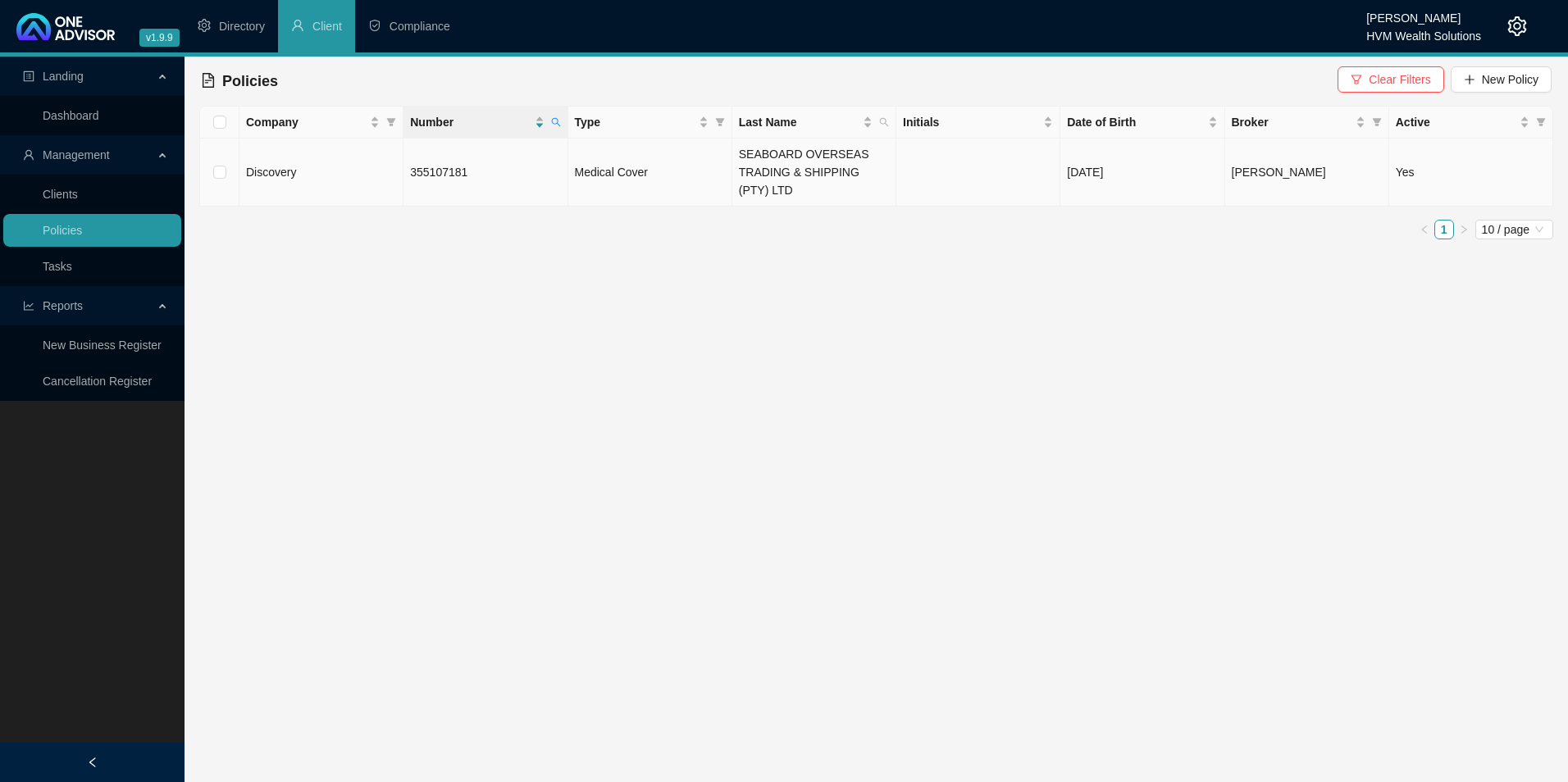
click at [608, 183] on td "Medical Cover" at bounding box center [650, 172] width 164 height 68
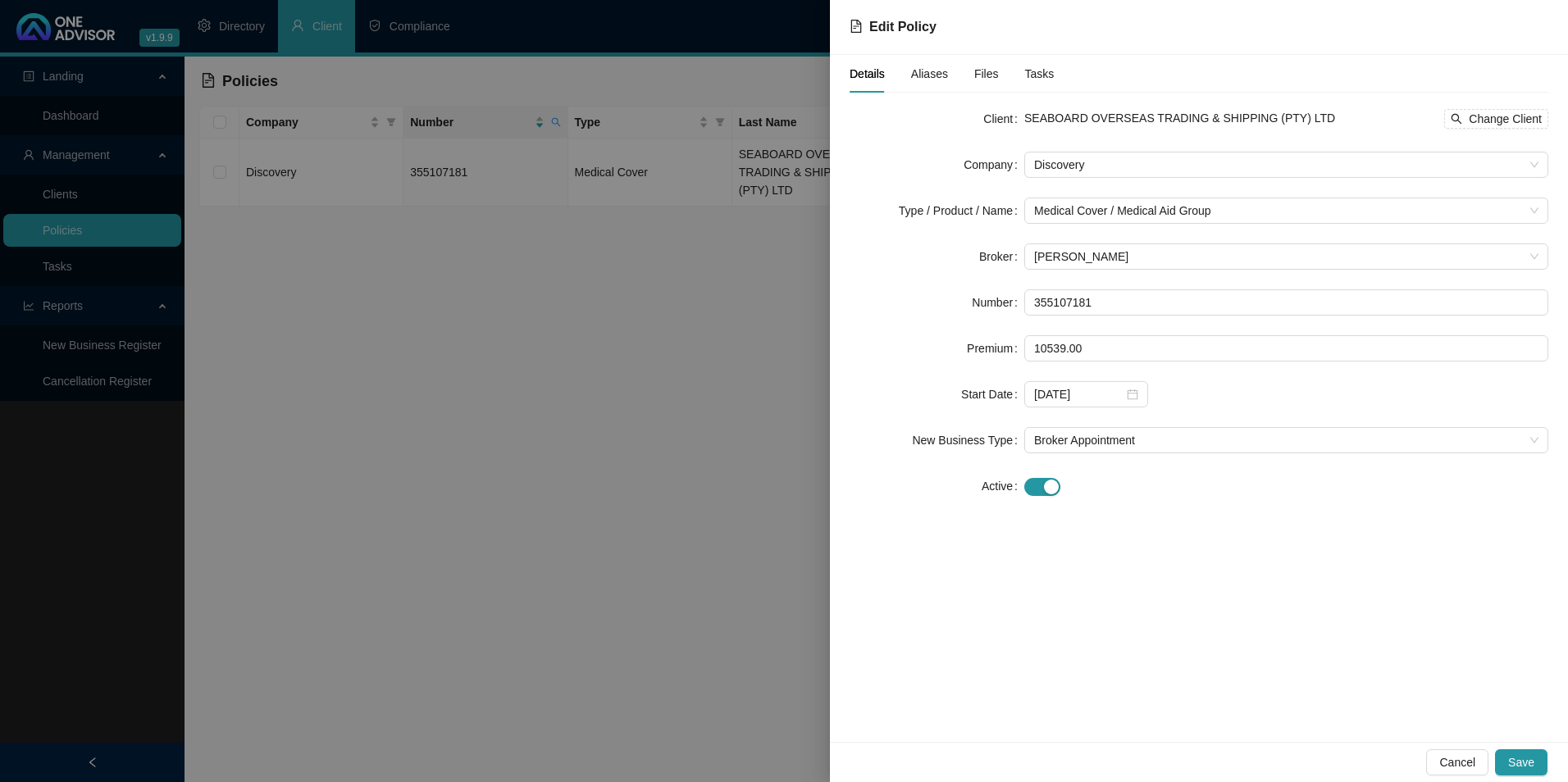
click at [903, 83] on div "Details Aliases Files Tasks" at bounding box center [951, 73] width 204 height 38
click at [920, 76] on span "Aliases" at bounding box center [930, 73] width 37 height 11
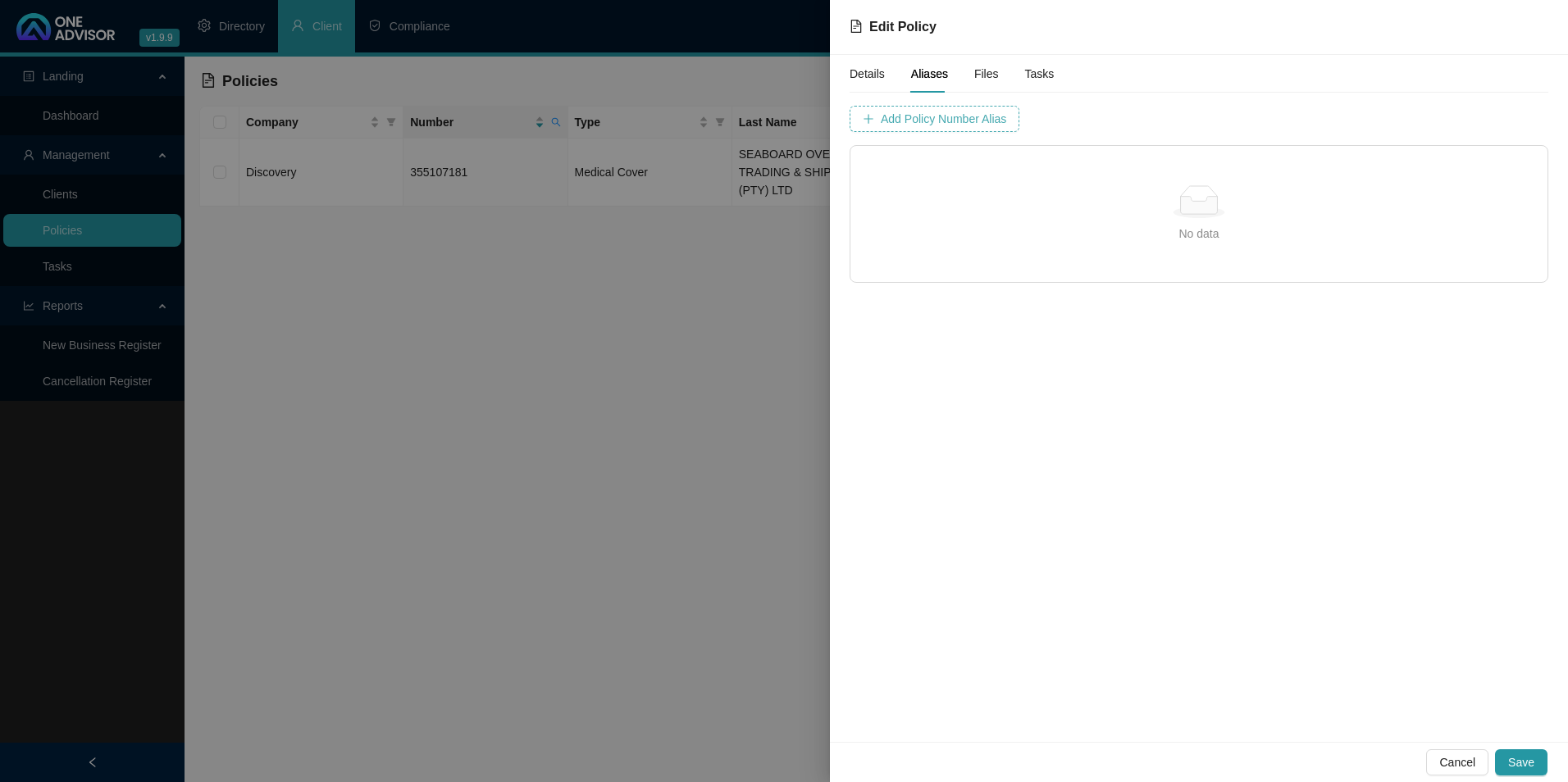
click at [961, 116] on span "Add Policy Number Alias" at bounding box center [943, 119] width 125 height 18
type input "3551071"
click at [1328, 127] on span "Add Policy Number Alias" at bounding box center [1354, 119] width 125 height 18
drag, startPoint x: 1522, startPoint y: 765, endPoint x: 1528, endPoint y: 751, distance: 15.2
click at [1525, 760] on span "Save" at bounding box center [1522, 763] width 26 height 18
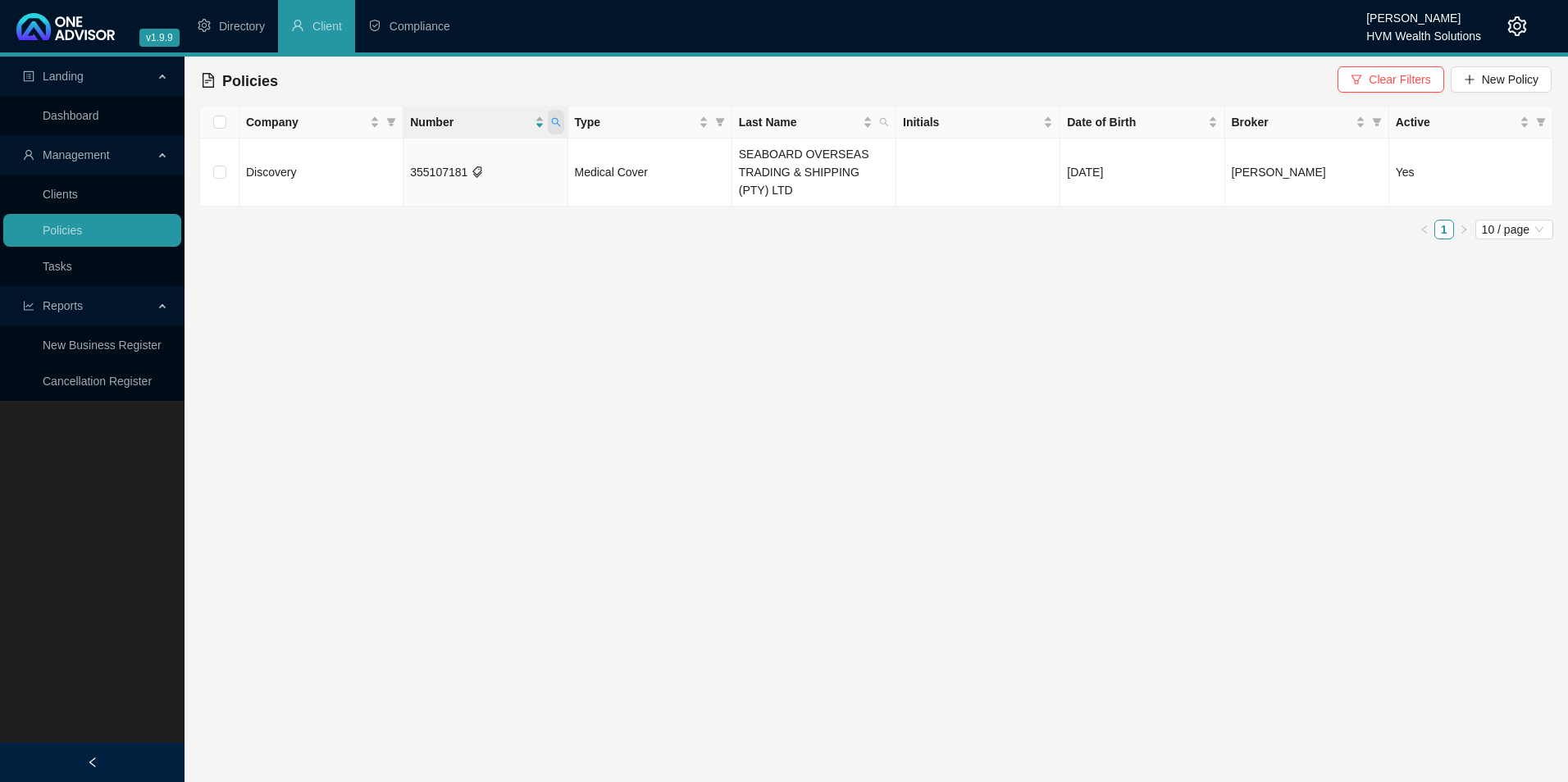
click at [558, 120] on icon "search" at bounding box center [556, 122] width 10 height 10
drag, startPoint x: 530, startPoint y: 156, endPoint x: 328, endPoint y: 159, distance: 202.0
click at [328, 159] on body "v1.9.9 [PERSON_NAME] HVM Wealth Solutions Directory Client Compliance Landing D…" at bounding box center [784, 391] width 1568 height 782
paste input "GAP0300943"
click at [440, 157] on input "GAP0300943" at bounding box center [480, 157] width 154 height 26
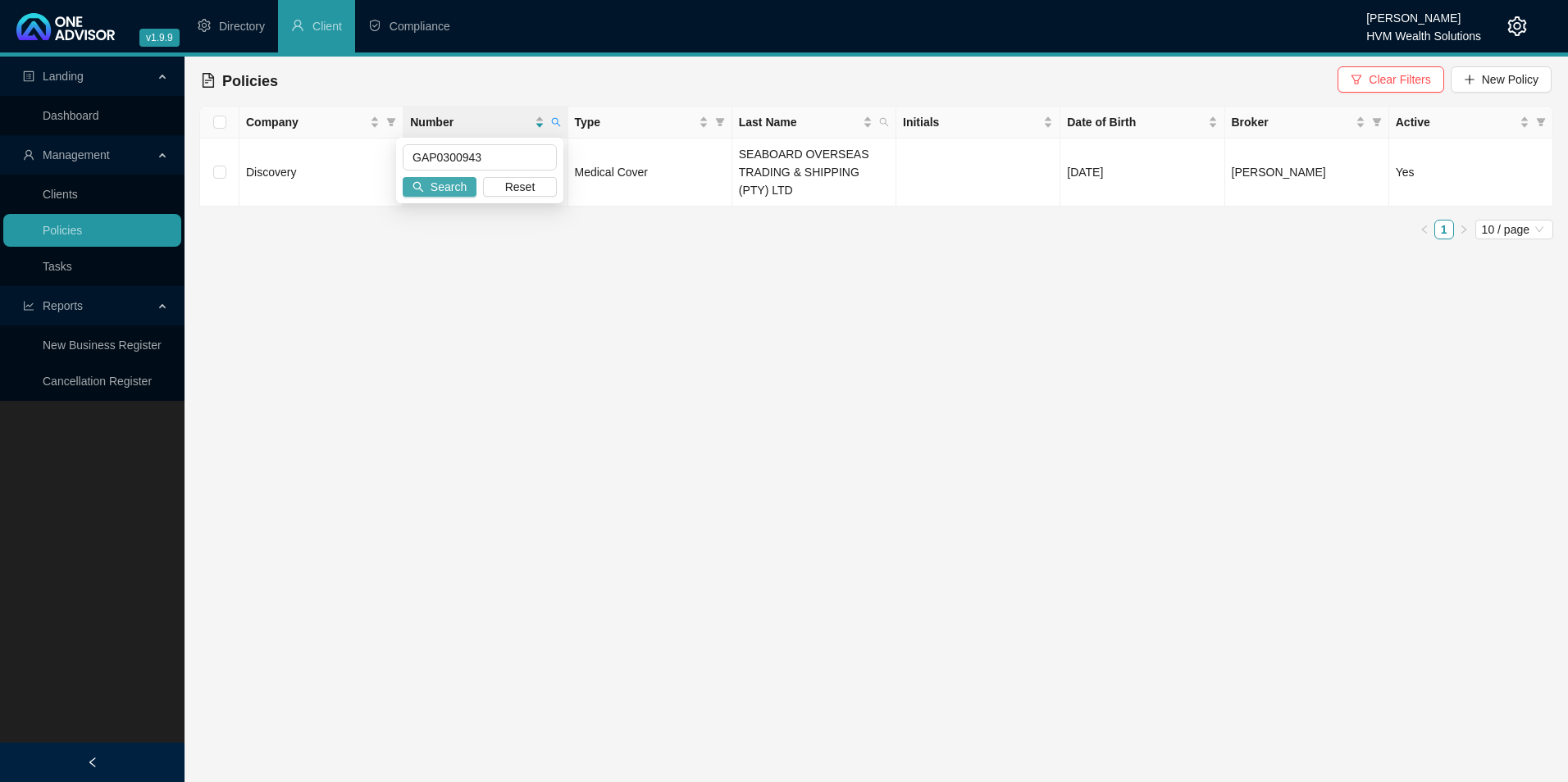
click at [433, 188] on span "Search" at bounding box center [448, 186] width 36 height 18
click at [1509, 86] on span "New Policy" at bounding box center [1510, 80] width 57 height 18
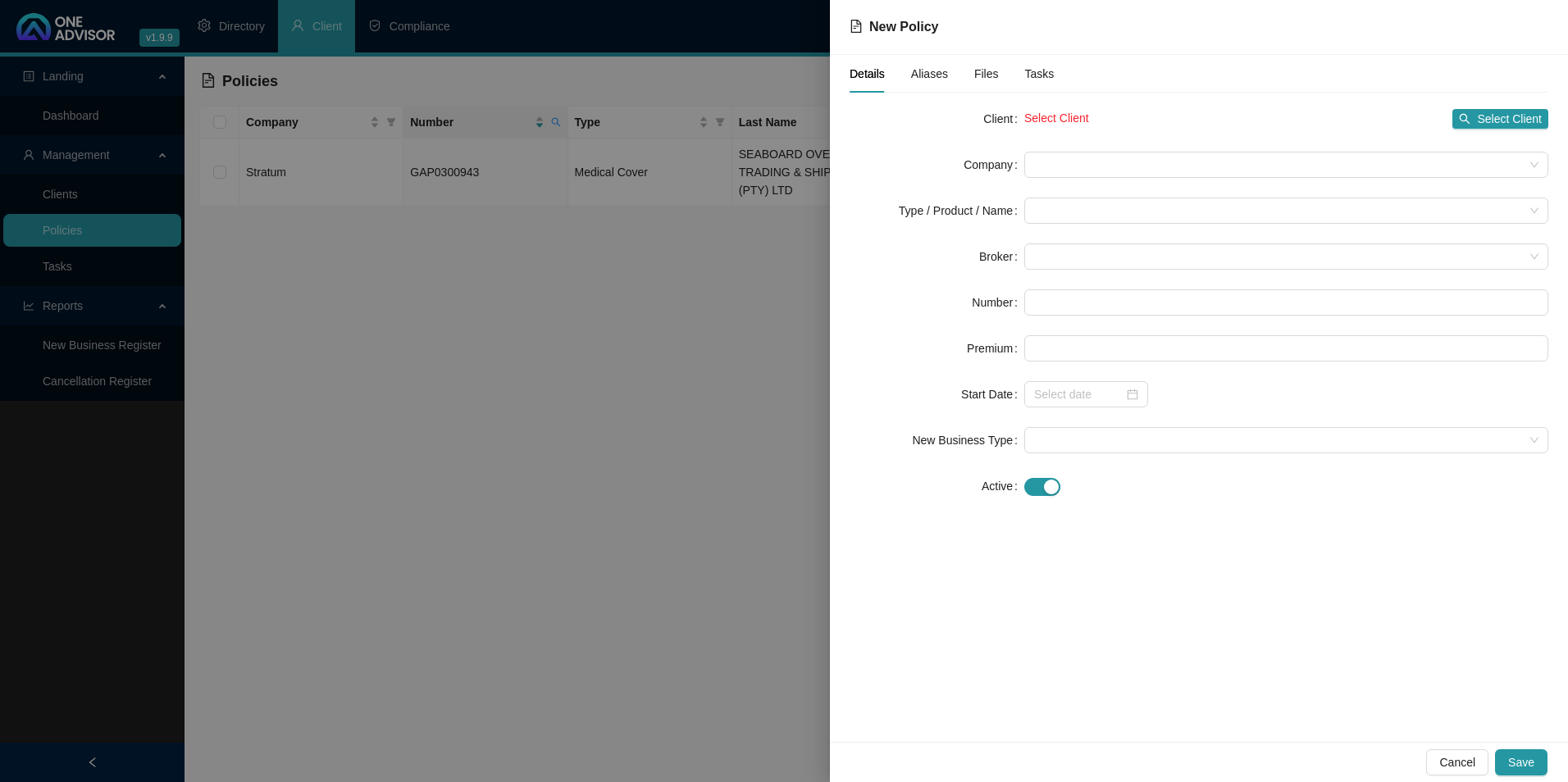
click at [731, 297] on div at bounding box center [784, 391] width 1568 height 782
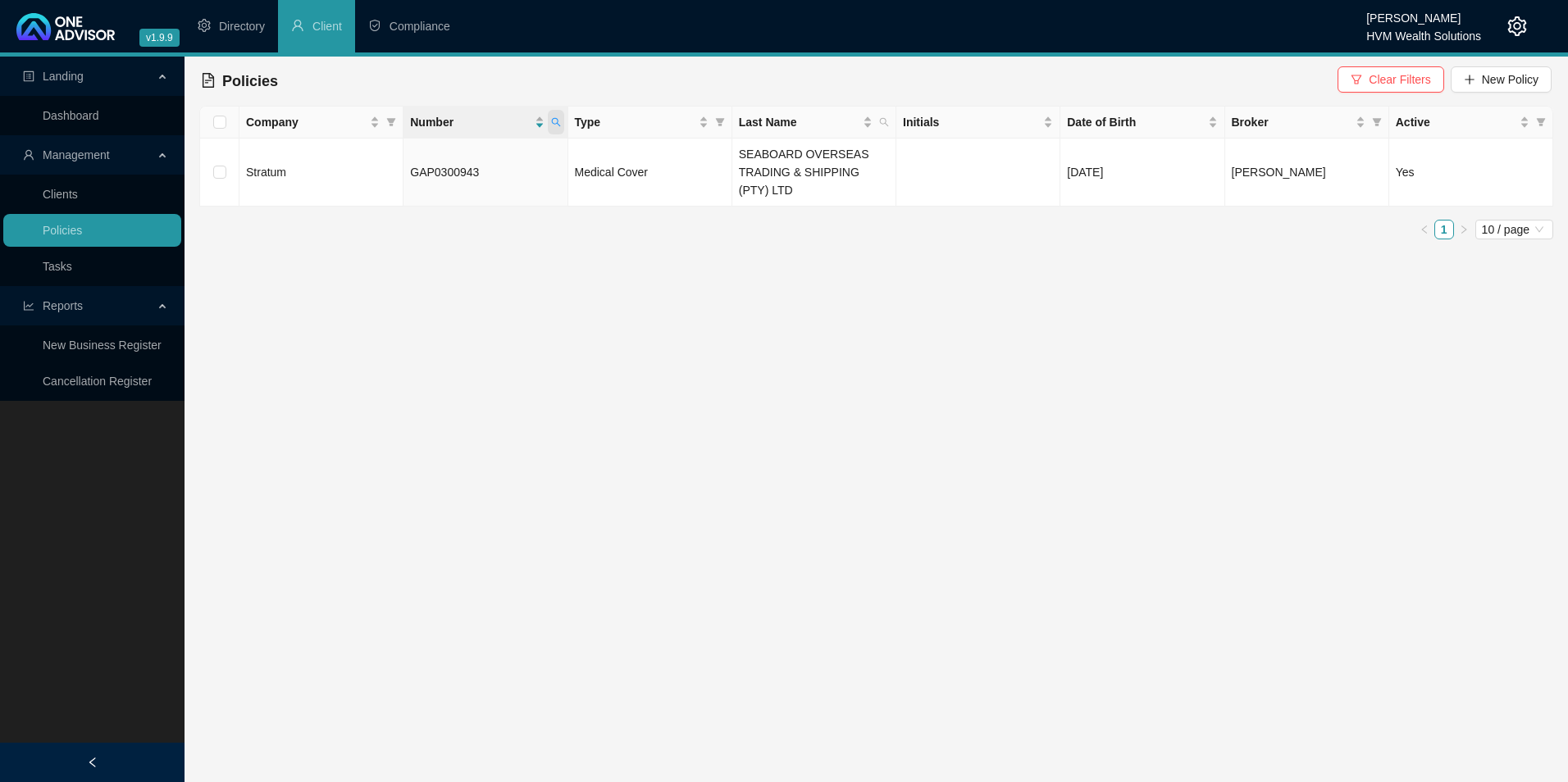
click at [560, 127] on span at bounding box center [556, 122] width 17 height 24
drag, startPoint x: 483, startPoint y: 164, endPoint x: 425, endPoint y: 159, distance: 58.2
click at [386, 160] on body "v1.9.9 [PERSON_NAME] HVM Wealth Solutions Directory Client Compliance Landing D…" at bounding box center [784, 391] width 1568 height 782
paste input "366967140"
type input "366967140"
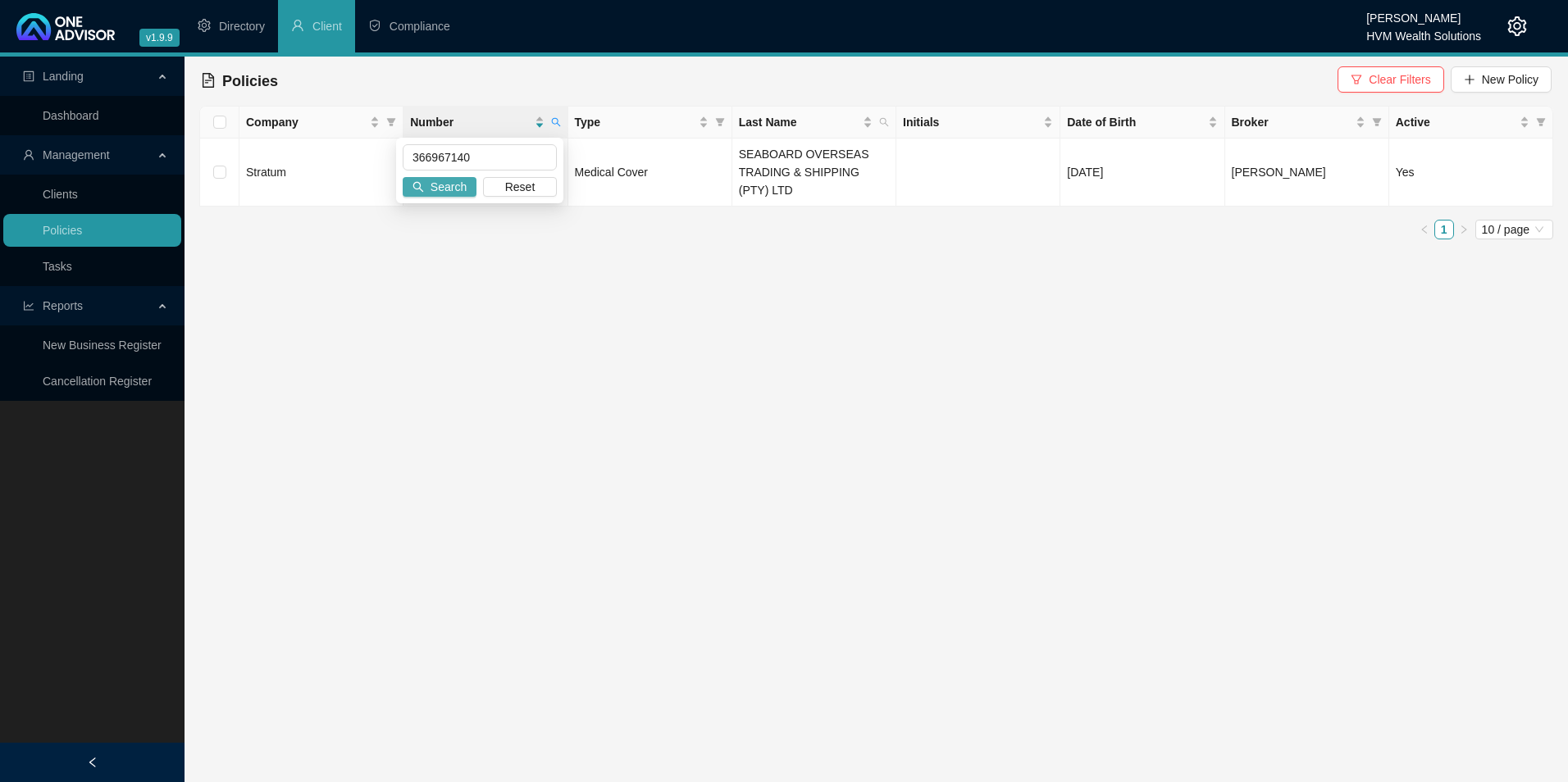
click at [454, 194] on span "Search" at bounding box center [448, 186] width 36 height 18
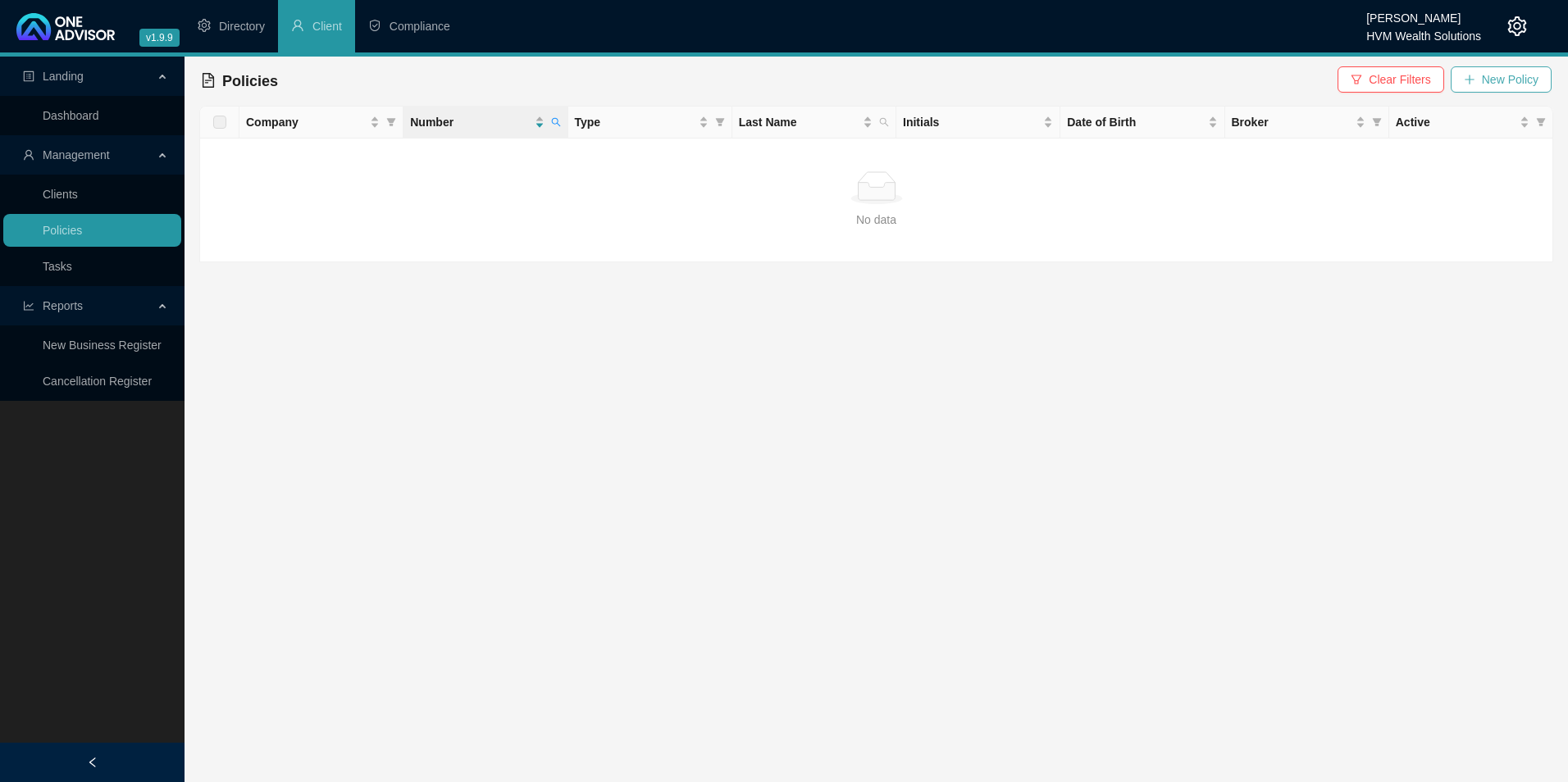
click at [1517, 72] on span "New Policy" at bounding box center [1510, 80] width 57 height 18
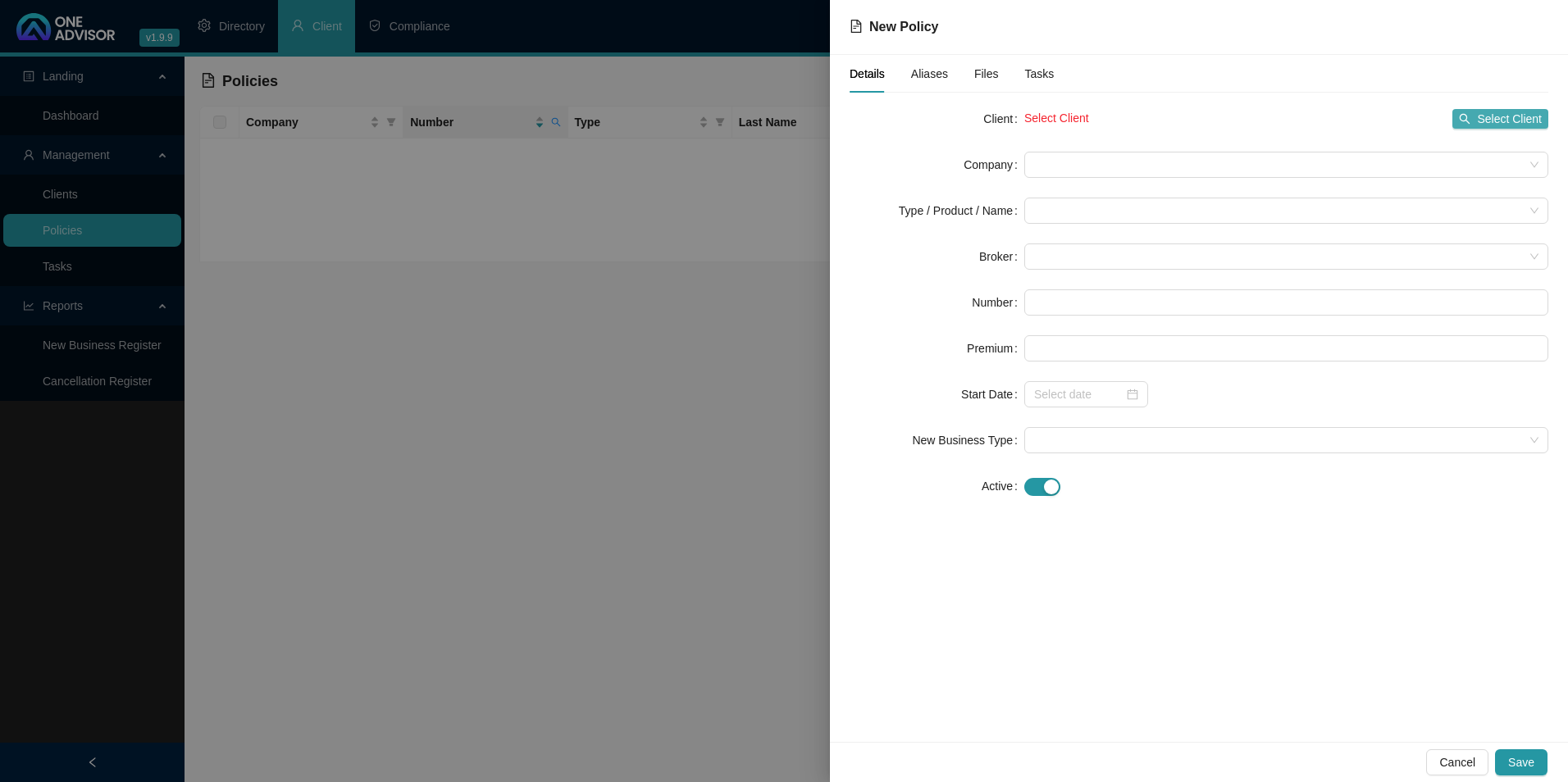
click at [1520, 117] on span "Select Client" at bounding box center [1509, 119] width 65 height 18
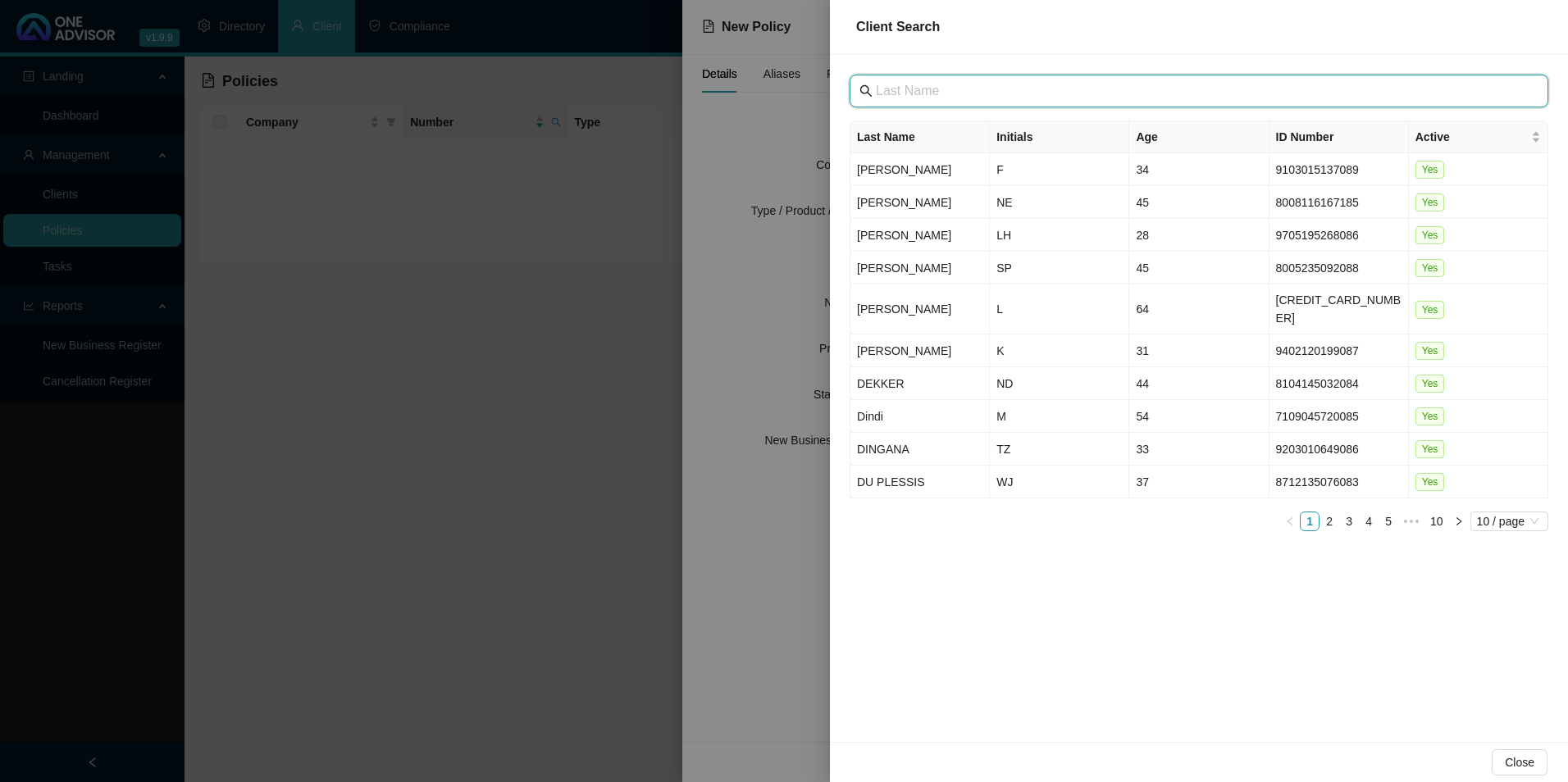
click at [972, 89] on input "text" at bounding box center [1200, 91] width 649 height 19
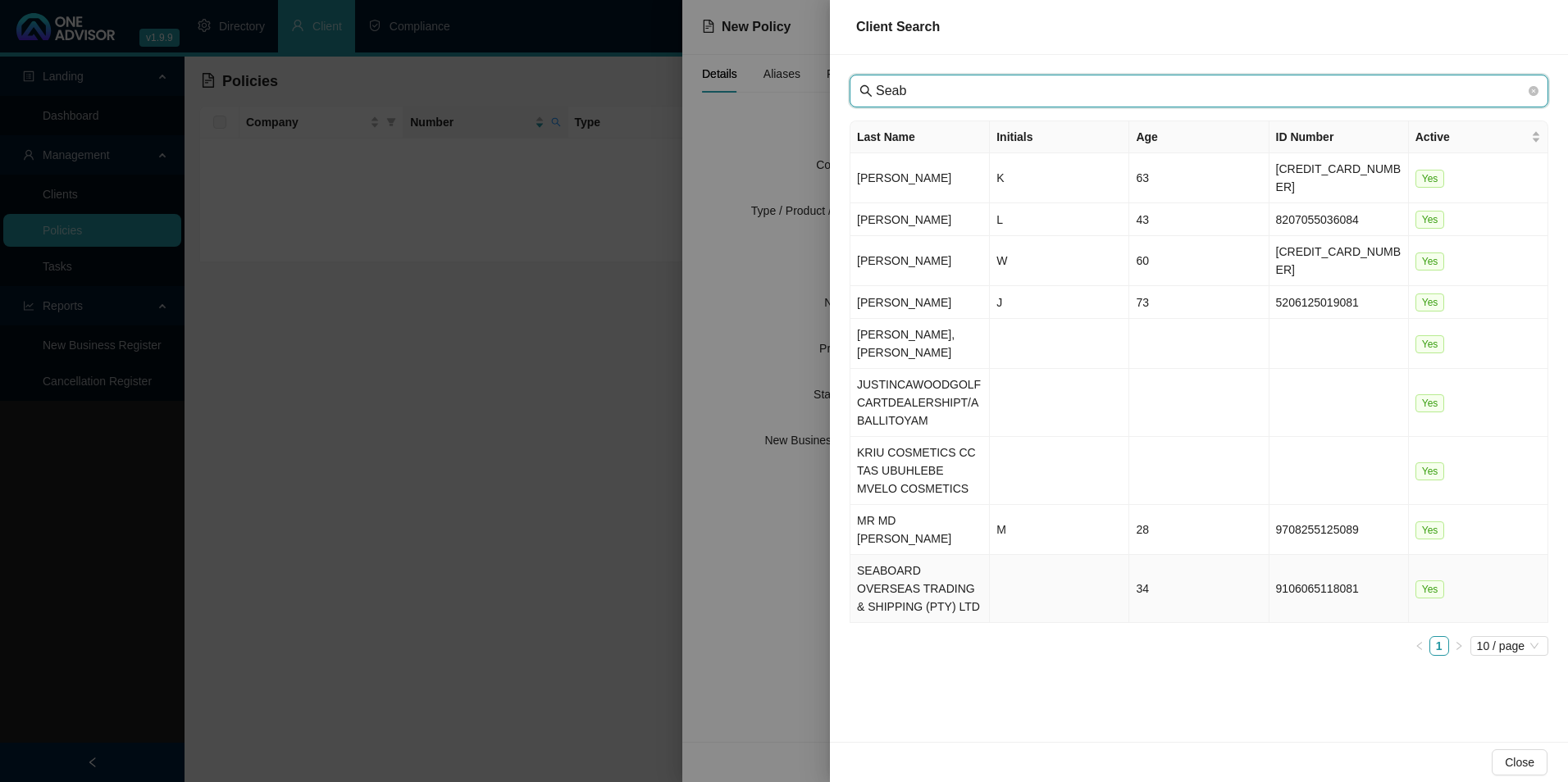
type input "Seab"
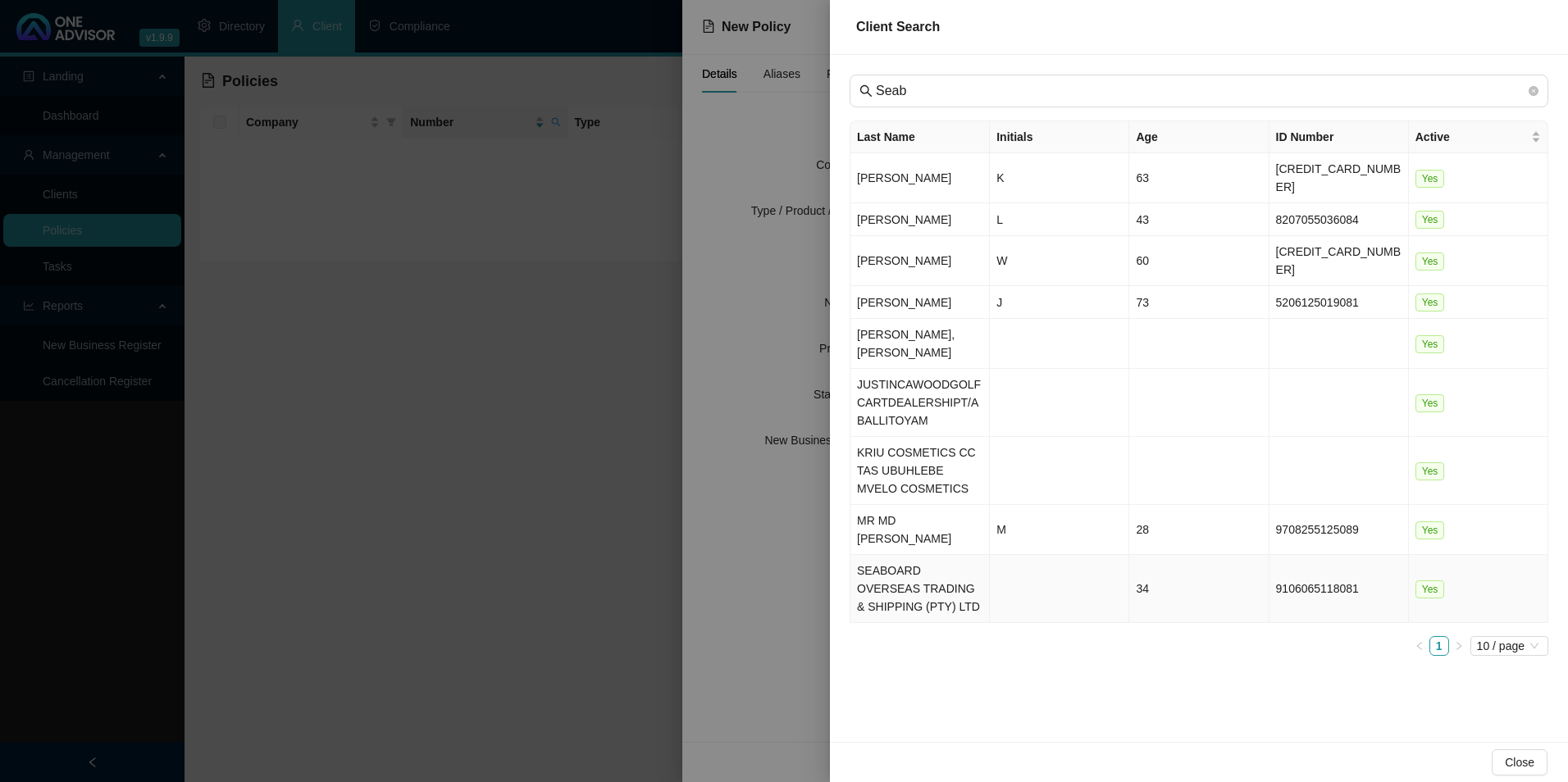
click at [914, 555] on td "SEABOARD OVERSEAS TRADING & SHIPPING (PTY) LTD" at bounding box center [920, 590] width 139 height 68
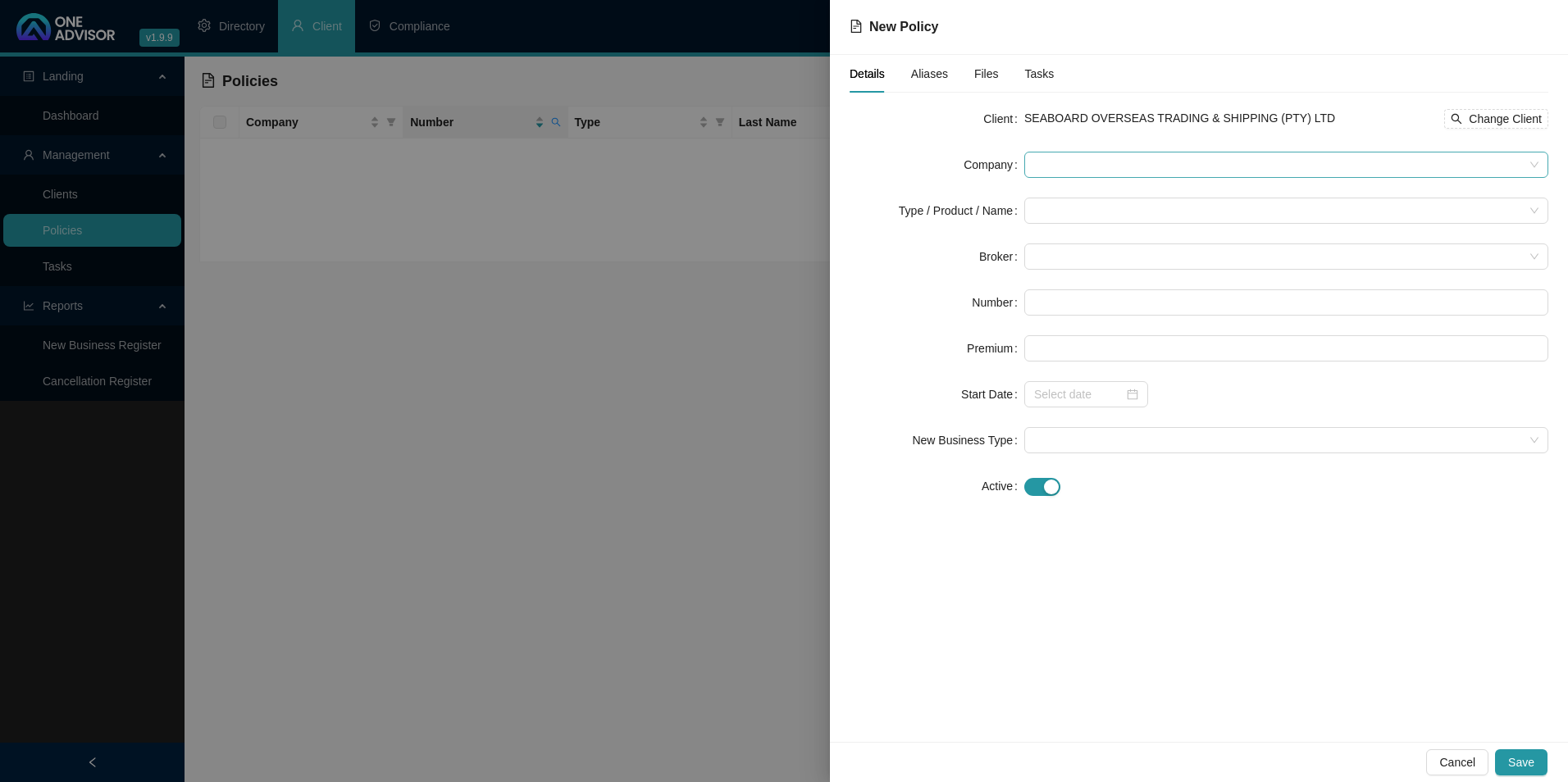
click at [1074, 158] on span at bounding box center [1286, 164] width 505 height 24
click at [1144, 164] on span at bounding box center [1286, 164] width 505 height 24
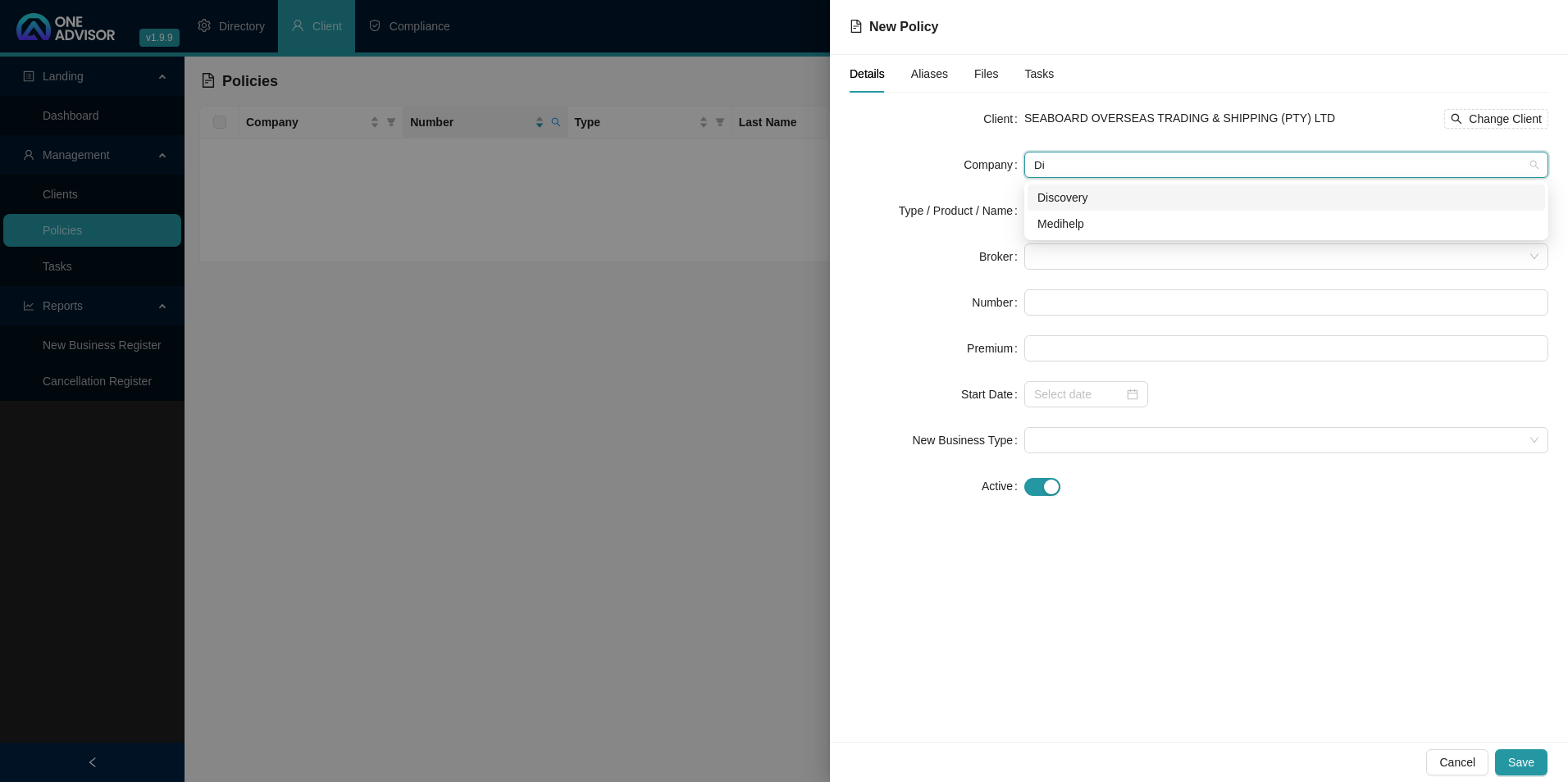
type input "Dis"
click at [1090, 199] on div "Discovery" at bounding box center [1286, 198] width 498 height 18
click at [1071, 203] on input "search" at bounding box center [1279, 211] width 490 height 24
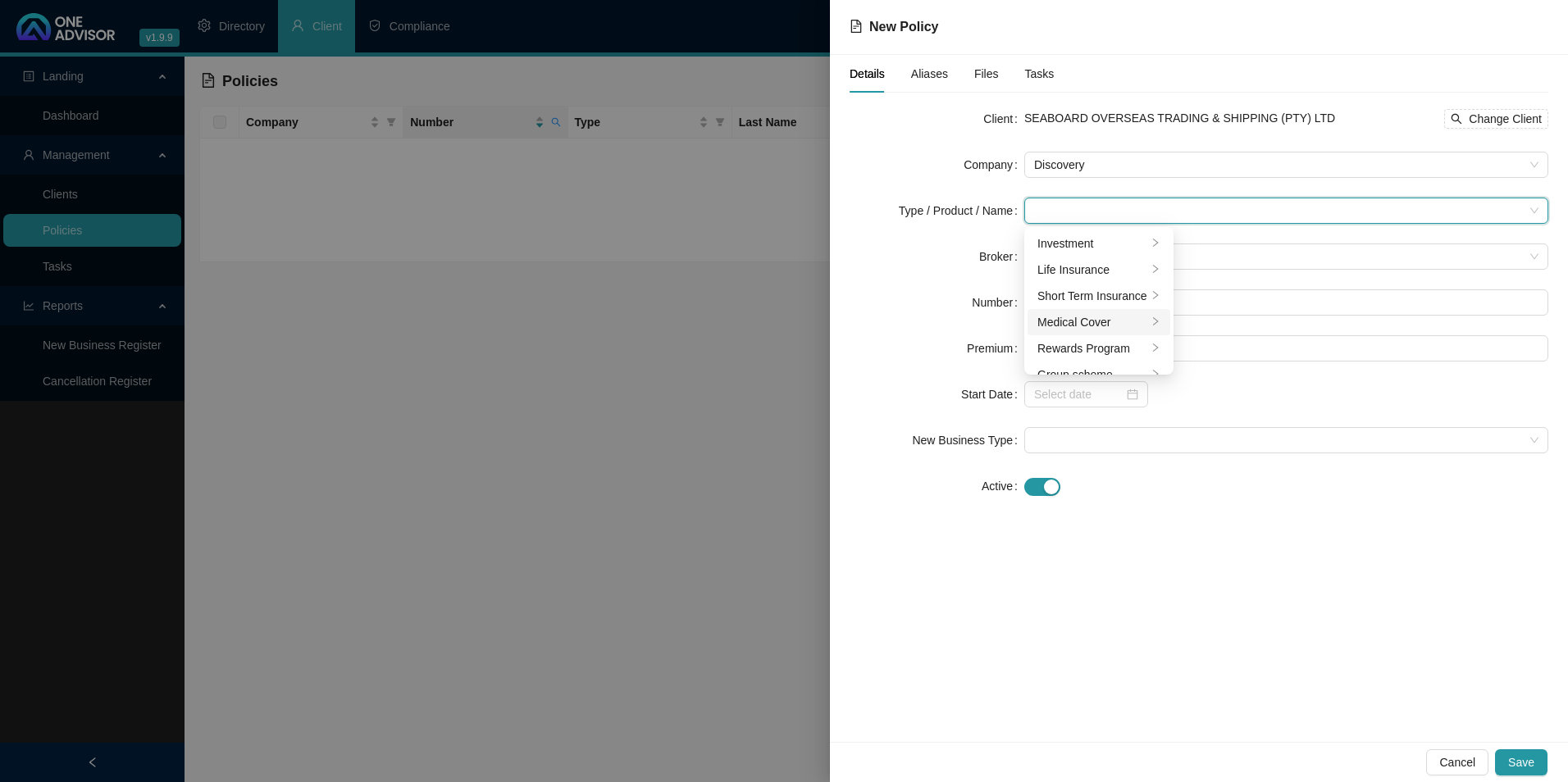
click at [1075, 313] on div "Medical Cover" at bounding box center [1093, 322] width 110 height 18
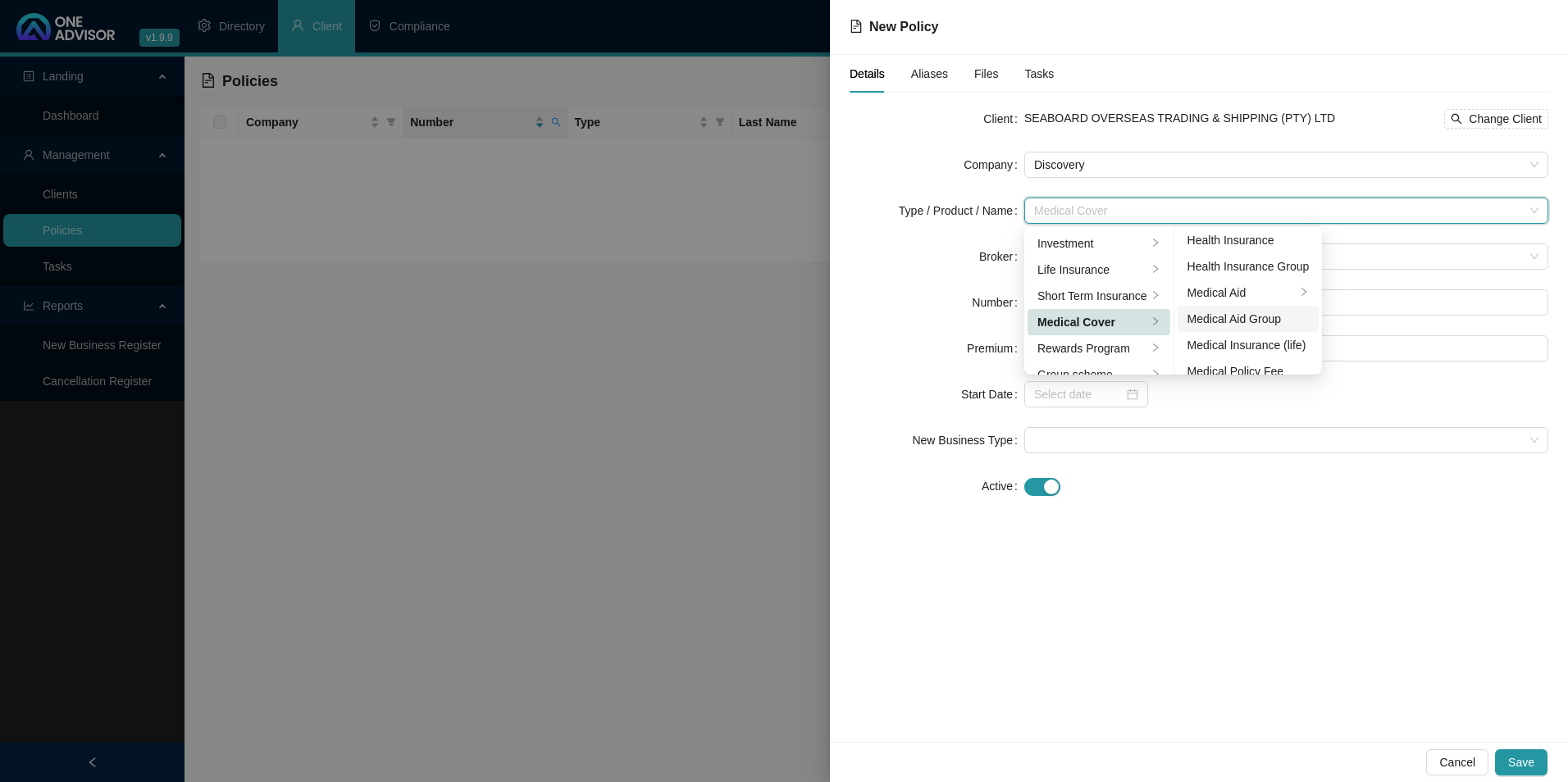
click at [1247, 310] on div "Medical Aid Group" at bounding box center [1249, 318] width 122 height 18
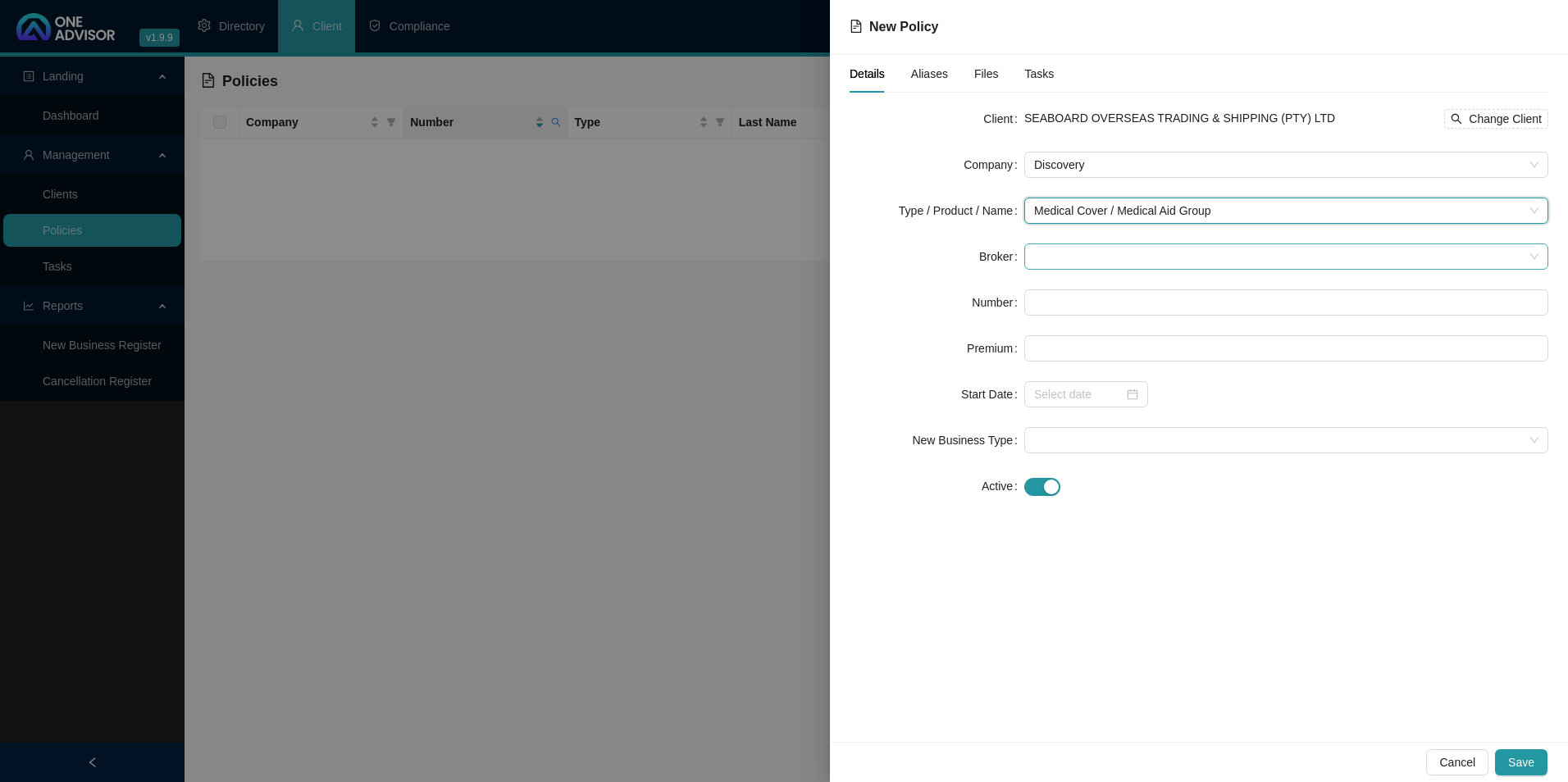
click at [1160, 249] on span at bounding box center [1286, 256] width 505 height 24
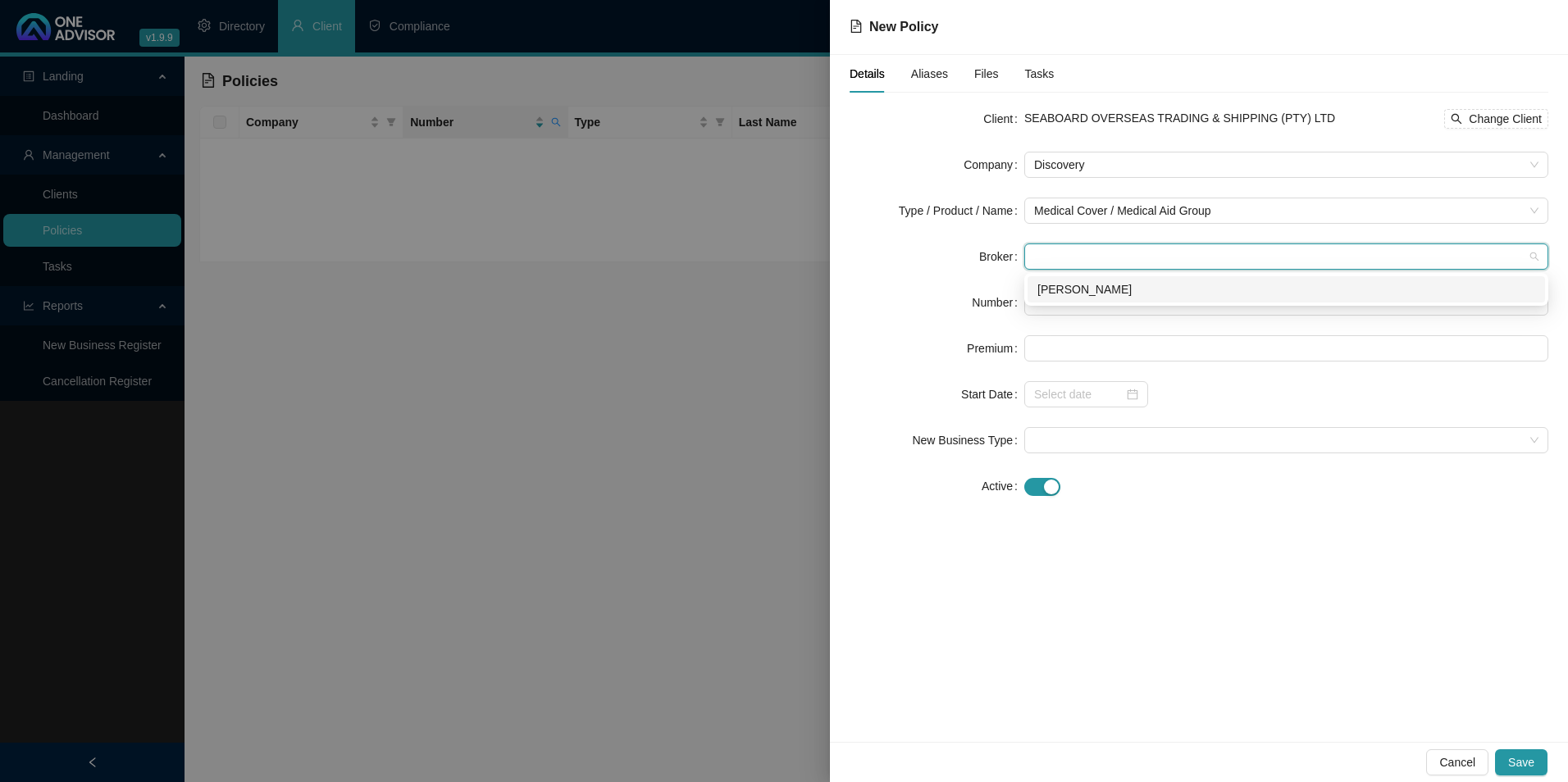
click at [1146, 301] on div "[PERSON_NAME]" at bounding box center [1287, 290] width 518 height 26
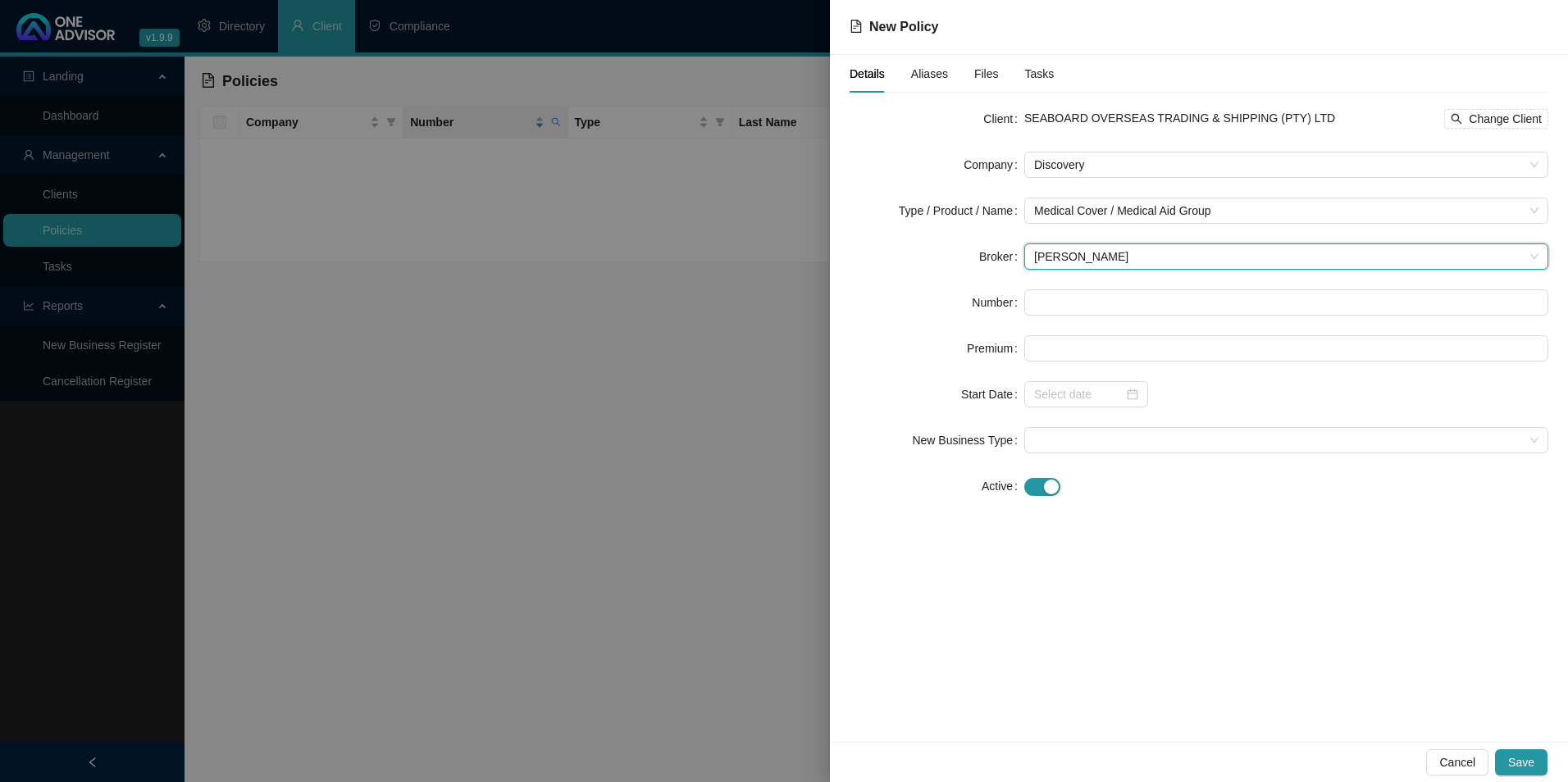
click at [1091, 284] on form "Client SEABOARD OVERSEAS TRADING & SHIPPING (PTY) LTD Change Client Company Dis…" at bounding box center [1199, 303] width 699 height 394
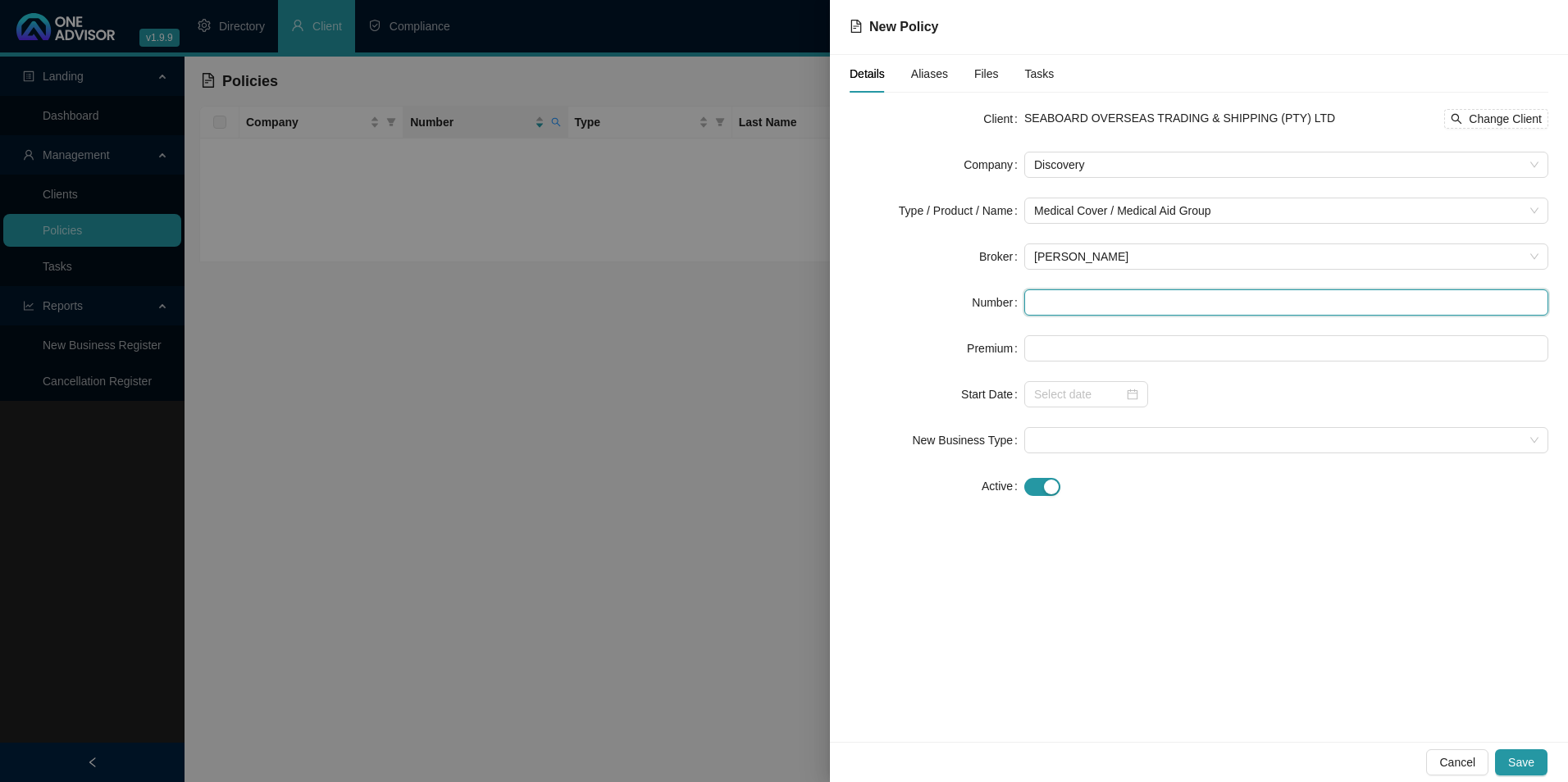
click at [1086, 306] on input "text" at bounding box center [1286, 303] width 524 height 26
click at [1074, 297] on input "text" at bounding box center [1286, 303] width 524 height 26
click at [1065, 303] on input "text" at bounding box center [1286, 303] width 524 height 26
paste input "366967140 Title: Mrs"
type input "366967140"
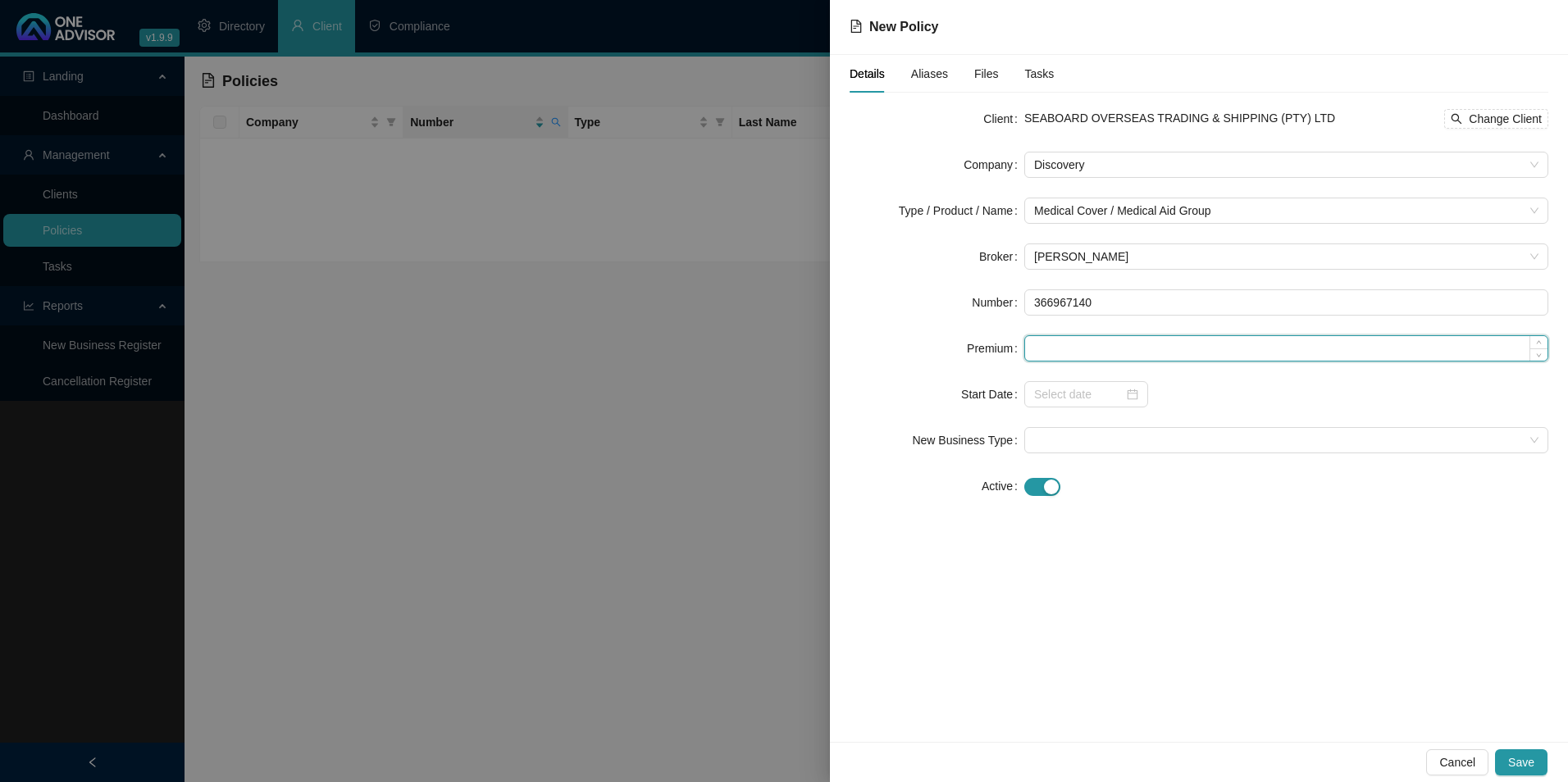
click at [1098, 349] on input at bounding box center [1286, 348] width 522 height 24
click at [1137, 351] on input at bounding box center [1286, 348] width 522 height 24
paste input "5492"
type input "5492.00"
click at [1080, 391] on input at bounding box center [1079, 394] width 89 height 18
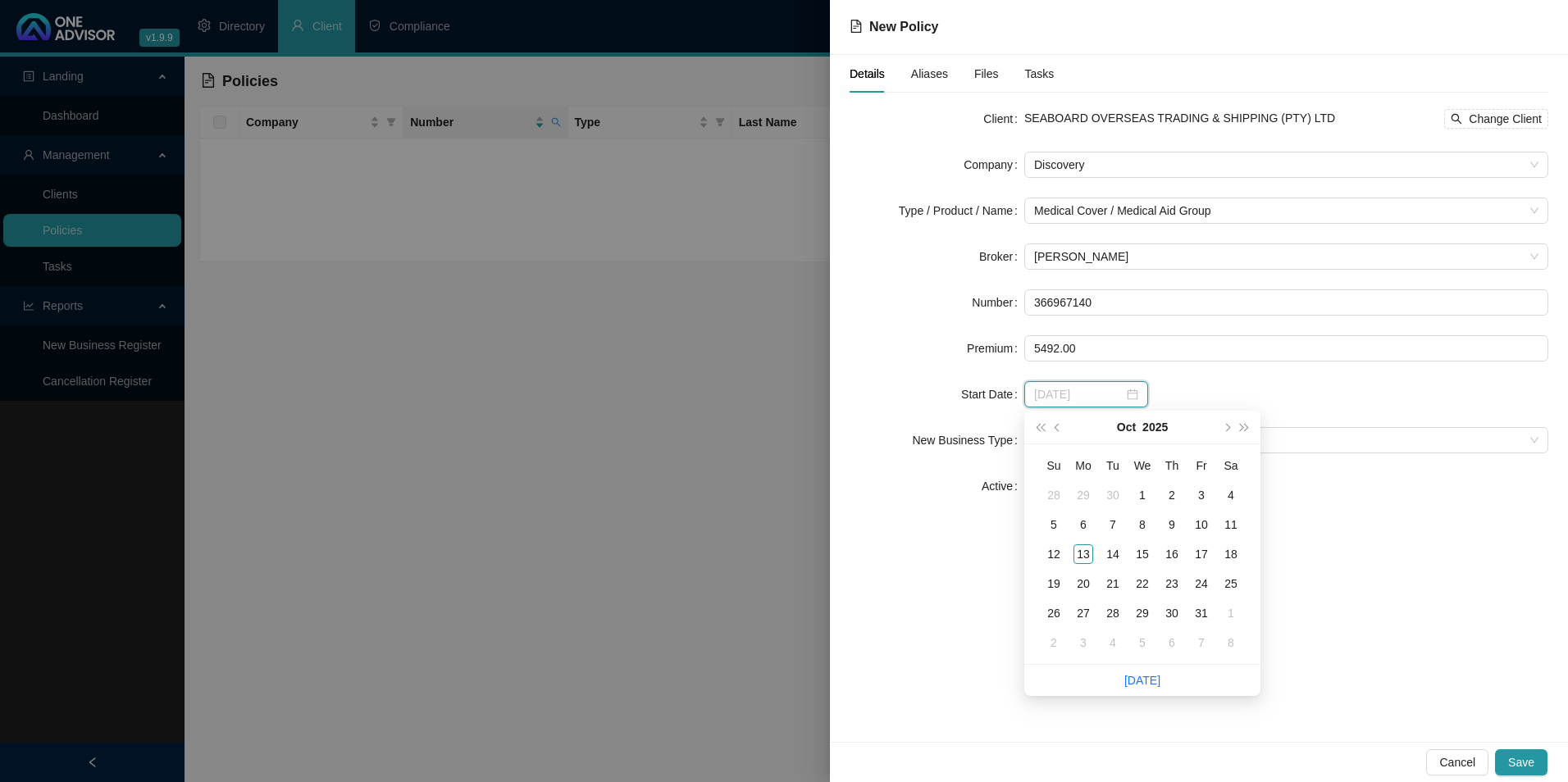
type input "[DATE]"
click at [1064, 432] on button "prev-year" at bounding box center [1058, 427] width 18 height 32
type input "[DATE]"
click at [1080, 488] on div "1" at bounding box center [1083, 495] width 19 height 19
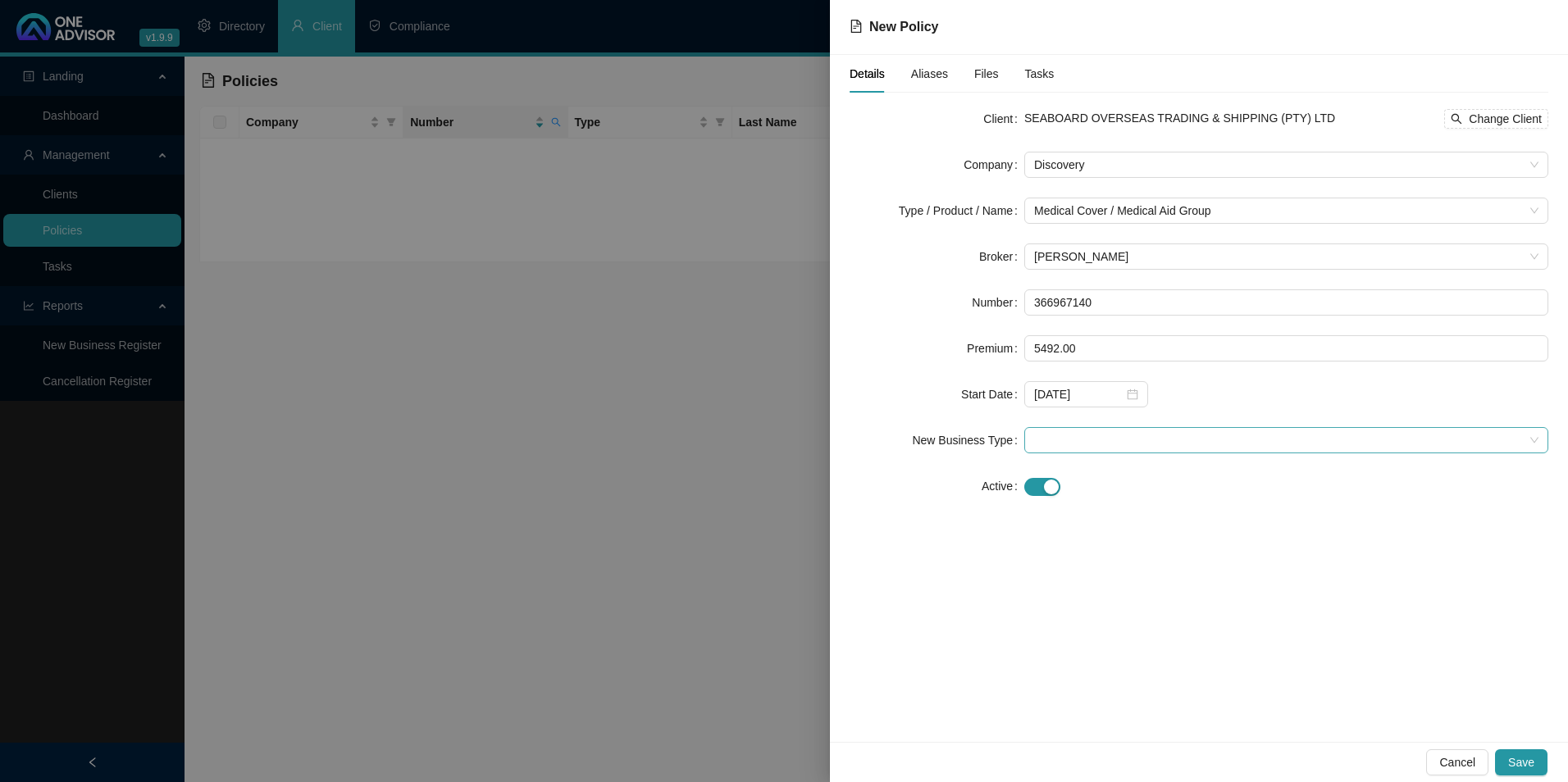
click at [1082, 437] on span at bounding box center [1286, 440] width 505 height 24
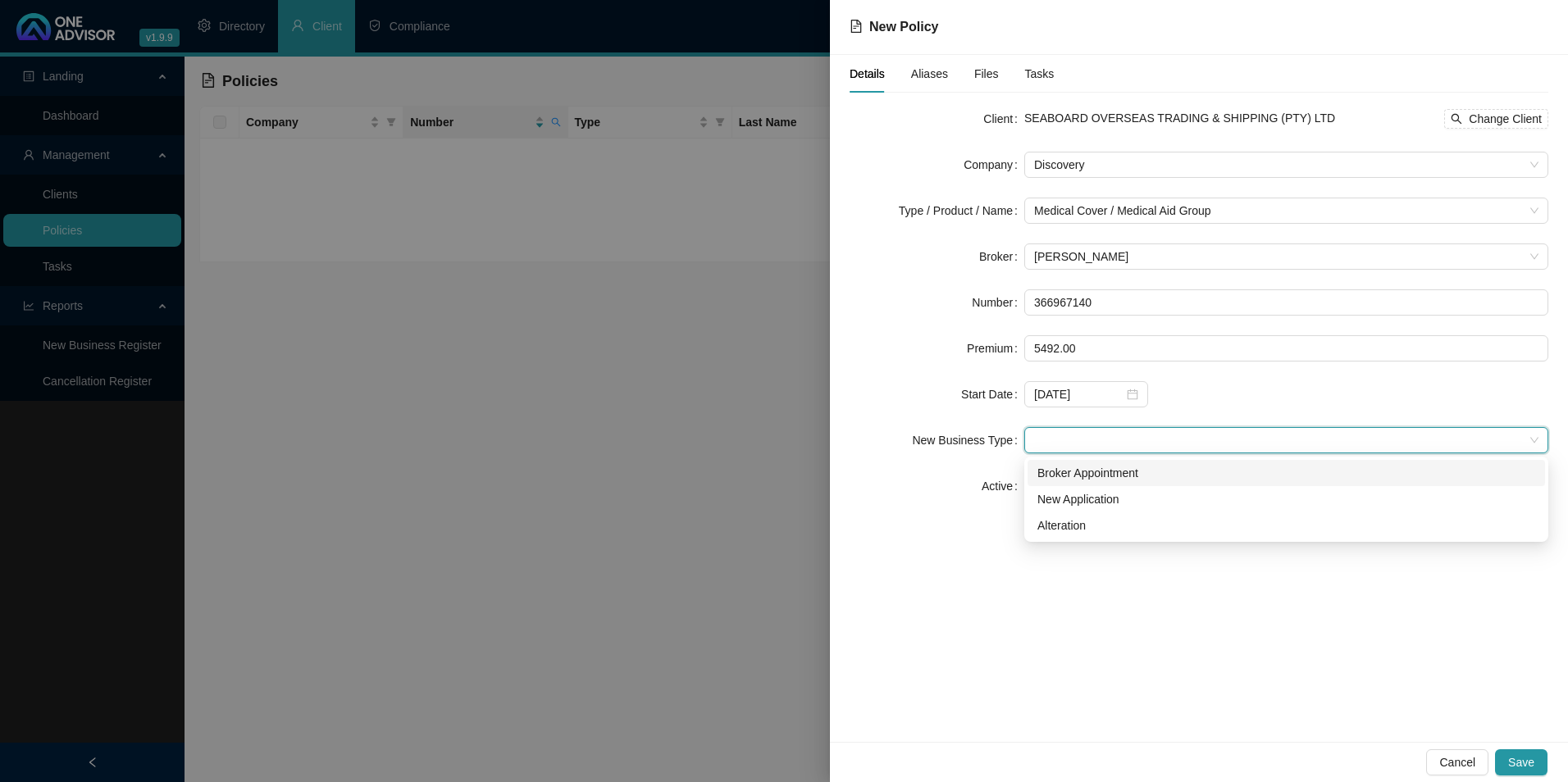
click at [1081, 478] on div "Broker Appointment" at bounding box center [1286, 473] width 498 height 18
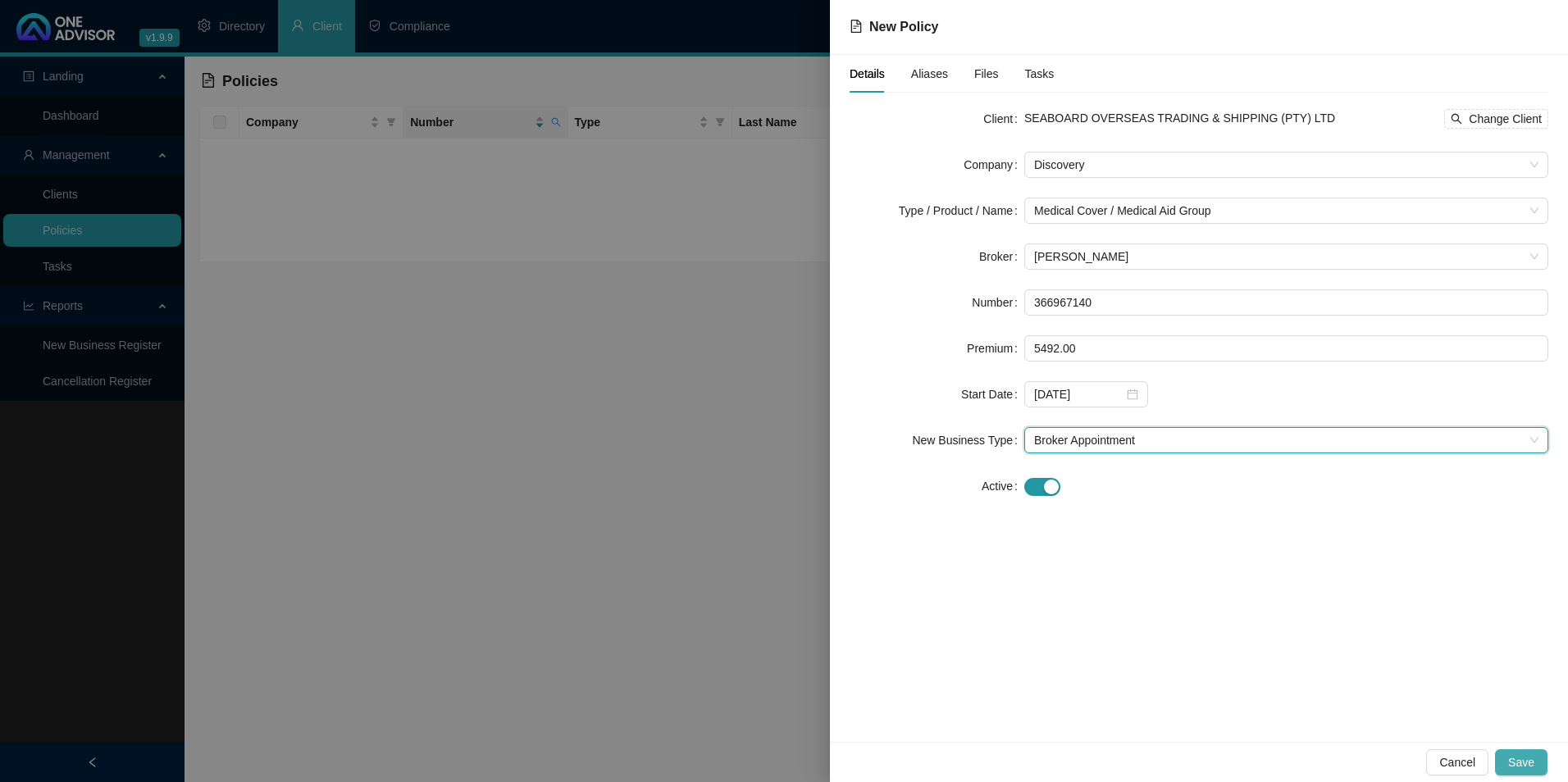
click at [1511, 759] on span "Save" at bounding box center [1522, 763] width 26 height 18
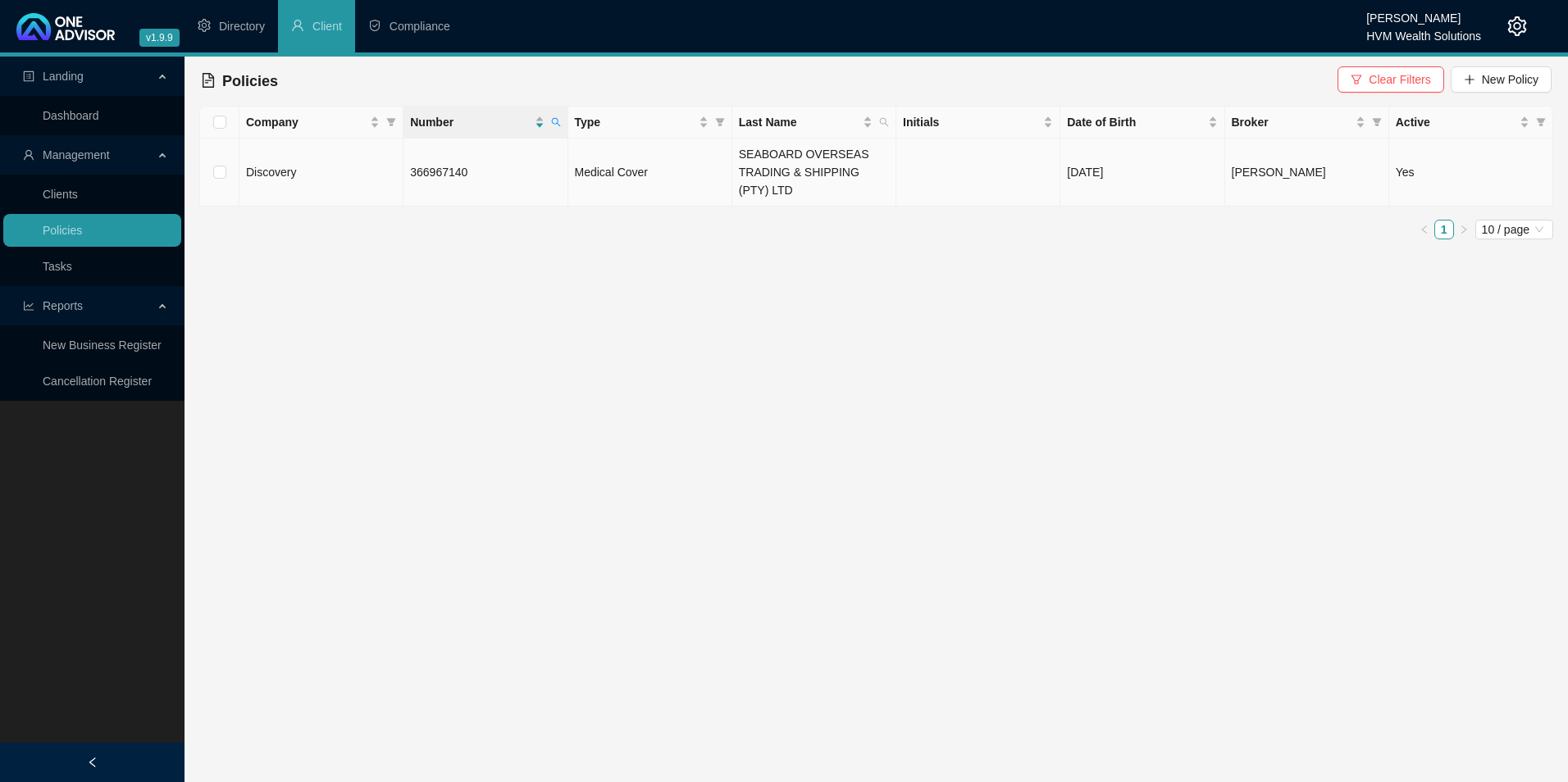
click at [505, 171] on td "366967140" at bounding box center [485, 172] width 164 height 68
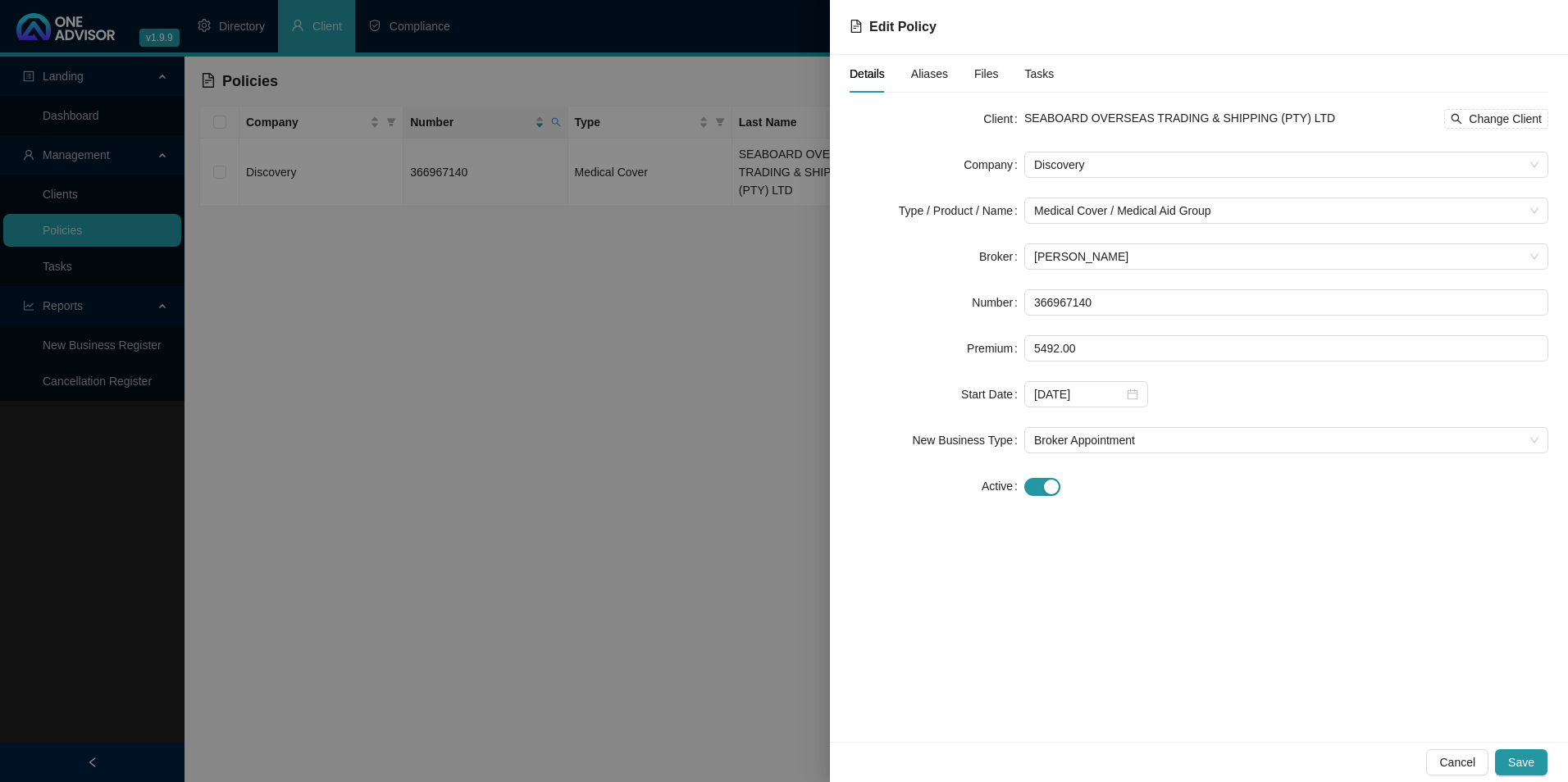
click at [934, 80] on span "Aliases" at bounding box center [930, 73] width 37 height 11
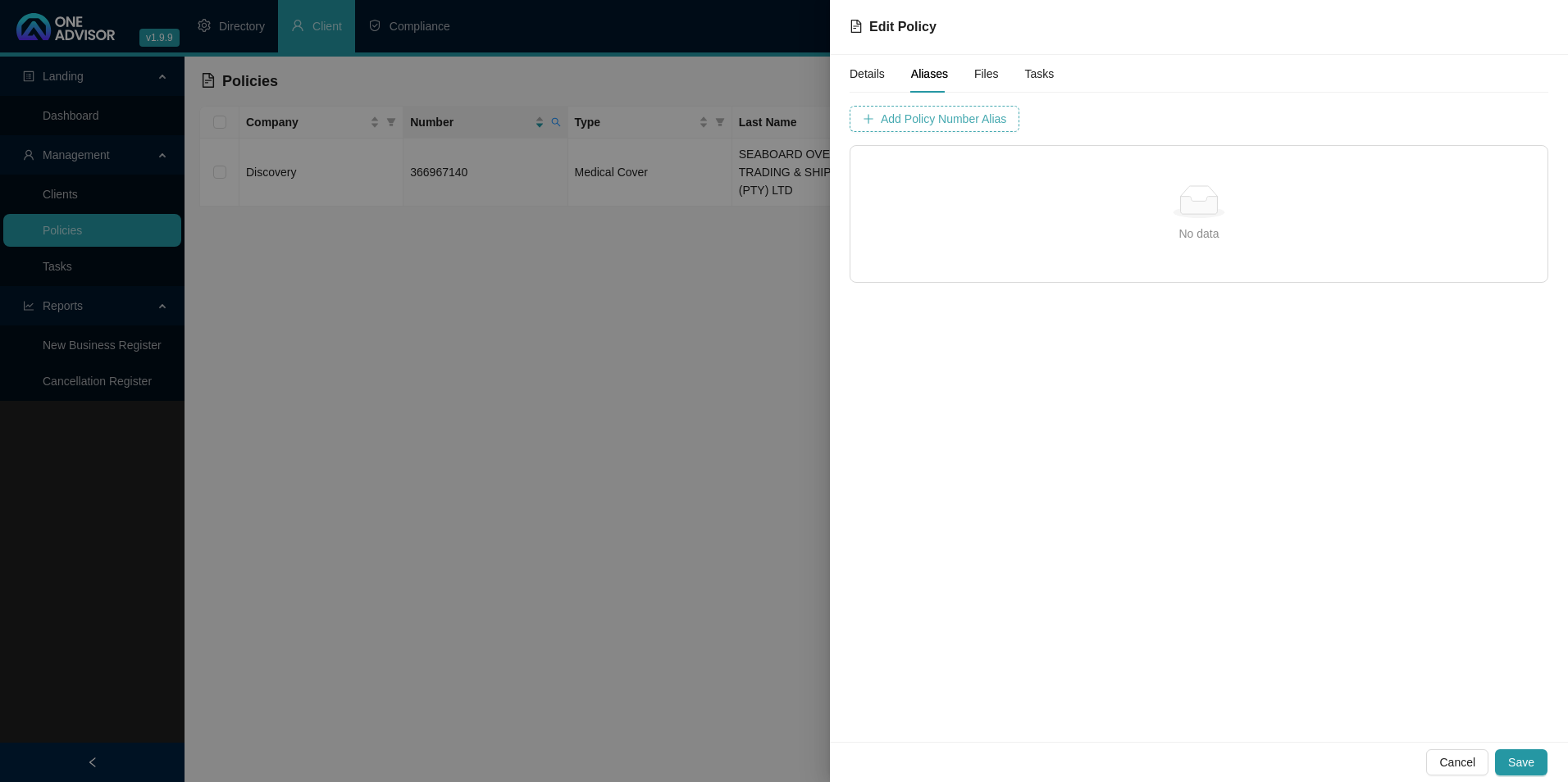
click at [964, 118] on span "Add Policy Number Alias" at bounding box center [943, 119] width 125 height 18
type input "3669671"
click at [1302, 120] on span "Add Policy Number Alias" at bounding box center [1354, 119] width 125 height 18
click at [1525, 769] on button "Save" at bounding box center [1522, 763] width 52 height 26
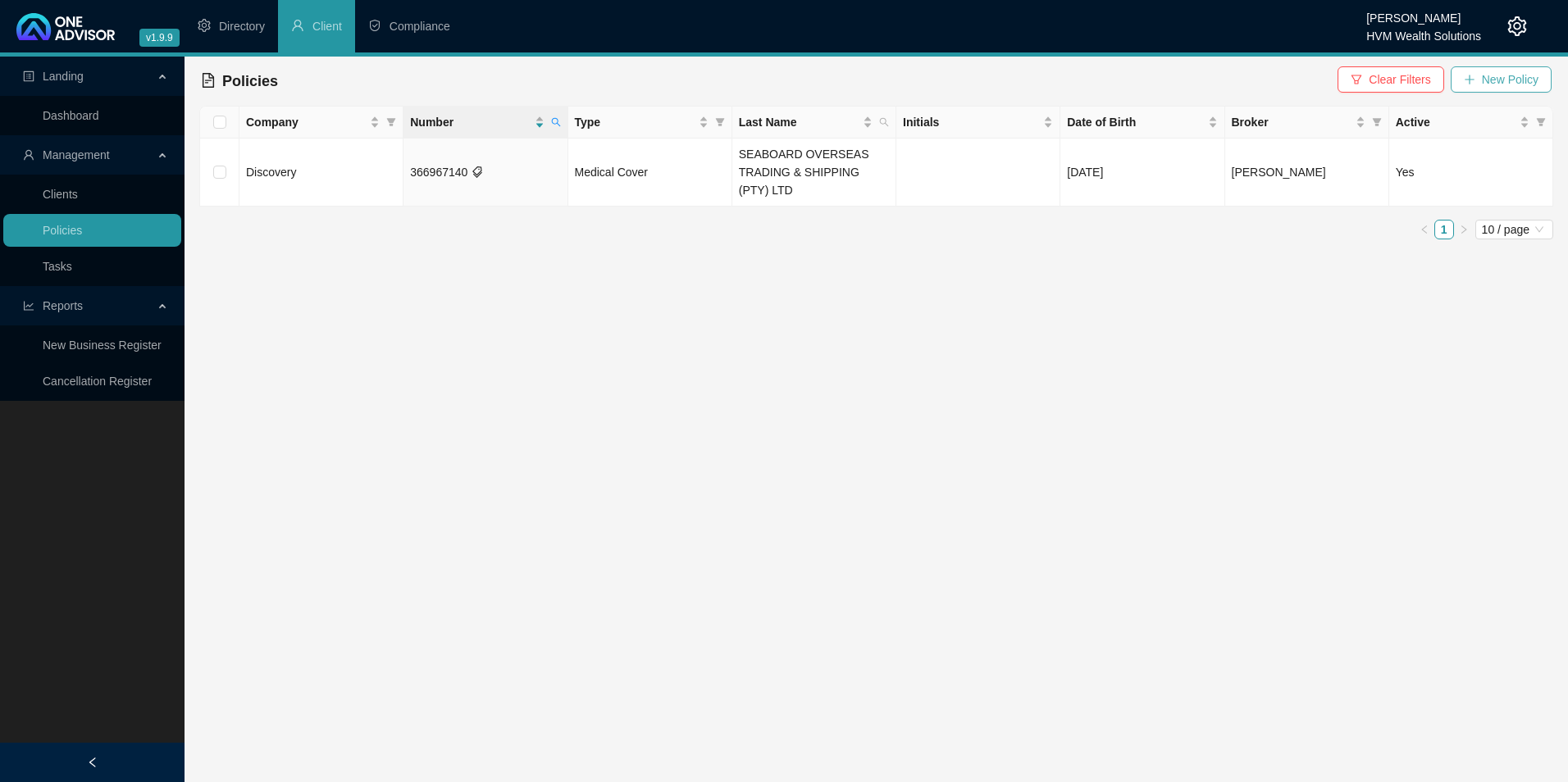
click at [1511, 80] on span "New Policy" at bounding box center [1510, 80] width 57 height 18
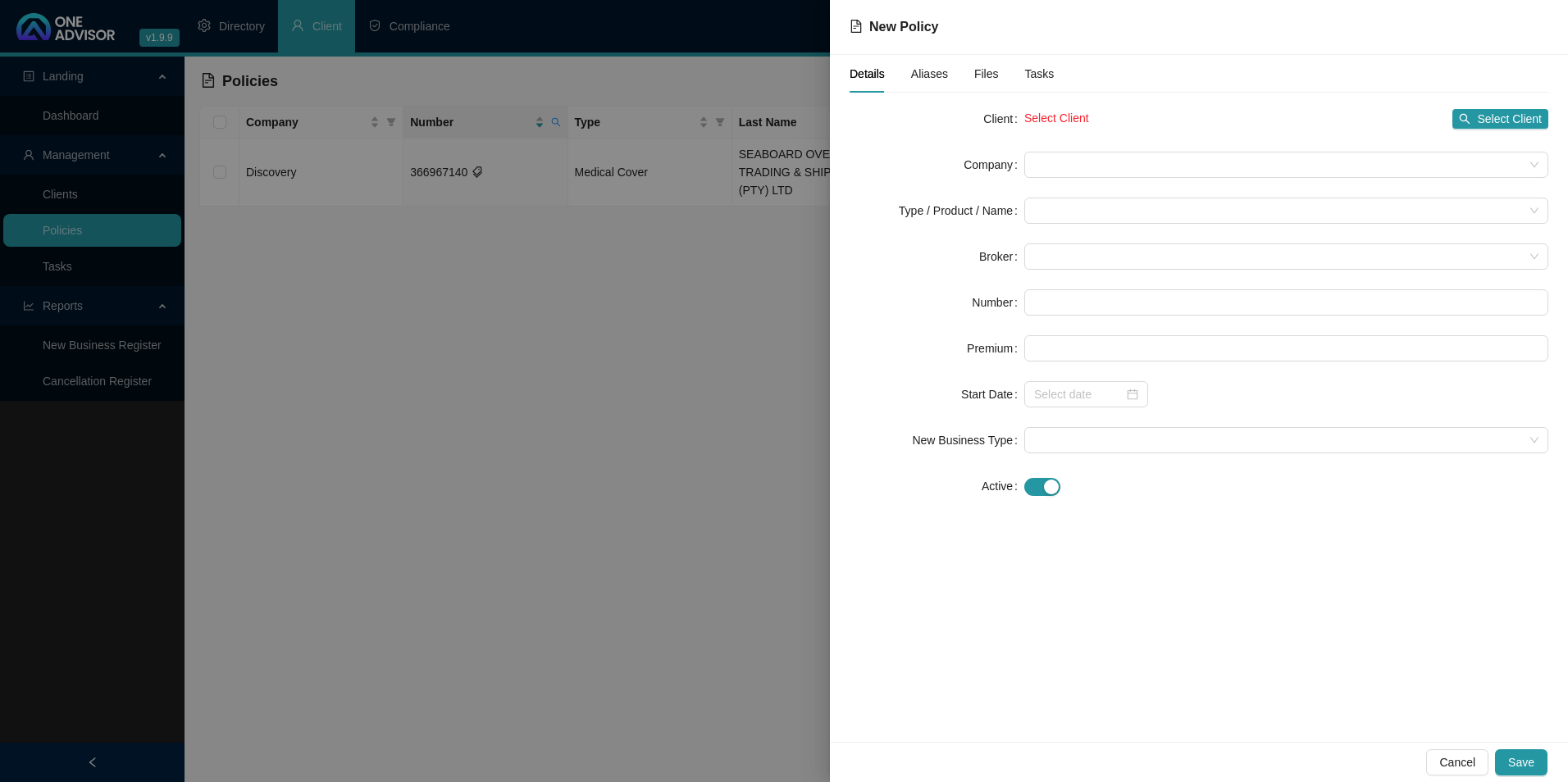
click at [630, 296] on div at bounding box center [784, 391] width 1568 height 782
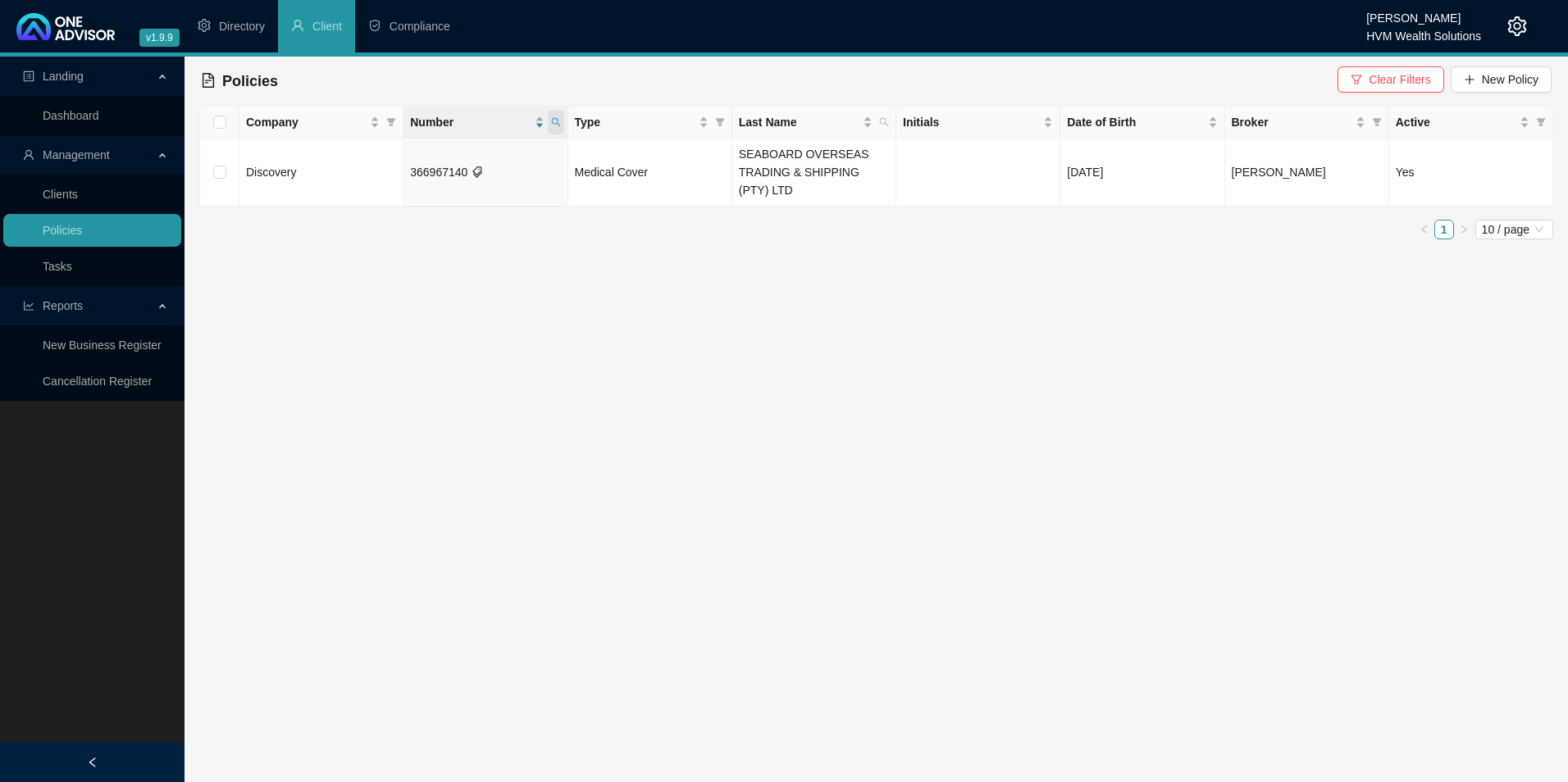
click at [558, 119] on icon "search" at bounding box center [556, 122] width 10 height 10
drag, startPoint x: 471, startPoint y: 157, endPoint x: 410, endPoint y: 157, distance: 61.0
click at [411, 157] on input "366967140" at bounding box center [480, 157] width 154 height 26
paste input "8132742"
type input "381327420"
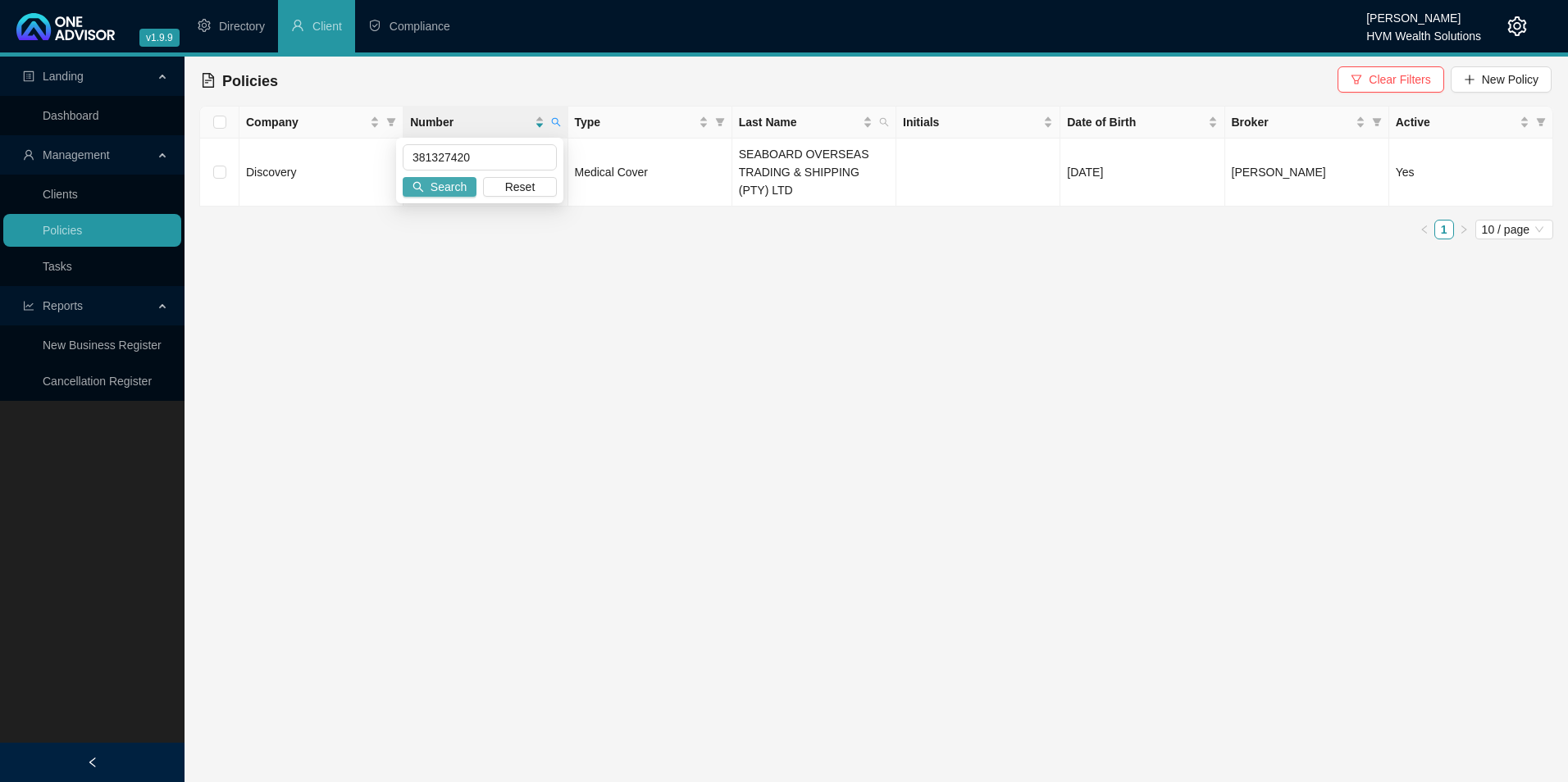
click at [445, 194] on span "Search" at bounding box center [448, 186] width 36 height 18
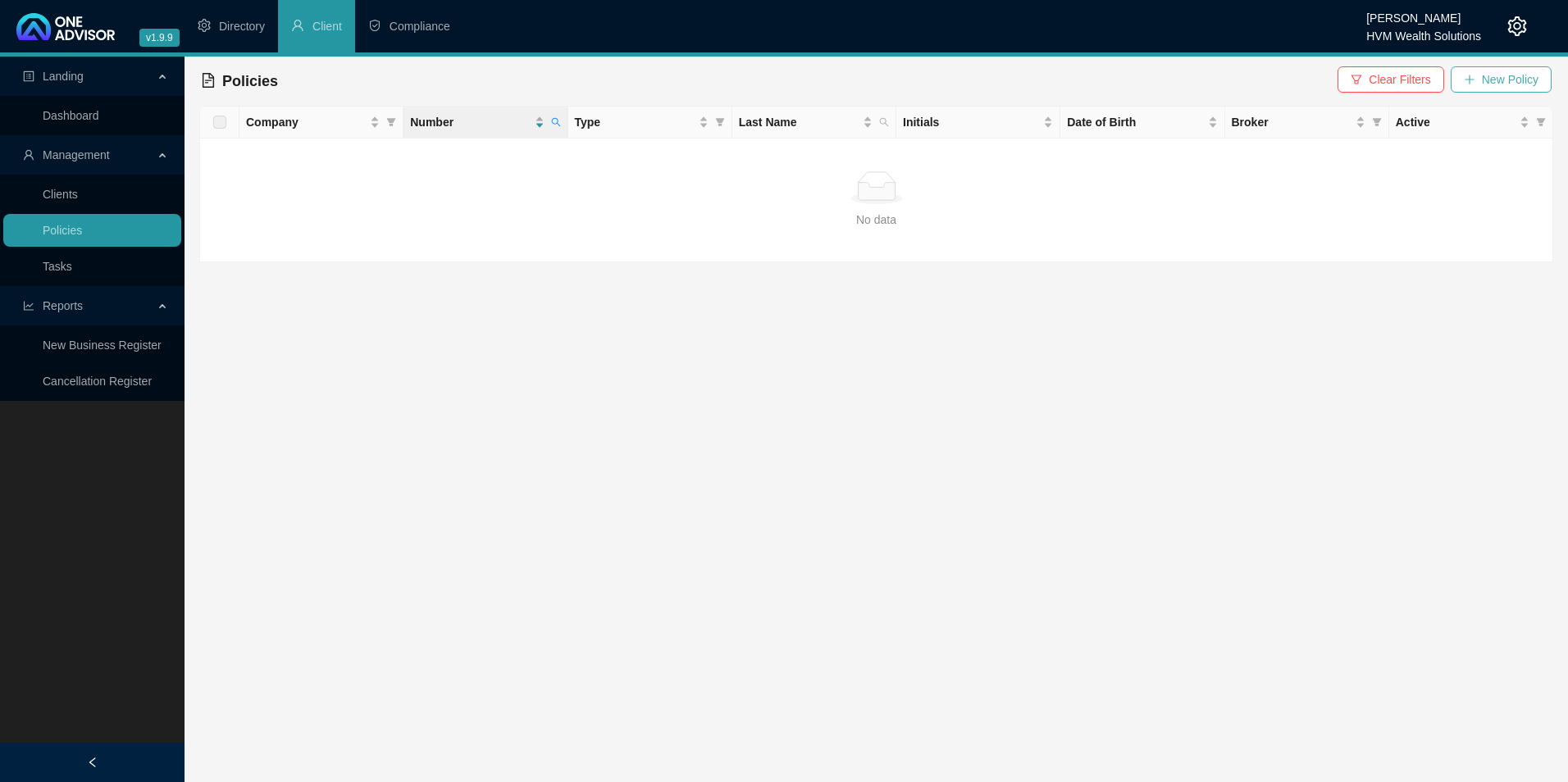
click at [1536, 79] on span "New Policy" at bounding box center [1510, 80] width 57 height 18
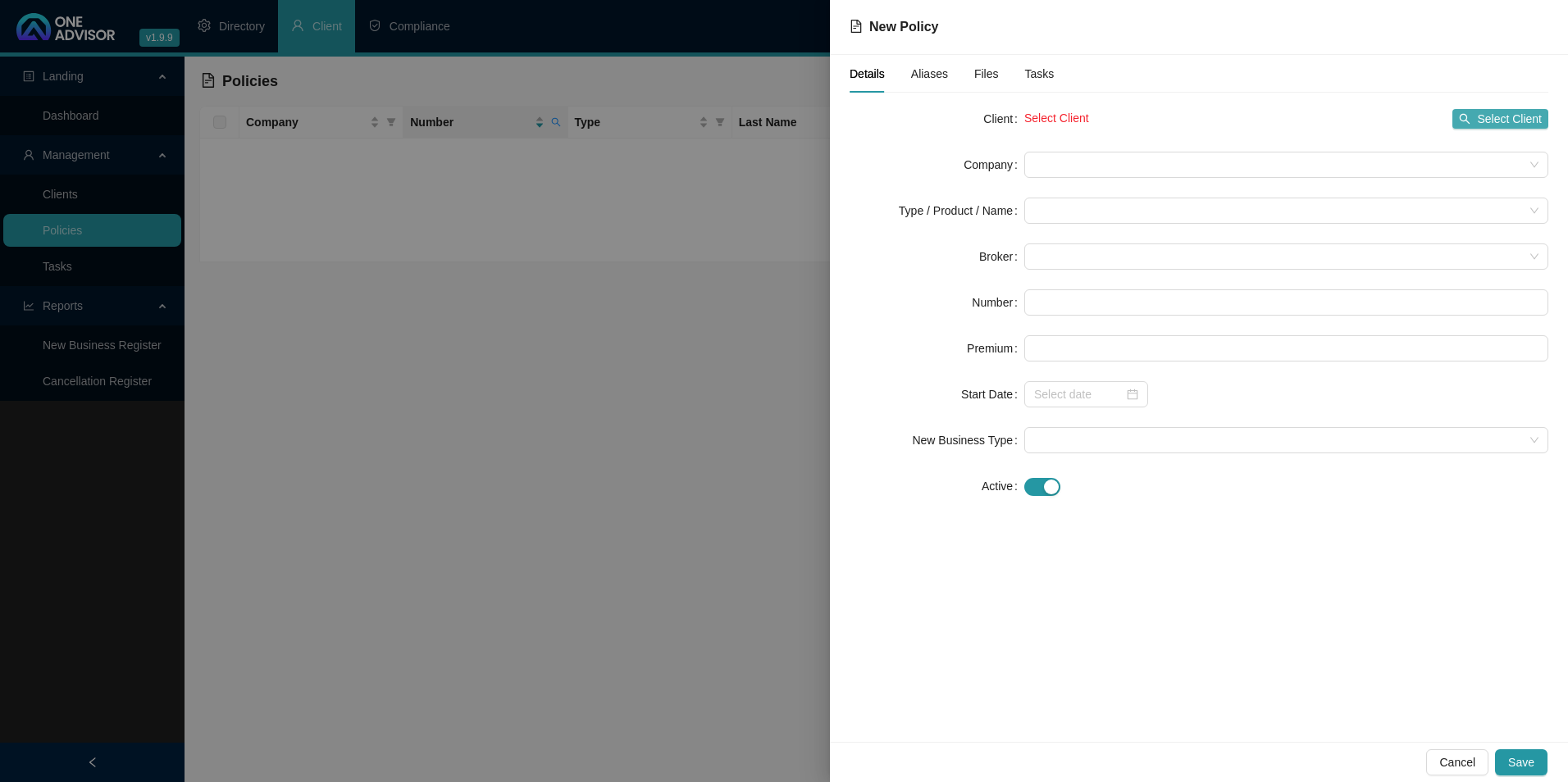
click at [1514, 124] on span "Select Client" at bounding box center [1509, 119] width 65 height 18
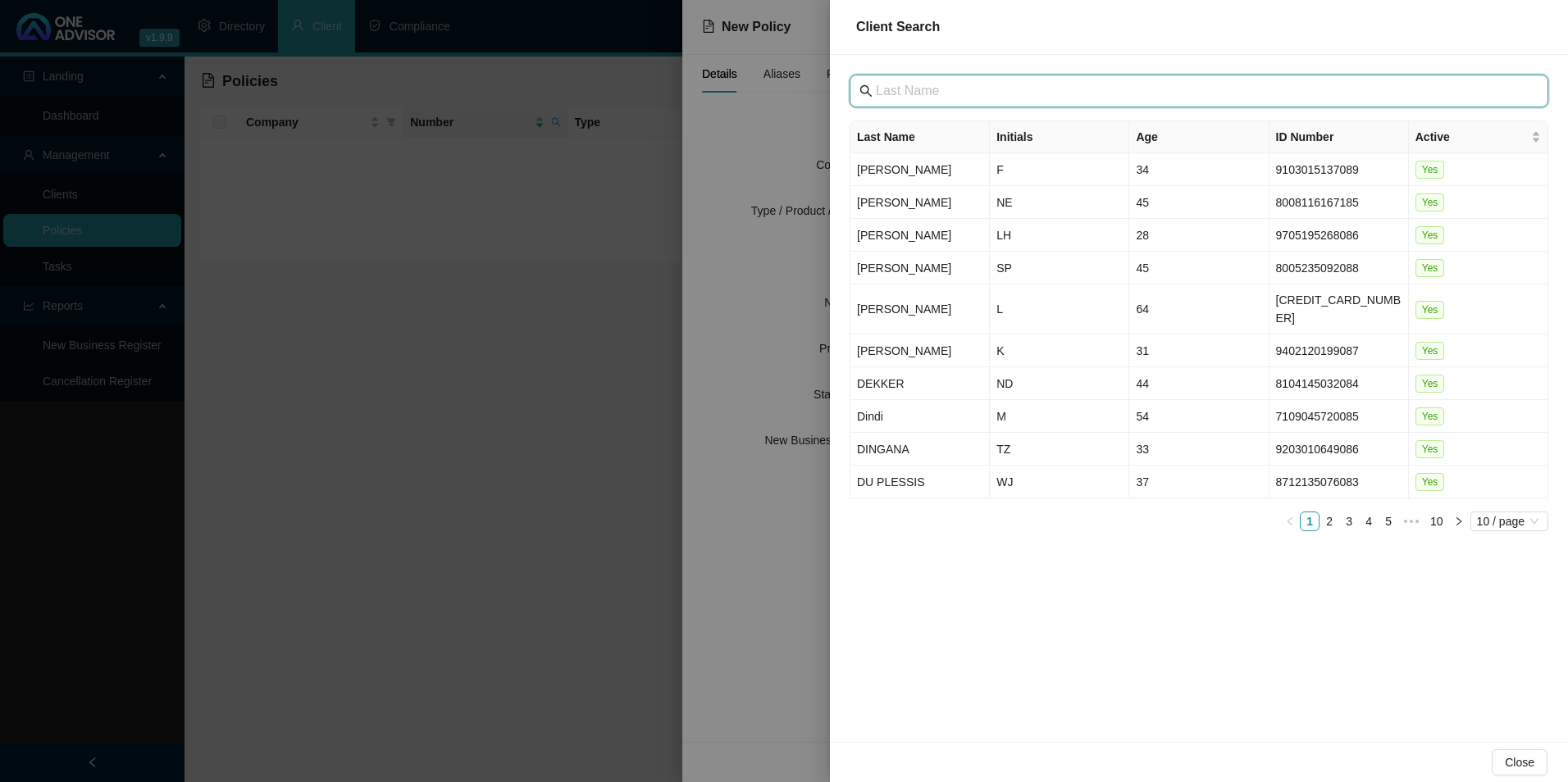
click at [1130, 93] on input "text" at bounding box center [1200, 91] width 649 height 19
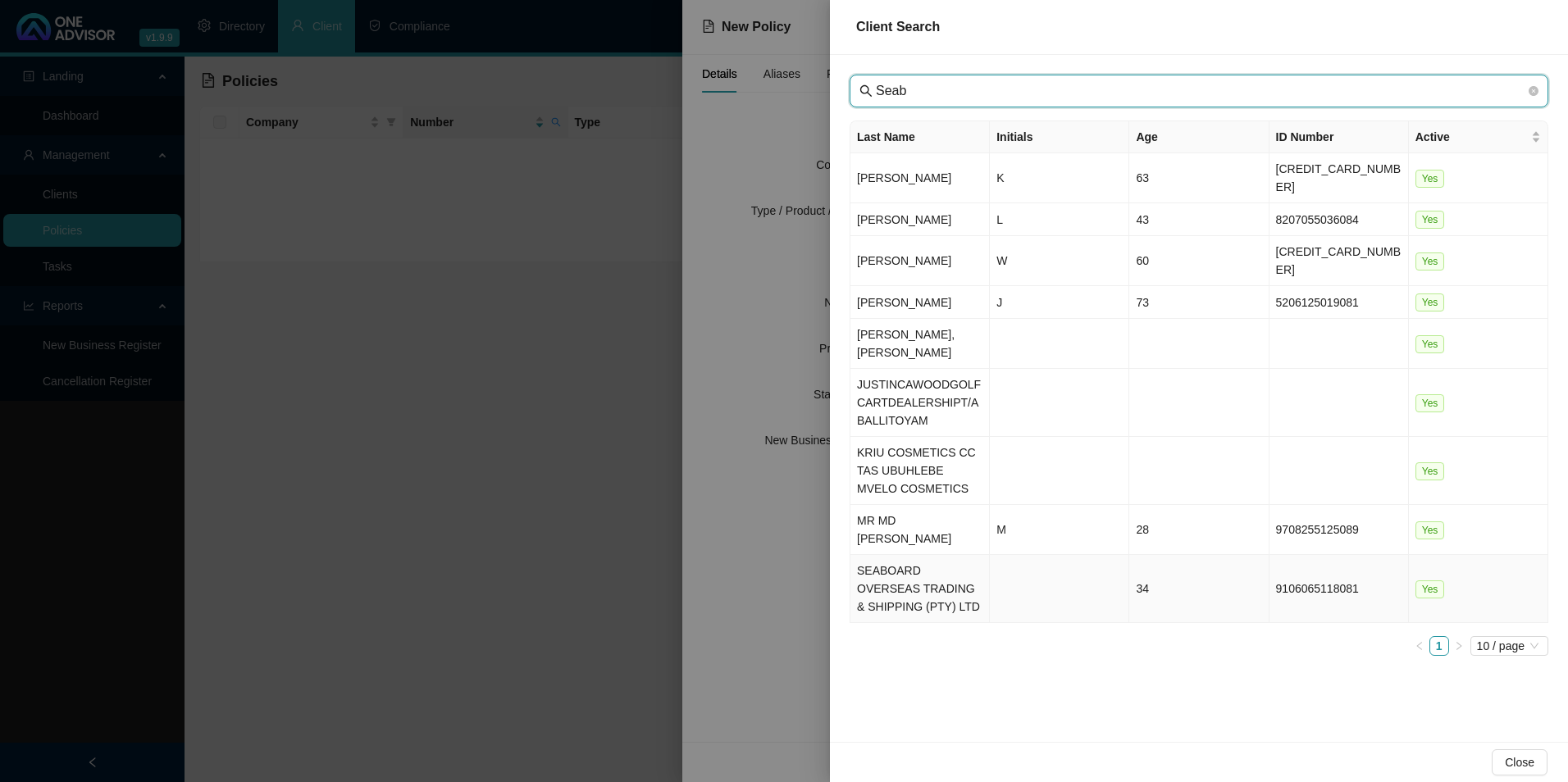
type input "Seab"
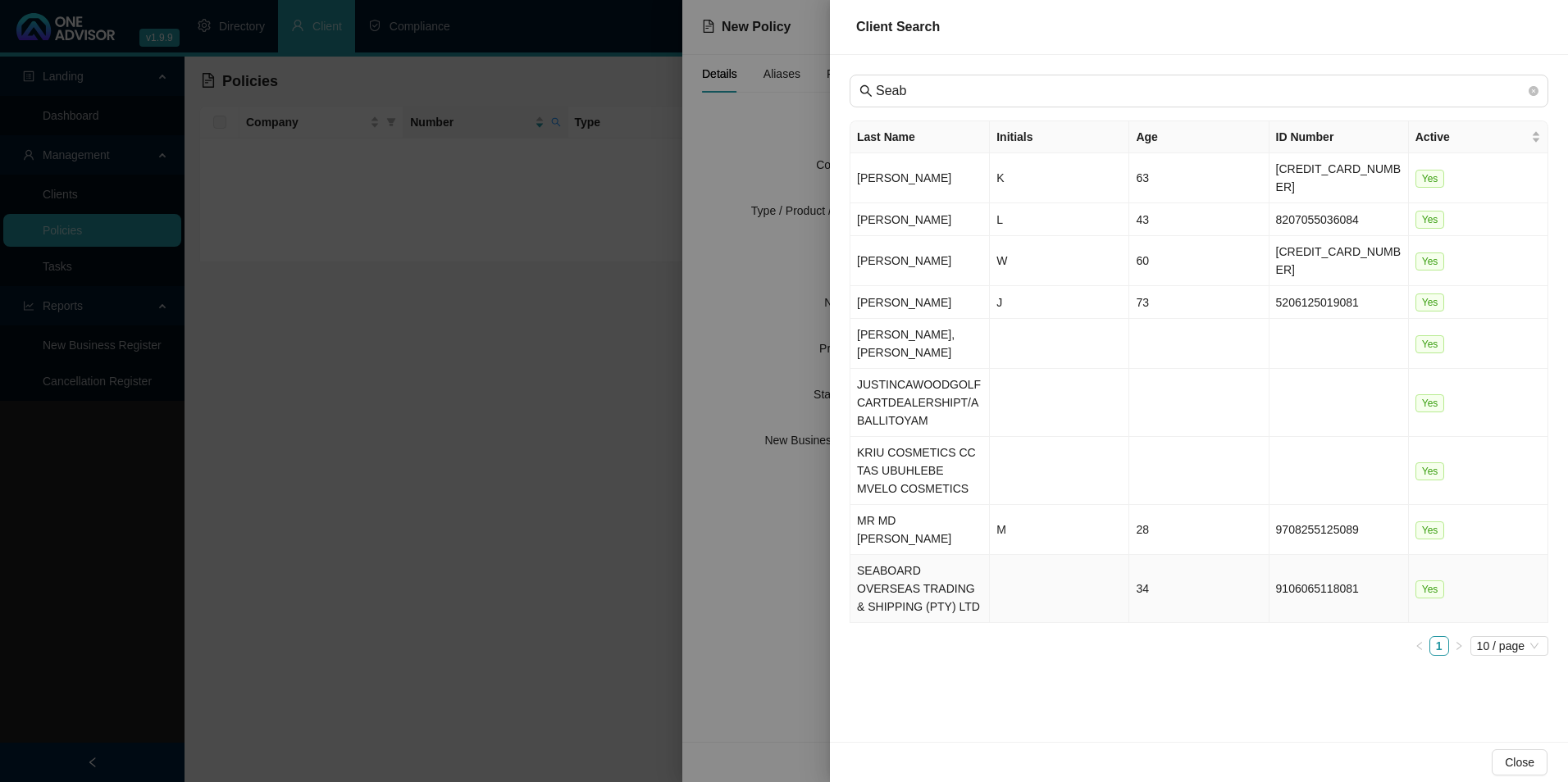
click at [931, 555] on td "SEABOARD OVERSEAS TRADING & SHIPPING (PTY) LTD" at bounding box center [920, 590] width 139 height 68
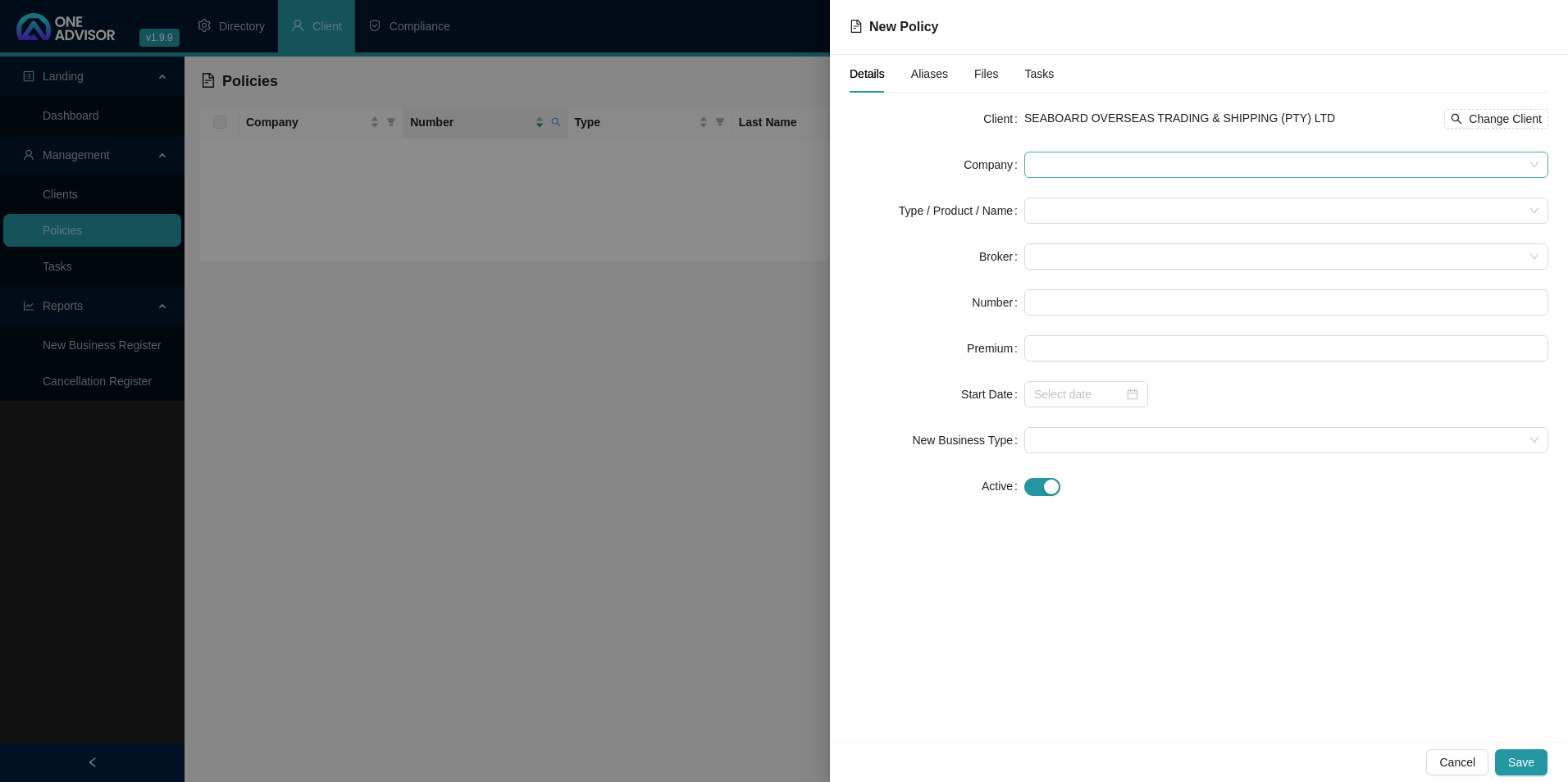
click at [1124, 158] on span at bounding box center [1286, 164] width 505 height 24
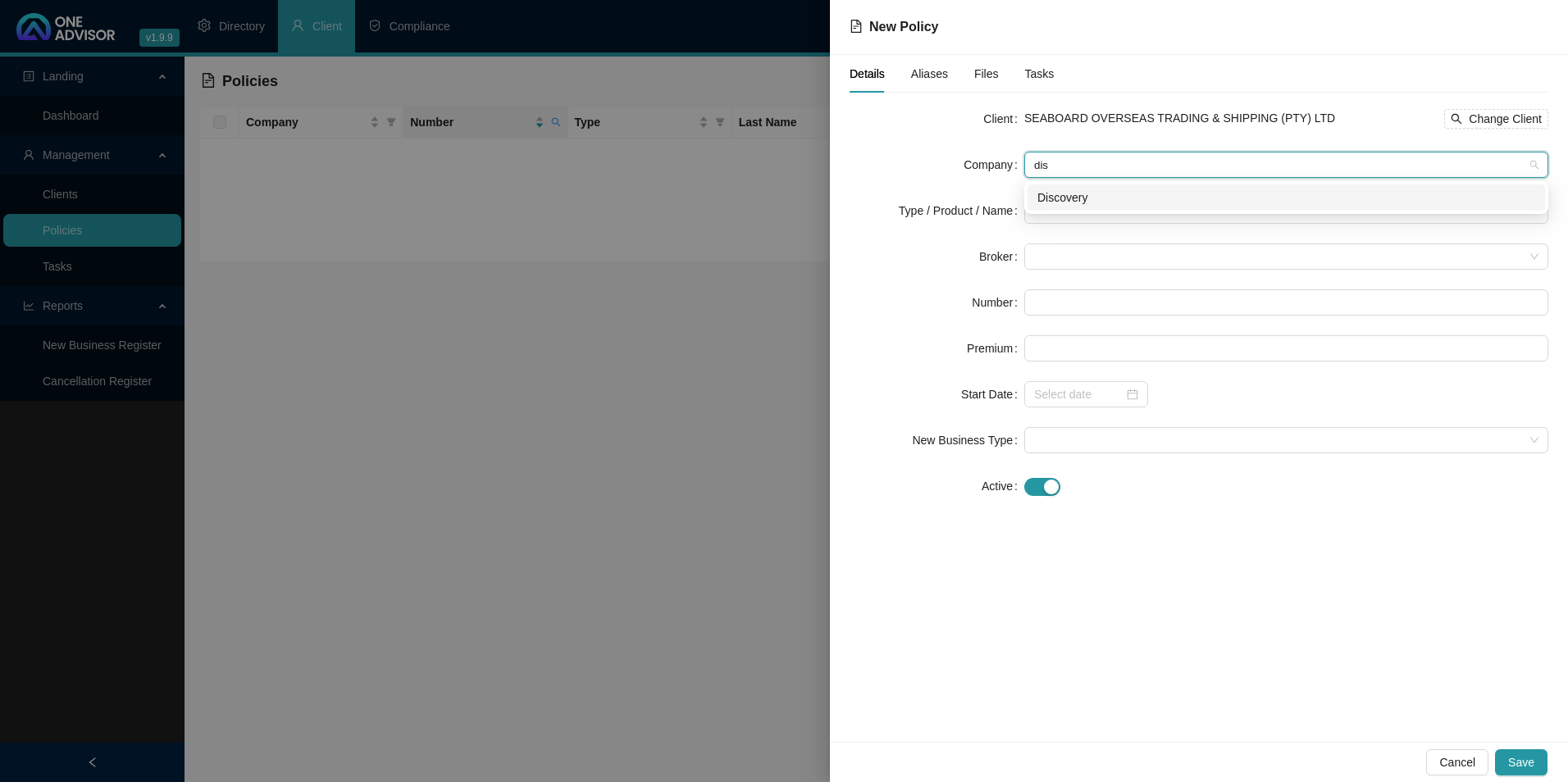
type input "disc"
click at [1124, 199] on div "Discovery" at bounding box center [1286, 198] width 498 height 18
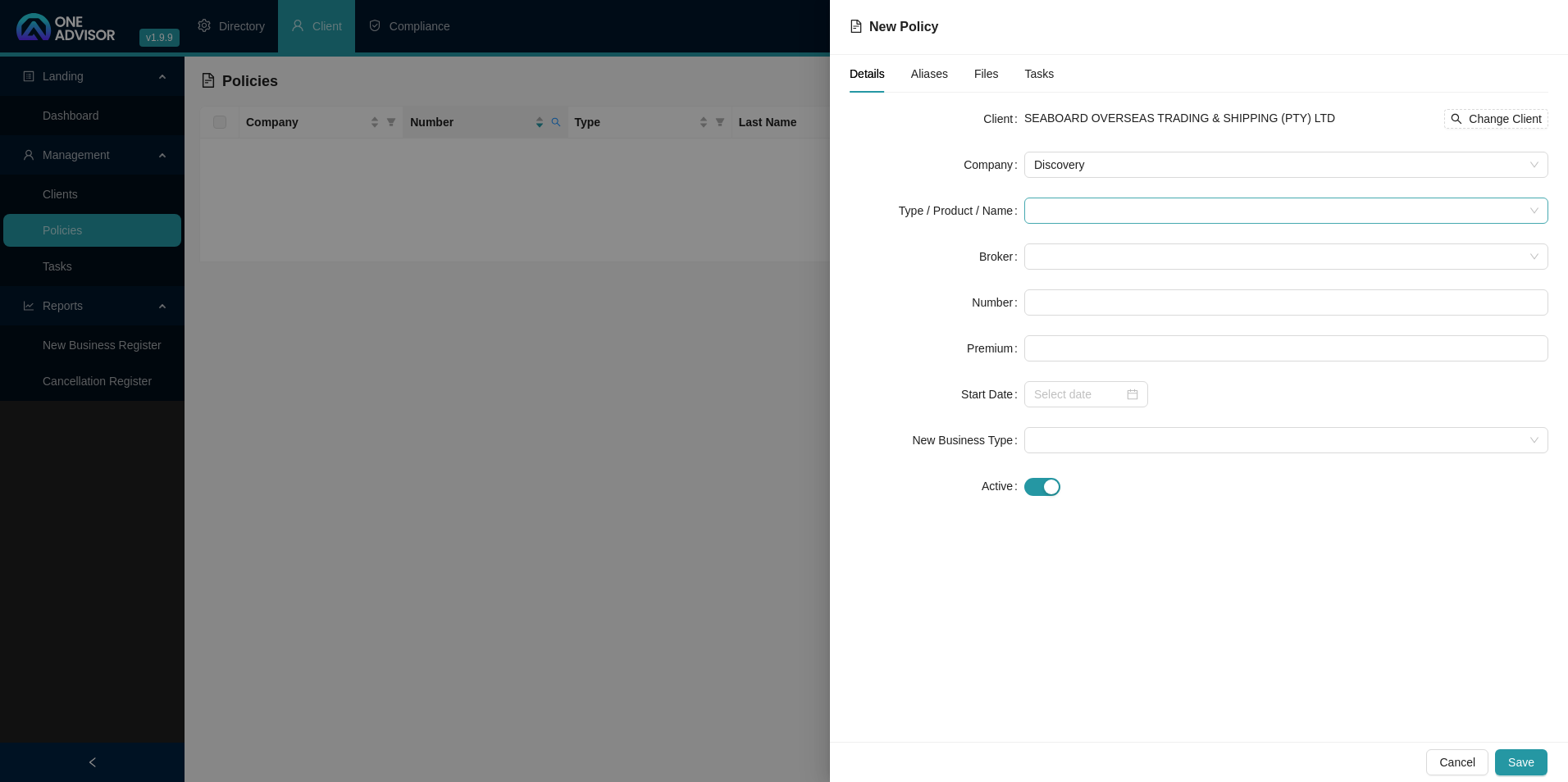
click at [1067, 212] on input "search" at bounding box center [1279, 211] width 490 height 24
click at [1075, 318] on div "Medical Cover" at bounding box center [1093, 322] width 110 height 18
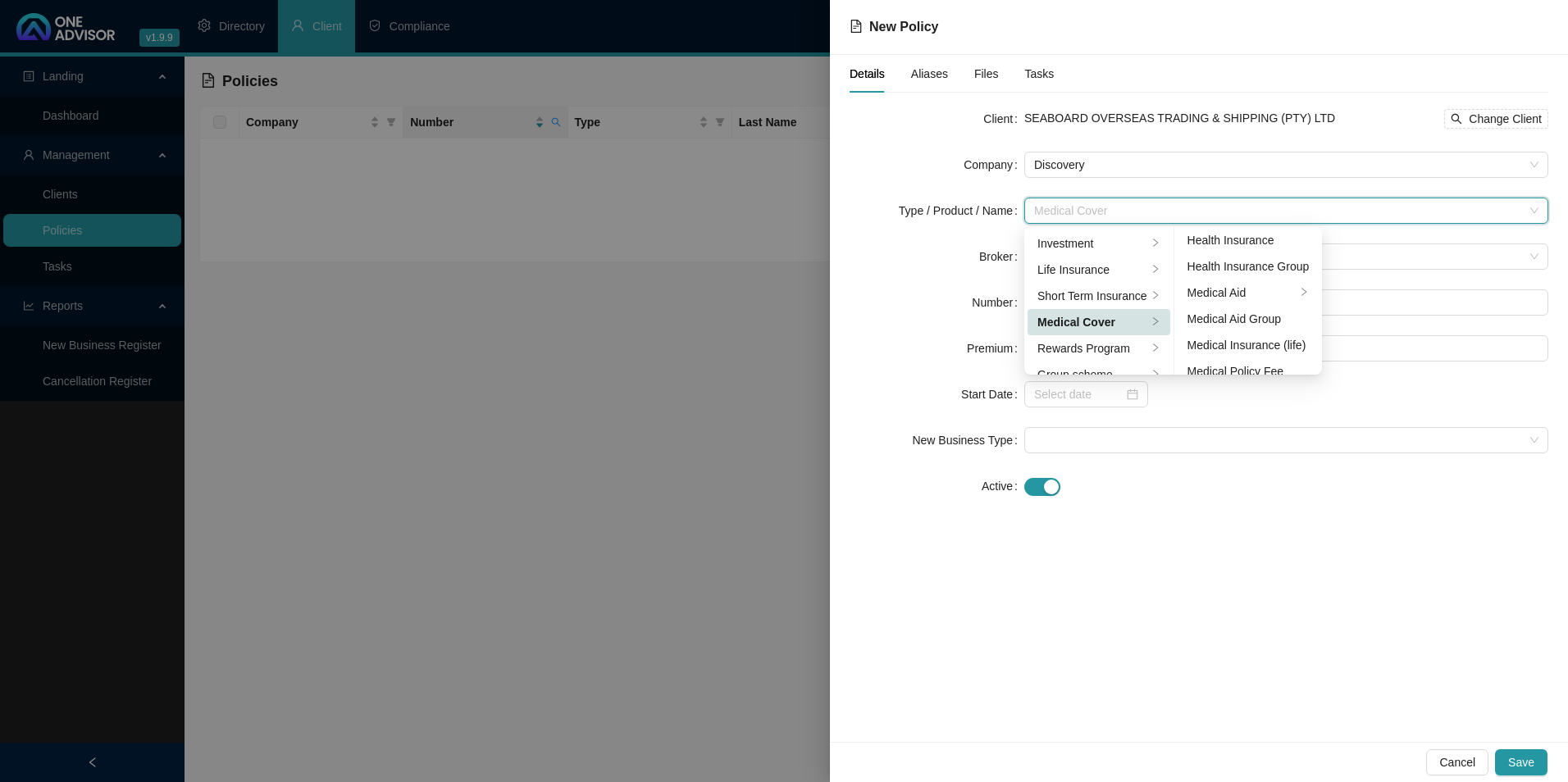
click at [1254, 318] on div "Medical Aid Group" at bounding box center [1249, 318] width 122 height 18
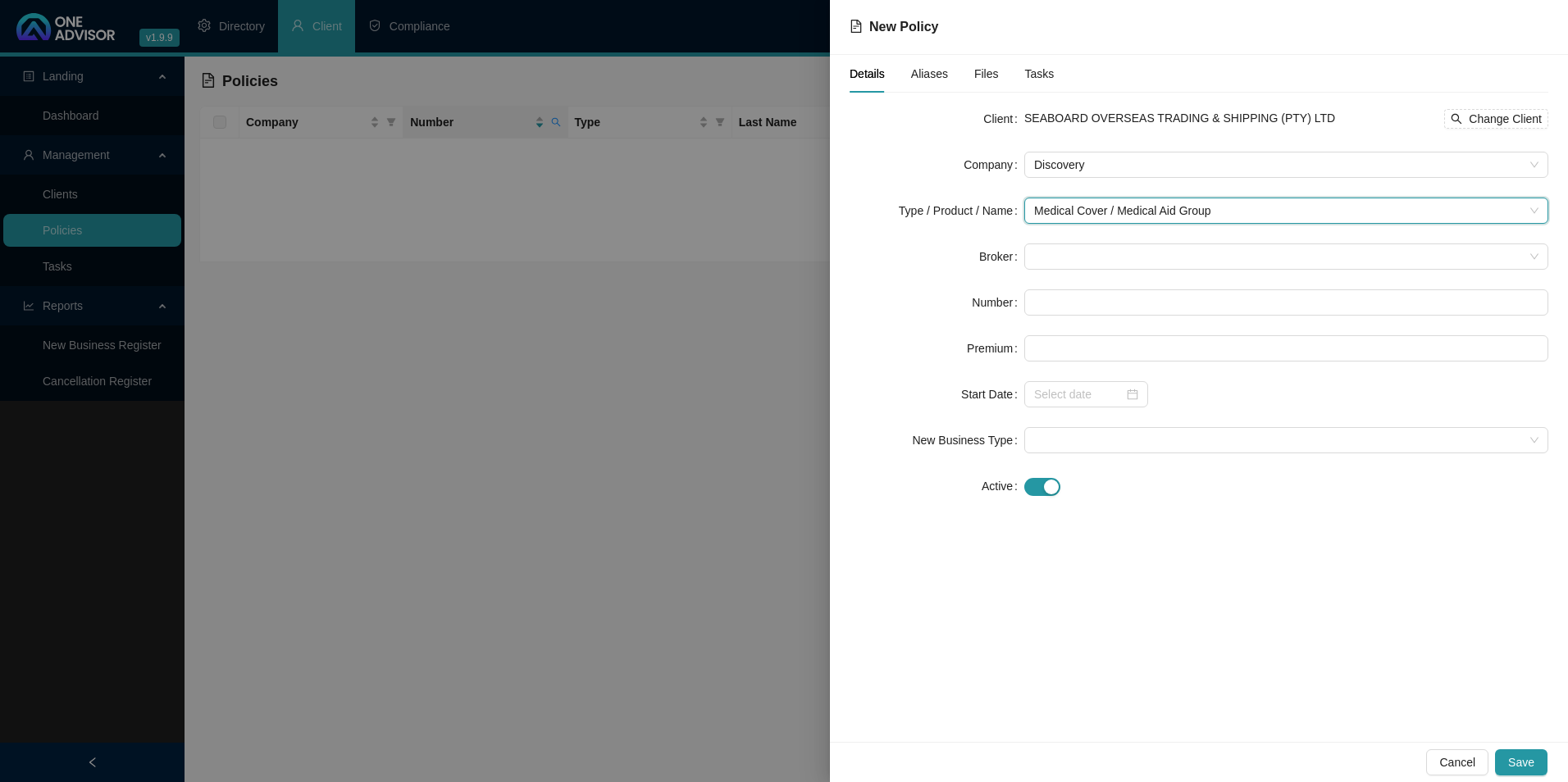
click at [1142, 241] on form "Client SEABOARD OVERSEAS TRADING & SHIPPING (PTY) LTD Change Client Company Dis…" at bounding box center [1199, 303] width 699 height 394
click at [1143, 254] on span at bounding box center [1286, 256] width 505 height 24
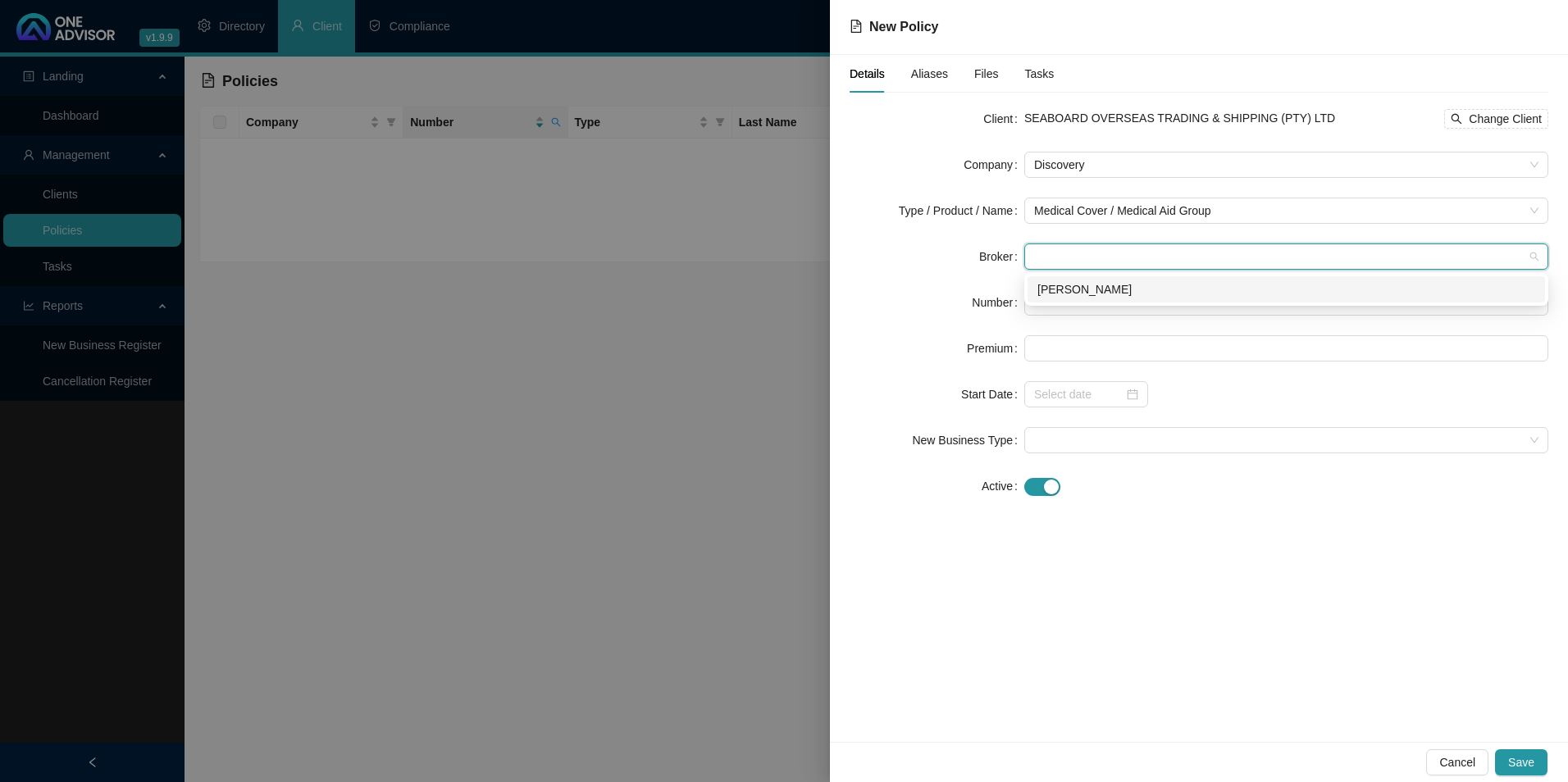
click at [1110, 297] on div "[PERSON_NAME]" at bounding box center [1286, 290] width 498 height 18
click at [1089, 290] on input "text" at bounding box center [1286, 303] width 524 height 26
paste input "381327420"
click at [1056, 297] on input "381327420" at bounding box center [1286, 303] width 524 height 26
type input "381327420"
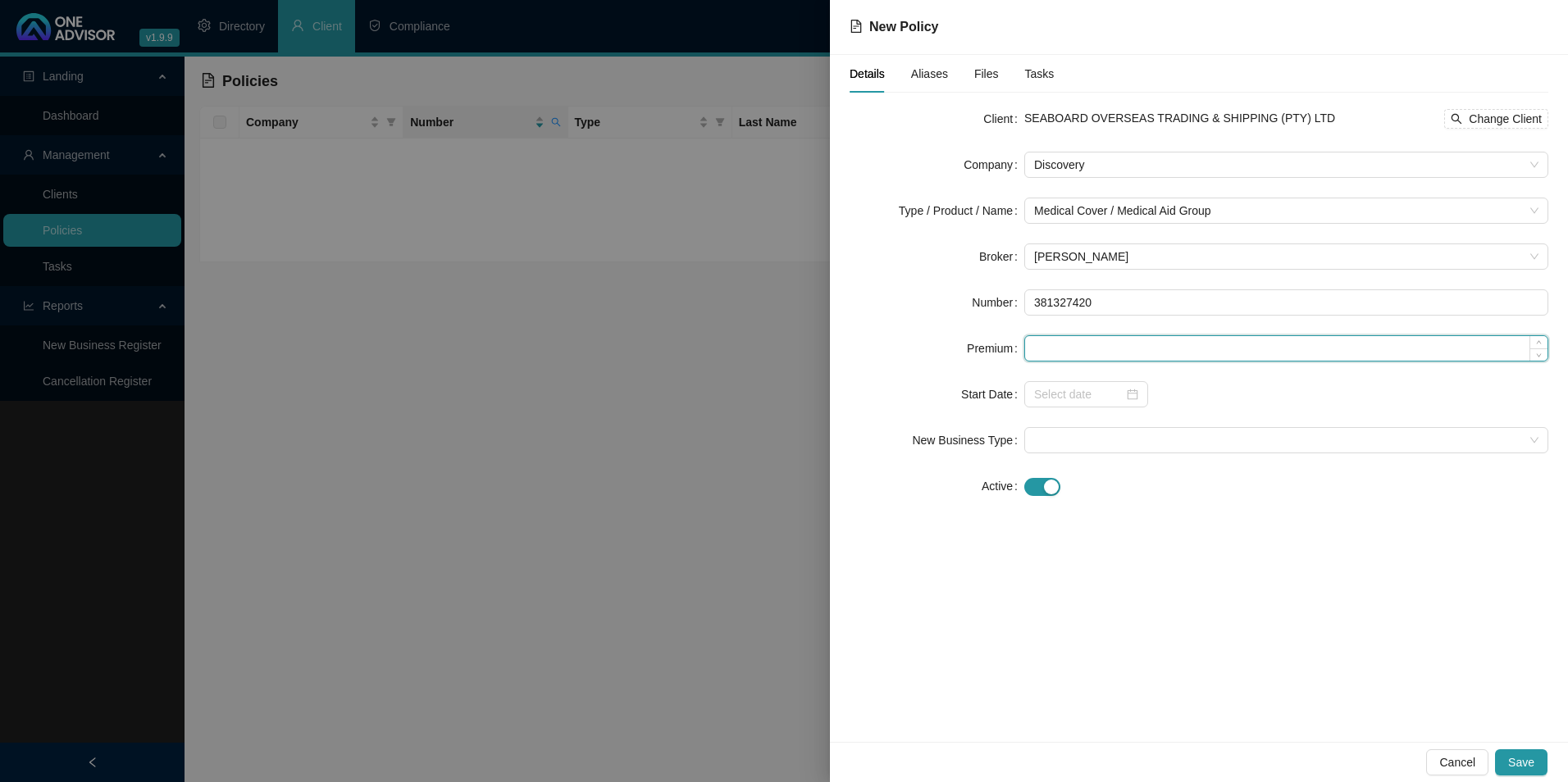
click at [1076, 341] on input at bounding box center [1286, 348] width 522 height 24
click at [1109, 337] on input at bounding box center [1286, 348] width 522 height 24
paste input "12685"
type input "12685.00"
click at [1079, 391] on input at bounding box center [1079, 394] width 89 height 18
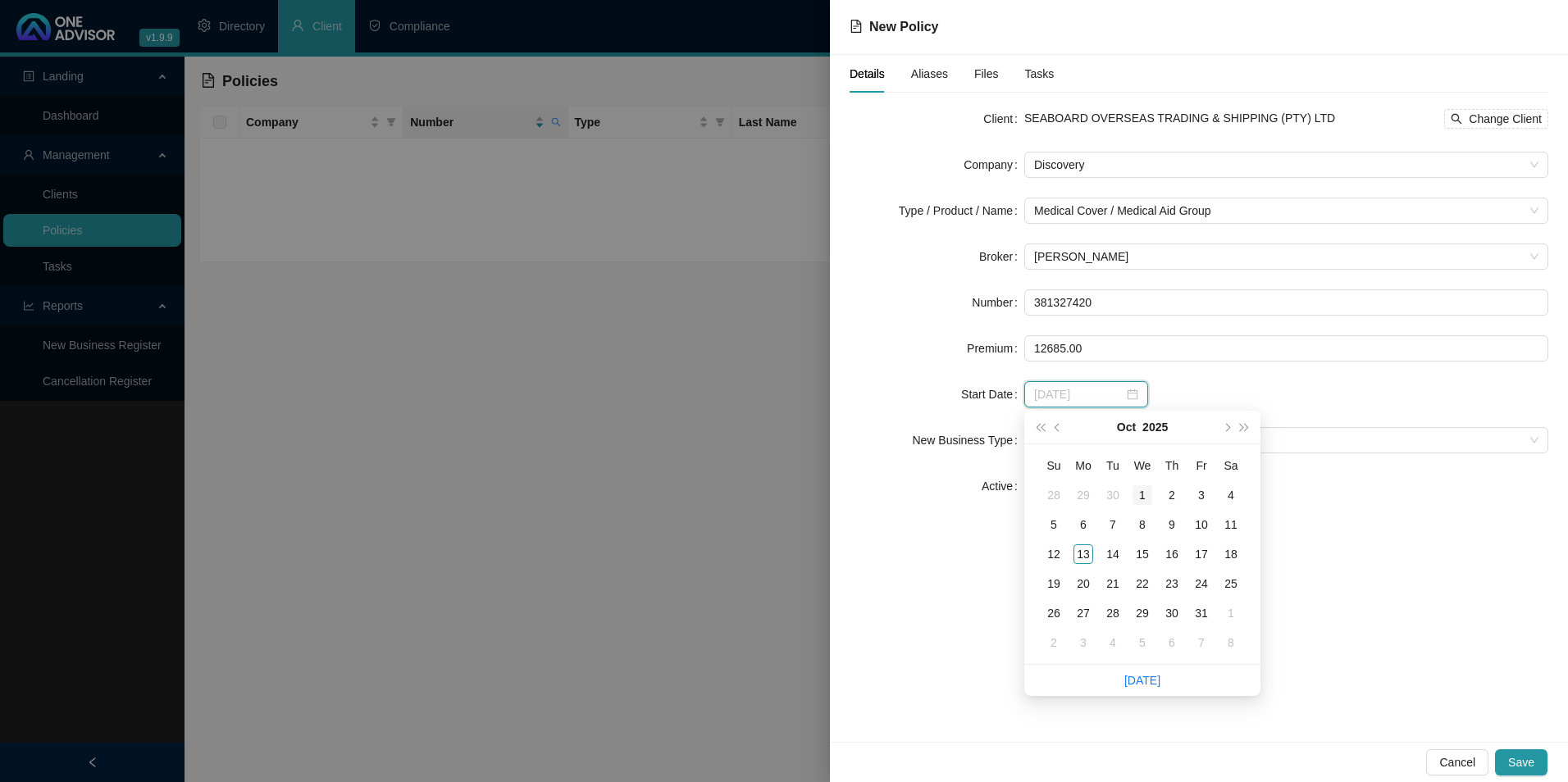
type input "[DATE]"
click at [1060, 426] on span "prev-year" at bounding box center [1059, 427] width 8 height 8
type input "[DATE]"
click at [1089, 497] on div "1" at bounding box center [1083, 495] width 19 height 19
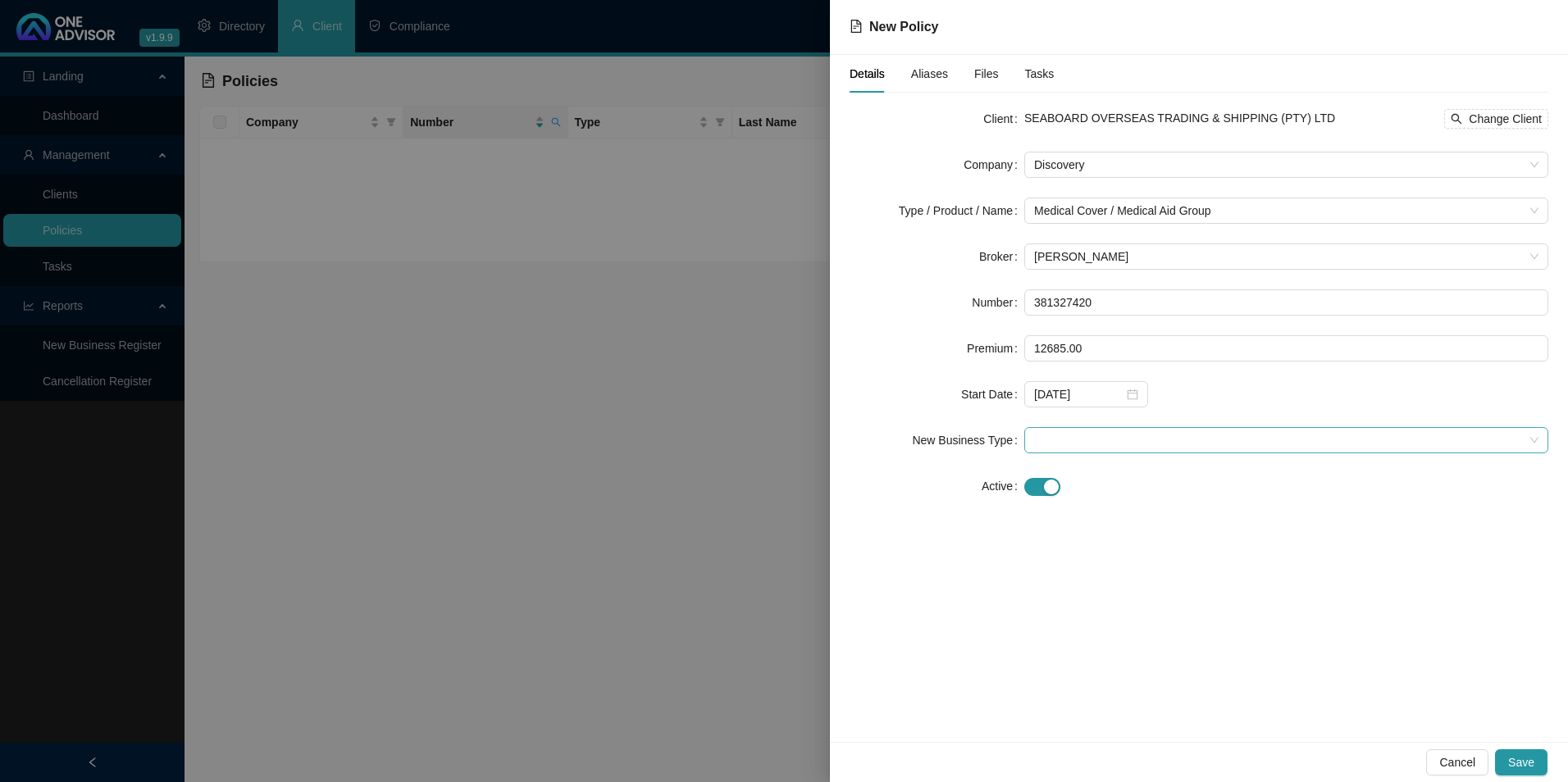
click at [1336, 440] on span at bounding box center [1286, 440] width 505 height 24
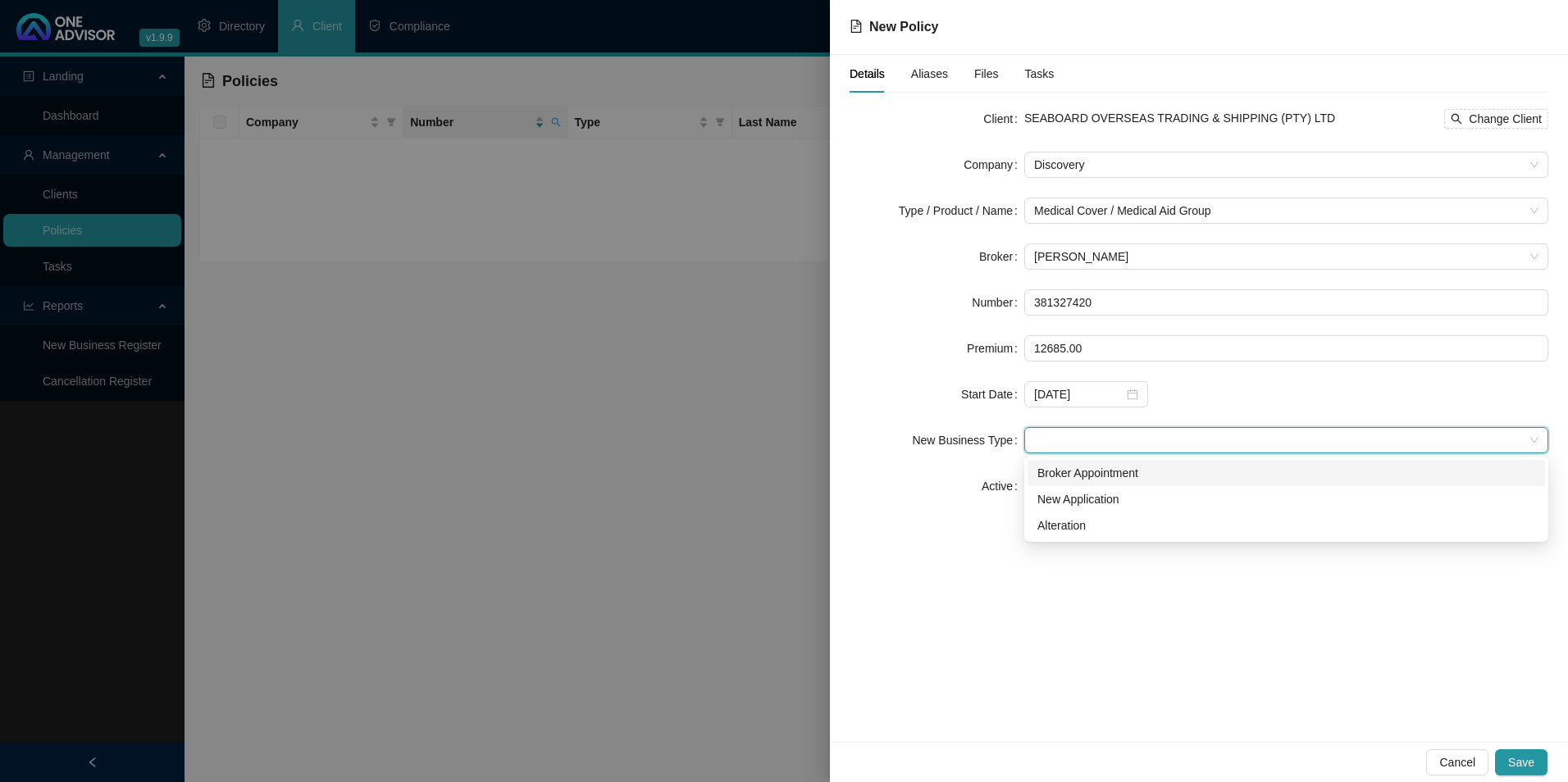
click at [1154, 471] on div "Broker Appointment" at bounding box center [1286, 473] width 498 height 18
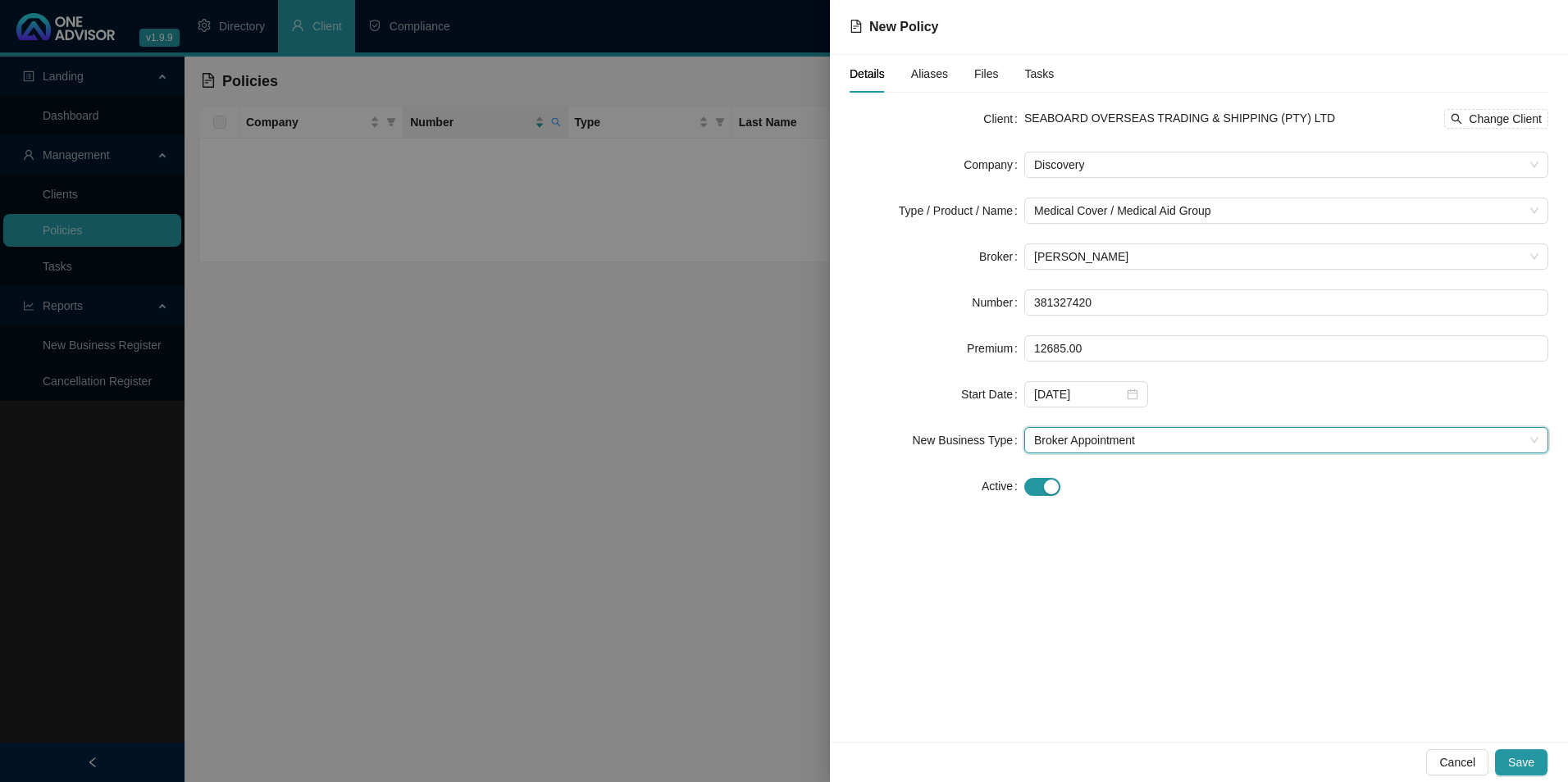
click at [934, 71] on span "Aliases" at bounding box center [930, 73] width 37 height 11
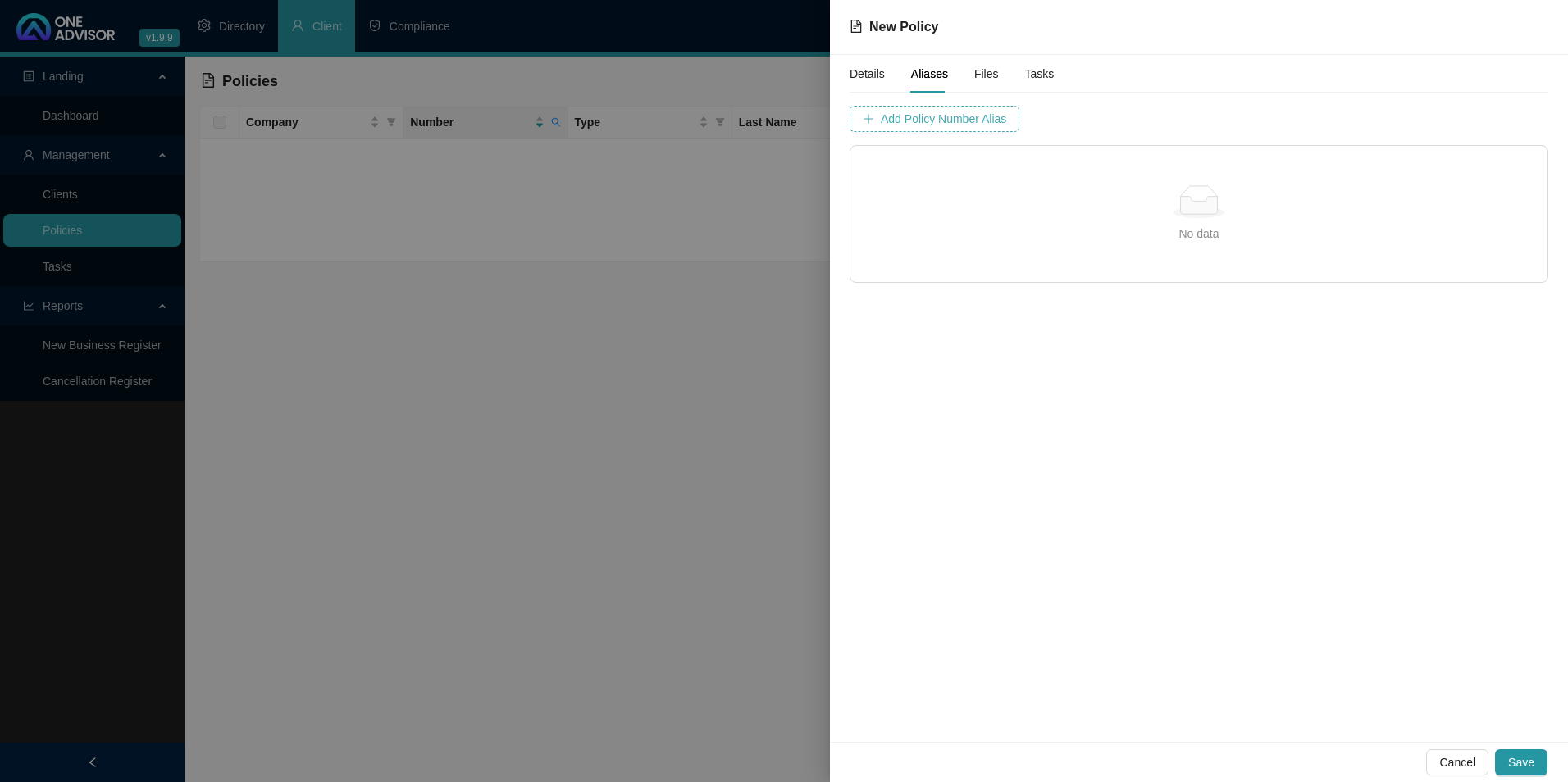
click at [925, 122] on span "Add Policy Number Alias" at bounding box center [943, 119] width 125 height 18
type input "3813274"
click at [1292, 122] on span "Add Policy Number Alias" at bounding box center [1354, 119] width 125 height 18
click at [1505, 754] on button "Save" at bounding box center [1522, 763] width 52 height 26
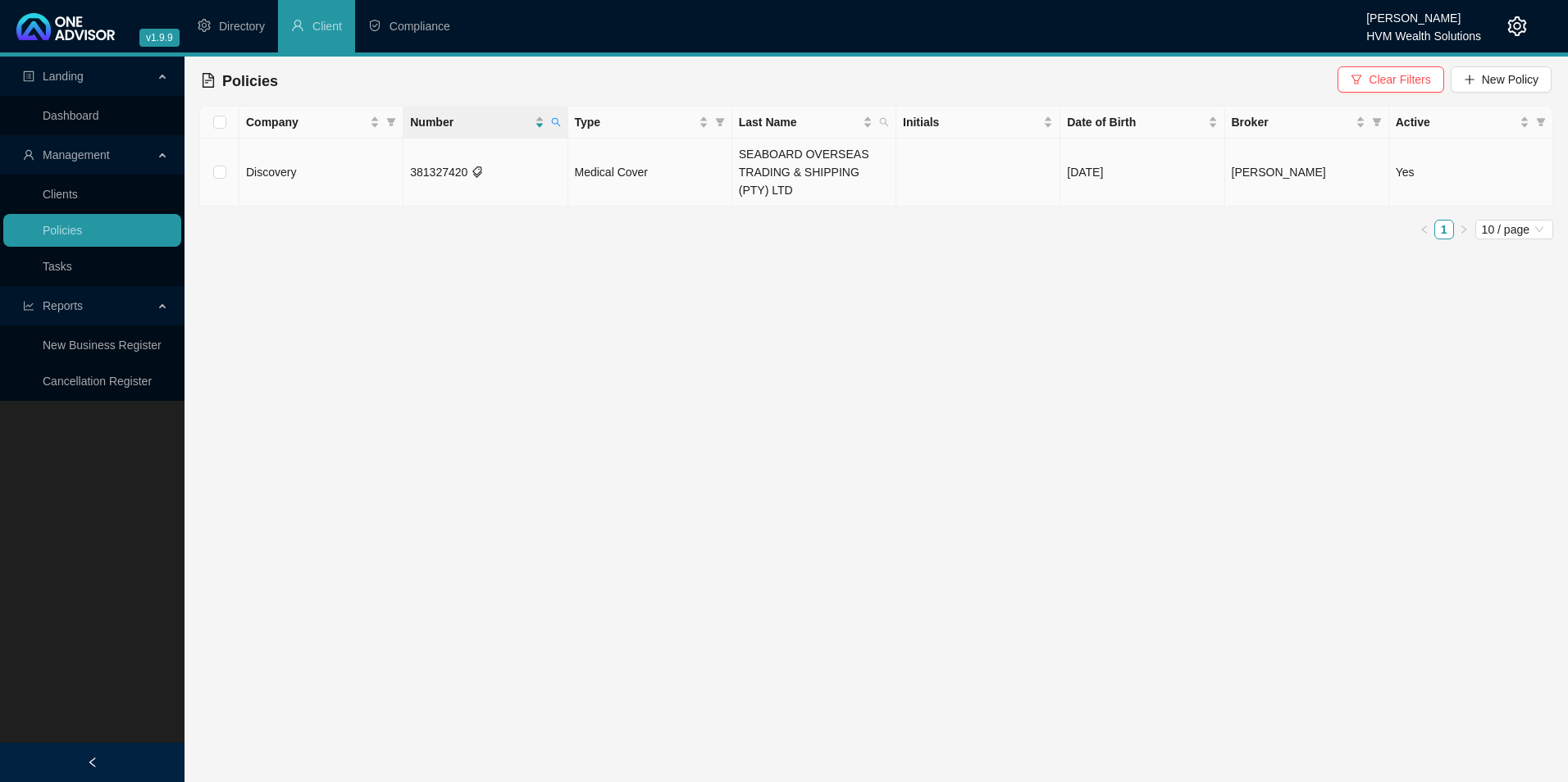
click at [497, 176] on td "381327420" at bounding box center [485, 172] width 164 height 68
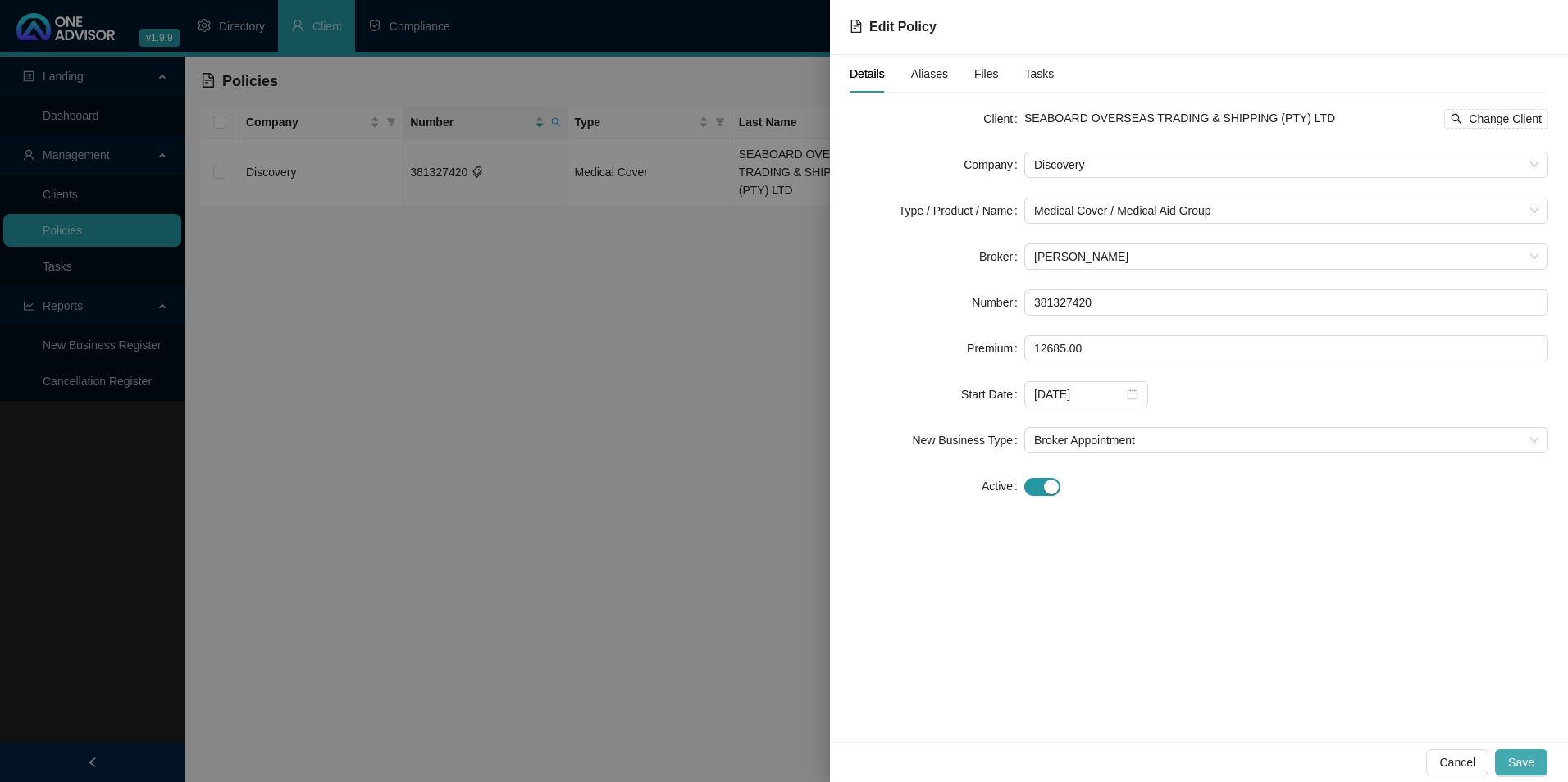
click at [1531, 758] on span "Save" at bounding box center [1522, 763] width 26 height 18
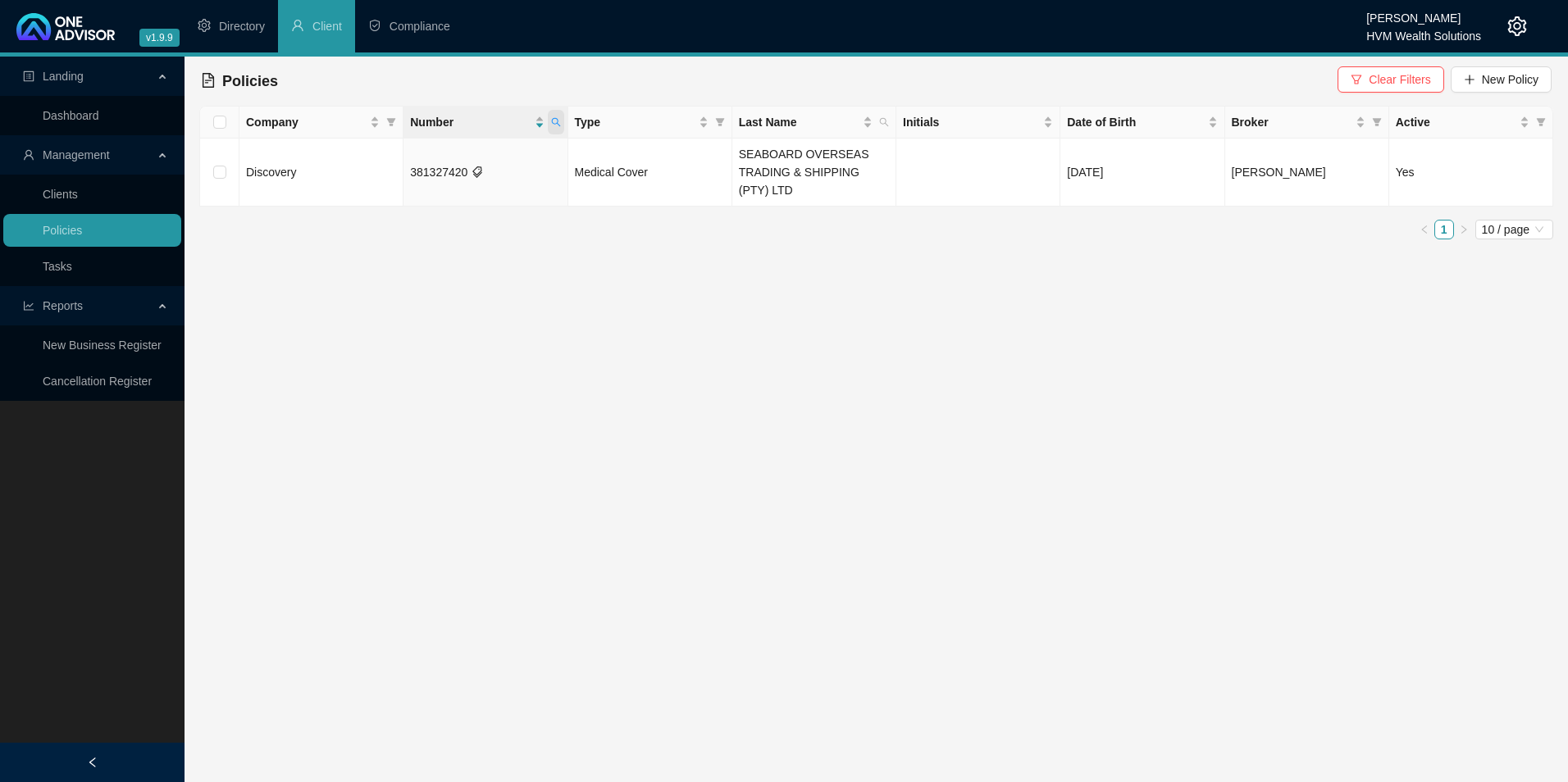
click at [552, 121] on icon "search" at bounding box center [556, 122] width 9 height 9
click at [392, 153] on body "v1.9.9 [PERSON_NAME] HVM Wealth Solutions Directory Client Compliance Landing D…" at bounding box center [784, 391] width 1568 height 782
paste input "43098565"
type input "430985650"
click at [466, 178] on button "Search" at bounding box center [439, 186] width 74 height 19
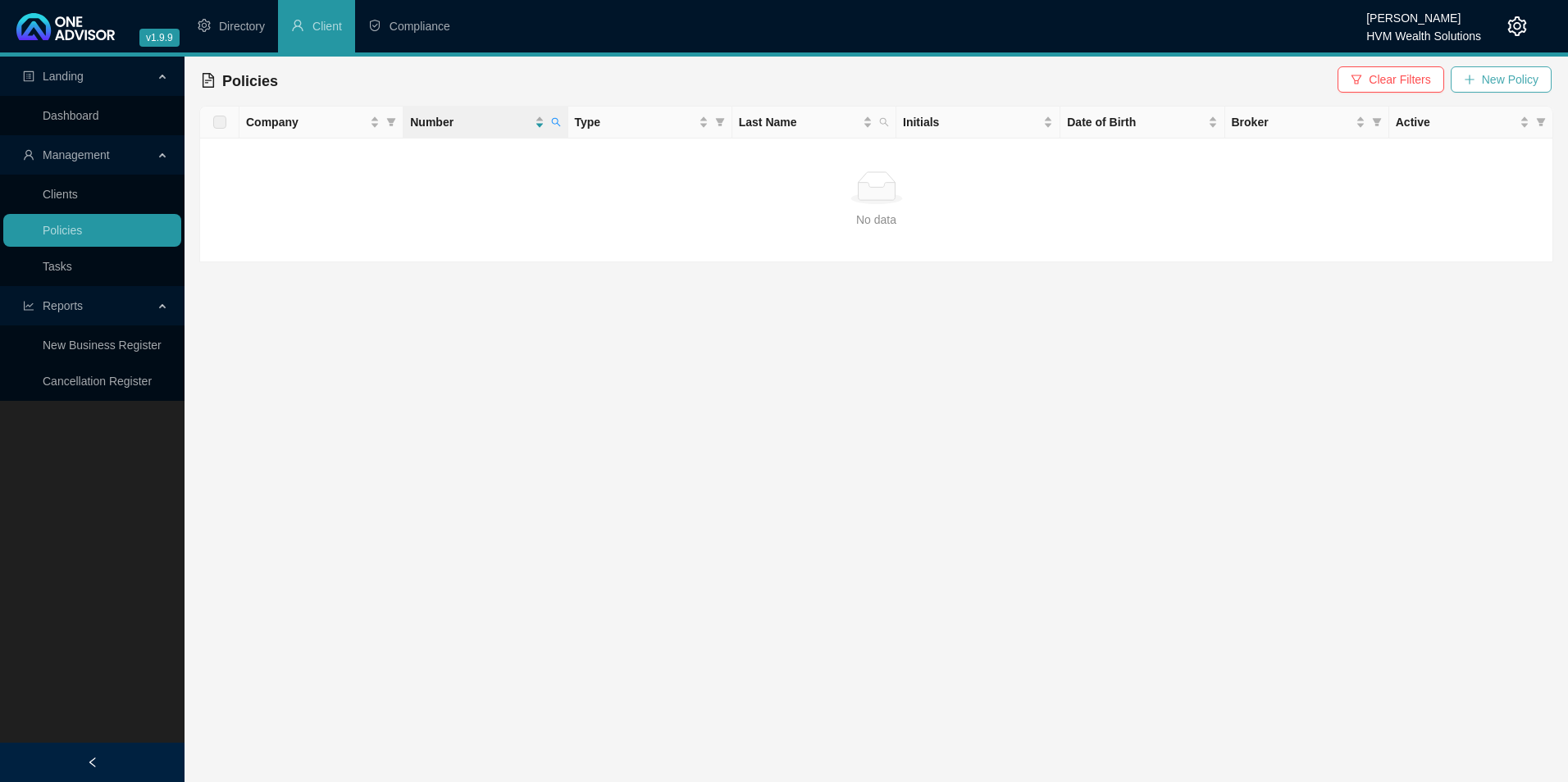
click at [1508, 74] on span "New Policy" at bounding box center [1510, 80] width 57 height 18
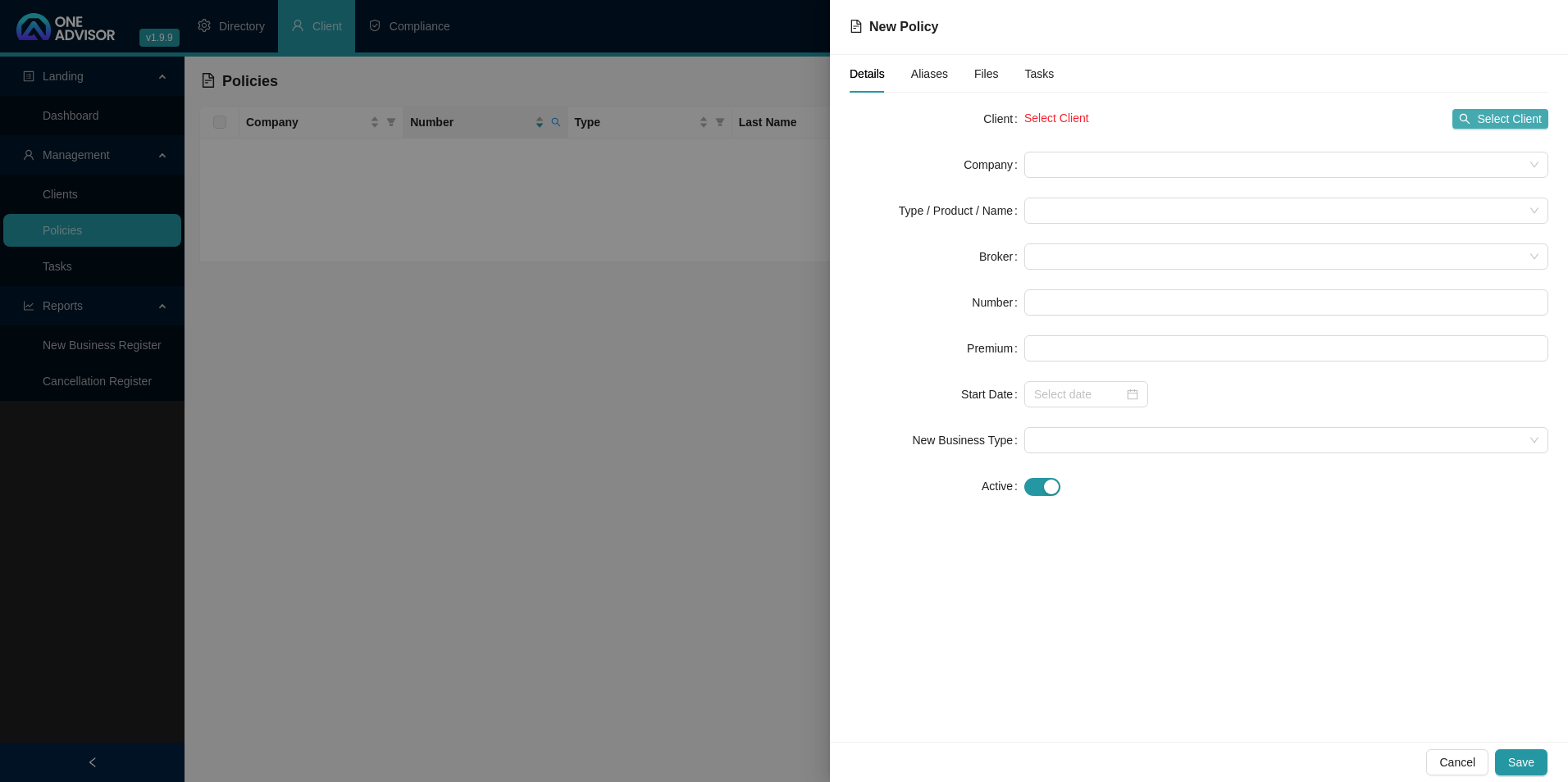
click at [1522, 120] on span "Select Client" at bounding box center [1509, 119] width 65 height 18
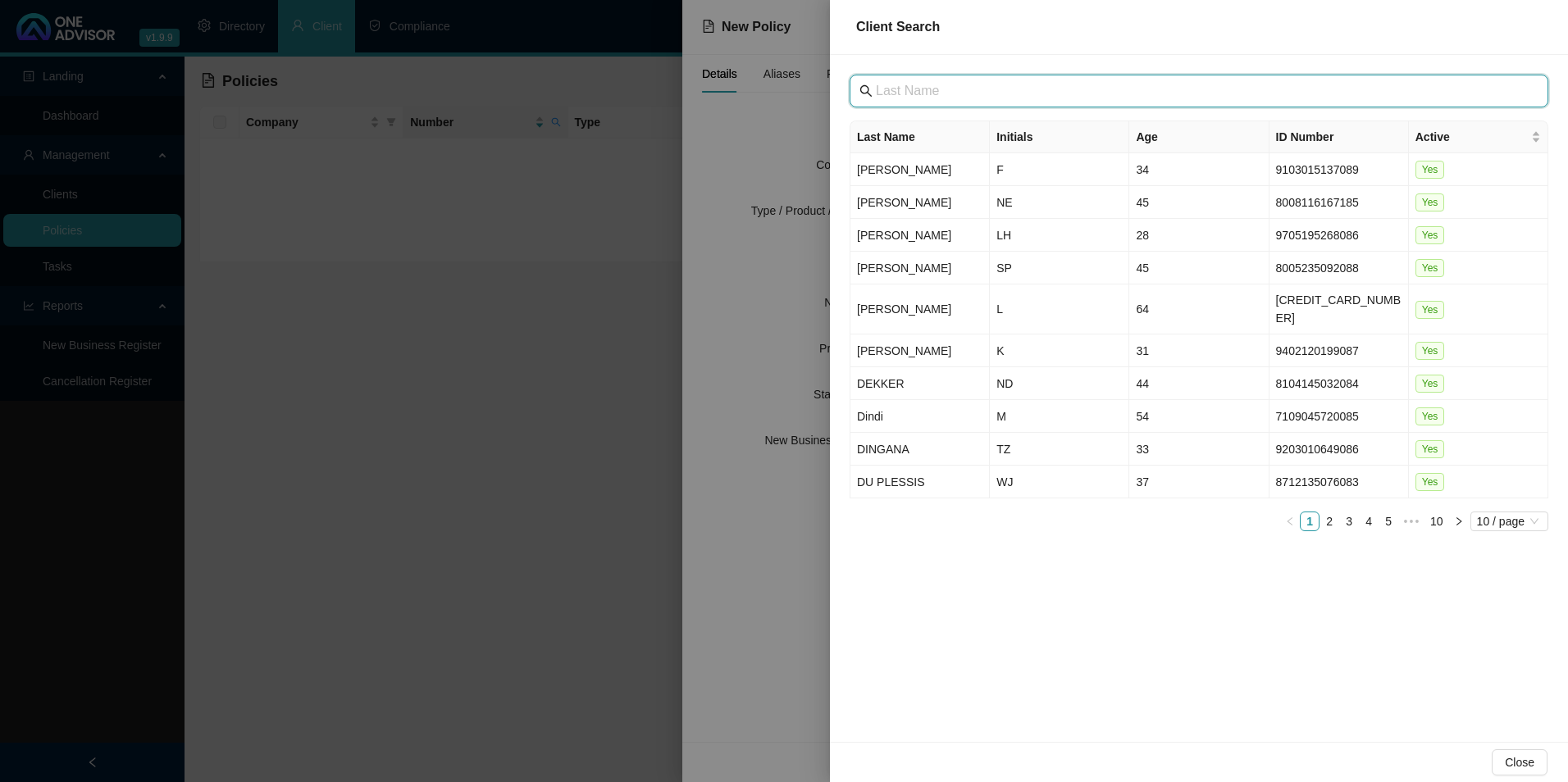
click at [1034, 92] on input "text" at bounding box center [1200, 91] width 649 height 19
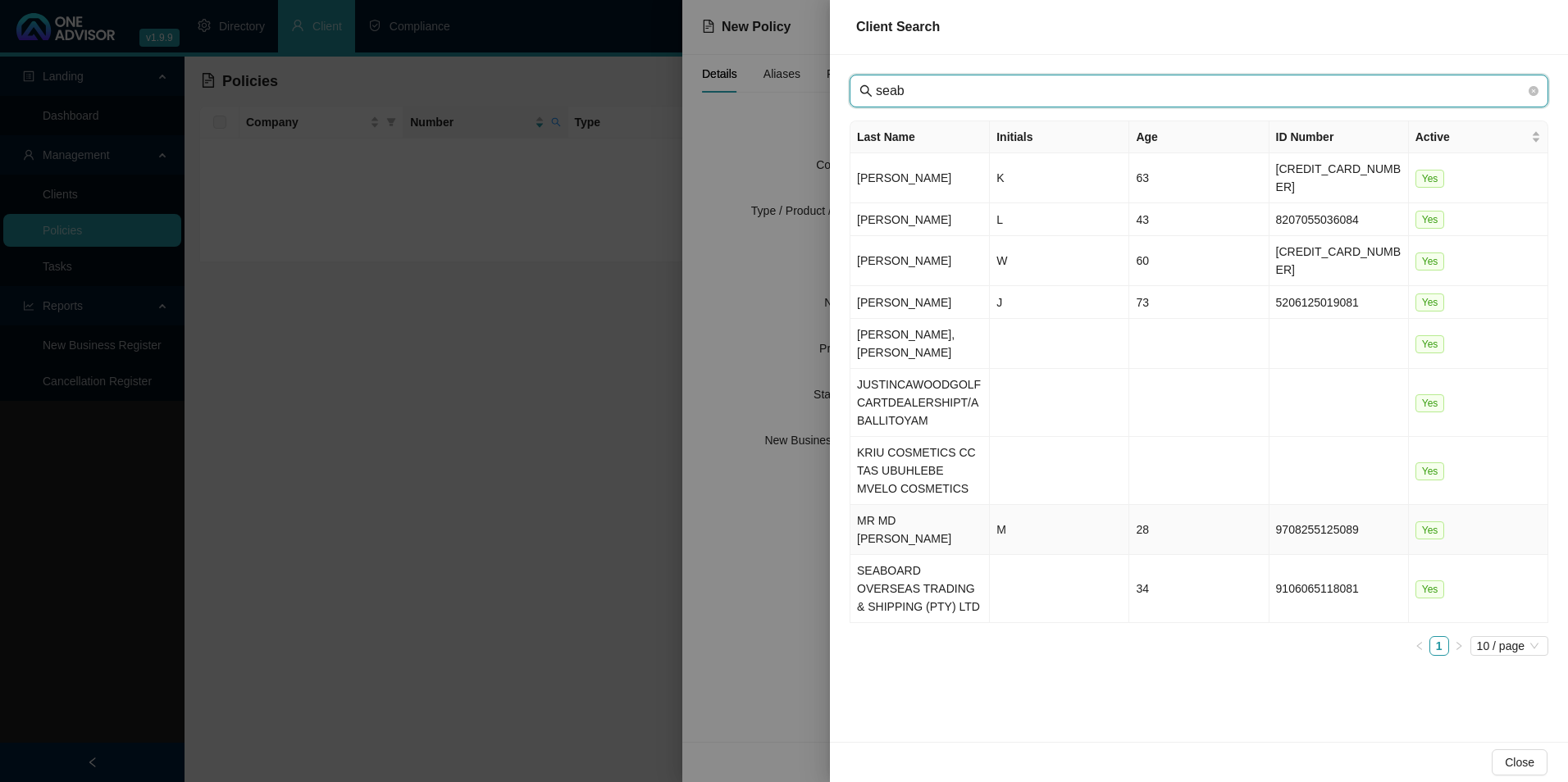
type input "seab"
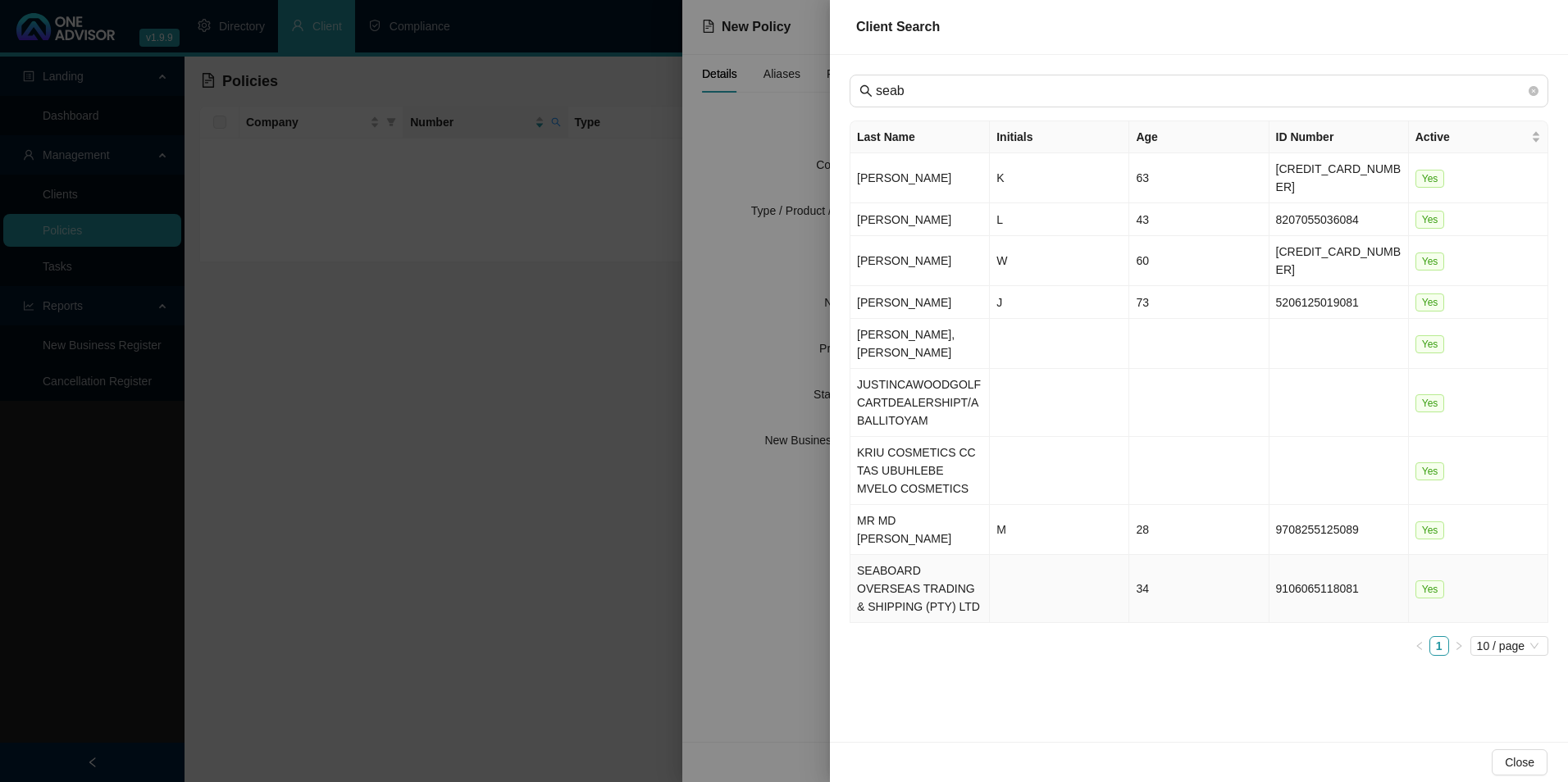
click at [880, 583] on td "SEABOARD OVERSEAS TRADING & SHIPPING (PTY) LTD" at bounding box center [920, 590] width 139 height 68
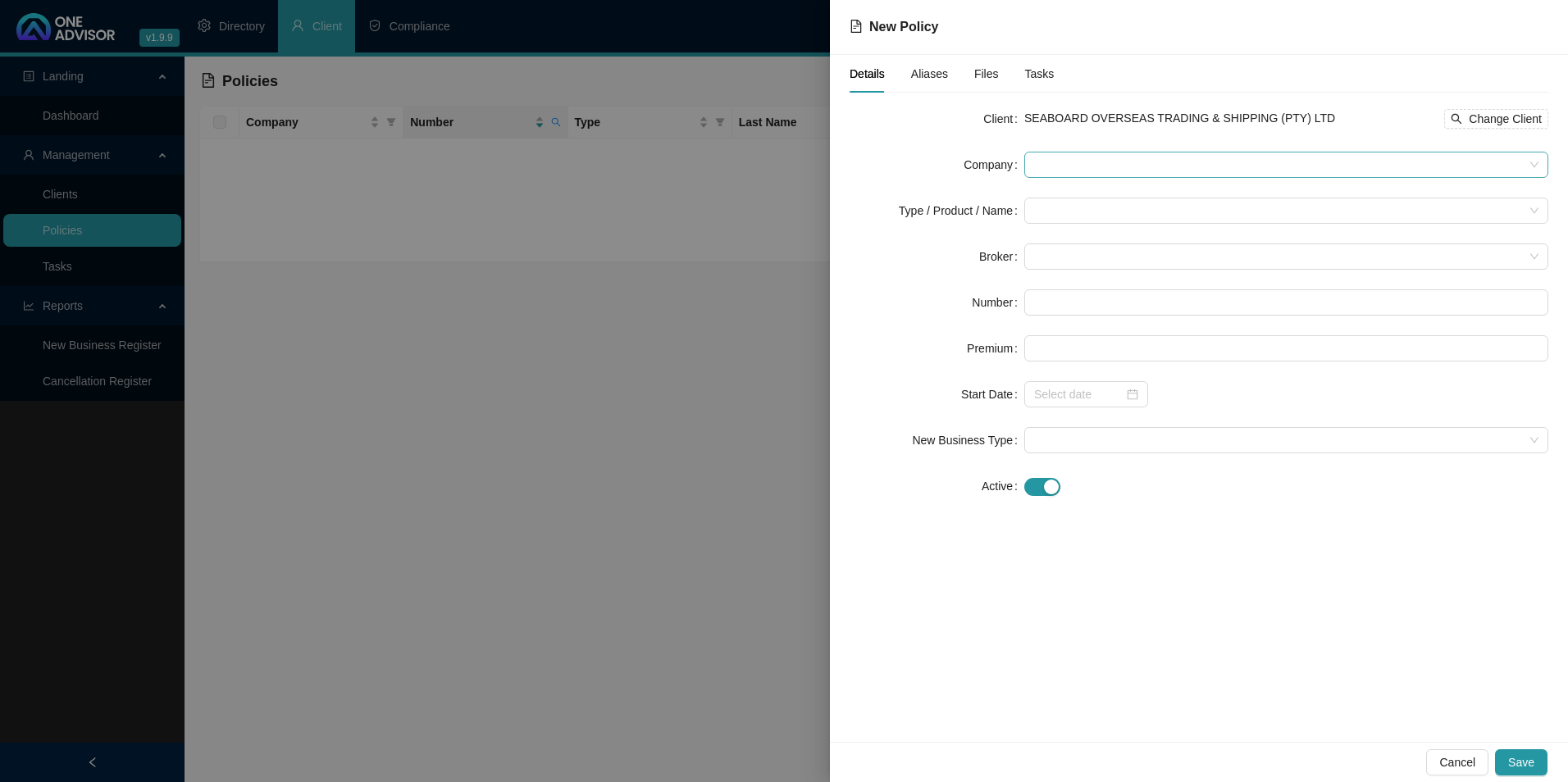
click at [1121, 164] on span at bounding box center [1286, 164] width 505 height 24
click at [1094, 157] on span at bounding box center [1286, 164] width 505 height 24
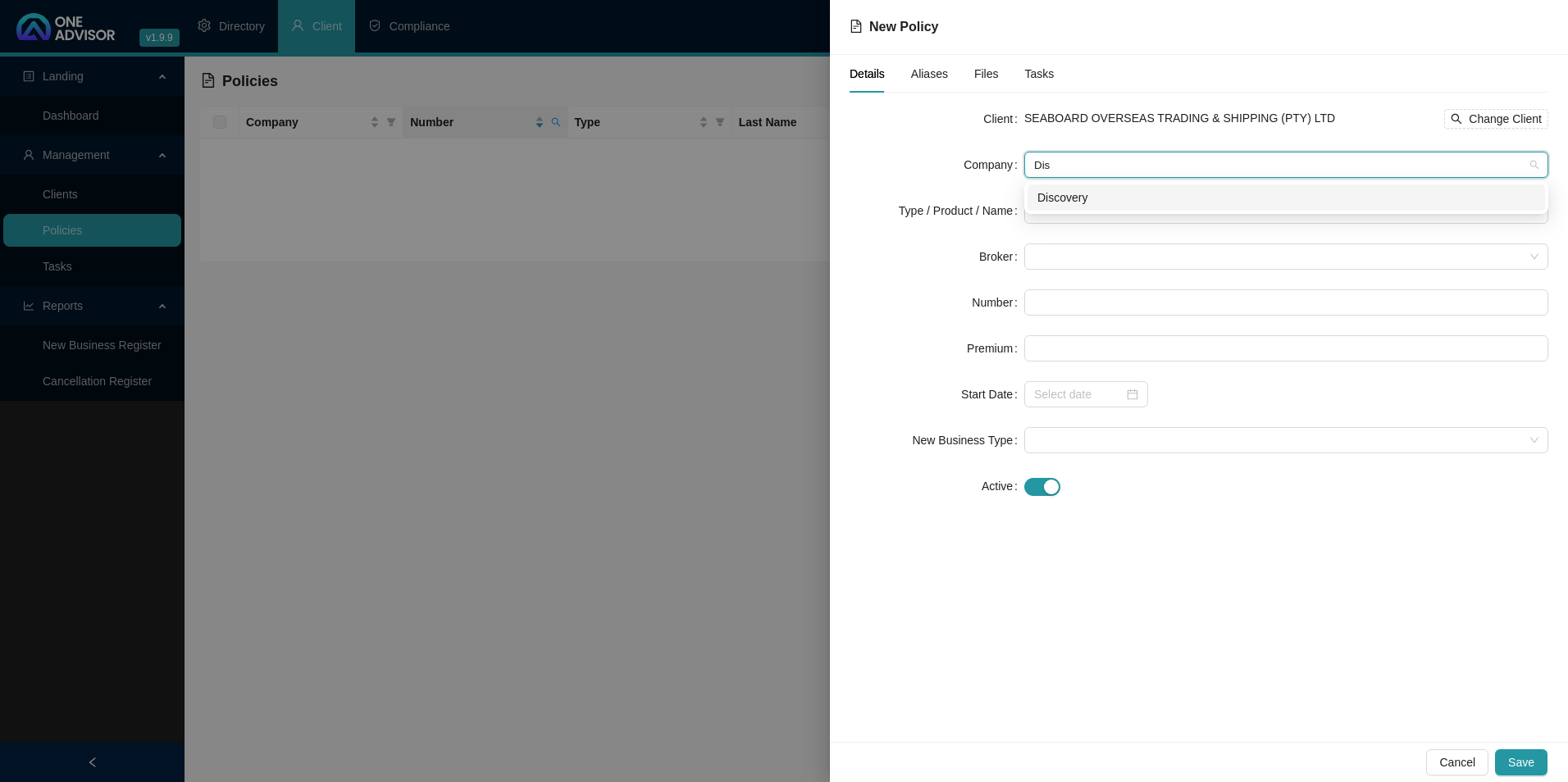
type input "Disc"
click at [1060, 204] on div "Discovery" at bounding box center [1286, 198] width 498 height 18
click at [1033, 204] on div at bounding box center [1286, 211] width 524 height 26
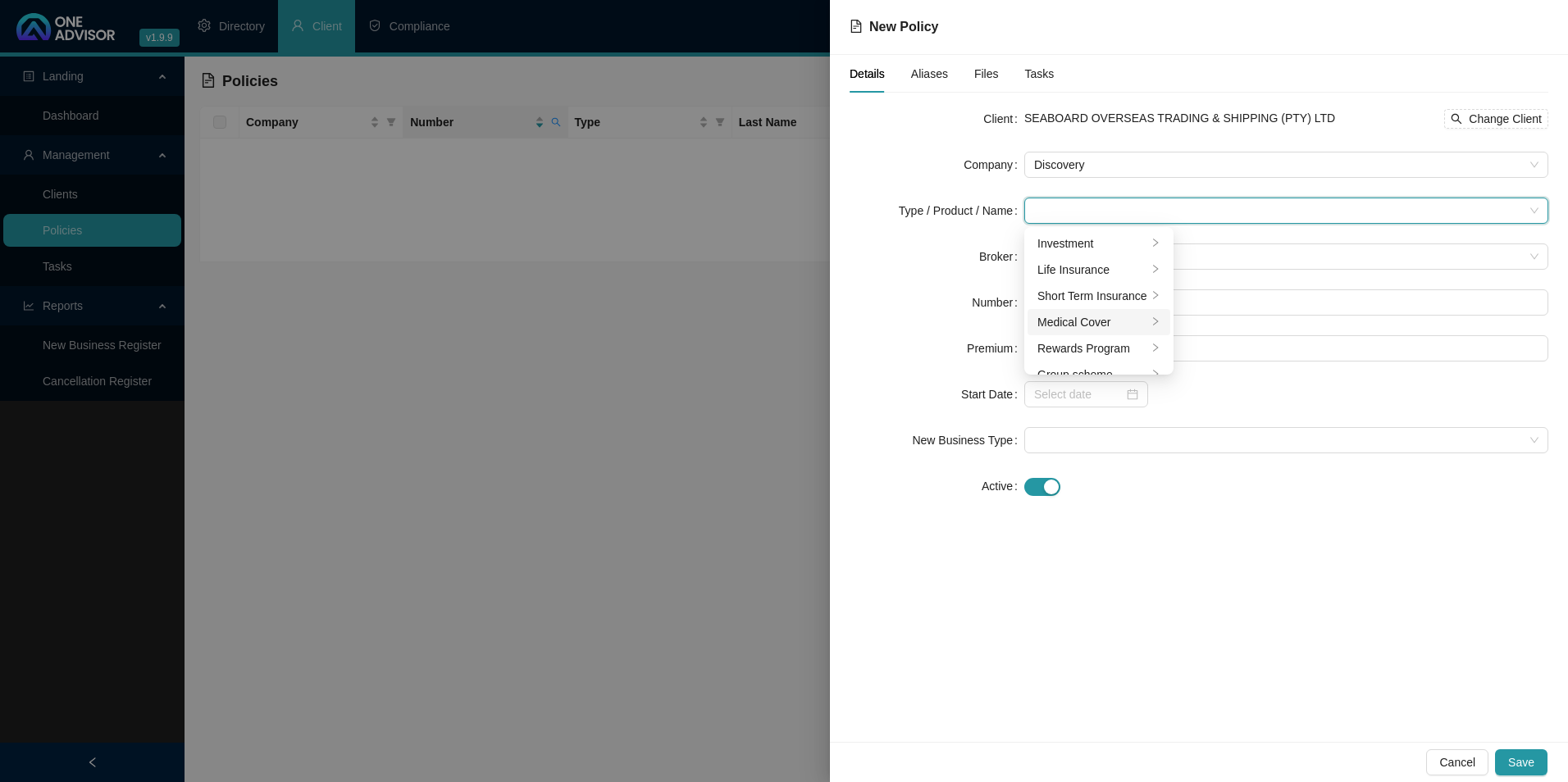
click at [1083, 326] on div "Medical Cover" at bounding box center [1093, 322] width 110 height 18
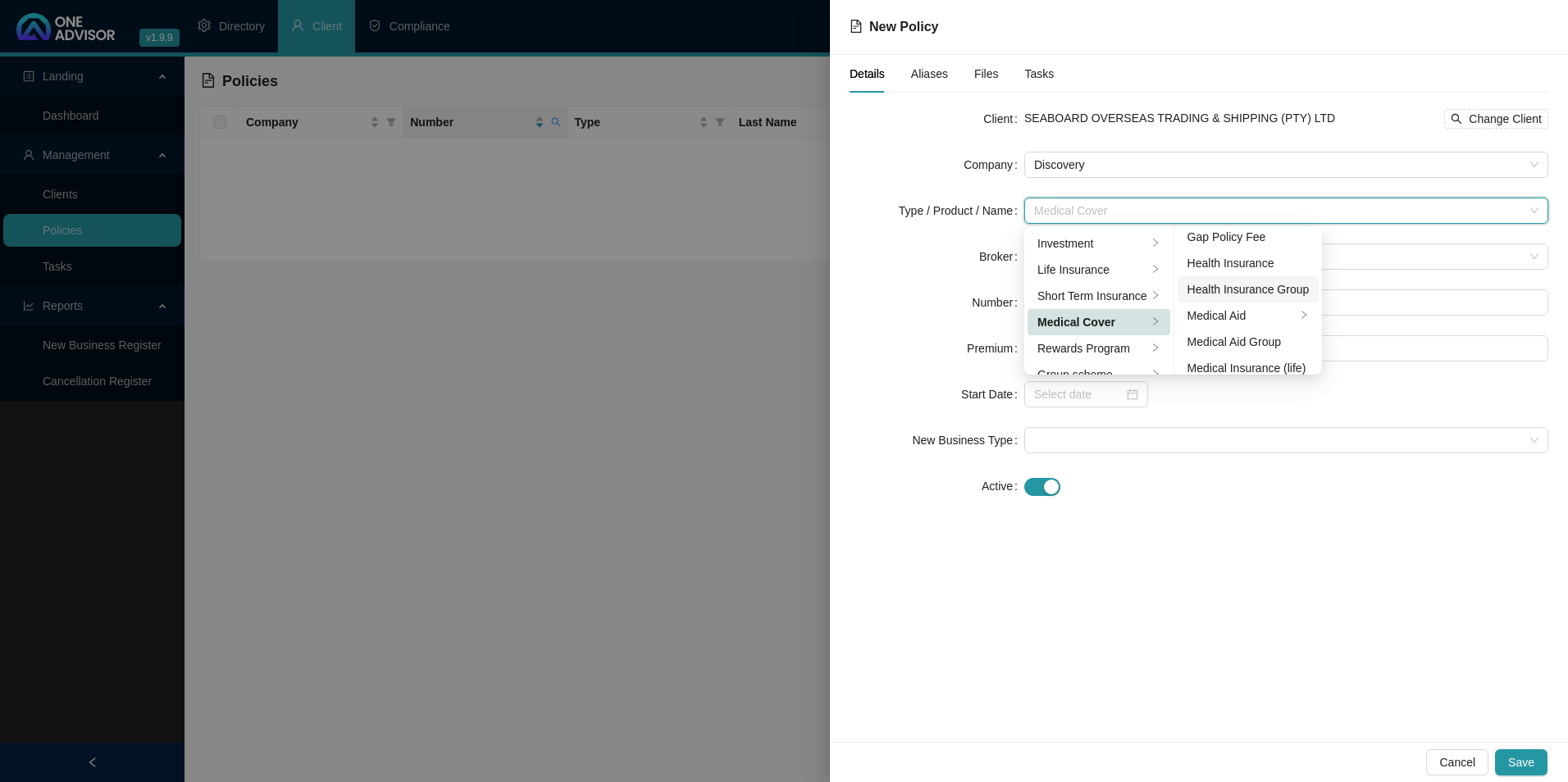
scroll to position [95, 0]
click at [1250, 283] on div "Medical Aid" at bounding box center [1242, 279] width 109 height 18
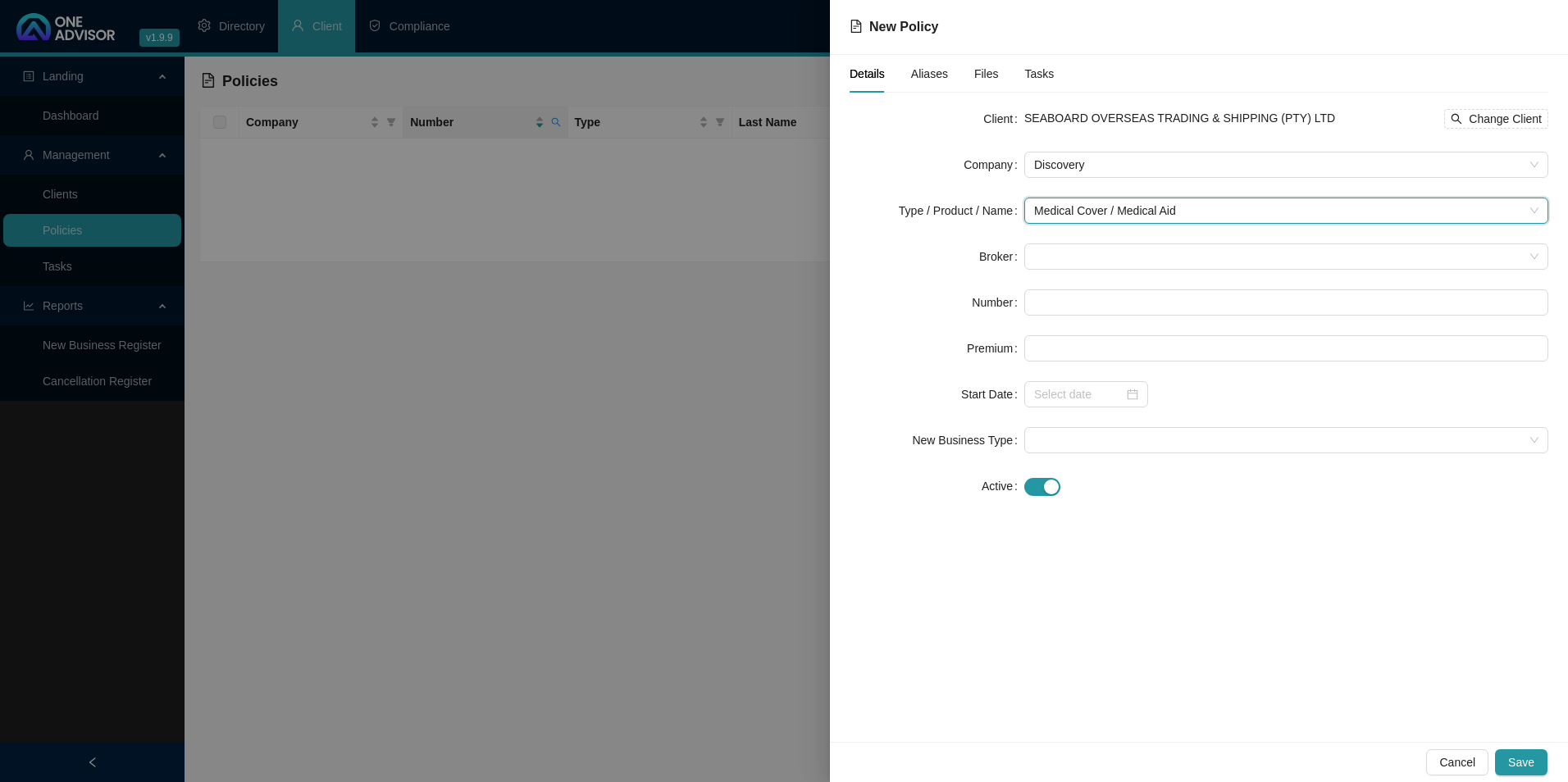
click at [1382, 523] on div "Details Aliases Files Tasks Client SEABOARD OVERSEAS TRADING & SHIPPING (PTY) L…" at bounding box center [1200, 399] width 738 height 688
click at [1200, 216] on span "Medical Cover / Medical Aid" at bounding box center [1286, 211] width 505 height 24
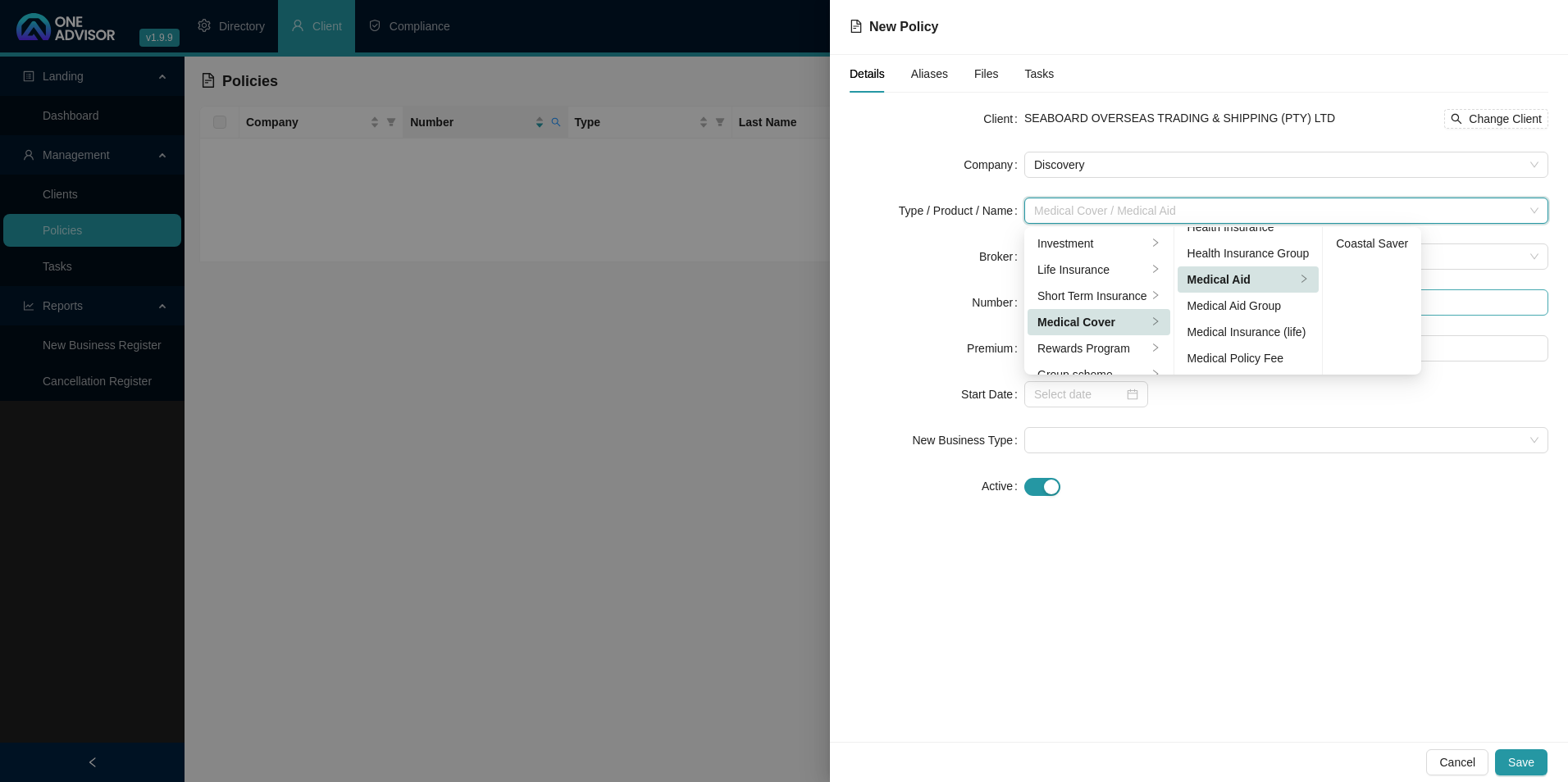
click at [1229, 308] on div "Medical Aid Group" at bounding box center [1249, 305] width 122 height 18
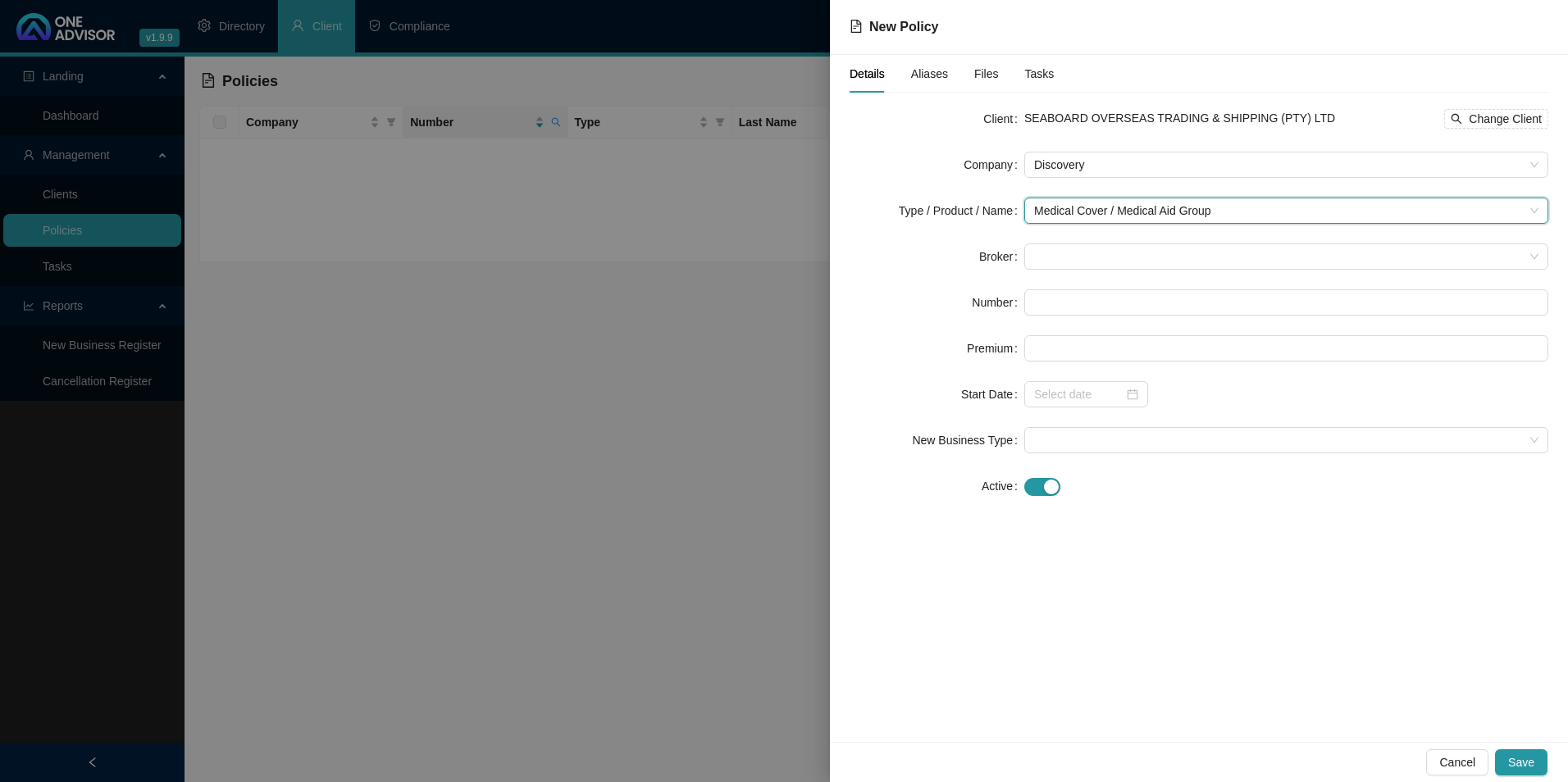
click at [1332, 502] on div "Client SEABOARD OVERSEAS TRADING & SHIPPING (PTY) LTD Change Client Company Dis…" at bounding box center [1199, 312] width 699 height 413
click at [1166, 261] on span at bounding box center [1286, 256] width 505 height 24
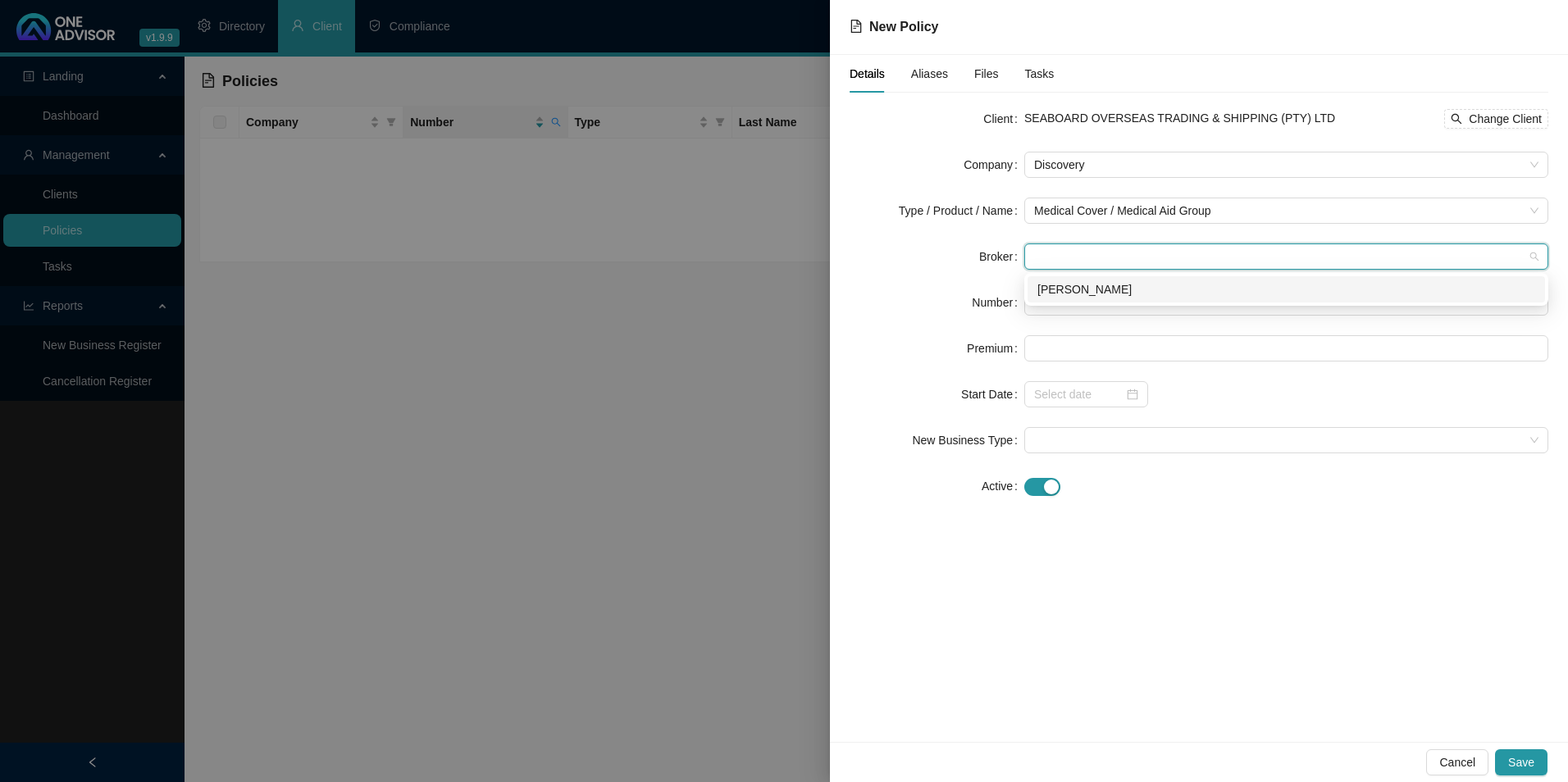
click at [1100, 283] on div "[PERSON_NAME]" at bounding box center [1286, 290] width 498 height 18
click at [1096, 295] on input "text" at bounding box center [1286, 303] width 524 height 26
click at [1079, 302] on input "text" at bounding box center [1286, 303] width 524 height 26
paste input "430985650"
type input "430985650"
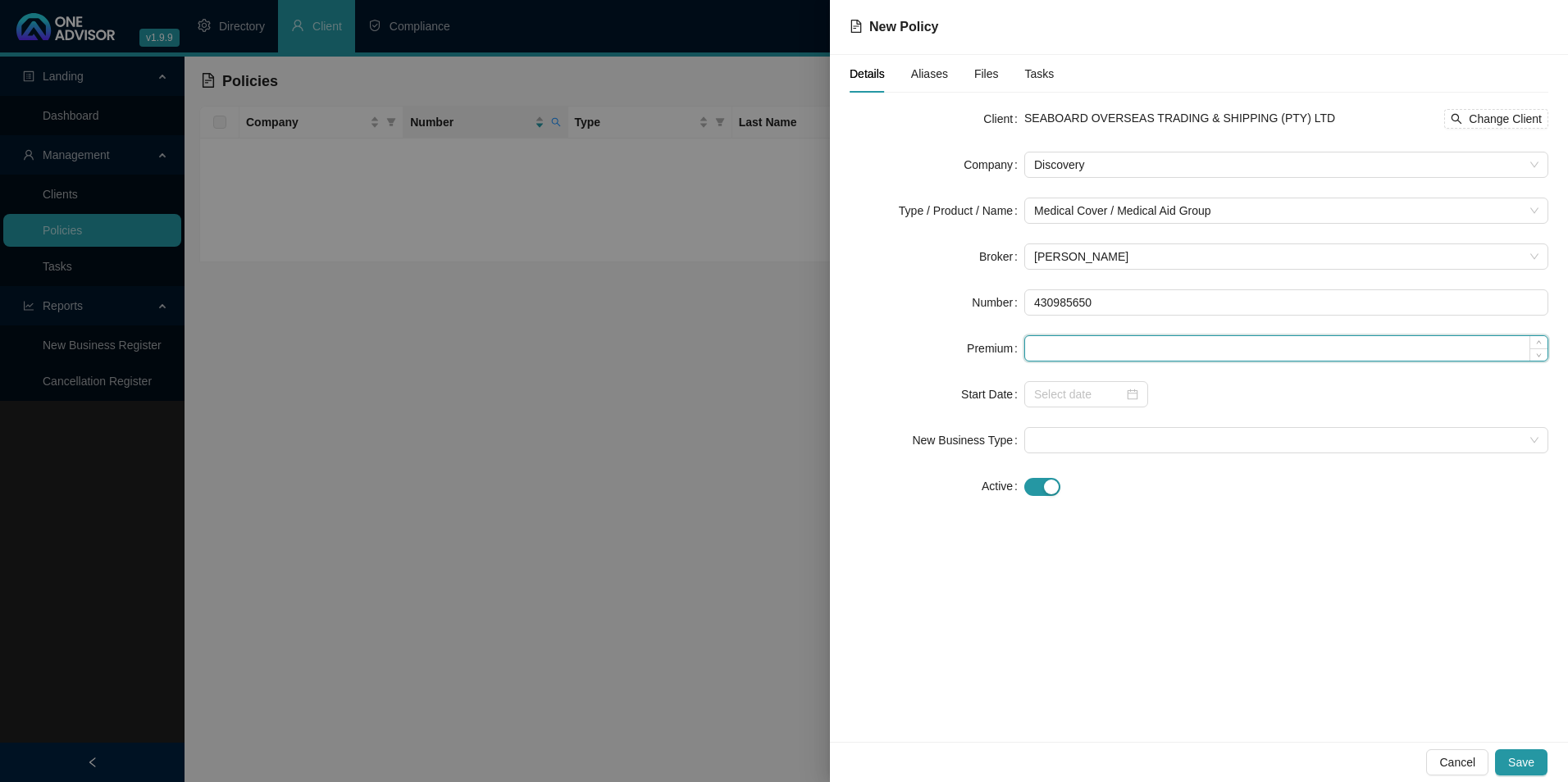
click at [1076, 339] on input at bounding box center [1286, 348] width 522 height 24
paste input "10852"
type input "10852.00"
click at [1099, 395] on input at bounding box center [1079, 394] width 89 height 18
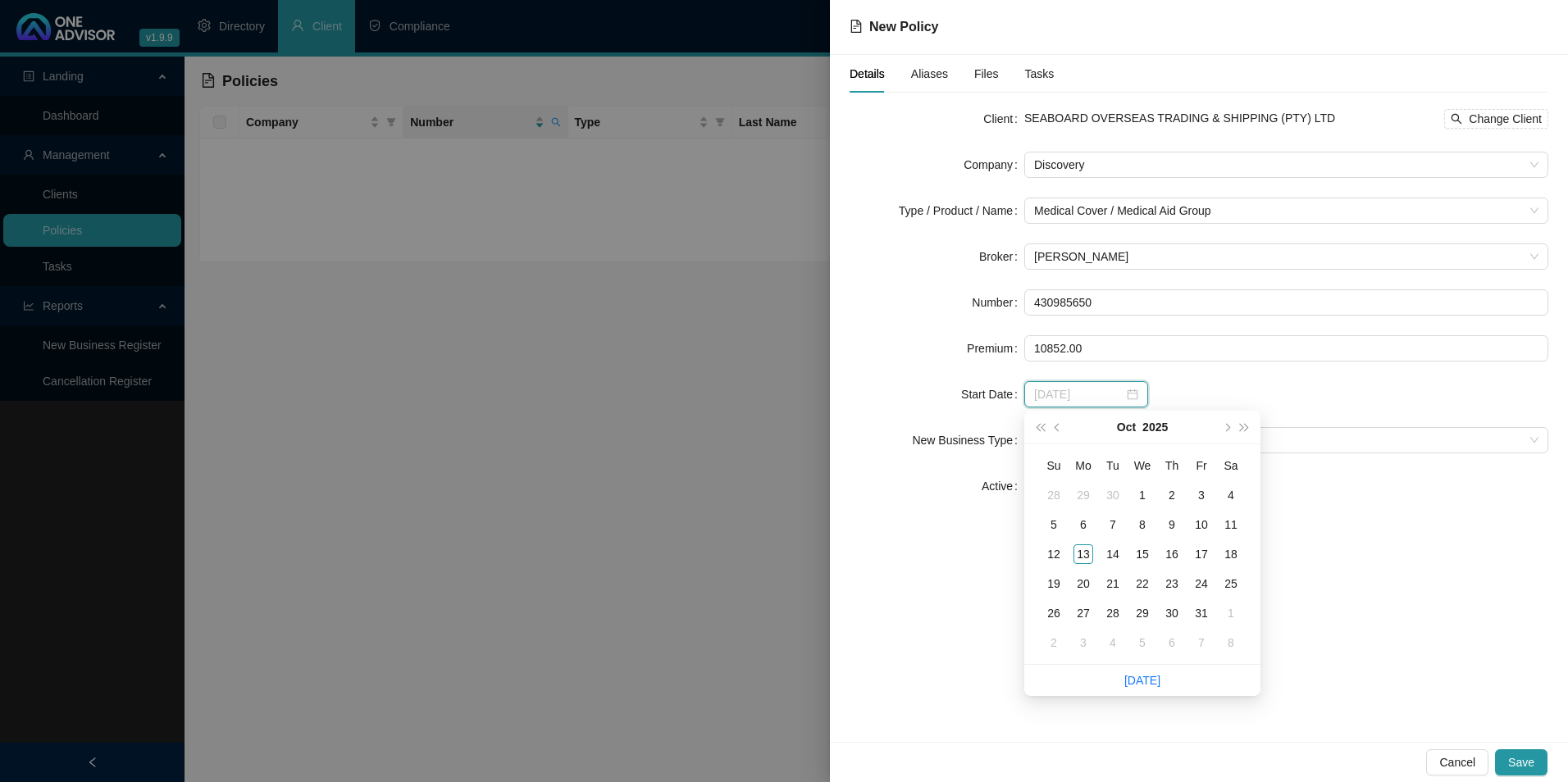
type input "[DATE]"
click at [1058, 429] on span "prev-year" at bounding box center [1059, 427] width 8 height 8
type input "[DATE]"
click at [1090, 490] on div "1" at bounding box center [1083, 495] width 19 height 19
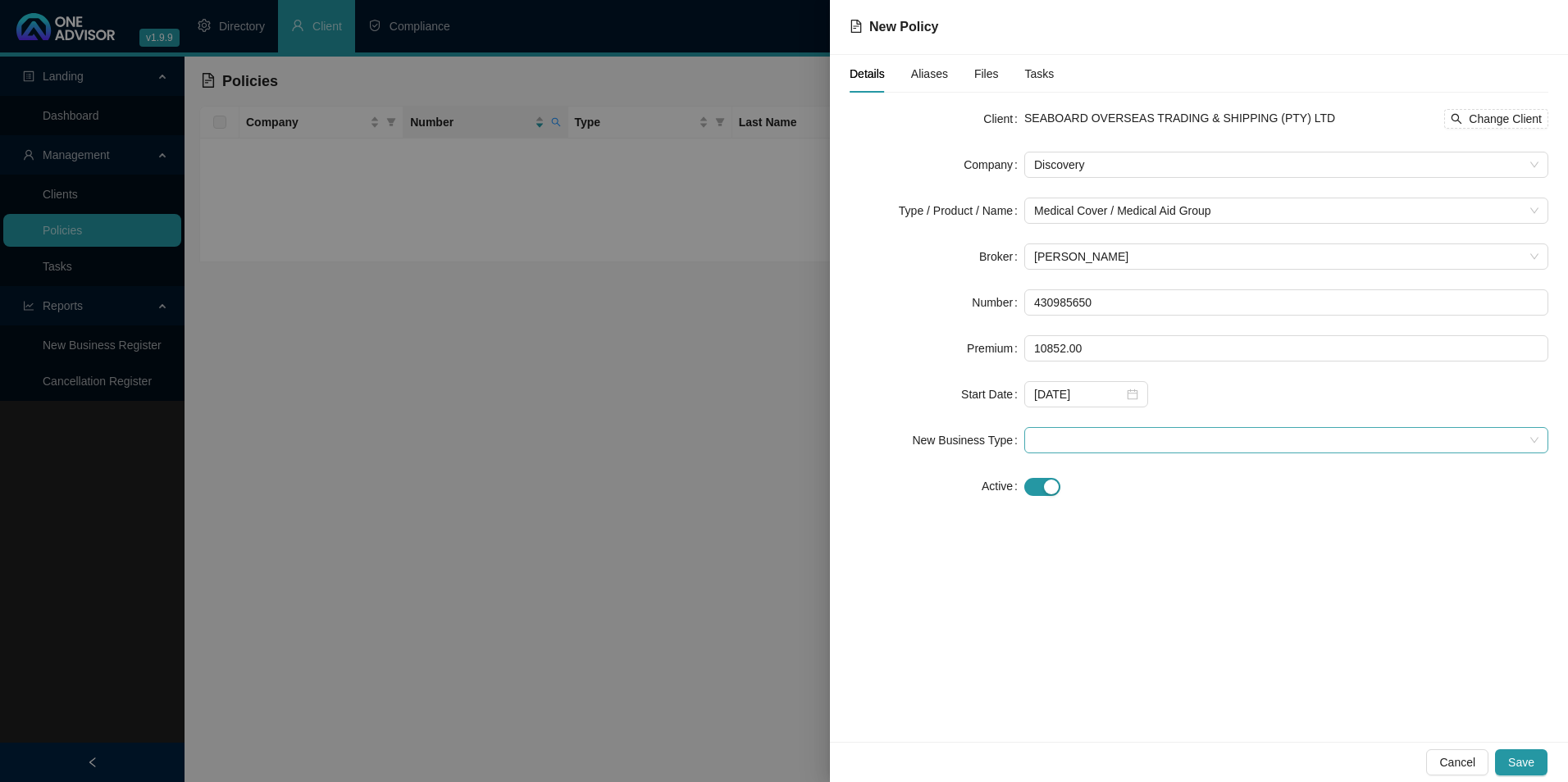
click at [1189, 439] on span at bounding box center [1286, 440] width 505 height 24
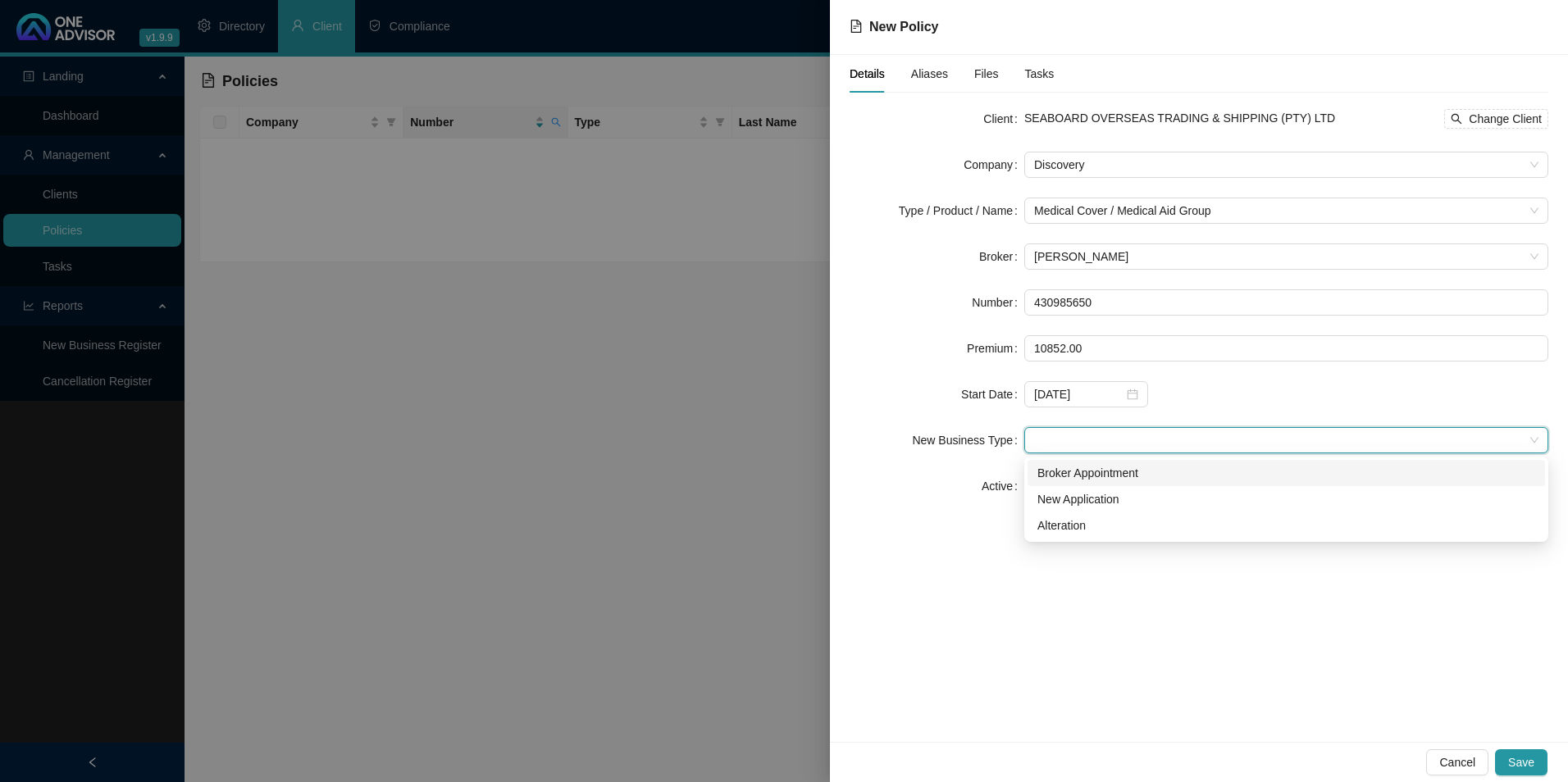
click at [1107, 476] on div "Broker Appointment" at bounding box center [1286, 473] width 498 height 18
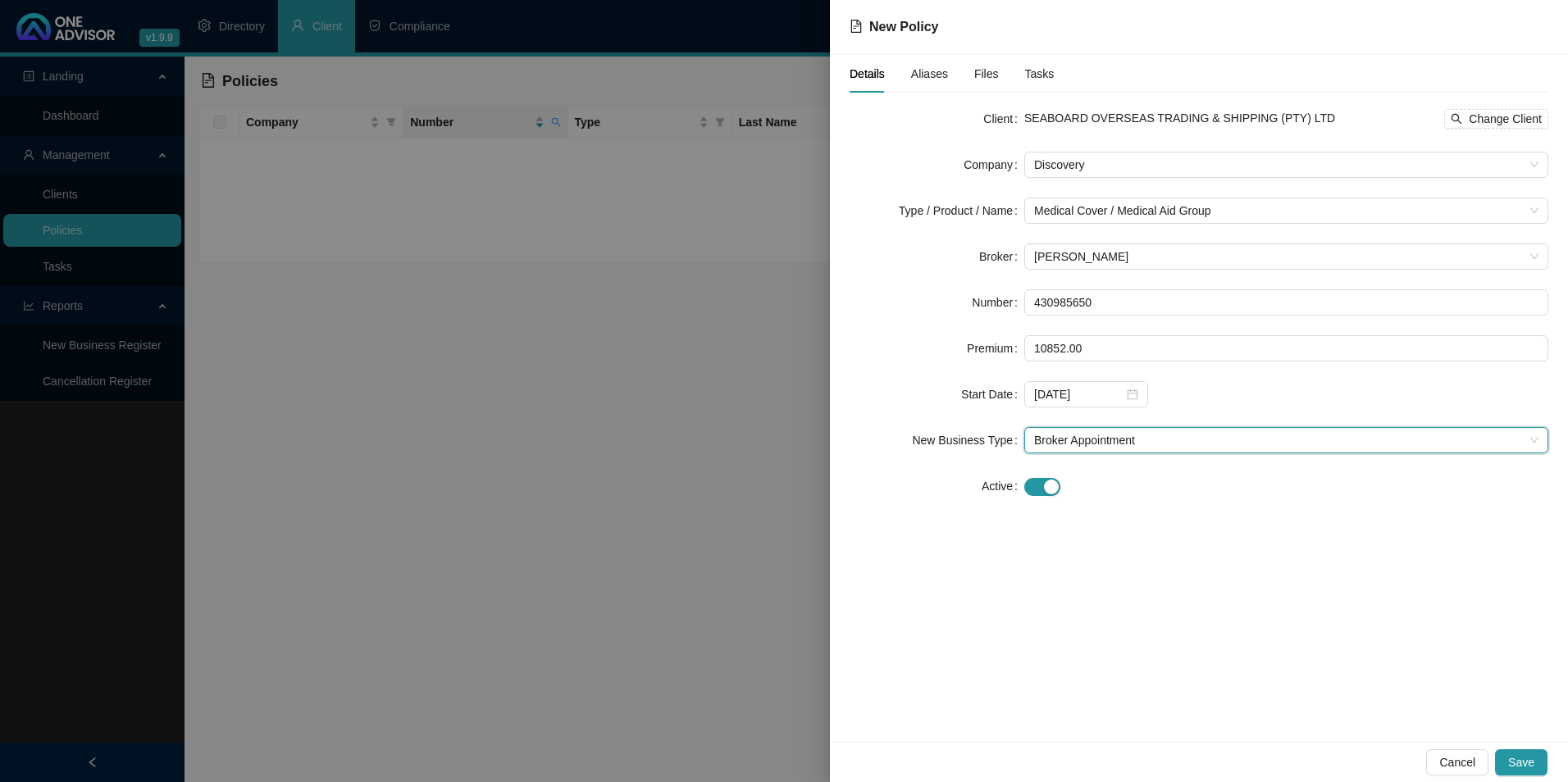
click at [941, 71] on span "Aliases" at bounding box center [930, 73] width 37 height 11
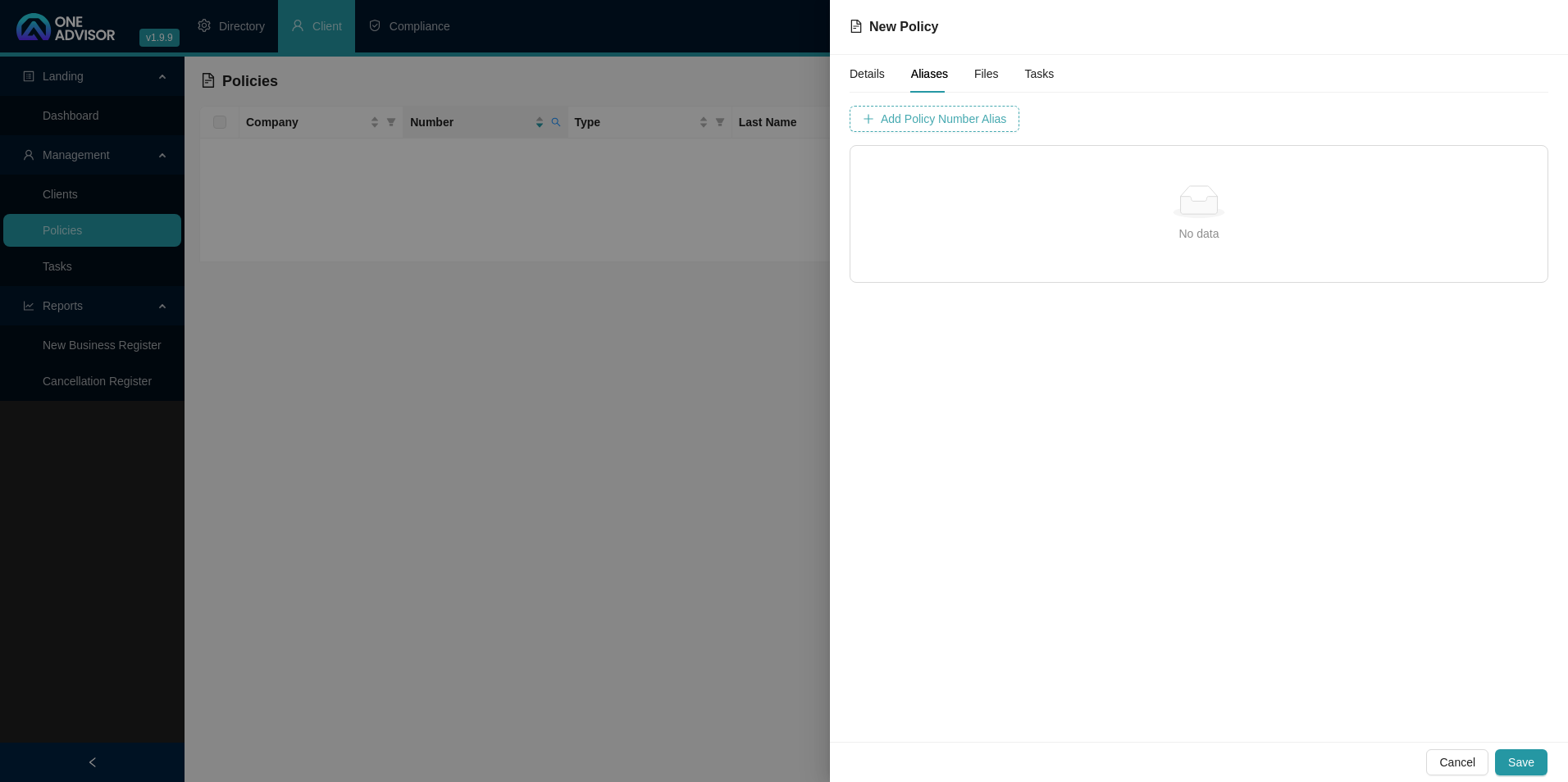
click at [925, 121] on span "Add Policy Number Alias" at bounding box center [943, 119] width 125 height 18
type input "4309856"
click at [1292, 119] on span "Add Policy Number Alias" at bounding box center [1354, 119] width 125 height 18
click at [1544, 754] on button "Save" at bounding box center [1522, 763] width 52 height 26
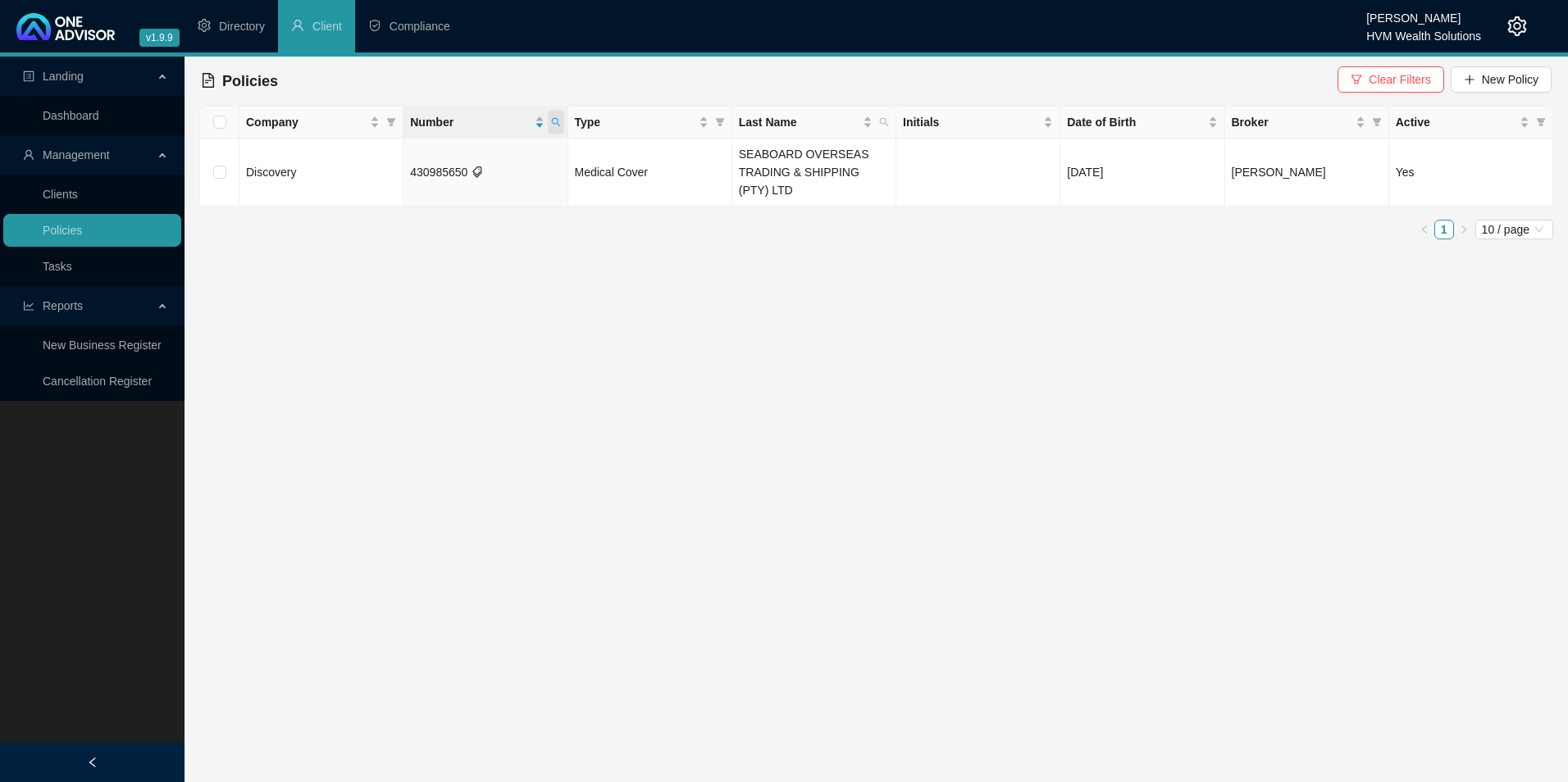
click at [558, 123] on icon "search" at bounding box center [556, 122] width 10 height 10
click at [456, 159] on input "430985650" at bounding box center [480, 157] width 154 height 26
drag, startPoint x: 518, startPoint y: 160, endPoint x: 363, endPoint y: 158, distance: 155.0
click at [363, 158] on body "v1.9.9 [PERSON_NAME] HVM Wealth Solutions Directory Client Compliance Landing D…" at bounding box center [784, 391] width 1568 height 782
paste input "1192701"
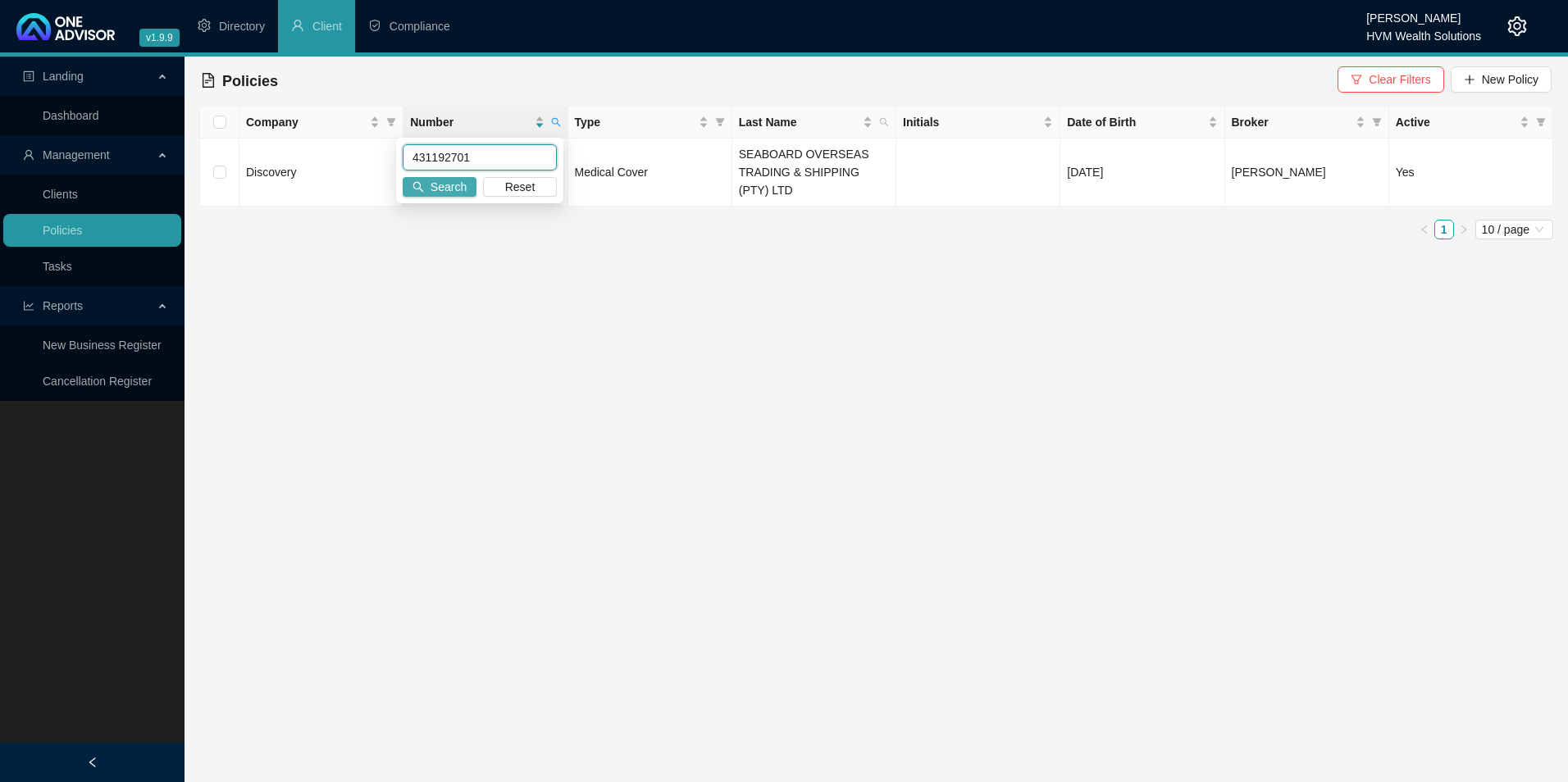
type input "431192701"
click at [450, 188] on span "Search" at bounding box center [448, 186] width 36 height 18
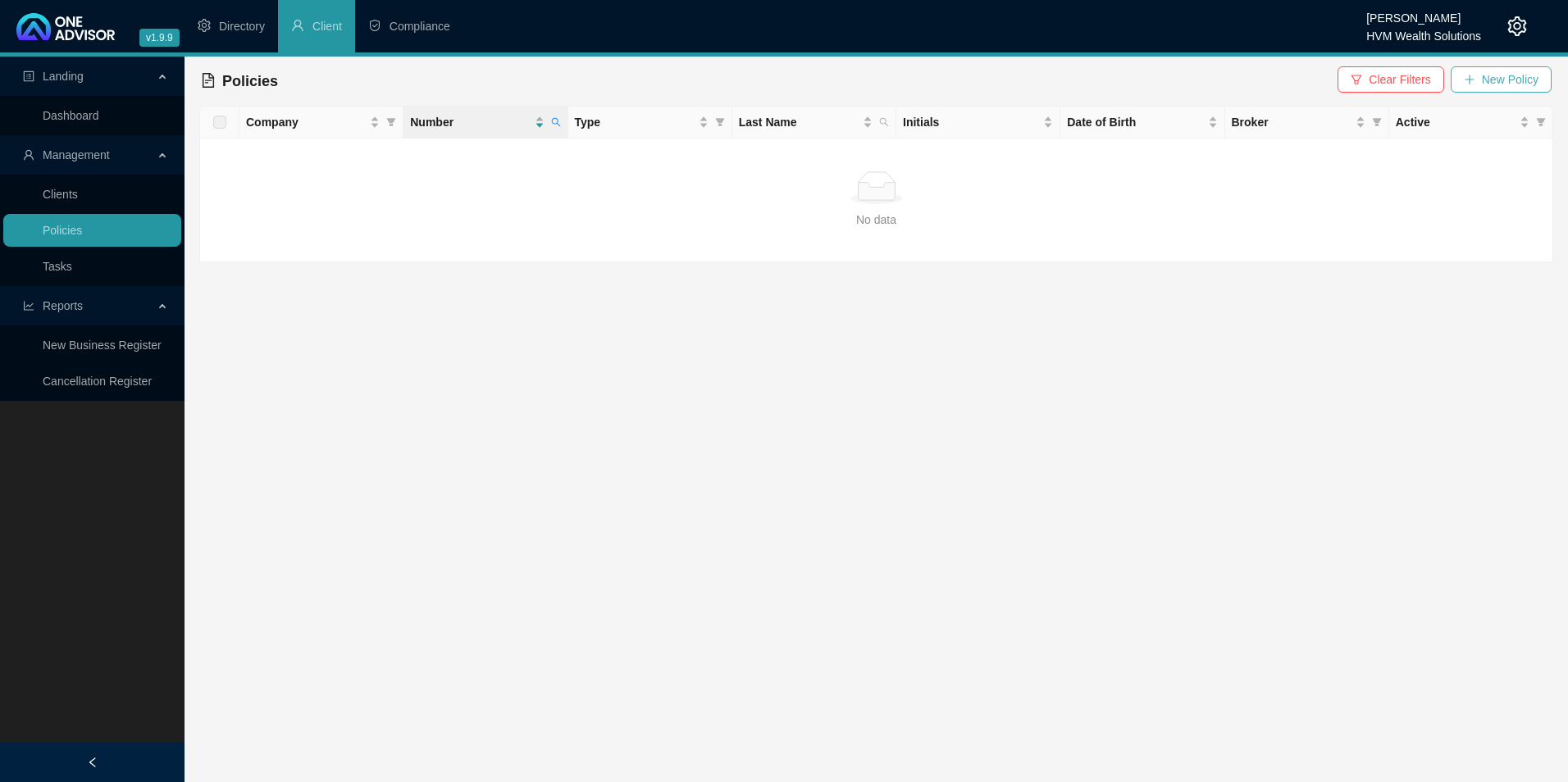
click at [1507, 86] on span "New Policy" at bounding box center [1510, 80] width 57 height 18
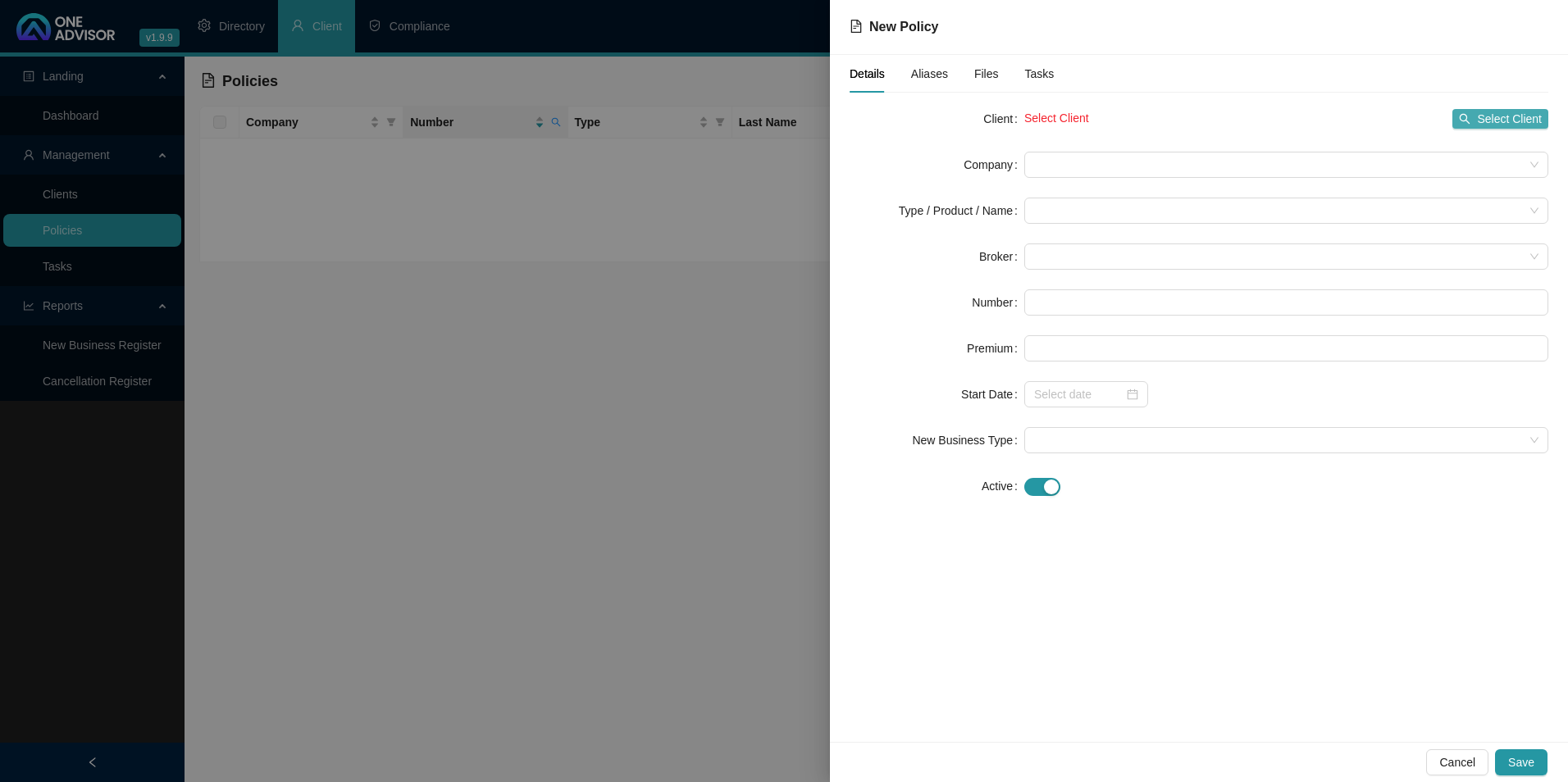
click at [1478, 121] on button "Select Client" at bounding box center [1501, 119] width 96 height 19
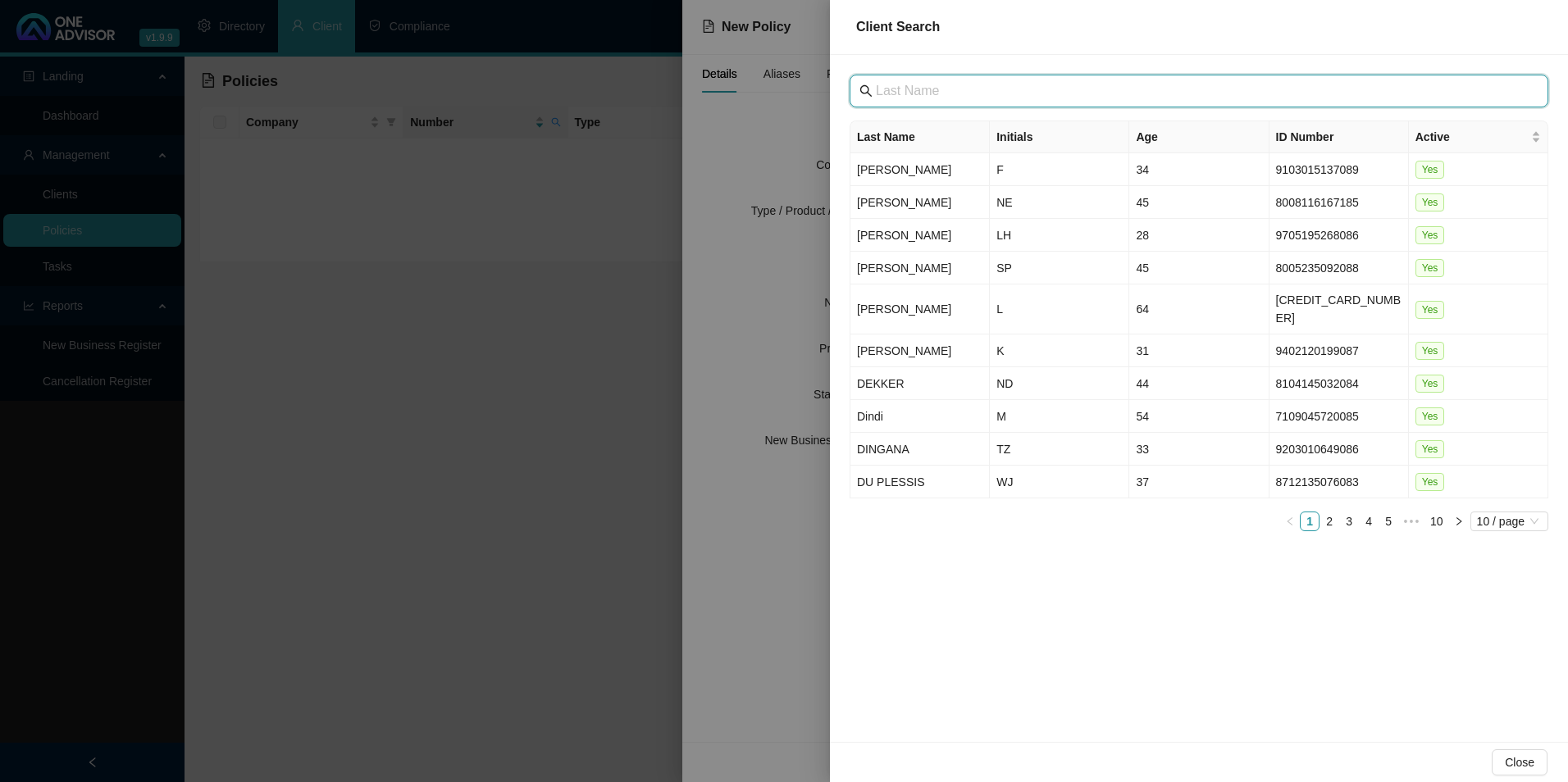
click at [1109, 95] on input "text" at bounding box center [1200, 91] width 649 height 19
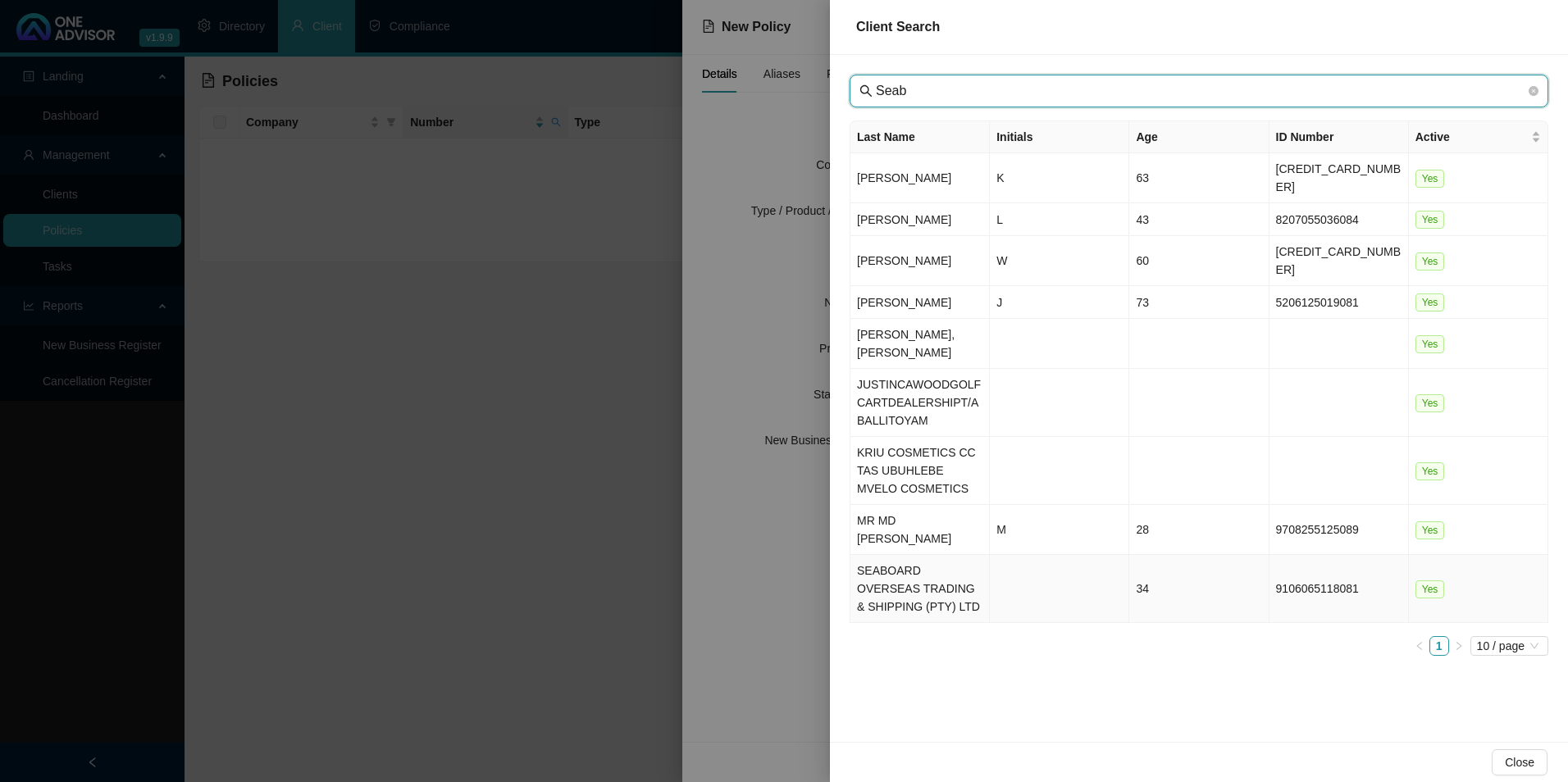
type input "Seab"
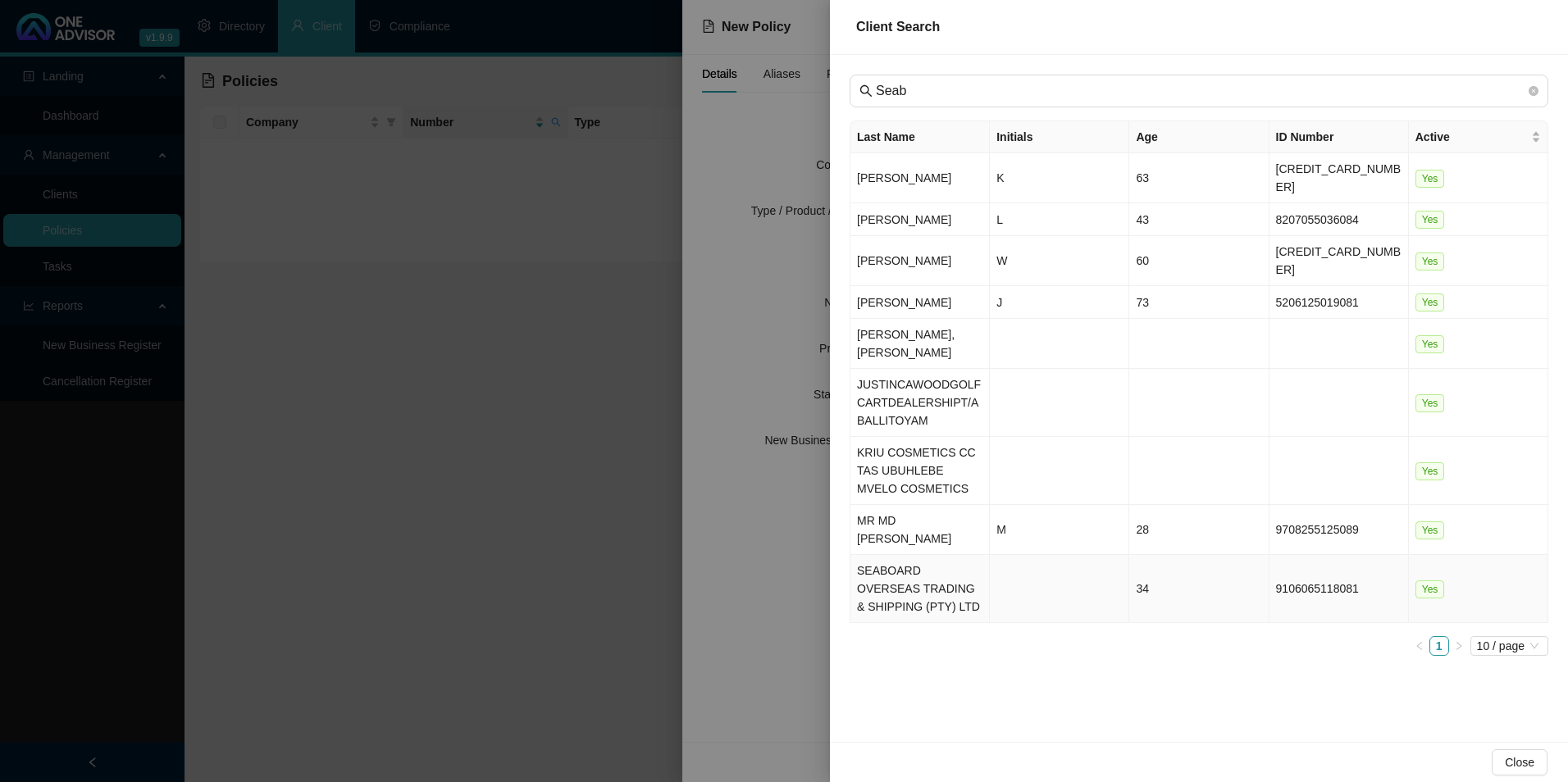
click at [925, 555] on td "SEABOARD OVERSEAS TRADING & SHIPPING (PTY) LTD" at bounding box center [920, 590] width 139 height 68
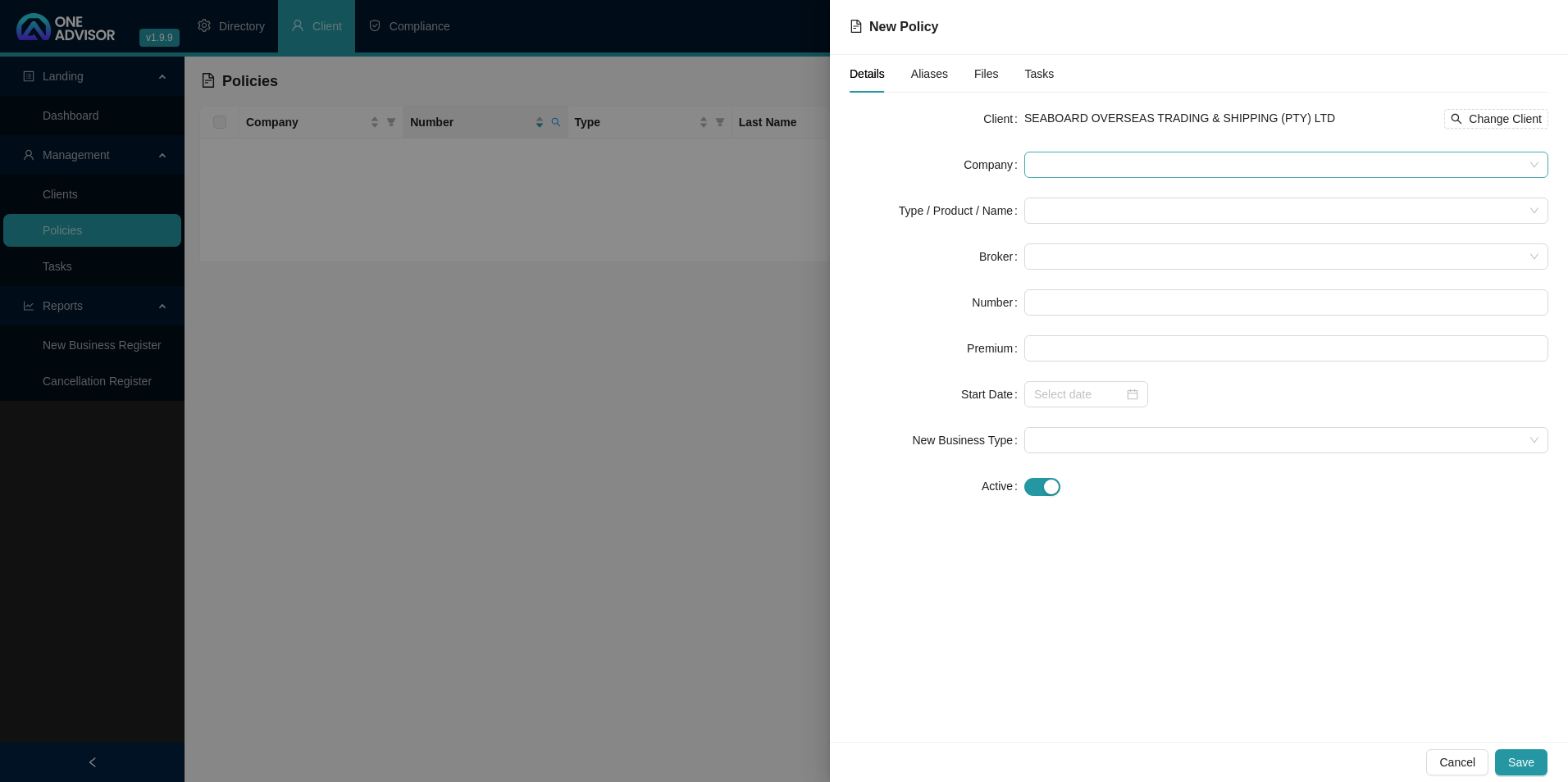
click at [1086, 162] on span at bounding box center [1286, 164] width 505 height 24
click at [1140, 166] on span at bounding box center [1286, 164] width 505 height 24
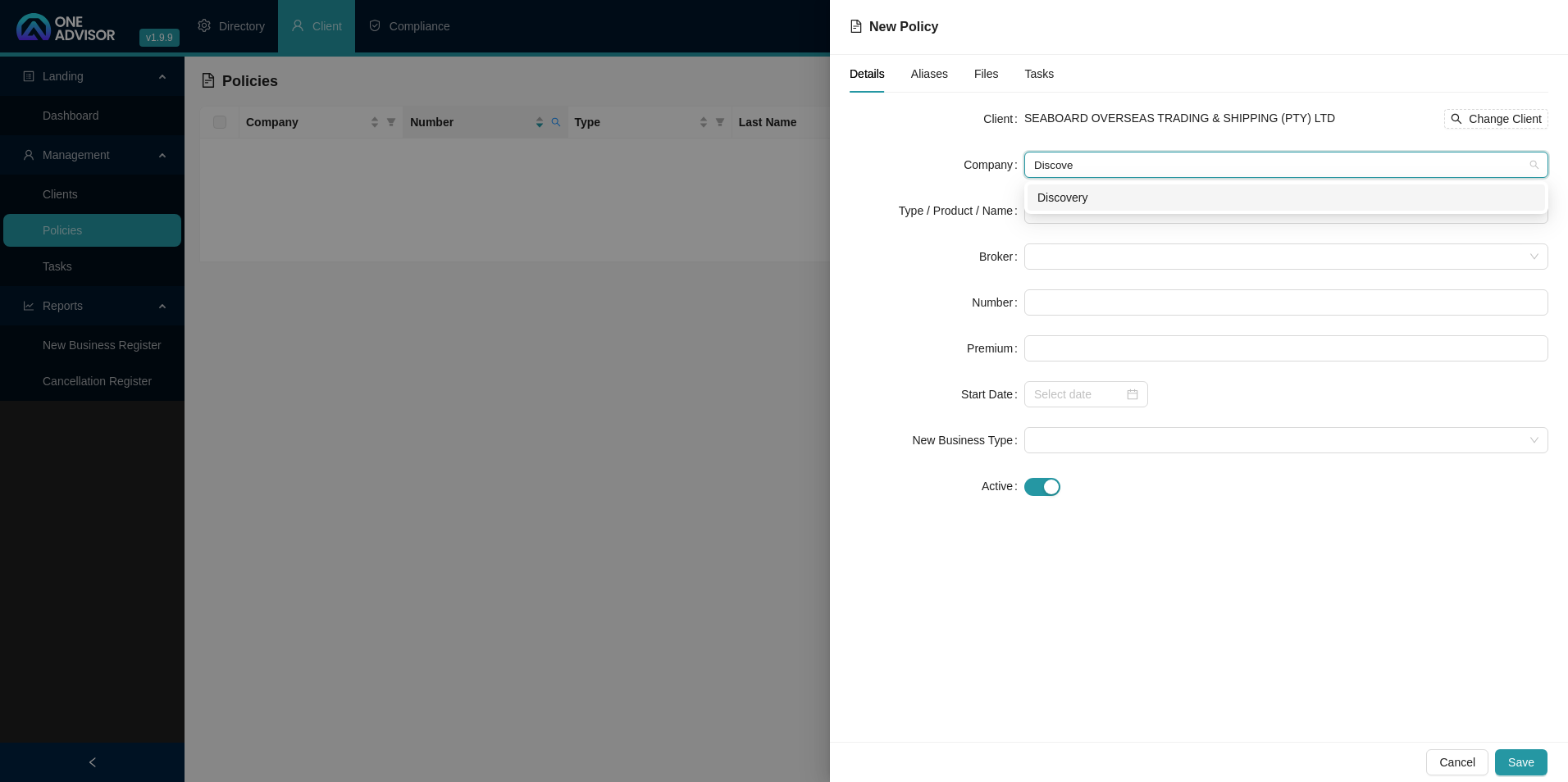
type input "Discover"
click at [1122, 199] on div "Discovery" at bounding box center [1286, 198] width 498 height 18
click at [1089, 206] on input "search" at bounding box center [1279, 211] width 490 height 24
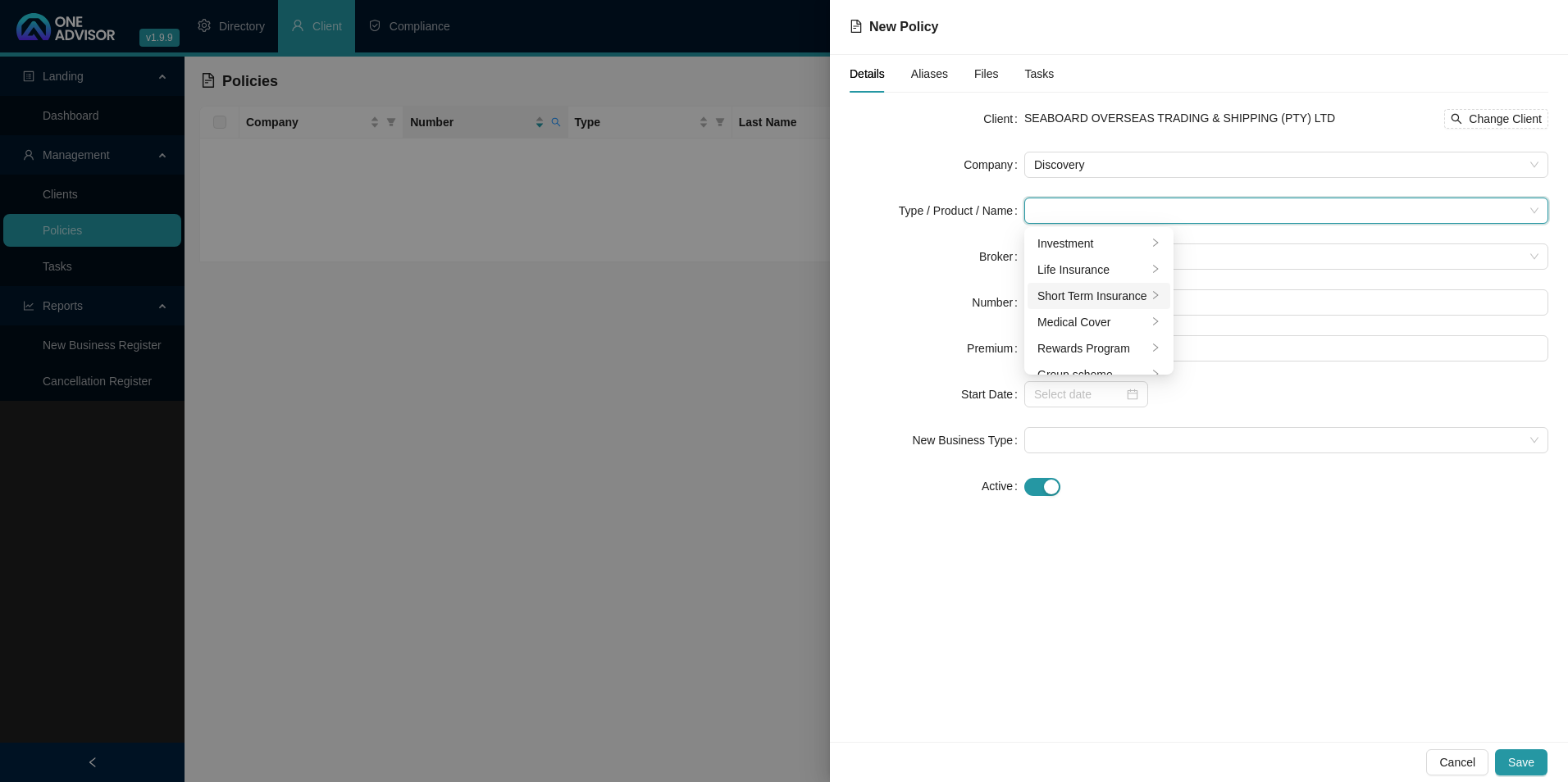
click at [1082, 294] on div "Short Term Insurance" at bounding box center [1093, 296] width 110 height 18
click at [1082, 313] on div "Medical Cover" at bounding box center [1096, 322] width 118 height 18
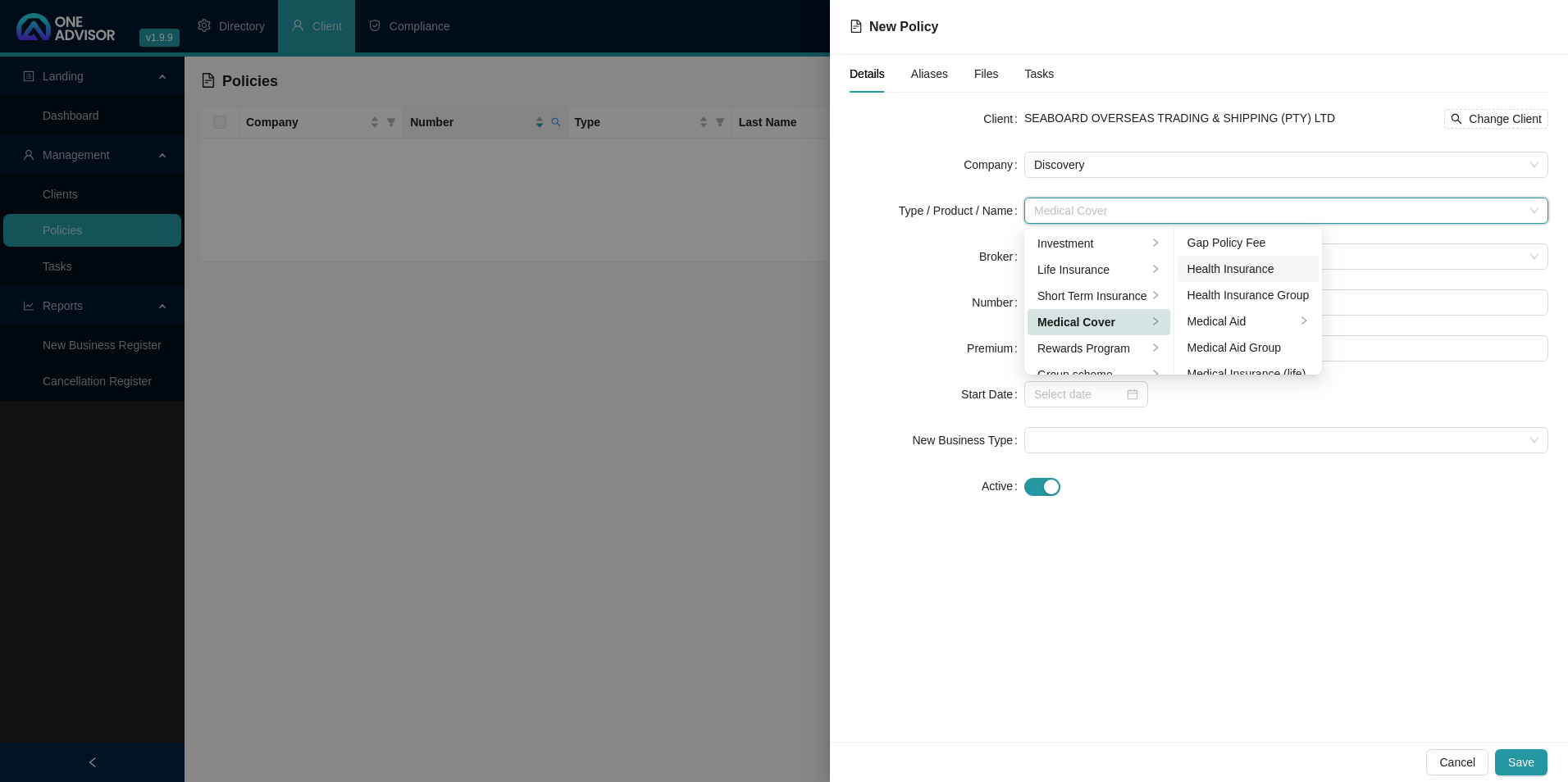
scroll to position [82, 0]
click at [1256, 314] on div "Medical Aid Group" at bounding box center [1249, 318] width 122 height 18
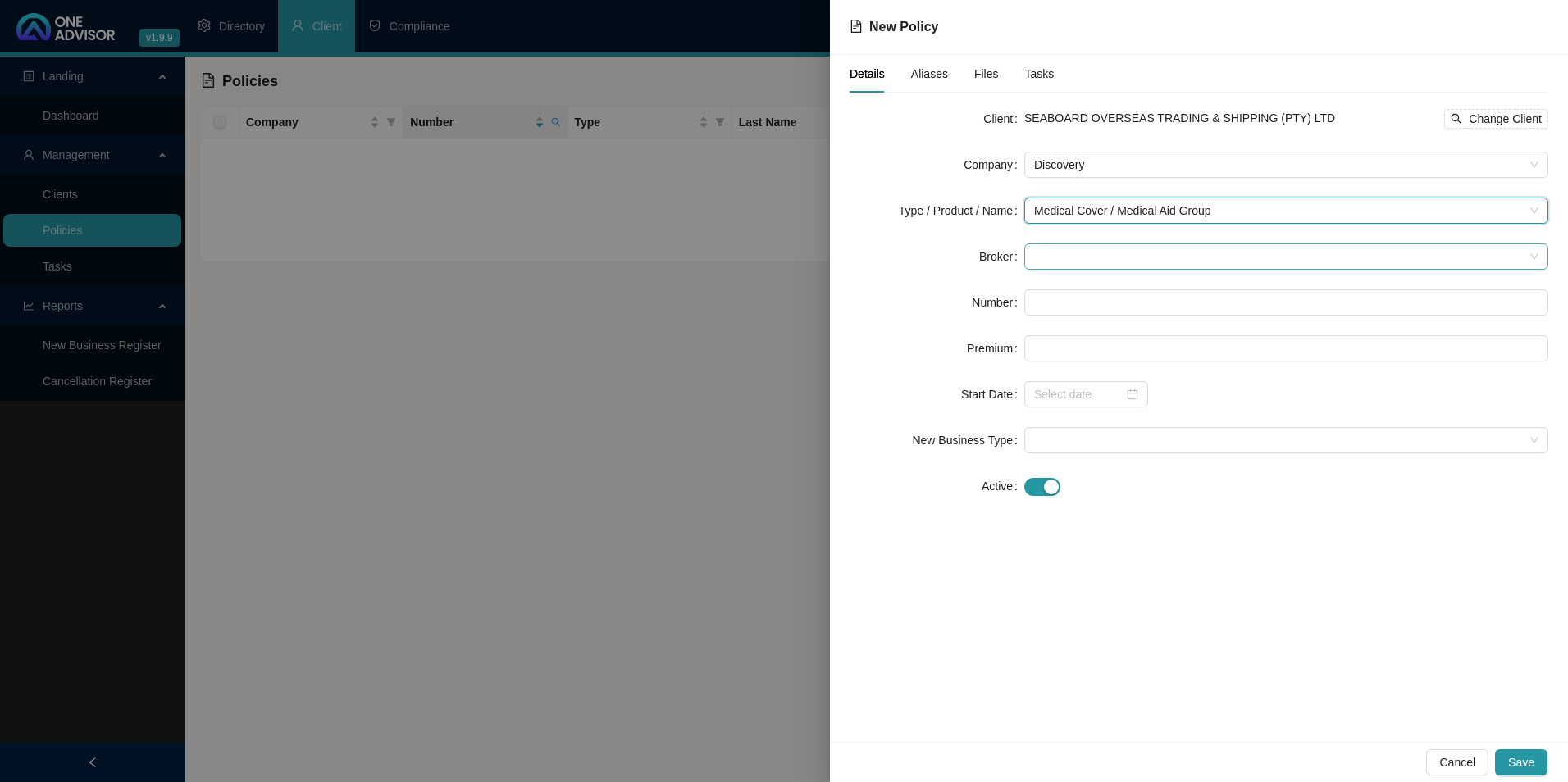
click at [1087, 251] on span at bounding box center [1286, 256] width 505 height 24
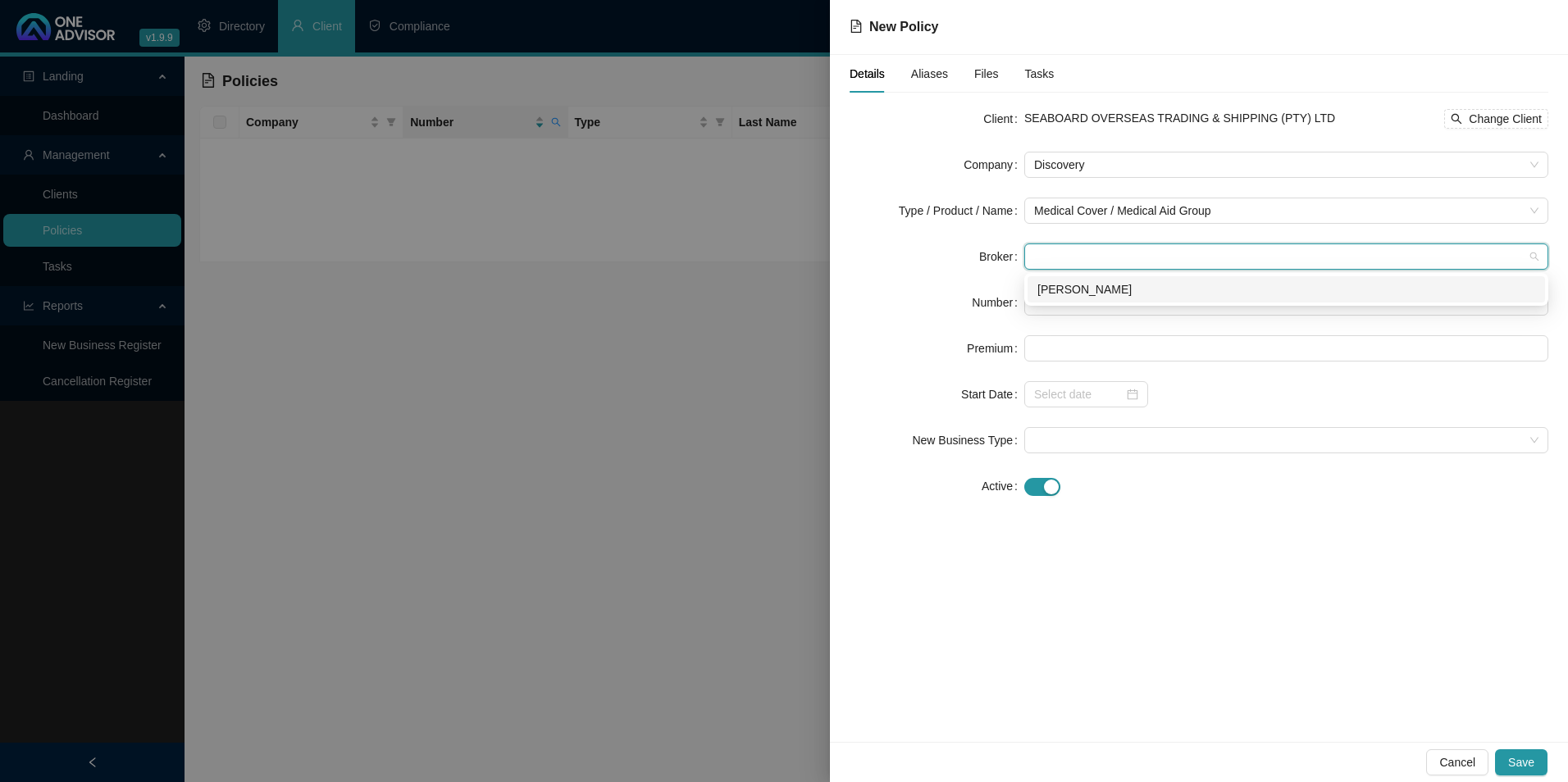
click at [1102, 290] on div "[PERSON_NAME]" at bounding box center [1286, 290] width 498 height 18
click at [1097, 306] on input "text" at bounding box center [1286, 303] width 524 height 26
paste input "431192701"
click at [1051, 300] on input "431192701" at bounding box center [1286, 303] width 524 height 26
type input "431192701"
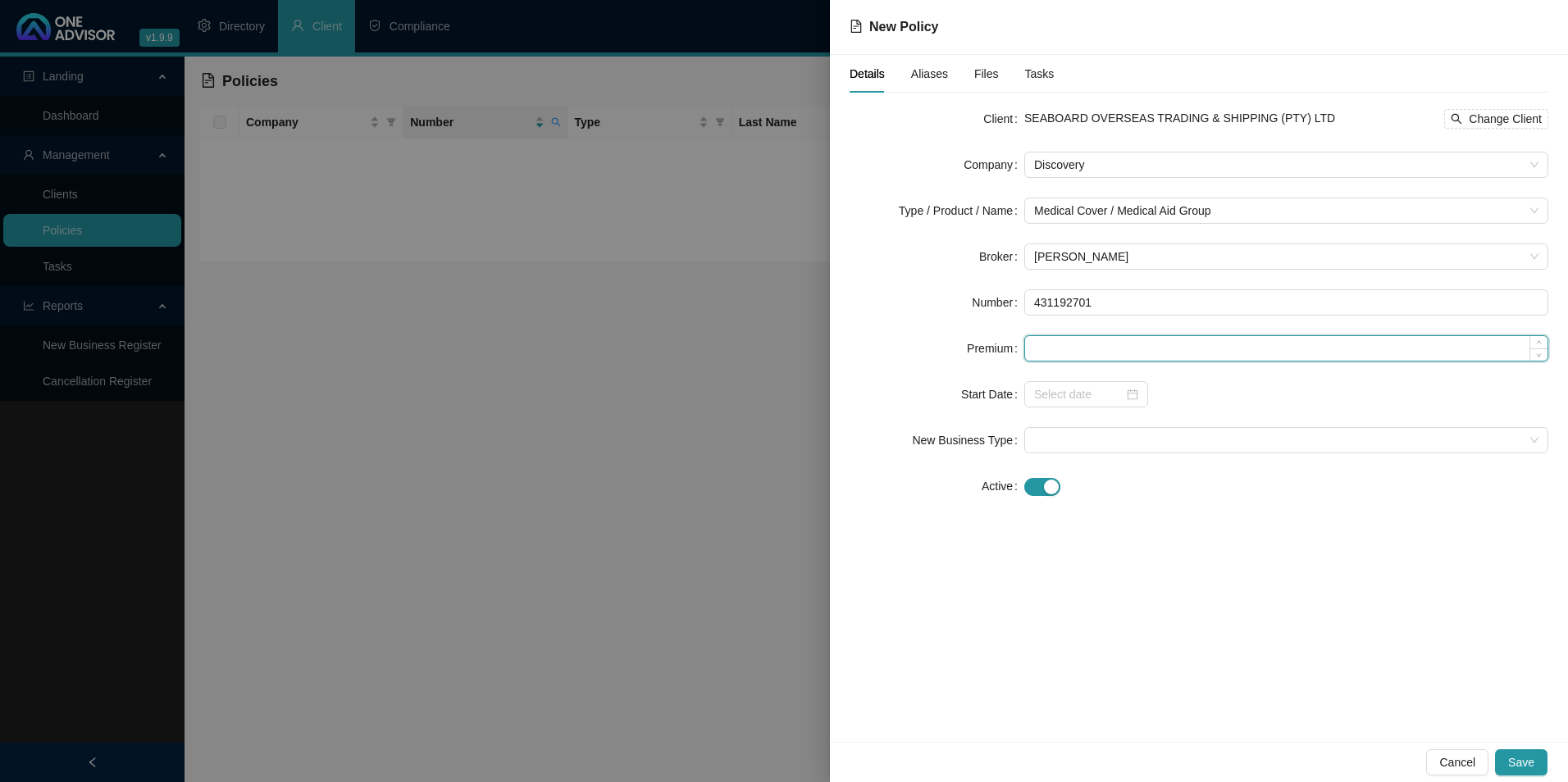
click at [1248, 351] on input at bounding box center [1286, 348] width 522 height 24
paste input "3797"
type input "3797.00"
click at [1085, 400] on input at bounding box center [1079, 394] width 89 height 18
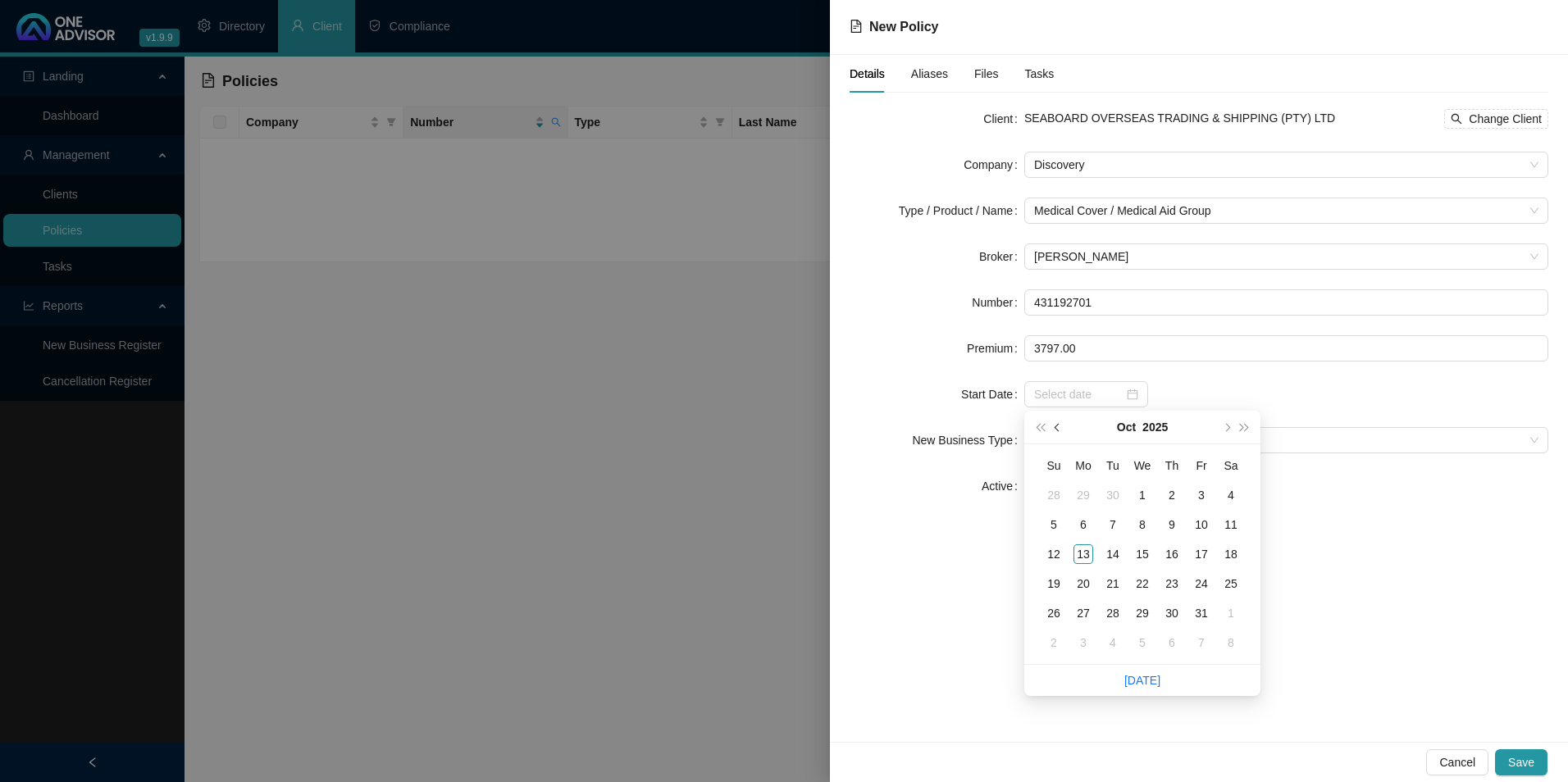
click at [1060, 429] on span "prev-year" at bounding box center [1059, 427] width 8 height 8
type input "[DATE]"
click at [1088, 493] on div "1" at bounding box center [1083, 495] width 19 height 19
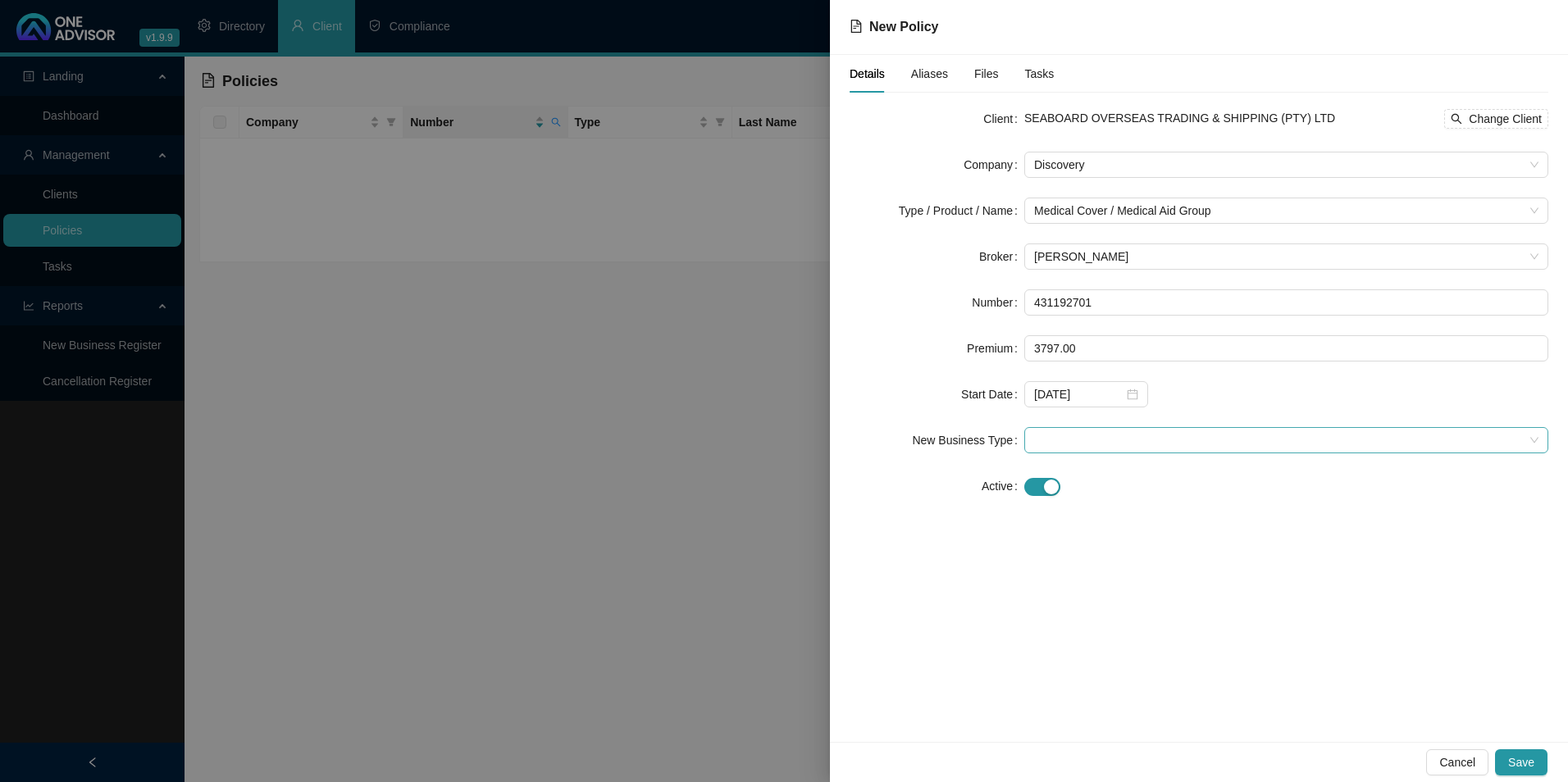
click at [1154, 431] on span at bounding box center [1286, 440] width 505 height 24
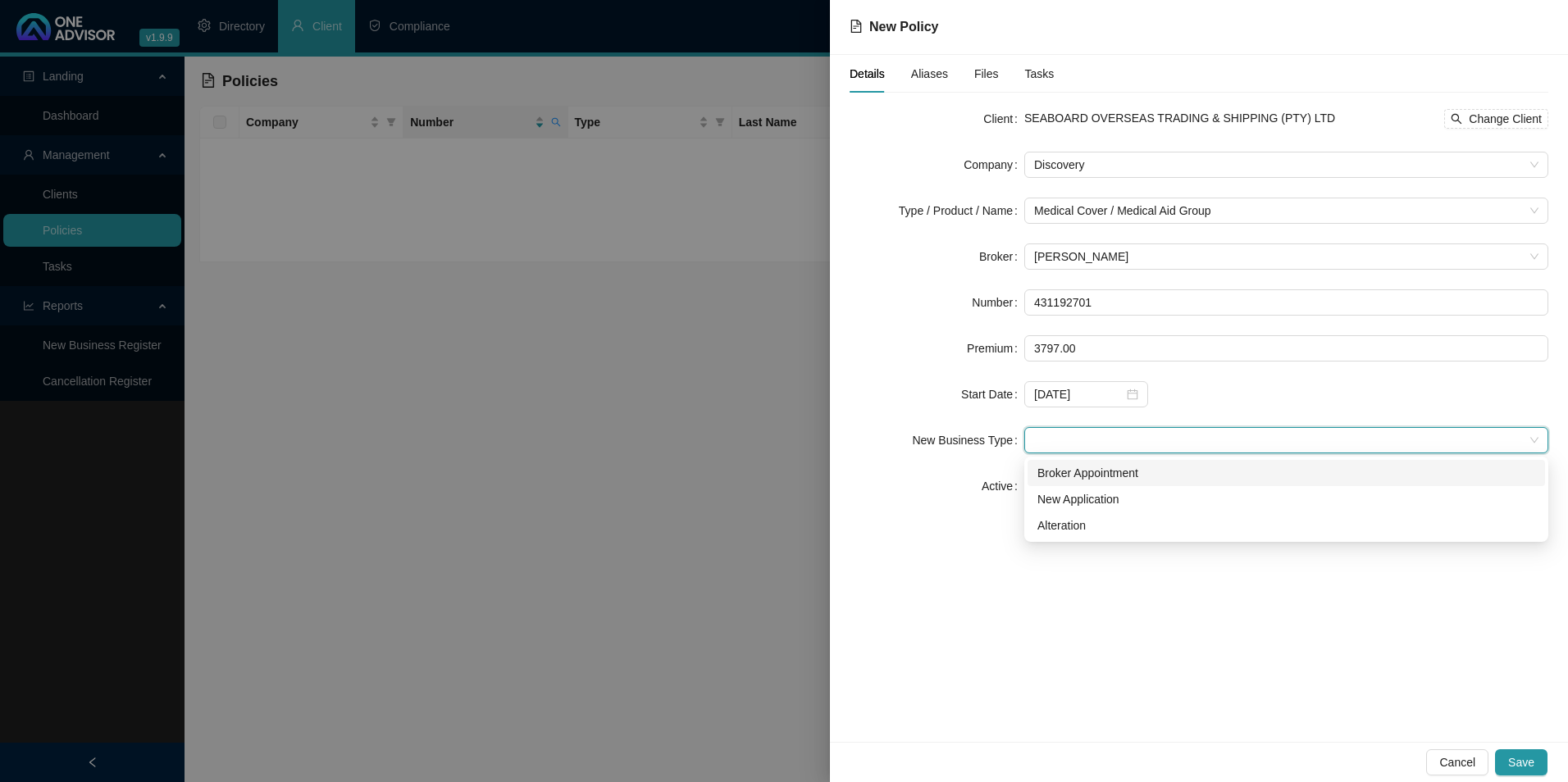
click at [1131, 475] on div "Broker Appointment" at bounding box center [1286, 473] width 498 height 18
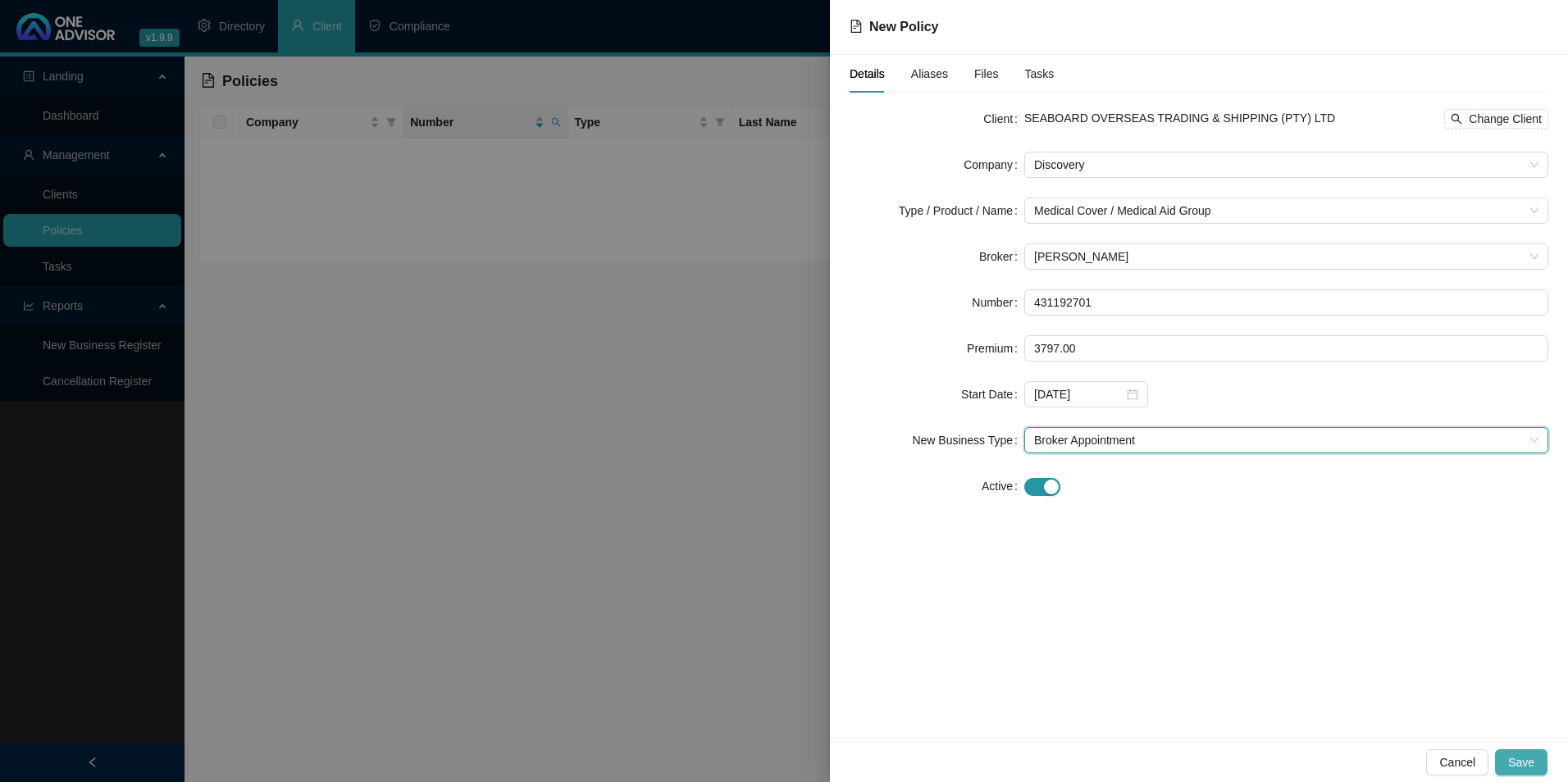
click at [1509, 767] on button "Save" at bounding box center [1522, 763] width 52 height 26
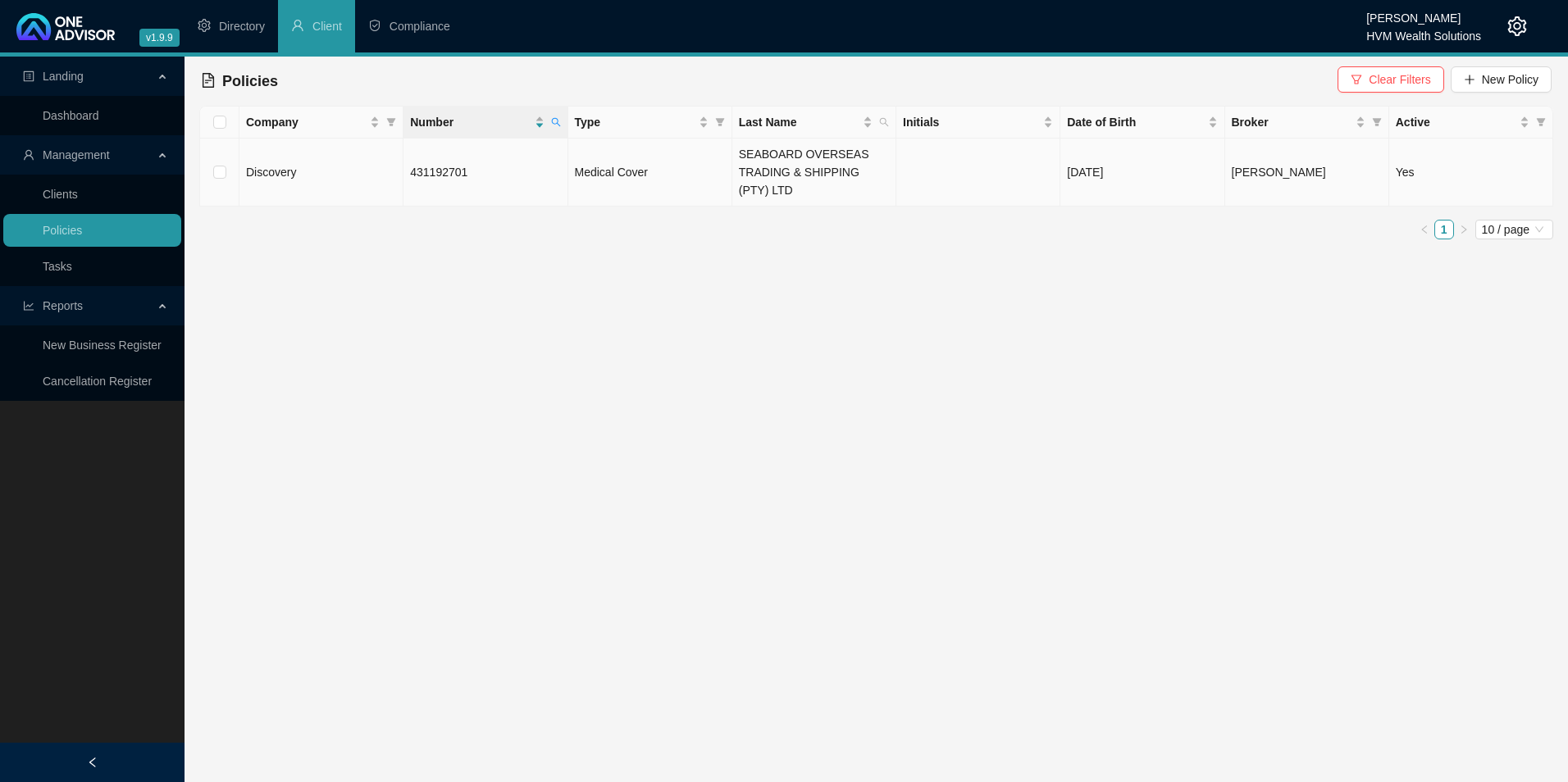
click at [458, 175] on span "431192701" at bounding box center [439, 171] width 58 height 13
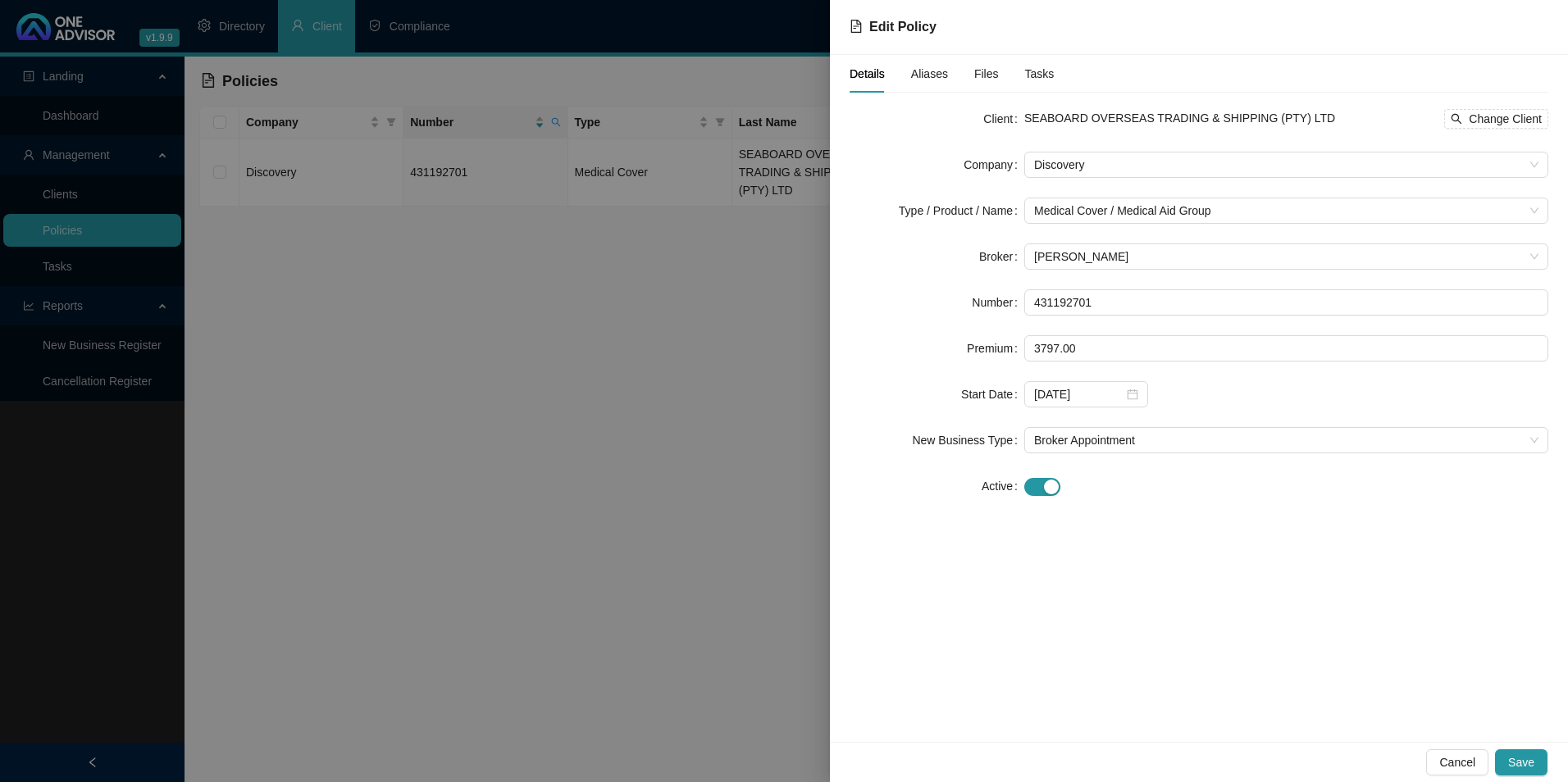
click at [929, 65] on div "Aliases" at bounding box center [930, 73] width 37 height 18
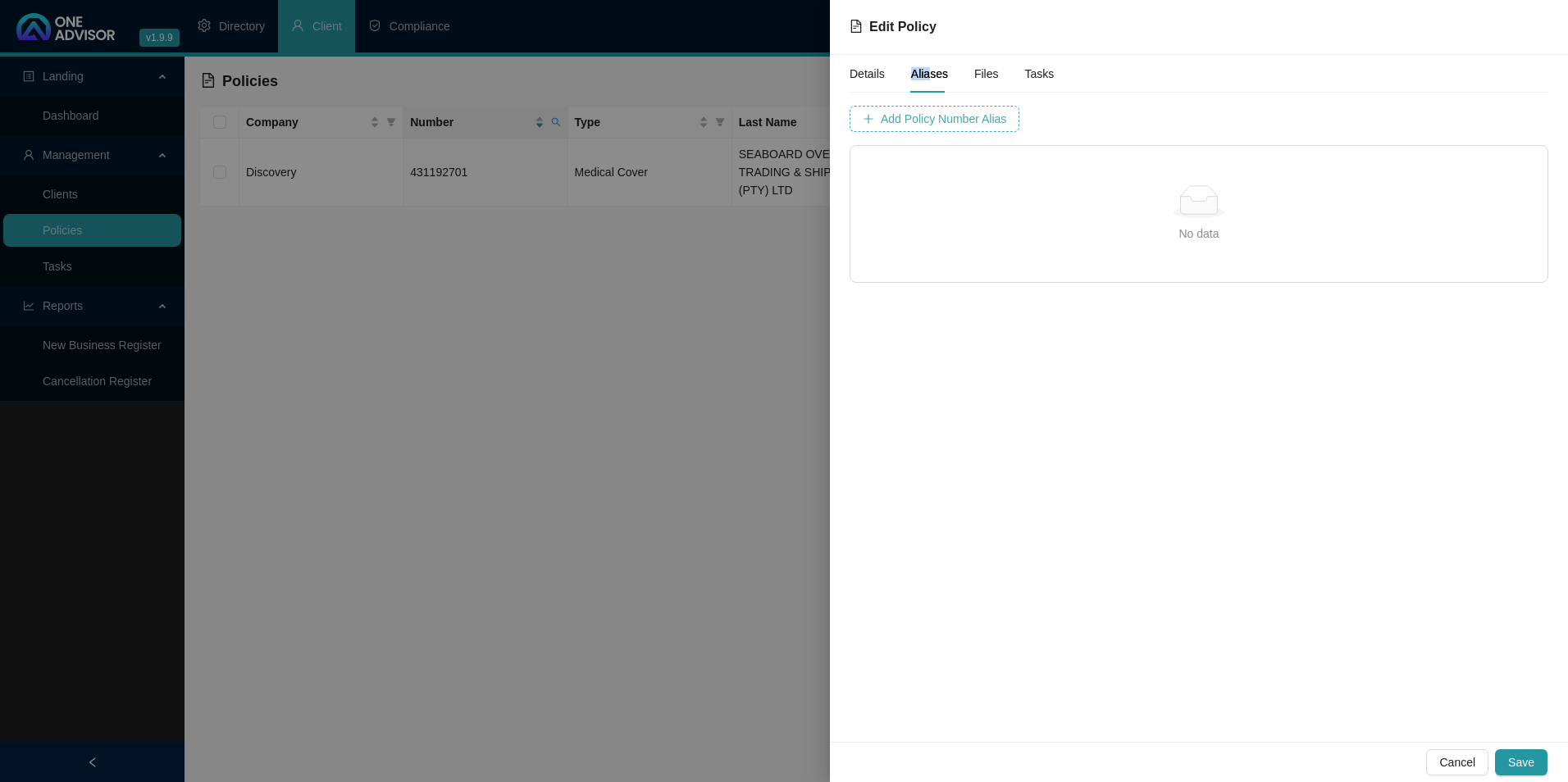
drag, startPoint x: 929, startPoint y: 65, endPoint x: 928, endPoint y: 124, distance: 59.0
click at [928, 124] on span "Add Policy Number Alias" at bounding box center [943, 119] width 125 height 18
type input "4311927"
click at [1292, 122] on span "Add Policy Number Alias" at bounding box center [1354, 119] width 125 height 18
click at [1541, 765] on button "Save" at bounding box center [1522, 763] width 52 height 26
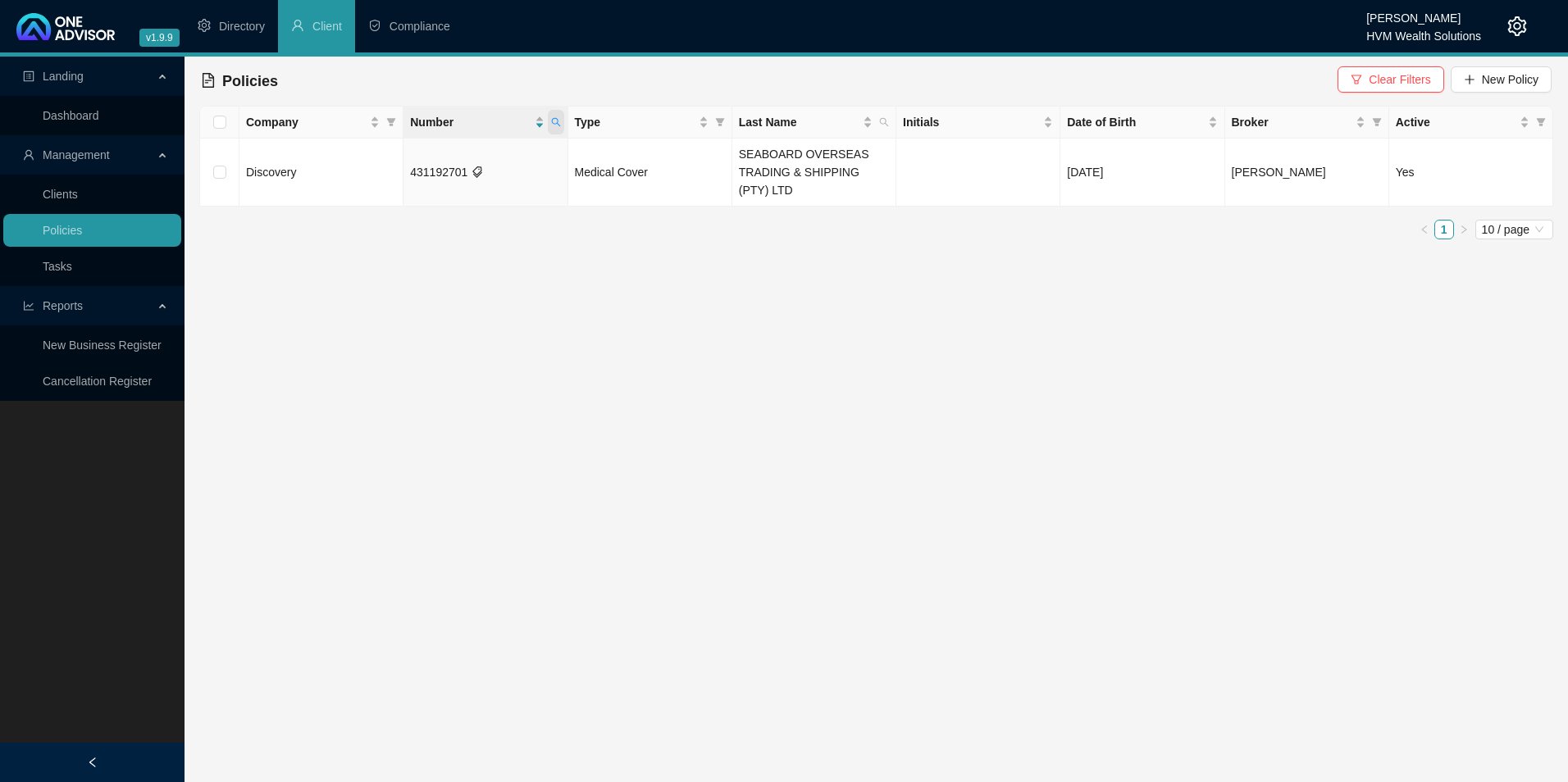
click at [554, 122] on icon "search" at bounding box center [556, 122] width 10 height 10
drag, startPoint x: 520, startPoint y: 159, endPoint x: 295, endPoint y: 158, distance: 225.0
click at [295, 158] on body "v1.9.9 [PERSON_NAME] HVM Wealth Solutions Directory Client Compliance Landing D…" at bounding box center [784, 391] width 1568 height 782
paste input "POL-508687-G5D1J6"
click at [439, 160] on input "POL-508687-G5D1J6" at bounding box center [480, 157] width 154 height 26
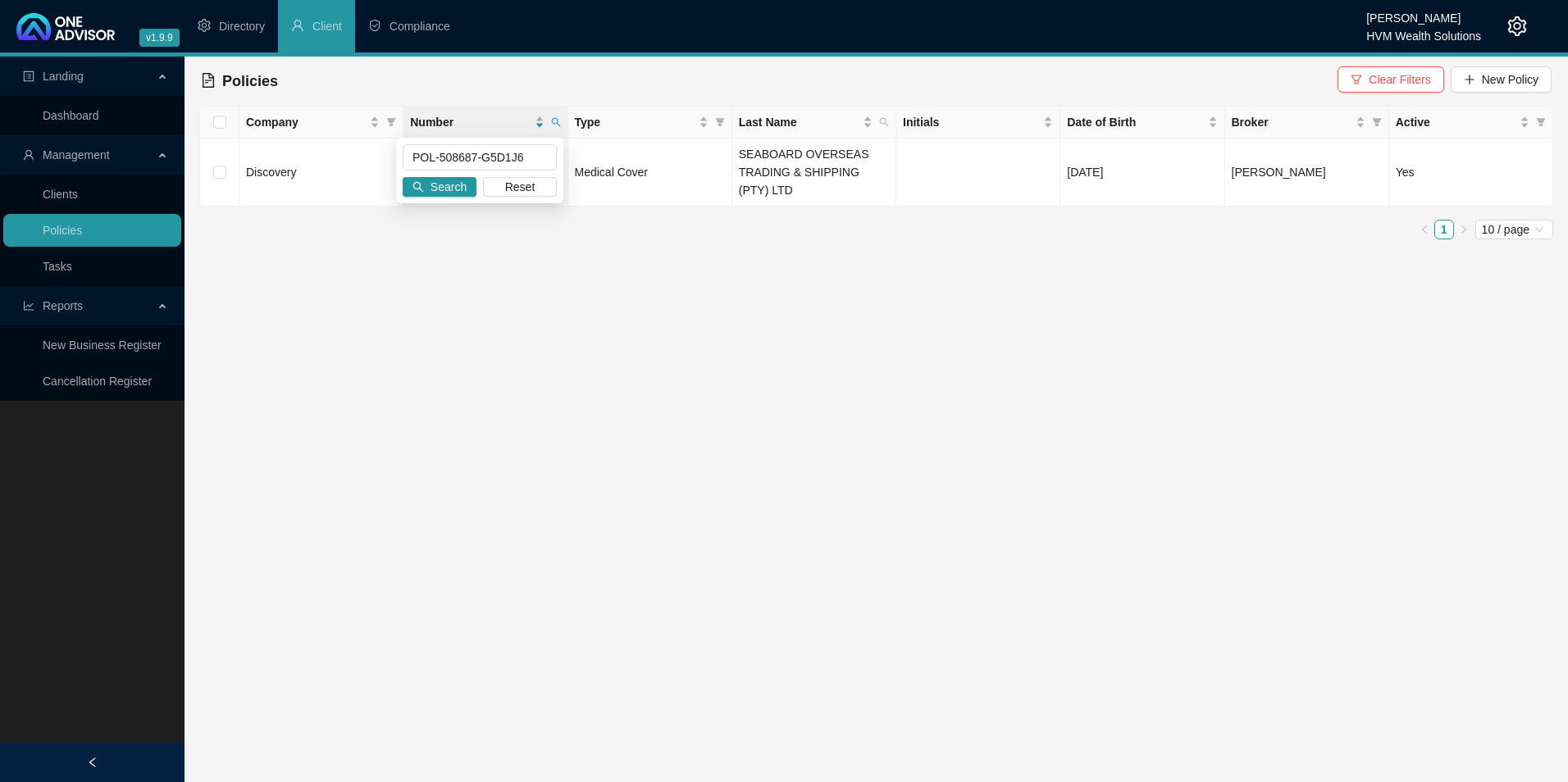
click at [444, 199] on div "POL-508687-G5D1J6 Search Reset" at bounding box center [480, 170] width 167 height 66
click at [438, 191] on span "Search" at bounding box center [448, 186] width 36 height 18
click at [1499, 86] on span "New Policy" at bounding box center [1510, 80] width 57 height 18
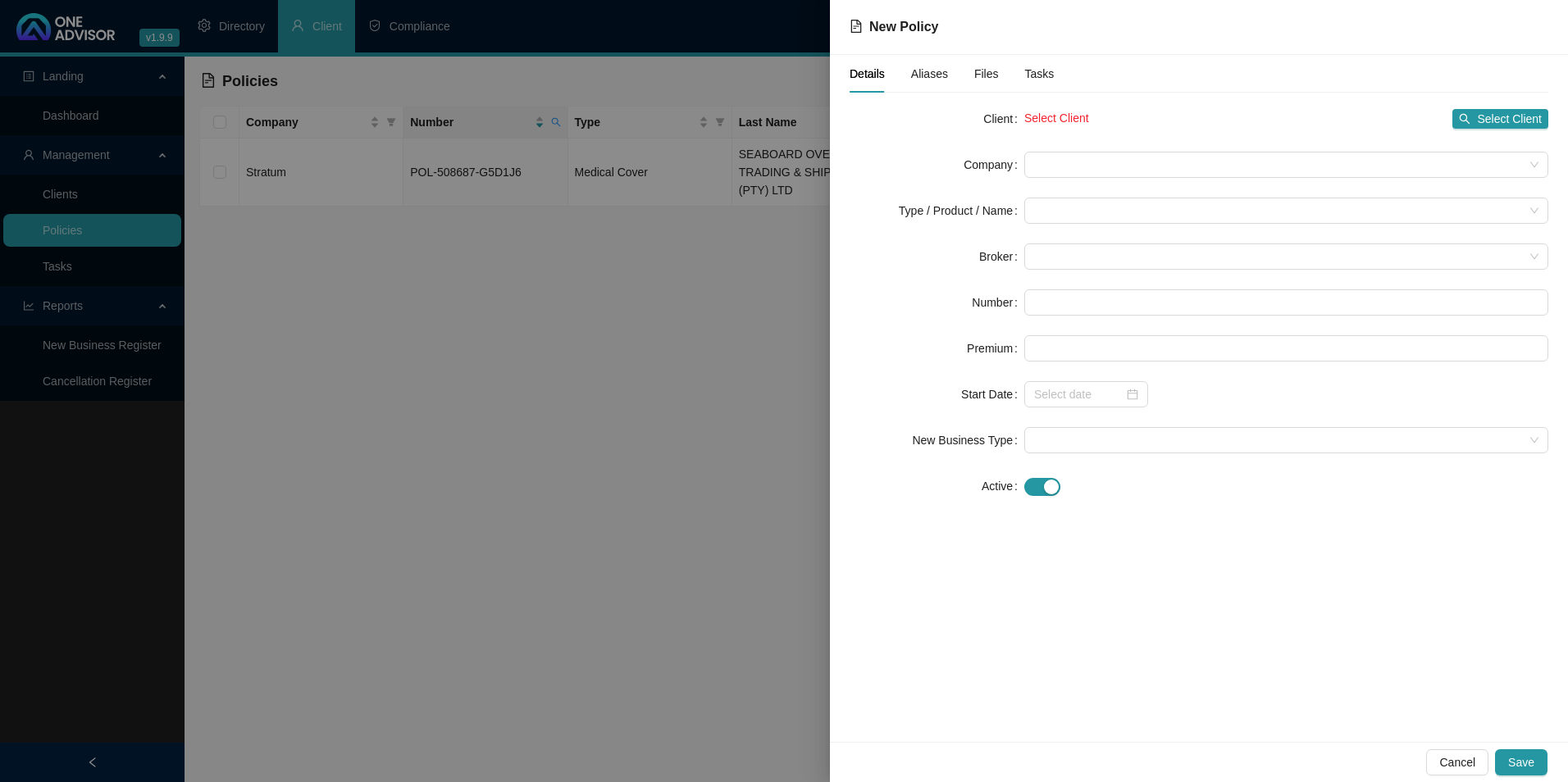
click at [638, 439] on div at bounding box center [784, 391] width 1568 height 782
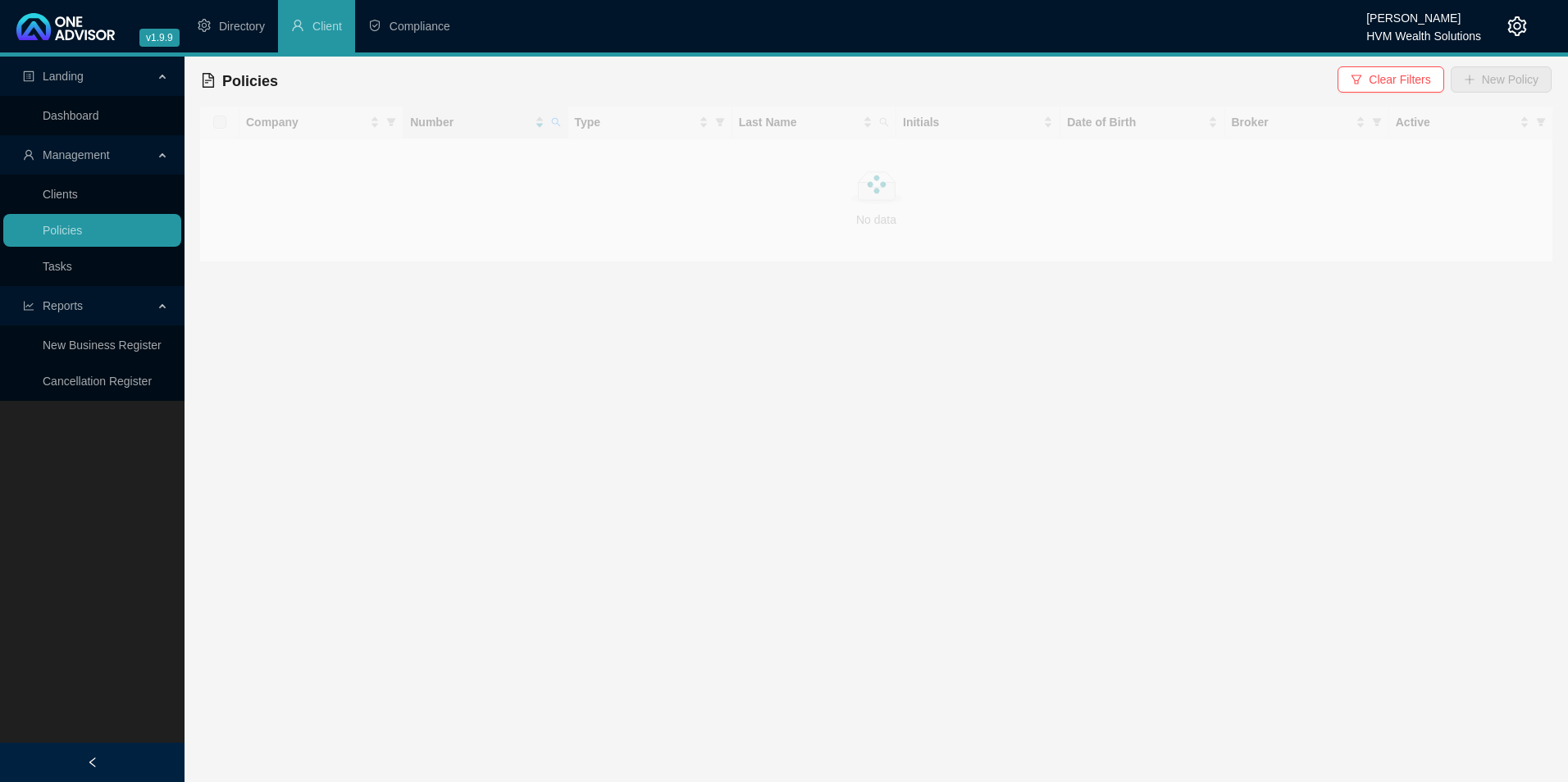
click at [550, 122] on div at bounding box center [877, 184] width 1354 height 157
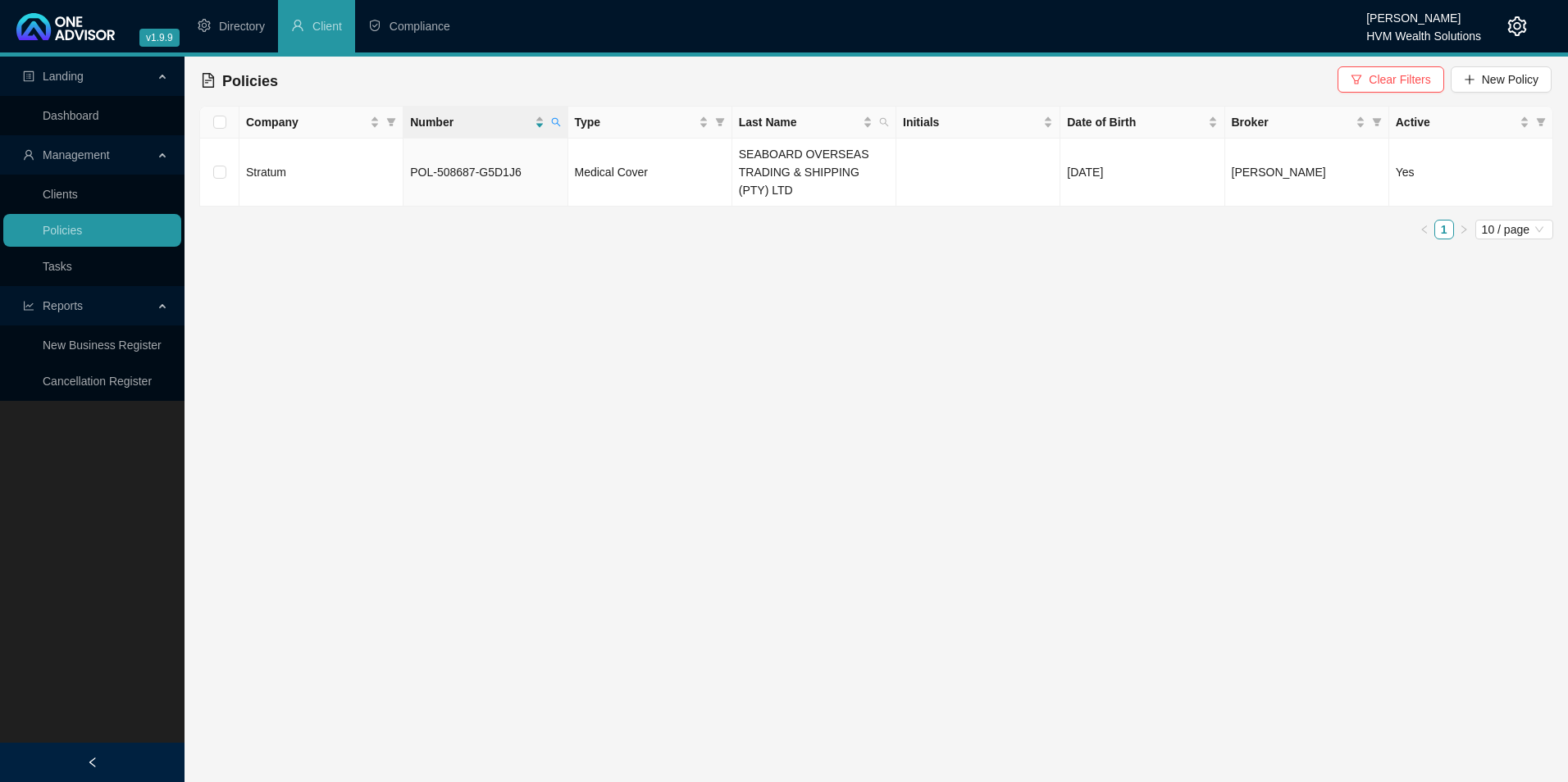
click at [558, 122] on icon "search" at bounding box center [556, 122] width 10 height 10
drag, startPoint x: 528, startPoint y: 157, endPoint x: 346, endPoint y: 157, distance: 182.0
click at [346, 157] on body "v1.9.9 [PERSON_NAME] HVM Wealth Solutions Directory Client Compliance Landing D…" at bounding box center [784, 391] width 1568 height 782
paste input "441537400"
type input "441537400"
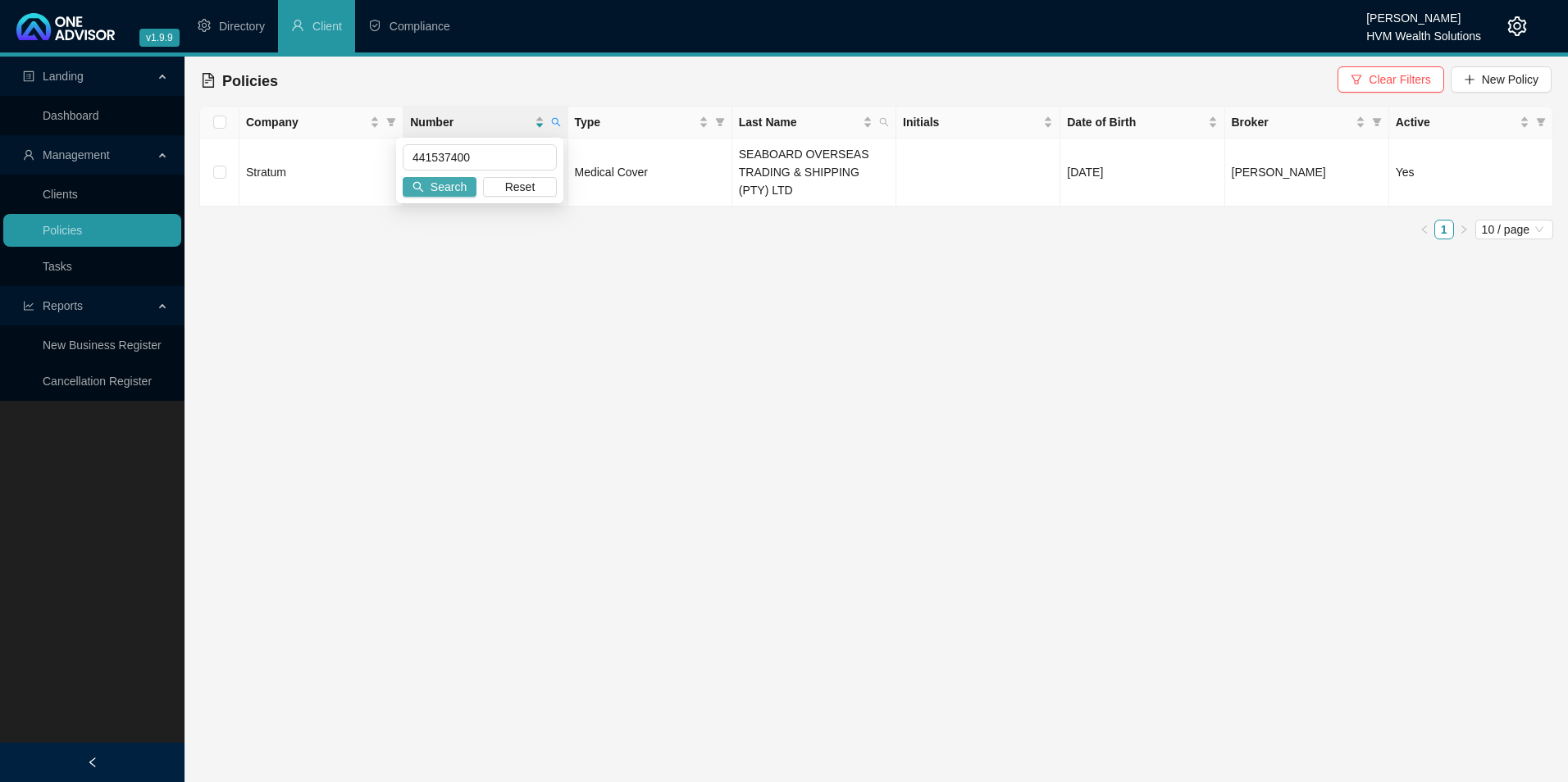
click at [464, 184] on span "Search" at bounding box center [448, 186] width 36 height 18
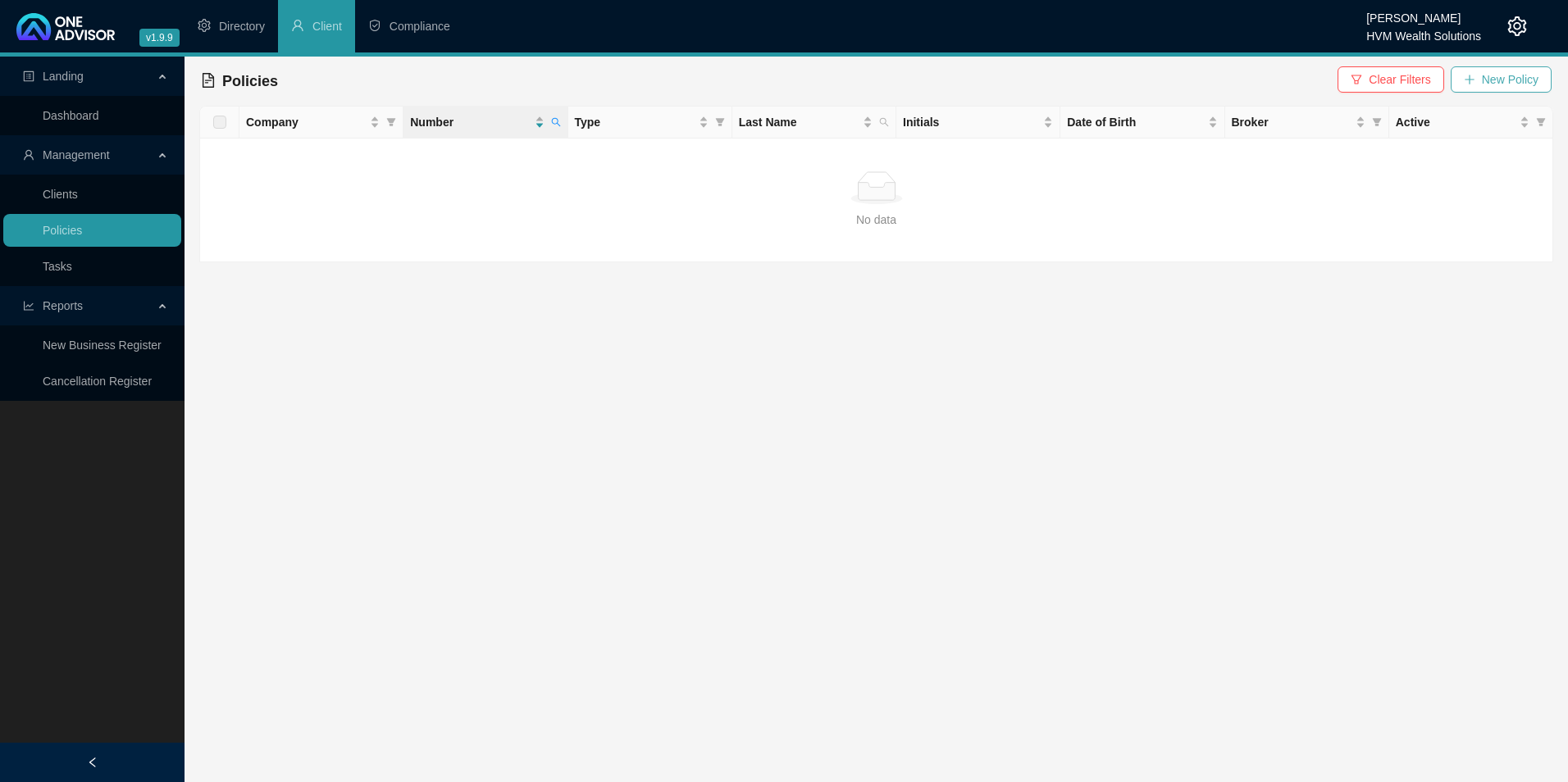
click at [1469, 81] on icon "plus" at bounding box center [1469, 79] width 11 height 11
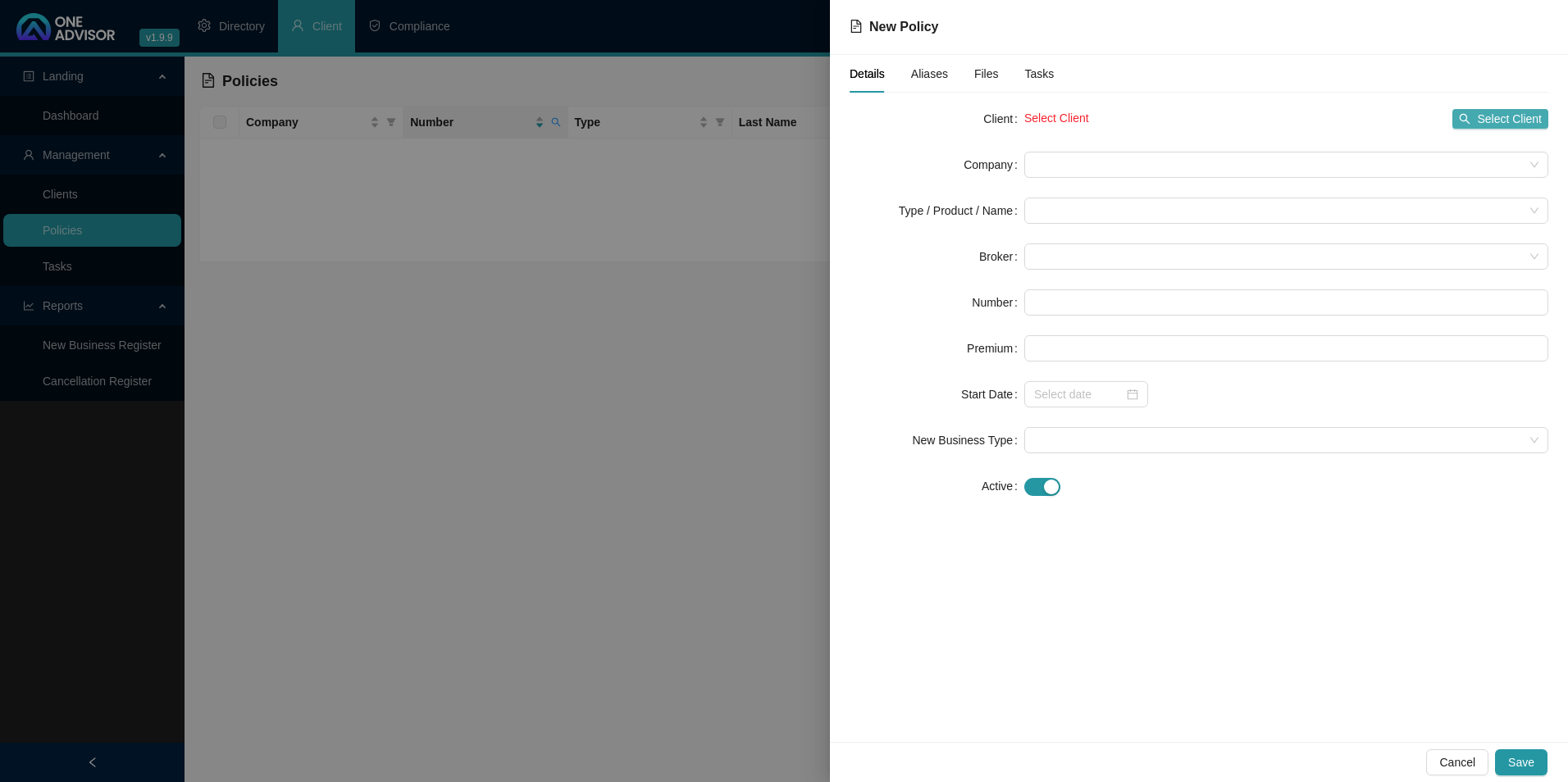
click at [1487, 119] on span "Select Client" at bounding box center [1509, 119] width 65 height 18
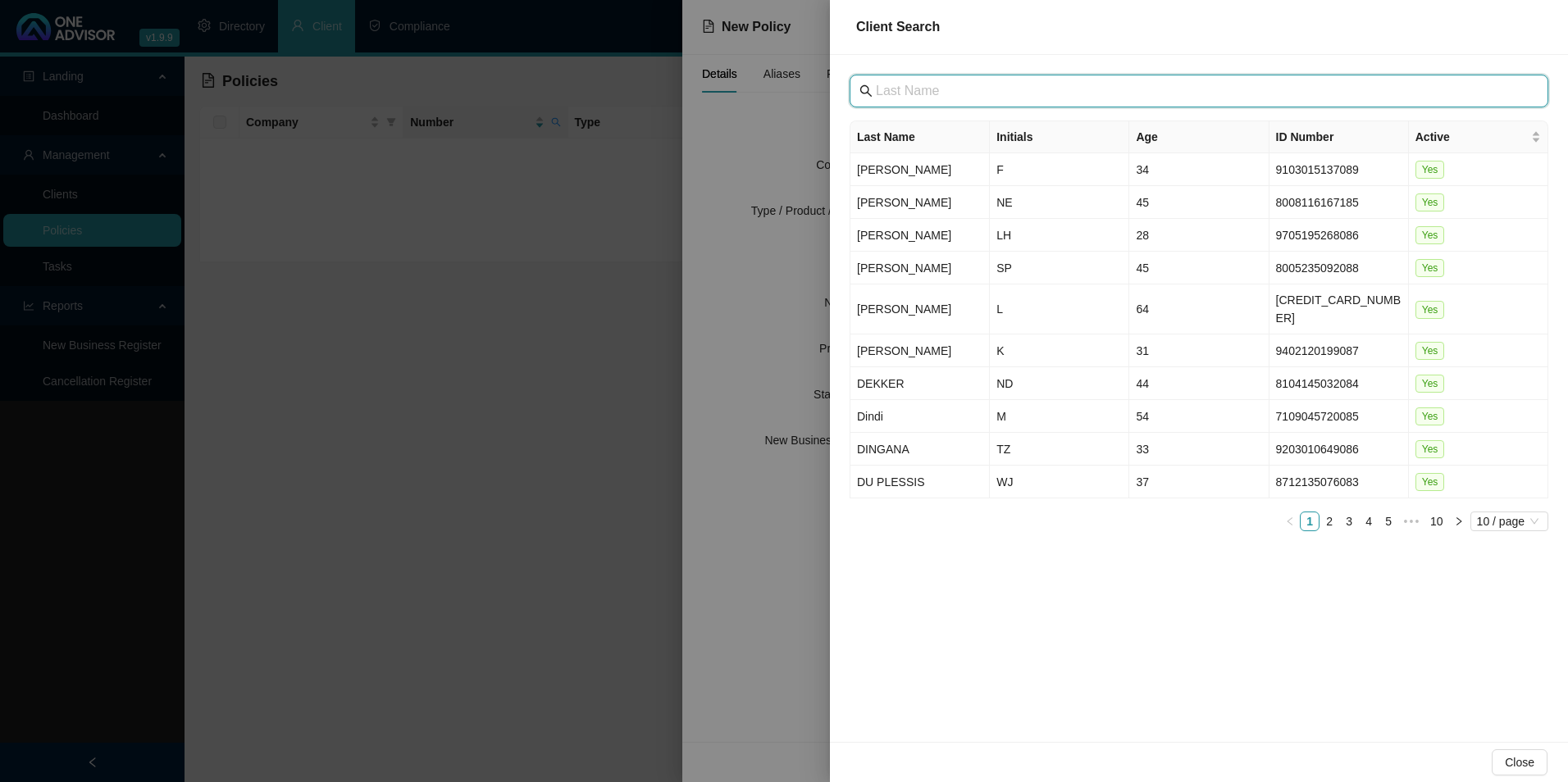
click at [1067, 96] on input "text" at bounding box center [1200, 91] width 649 height 19
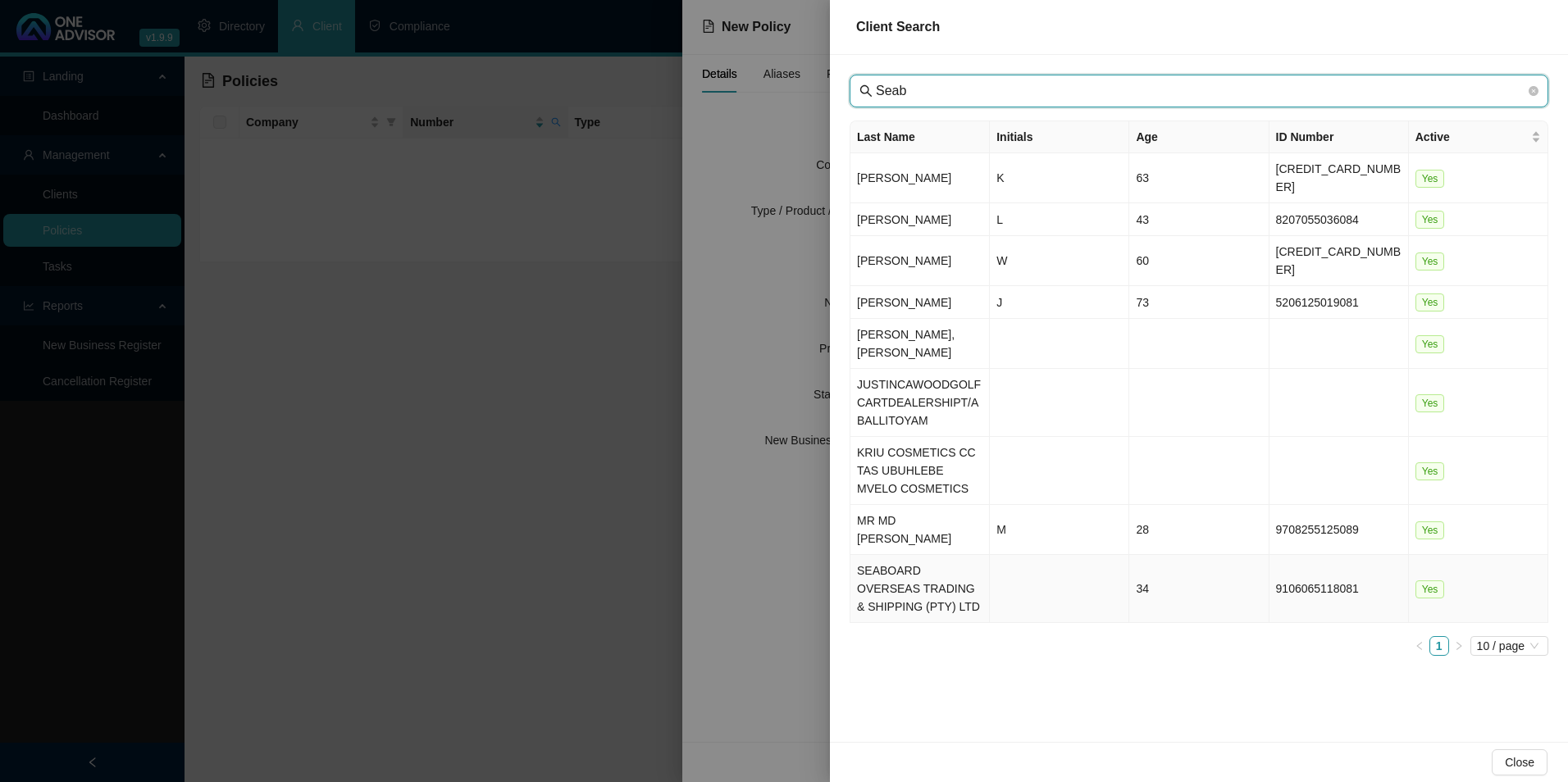
type input "Seab"
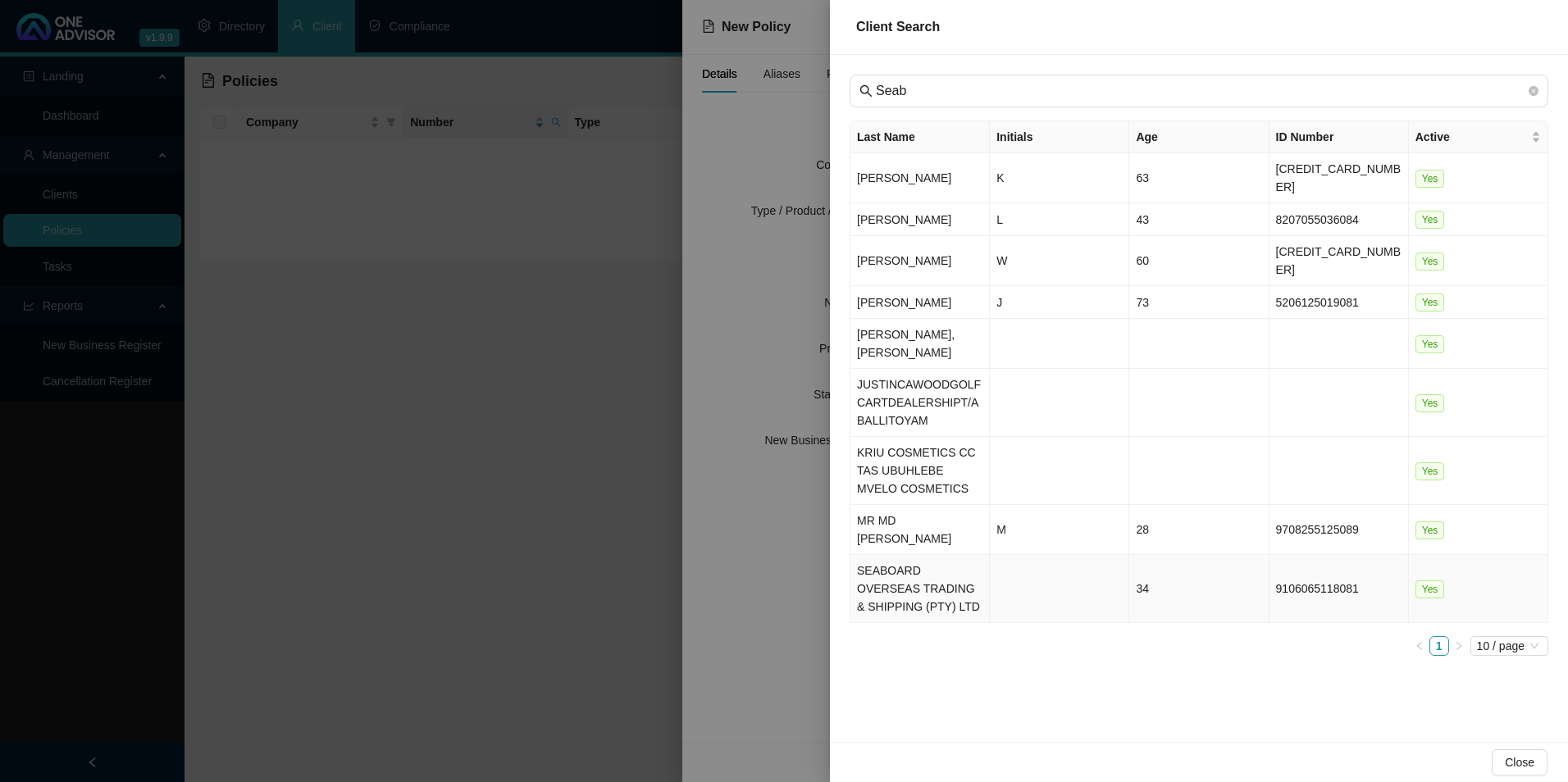
click at [914, 555] on td "SEABOARD OVERSEAS TRADING & SHIPPING (PTY) LTD" at bounding box center [920, 590] width 139 height 68
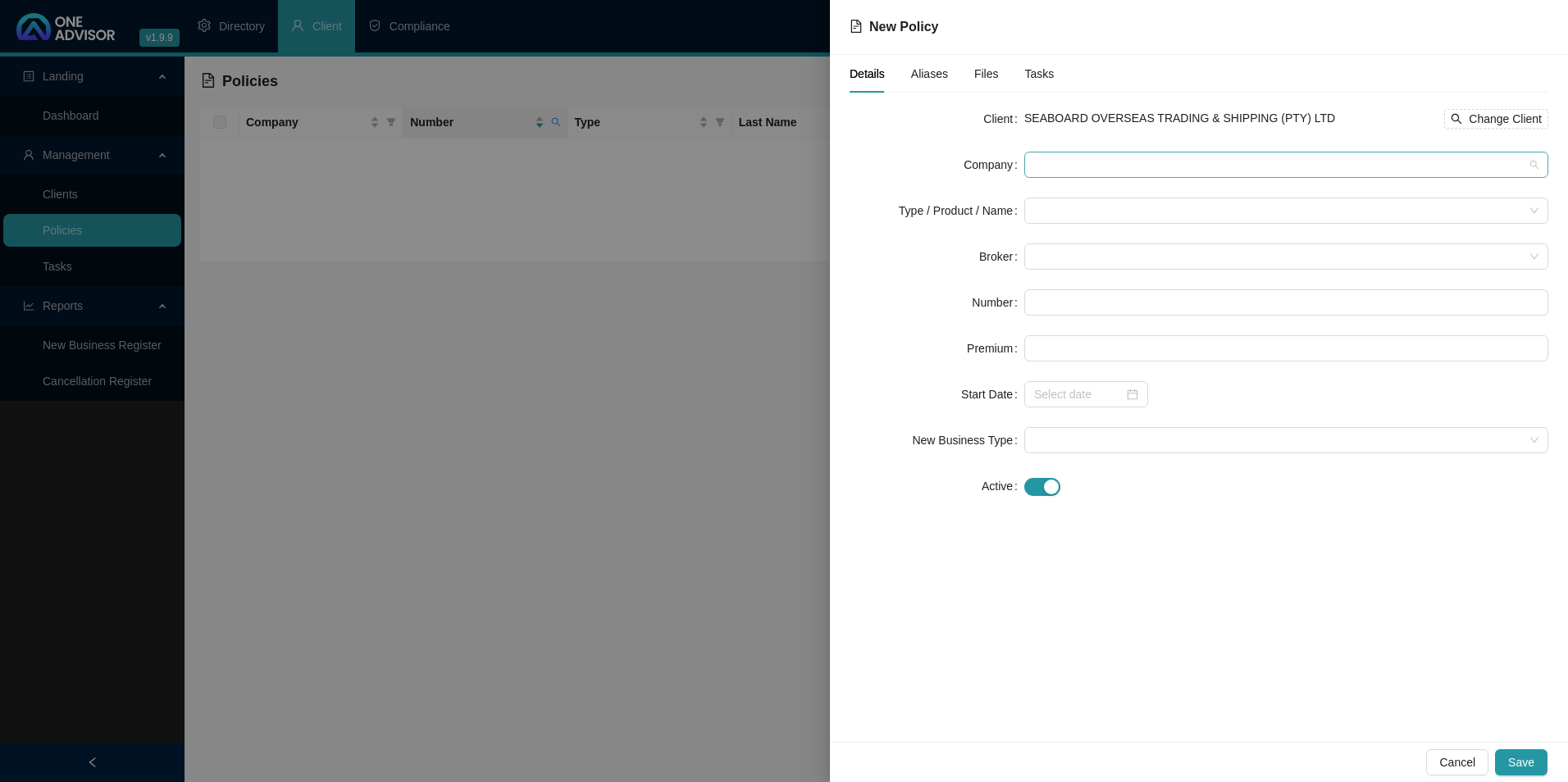
click at [1088, 161] on span at bounding box center [1286, 164] width 505 height 24
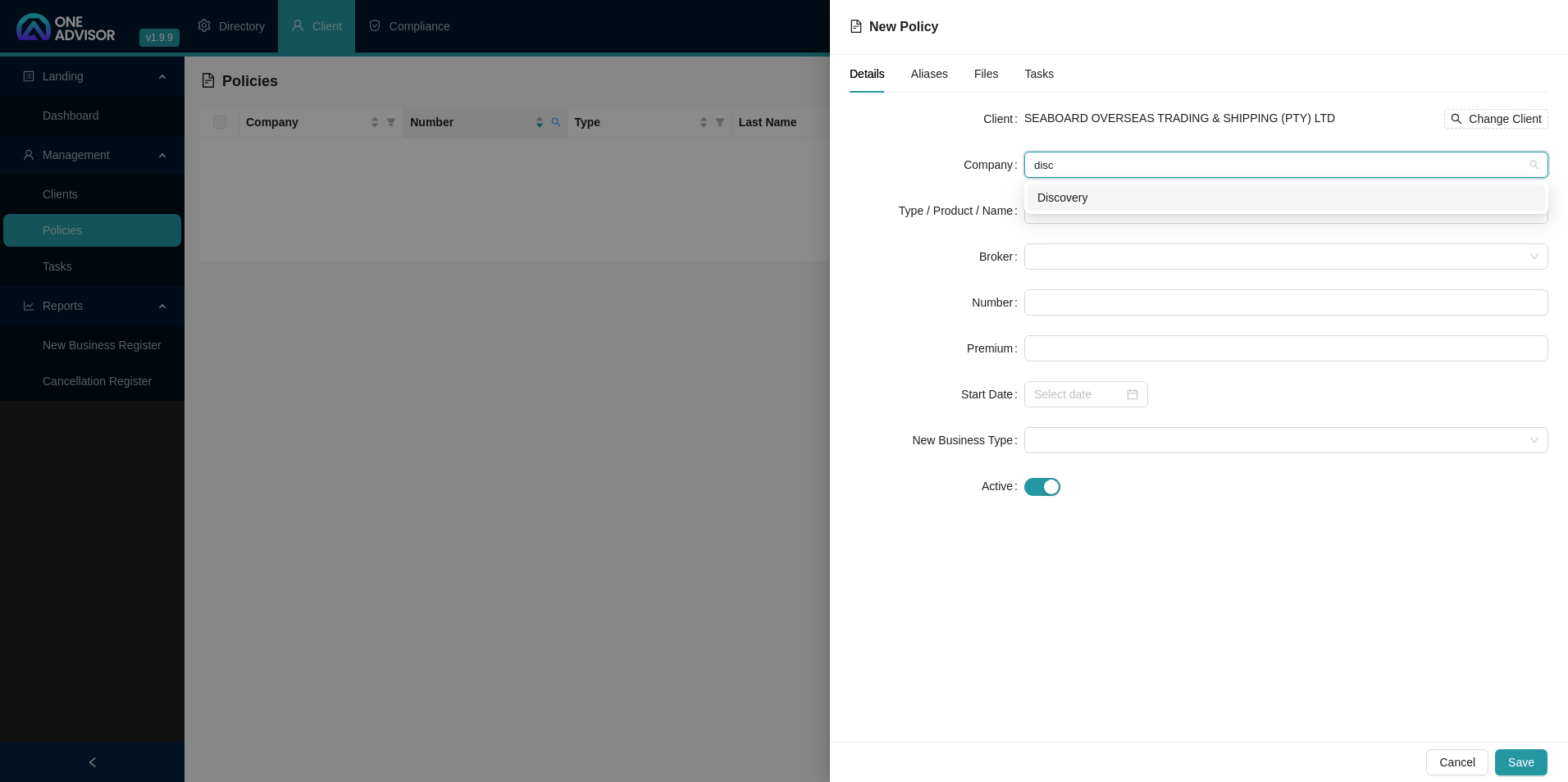
type input "disc"
click at [1069, 212] on div "ca9da0d6-1796-4a38-8a0f-ca1ec18e8dd0 Discovery" at bounding box center [1286, 197] width 524 height 32
click at [1069, 199] on div "Discovery" at bounding box center [1286, 198] width 498 height 18
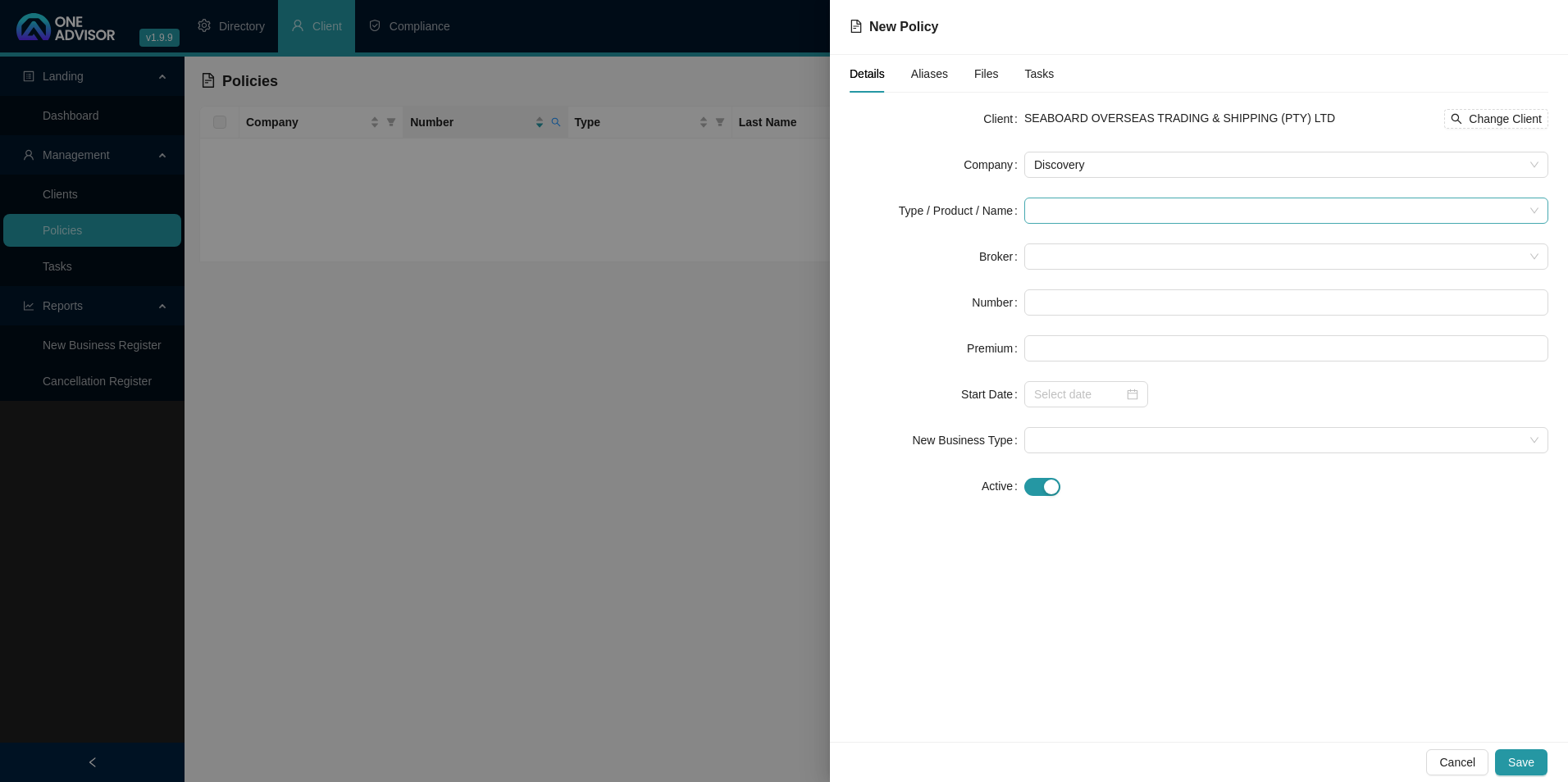
click at [1098, 210] on input "search" at bounding box center [1279, 211] width 490 height 24
click at [1112, 319] on div "Medical Cover" at bounding box center [1093, 322] width 110 height 18
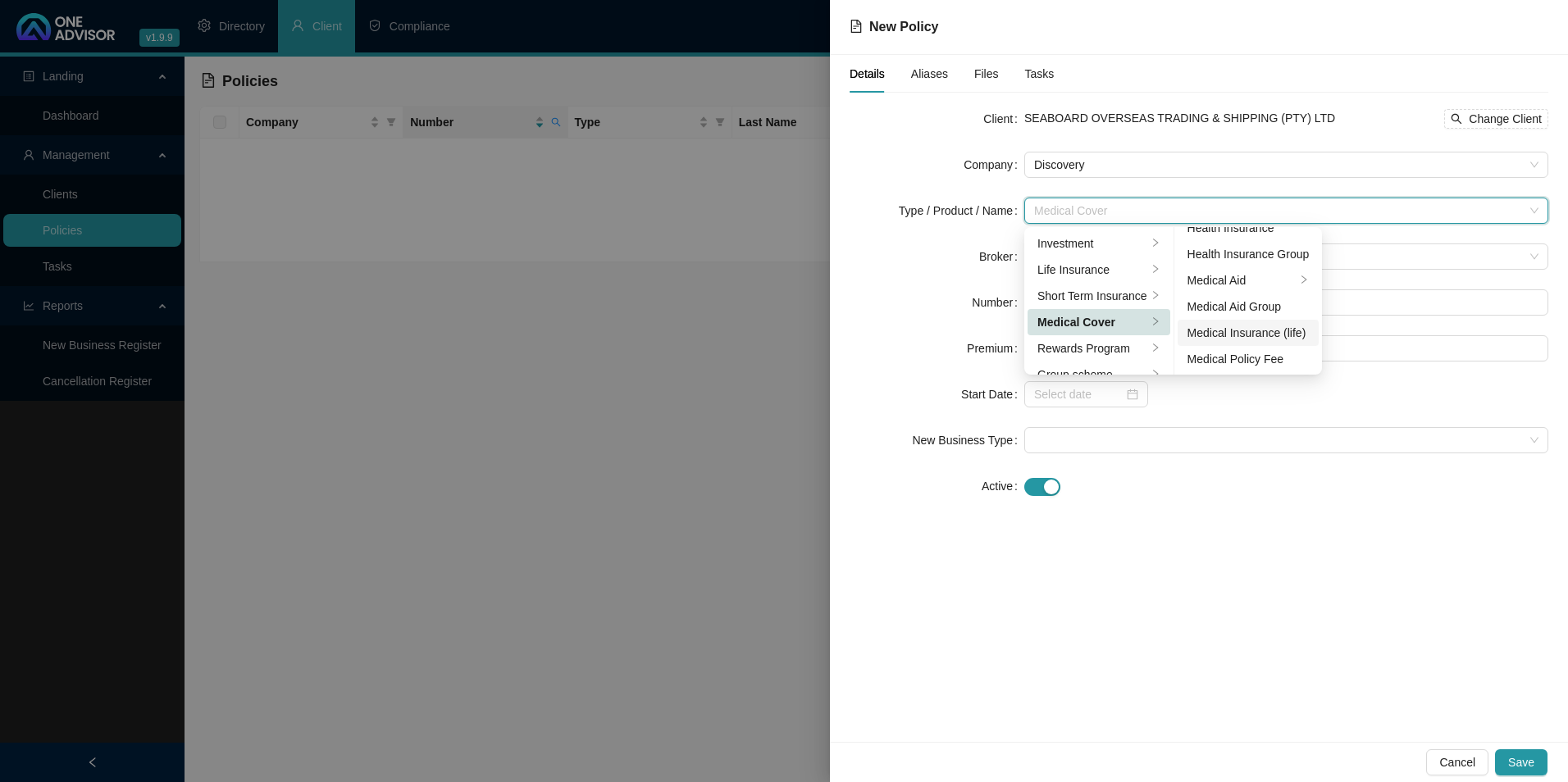
scroll to position [95, 0]
click at [1266, 300] on div "Medical Aid Group" at bounding box center [1249, 305] width 122 height 18
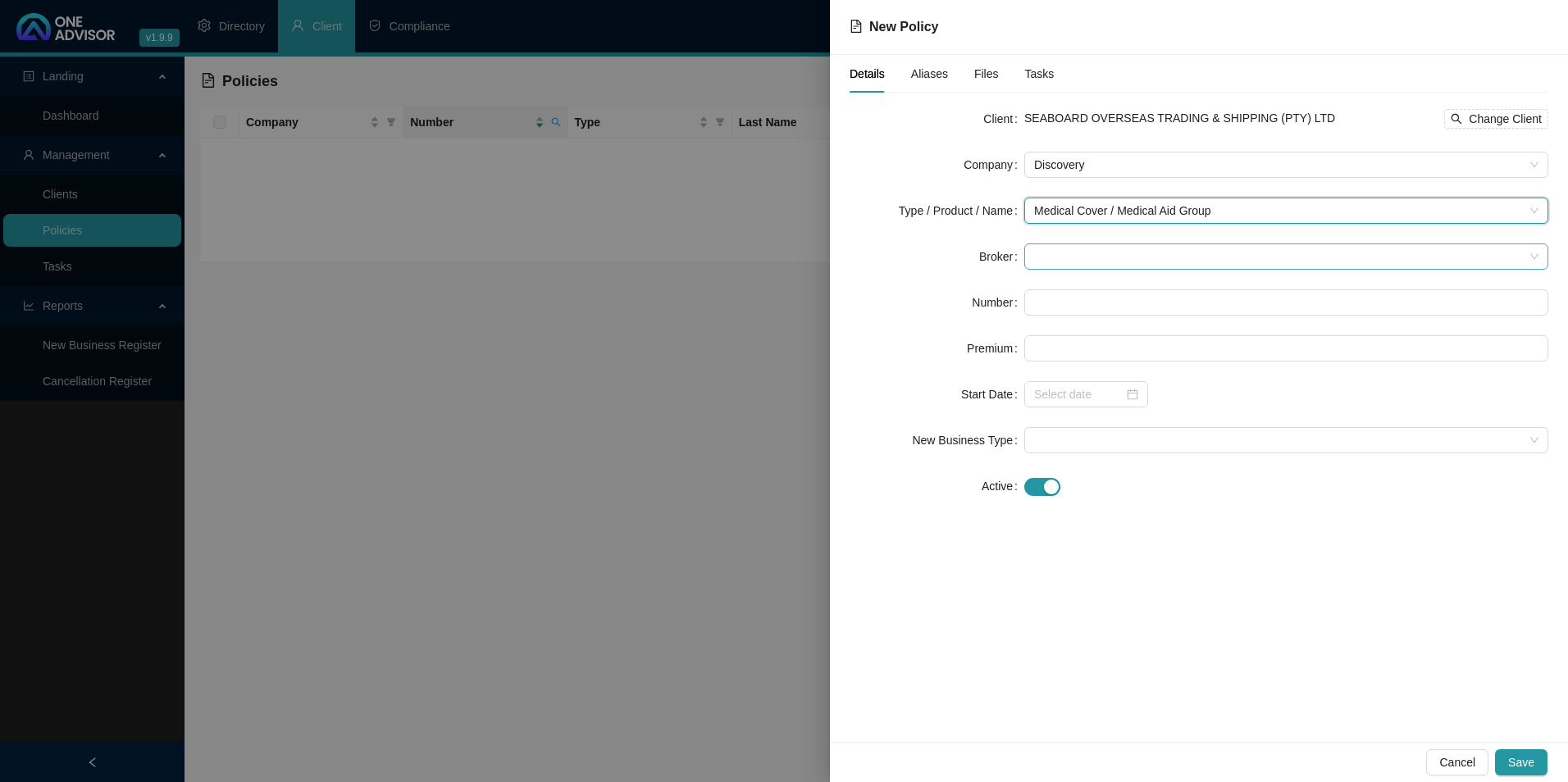
click at [1166, 248] on span at bounding box center [1286, 256] width 505 height 24
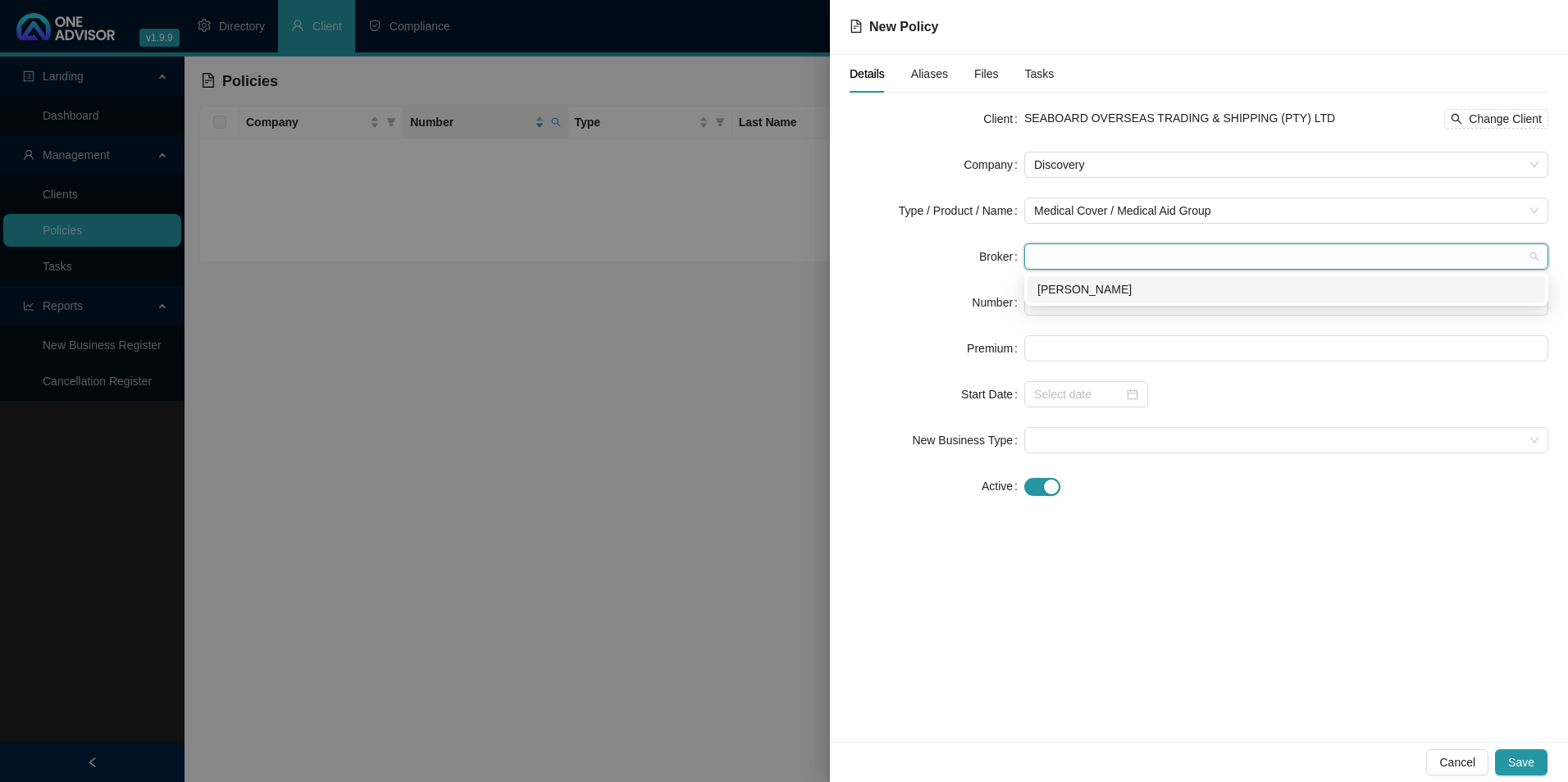
click at [1145, 294] on div "[PERSON_NAME]" at bounding box center [1286, 290] width 498 height 18
click at [1135, 303] on input "text" at bounding box center [1286, 303] width 524 height 26
paste input "441537400"
click at [1063, 300] on input "441537400" at bounding box center [1286, 303] width 524 height 26
type input "441537400"
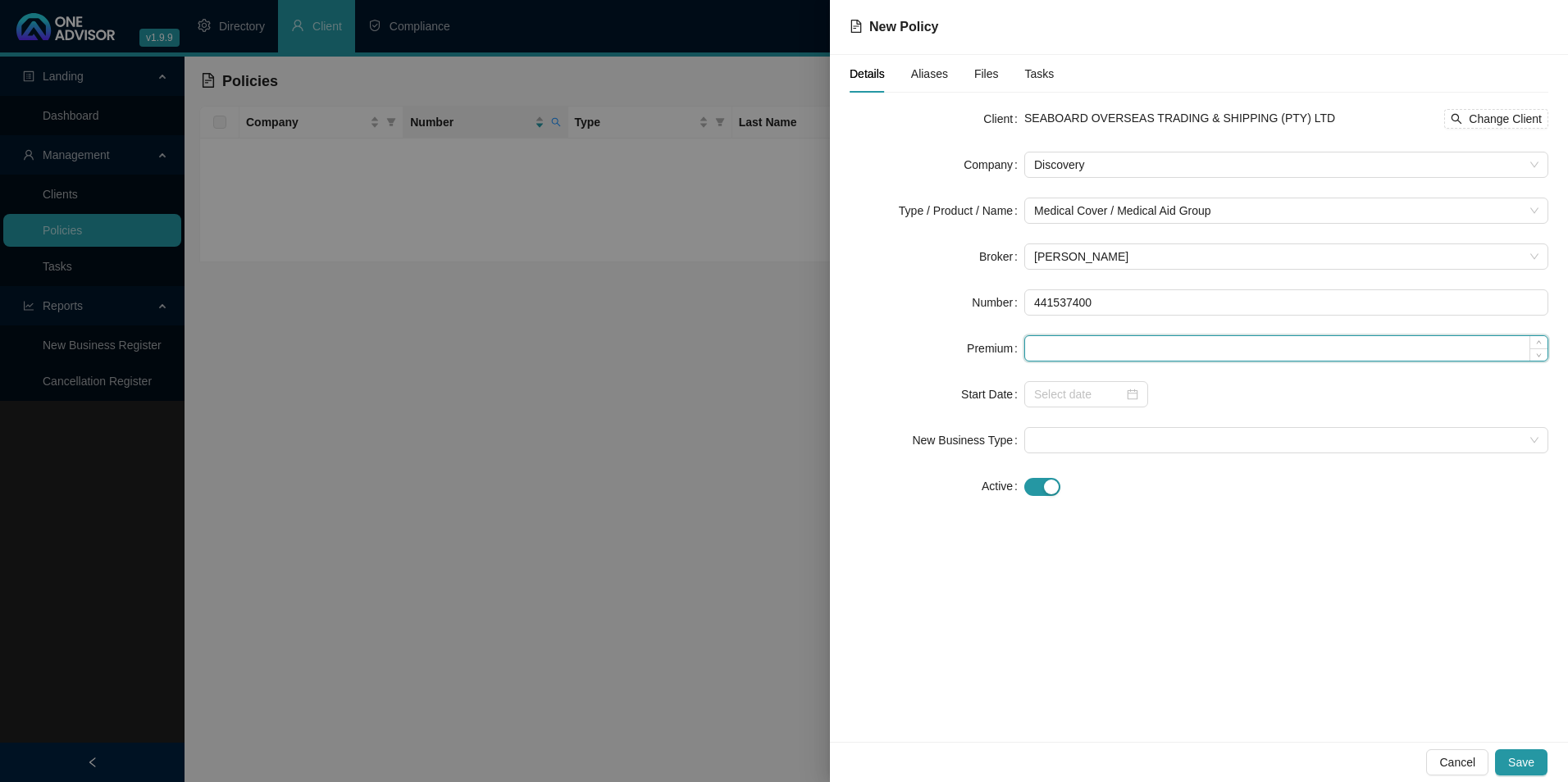
click at [1107, 358] on input at bounding box center [1286, 348] width 522 height 24
paste input "4394"
type input "4394.00"
click at [1068, 388] on input at bounding box center [1079, 394] width 89 height 18
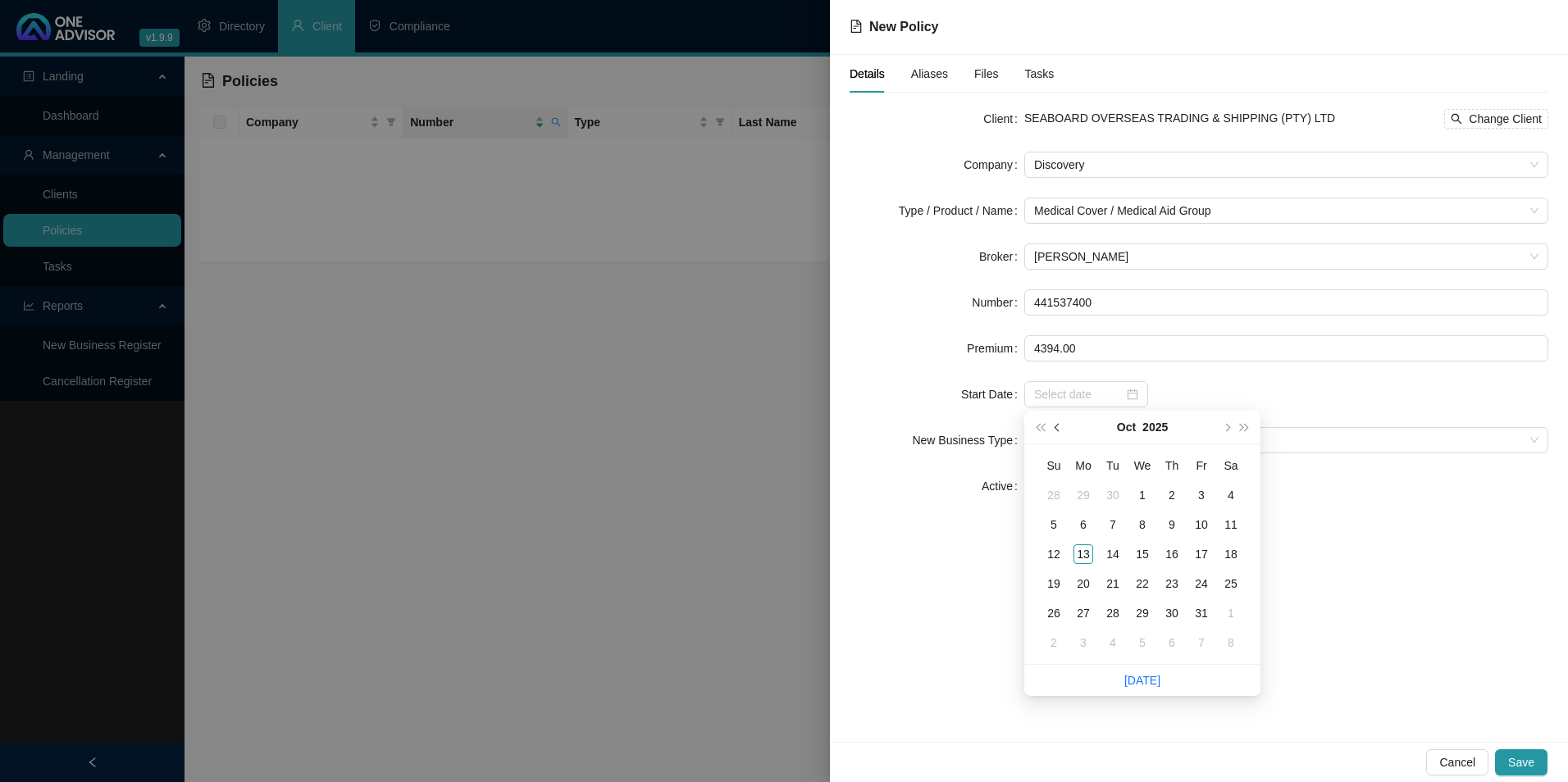
click at [1062, 426] on button "prev-year" at bounding box center [1058, 427] width 18 height 32
type input "[DATE]"
click at [1082, 490] on div "1" at bounding box center [1083, 495] width 19 height 19
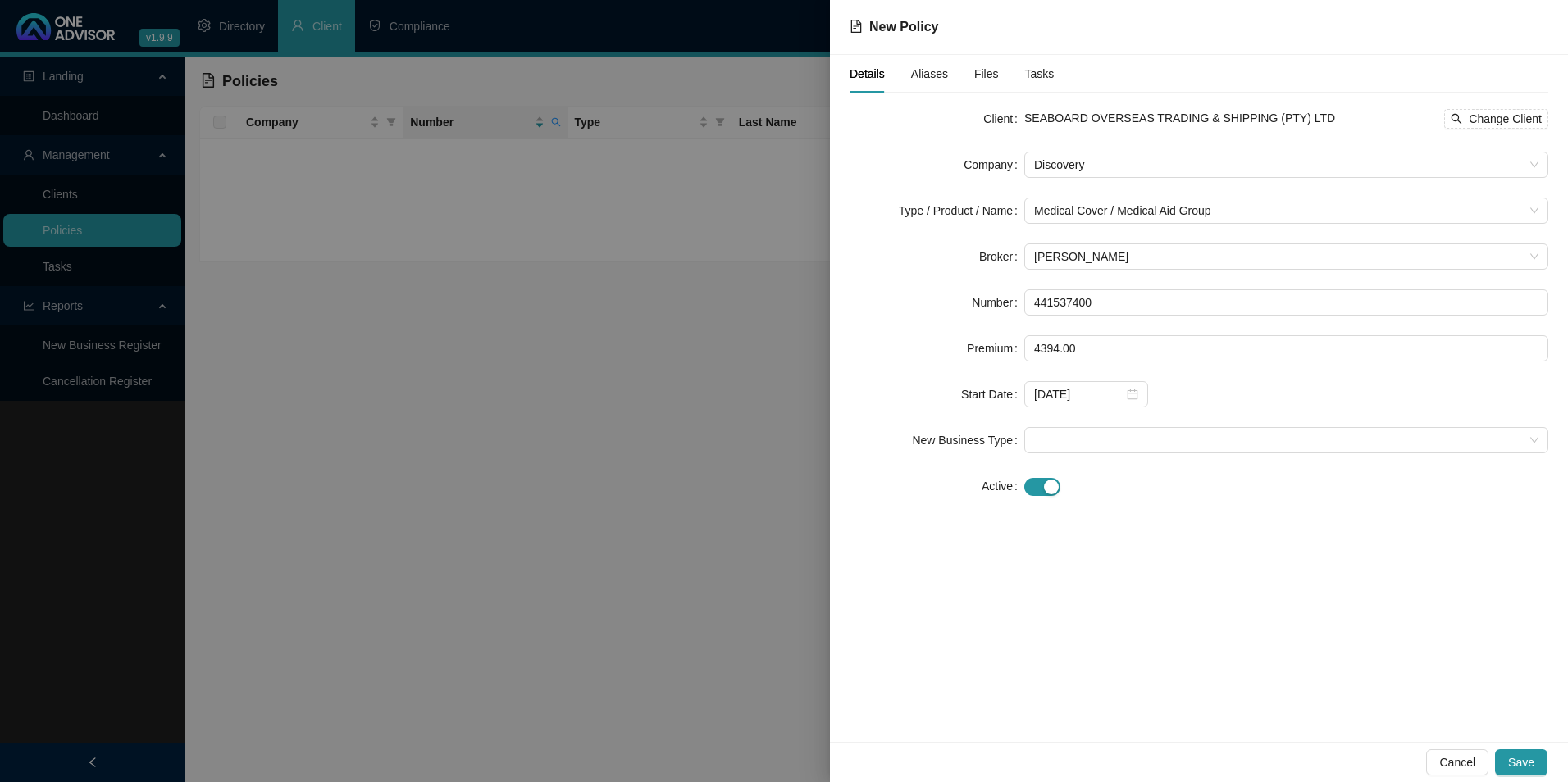
click at [1090, 426] on form "Client SEABOARD OVERSEAS TRADING & SHIPPING (PTY) LTD Change Client Company Dis…" at bounding box center [1199, 303] width 699 height 394
click at [1090, 441] on span at bounding box center [1286, 440] width 505 height 24
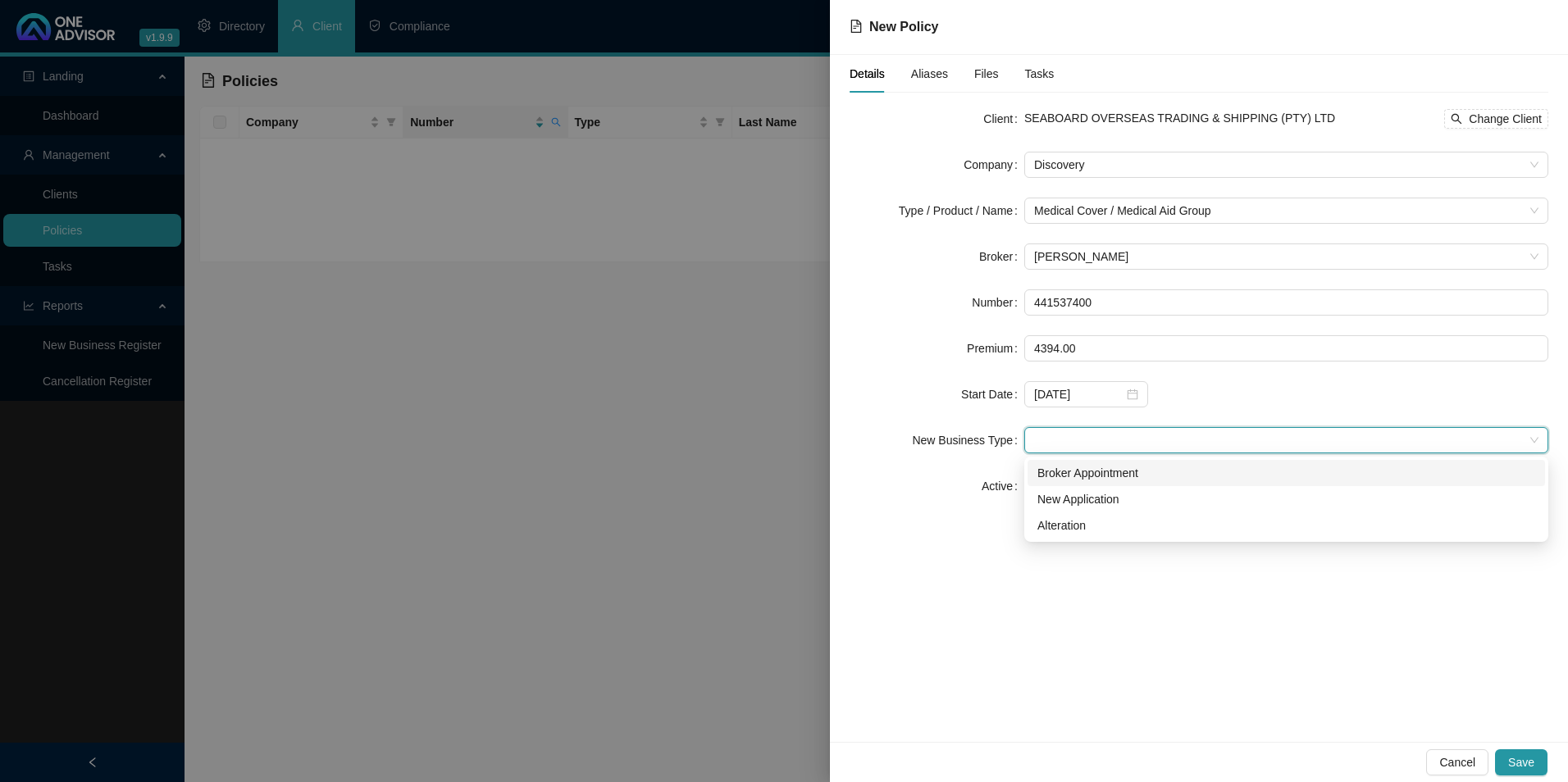
click at [1085, 471] on div "Broker Appointment" at bounding box center [1286, 473] width 498 height 18
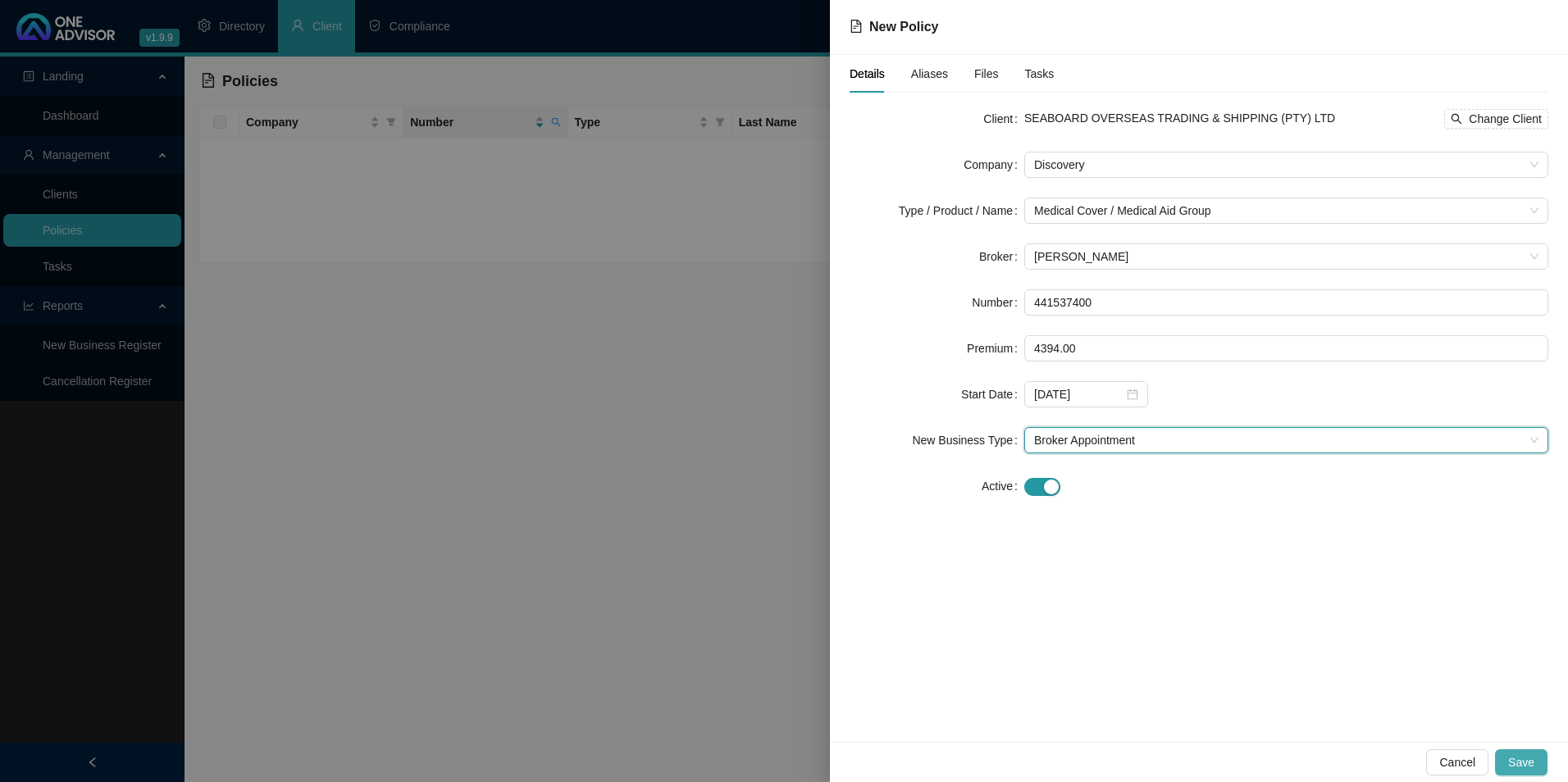
click at [1514, 759] on span "Save" at bounding box center [1522, 763] width 26 height 18
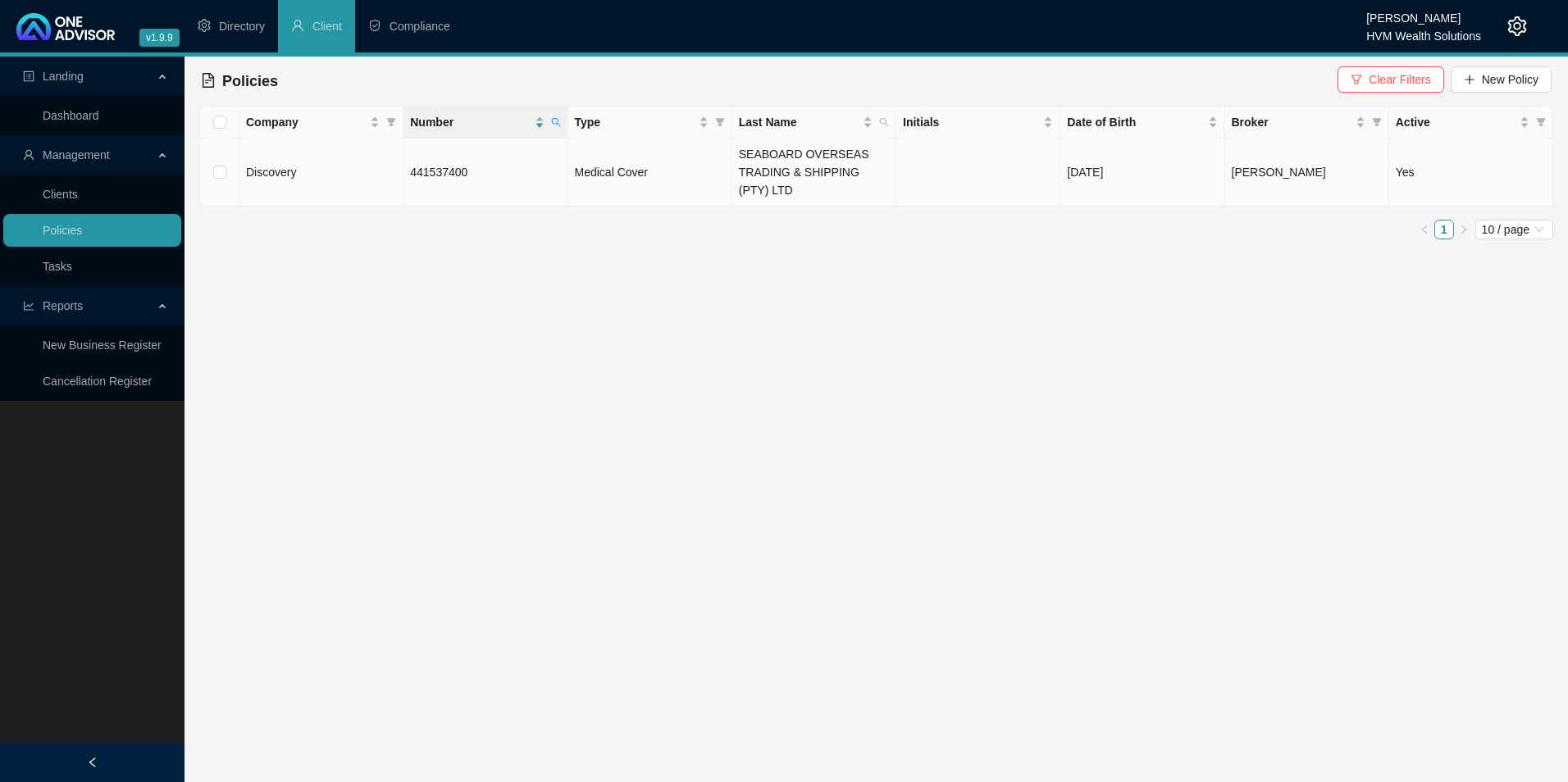
click at [427, 172] on span "441537400" at bounding box center [439, 171] width 58 height 13
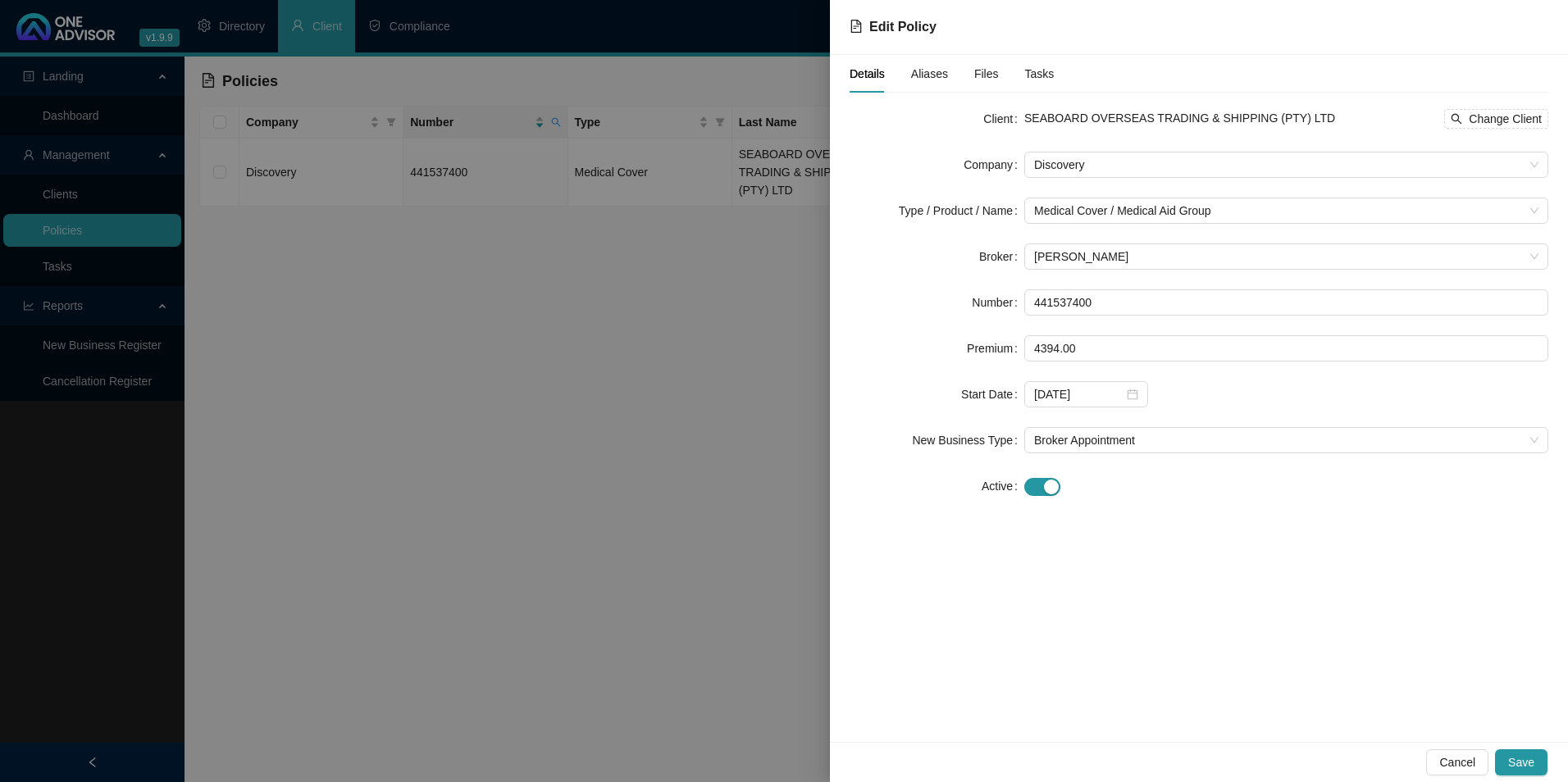
click at [914, 73] on span "Aliases" at bounding box center [930, 73] width 37 height 11
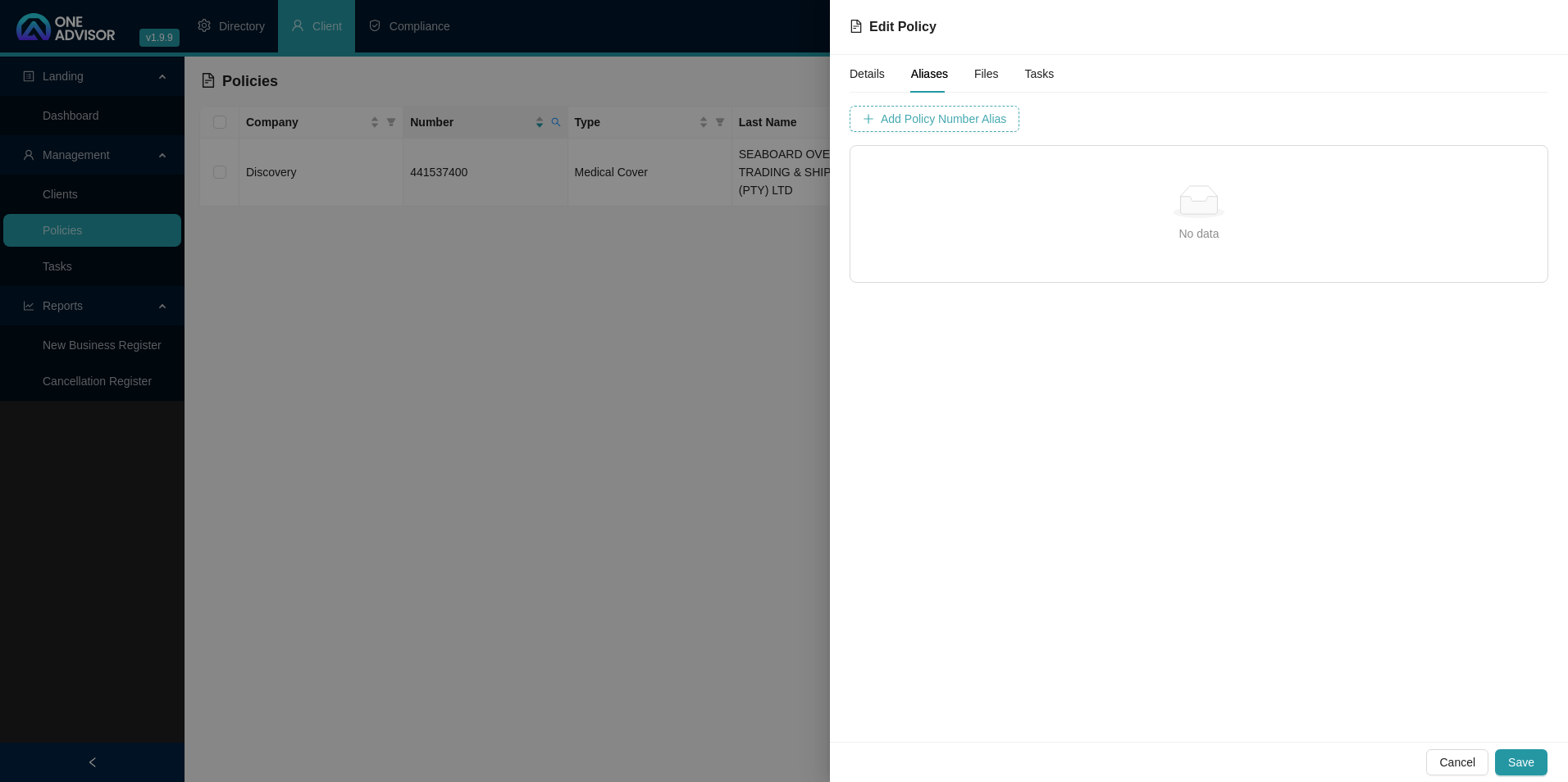
click at [951, 118] on span "Add Policy Number Alias" at bounding box center [943, 119] width 125 height 18
type input "4415374"
click at [1326, 114] on span "Add Policy Number Alias" at bounding box center [1354, 119] width 125 height 18
click at [1525, 754] on span "Save" at bounding box center [1522, 763] width 26 height 18
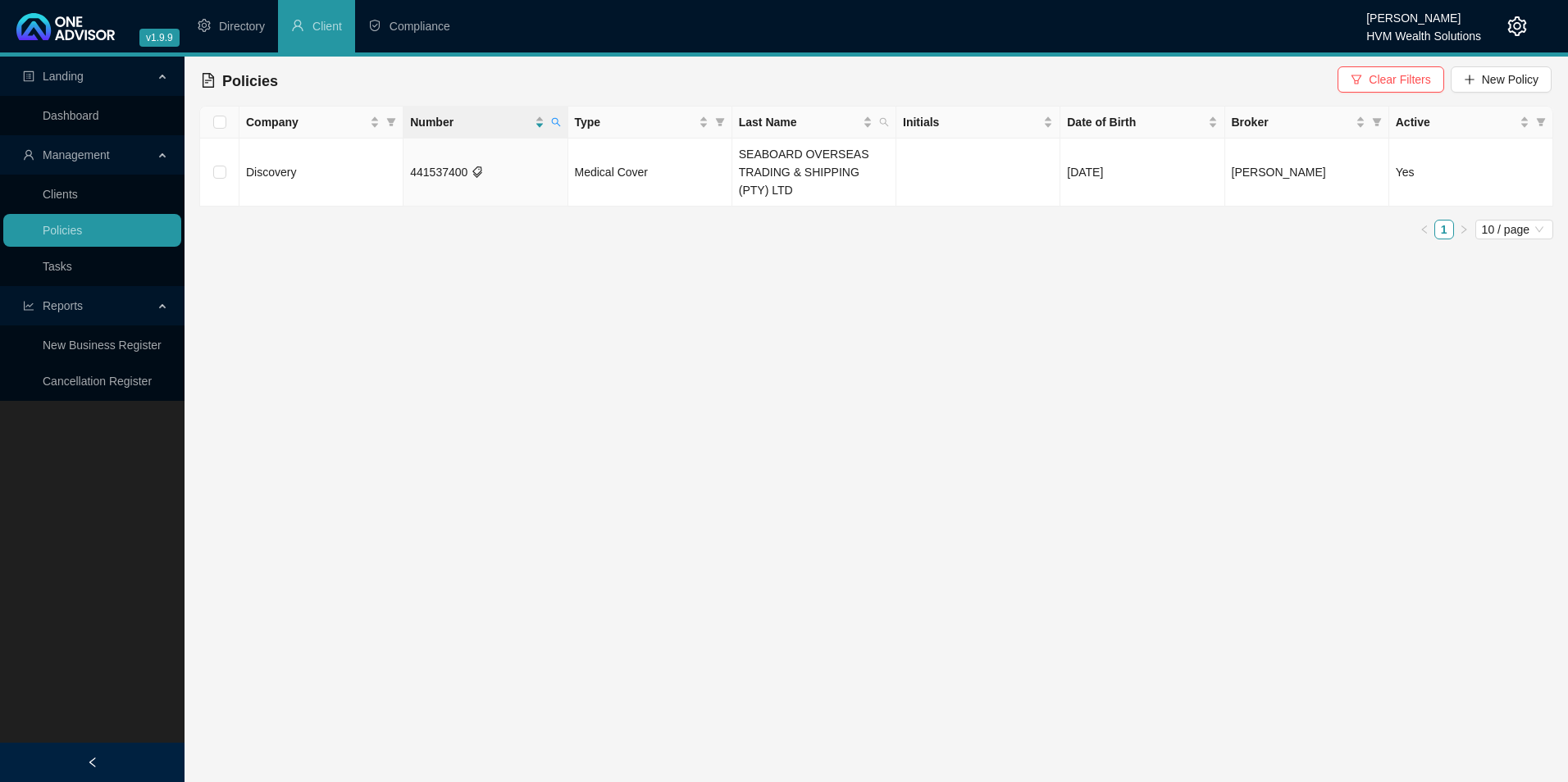
drag, startPoint x: 1488, startPoint y: 501, endPoint x: 1374, endPoint y: 424, distance: 137.6
click at [1488, 499] on main "Landing Dashboard Management Clients Policies Tasks Reports New Business Regist…" at bounding box center [784, 420] width 1568 height 726
click at [557, 119] on icon "search" at bounding box center [556, 122] width 9 height 9
drag, startPoint x: 500, startPoint y: 154, endPoint x: 308, endPoint y: 154, distance: 192.0
click at [308, 154] on body "v1.9.9 [PERSON_NAME] HVM Wealth Solutions Directory Client Compliance Landing D…" at bounding box center [784, 391] width 1568 height 782
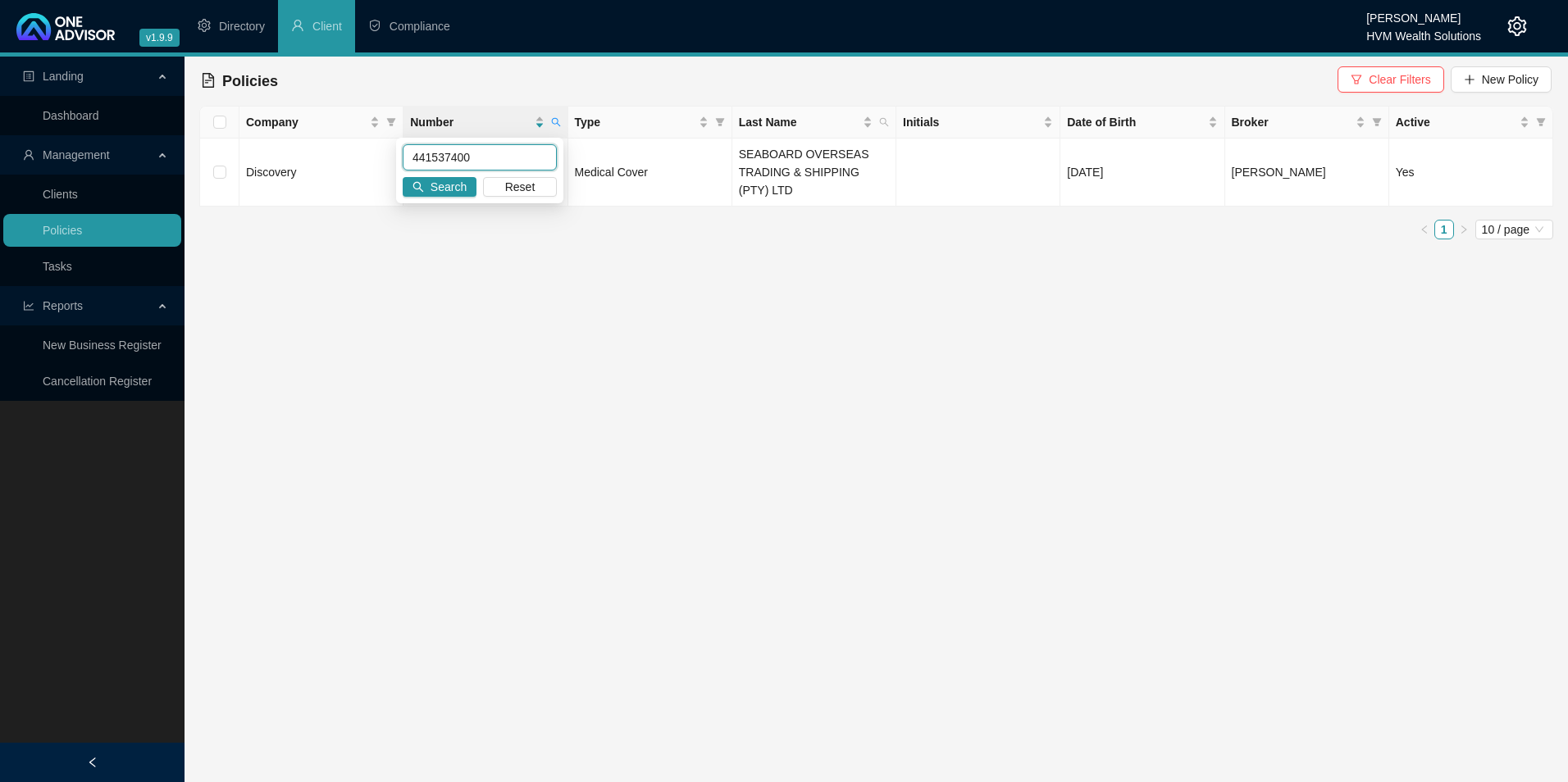
paste input "AFORBD5465"
click at [428, 177] on button "Search" at bounding box center [439, 186] width 74 height 19
click at [1508, 79] on span "New Policy" at bounding box center [1510, 80] width 57 height 18
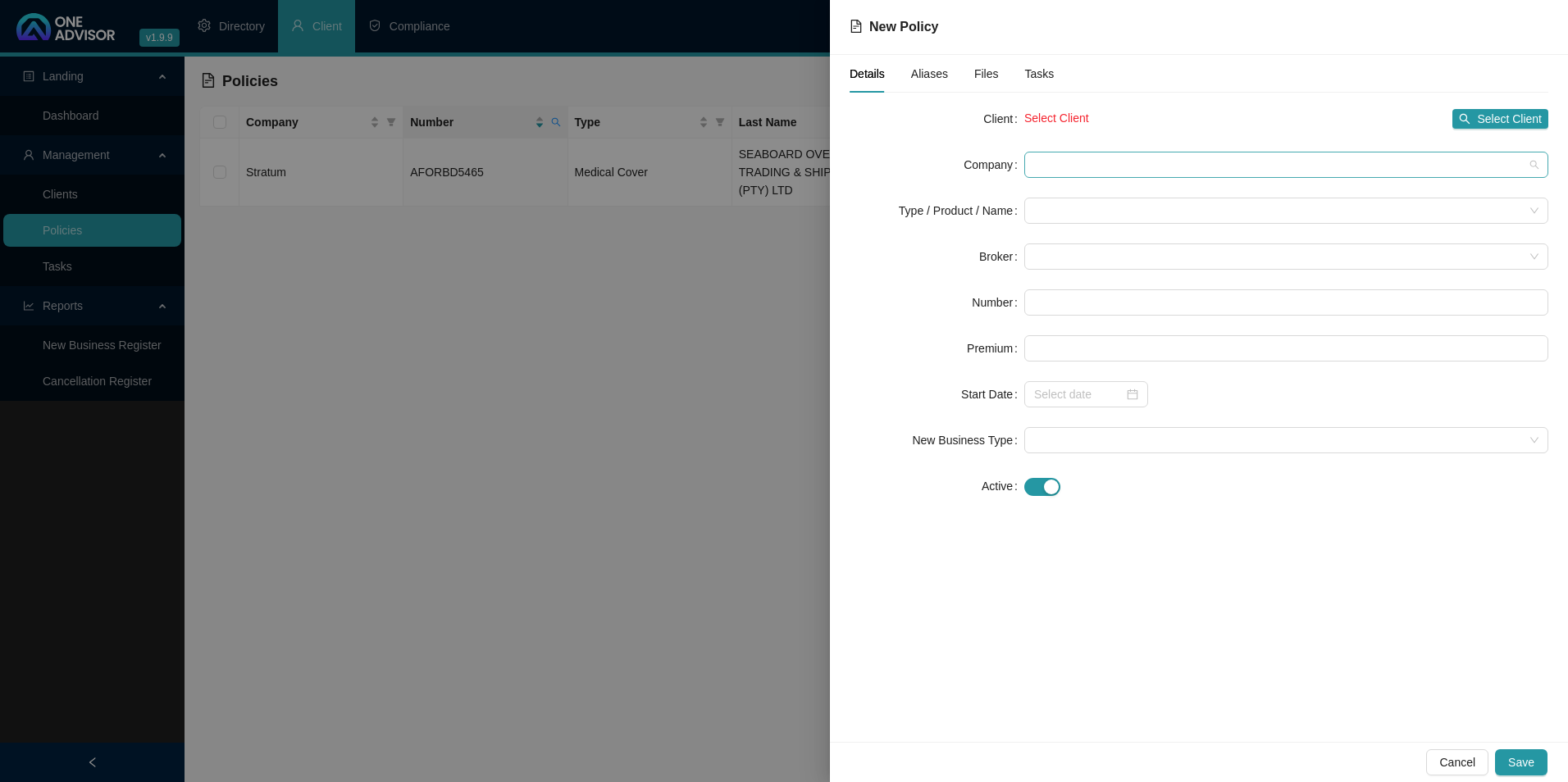
click at [1148, 166] on span at bounding box center [1286, 164] width 505 height 24
drag, startPoint x: 1148, startPoint y: 167, endPoint x: 1057, endPoint y: 159, distance: 91.4
click at [1057, 159] on span at bounding box center [1286, 164] width 505 height 24
drag, startPoint x: 1057, startPoint y: 161, endPoint x: 573, endPoint y: 244, distance: 491.1
click at [597, 372] on div at bounding box center [784, 391] width 1568 height 782
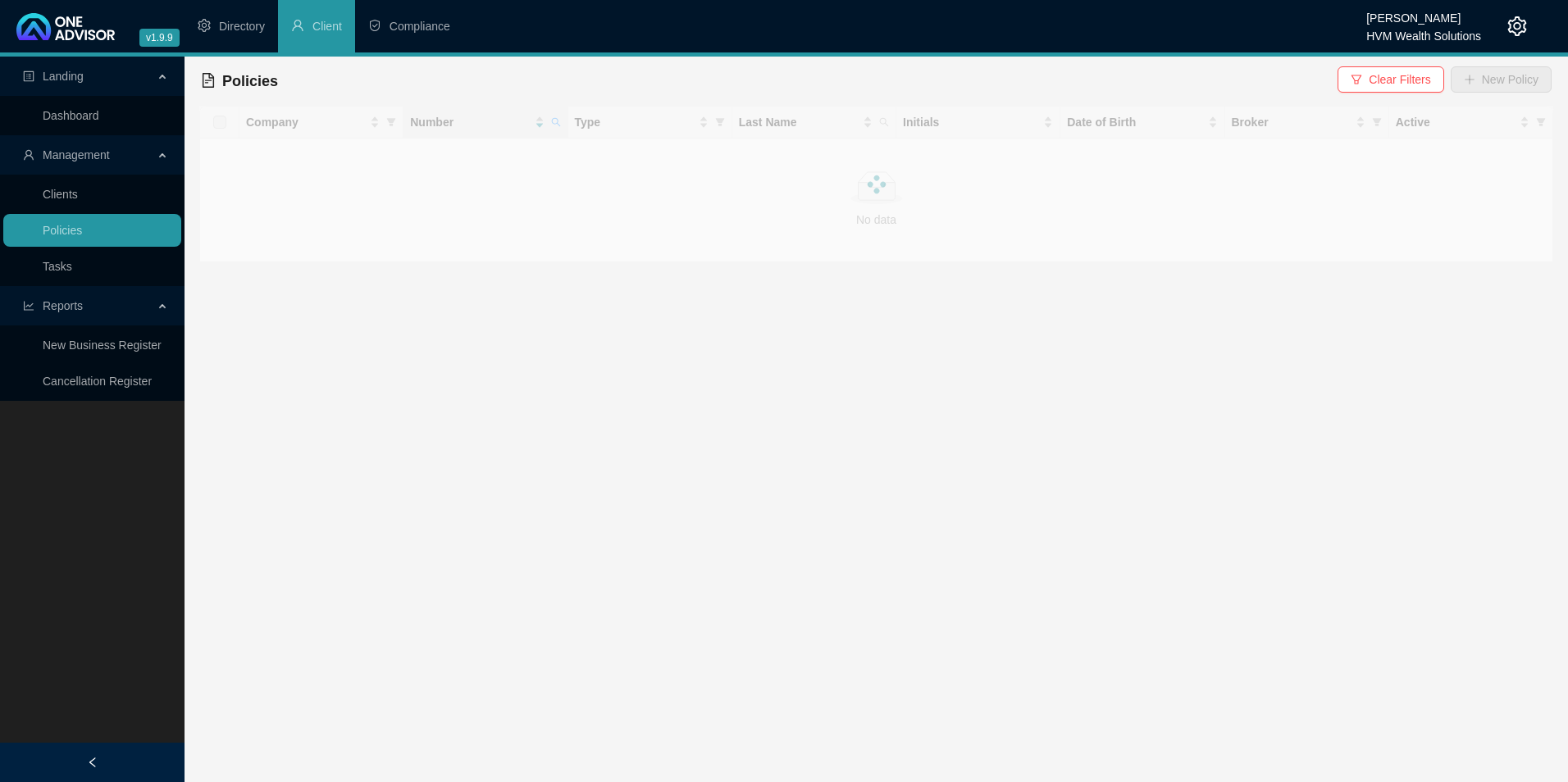
click at [556, 125] on div at bounding box center [877, 184] width 1354 height 157
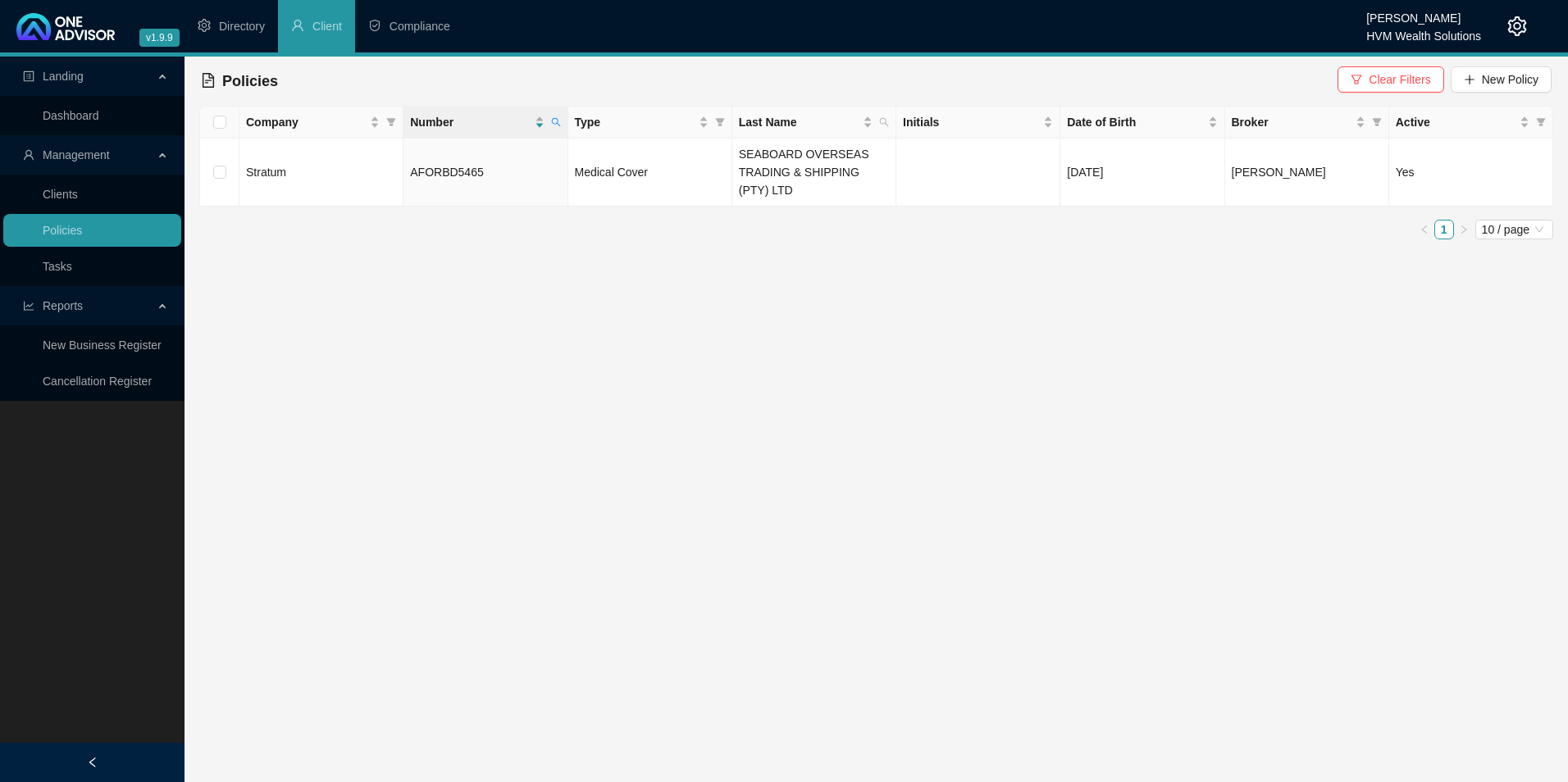
click at [556, 125] on icon "search" at bounding box center [556, 122] width 10 height 10
drag, startPoint x: 512, startPoint y: 155, endPoint x: 340, endPoint y: 143, distance: 172.4
click at [339, 143] on body "v1.9.9 [PERSON_NAME] HVM Wealth Solutions Directory Client Compliance Landing D…" at bounding box center [784, 391] width 1568 height 782
paste input "448054630"
type input "448054630"
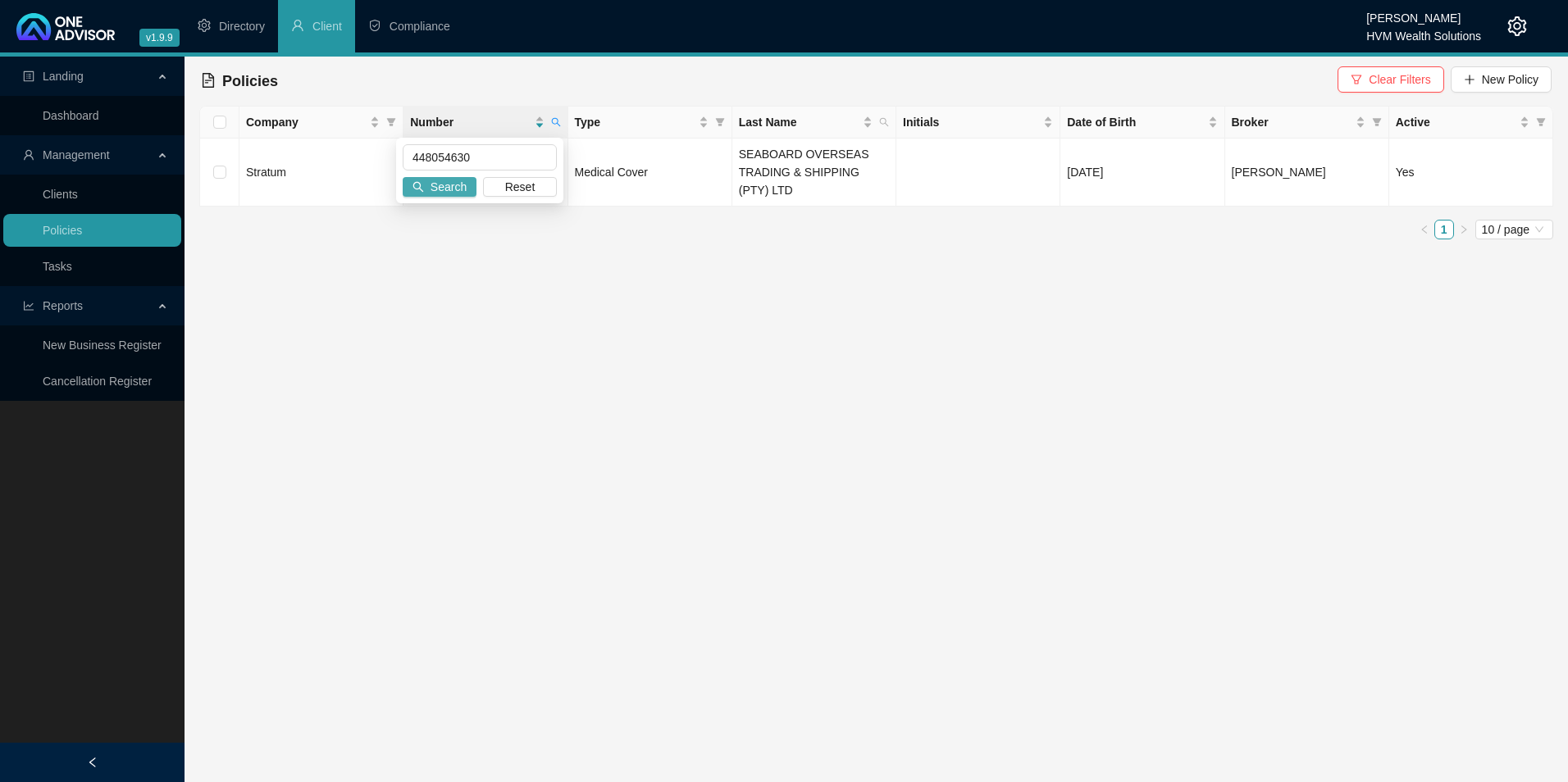
click at [445, 190] on span "Search" at bounding box center [448, 186] width 36 height 18
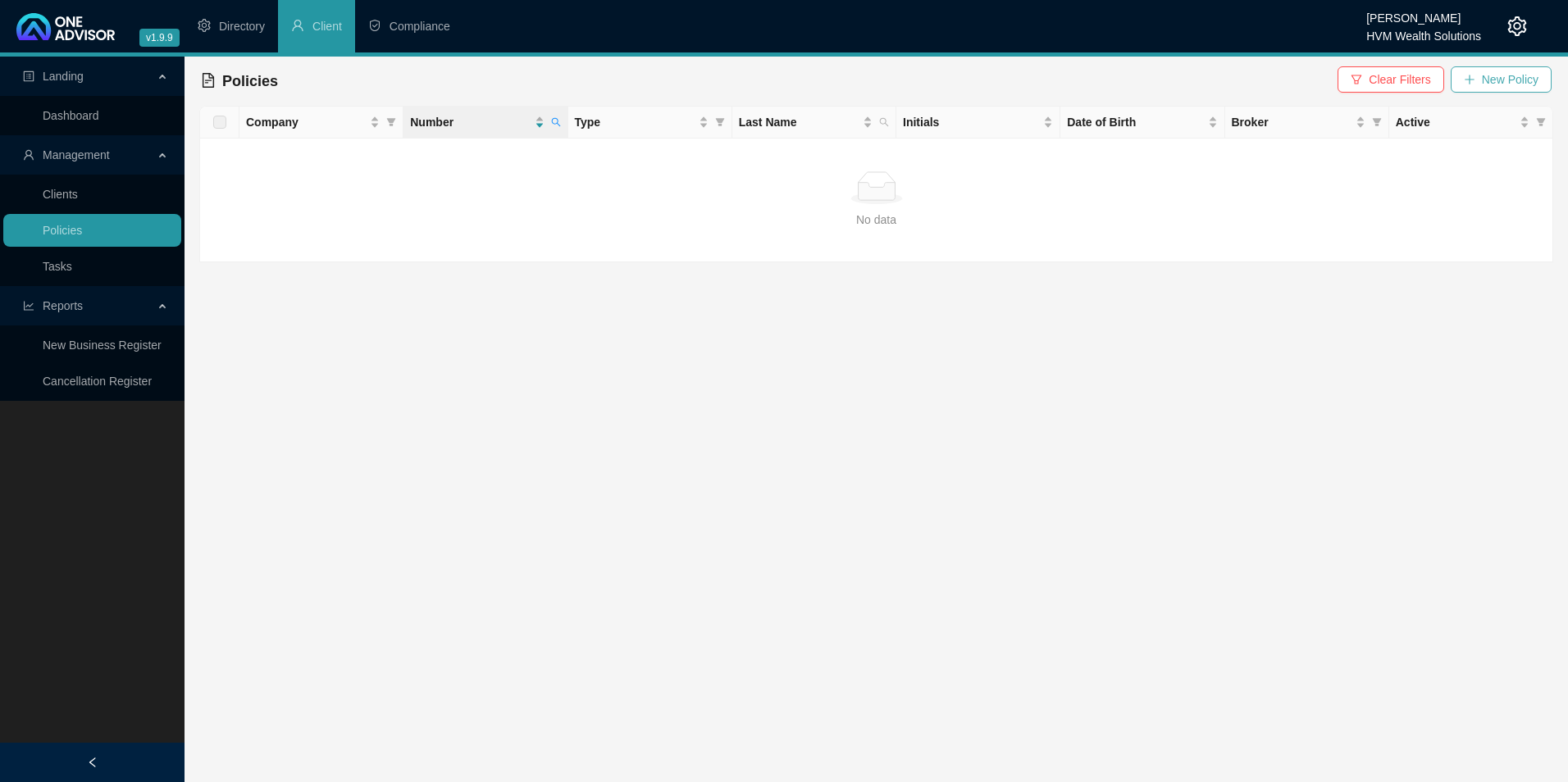
click at [1471, 87] on button "New Policy" at bounding box center [1501, 80] width 101 height 26
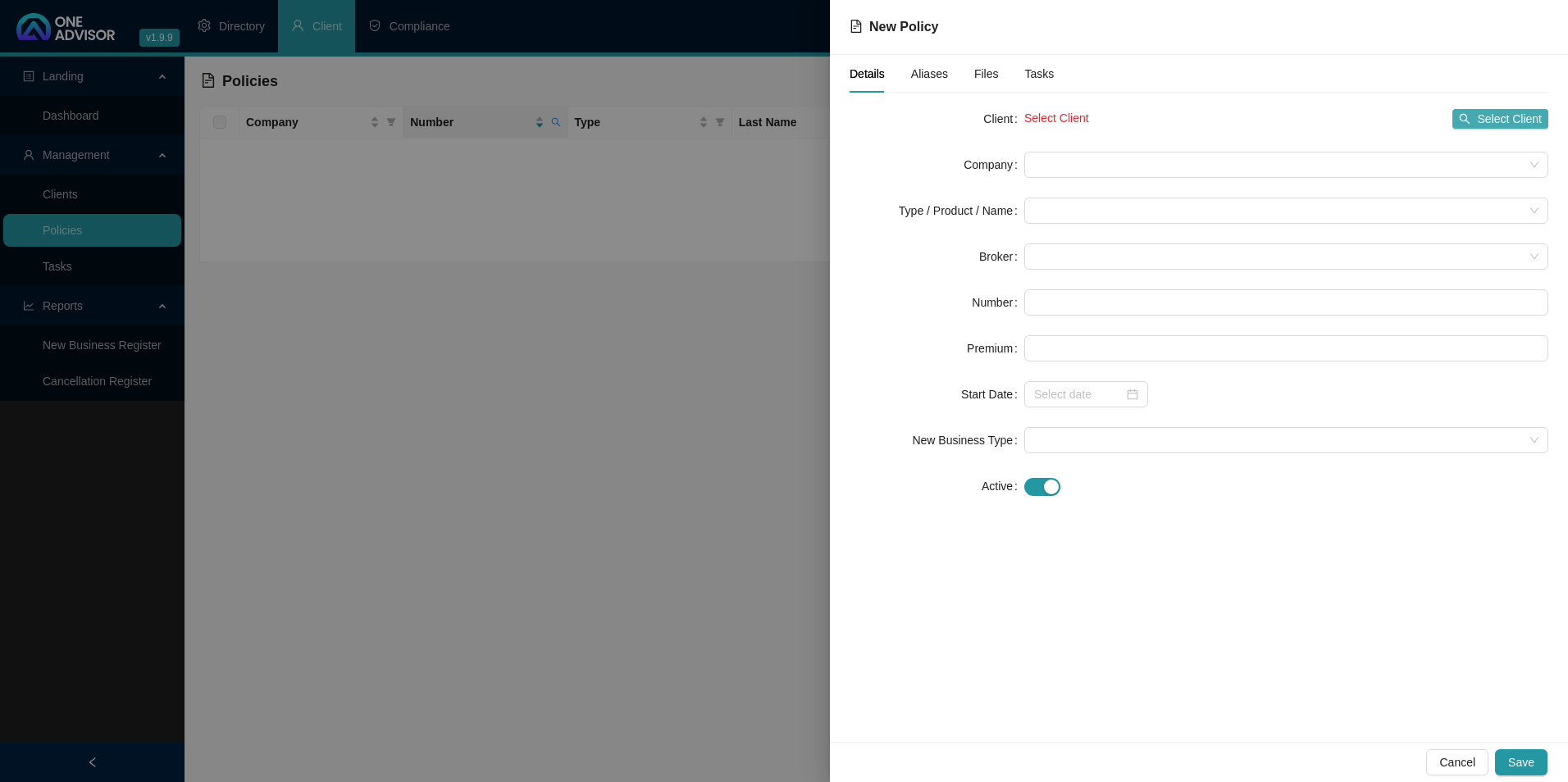
click at [1471, 120] on icon "search" at bounding box center [1465, 118] width 11 height 11
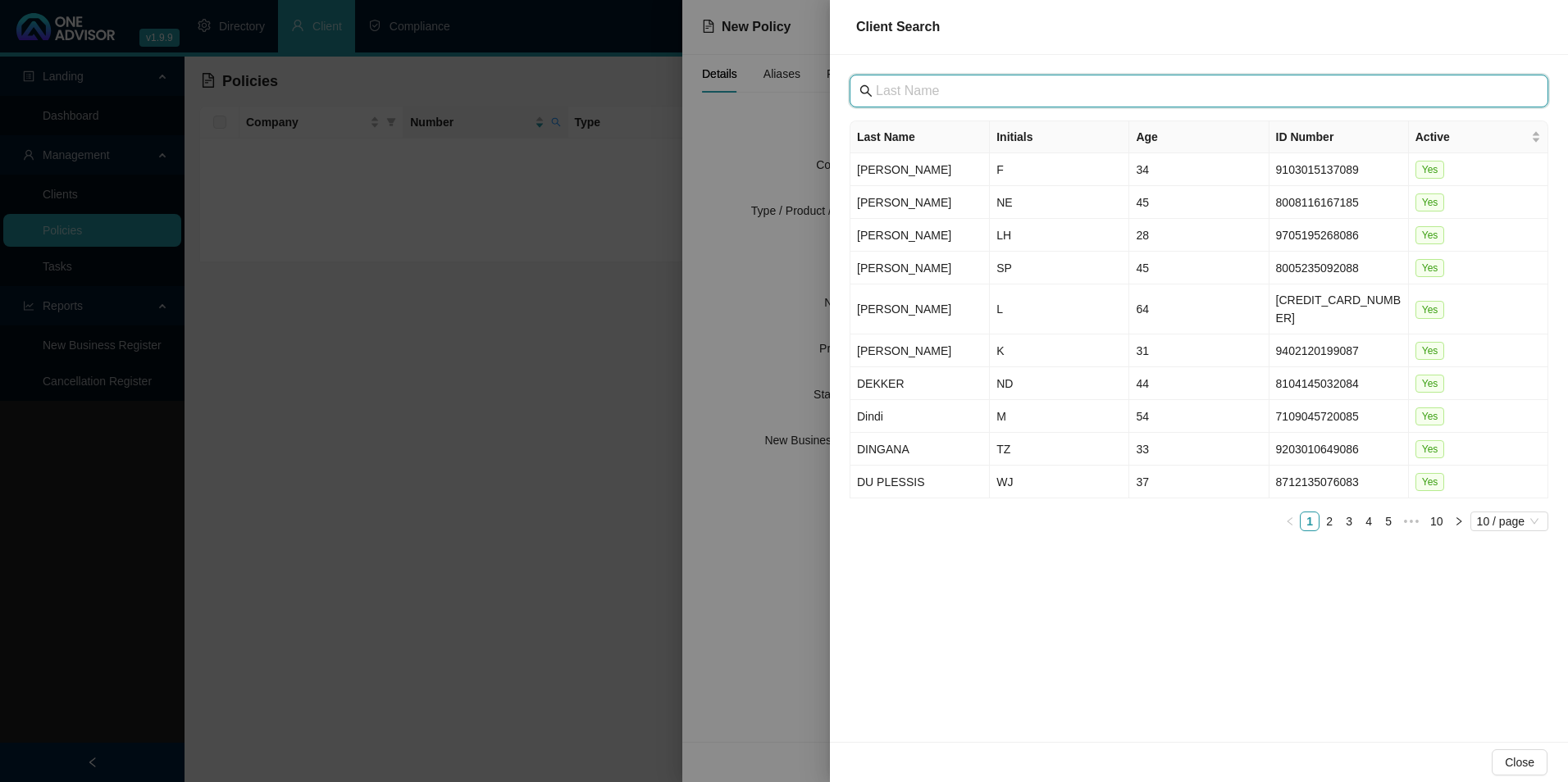
click at [983, 88] on input "text" at bounding box center [1200, 91] width 649 height 19
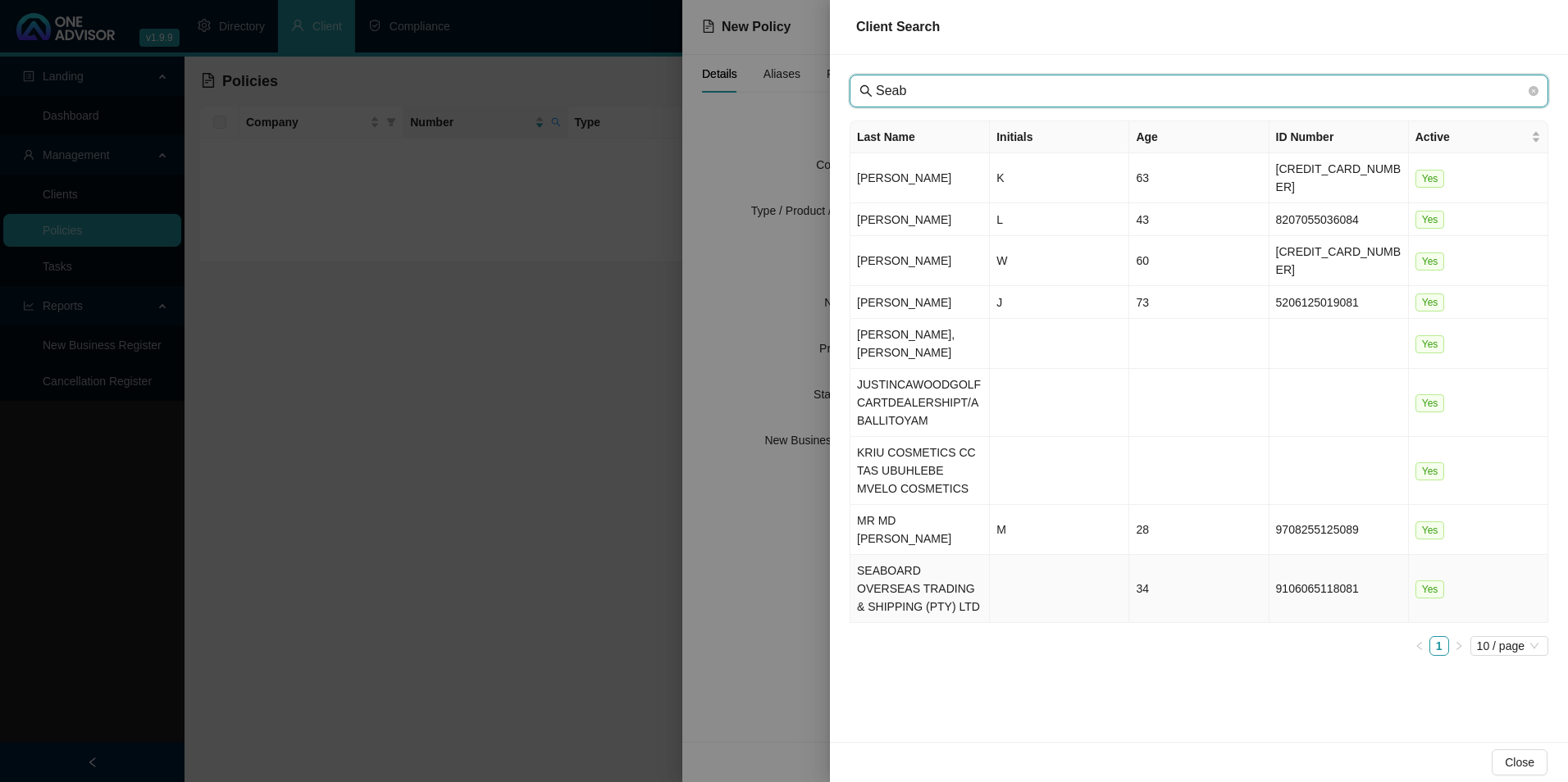
type input "Seab"
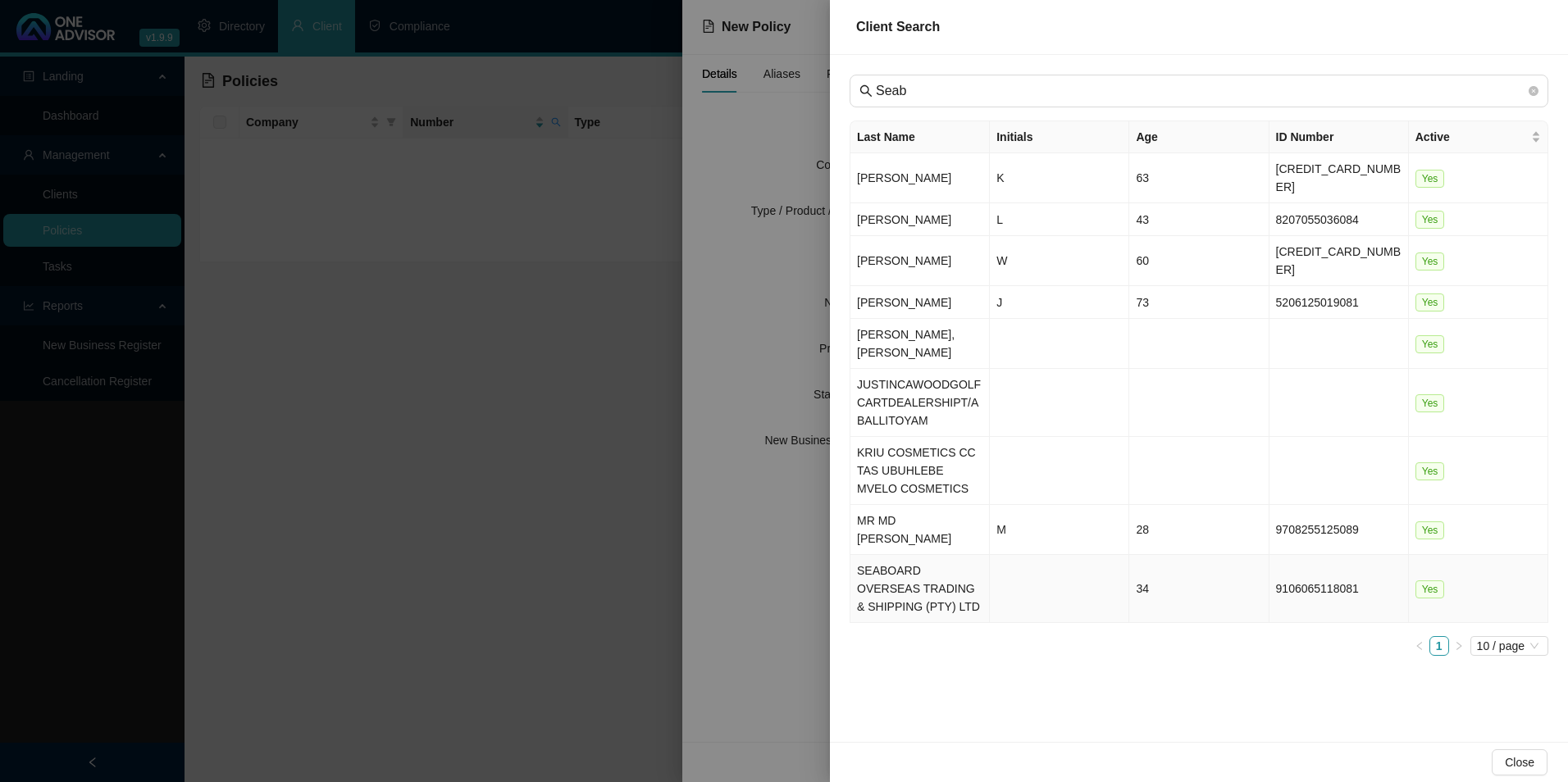
click at [929, 555] on td "SEABOARD OVERSEAS TRADING & SHIPPING (PTY) LTD" at bounding box center [920, 590] width 139 height 68
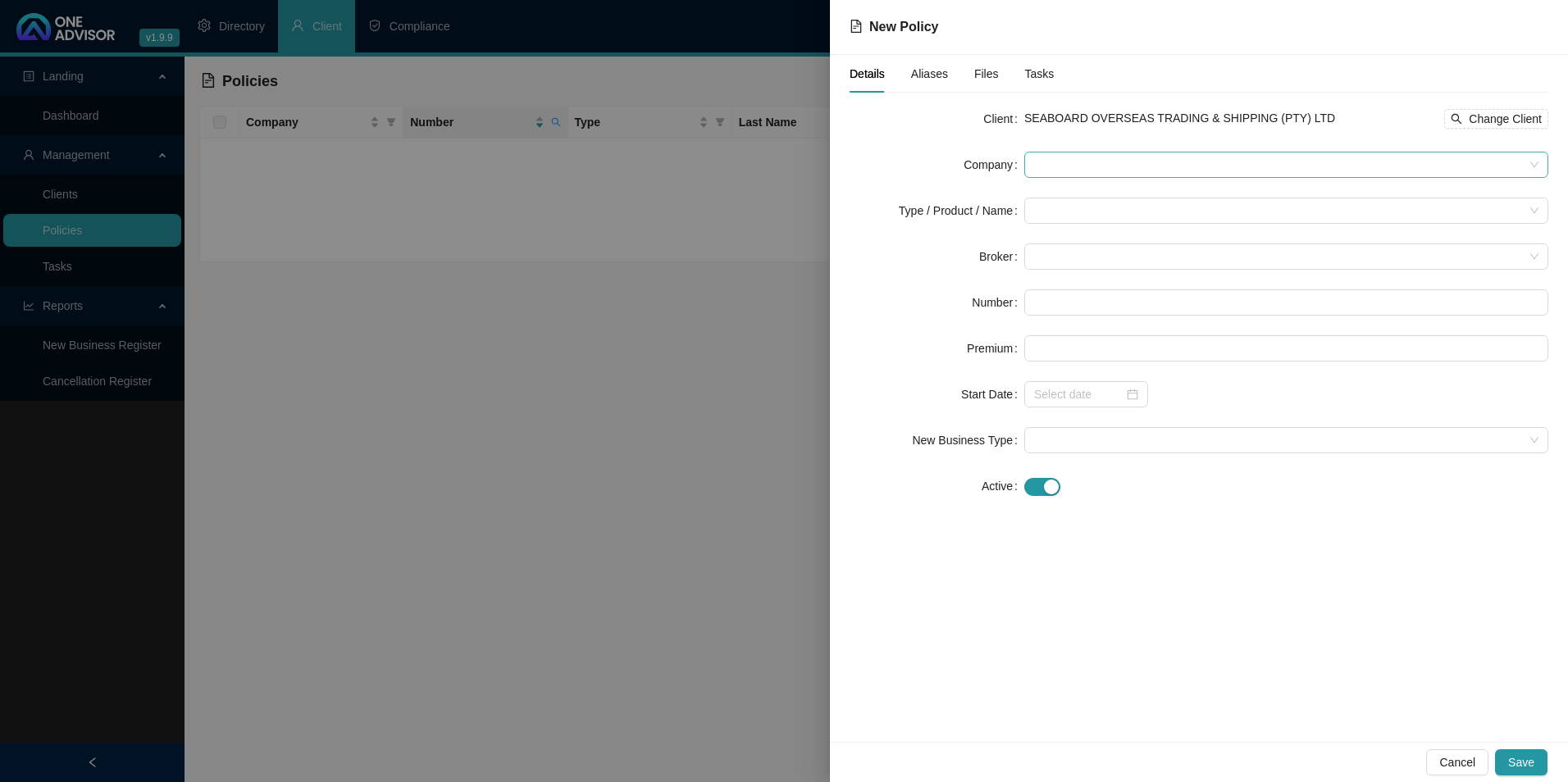
click at [1144, 173] on span at bounding box center [1286, 164] width 505 height 24
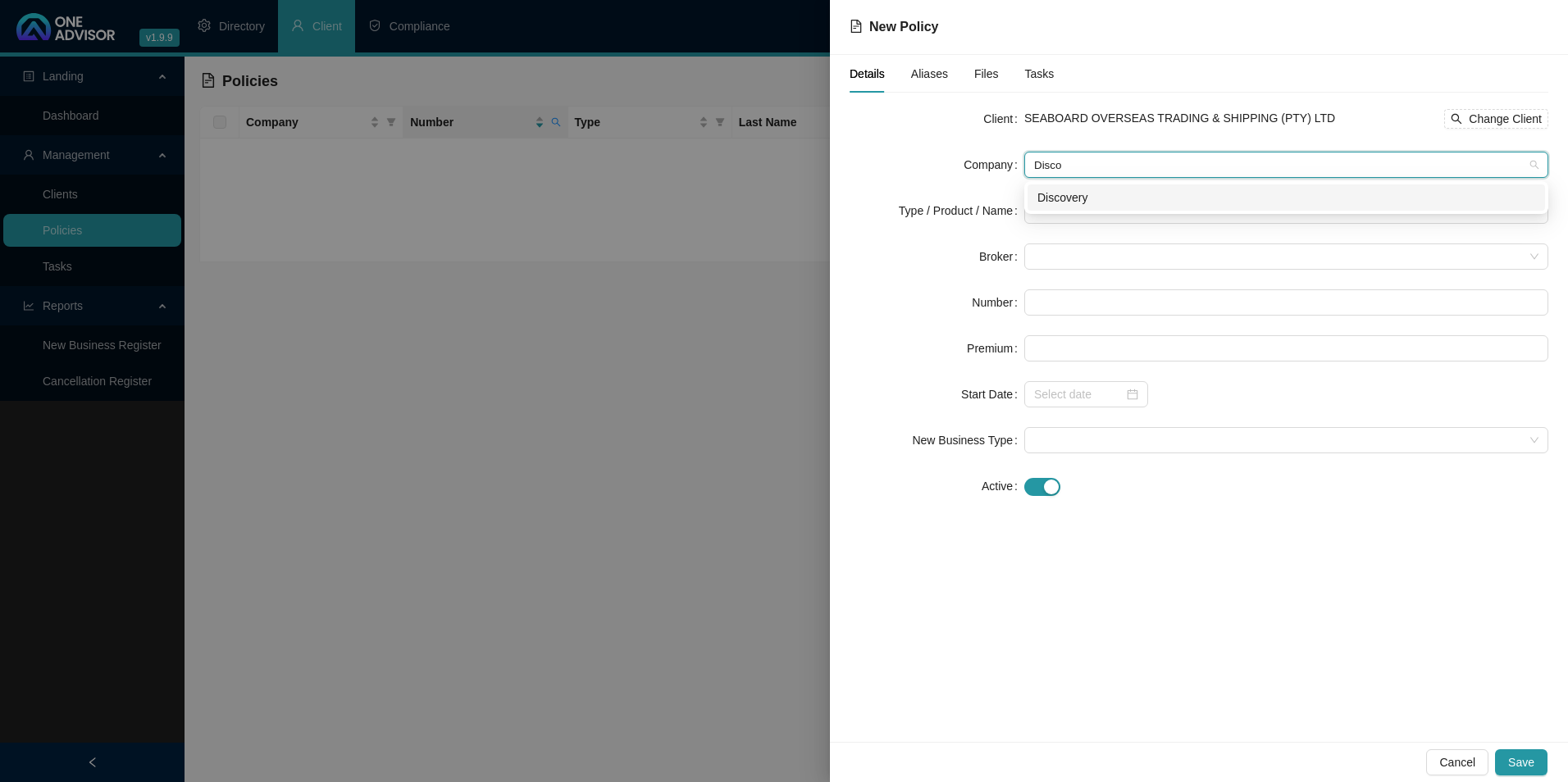
click at [1075, 190] on div "Discovery" at bounding box center [1286, 198] width 498 height 18
click at [1069, 219] on input "search" at bounding box center [1279, 211] width 490 height 24
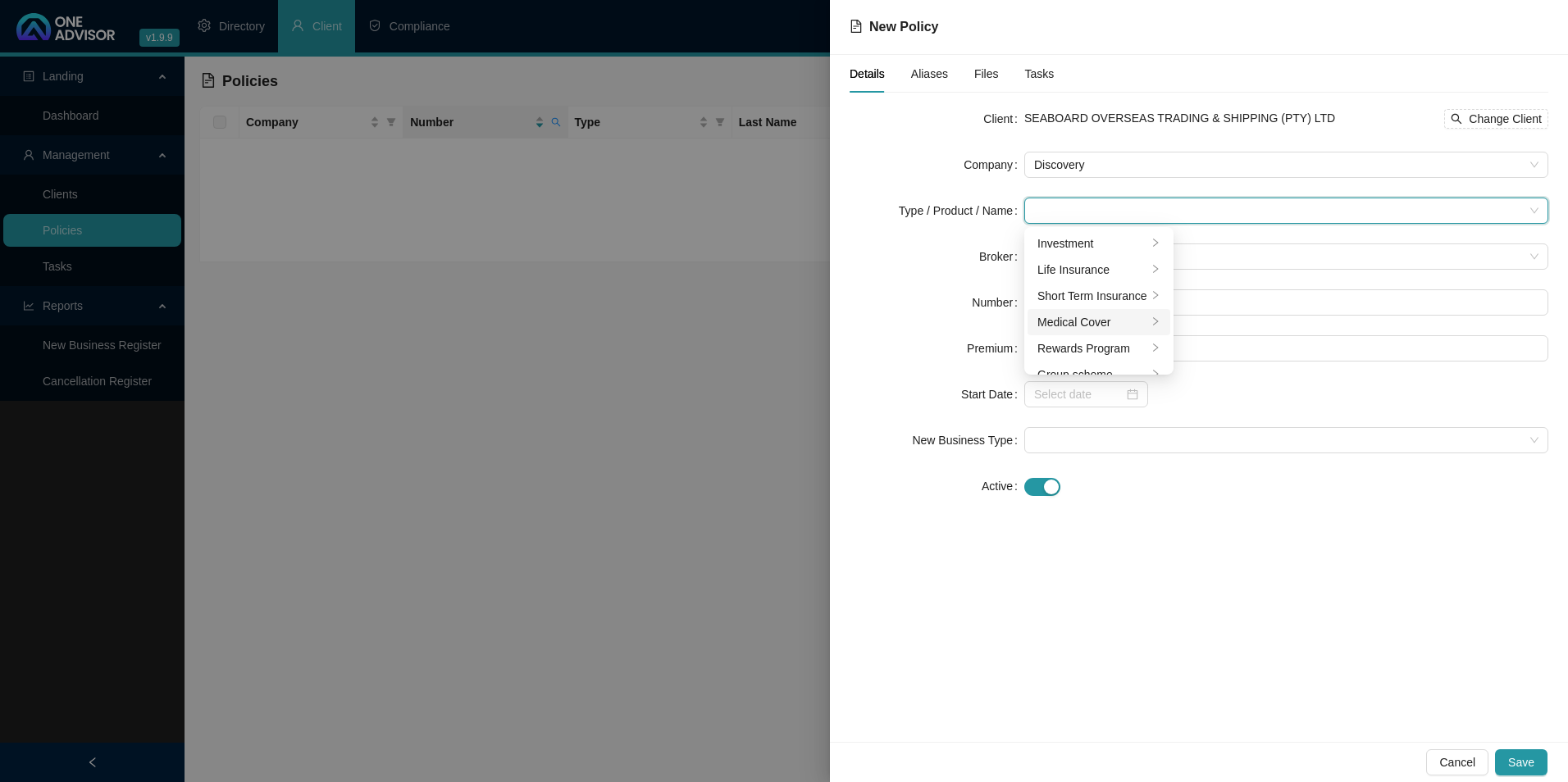
click at [1062, 325] on div "Medical Cover" at bounding box center [1093, 322] width 110 height 18
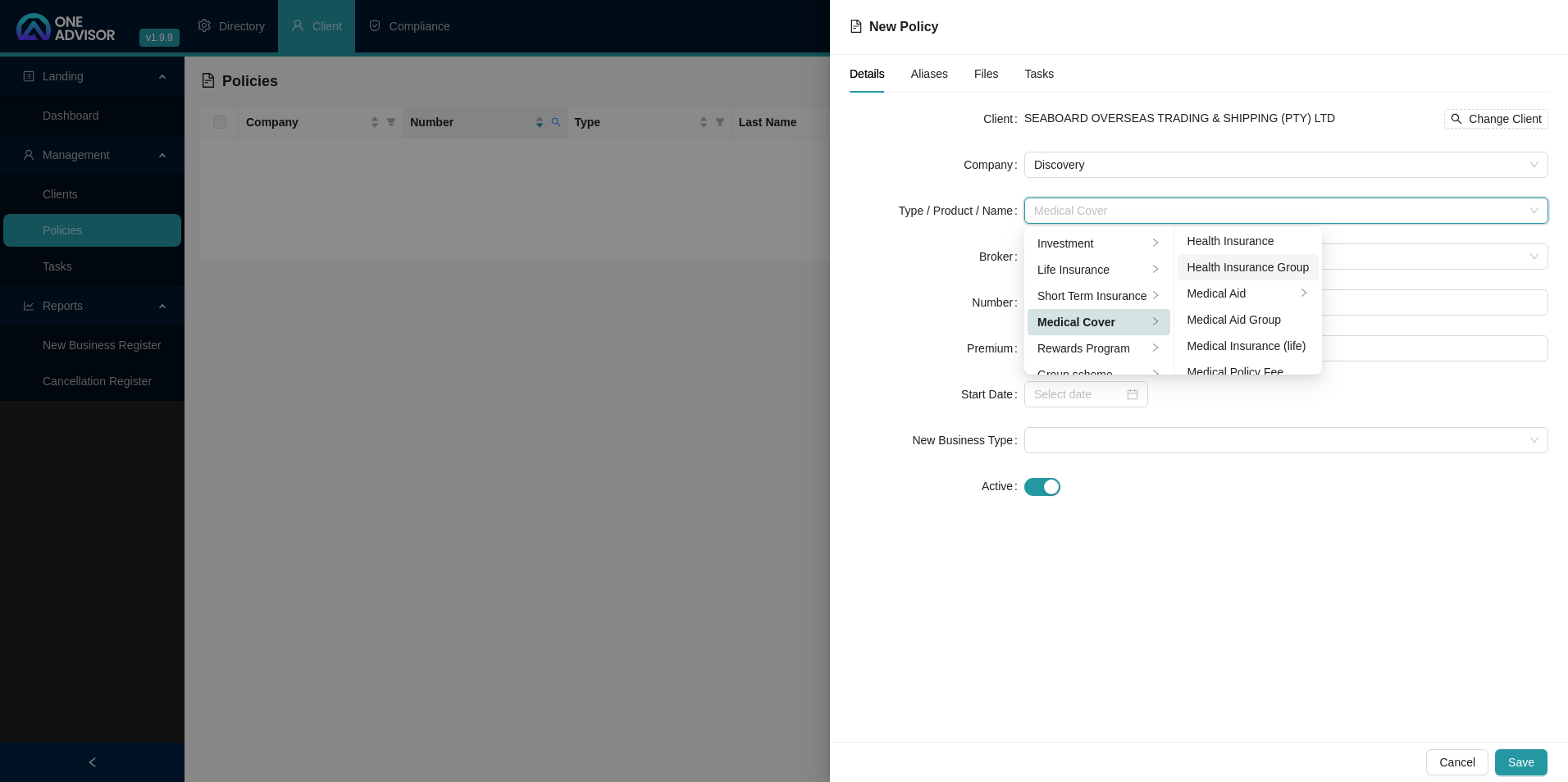
scroll to position [82, 0]
click at [1279, 329] on li "Medical Aid Group" at bounding box center [1249, 319] width 142 height 26
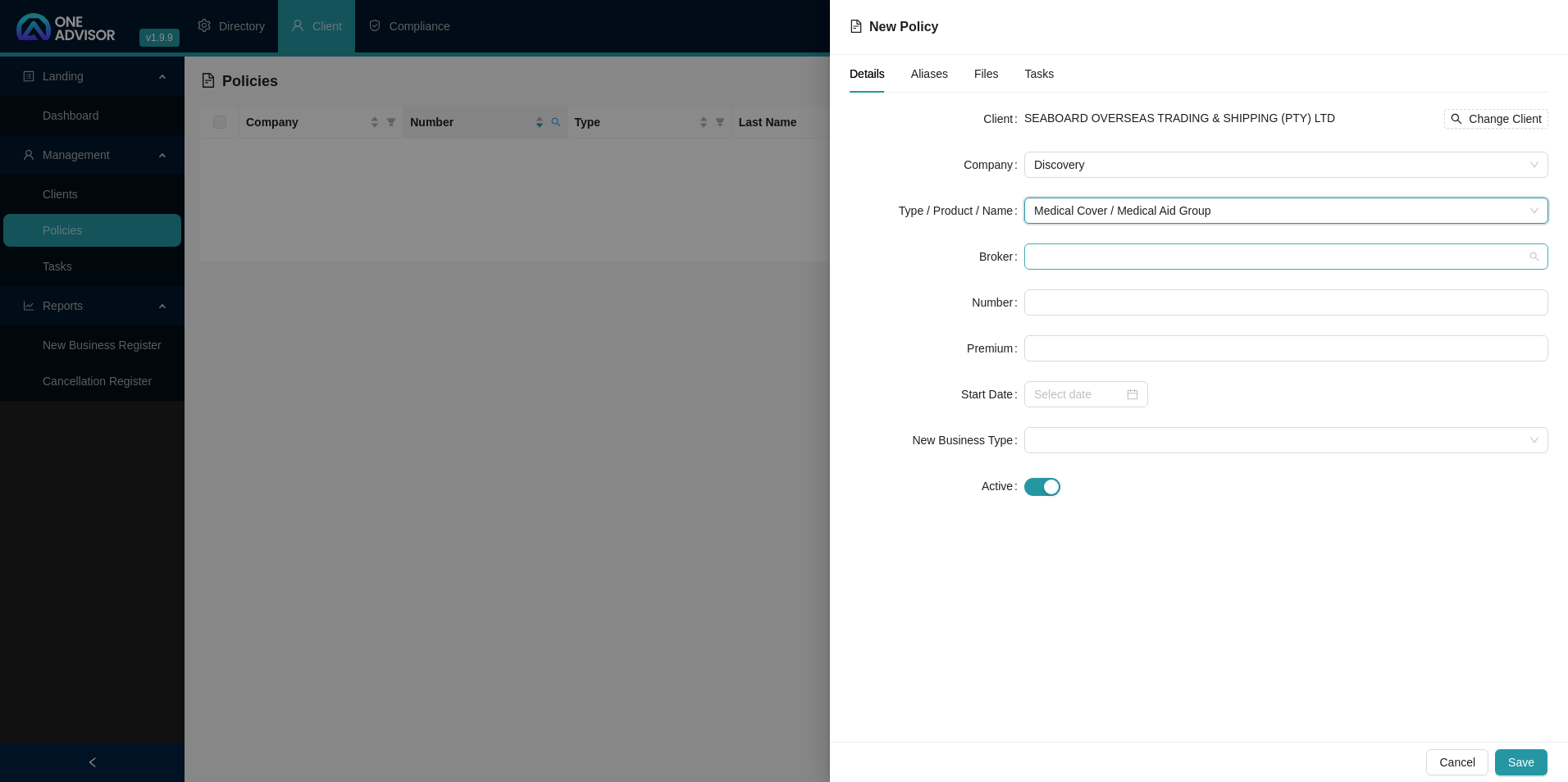
click at [1179, 253] on span at bounding box center [1286, 256] width 505 height 24
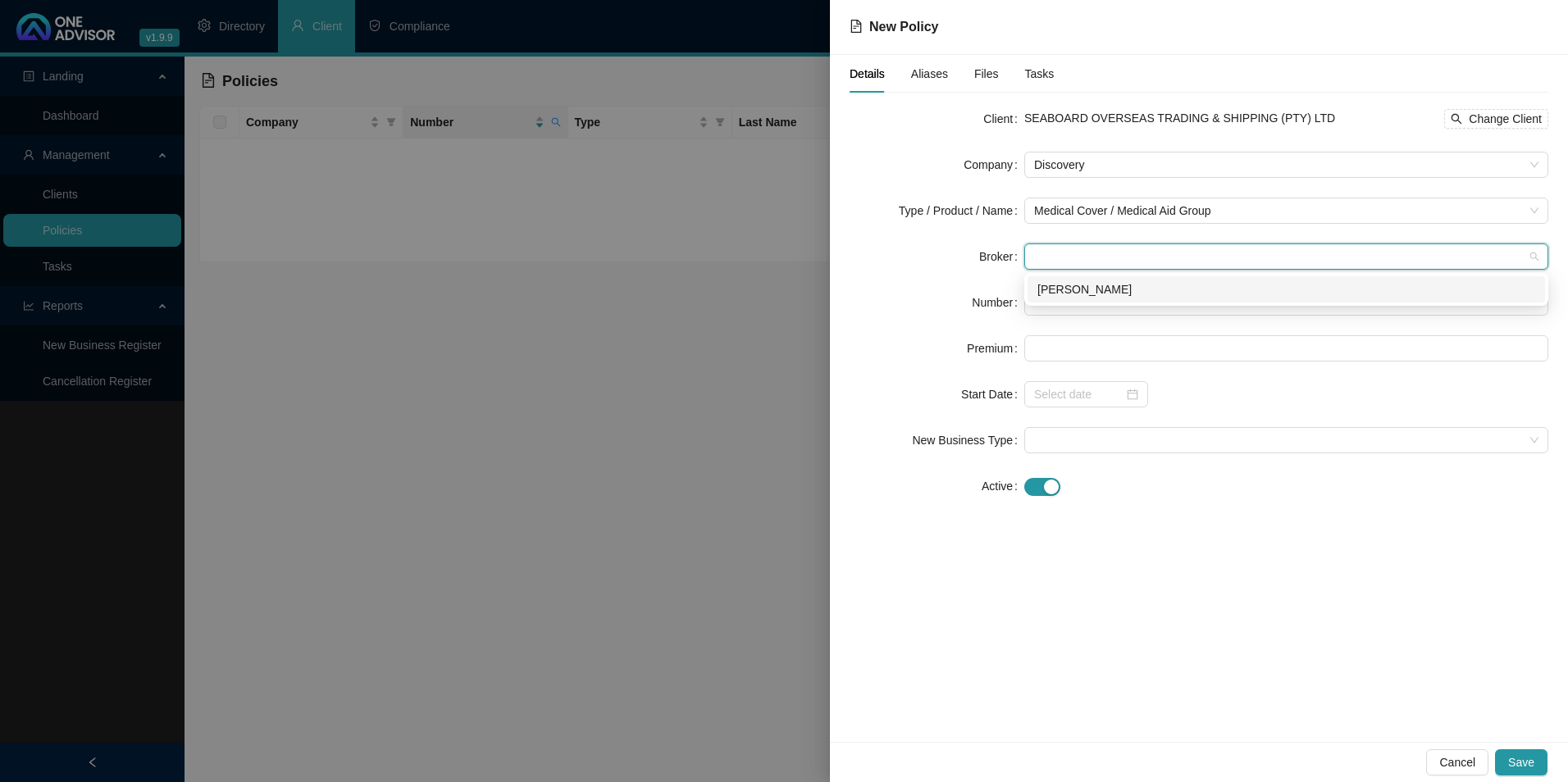
click at [1158, 297] on div "[PERSON_NAME]" at bounding box center [1286, 290] width 498 height 18
click at [1064, 312] on input "text" at bounding box center [1286, 303] width 524 height 26
paste input "448054630"
click at [1034, 308] on input "448054630" at bounding box center [1286, 303] width 524 height 26
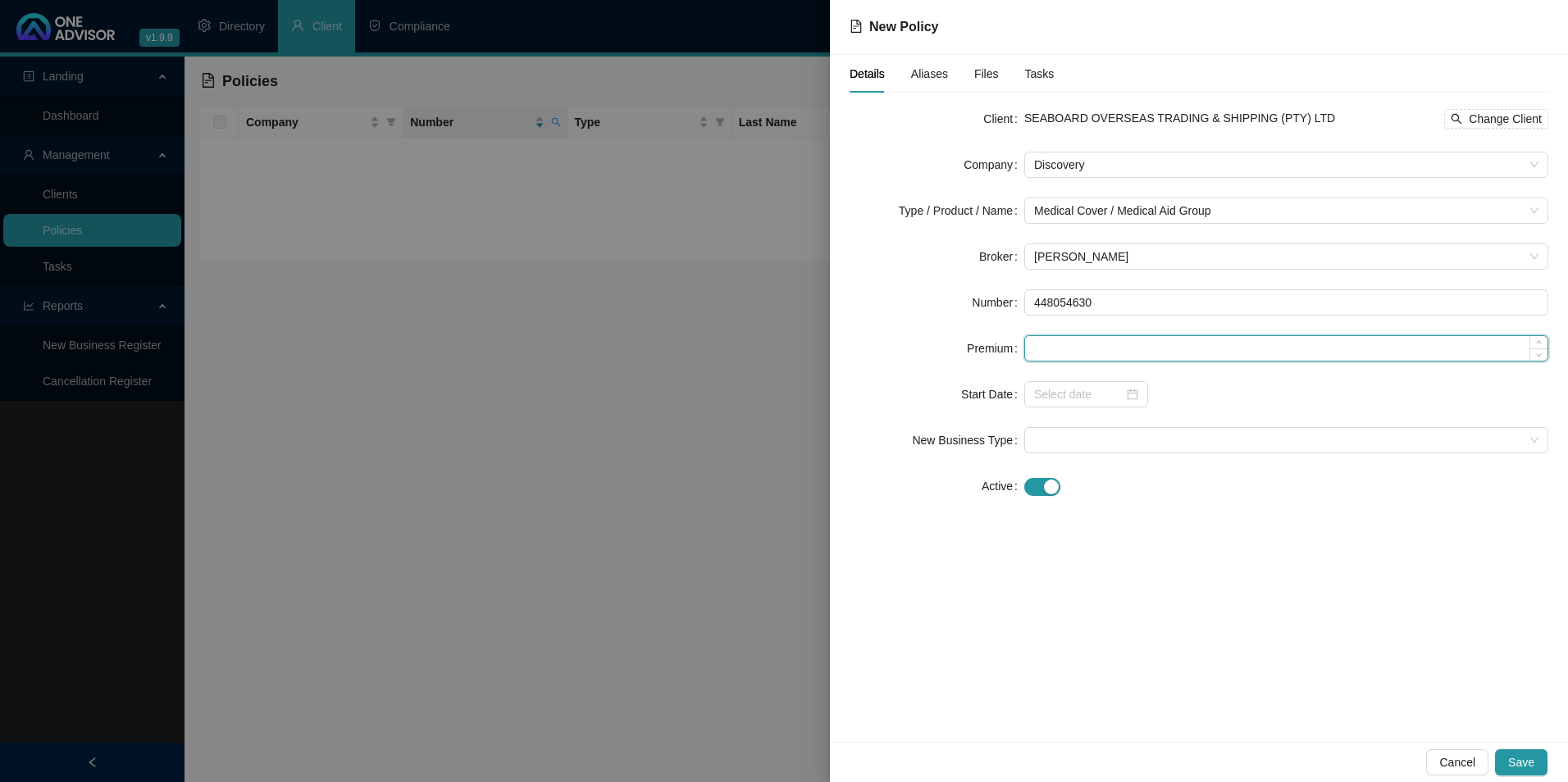
click at [1123, 342] on input at bounding box center [1286, 348] width 522 height 24
click at [1145, 352] on input at bounding box center [1286, 348] width 522 height 24
paste input "3011"
click at [1129, 556] on div "Details Aliases Files Tasks Client SEABOARD OVERSEAS TRADING & SHIPPING (PTY) L…" at bounding box center [1200, 399] width 738 height 688
click at [1082, 401] on input at bounding box center [1079, 394] width 89 height 18
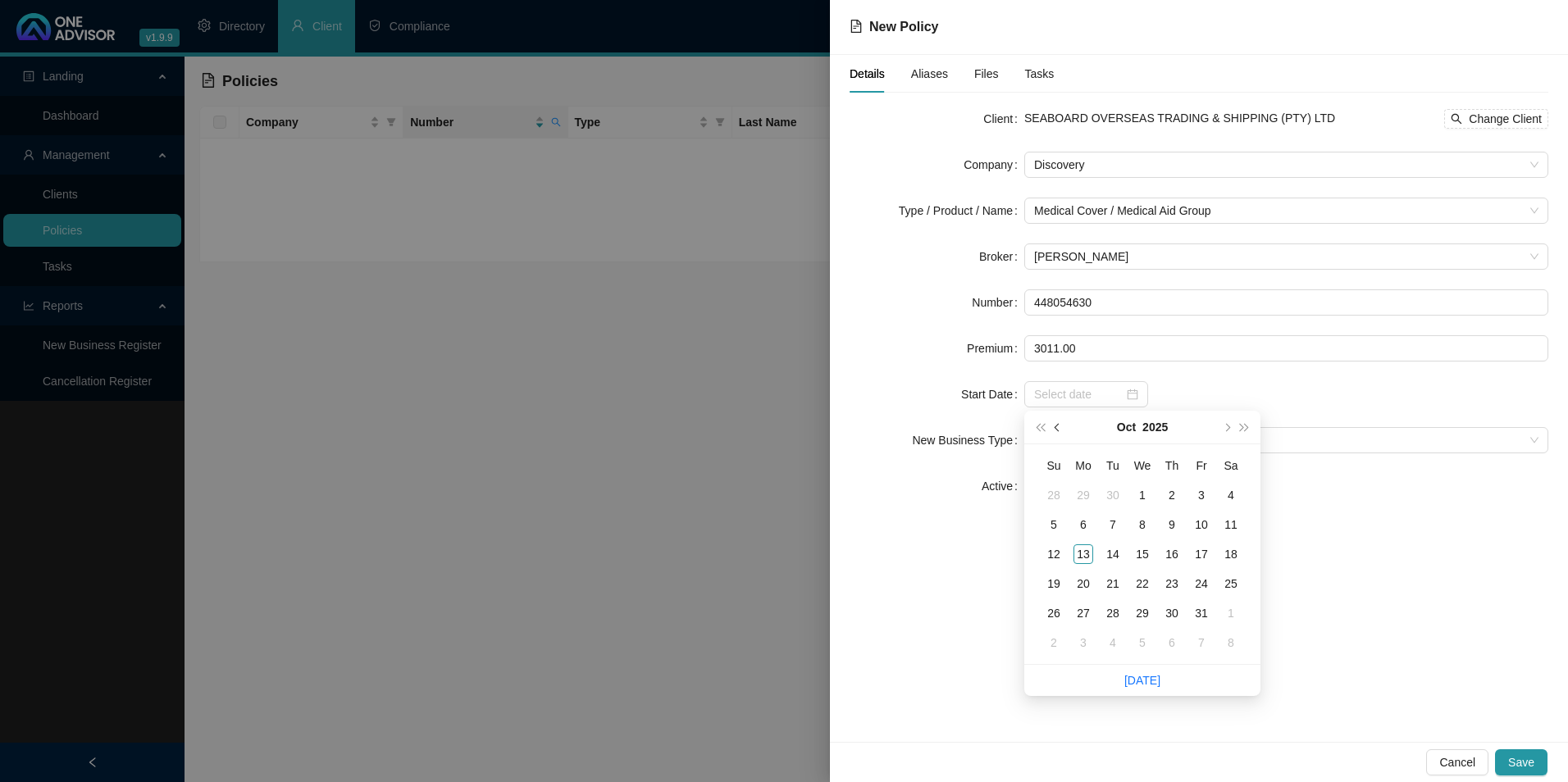
click at [1060, 426] on span "prev-year" at bounding box center [1059, 427] width 8 height 8
click at [1086, 492] on div "1" at bounding box center [1083, 495] width 19 height 19
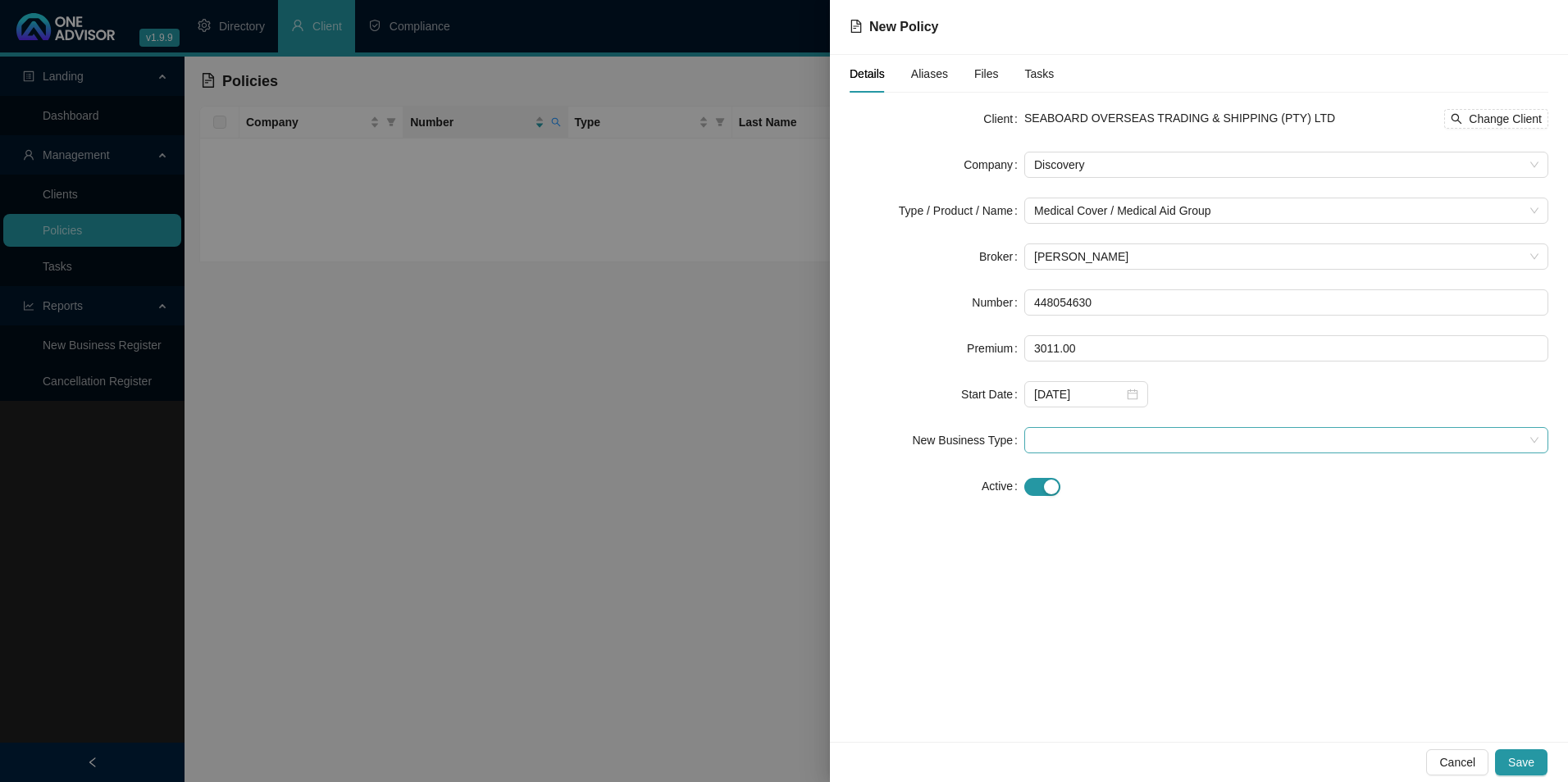
click at [1088, 451] on span at bounding box center [1286, 440] width 505 height 24
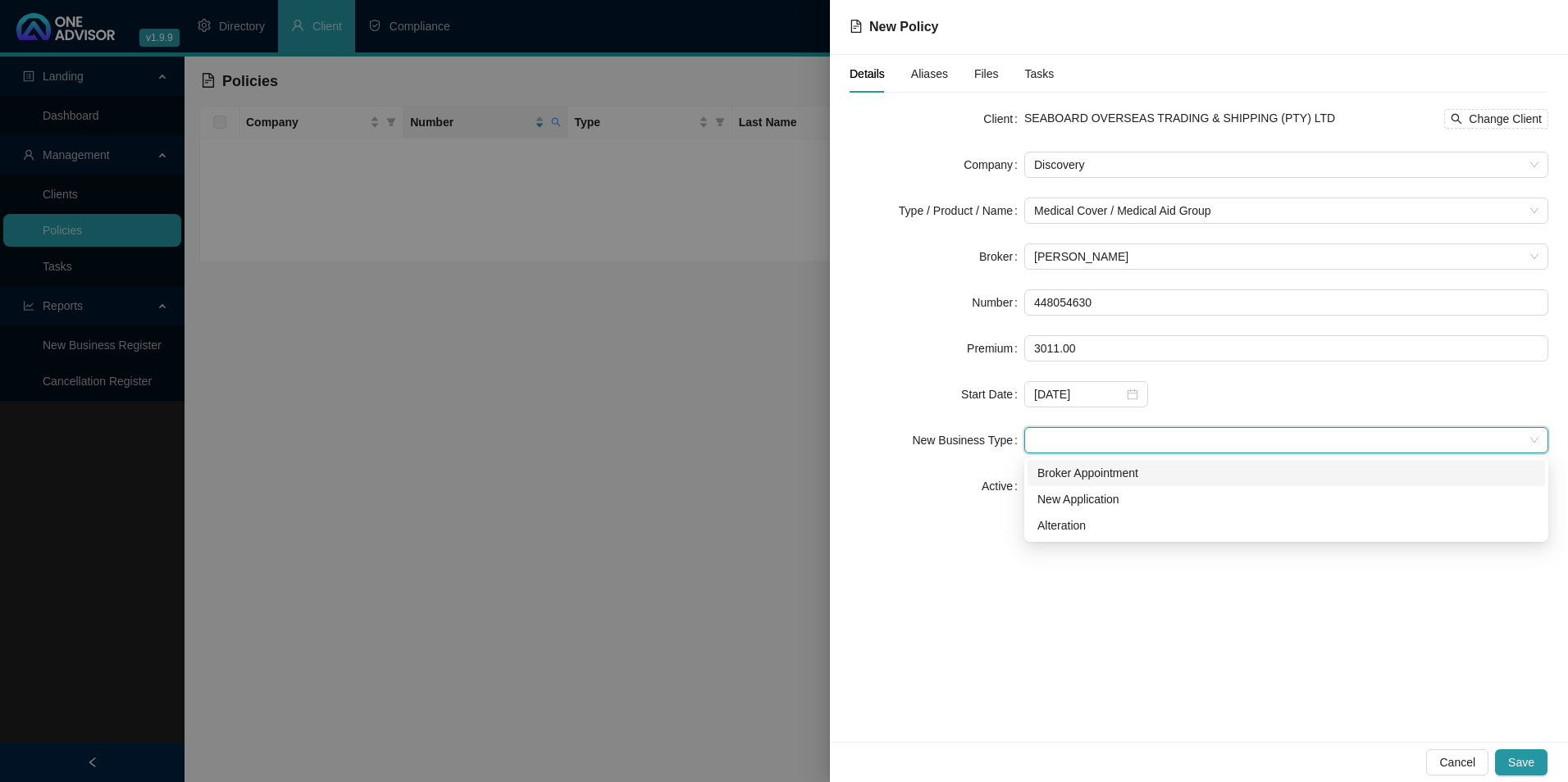
click at [1115, 479] on div "Broker Appointment" at bounding box center [1286, 473] width 498 height 18
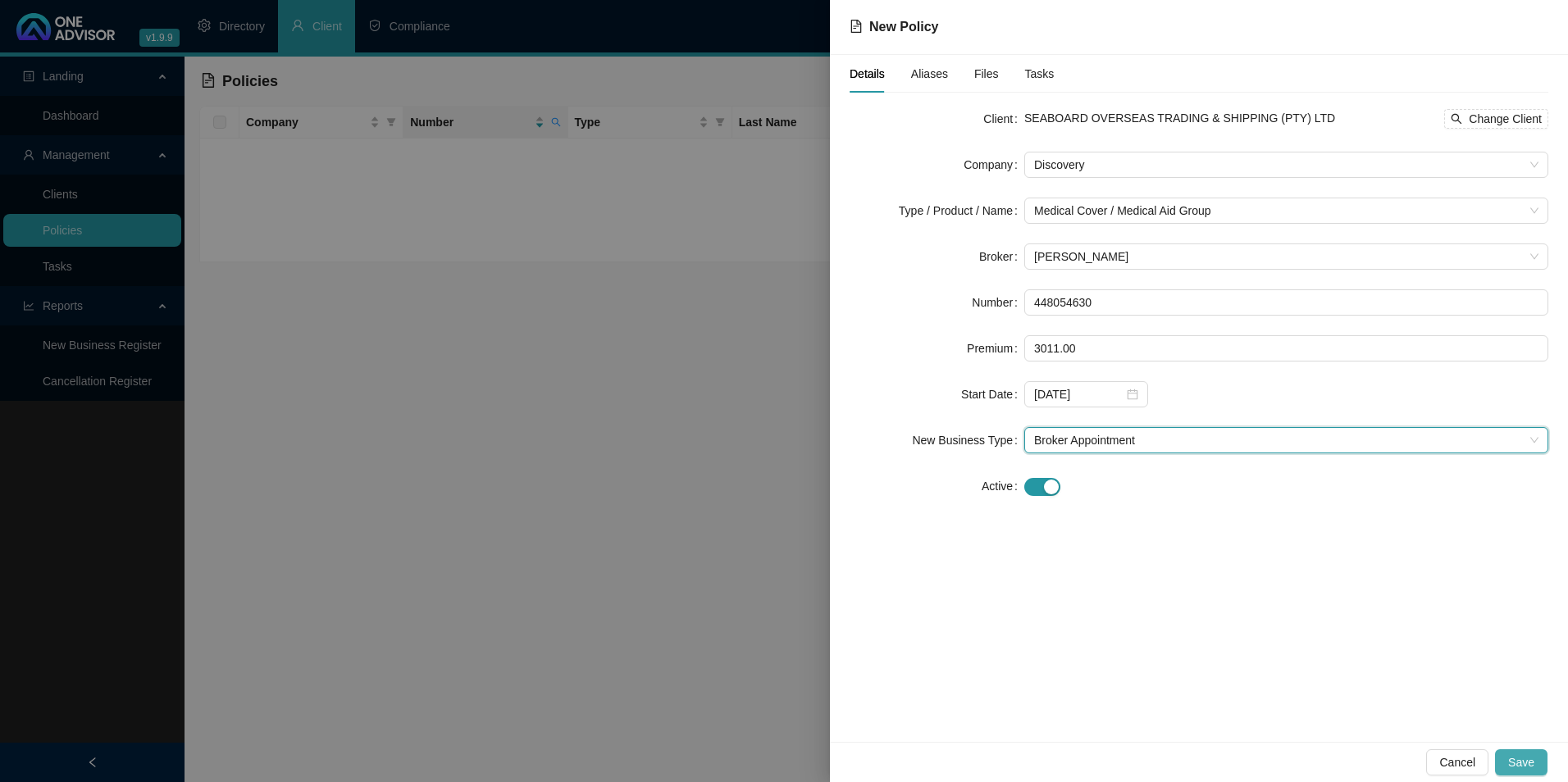
click at [1540, 756] on button "Save" at bounding box center [1522, 763] width 52 height 26
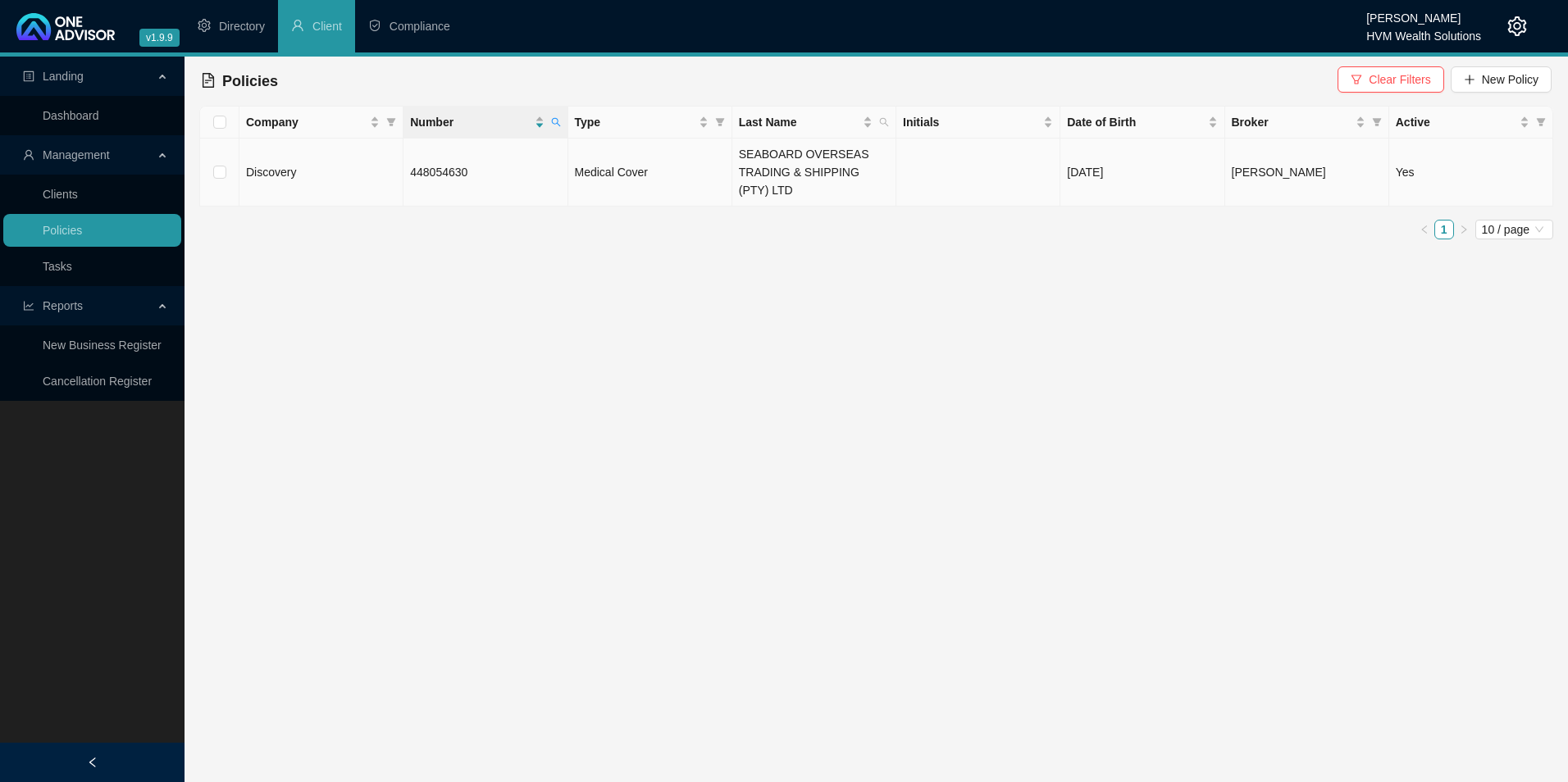
click at [436, 178] on td "448054630" at bounding box center [485, 172] width 164 height 68
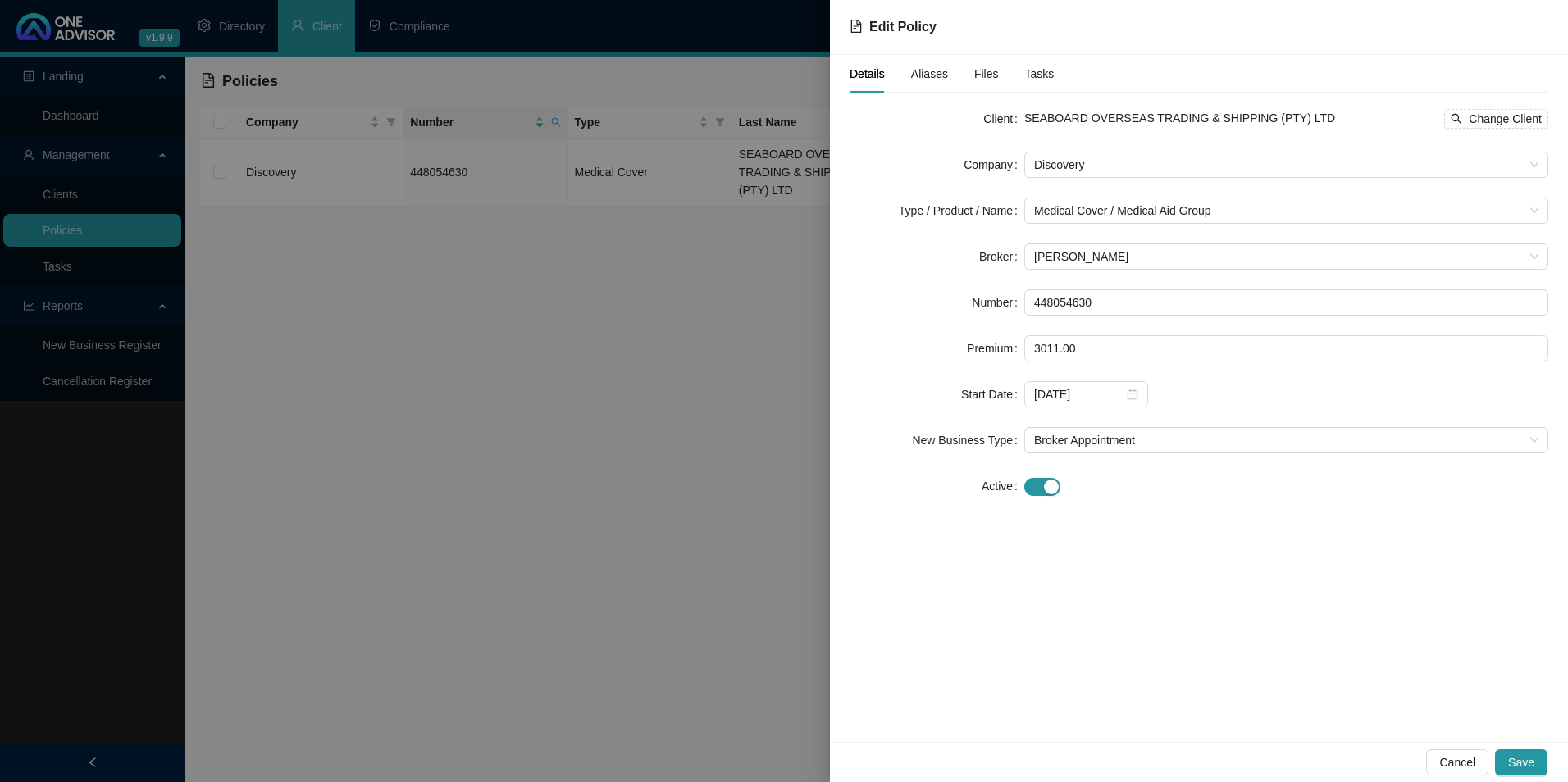
click at [947, 74] on div "Details Aliases Files Tasks" at bounding box center [951, 73] width 204 height 38
click at [942, 80] on span "Aliases" at bounding box center [930, 73] width 37 height 11
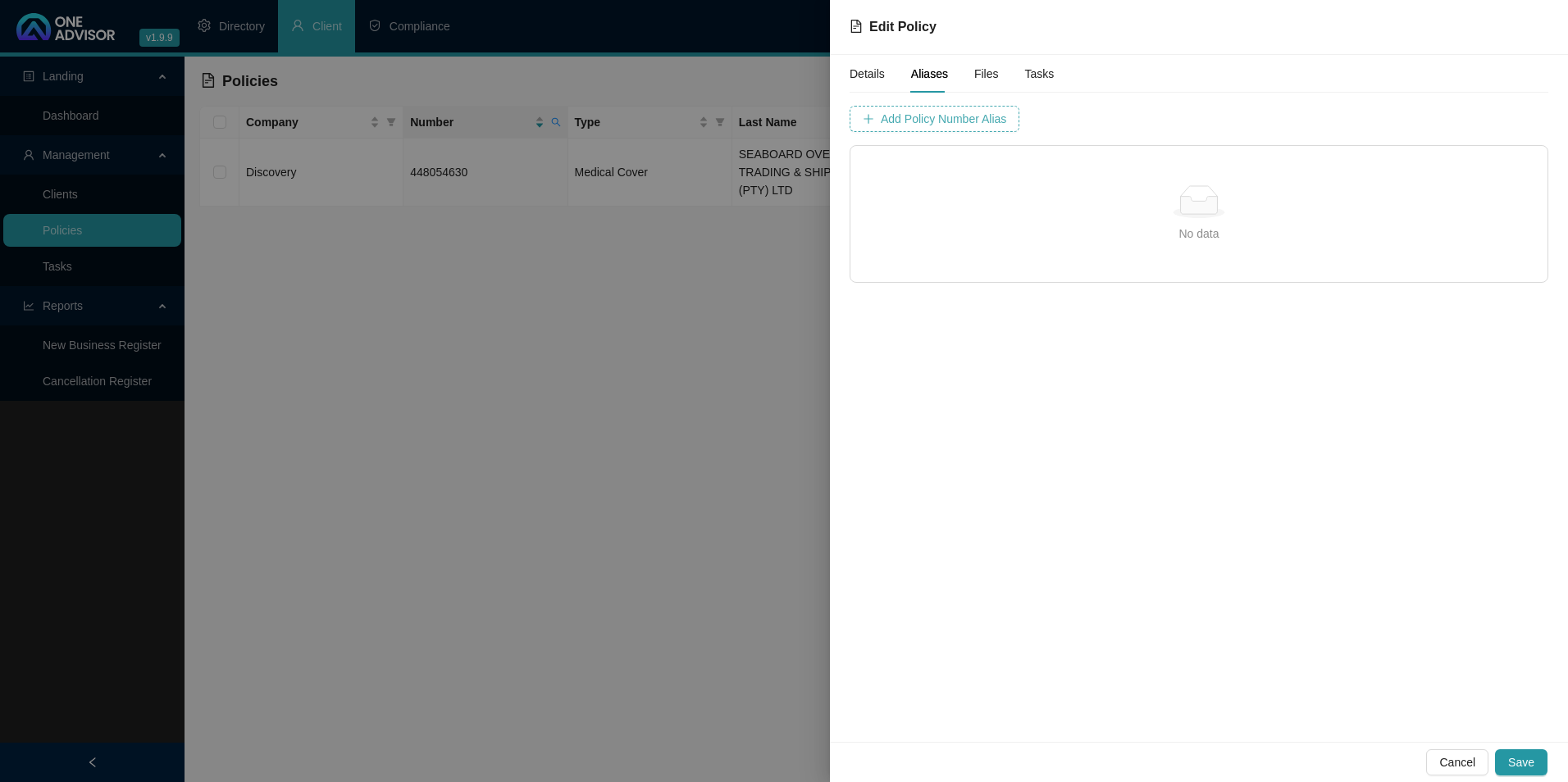
click at [956, 111] on span "Add Policy Number Alias" at bounding box center [943, 119] width 125 height 18
click at [1292, 119] on span "Add Policy Number Alias" at bounding box center [1354, 119] width 125 height 18
click at [1535, 758] on button "Save" at bounding box center [1522, 763] width 52 height 26
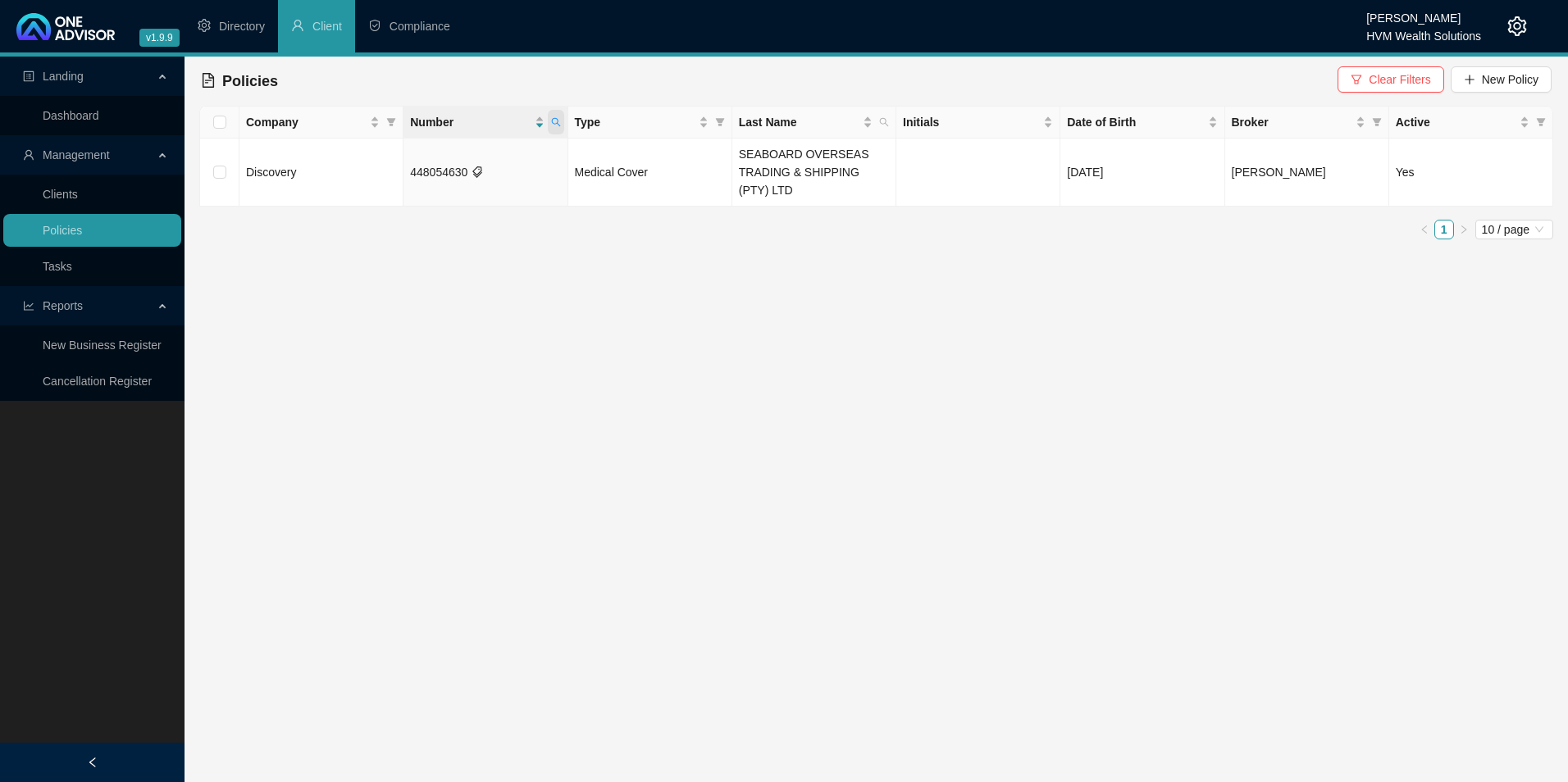
click at [562, 124] on span at bounding box center [556, 122] width 17 height 24
drag, startPoint x: 515, startPoint y: 154, endPoint x: 340, endPoint y: 154, distance: 175.0
click at [340, 154] on body "v1.9.9 [PERSON_NAME] HVM Wealth Solutions Directory Client Compliance Landing D…" at bounding box center [784, 391] width 1568 height 782
paste input "04532768"
click at [444, 186] on span "Search" at bounding box center [448, 186] width 36 height 18
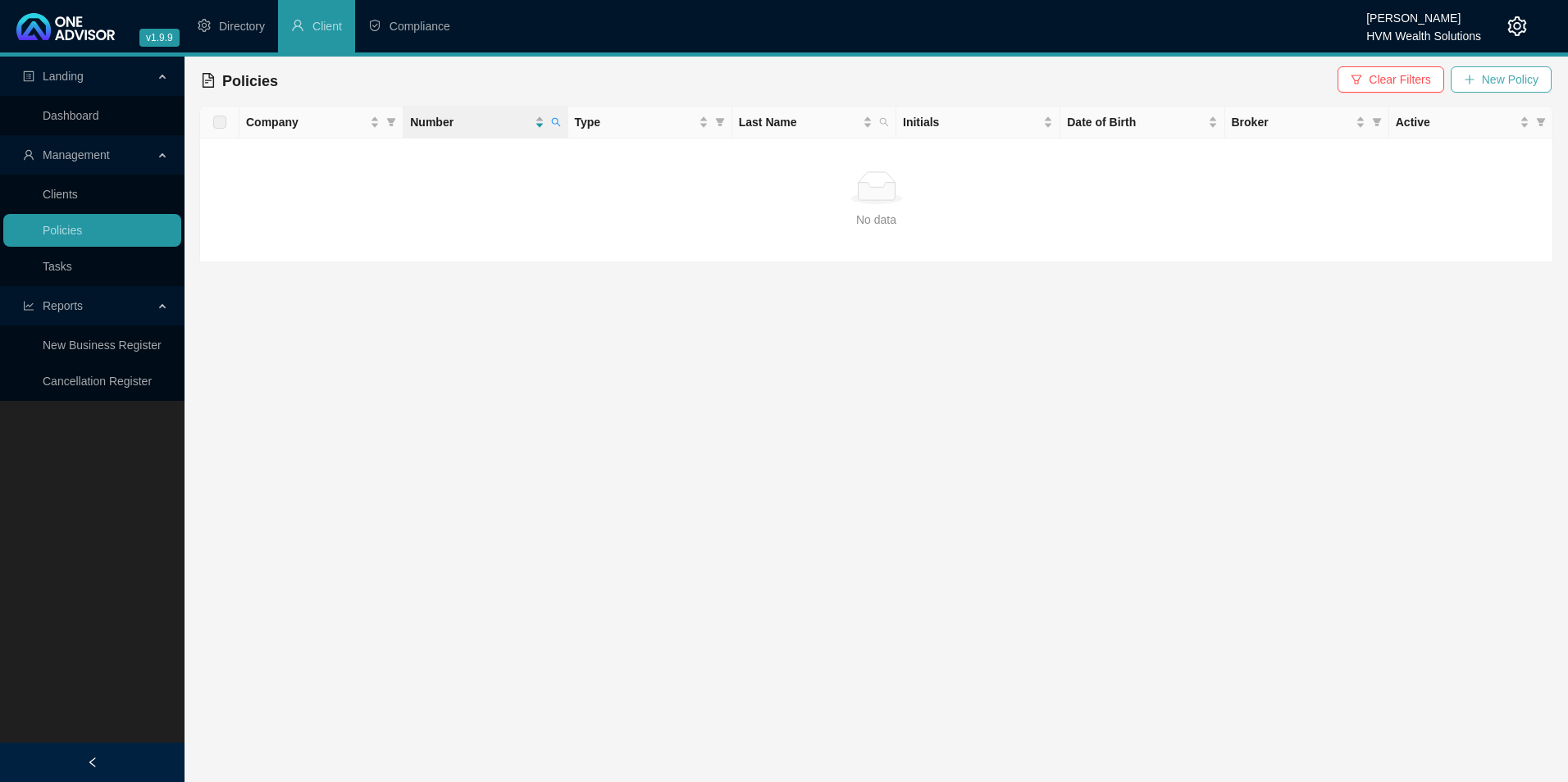
click at [1475, 79] on icon "plus" at bounding box center [1469, 79] width 11 height 11
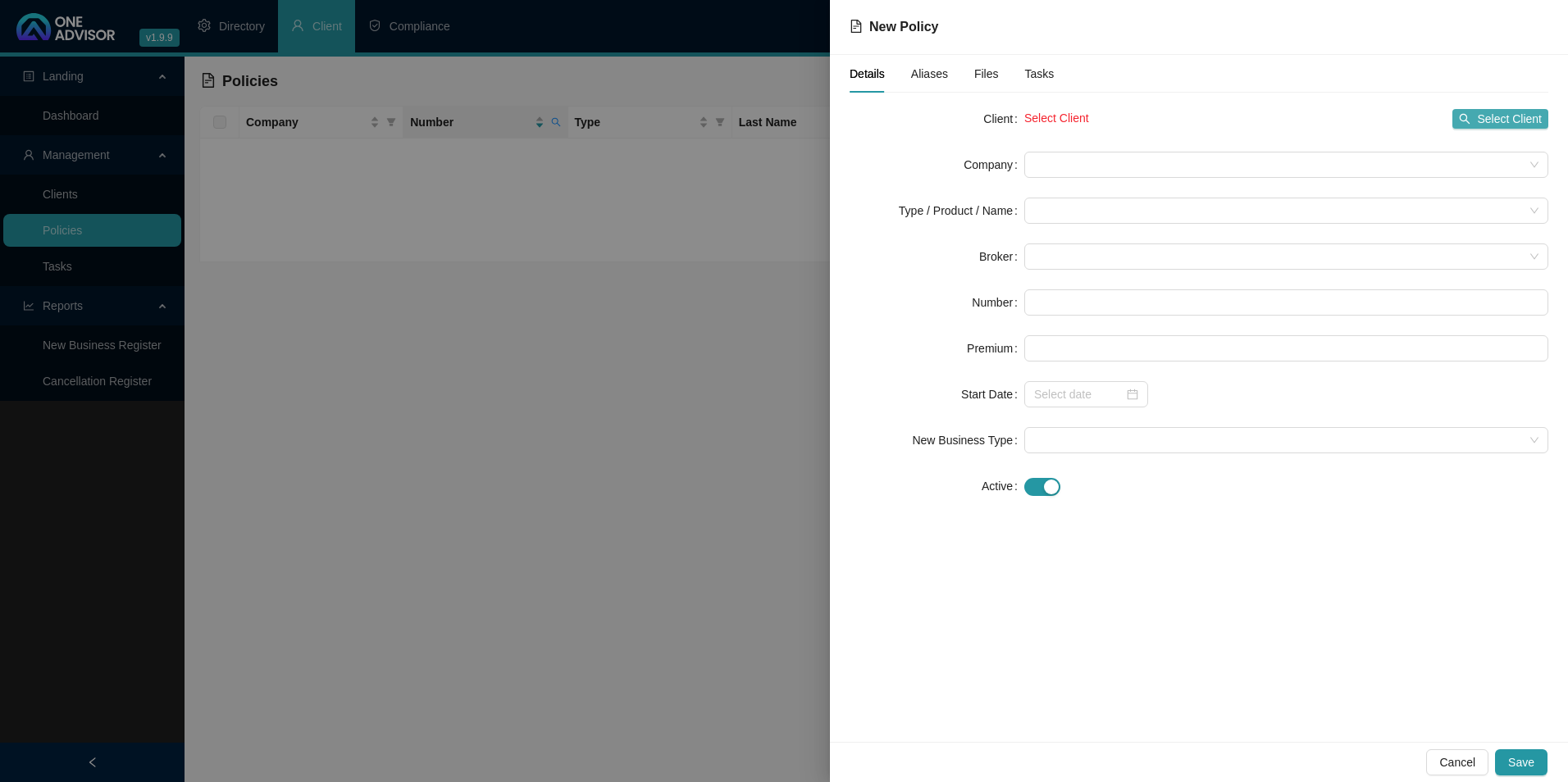
click at [1471, 123] on icon "search" at bounding box center [1465, 118] width 11 height 11
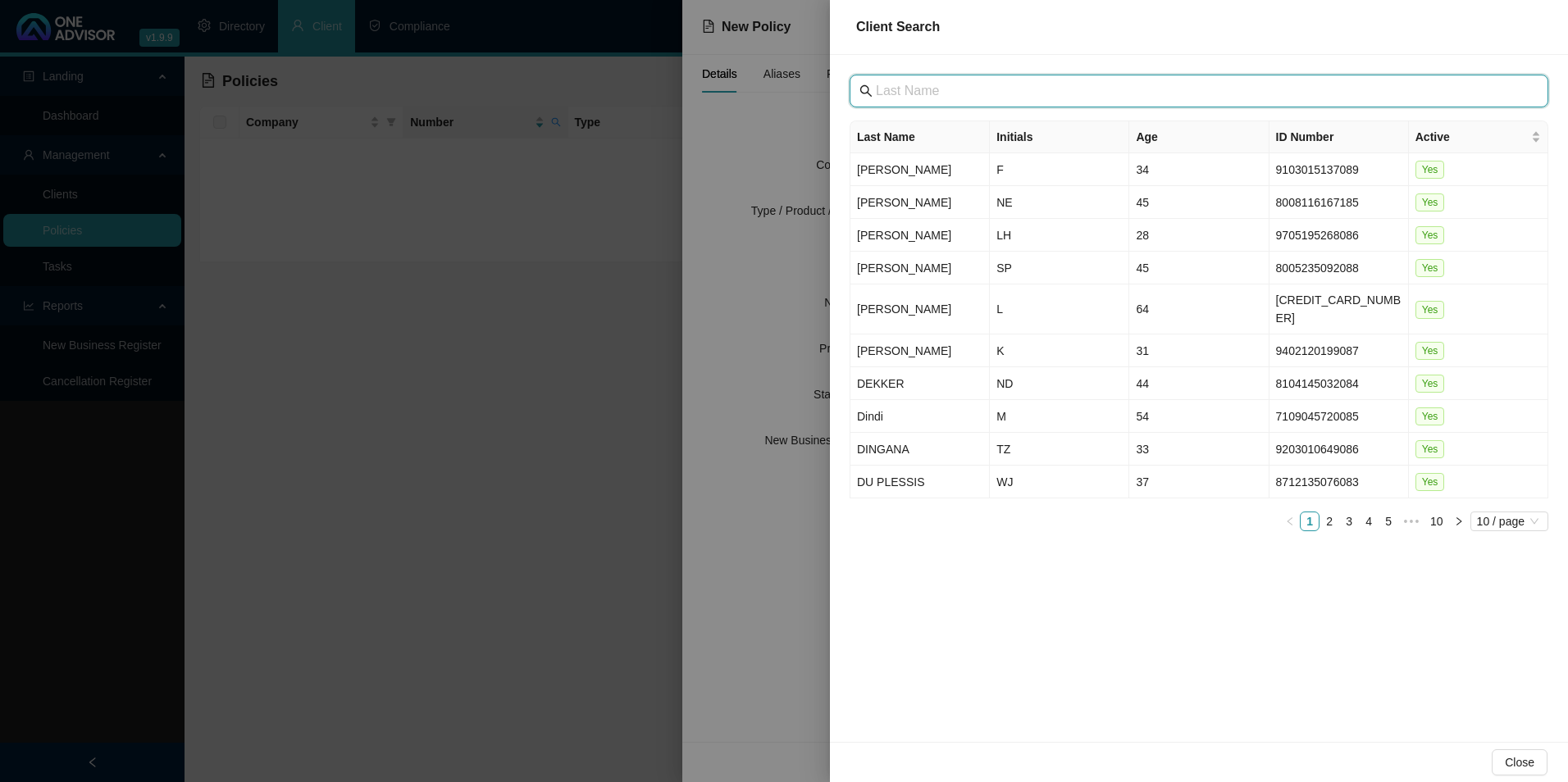
click at [1030, 88] on input "text" at bounding box center [1200, 91] width 649 height 19
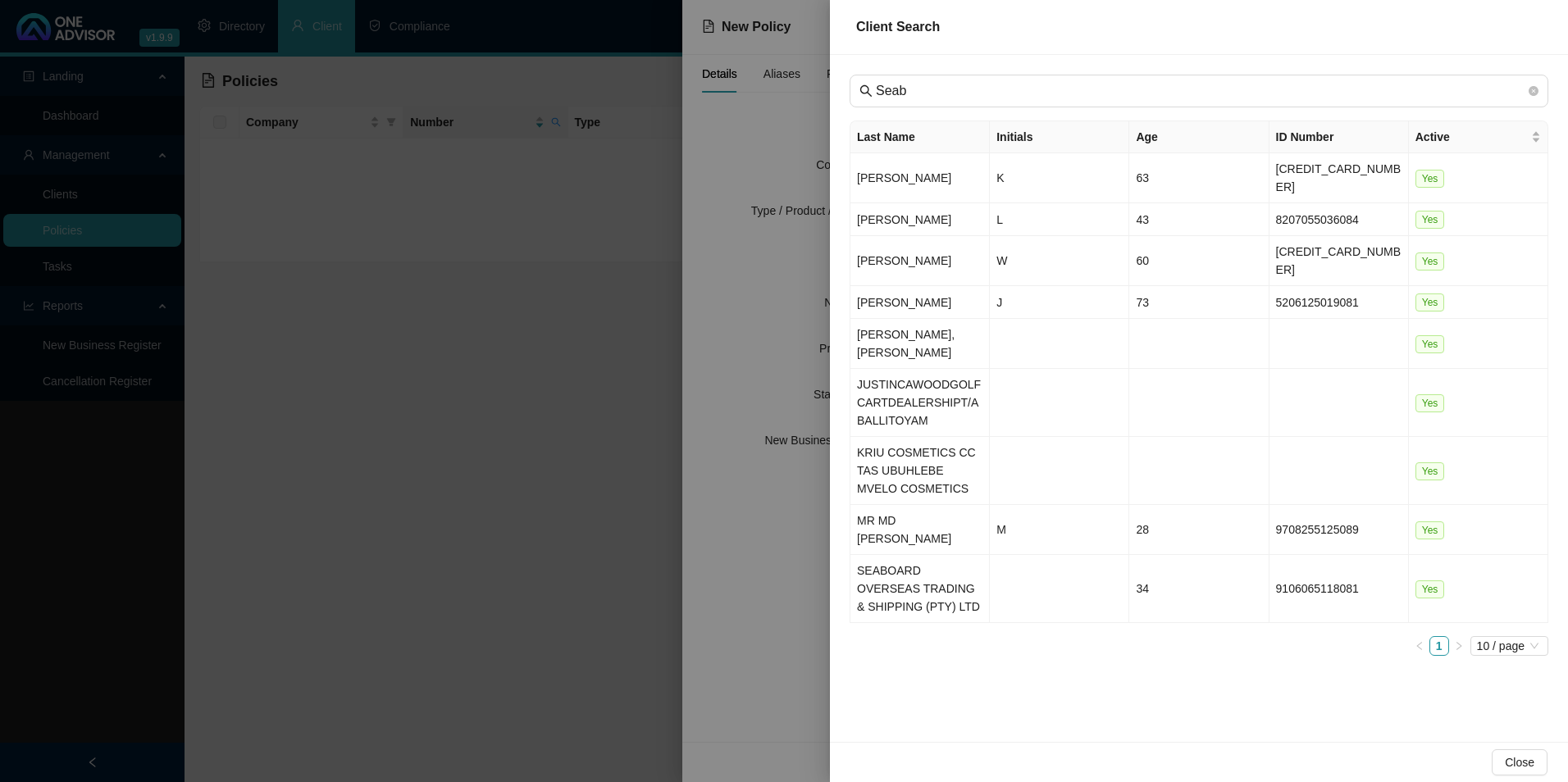
click at [916, 555] on td "SEABOARD OVERSEAS TRADING & SHIPPING (PTY) LTD" at bounding box center [920, 590] width 139 height 68
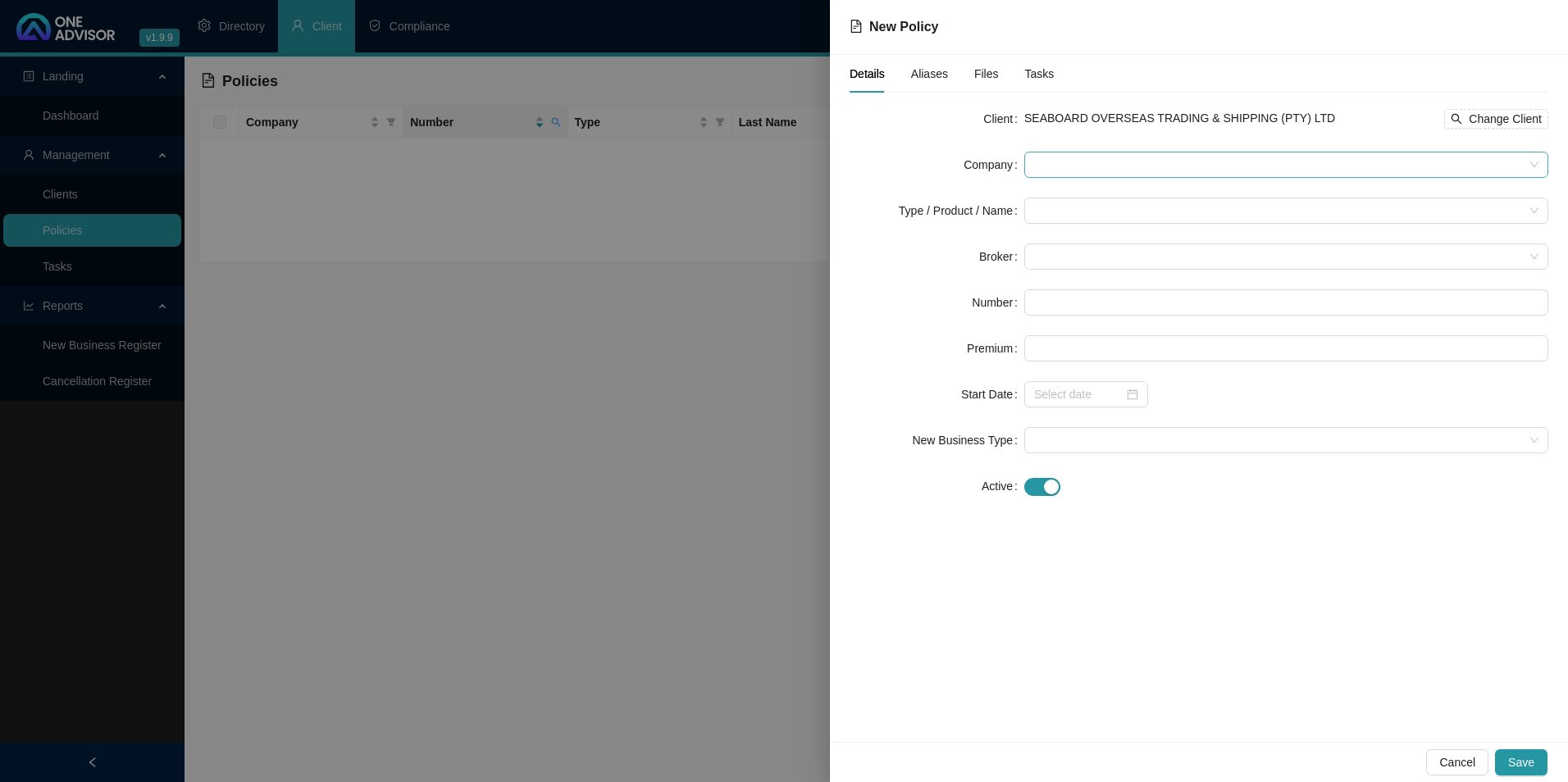
click at [1108, 171] on span at bounding box center [1286, 164] width 505 height 24
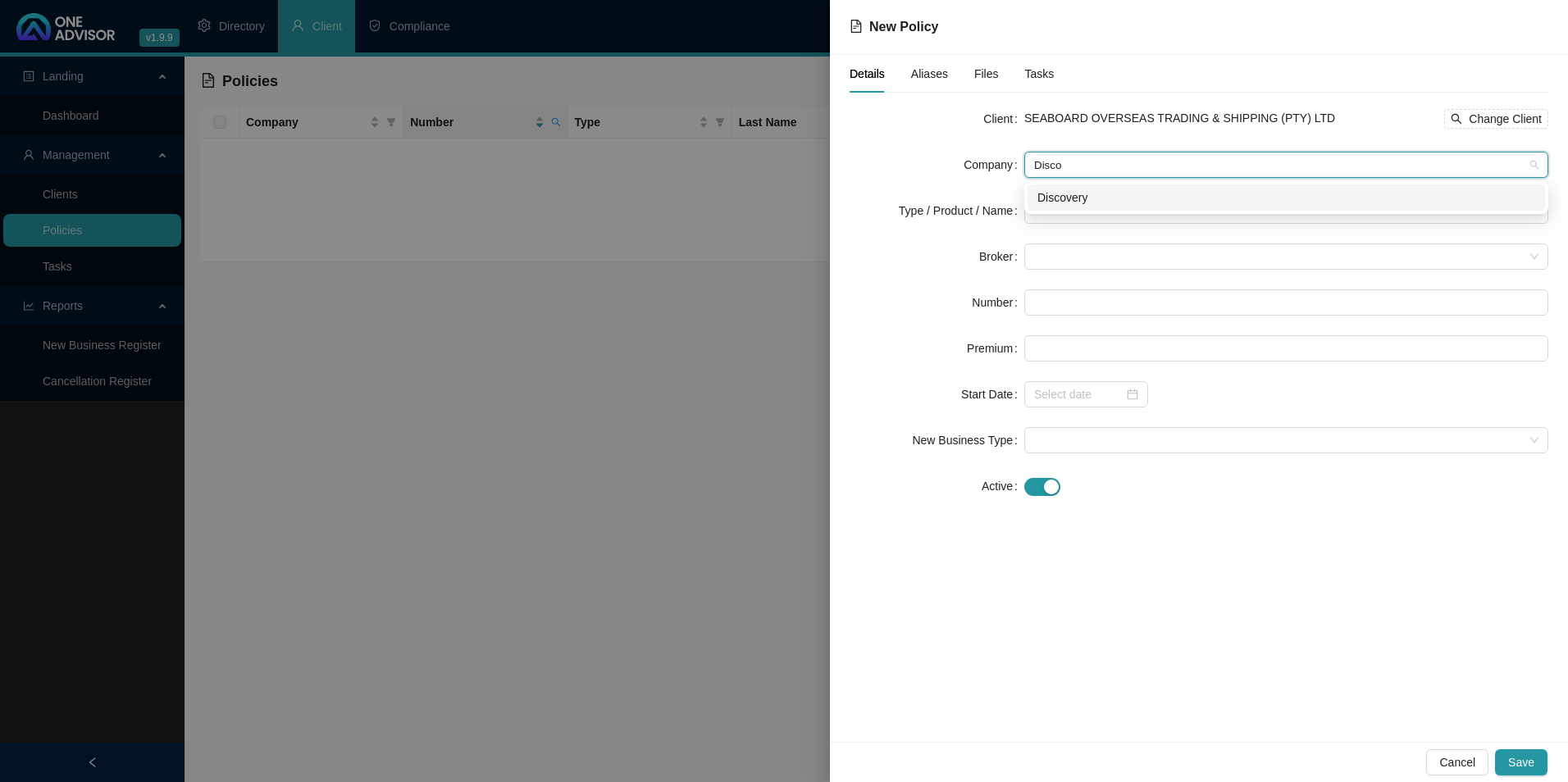
click at [1079, 188] on div "Discovery" at bounding box center [1287, 198] width 518 height 26
click at [1064, 212] on input "search" at bounding box center [1279, 211] width 490 height 24
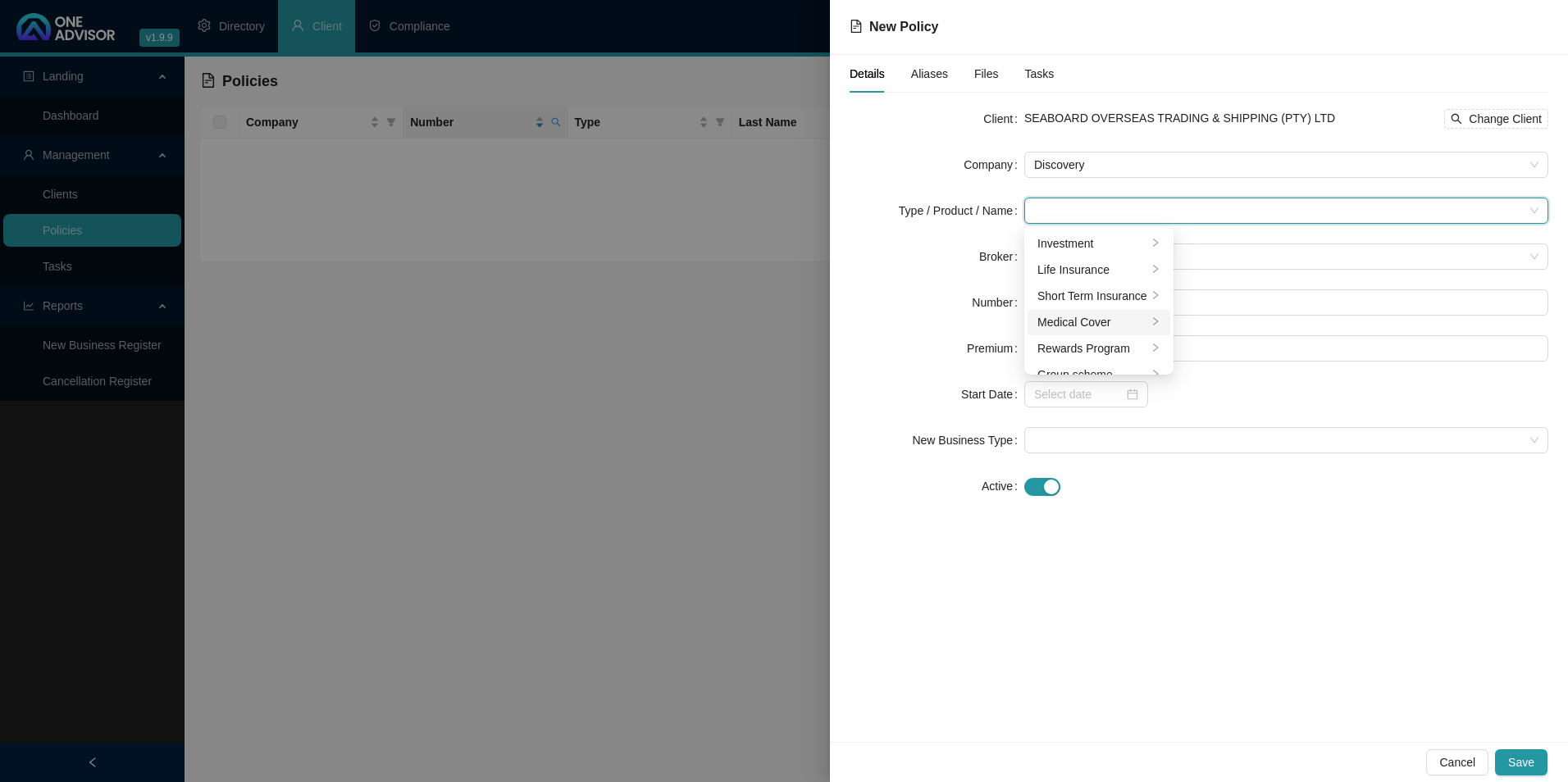
click at [1068, 312] on li "Medical Cover" at bounding box center [1099, 322] width 143 height 26
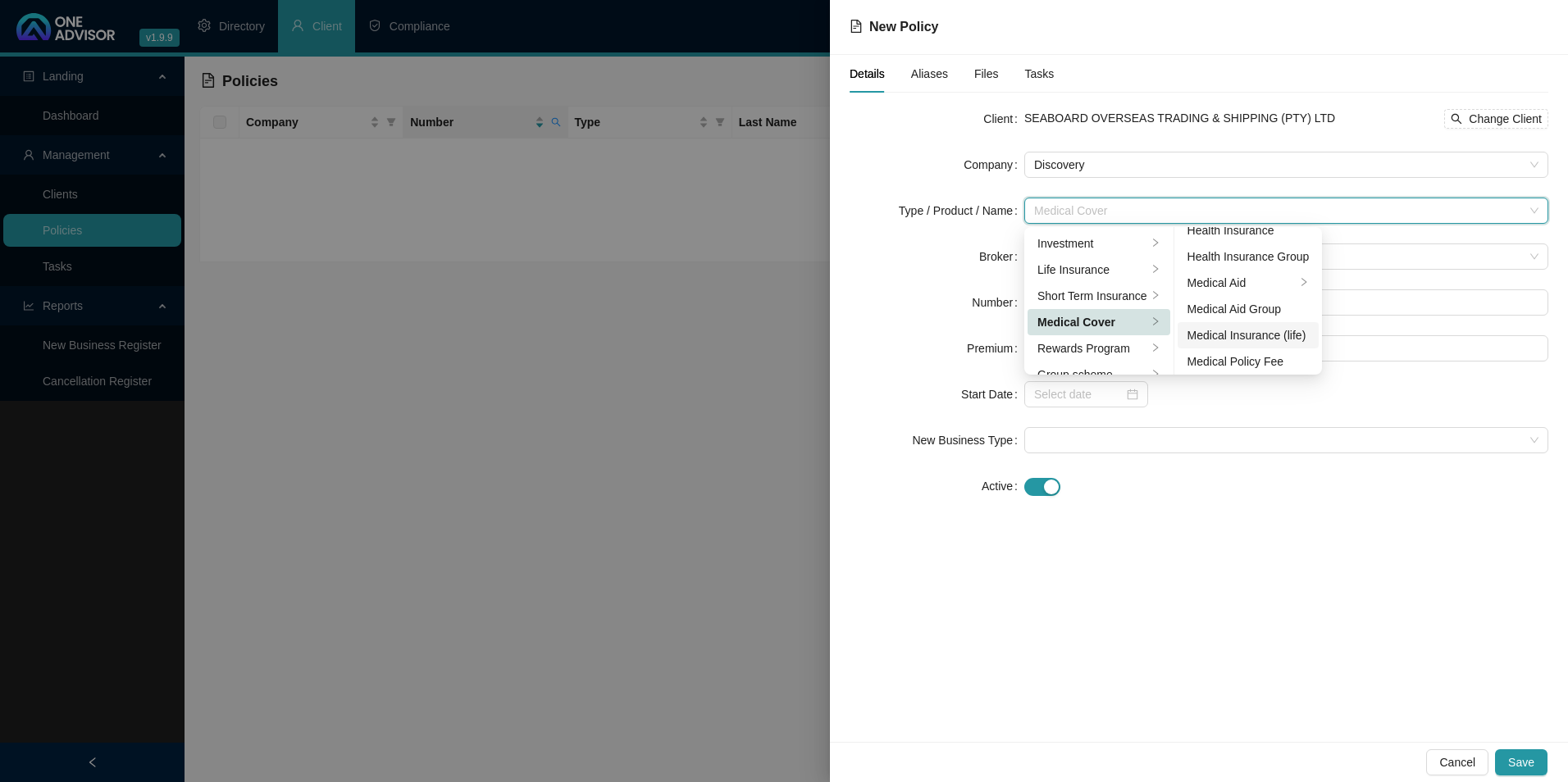
scroll to position [95, 0]
click at [1265, 306] on div "Medical Aid Group" at bounding box center [1249, 305] width 122 height 18
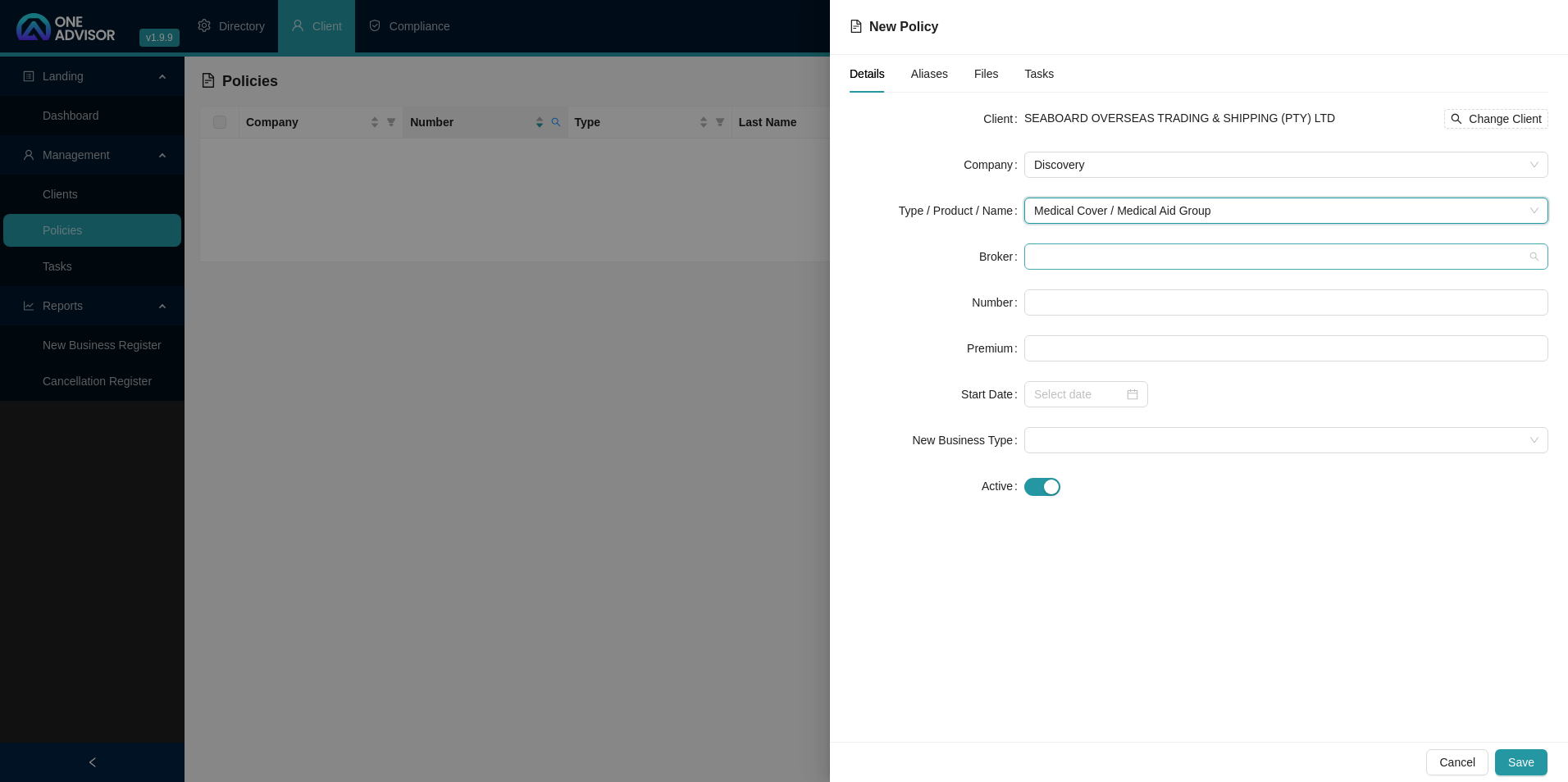
click at [1116, 261] on span at bounding box center [1286, 256] width 505 height 24
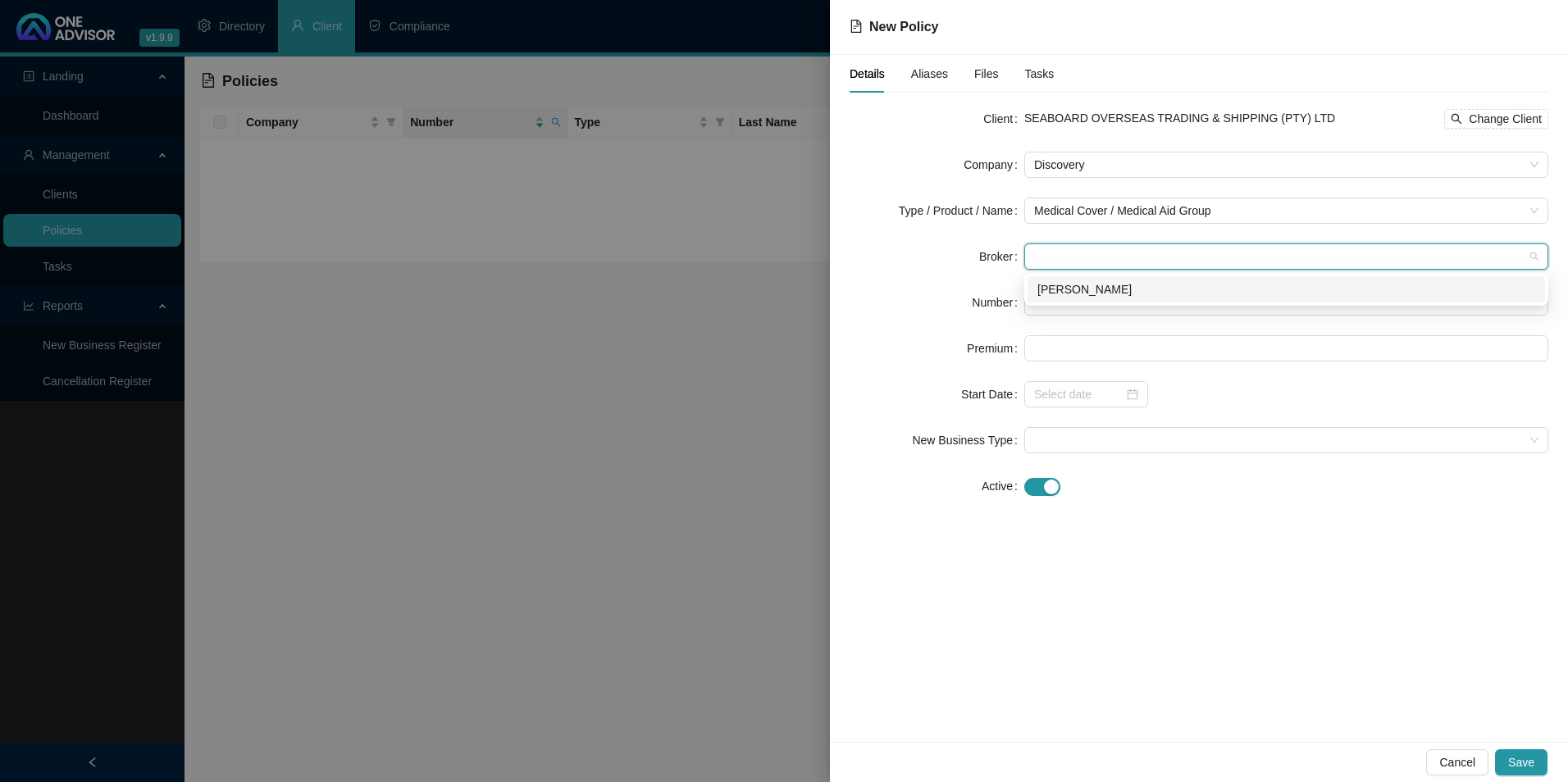
click at [1108, 288] on div "[PERSON_NAME]" at bounding box center [1286, 290] width 498 height 18
click at [1111, 309] on input "text" at bounding box center [1286, 303] width 524 height 26
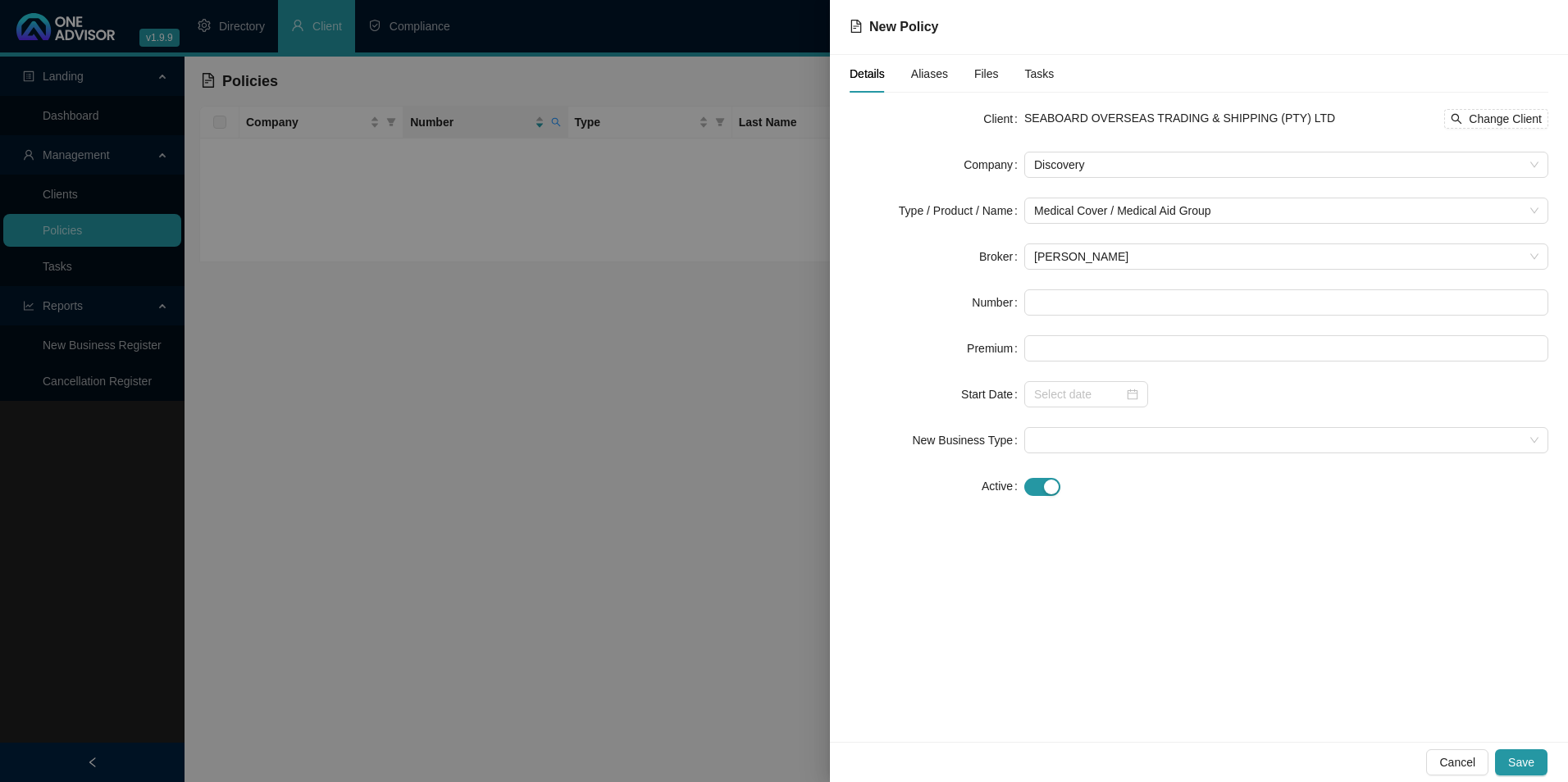
click at [1130, 324] on form "Client SEABOARD OVERSEAS TRADING & SHIPPING (PTY) LTD Change Client Company Dis…" at bounding box center [1199, 303] width 699 height 394
click at [1116, 301] on input "text" at bounding box center [1286, 303] width 524 height 26
paste input "045327680"
click at [1092, 361] on form "Client SEABOARD OVERSEAS TRADING & SHIPPING (PTY) LTD Change Client Company Dis…" at bounding box center [1199, 303] width 699 height 394
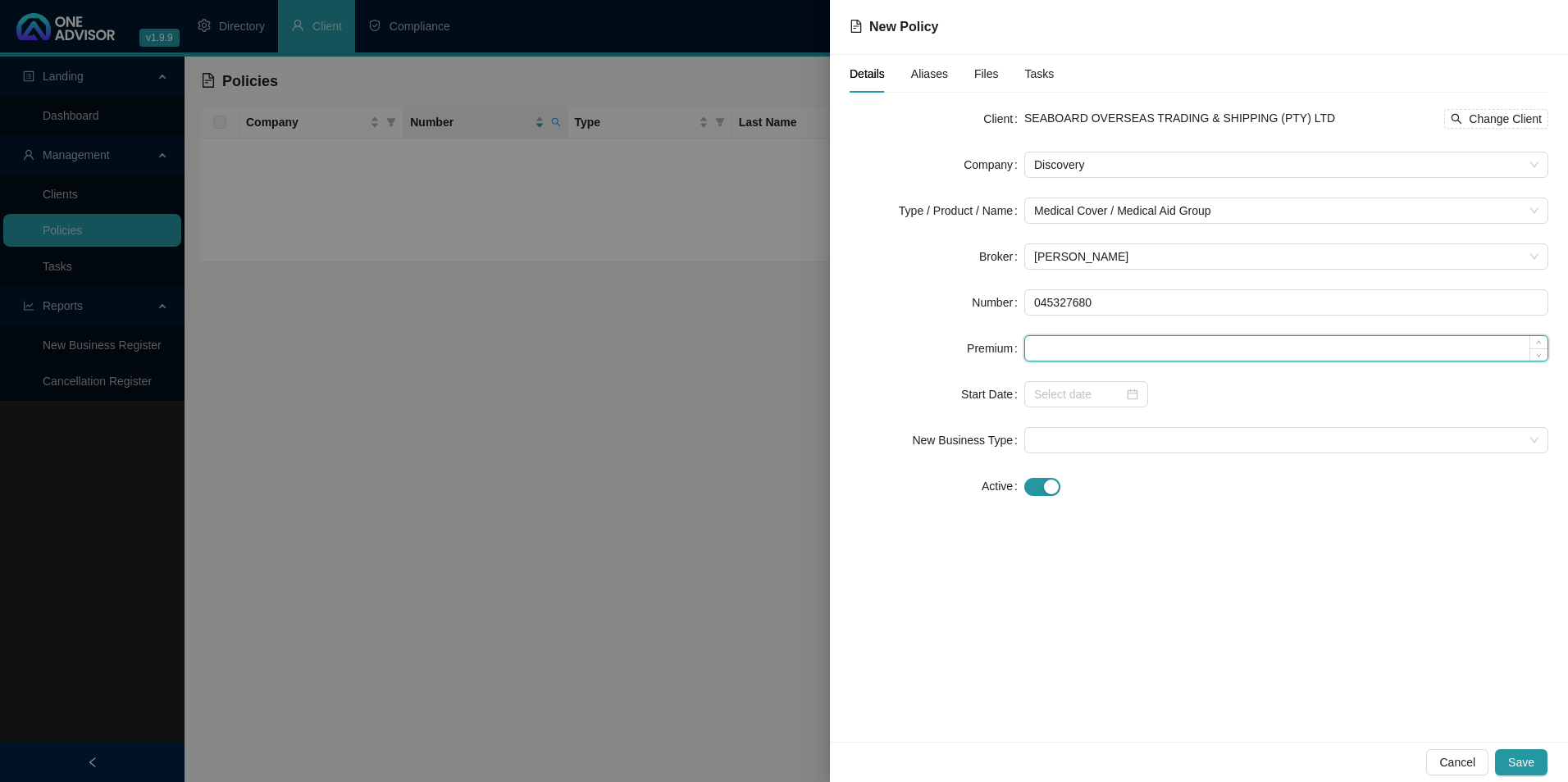
click at [1180, 346] on input at bounding box center [1286, 348] width 522 height 24
paste input "11746"
click at [1072, 398] on input at bounding box center [1079, 394] width 89 height 18
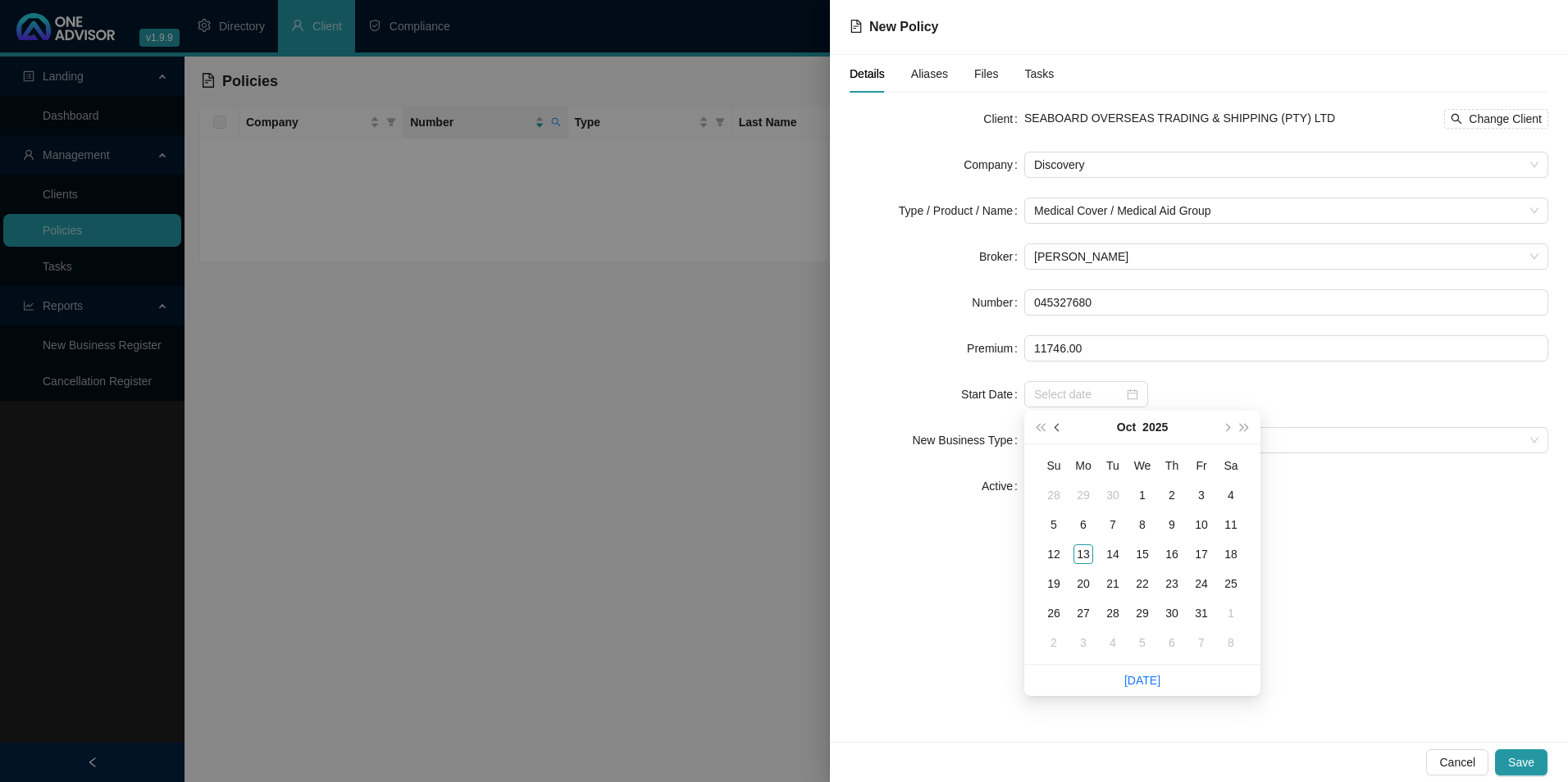
click at [1060, 432] on button "prev-year" at bounding box center [1058, 427] width 18 height 32
click at [1080, 495] on div "1" at bounding box center [1083, 495] width 19 height 19
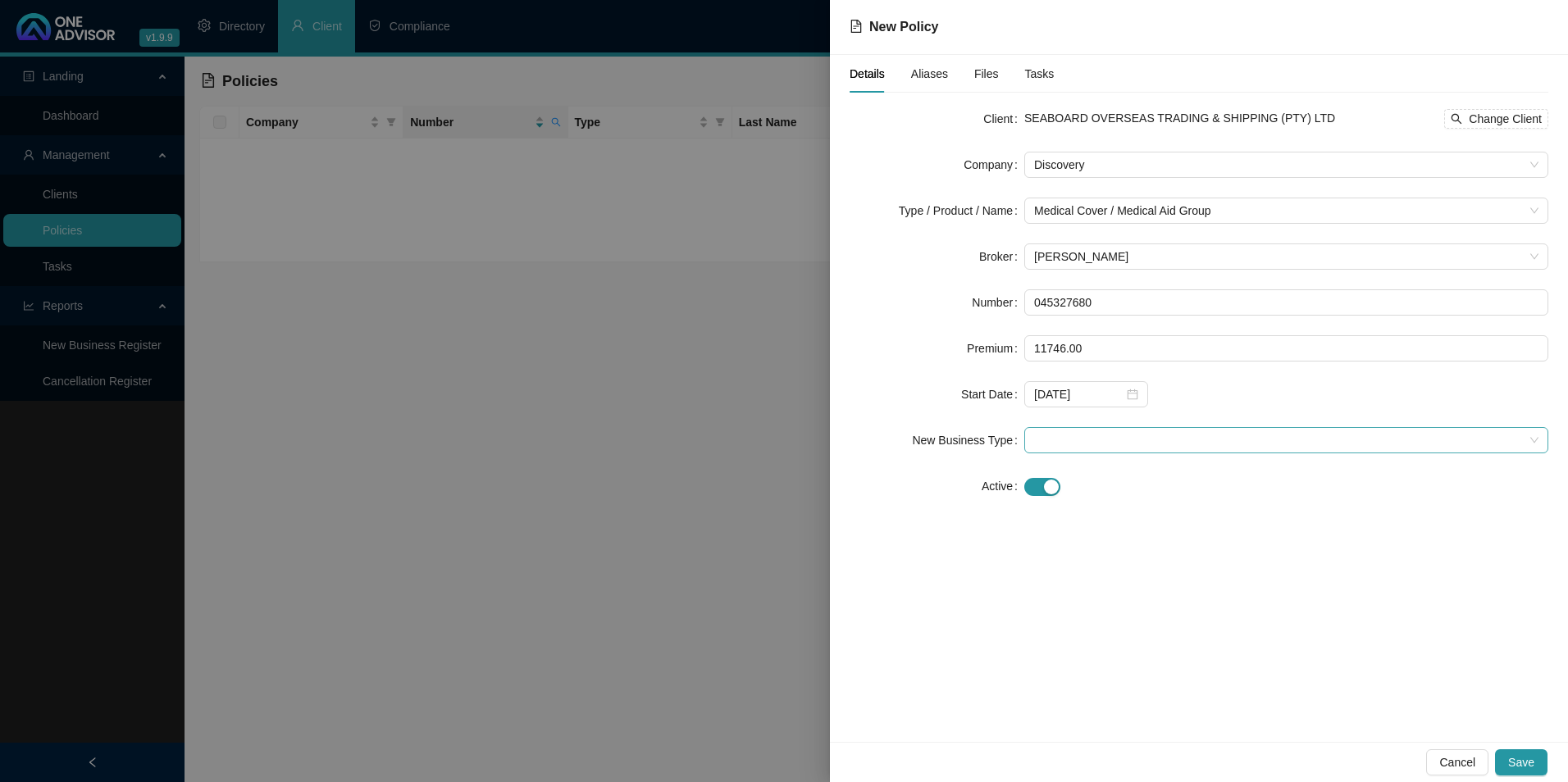
click at [1098, 436] on span at bounding box center [1286, 440] width 505 height 24
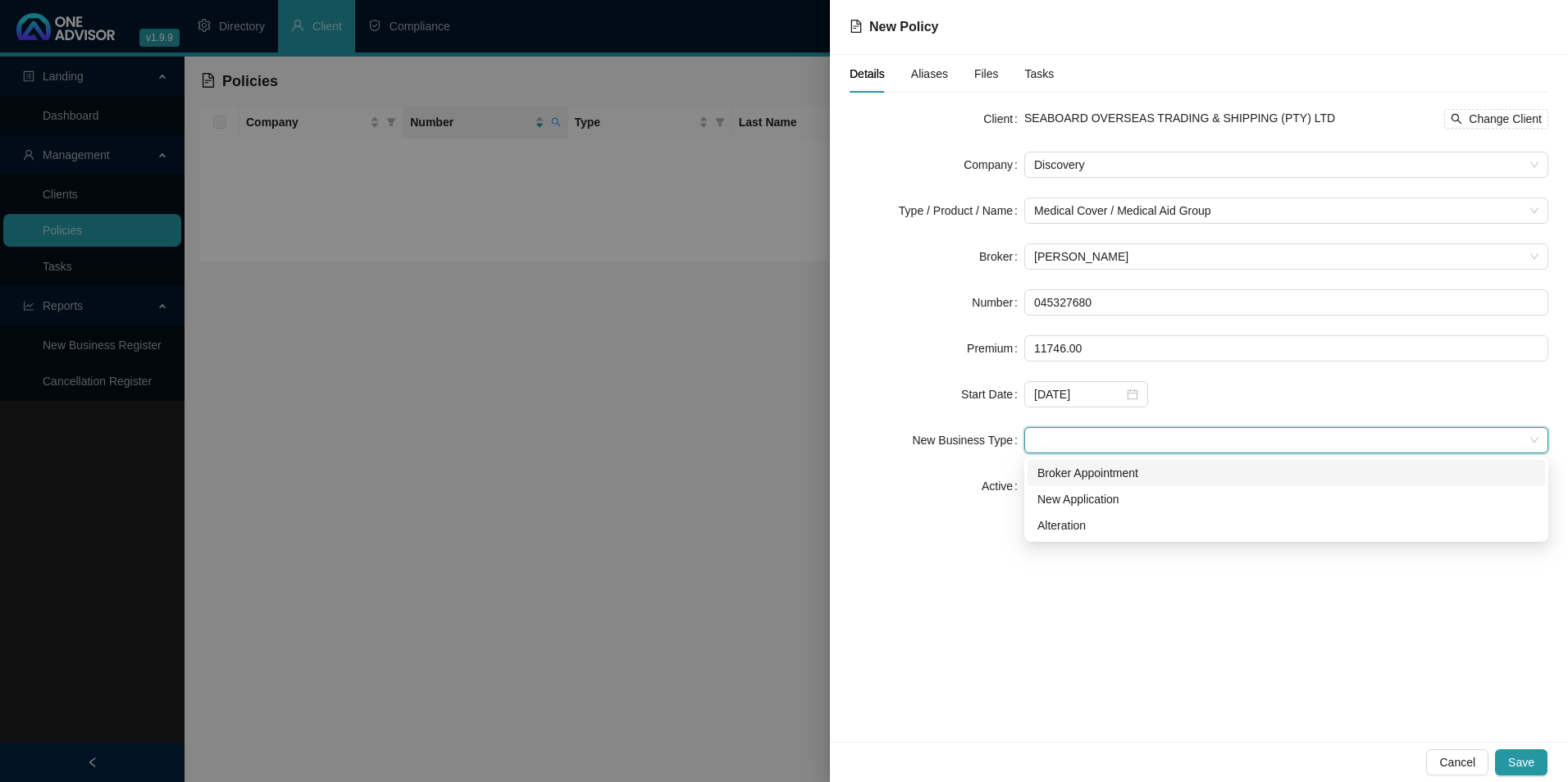
click at [1073, 474] on div "Broker Appointment" at bounding box center [1286, 473] width 498 height 18
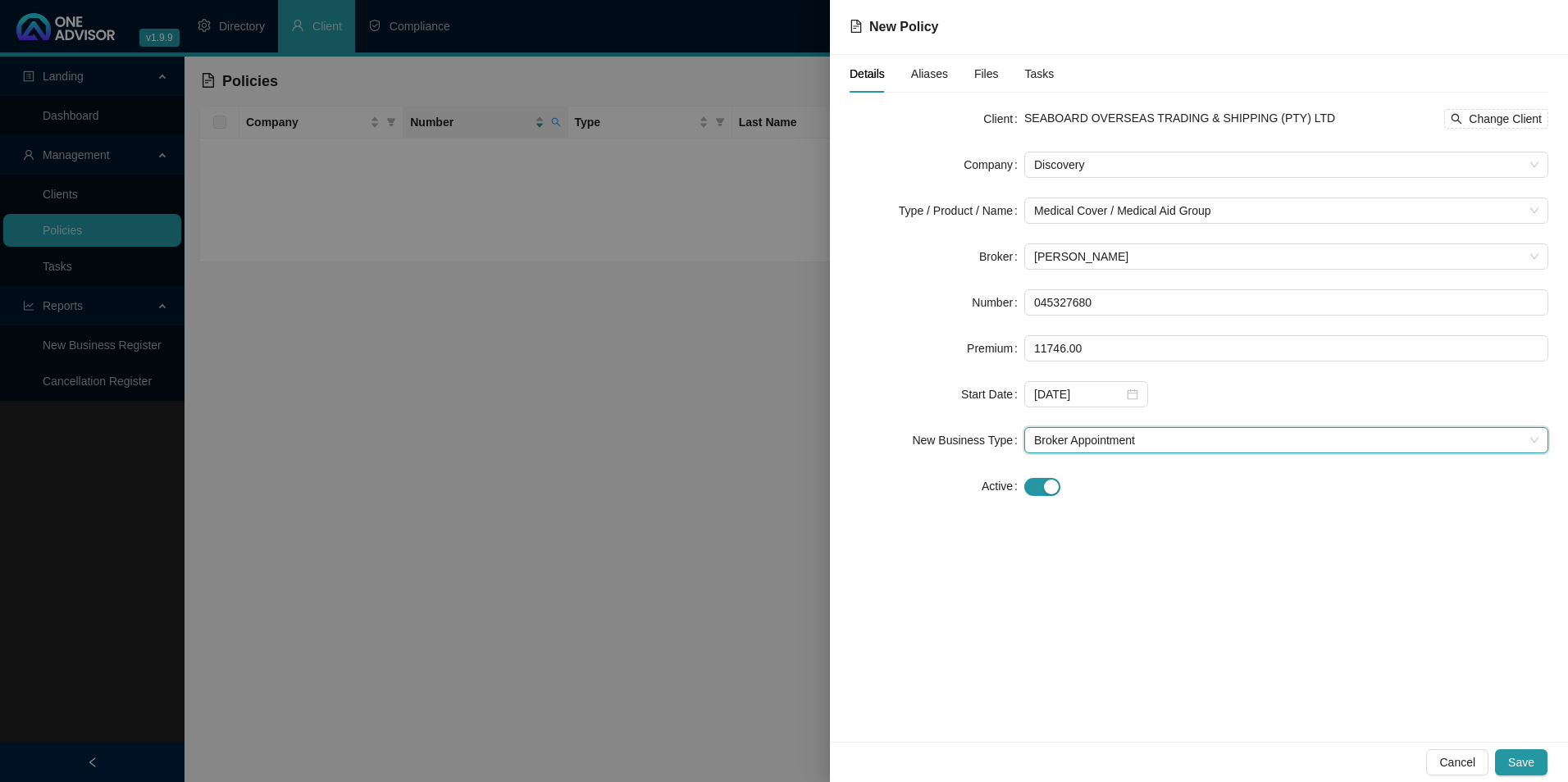
click at [924, 87] on div "Aliases" at bounding box center [930, 73] width 37 height 38
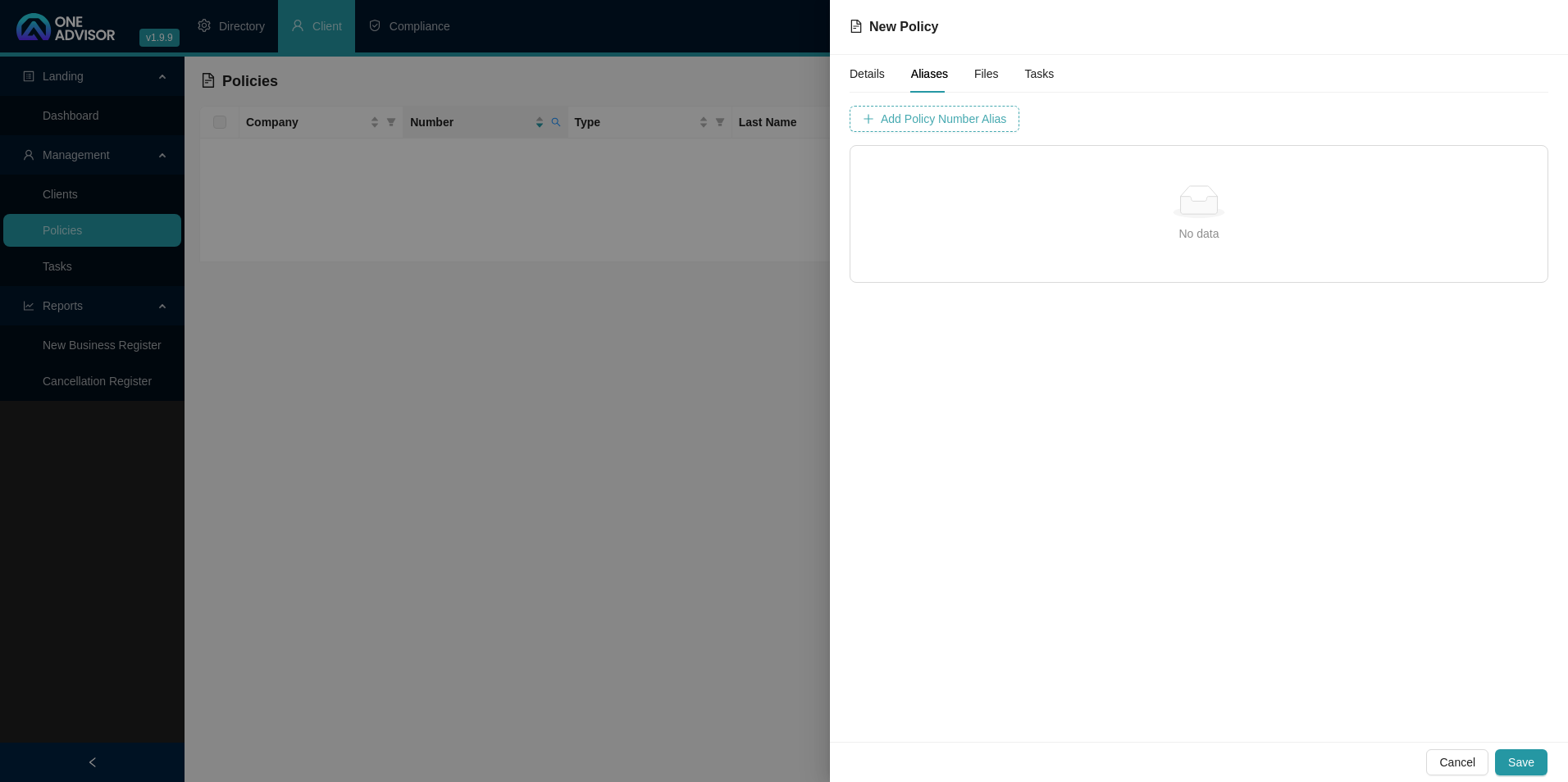
click at [929, 119] on span "Add Policy Number Alias" at bounding box center [943, 119] width 125 height 18
click at [1292, 125] on span "Add Policy Number Alias" at bounding box center [1354, 119] width 125 height 18
click at [1516, 764] on span "Save" at bounding box center [1522, 763] width 26 height 18
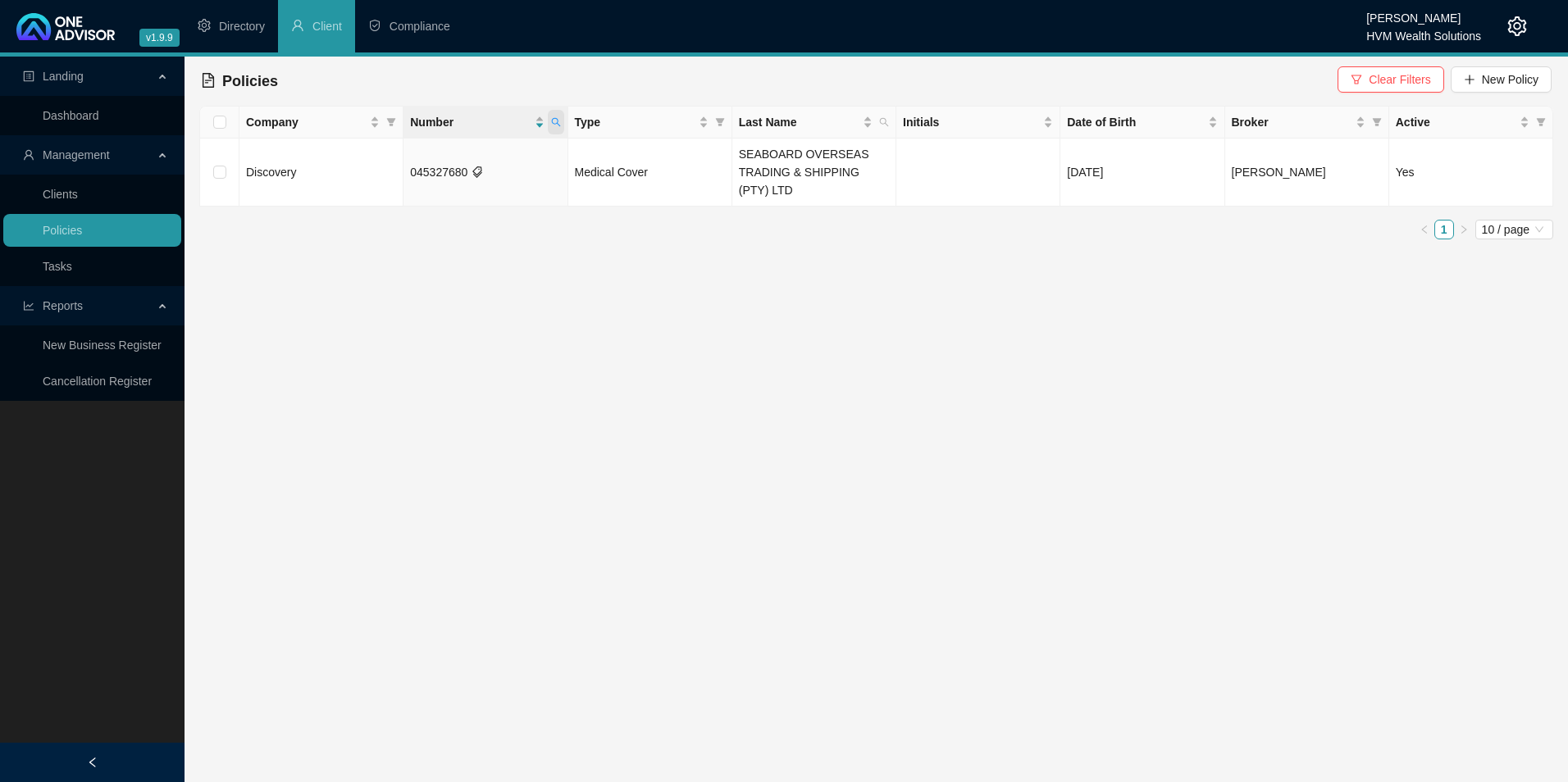
click at [551, 124] on icon "search" at bounding box center [556, 122] width 10 height 10
drag, startPoint x: 500, startPoint y: 159, endPoint x: 374, endPoint y: 159, distance: 126.0
click at [374, 159] on body "v1.9.9 [PERSON_NAME] HVM Wealth Solutions Directory Client Compliance Landing D…" at bounding box center [784, 391] width 1568 height 782
paste input "AFORBD5195"
click at [443, 192] on span "Search" at bounding box center [448, 186] width 36 height 18
